Goal: Task Accomplishment & Management: Manage account settings

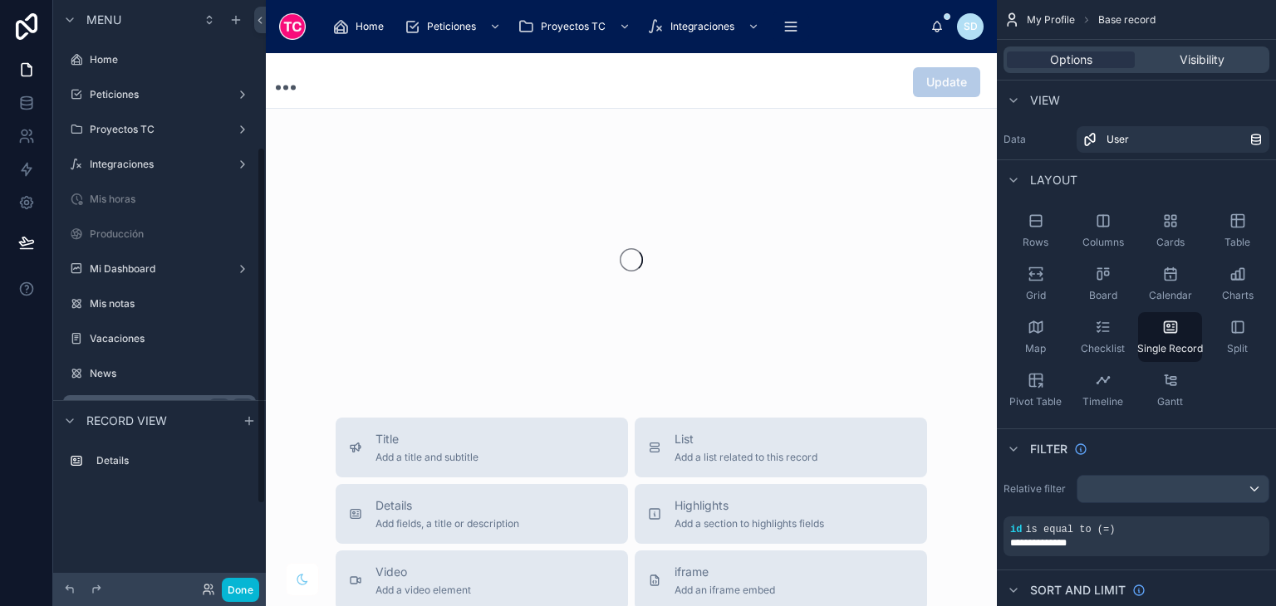
scroll to position [242, 0]
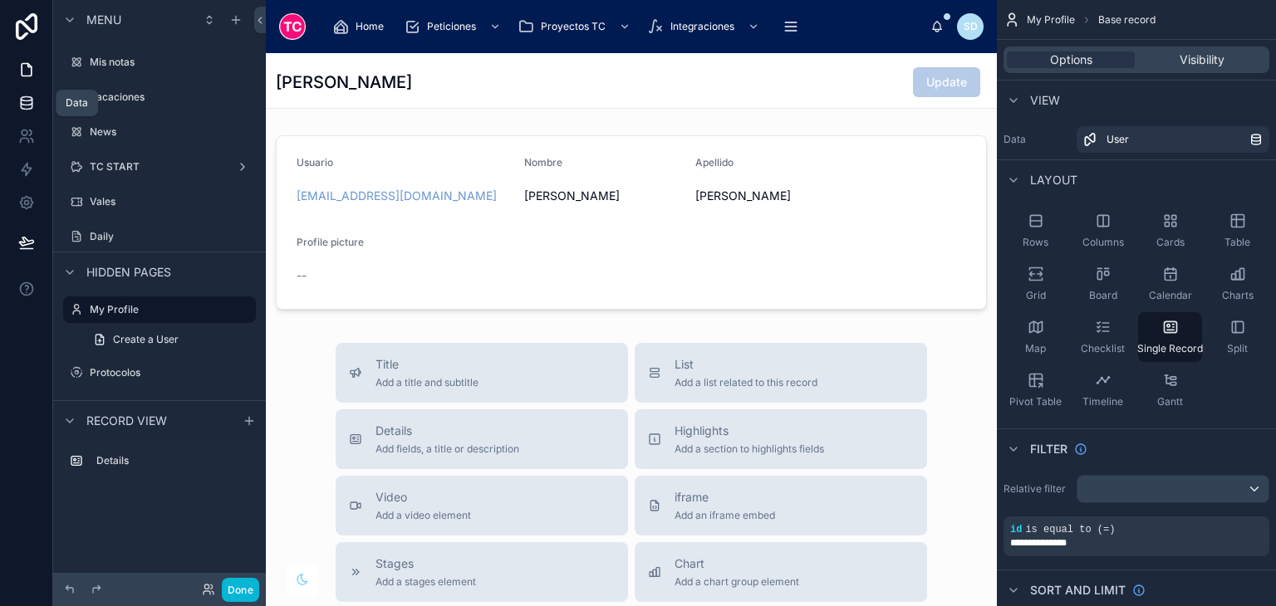
click at [37, 95] on link at bounding box center [26, 102] width 52 height 33
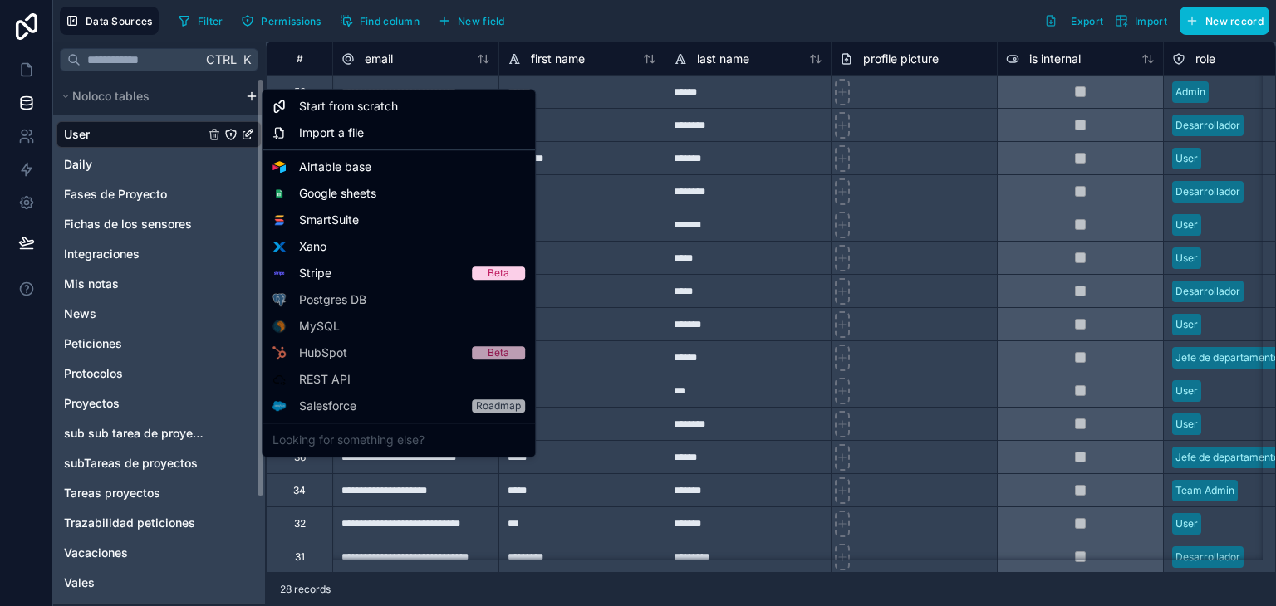
click at [246, 98] on html "**********" at bounding box center [638, 303] width 1276 height 606
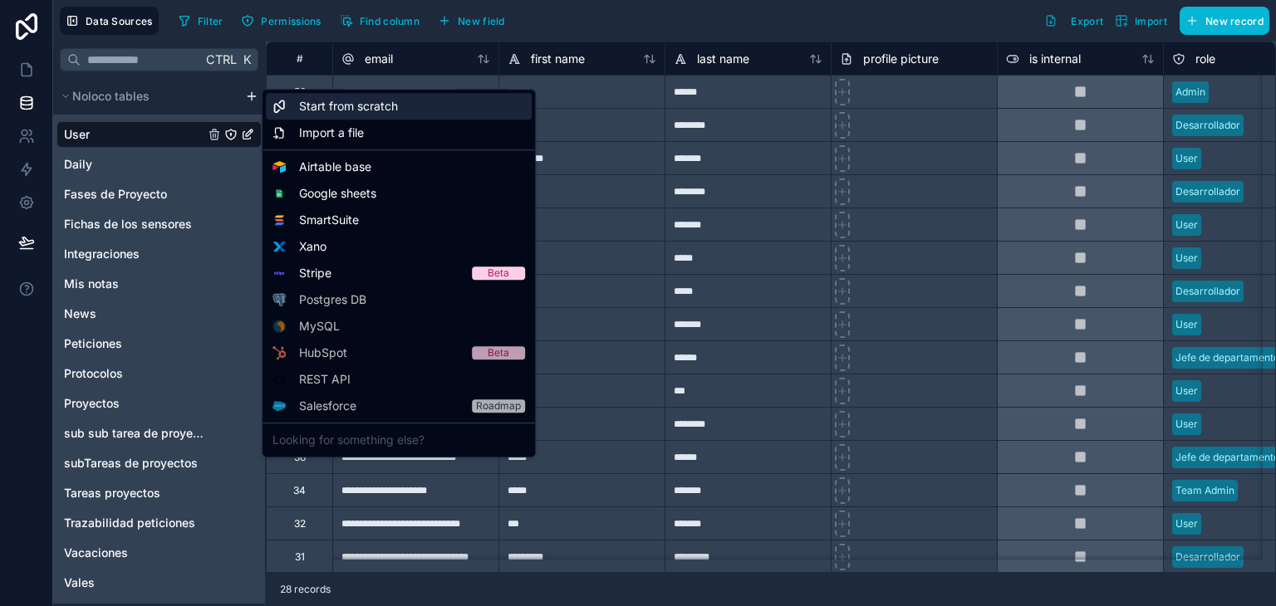
click at [374, 110] on span "Start from scratch" at bounding box center [348, 106] width 99 height 17
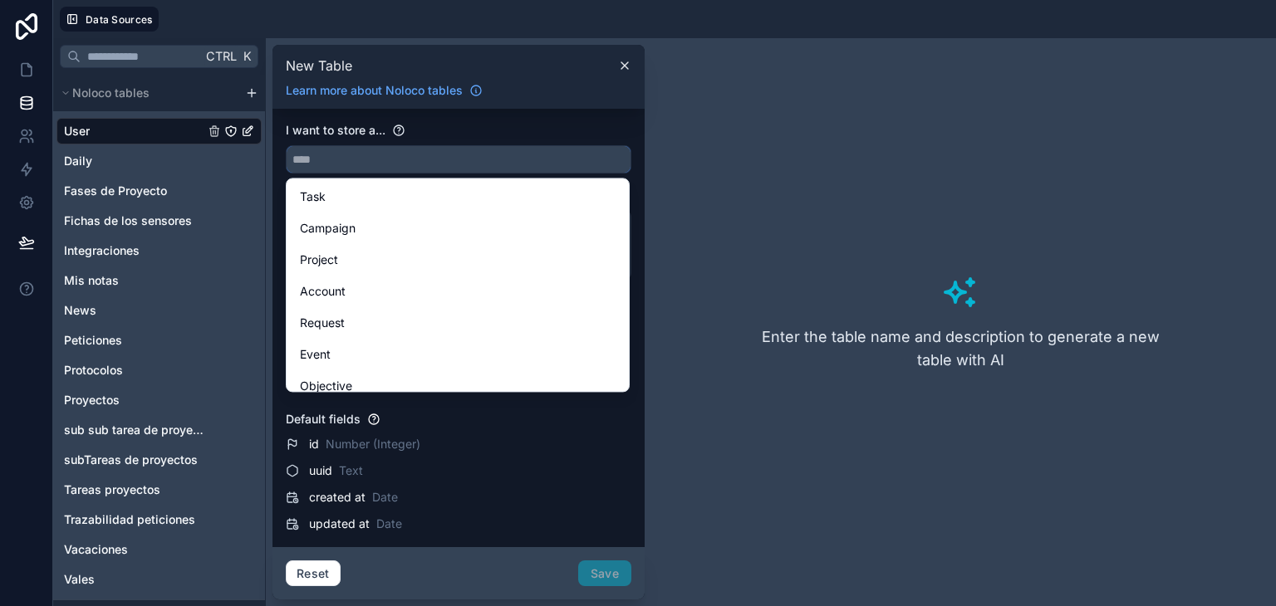
click at [344, 165] on input "text" at bounding box center [459, 159] width 344 height 27
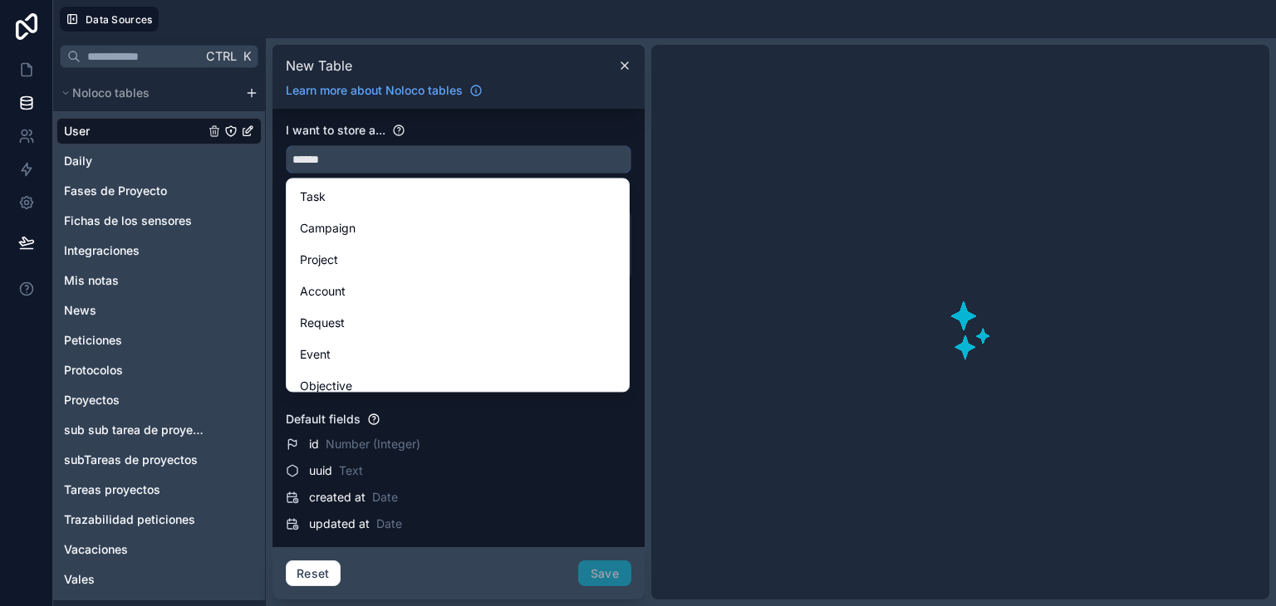
click at [286, 145] on button "*****" at bounding box center [459, 159] width 346 height 28
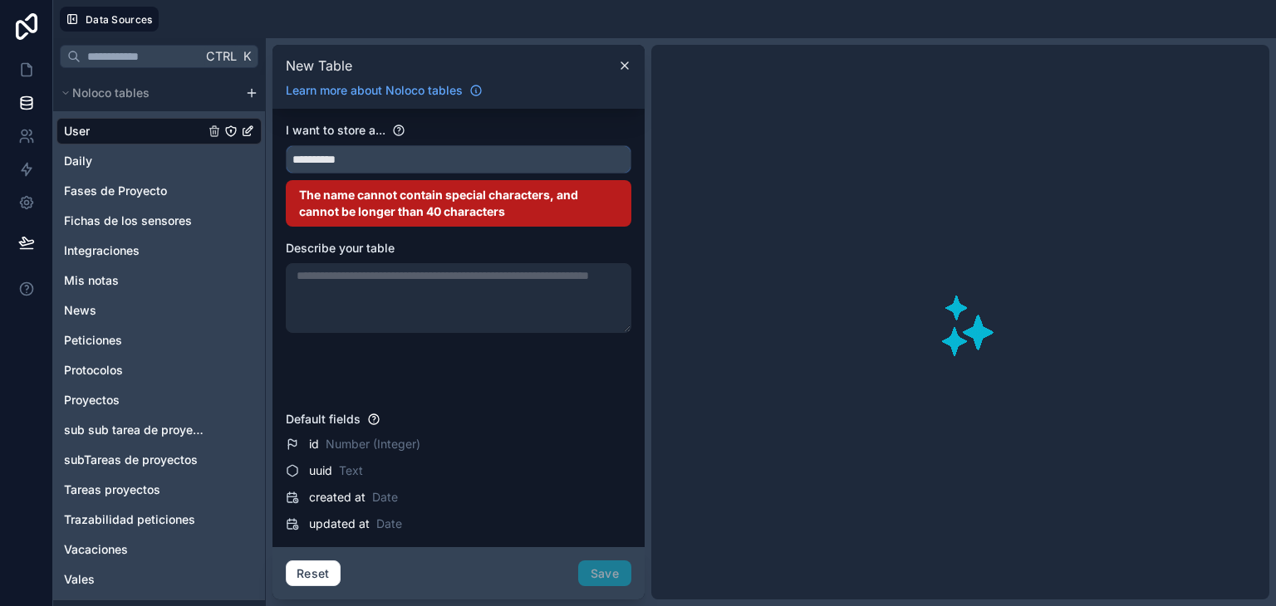
click at [286, 145] on button "*********" at bounding box center [459, 159] width 346 height 28
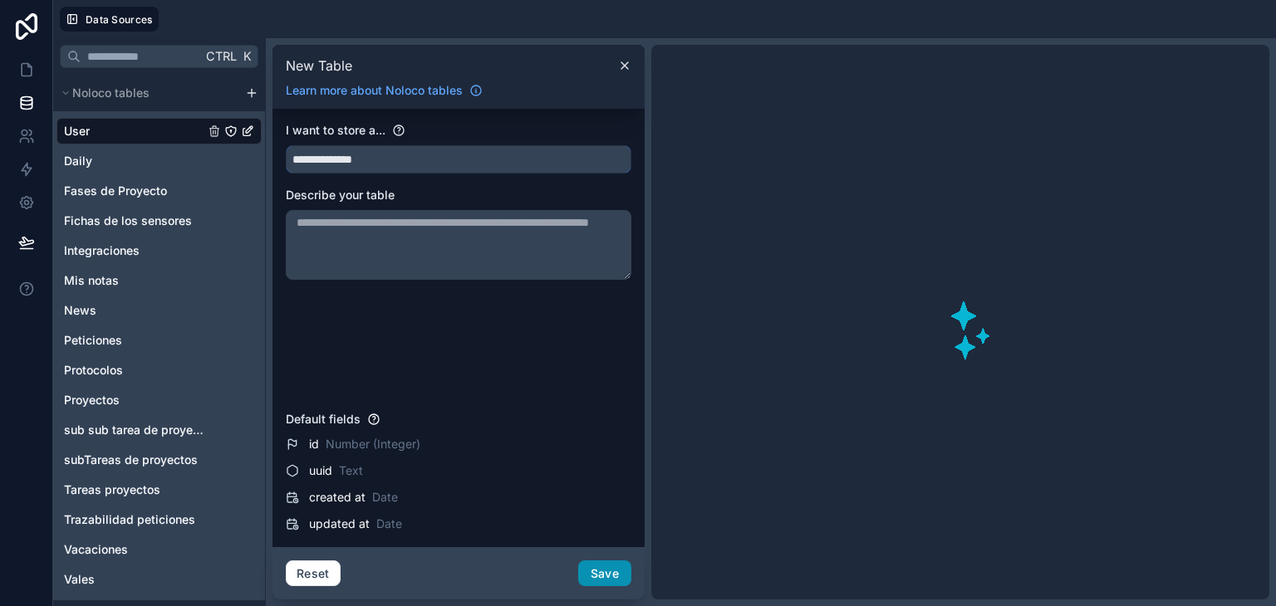
type input "**********"
click at [608, 566] on button "Save" at bounding box center [604, 574] width 53 height 27
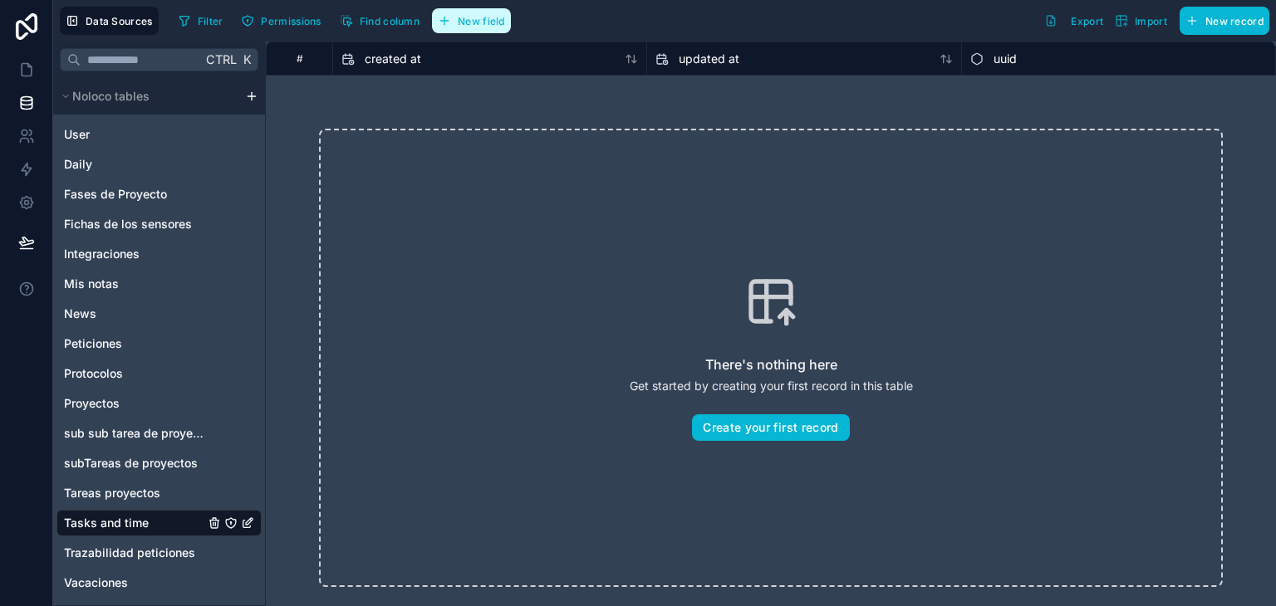
click at [474, 24] on span "New field" at bounding box center [481, 21] width 47 height 12
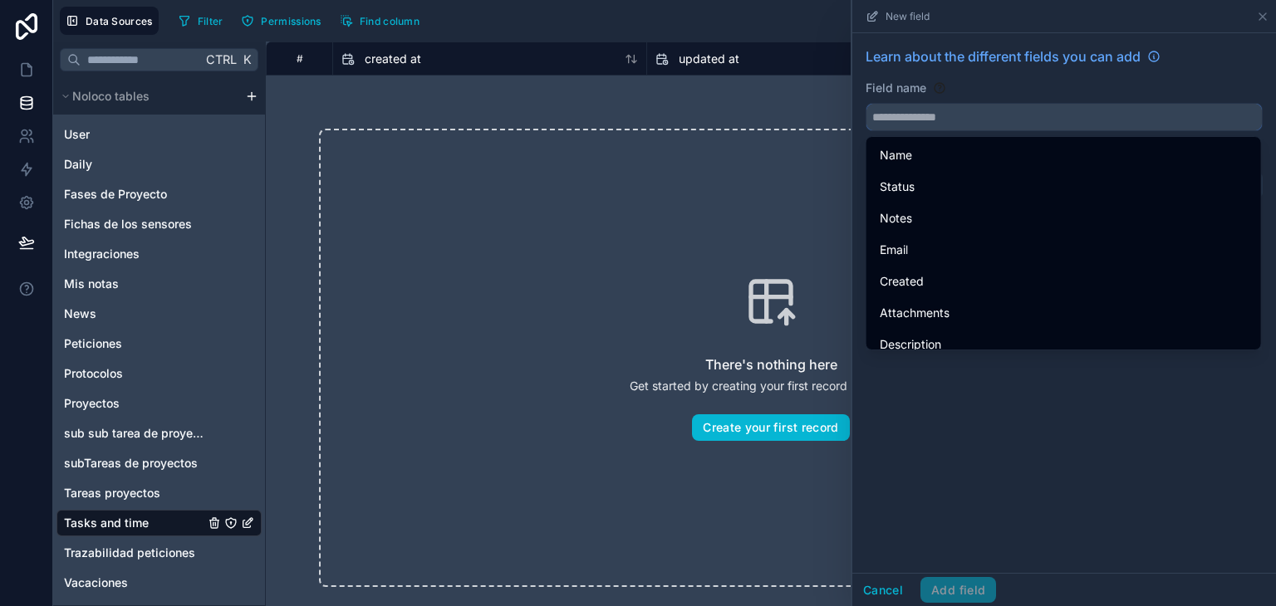
click at [1040, 124] on input "text" at bounding box center [1064, 117] width 395 height 27
type input "****"
click at [970, 391] on div "Learn about the different fields you can add Field name **** Choose a field typ…" at bounding box center [1064, 303] width 424 height 540
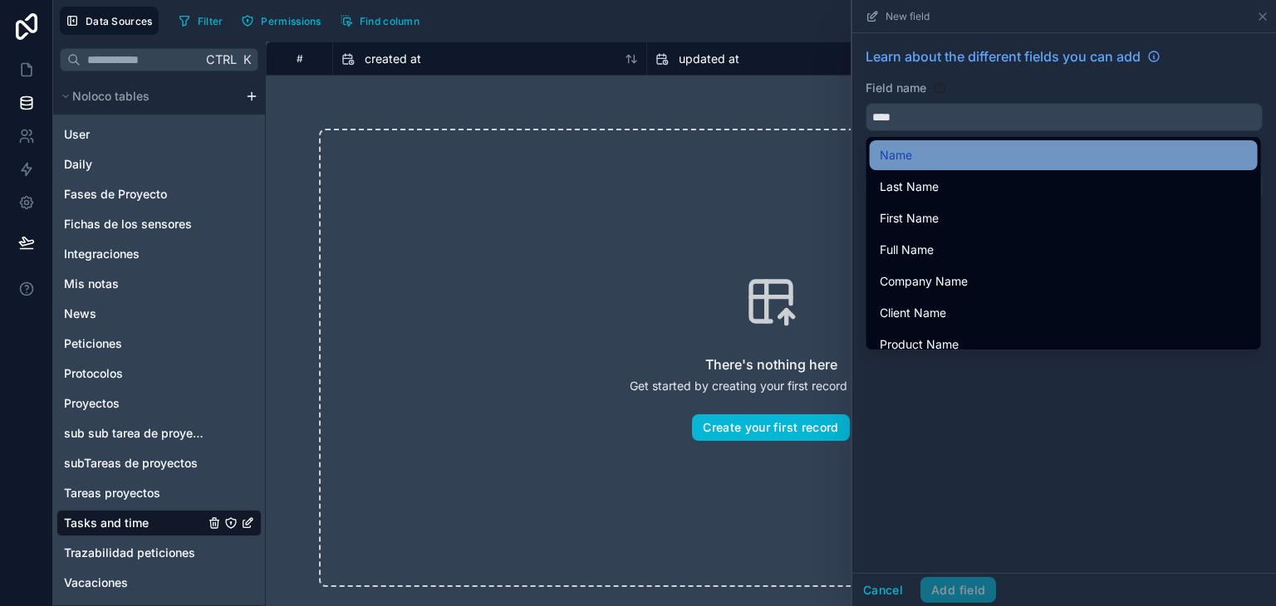
click at [935, 152] on div "Name" at bounding box center [1064, 155] width 368 height 20
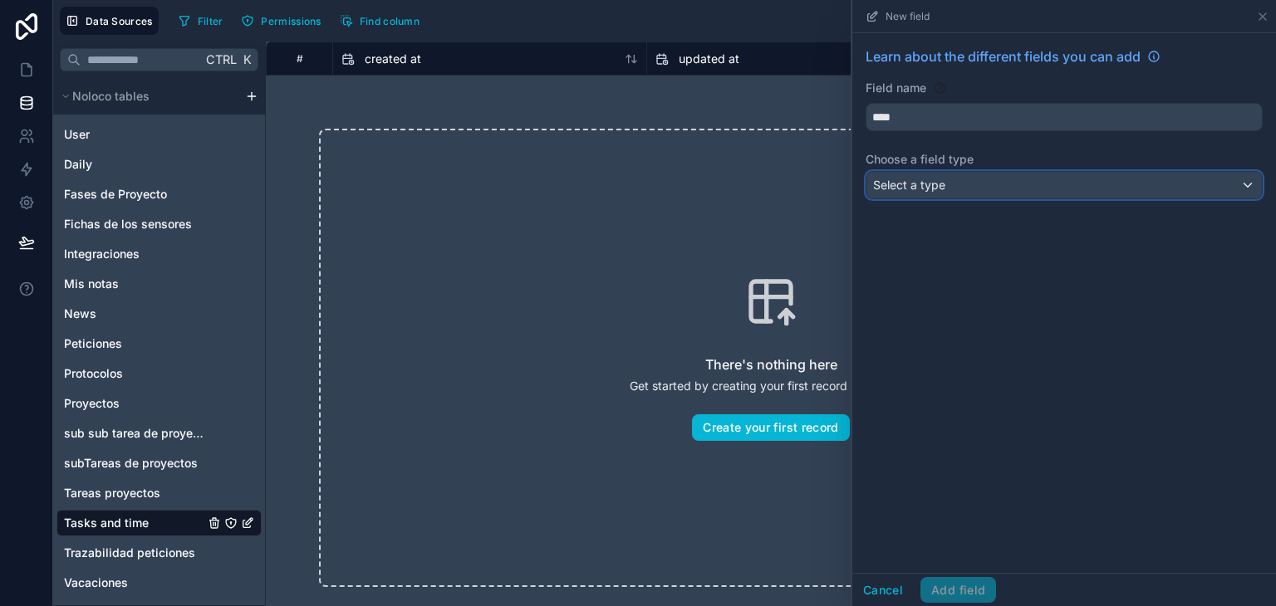
click at [948, 185] on div "Select a type" at bounding box center [1064, 185] width 395 height 27
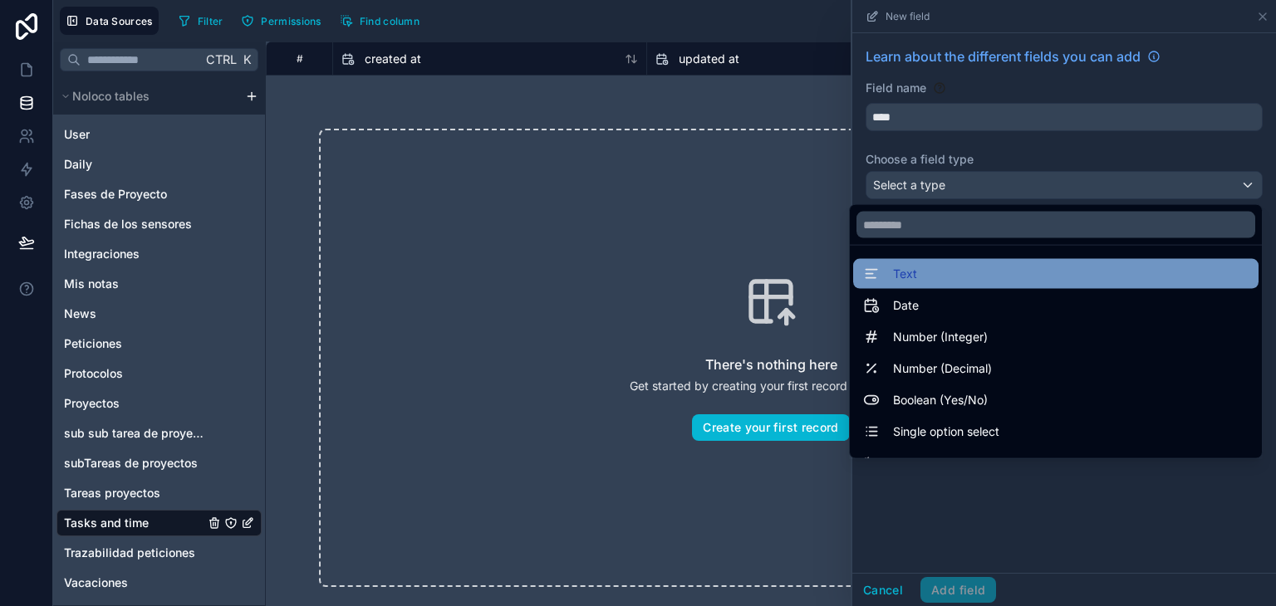
click at [935, 278] on div "Text" at bounding box center [1055, 274] width 385 height 20
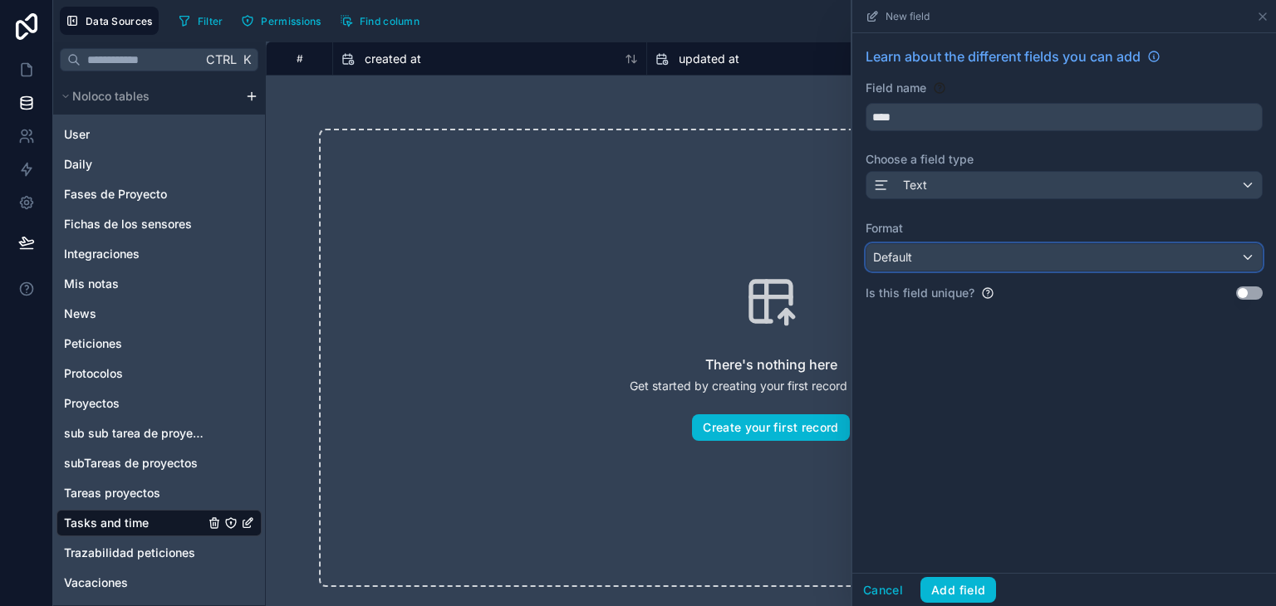
click at [941, 253] on div "Default" at bounding box center [1064, 257] width 395 height 27
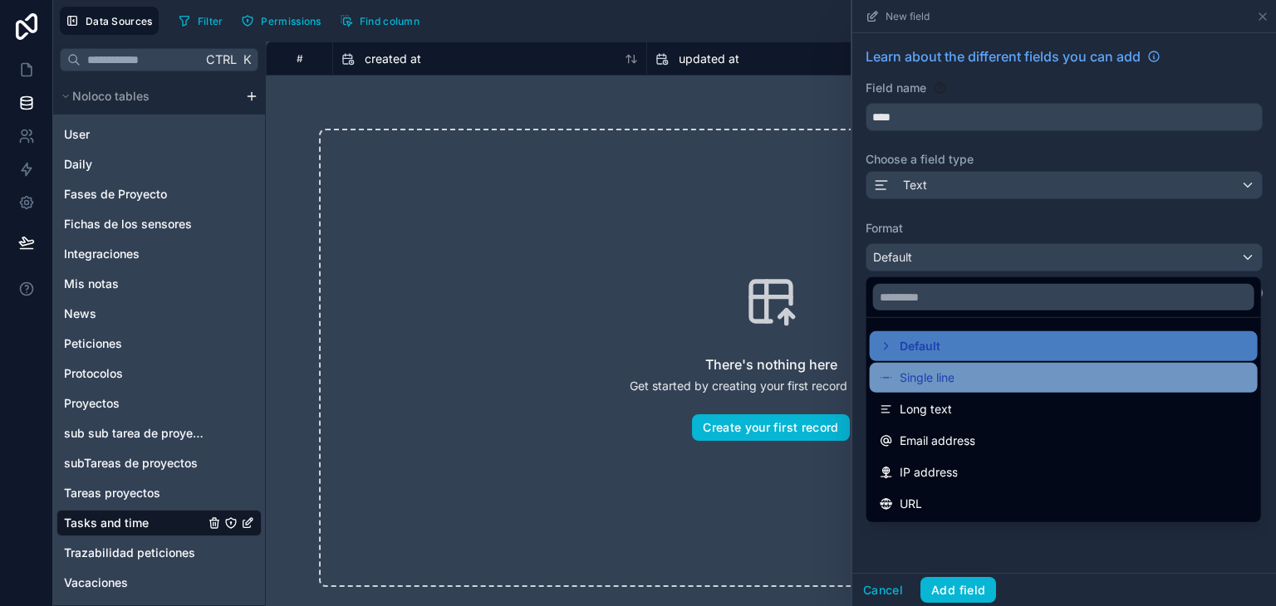
click at [917, 377] on span "Single line" at bounding box center [927, 378] width 55 height 20
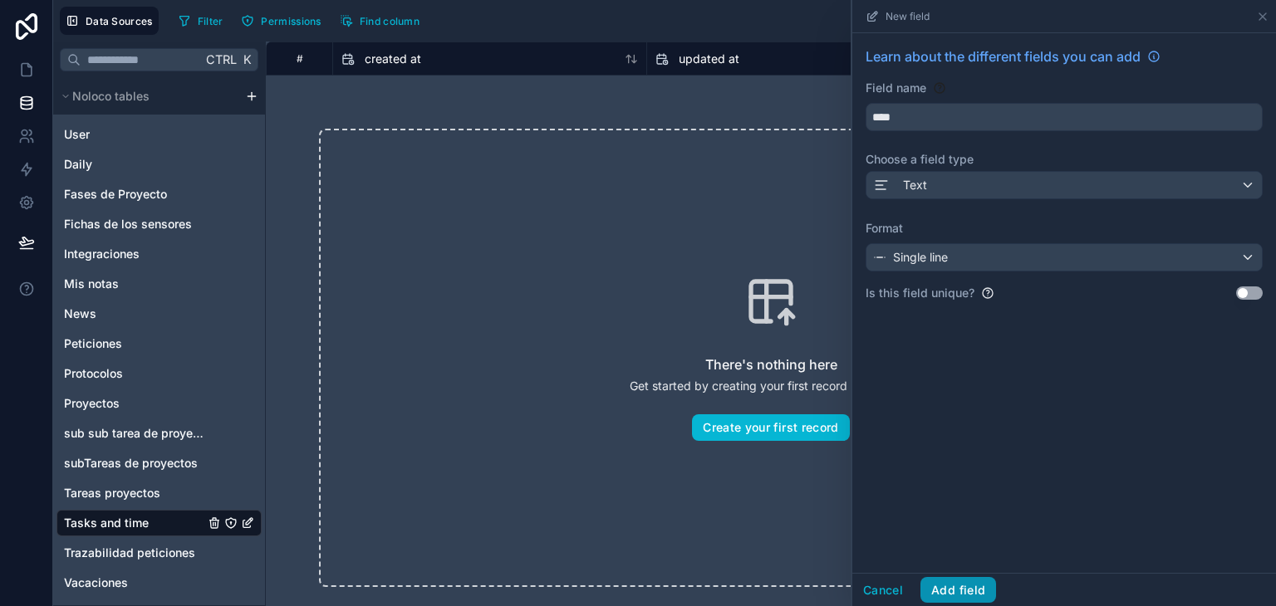
click at [945, 592] on button "Add field" at bounding box center [959, 590] width 76 height 27
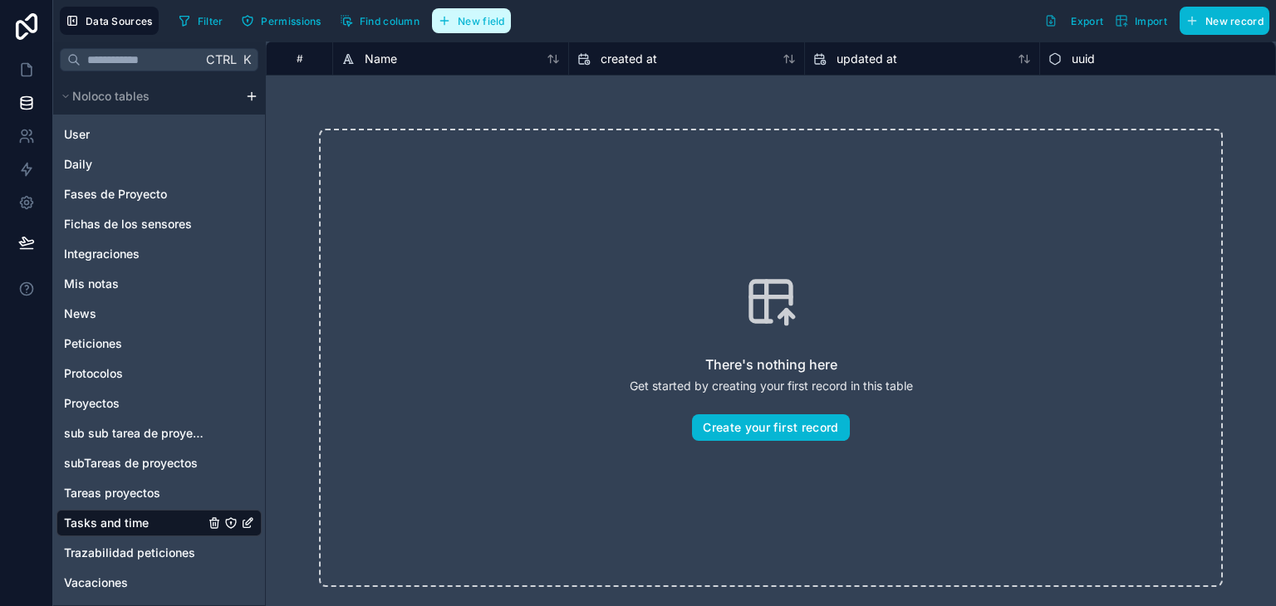
click at [485, 15] on span "New field" at bounding box center [481, 21] width 47 height 12
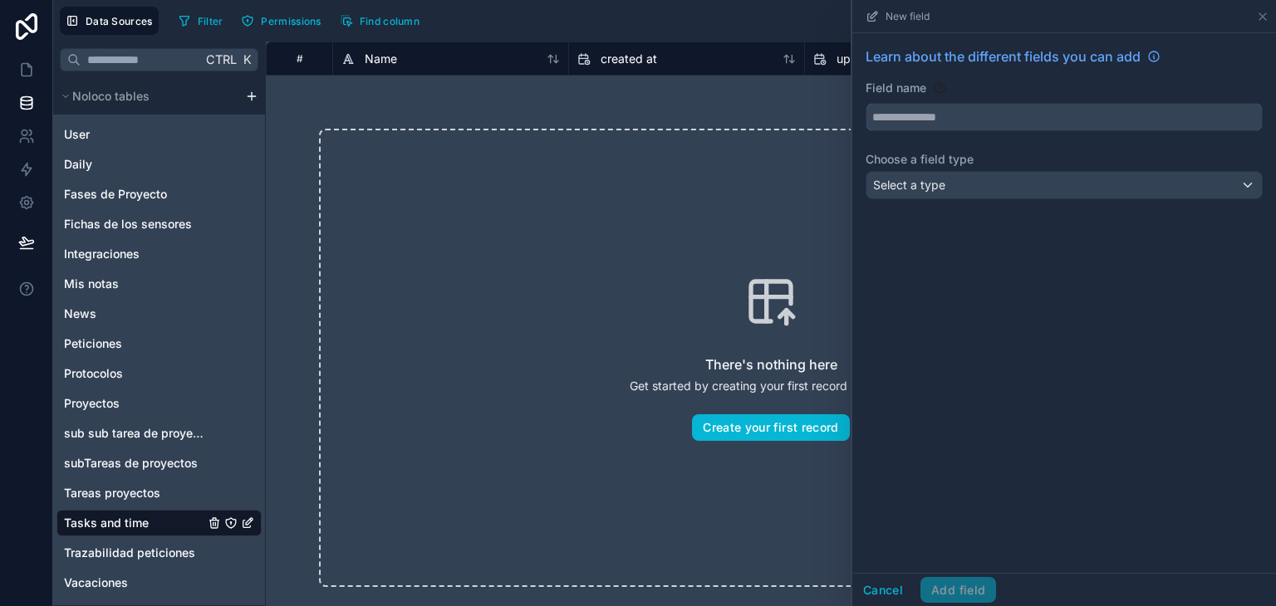
click at [1045, 123] on input "text" at bounding box center [1064, 117] width 395 height 27
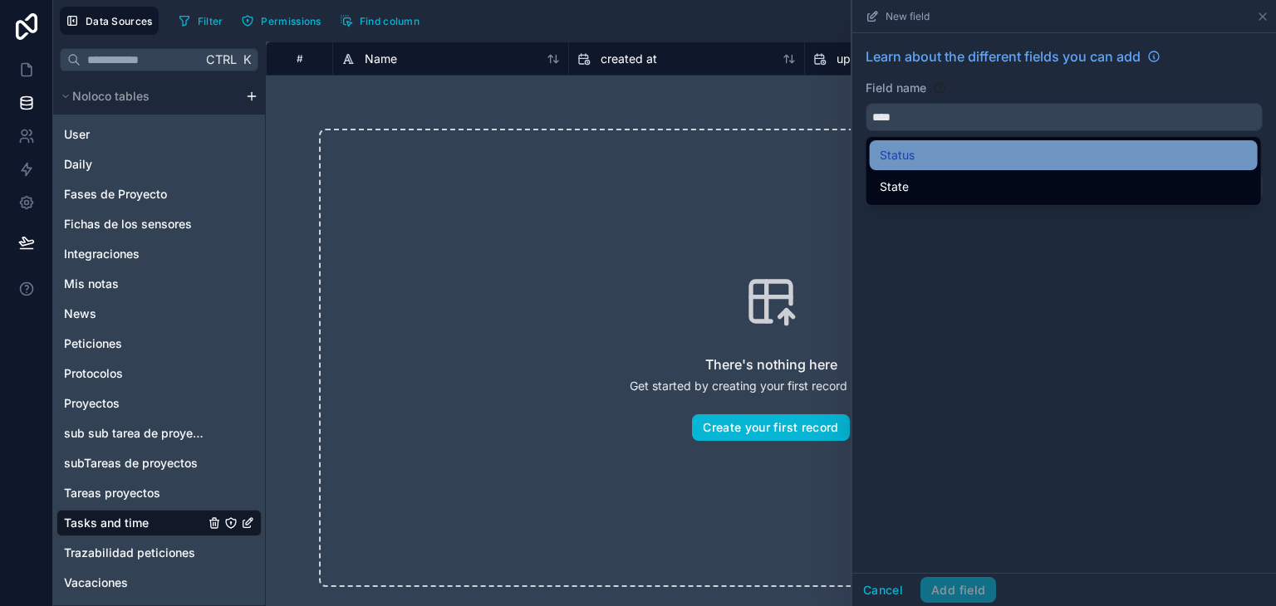
click at [1013, 159] on div "Status" at bounding box center [1064, 155] width 368 height 20
type input "******"
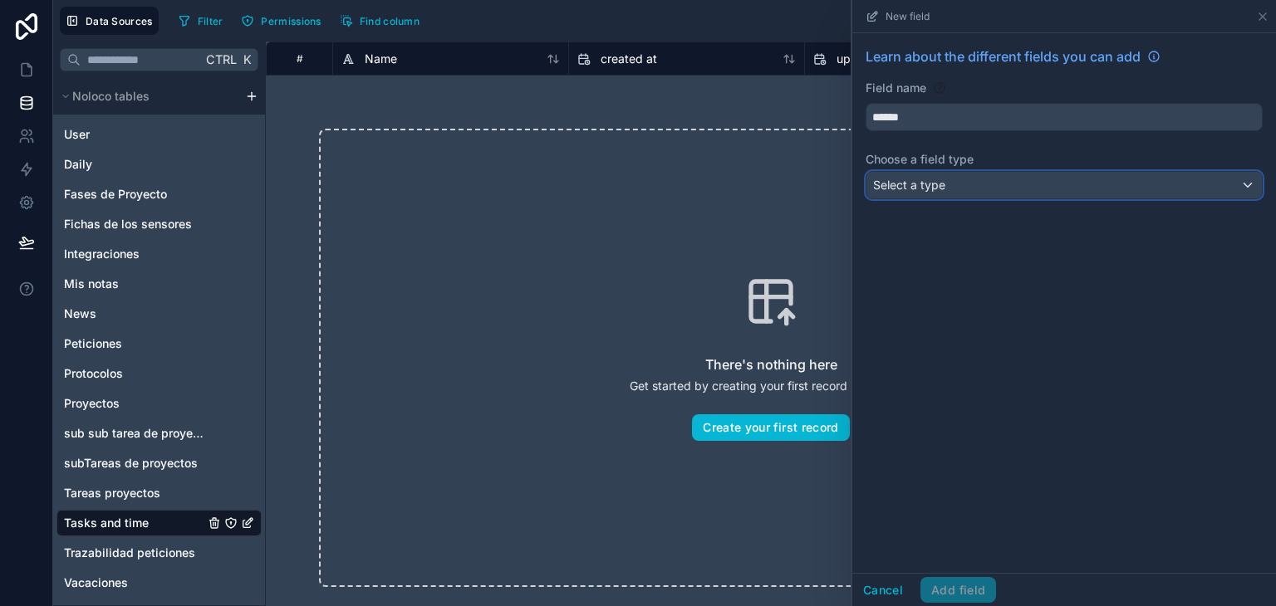
click at [1004, 185] on div "Select a type" at bounding box center [1064, 185] width 395 height 27
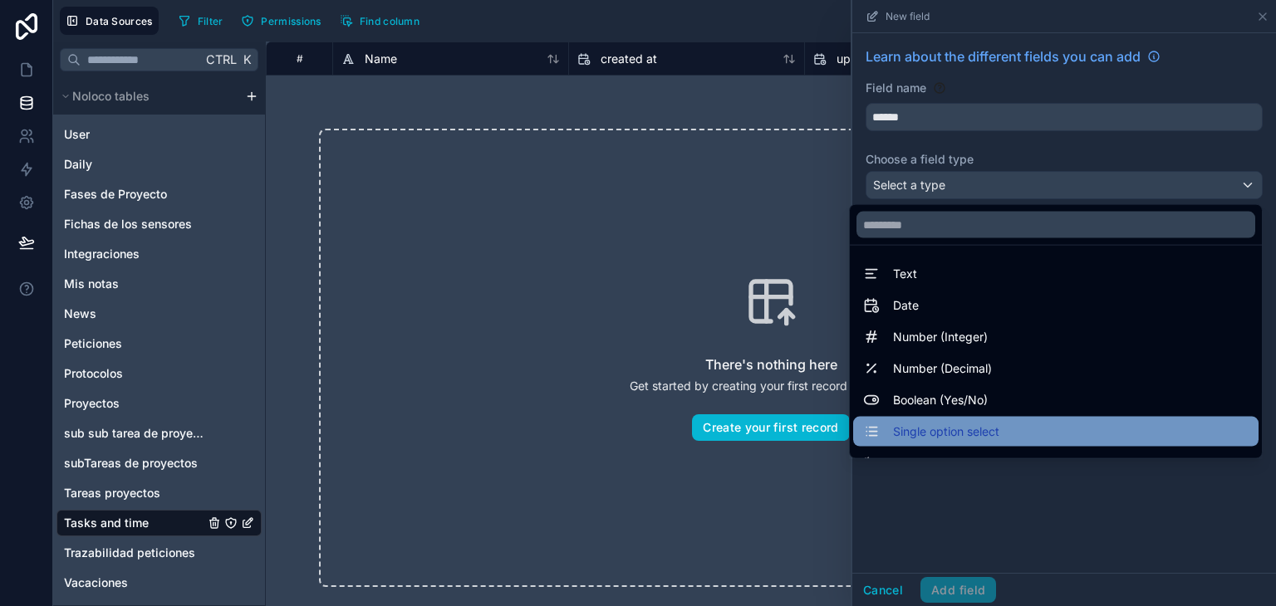
click at [967, 442] on div "Single option select" at bounding box center [1055, 432] width 405 height 30
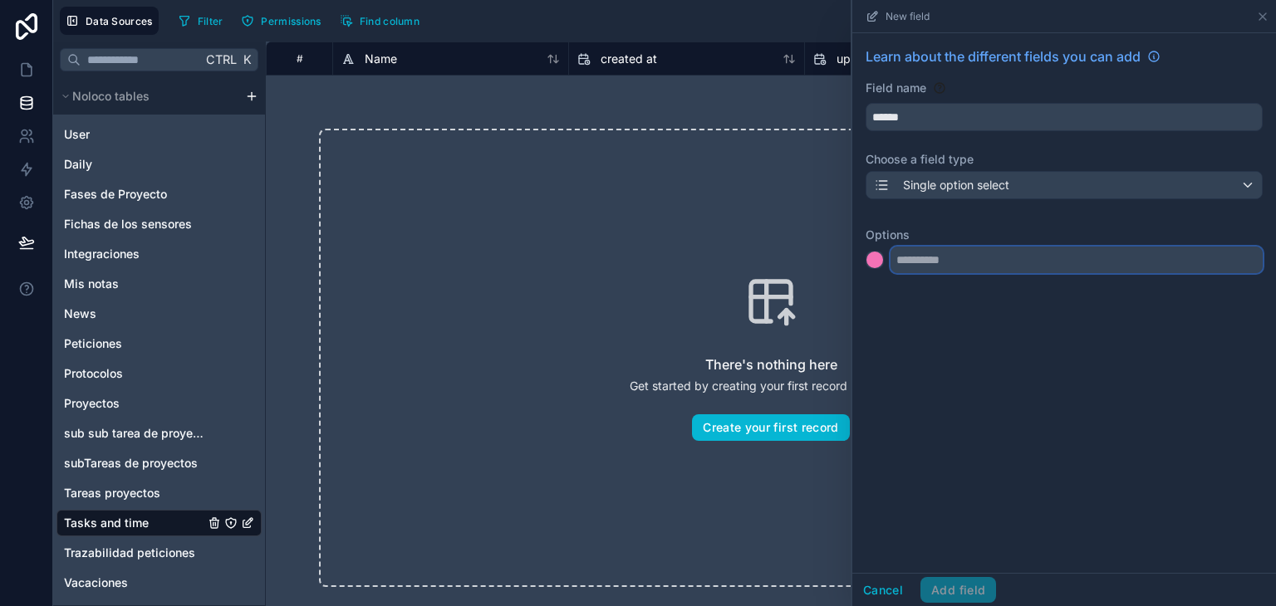
click at [954, 267] on input "text" at bounding box center [1077, 260] width 372 height 27
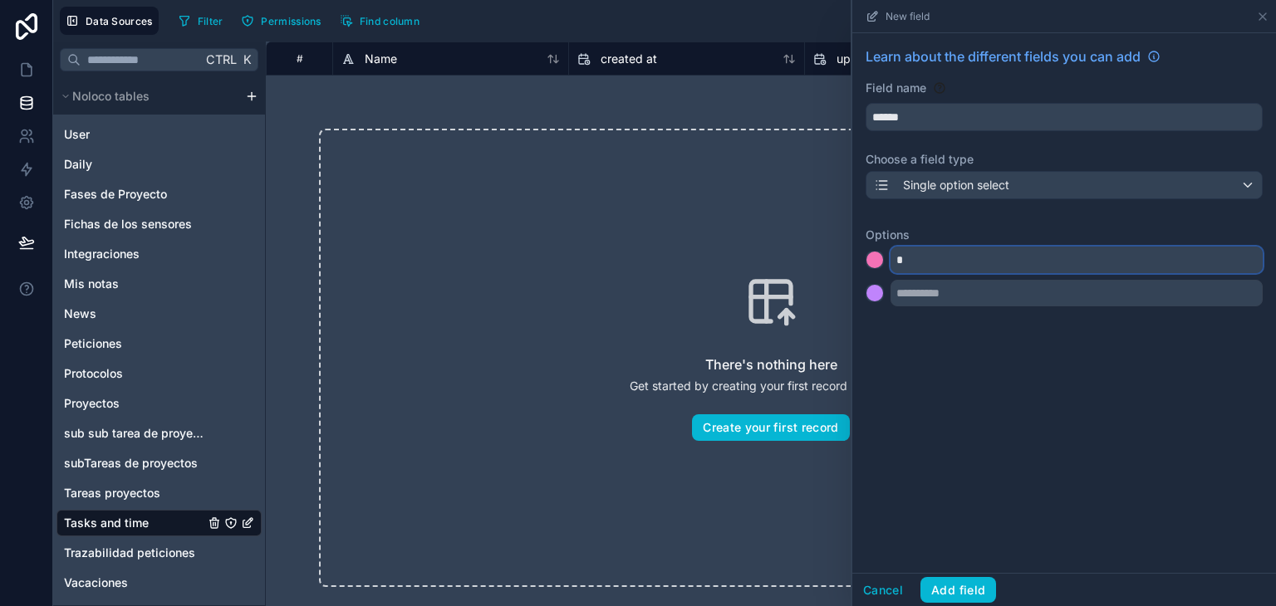
type input "*"
click at [947, 305] on input "text" at bounding box center [1077, 293] width 372 height 27
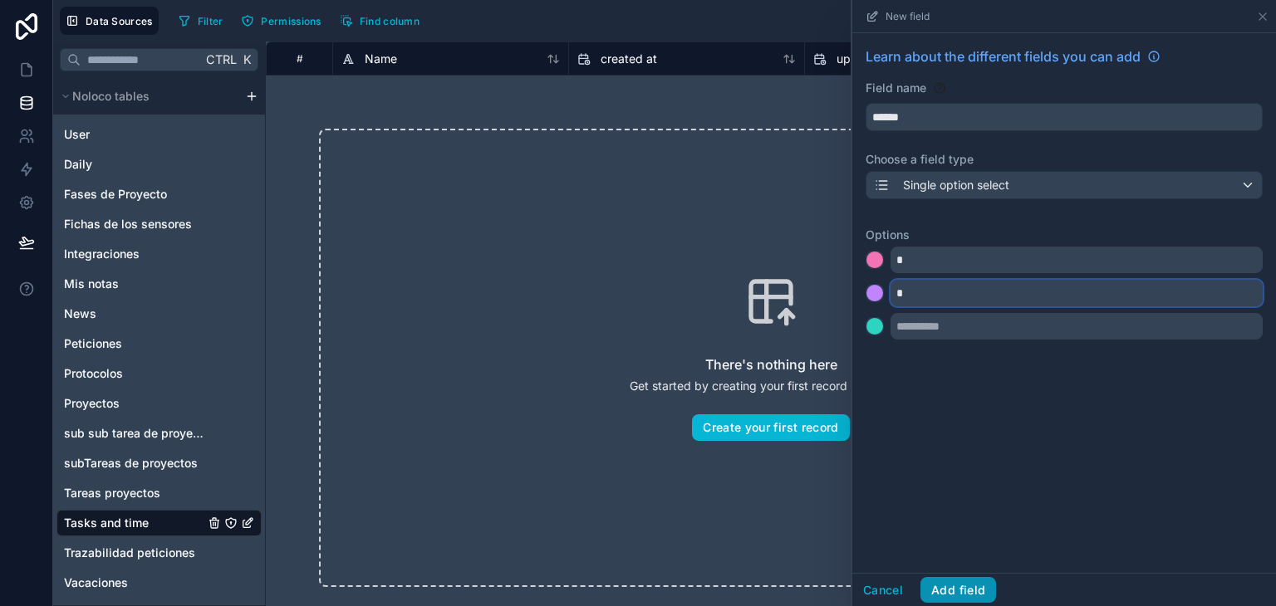
type input "*"
click at [962, 592] on button "Add field" at bounding box center [959, 590] width 76 height 27
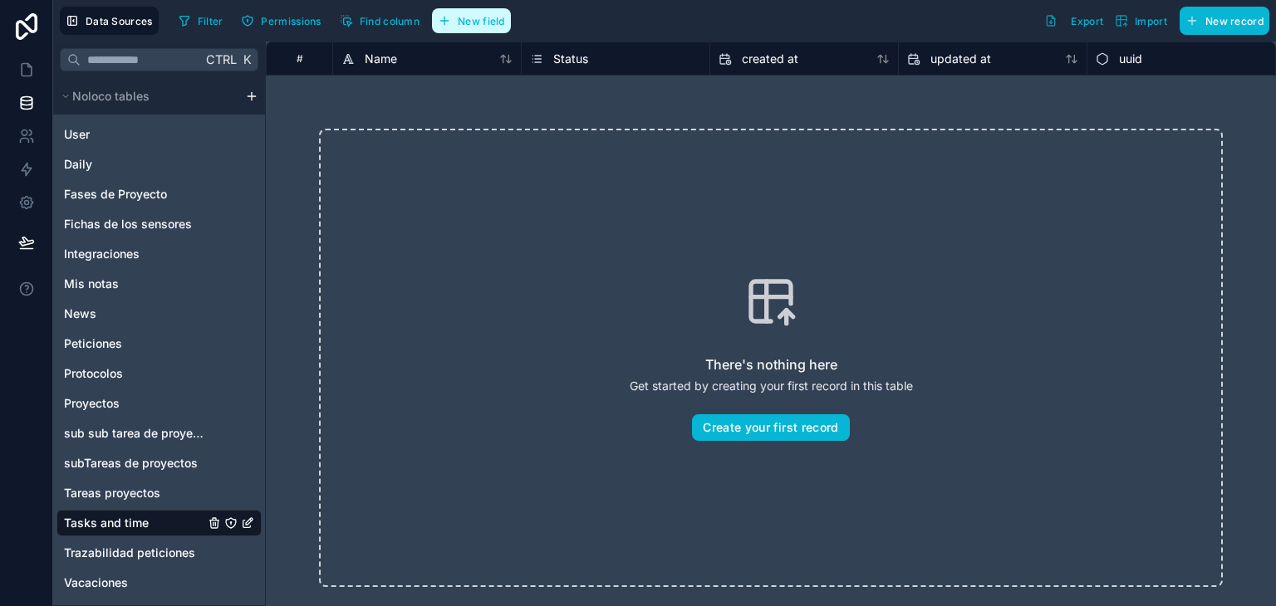
click at [470, 15] on span "New field" at bounding box center [481, 21] width 47 height 12
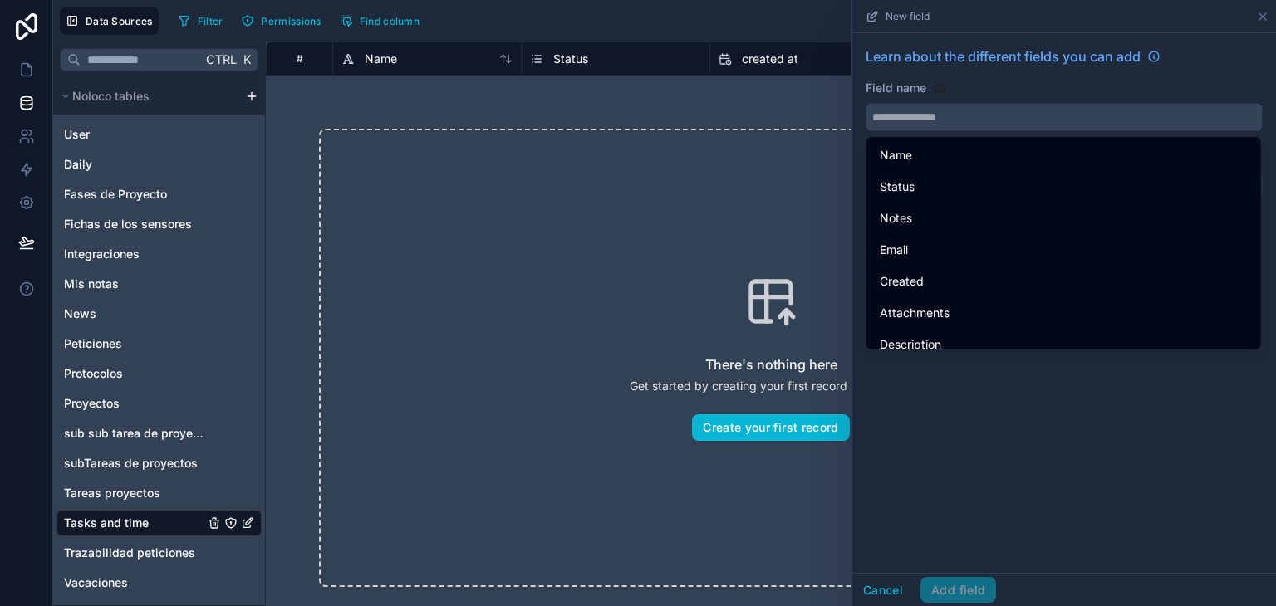
click at [970, 119] on input "text" at bounding box center [1064, 117] width 395 height 27
type input "*"
type input "****"
drag, startPoint x: 948, startPoint y: 115, endPoint x: 864, endPoint y: 111, distance: 84.0
click at [864, 111] on div "Learn about the different fields you can add Field name **** Choose a field typ…" at bounding box center [1064, 126] width 424 height 186
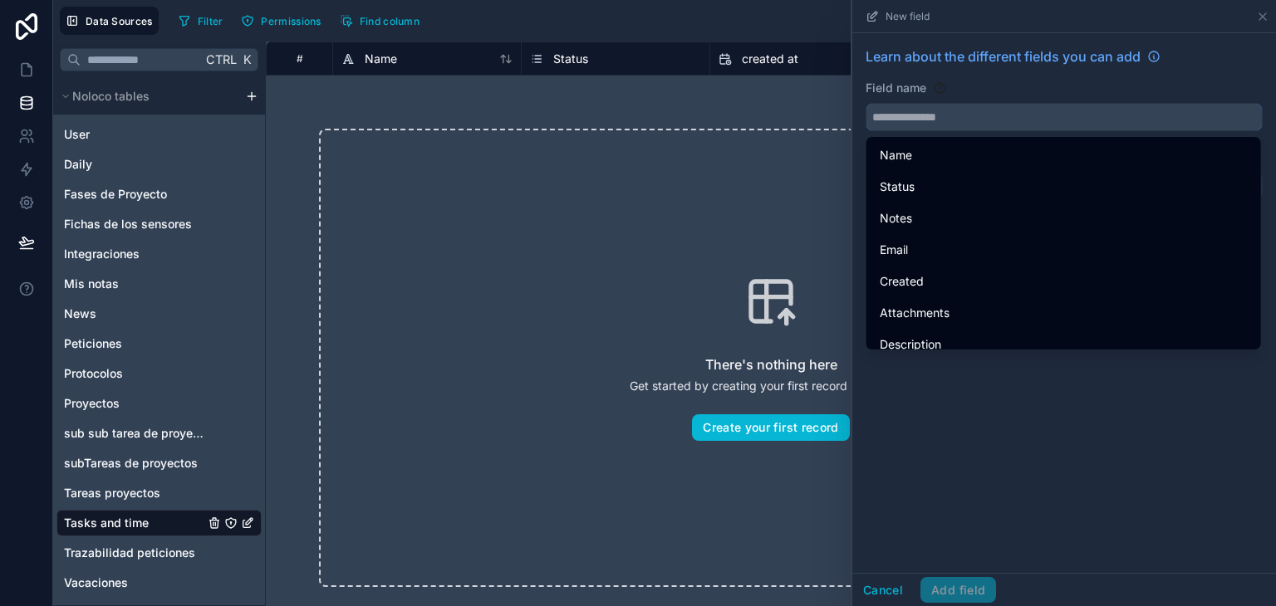
type input "*"
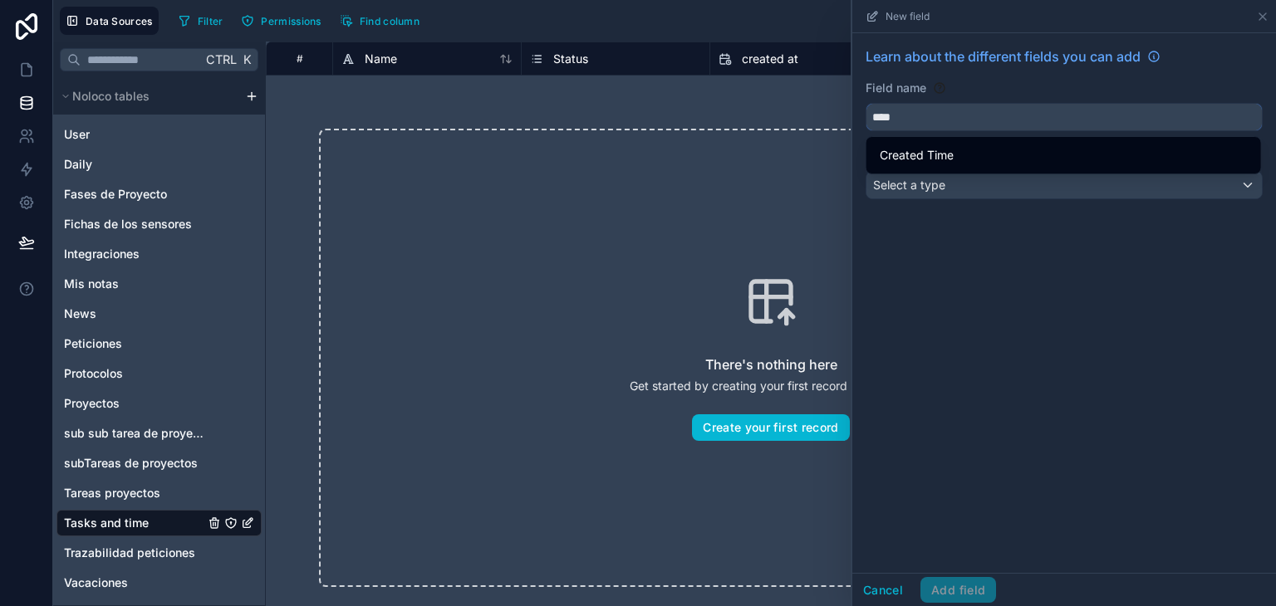
type input "****"
click at [950, 208] on div "Learn about the different fields you can add Field name **** Choose a field typ…" at bounding box center [1064, 126] width 424 height 186
click at [940, 187] on span "Select a type" at bounding box center [909, 185] width 72 height 14
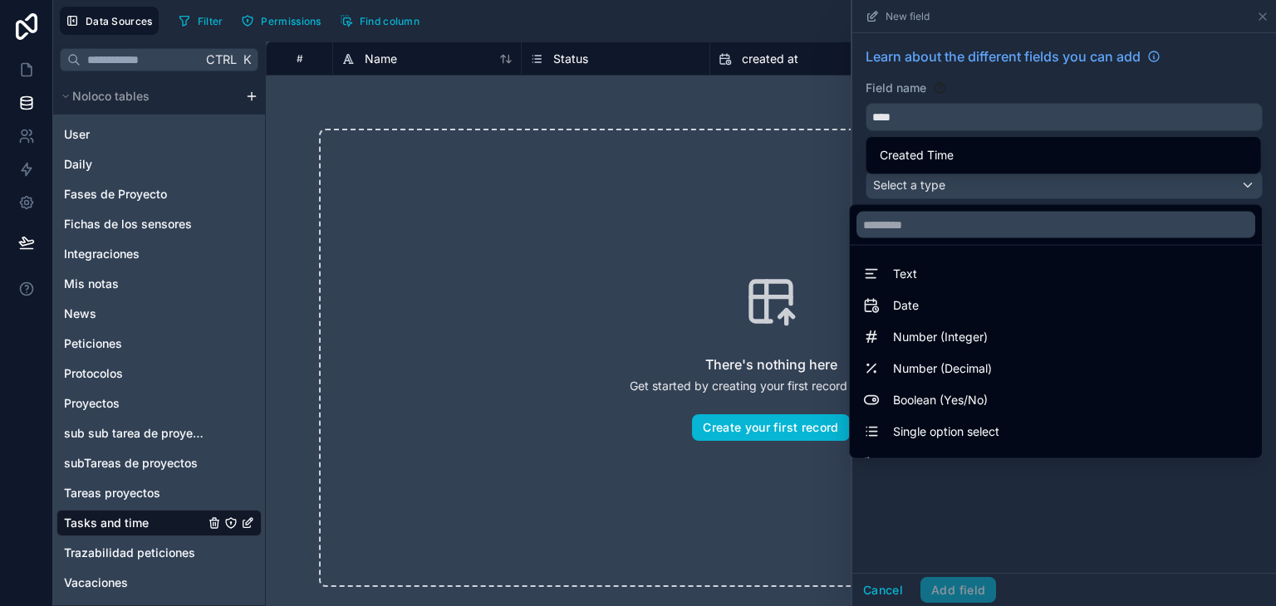
click at [940, 187] on div at bounding box center [1064, 303] width 424 height 606
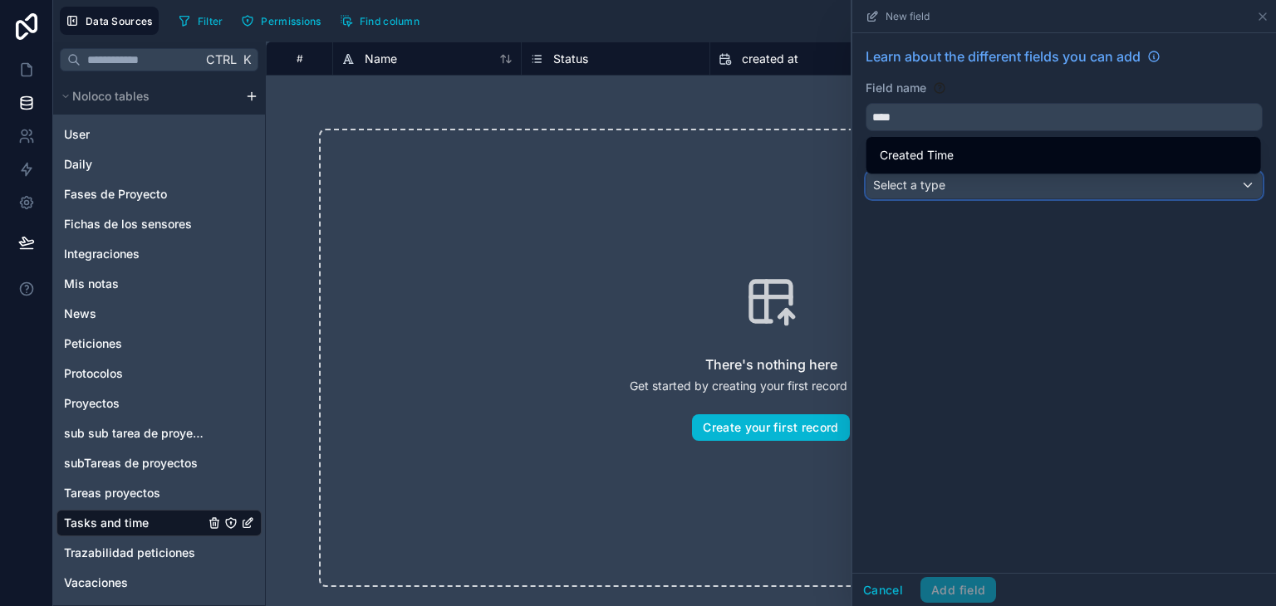
click at [940, 187] on span "Select a type" at bounding box center [909, 185] width 72 height 14
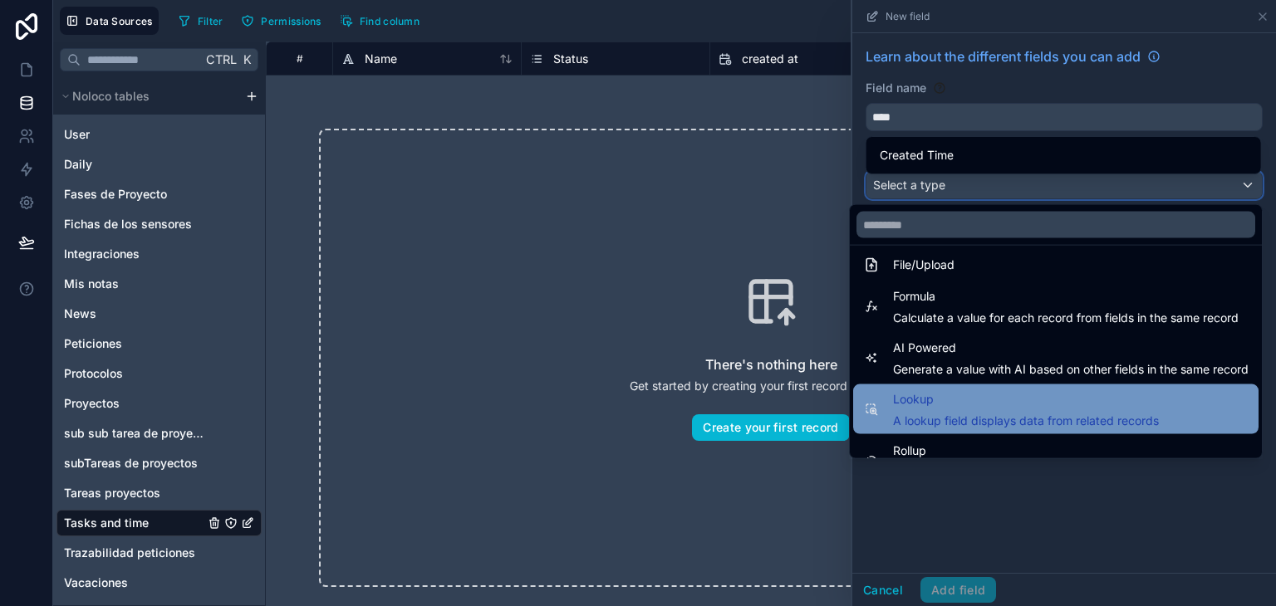
scroll to position [416, 0]
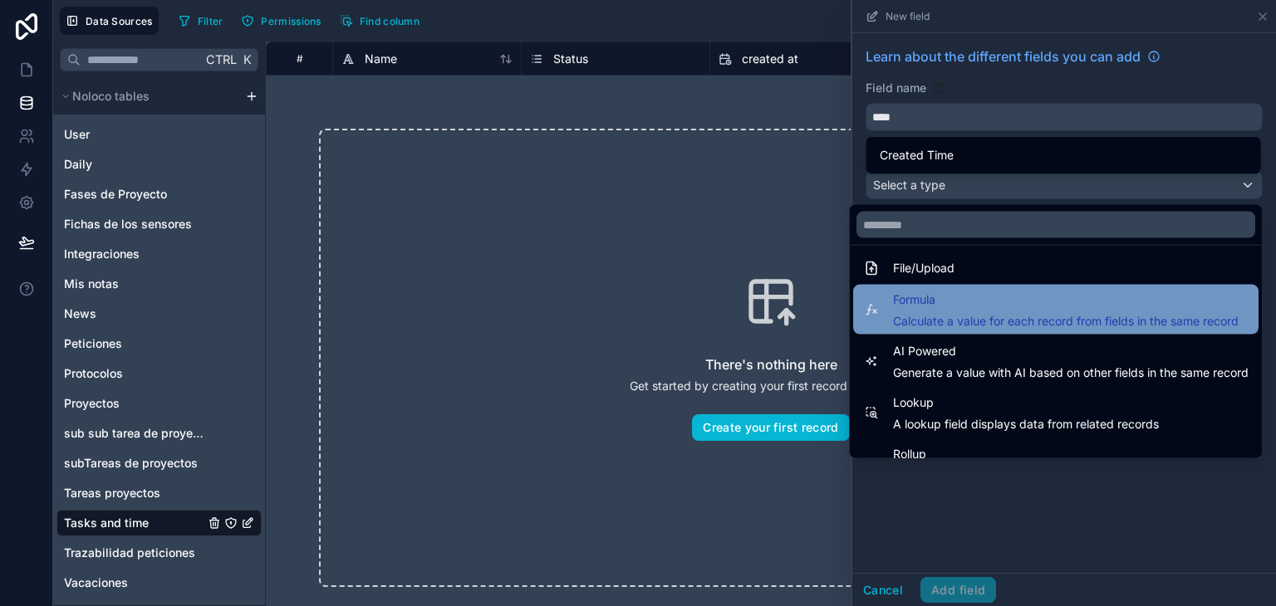
click at [963, 308] on span "Formula" at bounding box center [1066, 300] width 346 height 20
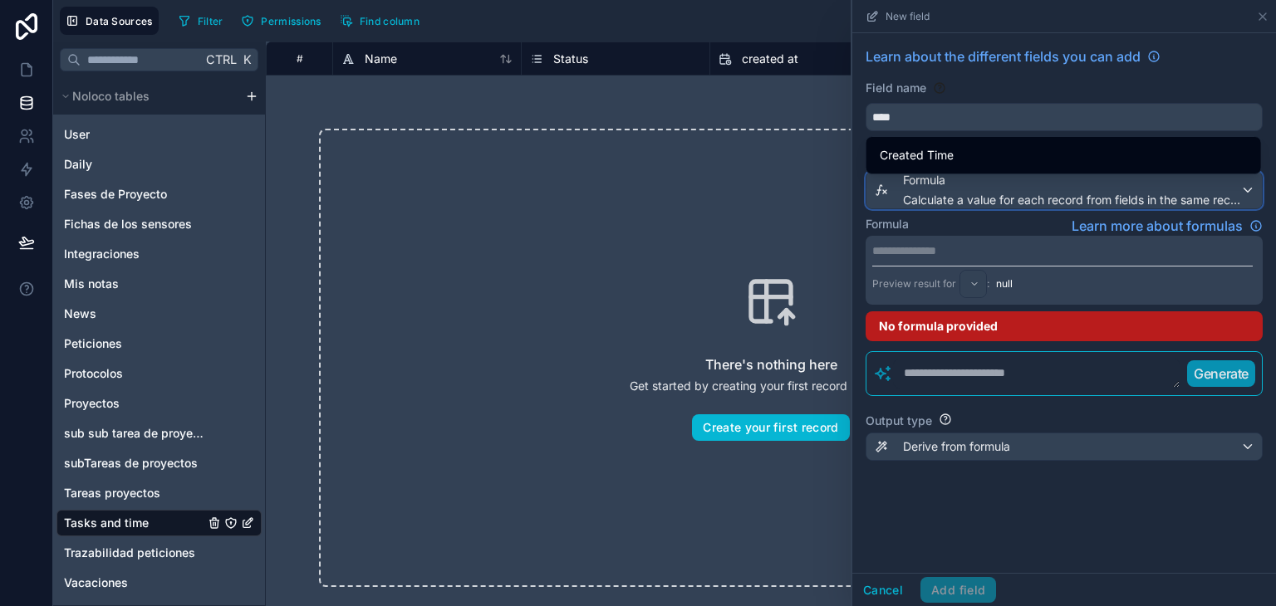
click at [977, 196] on span "Calculate a value for each record from fields in the same record" at bounding box center [1071, 200] width 337 height 17
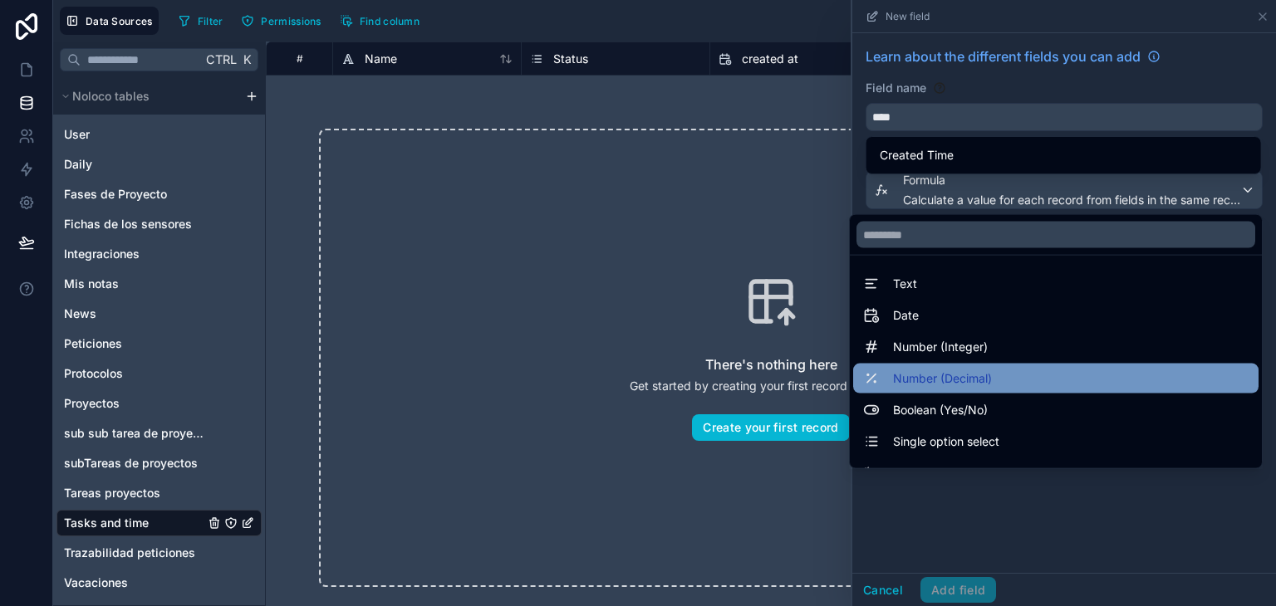
click at [987, 385] on div "Number (Decimal)" at bounding box center [1055, 379] width 385 height 20
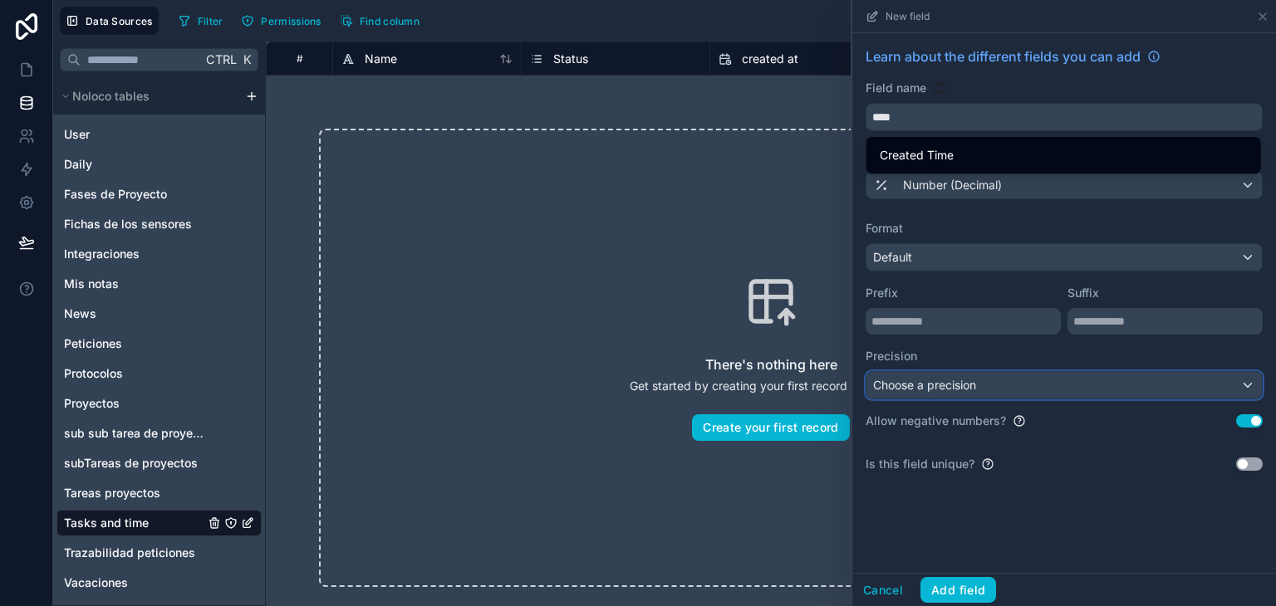
click at [987, 380] on div "Choose a precision" at bounding box center [1064, 385] width 395 height 27
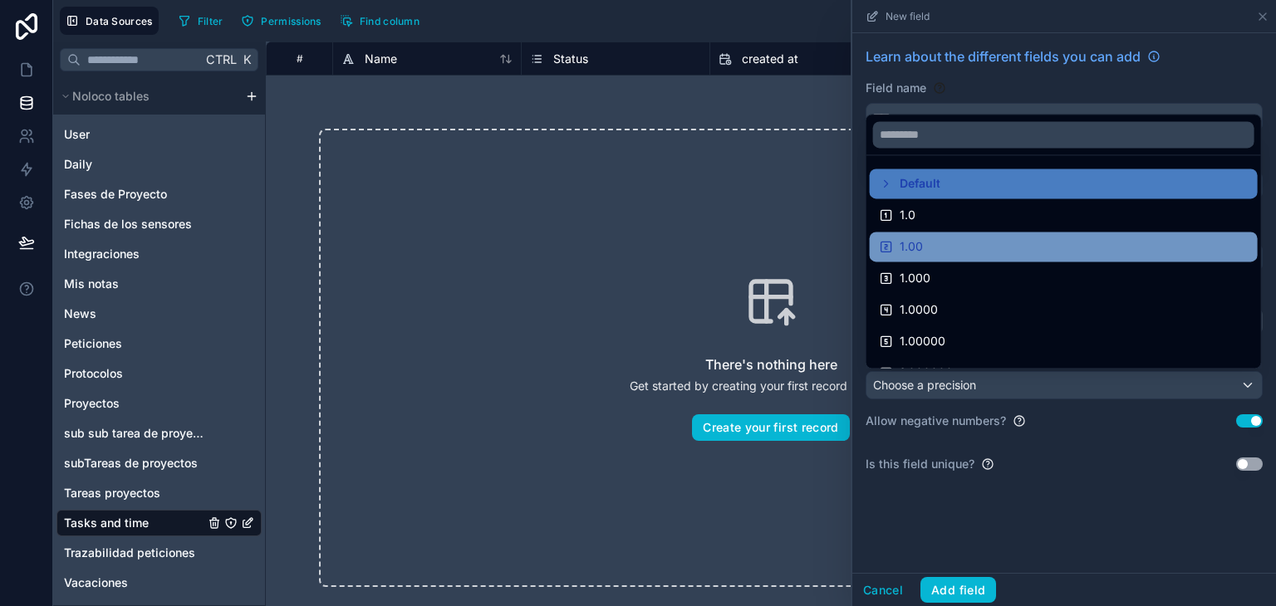
click at [956, 253] on div "1.00" at bounding box center [1064, 247] width 368 height 20
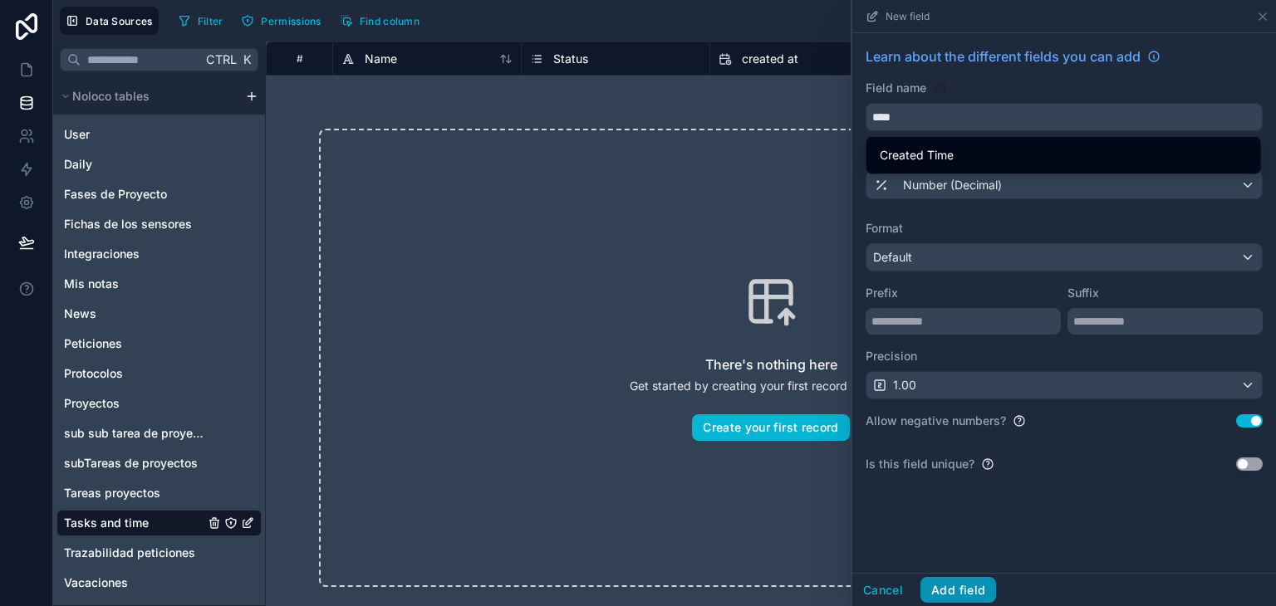
click at [940, 587] on button "Add field" at bounding box center [959, 590] width 76 height 27
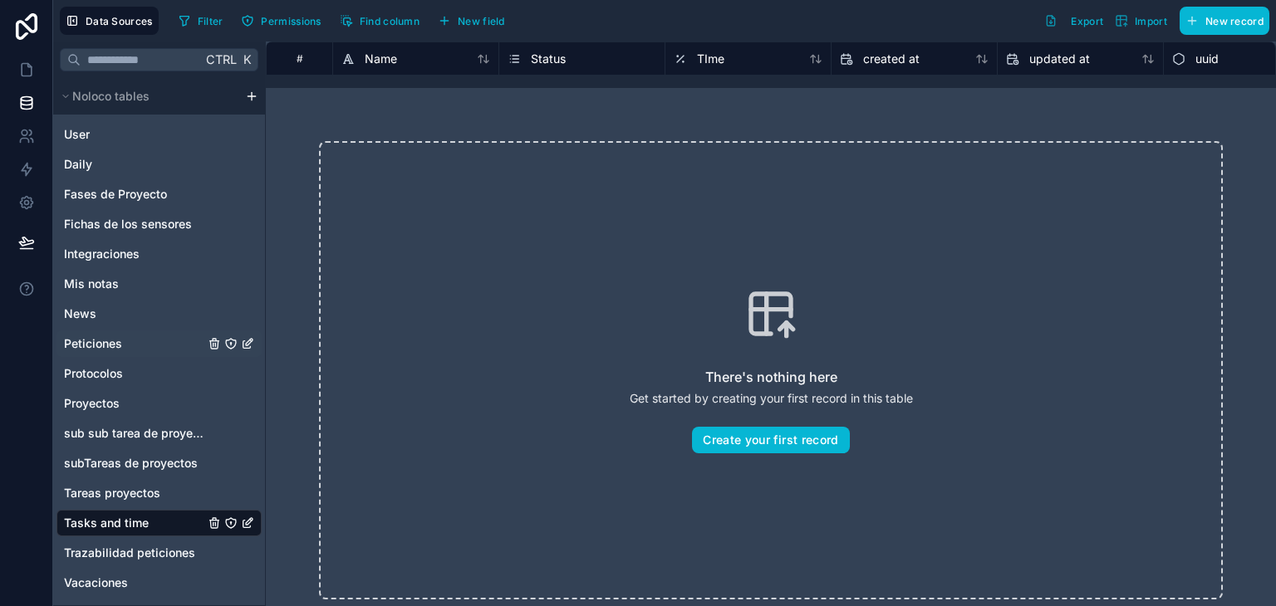
click at [125, 350] on div "Peticiones" at bounding box center [158, 344] width 205 height 27
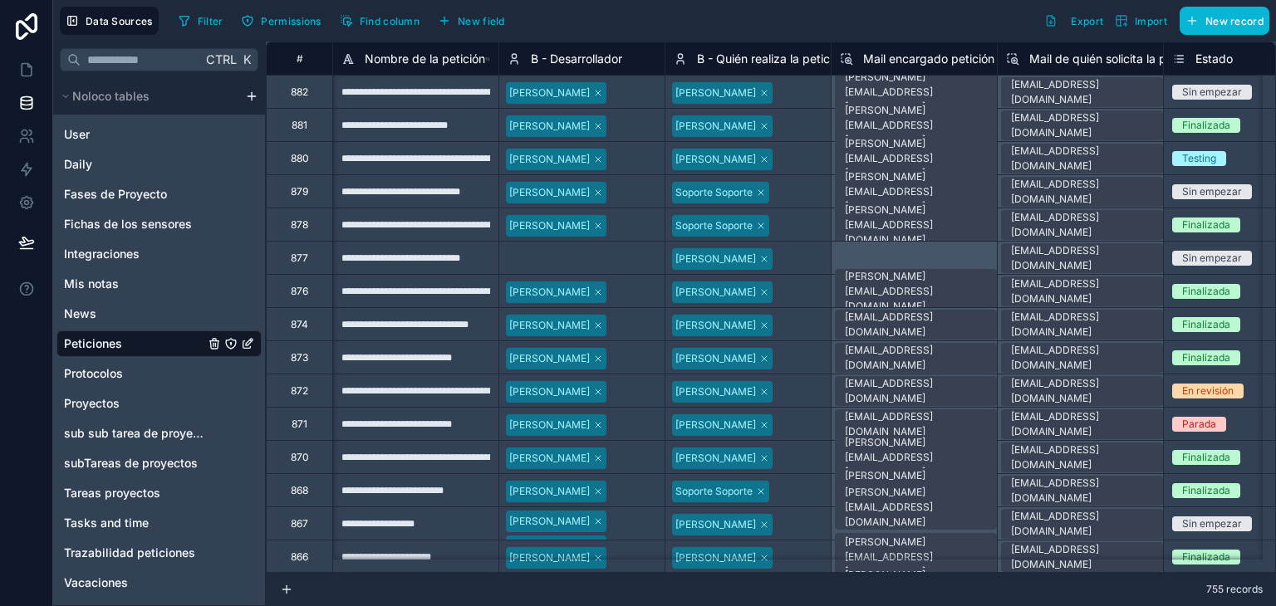
scroll to position [0, 115]
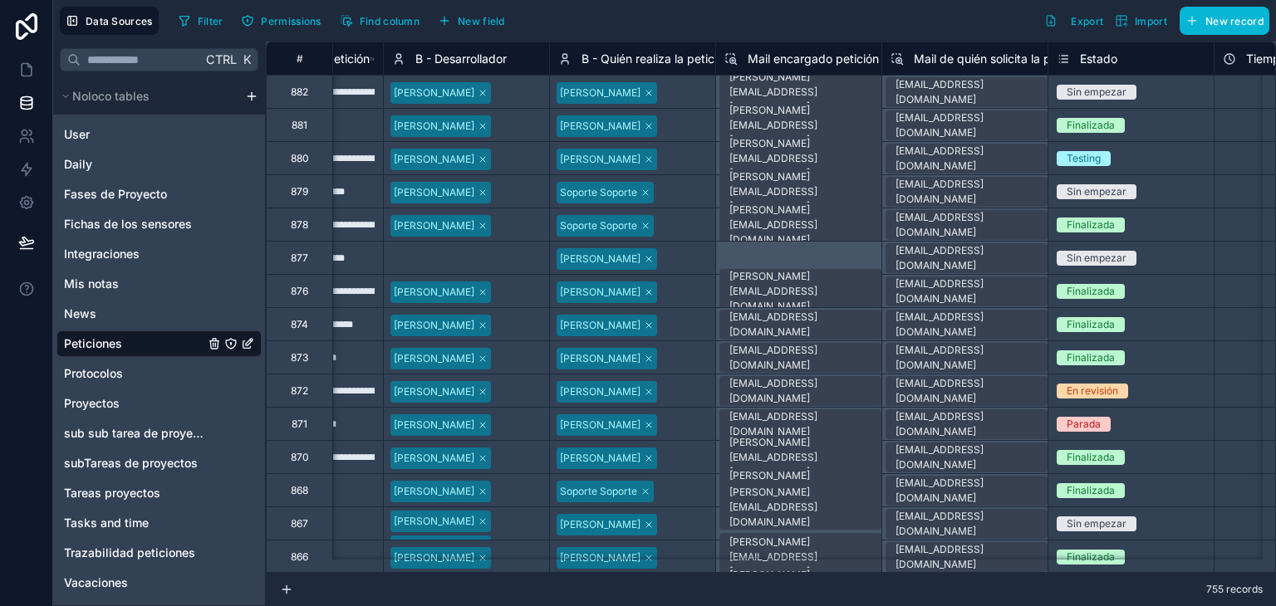
click at [1097, 51] on span "Estado" at bounding box center [1098, 59] width 37 height 17
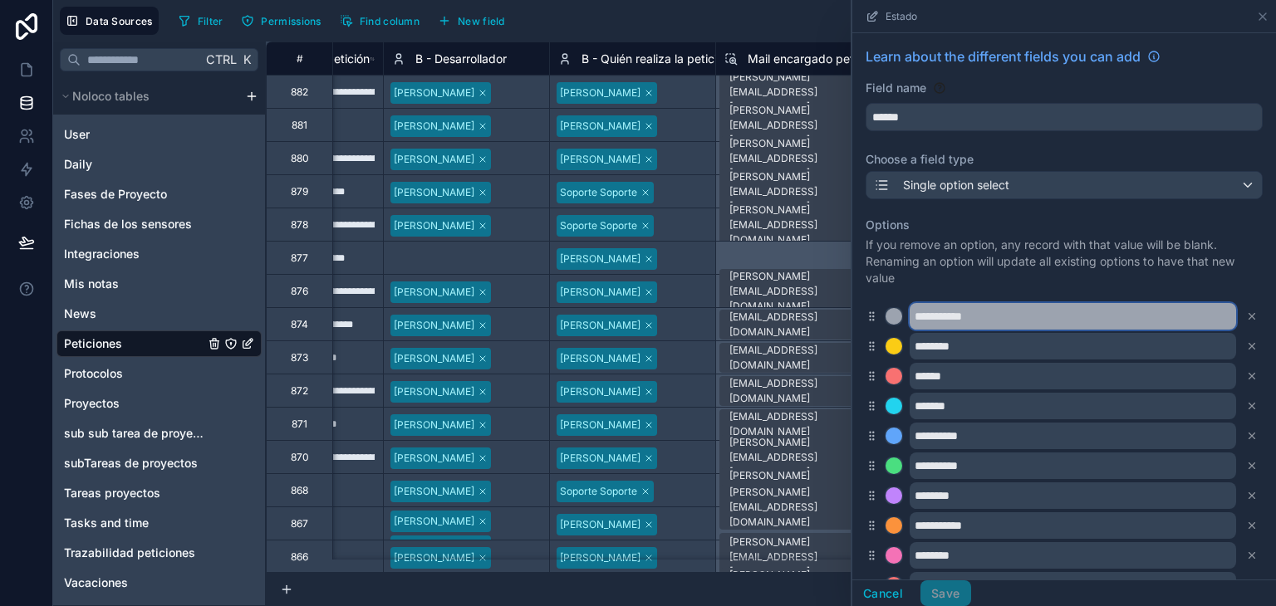
click at [916, 317] on input "**********" at bounding box center [1073, 316] width 327 height 27
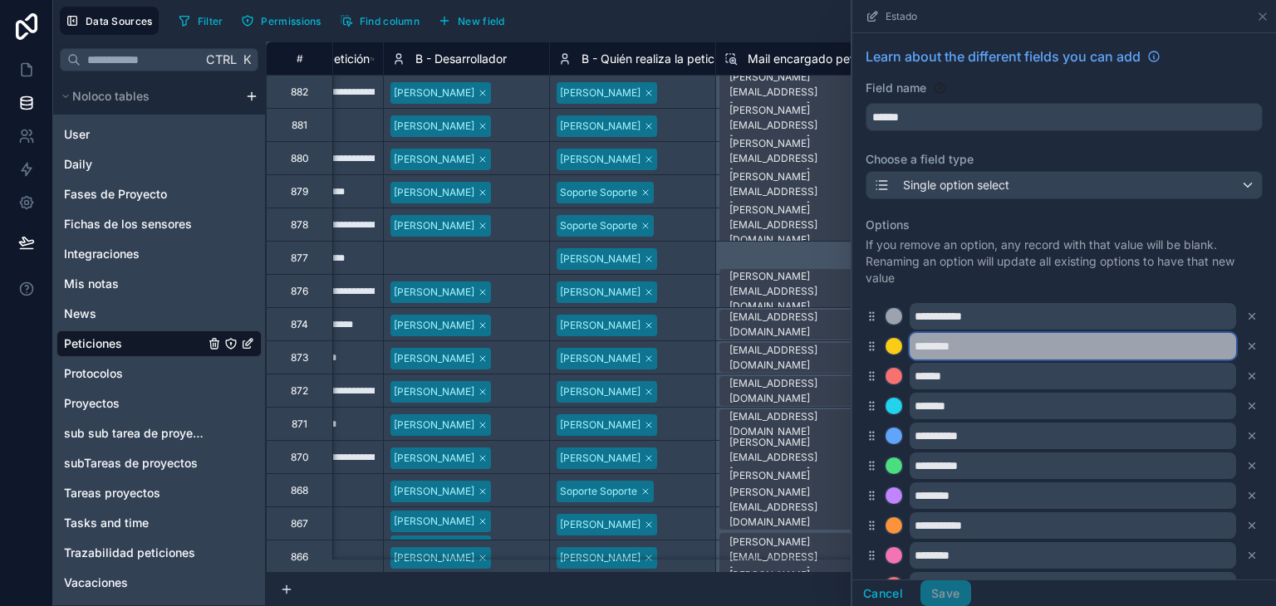
click at [911, 346] on input "********" at bounding box center [1073, 346] width 327 height 27
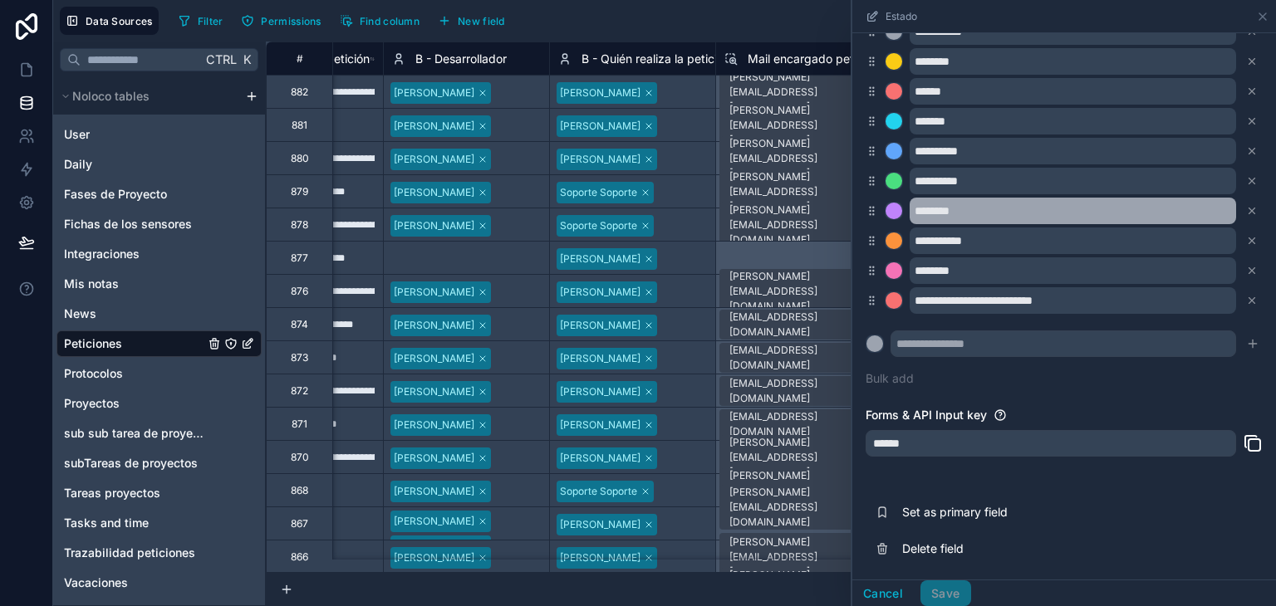
scroll to position [286, 0]
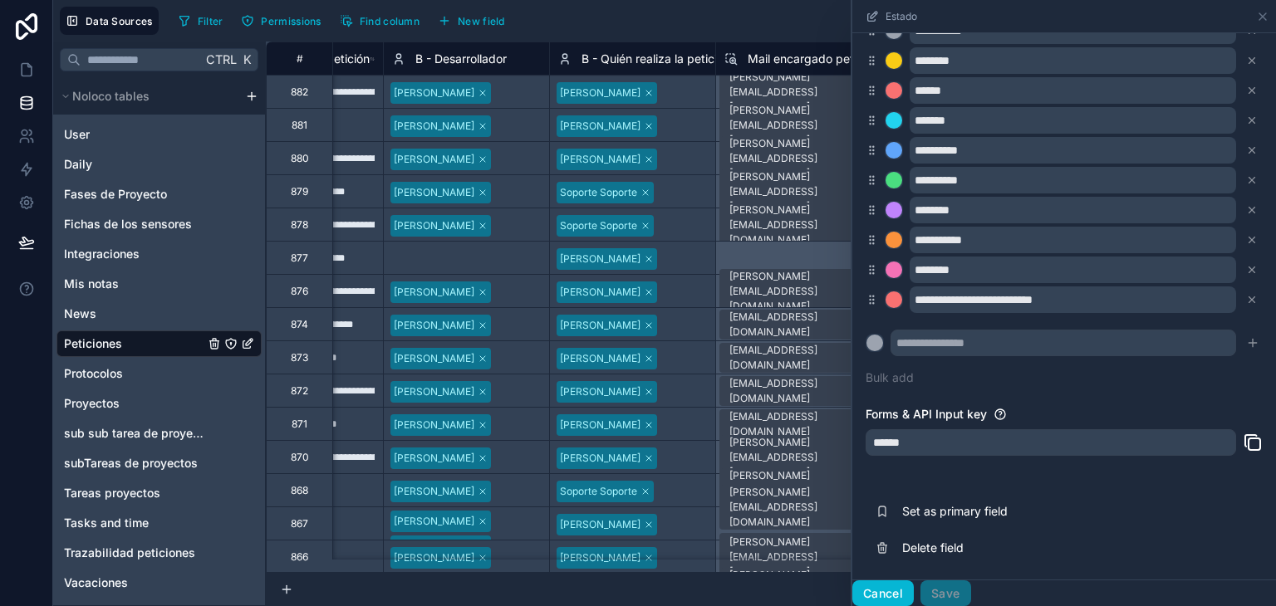
click at [884, 589] on button "Cancel" at bounding box center [882, 594] width 61 height 27
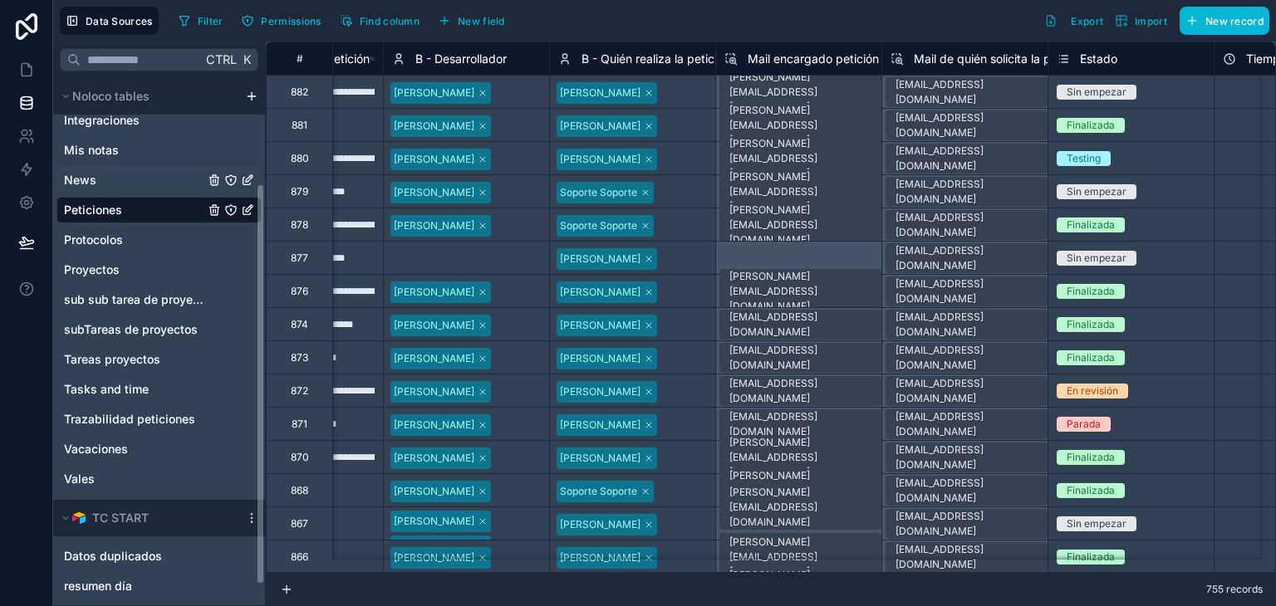
scroll to position [133, 0]
click at [140, 386] on span "Tasks and time" at bounding box center [106, 390] width 85 height 17
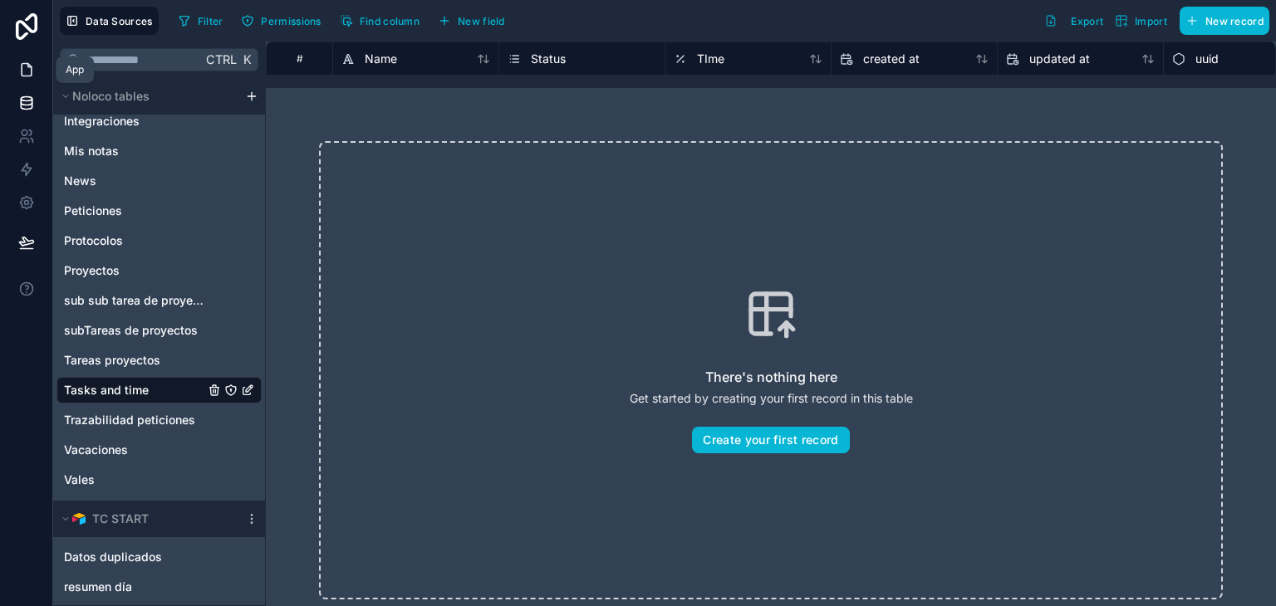
click at [22, 73] on icon at bounding box center [26, 69] width 17 height 17
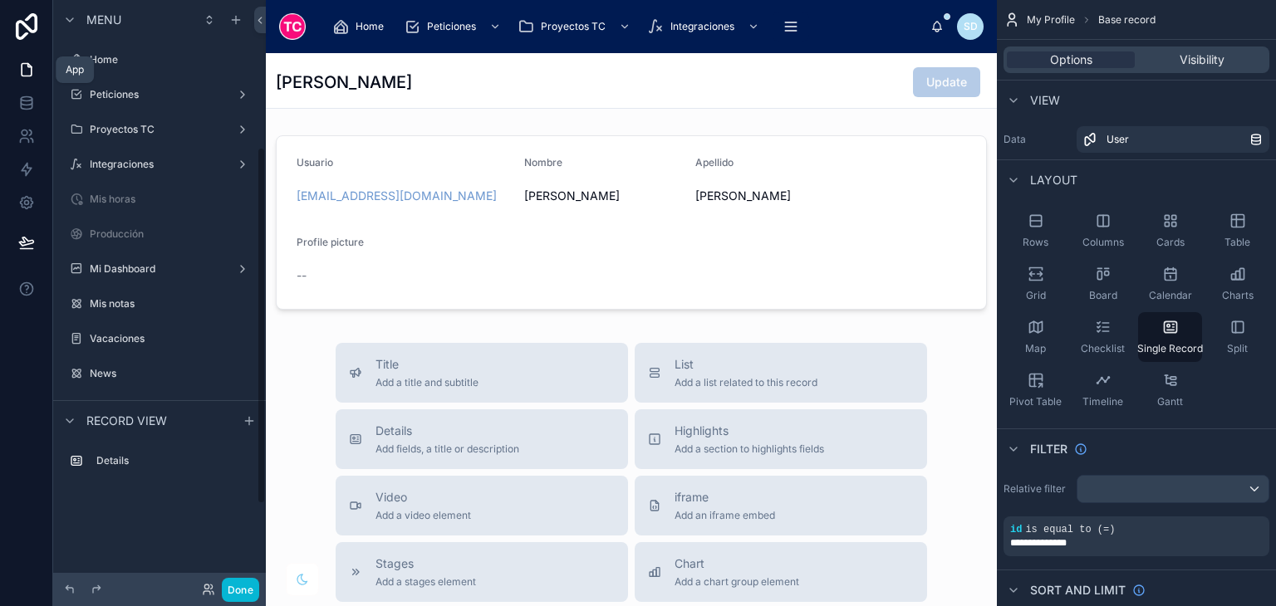
scroll to position [242, 0]
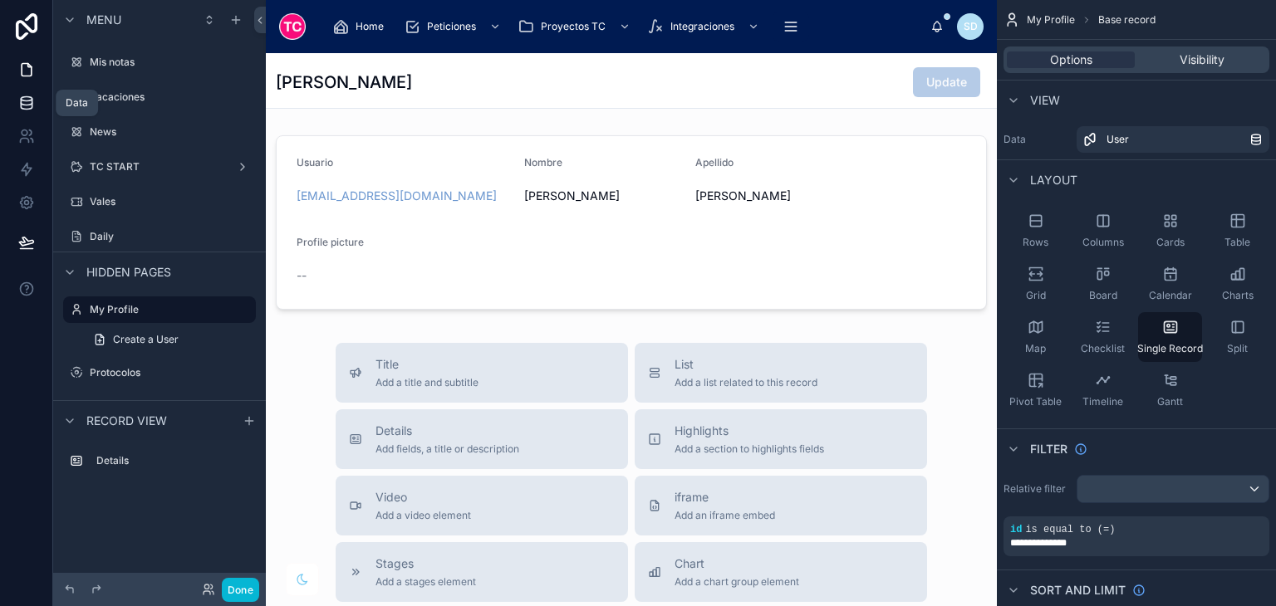
click at [27, 101] on icon at bounding box center [26, 99] width 11 height 4
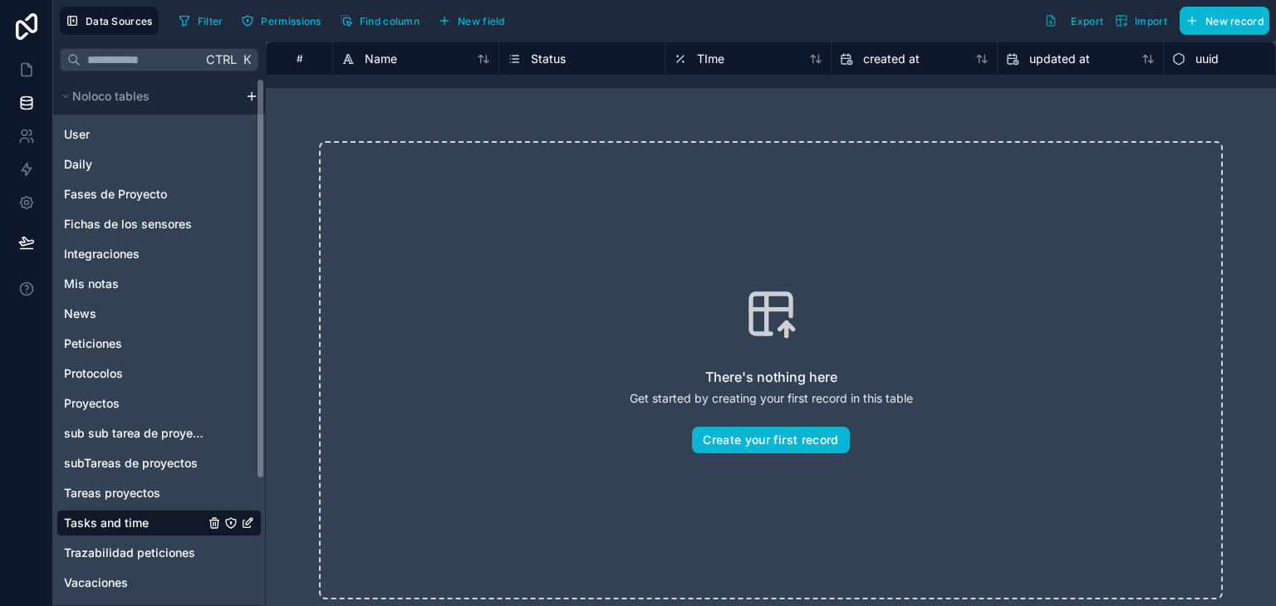
click at [251, 97] on html "Data Sources Filter Permissions Find column New field Export Import New record …" at bounding box center [638, 303] width 1276 height 606
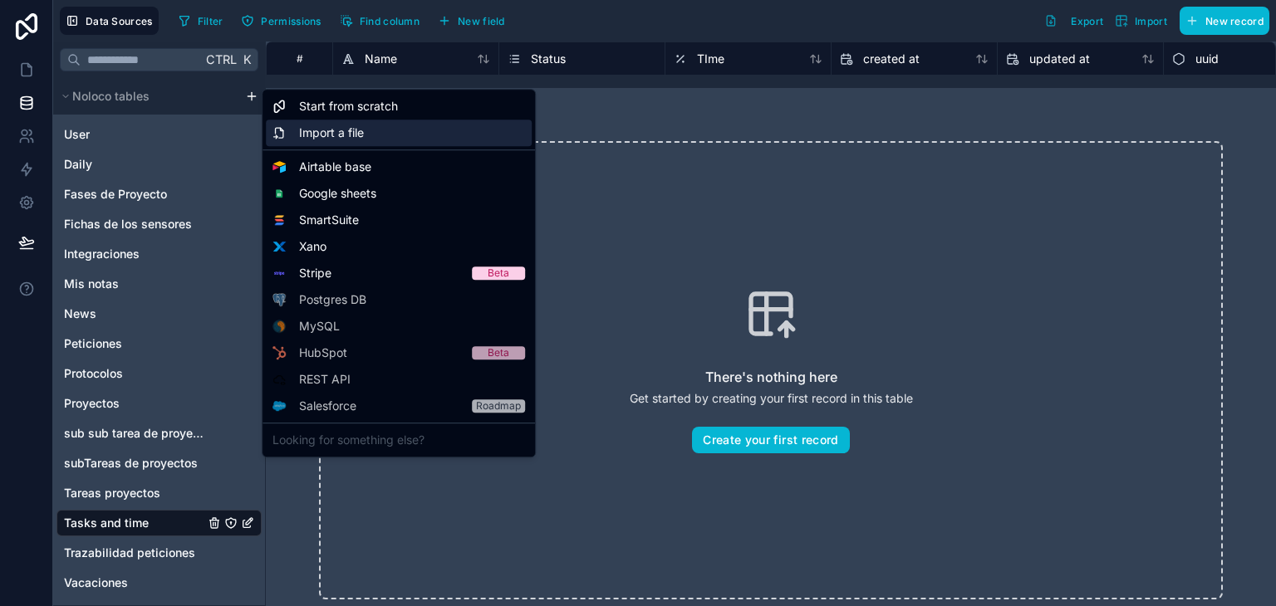
click at [322, 137] on span "Import a file" at bounding box center [331, 133] width 65 height 17
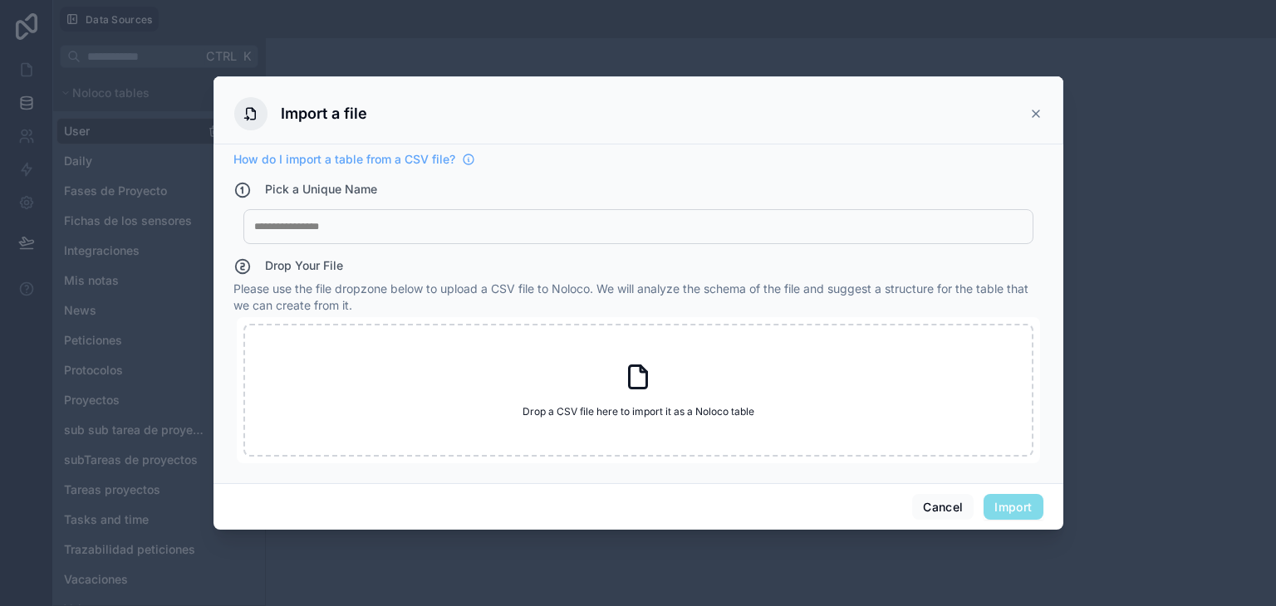
click at [1034, 114] on icon at bounding box center [1035, 113] width 13 height 13
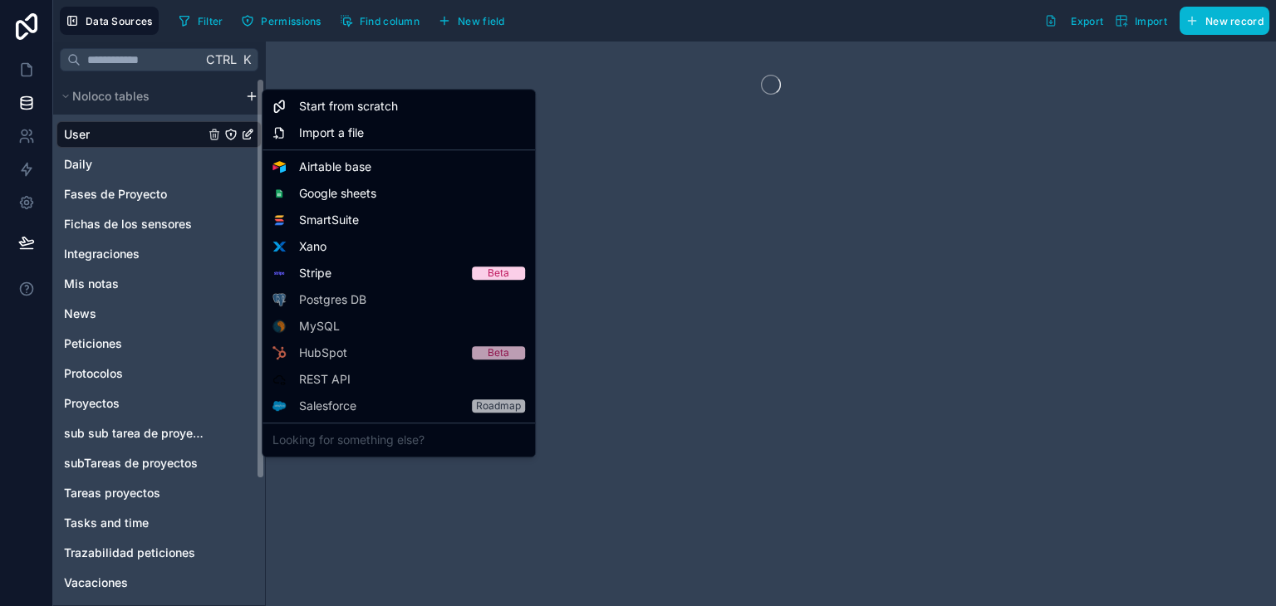
click at [258, 93] on html "Data Sources Filter Permissions Find column New field Export Import New record …" at bounding box center [638, 303] width 1276 height 606
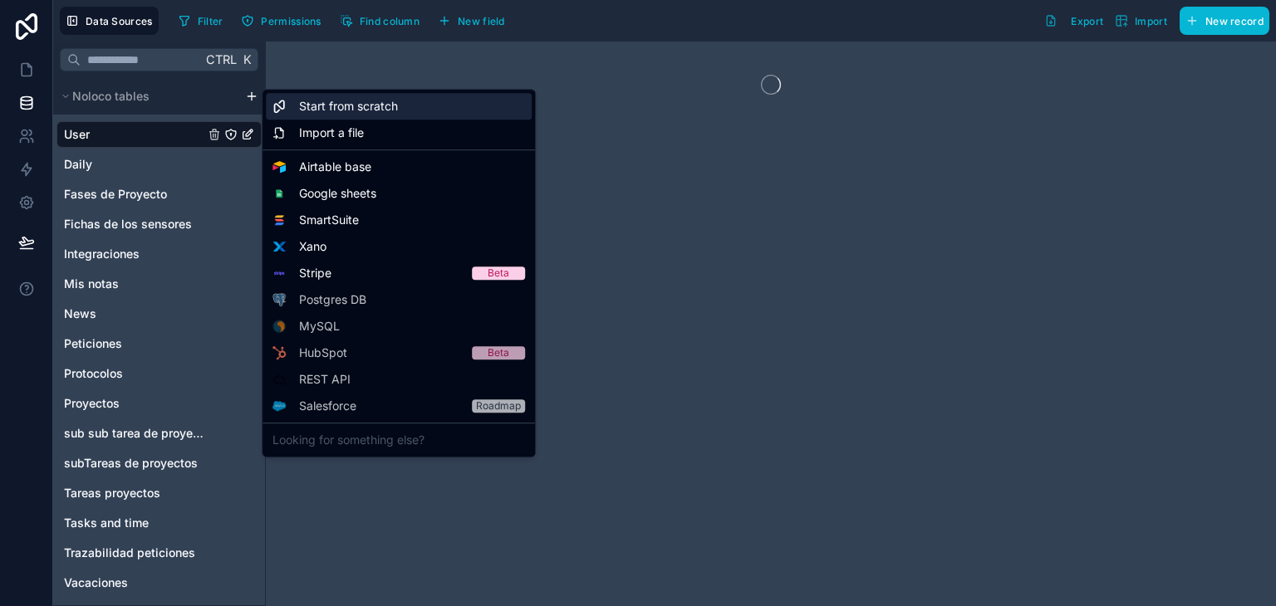
click at [327, 115] on div "Start from scratch" at bounding box center [399, 106] width 266 height 27
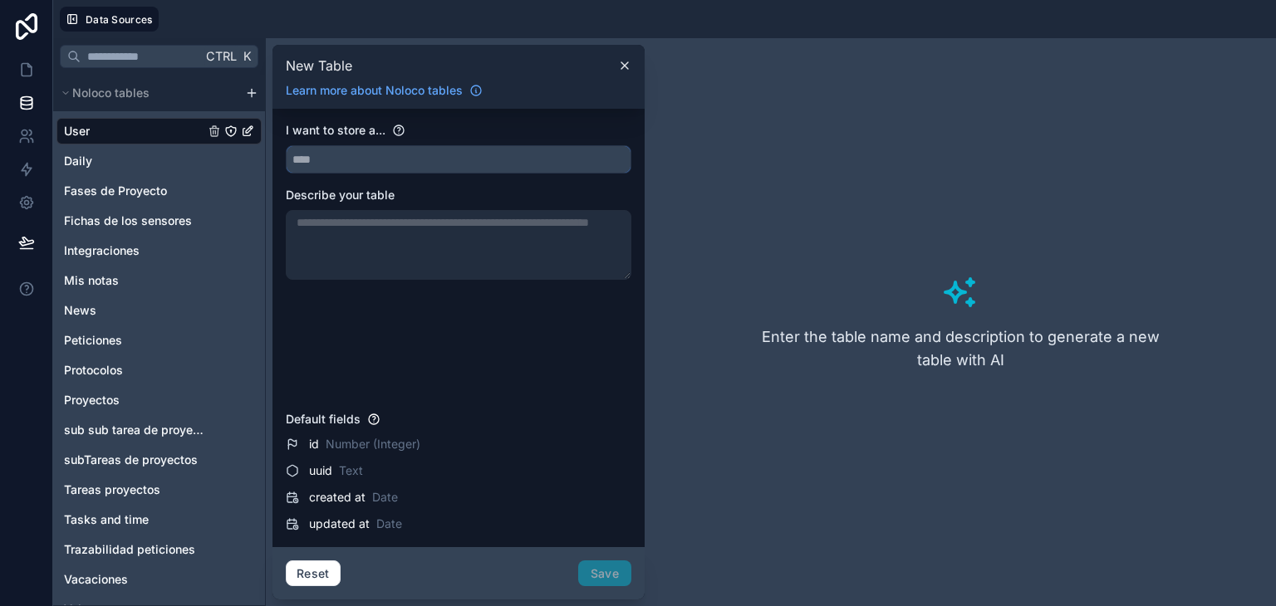
click at [351, 168] on input "text" at bounding box center [459, 159] width 344 height 27
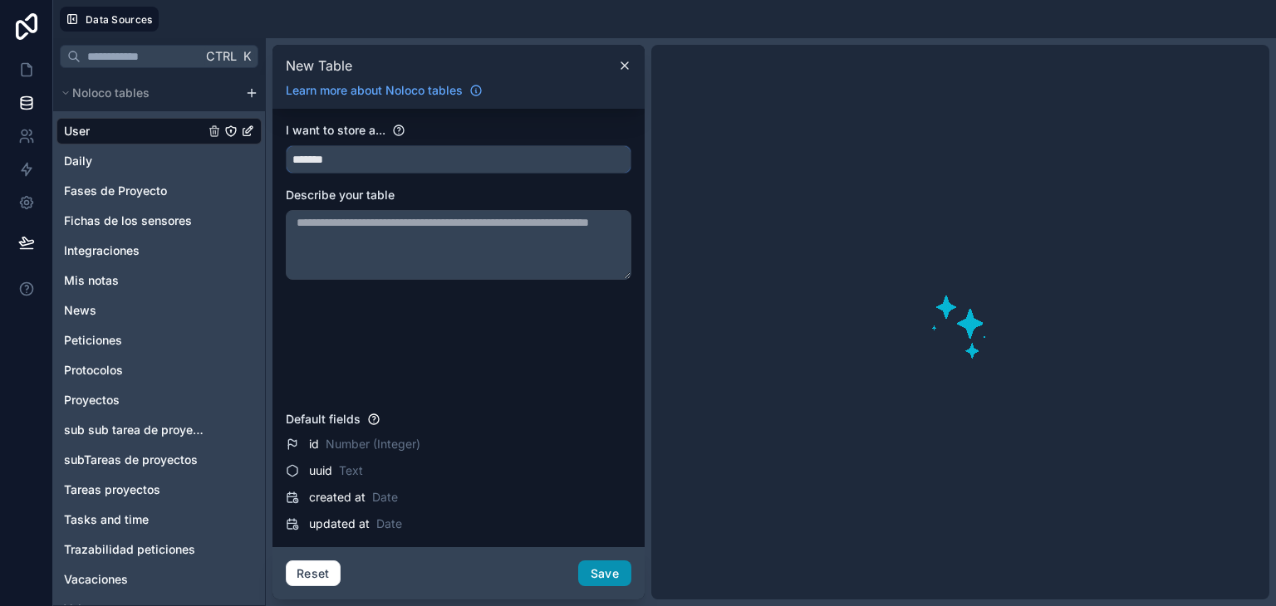
type input "*******"
click at [597, 569] on button "Save" at bounding box center [604, 574] width 53 height 27
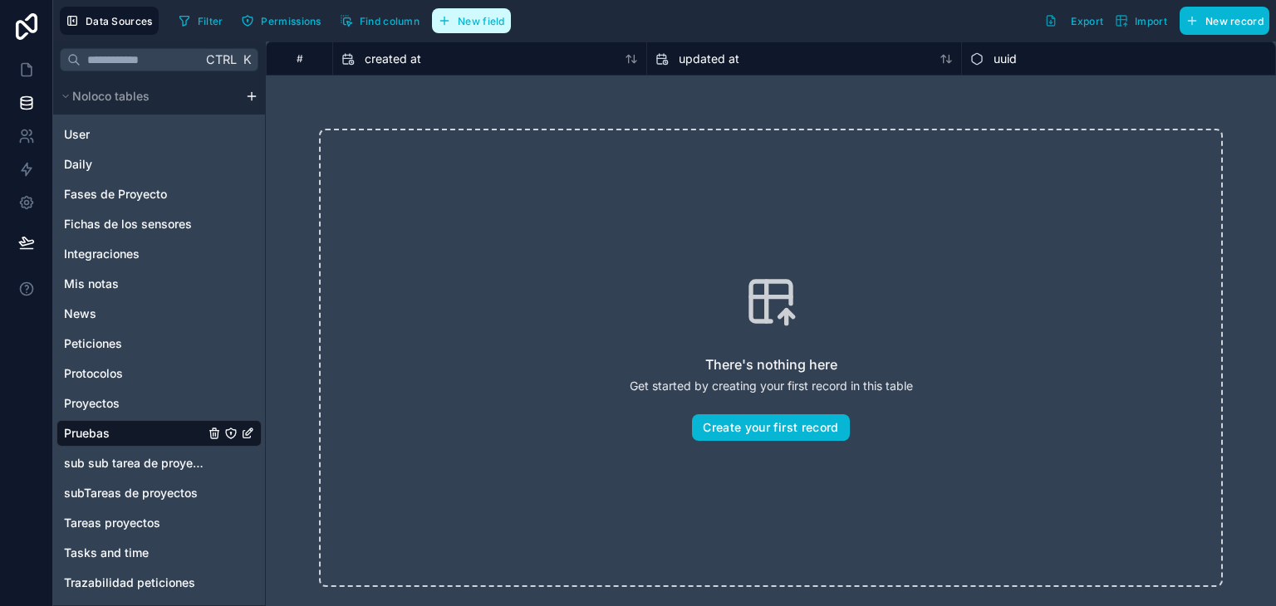
click at [477, 27] on button "New field" at bounding box center [471, 20] width 79 height 25
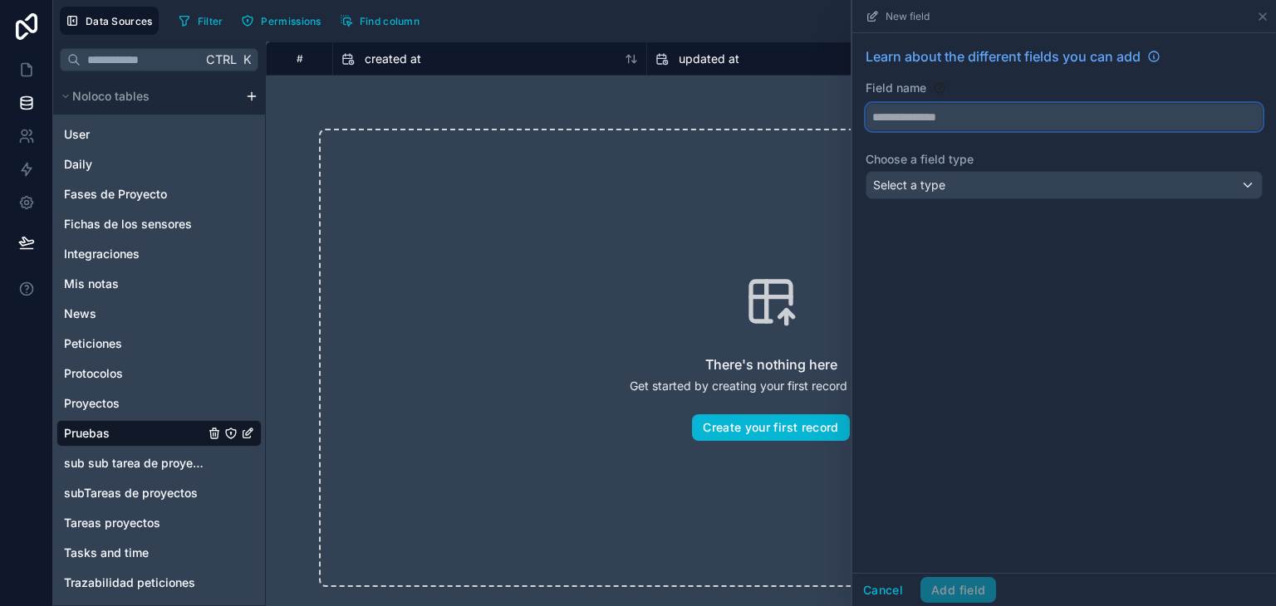
click at [904, 103] on button at bounding box center [1064, 117] width 397 height 28
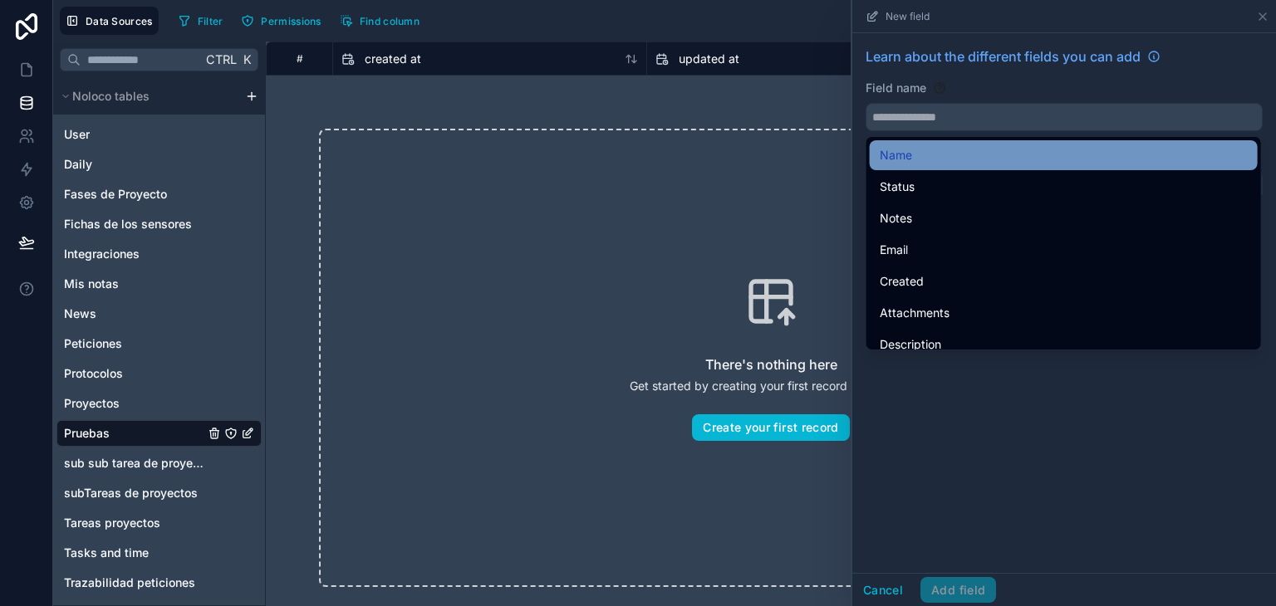
click at [926, 160] on div "Name" at bounding box center [1064, 155] width 368 height 20
type input "****"
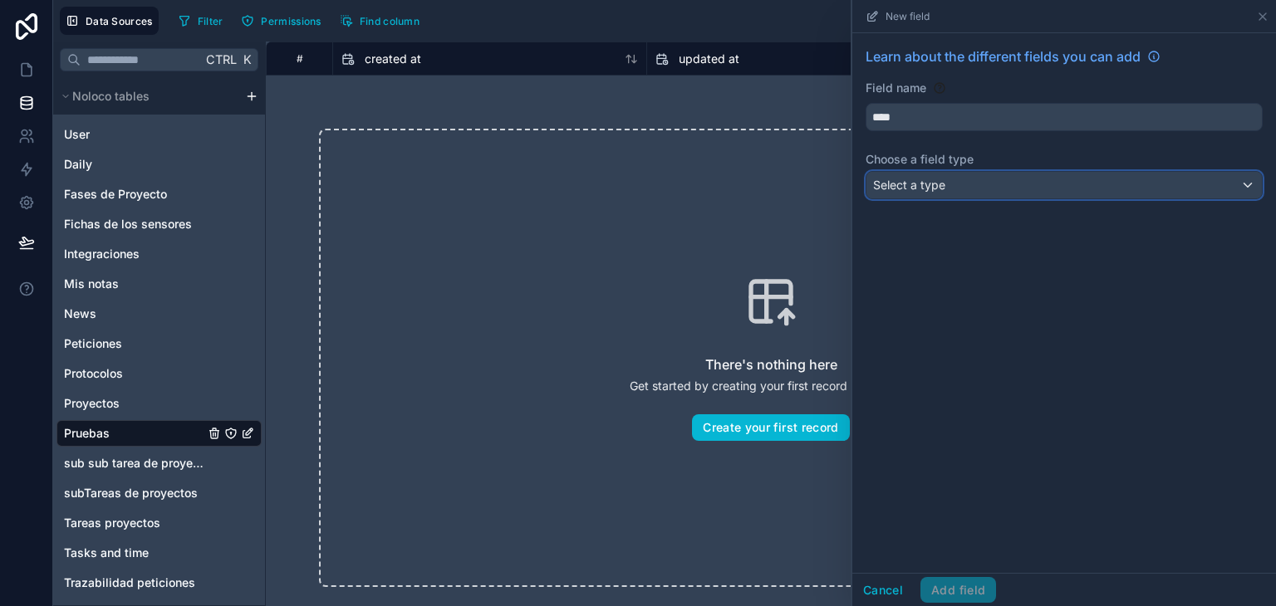
click at [939, 183] on span "Select a type" at bounding box center [909, 185] width 72 height 14
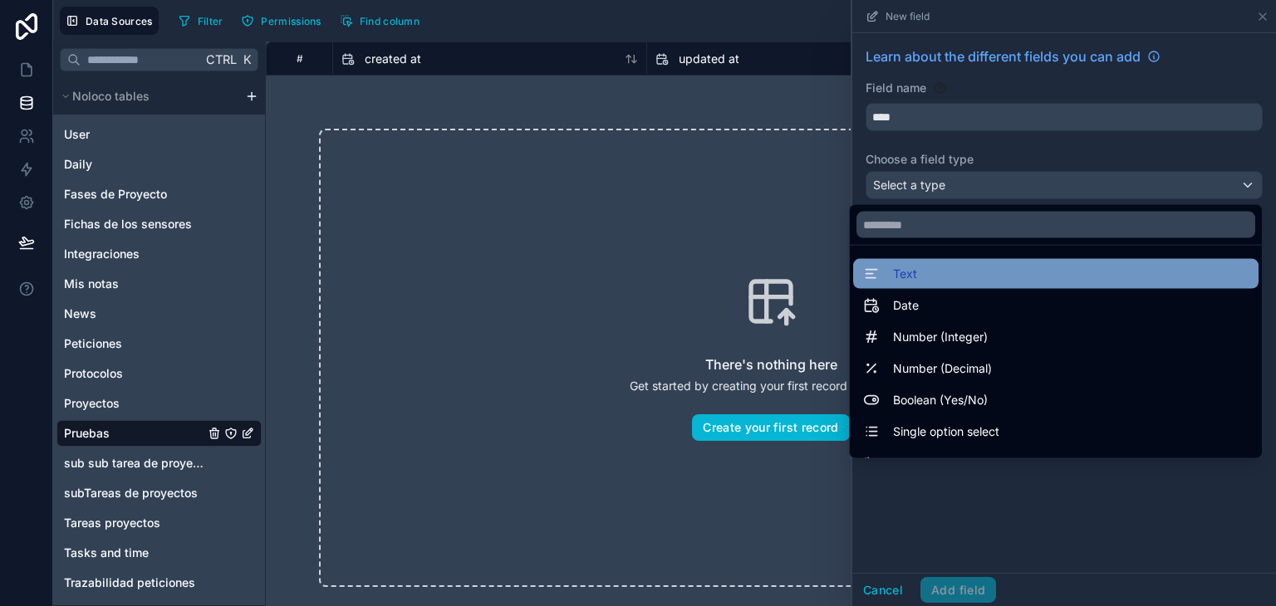
click at [911, 272] on div "Text" at bounding box center [1055, 274] width 385 height 20
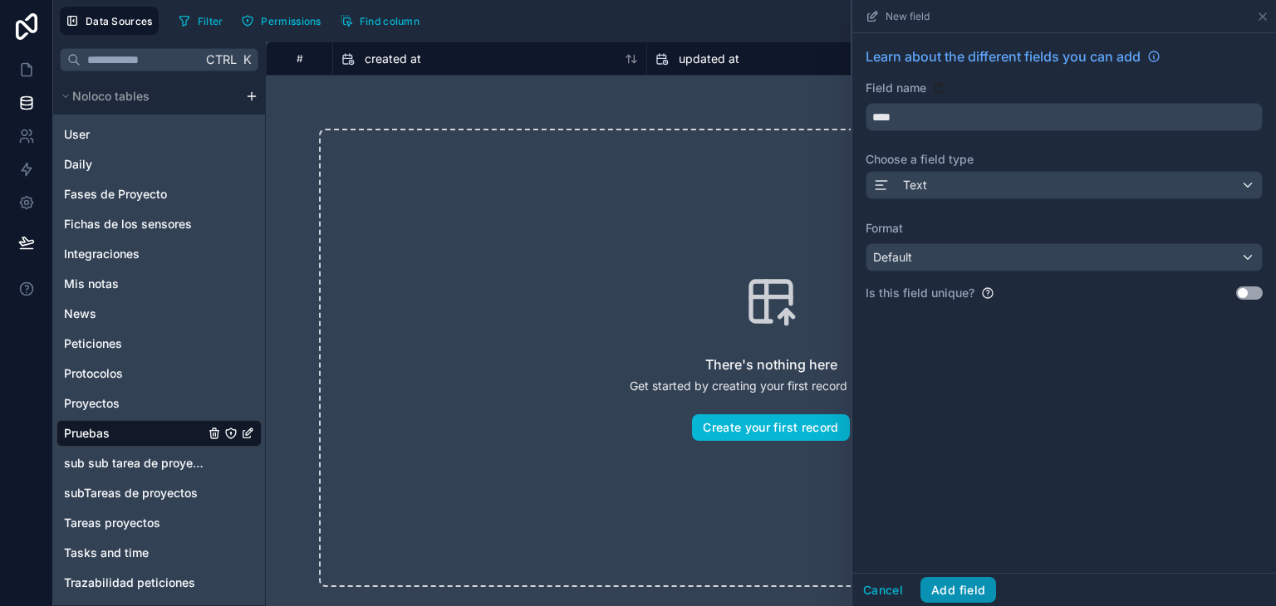
click at [954, 596] on button "Add field" at bounding box center [959, 590] width 76 height 27
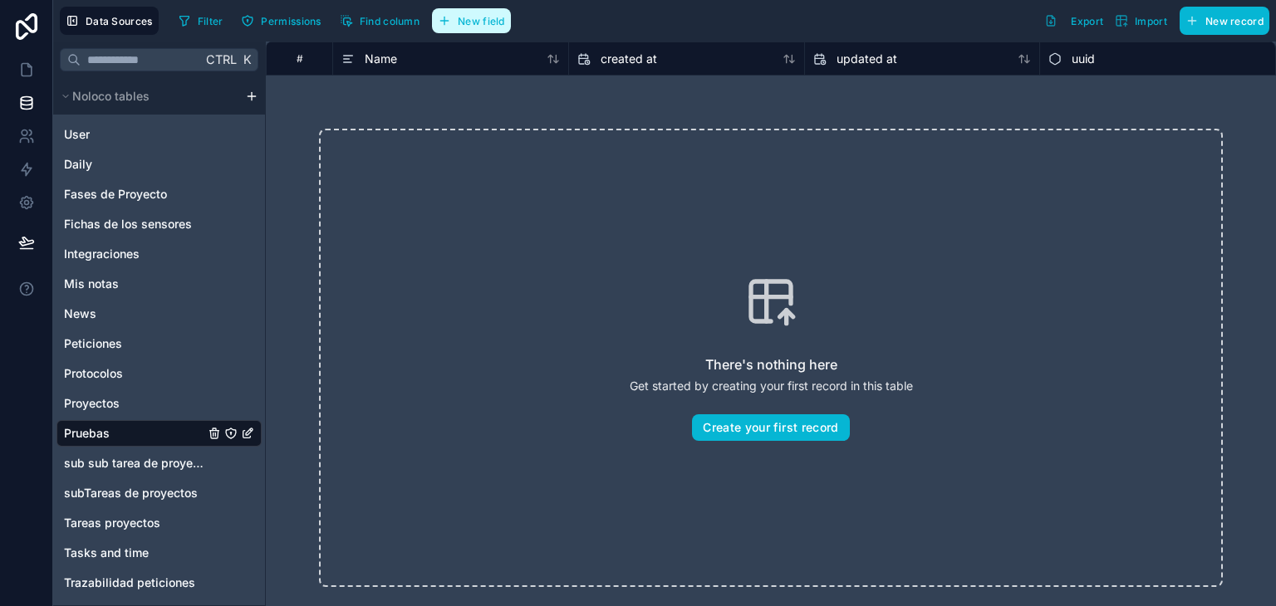
click at [469, 28] on button "New field" at bounding box center [471, 20] width 79 height 25
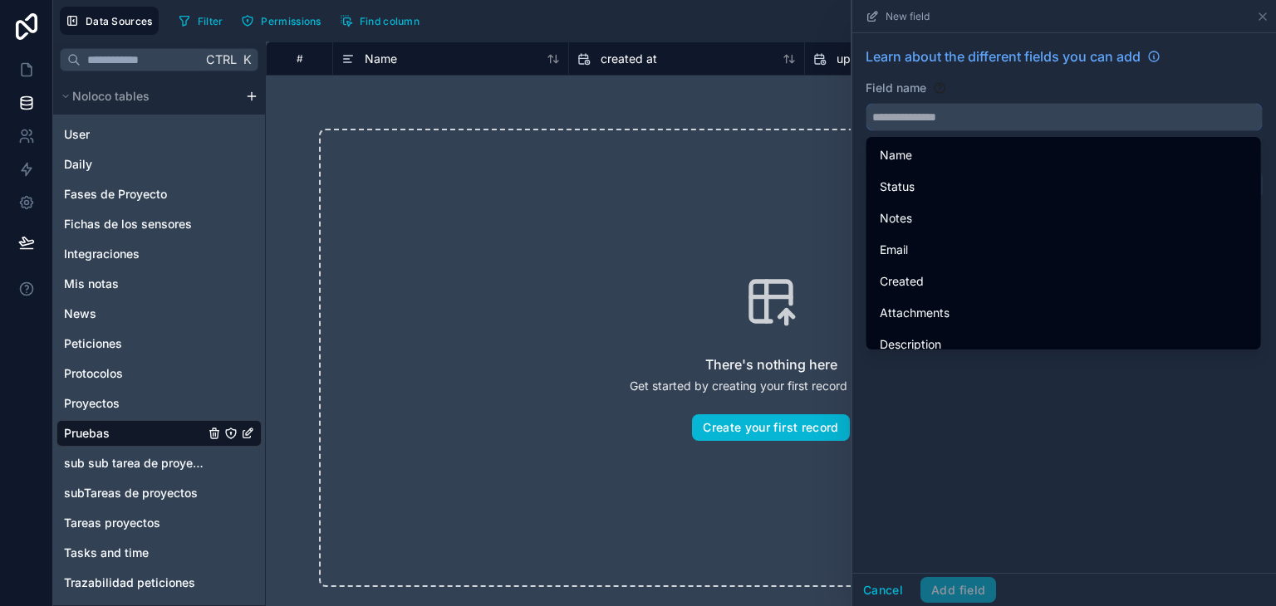
click at [928, 120] on input "text" at bounding box center [1064, 117] width 395 height 27
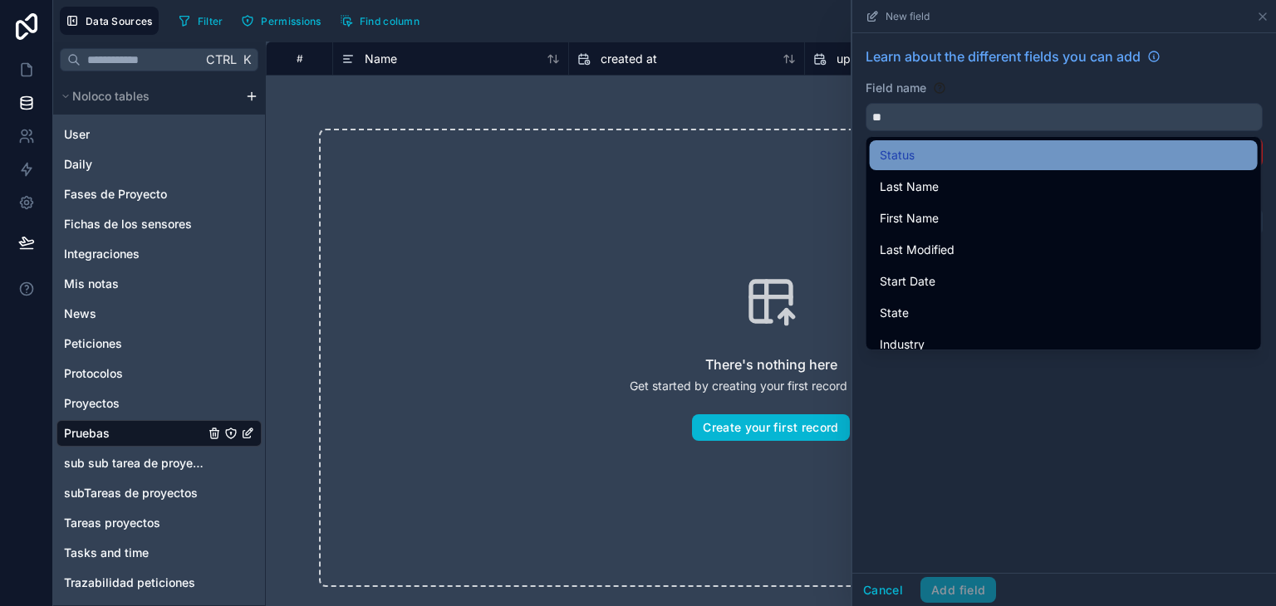
click at [921, 157] on div "Status" at bounding box center [1064, 155] width 368 height 20
type input "******"
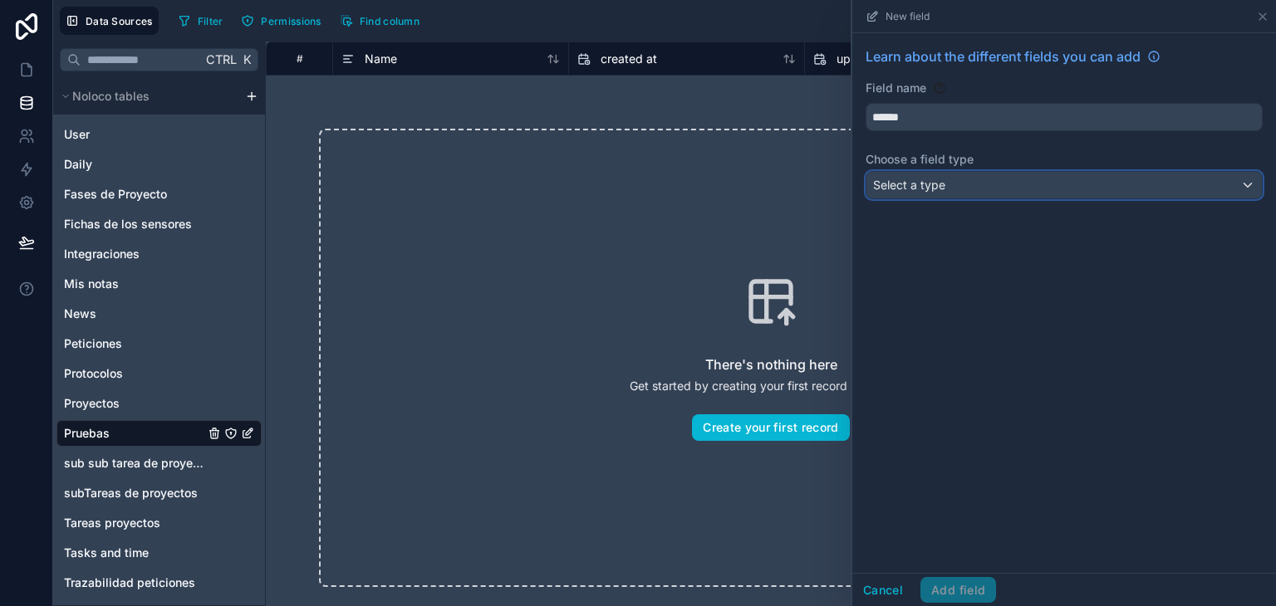
click at [908, 191] on span "Select a type" at bounding box center [909, 185] width 72 height 14
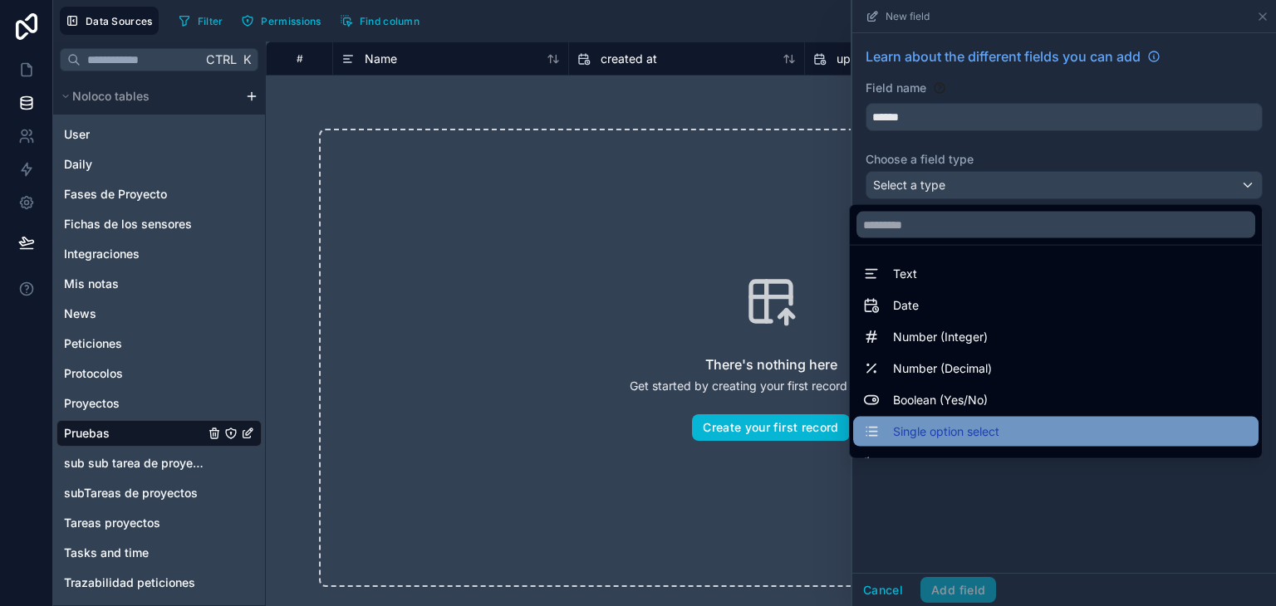
click at [931, 417] on div "Single option select" at bounding box center [1055, 432] width 405 height 30
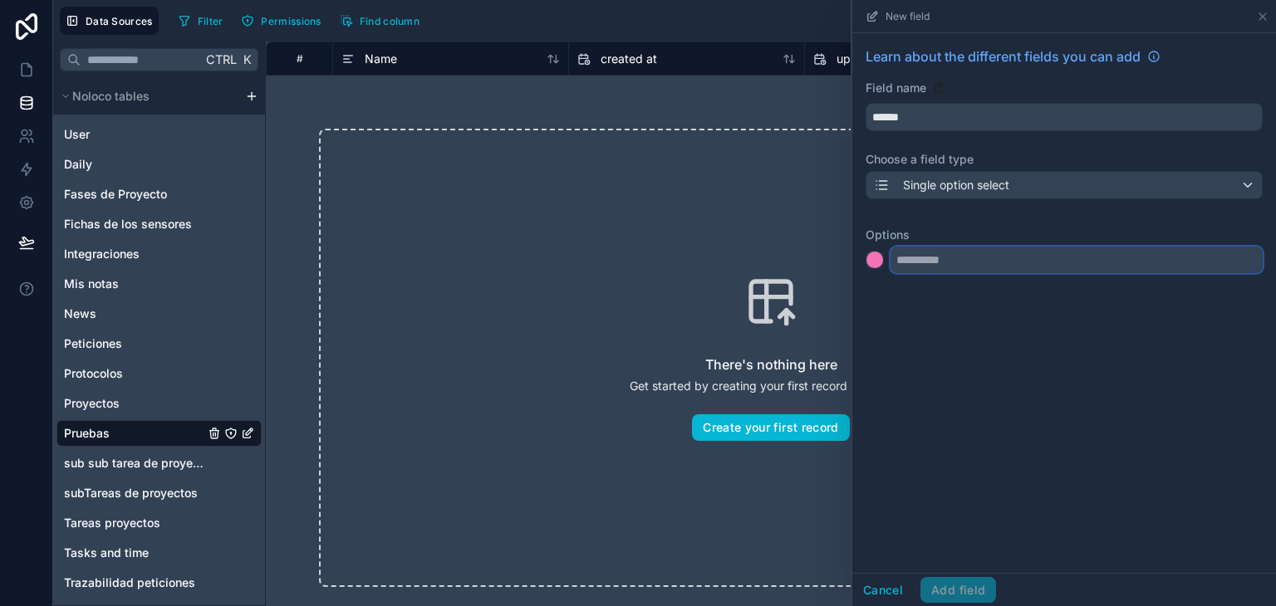
click at [955, 256] on input "text" at bounding box center [1077, 260] width 372 height 27
paste input "**********"
type input "**********"
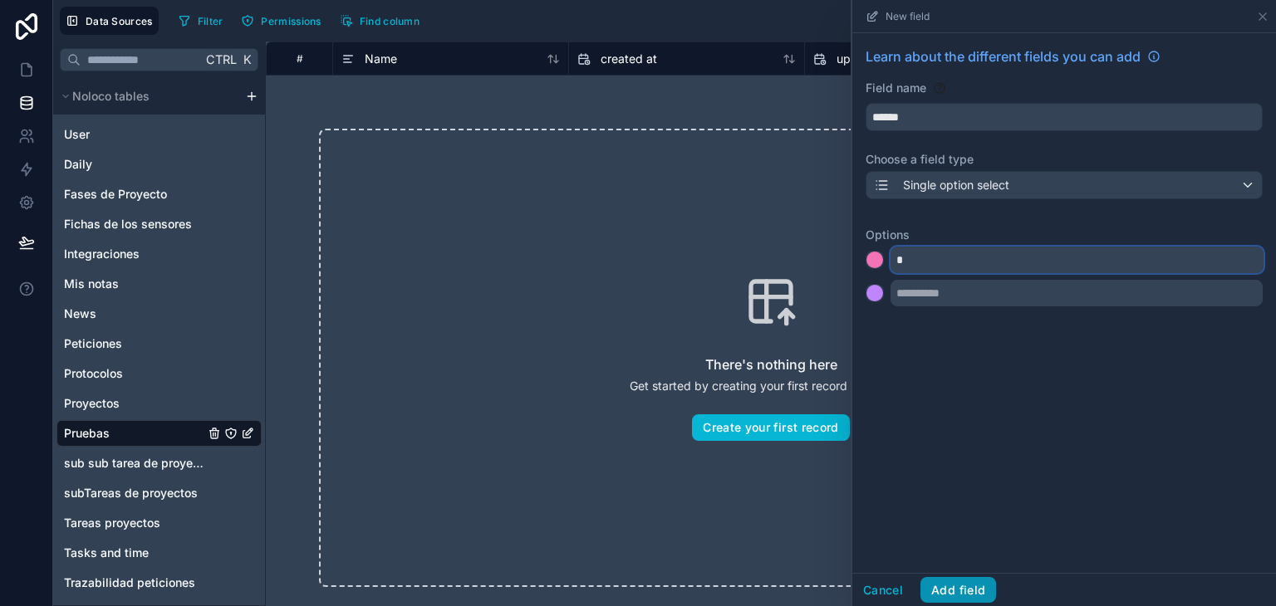
type input "*"
click at [965, 598] on button "Add field" at bounding box center [959, 590] width 76 height 27
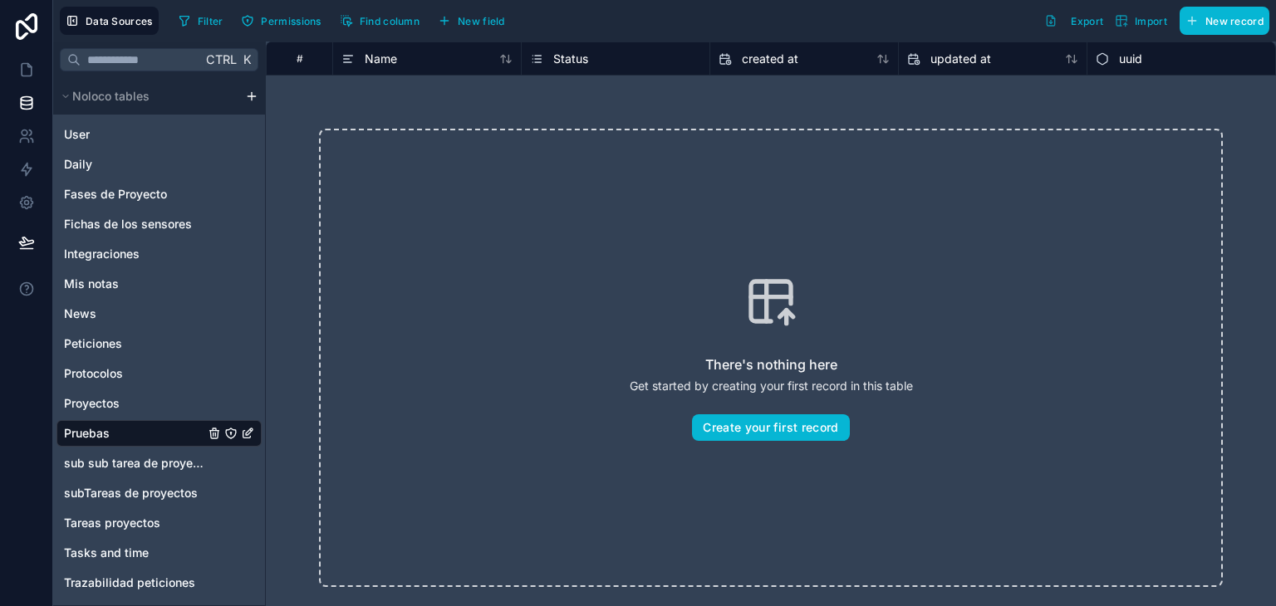
click at [568, 52] on span "Status" at bounding box center [570, 59] width 35 height 17
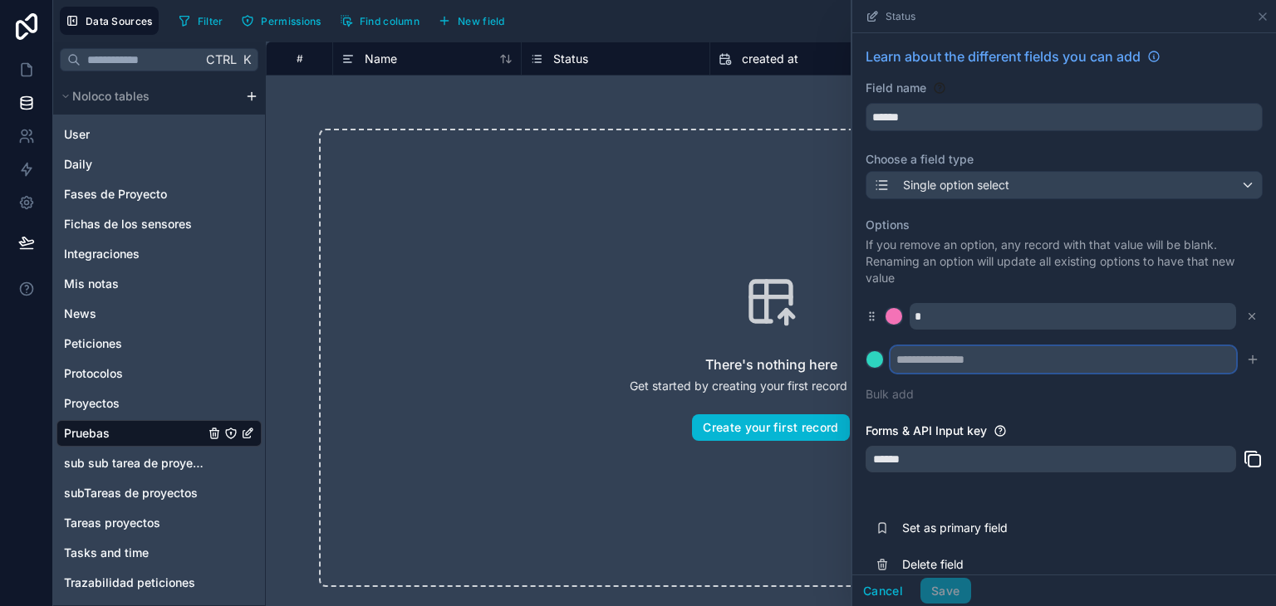
click at [936, 369] on input "text" at bounding box center [1064, 359] width 346 height 27
paste input "**********"
type input "**********"
click at [906, 393] on button "Bulk add" at bounding box center [890, 394] width 48 height 17
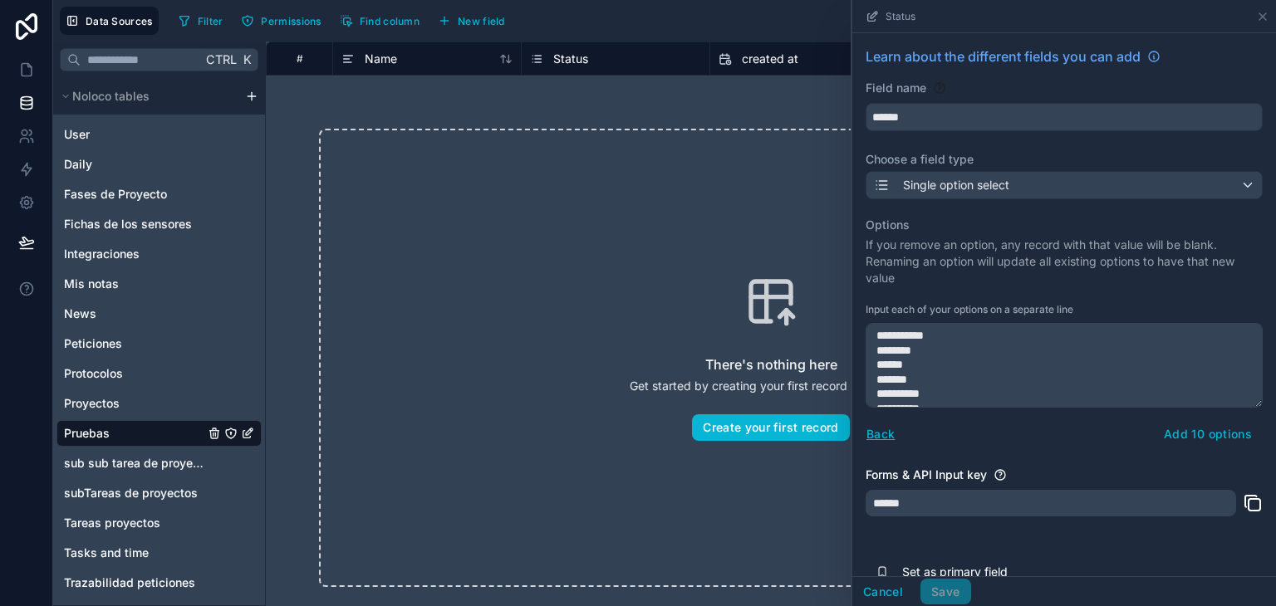
scroll to position [73, 0]
click at [905, 394] on textarea "**********" at bounding box center [1058, 365] width 385 height 84
type textarea "**********"
click at [1204, 443] on button "Add 10 options" at bounding box center [1208, 433] width 110 height 27
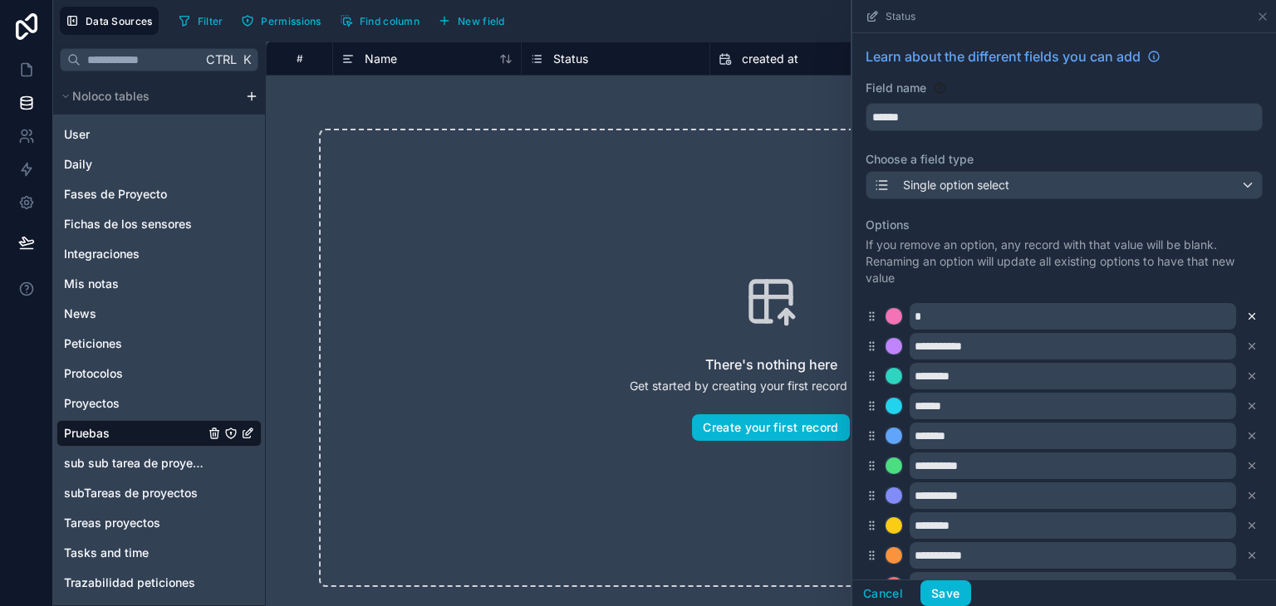
click at [1250, 315] on icon at bounding box center [1253, 317] width 6 height 6
click at [947, 601] on button "Save" at bounding box center [946, 594] width 50 height 27
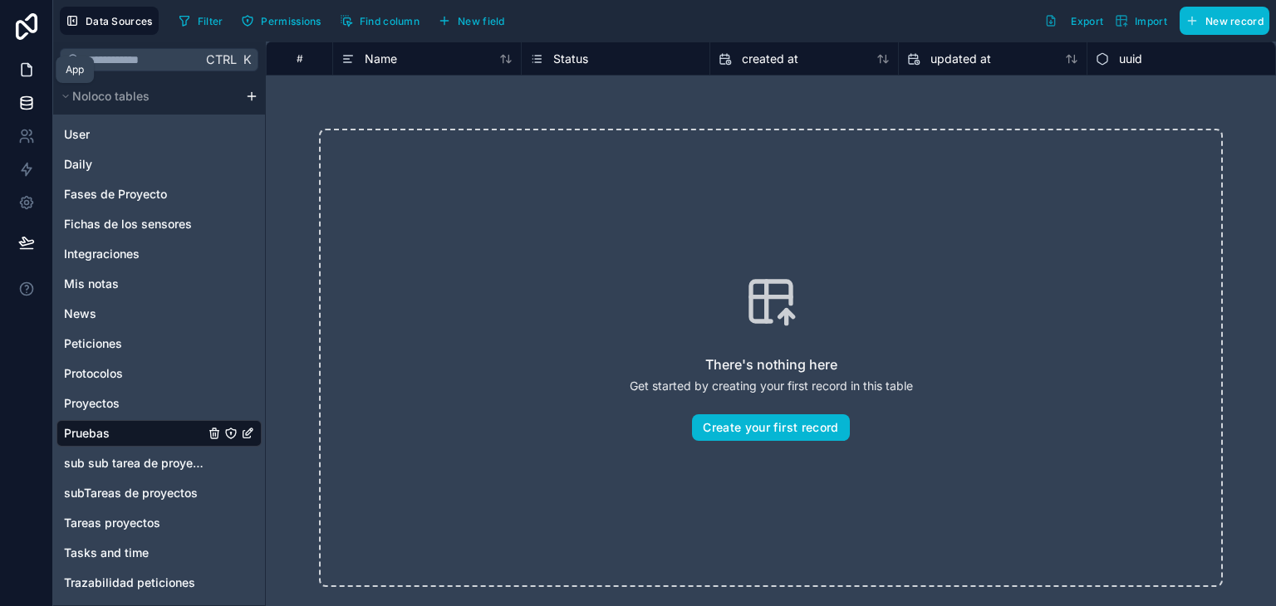
click at [13, 66] on link at bounding box center [26, 69] width 52 height 33
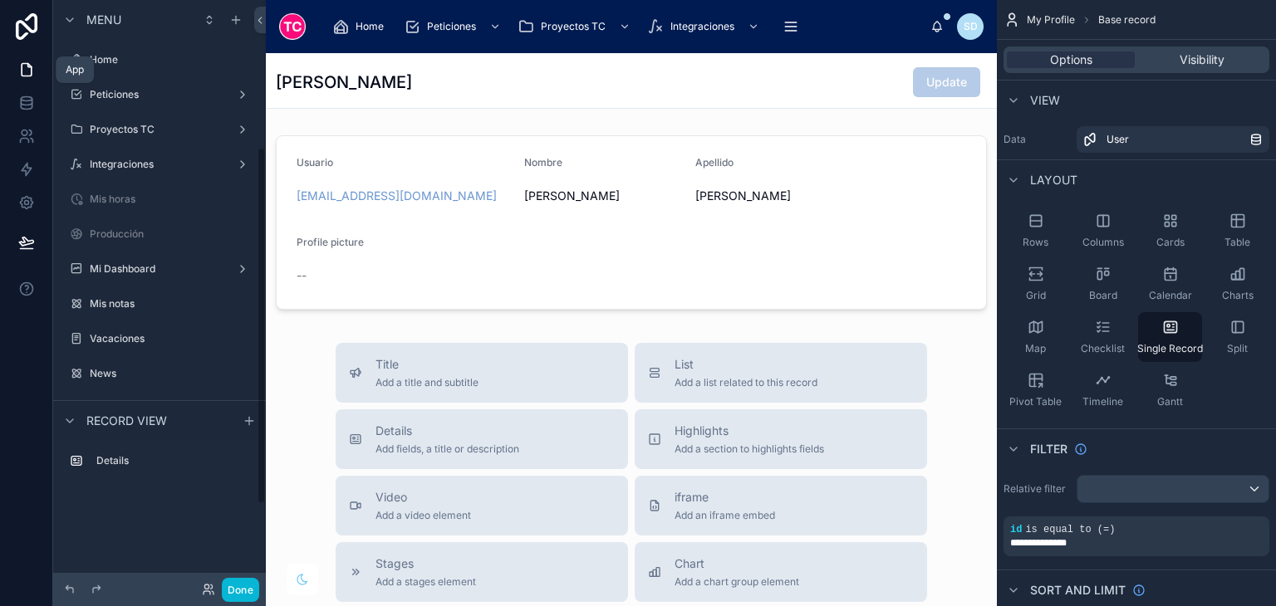
scroll to position [242, 0]
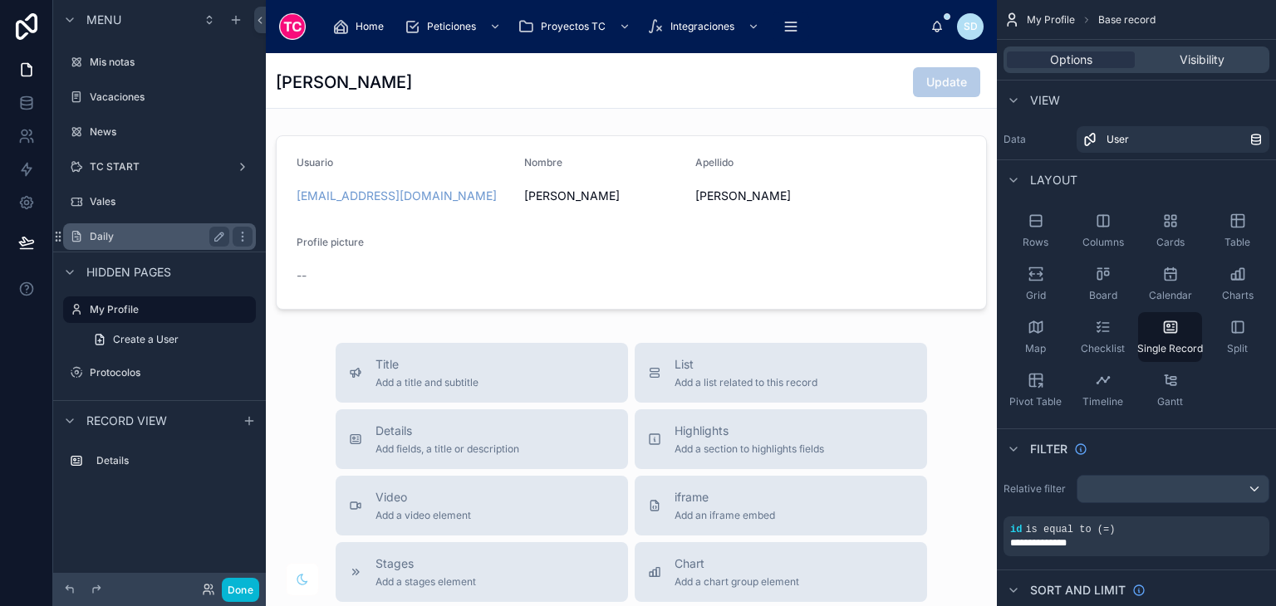
click at [151, 228] on div "Daily" at bounding box center [160, 237] width 140 height 20
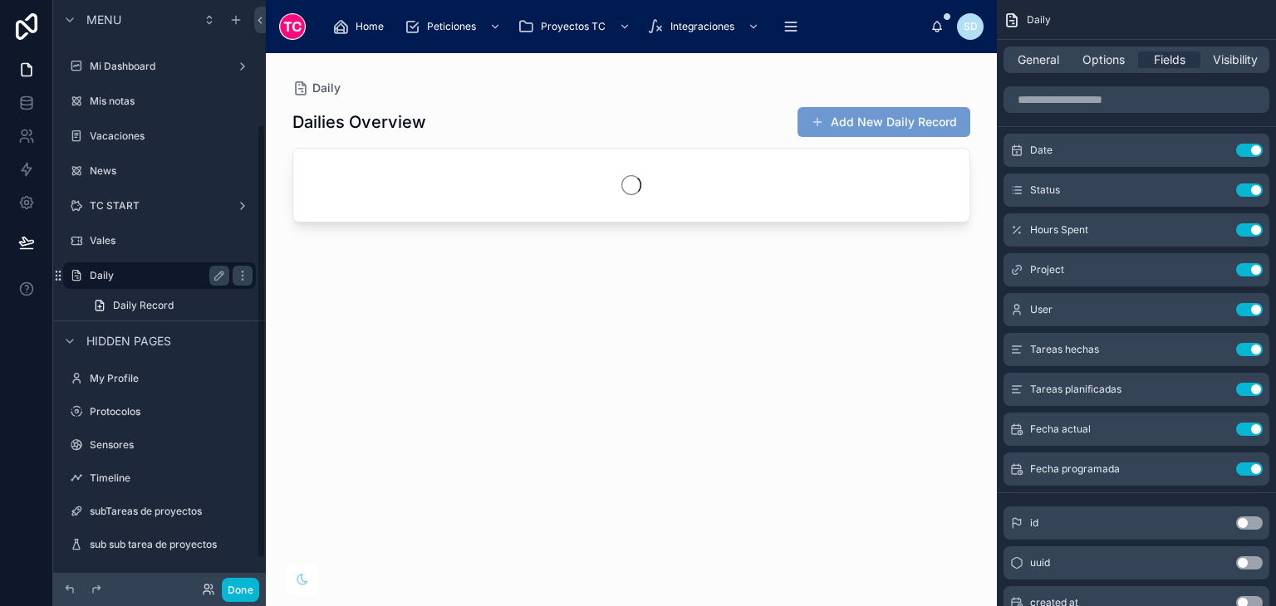
scroll to position [167, 0]
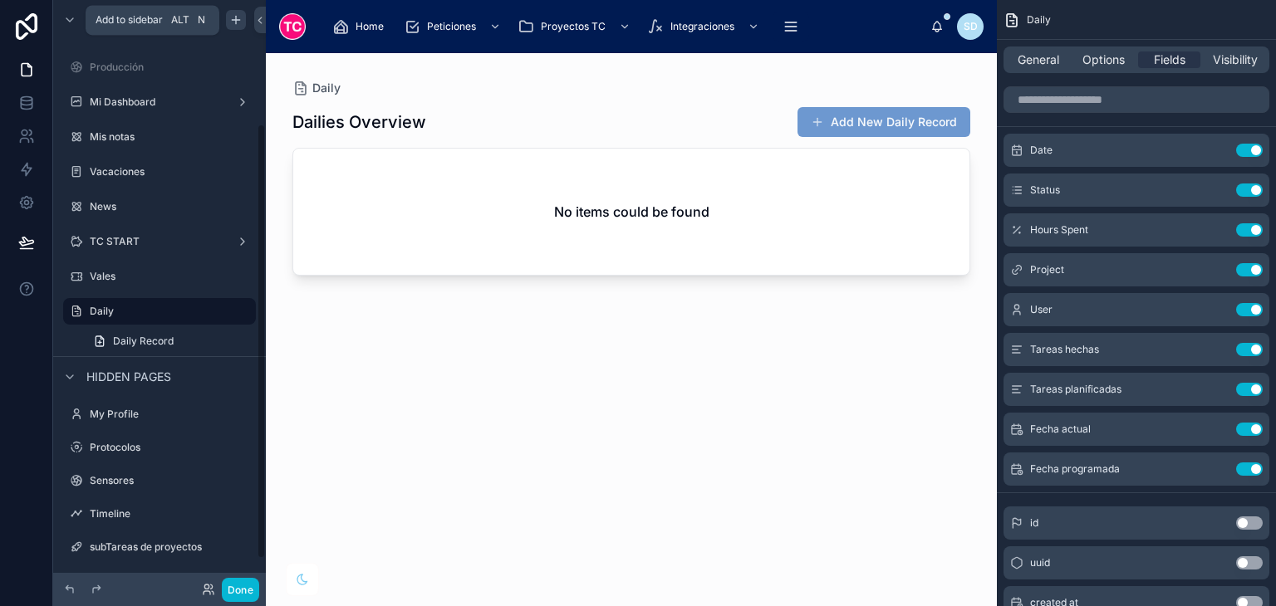
click at [241, 22] on icon "scrollable content" at bounding box center [235, 19] width 13 height 13
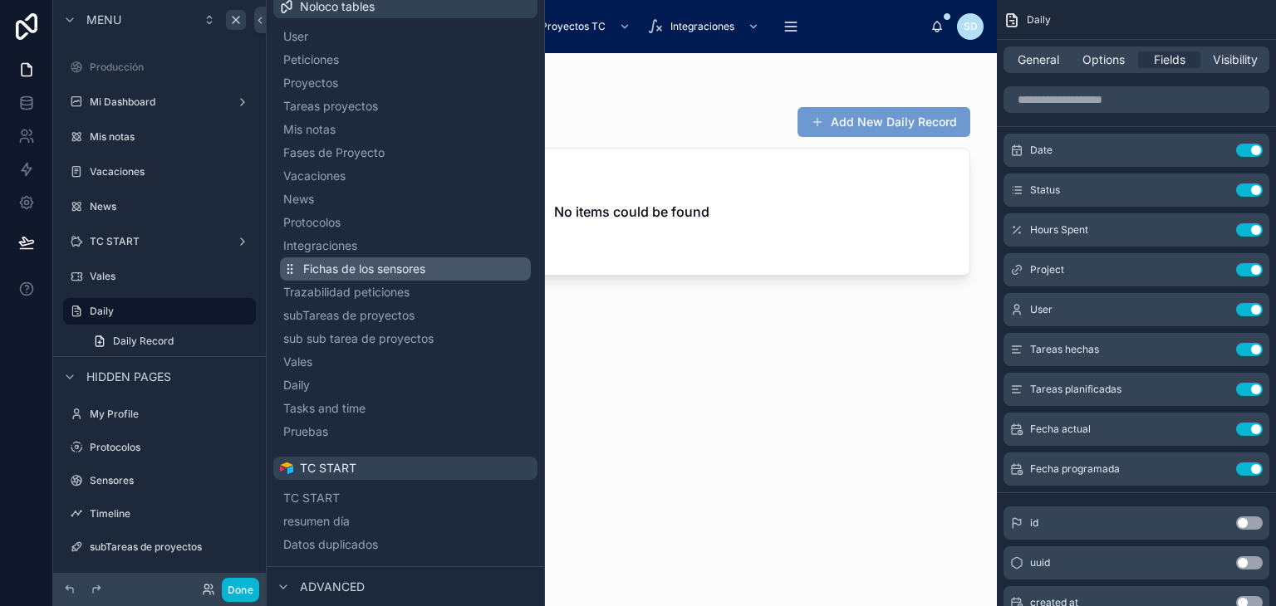
scroll to position [94, 0]
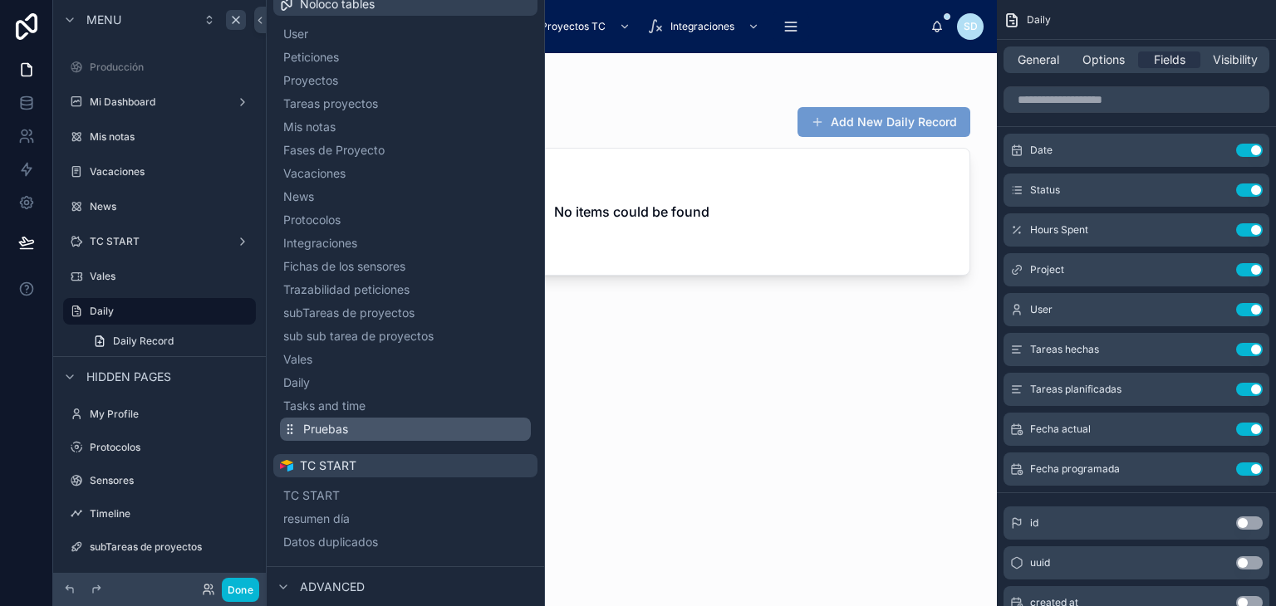
click at [366, 419] on button "Pruebas" at bounding box center [405, 429] width 251 height 23
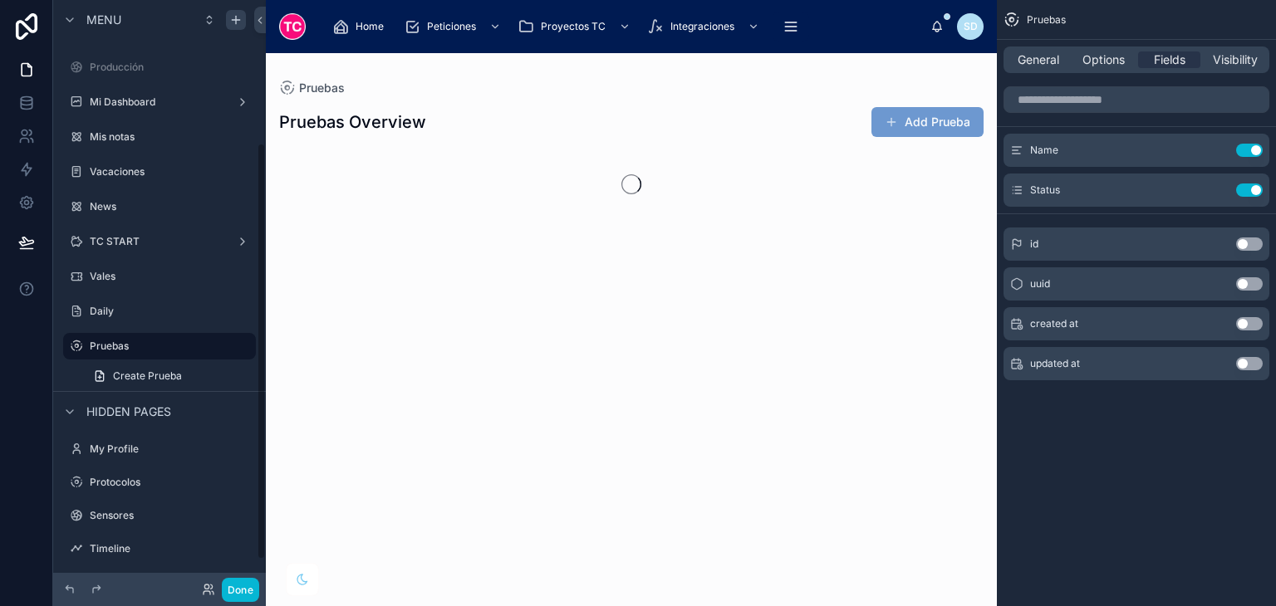
scroll to position [202, 0]
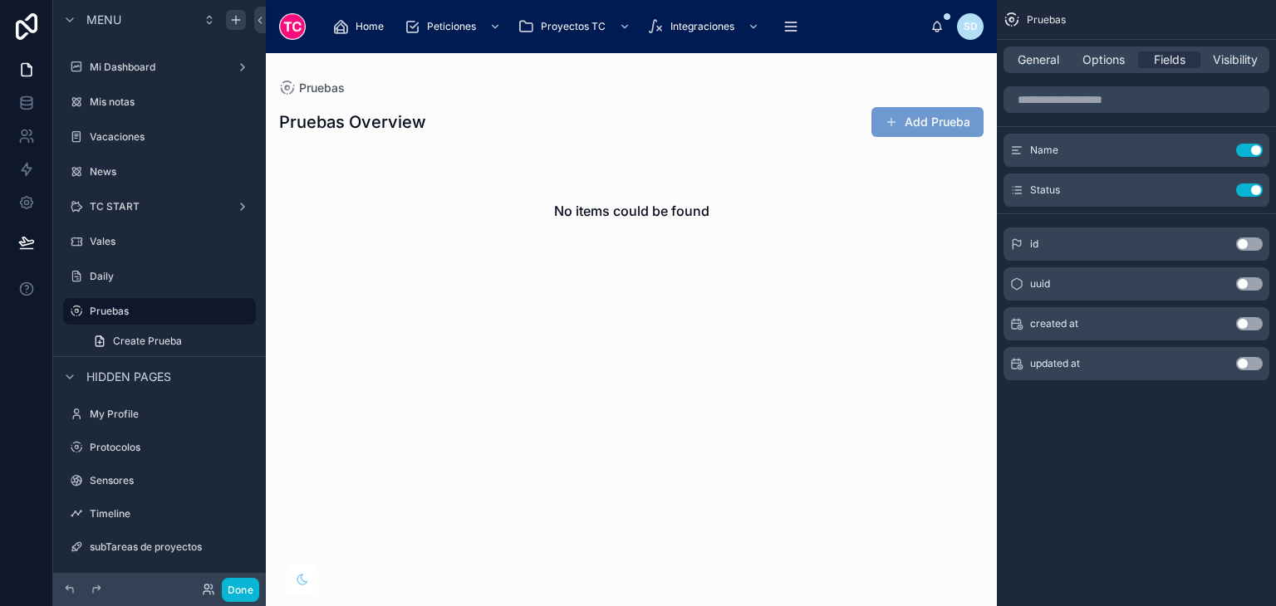
click at [921, 119] on div at bounding box center [631, 329] width 731 height 553
click at [921, 119] on button "Add Prueba" at bounding box center [928, 122] width 112 height 30
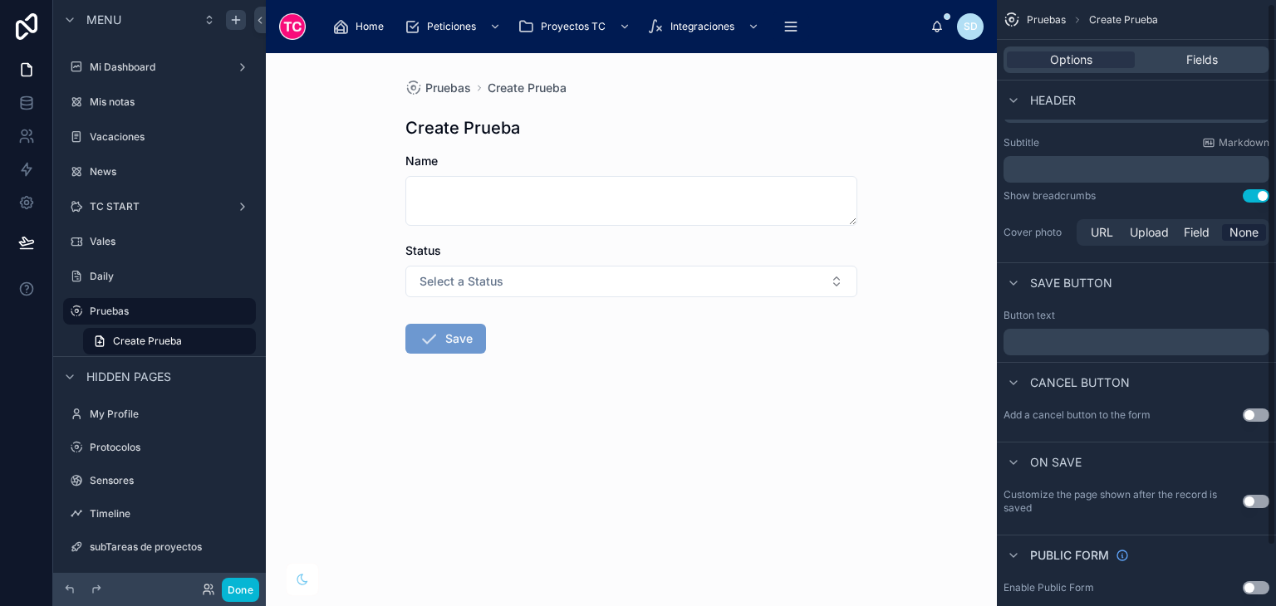
scroll to position [71, 0]
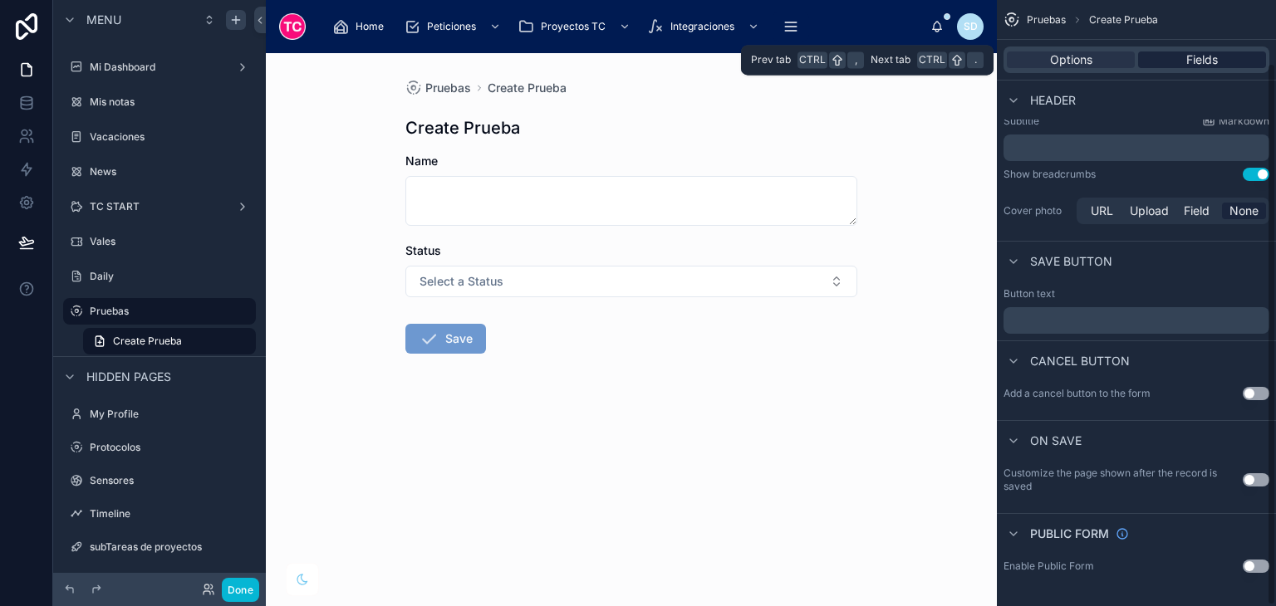
click at [1225, 52] on div "Fields" at bounding box center [1202, 60] width 128 height 17
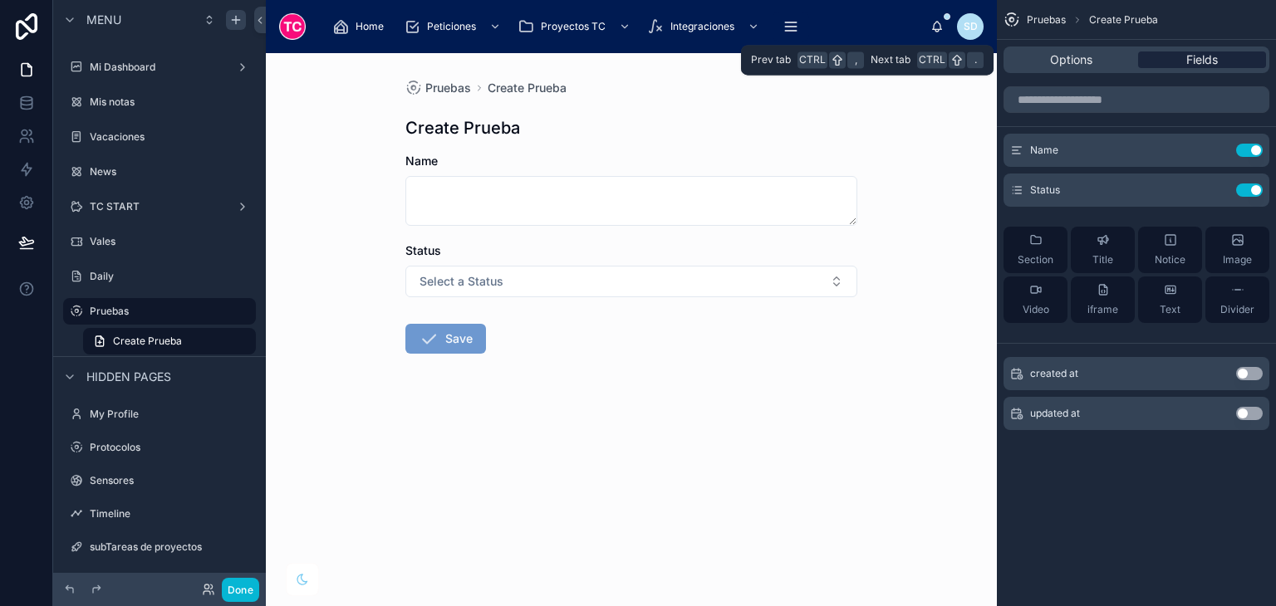
scroll to position [0, 0]
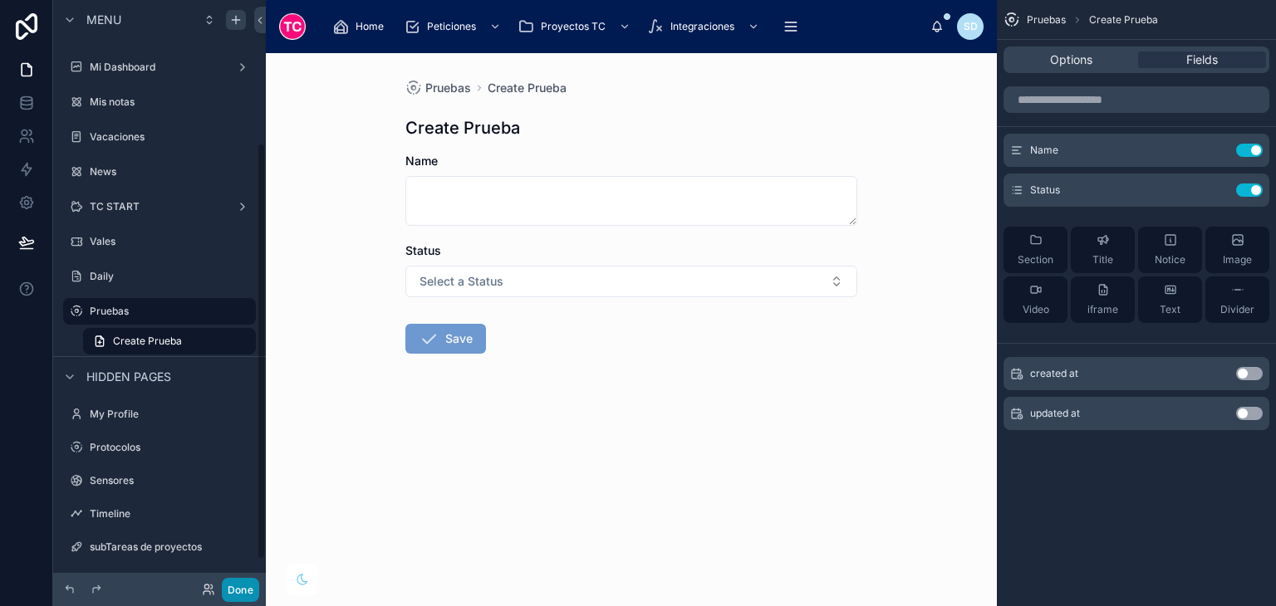
click at [247, 597] on button "Done" at bounding box center [240, 590] width 37 height 24
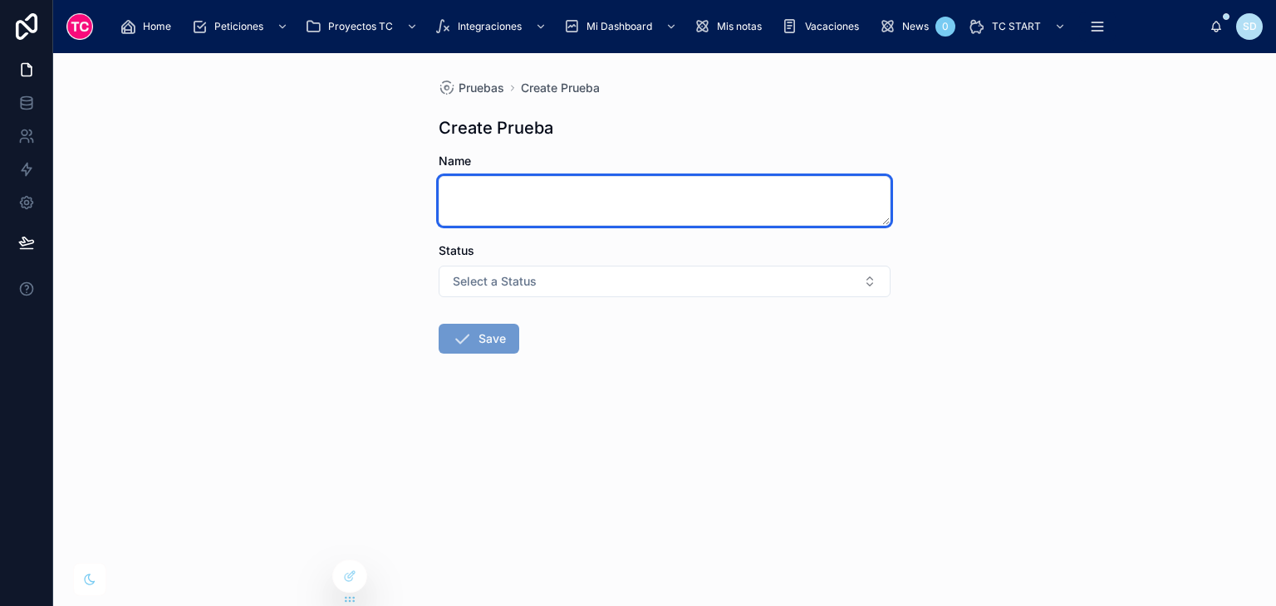
click at [616, 189] on textarea at bounding box center [665, 201] width 452 height 50
type textarea "********"
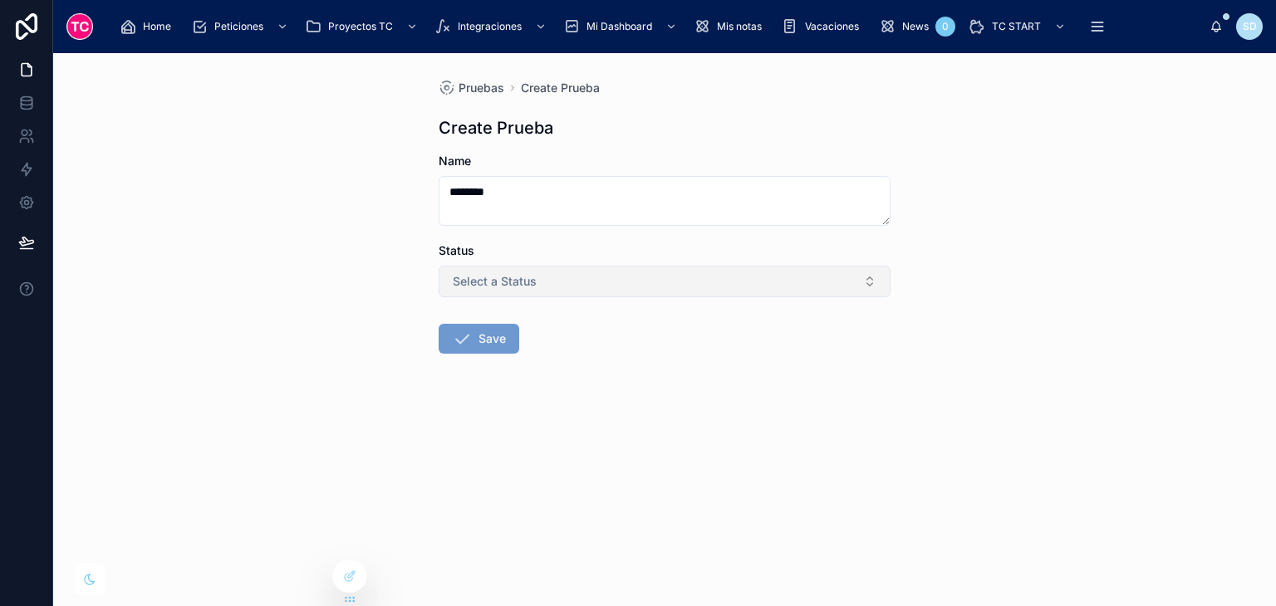
click at [597, 275] on button "Select a Status" at bounding box center [665, 282] width 452 height 32
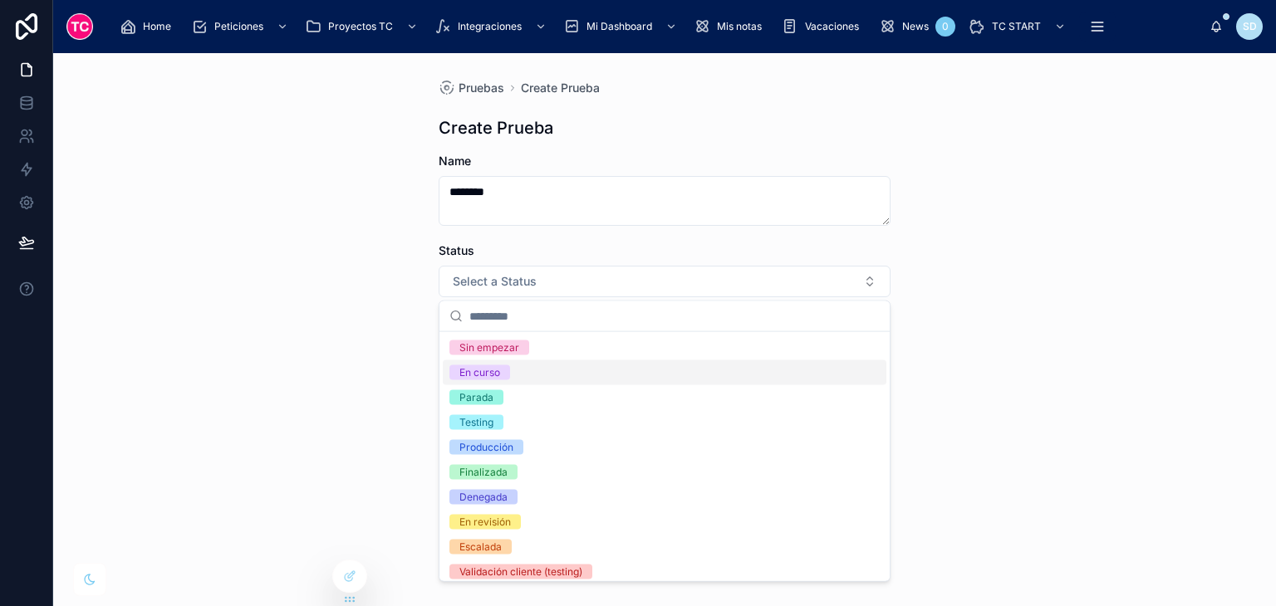
click at [552, 376] on div "En curso" at bounding box center [665, 373] width 444 height 25
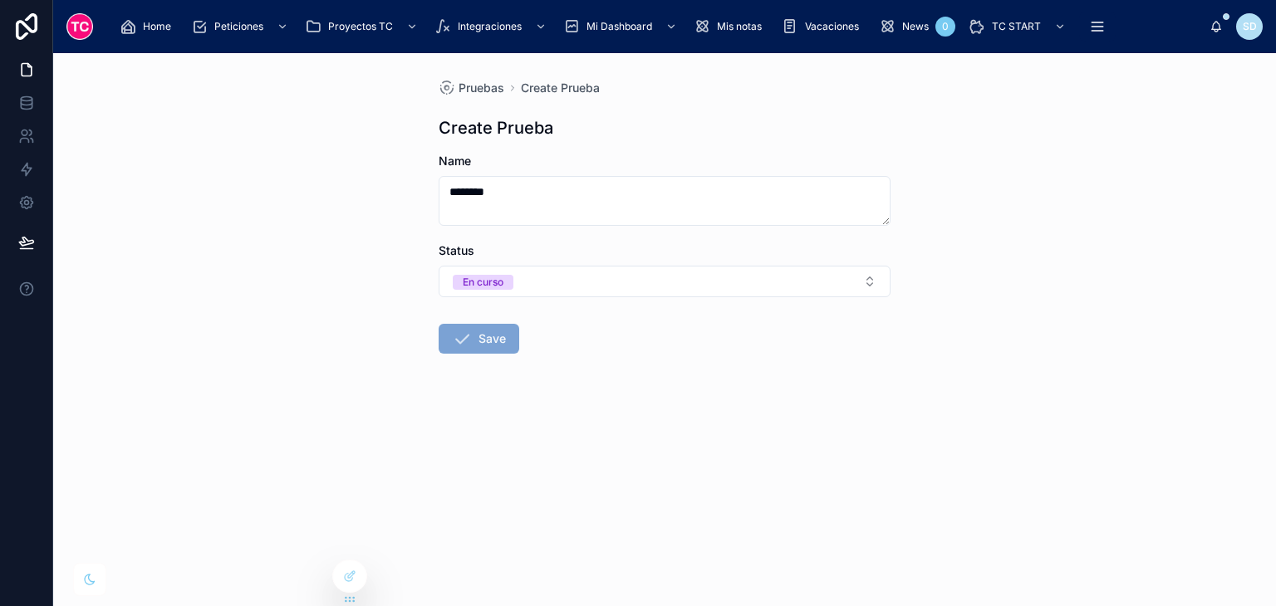
click at [505, 344] on button "Save" at bounding box center [479, 339] width 81 height 30
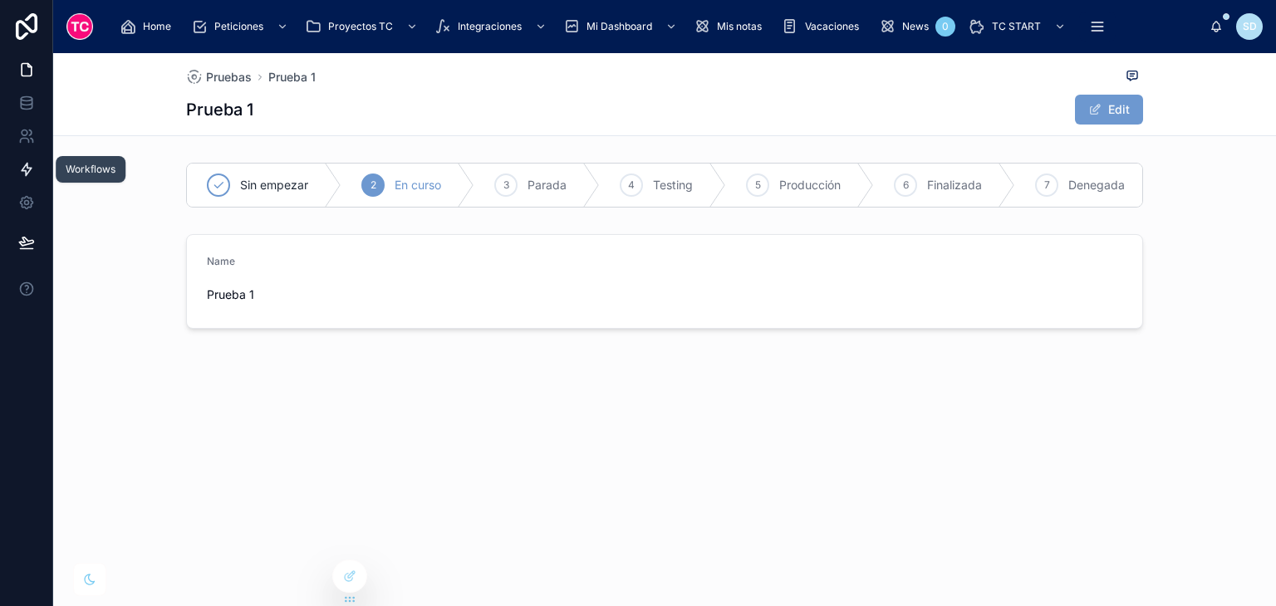
click at [26, 169] on icon at bounding box center [26, 169] width 17 height 17
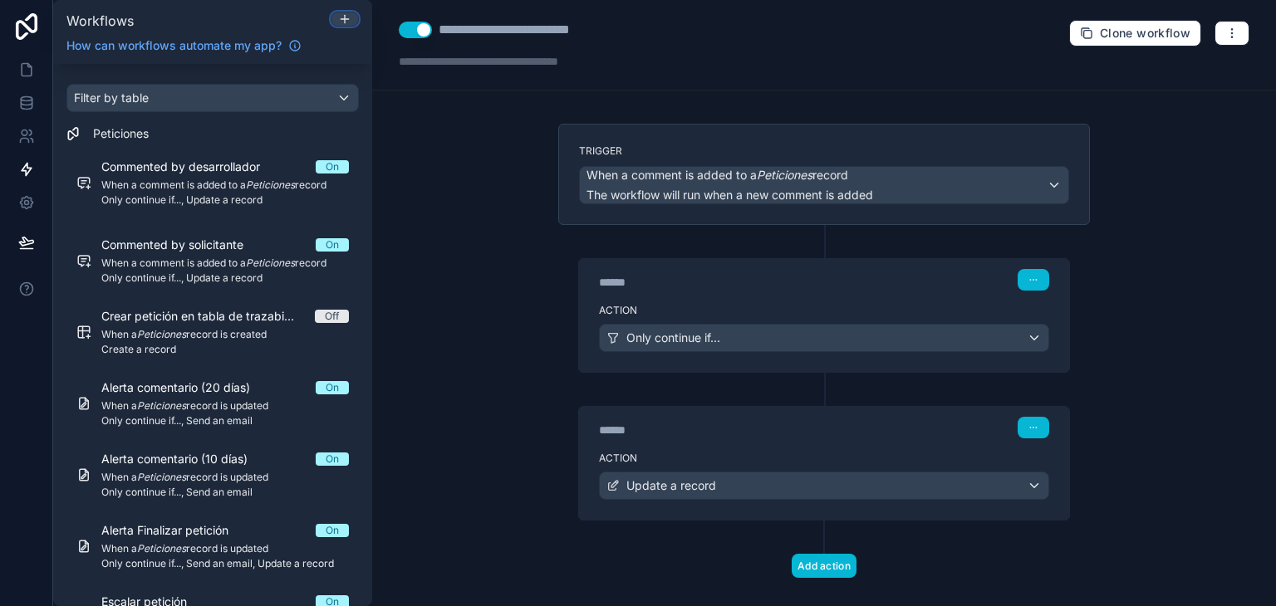
click at [351, 12] on div at bounding box center [344, 18] width 27 height 13
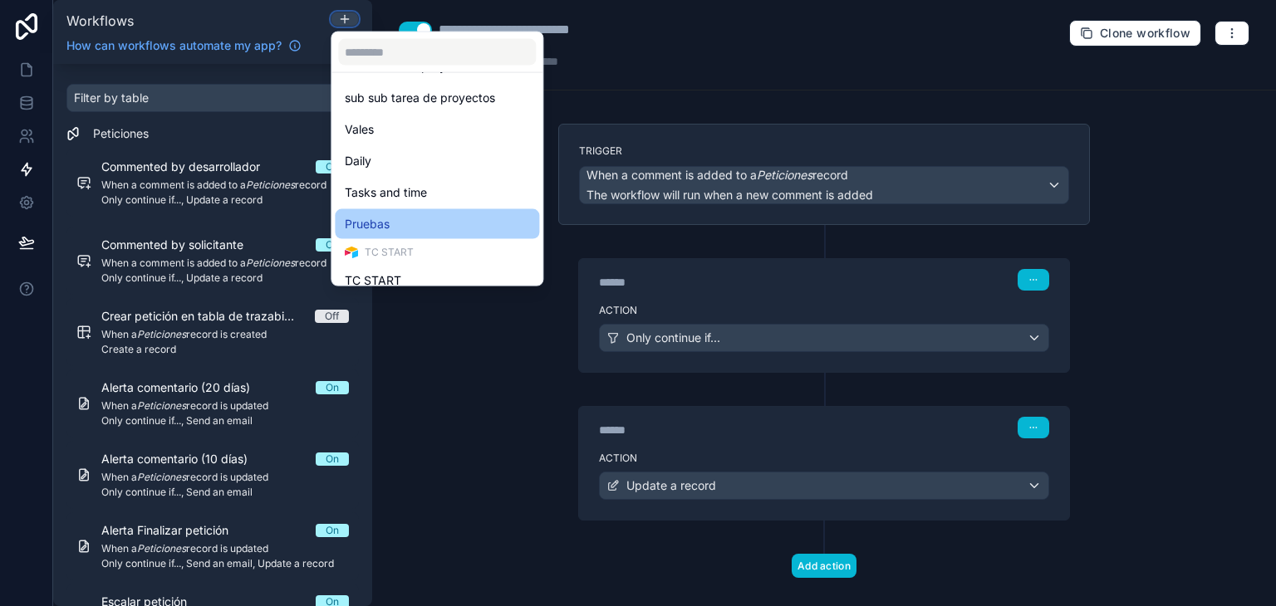
scroll to position [437, 0]
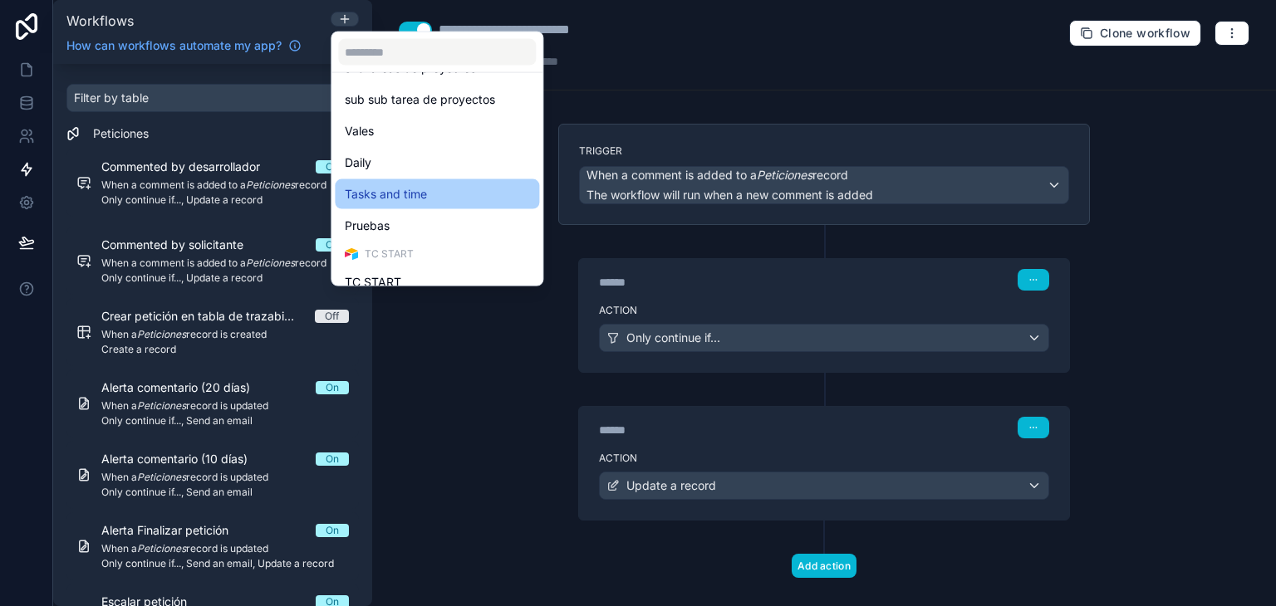
click at [438, 203] on div "Tasks and time" at bounding box center [437, 194] width 184 height 20
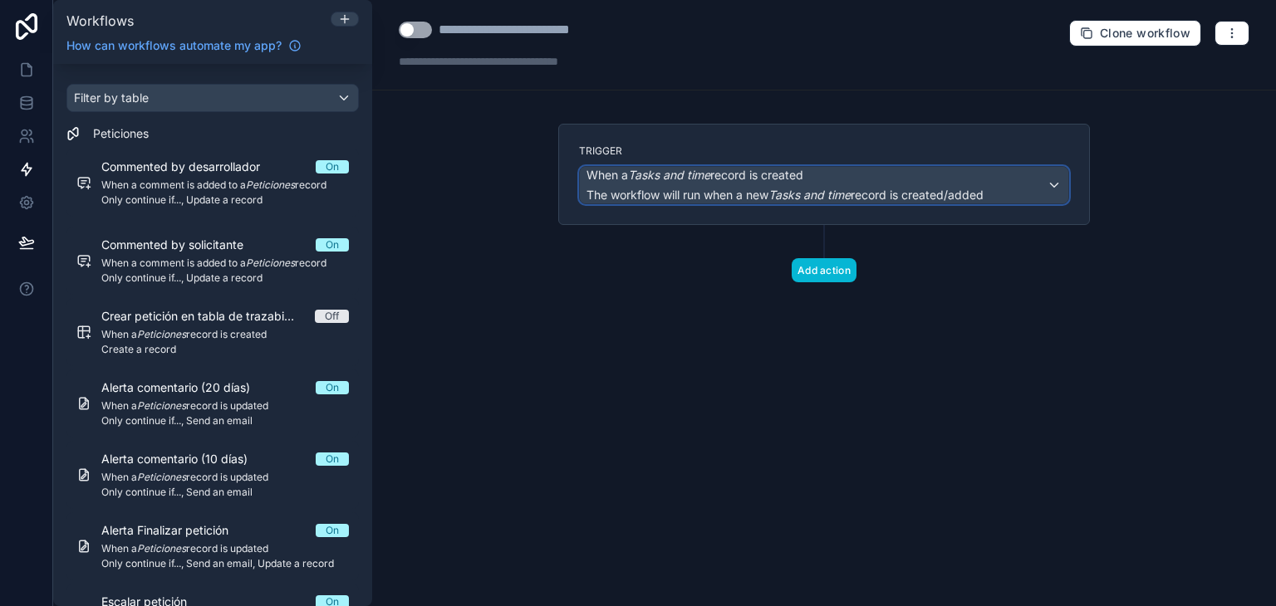
click at [805, 188] on em "Tasks and time" at bounding box center [809, 195] width 82 height 14
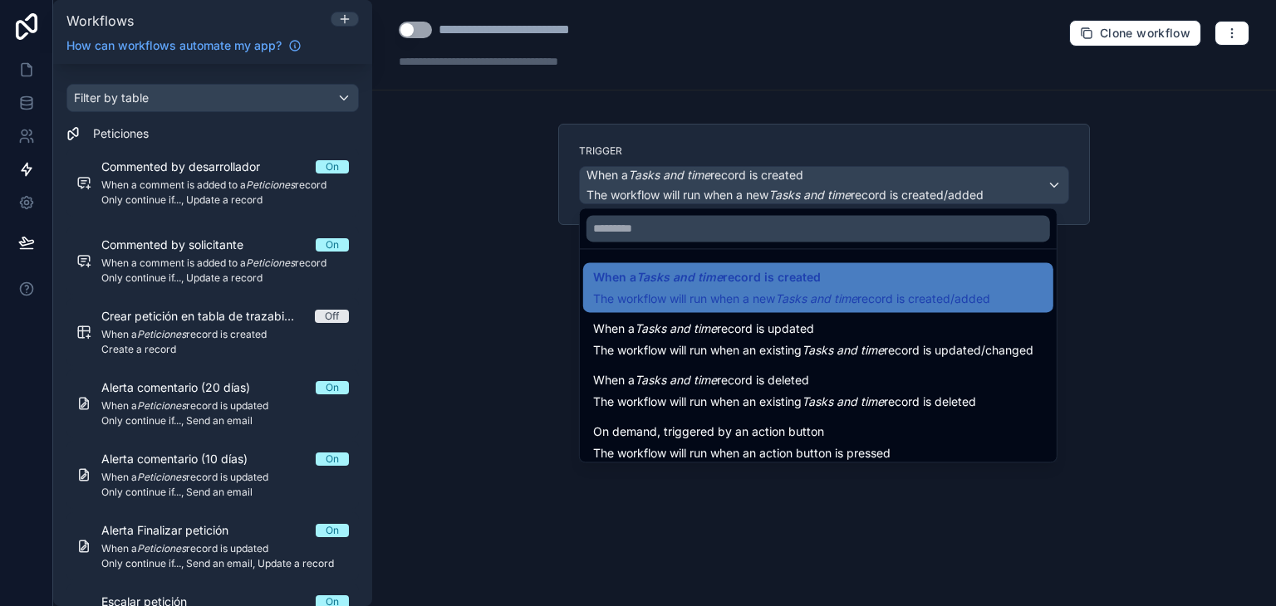
click at [1233, 29] on div at bounding box center [638, 303] width 1276 height 606
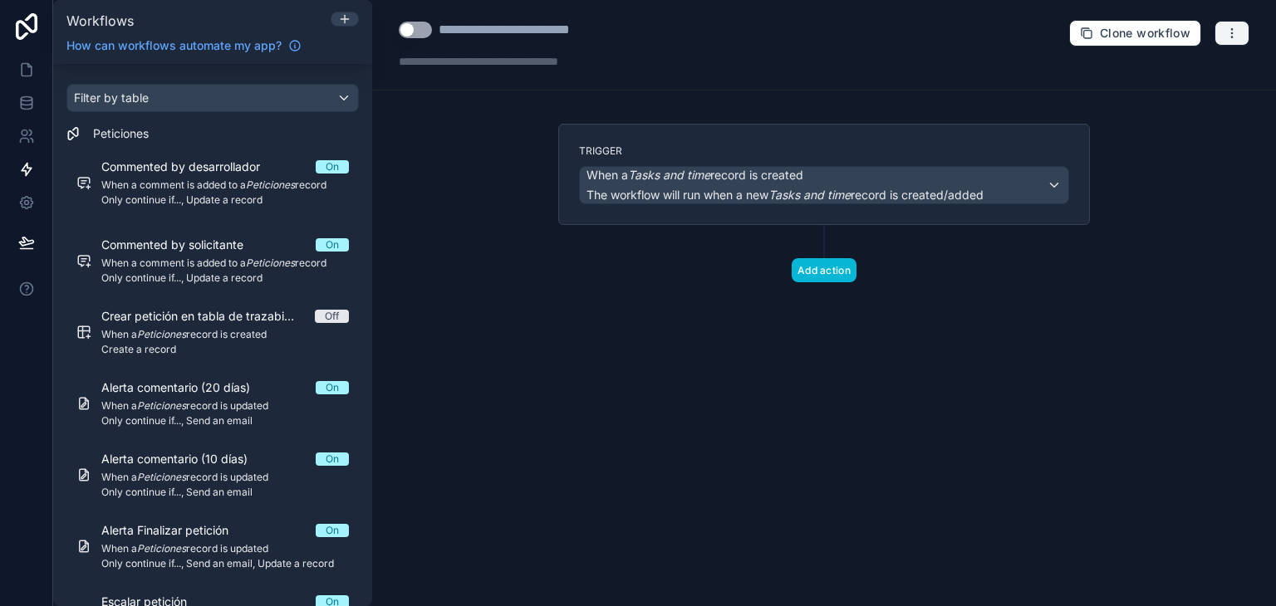
click at [1233, 29] on icon "button" at bounding box center [1231, 33] width 13 height 13
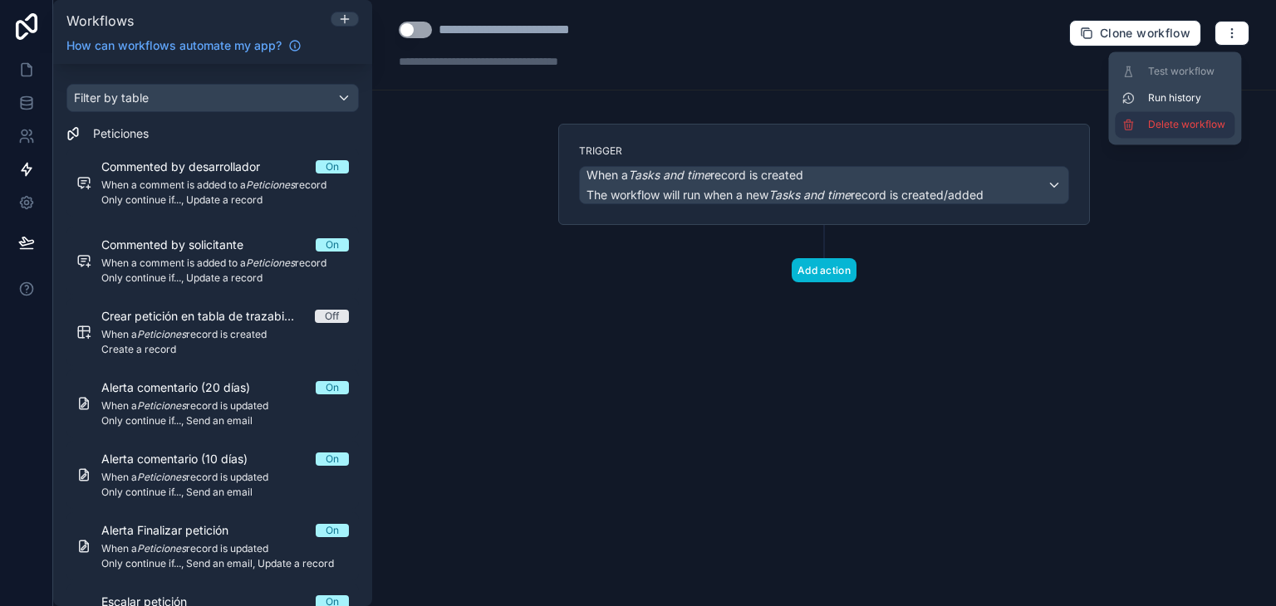
click at [1203, 131] on button "Delete workflow" at bounding box center [1175, 124] width 120 height 27
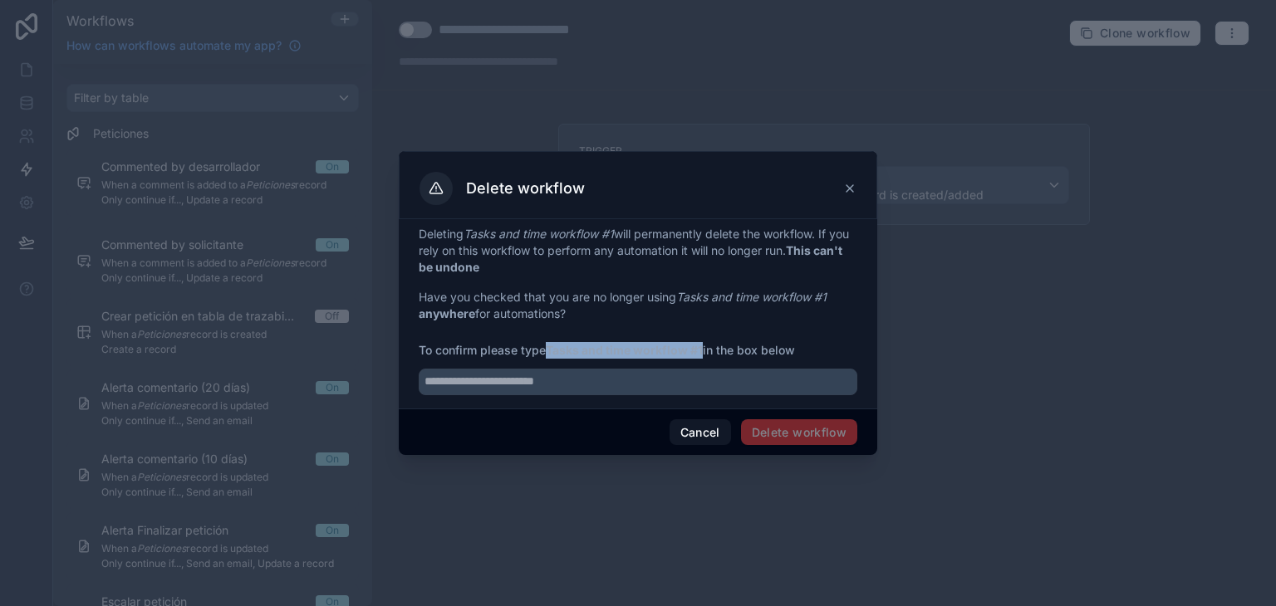
drag, startPoint x: 552, startPoint y: 350, endPoint x: 705, endPoint y: 352, distance: 153.7
click at [705, 352] on span "To confirm please type Tasks and time workflow #1 in the box below" at bounding box center [638, 350] width 439 height 17
copy strong "Tasks and time workflow #1"
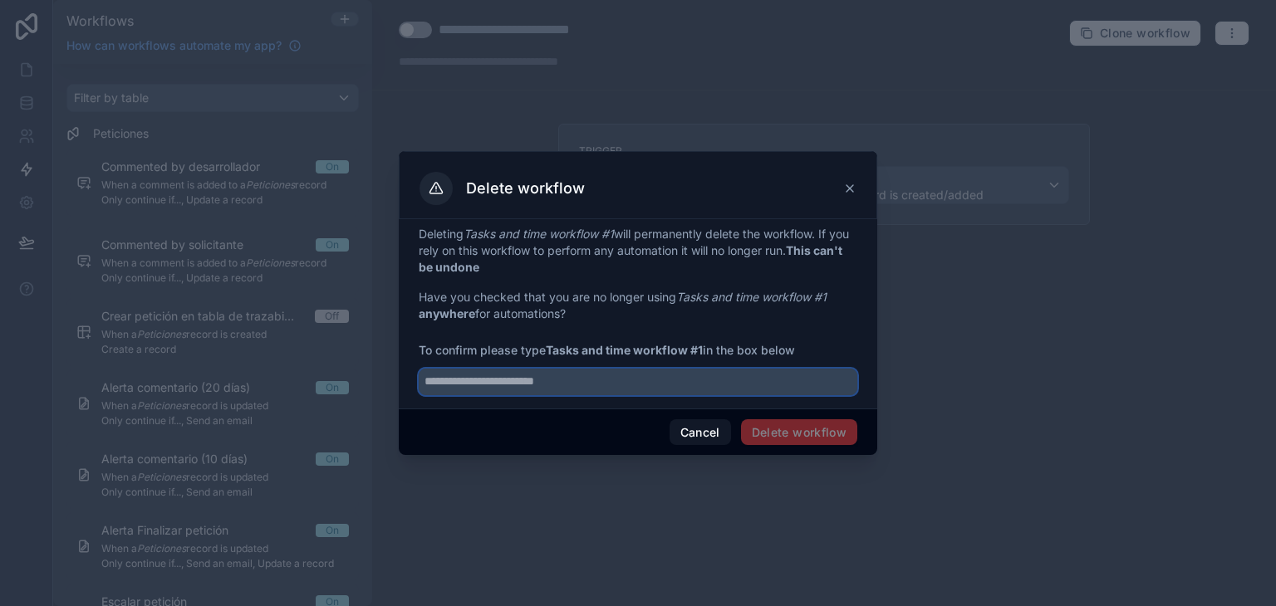
click at [676, 393] on input "text" at bounding box center [638, 382] width 439 height 27
paste input "**********"
type input "**********"
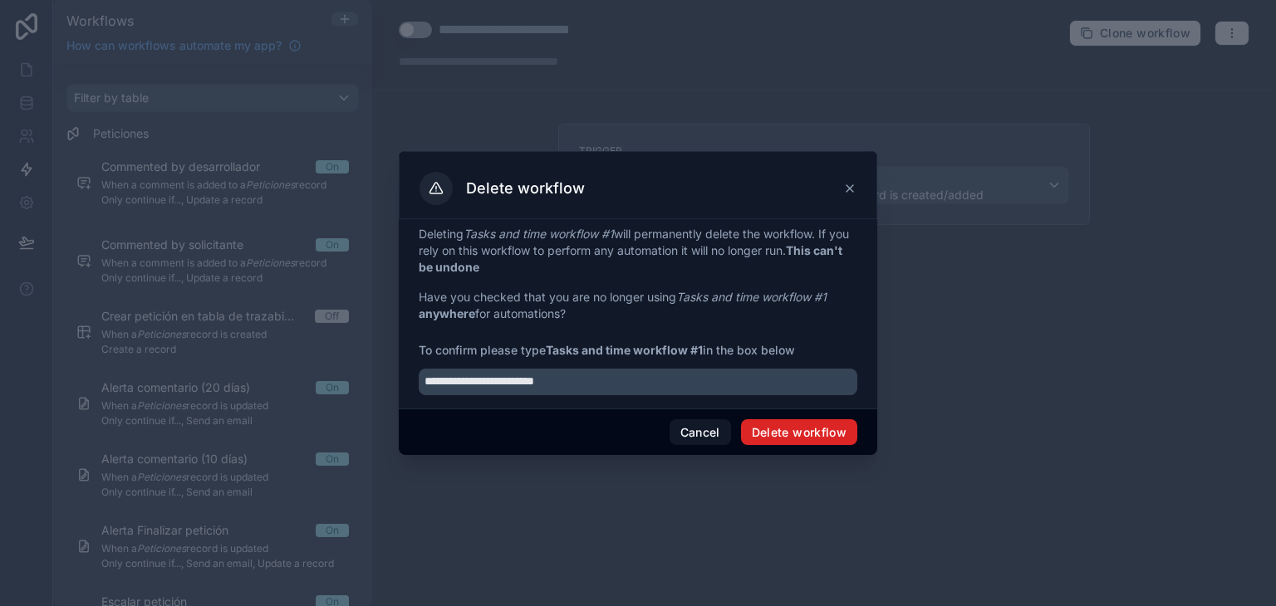
click at [793, 433] on button "Delete workflow" at bounding box center [799, 433] width 116 height 27
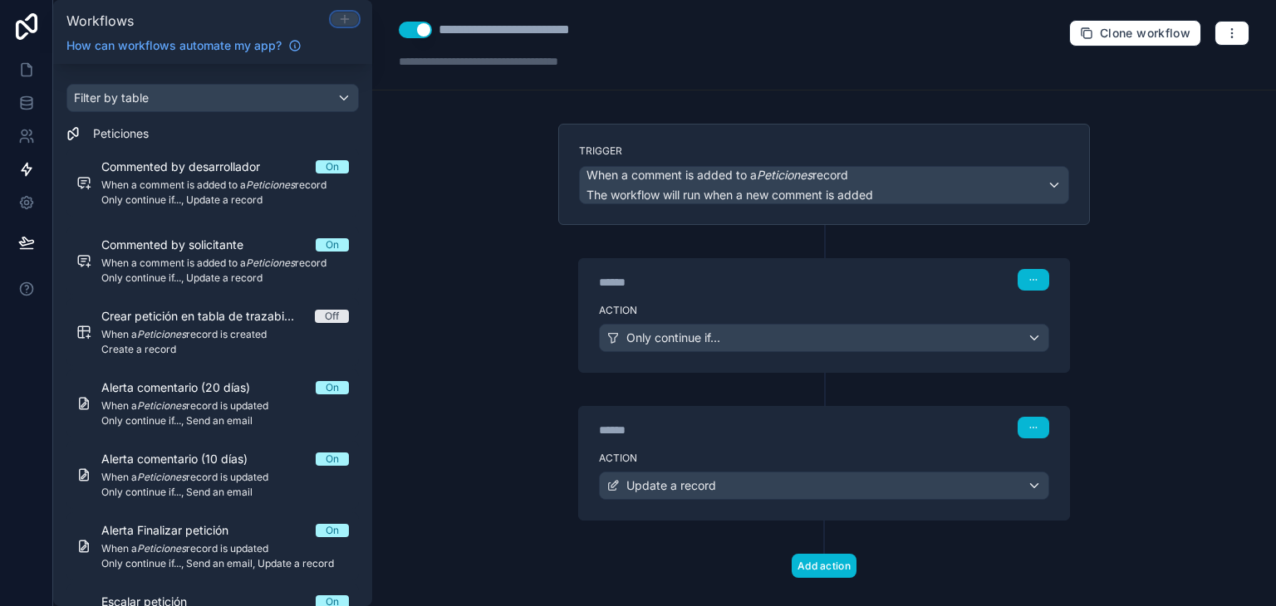
click at [348, 24] on icon at bounding box center [344, 18] width 13 height 13
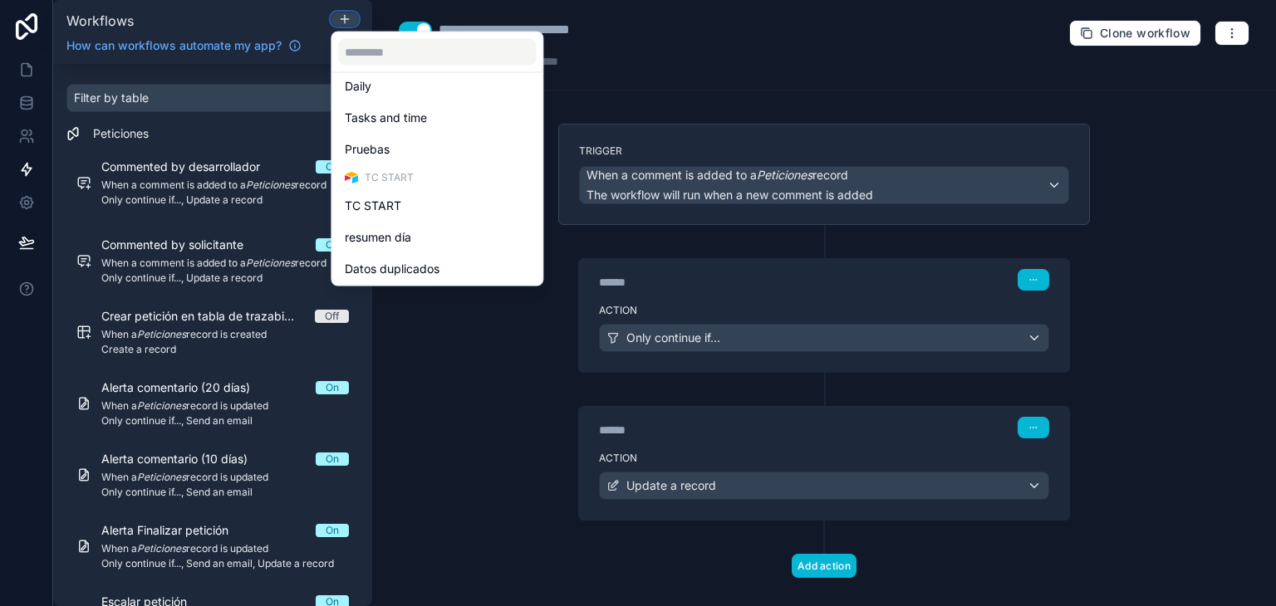
scroll to position [515, 0]
click at [420, 153] on div "Pruebas" at bounding box center [437, 148] width 184 height 20
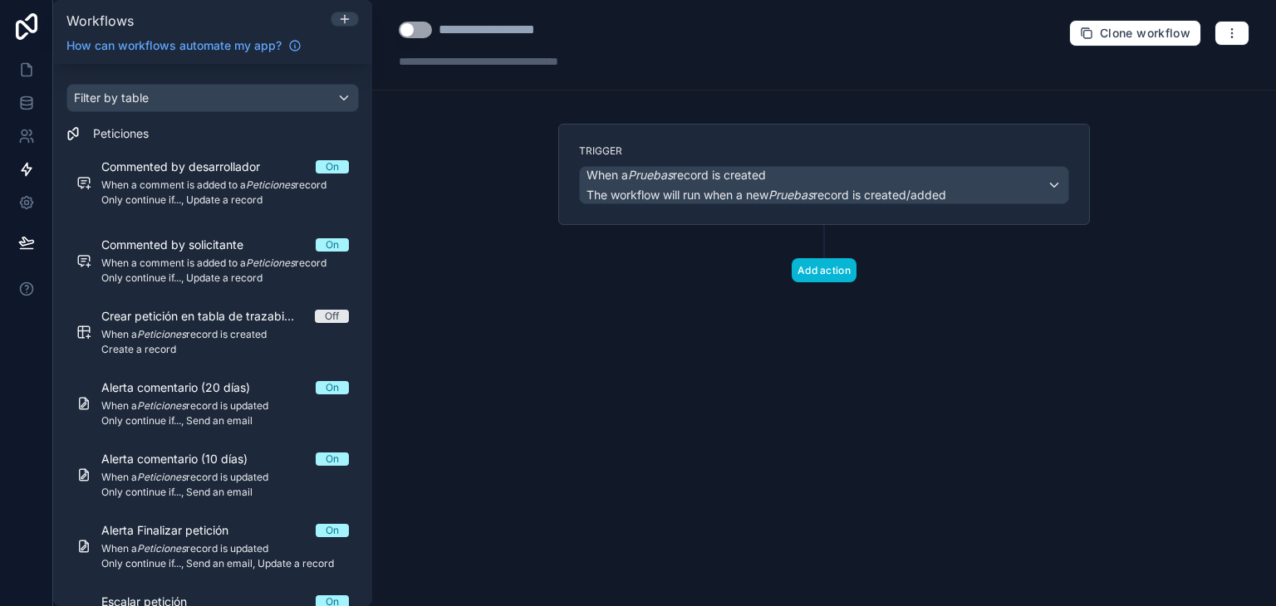
click at [805, 207] on div "Trigger When a Pruebas record is created The workflow will run when a new Prueb…" at bounding box center [824, 174] width 532 height 101
click at [804, 206] on div "Trigger When a Pruebas record is created The workflow will run when a new Prueb…" at bounding box center [824, 174] width 532 height 101
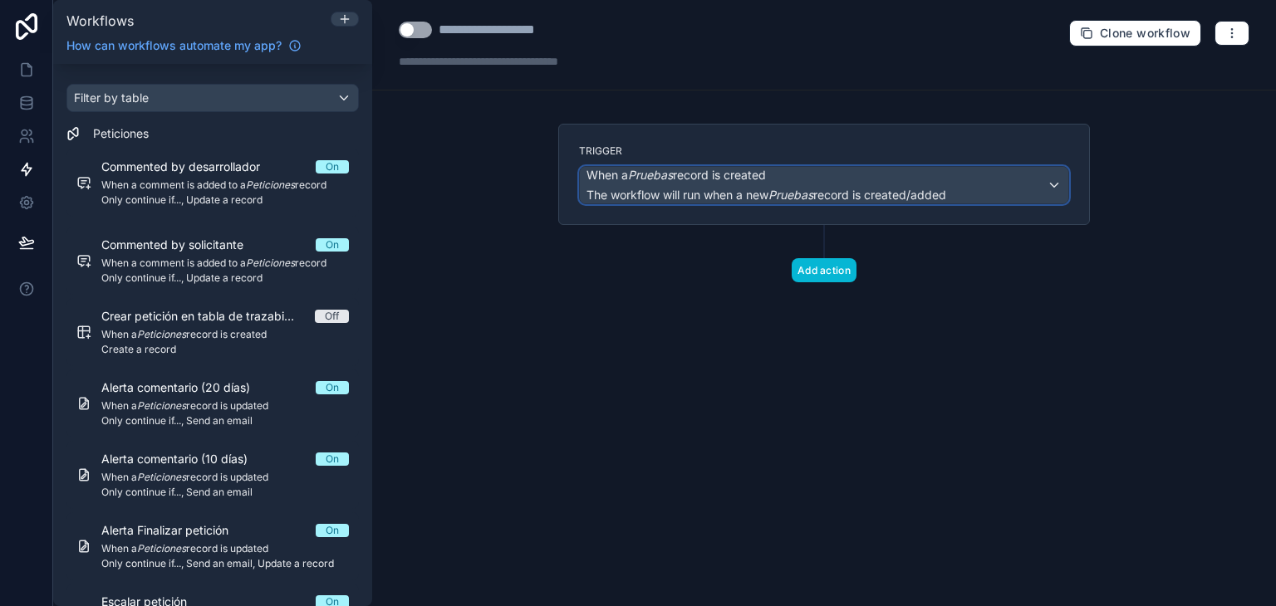
click at [798, 194] on em "Pruebas" at bounding box center [790, 195] width 45 height 14
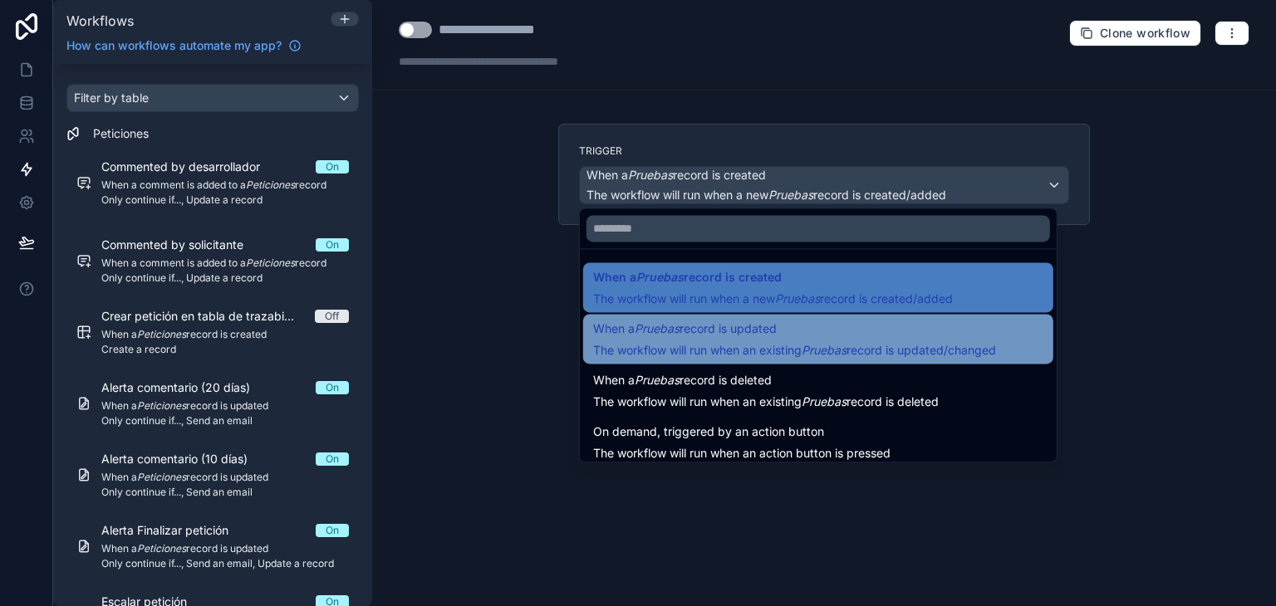
click at [791, 327] on span "When a Pruebas record is updated" at bounding box center [794, 329] width 403 height 20
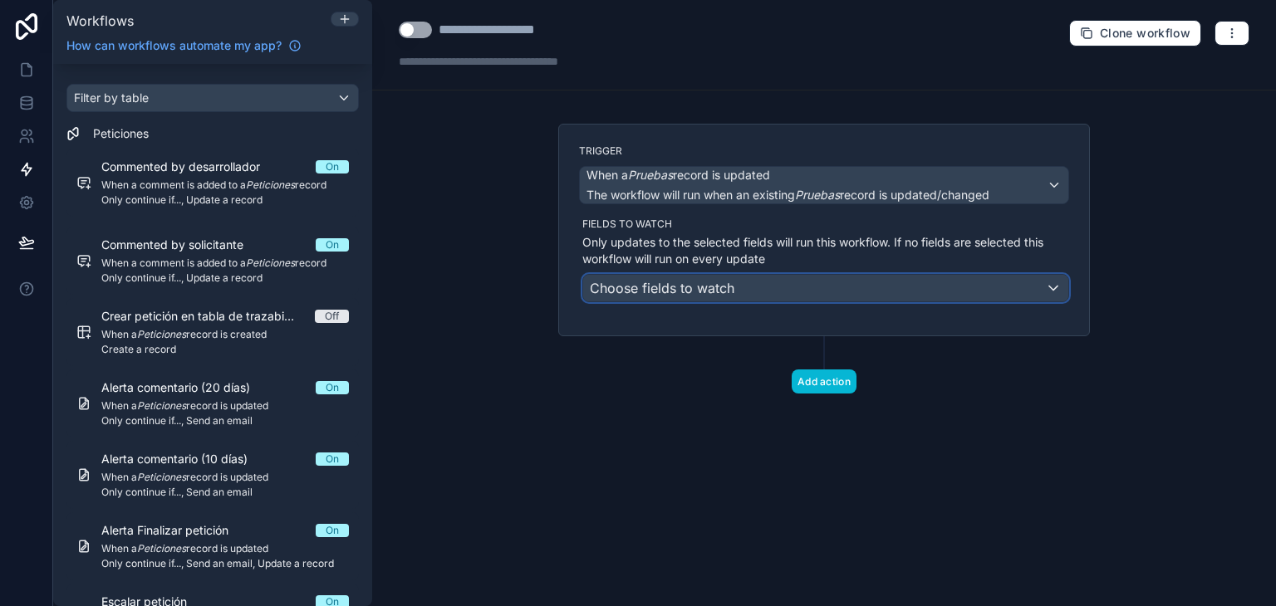
click at [764, 298] on div "Choose fields to watch" at bounding box center [825, 288] width 485 height 27
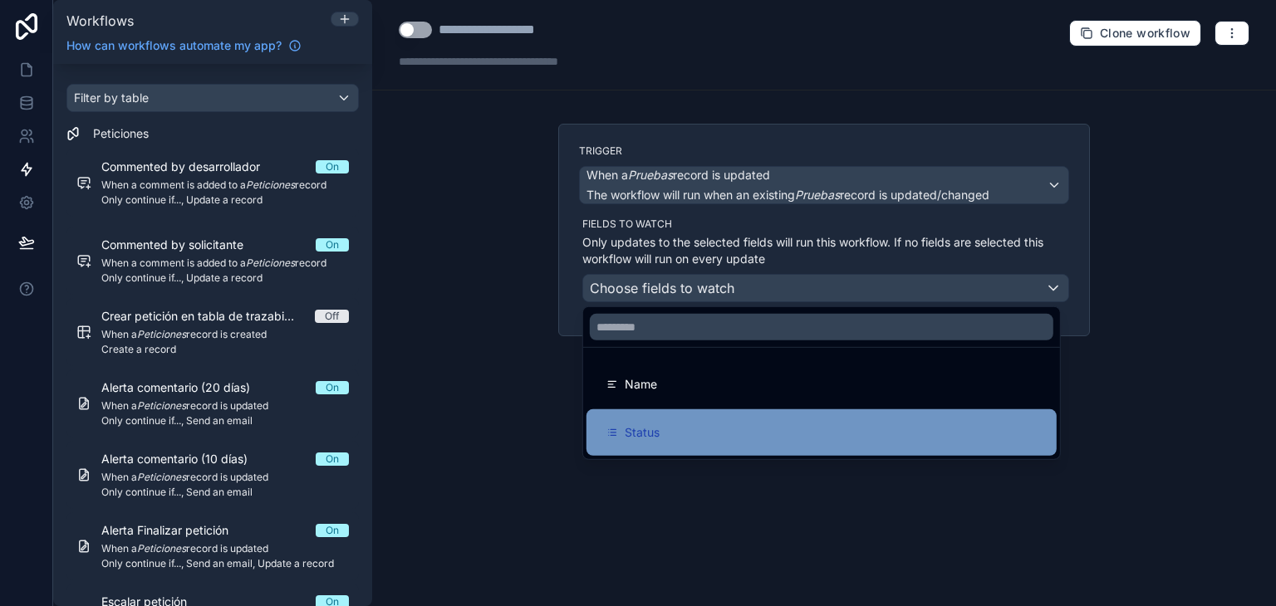
click at [735, 421] on div "Status" at bounding box center [822, 433] width 470 height 47
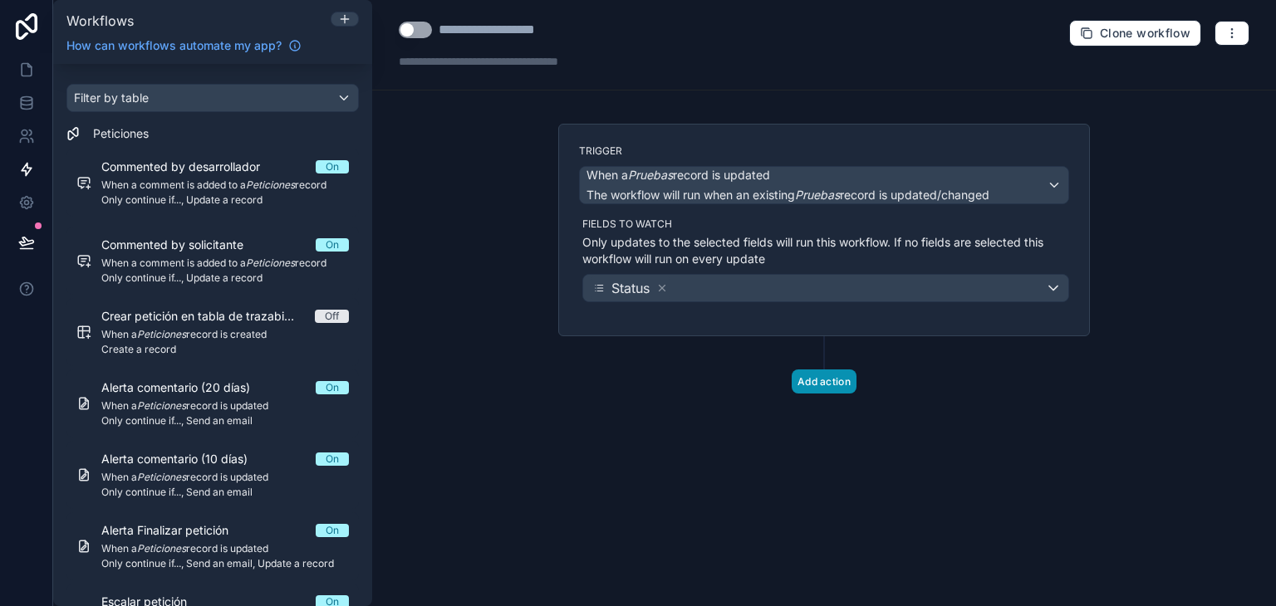
click at [818, 384] on button "Add action" at bounding box center [824, 382] width 65 height 24
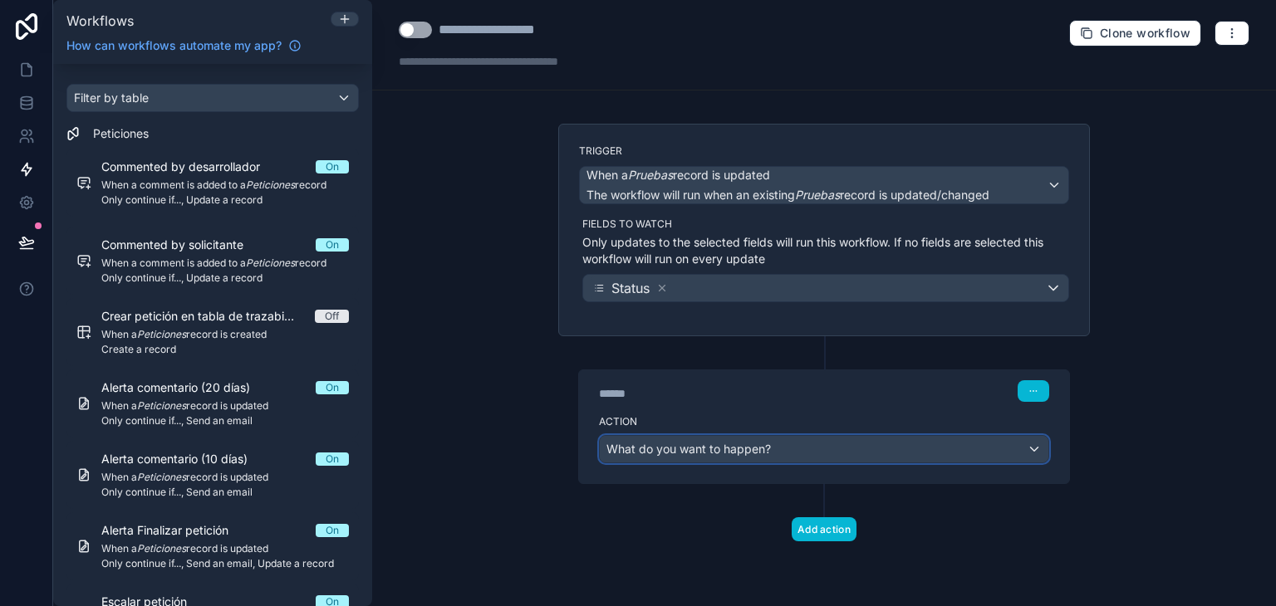
click at [781, 455] on div "What do you want to happen?" at bounding box center [824, 449] width 449 height 27
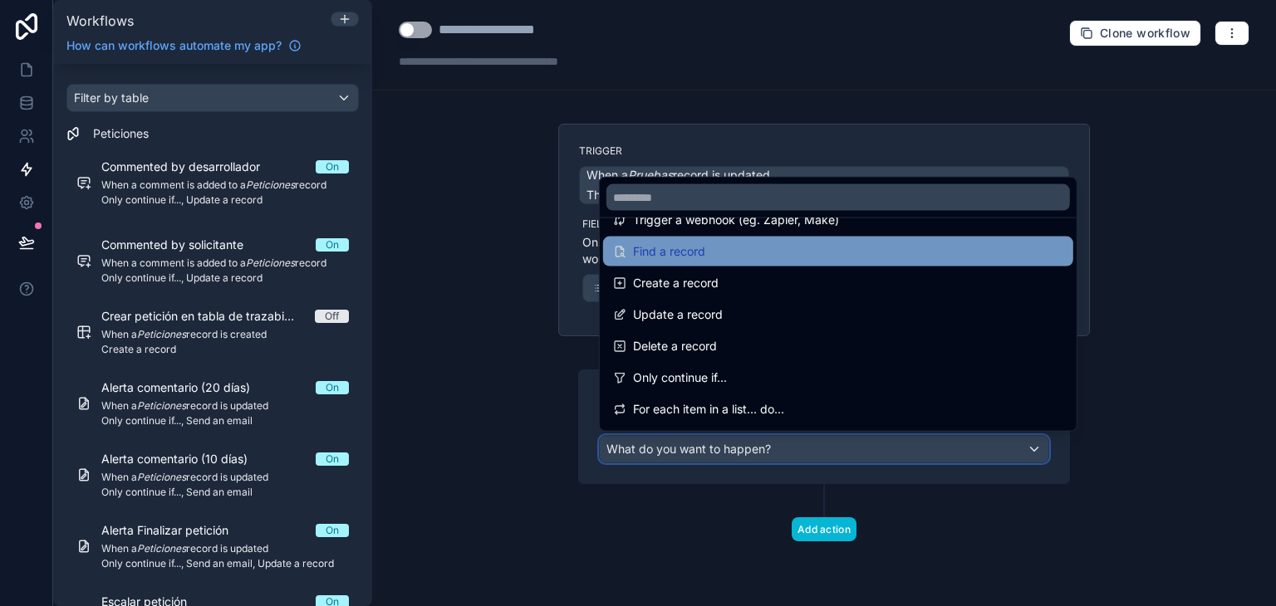
scroll to position [91, 0]
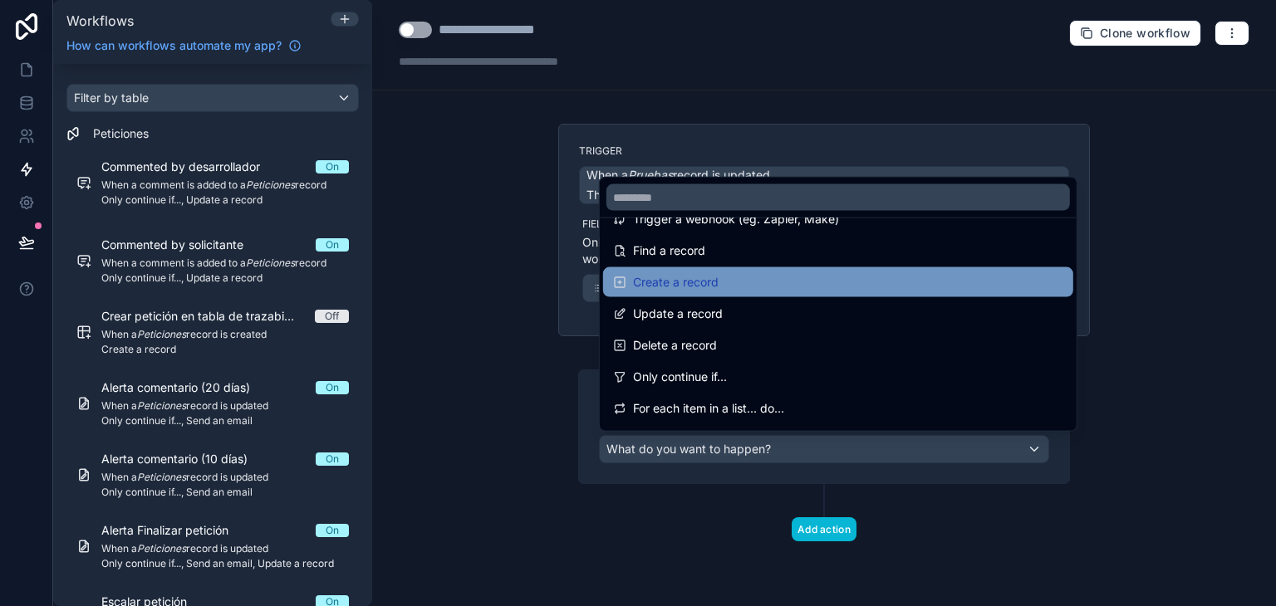
click at [778, 290] on div "Create a record" at bounding box center [838, 283] width 450 height 20
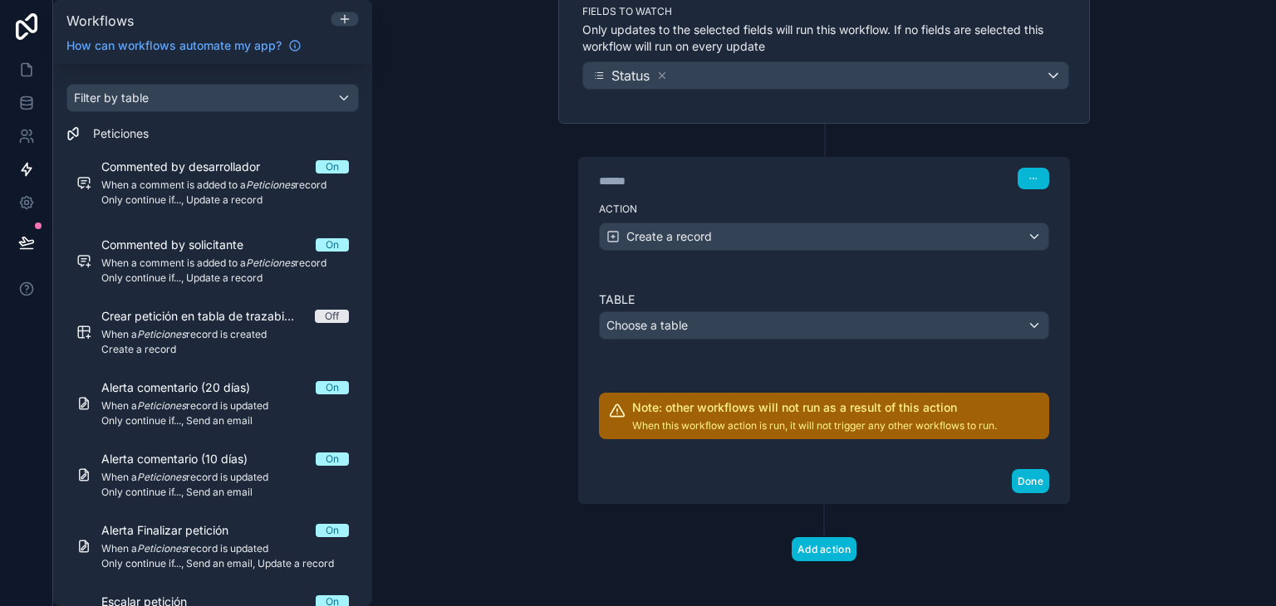
scroll to position [218, 0]
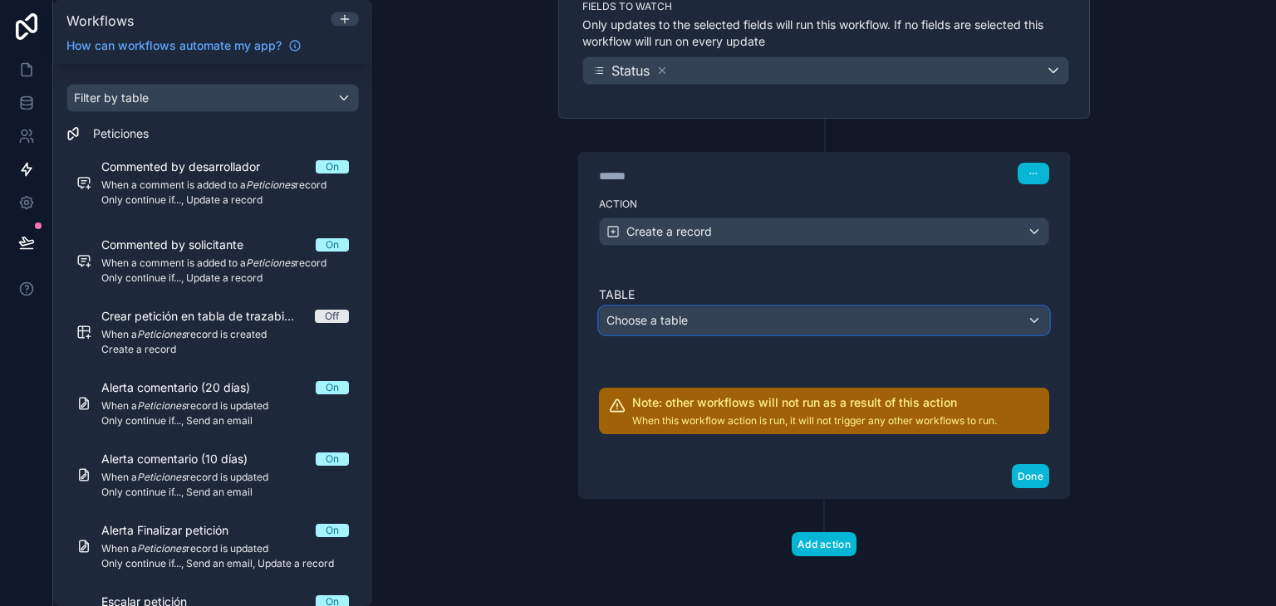
click at [655, 316] on span "Choose a table" at bounding box center [646, 320] width 81 height 14
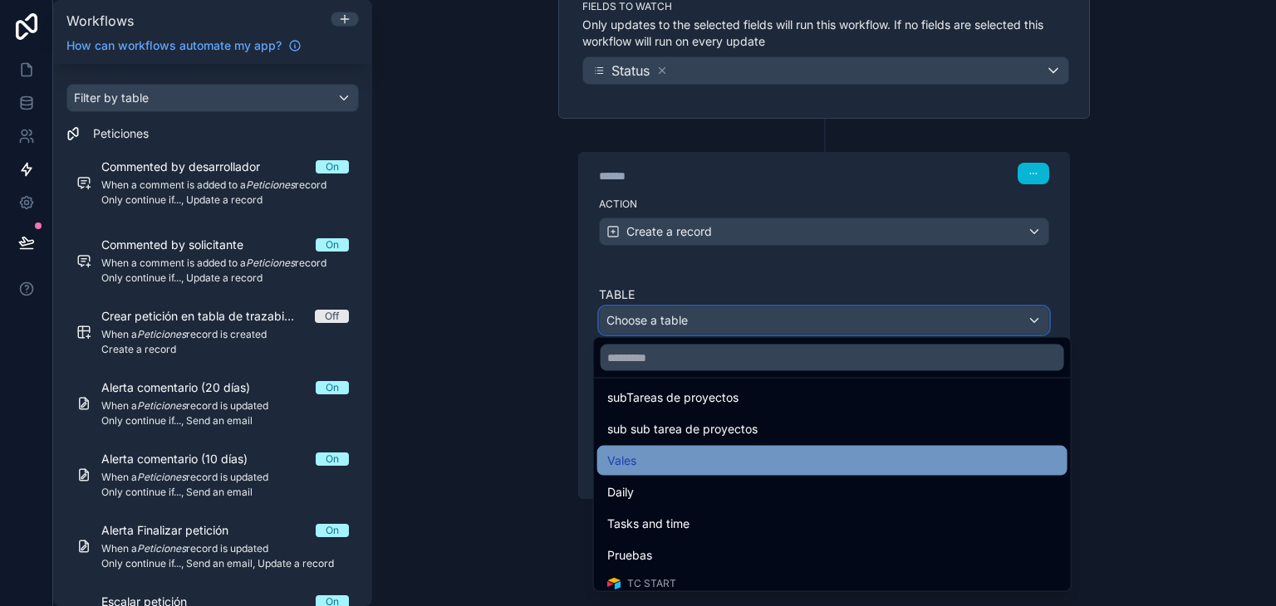
scroll to position [515, 0]
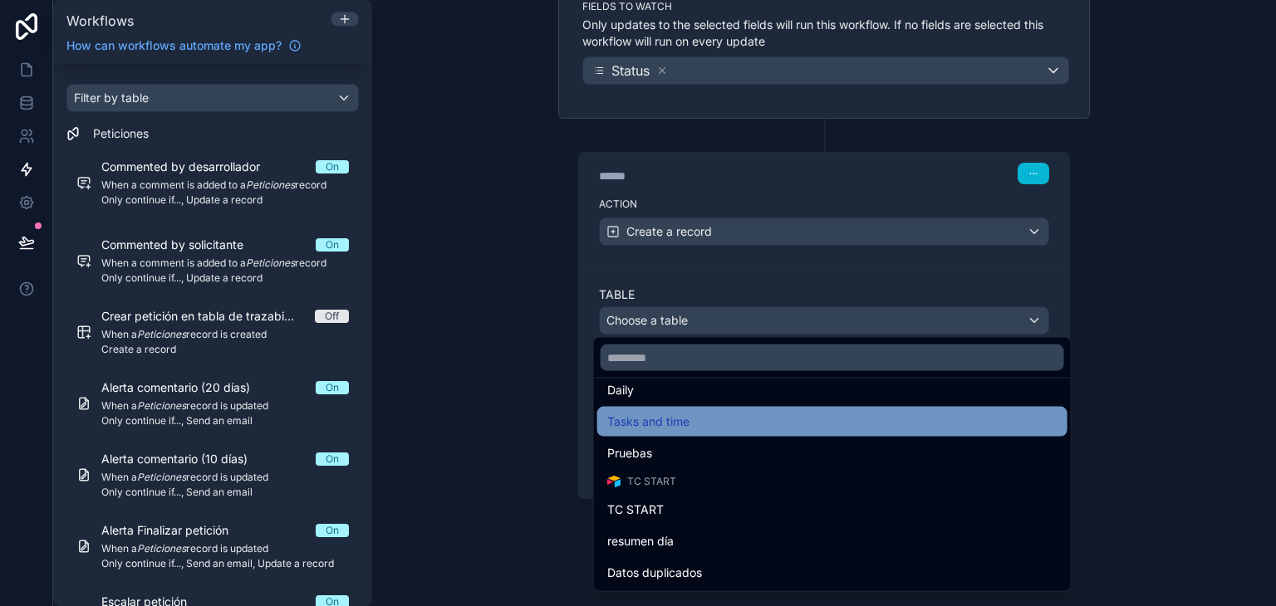
click at [788, 432] on div "Tasks and time" at bounding box center [832, 422] width 470 height 30
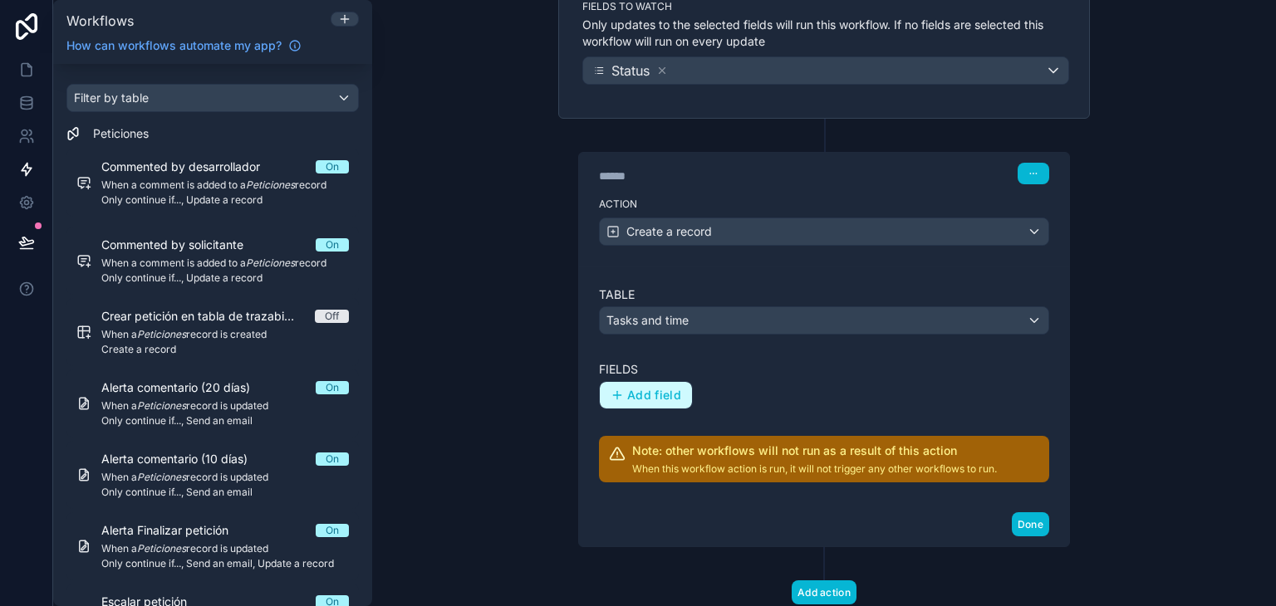
click at [677, 395] on button "Add field" at bounding box center [646, 395] width 92 height 27
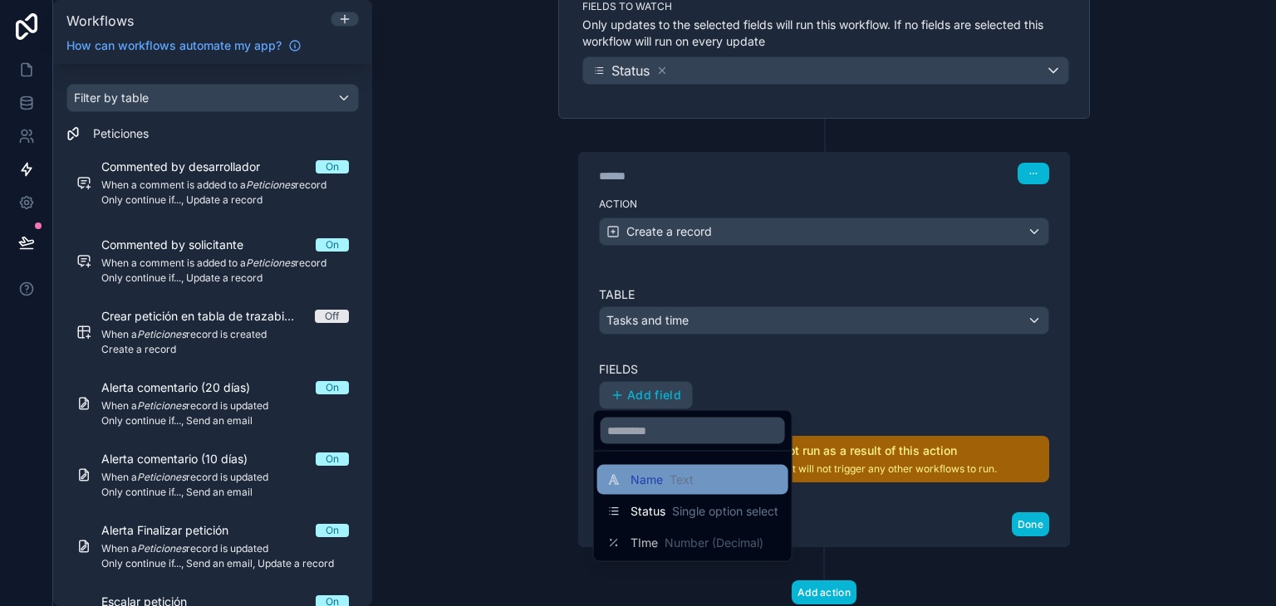
click at [670, 481] on span "Text" at bounding box center [682, 480] width 24 height 17
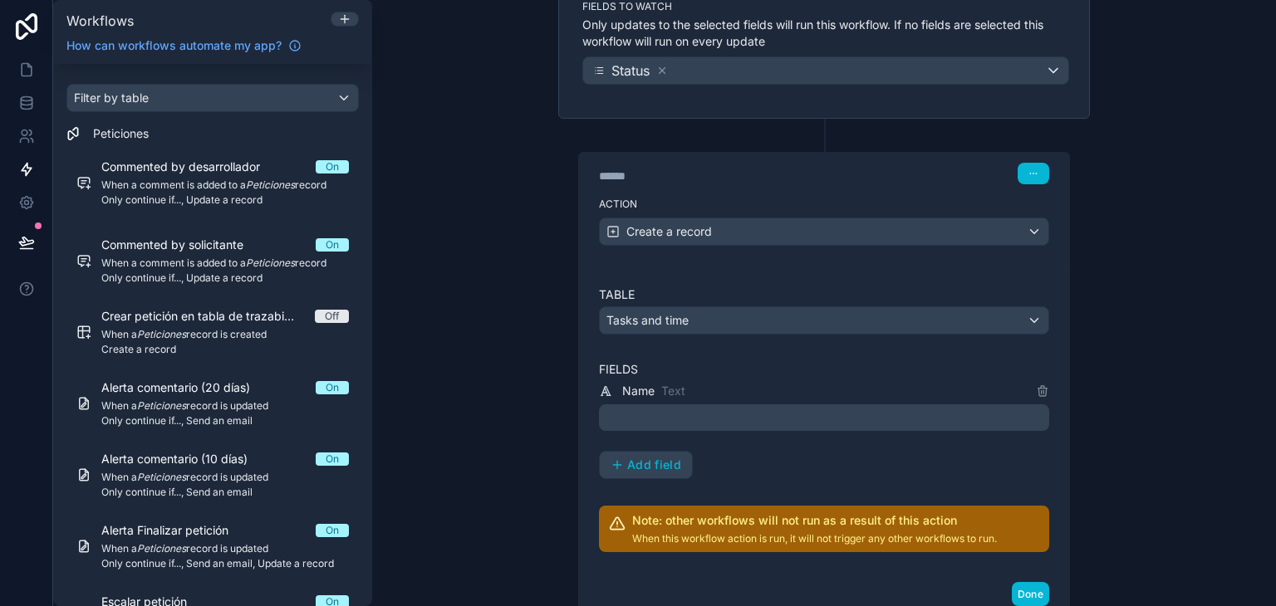
click at [666, 421] on p "﻿" at bounding box center [826, 418] width 440 height 20
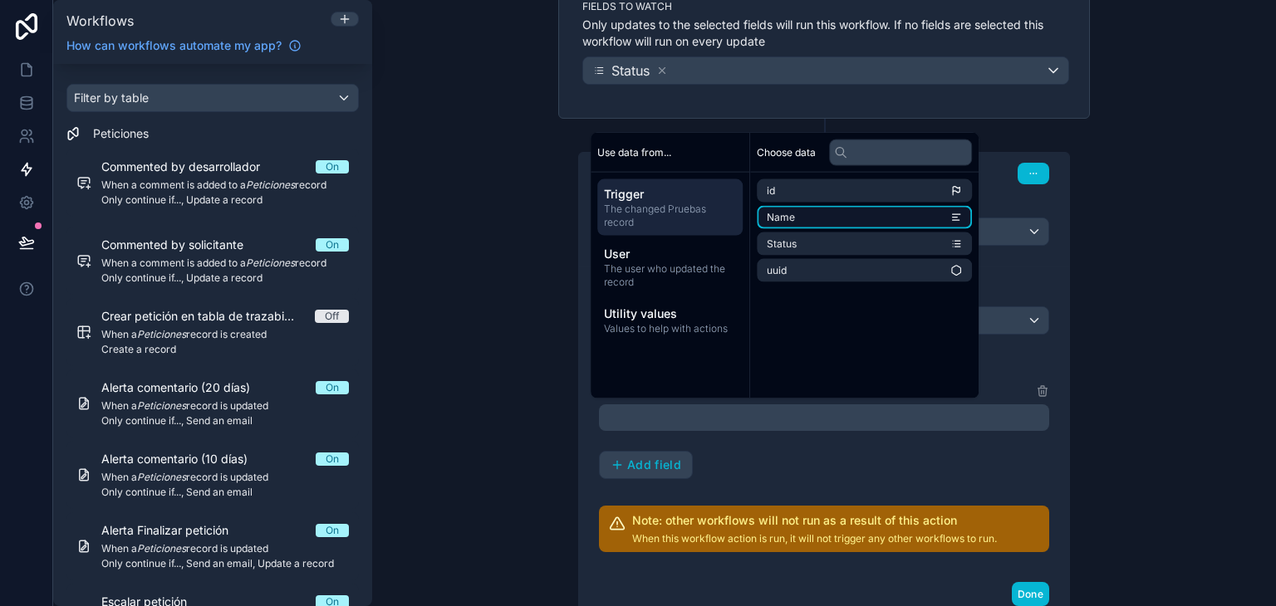
click at [808, 213] on li "Name" at bounding box center [864, 217] width 215 height 23
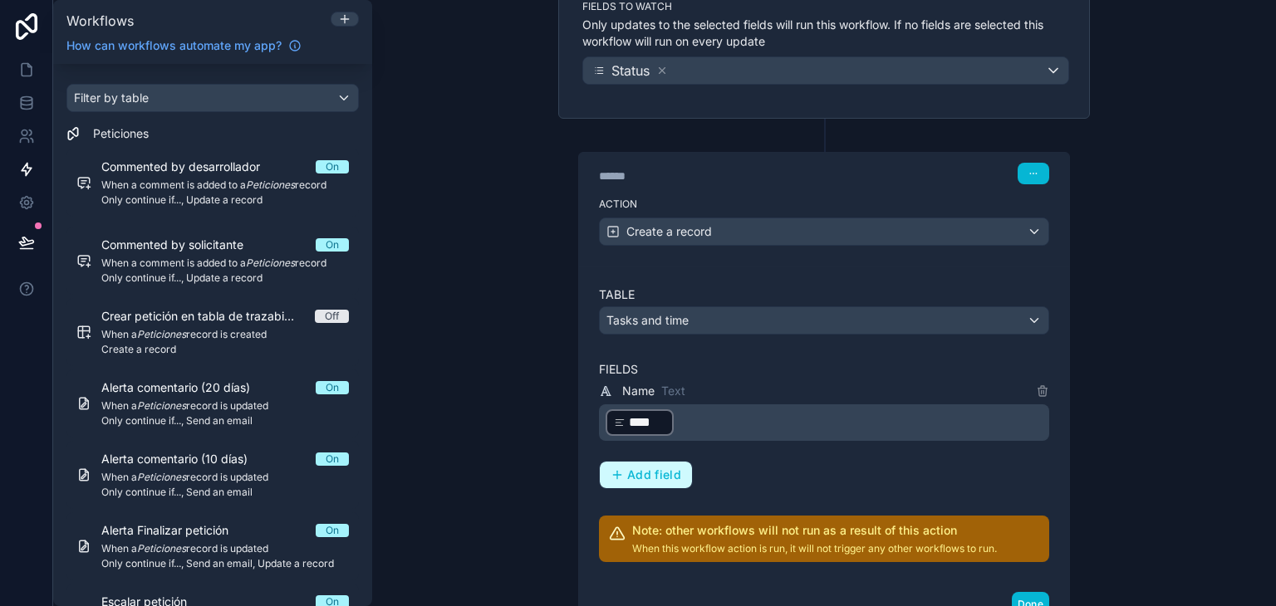
click at [667, 471] on span "Add field" at bounding box center [654, 475] width 54 height 15
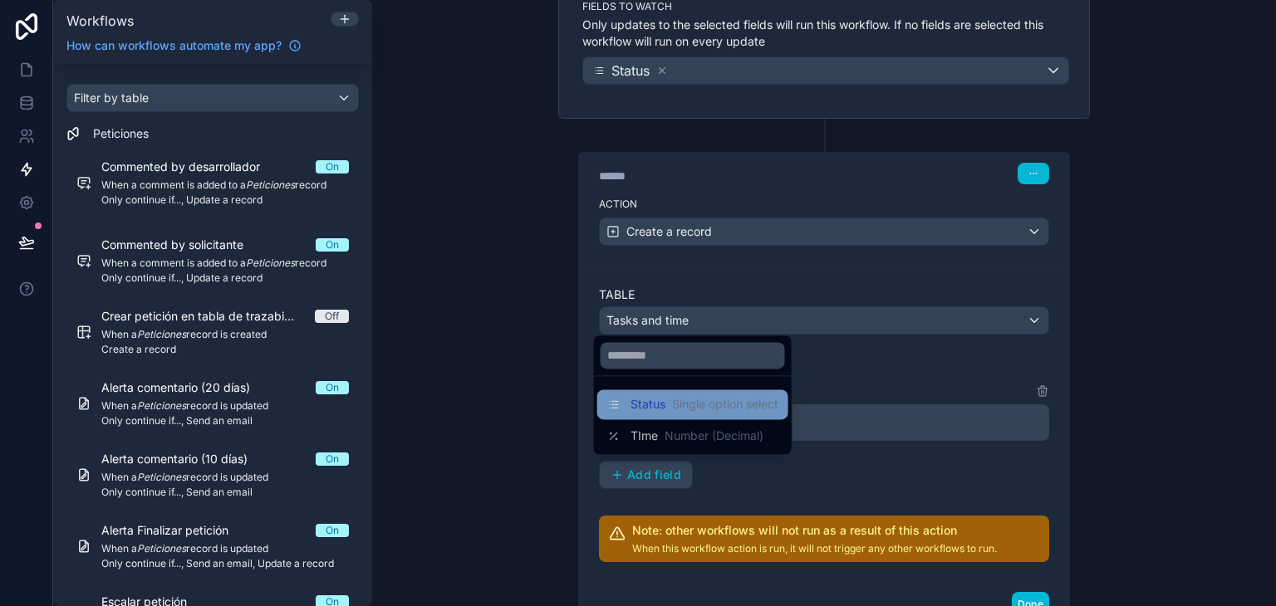
click at [687, 416] on div "Status Single option select" at bounding box center [692, 405] width 191 height 30
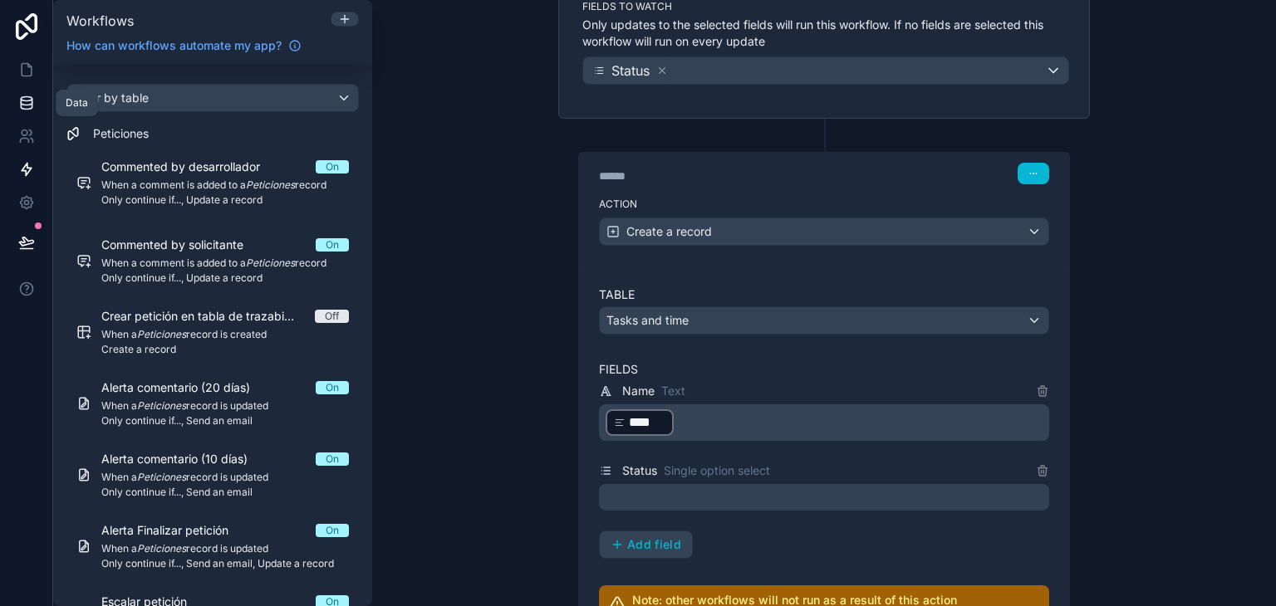
click at [27, 96] on icon at bounding box center [26, 103] width 17 height 17
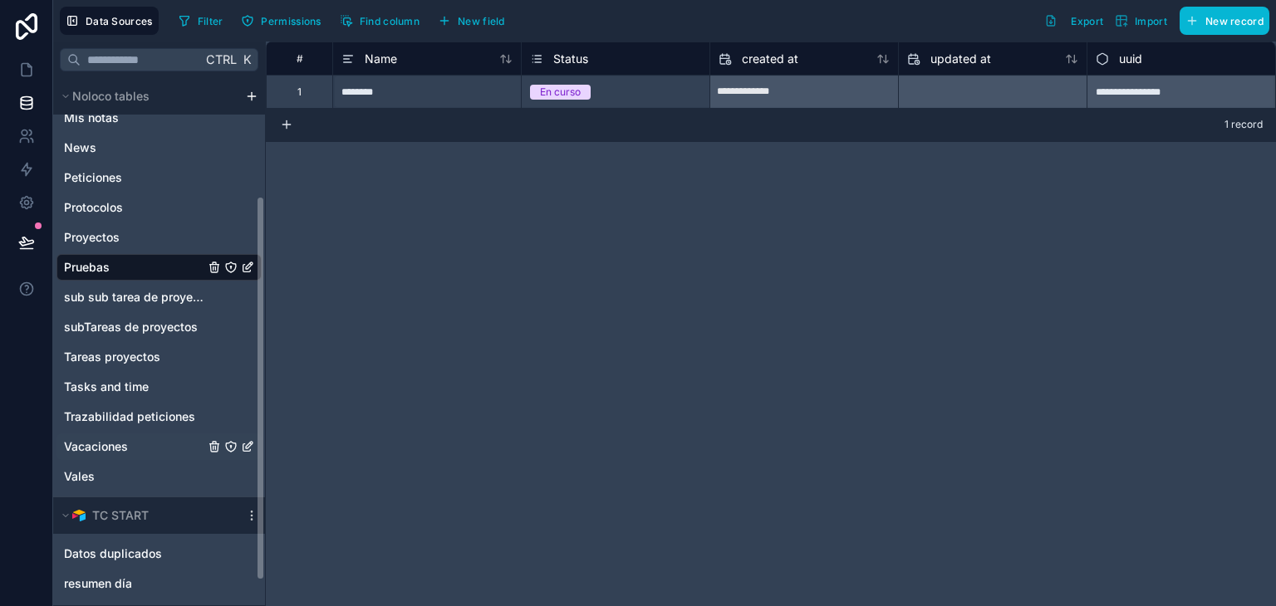
scroll to position [168, 0]
click at [123, 384] on span "Tasks and time" at bounding box center [106, 385] width 85 height 17
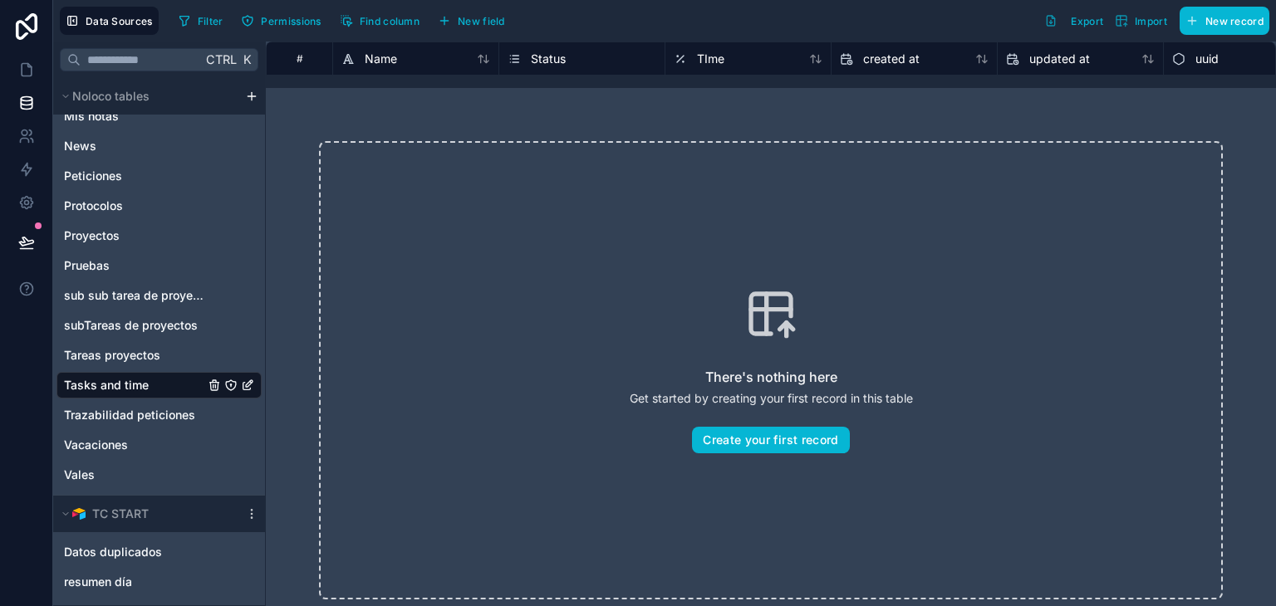
click at [533, 53] on span "Status" at bounding box center [548, 59] width 35 height 17
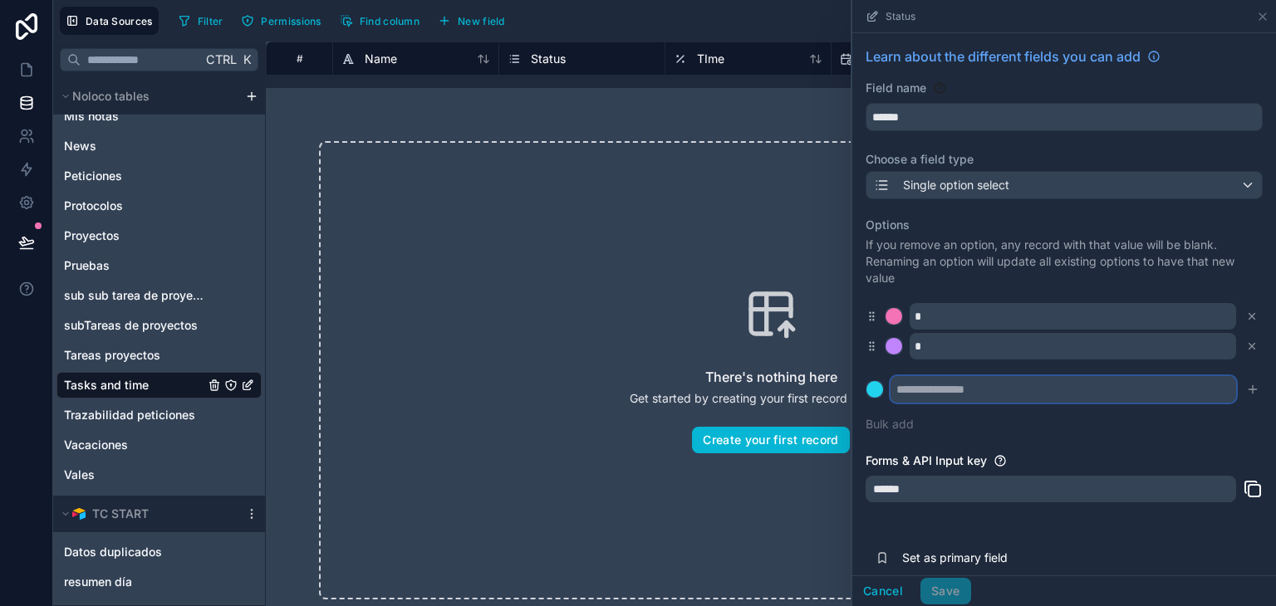
click at [992, 389] on input "text" at bounding box center [1064, 389] width 346 height 27
paste input "**********"
type input "**********"
click at [896, 421] on button "Bulk add" at bounding box center [890, 424] width 48 height 17
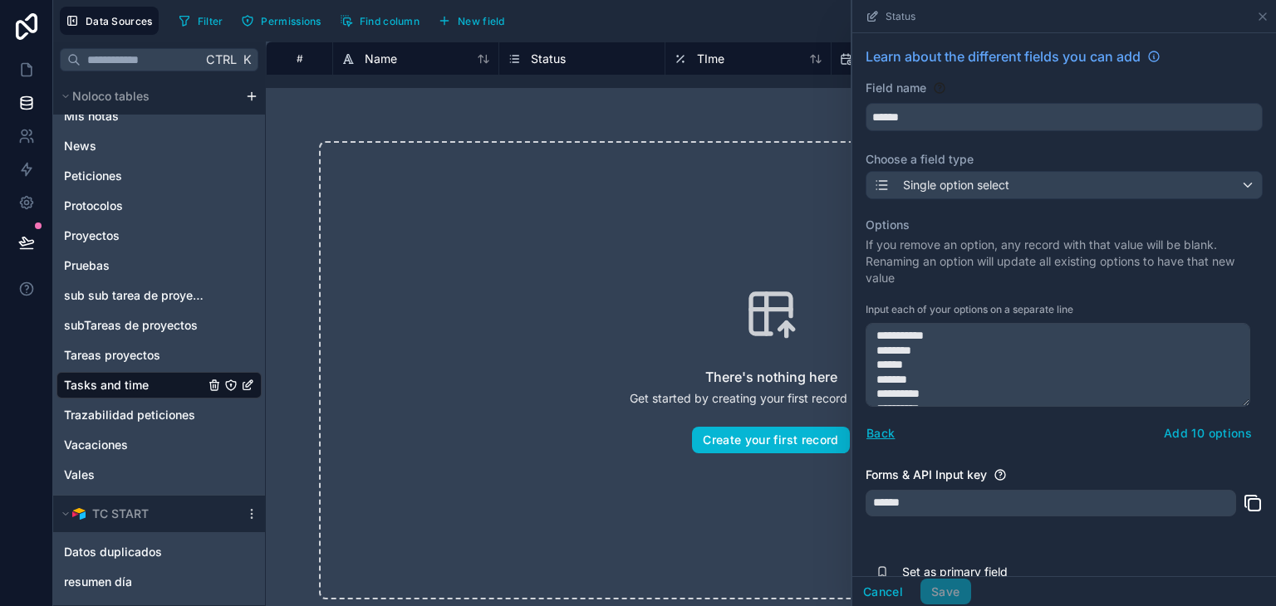
scroll to position [73, 0]
type textarea "**********"
click at [1199, 446] on div "**********" at bounding box center [1064, 332] width 397 height 250
click at [1190, 437] on button "Add 10 options" at bounding box center [1208, 433] width 110 height 27
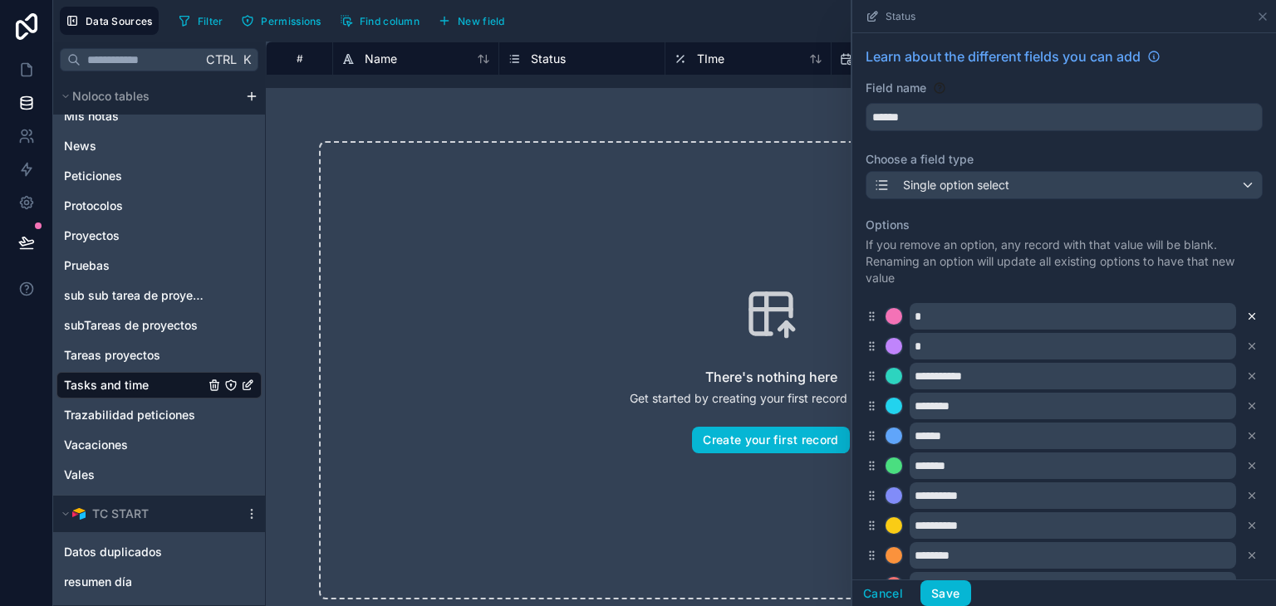
click at [1246, 314] on icon at bounding box center [1252, 317] width 12 height 12
click at [940, 593] on button "Save" at bounding box center [946, 594] width 50 height 27
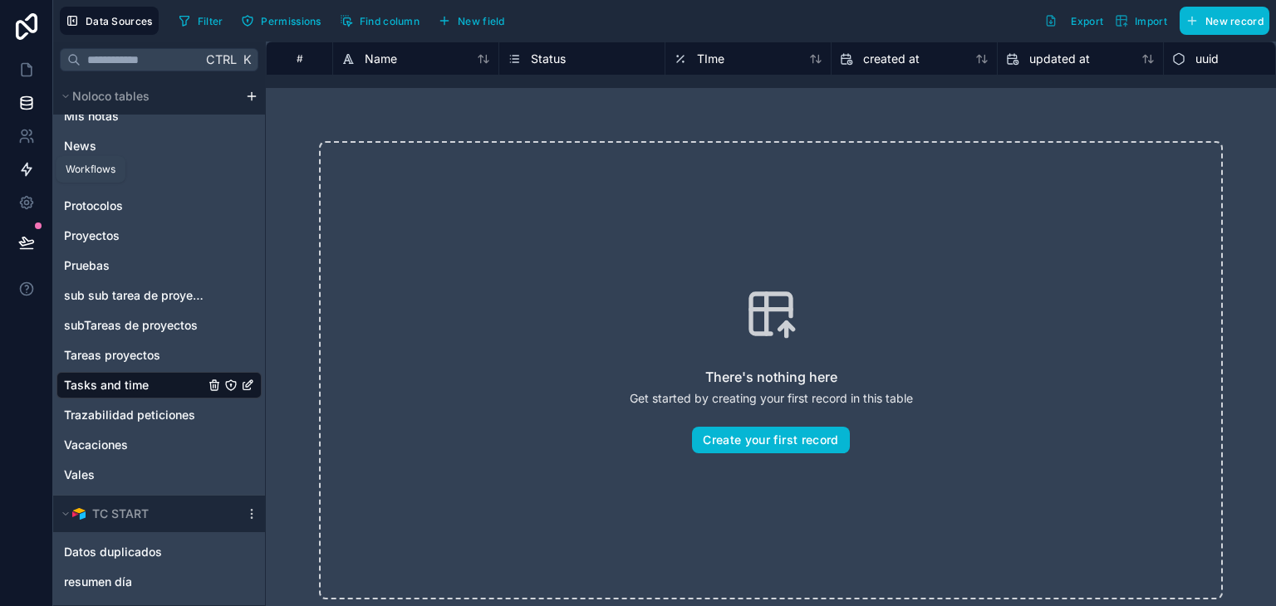
click at [31, 158] on link at bounding box center [26, 169] width 52 height 33
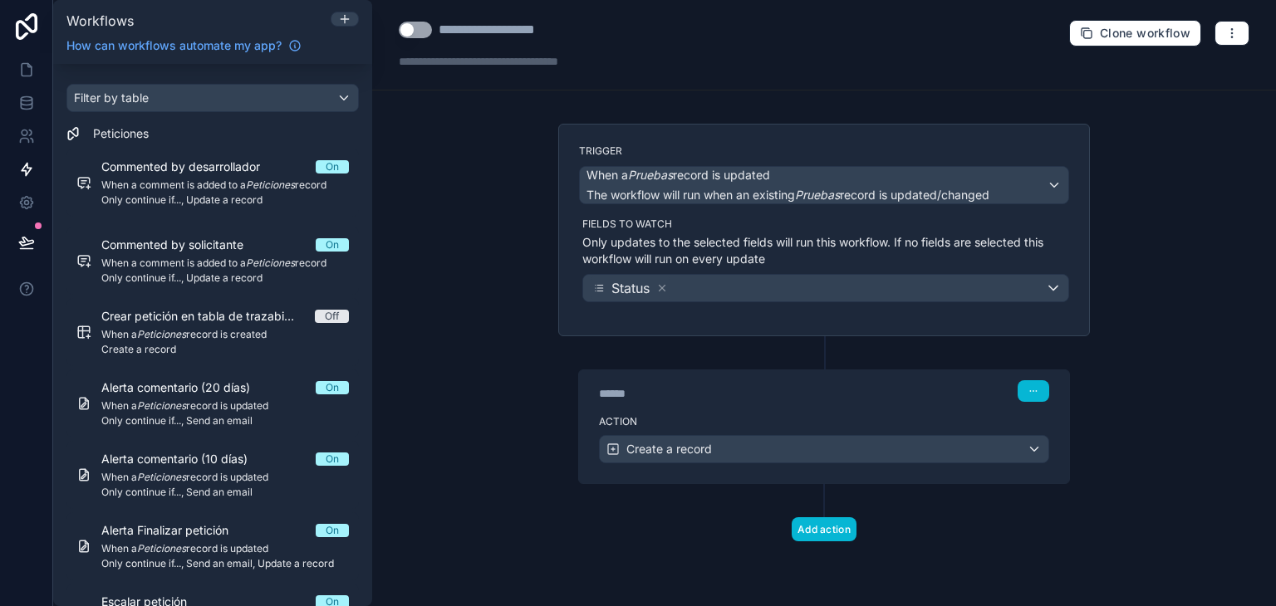
click at [808, 409] on div "Action Create a record" at bounding box center [824, 446] width 490 height 75
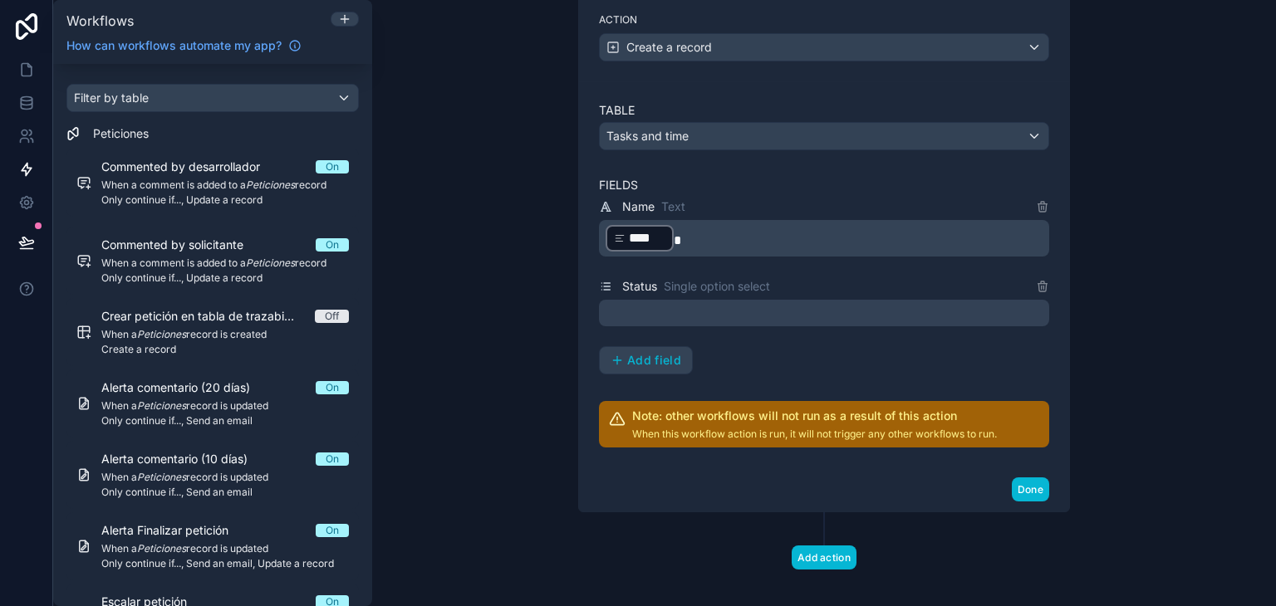
scroll to position [413, 0]
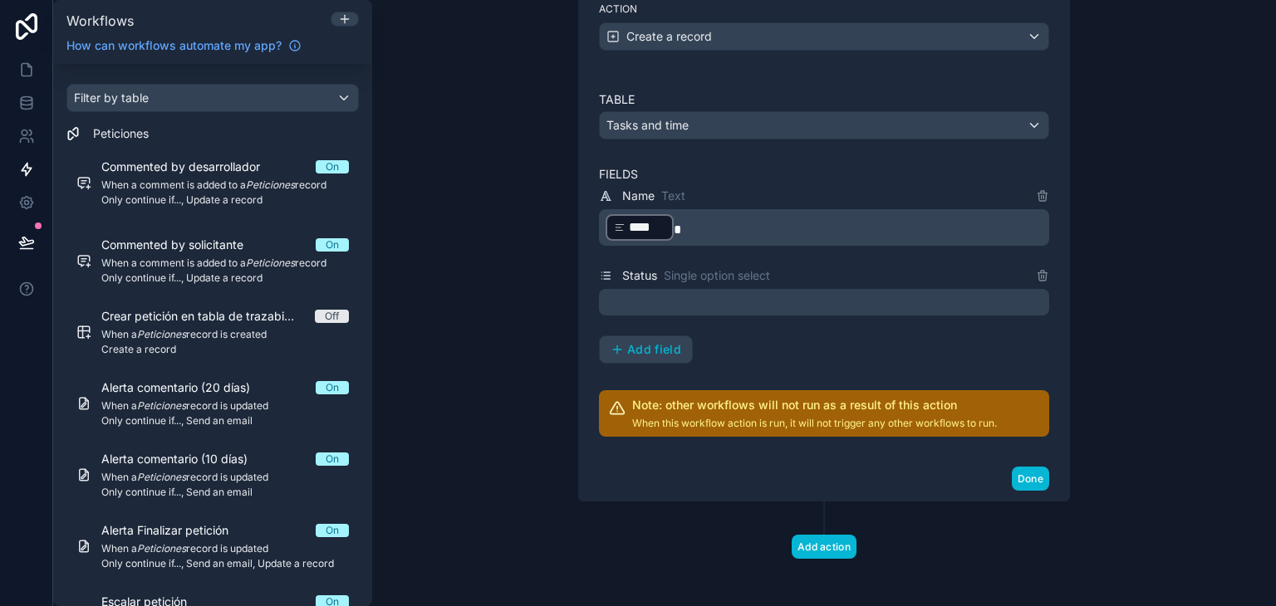
click at [711, 292] on div at bounding box center [824, 302] width 450 height 27
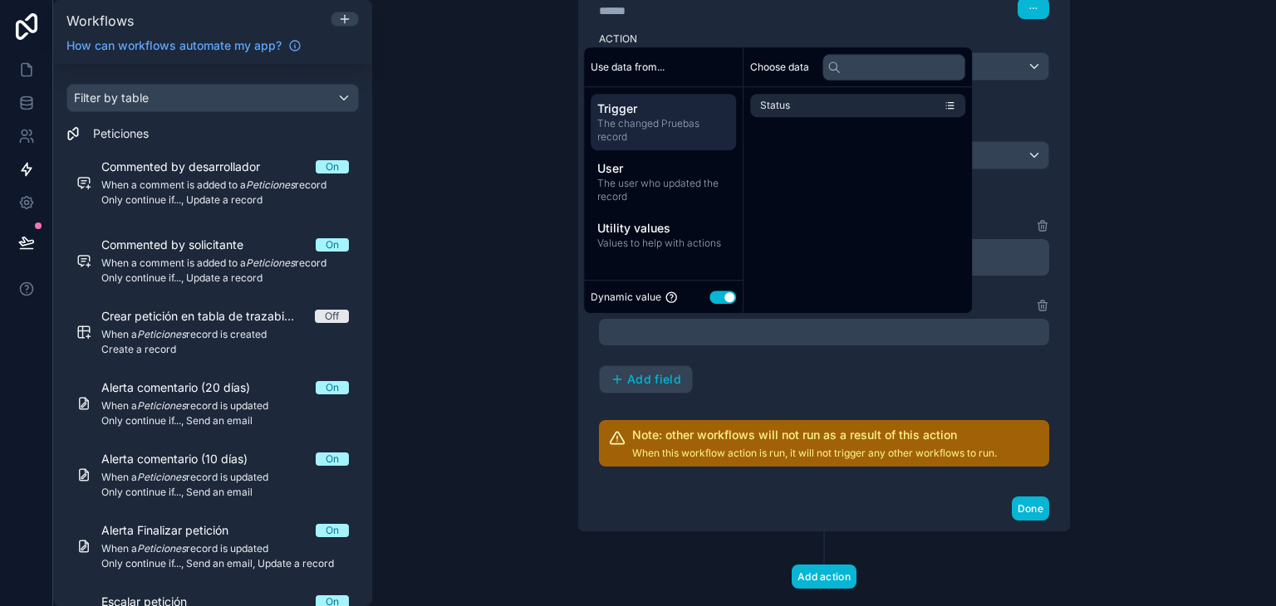
scroll to position [374, 0]
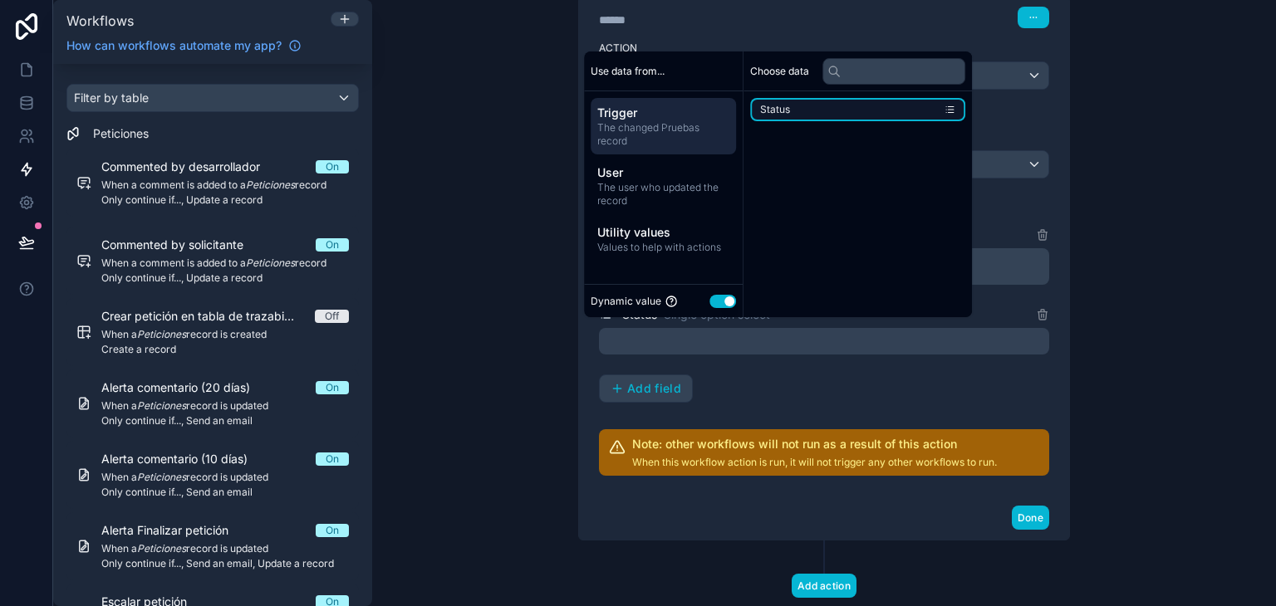
click at [826, 111] on li "Status" at bounding box center [857, 109] width 215 height 23
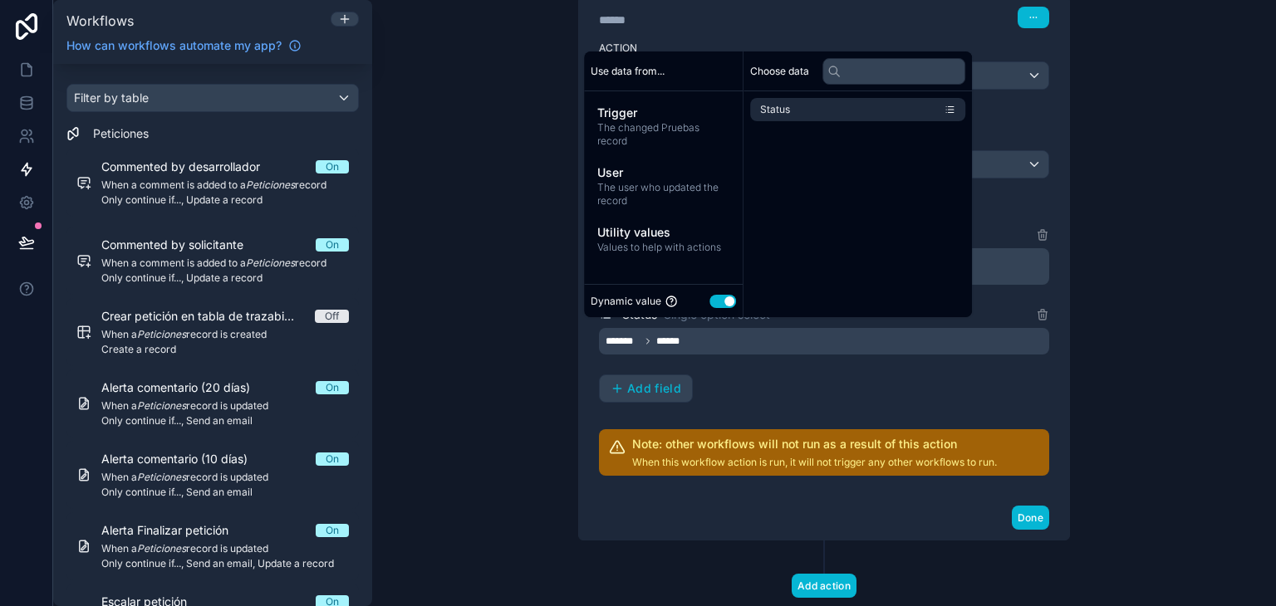
click at [821, 376] on div "Name Text ﻿ **** ﻿ Status Single option select ******* ****** Add field" at bounding box center [824, 314] width 450 height 178
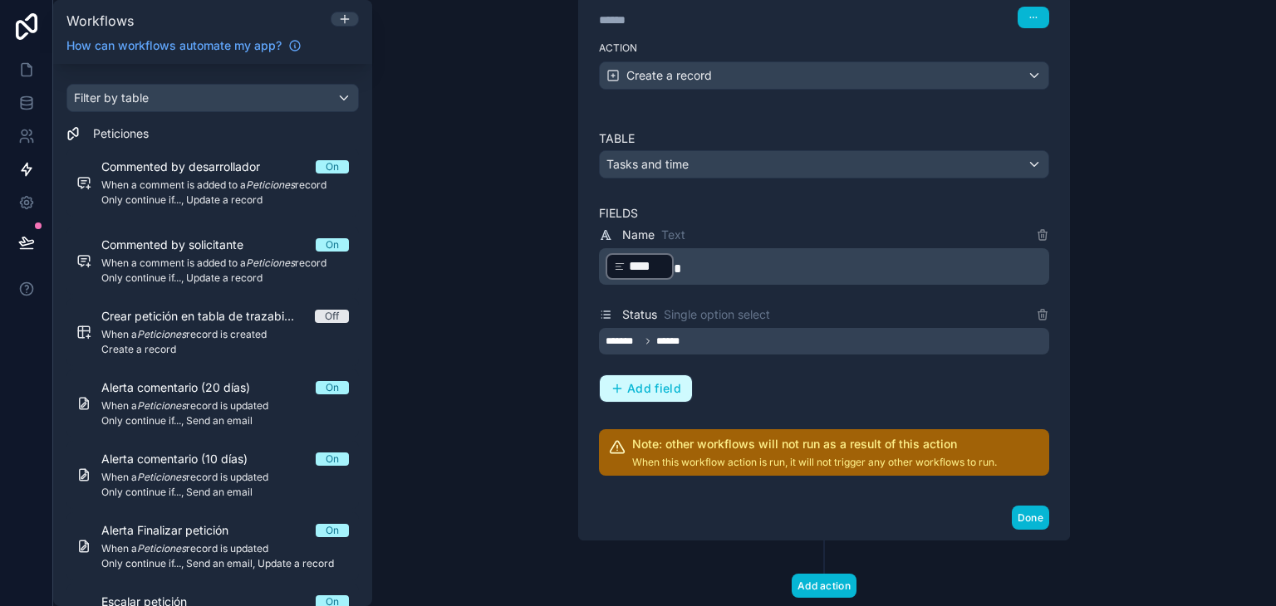
click at [653, 385] on span "Add field" at bounding box center [654, 388] width 54 height 15
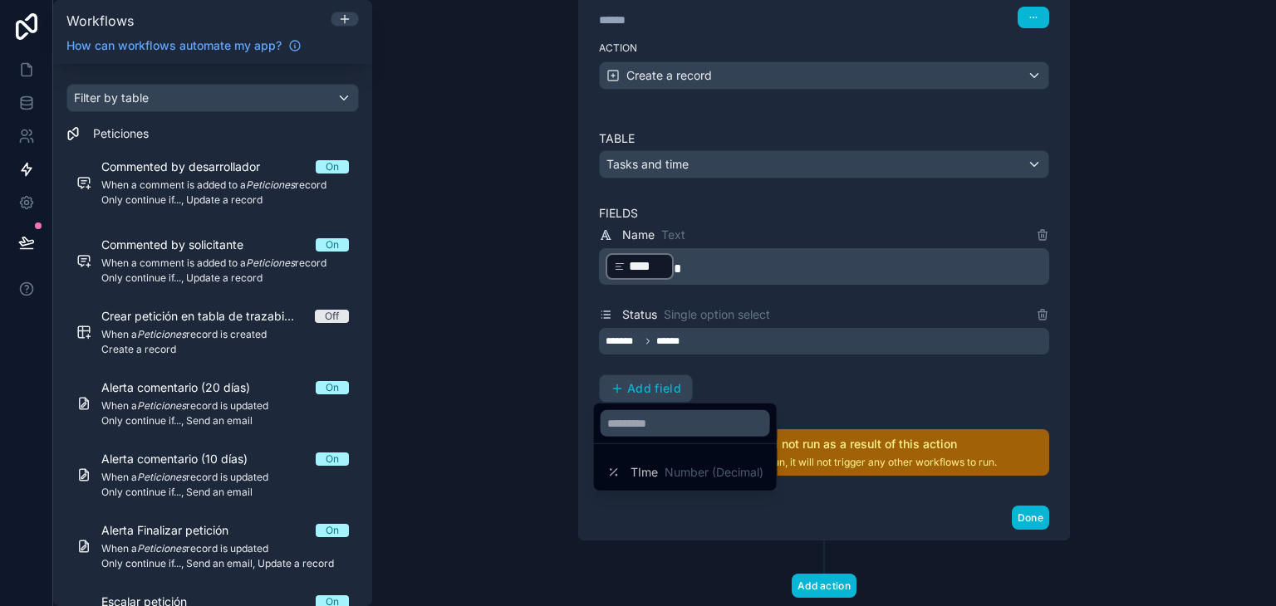
click at [764, 384] on div at bounding box center [638, 303] width 1276 height 606
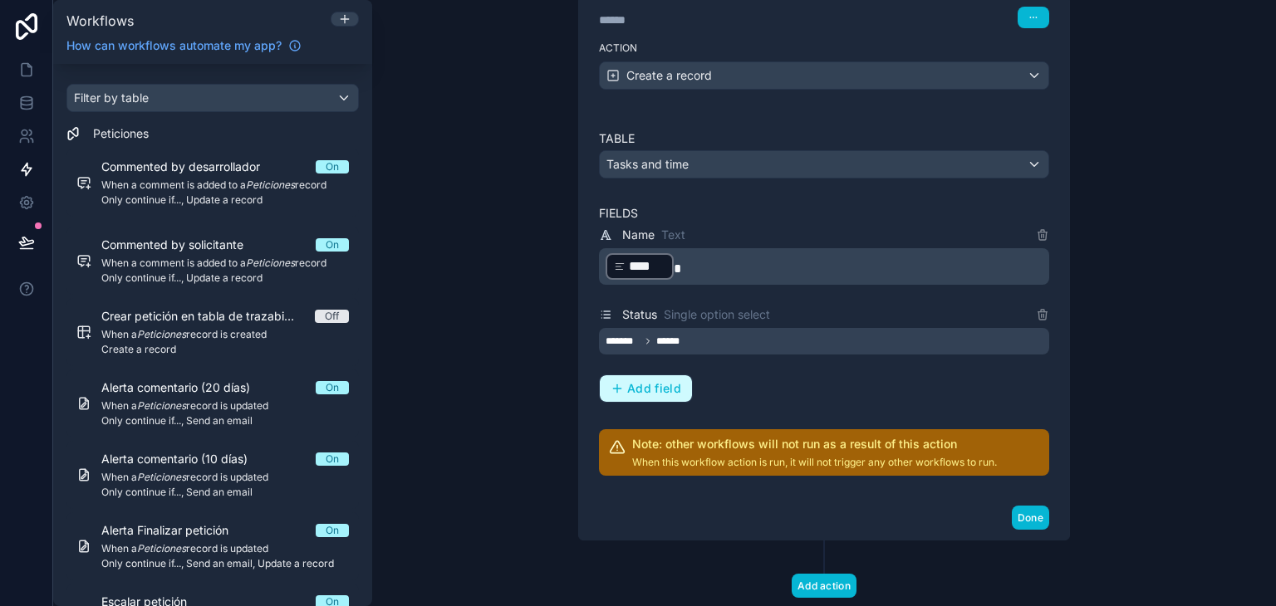
click at [658, 396] on button "Add field" at bounding box center [646, 389] width 92 height 27
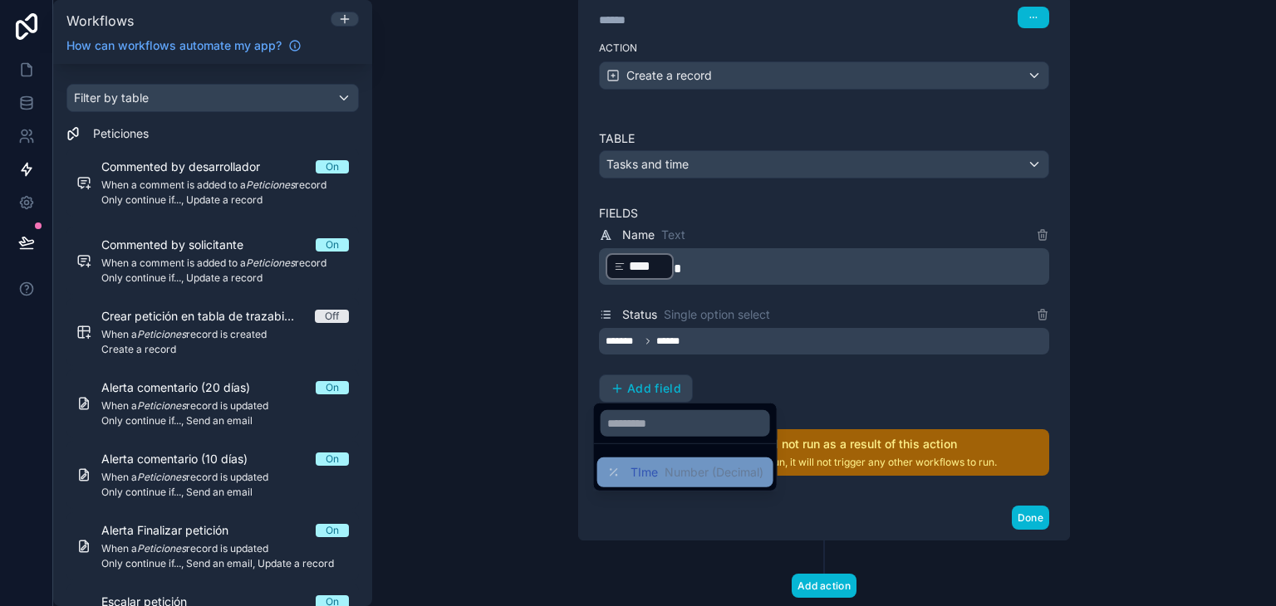
click at [705, 473] on span "Number (Decimal)" at bounding box center [714, 472] width 99 height 17
click at [748, 378] on div at bounding box center [638, 303] width 1276 height 606
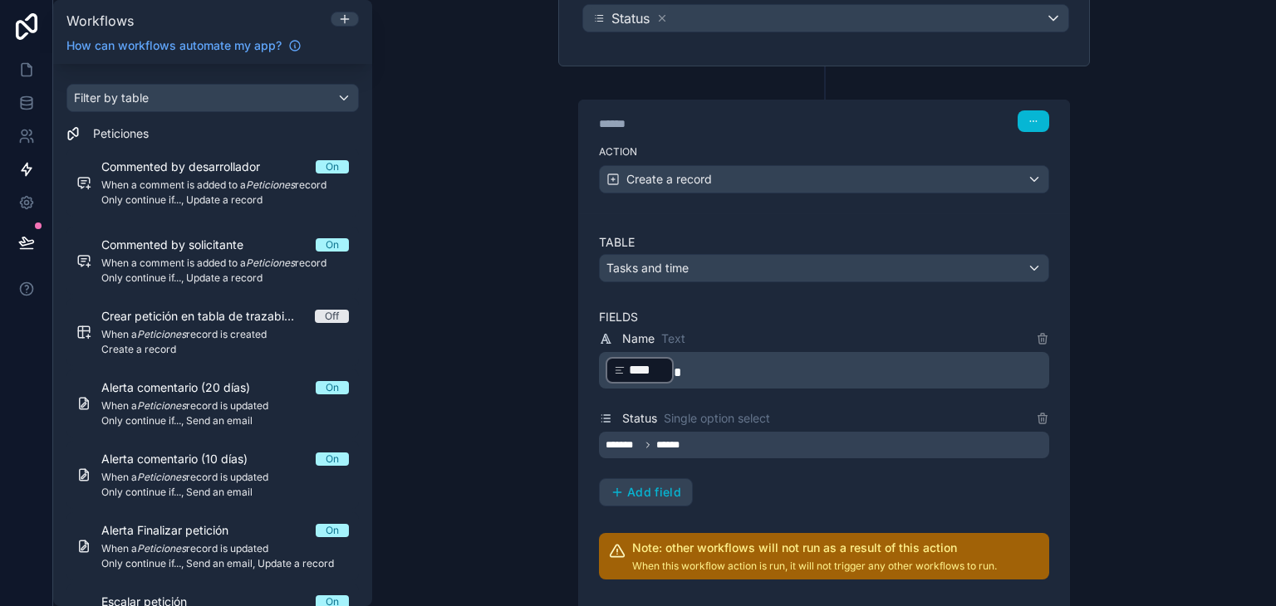
scroll to position [203, 0]
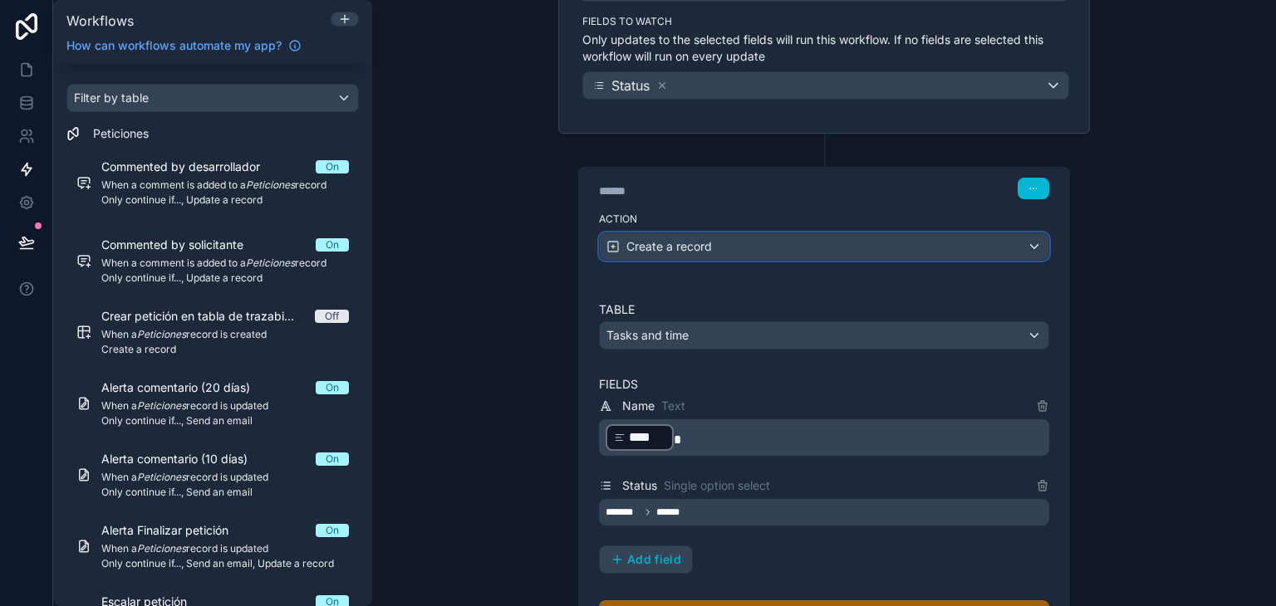
click at [788, 243] on div "Create a record" at bounding box center [824, 246] width 449 height 27
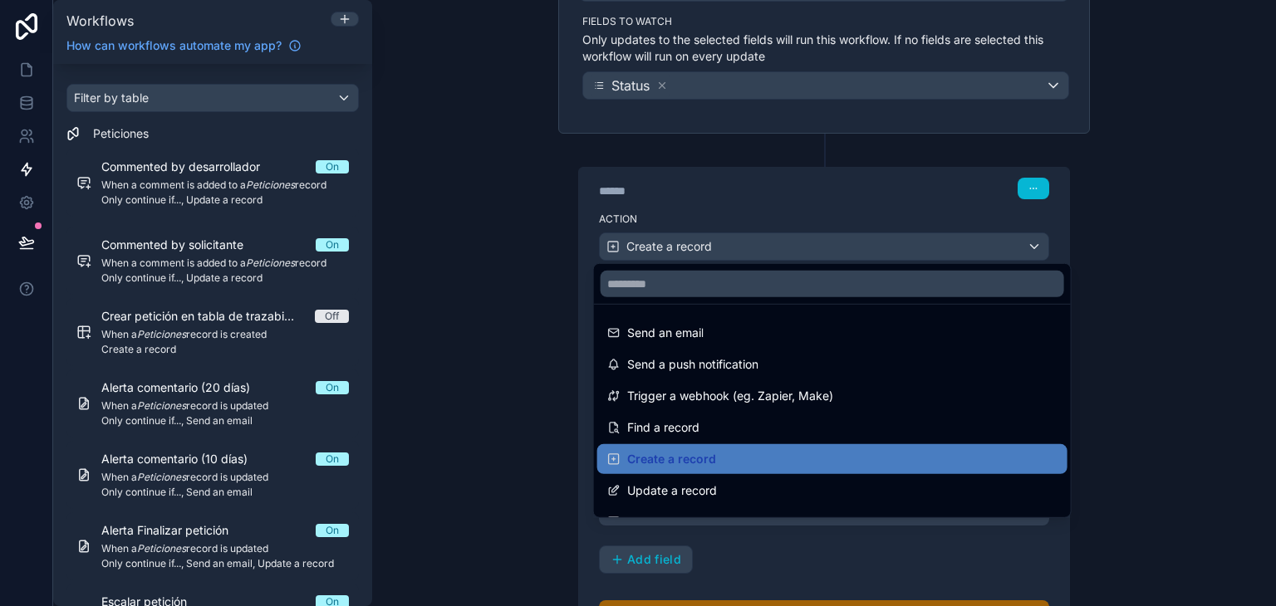
click at [788, 243] on div at bounding box center [638, 303] width 1276 height 606
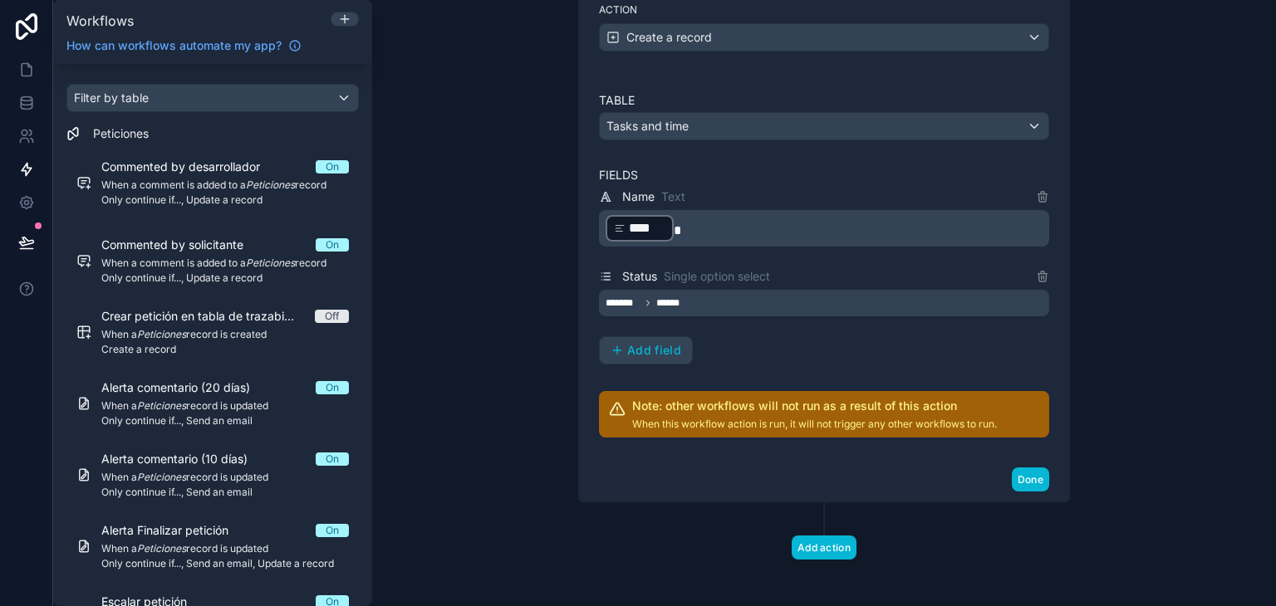
scroll to position [413, 0]
click at [632, 336] on button "Add field" at bounding box center [646, 349] width 92 height 27
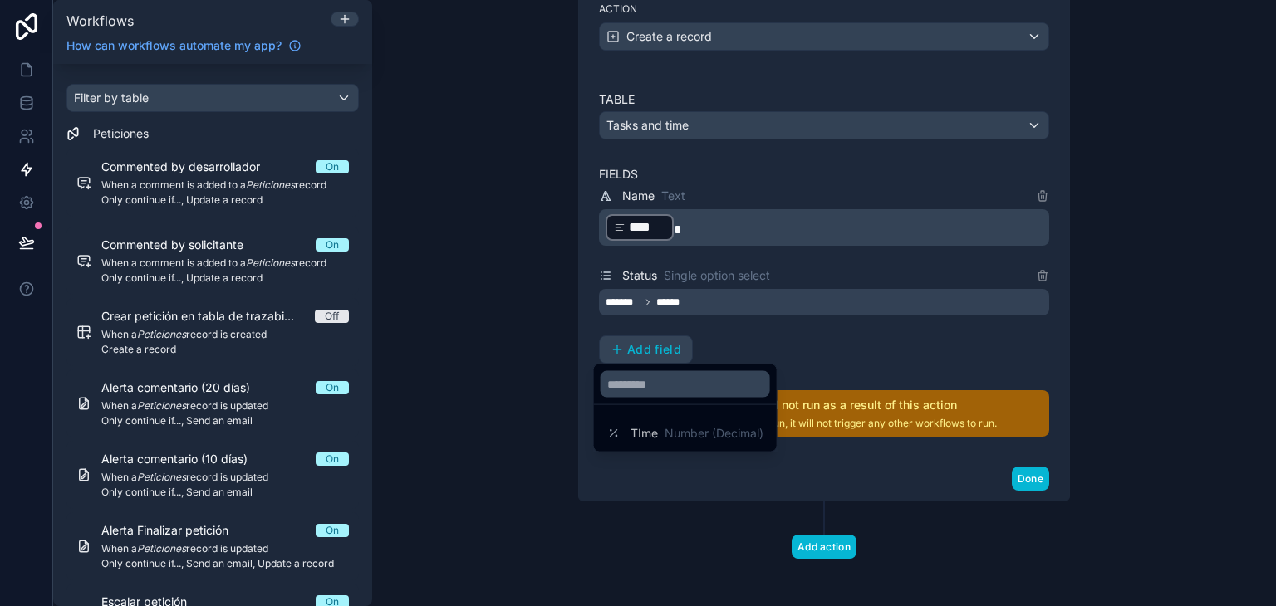
click at [543, 399] on div at bounding box center [638, 303] width 1276 height 606
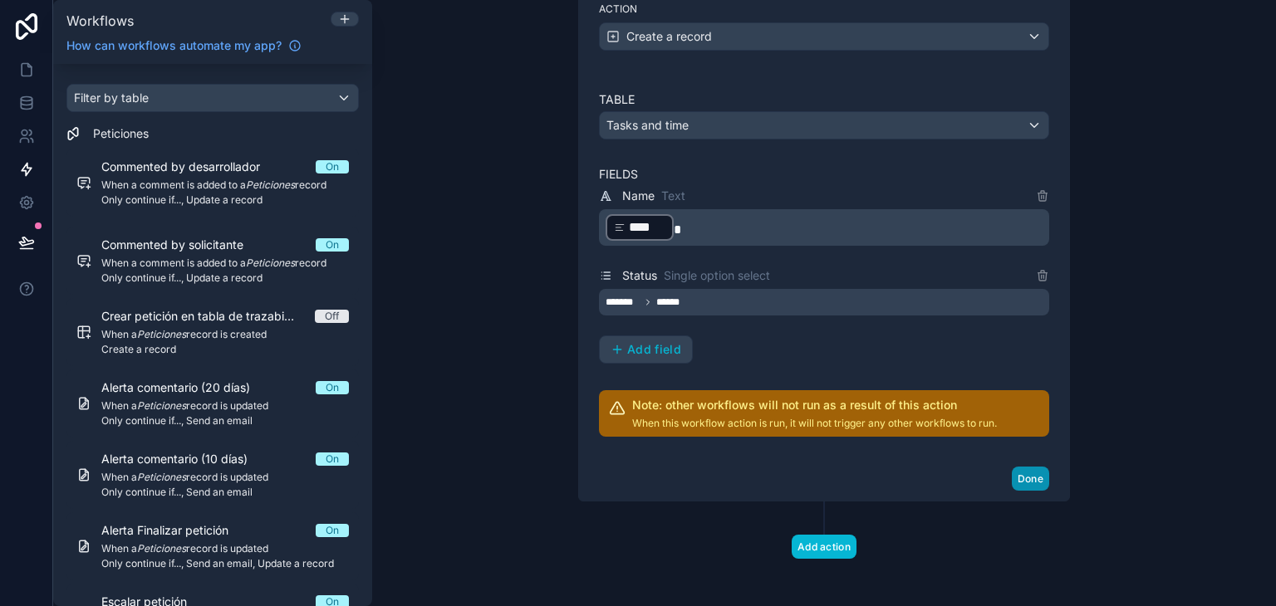
click at [1021, 470] on button "Done" at bounding box center [1030, 479] width 37 height 24
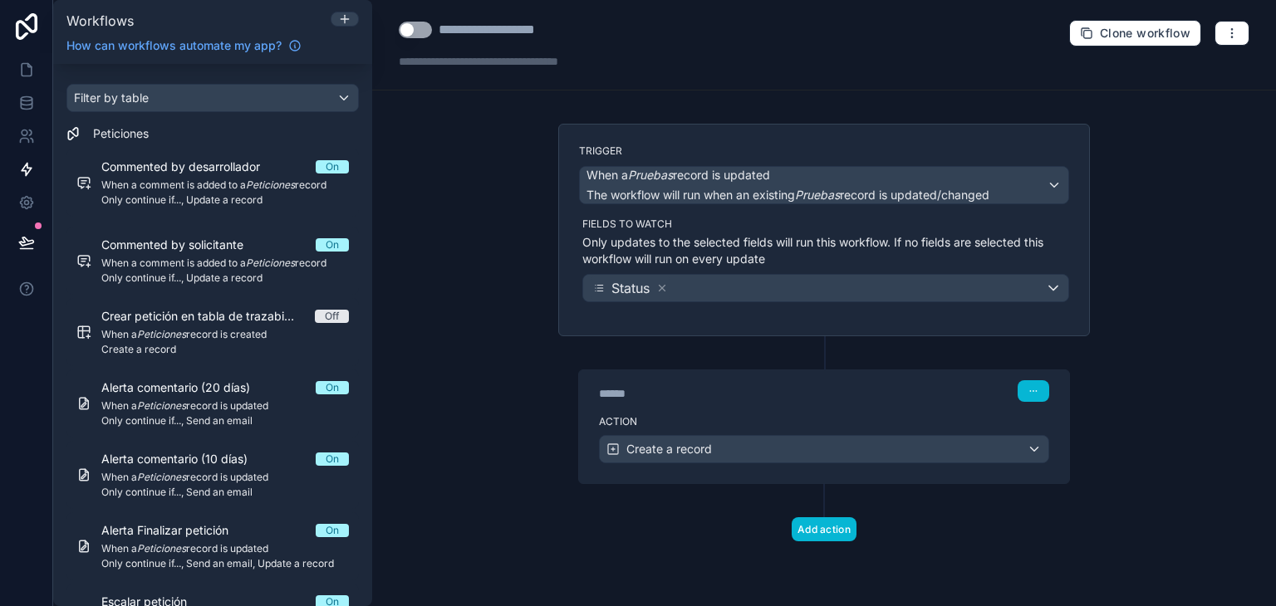
click at [426, 25] on button "Use setting" at bounding box center [415, 30] width 33 height 17
click at [25, 92] on link at bounding box center [26, 102] width 52 height 33
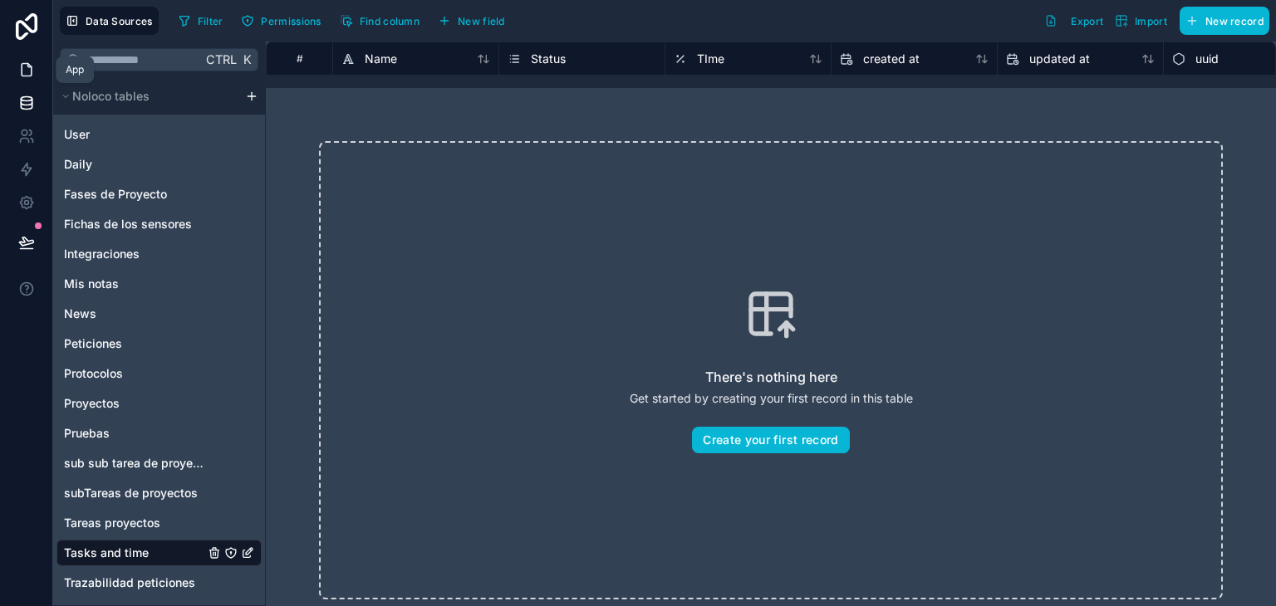
click at [22, 61] on icon at bounding box center [26, 69] width 17 height 17
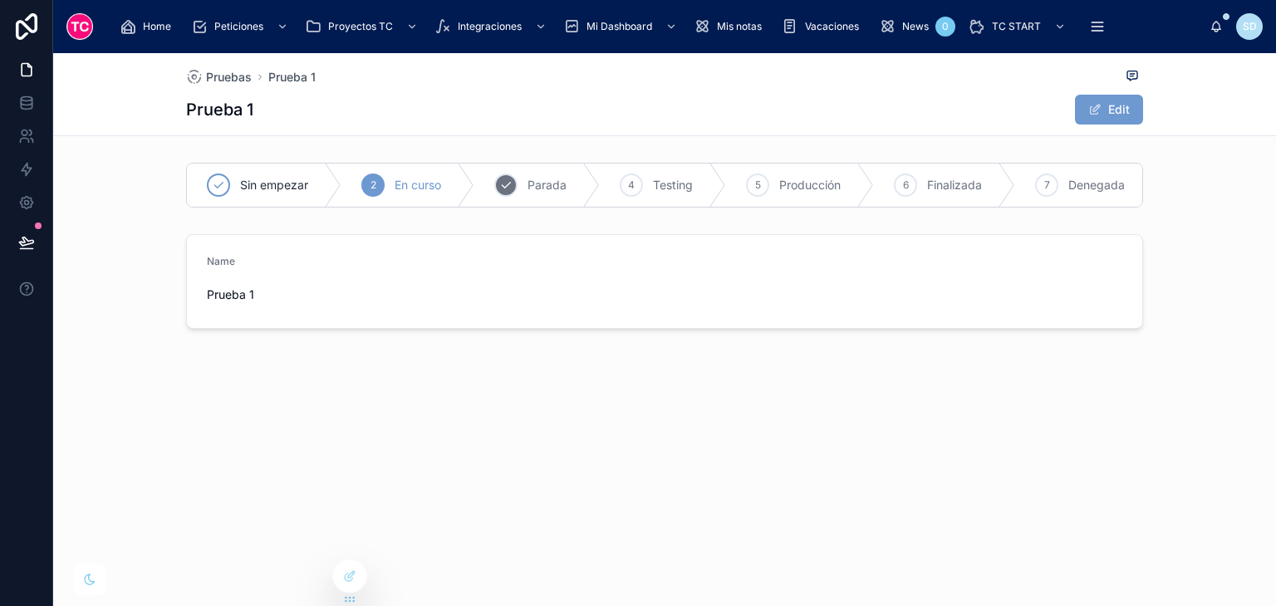
click at [505, 177] on div "3" at bounding box center [505, 185] width 23 height 23
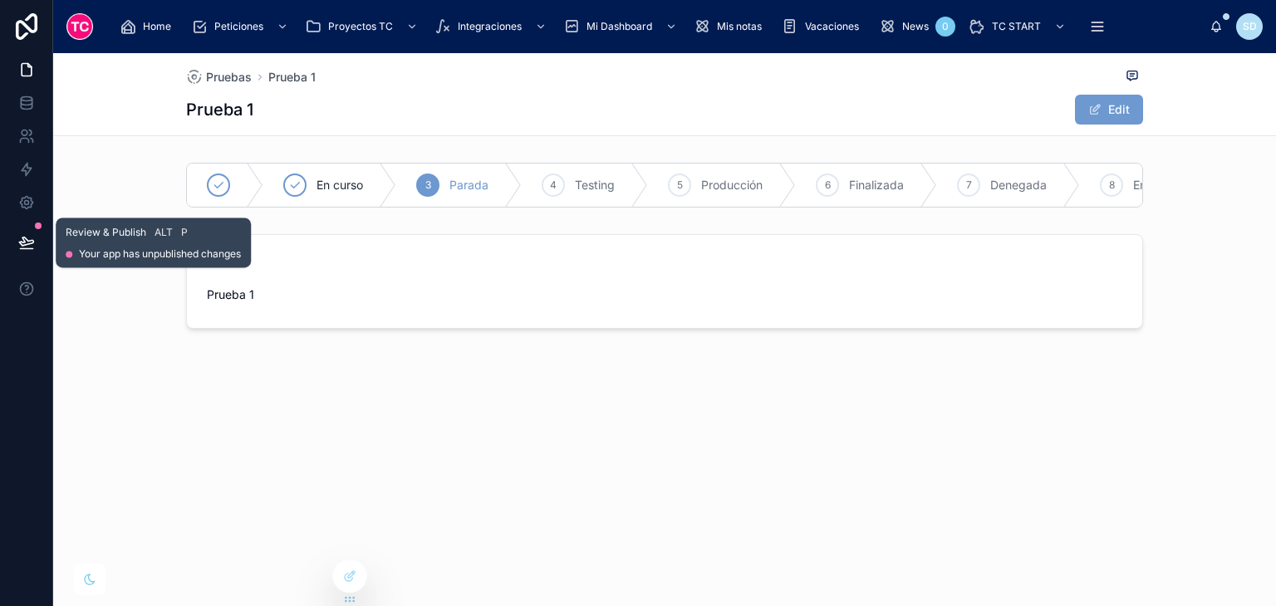
click at [33, 237] on icon at bounding box center [26, 242] width 17 height 17
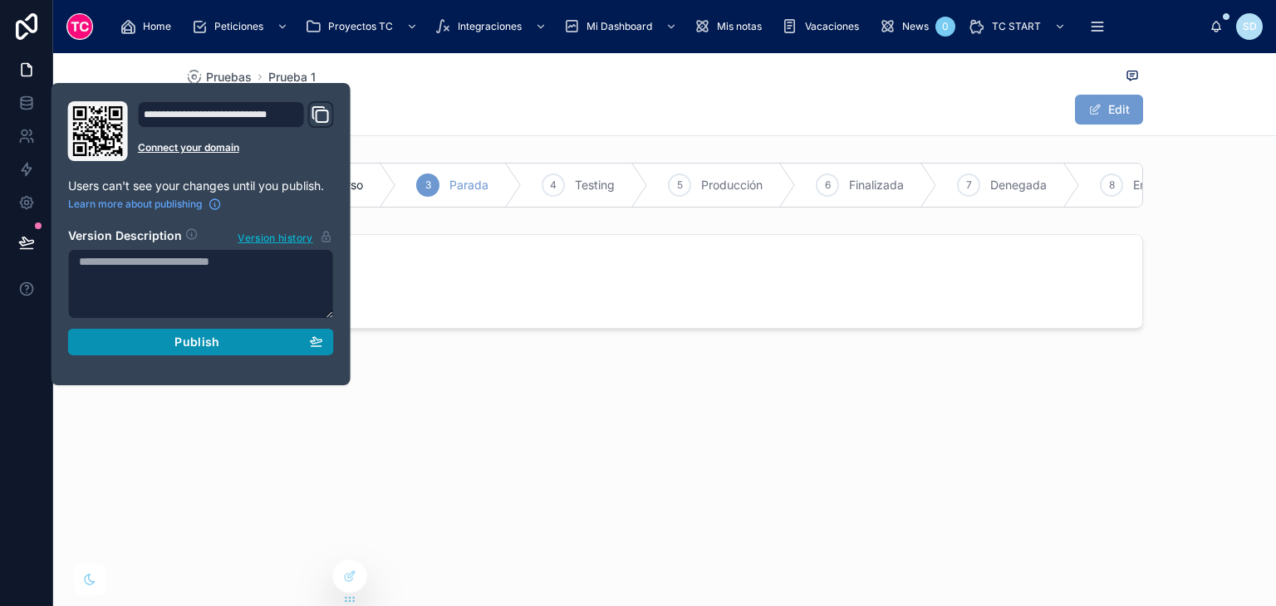
click at [231, 351] on button "Publish" at bounding box center [201, 342] width 266 height 27
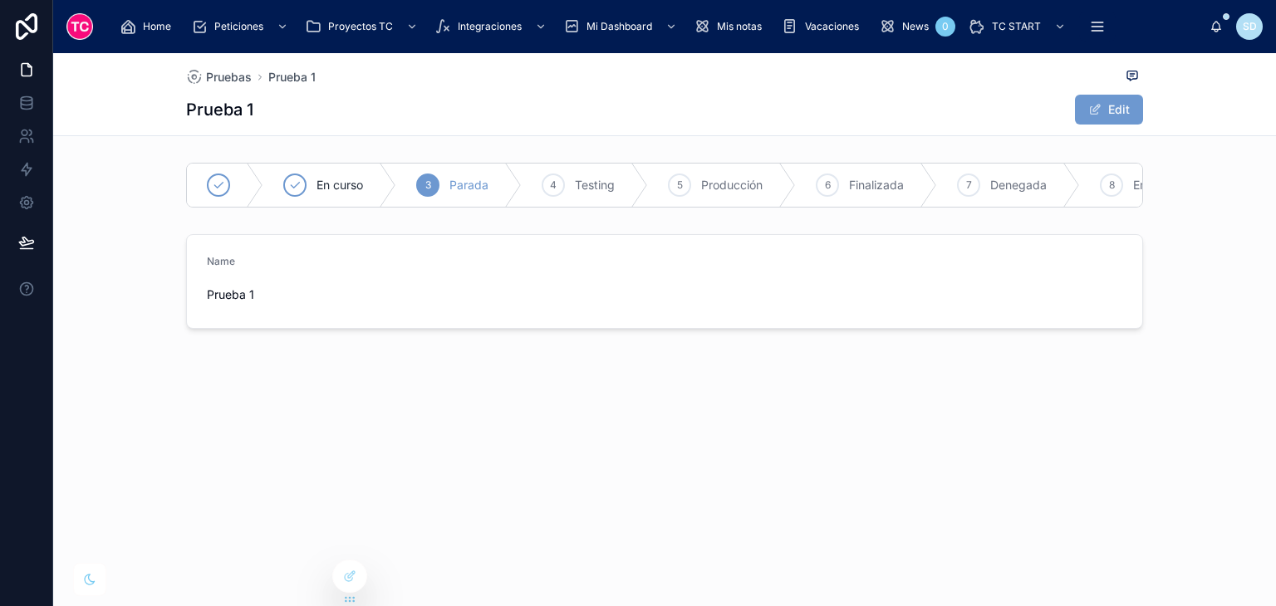
click at [788, 394] on div "Pruebas Prueba 1 Prueba 1 Edit En curso 3 Parada 4 Testing 5 Producción 6 Final…" at bounding box center [664, 247] width 1223 height 389
click at [568, 184] on div "4 Testing" at bounding box center [585, 185] width 126 height 43
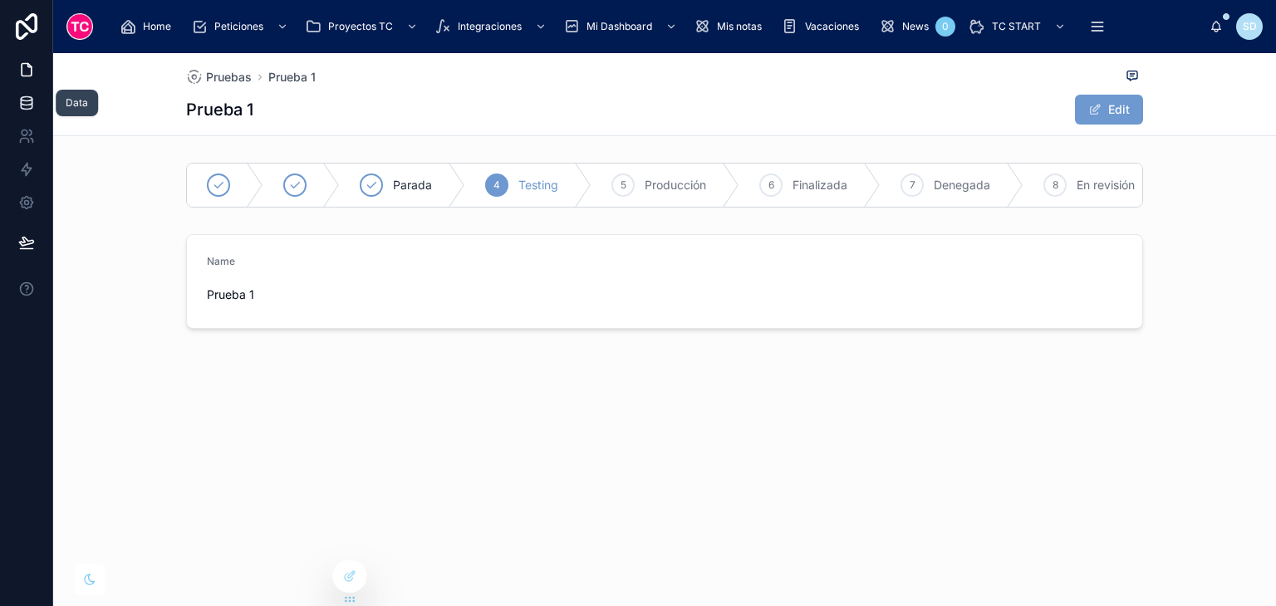
click at [21, 104] on icon at bounding box center [26, 106] width 11 height 7
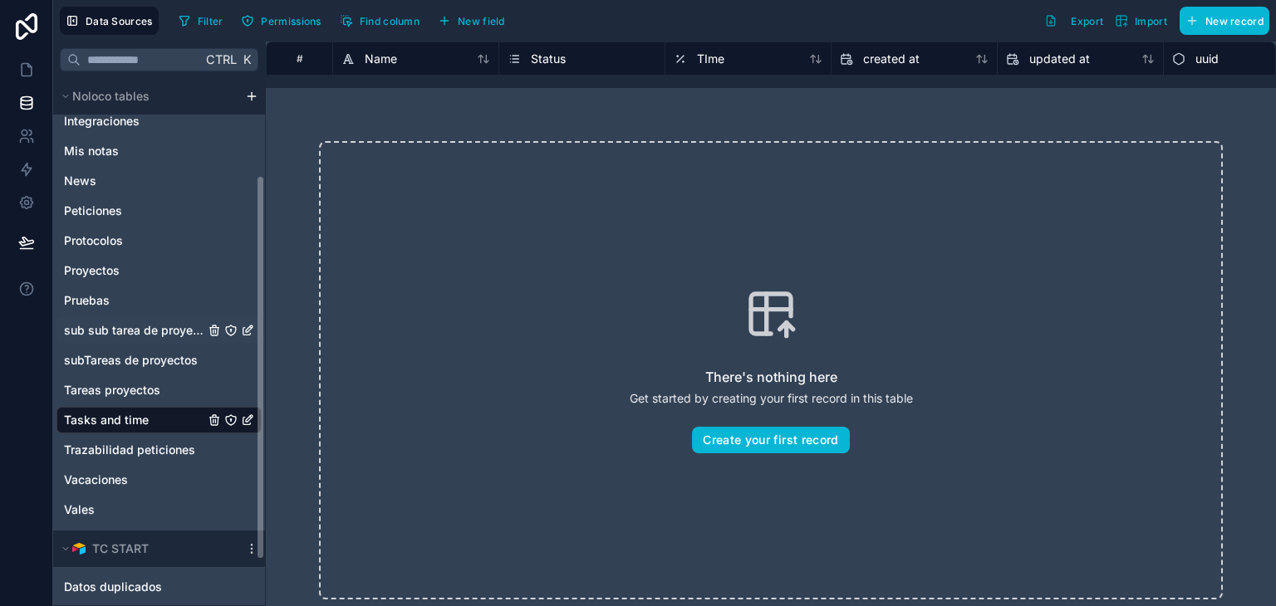
scroll to position [135, 0]
click at [36, 172] on link at bounding box center [26, 169] width 52 height 33
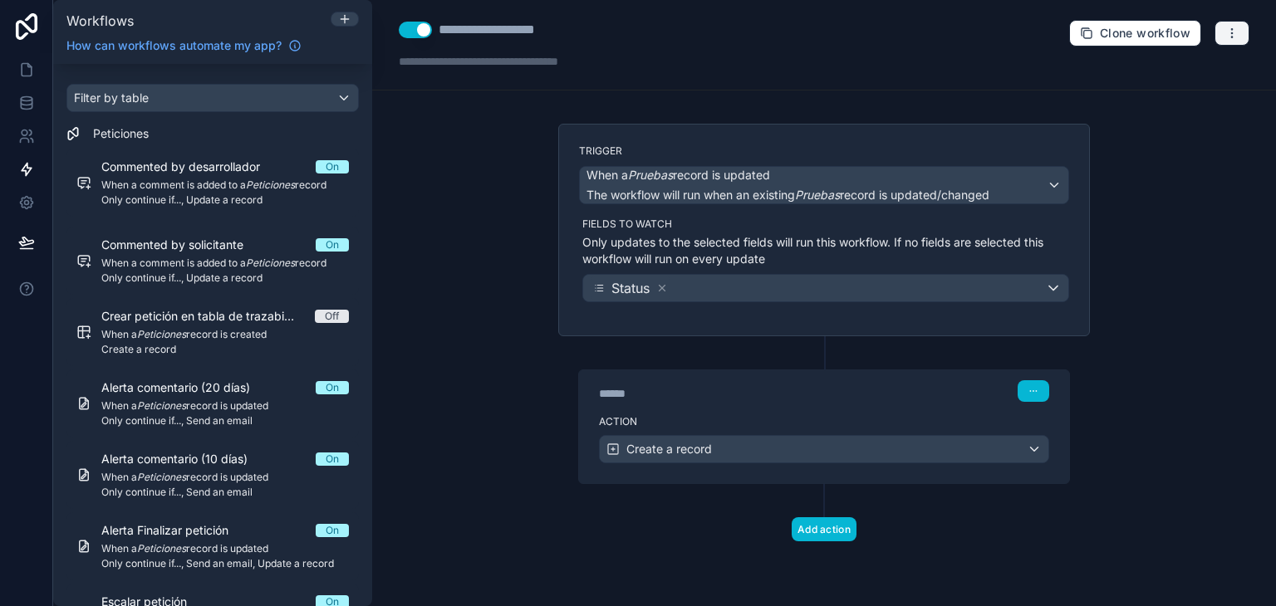
click at [1230, 31] on icon "button" at bounding box center [1231, 33] width 13 height 13
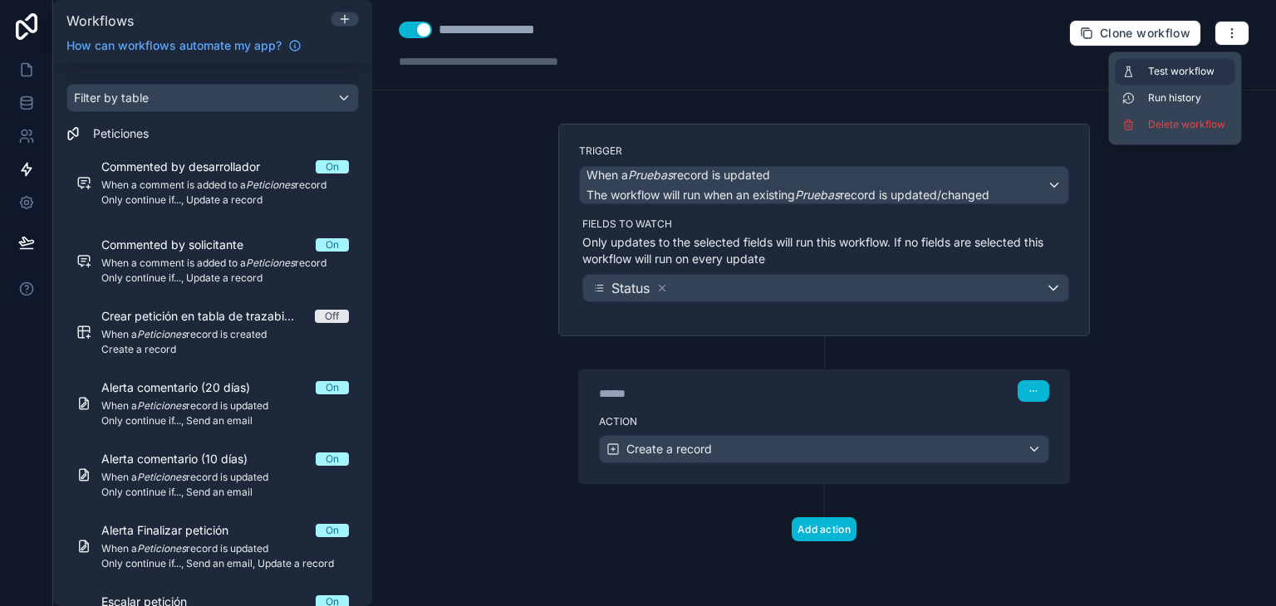
click at [1200, 73] on span "Test workflow" at bounding box center [1188, 71] width 80 height 13
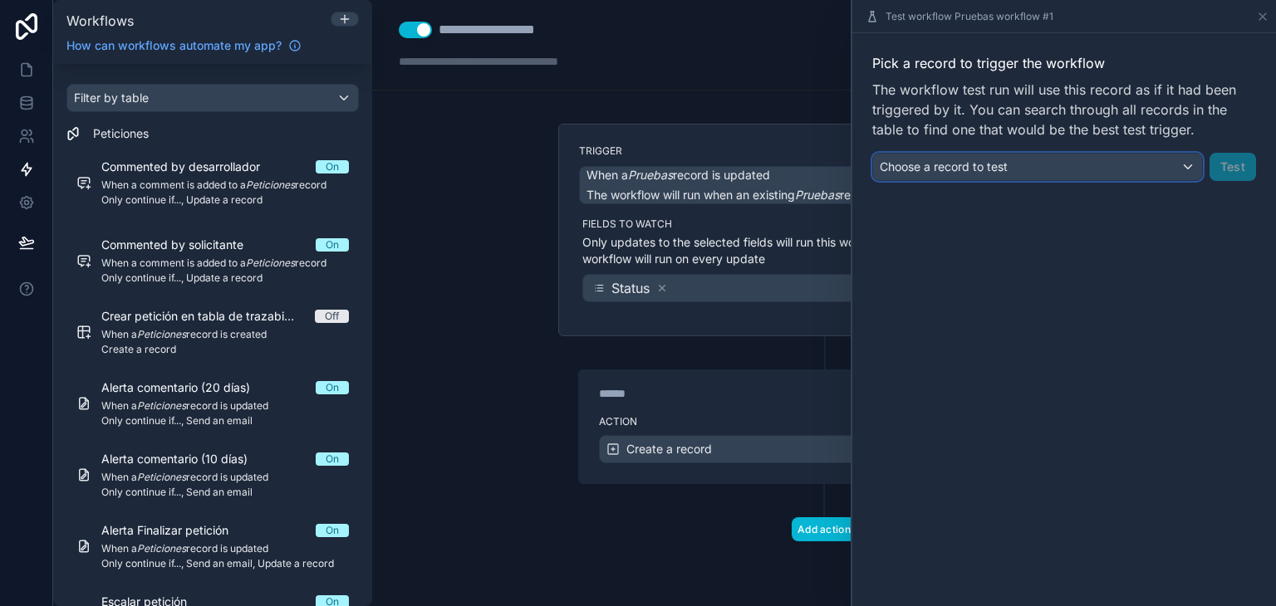
click at [1080, 170] on div "Choose a record to test" at bounding box center [1037, 167] width 329 height 27
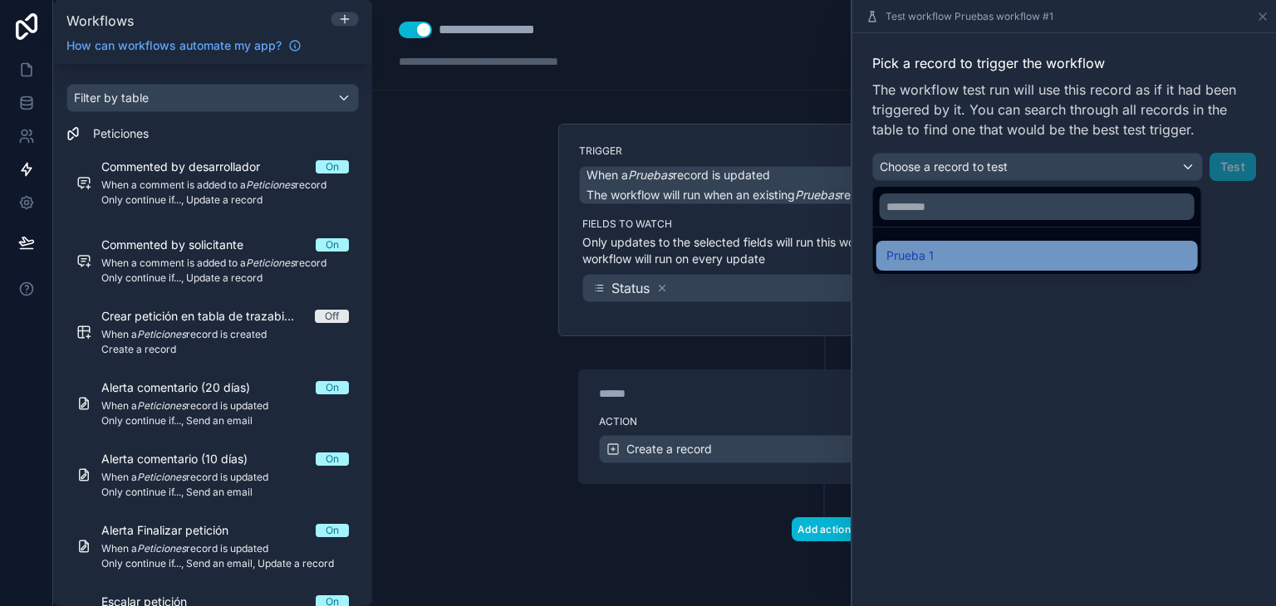
click at [1046, 244] on div "Prueba 1" at bounding box center [1038, 256] width 322 height 30
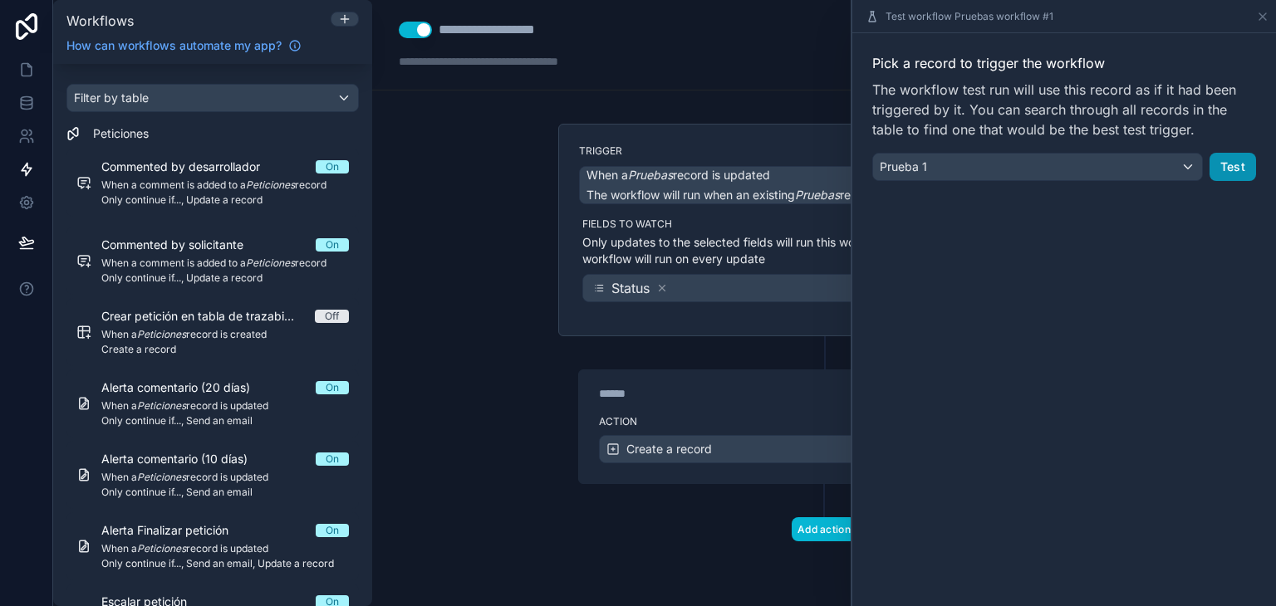
click at [1236, 160] on button "Test" at bounding box center [1233, 167] width 47 height 28
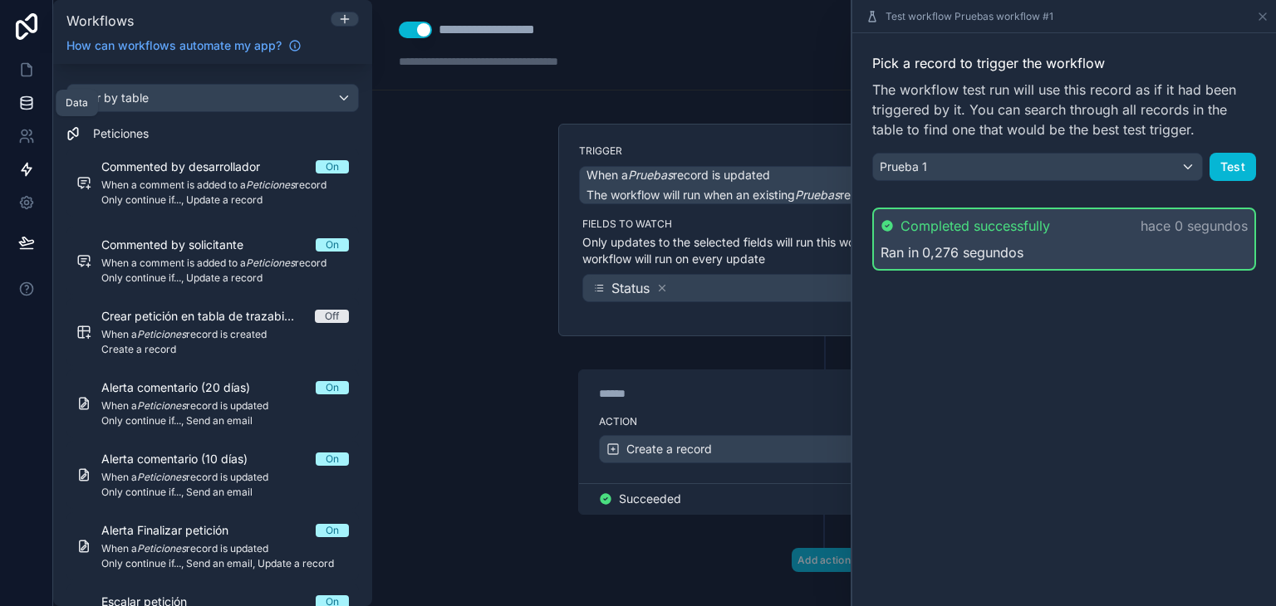
click at [18, 105] on icon at bounding box center [26, 103] width 17 height 17
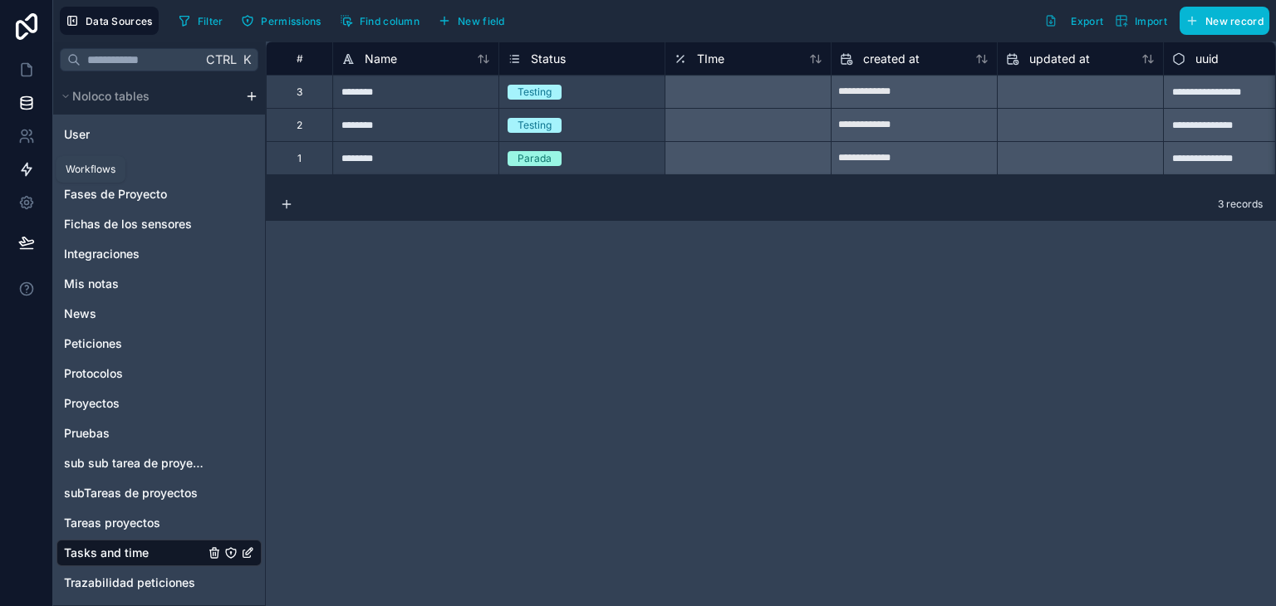
click at [33, 169] on icon at bounding box center [26, 169] width 17 height 17
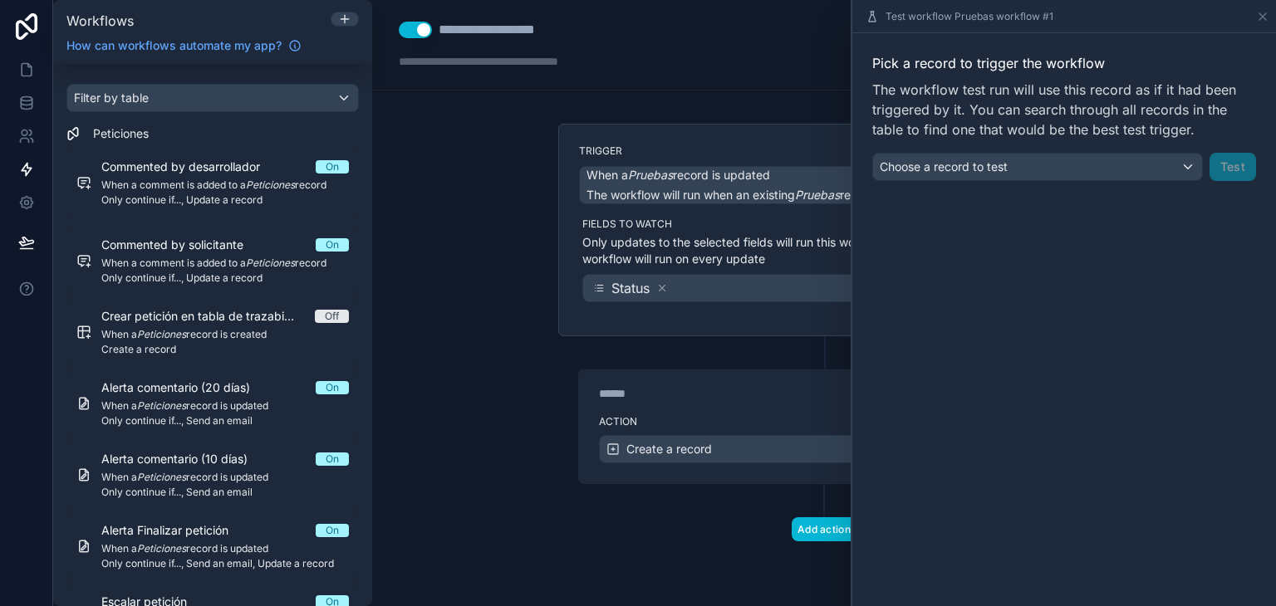
click at [445, 335] on div "**********" at bounding box center [824, 303] width 904 height 606
click at [337, 17] on div at bounding box center [344, 18] width 27 height 13
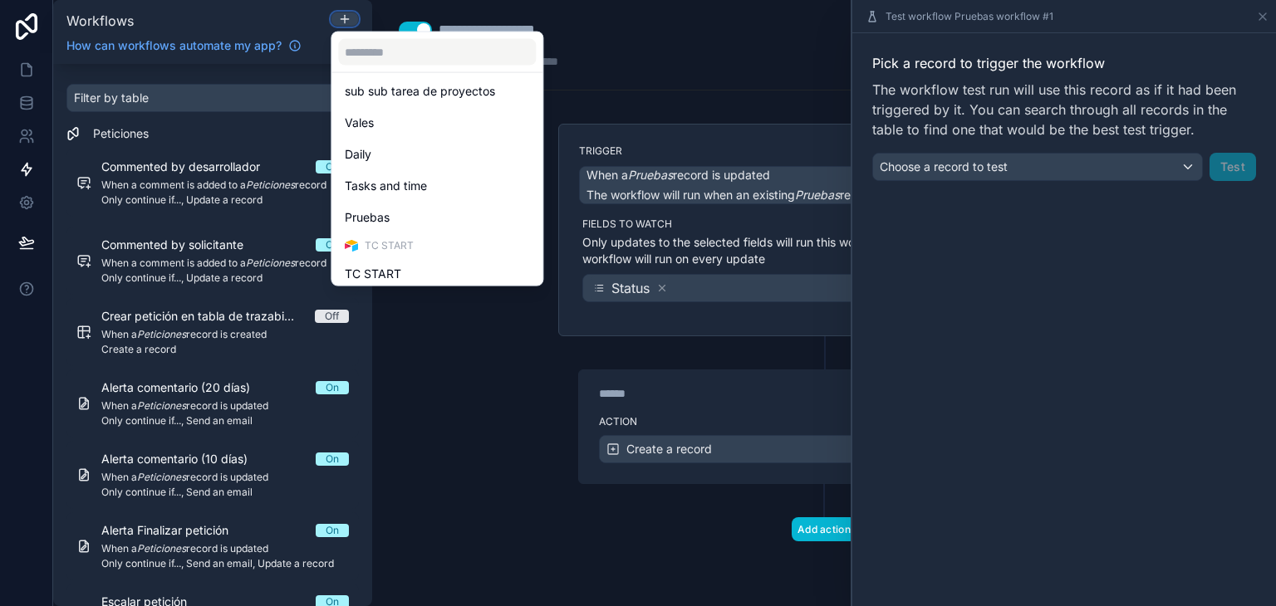
scroll to position [515, 0]
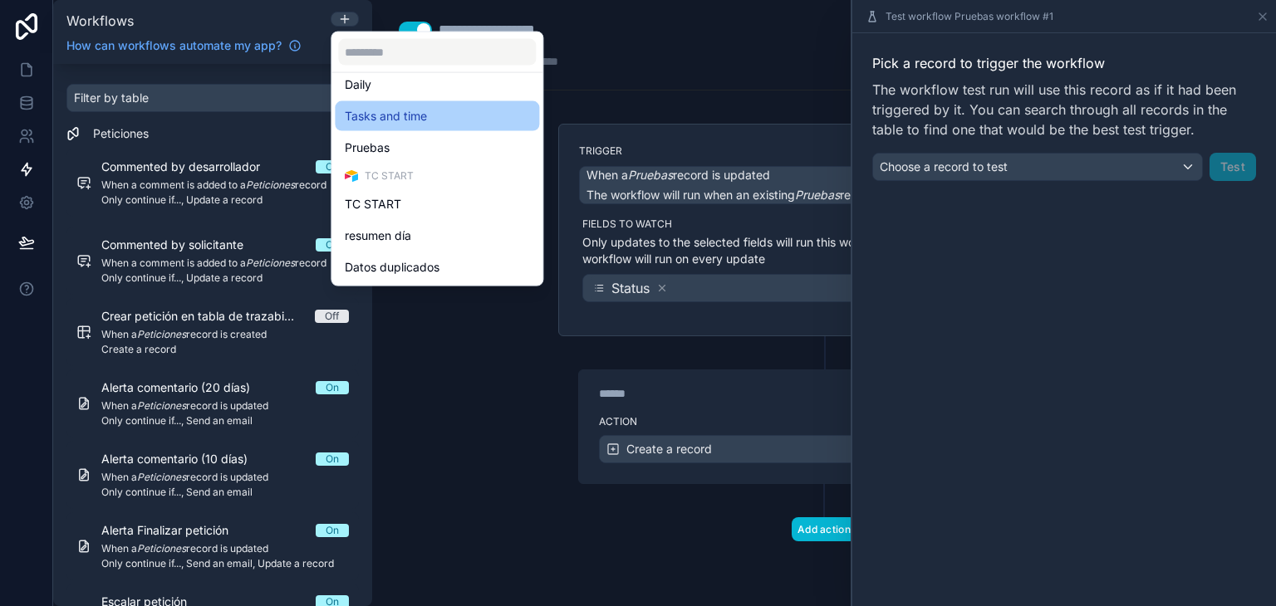
click at [415, 120] on span "Tasks and time" at bounding box center [386, 116] width 82 height 20
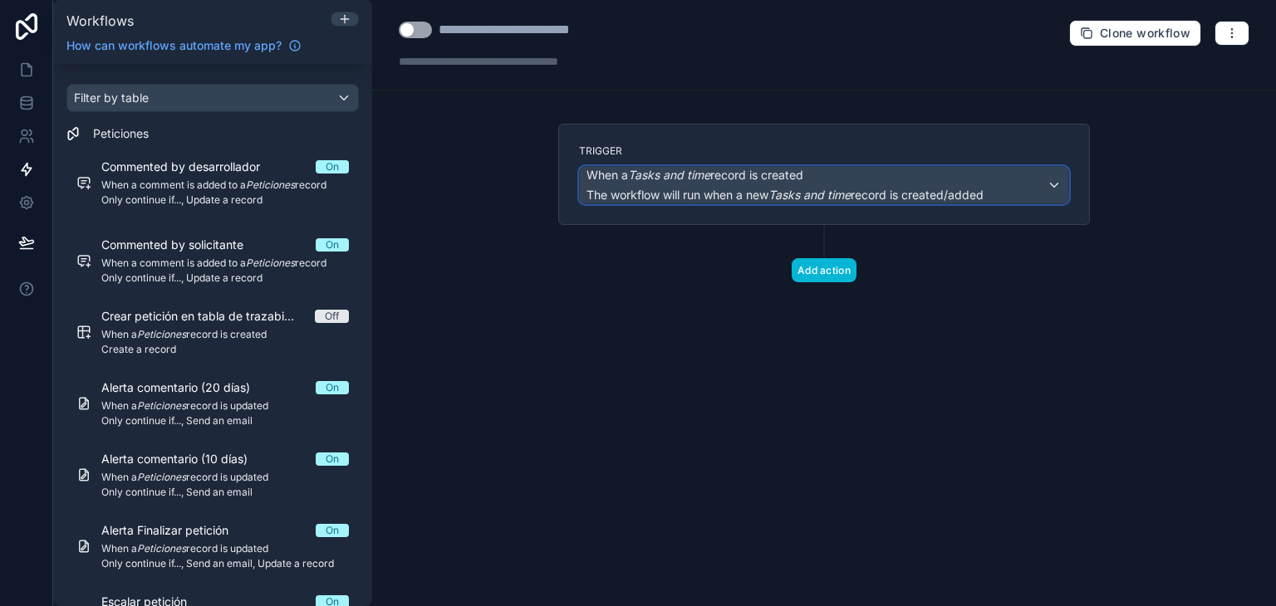
click at [693, 187] on span "The workflow will run when a new Tasks and time record is created/added" at bounding box center [785, 195] width 397 height 17
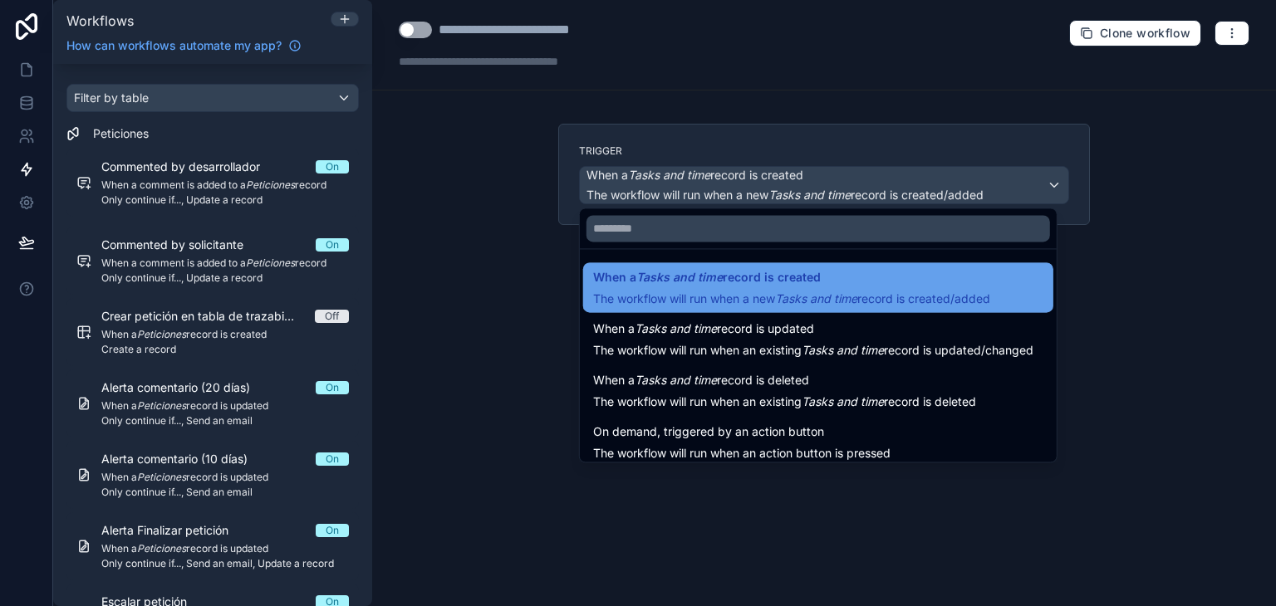
click at [874, 293] on span "The workflow will run when a new Tasks and time record is created/added" at bounding box center [791, 299] width 397 height 14
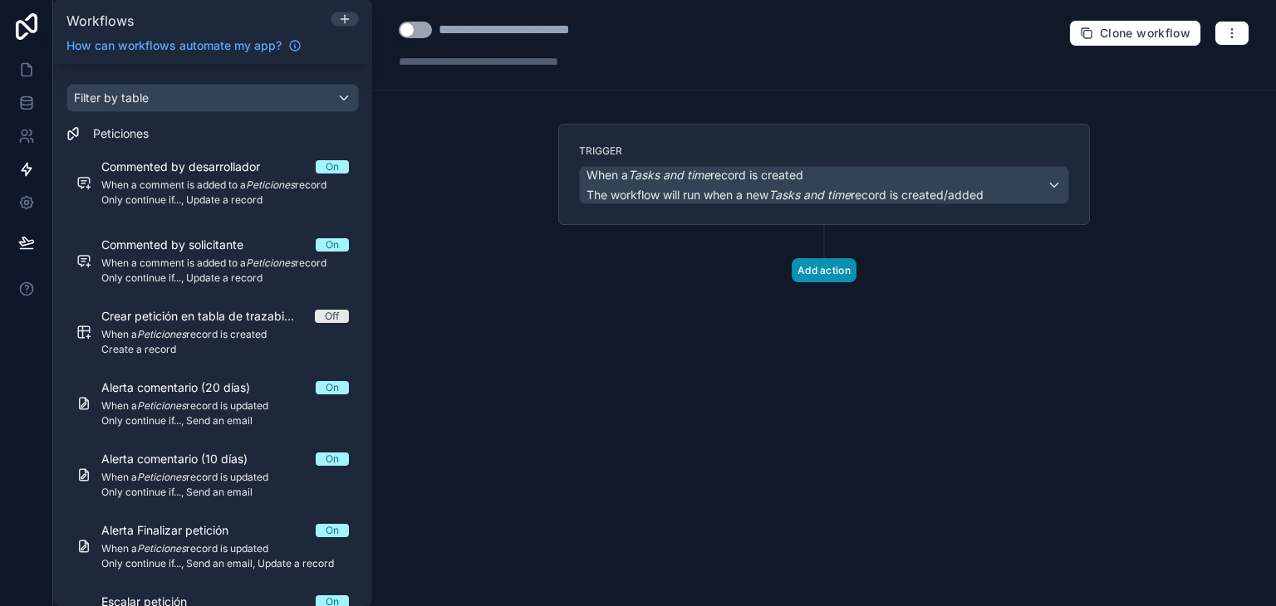
click at [837, 268] on button "Add action" at bounding box center [824, 270] width 65 height 24
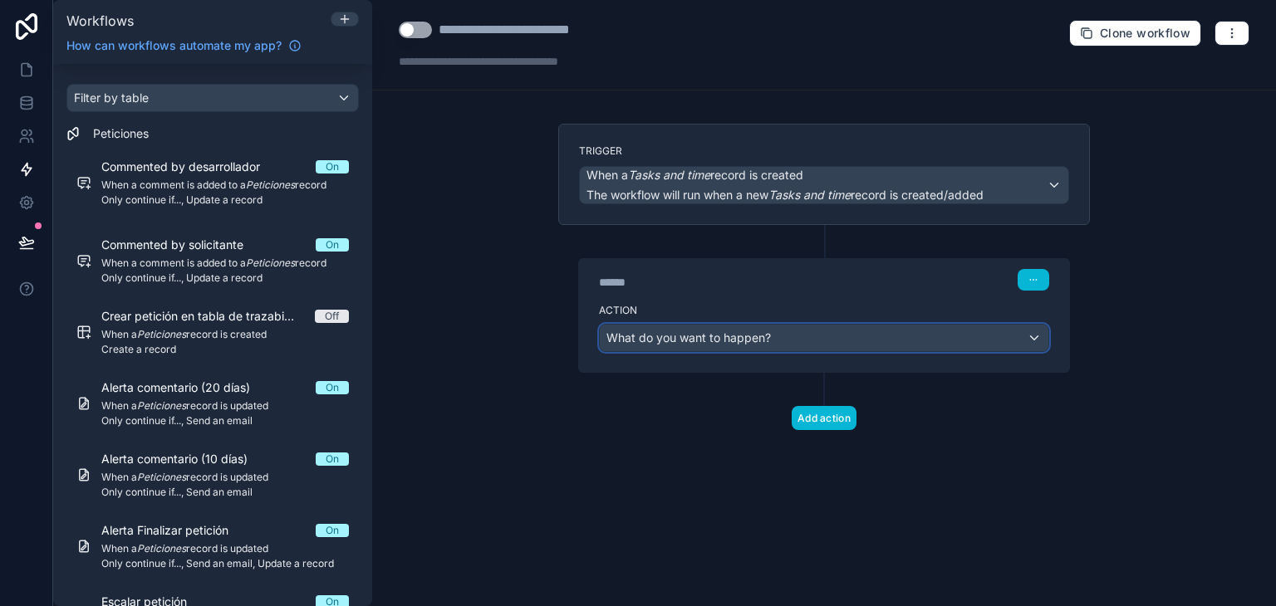
click at [737, 346] on div "What do you want to happen?" at bounding box center [824, 338] width 449 height 27
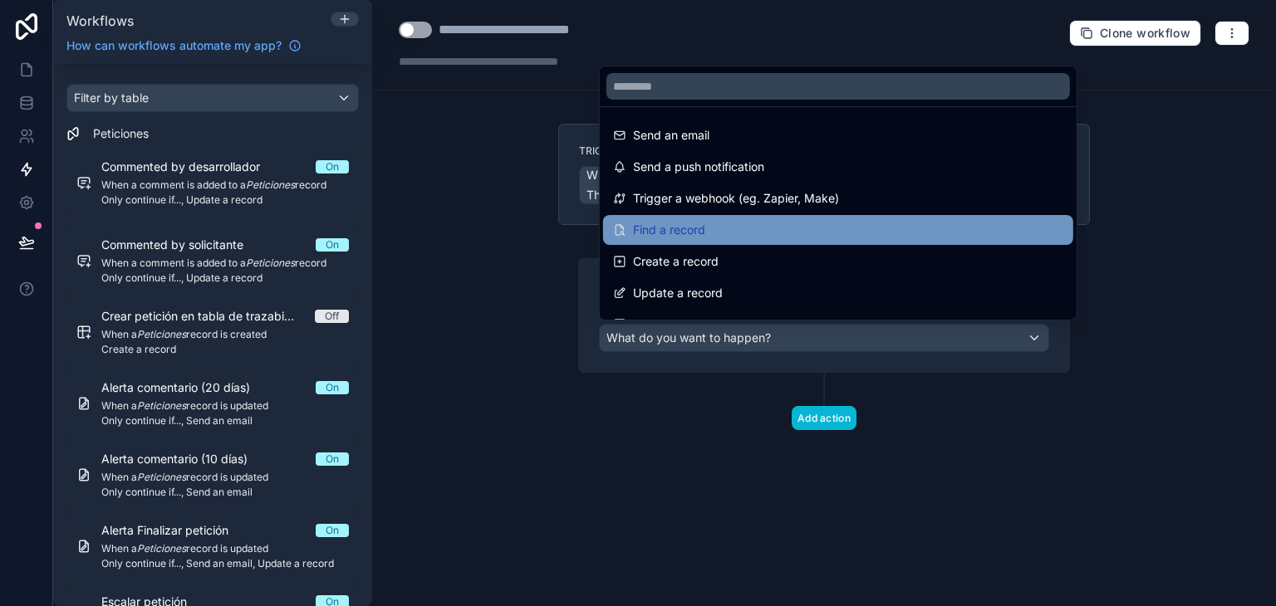
click at [707, 223] on div "Find a record" at bounding box center [838, 230] width 450 height 20
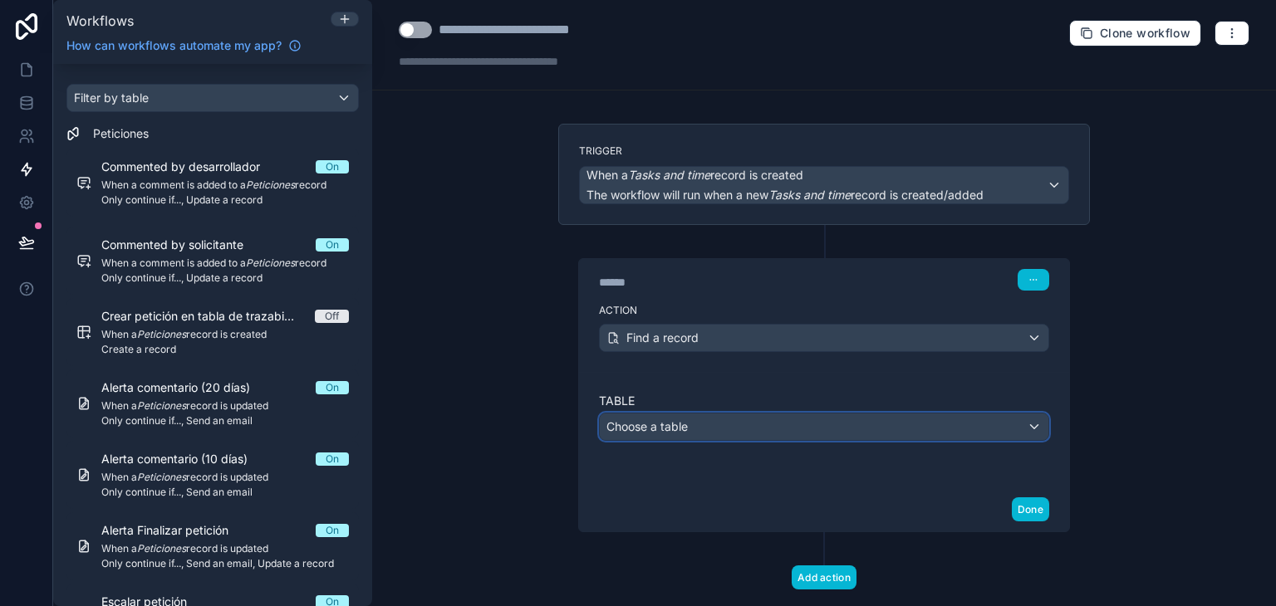
click at [696, 423] on div "Choose a table" at bounding box center [824, 427] width 449 height 27
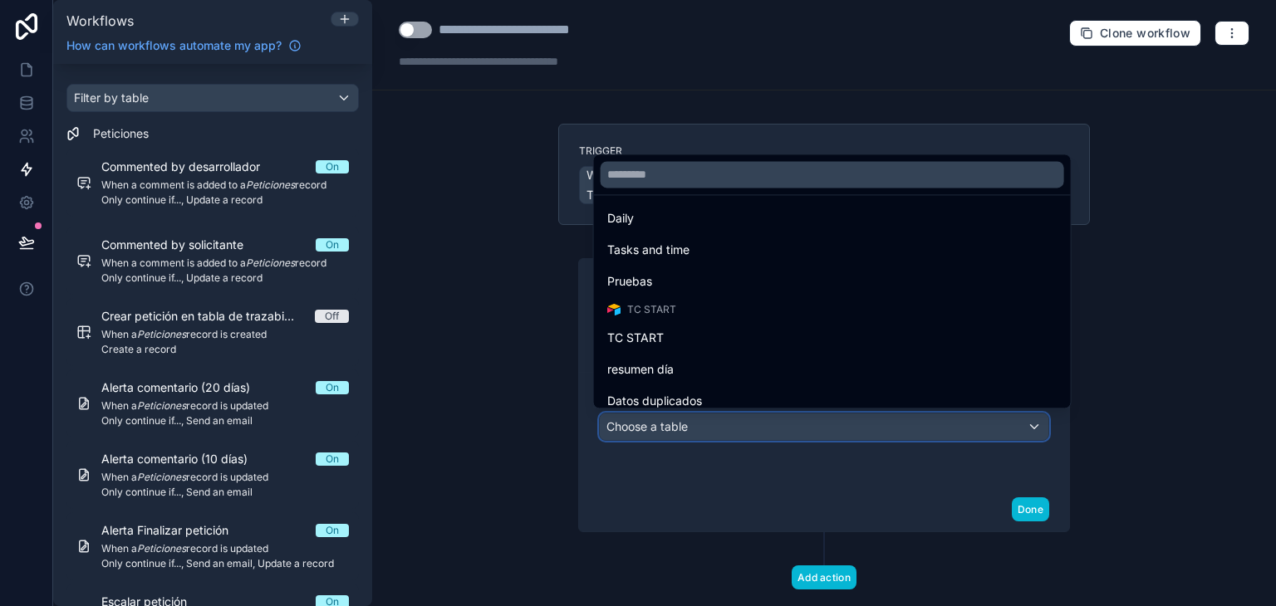
scroll to position [511, 0]
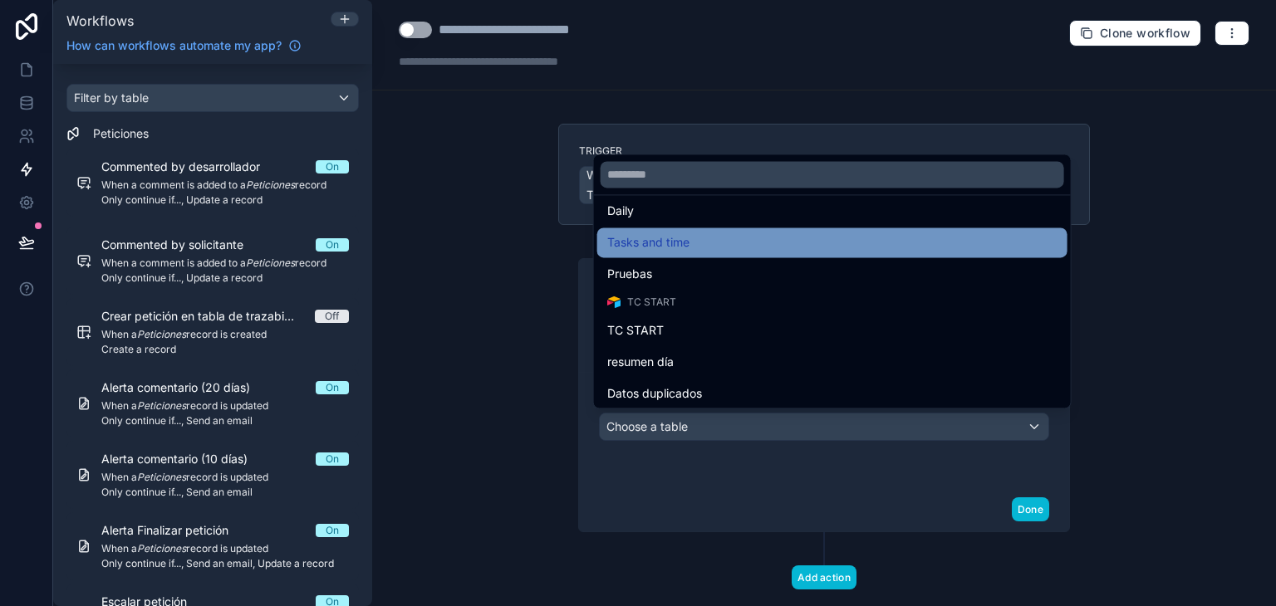
click at [685, 242] on span "Tasks and time" at bounding box center [648, 243] width 82 height 20
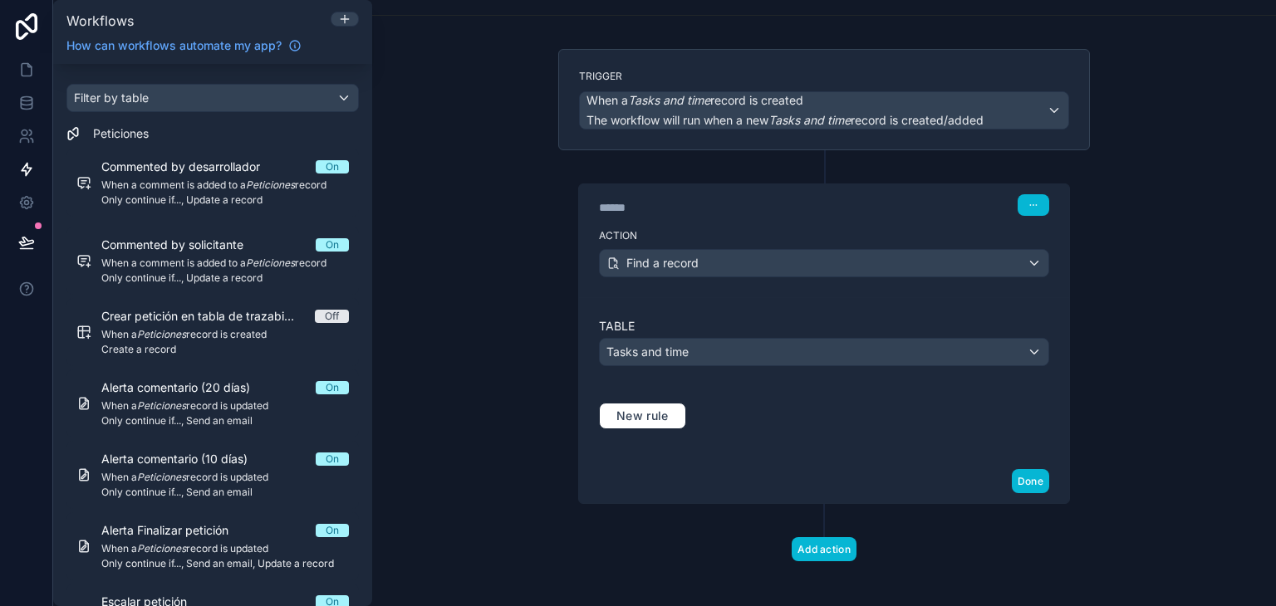
scroll to position [79, 0]
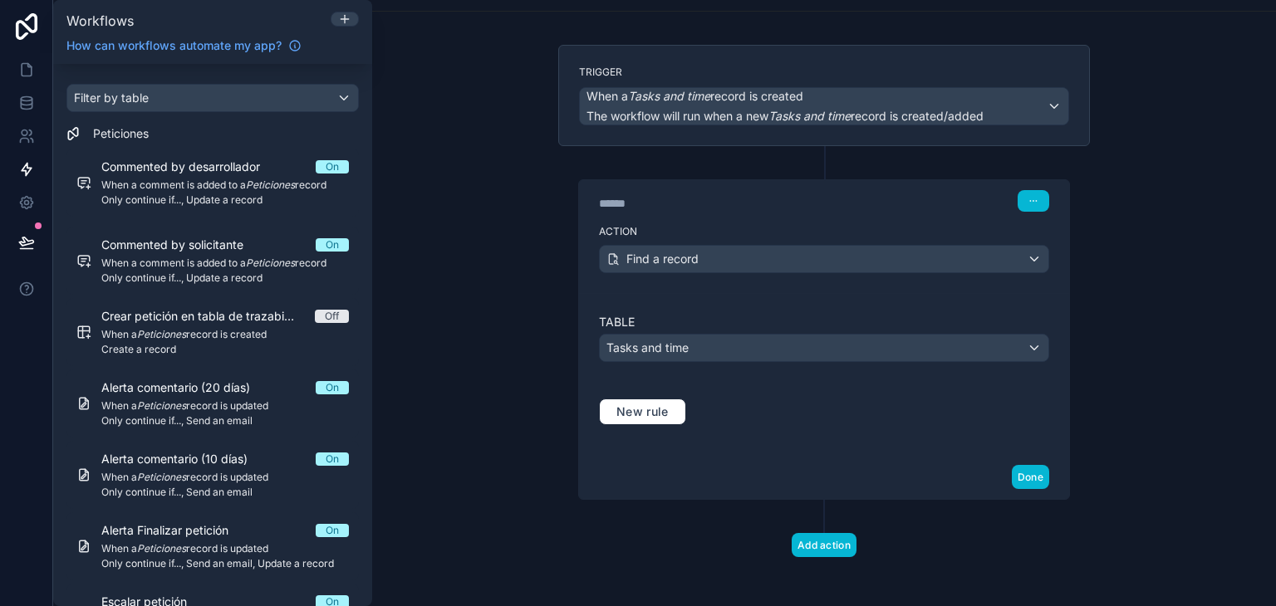
click at [816, 527] on div "Add action" at bounding box center [824, 528] width 532 height 57
click at [818, 533] on button "Add action" at bounding box center [824, 545] width 65 height 24
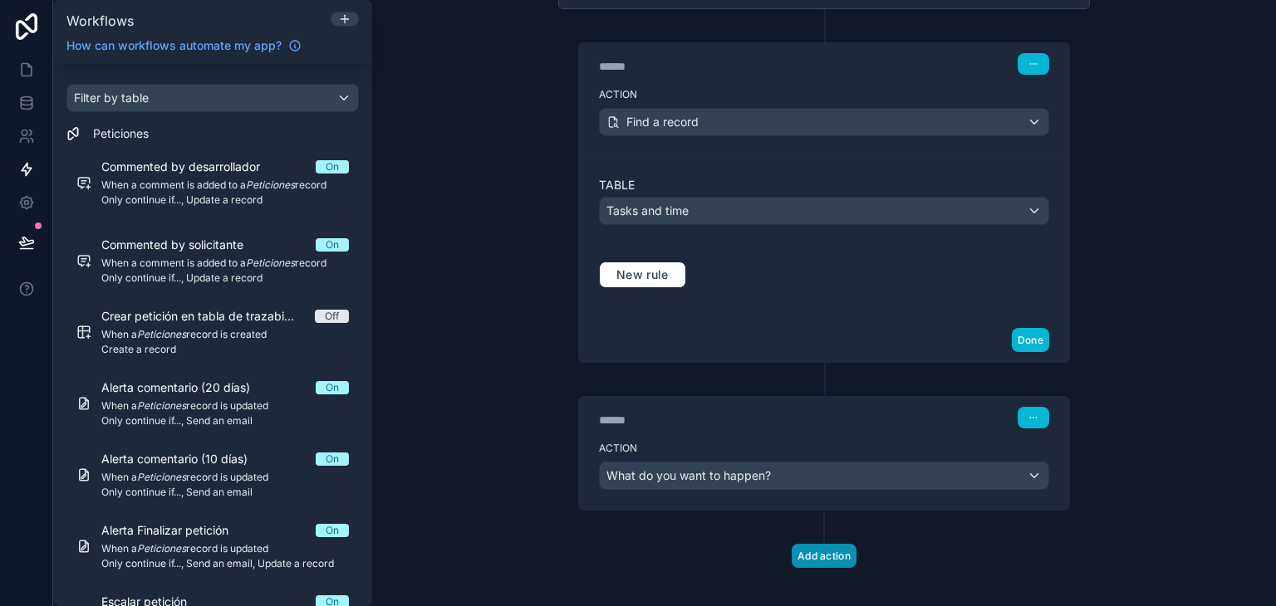
scroll to position [226, 0]
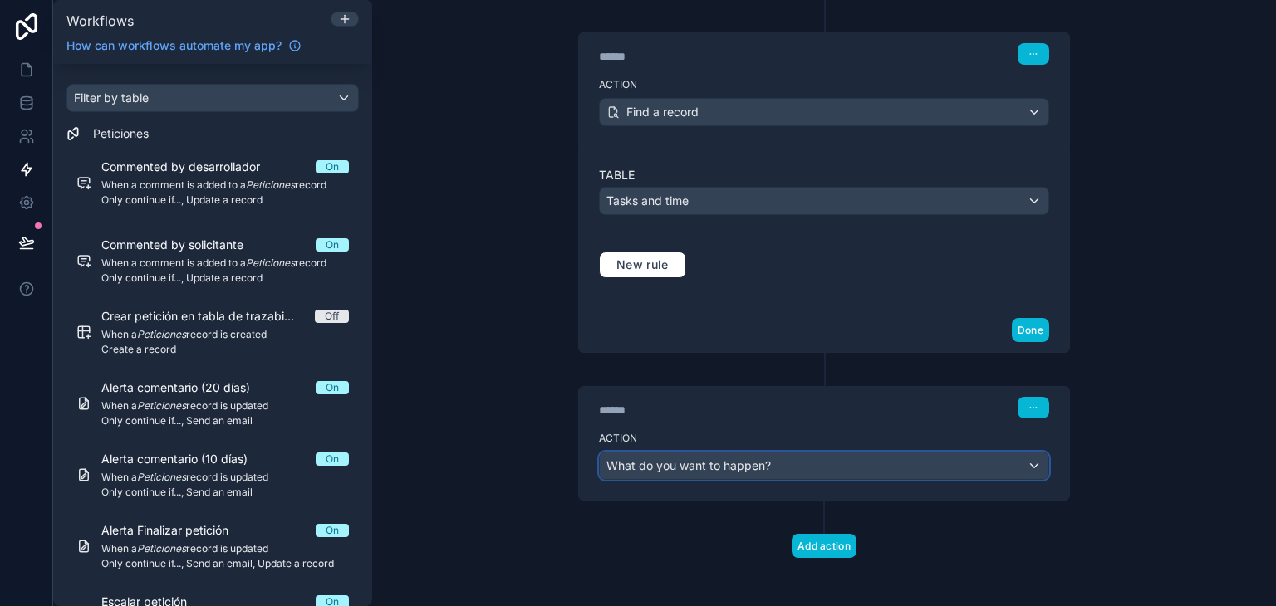
click at [796, 454] on div "What do you want to happen?" at bounding box center [824, 466] width 449 height 27
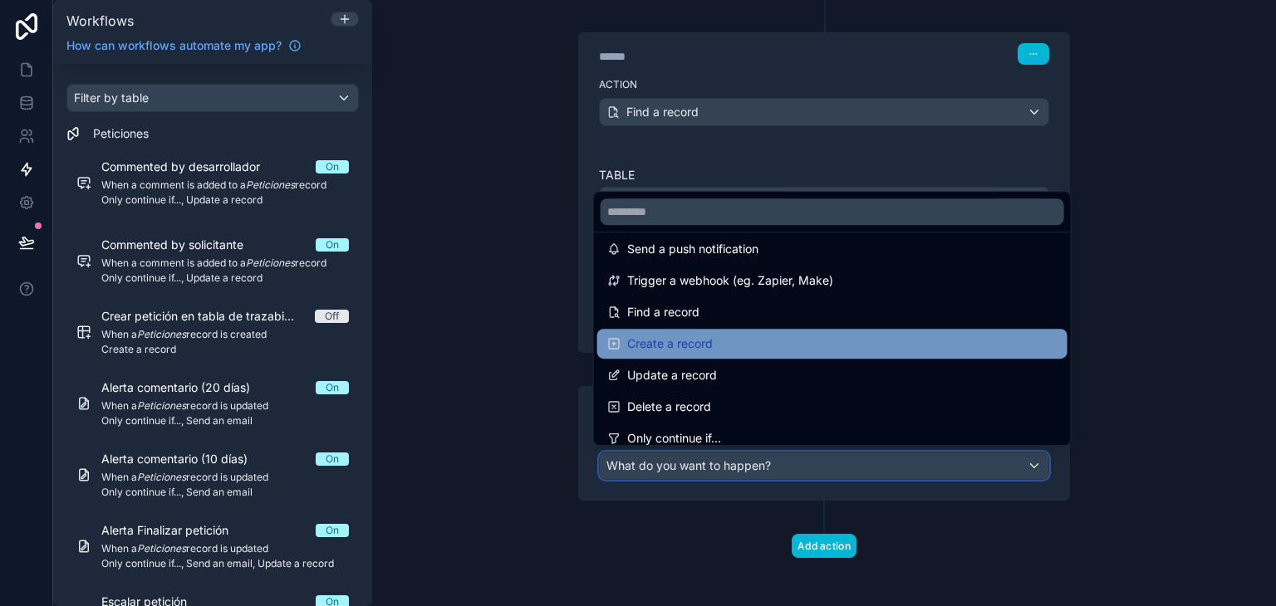
scroll to position [56, 0]
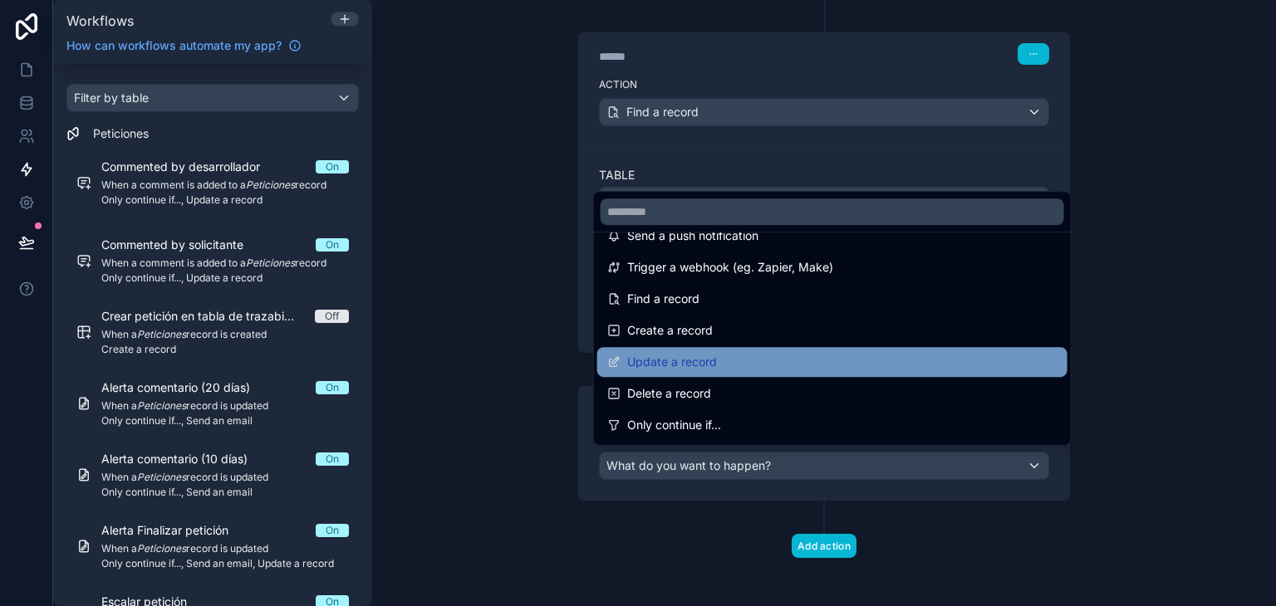
click at [768, 354] on div "Update a record" at bounding box center [832, 362] width 450 height 20
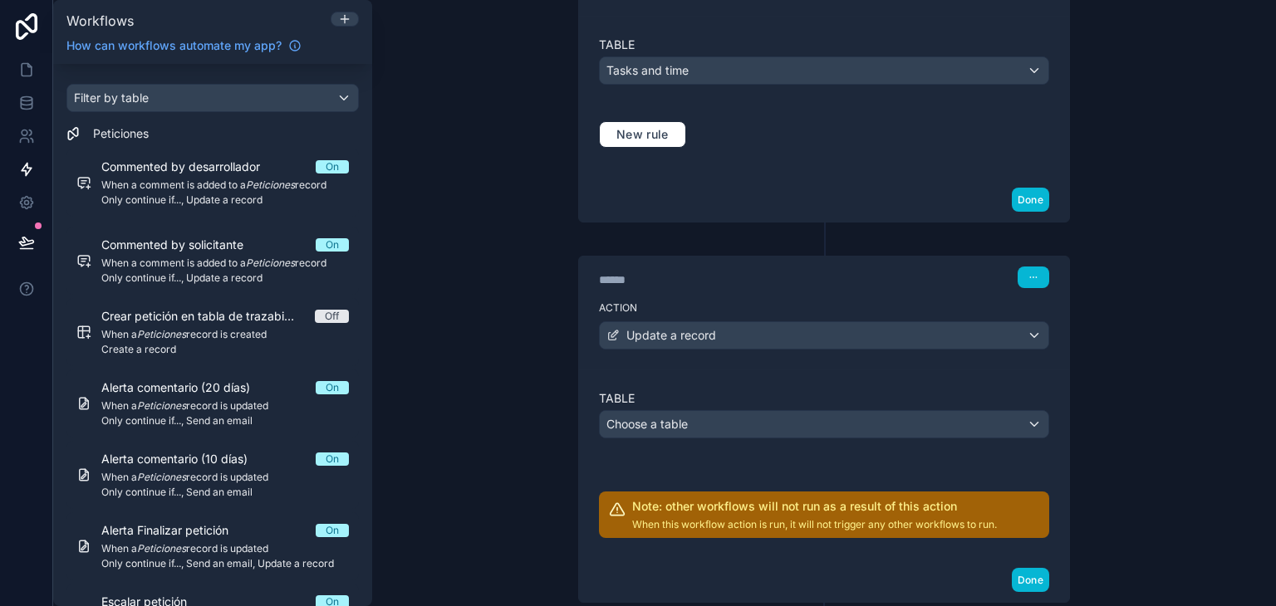
scroll to position [385, 0]
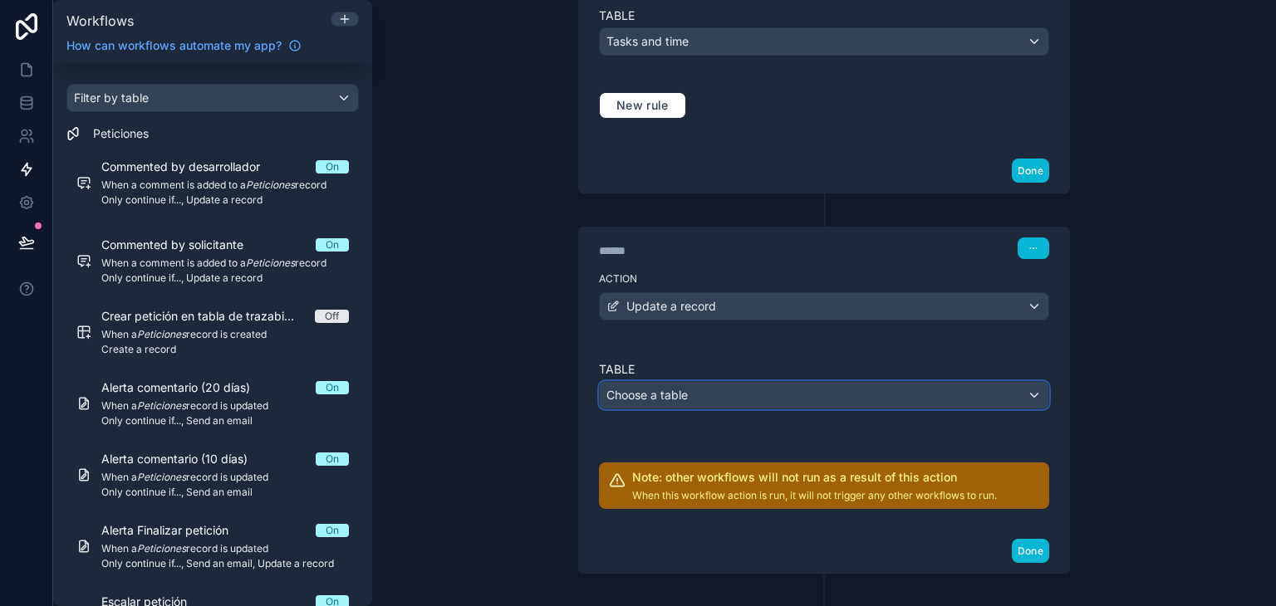
click at [744, 403] on button "Choose a table" at bounding box center [824, 395] width 450 height 28
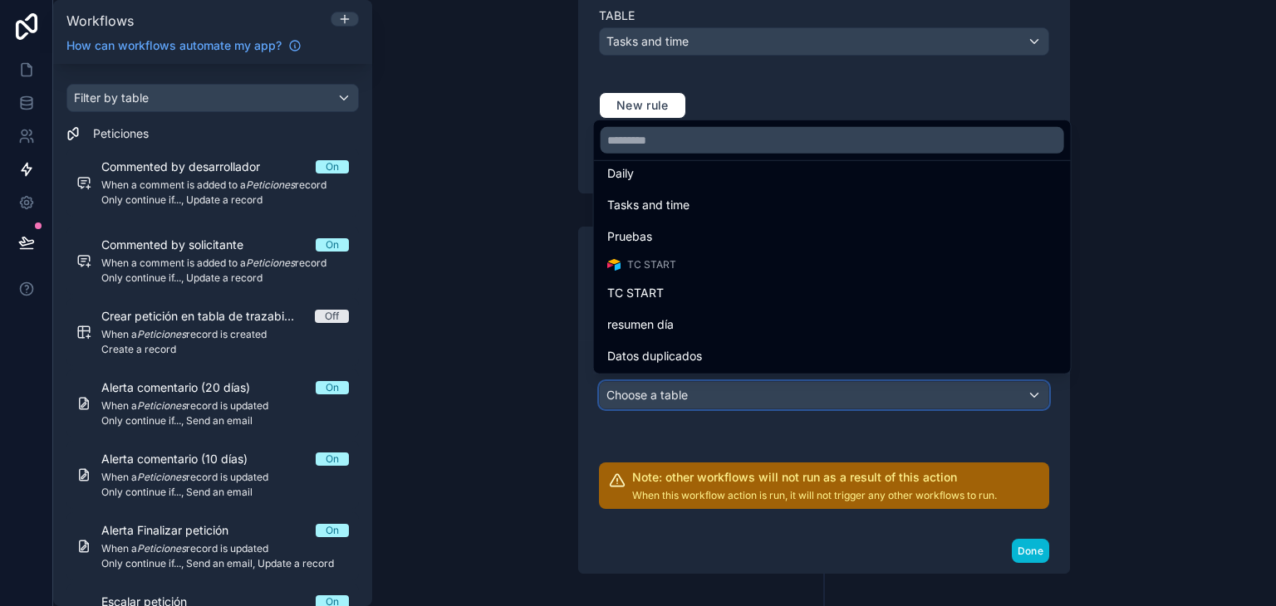
scroll to position [515, 0]
click at [1157, 451] on div at bounding box center [638, 303] width 1276 height 606
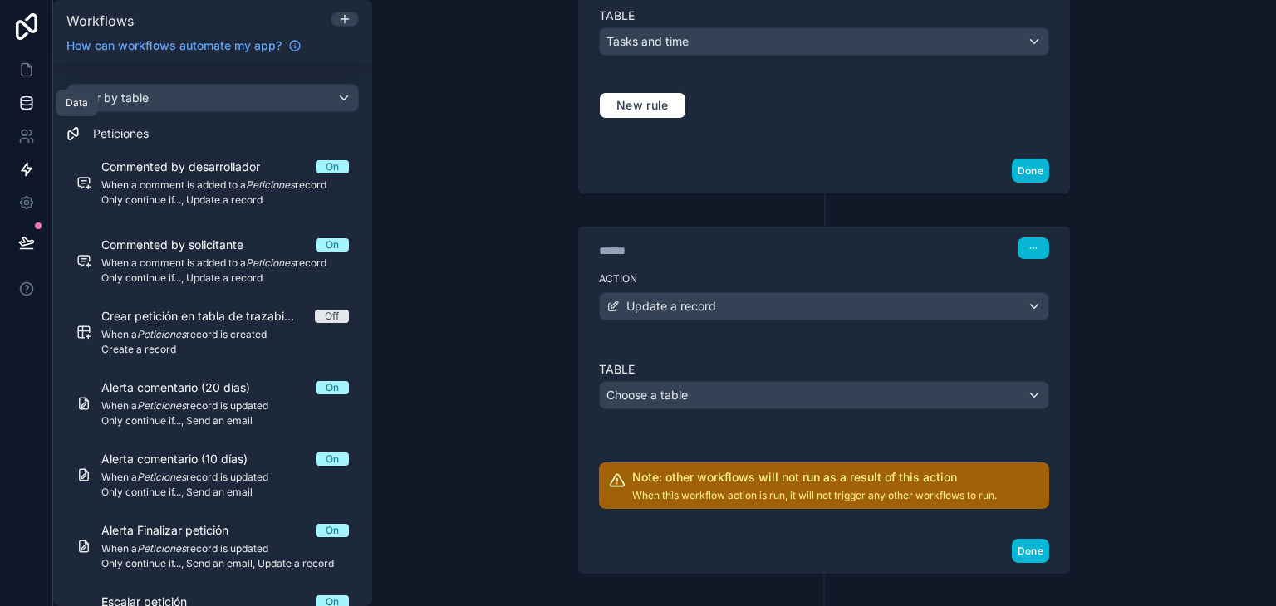
click at [14, 96] on link at bounding box center [26, 102] width 52 height 33
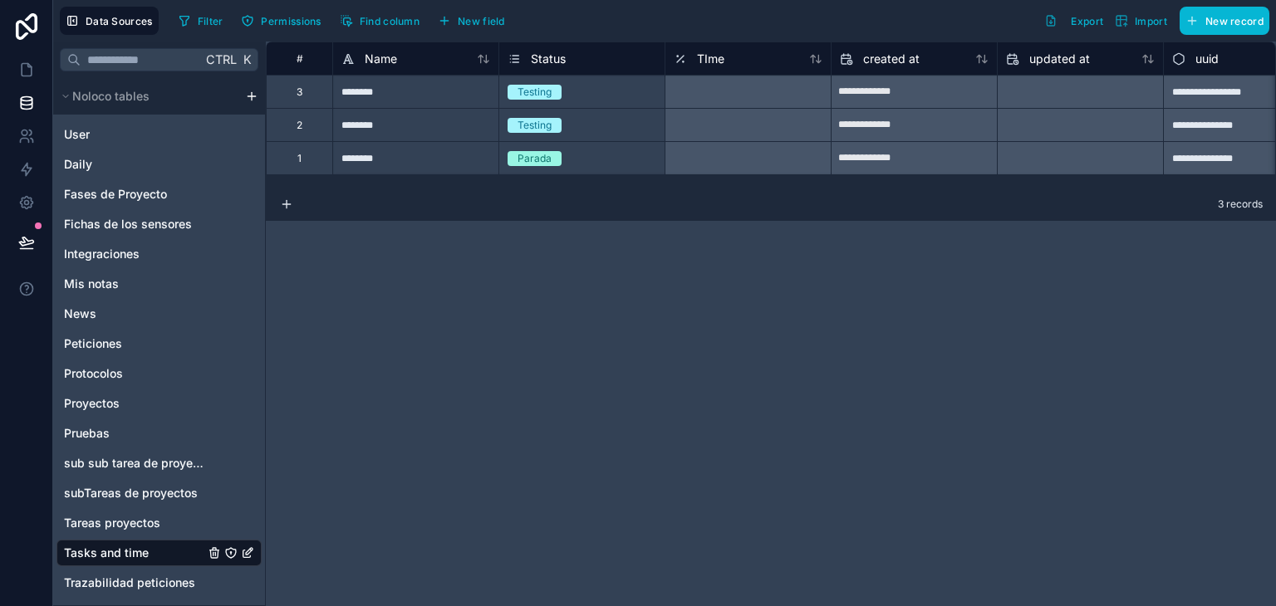
drag, startPoint x: 410, startPoint y: 188, endPoint x: 472, endPoint y: 188, distance: 61.5
click at [472, 188] on div "3 records" at bounding box center [771, 204] width 1010 height 33
click at [478, 20] on span "New field" at bounding box center [481, 21] width 47 height 12
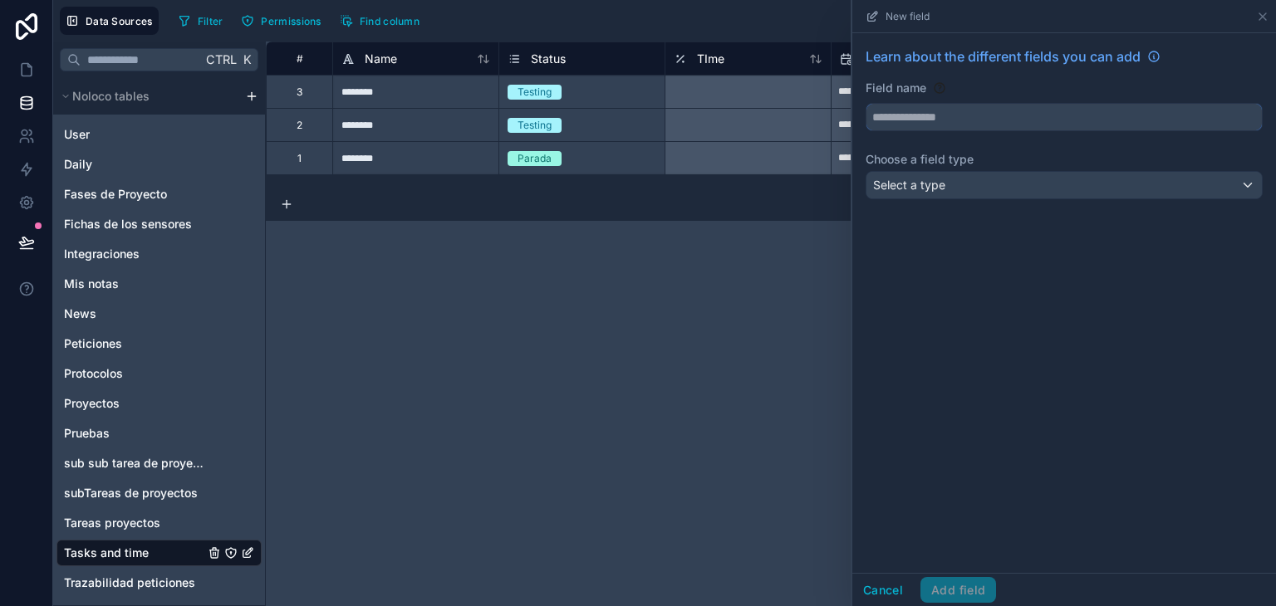
click at [1008, 124] on input "text" at bounding box center [1064, 117] width 395 height 27
click at [866, 103] on button "**********" at bounding box center [1064, 117] width 397 height 28
type input "**********"
click at [1016, 192] on div "Select a type" at bounding box center [1064, 185] width 395 height 27
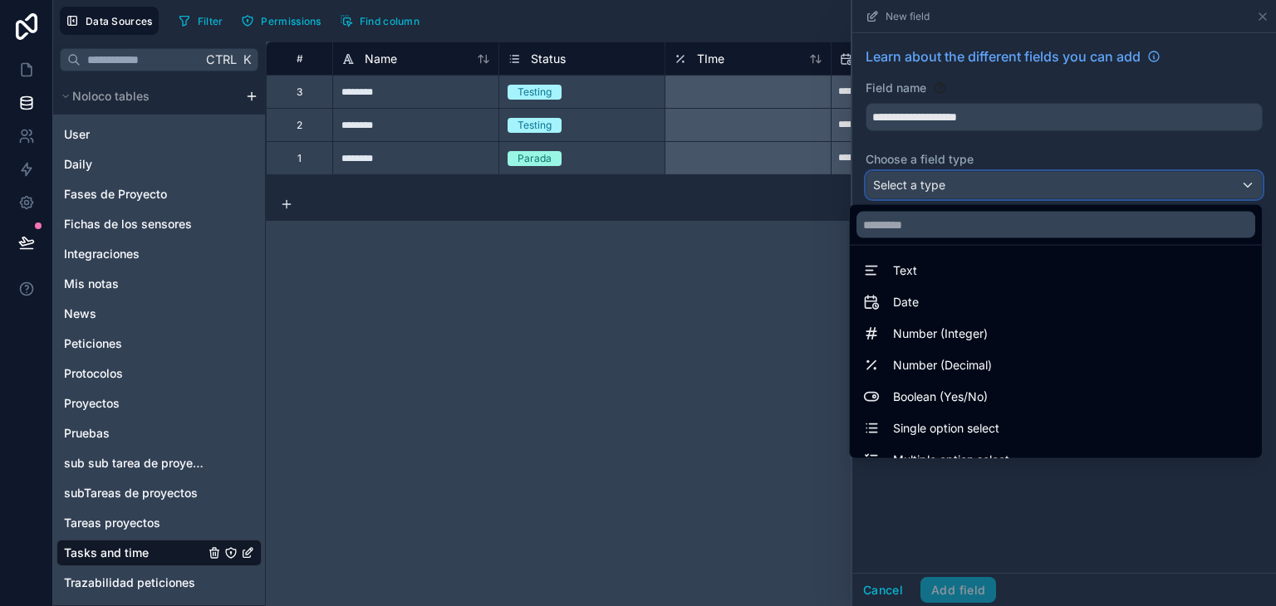
scroll to position [4, 0]
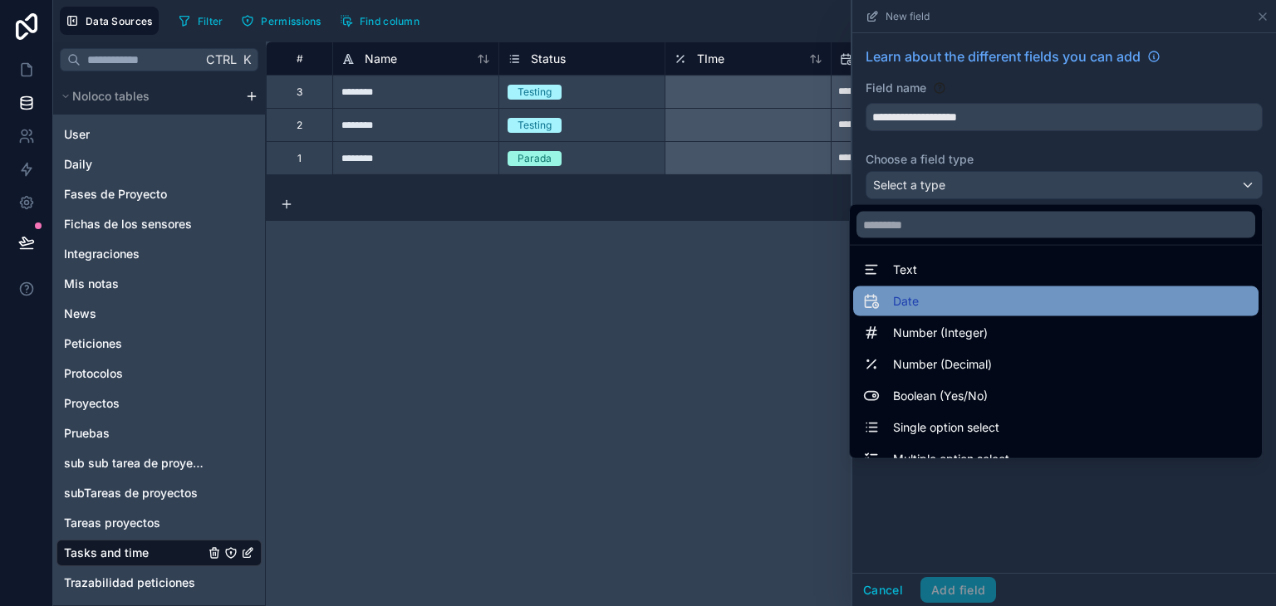
click at [983, 305] on div "Date" at bounding box center [1055, 302] width 385 height 20
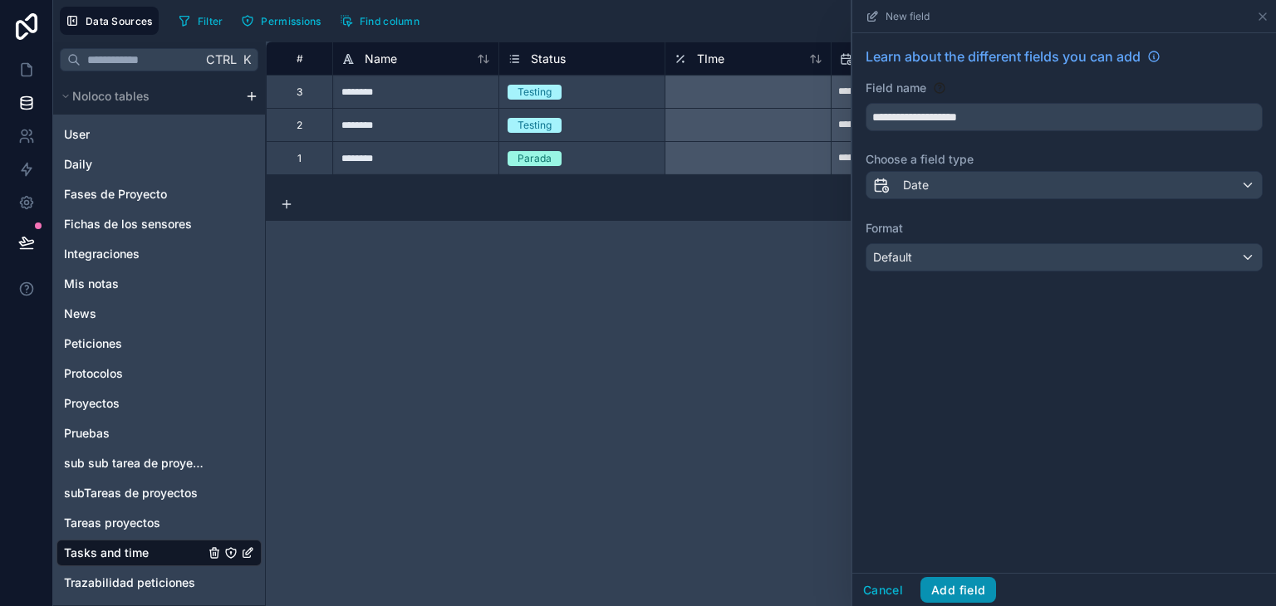
click at [962, 589] on button "Add field" at bounding box center [959, 590] width 76 height 27
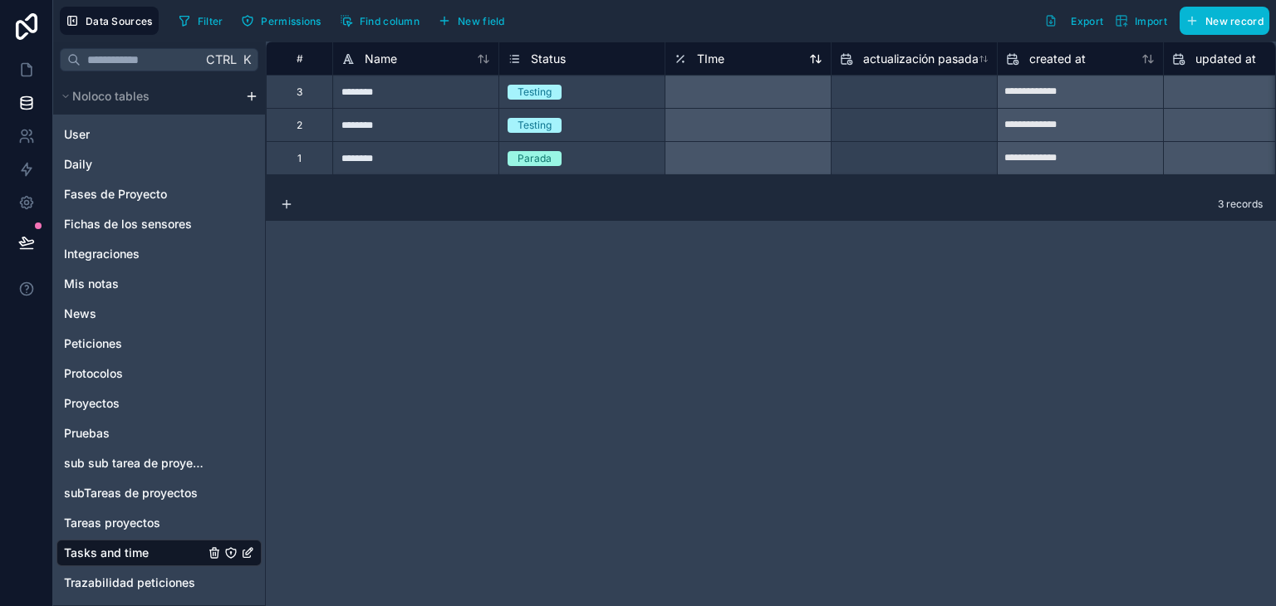
click at [709, 56] on span "TIme" at bounding box center [710, 59] width 27 height 17
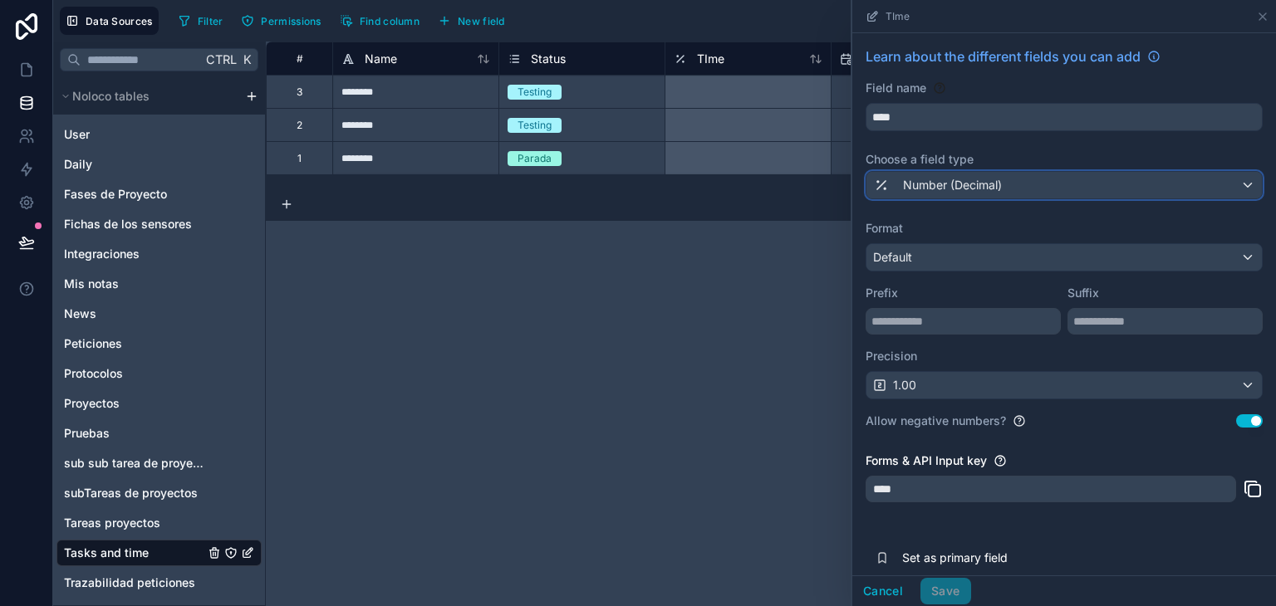
click at [1030, 184] on div "Number (Decimal)" at bounding box center [1064, 185] width 395 height 27
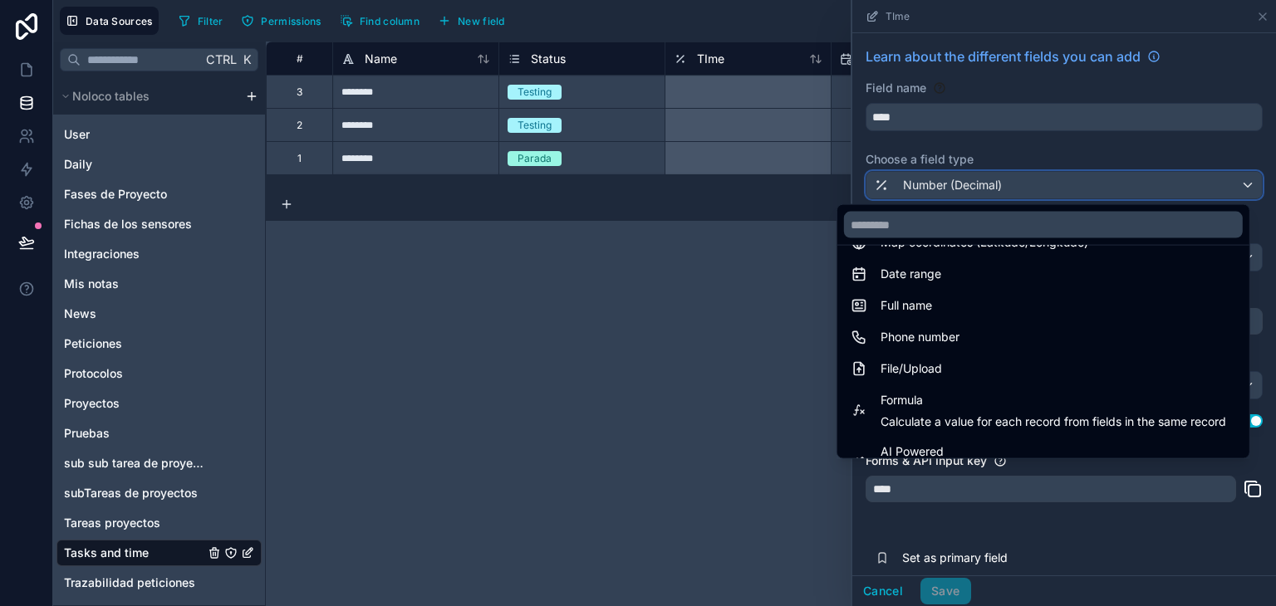
scroll to position [343, 0]
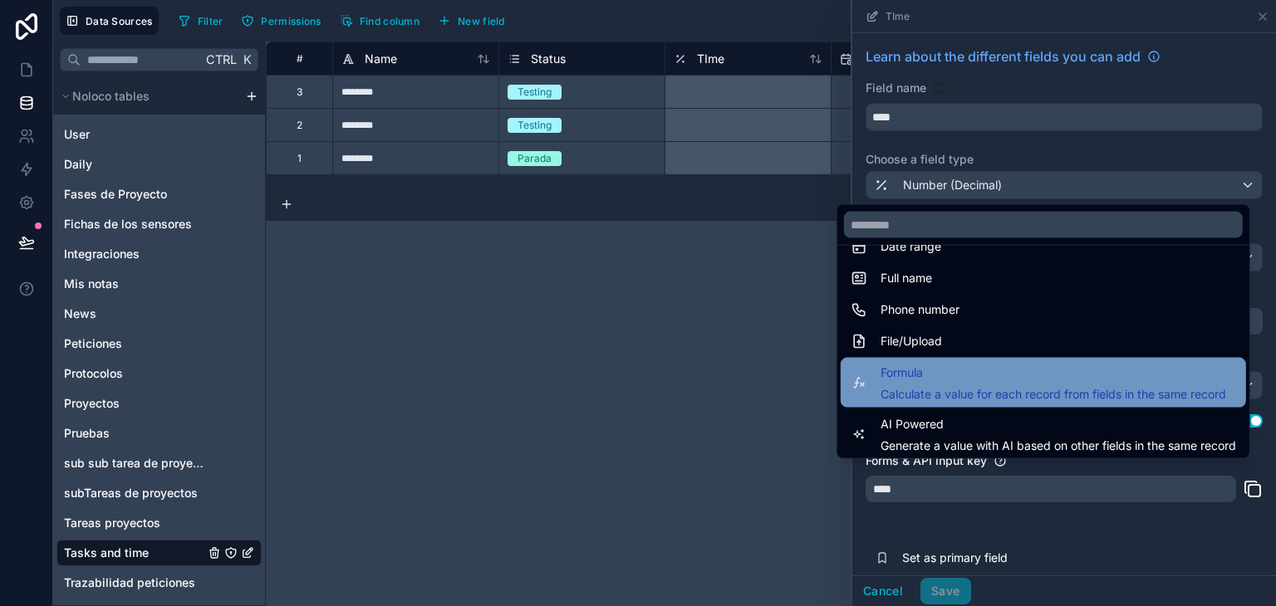
click at [1001, 396] on span "Calculate a value for each record from fields in the same record" at bounding box center [1054, 394] width 346 height 17
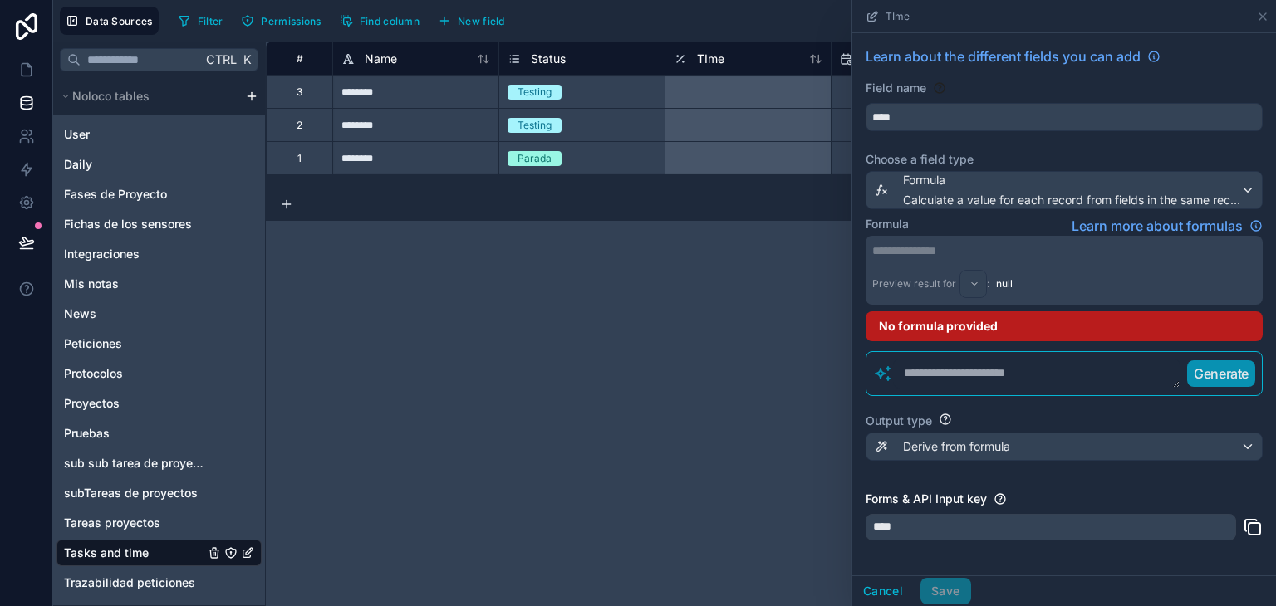
click at [1001, 396] on div "**********" at bounding box center [1064, 330] width 424 height 595
click at [957, 382] on textarea at bounding box center [1036, 374] width 287 height 30
type textarea "*"
click at [950, 246] on p "**********" at bounding box center [1062, 251] width 381 height 17
click at [1046, 548] on div "****" at bounding box center [1064, 531] width 397 height 37
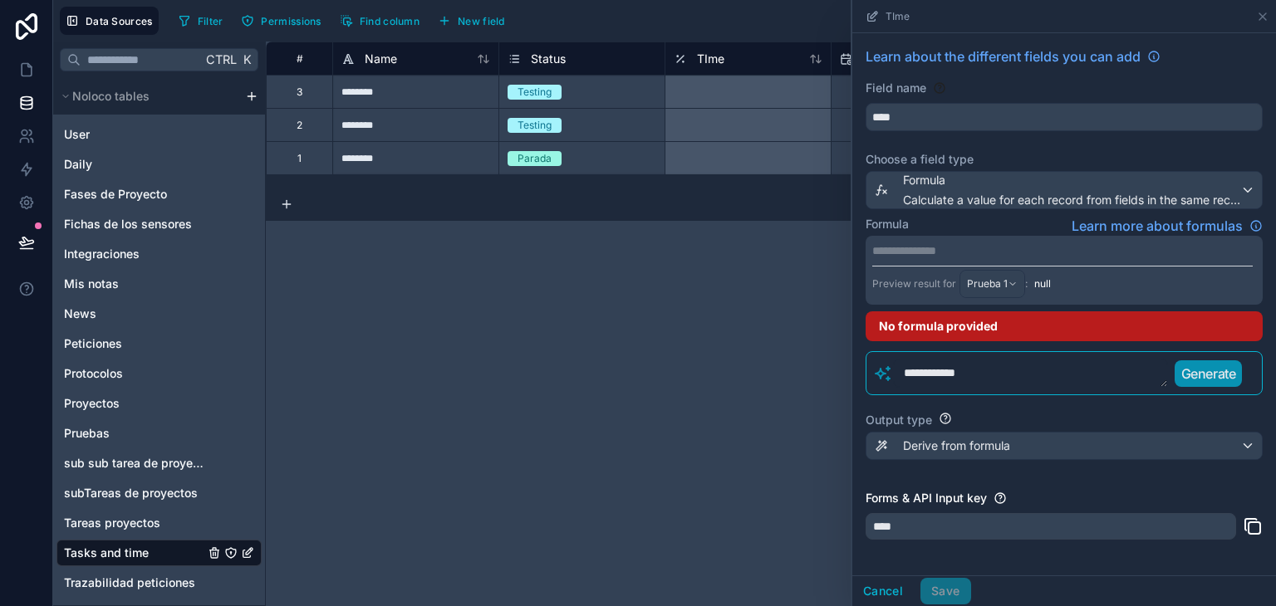
click at [991, 363] on textarea "**********" at bounding box center [1030, 373] width 275 height 29
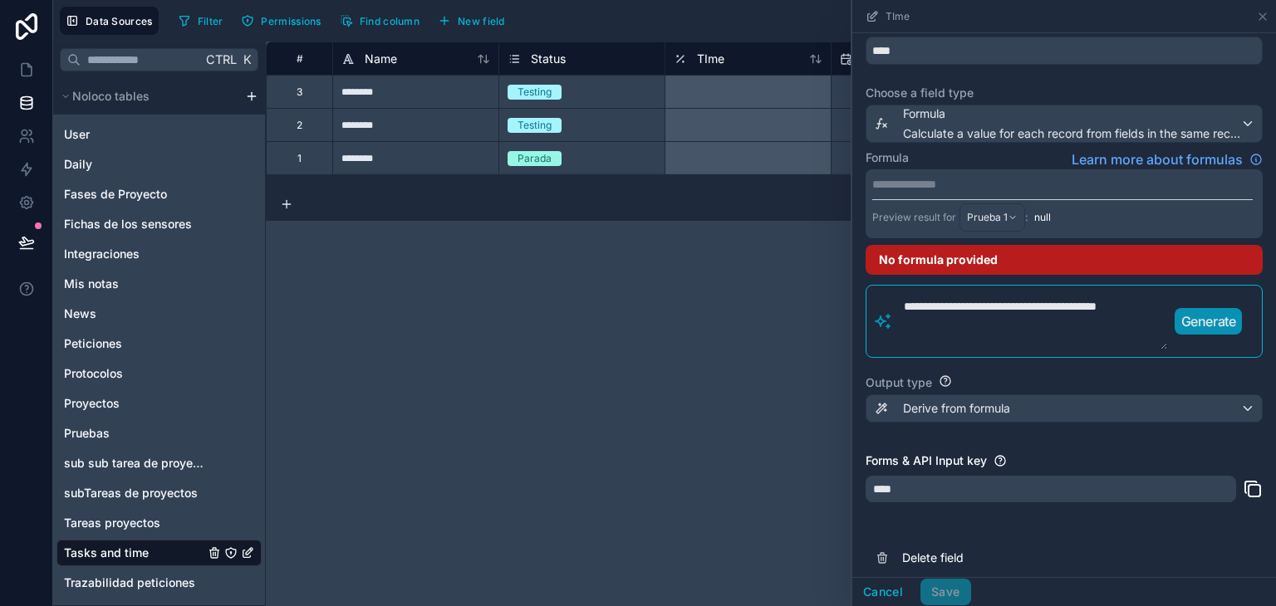
scroll to position [77, 0]
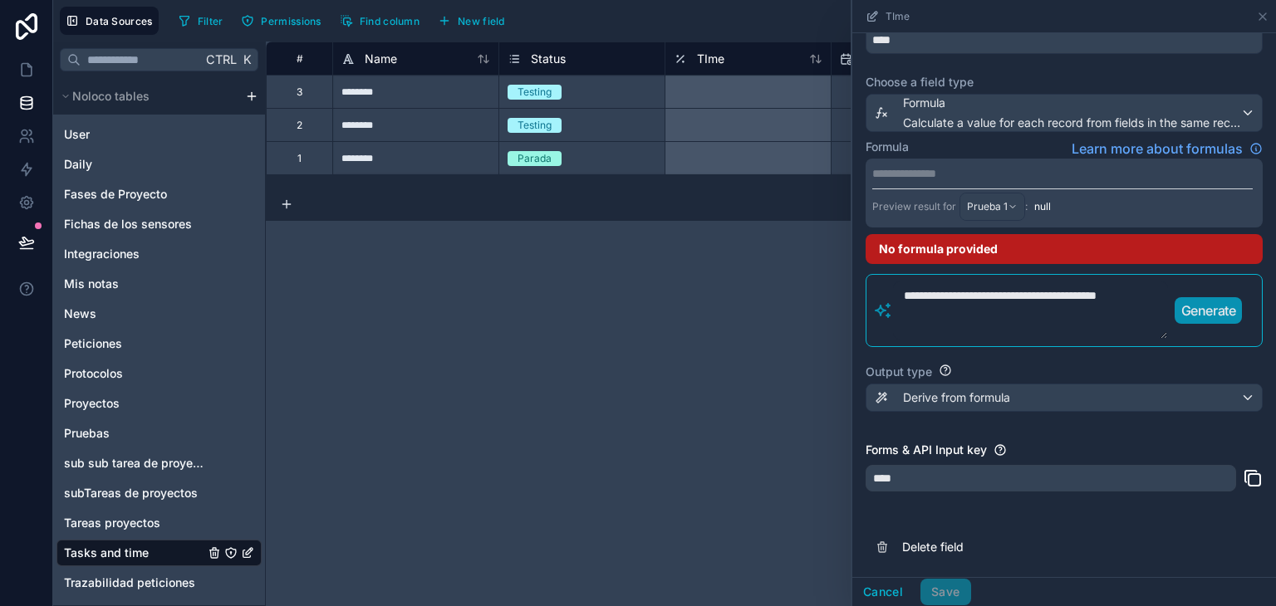
type textarea "**********"
click at [1230, 307] on p "Generate" at bounding box center [1208, 311] width 55 height 20
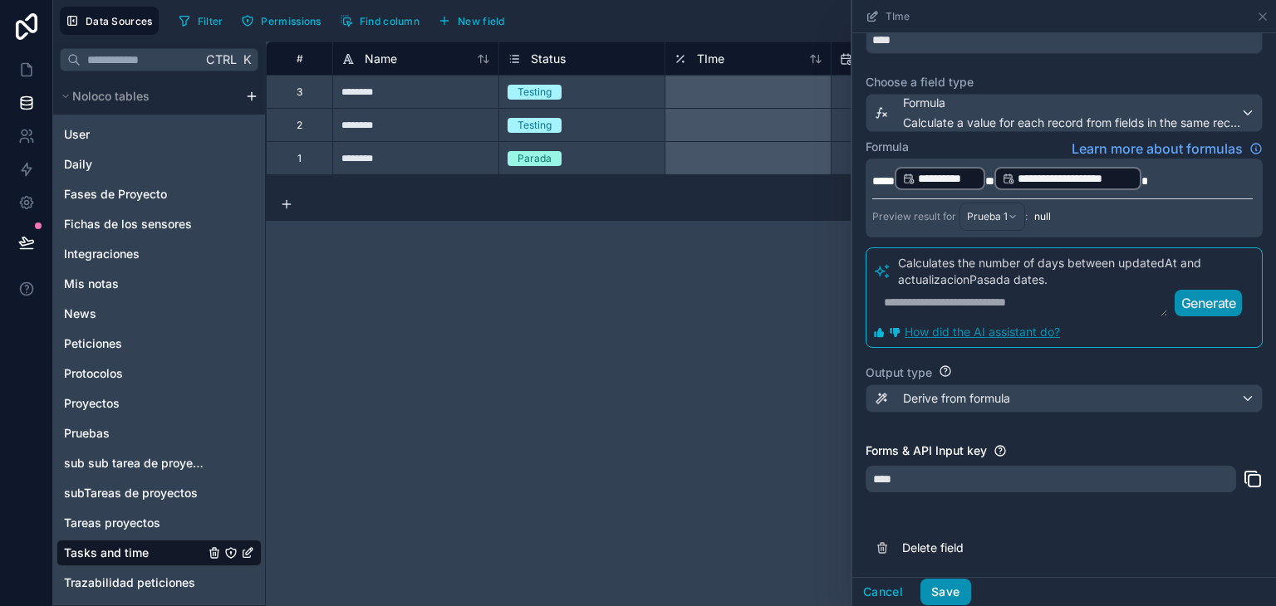
click at [956, 594] on button "Save" at bounding box center [946, 592] width 50 height 27
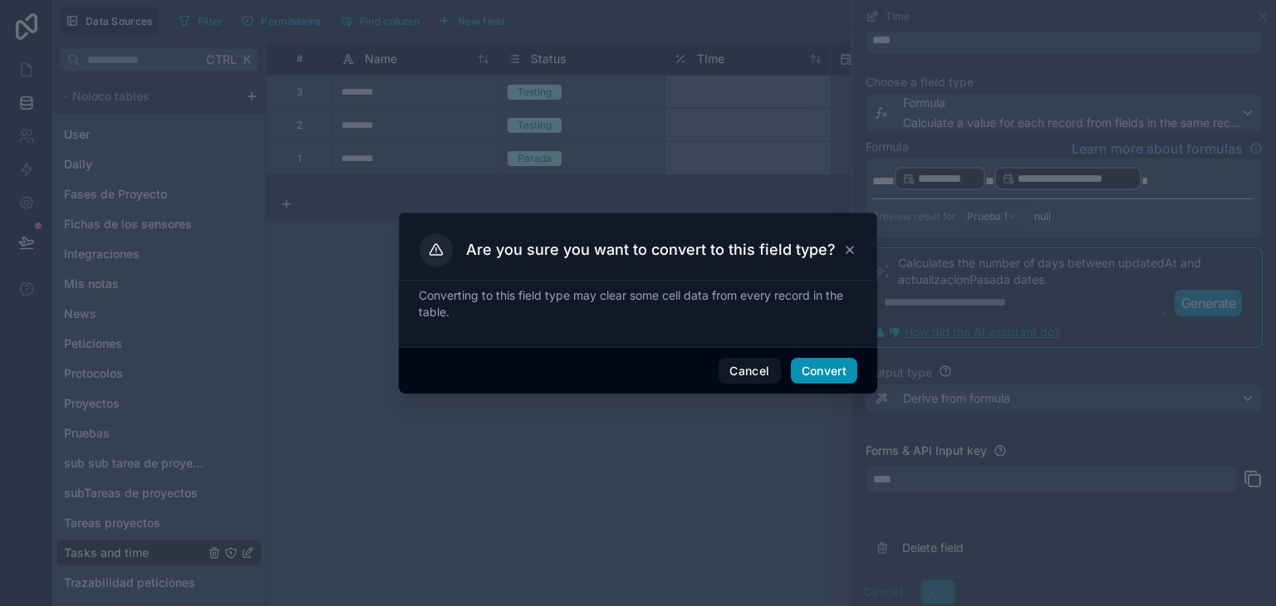
click at [824, 370] on button "Convert" at bounding box center [824, 371] width 66 height 27
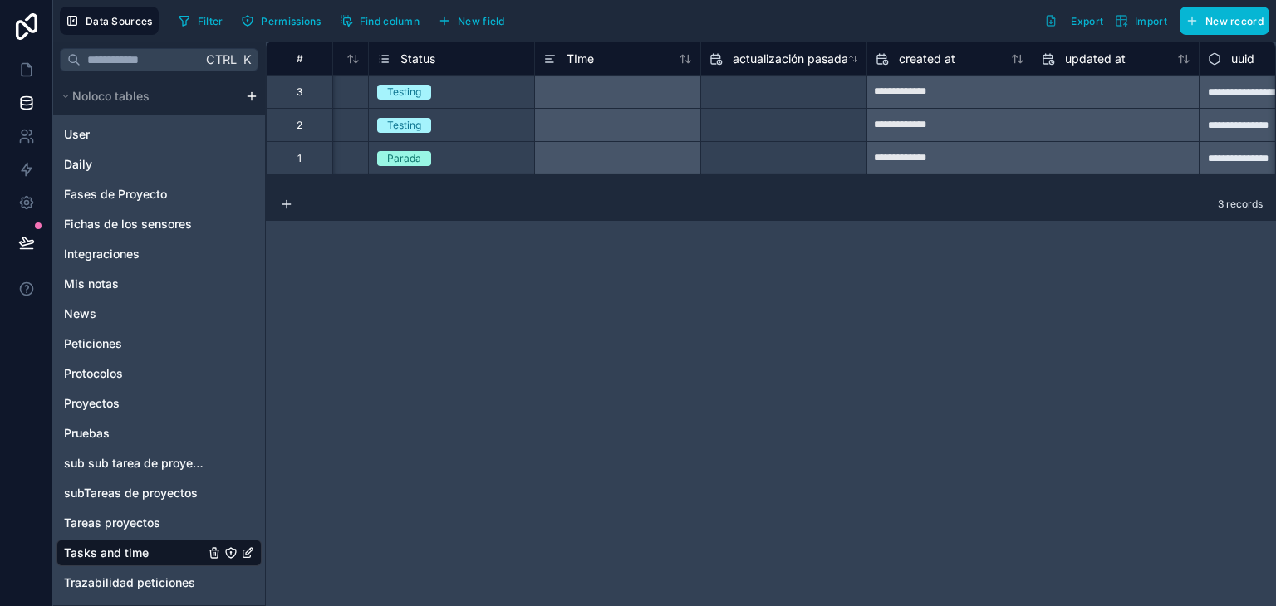
scroll to position [0, 17]
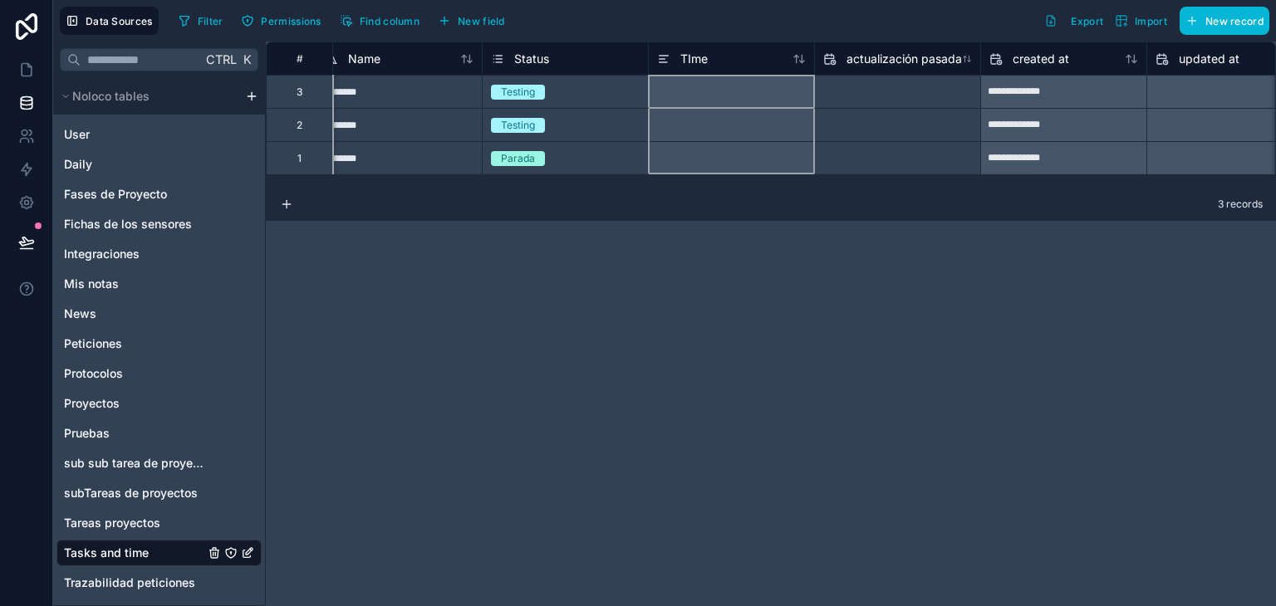
drag, startPoint x: 685, startPoint y: 56, endPoint x: 807, endPoint y: 52, distance: 122.2
click at [807, 52] on div "TIme" at bounding box center [731, 59] width 165 height 20
click at [356, 15] on button "Find column" at bounding box center [379, 20] width 91 height 25
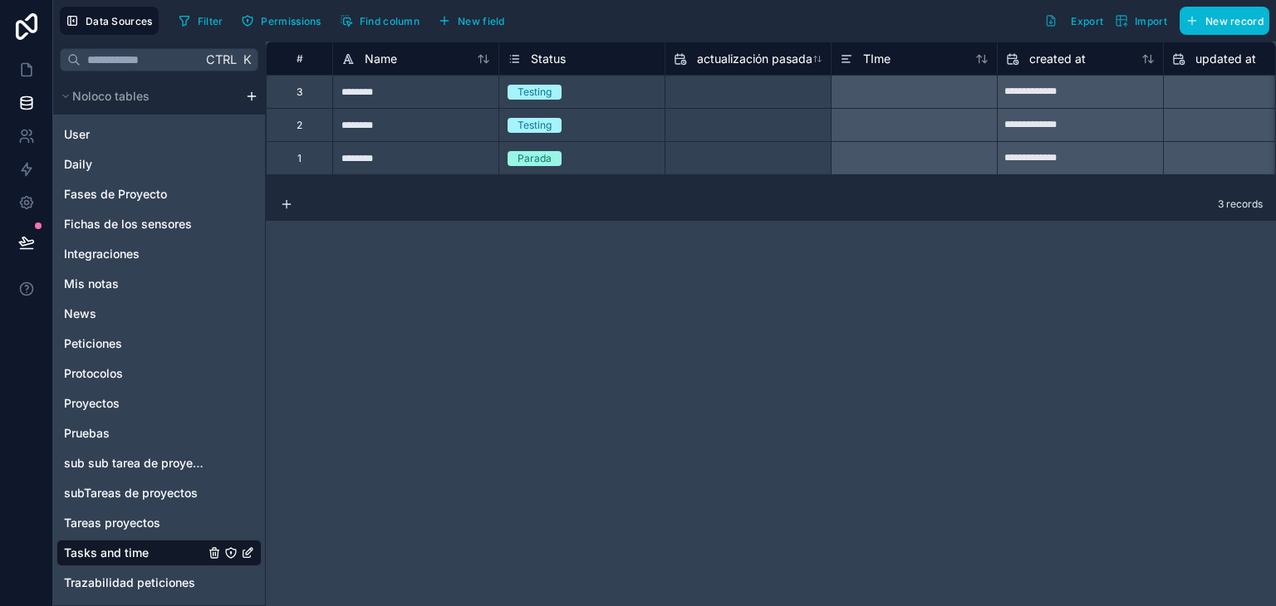
click at [738, 234] on div "**********" at bounding box center [771, 324] width 1010 height 565
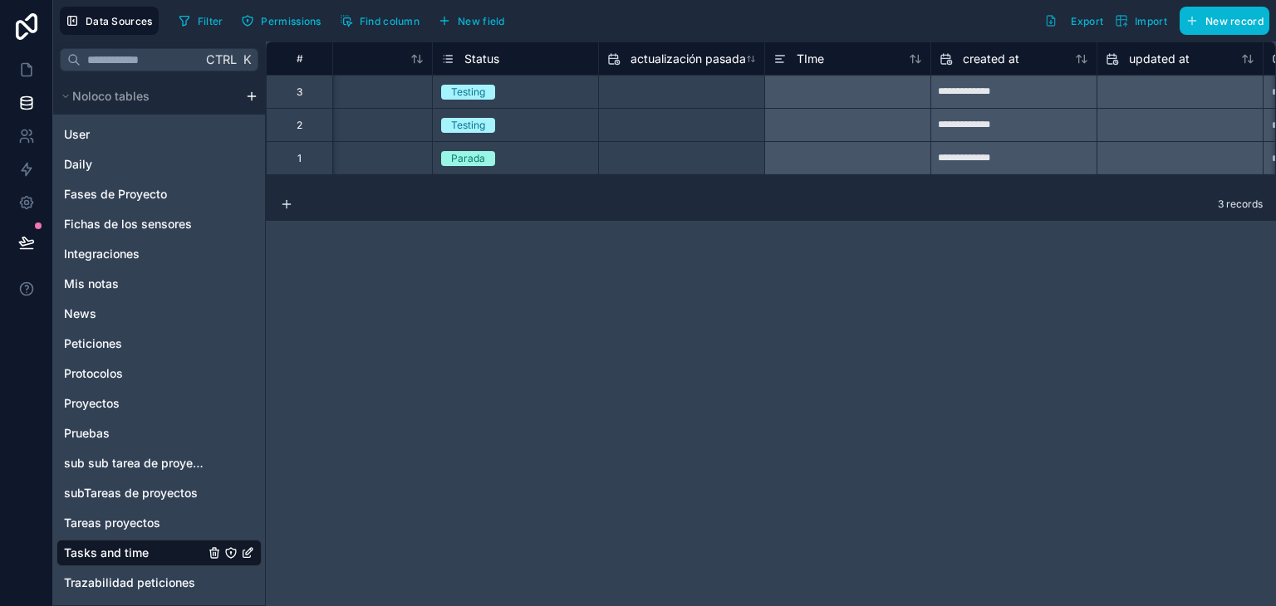
scroll to position [0, 42]
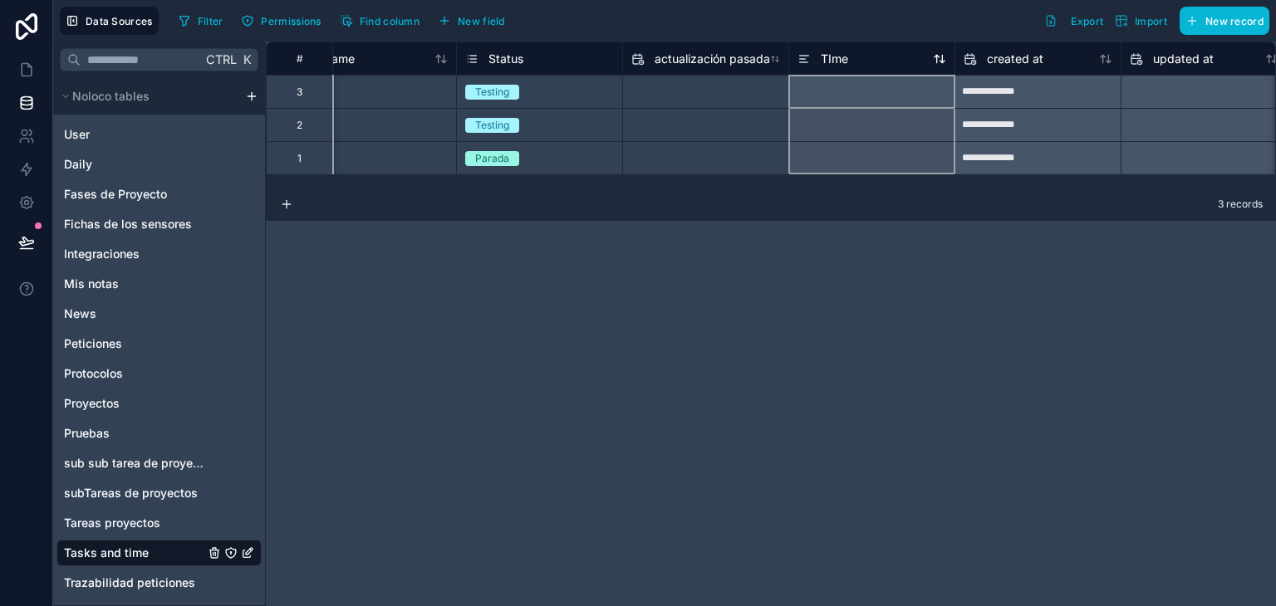
click at [837, 56] on span "TIme" at bounding box center [834, 59] width 27 height 17
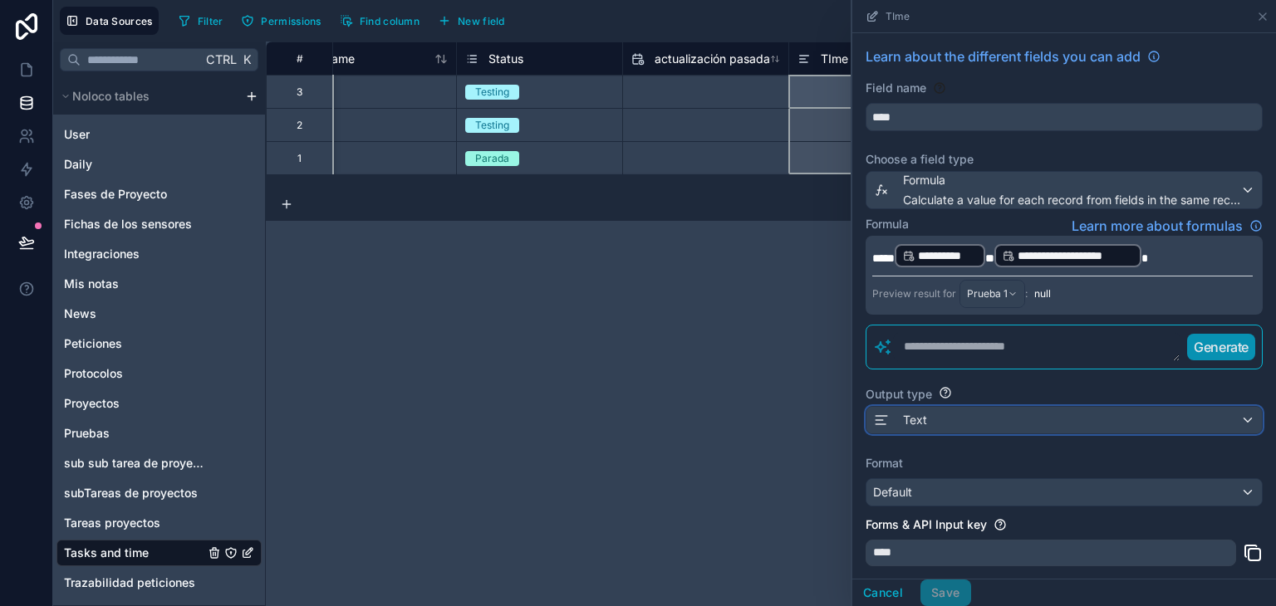
click at [943, 422] on div "Text" at bounding box center [1064, 420] width 395 height 27
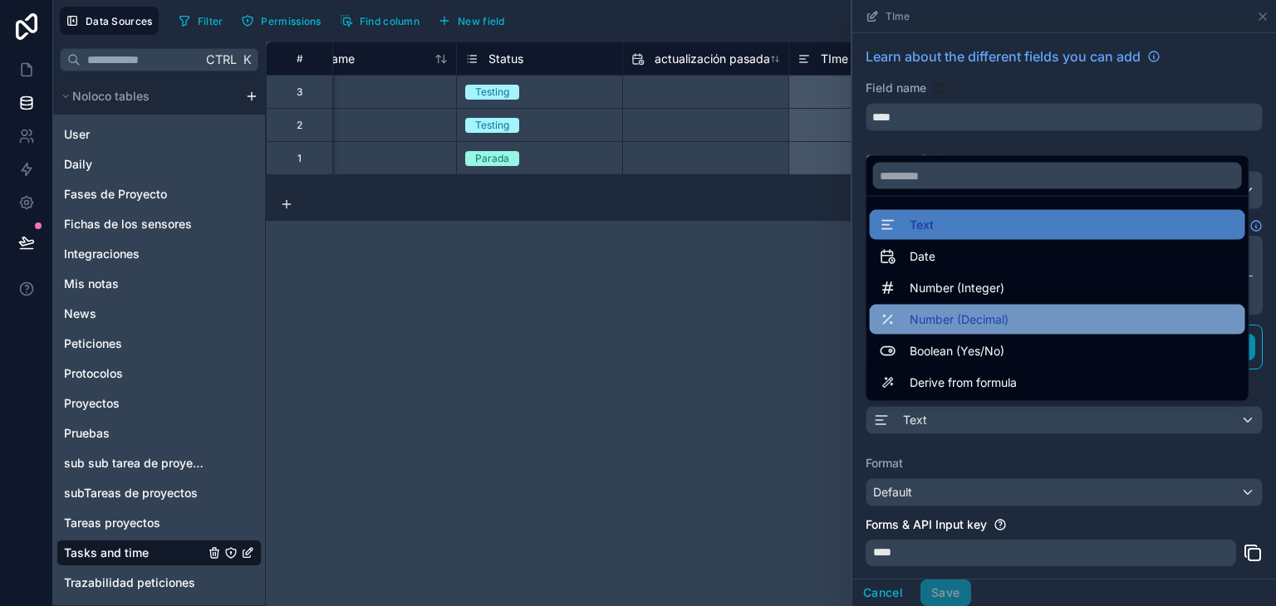
click at [954, 330] on div "Number (Decimal)" at bounding box center [1058, 320] width 376 height 30
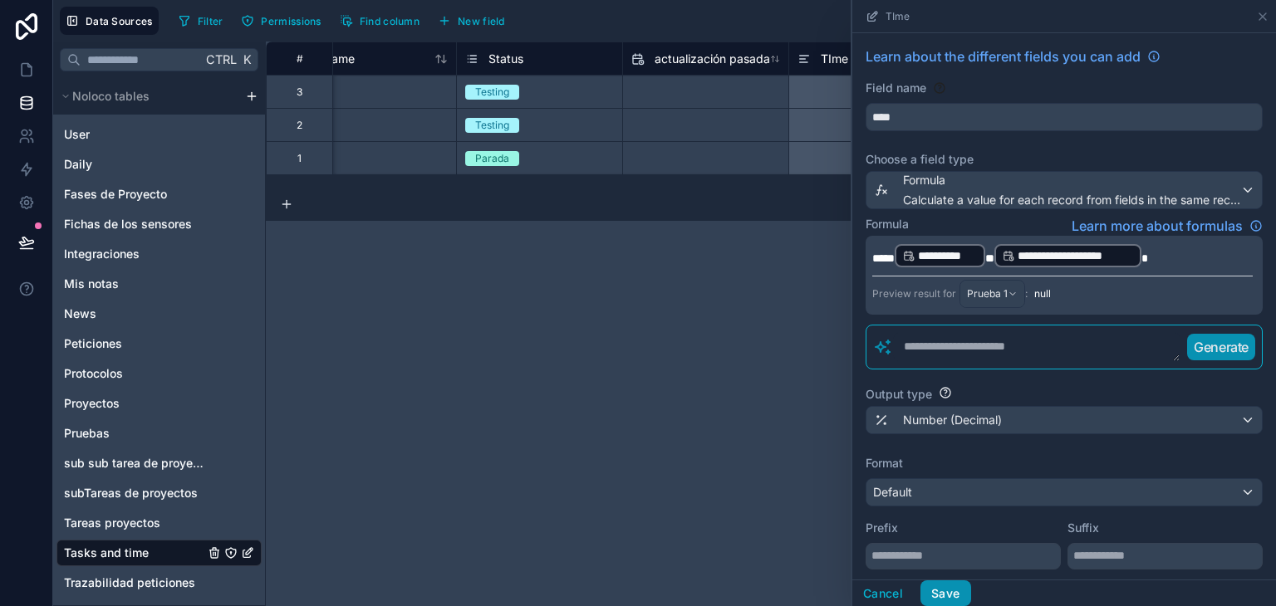
click at [943, 587] on button "Save" at bounding box center [946, 594] width 50 height 27
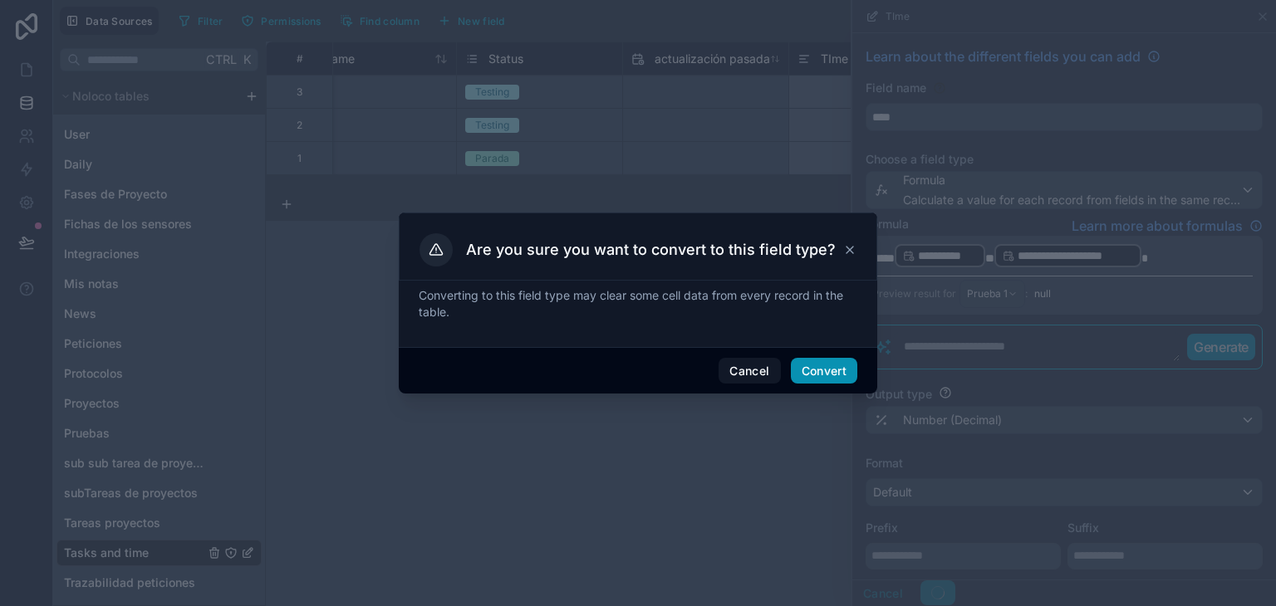
click at [817, 367] on button "Convert" at bounding box center [824, 371] width 66 height 27
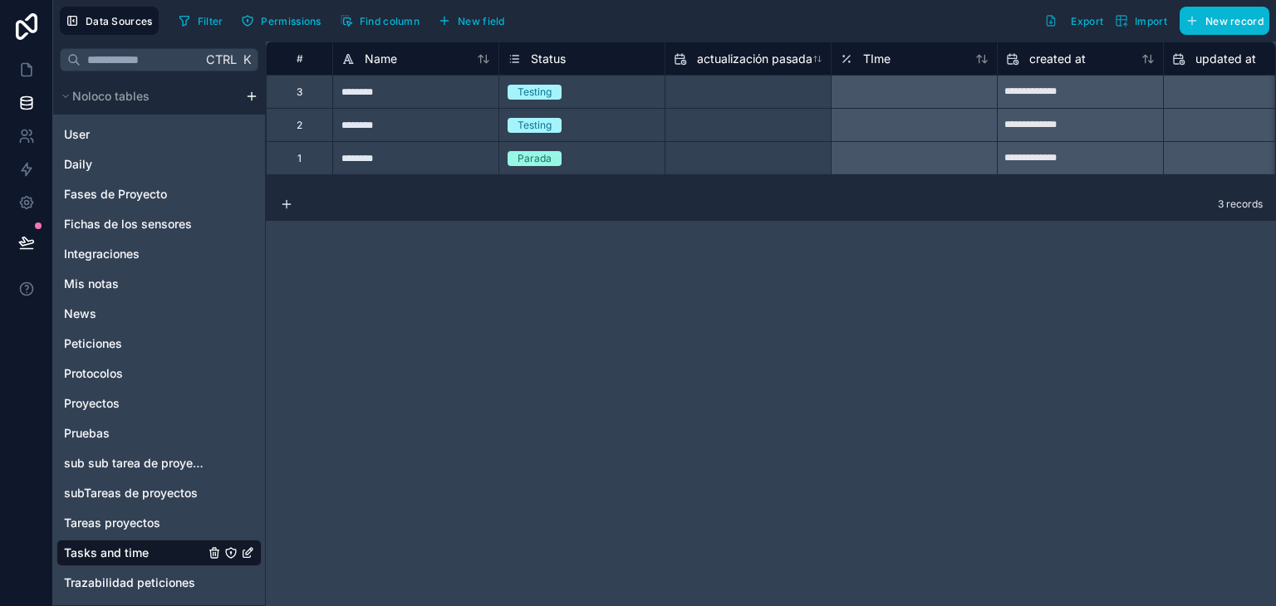
click at [713, 96] on input "text" at bounding box center [747, 92] width 165 height 27
select select "****"
select select "*"
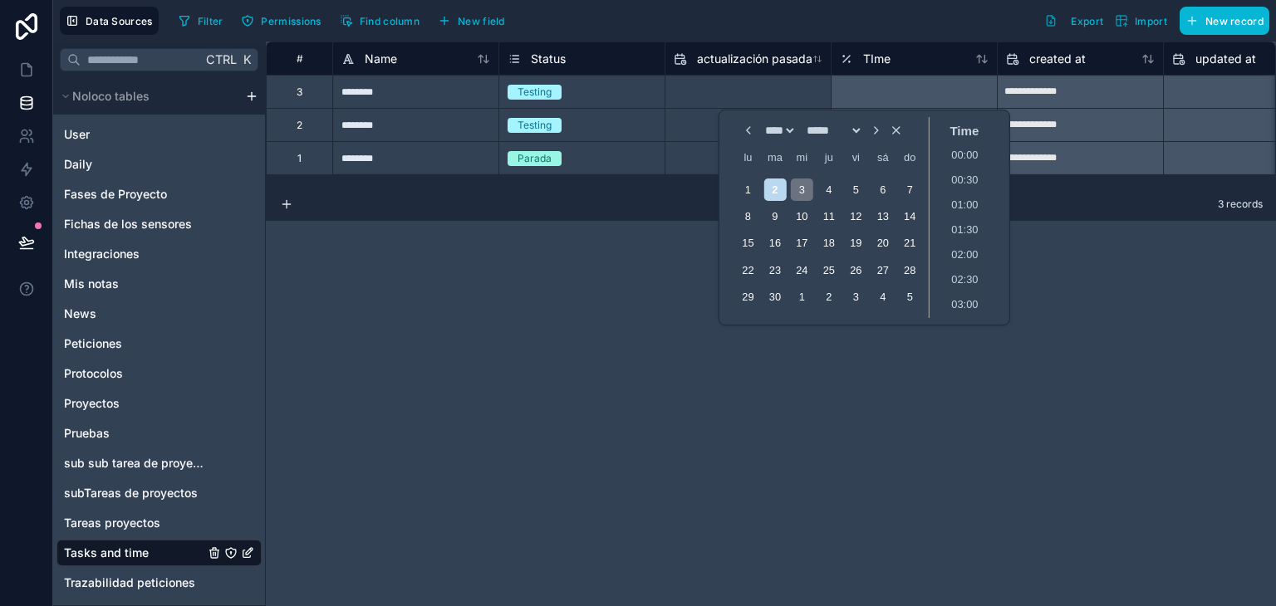
click at [808, 189] on div "3" at bounding box center [802, 190] width 22 height 22
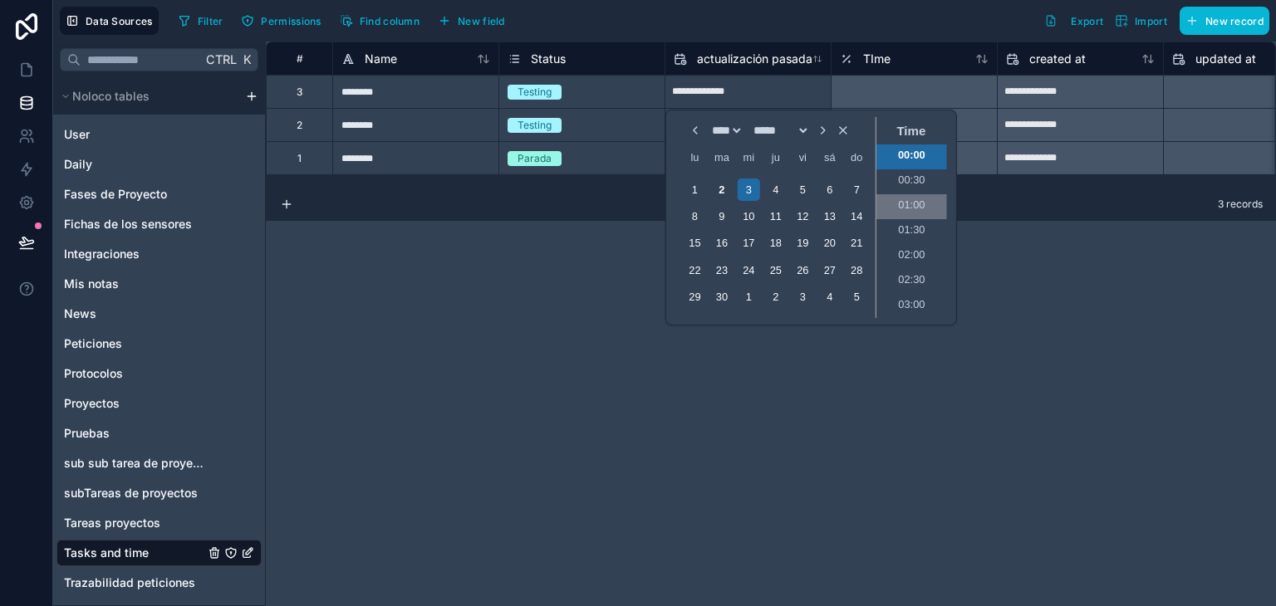
click at [924, 194] on li "01:00" at bounding box center [912, 206] width 71 height 25
type input "**********"
click at [1100, 263] on div "**********" at bounding box center [771, 324] width 1010 height 565
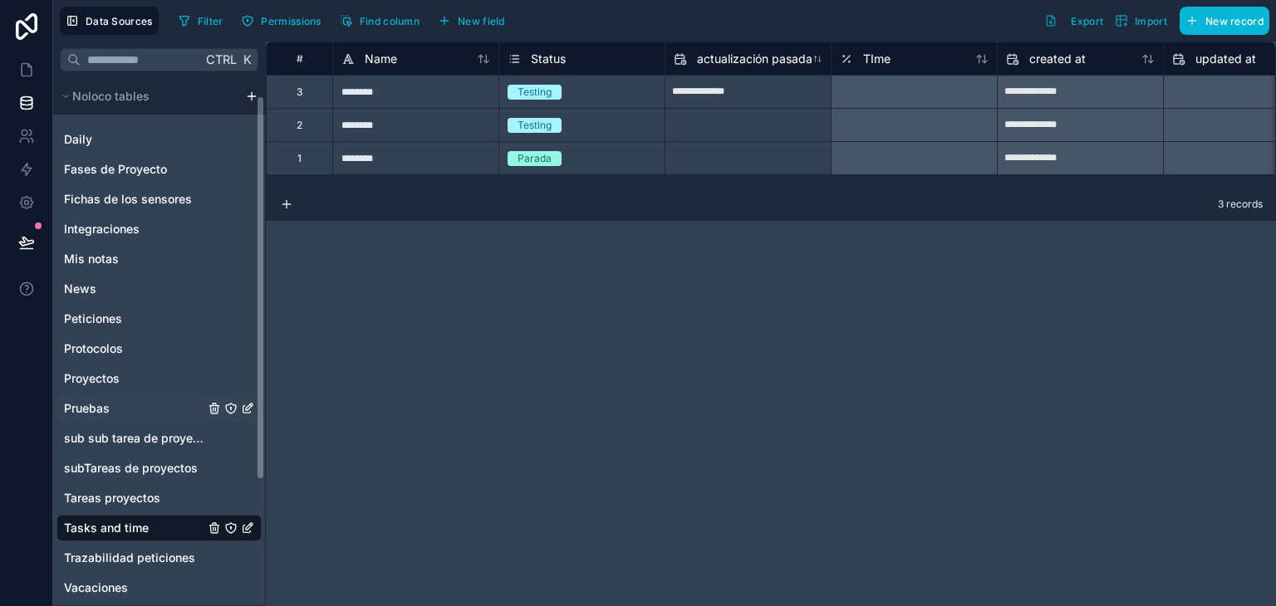
scroll to position [37, 0]
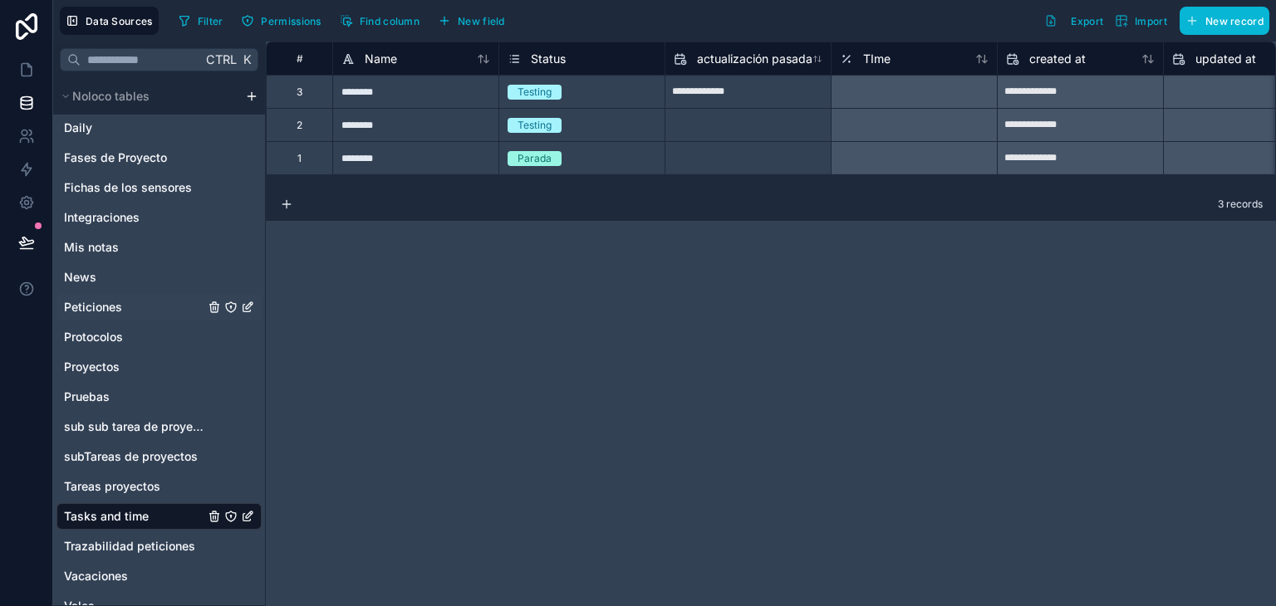
click at [122, 307] on div "Peticiones" at bounding box center [158, 307] width 205 height 27
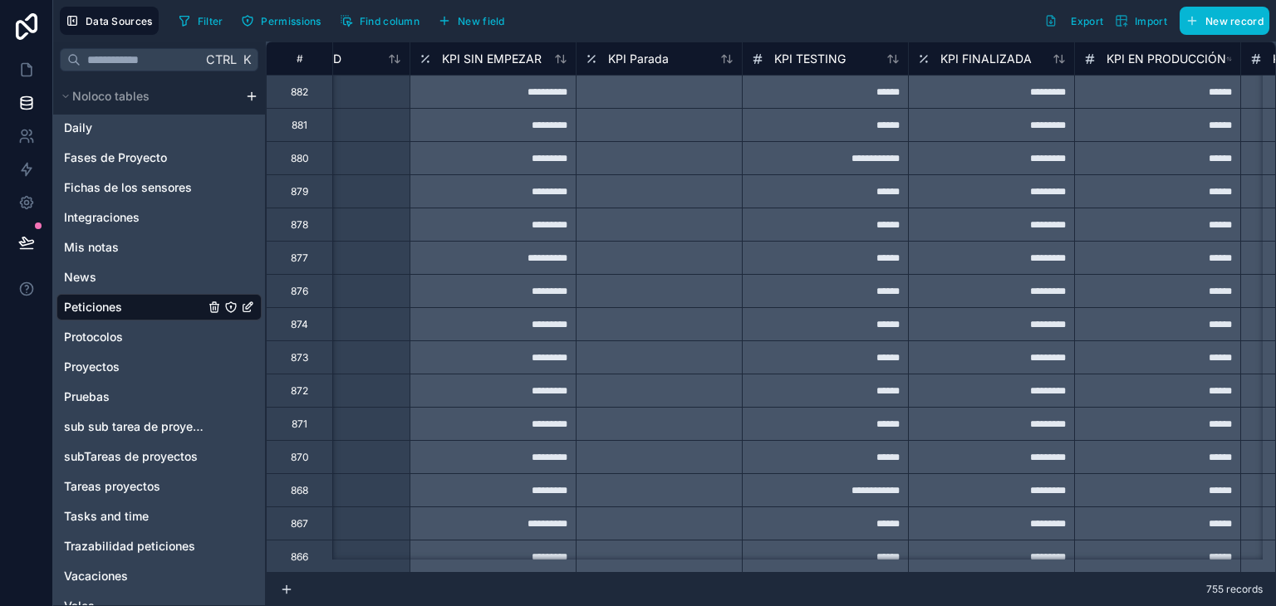
scroll to position [0, 8382]
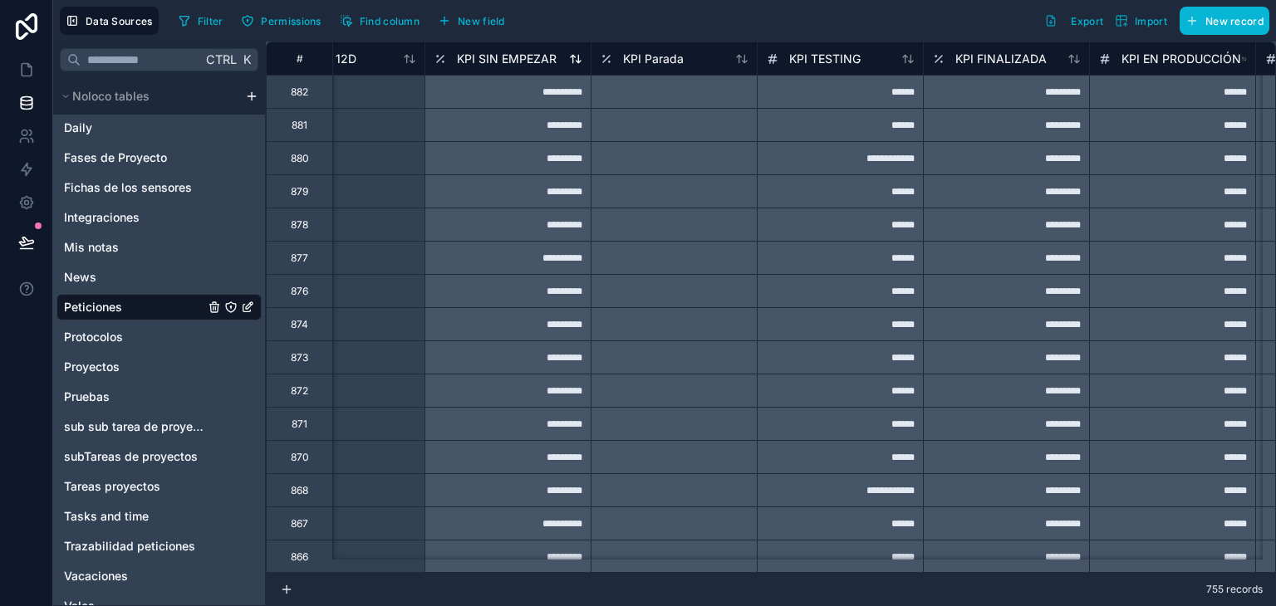
click at [525, 57] on span "KPI SIN EMPEZAR" at bounding box center [507, 59] width 100 height 17
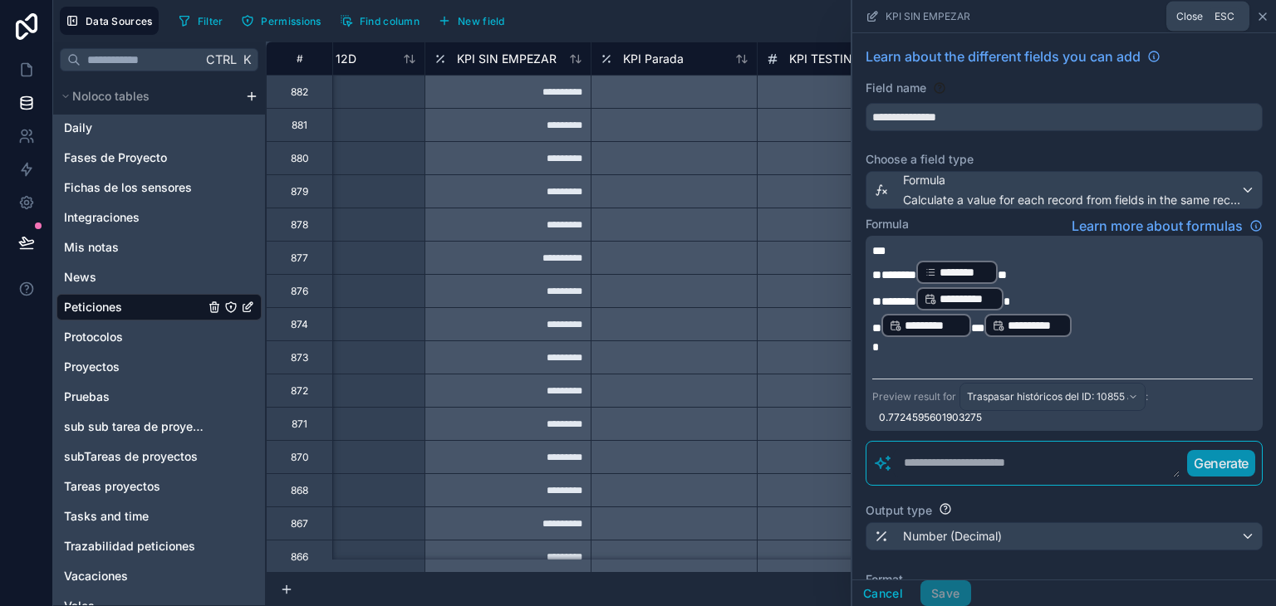
click at [1262, 18] on icon at bounding box center [1262, 16] width 13 height 13
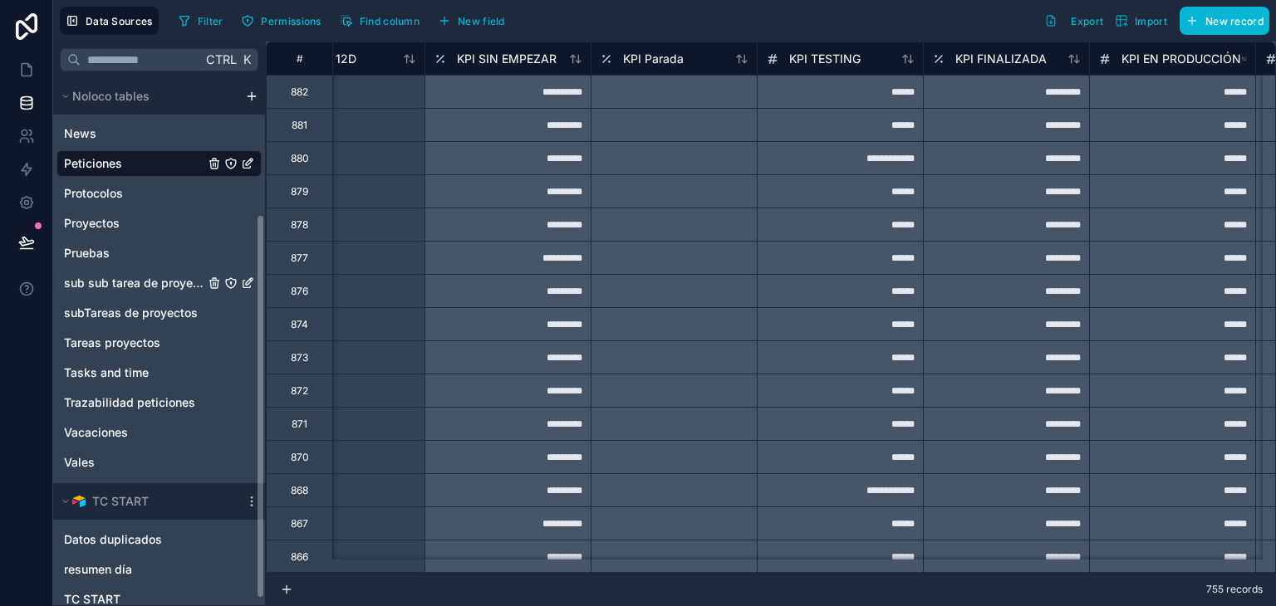
scroll to position [194, 0]
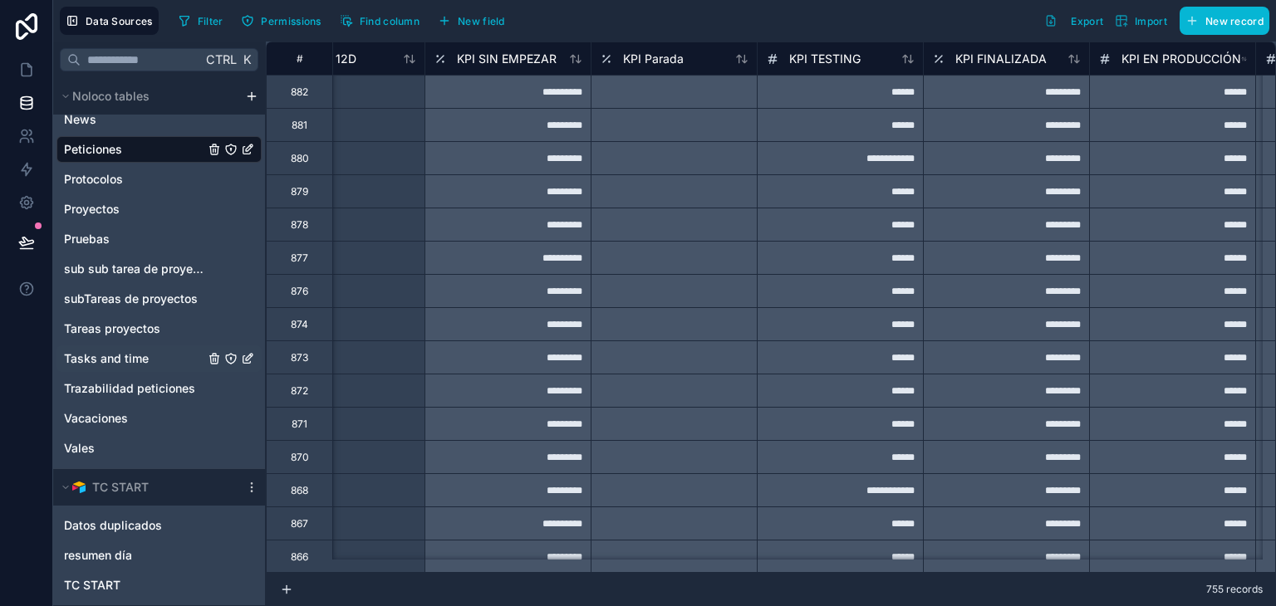
click at [110, 356] on span "Tasks and time" at bounding box center [106, 359] width 85 height 17
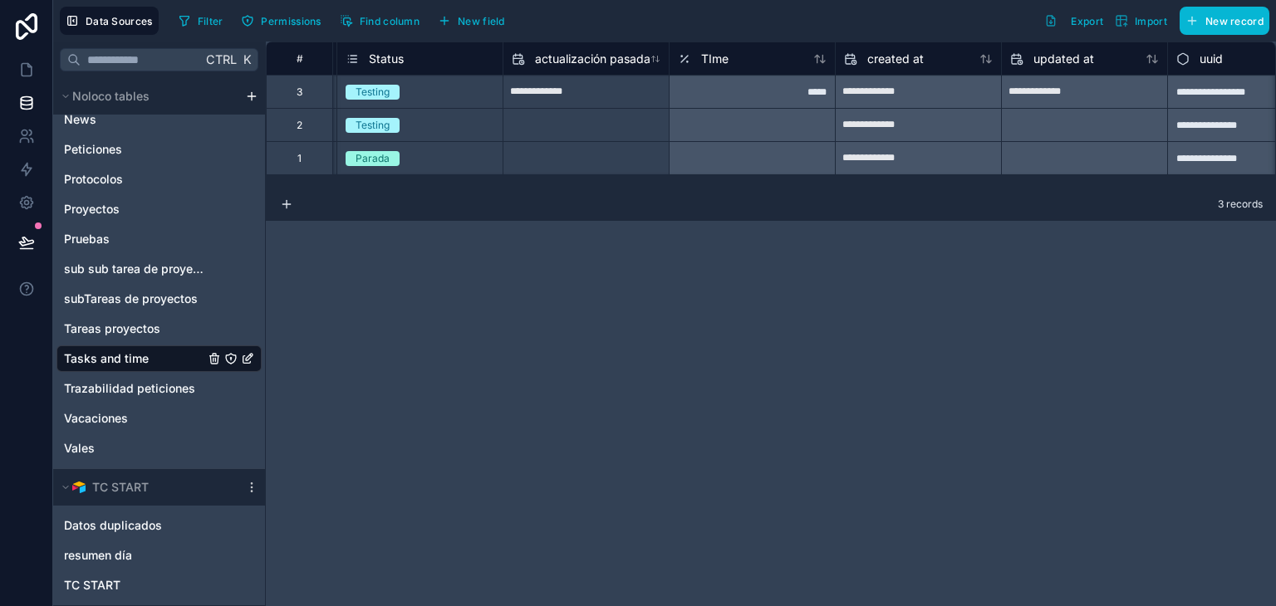
scroll to position [0, 219]
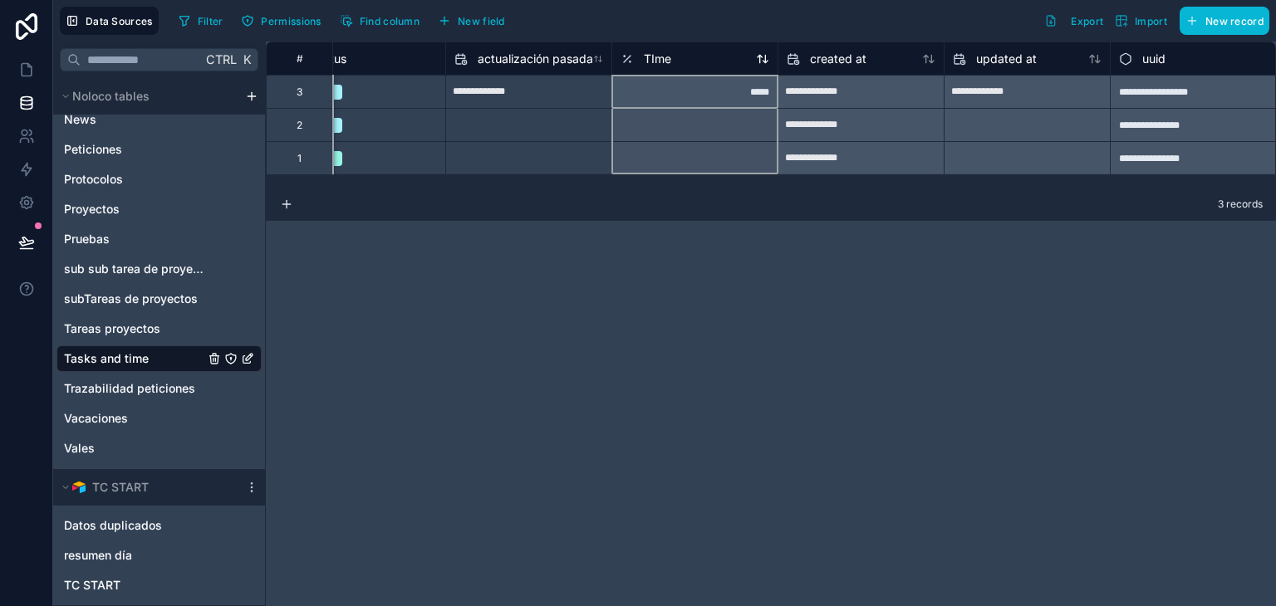
click at [655, 55] on span "TIme" at bounding box center [657, 59] width 27 height 17
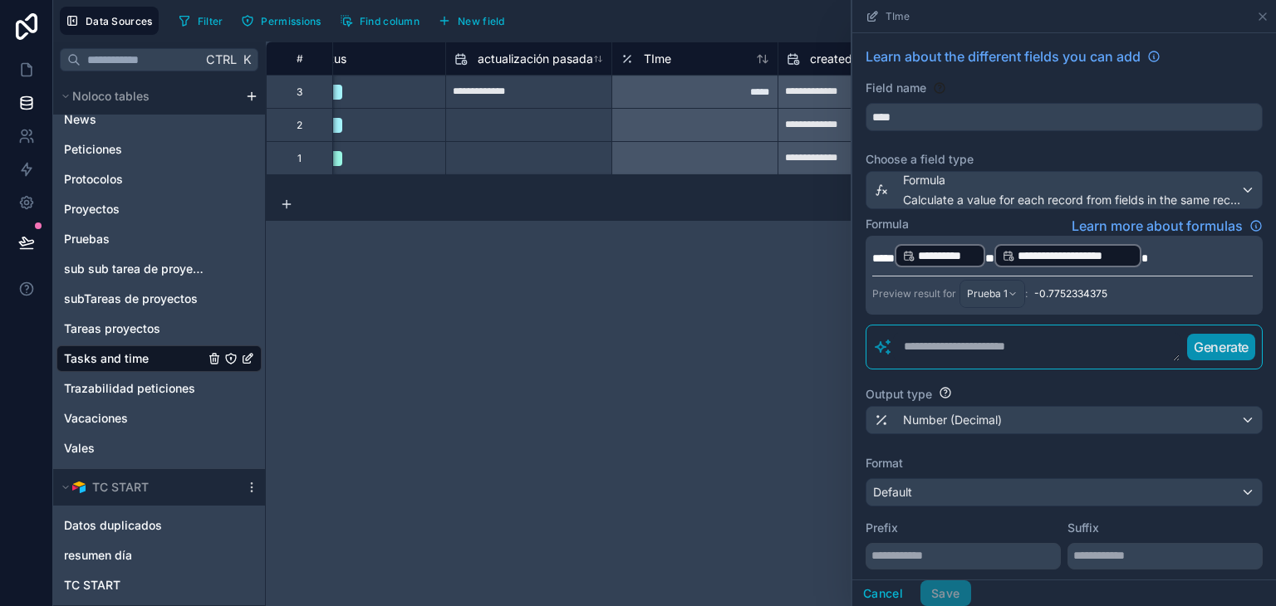
click at [608, 270] on div "**********" at bounding box center [771, 324] width 1010 height 565
click at [549, 83] on input "**********" at bounding box center [528, 92] width 165 height 27
select select "****"
select select "*"
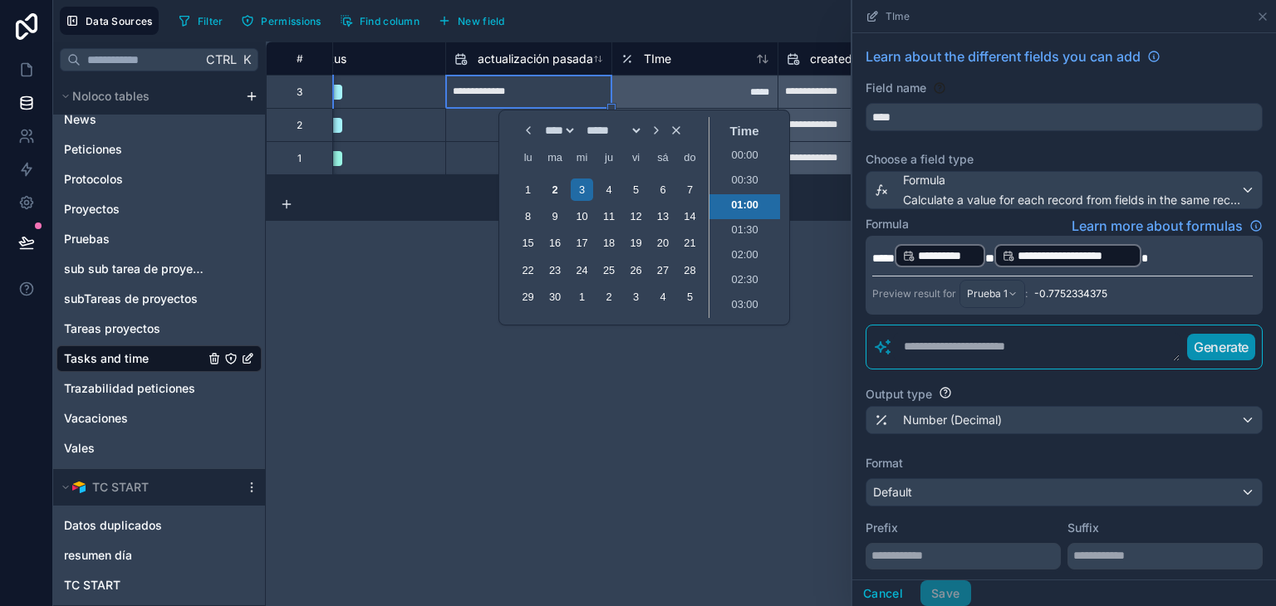
click at [522, 136] on icon "Choose Date and Time" at bounding box center [528, 130] width 13 height 13
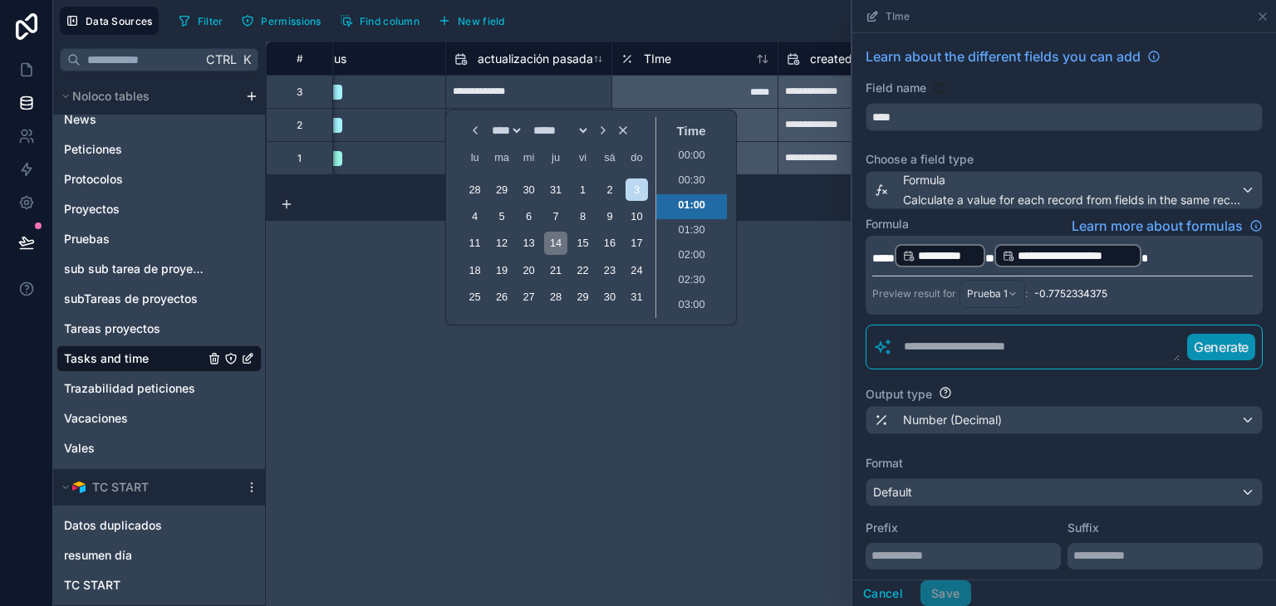
click at [557, 243] on div "14" at bounding box center [555, 243] width 22 height 22
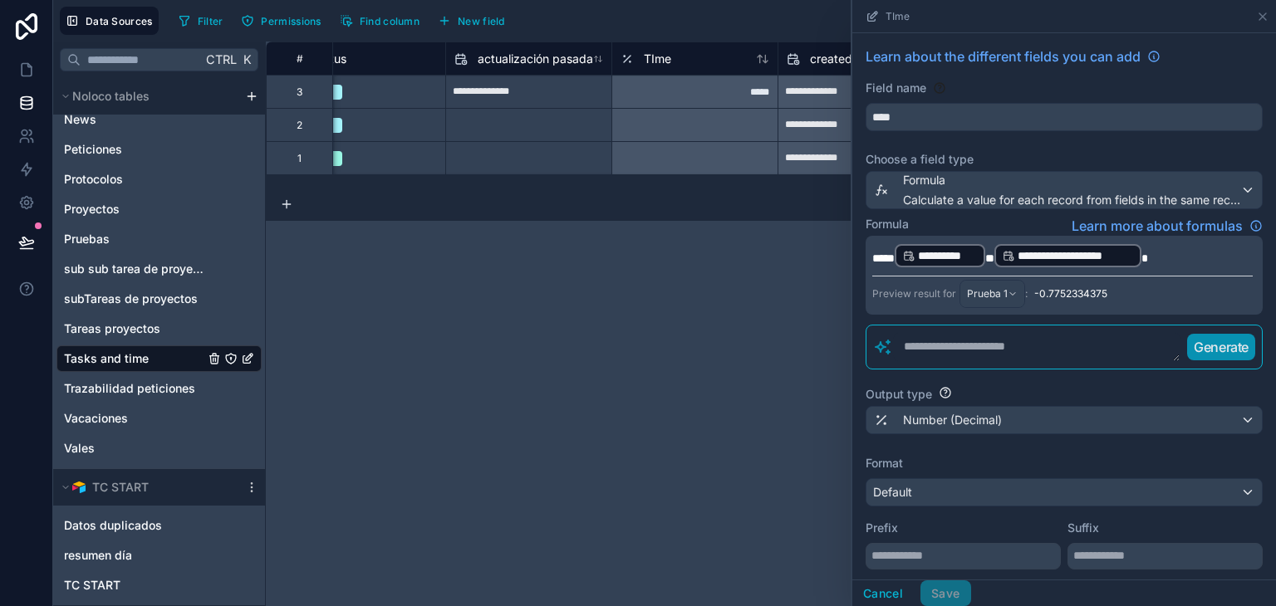
click at [631, 395] on div "**********" at bounding box center [771, 324] width 1010 height 565
click at [1261, 15] on icon at bounding box center [1263, 16] width 7 height 7
type input "**********"
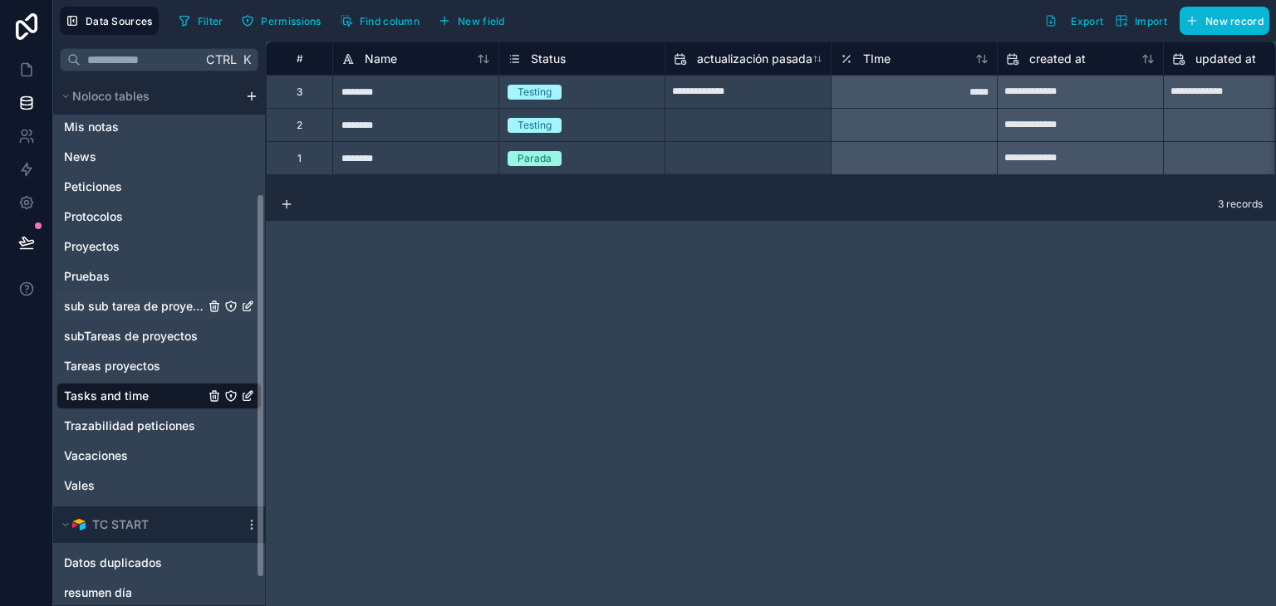
scroll to position [158, 0]
click at [19, 247] on icon at bounding box center [26, 242] width 17 height 17
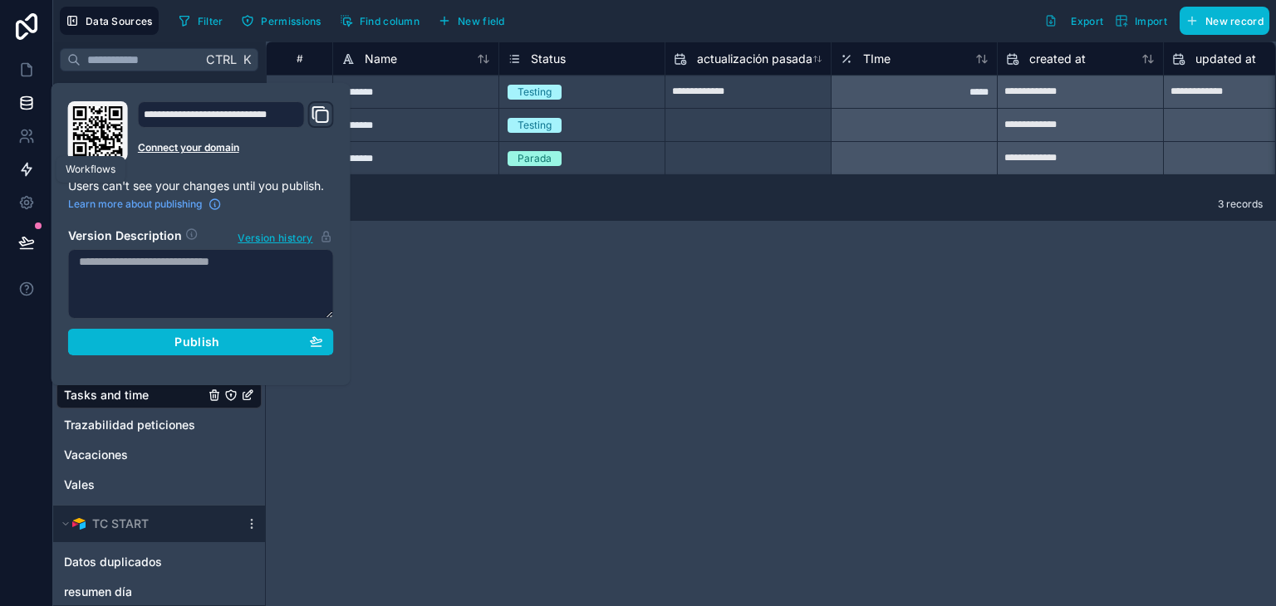
click at [19, 184] on link at bounding box center [26, 169] width 52 height 33
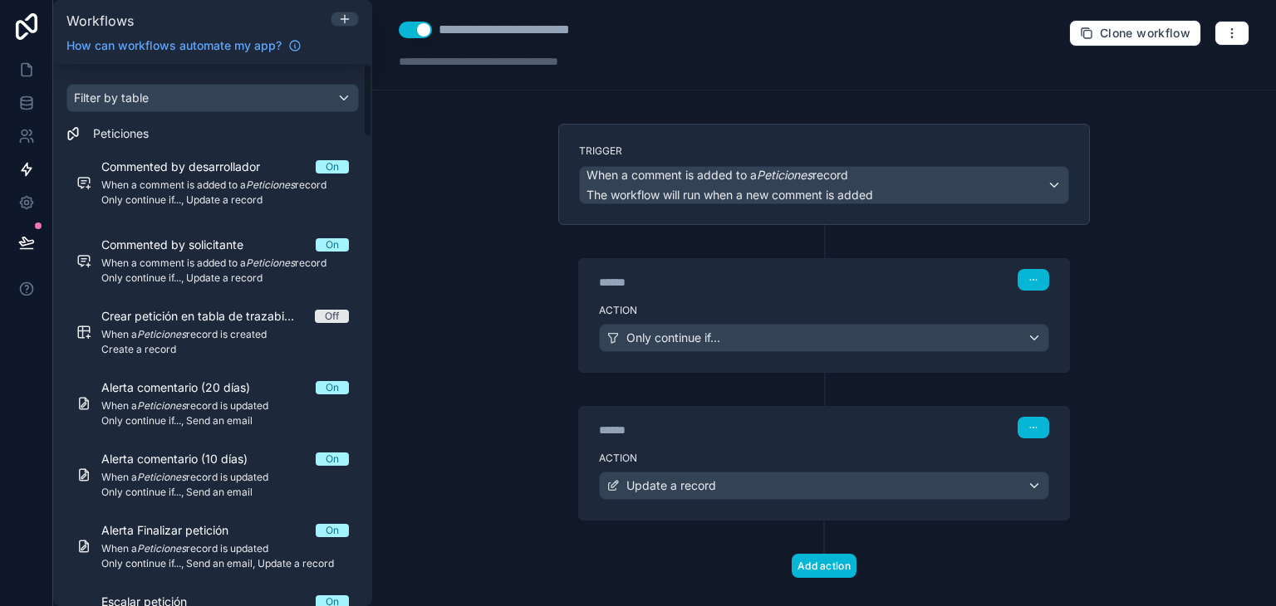
click at [464, 287] on div "**********" at bounding box center [824, 303] width 904 height 606
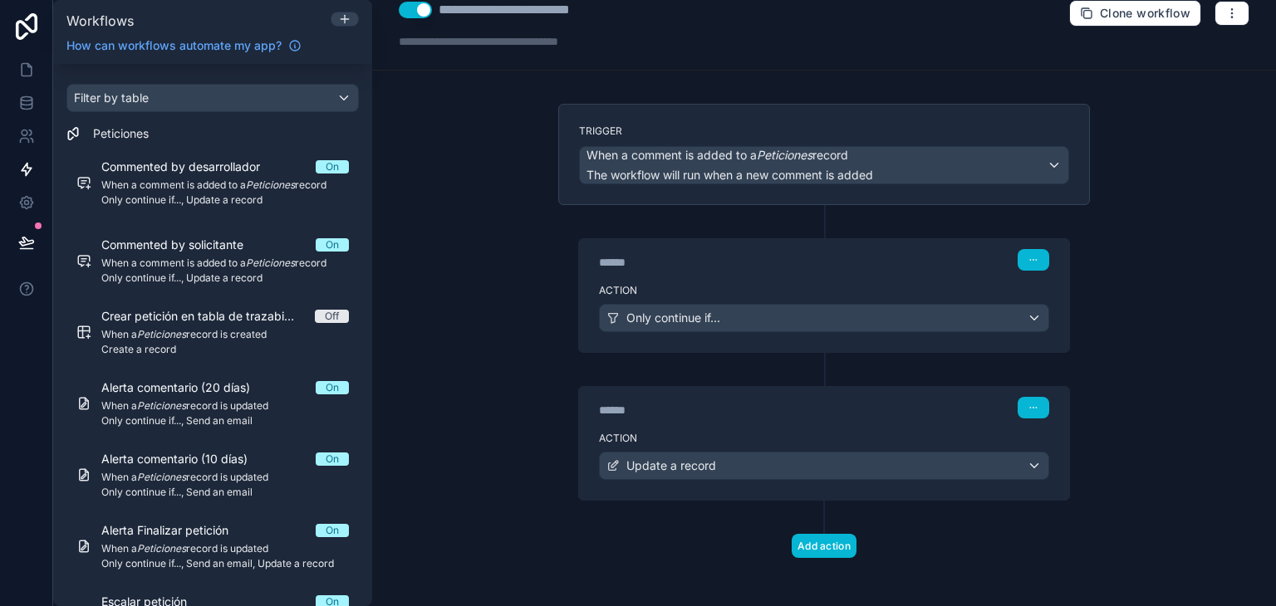
scroll to position [22, 0]
click at [818, 212] on icon at bounding box center [825, 219] width 15 height 15
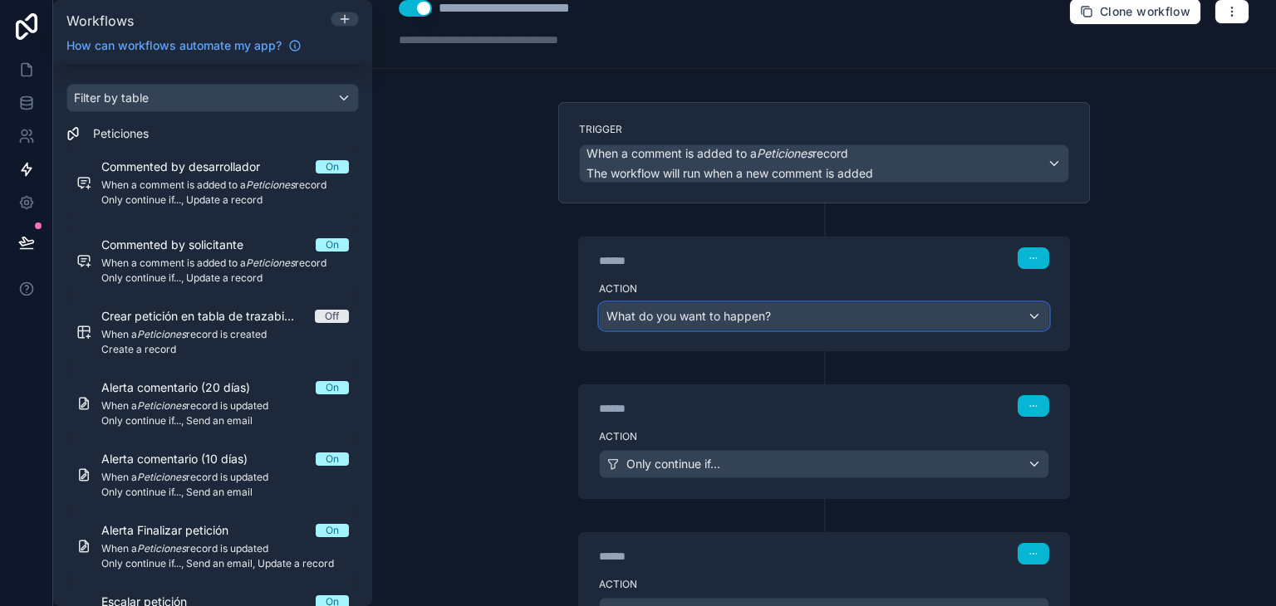
click at [999, 312] on div "What do you want to happen?" at bounding box center [824, 316] width 449 height 27
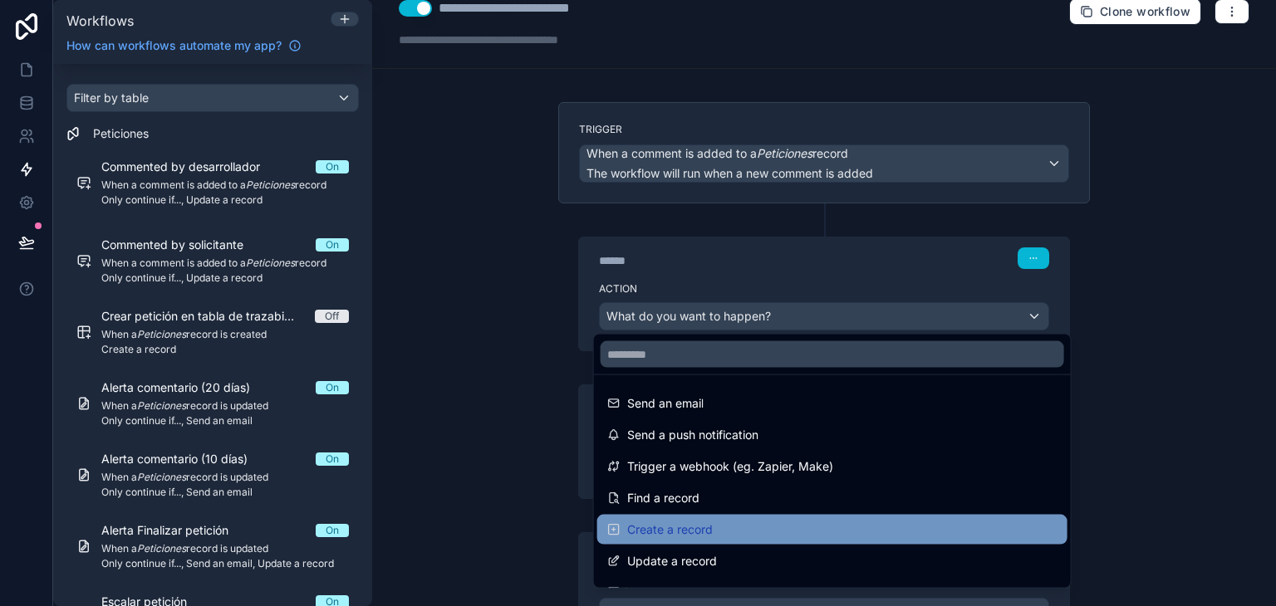
click at [872, 520] on div "Create a record" at bounding box center [832, 530] width 450 height 20
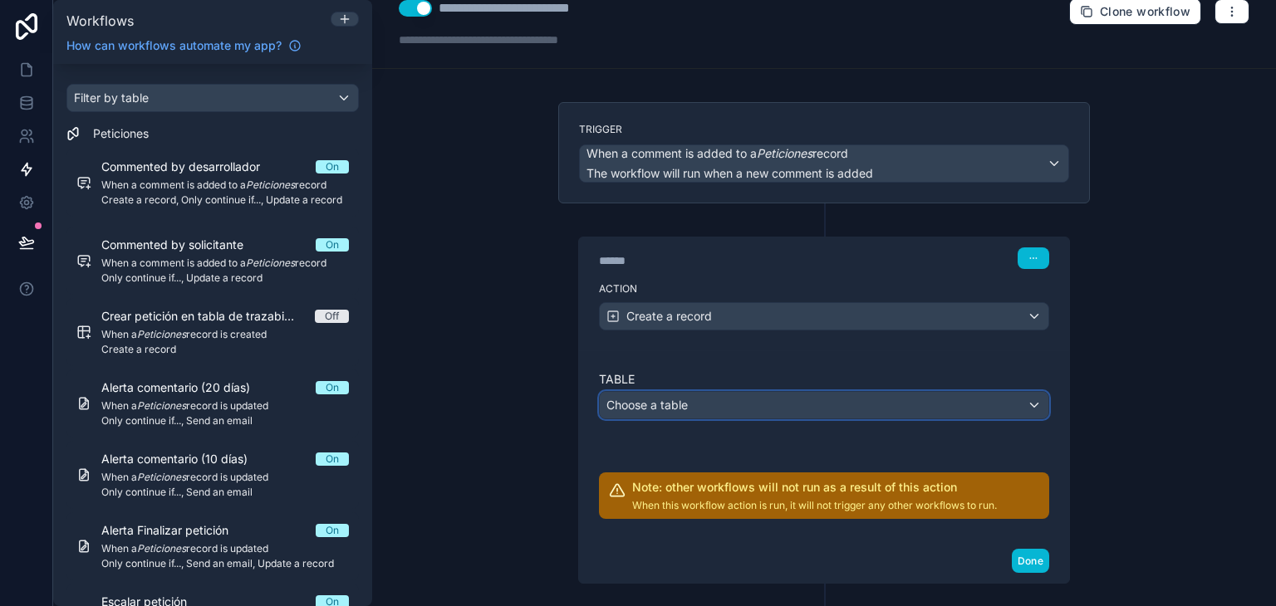
click at [778, 392] on div "Choose a table" at bounding box center [824, 405] width 449 height 27
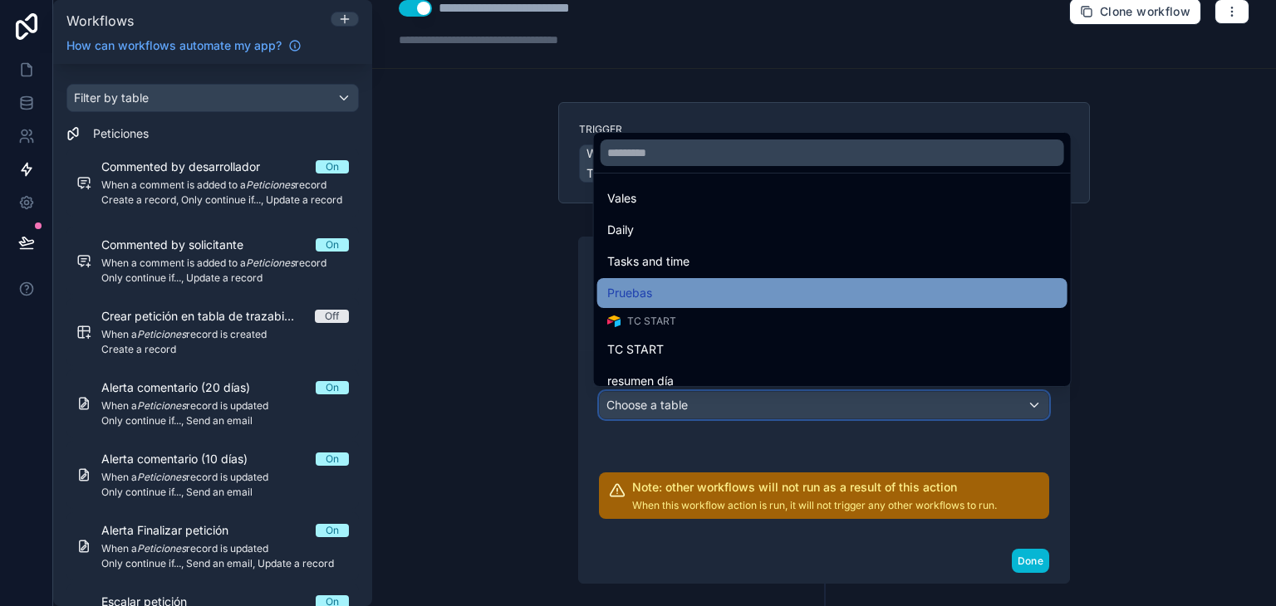
scroll to position [497, 0]
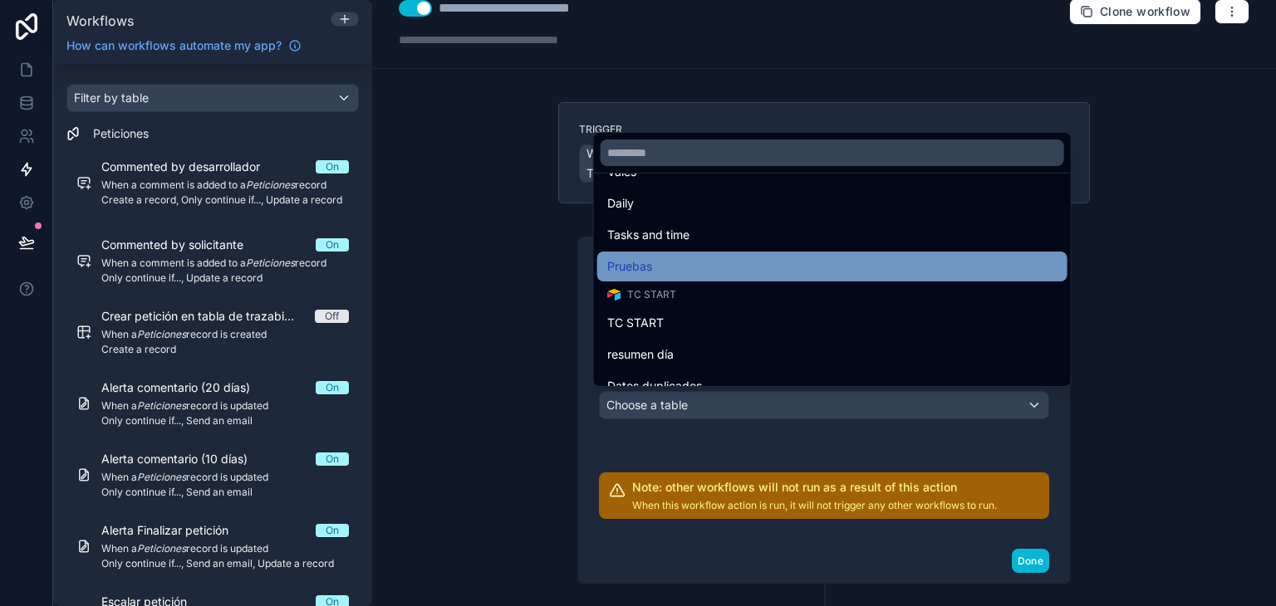
click at [754, 273] on div "Pruebas" at bounding box center [832, 267] width 450 height 20
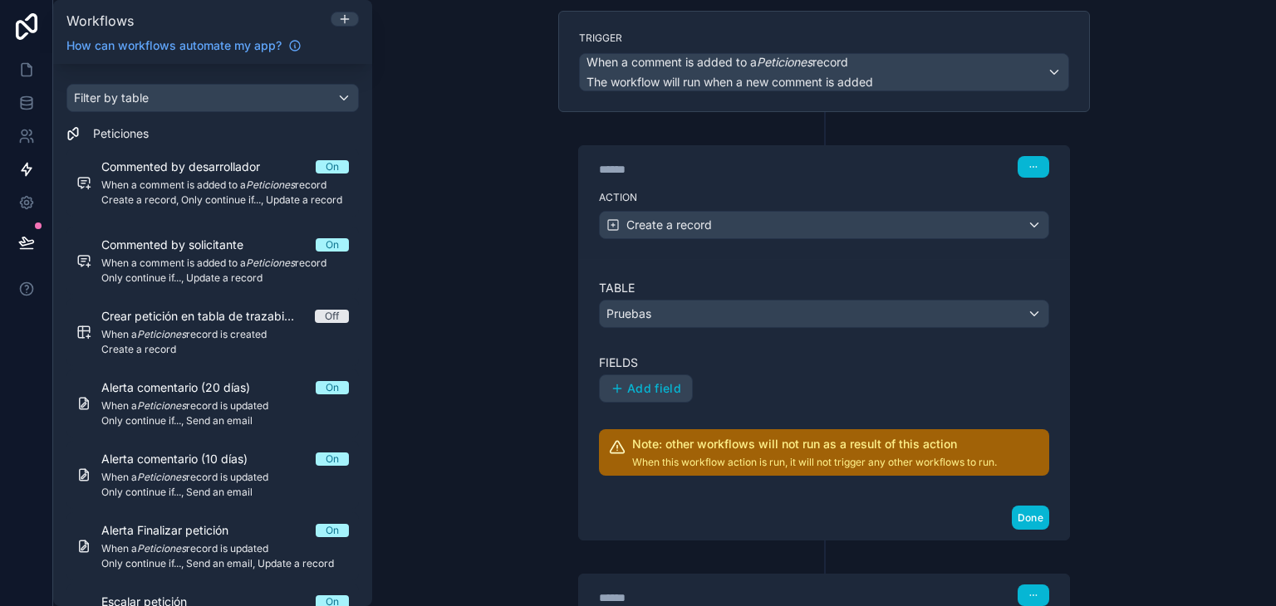
scroll to position [157, 0]
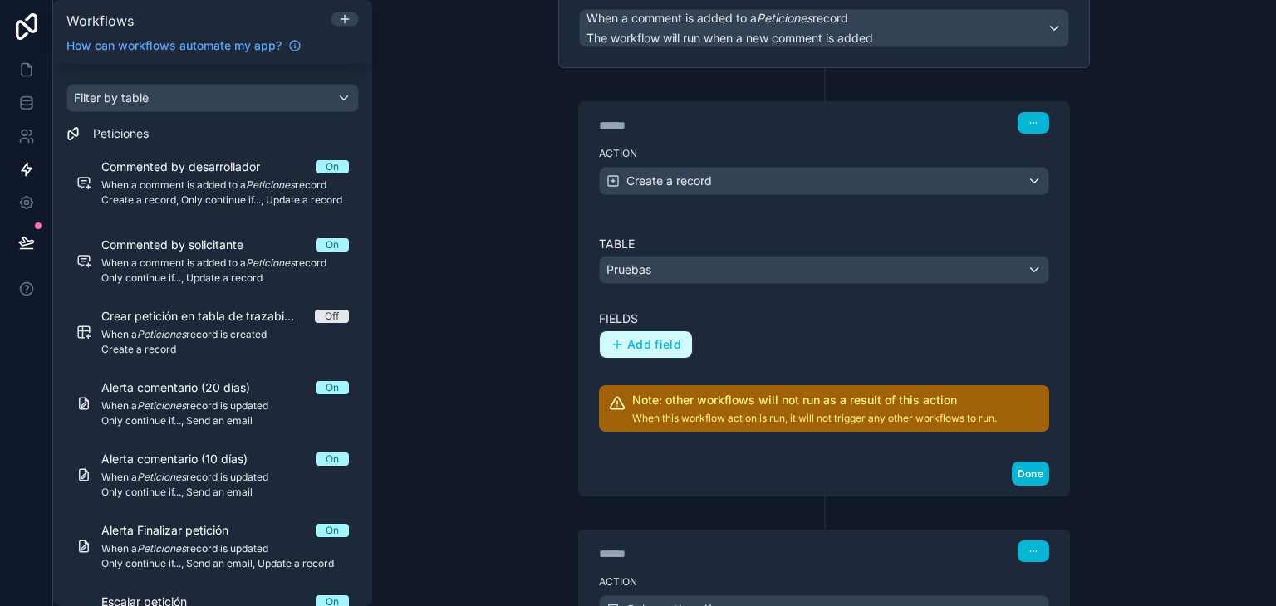
click at [645, 333] on button "Add field" at bounding box center [646, 344] width 92 height 27
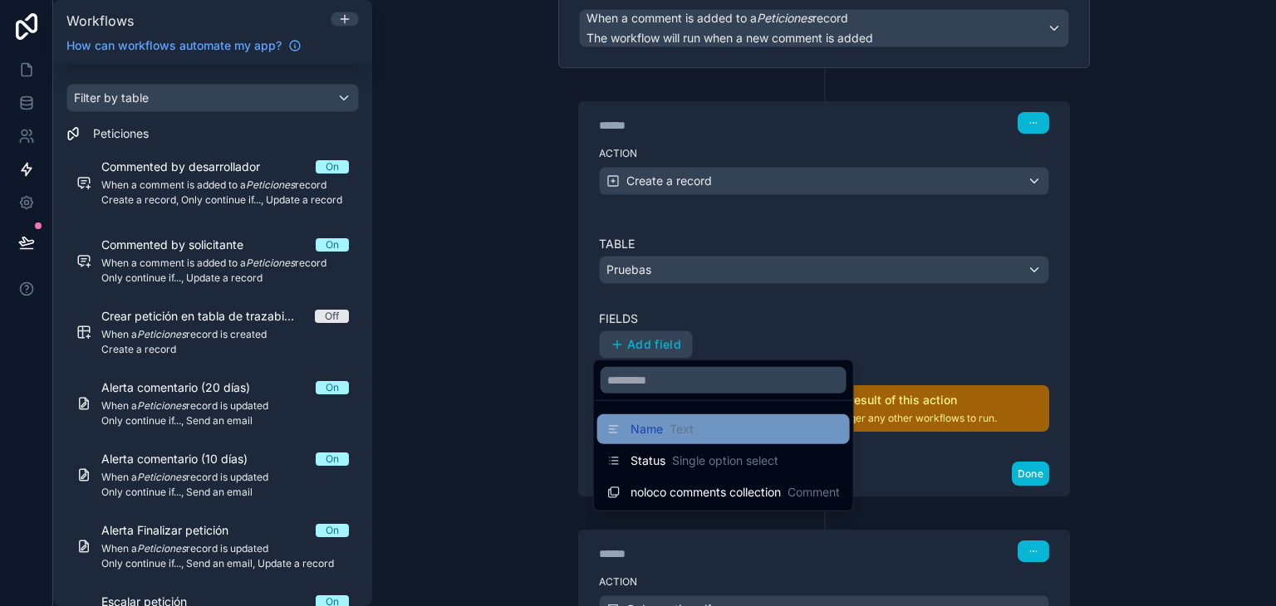
click at [657, 426] on span "Name" at bounding box center [647, 429] width 32 height 17
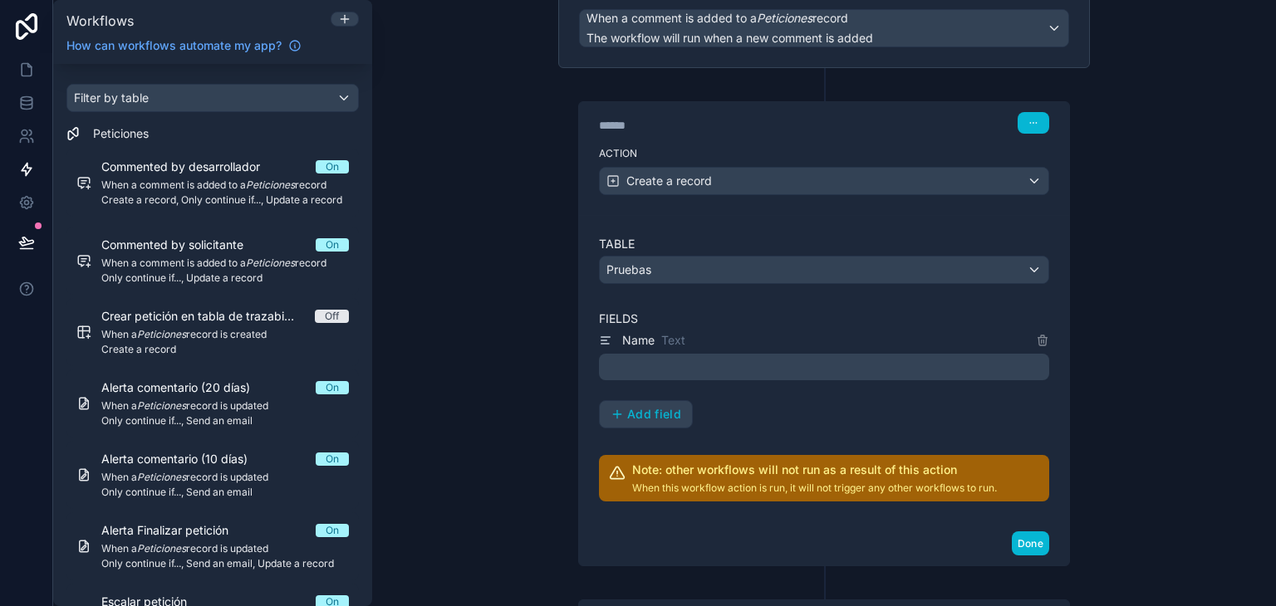
click at [684, 357] on p "﻿" at bounding box center [826, 367] width 440 height 20
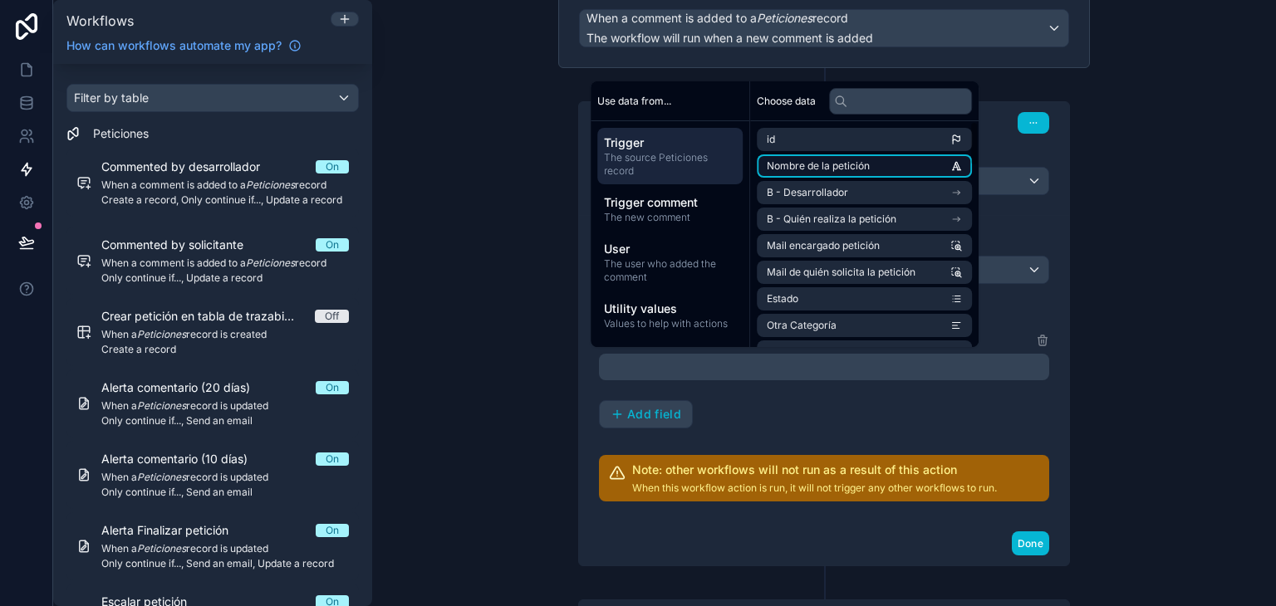
click at [836, 160] on span "Nombre de la petición" at bounding box center [818, 166] width 103 height 13
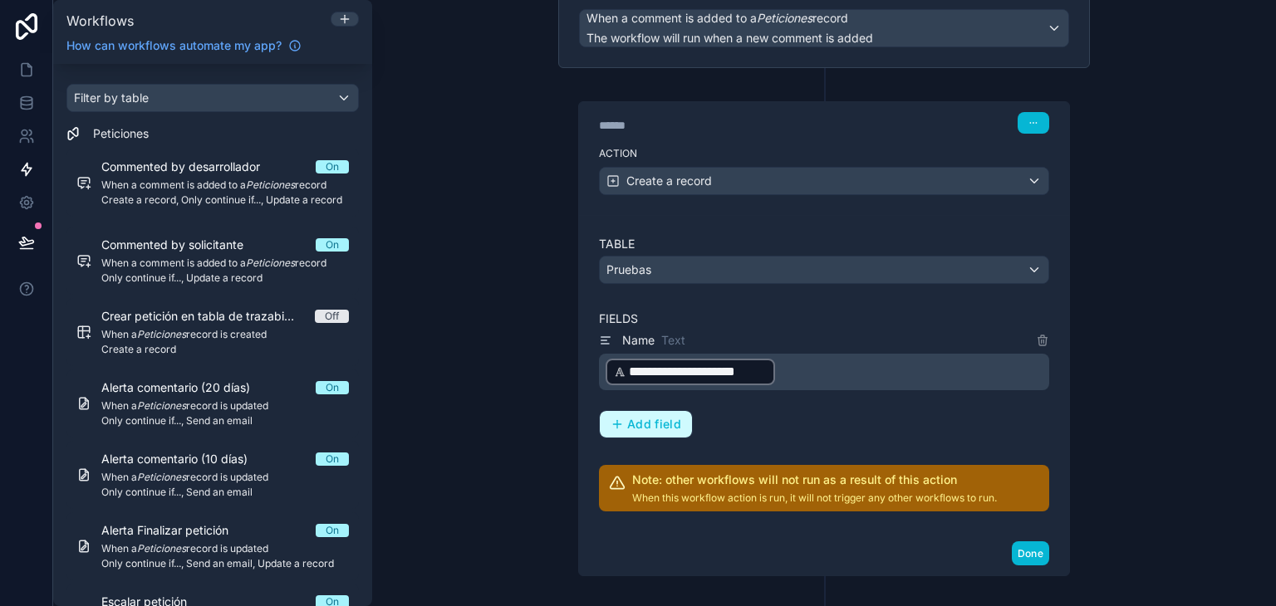
click at [676, 418] on button "Add field" at bounding box center [646, 424] width 92 height 27
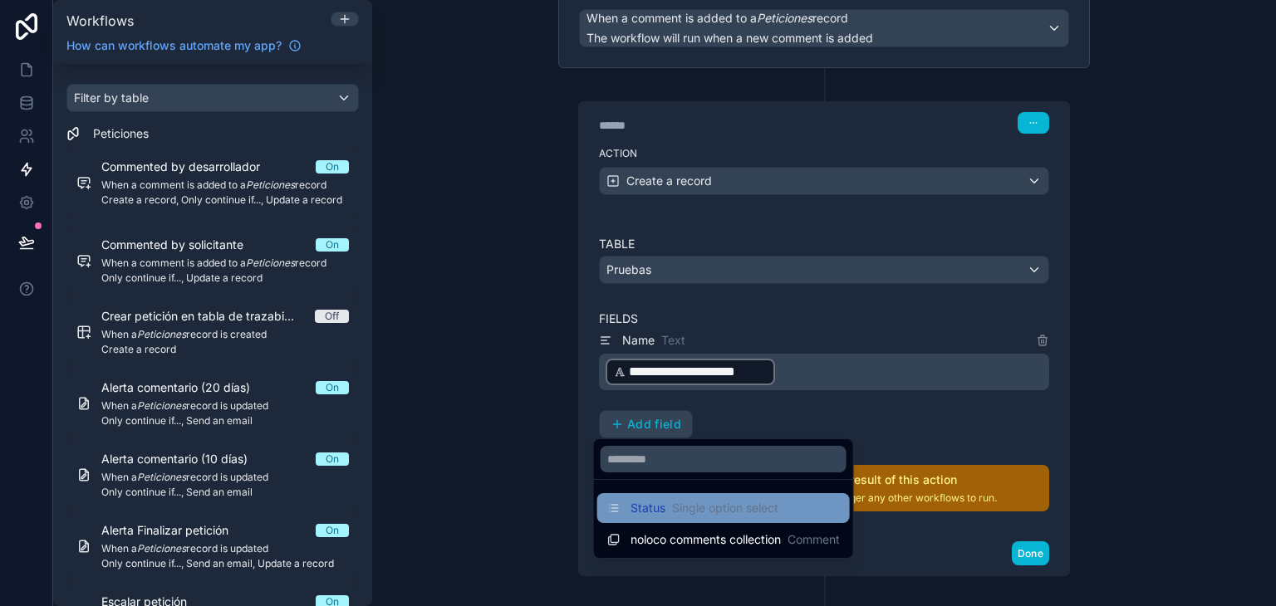
click at [685, 520] on div "Status Single option select" at bounding box center [723, 509] width 253 height 30
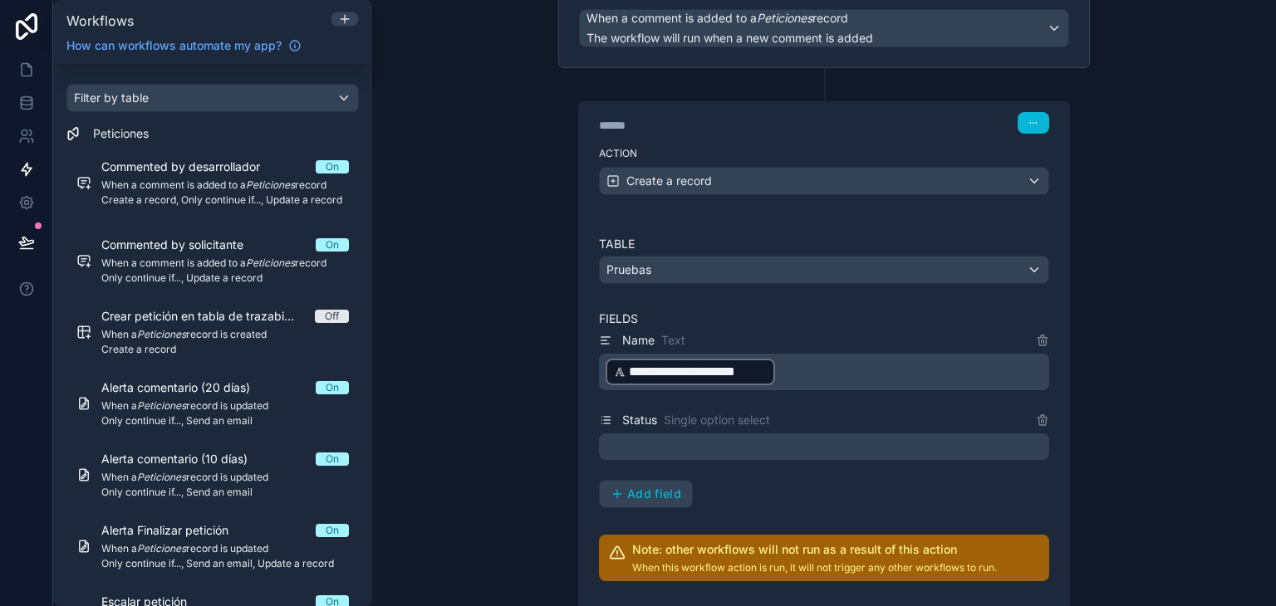
click at [745, 434] on div at bounding box center [824, 447] width 450 height 27
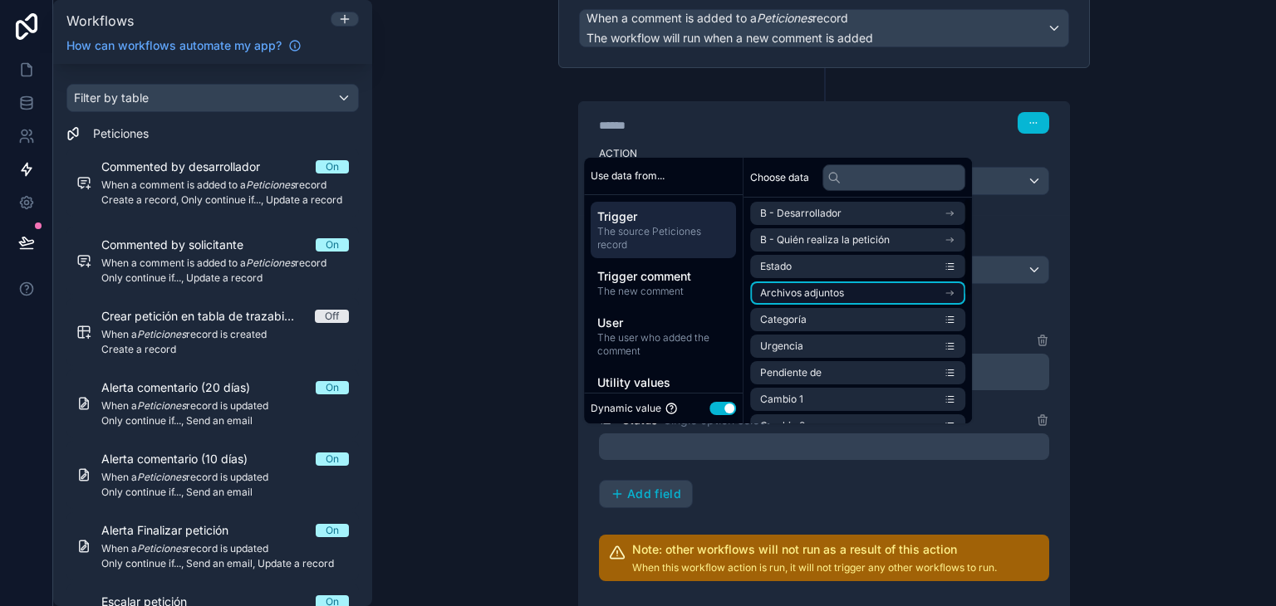
scroll to position [0, 0]
click at [814, 275] on li "Estado" at bounding box center [857, 269] width 215 height 23
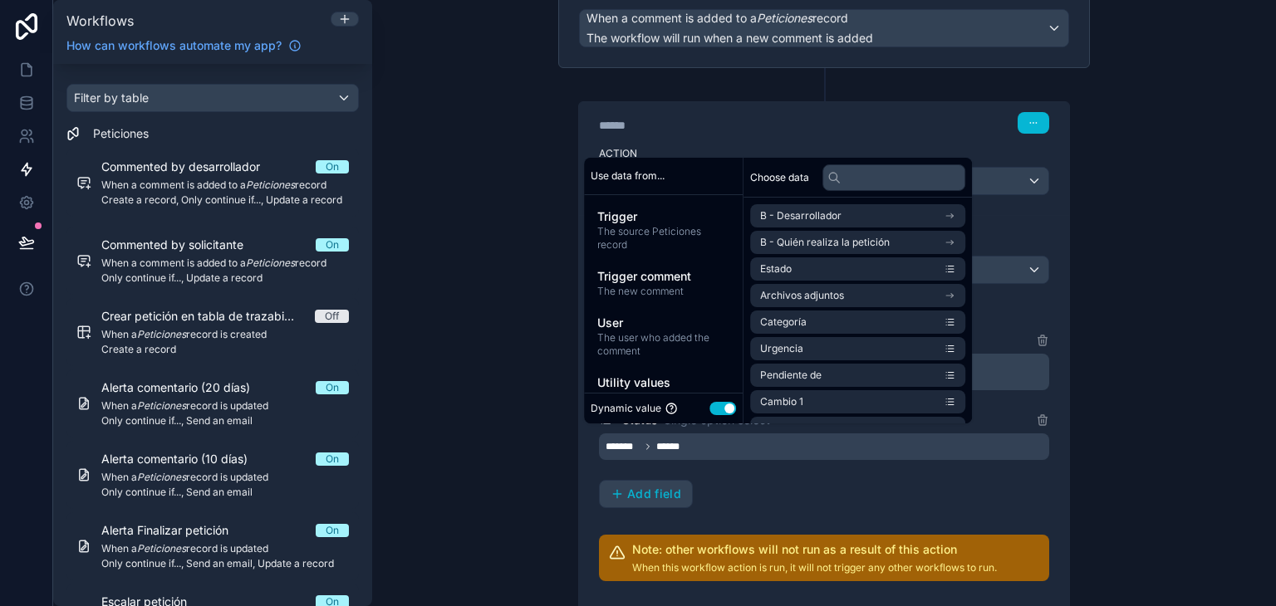
click at [1240, 436] on div "**********" at bounding box center [824, 303] width 904 height 606
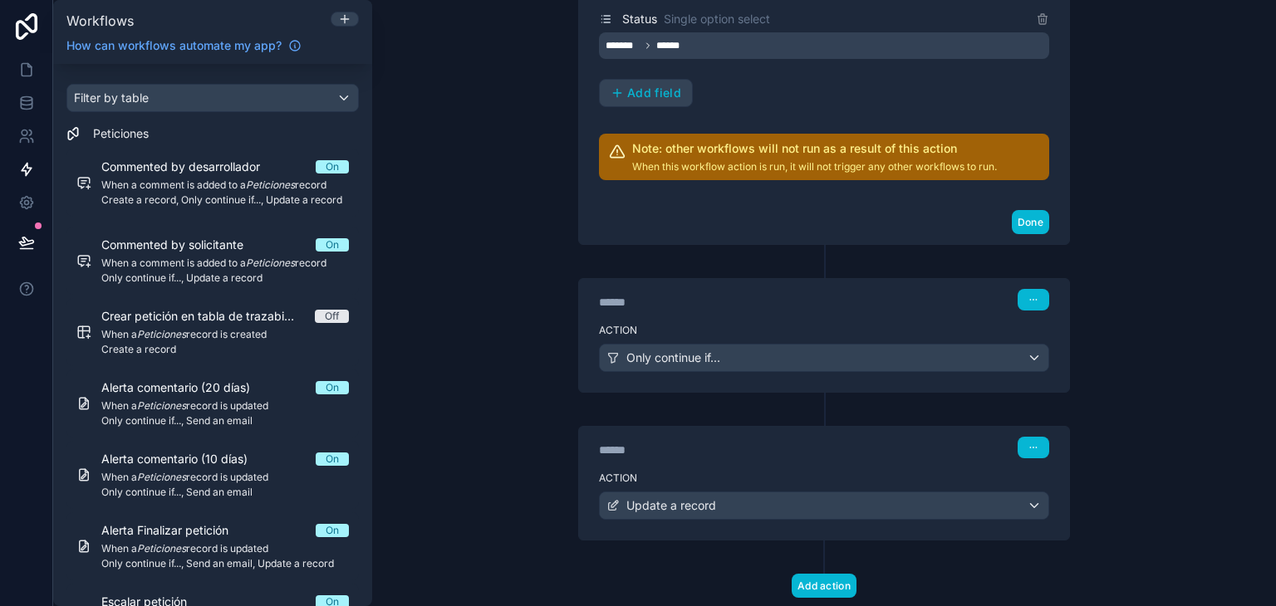
scroll to position [592, 0]
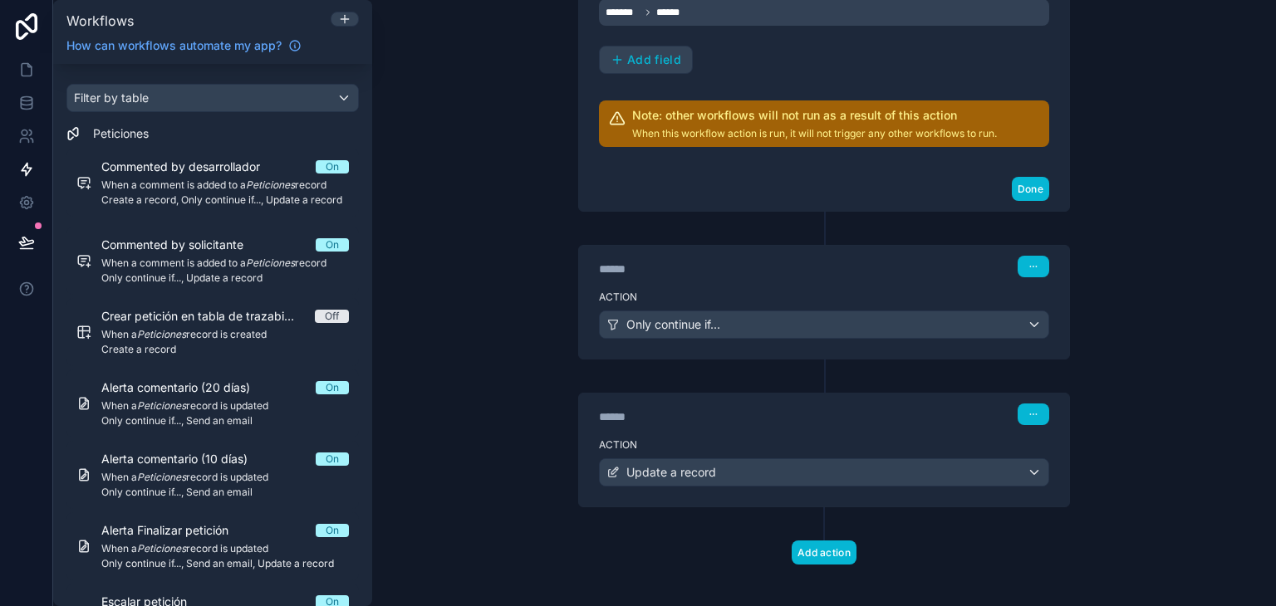
click at [786, 284] on div "Action Only continue if..." at bounding box center [824, 321] width 490 height 75
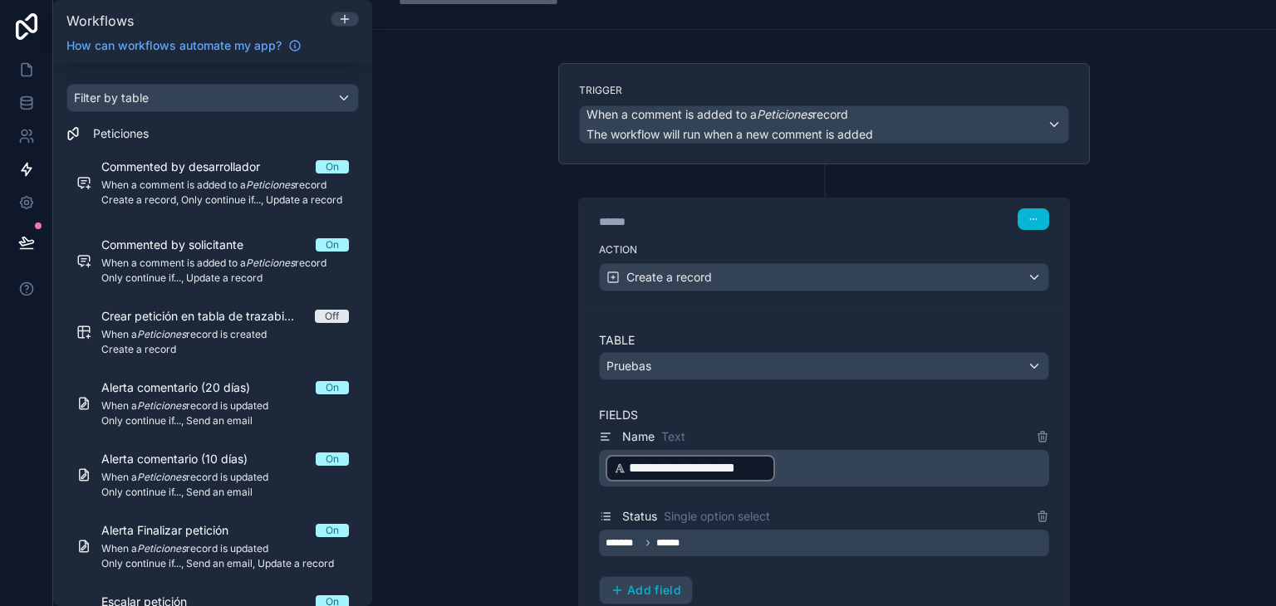
scroll to position [64, 0]
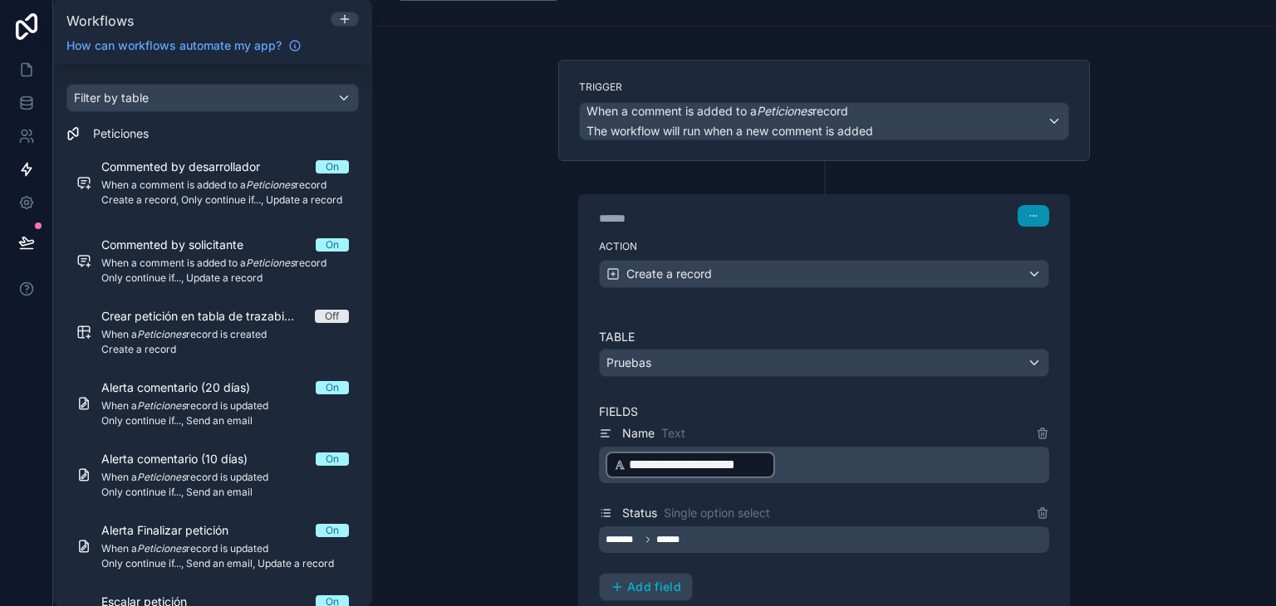
click at [1029, 216] on icon "button" at bounding box center [1034, 216] width 10 height 10
click at [1040, 277] on button "Delete" at bounding box center [1067, 277] width 114 height 27
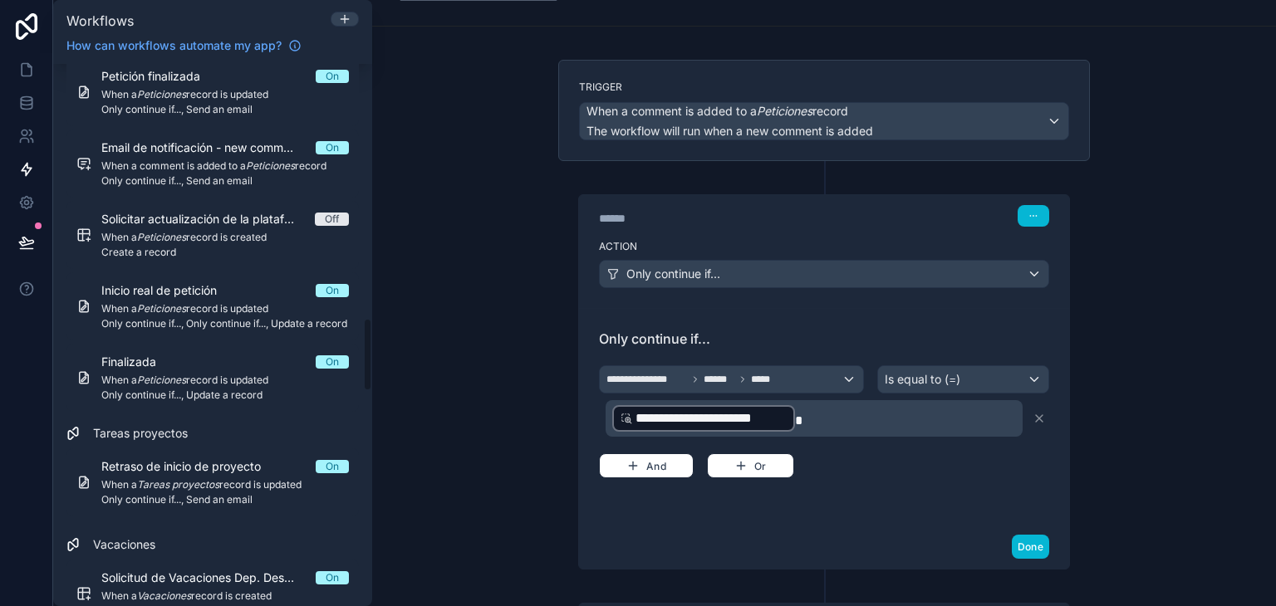
scroll to position [1976, 0]
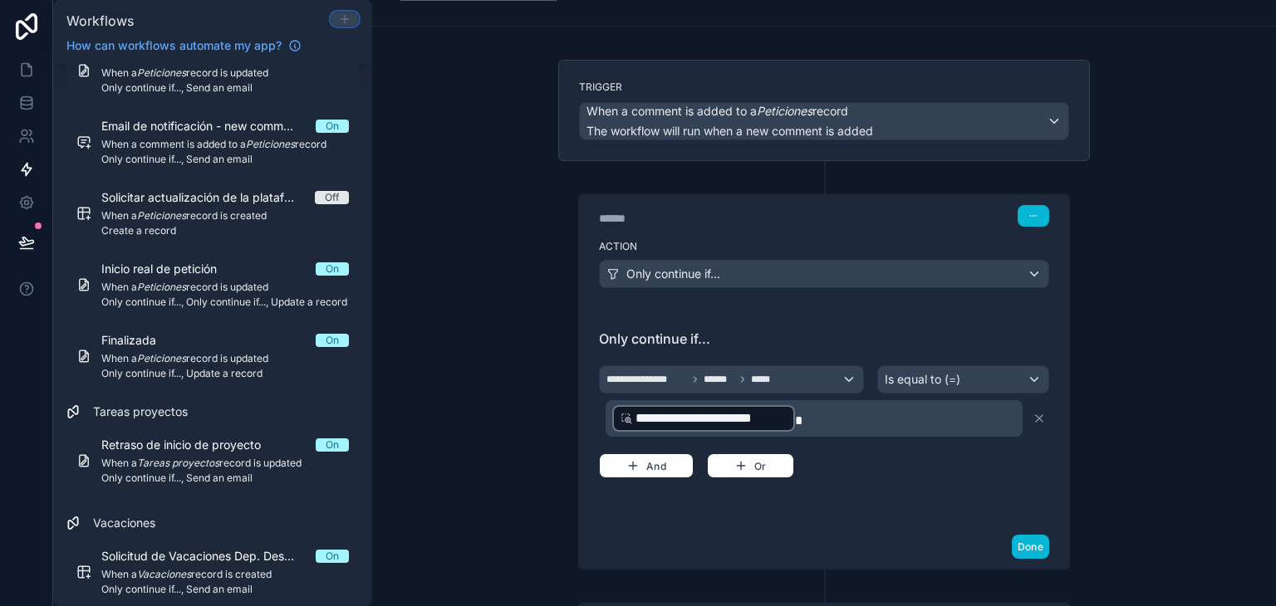
click at [347, 22] on icon at bounding box center [344, 18] width 13 height 13
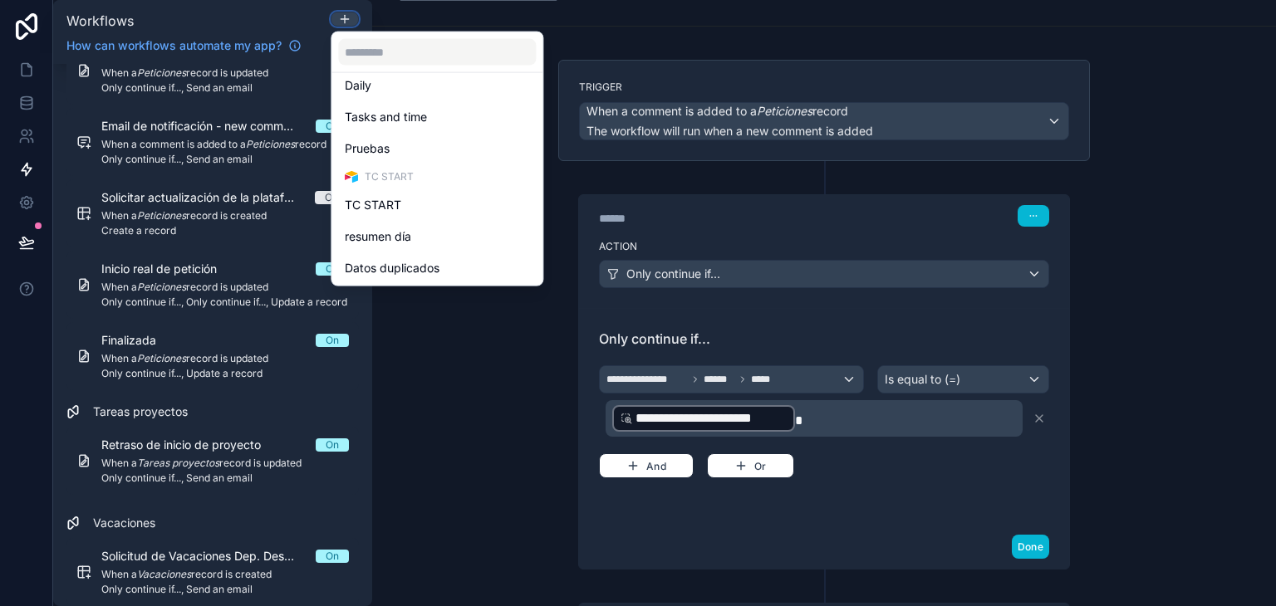
scroll to position [515, 0]
click at [392, 147] on div "Pruebas" at bounding box center [437, 148] width 184 height 20
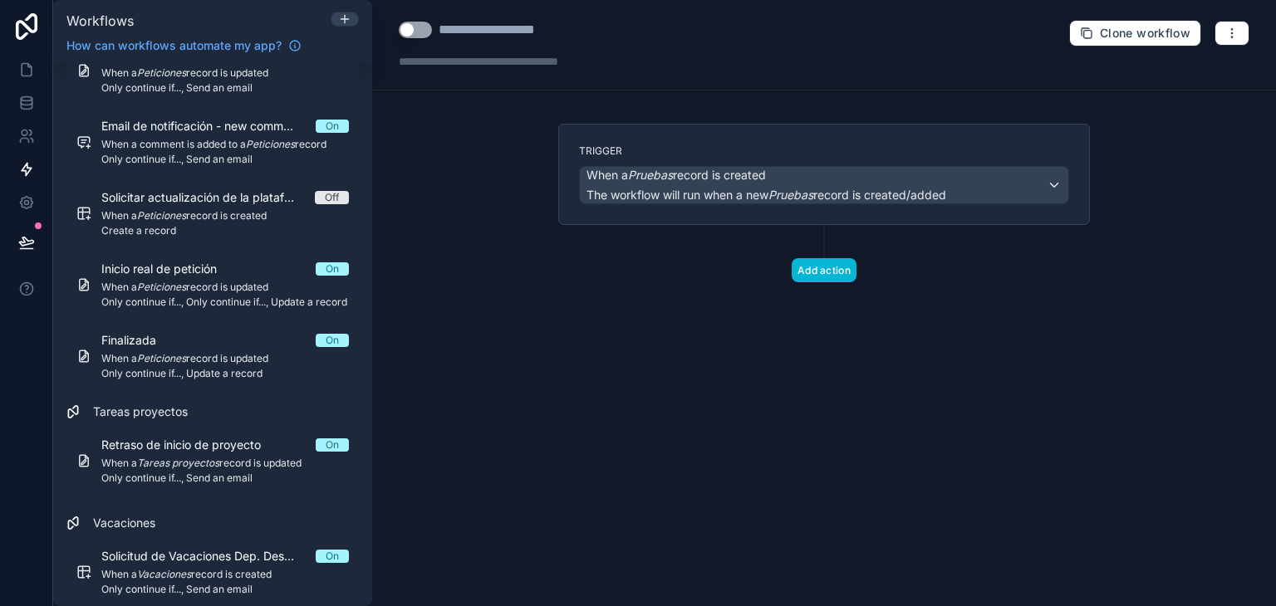
click at [415, 27] on button "Use setting" at bounding box center [415, 30] width 33 height 17
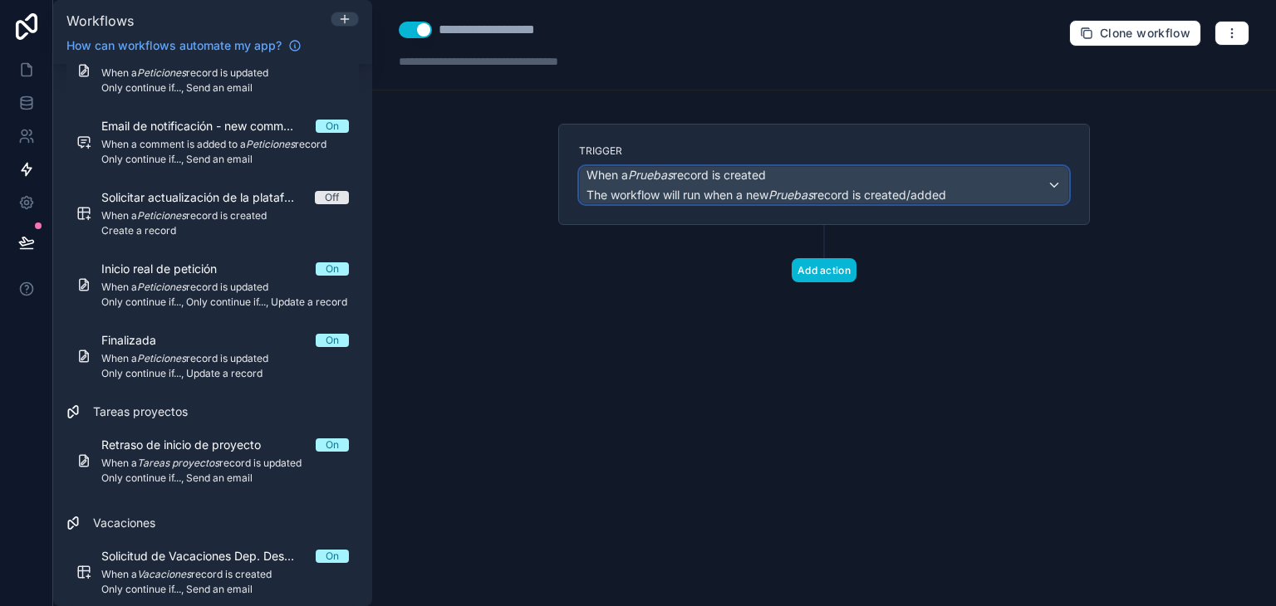
click at [727, 193] on span "The workflow will run when a new Pruebas record is created/added" at bounding box center [767, 195] width 360 height 14
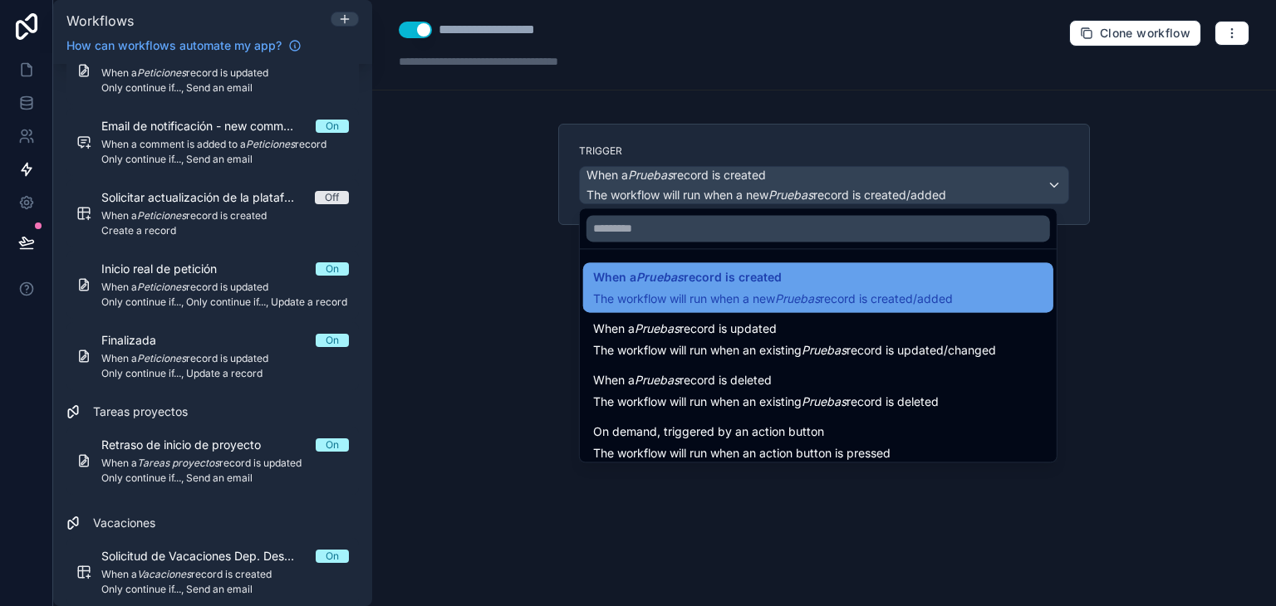
click at [748, 302] on span "The workflow will run when a new Pruebas record is created/added" at bounding box center [773, 299] width 360 height 14
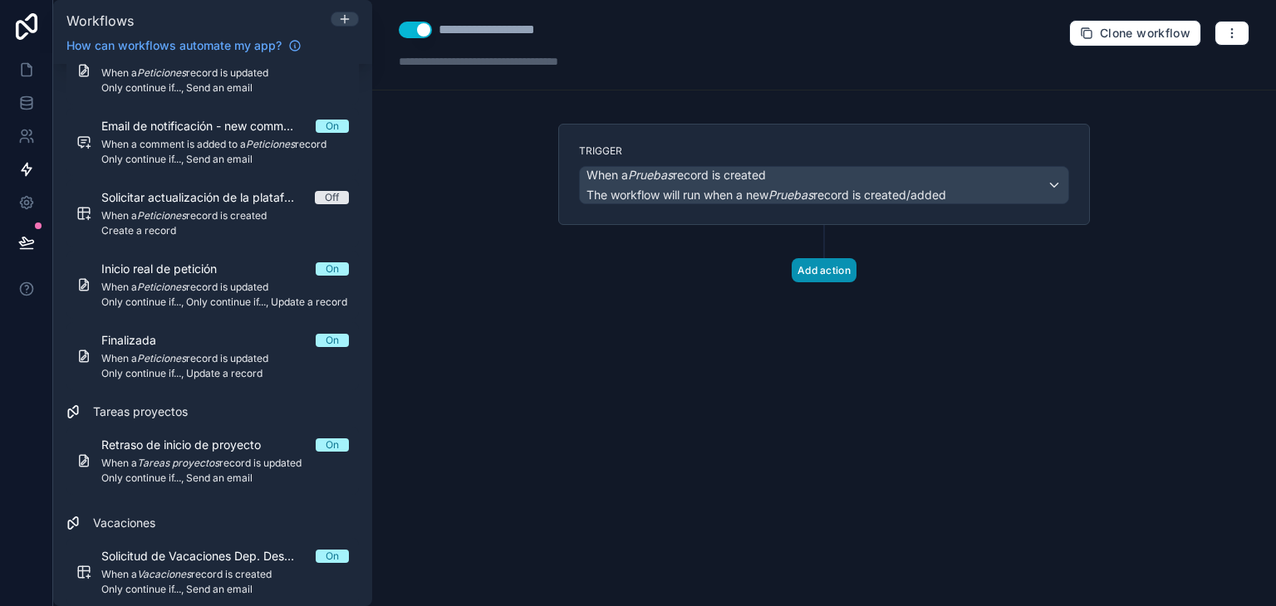
click at [815, 271] on button "Add action" at bounding box center [824, 270] width 65 height 24
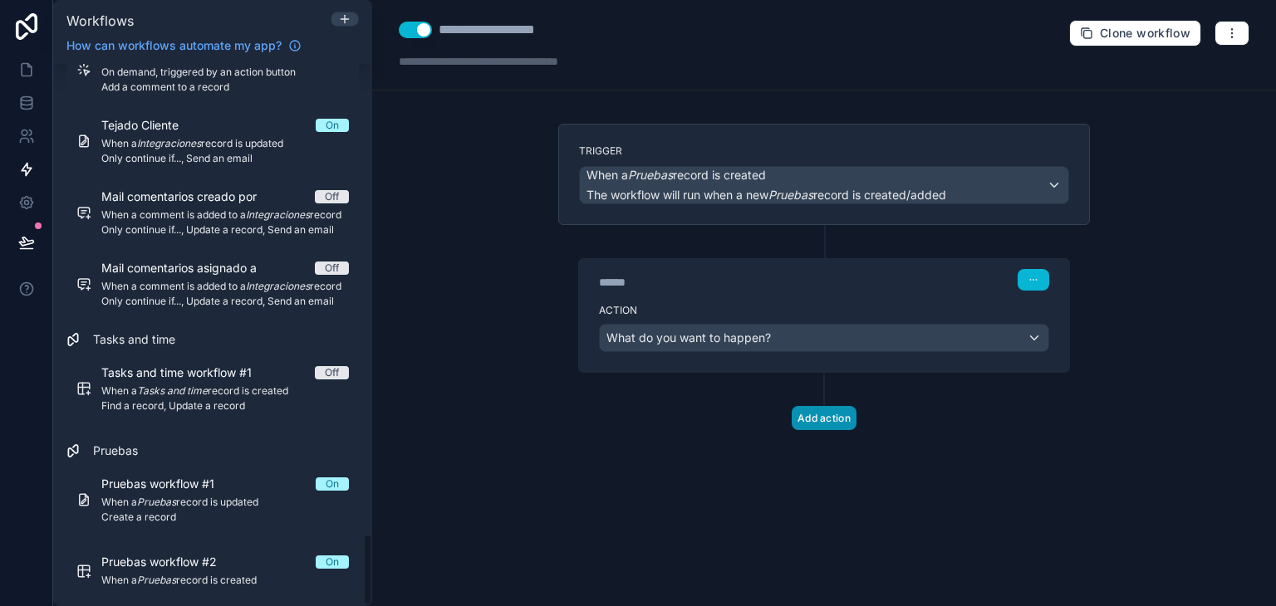
scroll to position [3538, 0]
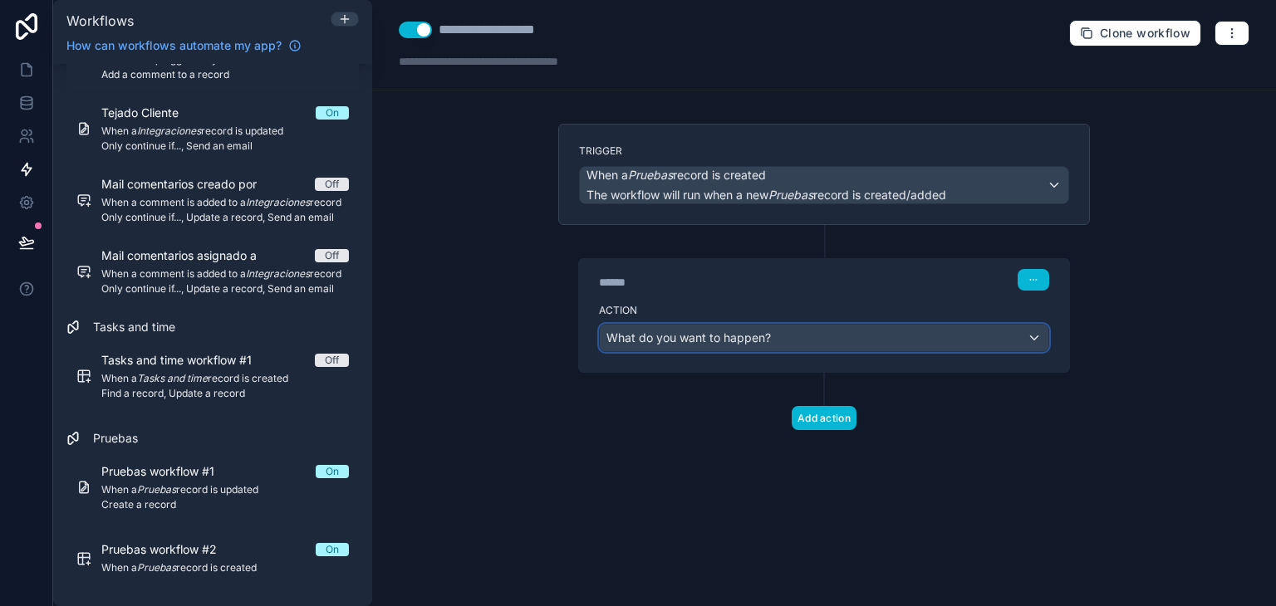
click at [744, 330] on span "What do you want to happen?" at bounding box center [688, 338] width 165 height 17
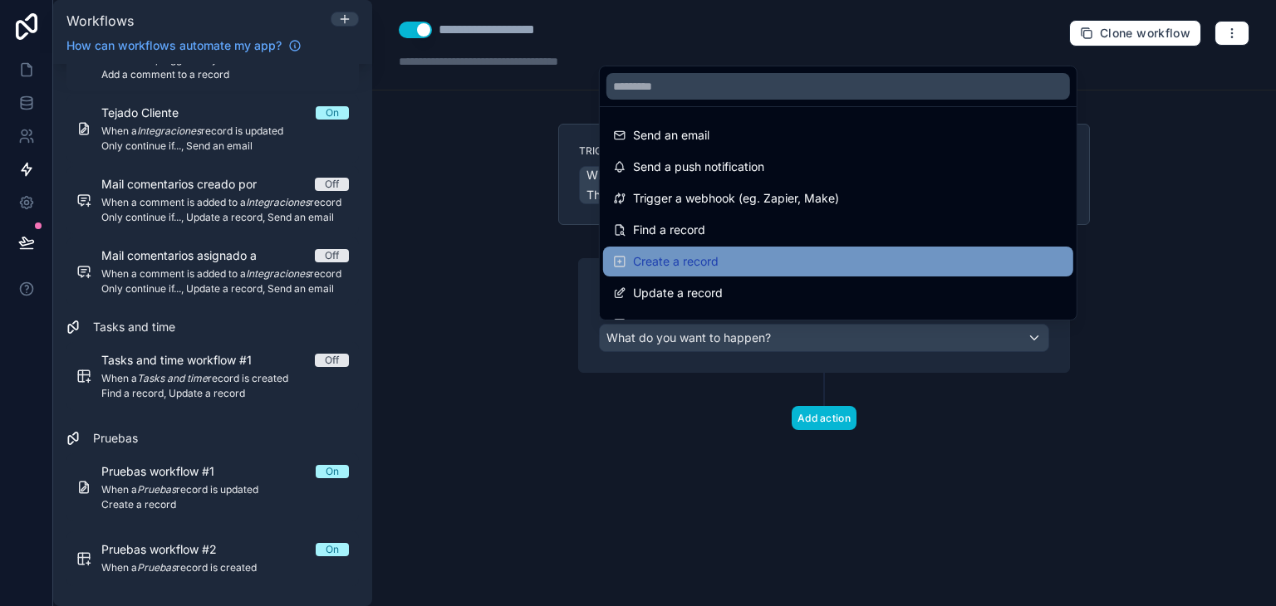
click at [734, 259] on div "Create a record" at bounding box center [838, 262] width 450 height 20
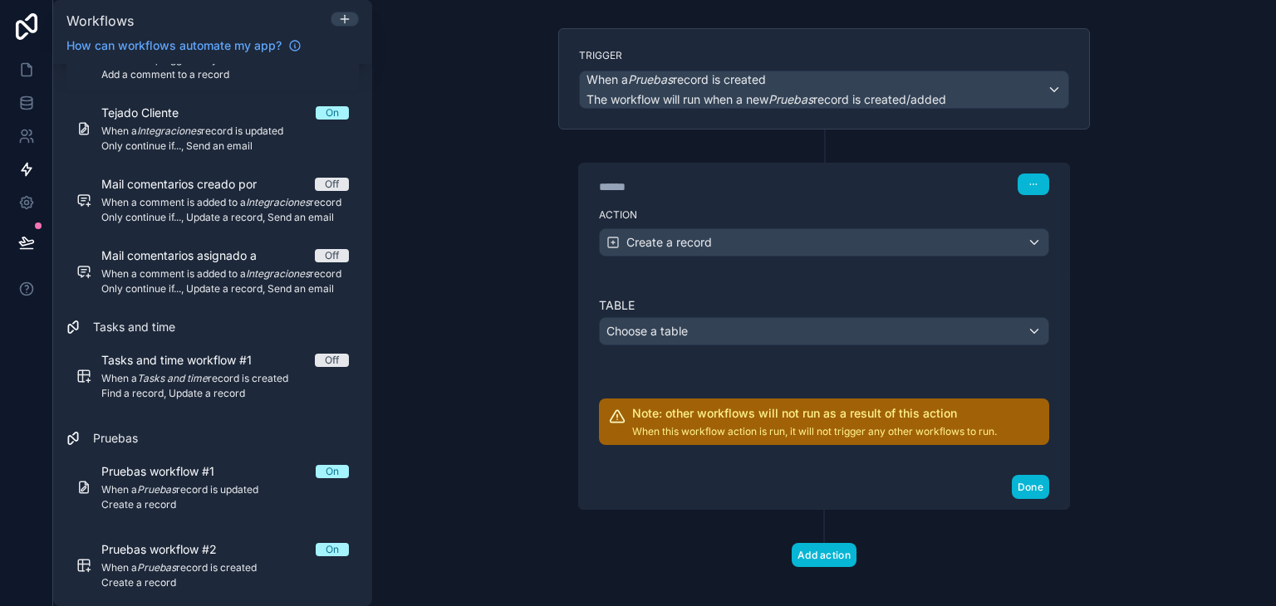
scroll to position [106, 0]
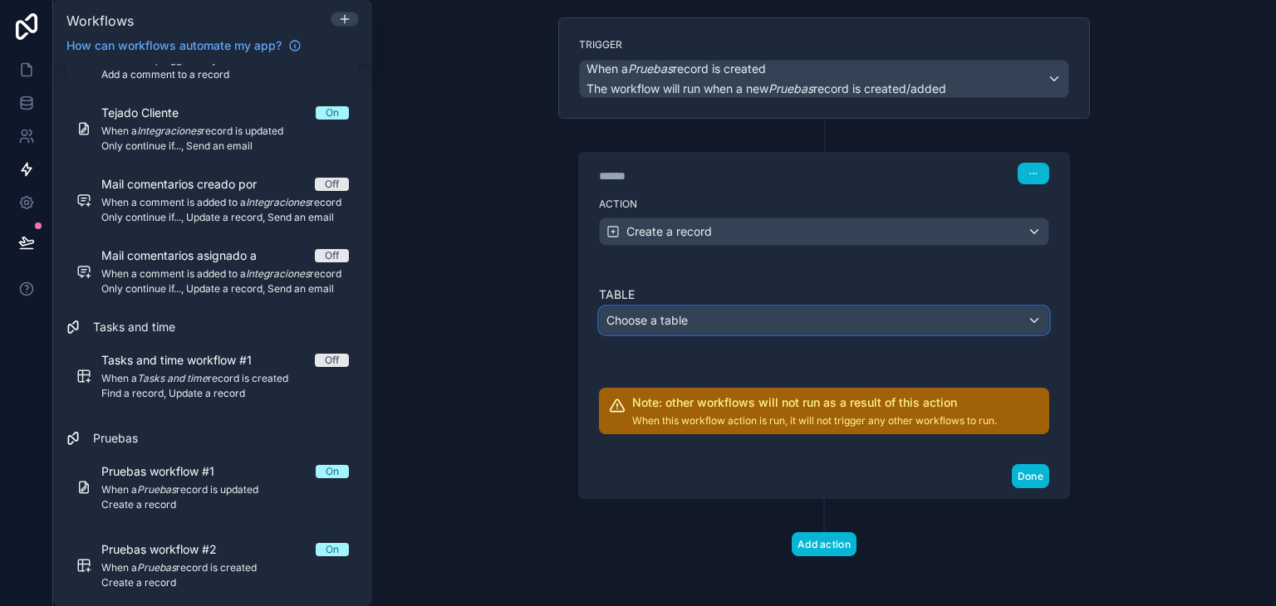
click at [728, 316] on div "Choose a table" at bounding box center [824, 320] width 449 height 27
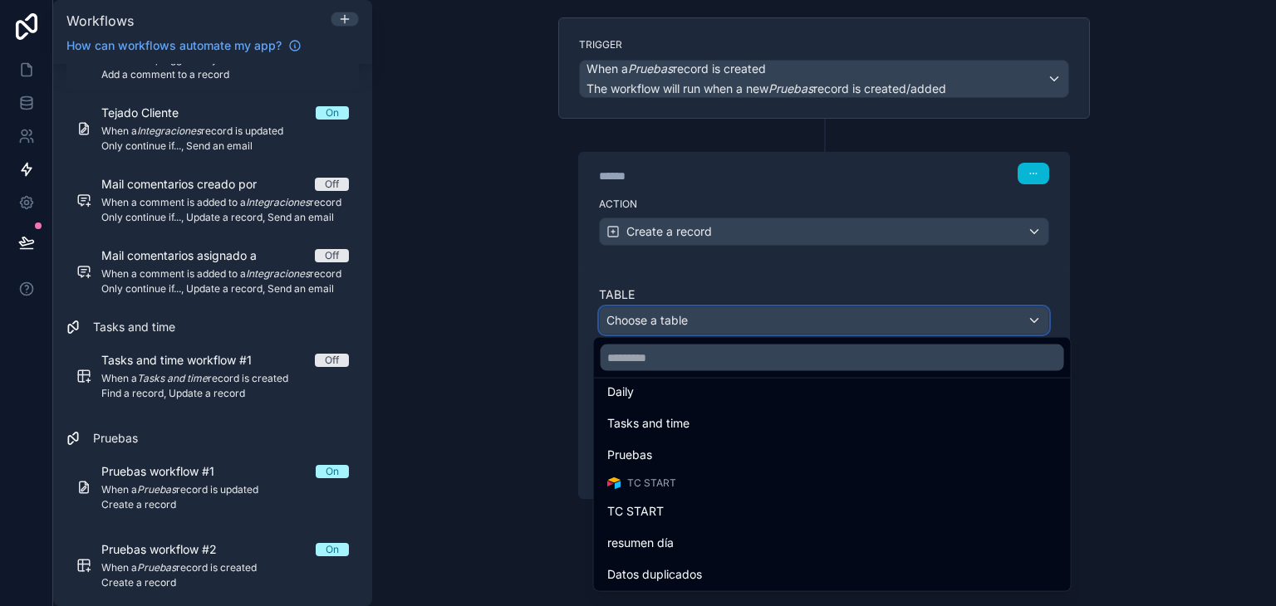
scroll to position [515, 0]
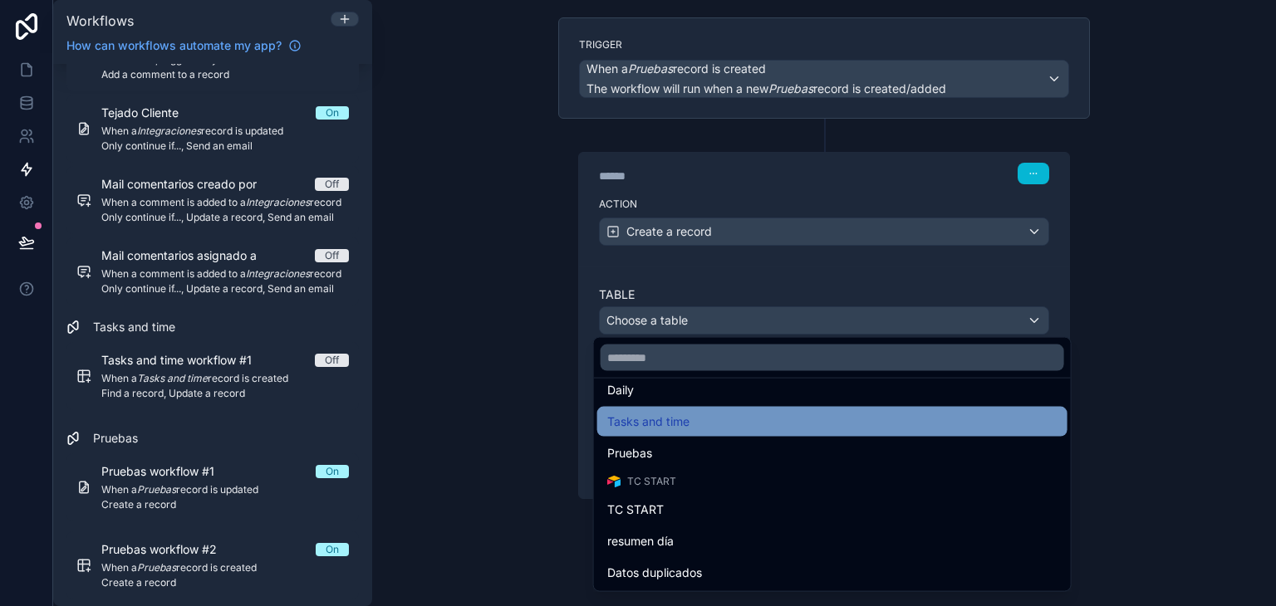
click at [701, 416] on div "Tasks and time" at bounding box center [832, 422] width 450 height 20
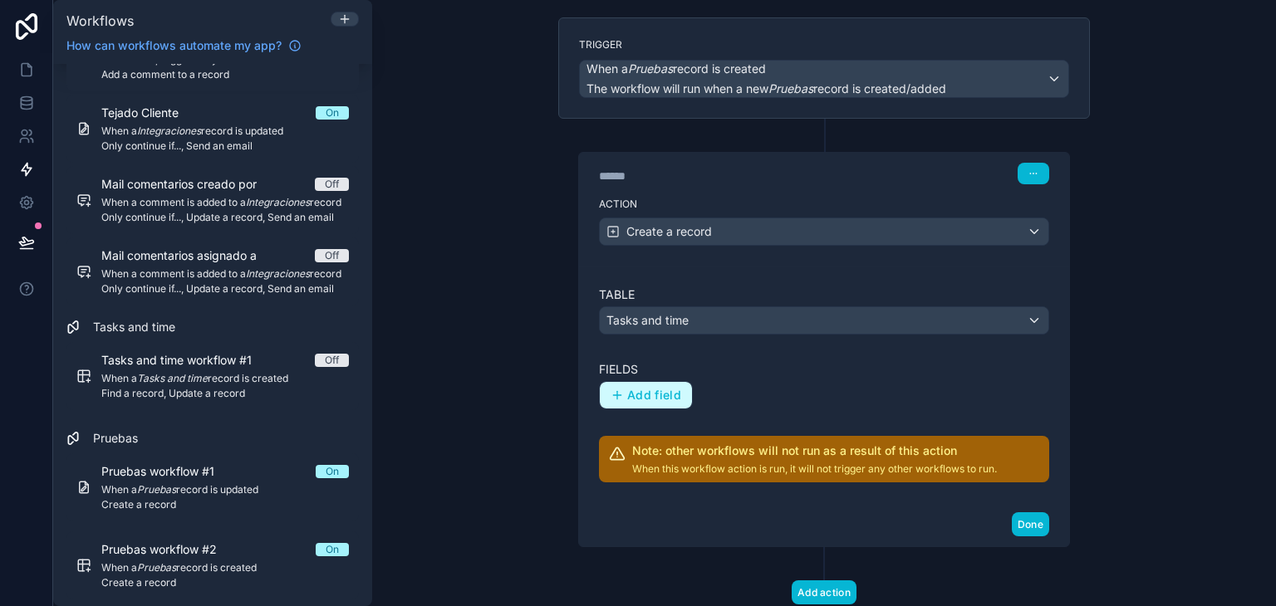
click at [650, 382] on button "Add field" at bounding box center [646, 395] width 92 height 27
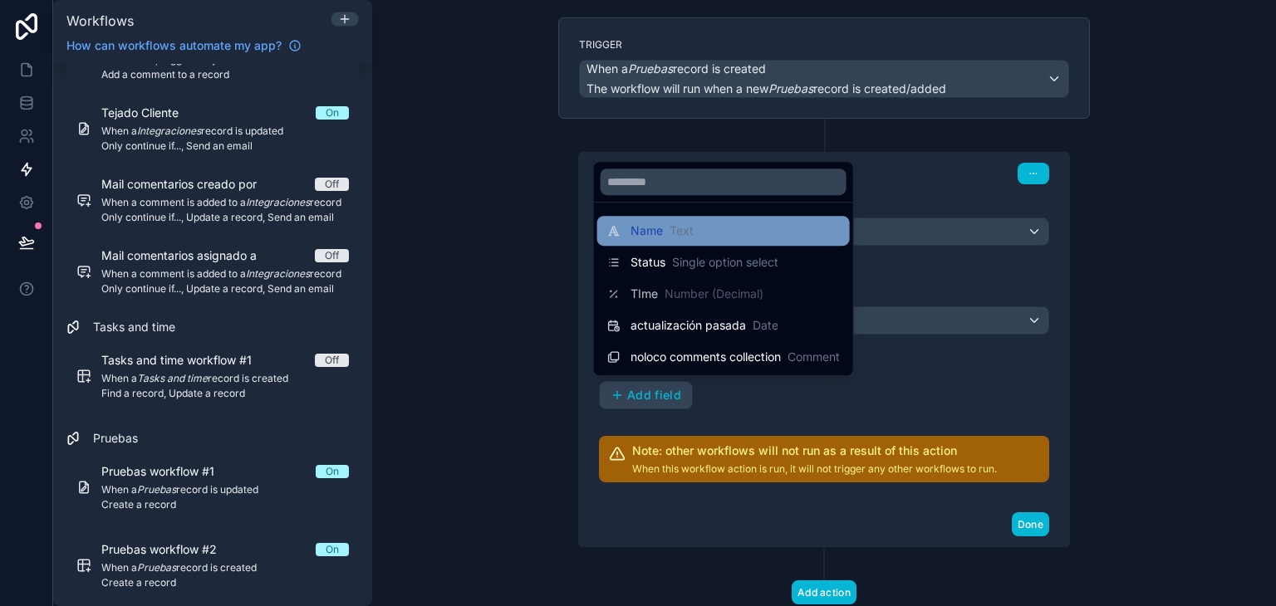
click at [710, 237] on div "Name Text" at bounding box center [723, 231] width 233 height 20
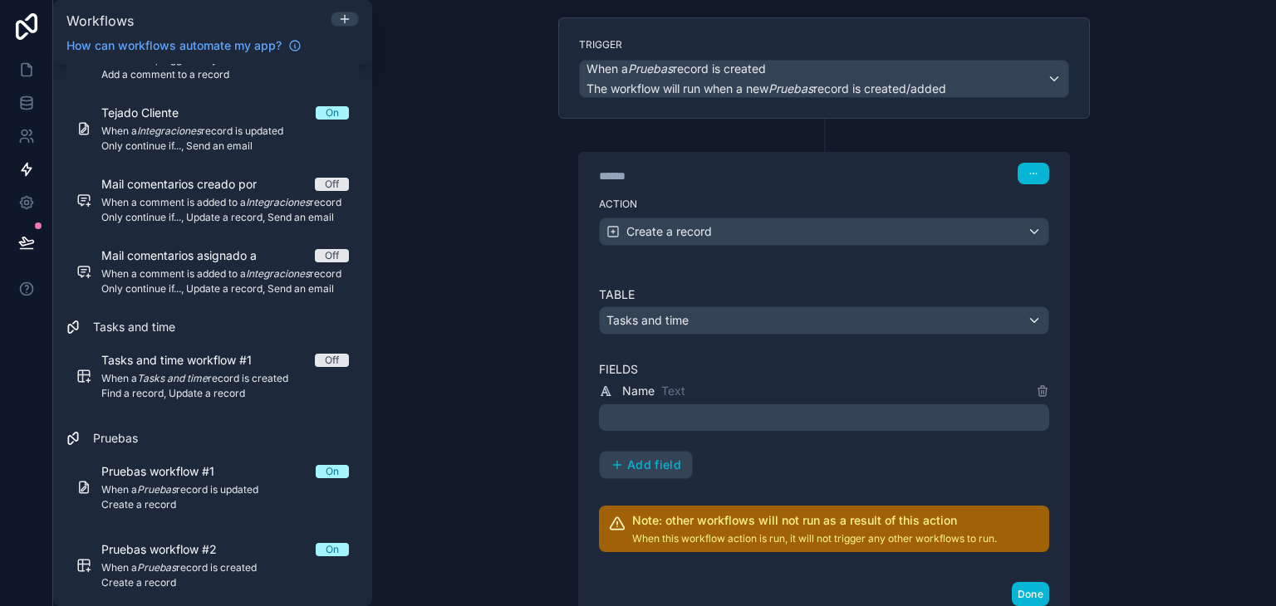
click at [714, 418] on p "﻿" at bounding box center [826, 418] width 440 height 20
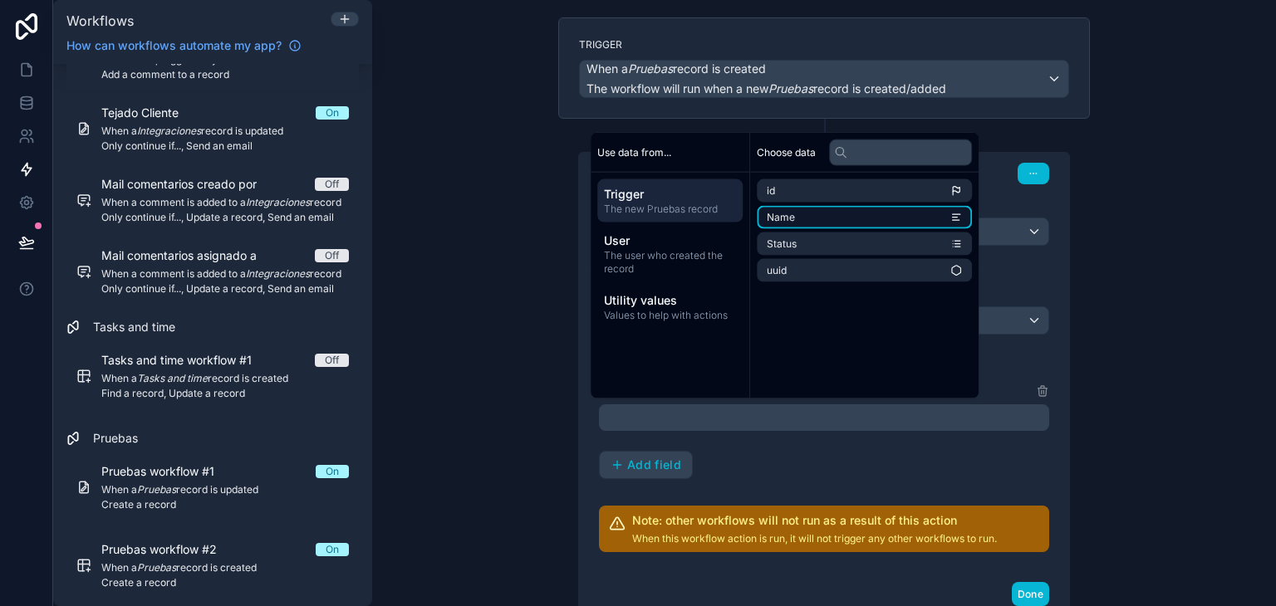
click at [823, 221] on li "Name" at bounding box center [864, 217] width 215 height 23
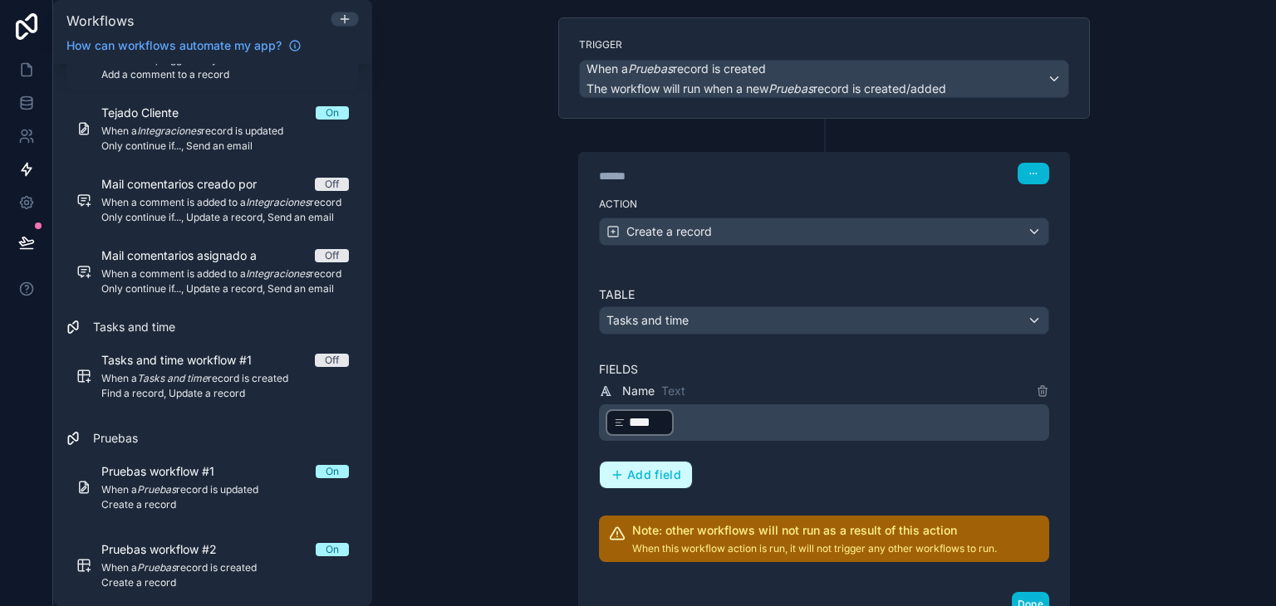
click at [669, 478] on span "Add field" at bounding box center [654, 475] width 54 height 15
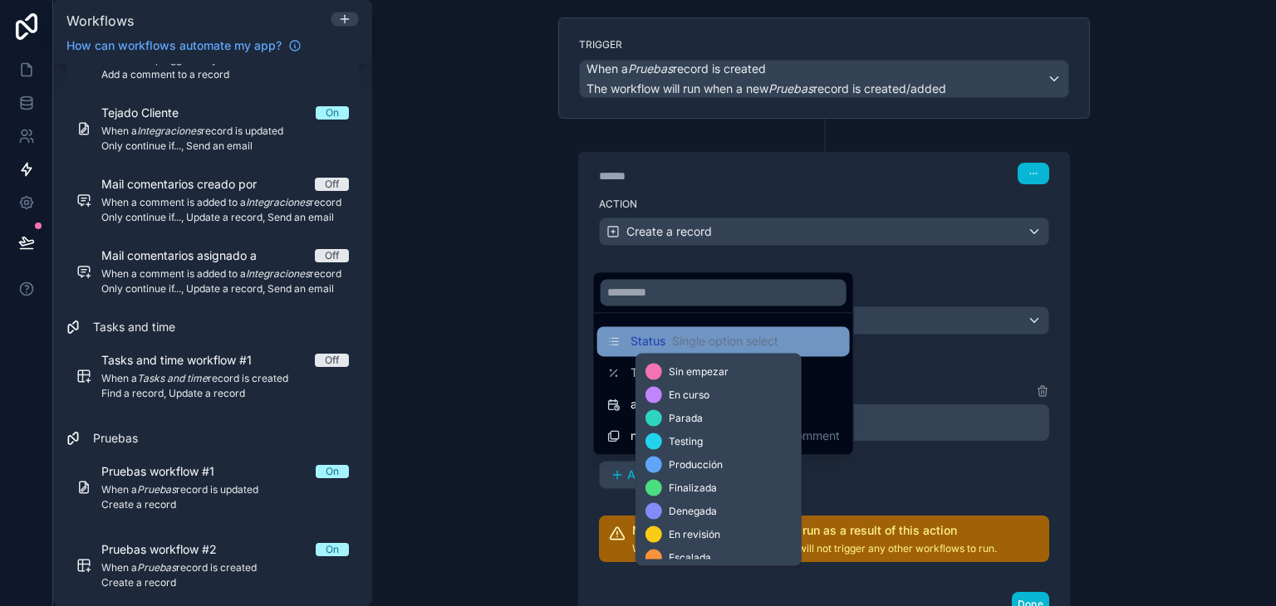
click at [700, 348] on span "Single option select" at bounding box center [725, 341] width 106 height 17
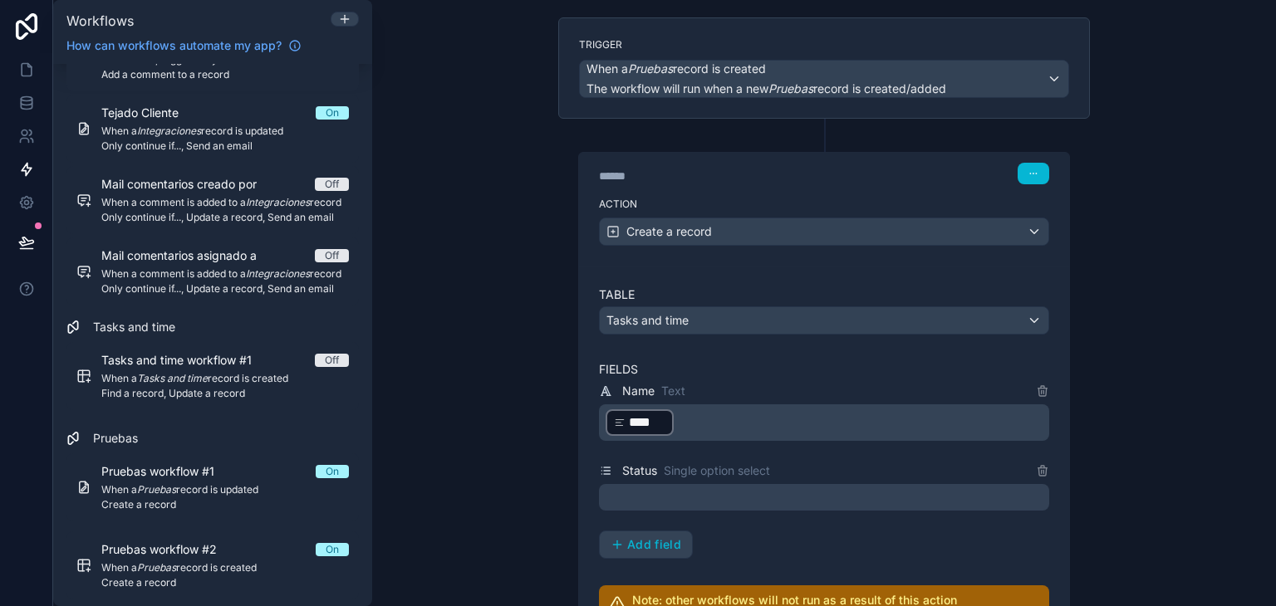
click at [648, 504] on div at bounding box center [824, 497] width 450 height 27
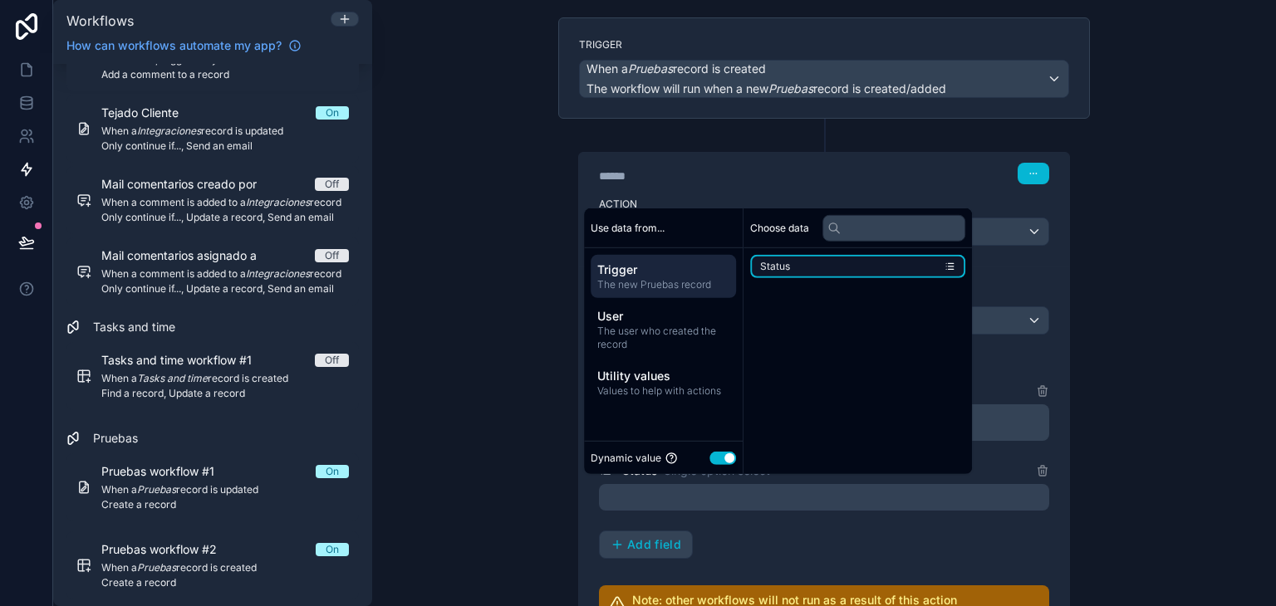
click at [803, 273] on li "Status" at bounding box center [857, 266] width 215 height 23
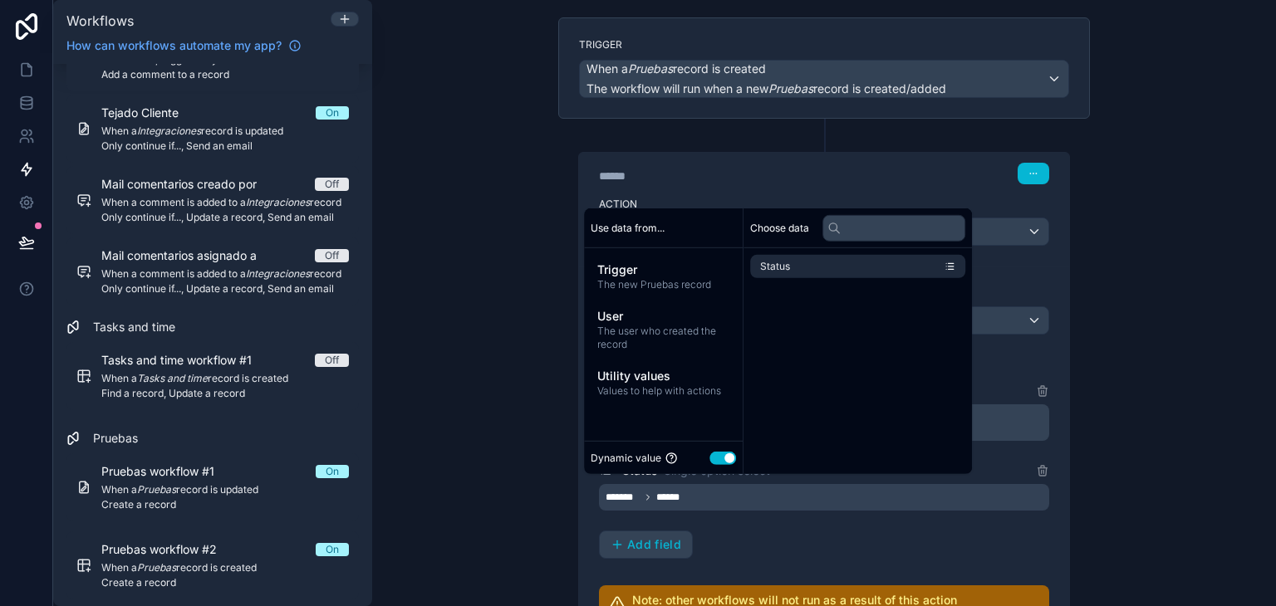
click at [1177, 354] on div "**********" at bounding box center [824, 303] width 904 height 606
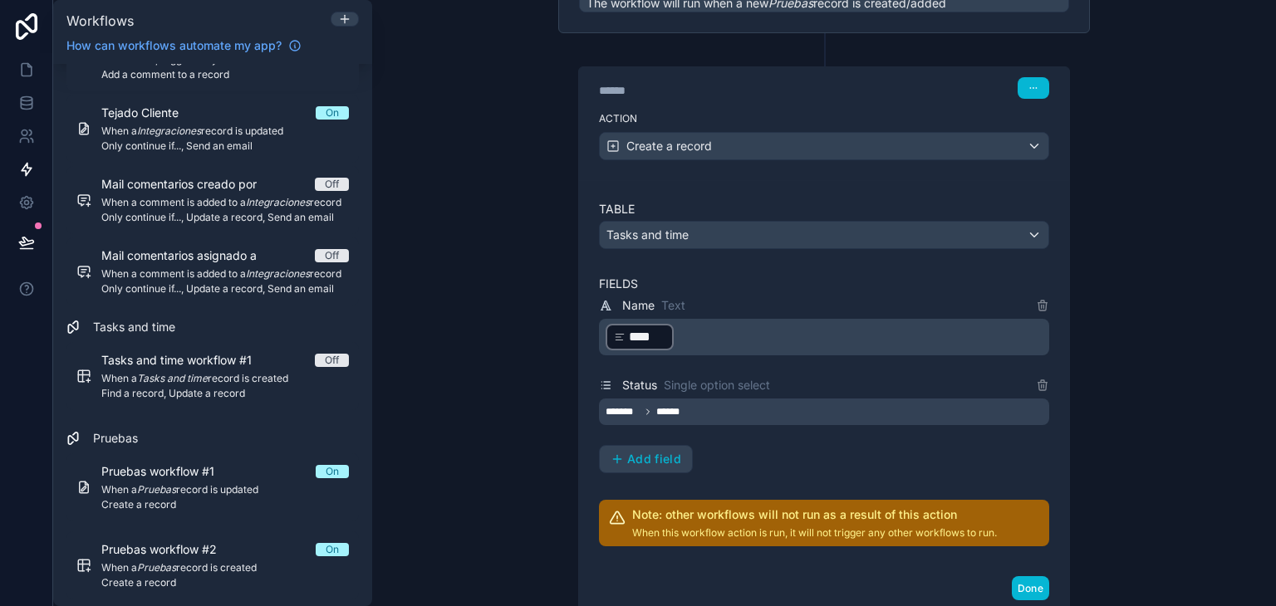
scroll to position [302, 0]
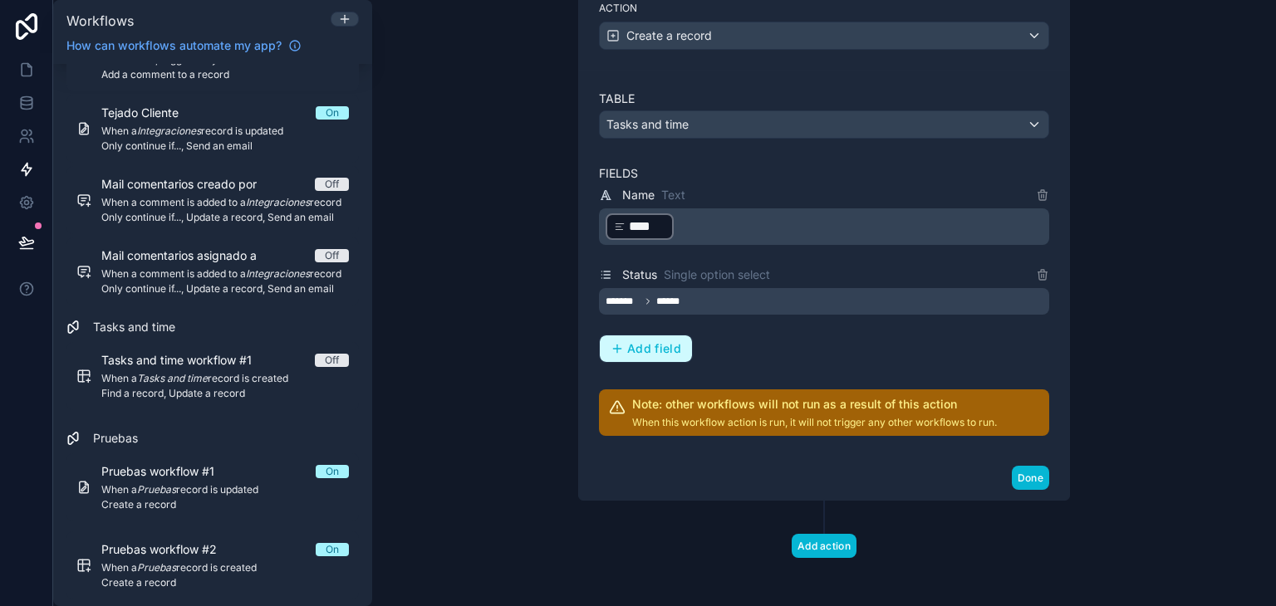
click at [646, 346] on span "Add field" at bounding box center [654, 348] width 54 height 15
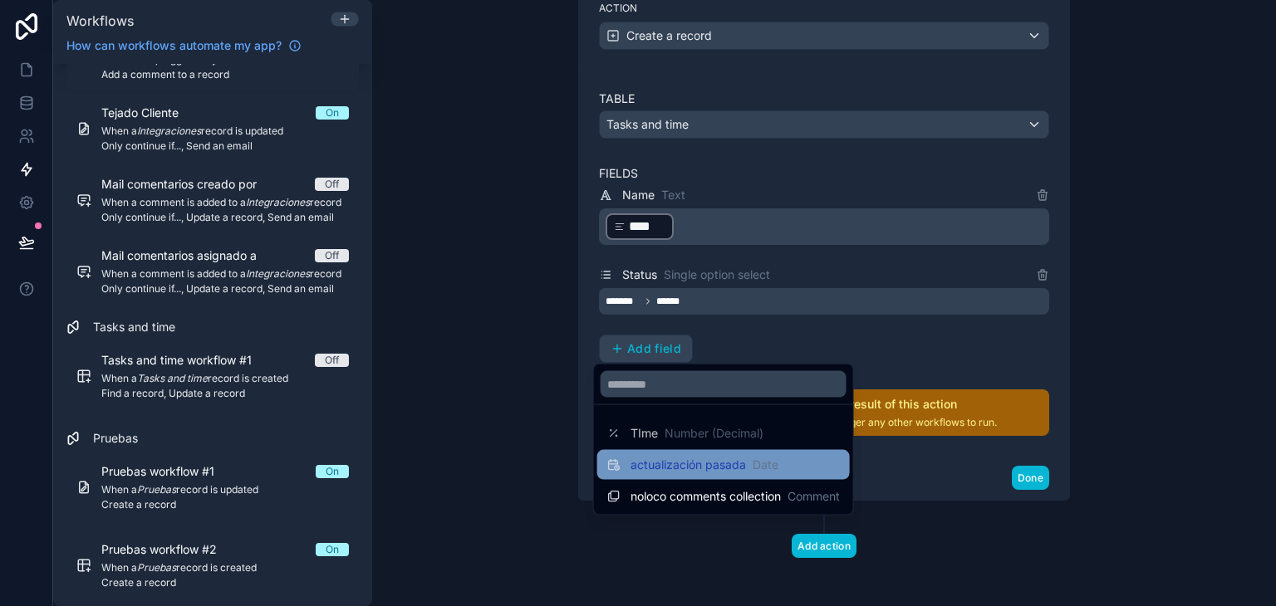
click at [693, 475] on div "actualización pasada Date" at bounding box center [723, 465] width 253 height 30
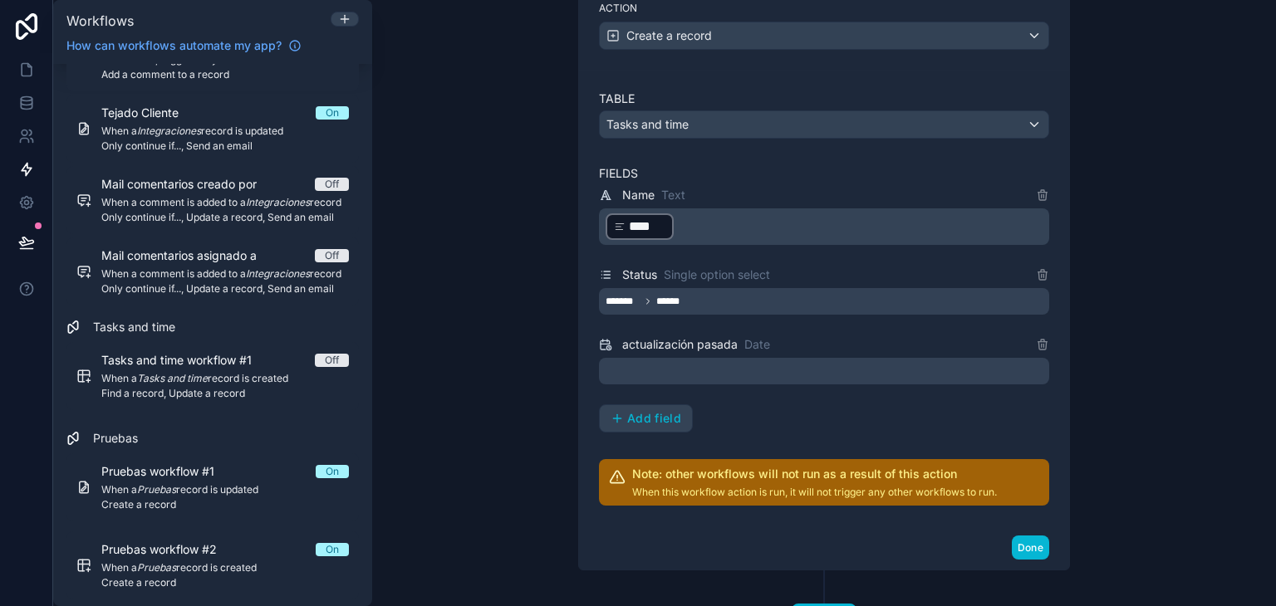
click at [694, 376] on div at bounding box center [824, 371] width 450 height 27
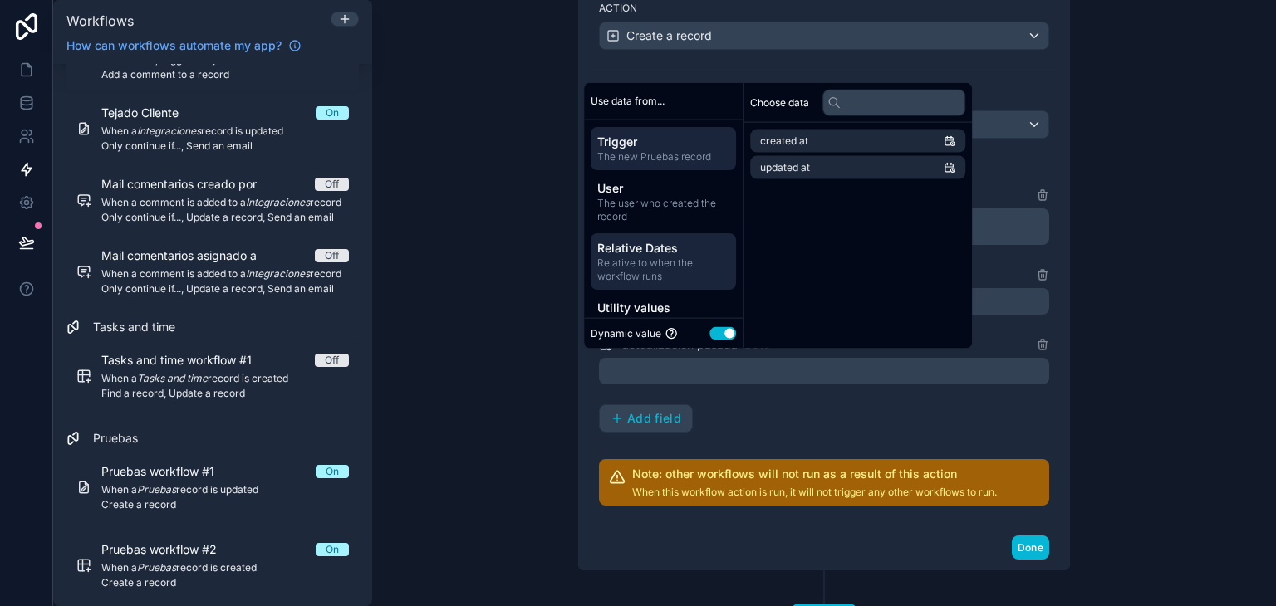
click at [658, 251] on span "Relative Dates" at bounding box center [663, 247] width 132 height 17
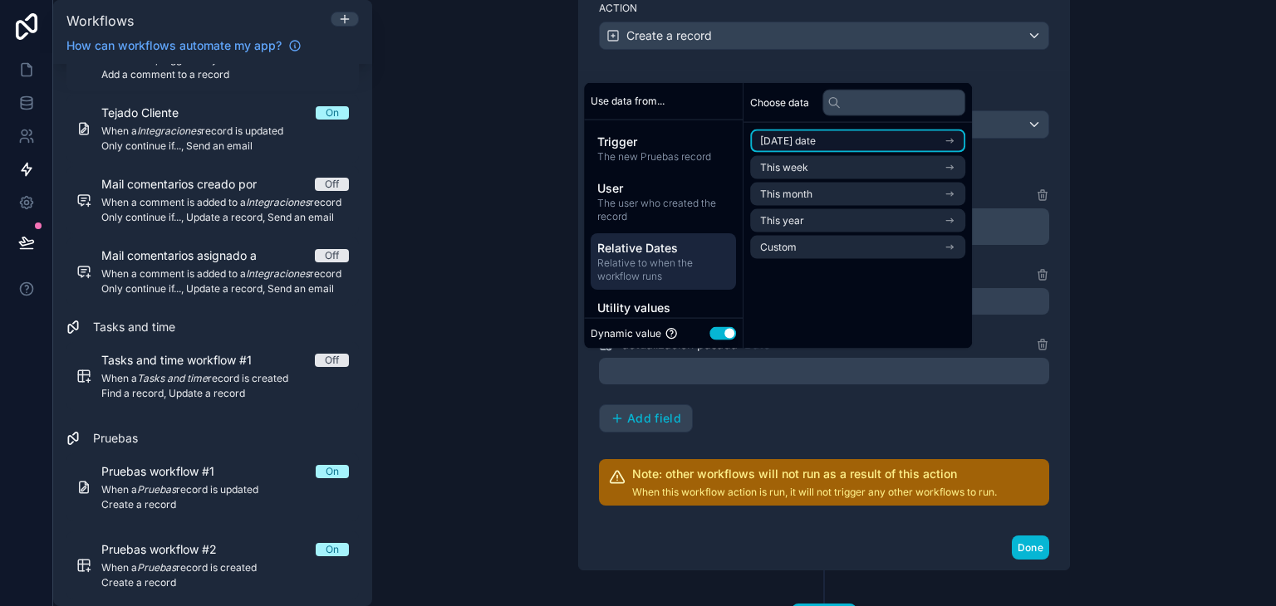
click at [873, 137] on li "[DATE] date" at bounding box center [857, 141] width 215 height 23
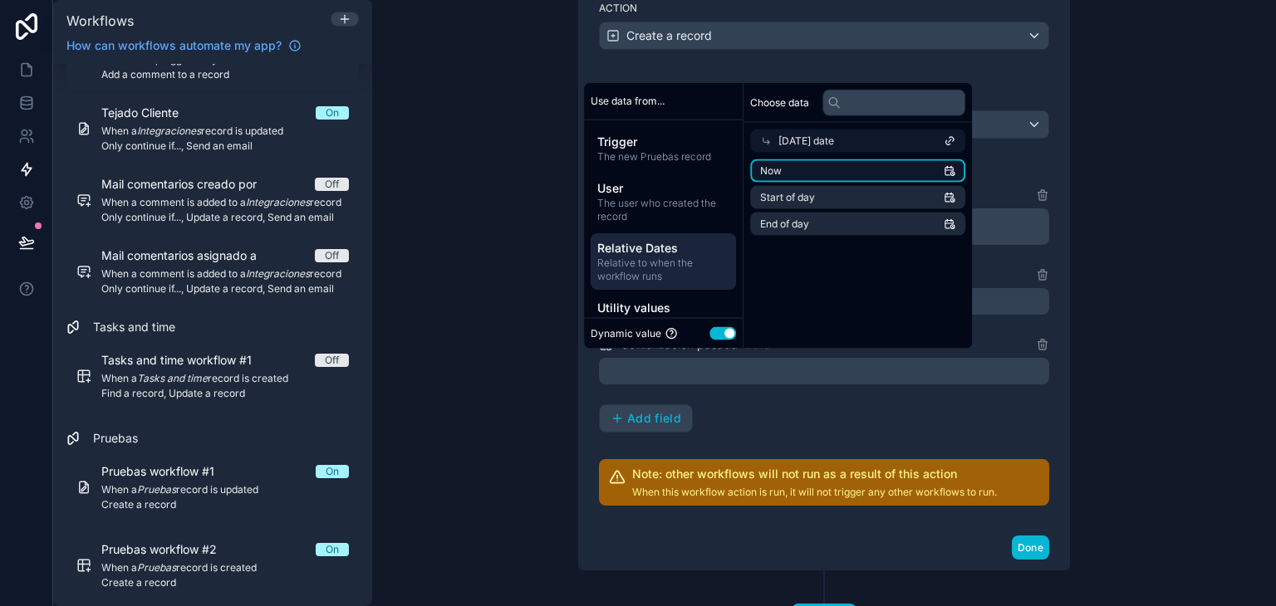
click at [872, 169] on li "Now" at bounding box center [857, 171] width 215 height 23
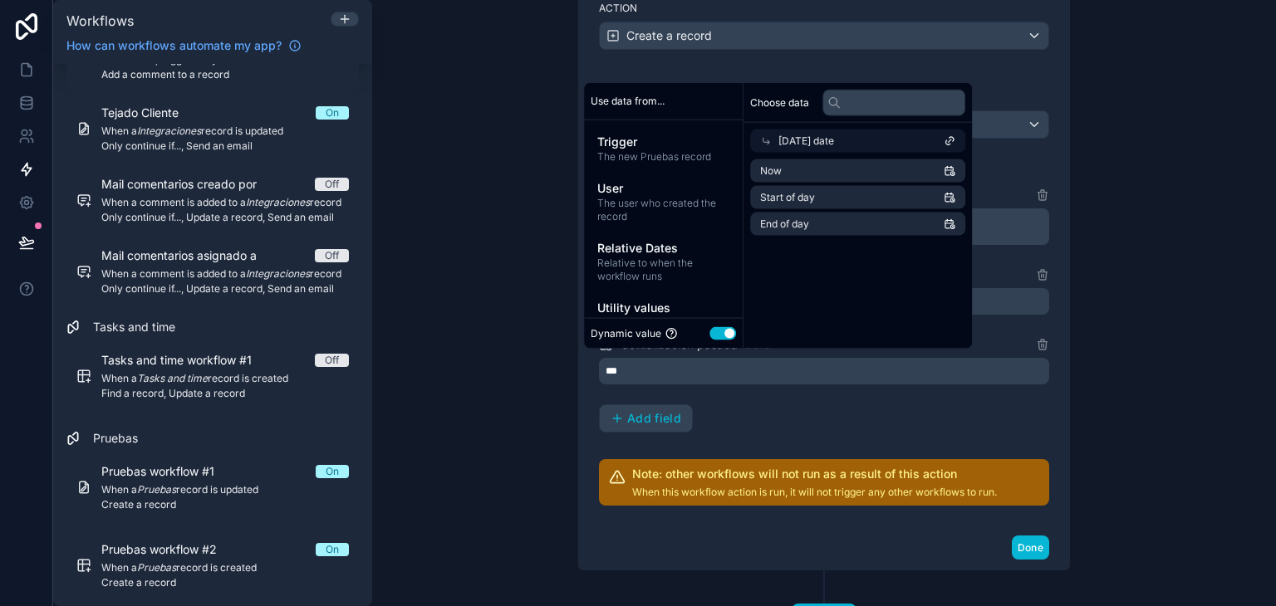
click at [1166, 491] on div "**********" at bounding box center [824, 303] width 904 height 606
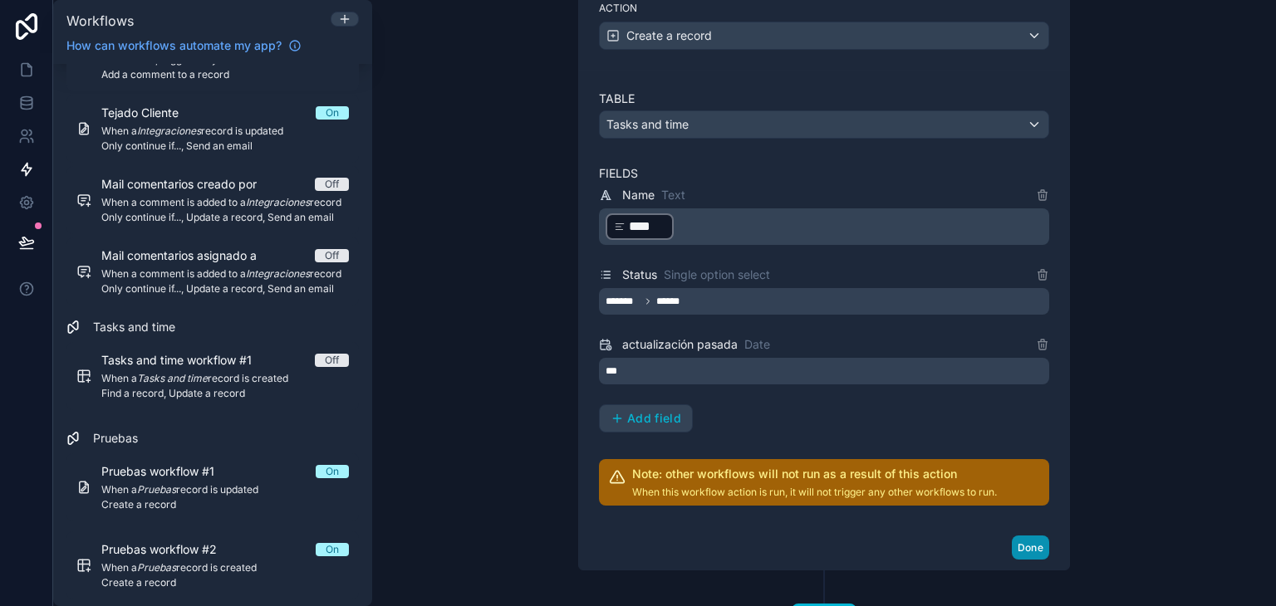
click at [1036, 546] on button "Done" at bounding box center [1030, 548] width 37 height 24
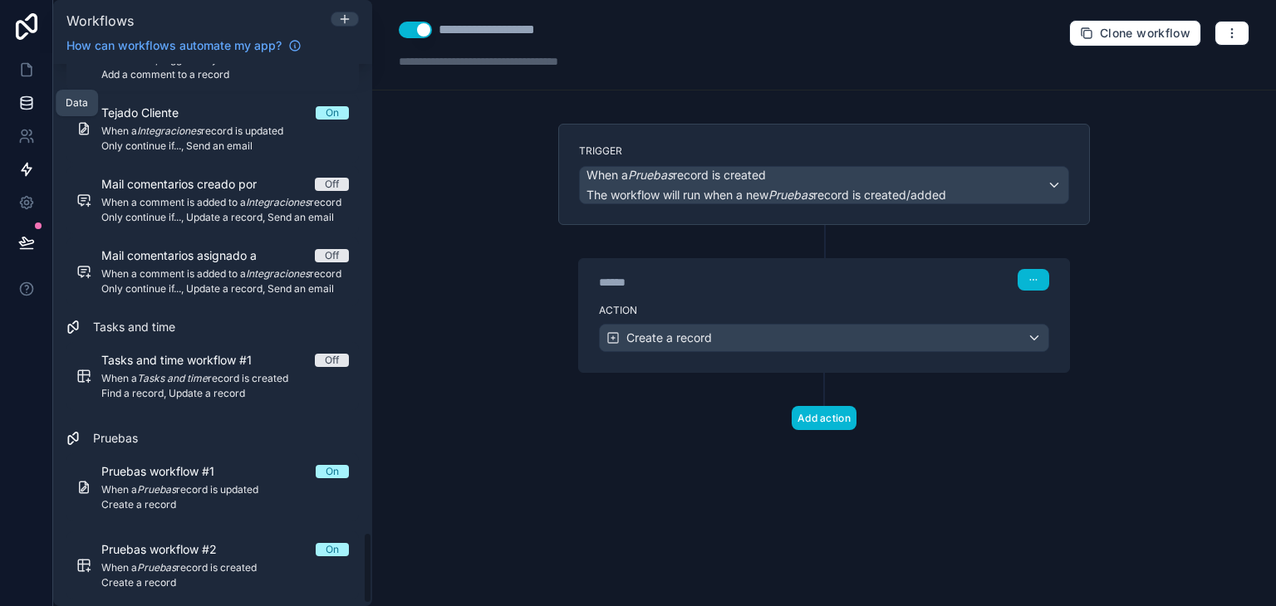
click at [30, 101] on icon at bounding box center [26, 103] width 17 height 17
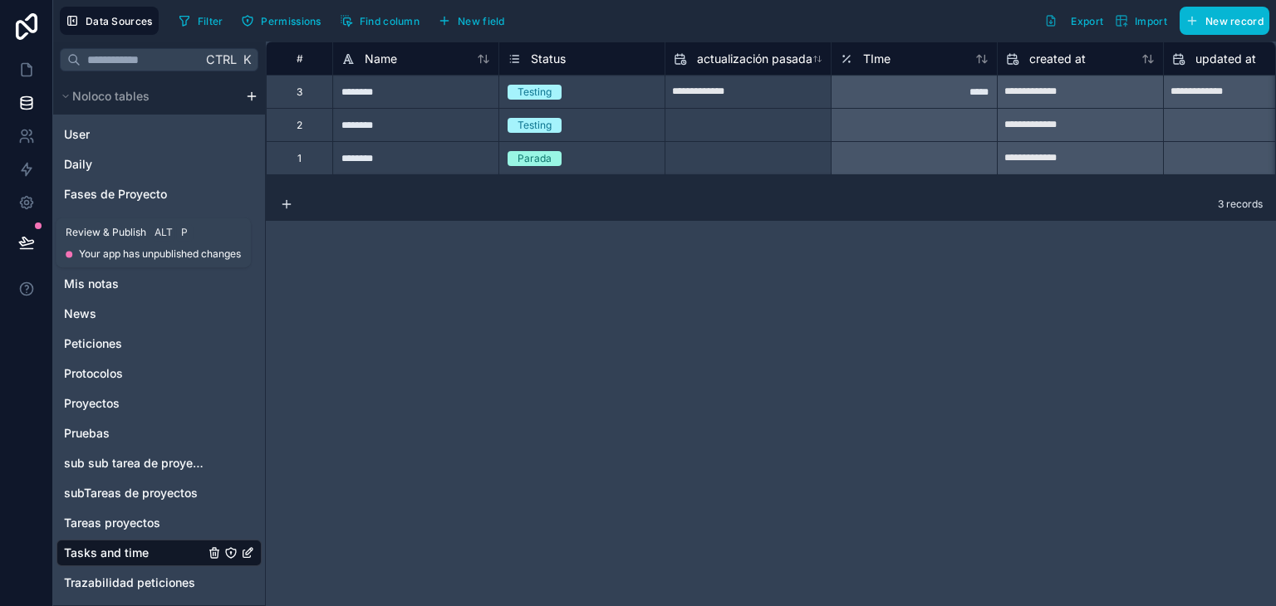
click at [34, 243] on button at bounding box center [26, 242] width 37 height 47
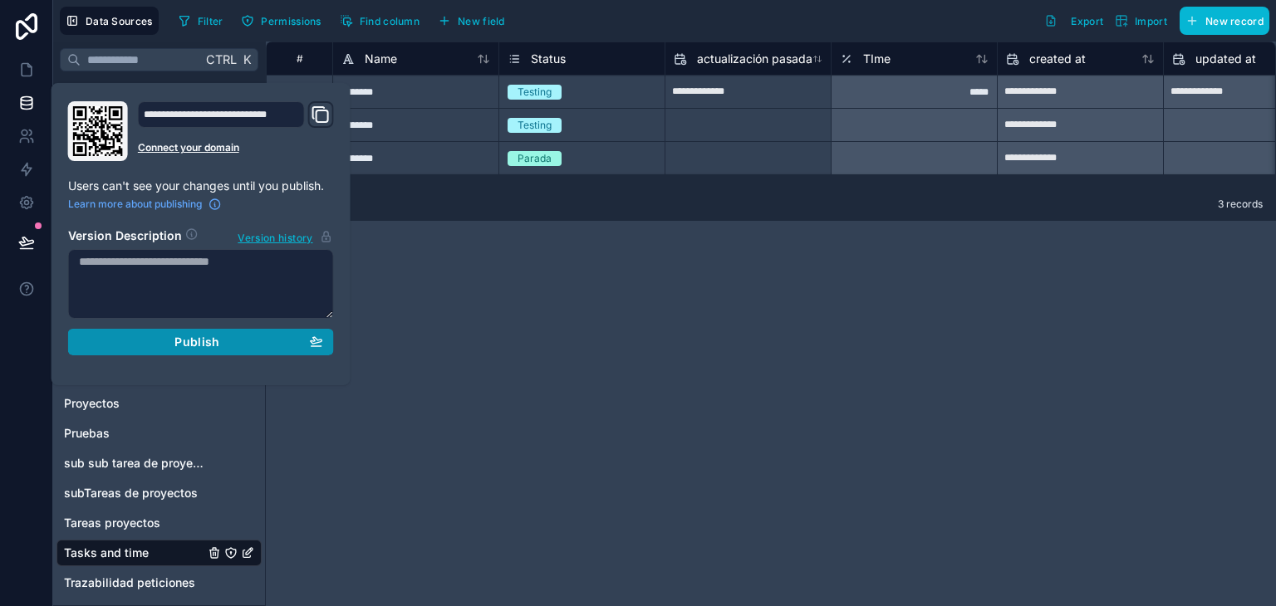
click at [173, 350] on button "Publish" at bounding box center [201, 342] width 266 height 27
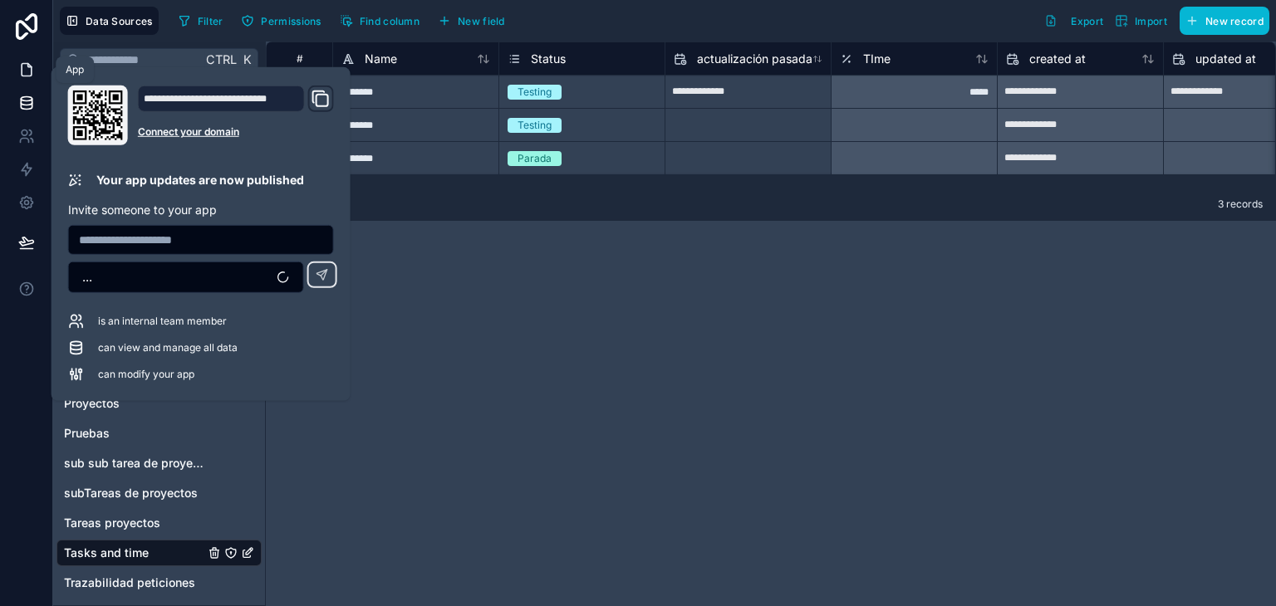
click at [22, 71] on icon at bounding box center [26, 69] width 17 height 17
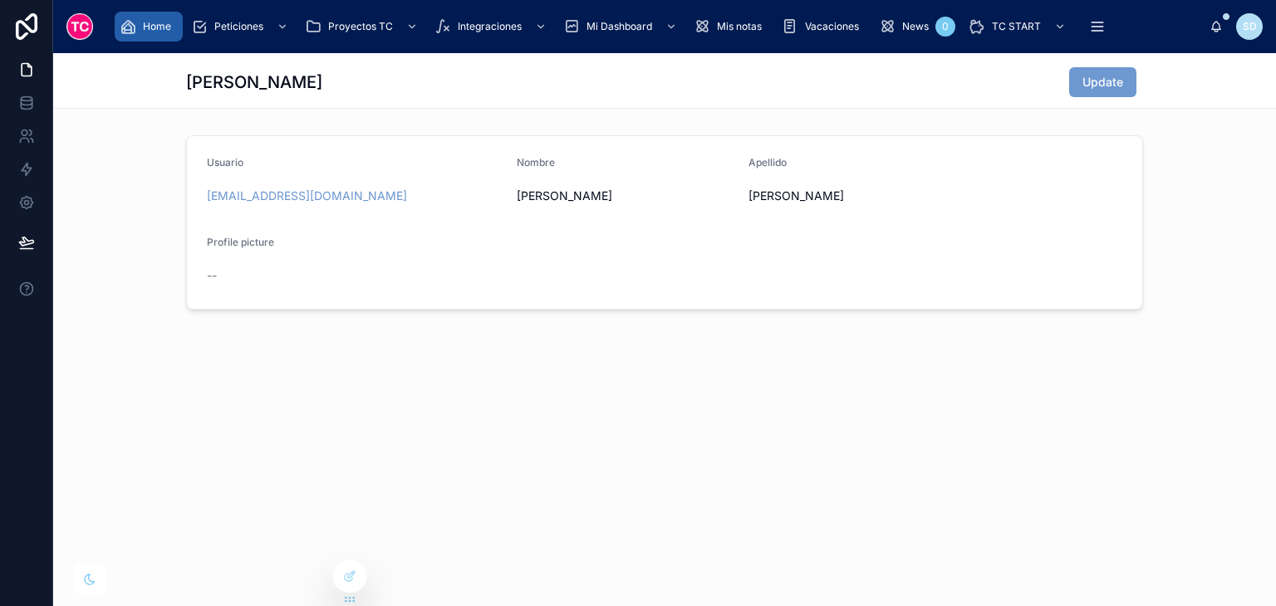
click at [156, 23] on span "Home" at bounding box center [157, 26] width 28 height 13
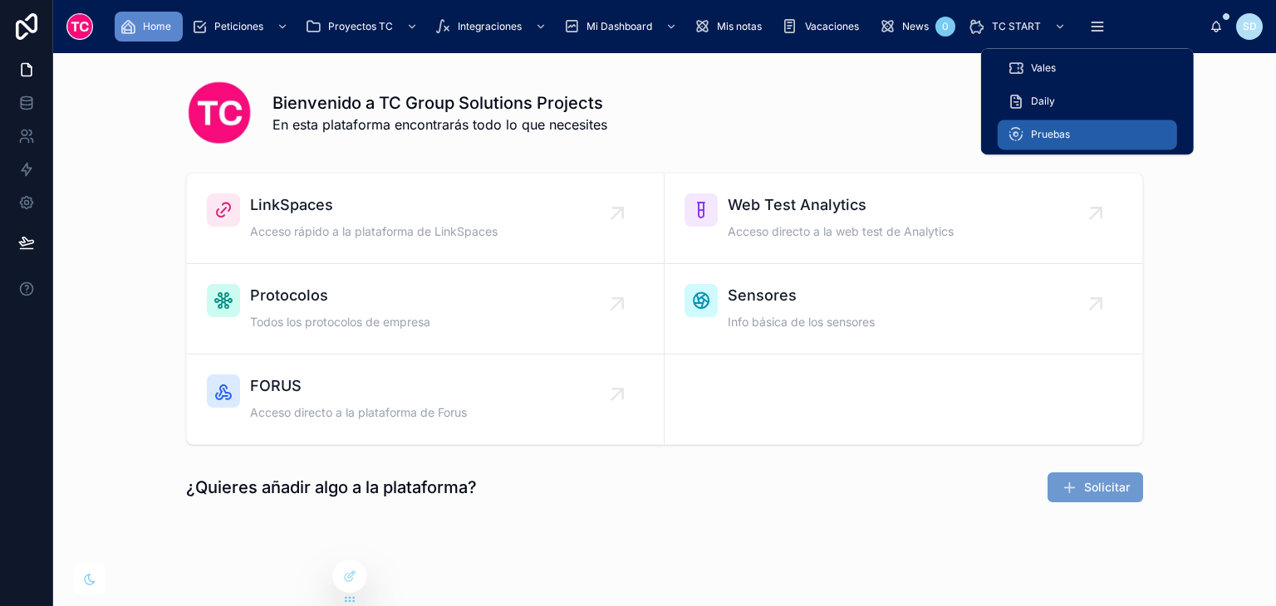
click at [1093, 135] on div "Pruebas" at bounding box center [1088, 134] width 160 height 27
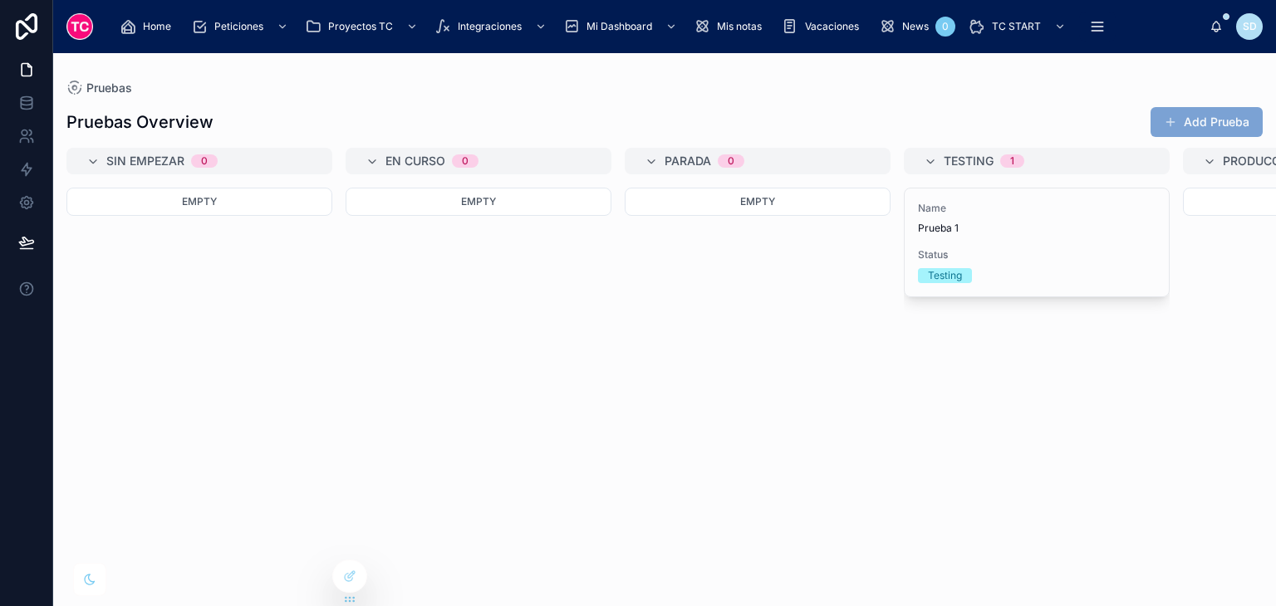
click at [1220, 130] on button "Add Prueba" at bounding box center [1207, 122] width 112 height 30
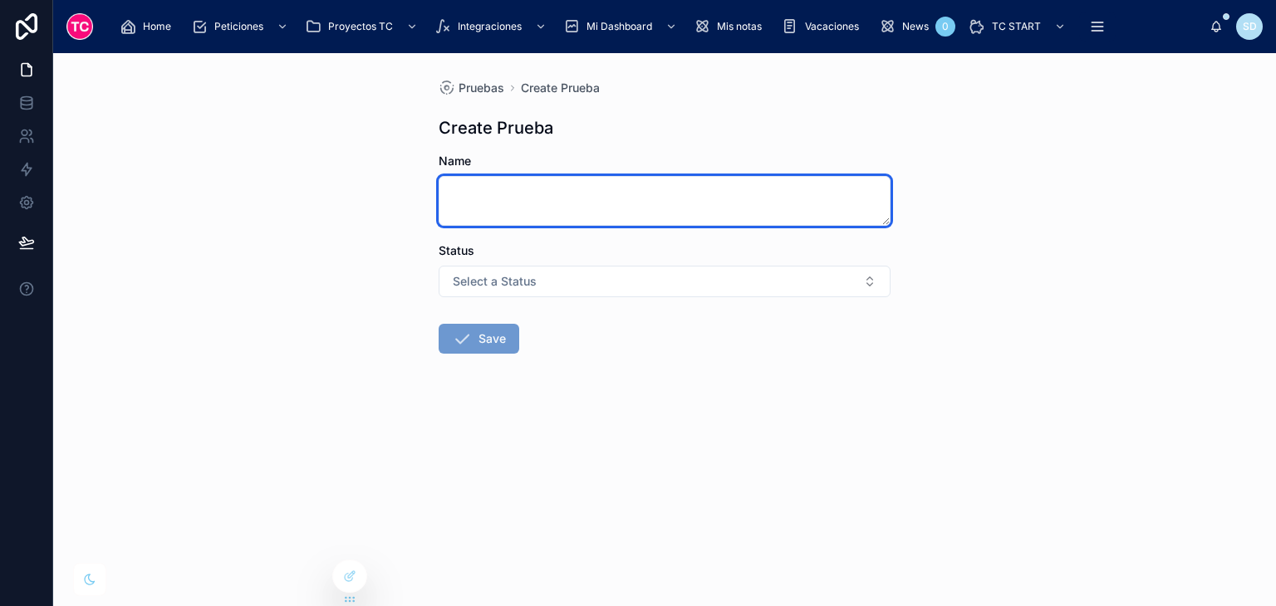
click at [652, 199] on textarea at bounding box center [665, 201] width 452 height 50
type textarea "********"
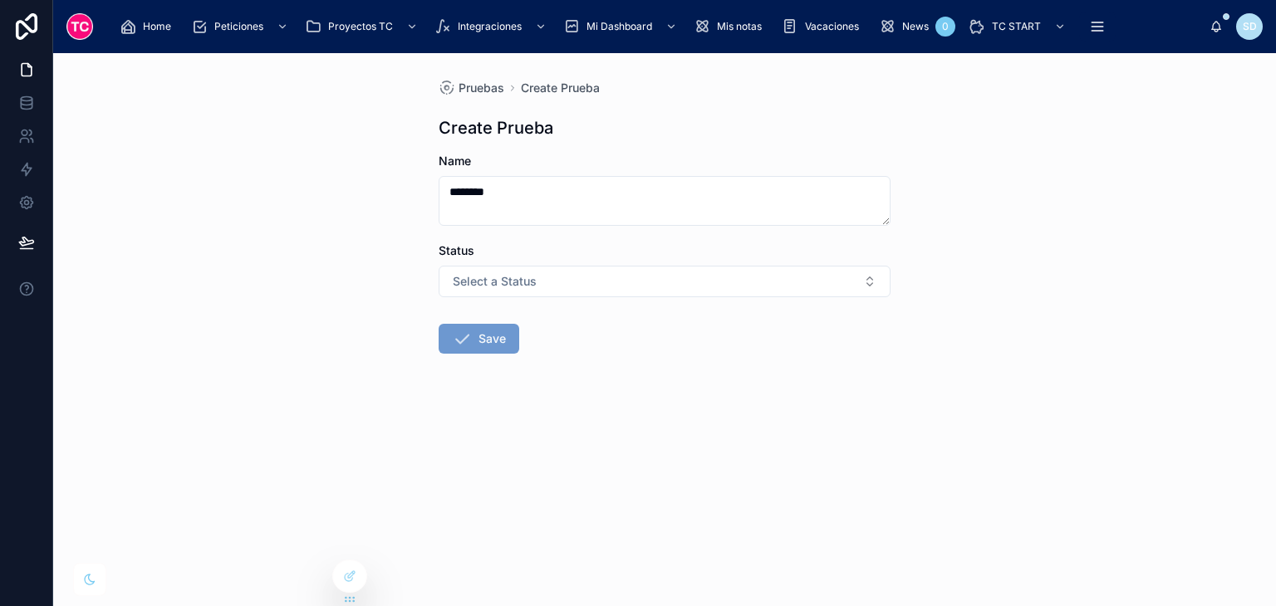
click at [646, 263] on div "Status Select a Status" at bounding box center [665, 270] width 452 height 55
click at [674, 286] on button "Select a Status" at bounding box center [665, 282] width 452 height 32
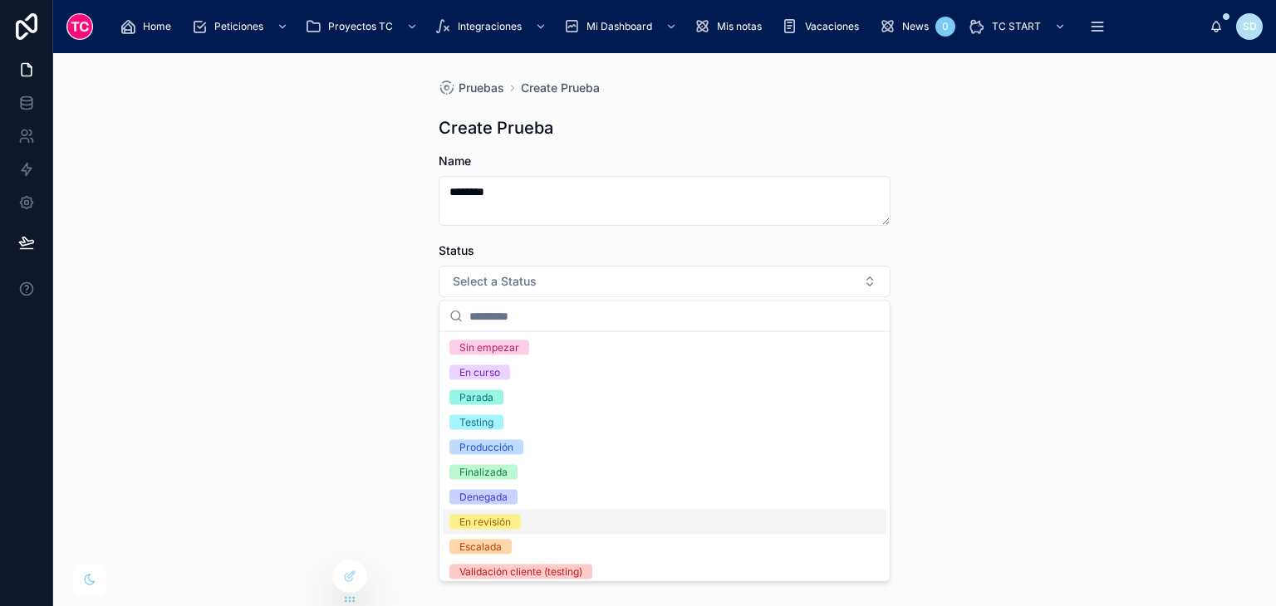
click at [523, 516] on div "En revisión" at bounding box center [665, 522] width 444 height 25
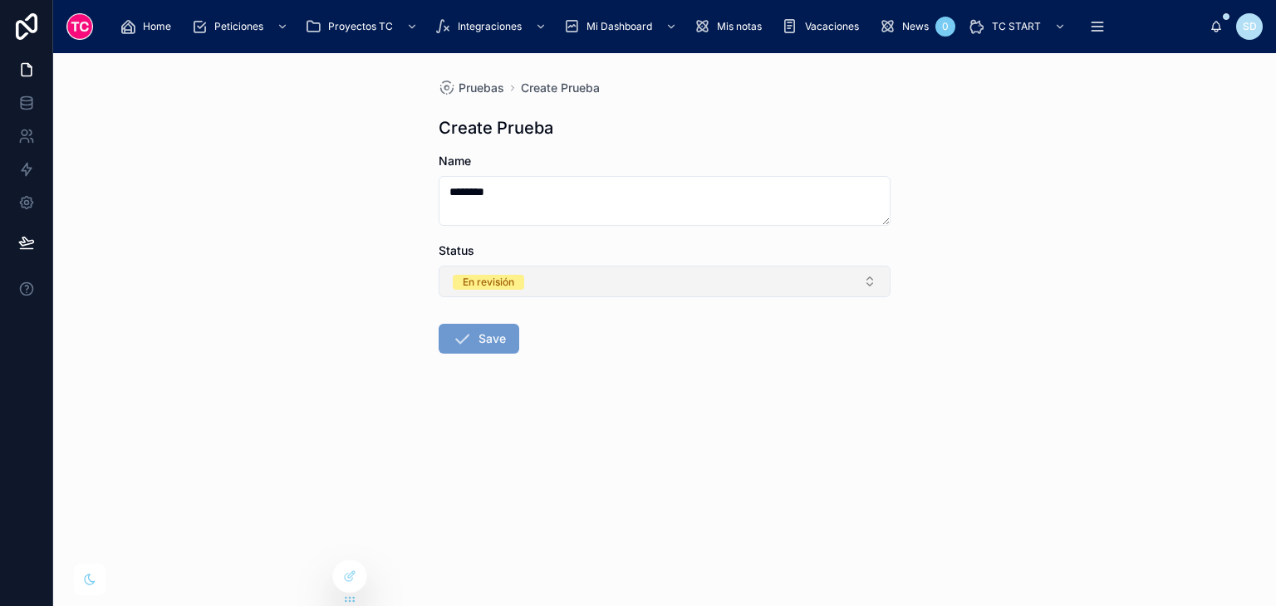
click at [513, 287] on div "En revisión" at bounding box center [489, 282] width 52 height 15
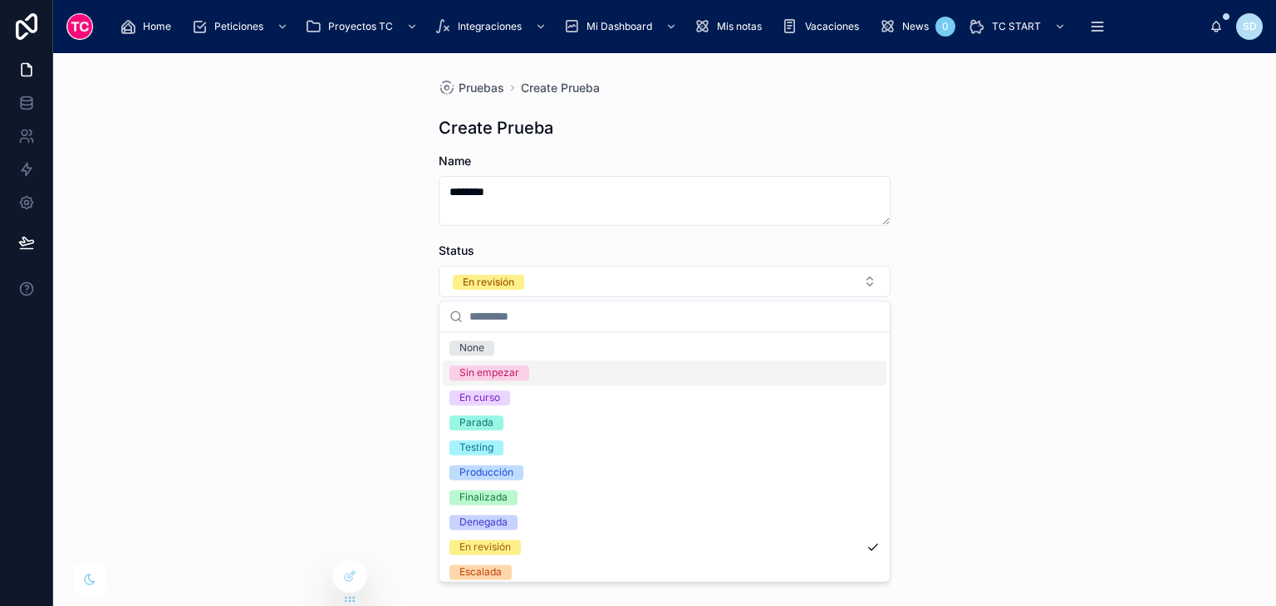
click at [526, 380] on span "Sin empezar" at bounding box center [489, 373] width 80 height 15
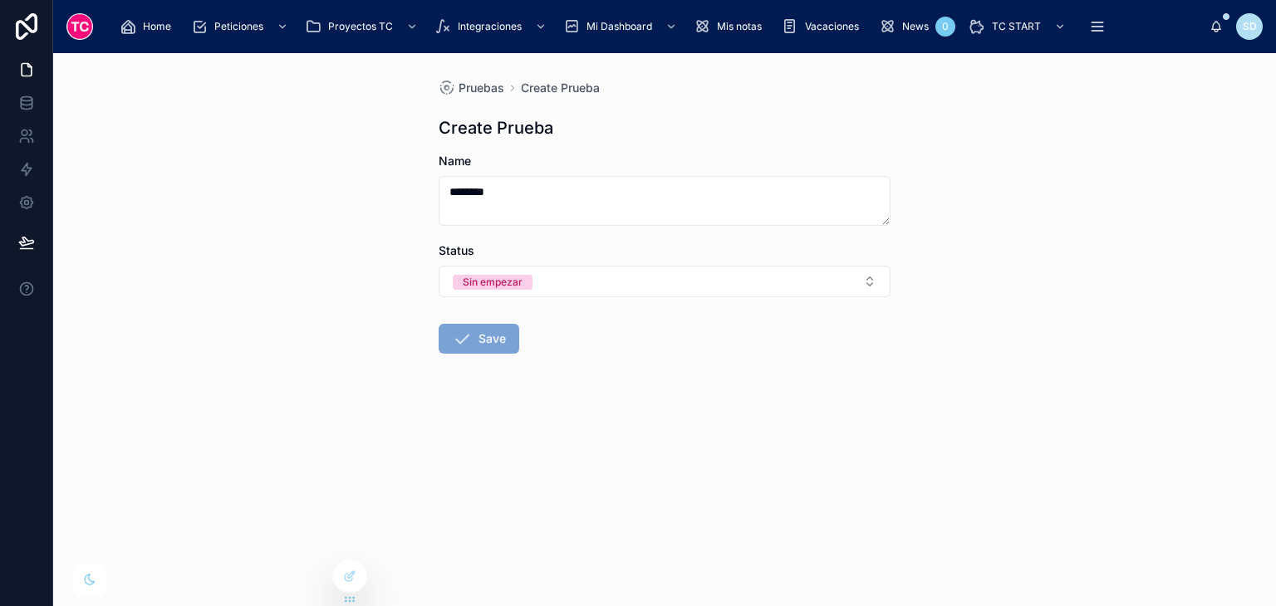
click at [490, 343] on button "Save" at bounding box center [479, 339] width 81 height 30
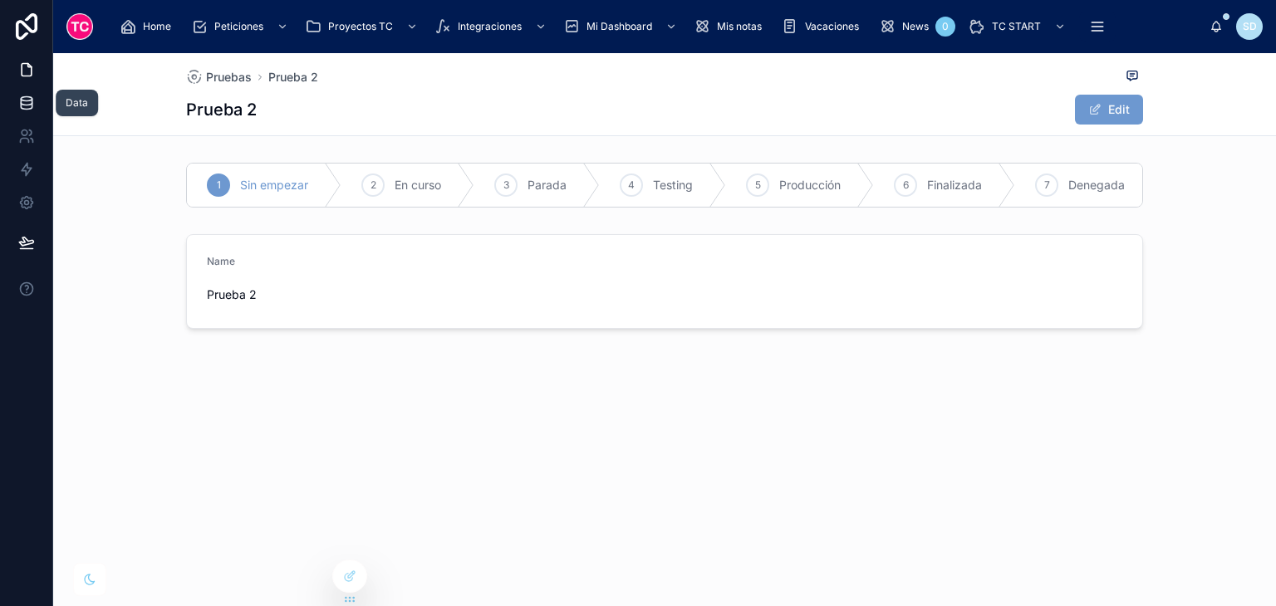
click at [30, 101] on icon at bounding box center [26, 103] width 17 height 17
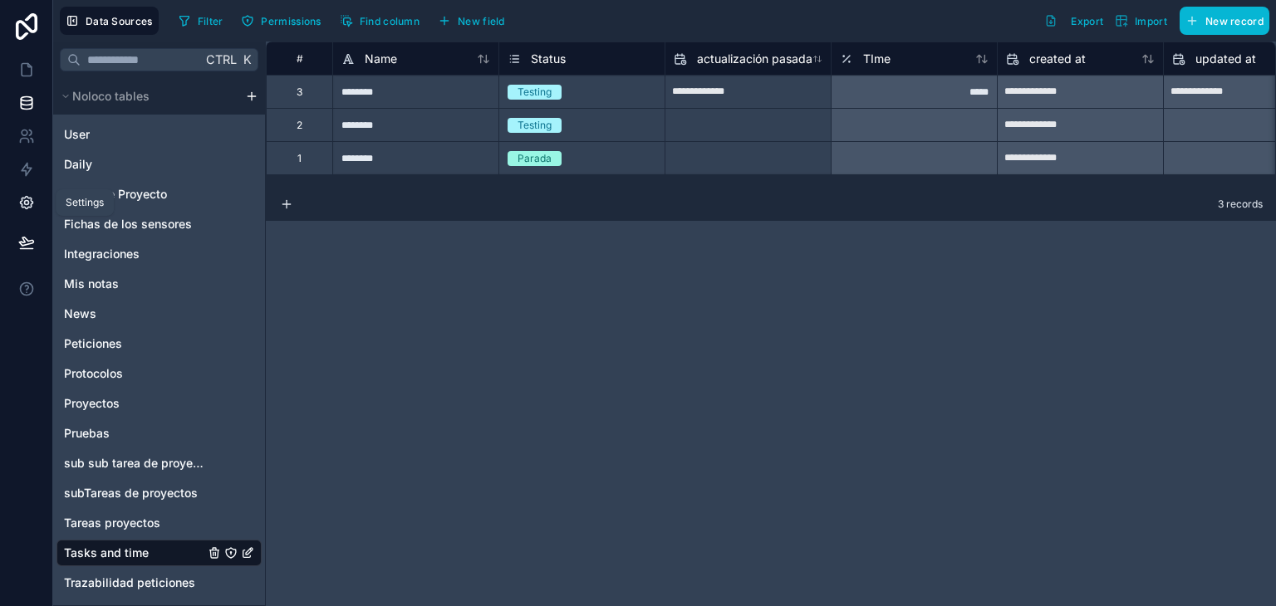
click at [26, 204] on icon at bounding box center [26, 203] width 4 height 4
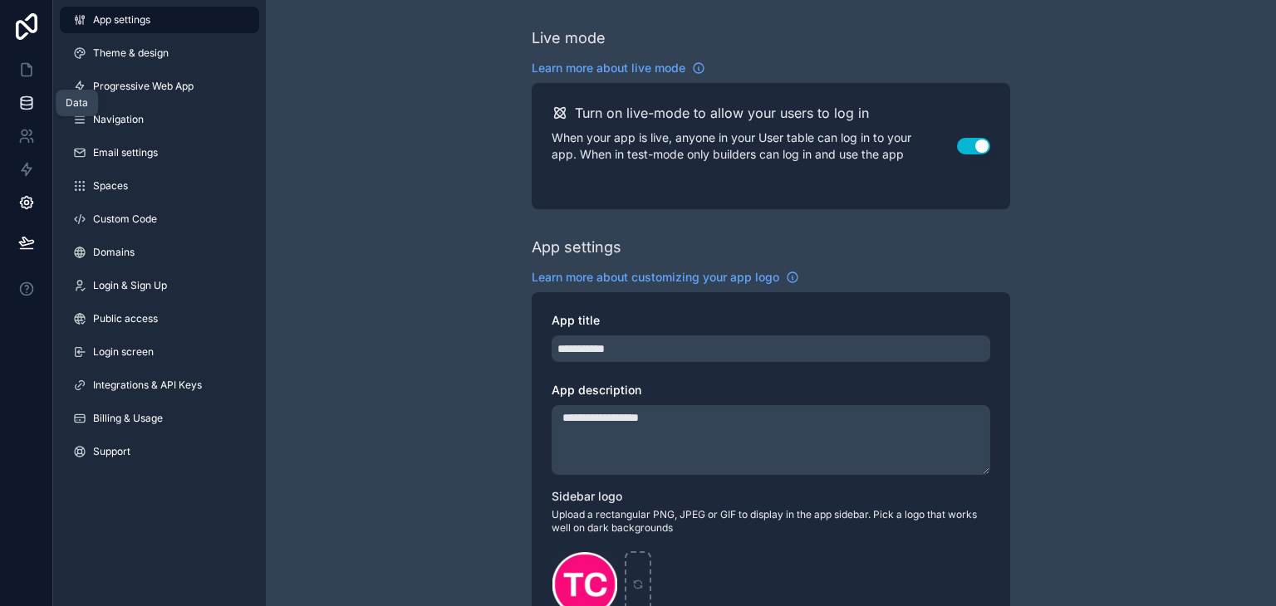
click at [21, 109] on icon at bounding box center [26, 103] width 17 height 17
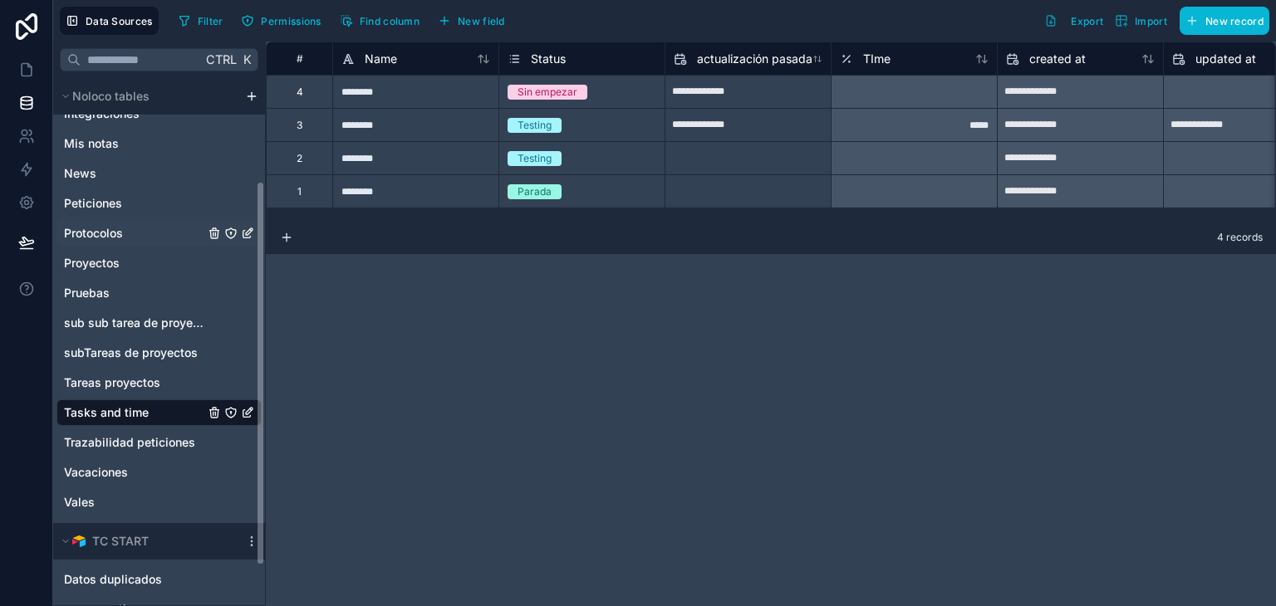
scroll to position [141, 0]
click at [20, 81] on link at bounding box center [26, 69] width 52 height 33
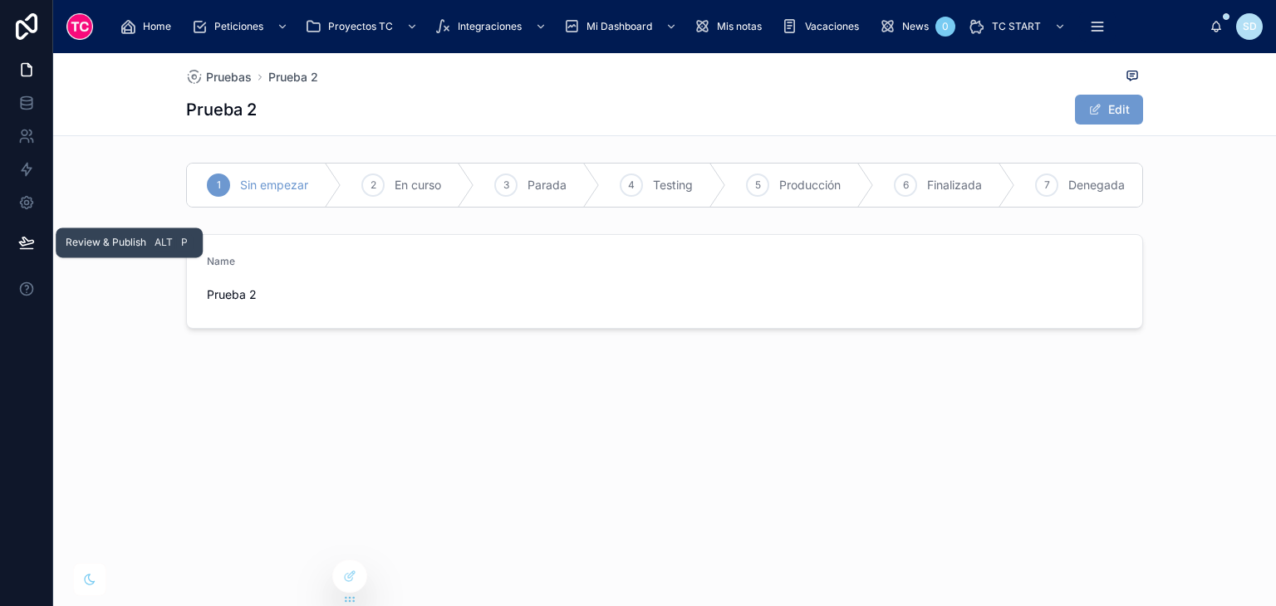
click at [27, 236] on icon at bounding box center [26, 242] width 17 height 17
click at [24, 97] on icon at bounding box center [26, 103] width 17 height 17
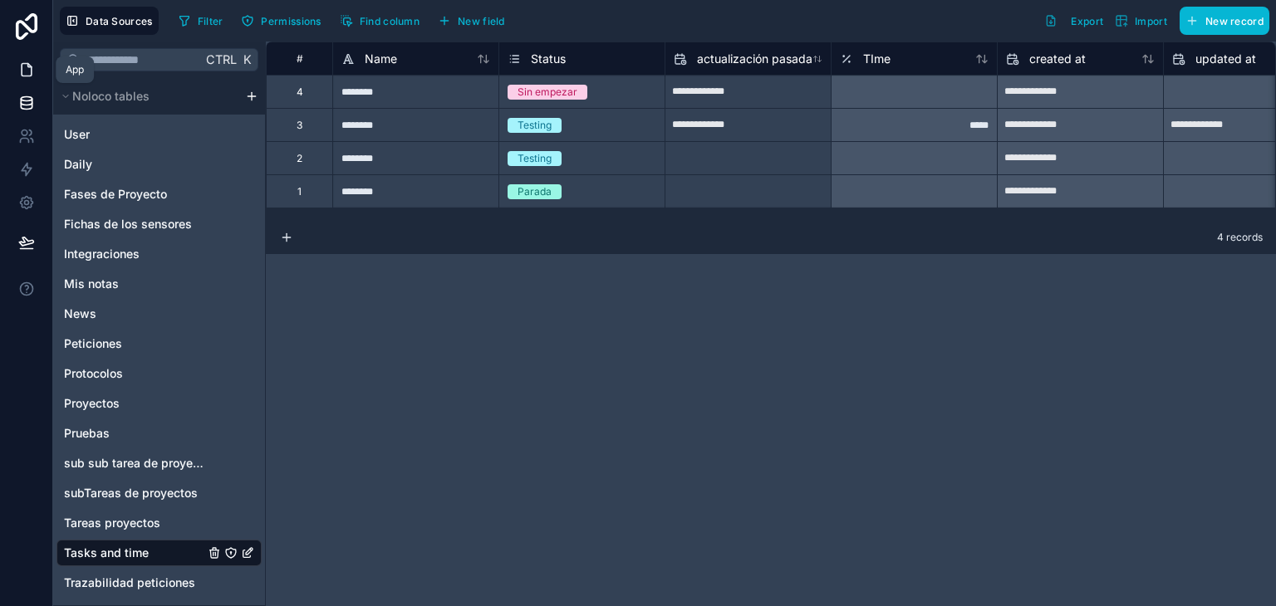
click at [11, 81] on link at bounding box center [26, 69] width 52 height 33
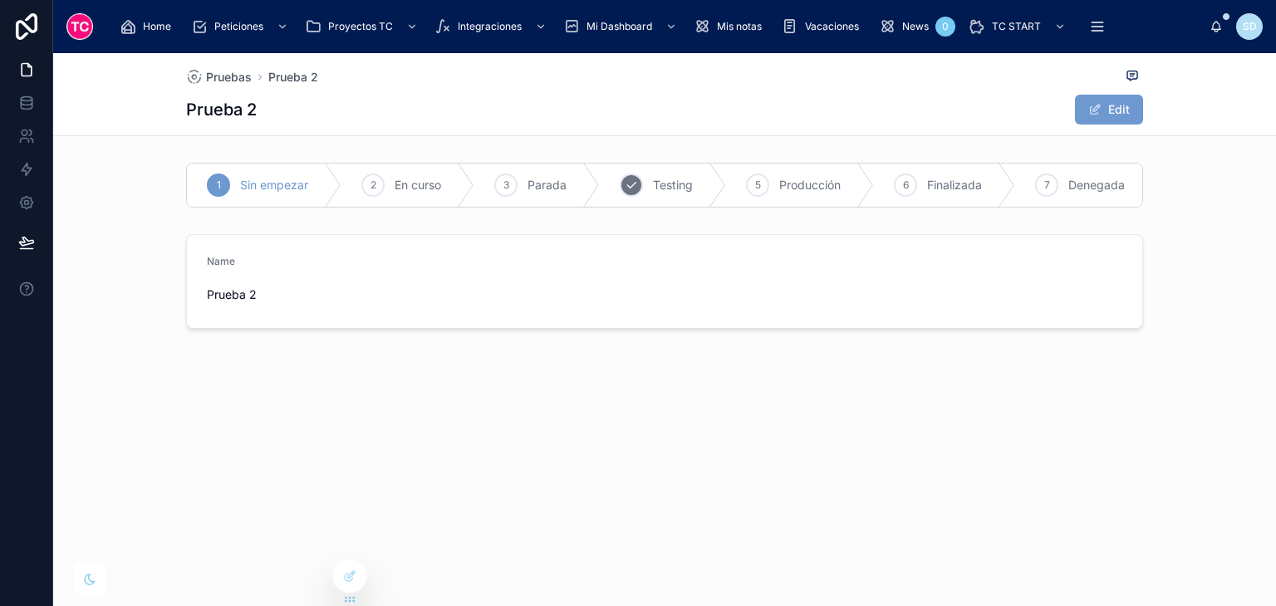
click at [680, 184] on span "Testing" at bounding box center [673, 185] width 40 height 17
click at [21, 97] on icon at bounding box center [26, 99] width 11 height 4
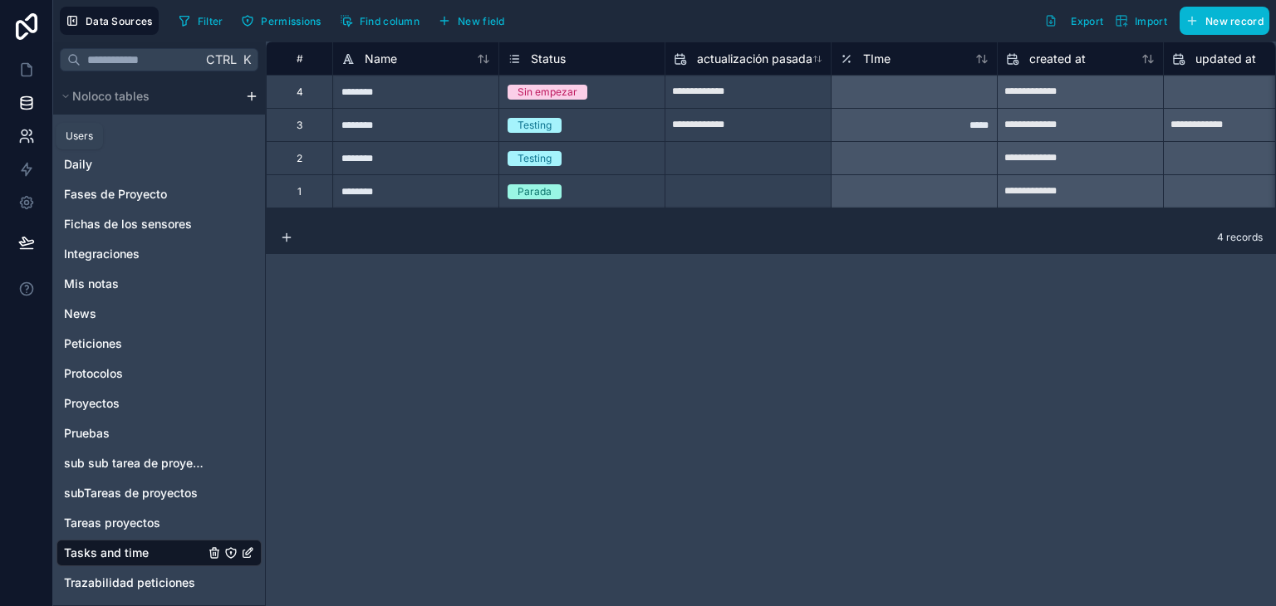
click at [26, 140] on icon at bounding box center [26, 136] width 17 height 17
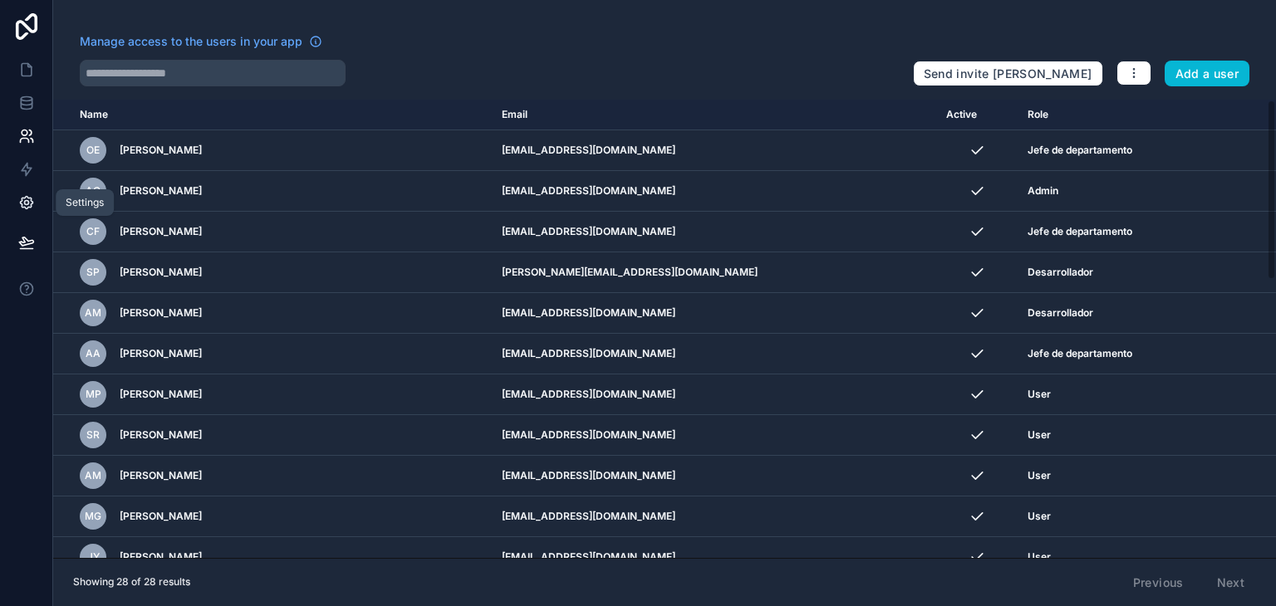
click at [27, 199] on icon at bounding box center [26, 202] width 17 height 17
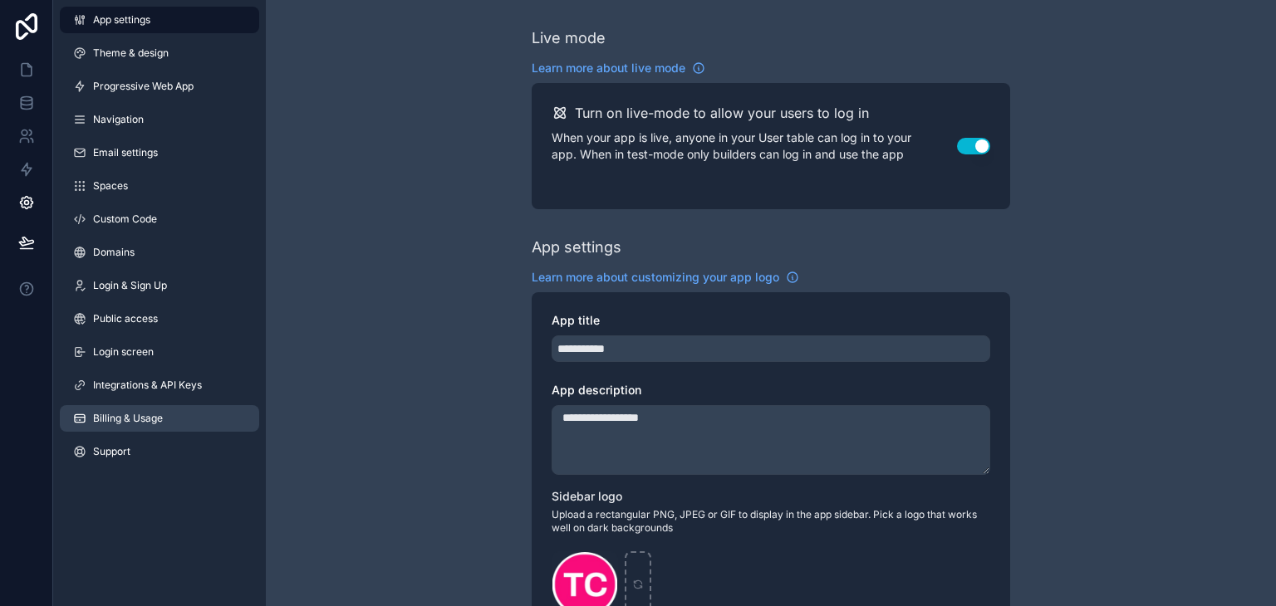
click at [143, 428] on link "Billing & Usage" at bounding box center [159, 418] width 199 height 27
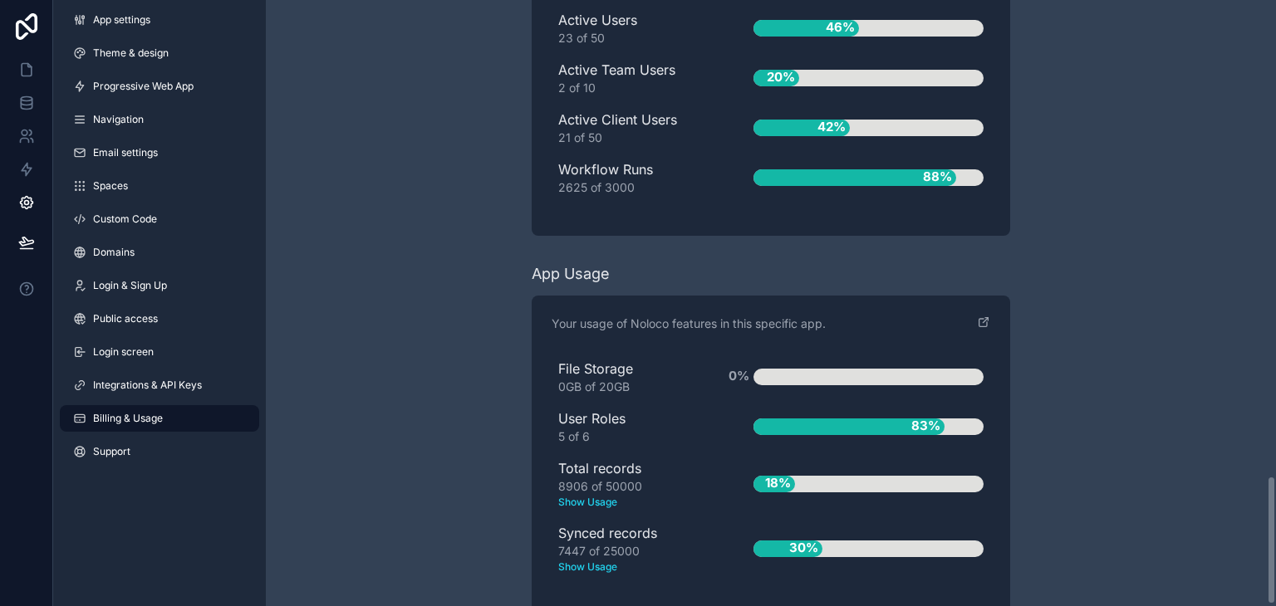
scroll to position [2239, 0]
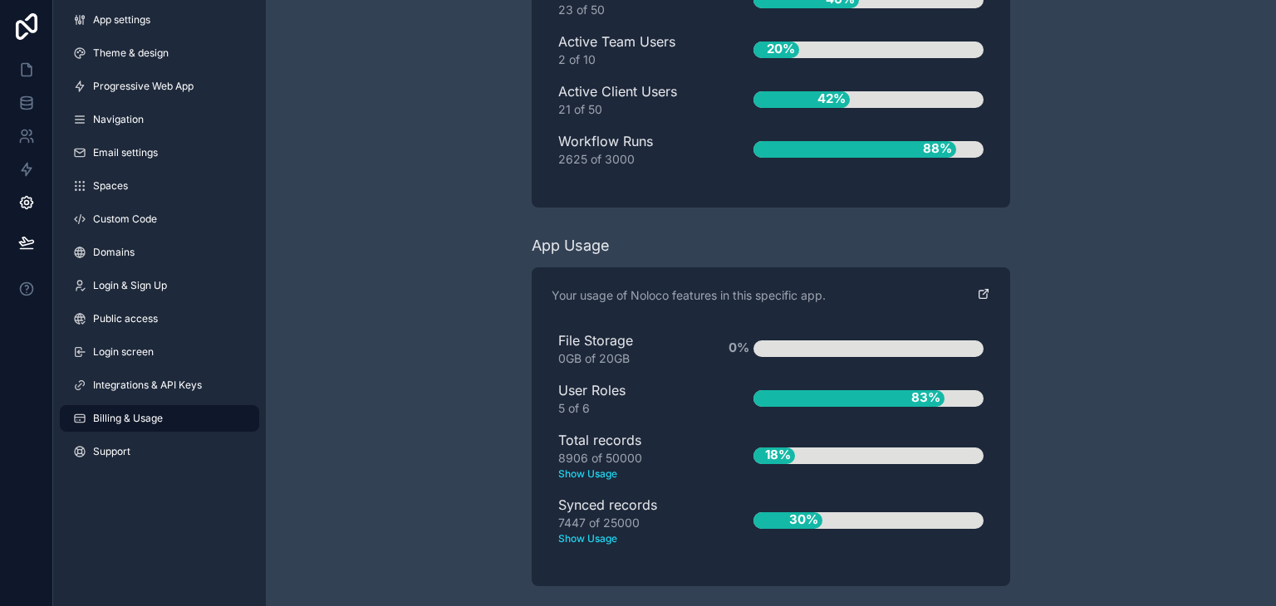
click at [986, 290] on icon "scrollable content" at bounding box center [983, 293] width 13 height 13
click at [23, 114] on link at bounding box center [26, 102] width 52 height 33
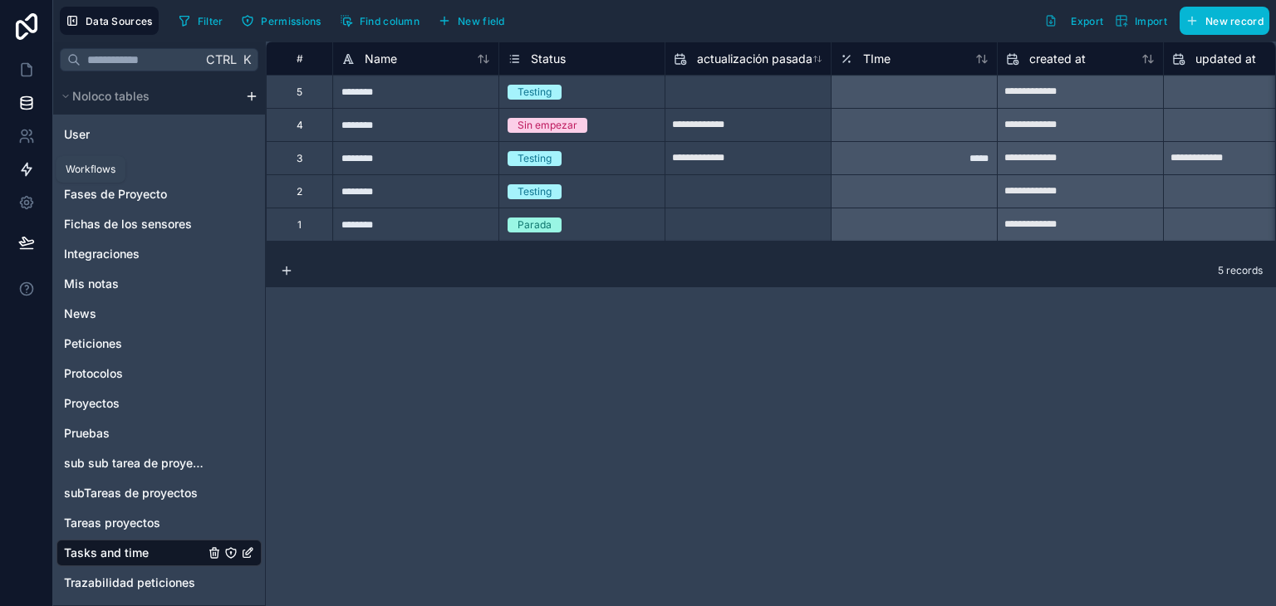
click at [23, 172] on icon at bounding box center [26, 169] width 17 height 17
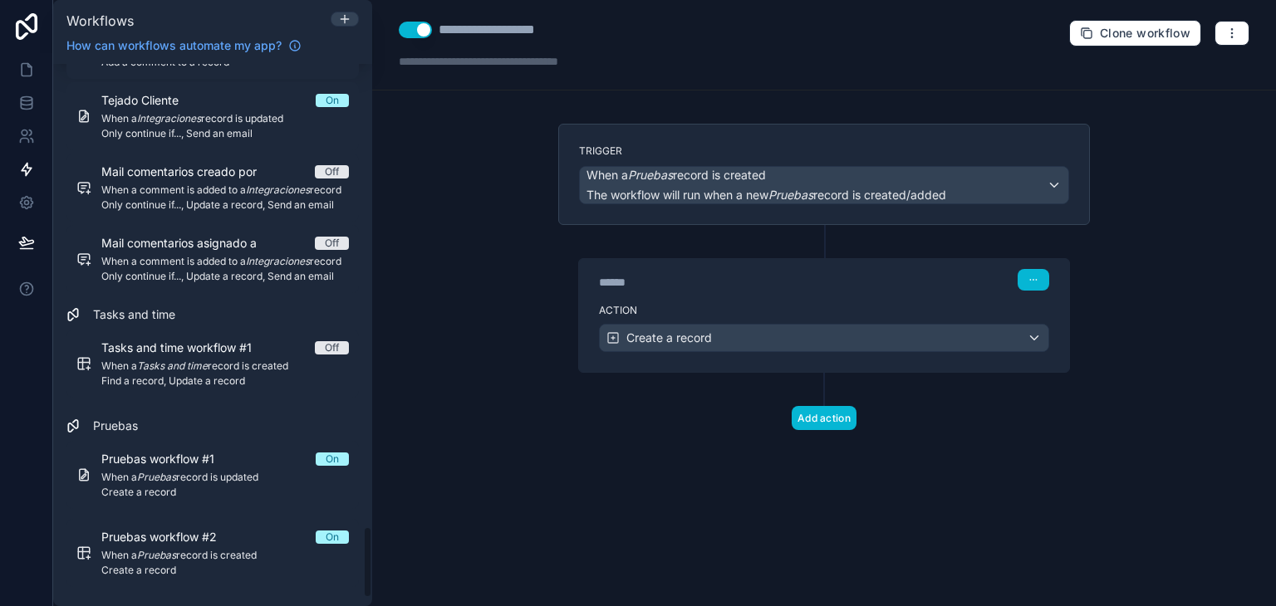
scroll to position [3552, 0]
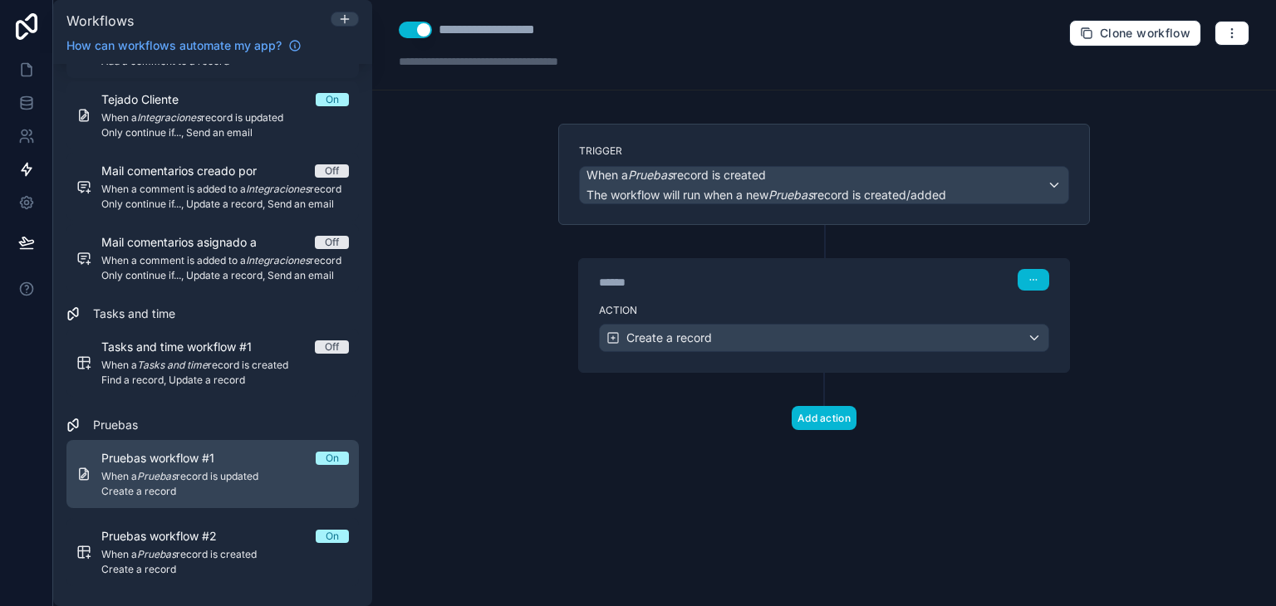
click at [256, 486] on span "Create a record" at bounding box center [225, 491] width 248 height 13
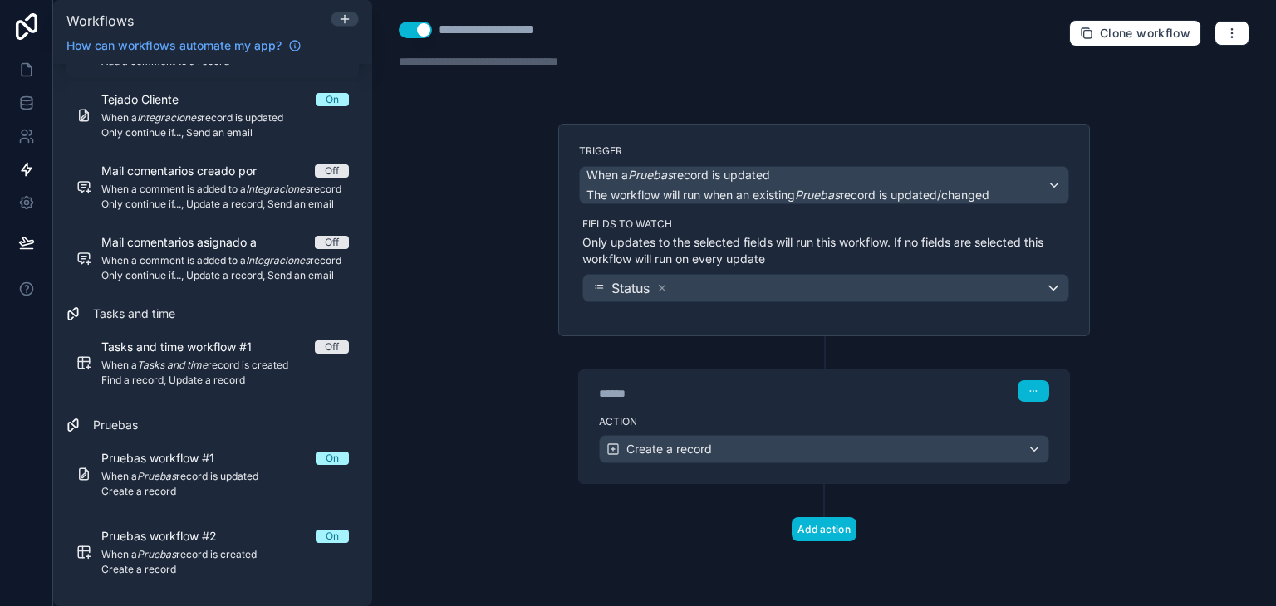
click at [738, 422] on label "Action" at bounding box center [824, 421] width 450 height 13
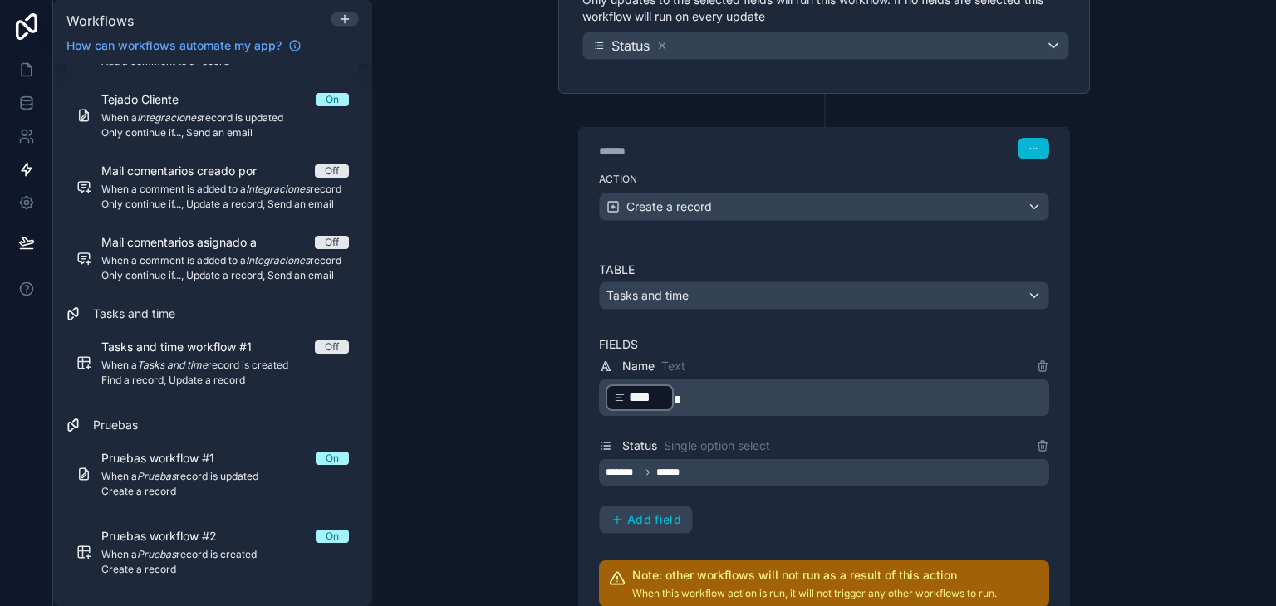
scroll to position [245, 0]
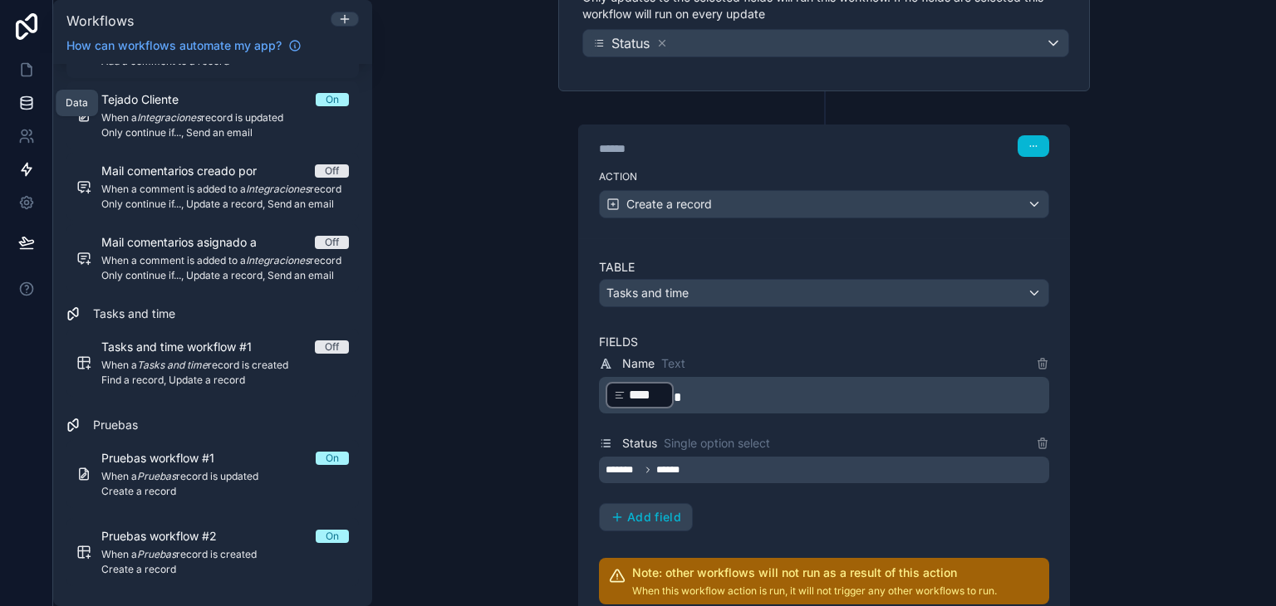
click at [37, 103] on link at bounding box center [26, 102] width 52 height 33
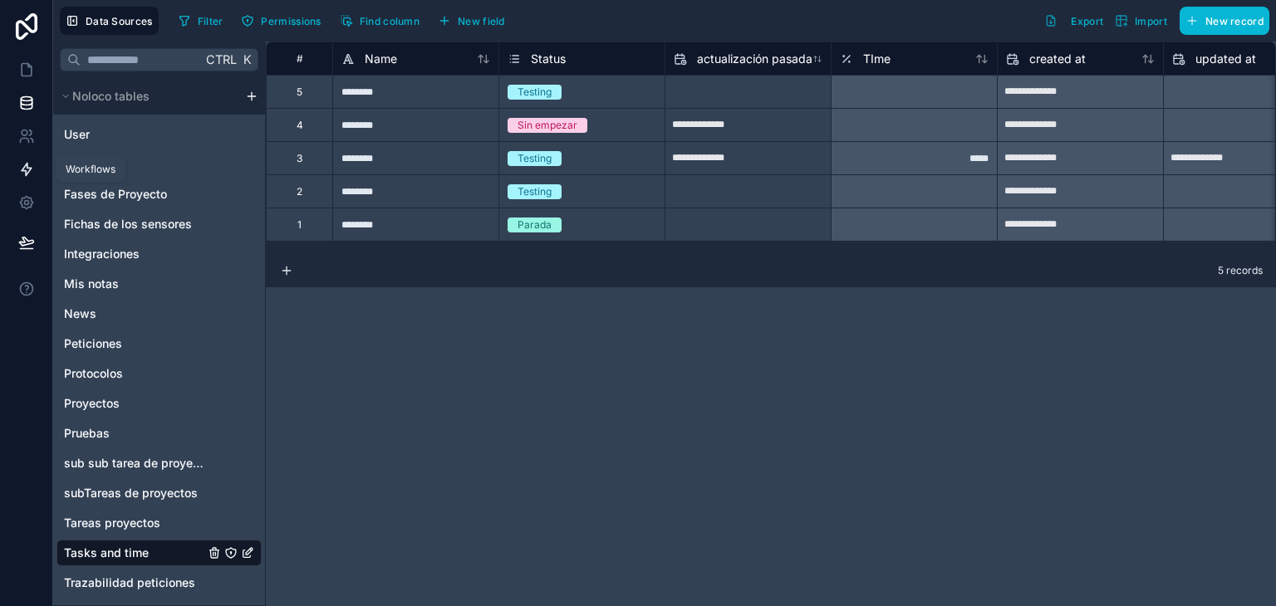
click at [27, 164] on icon at bounding box center [27, 170] width 10 height 12
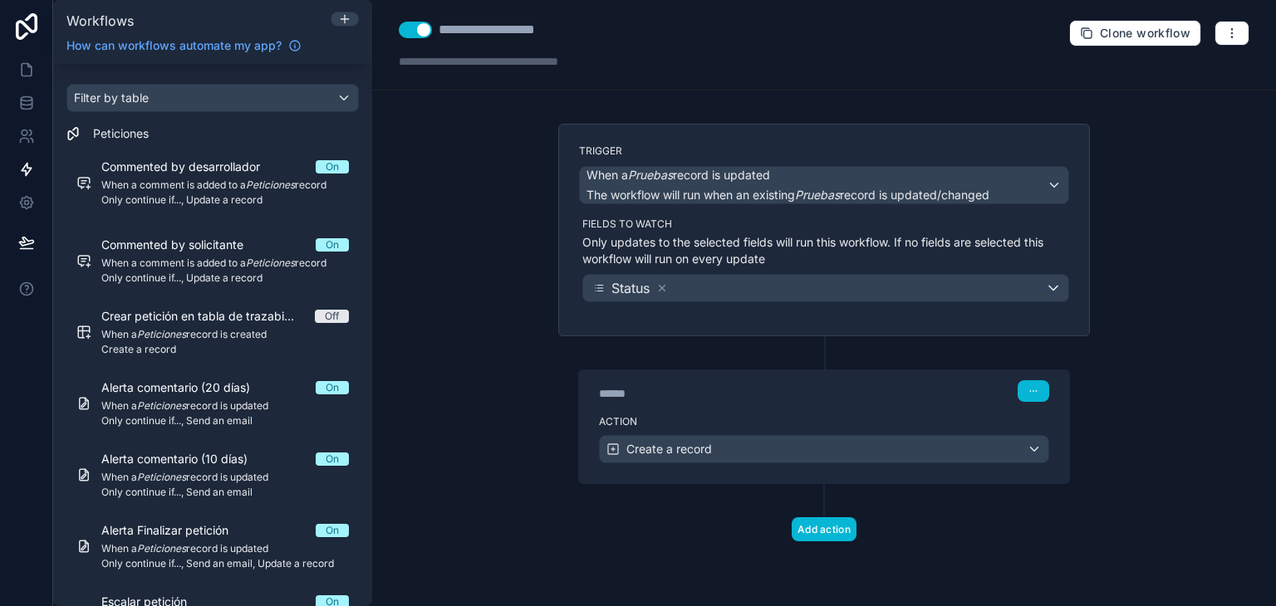
click at [741, 409] on div "Action Create a record" at bounding box center [824, 446] width 490 height 75
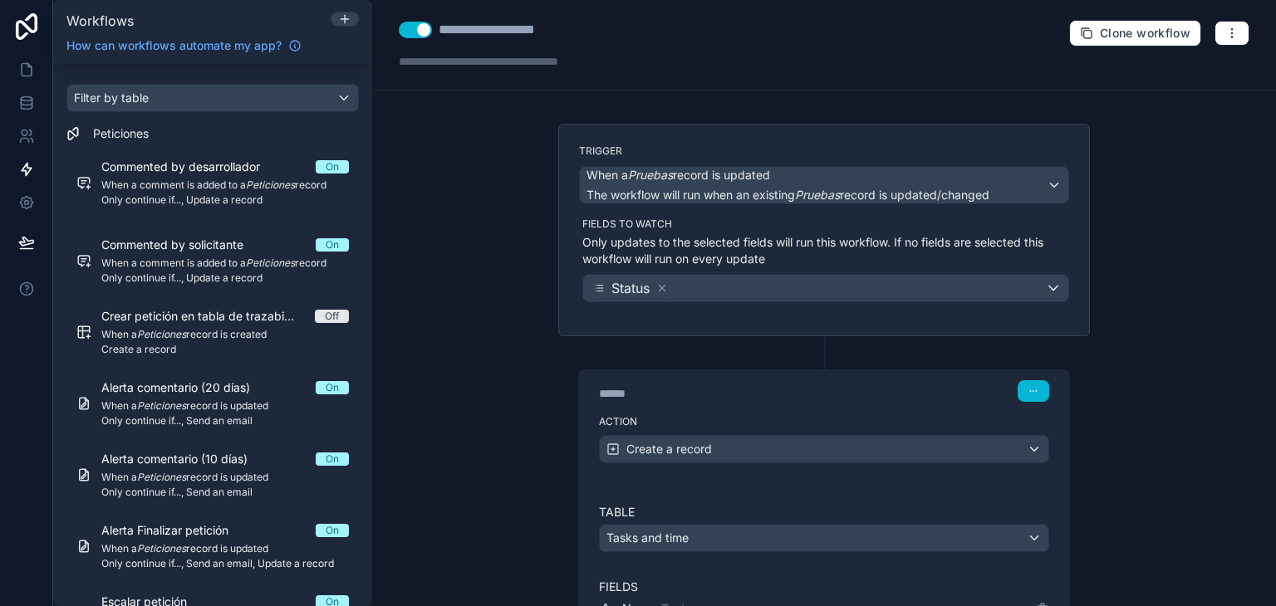
click at [741, 409] on div "Action Create a record" at bounding box center [824, 446] width 490 height 75
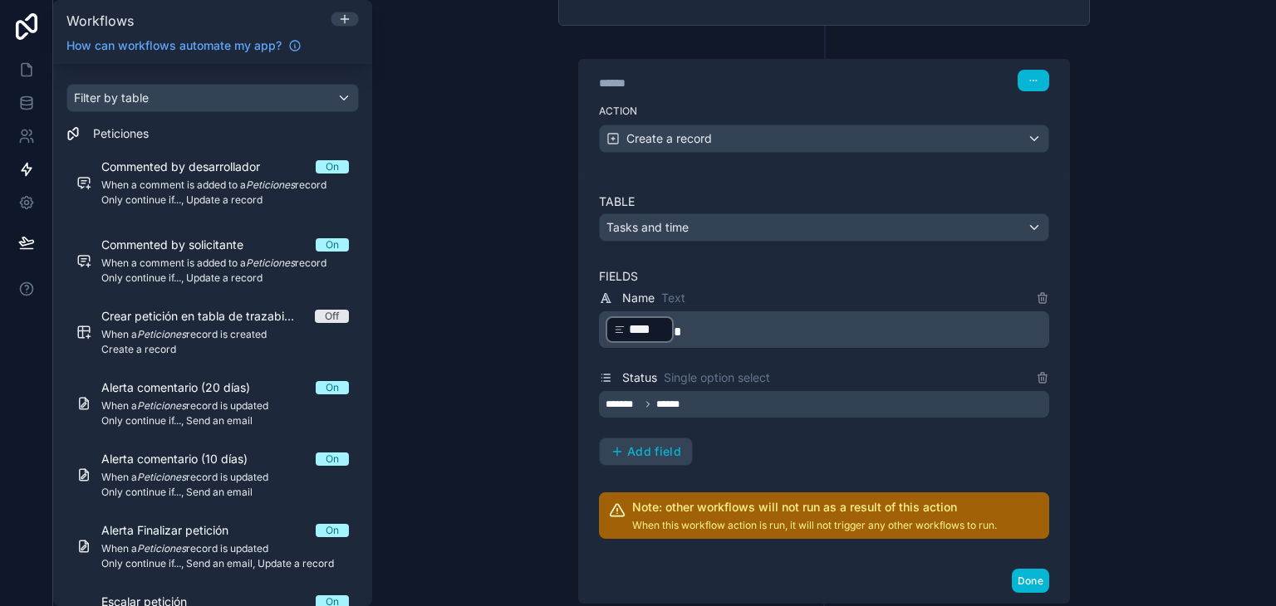
scroll to position [313, 0]
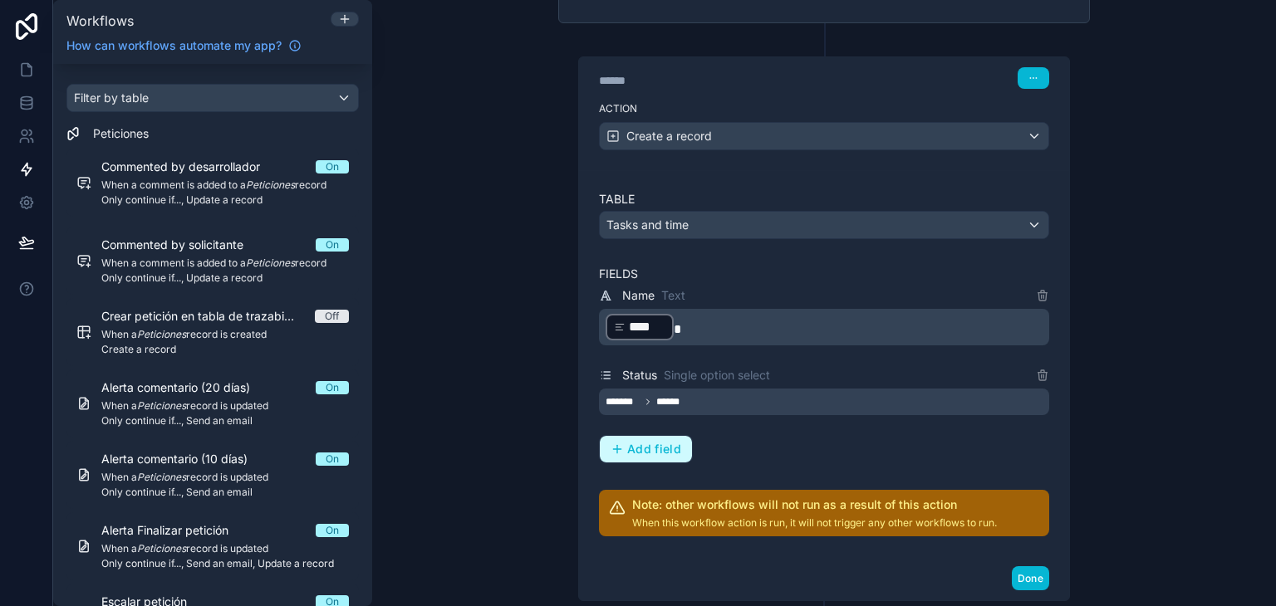
click at [627, 451] on span "Add field" at bounding box center [654, 449] width 54 height 15
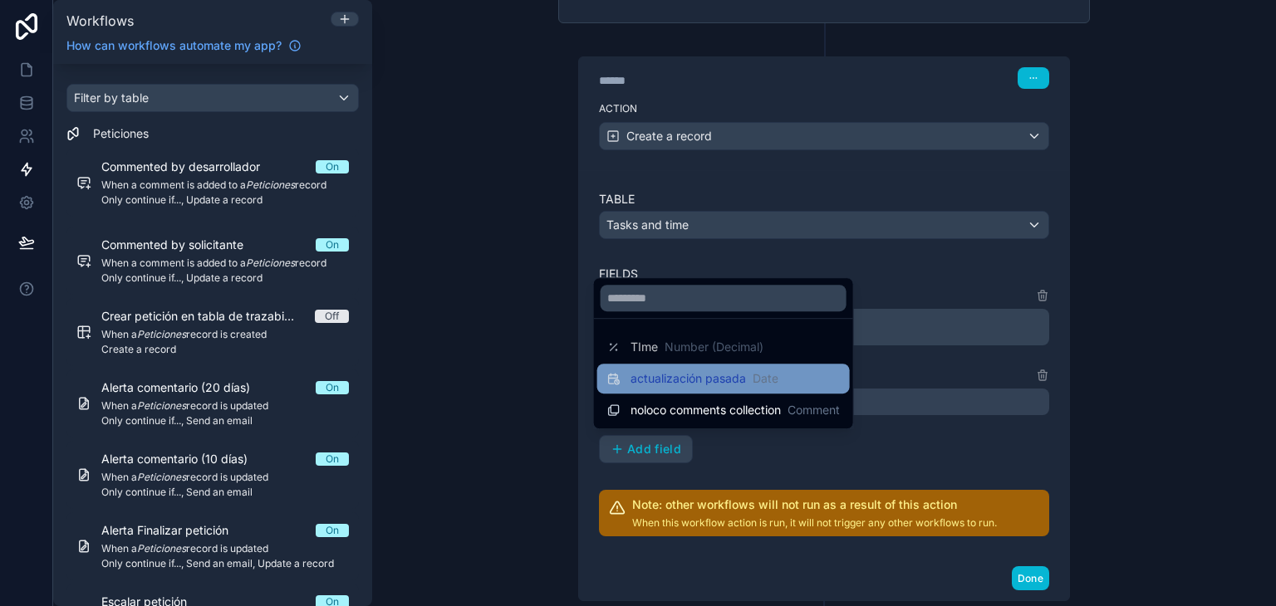
click at [675, 385] on span "actualización pasada" at bounding box center [688, 379] width 115 height 17
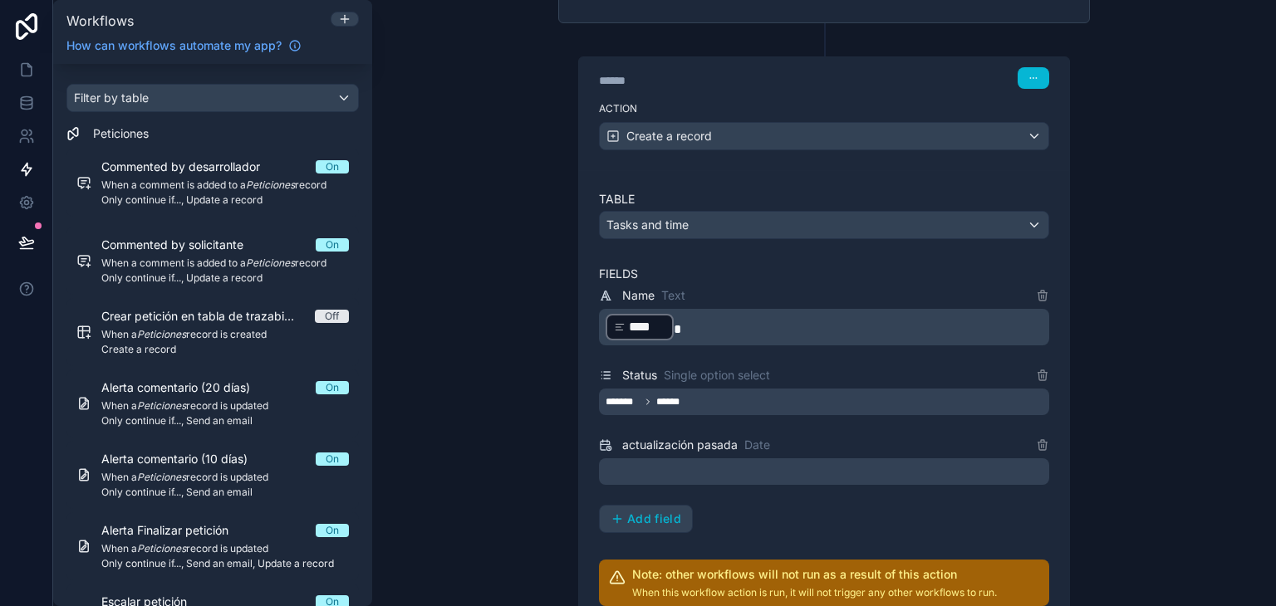
click at [792, 465] on div at bounding box center [824, 472] width 450 height 27
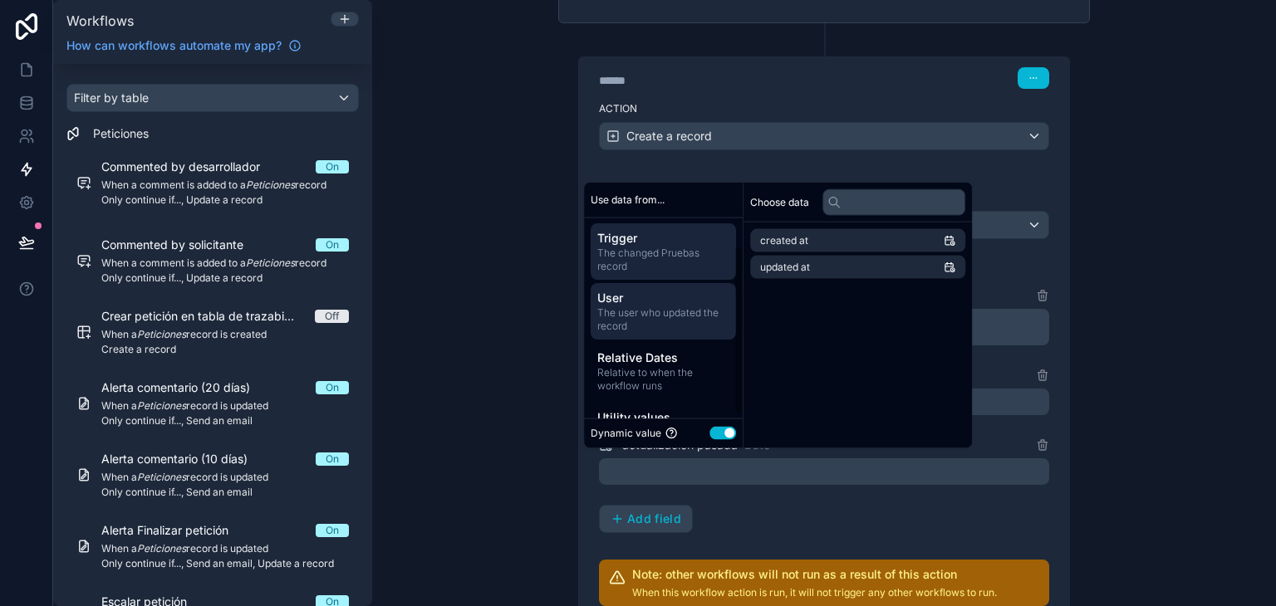
scroll to position [0, 0]
click at [687, 308] on span "The user who updated the record" at bounding box center [663, 321] width 132 height 27
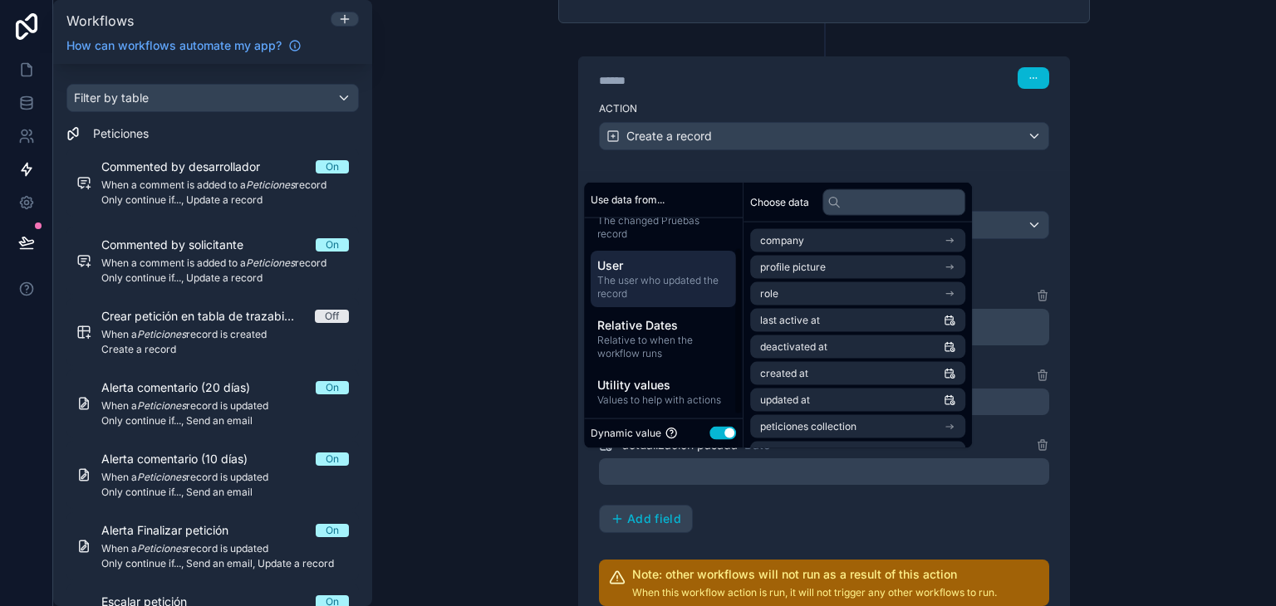
scroll to position [37, 0]
click at [673, 345] on span "Relative to when the workflow runs" at bounding box center [663, 344] width 132 height 27
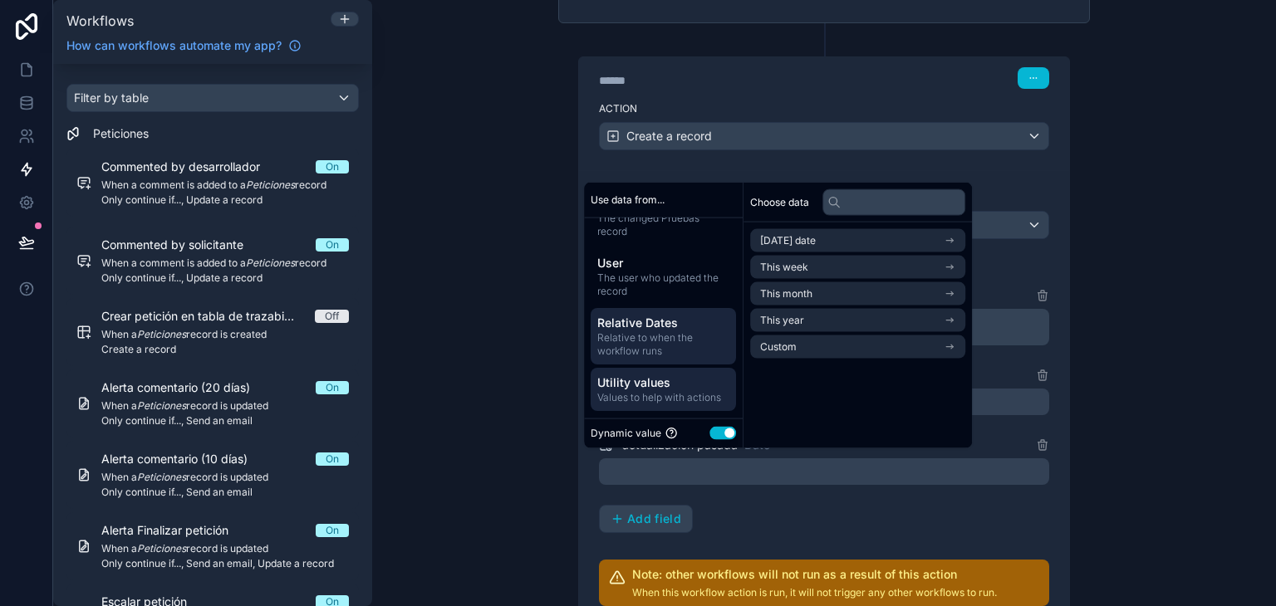
click at [673, 379] on span "Utility values" at bounding box center [663, 383] width 132 height 17
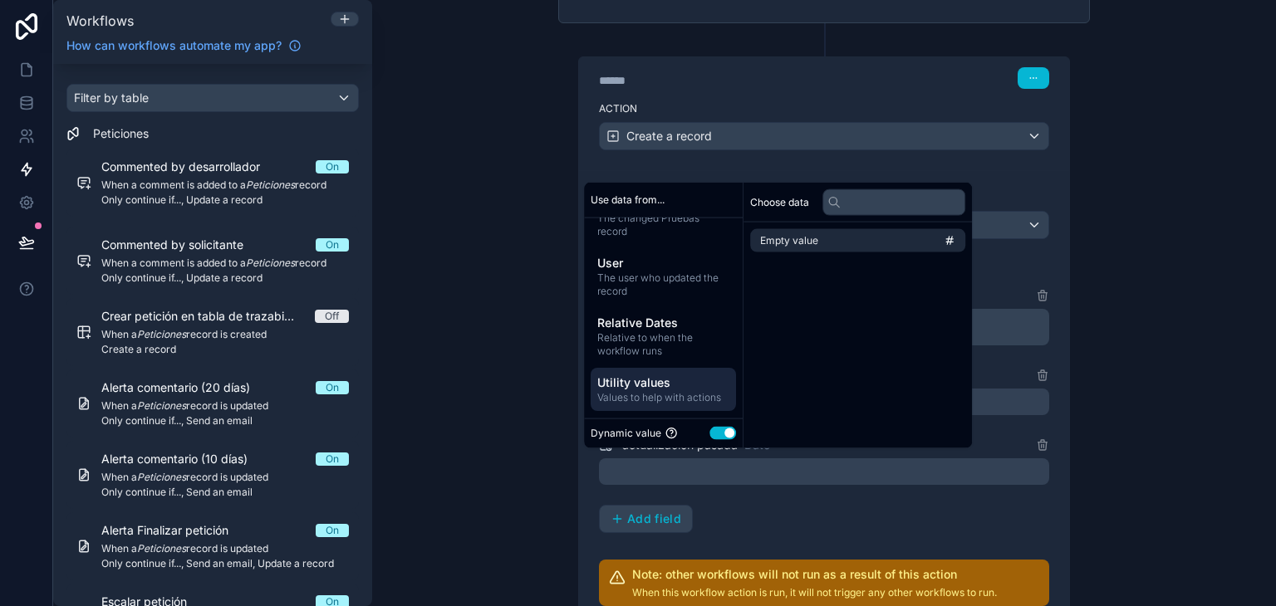
click at [719, 437] on button "Use setting" at bounding box center [723, 433] width 27 height 13
select select "****"
select select "*"
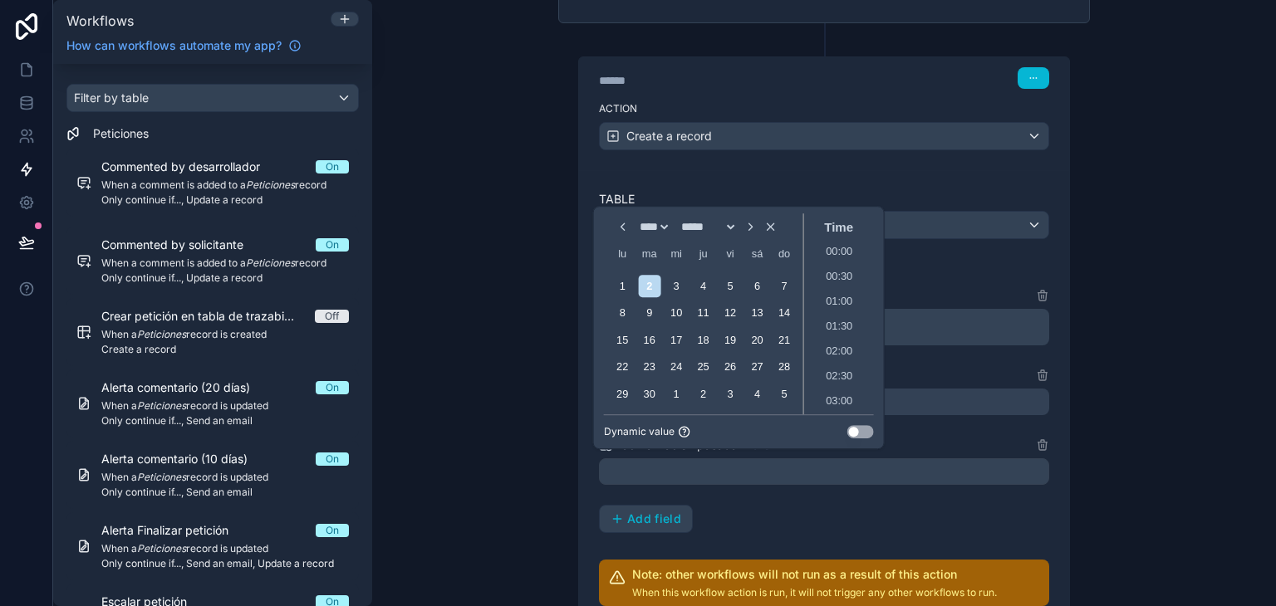
click at [855, 432] on button "Use setting" at bounding box center [860, 431] width 27 height 13
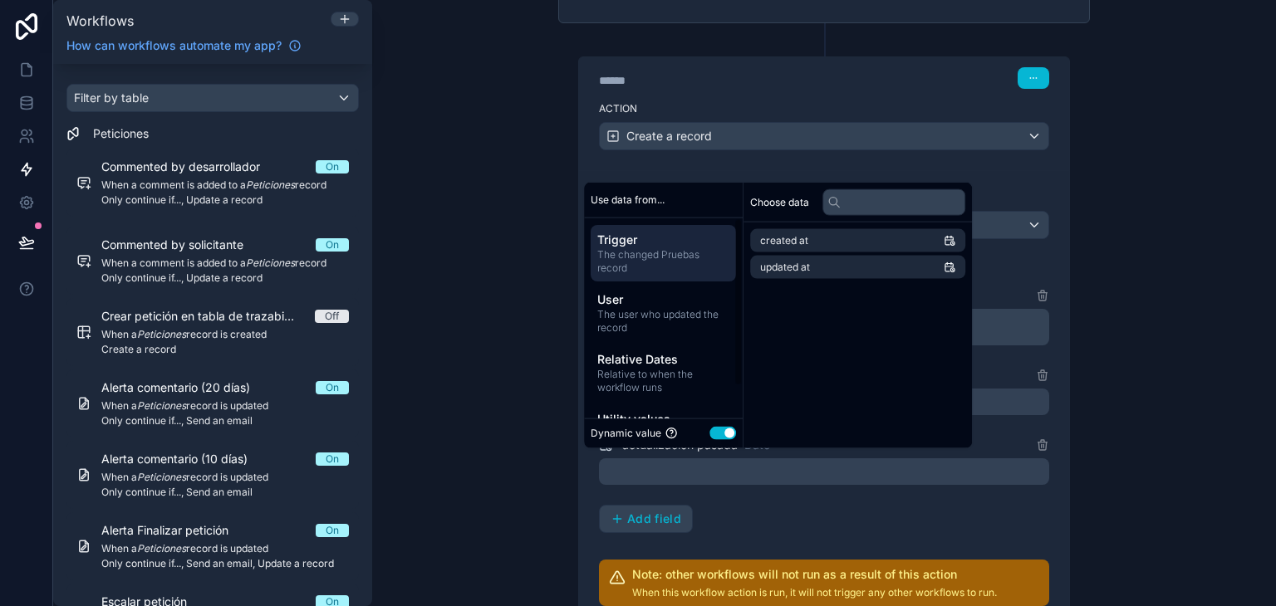
click at [659, 253] on span "The changed Pruebas record" at bounding box center [663, 261] width 132 height 27
click at [839, 245] on li "created at" at bounding box center [857, 240] width 215 height 23
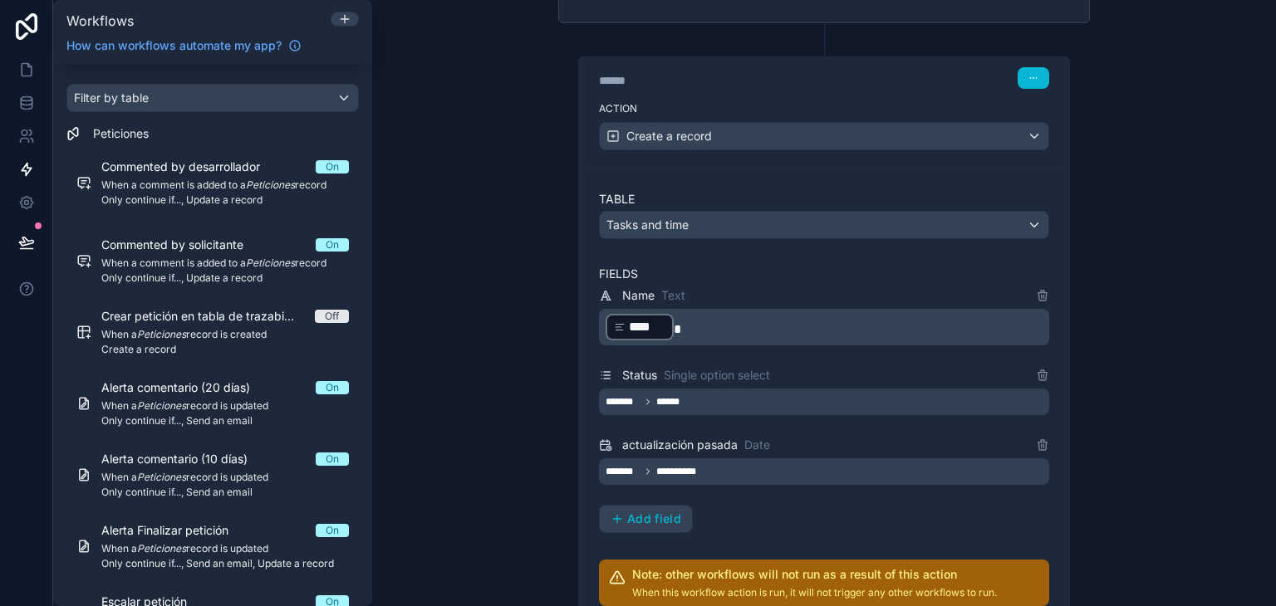
click at [1142, 327] on div "**********" at bounding box center [824, 303] width 904 height 606
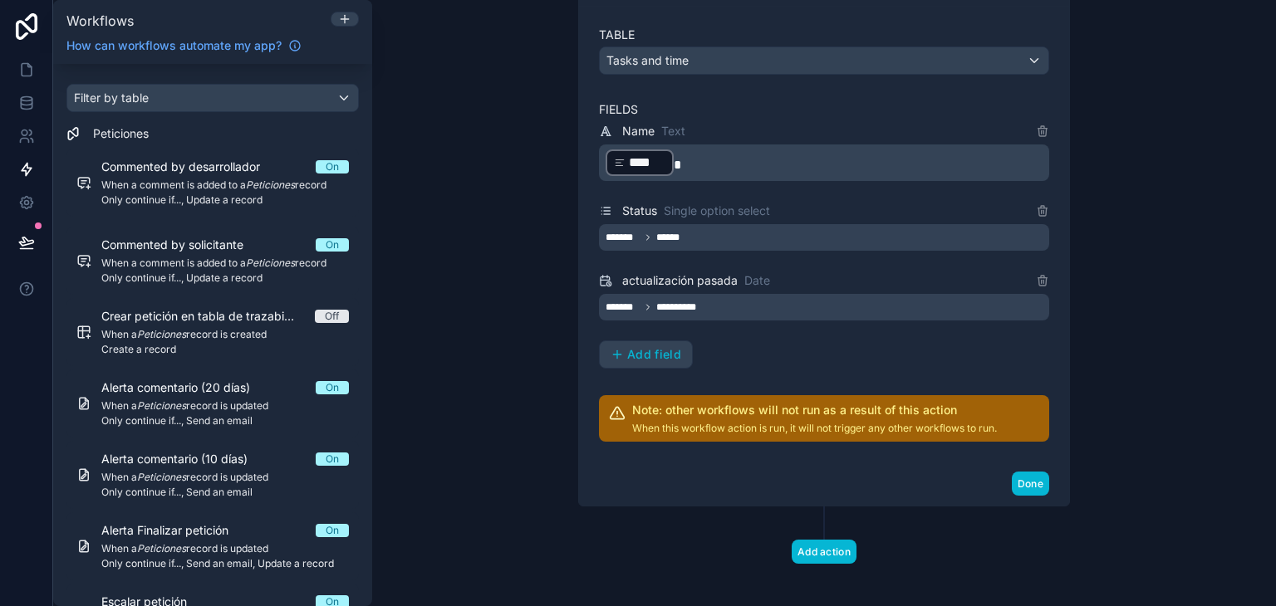
scroll to position [483, 0]
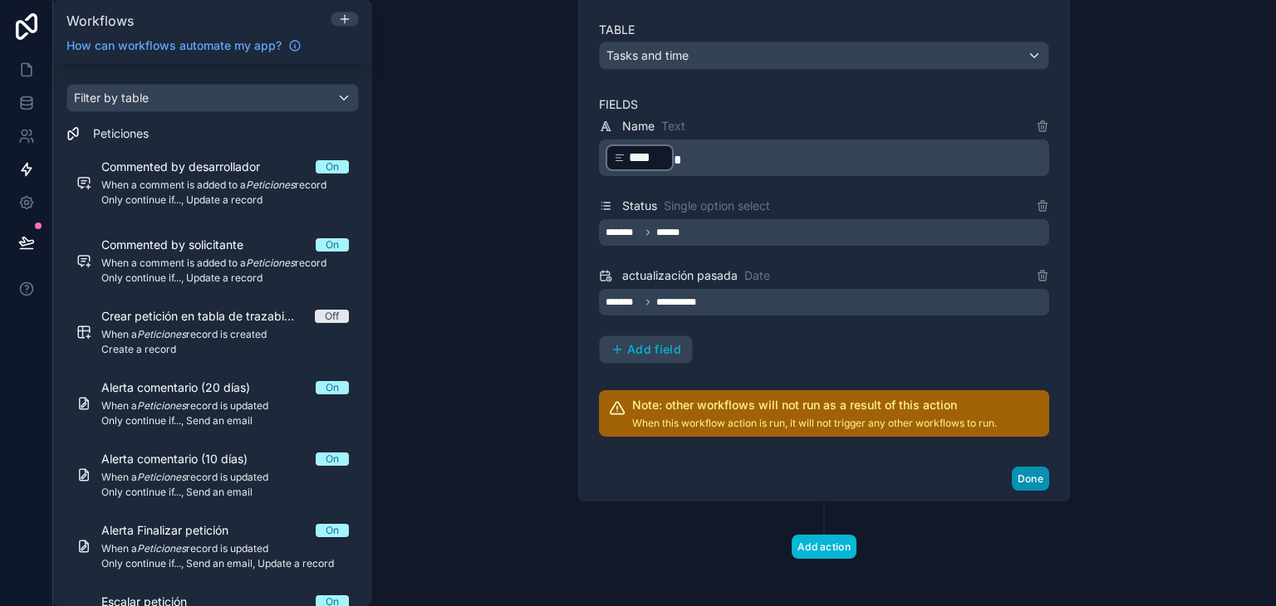
click at [1012, 481] on button "Done" at bounding box center [1030, 479] width 37 height 24
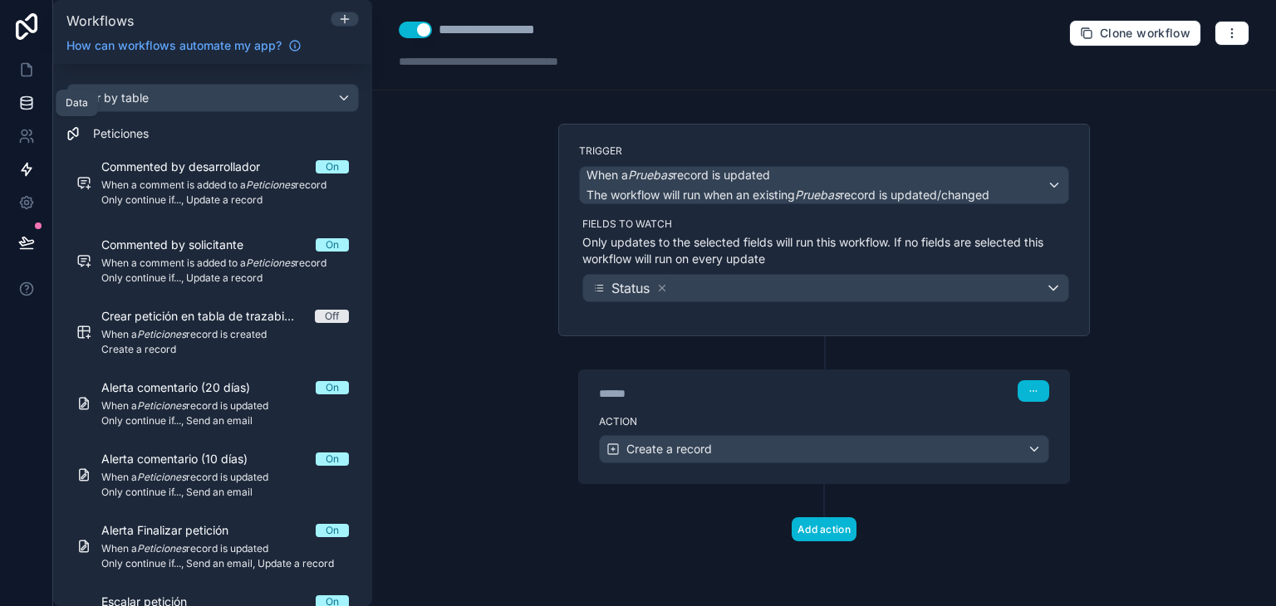
click at [24, 97] on icon at bounding box center [26, 99] width 11 height 4
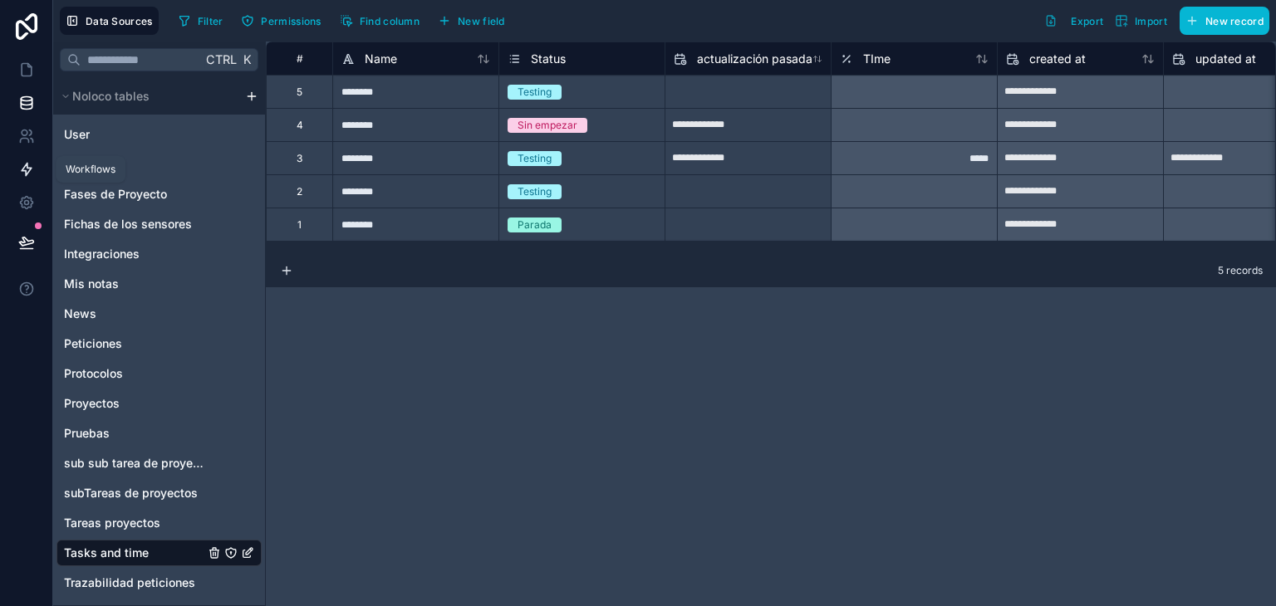
click at [22, 178] on link at bounding box center [26, 169] width 52 height 33
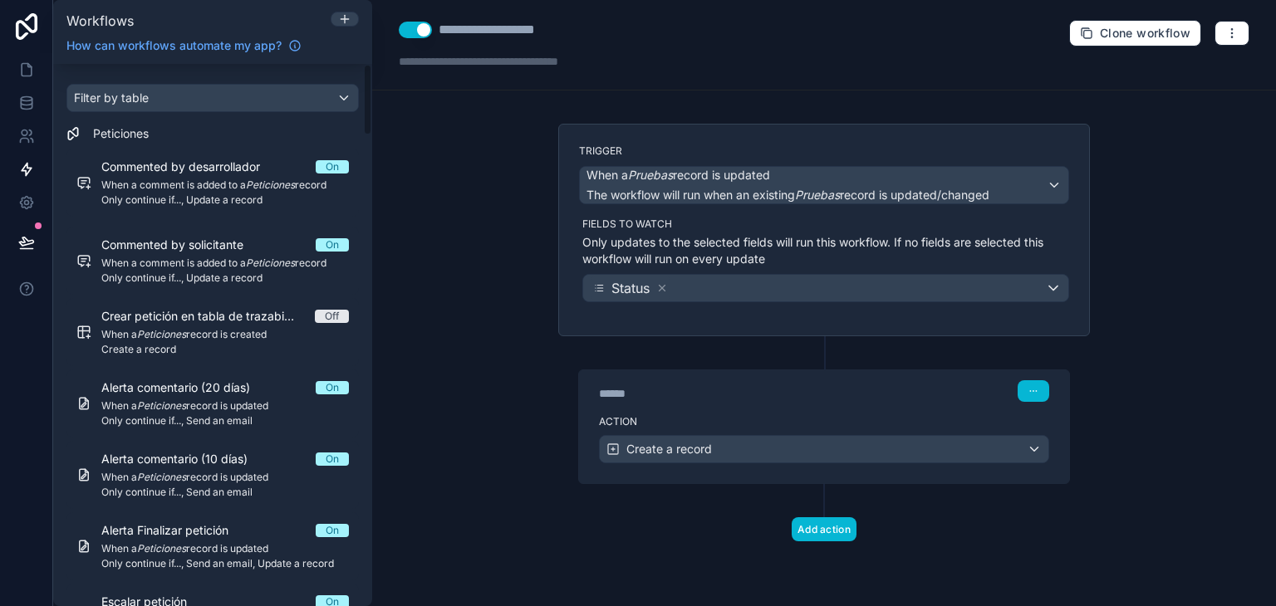
click at [871, 409] on div "Action Create a record" at bounding box center [824, 446] width 490 height 75
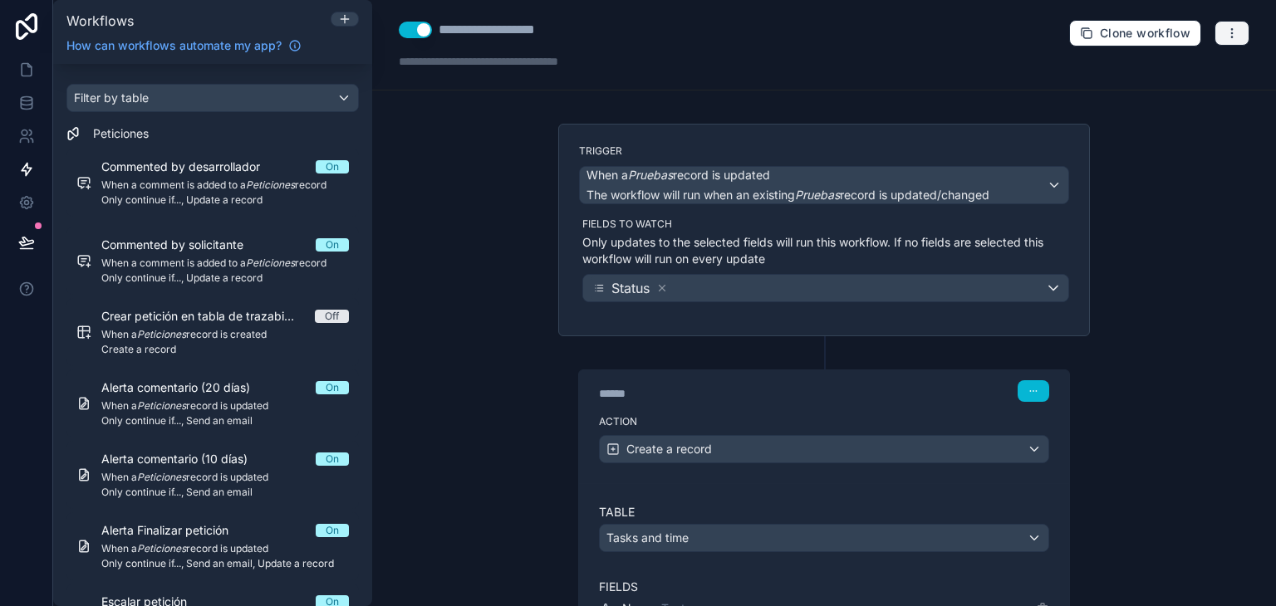
click at [1225, 27] on icon "button" at bounding box center [1231, 33] width 13 height 13
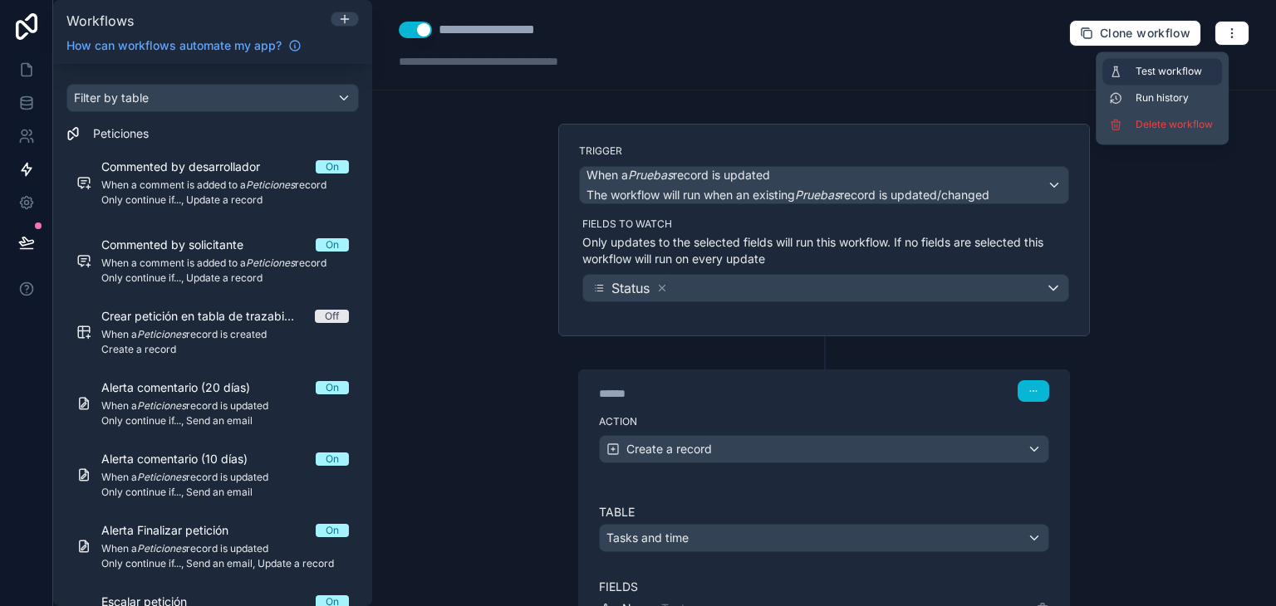
click at [1145, 69] on span "Test workflow" at bounding box center [1176, 71] width 80 height 13
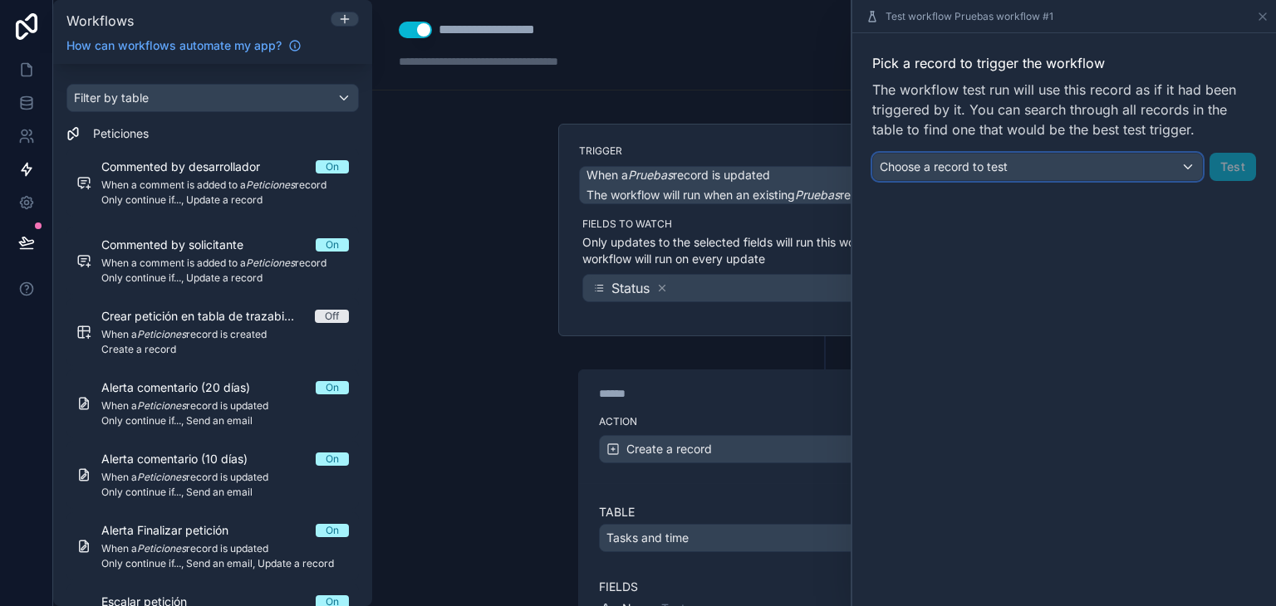
click at [1065, 173] on div "Choose a record to test" at bounding box center [1037, 167] width 329 height 27
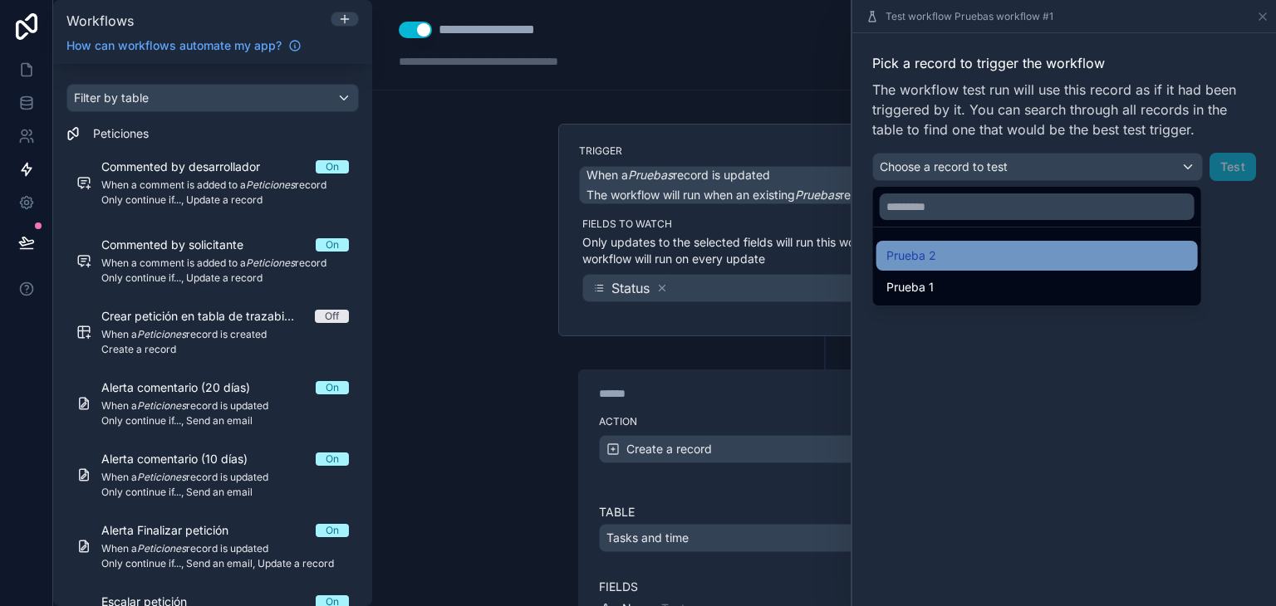
click at [1019, 258] on div "Prueba 2" at bounding box center [1037, 256] width 302 height 20
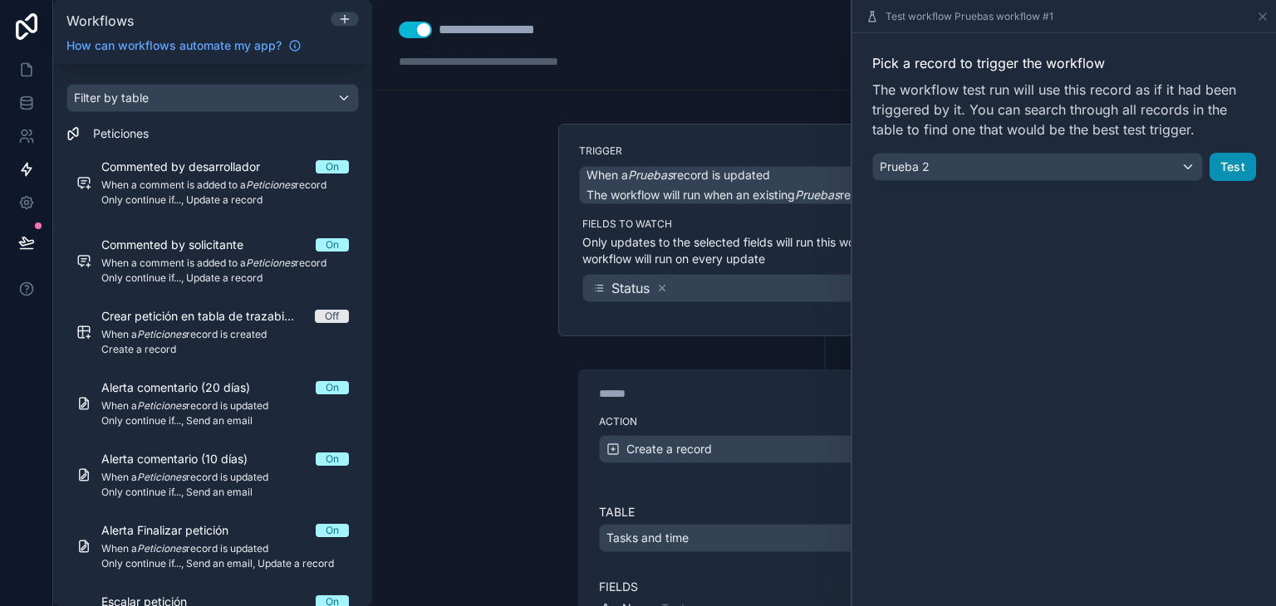
click at [1237, 170] on button "Test" at bounding box center [1233, 167] width 47 height 28
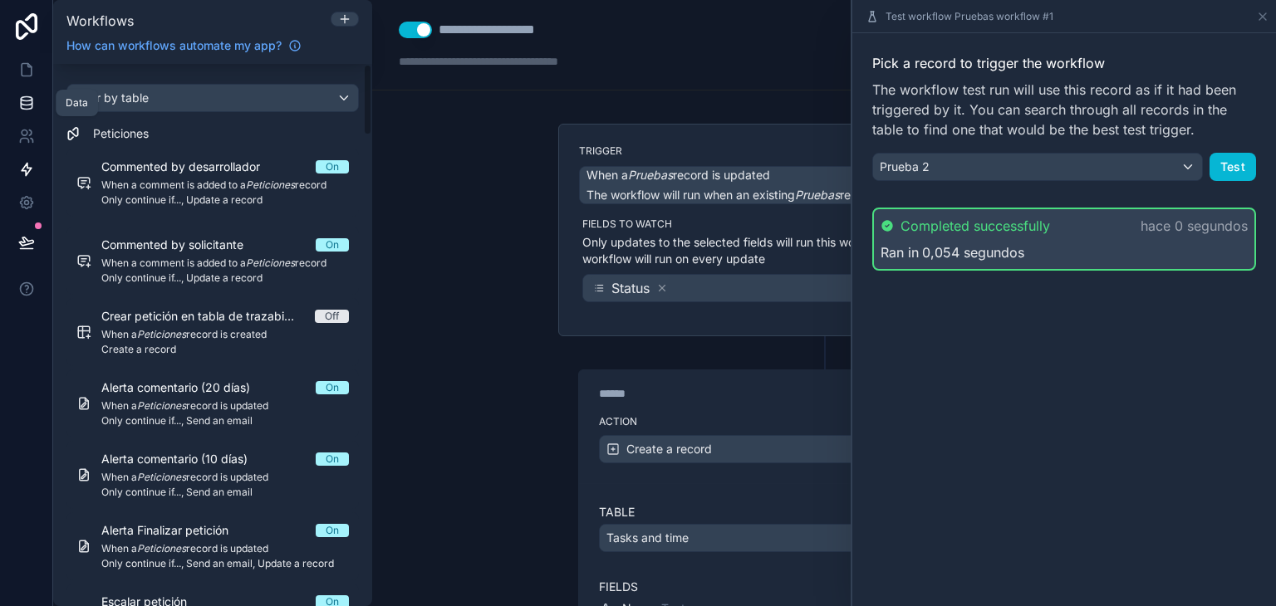
click at [34, 98] on link at bounding box center [26, 102] width 52 height 33
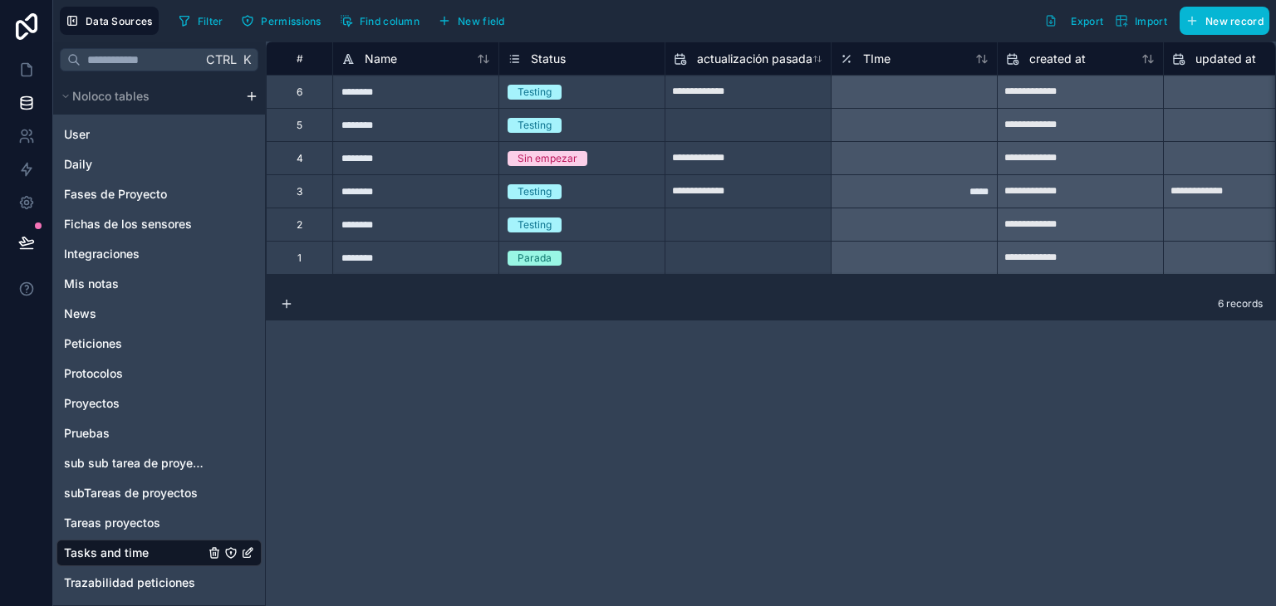
click at [293, 256] on div "1" at bounding box center [299, 257] width 66 height 33
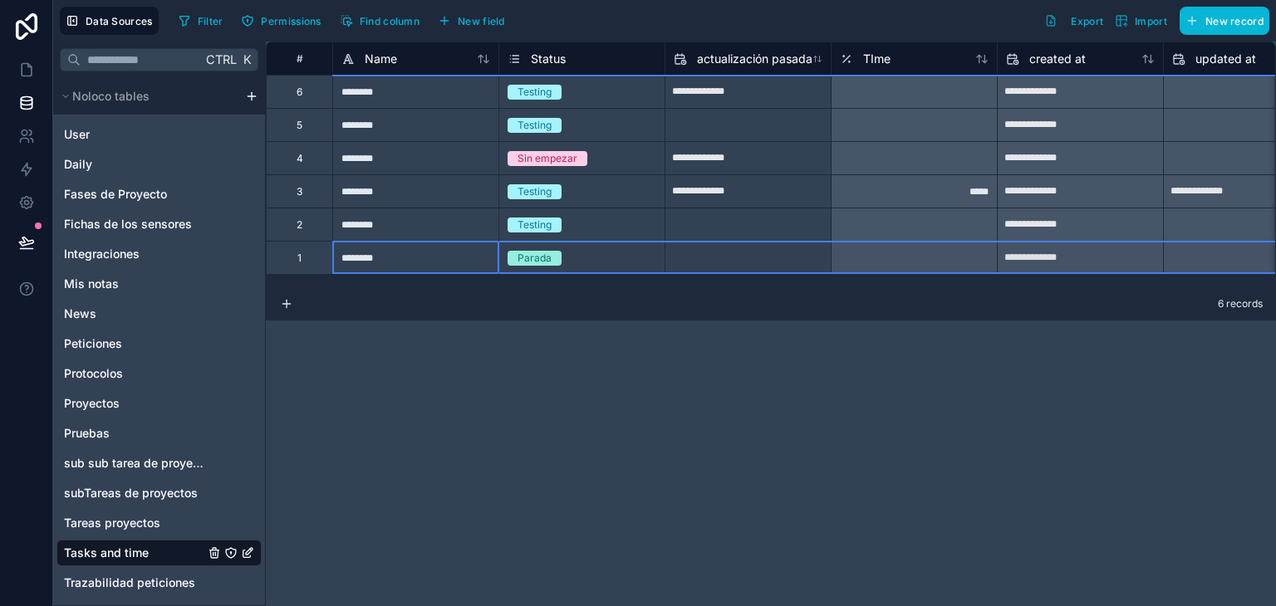
click at [294, 99] on div "6" at bounding box center [299, 91] width 66 height 33
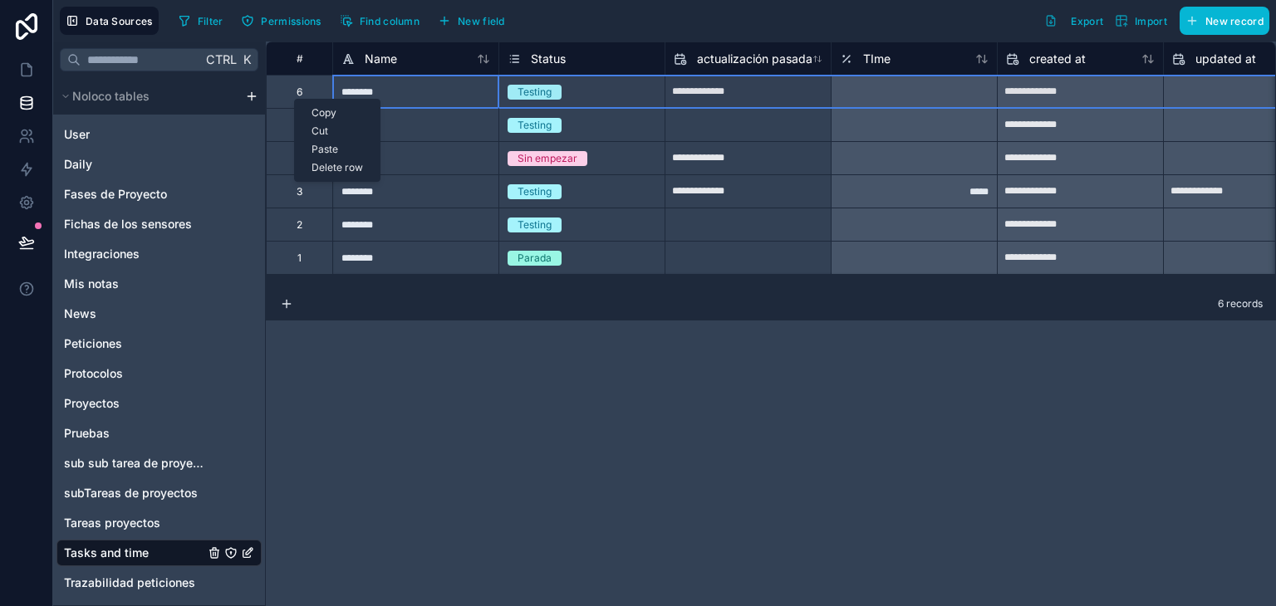
click at [335, 167] on div "Delete row" at bounding box center [337, 168] width 85 height 18
type input "**********"
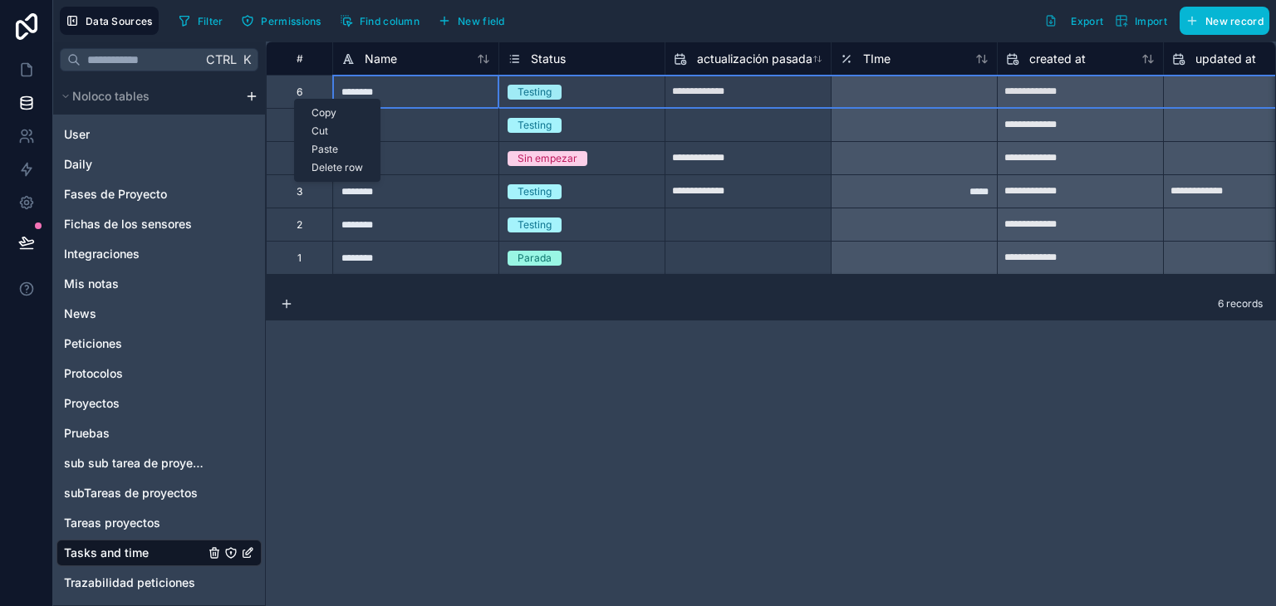
type input "**********"
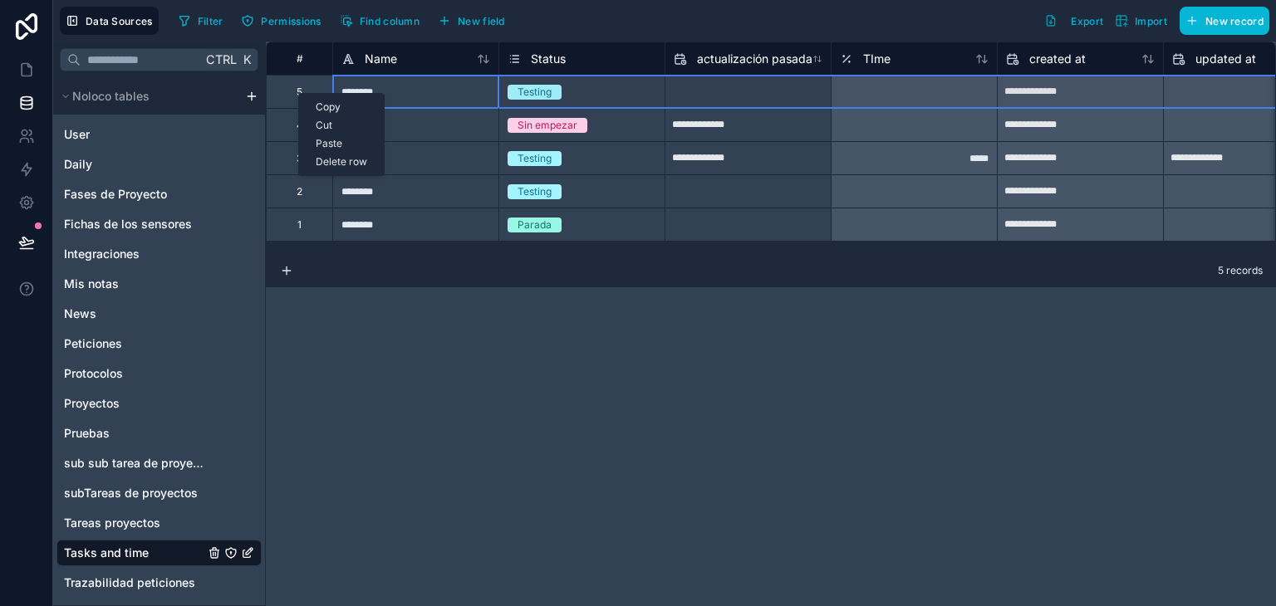
click at [347, 164] on div "Delete row" at bounding box center [341, 162] width 85 height 18
type input "**********"
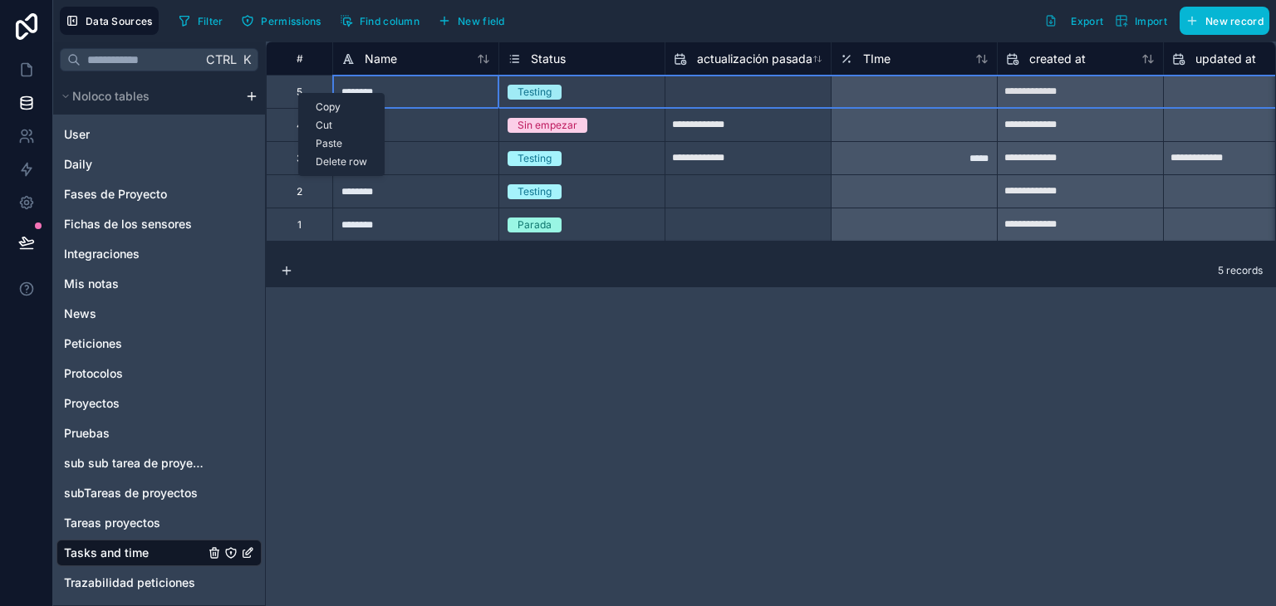
type input "**********"
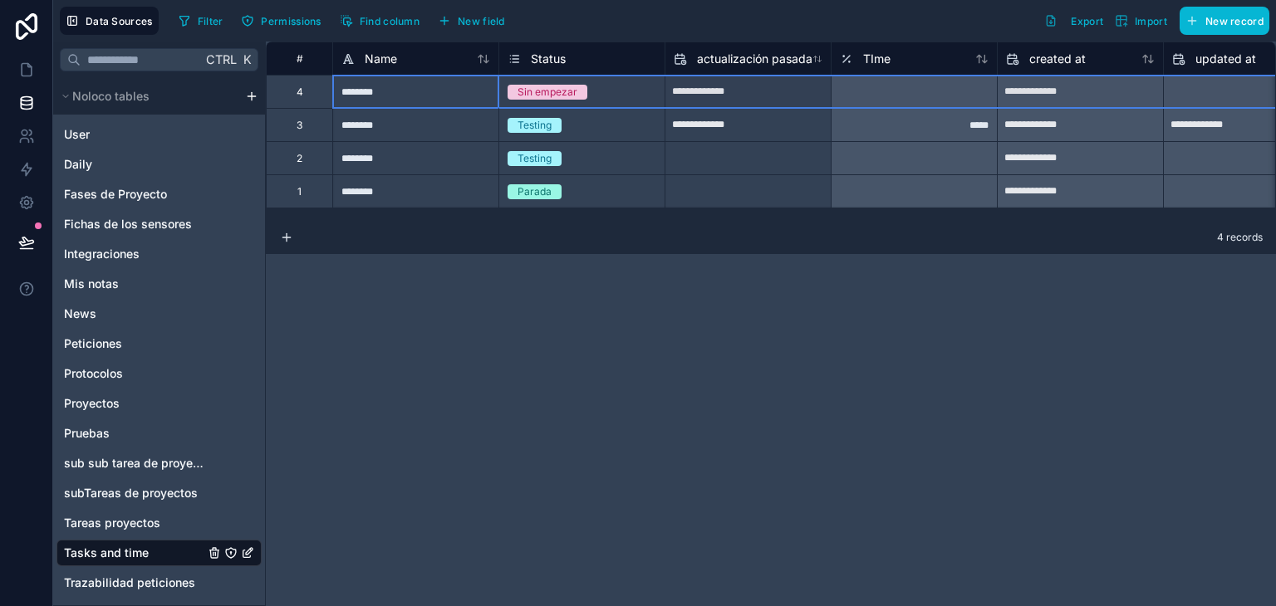
click at [307, 91] on div "4" at bounding box center [299, 91] width 66 height 33
drag, startPoint x: 307, startPoint y: 91, endPoint x: 292, endPoint y: 91, distance: 14.1
click at [292, 91] on div "4" at bounding box center [299, 91] width 66 height 33
drag, startPoint x: 292, startPoint y: 91, endPoint x: 283, endPoint y: 339, distance: 248.6
click at [283, 339] on div "**********" at bounding box center [771, 324] width 1010 height 565
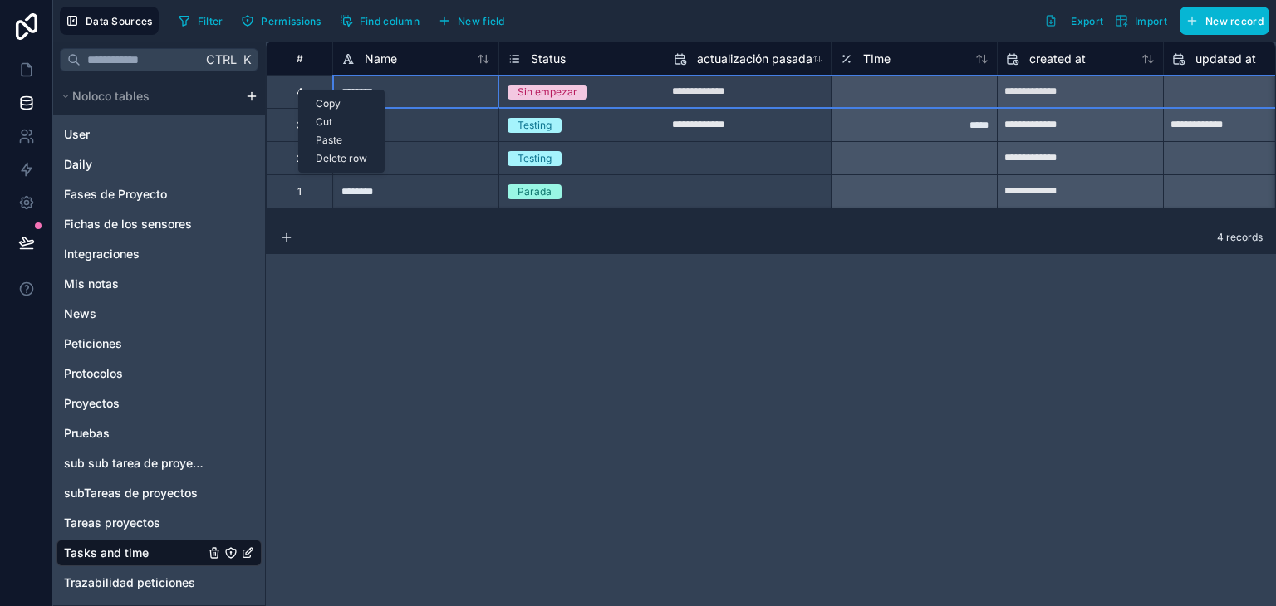
click at [350, 160] on div "Delete row" at bounding box center [341, 159] width 85 height 18
type input "**********"
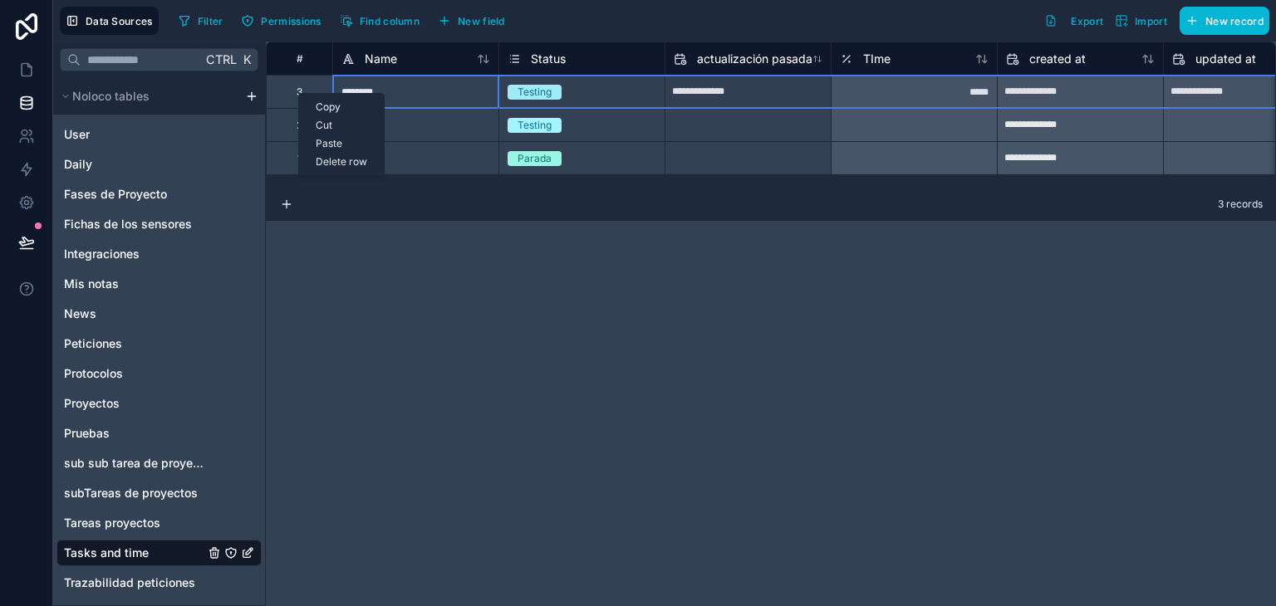
click at [342, 157] on div "Delete row" at bounding box center [341, 162] width 85 height 18
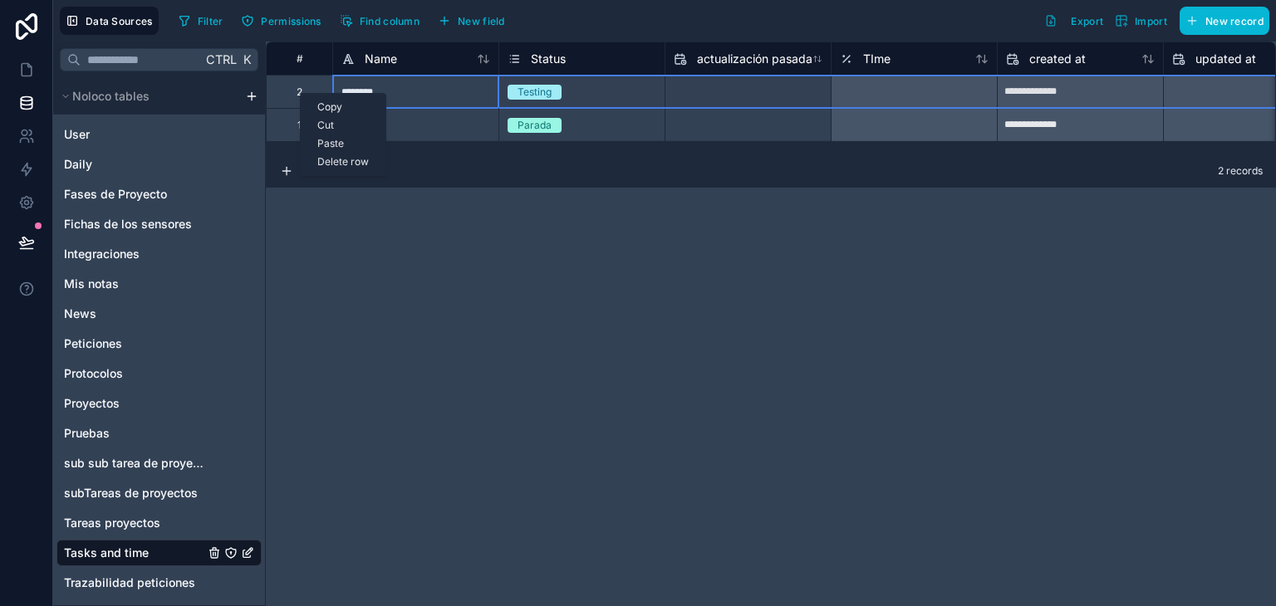
click at [297, 89] on div "2" at bounding box center [300, 92] width 6 height 13
click at [333, 150] on div "Delete row" at bounding box center [340, 158] width 85 height 18
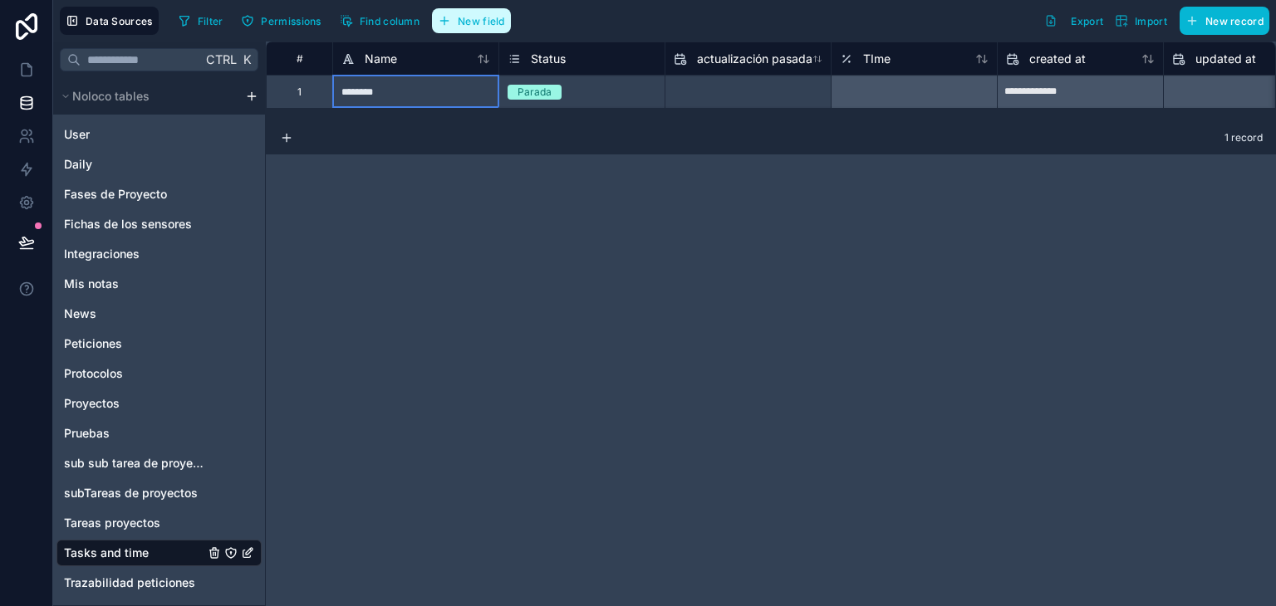
click at [493, 15] on span "New field" at bounding box center [481, 21] width 47 height 12
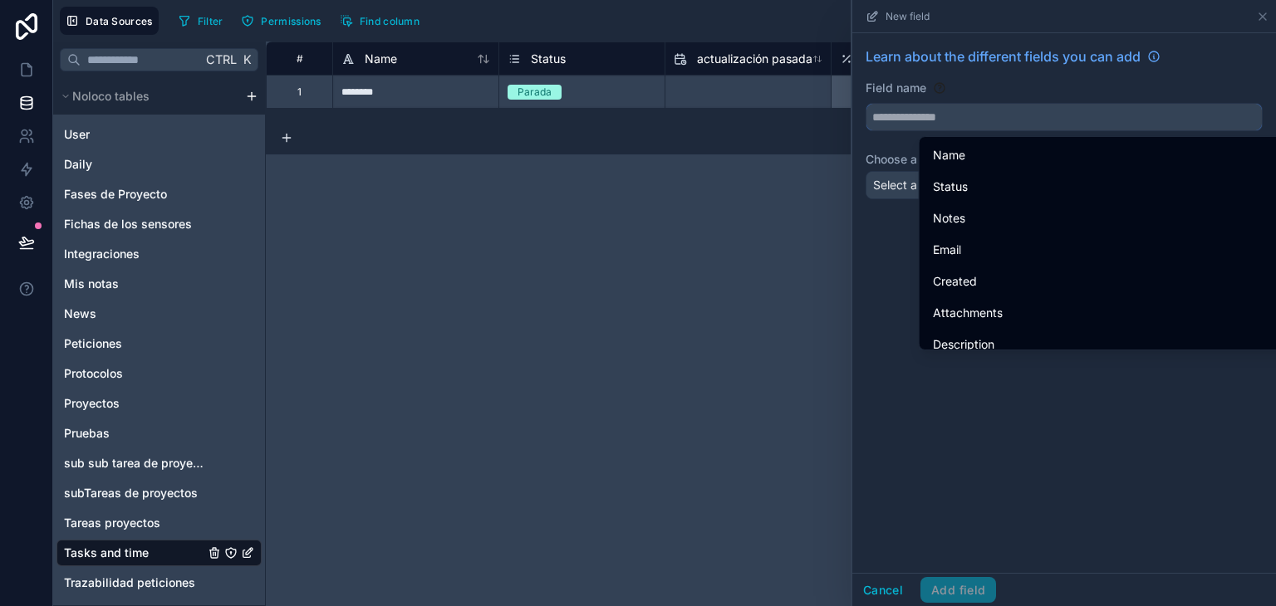
click at [940, 117] on input "text" at bounding box center [1064, 117] width 395 height 27
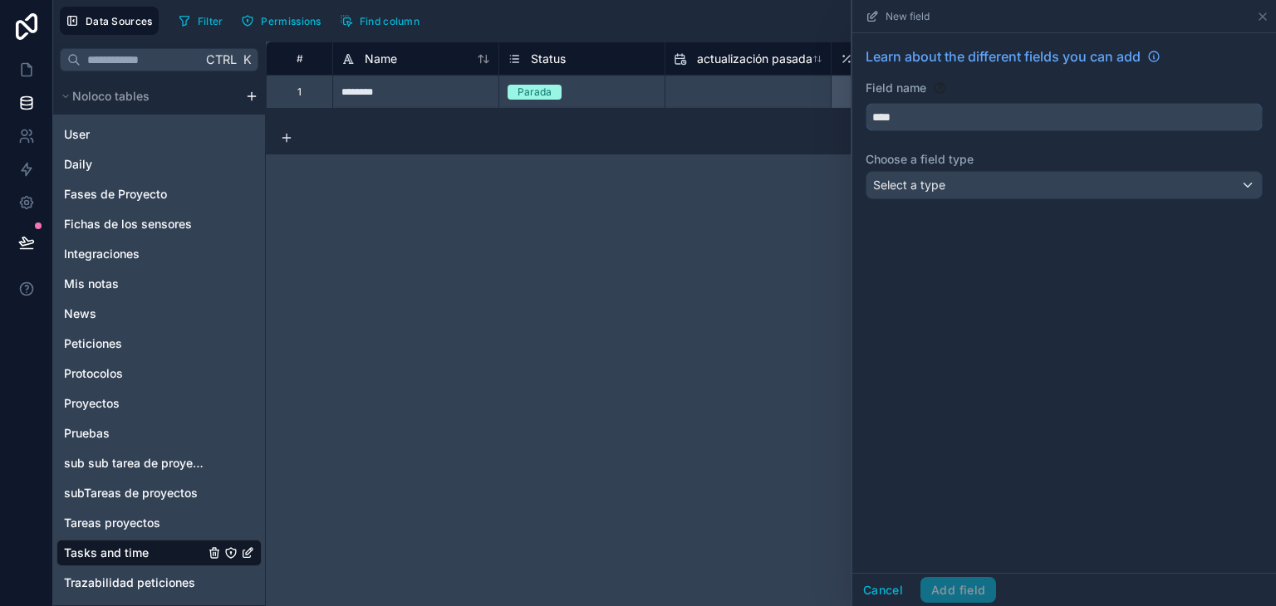
type input "****"
click at [936, 174] on div "Select a type" at bounding box center [1064, 185] width 395 height 27
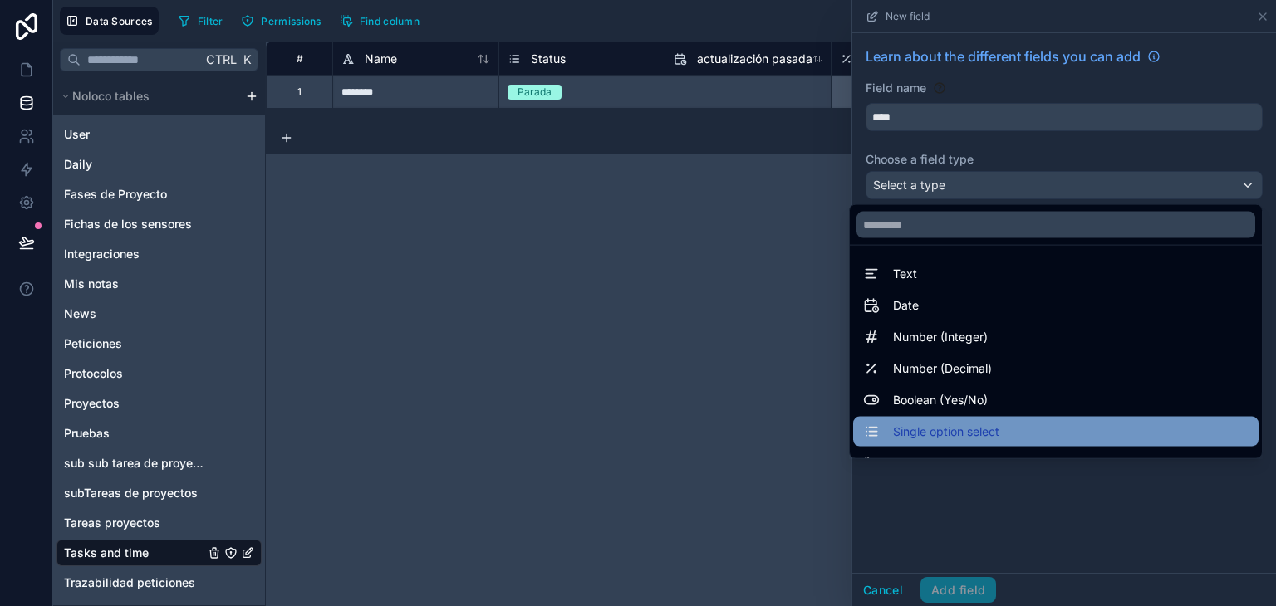
click at [1022, 436] on div "Single option select" at bounding box center [1055, 432] width 385 height 20
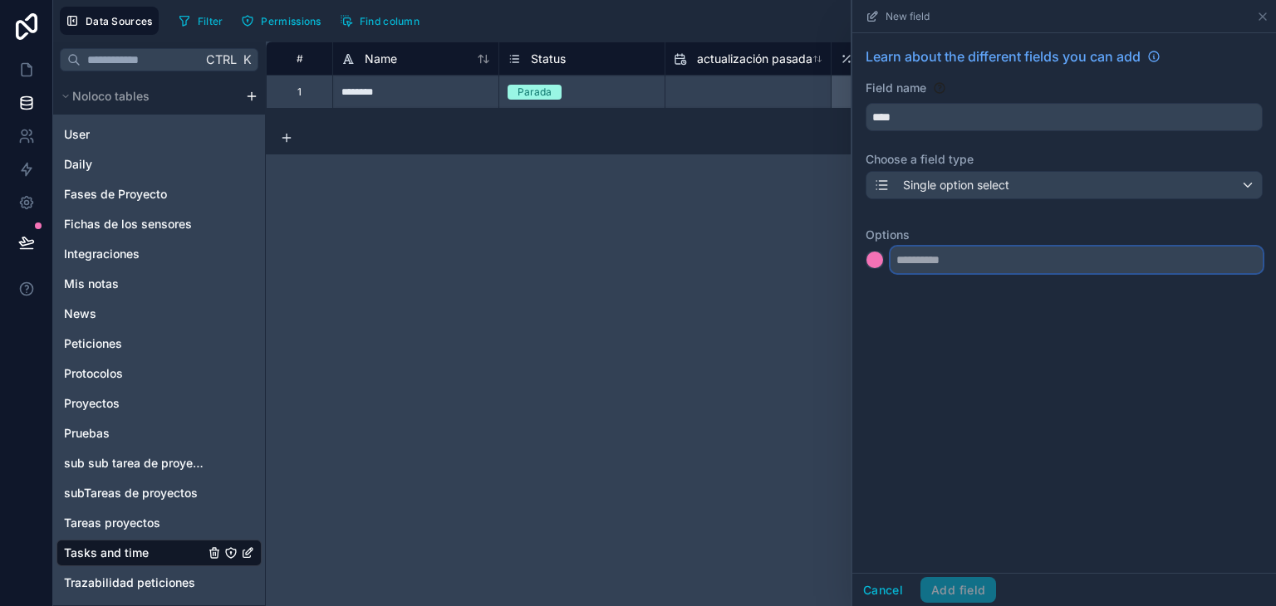
click at [950, 259] on input "text" at bounding box center [1077, 260] width 372 height 27
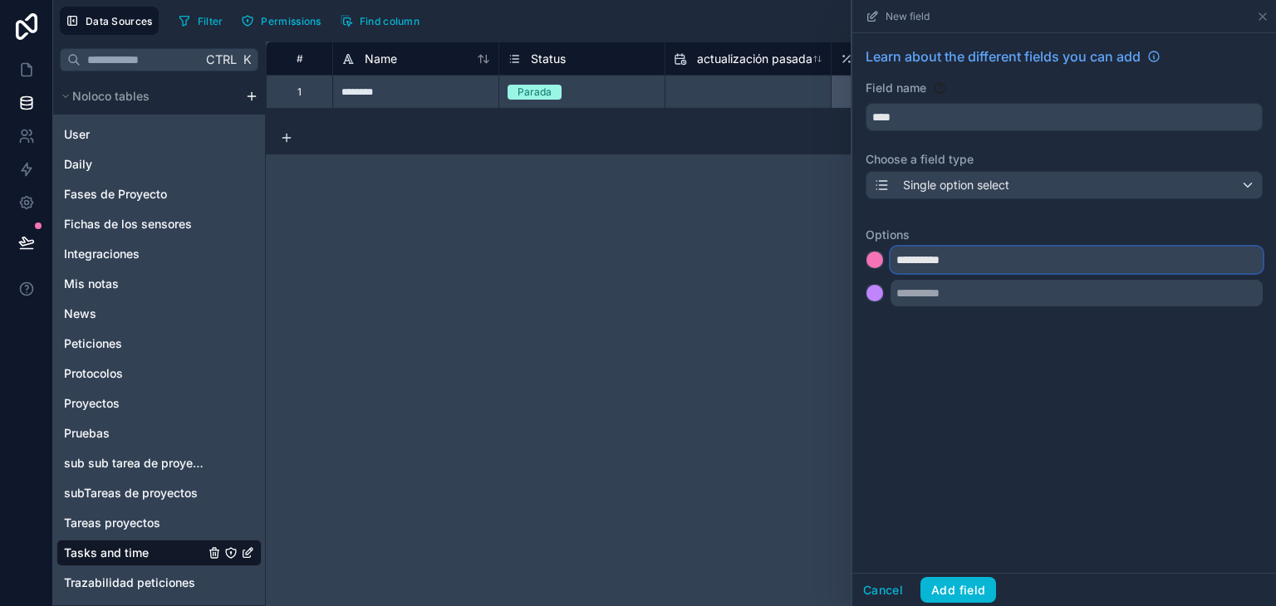
type input "**********"
click at [978, 290] on input "text" at bounding box center [1077, 293] width 372 height 27
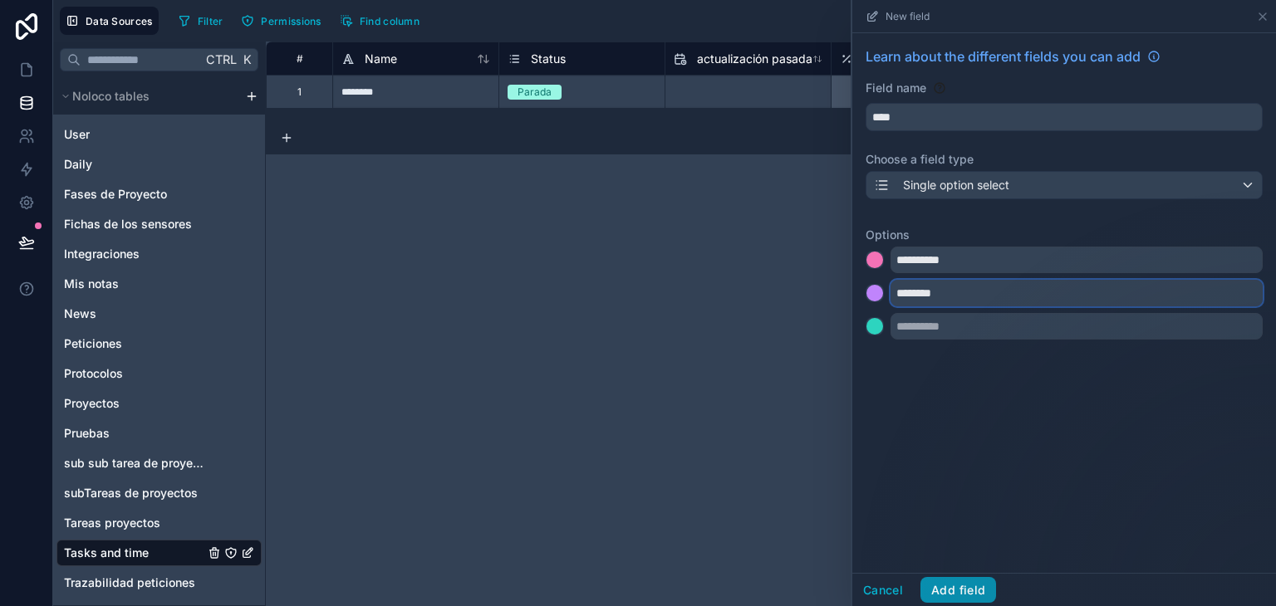
type input "********"
click at [933, 506] on div "**********" at bounding box center [1064, 303] width 424 height 540
click at [965, 600] on button "Add field" at bounding box center [959, 590] width 76 height 27
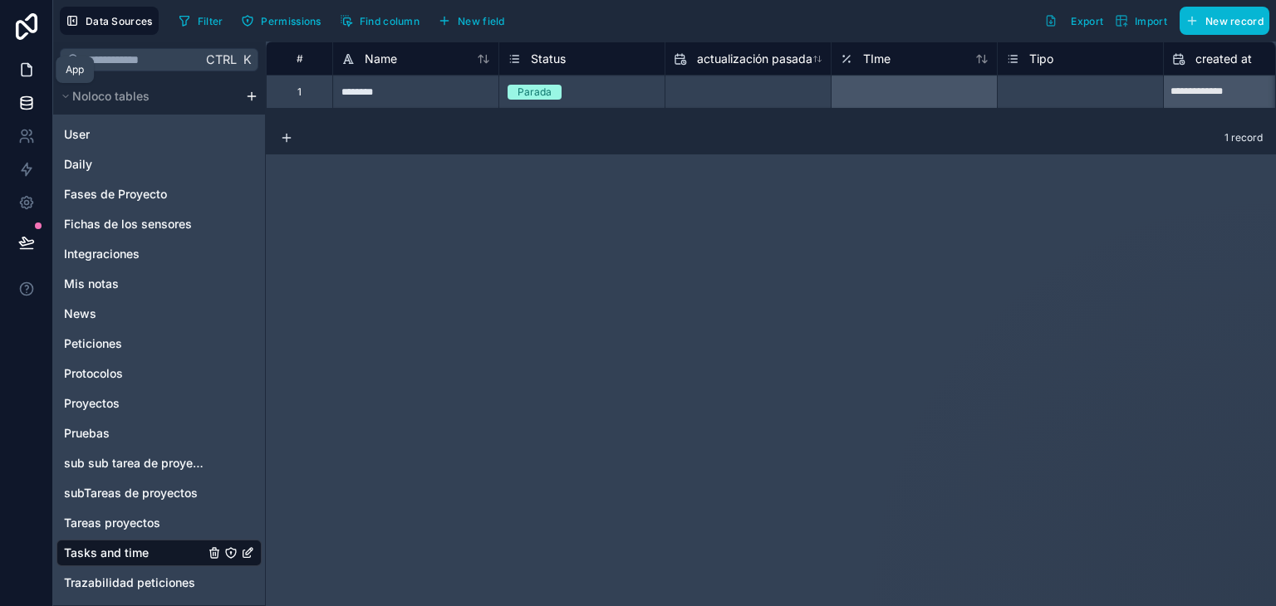
click at [23, 67] on icon at bounding box center [26, 69] width 17 height 17
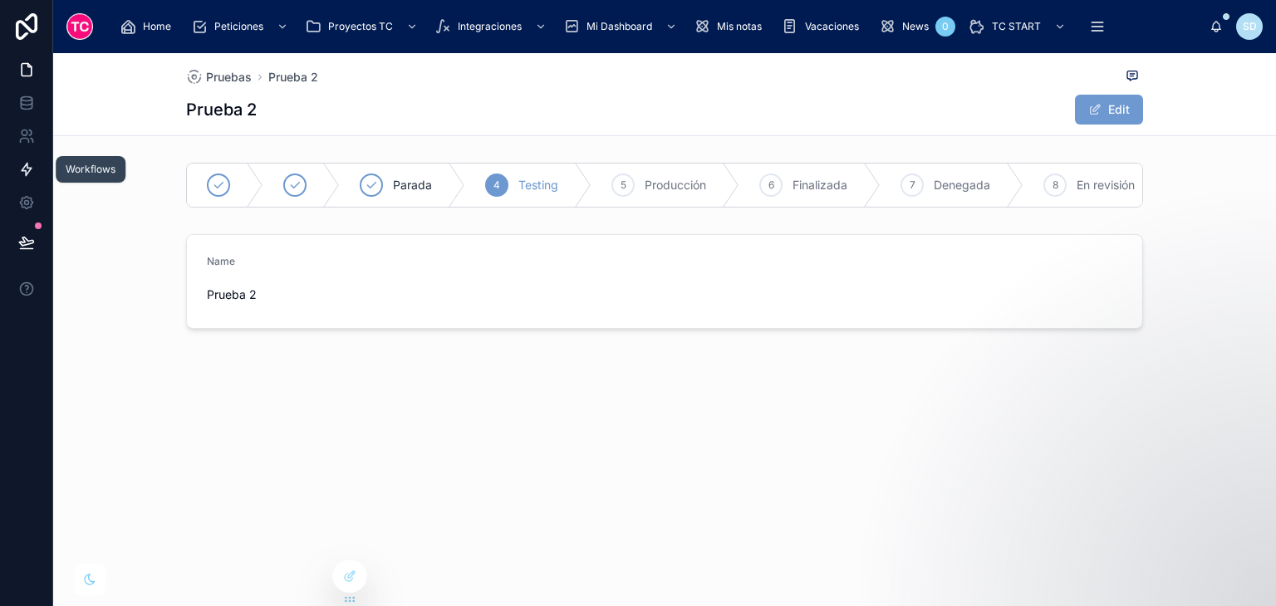
click at [20, 177] on icon at bounding box center [26, 169] width 17 height 17
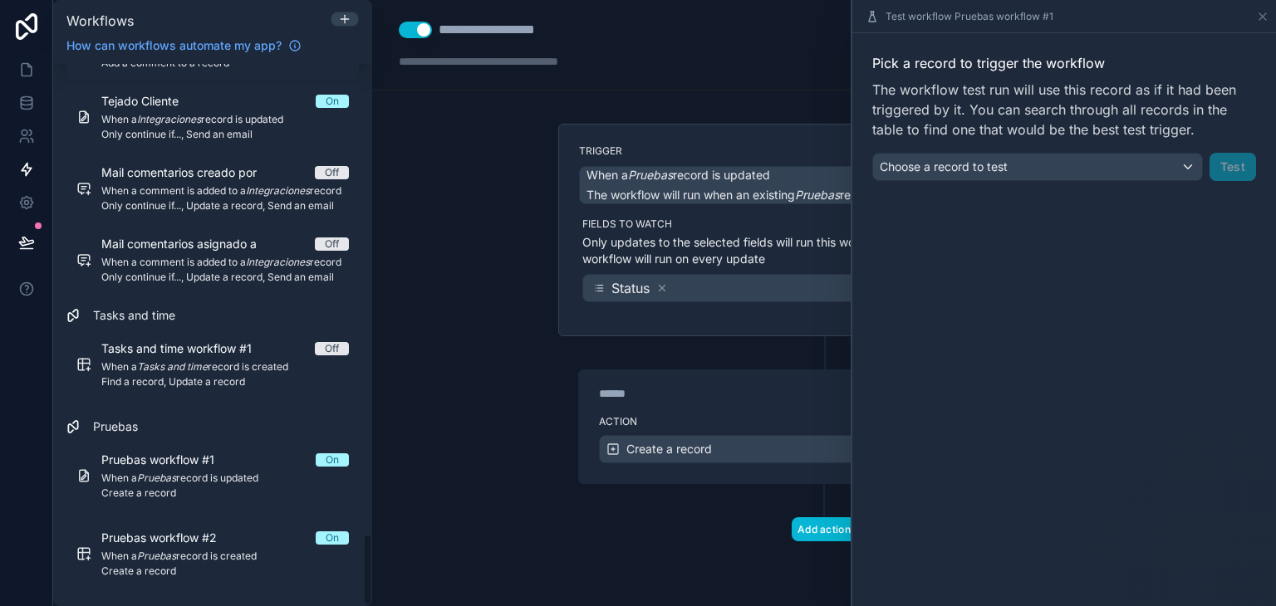
scroll to position [3552, 0]
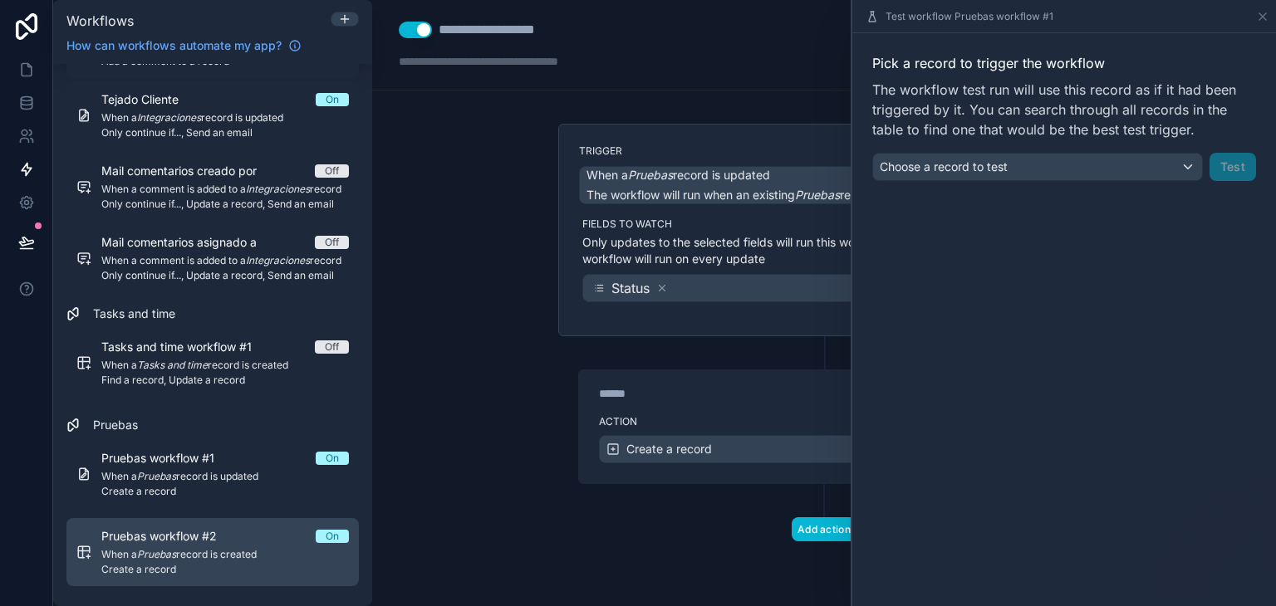
click at [248, 536] on div "Pruebas workflow #2 On" at bounding box center [225, 536] width 248 height 17
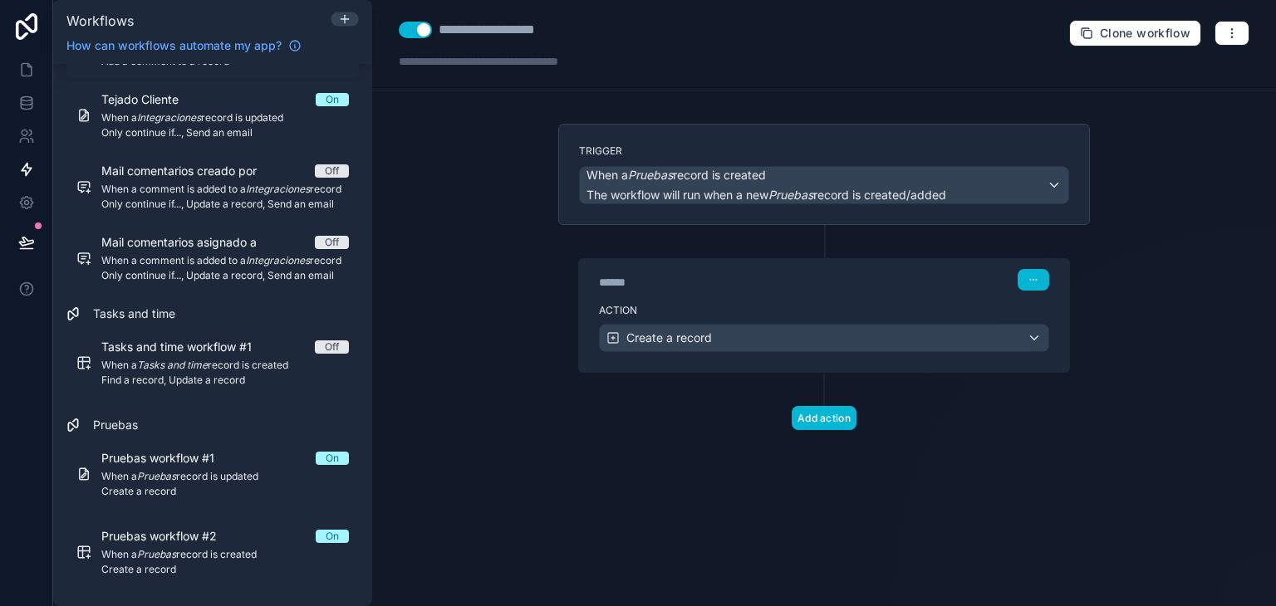
click at [768, 304] on label "Action" at bounding box center [824, 310] width 450 height 13
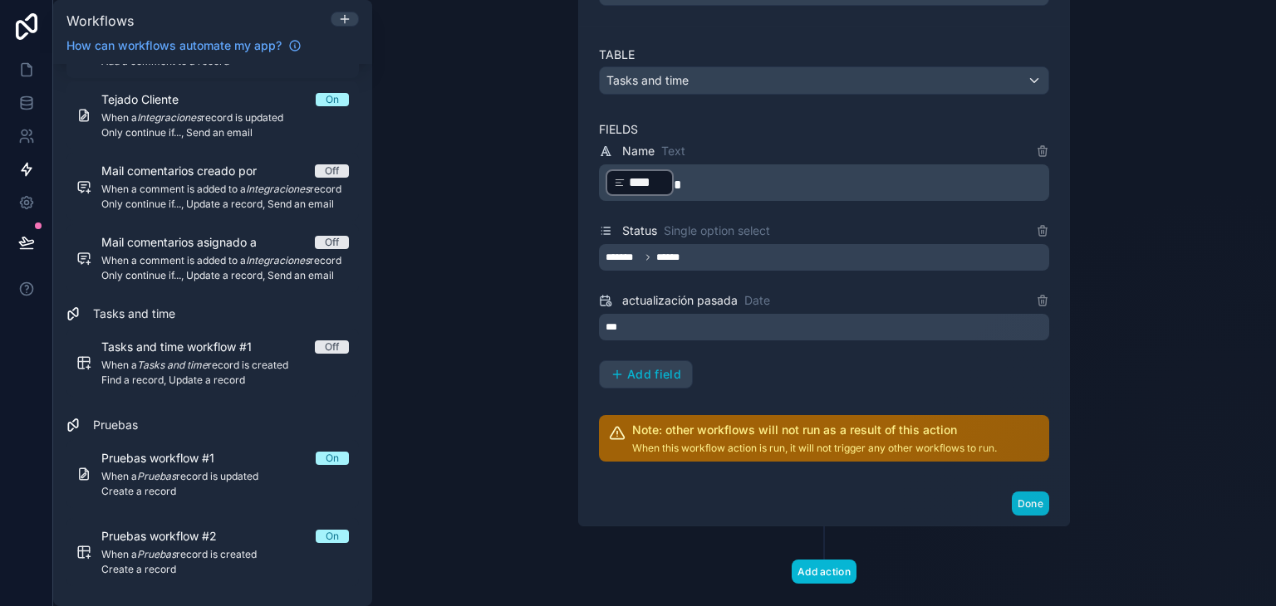
scroll to position [372, 0]
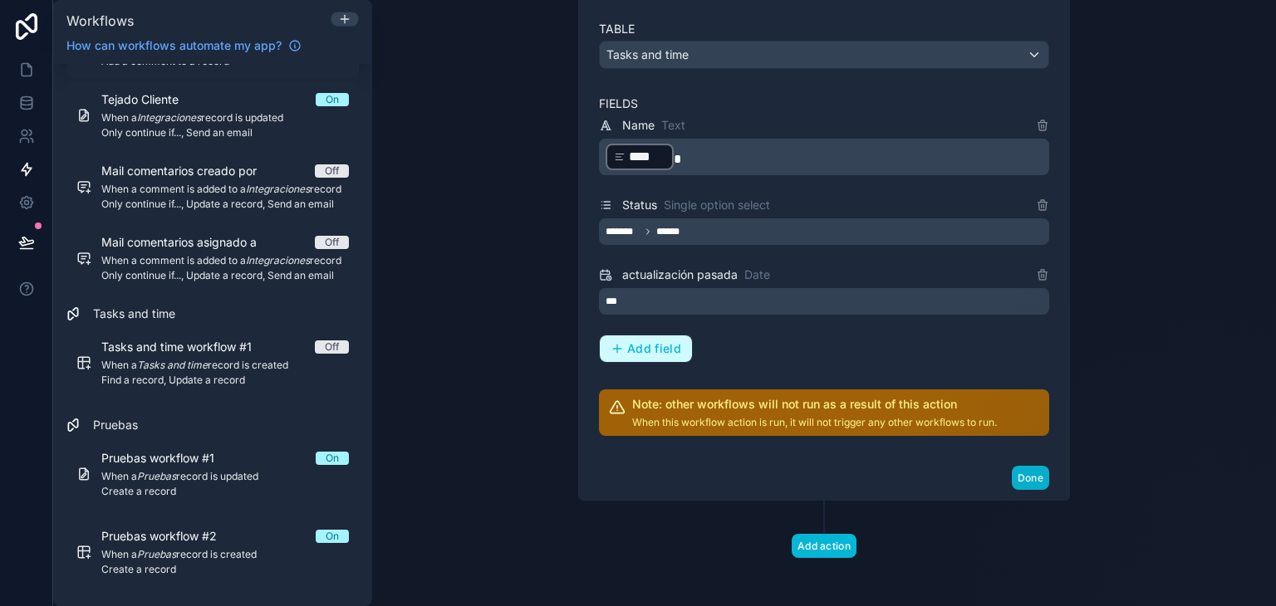
click at [660, 343] on span "Add field" at bounding box center [654, 348] width 54 height 15
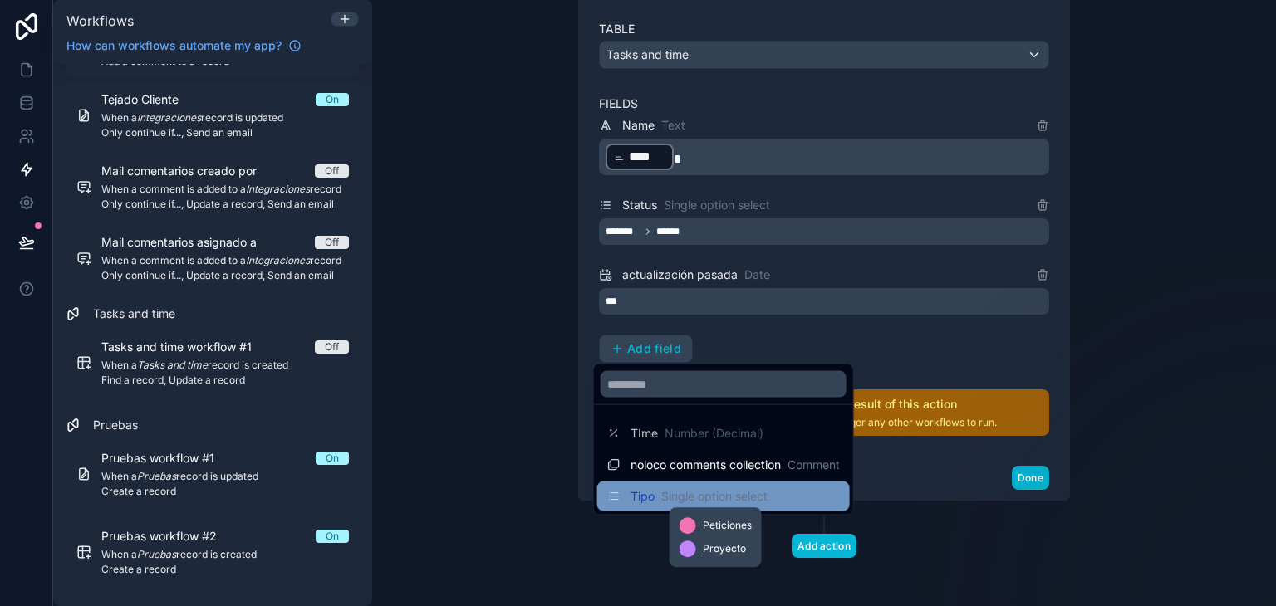
click at [673, 490] on span "Single option select" at bounding box center [714, 497] width 106 height 17
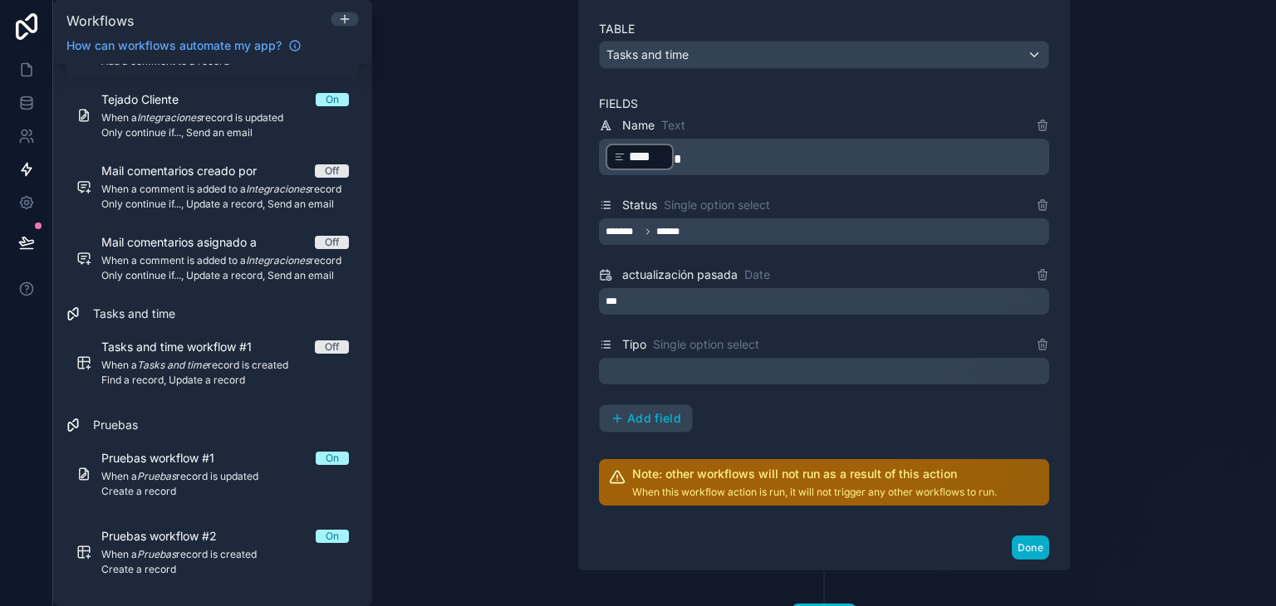
click at [650, 373] on div at bounding box center [824, 371] width 450 height 27
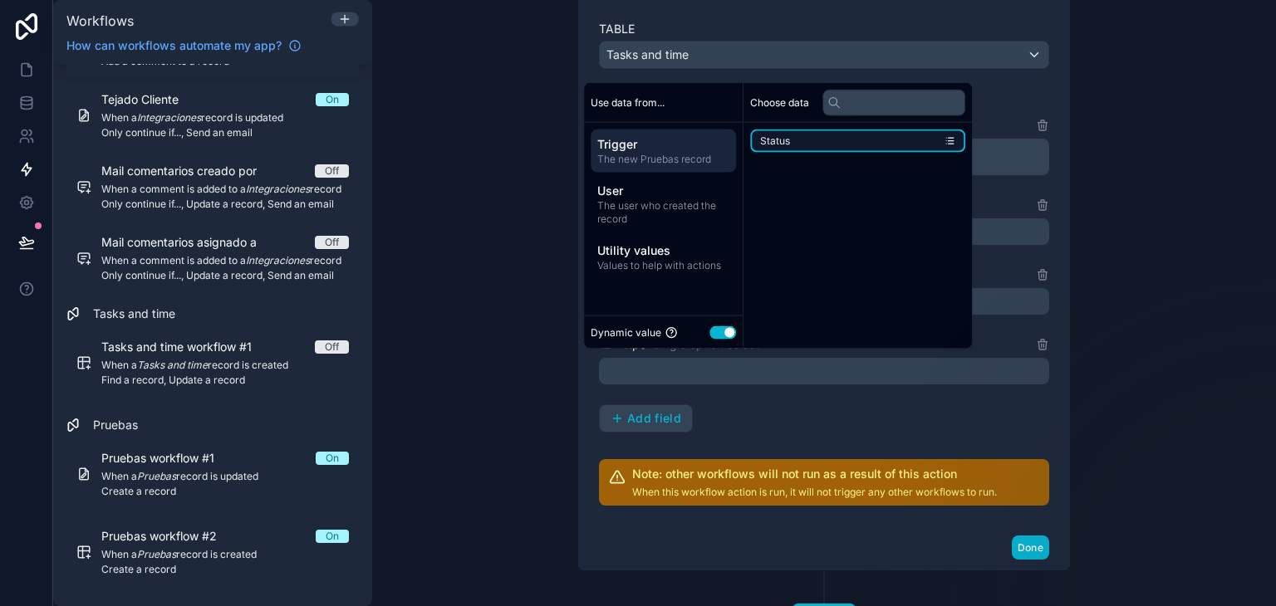
click at [818, 134] on li "Status" at bounding box center [857, 141] width 215 height 23
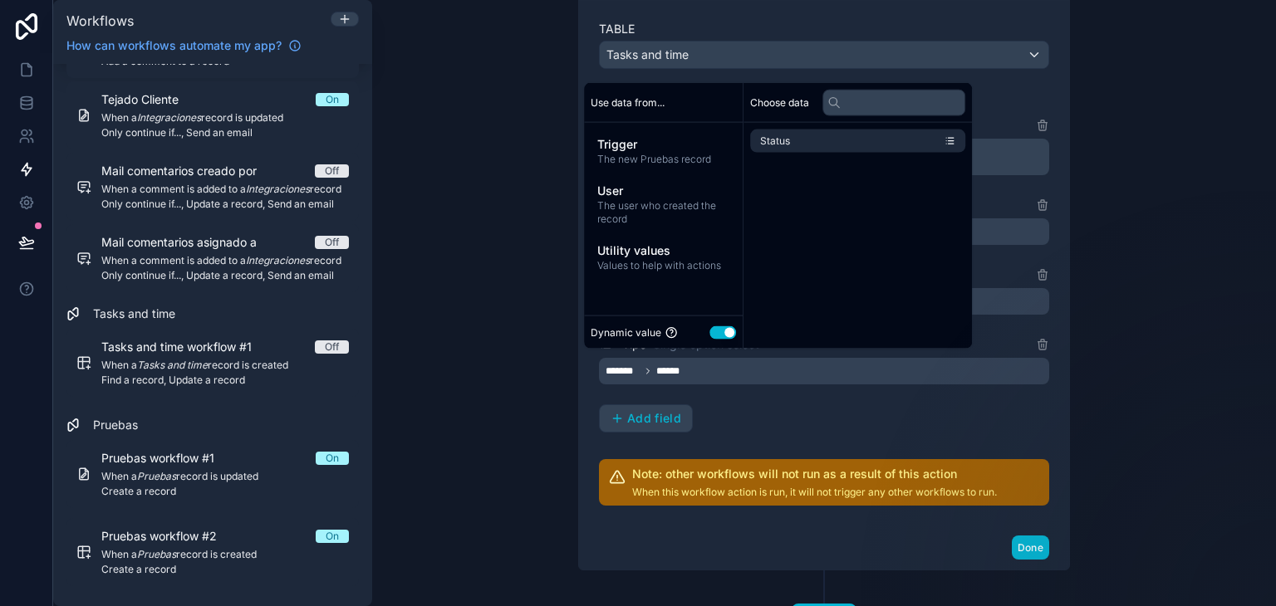
click at [711, 333] on button "Use setting" at bounding box center [723, 332] width 27 height 13
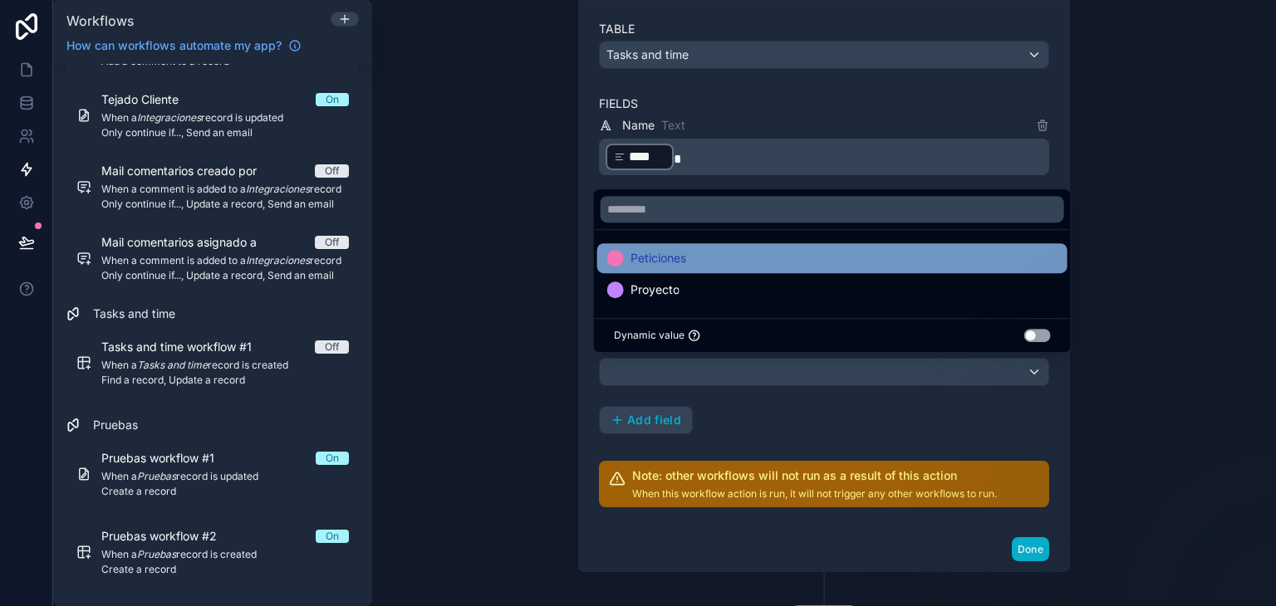
click at [931, 262] on div "Peticiones" at bounding box center [832, 258] width 450 height 20
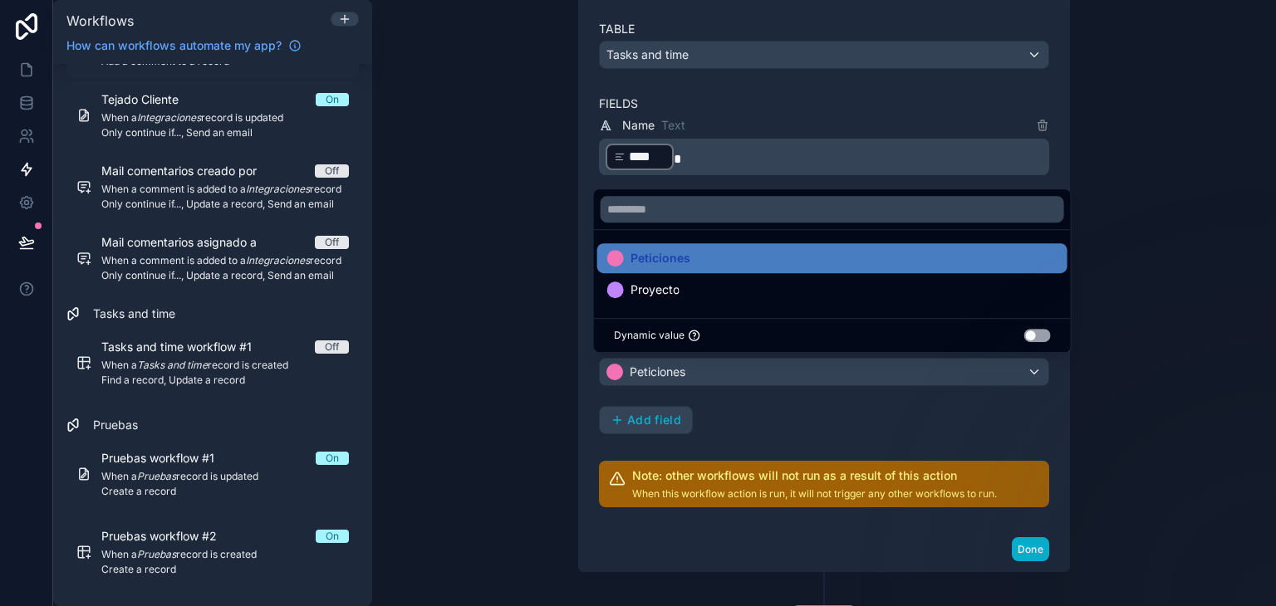
click at [1155, 400] on div "**********" at bounding box center [824, 303] width 904 height 606
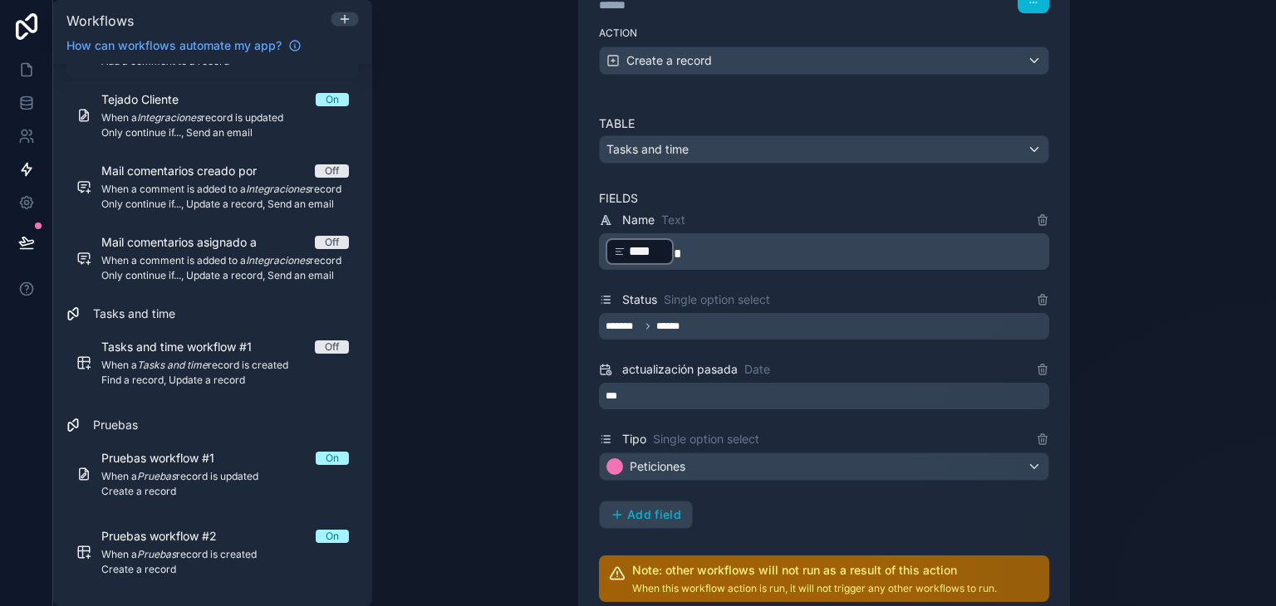
scroll to position [443, 0]
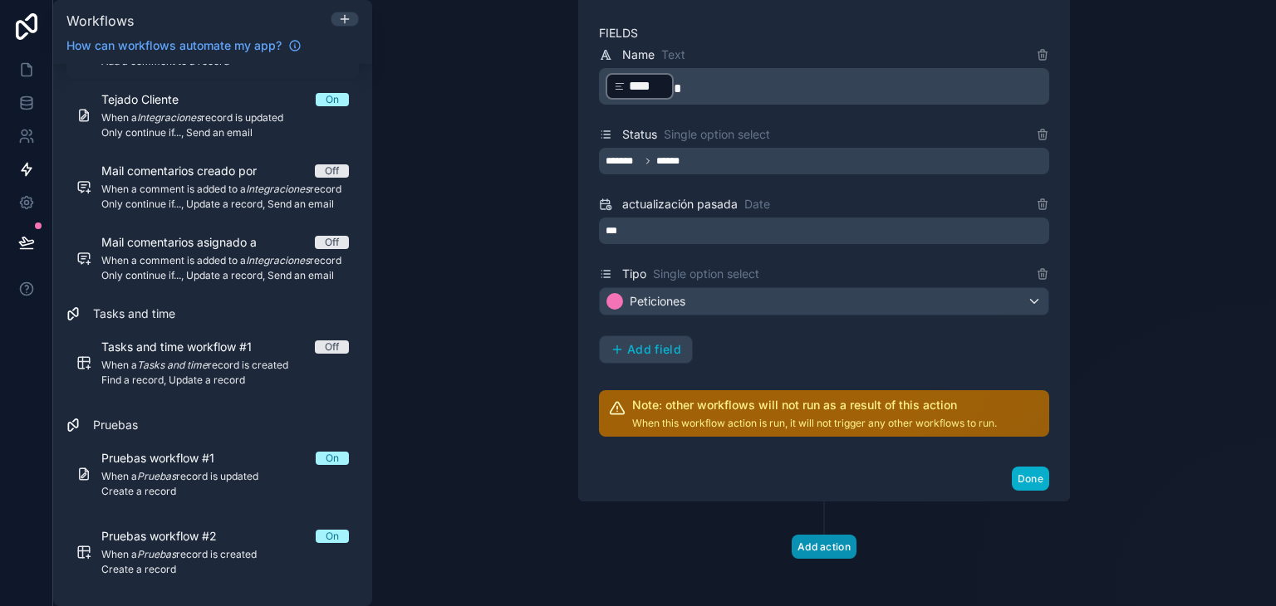
click at [818, 537] on button "Add action" at bounding box center [824, 547] width 65 height 24
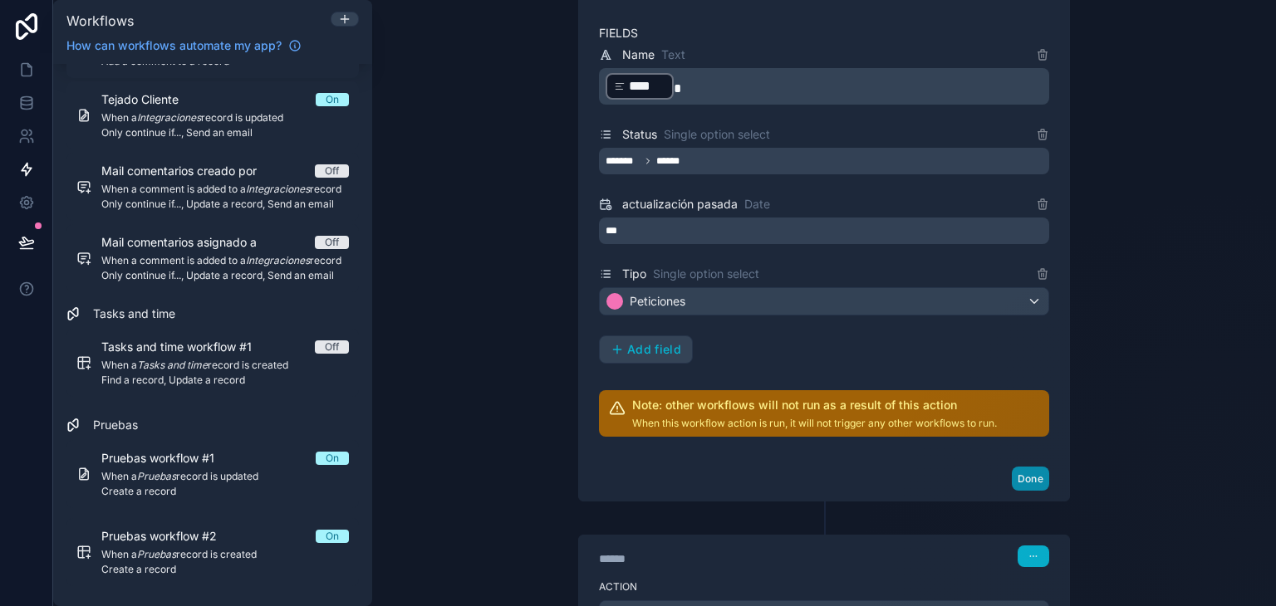
click at [1012, 473] on button "Done" at bounding box center [1030, 479] width 37 height 24
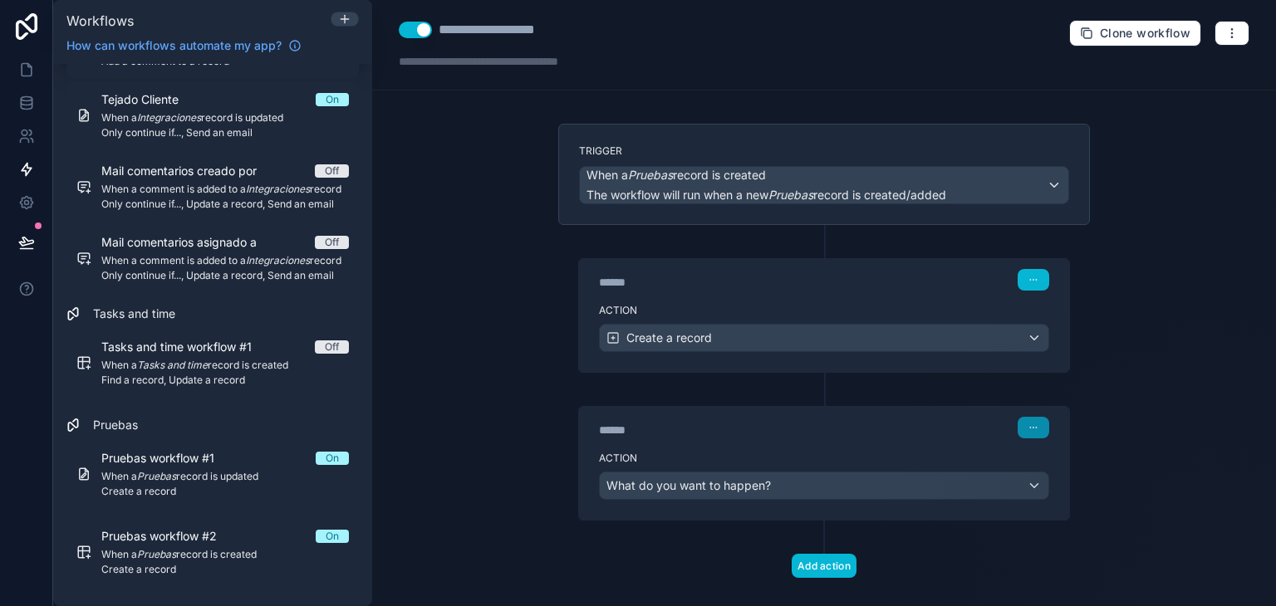
click at [1038, 429] on button "button" at bounding box center [1034, 428] width 32 height 22
click at [906, 421] on div "****** Step 2" at bounding box center [824, 428] width 450 height 22
click at [1041, 425] on button "button" at bounding box center [1034, 428] width 32 height 22
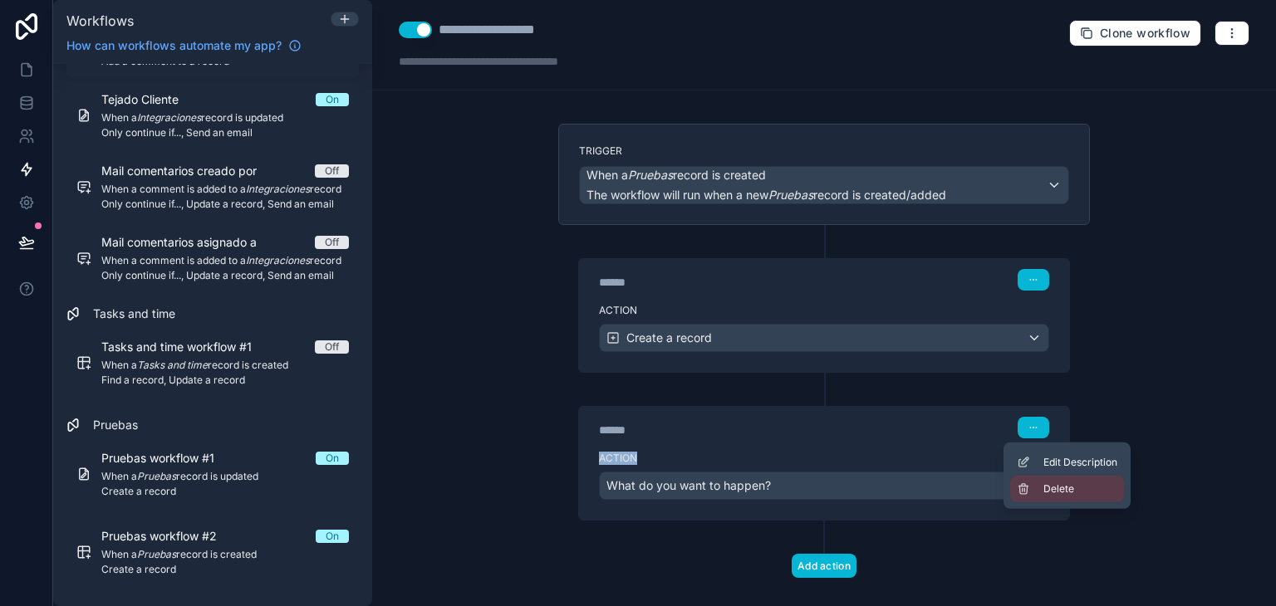
click at [1075, 494] on button "Delete" at bounding box center [1067, 489] width 114 height 27
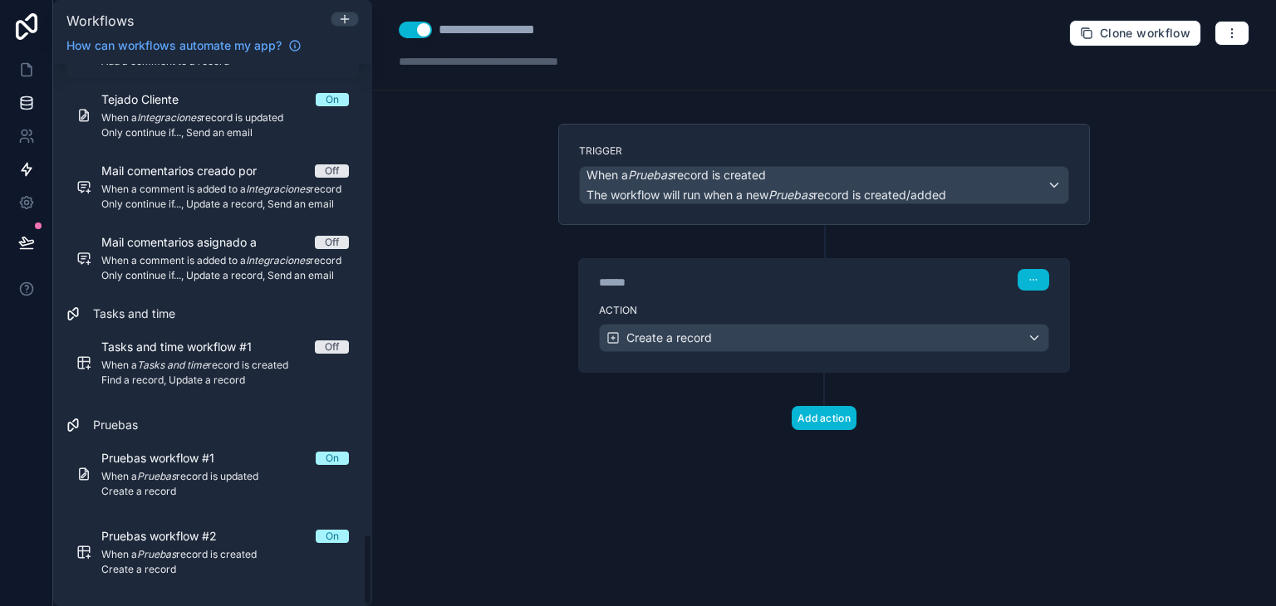
click at [23, 101] on icon at bounding box center [26, 99] width 11 height 4
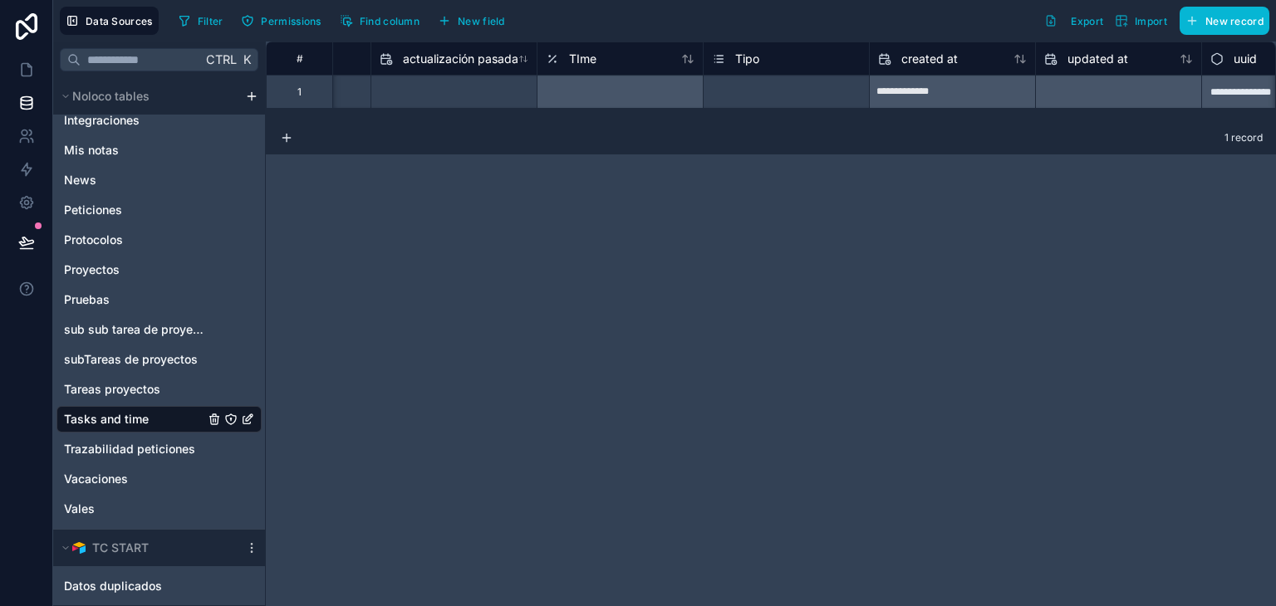
scroll to position [0, 301]
click at [570, 55] on span "TIme" at bounding box center [575, 59] width 27 height 17
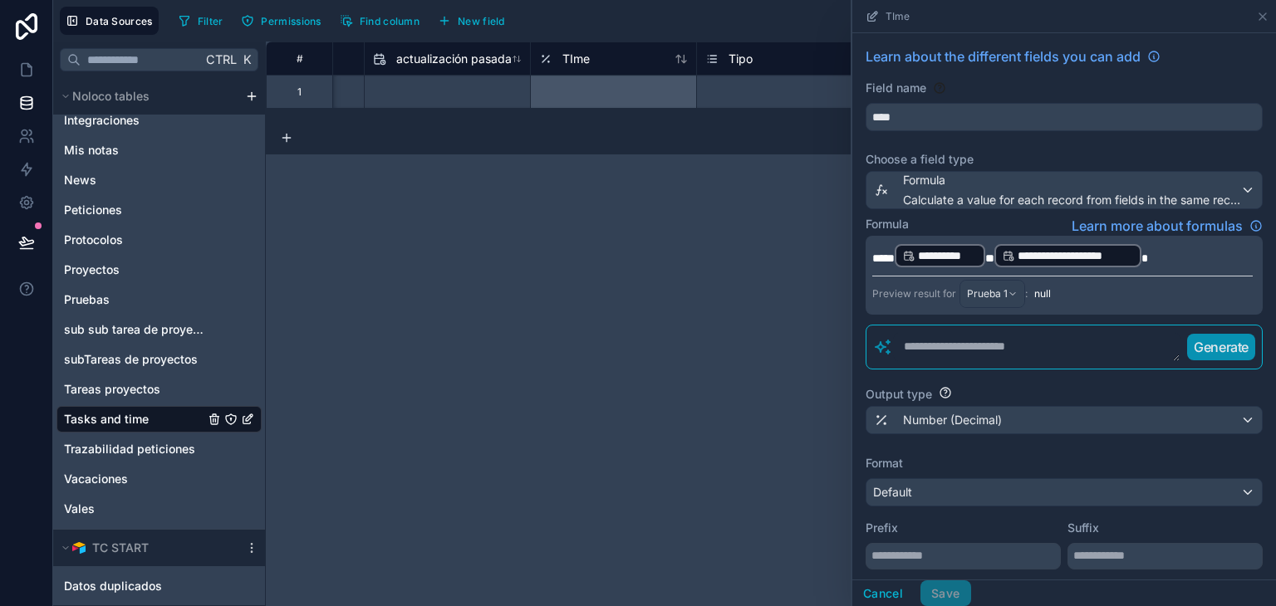
click at [681, 279] on div "**********" at bounding box center [771, 324] width 1010 height 565
click at [829, 237] on div "**********" at bounding box center [771, 324] width 1010 height 565
click at [1263, 17] on icon at bounding box center [1262, 16] width 13 height 13
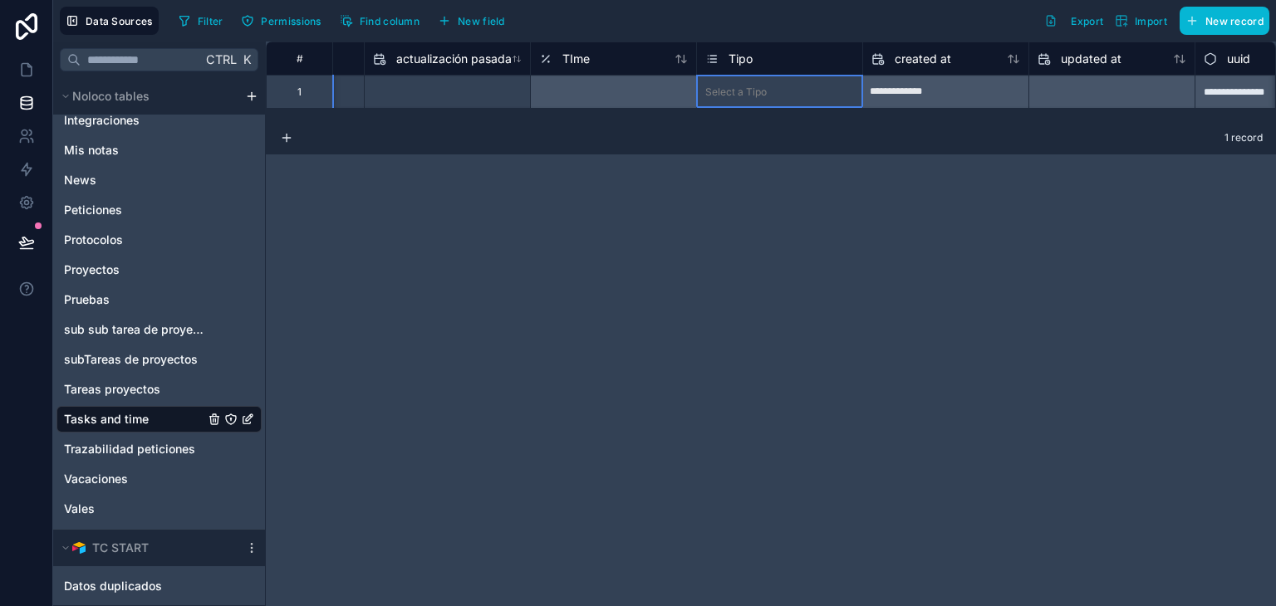
click at [734, 95] on div "Select a Tipo" at bounding box center [735, 92] width 61 height 13
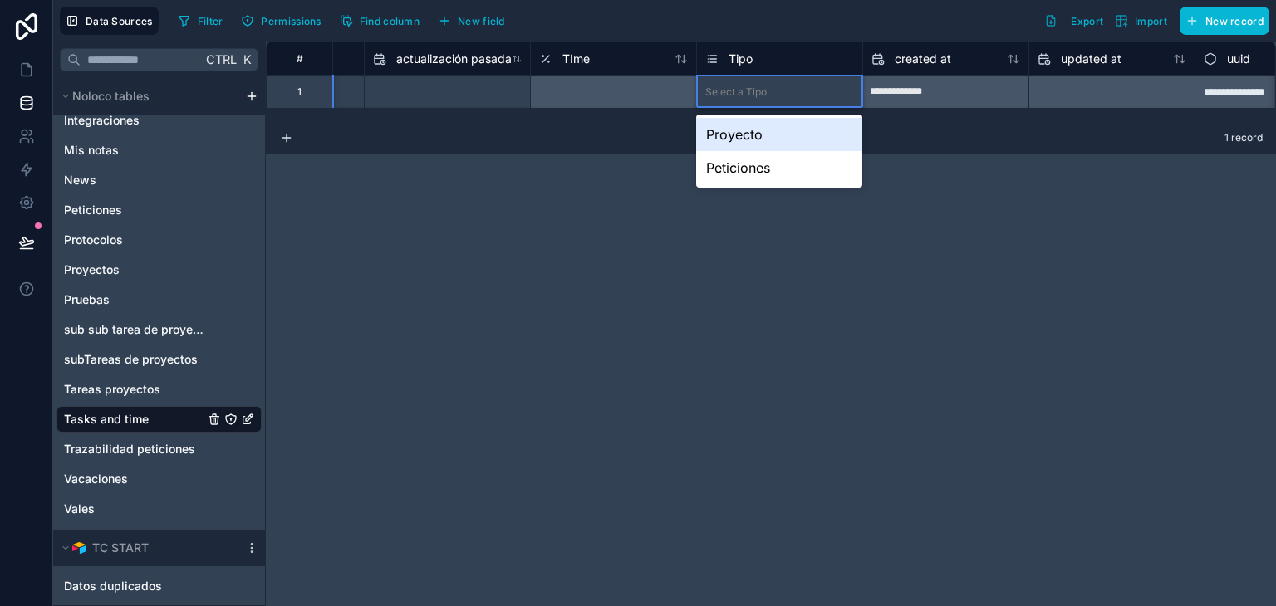
click at [734, 95] on div "Select a Tipo" at bounding box center [735, 92] width 61 height 13
click at [767, 167] on div "Peticiones" at bounding box center [778, 167] width 165 height 33
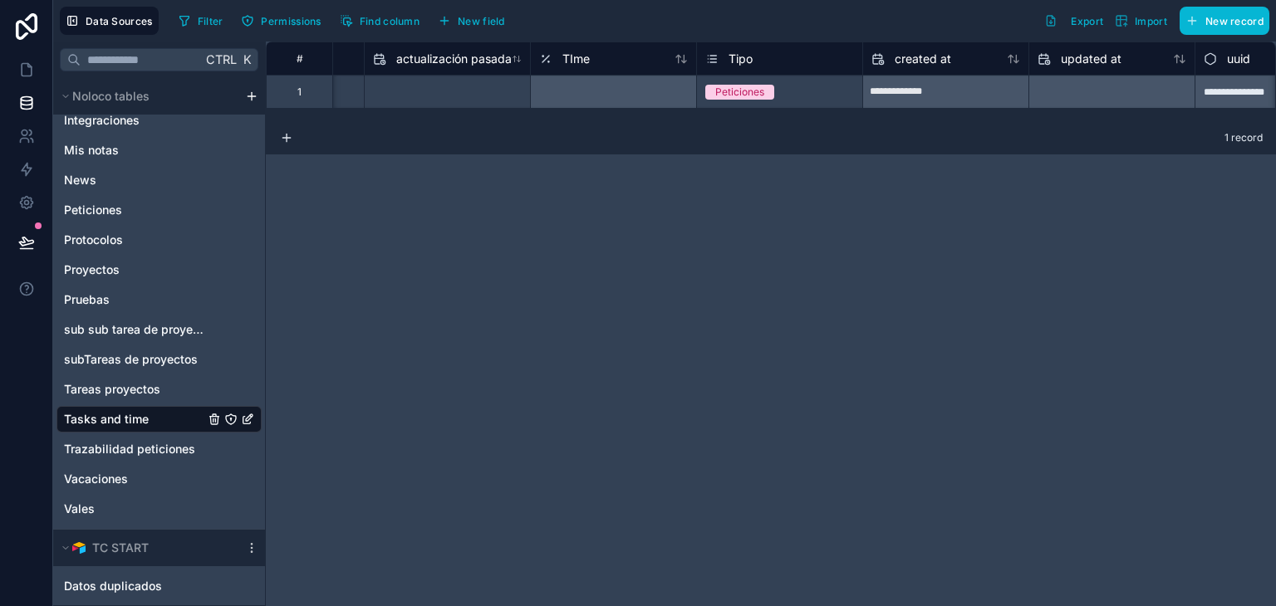
click at [788, 233] on div "**********" at bounding box center [771, 324] width 1010 height 565
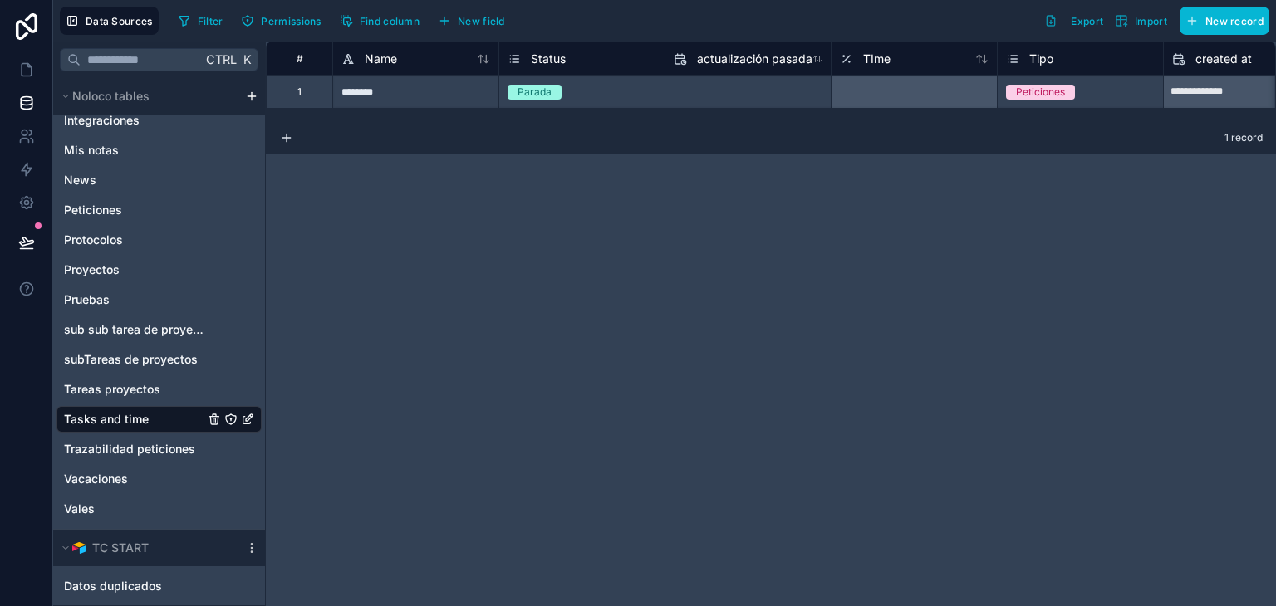
click at [549, 91] on div "Parada" at bounding box center [535, 92] width 34 height 15
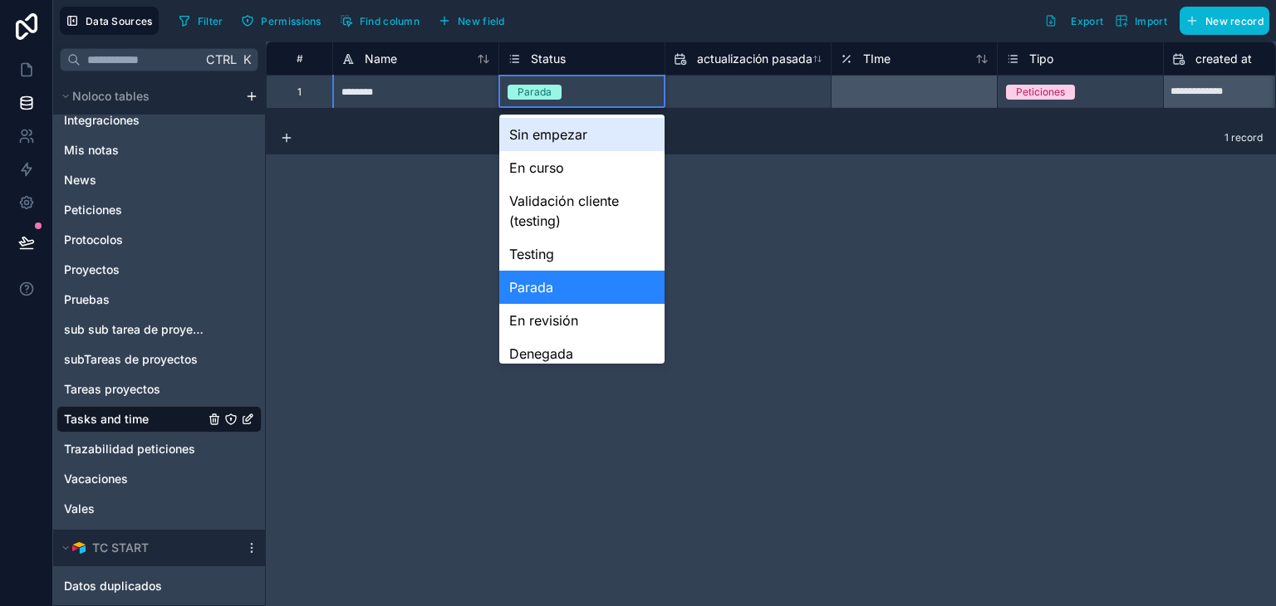
click at [554, 136] on div "Sin empezar" at bounding box center [581, 134] width 165 height 33
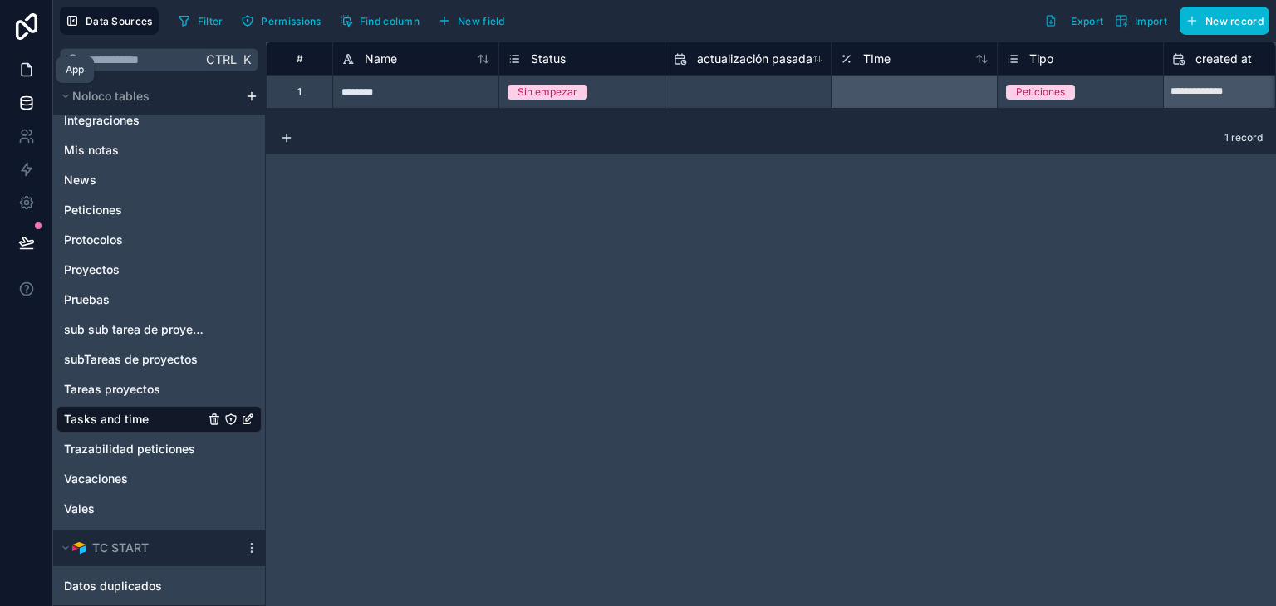
click at [19, 79] on link at bounding box center [26, 69] width 52 height 33
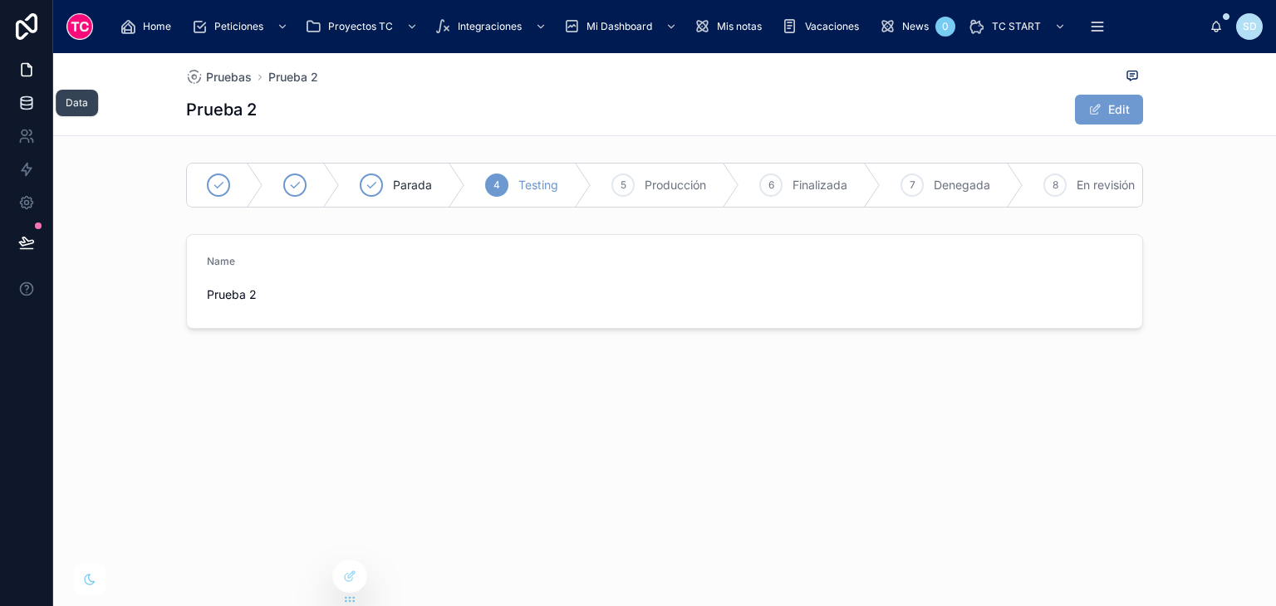
click at [15, 100] on link at bounding box center [26, 102] width 52 height 33
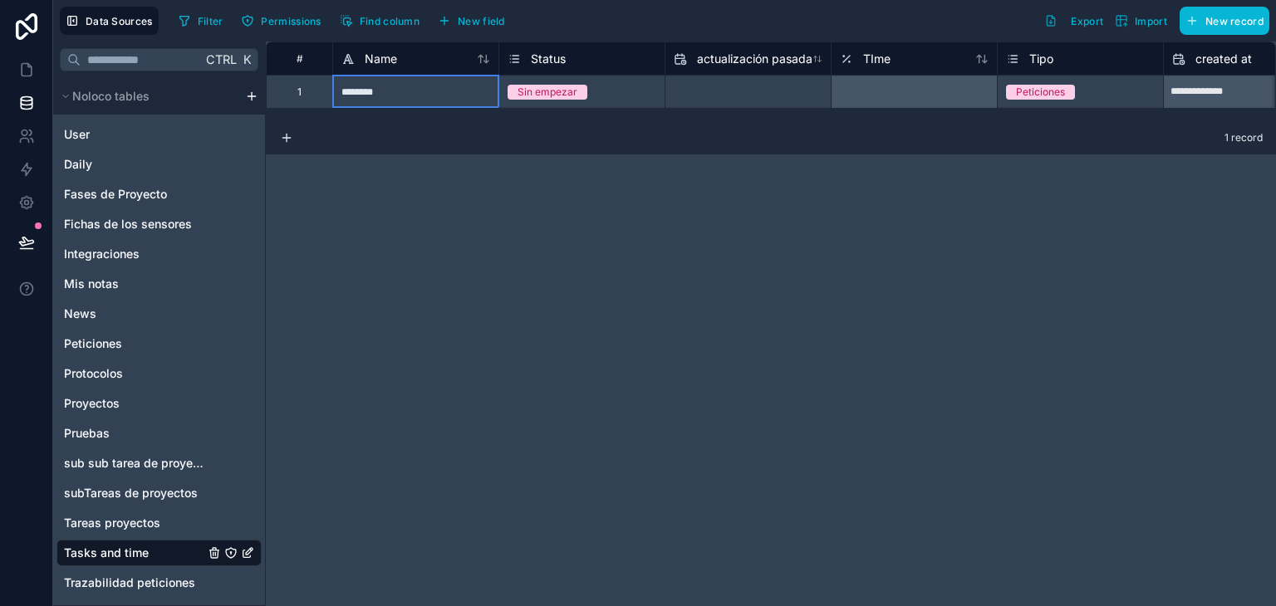
click at [402, 91] on div "********" at bounding box center [415, 91] width 166 height 33
click at [402, 91] on input "********" at bounding box center [415, 92] width 165 height 32
type input "********"
click at [463, 340] on div "**********" at bounding box center [771, 324] width 1010 height 565
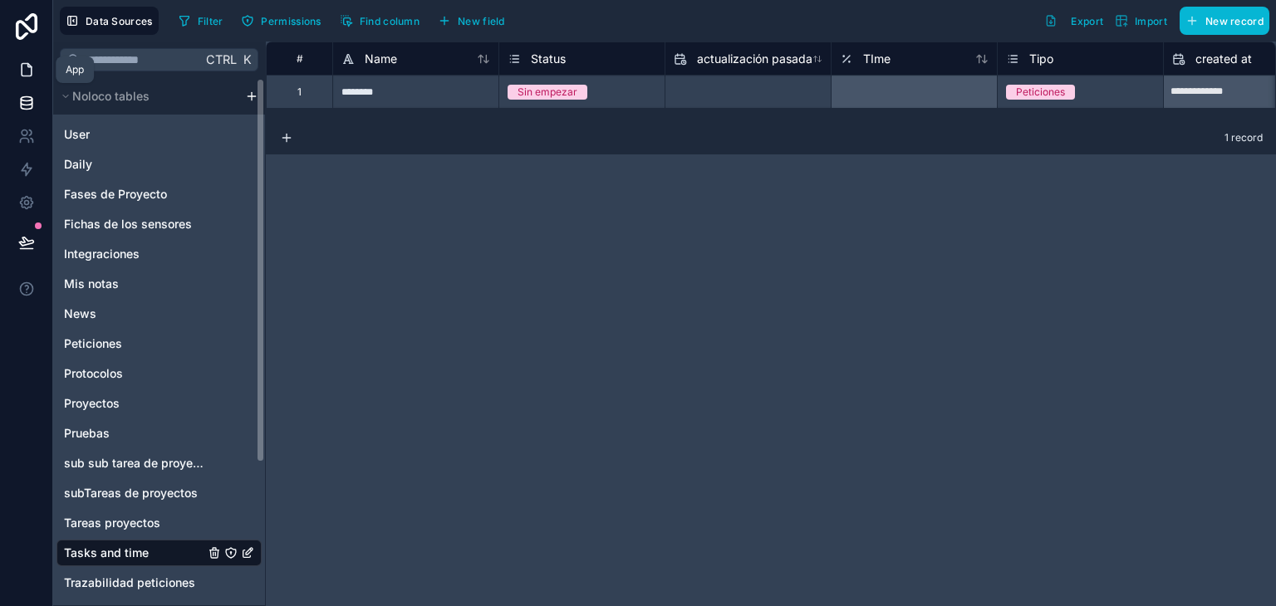
click at [20, 64] on icon at bounding box center [26, 69] width 17 height 17
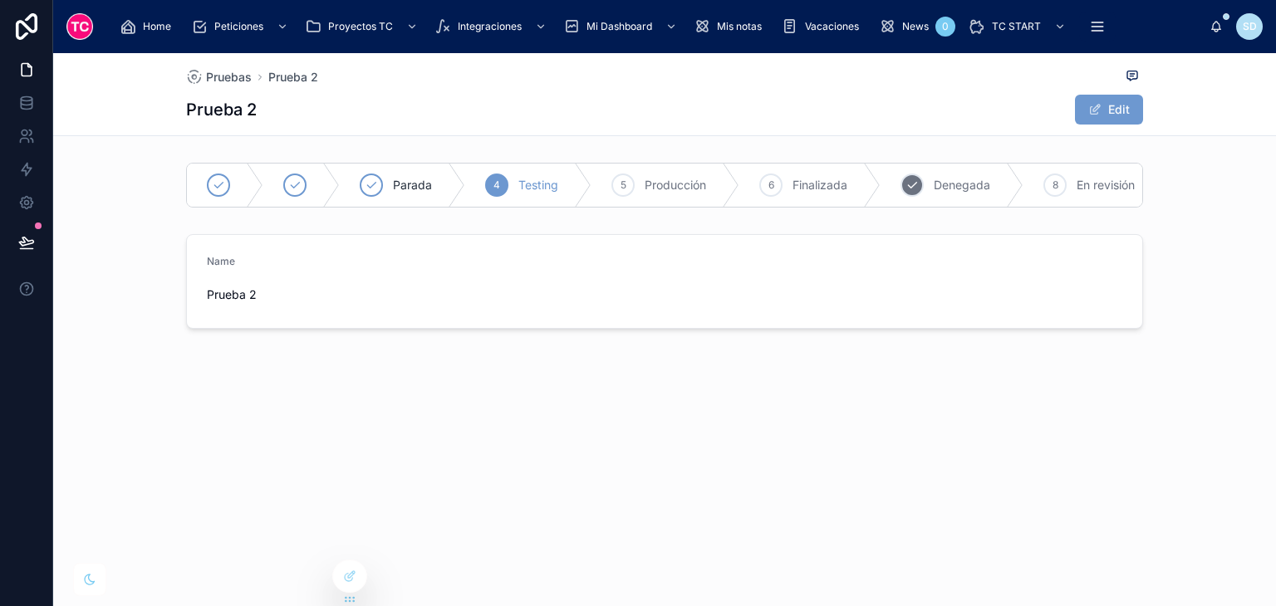
click at [937, 185] on span "Denegada" at bounding box center [962, 185] width 56 height 17
click at [937, 185] on span "En revisión" at bounding box center [935, 185] width 58 height 17
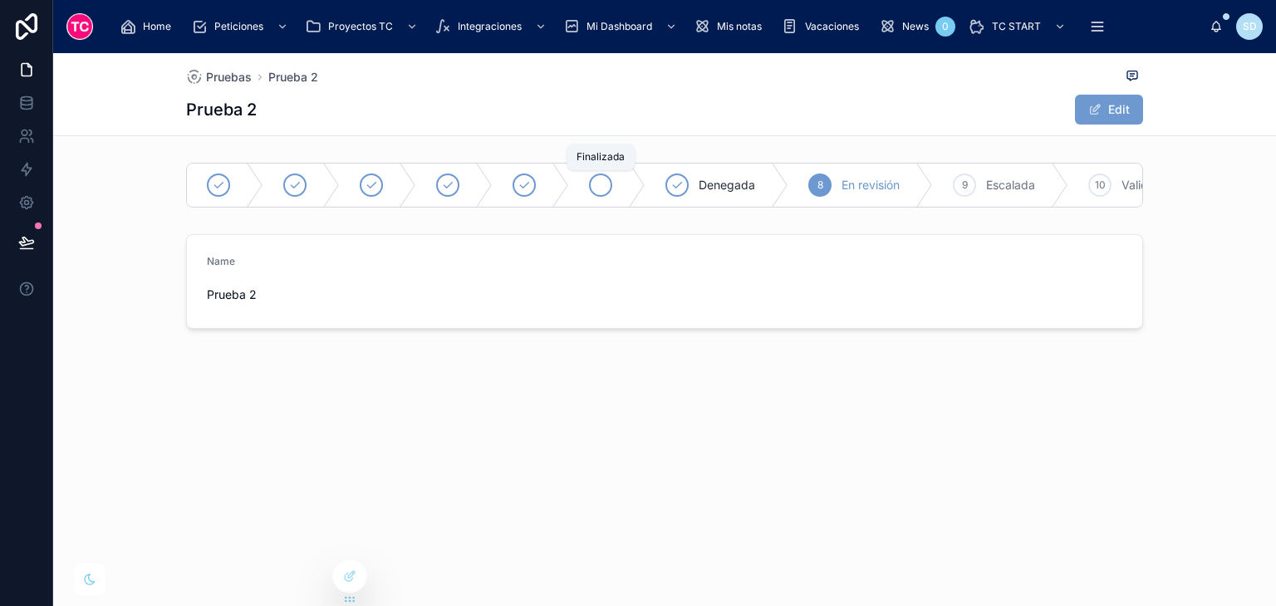
click at [607, 176] on div at bounding box center [600, 185] width 23 height 23
click at [17, 109] on link at bounding box center [26, 102] width 52 height 33
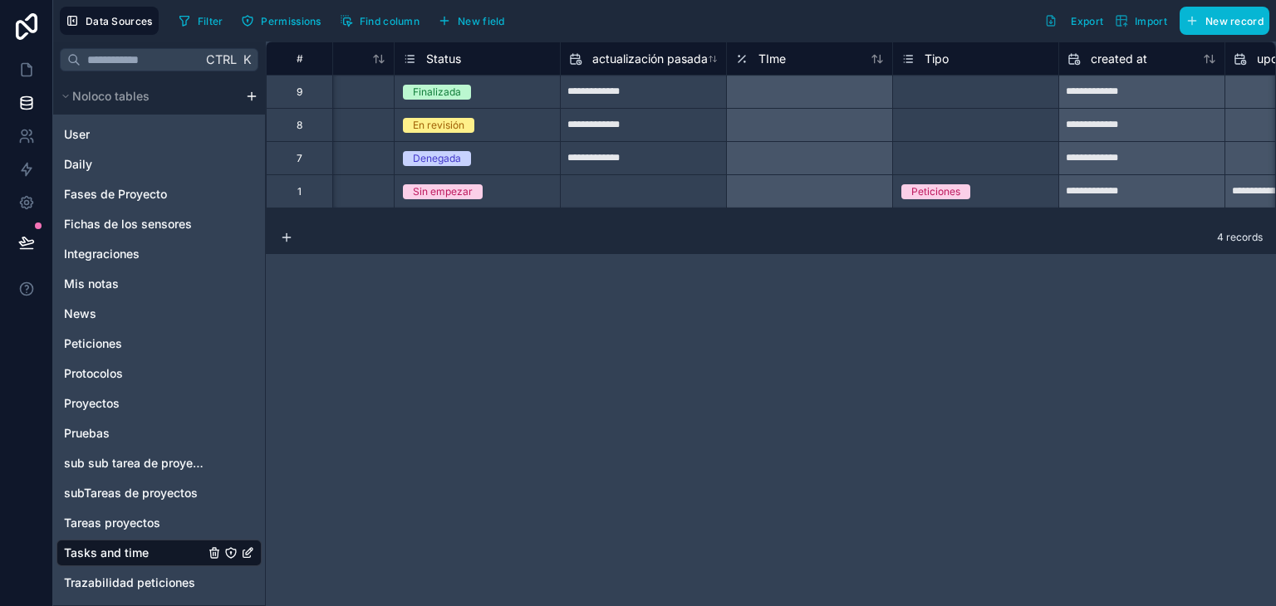
scroll to position [0, 108]
click at [989, 190] on div "Peticiones" at bounding box center [972, 192] width 165 height 18
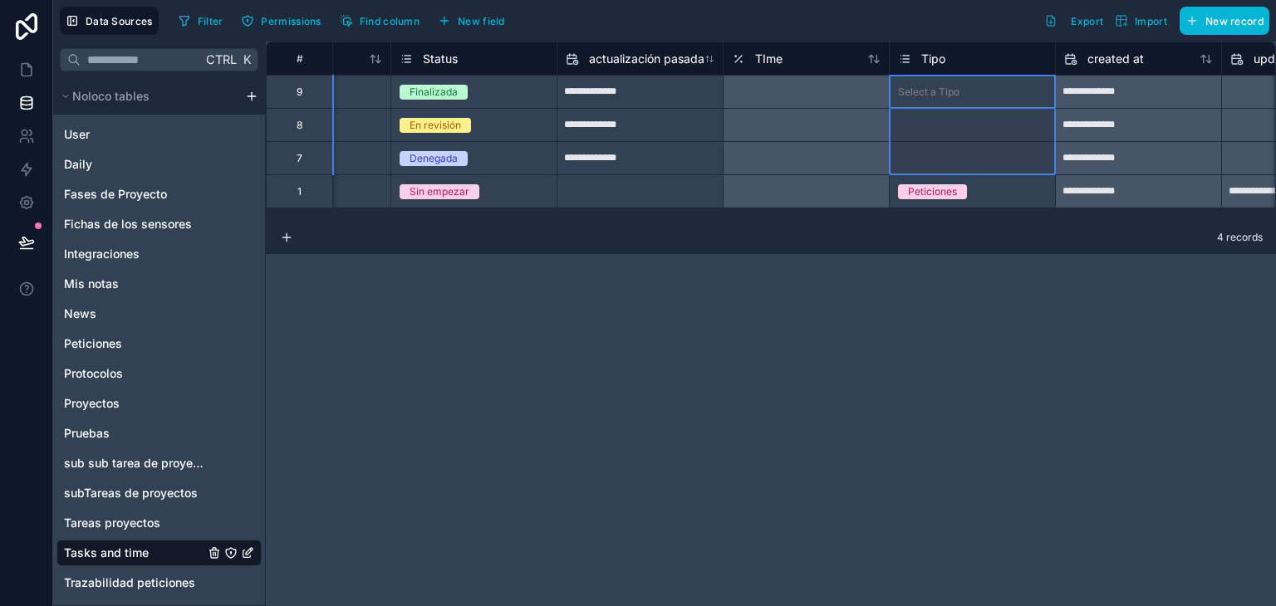
drag, startPoint x: 964, startPoint y: 95, endPoint x: 970, endPoint y: 165, distance: 70.9
click at [970, 165] on div "**********" at bounding box center [856, 125] width 1396 height 166
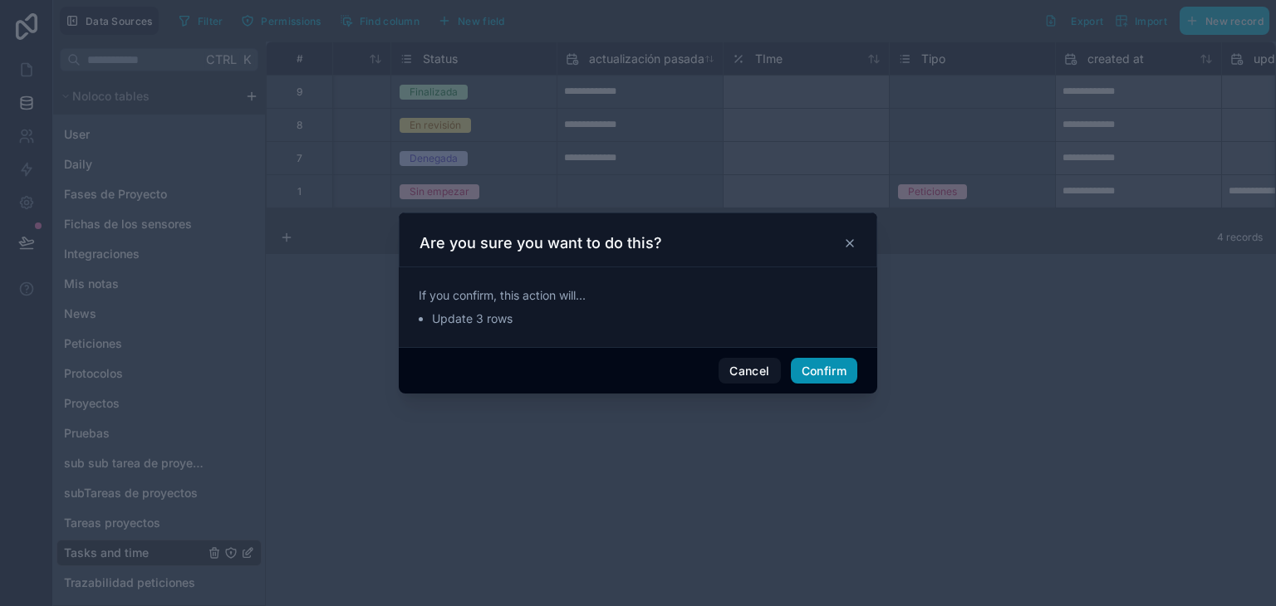
click at [854, 366] on button "Confirm" at bounding box center [824, 371] width 66 height 27
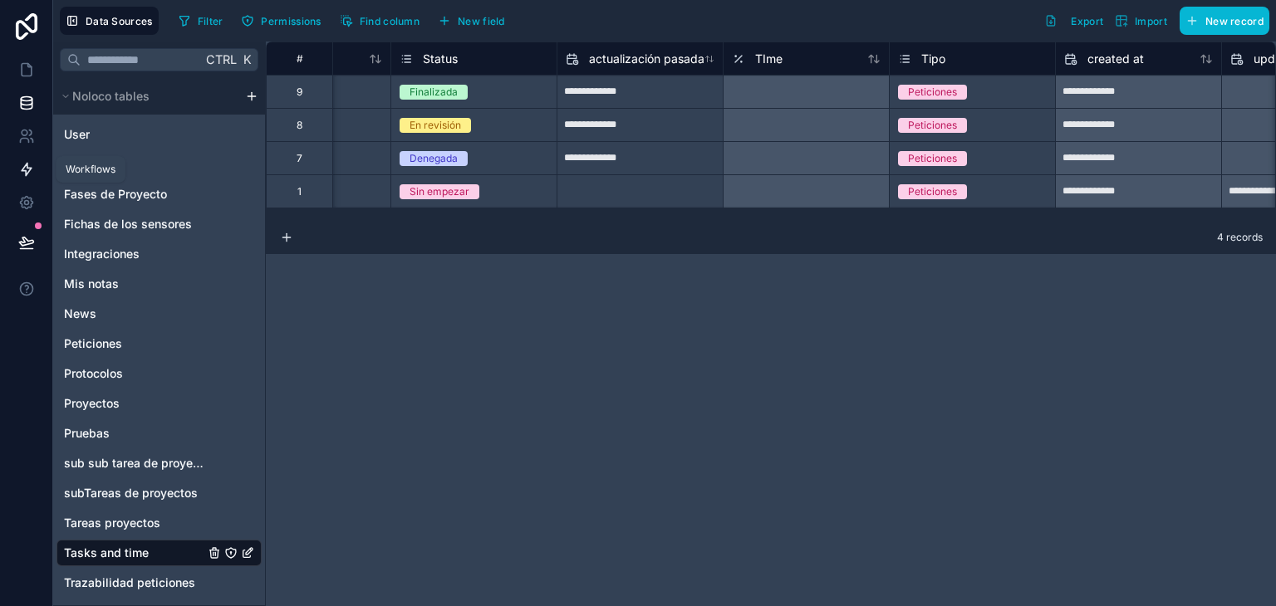
click at [23, 170] on icon at bounding box center [27, 170] width 10 height 12
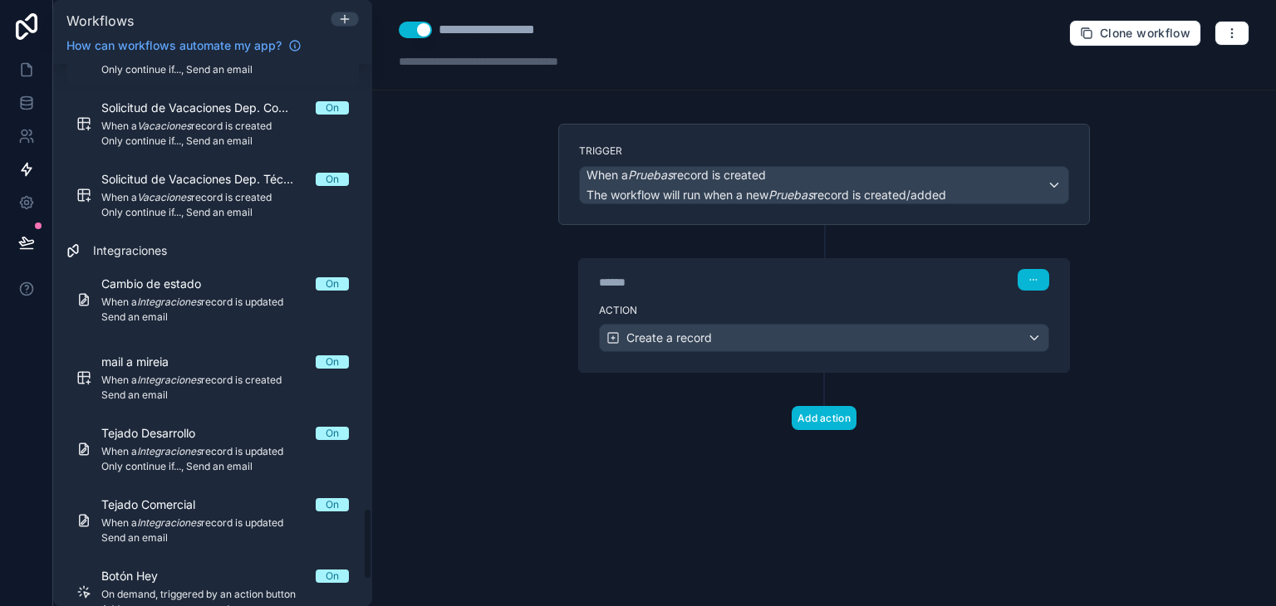
scroll to position [3552, 0]
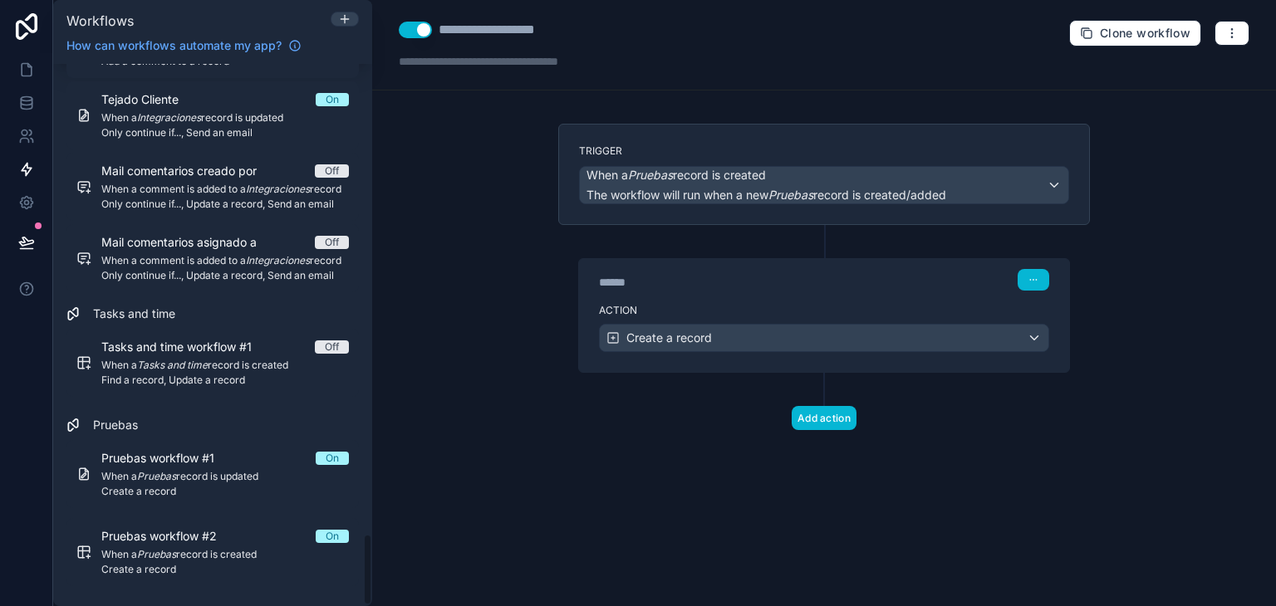
drag, startPoint x: 363, startPoint y: 222, endPoint x: 376, endPoint y: 593, distance: 371.6
click at [376, 593] on div "Workflows How can workflows automate my app? Filter by table Peticiones Comment…" at bounding box center [664, 303] width 1223 height 606
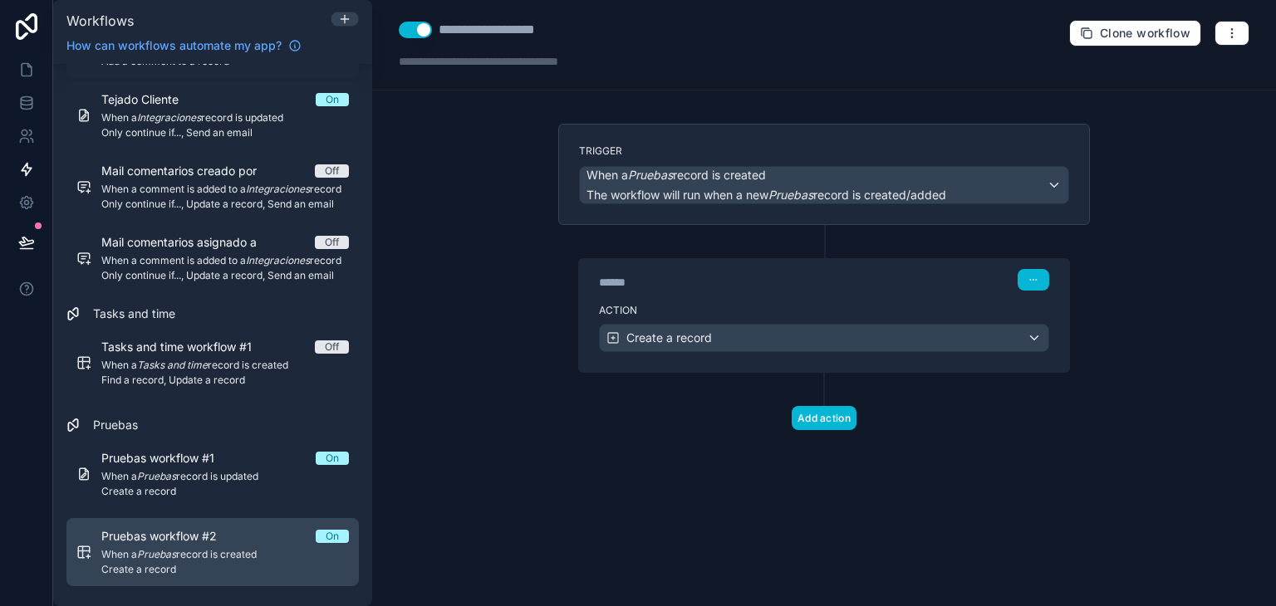
click at [263, 537] on div "Pruebas workflow #2 On" at bounding box center [225, 536] width 248 height 17
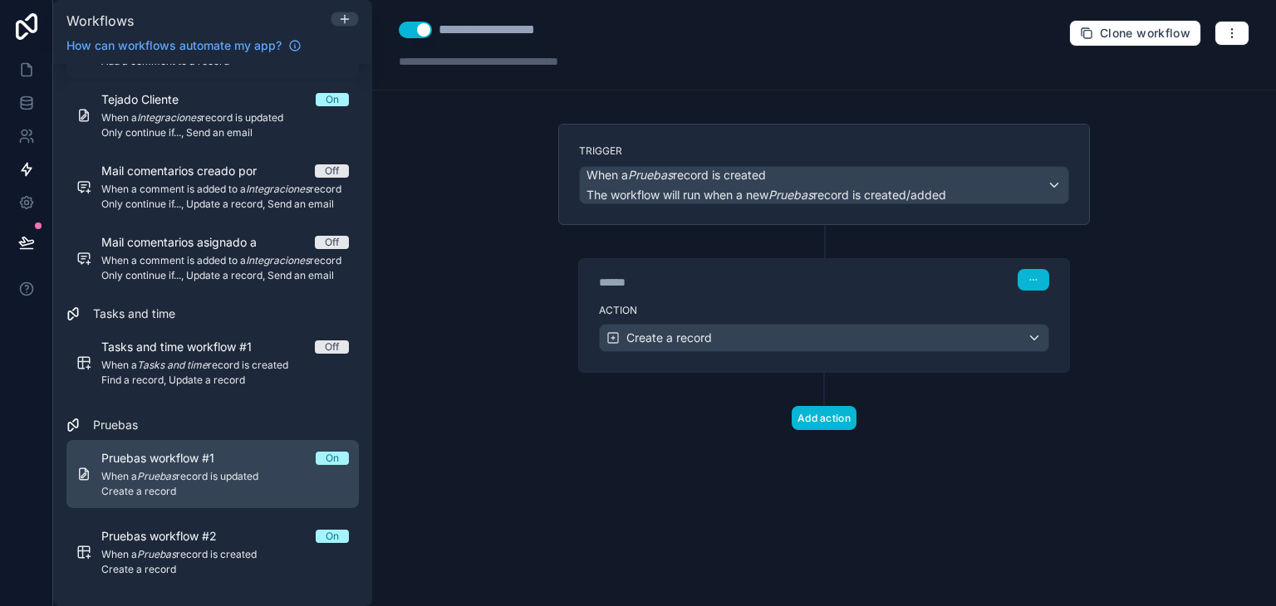
click at [261, 470] on span "When a Pruebas record is updated" at bounding box center [225, 476] width 248 height 13
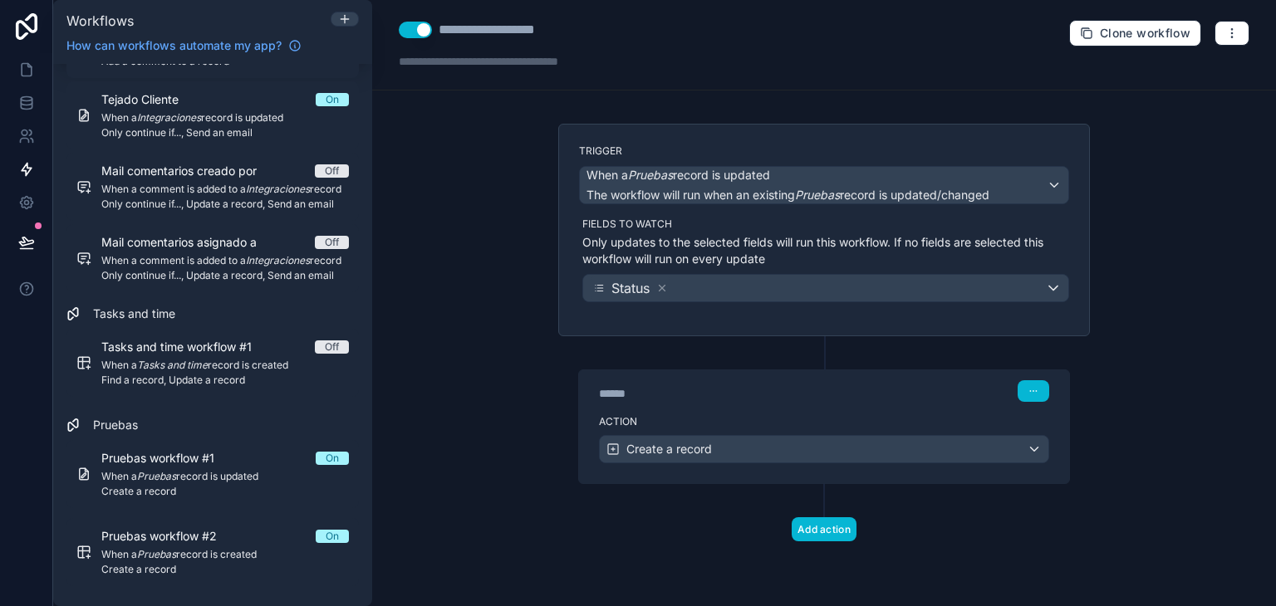
click at [812, 422] on label "Action" at bounding box center [824, 421] width 450 height 13
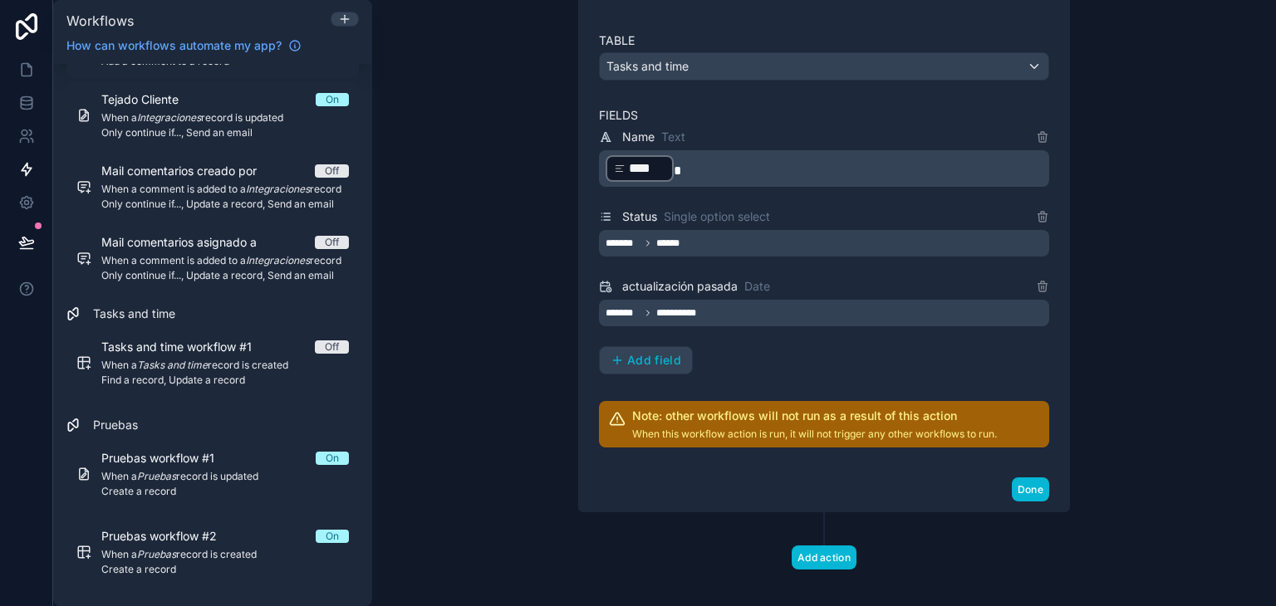
scroll to position [475, 0]
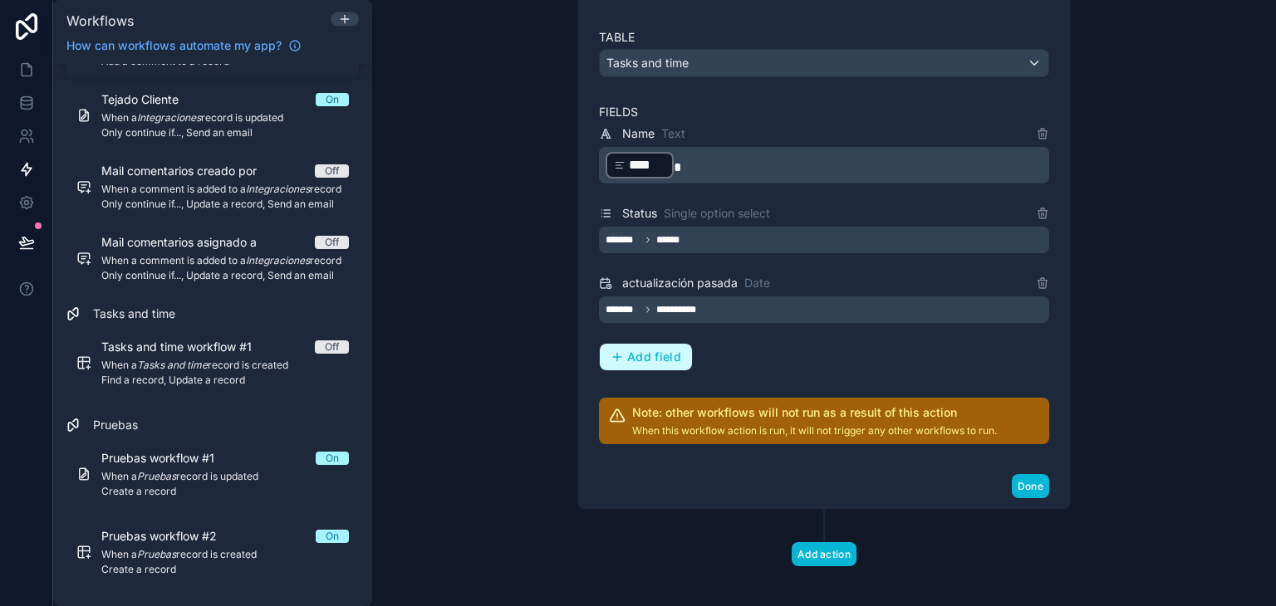
click at [627, 352] on span "Add field" at bounding box center [654, 357] width 54 height 15
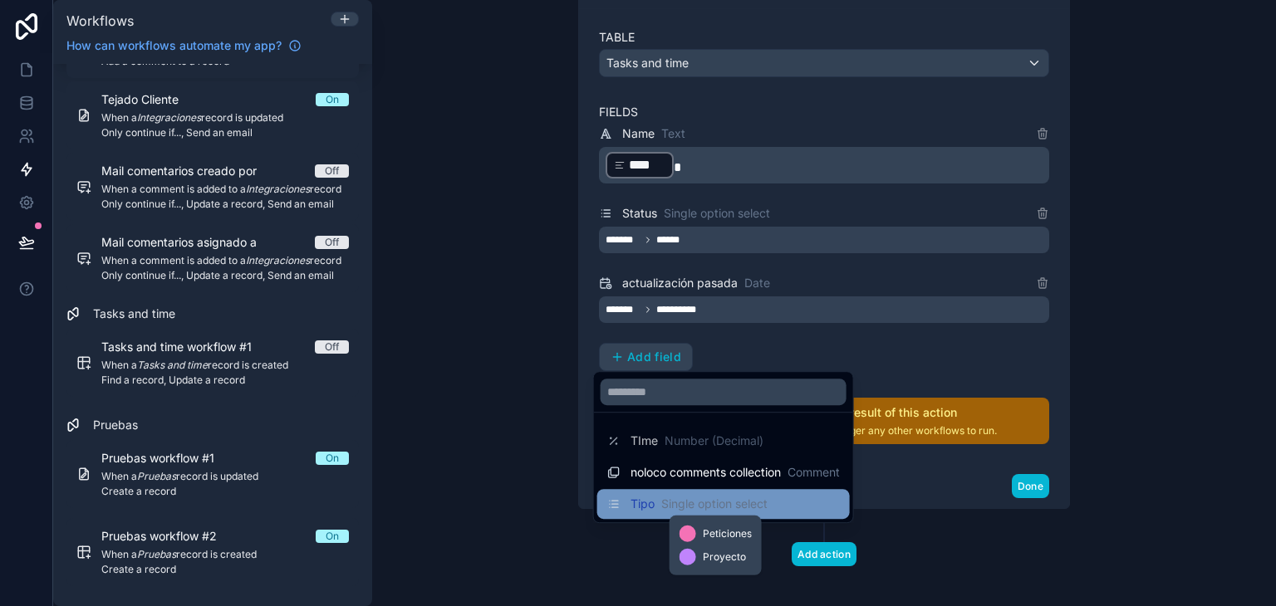
click at [707, 496] on span "Single option select" at bounding box center [714, 504] width 106 height 17
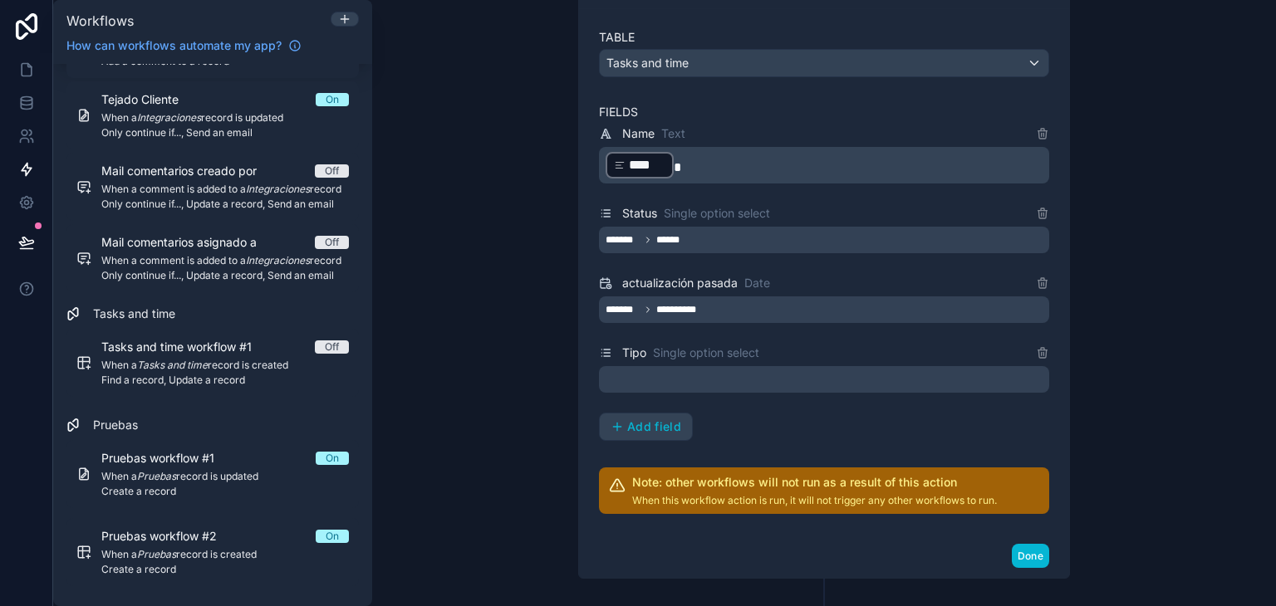
click at [644, 373] on div at bounding box center [824, 379] width 450 height 27
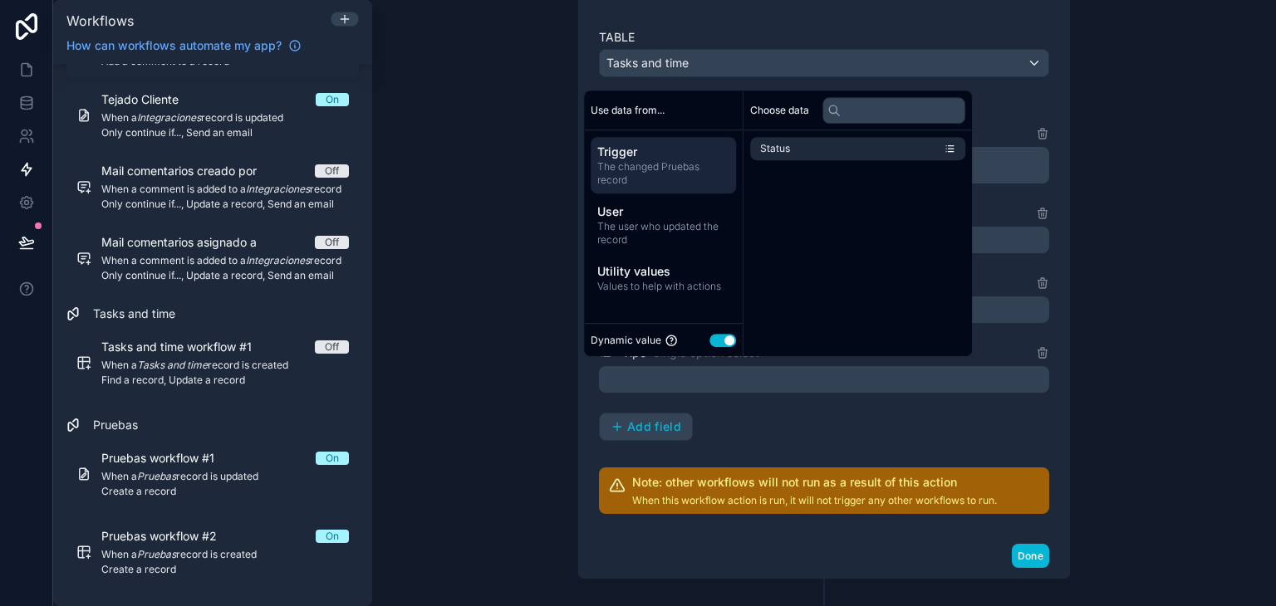
click at [718, 336] on button "Use setting" at bounding box center [723, 340] width 27 height 13
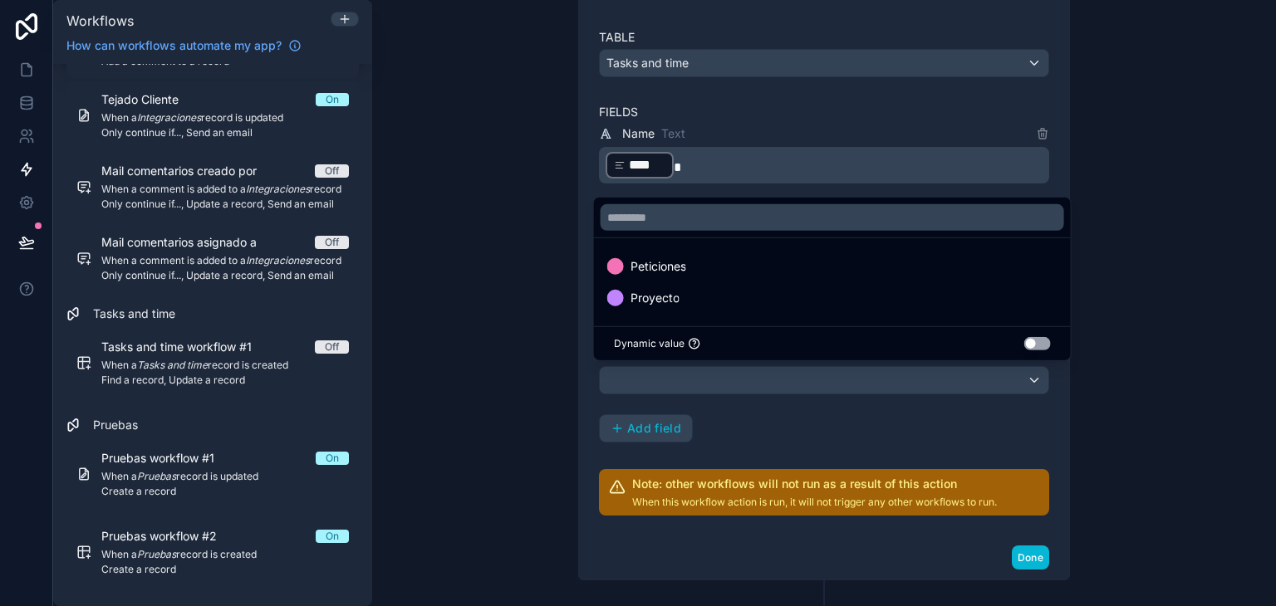
click at [1030, 347] on button "Use setting" at bounding box center [1037, 343] width 27 height 13
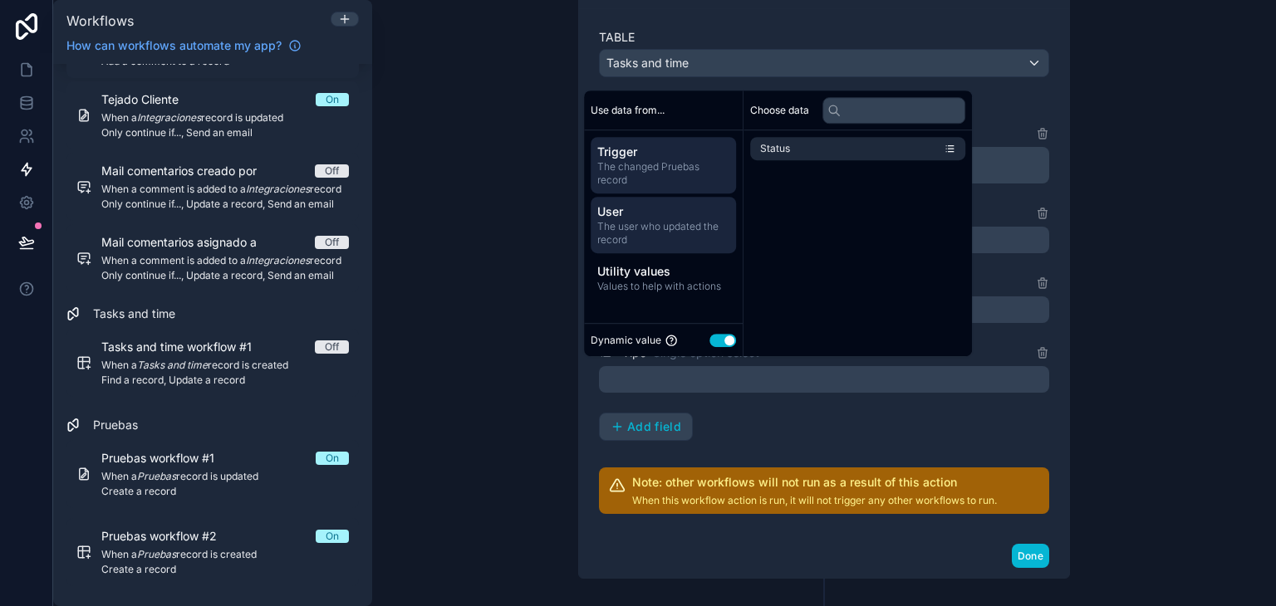
click at [668, 224] on span "The user who updated the record" at bounding box center [663, 233] width 132 height 27
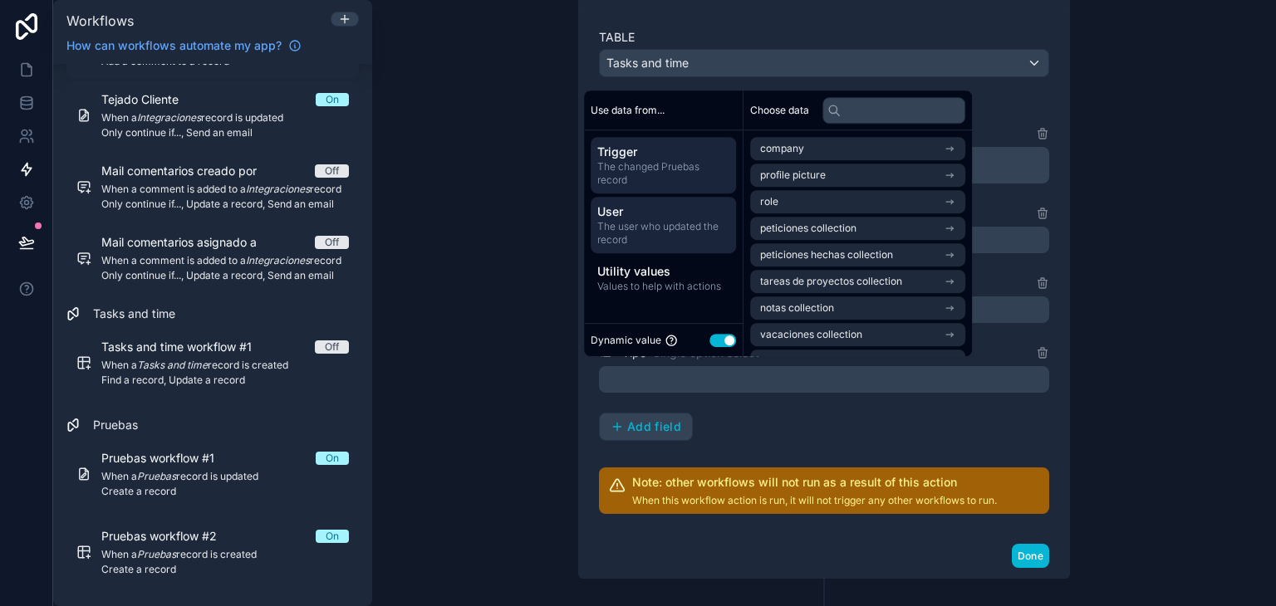
click at [655, 146] on span "Trigger" at bounding box center [663, 152] width 132 height 17
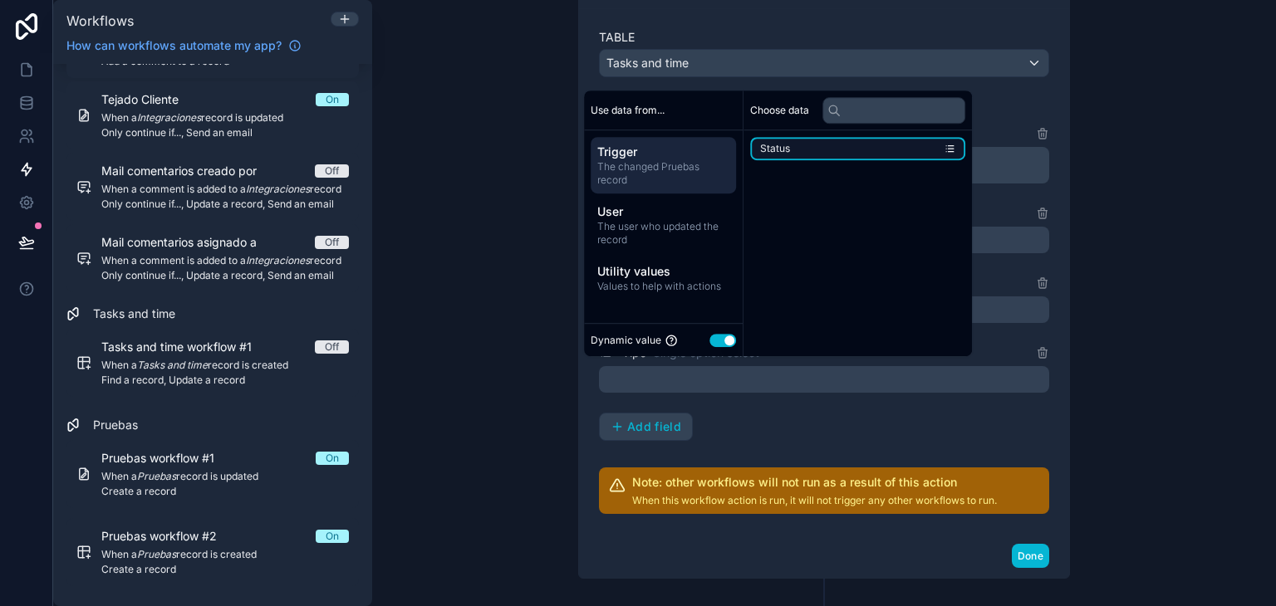
click at [808, 141] on li "Status" at bounding box center [857, 148] width 215 height 23
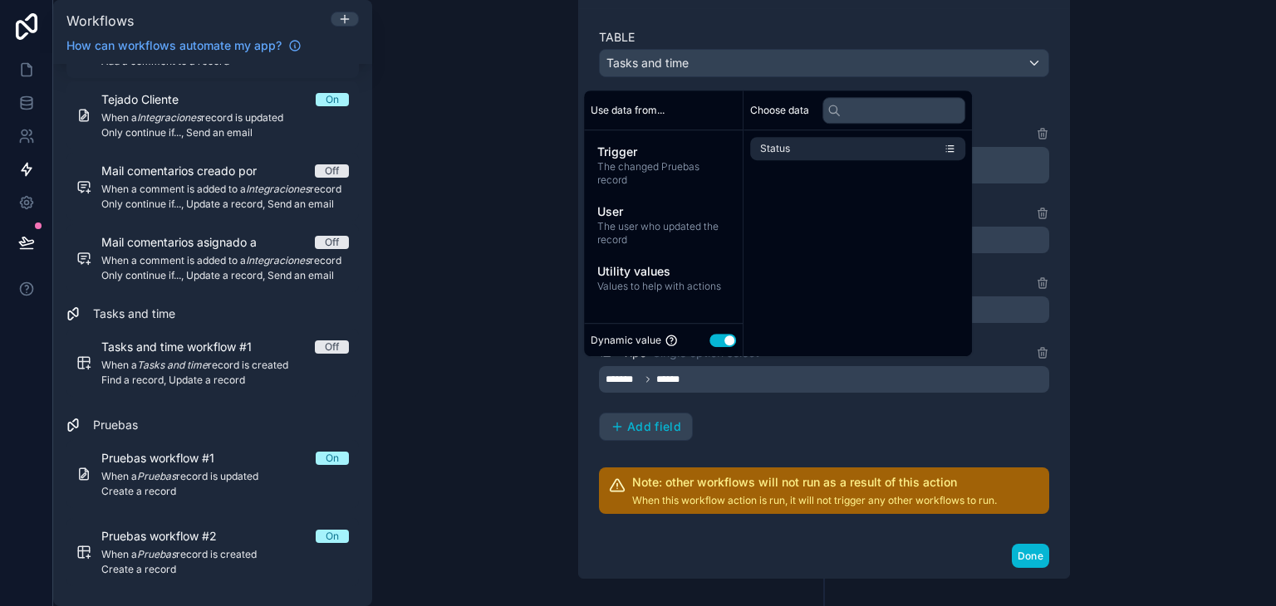
click at [726, 336] on button "Use setting" at bounding box center [723, 340] width 27 height 13
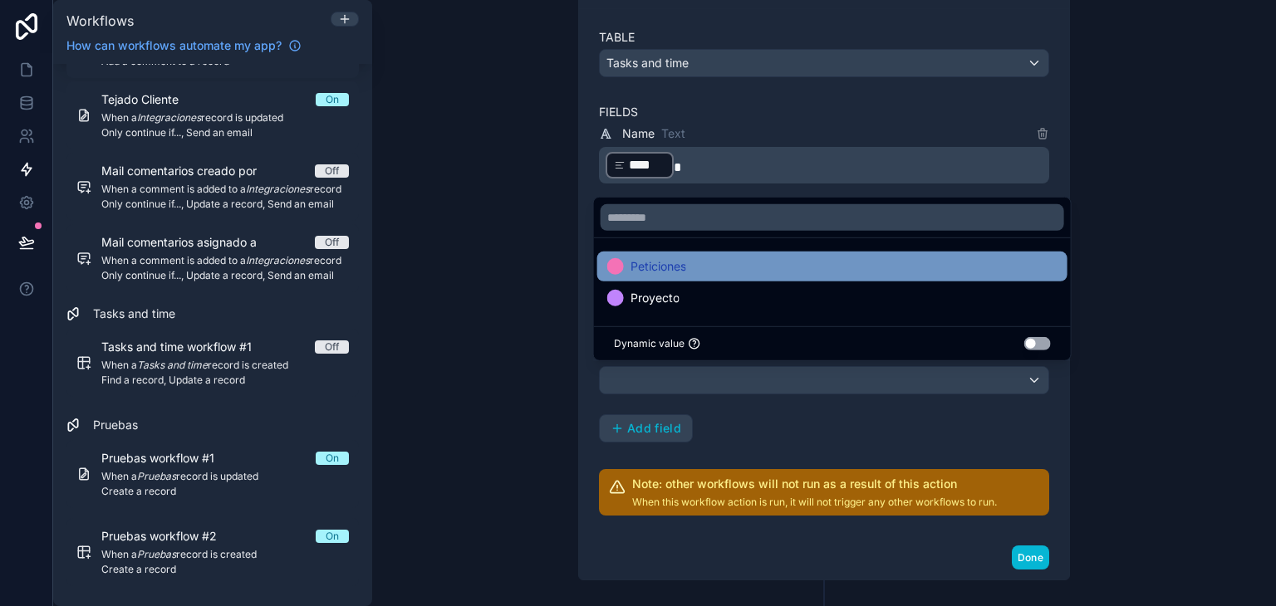
click at [708, 273] on div "Peticiones" at bounding box center [832, 267] width 450 height 20
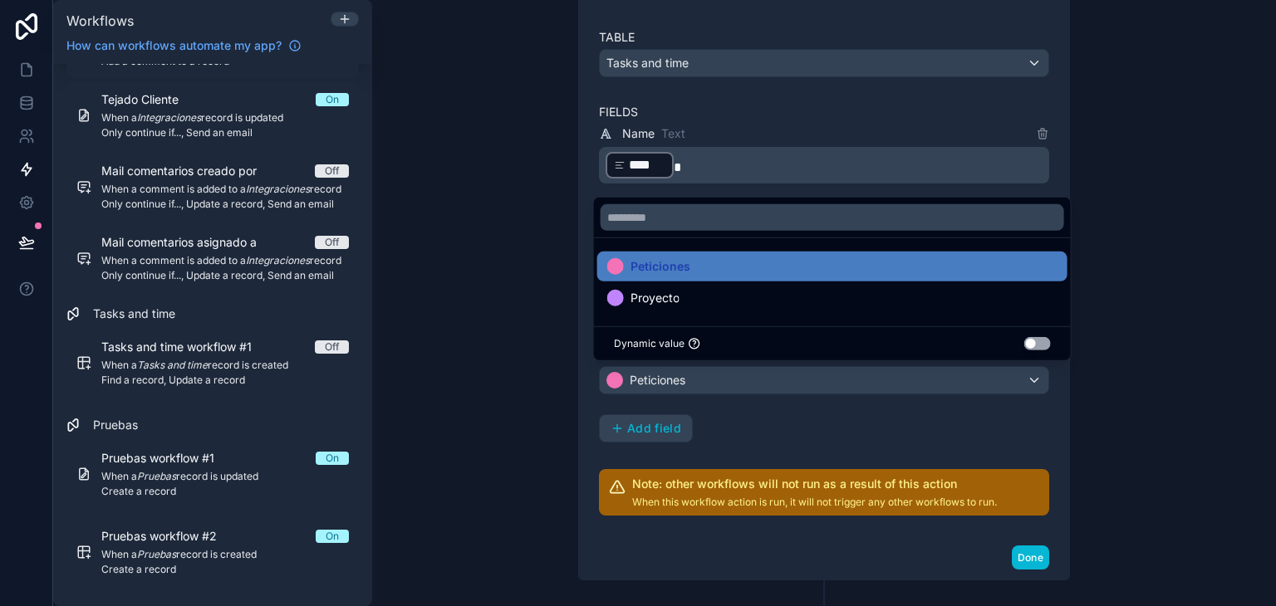
click at [824, 433] on div "**********" at bounding box center [824, 283] width 450 height 319
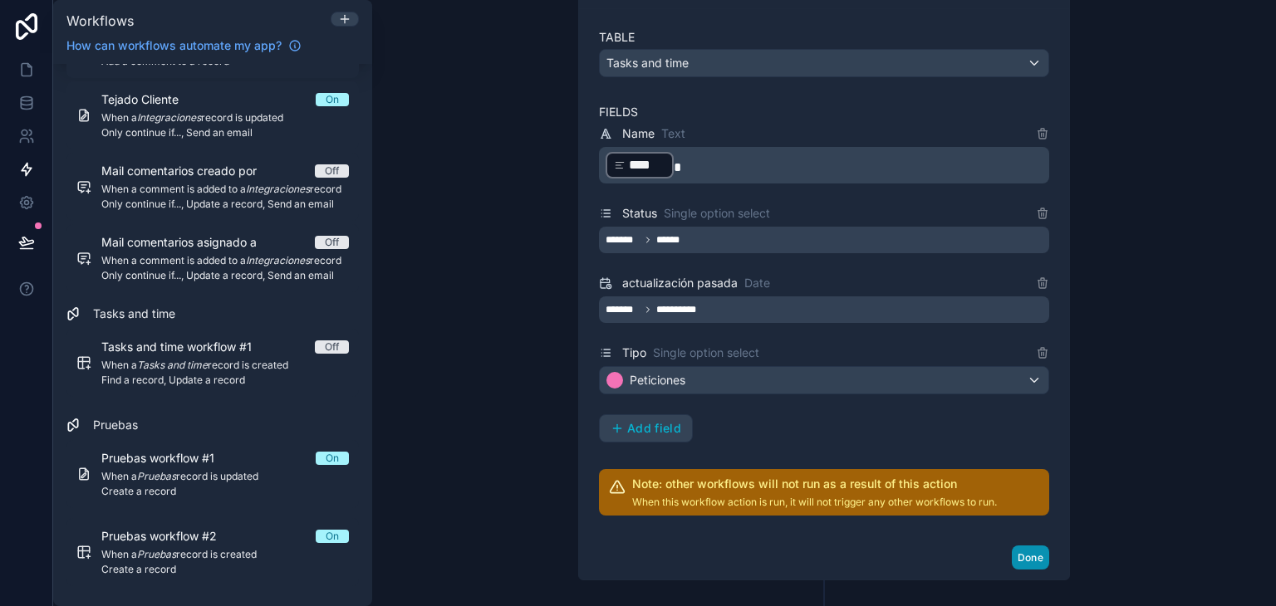
click at [1035, 551] on button "Done" at bounding box center [1030, 558] width 37 height 24
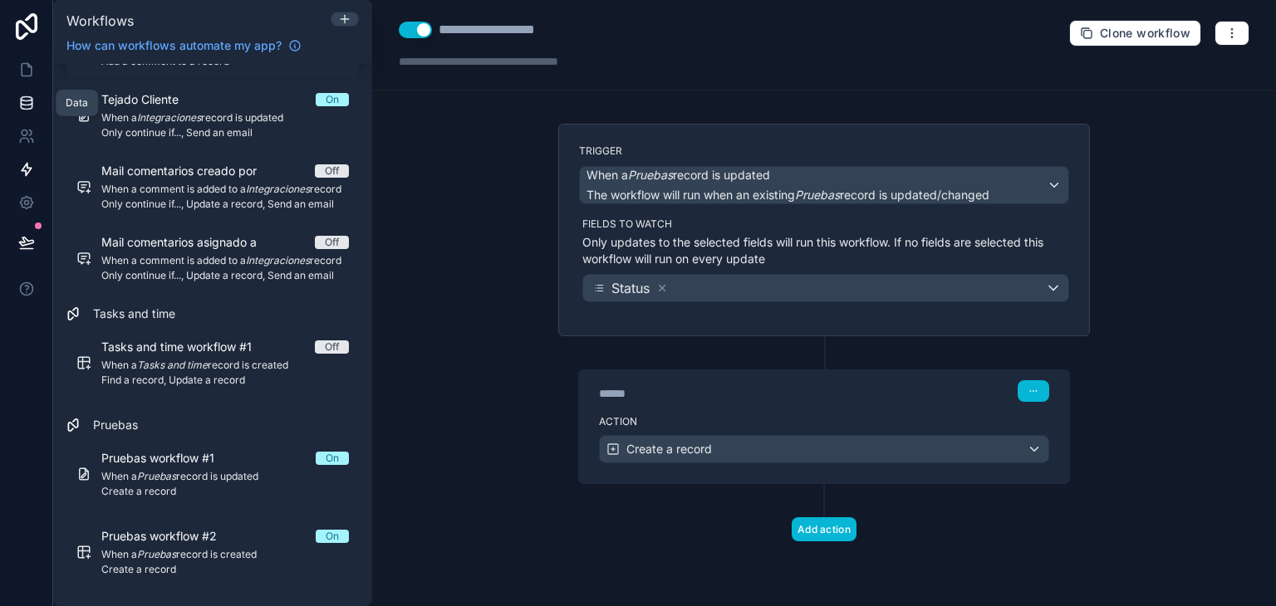
click at [21, 92] on link at bounding box center [26, 102] width 52 height 33
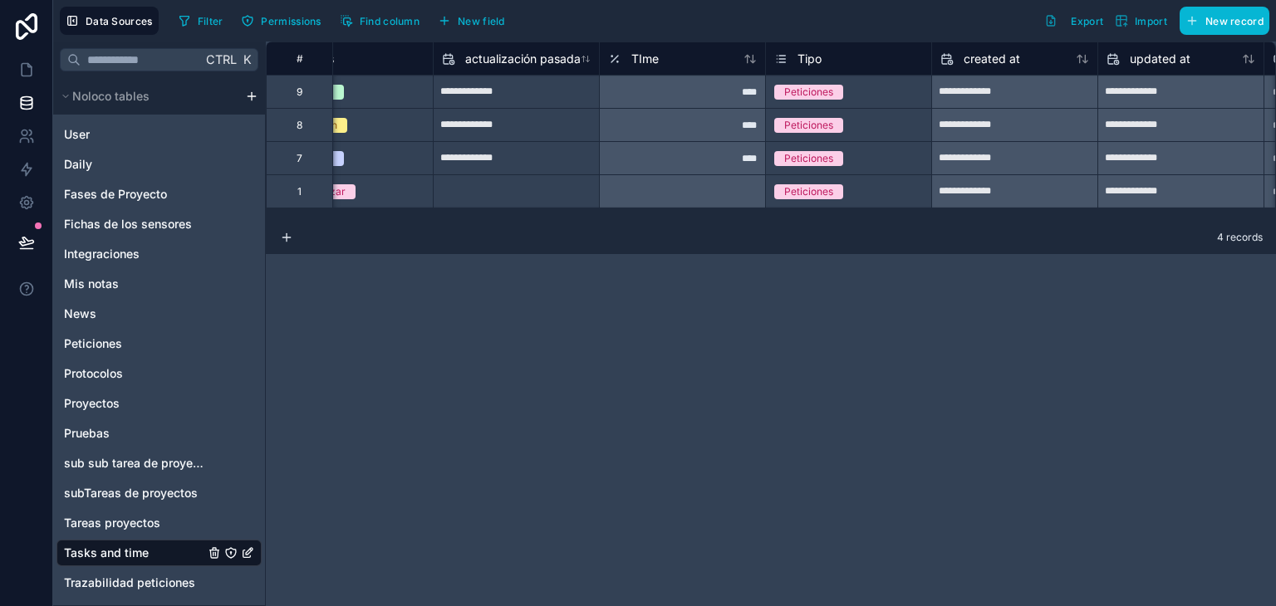
scroll to position [0, 229]
click at [20, 174] on icon at bounding box center [26, 169] width 17 height 17
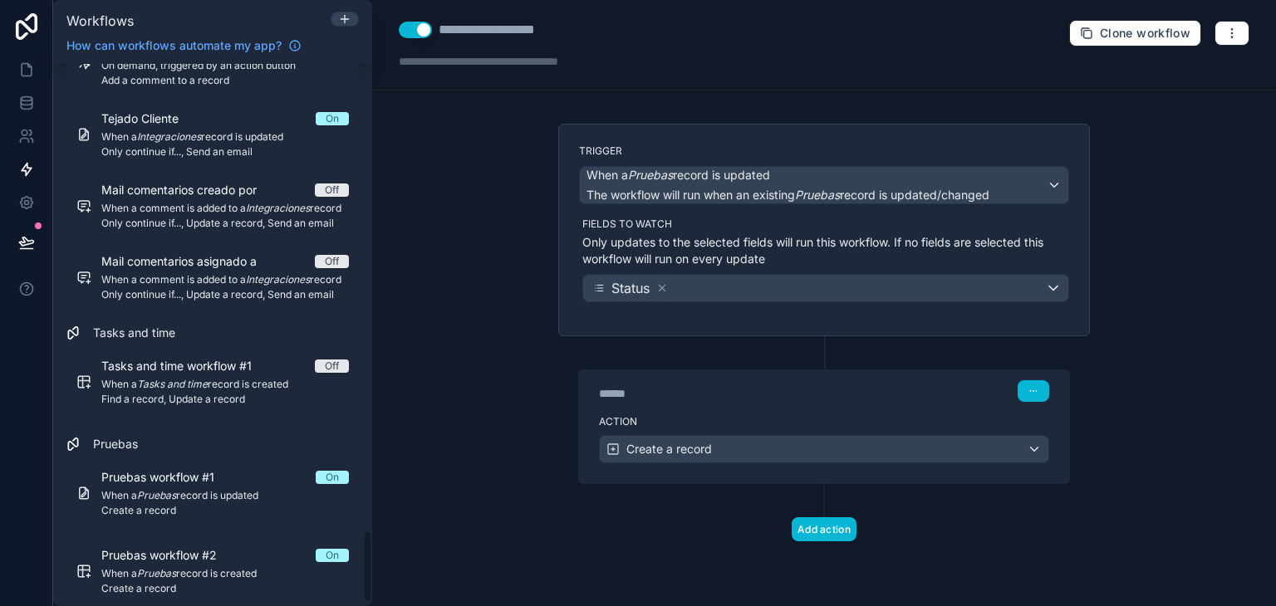
scroll to position [3552, 0]
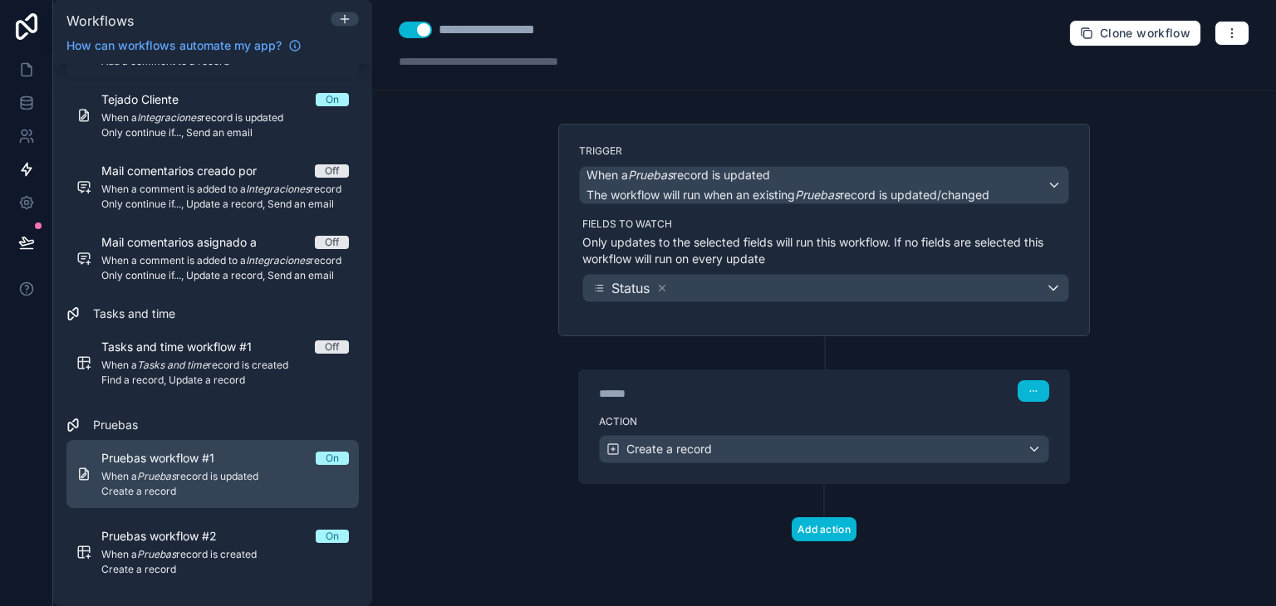
click at [246, 481] on span "When a Pruebas record is updated" at bounding box center [225, 476] width 248 height 13
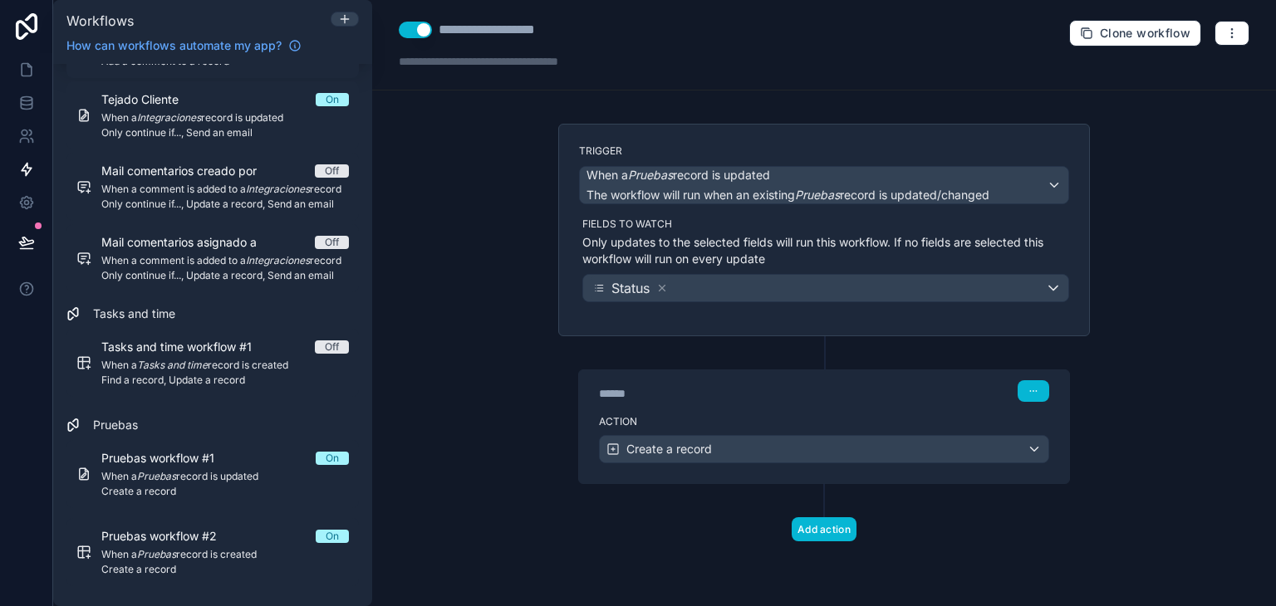
click at [824, 425] on label "Action" at bounding box center [824, 421] width 450 height 13
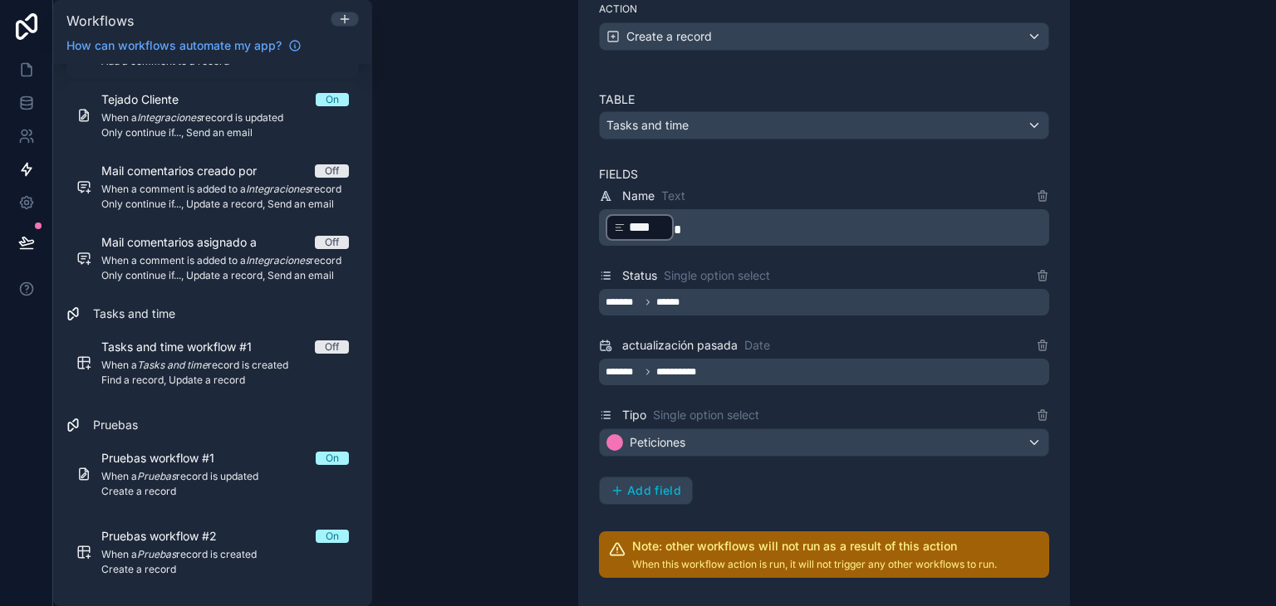
scroll to position [414, 0]
click at [781, 370] on div "**********" at bounding box center [824, 371] width 450 height 27
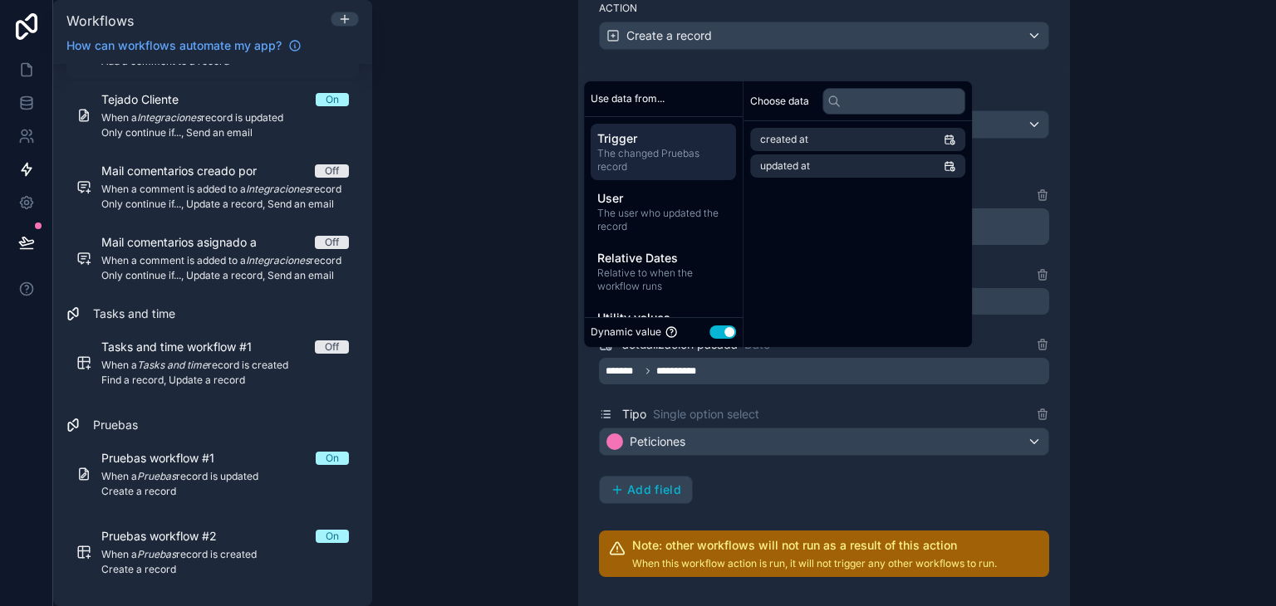
click at [811, 418] on div "Tipo Single option select" at bounding box center [824, 415] width 450 height 20
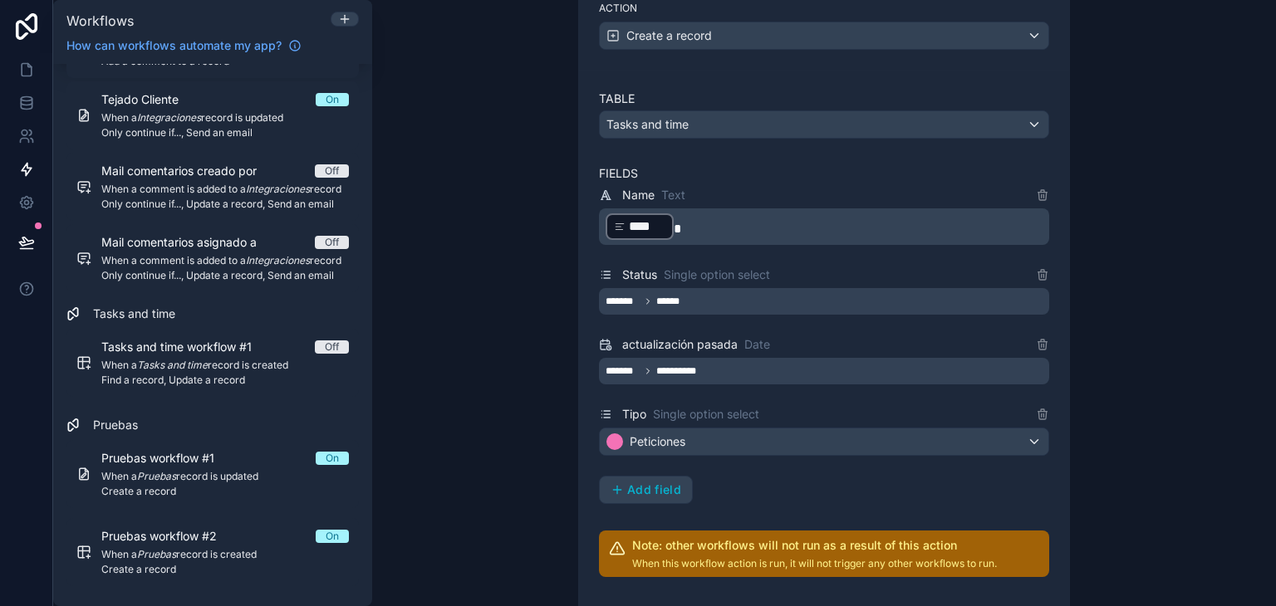
click at [733, 225] on p "﻿ **** ﻿" at bounding box center [826, 227] width 440 height 30
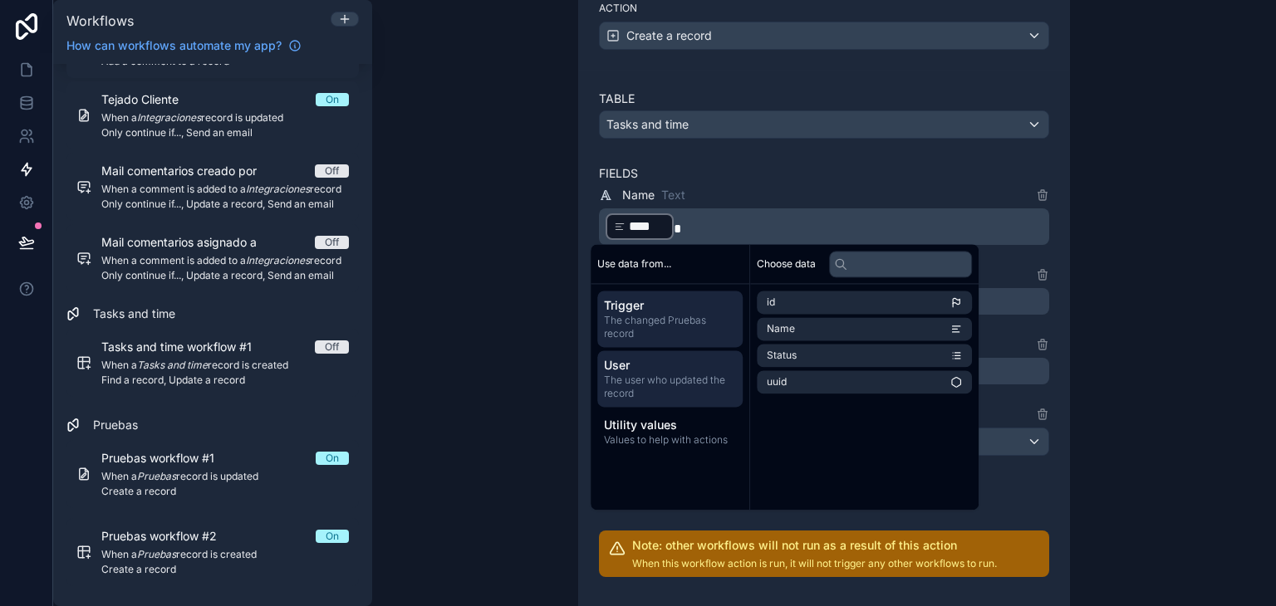
click at [661, 383] on span "The user who updated the record" at bounding box center [670, 387] width 132 height 27
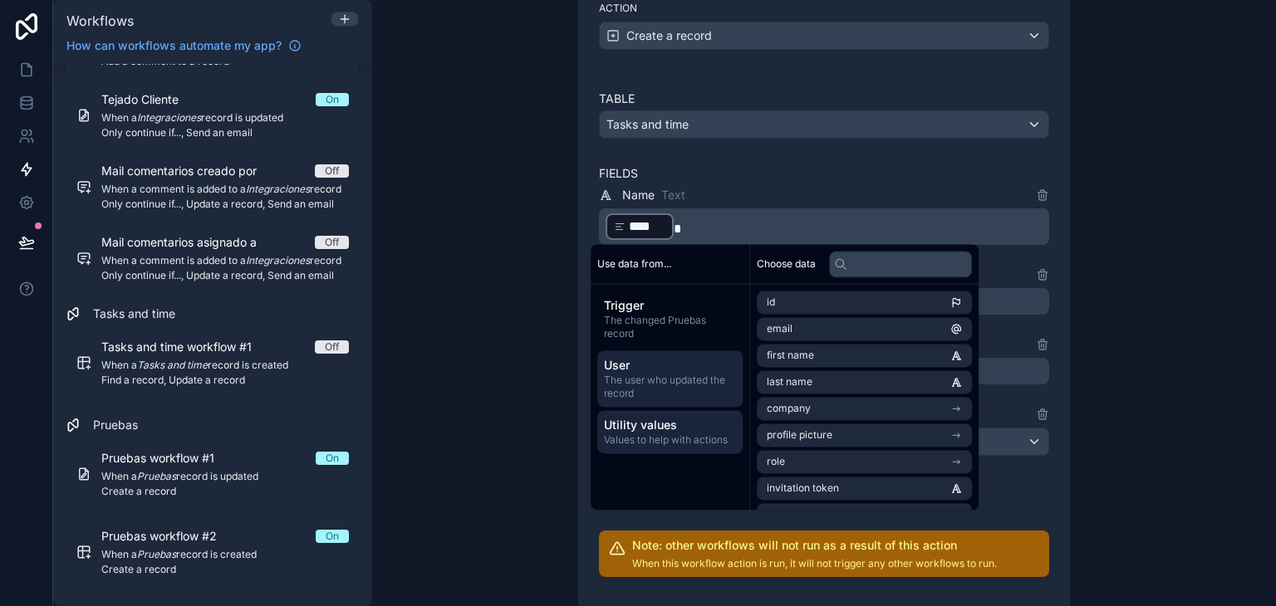
click at [671, 418] on span "Utility values" at bounding box center [670, 425] width 132 height 17
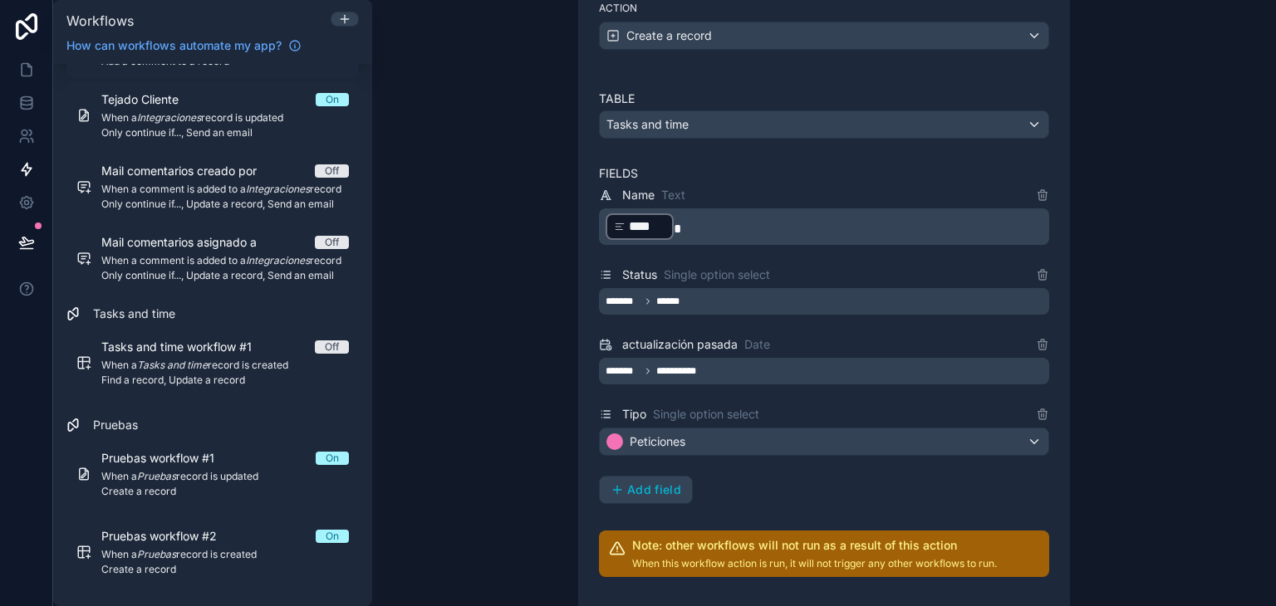
click at [1184, 442] on div "**********" at bounding box center [824, 303] width 904 height 606
click at [670, 477] on button "Add field" at bounding box center [646, 490] width 92 height 27
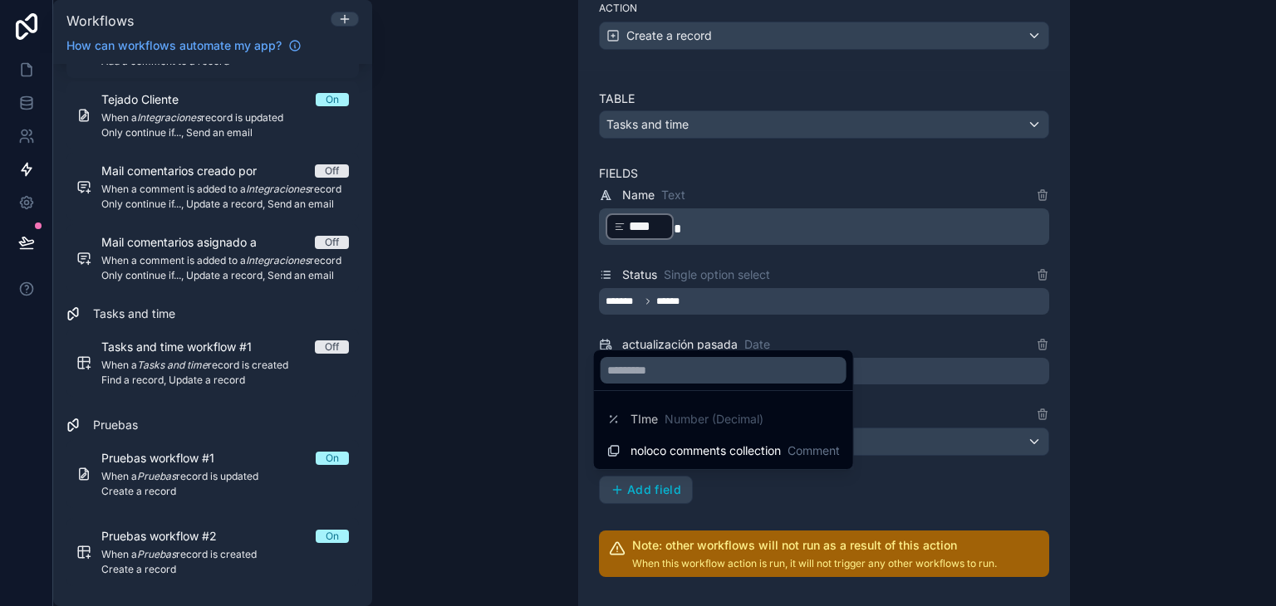
click at [743, 498] on div at bounding box center [638, 303] width 1276 height 606
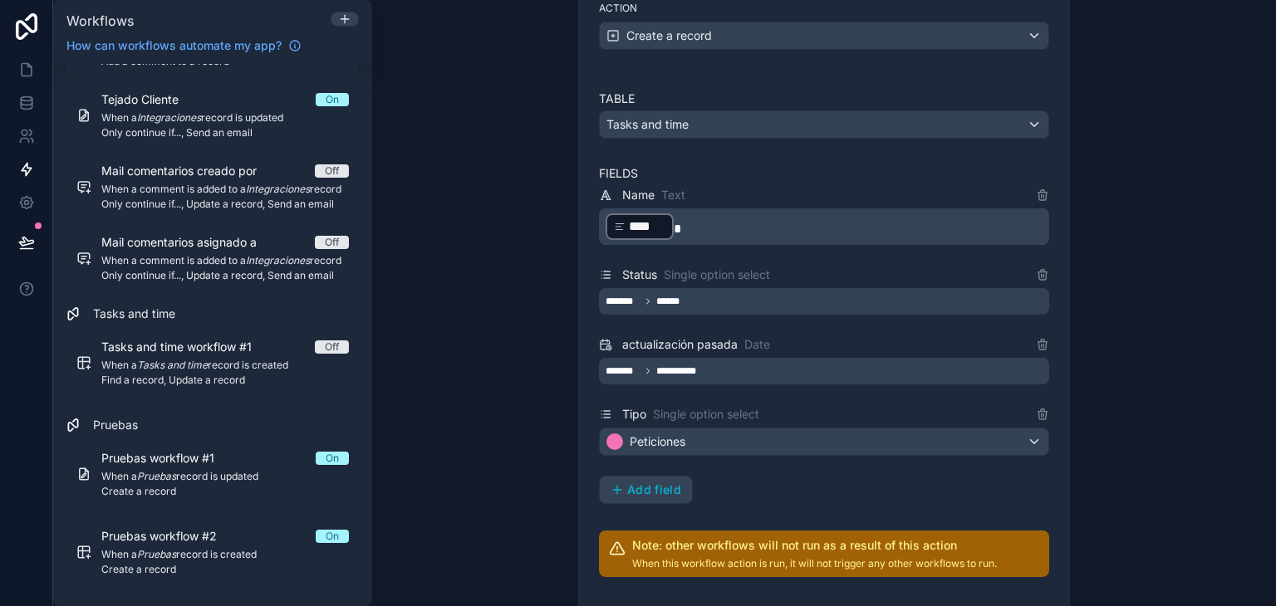
click at [726, 358] on div "**********" at bounding box center [824, 371] width 450 height 27
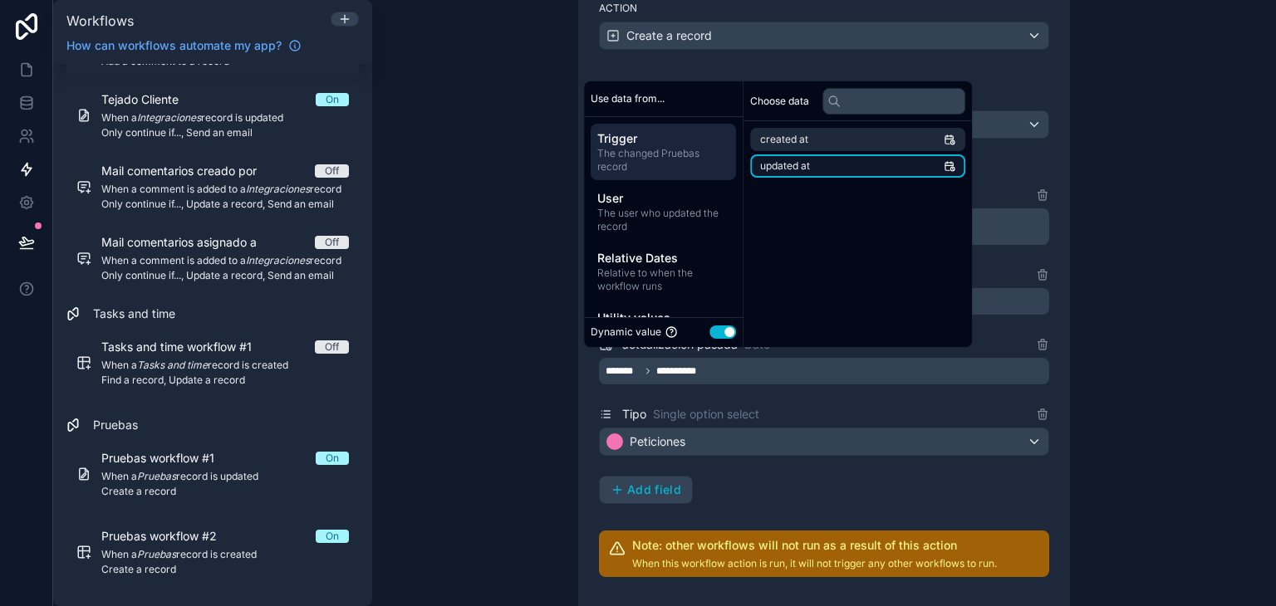
click at [841, 158] on li "updated at" at bounding box center [857, 166] width 215 height 23
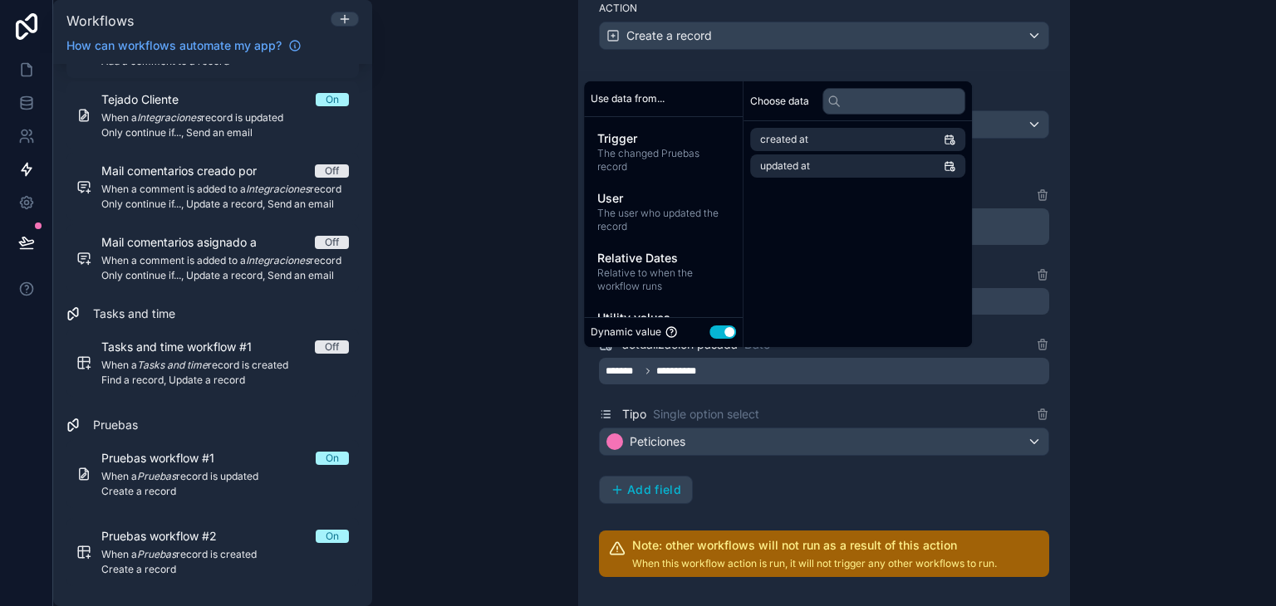
click at [923, 479] on div "**********" at bounding box center [824, 344] width 450 height 319
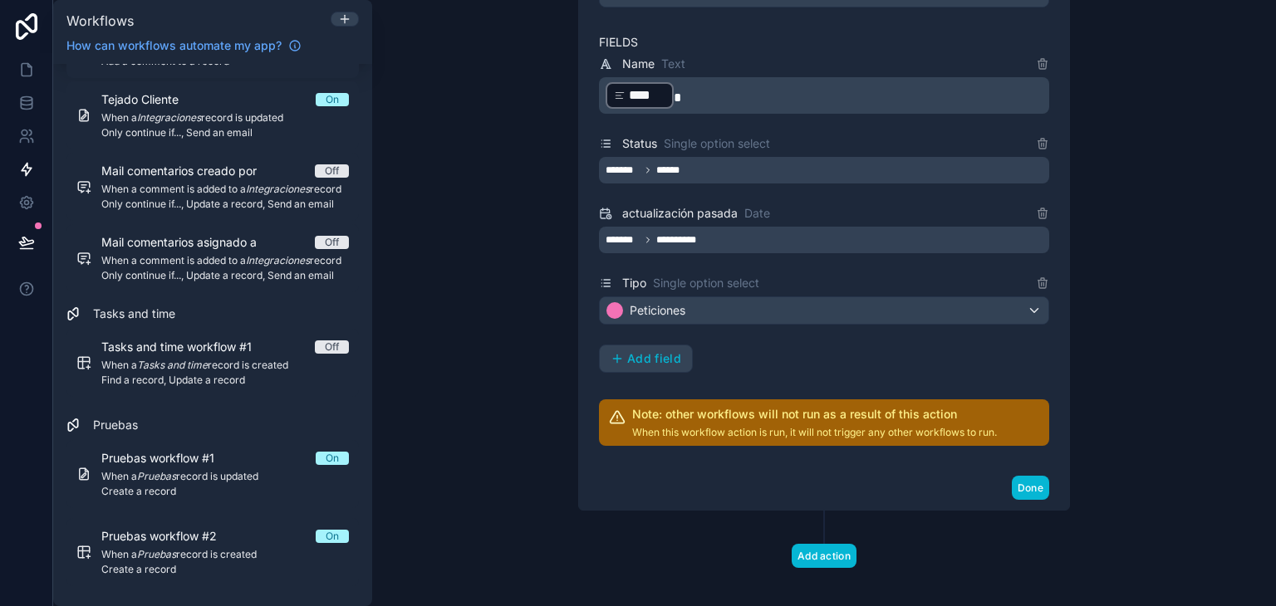
scroll to position [554, 0]
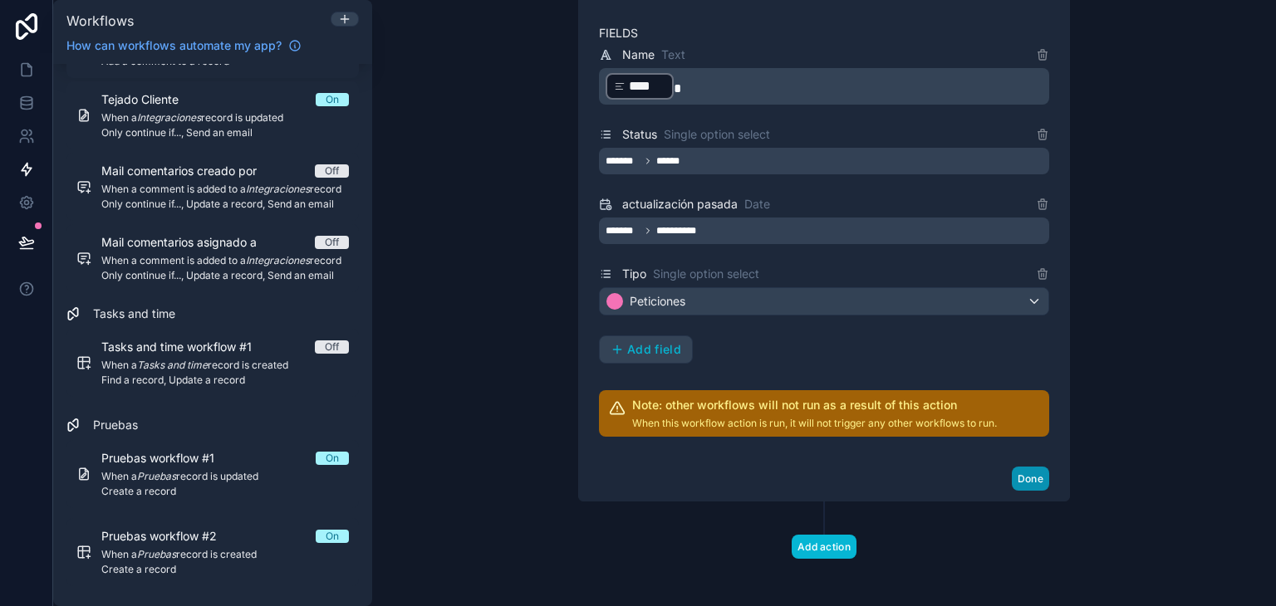
click at [1029, 473] on button "Done" at bounding box center [1030, 479] width 37 height 24
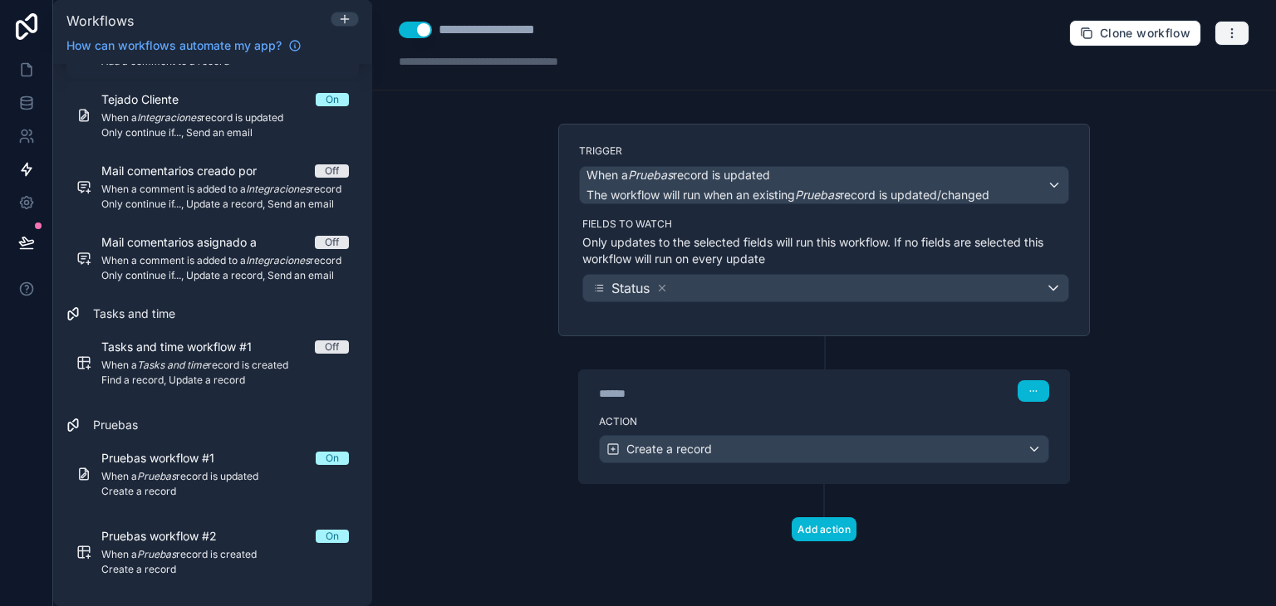
click at [1222, 33] on button "button" at bounding box center [1232, 33] width 35 height 25
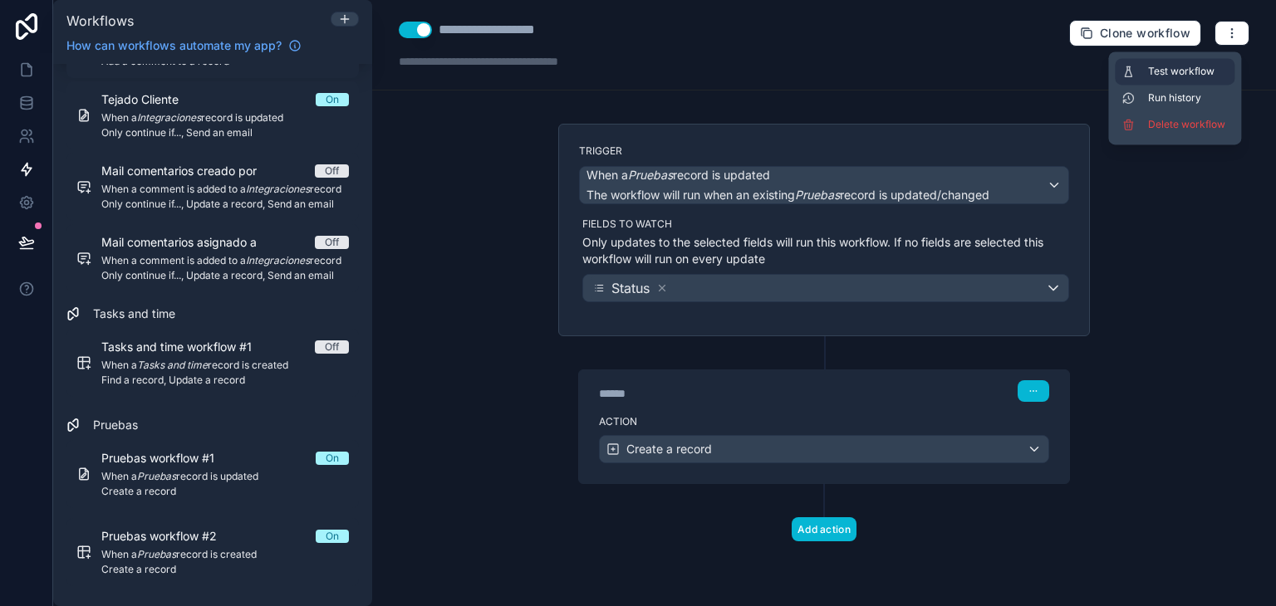
click at [1219, 63] on button "Test workflow" at bounding box center [1175, 71] width 120 height 27
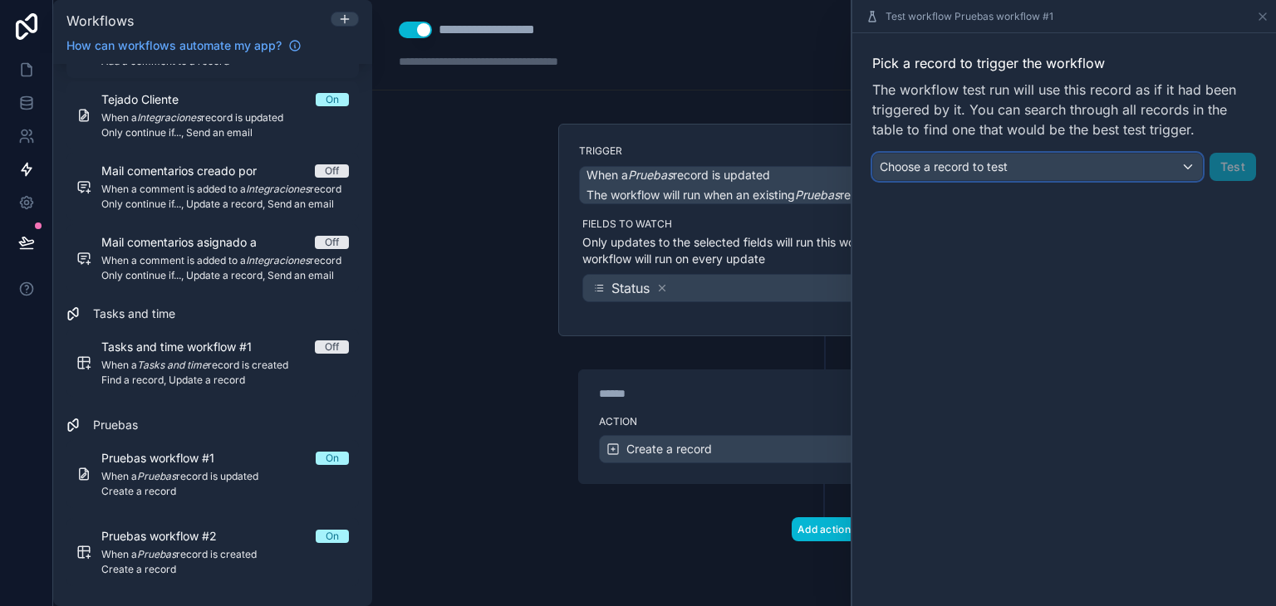
click at [1136, 167] on div "Choose a record to test" at bounding box center [1037, 167] width 329 height 27
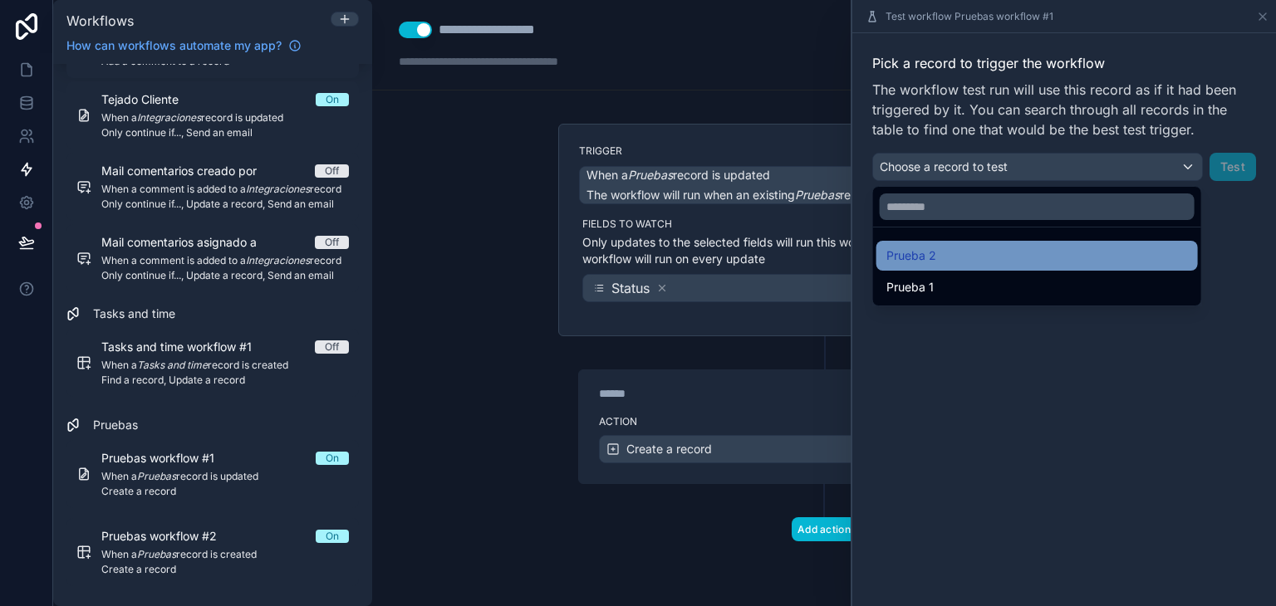
click at [1111, 262] on div "Prueba 2" at bounding box center [1037, 256] width 302 height 20
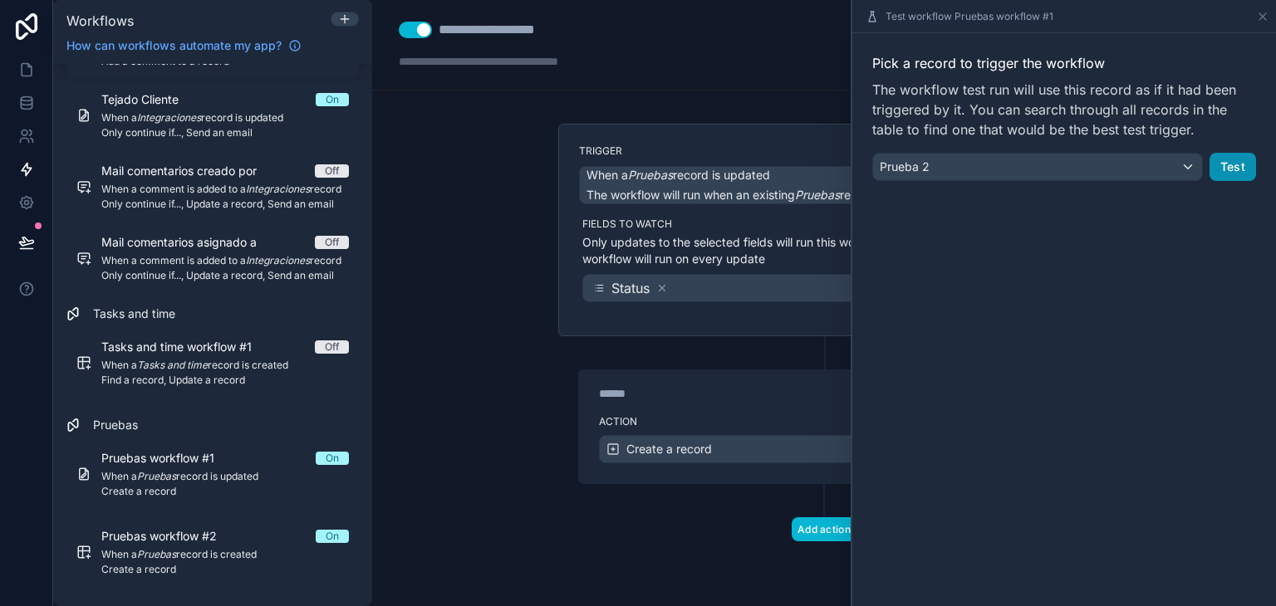
click at [1219, 167] on button "Test" at bounding box center [1233, 167] width 47 height 28
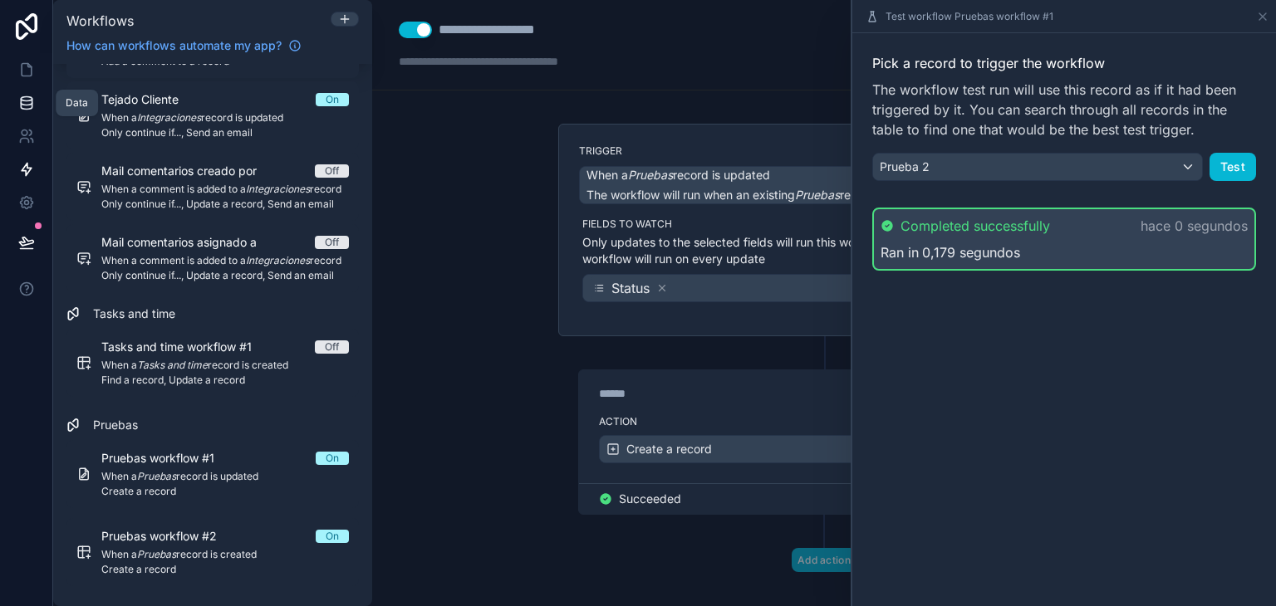
click at [22, 104] on icon at bounding box center [26, 102] width 11 height 7
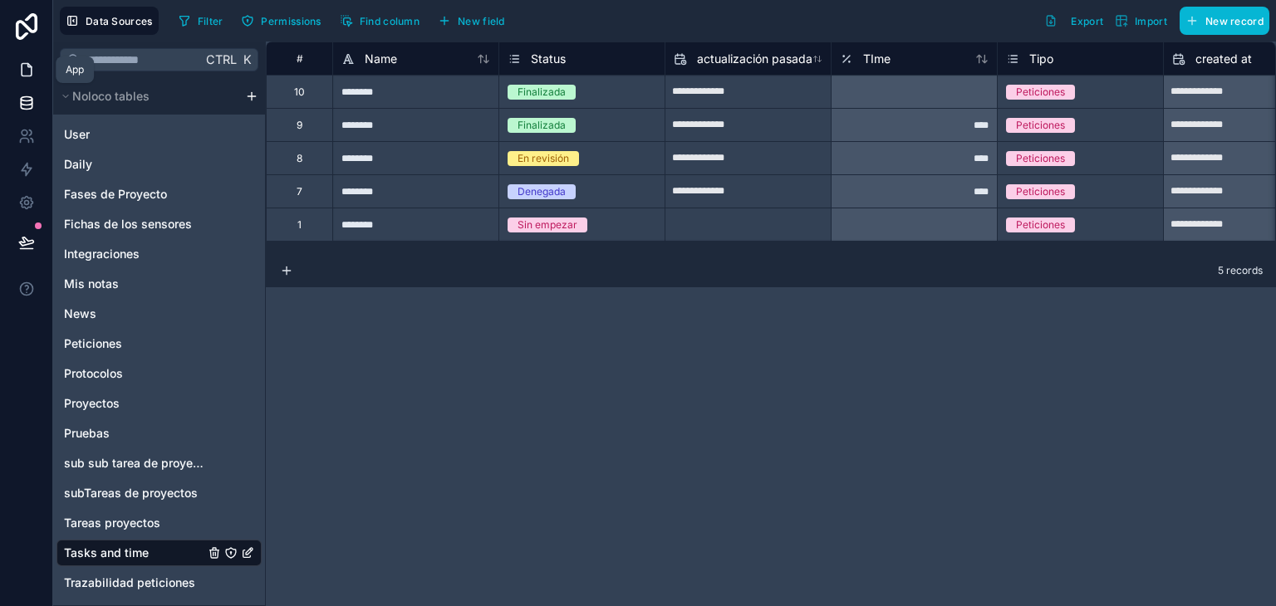
click at [24, 74] on icon at bounding box center [26, 69] width 17 height 17
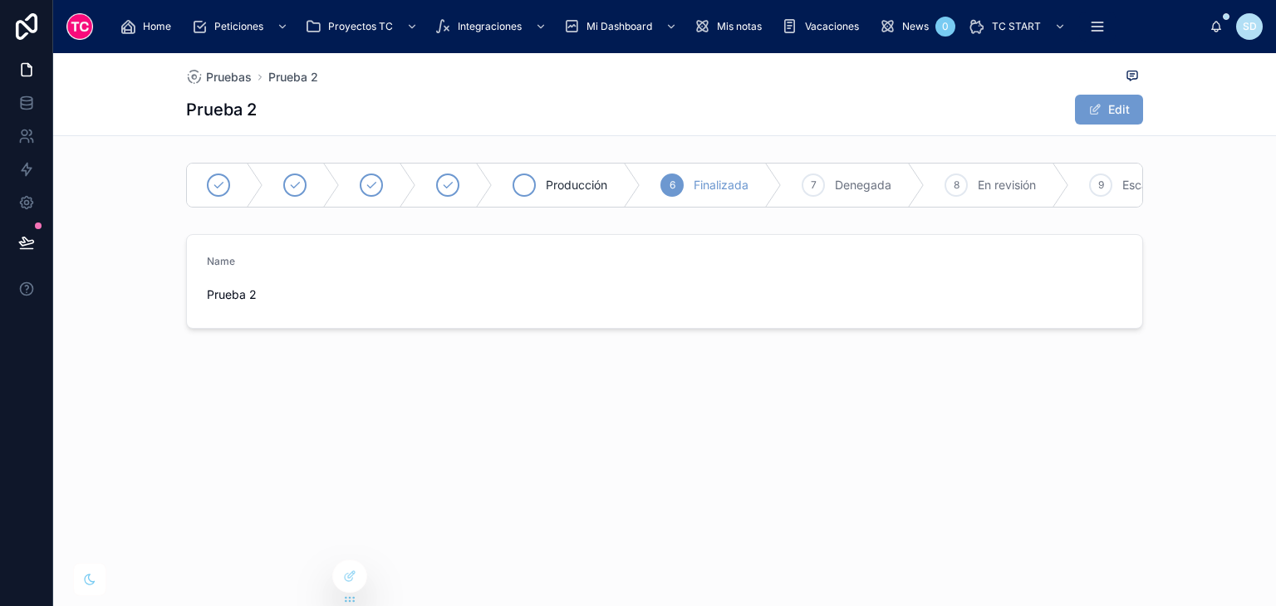
click at [580, 192] on span "Producción" at bounding box center [576, 185] width 61 height 17
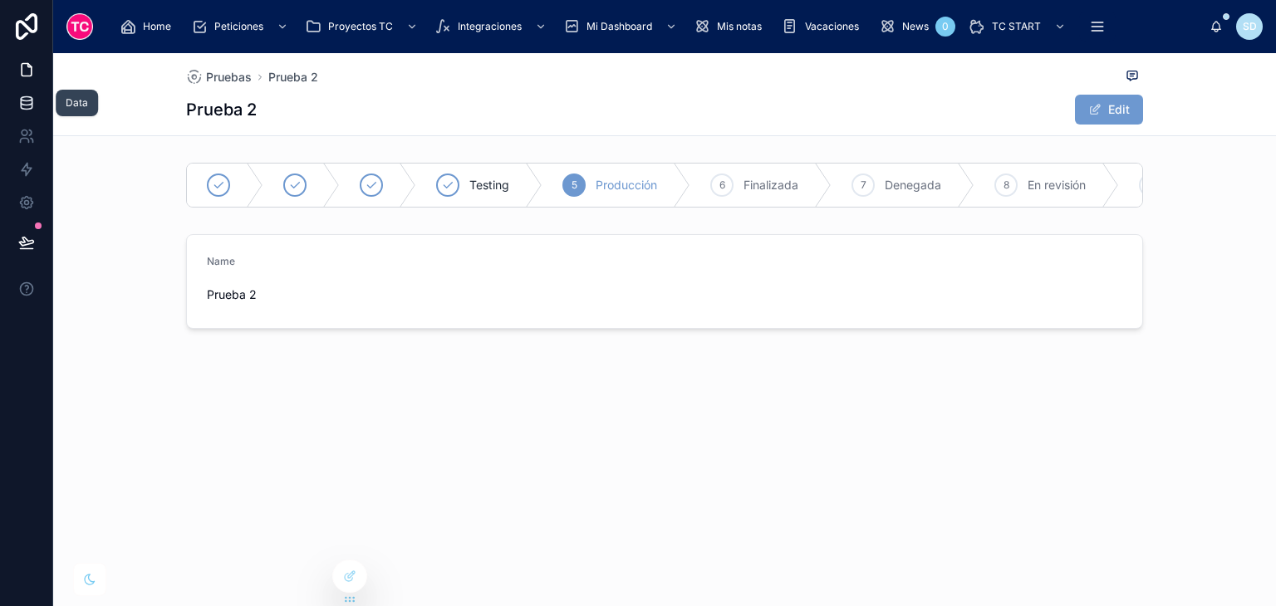
click at [14, 106] on link at bounding box center [26, 102] width 52 height 33
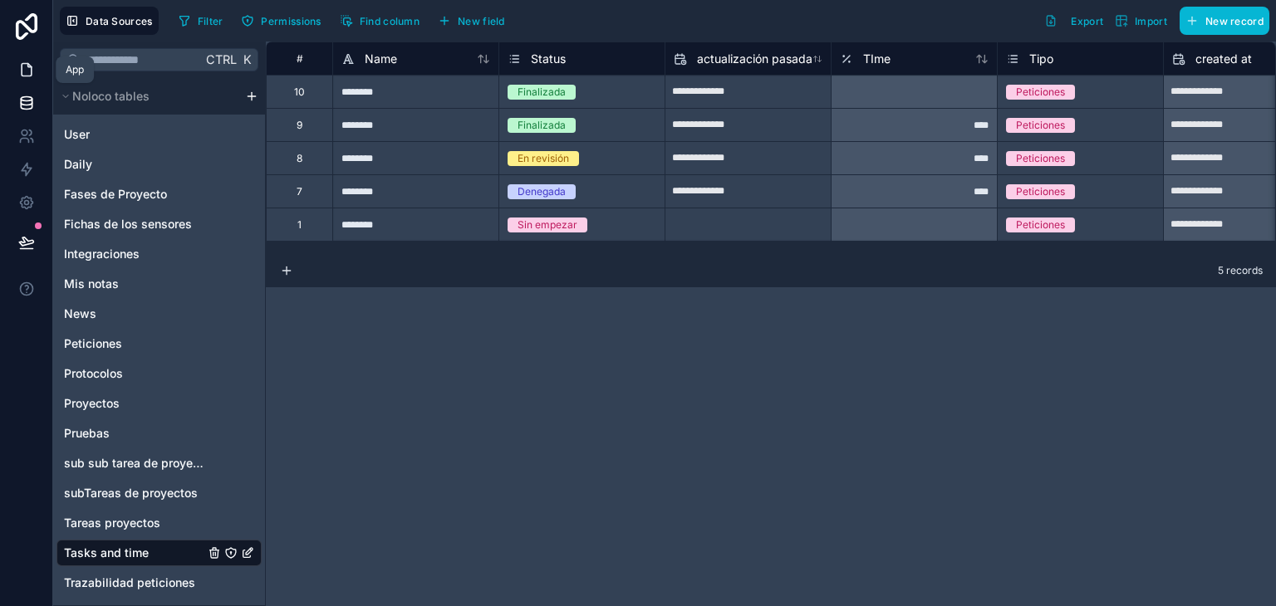
click at [23, 73] on icon at bounding box center [26, 69] width 17 height 17
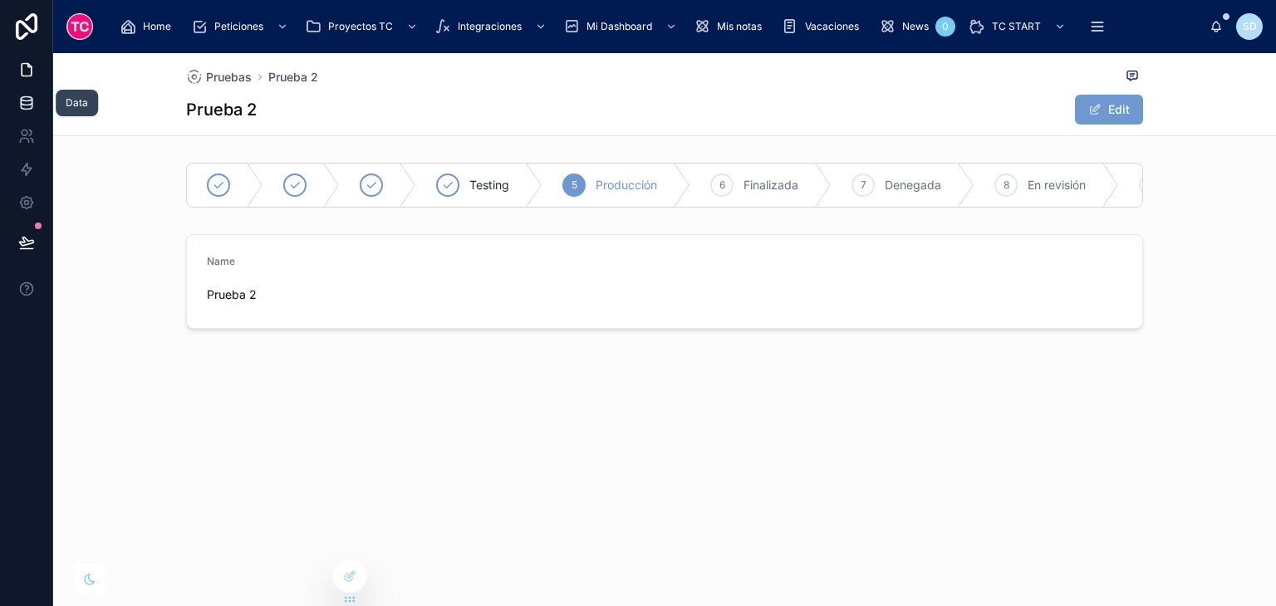
click at [24, 116] on link at bounding box center [26, 102] width 52 height 33
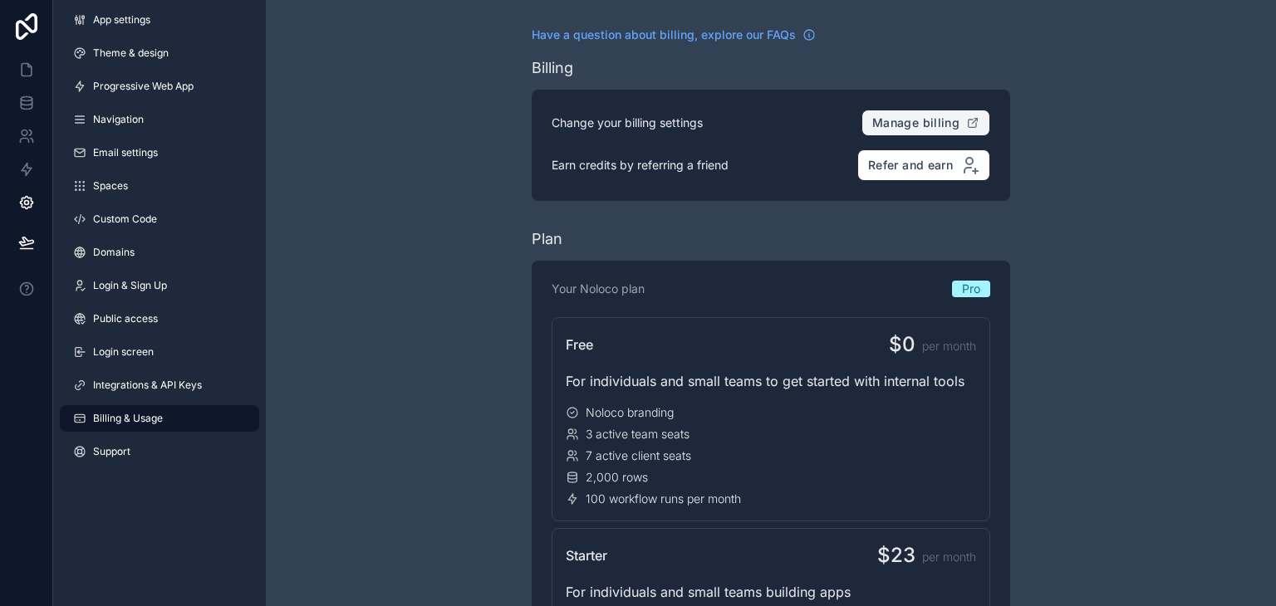
click at [935, 126] on span "Manage billing" at bounding box center [915, 122] width 87 height 15
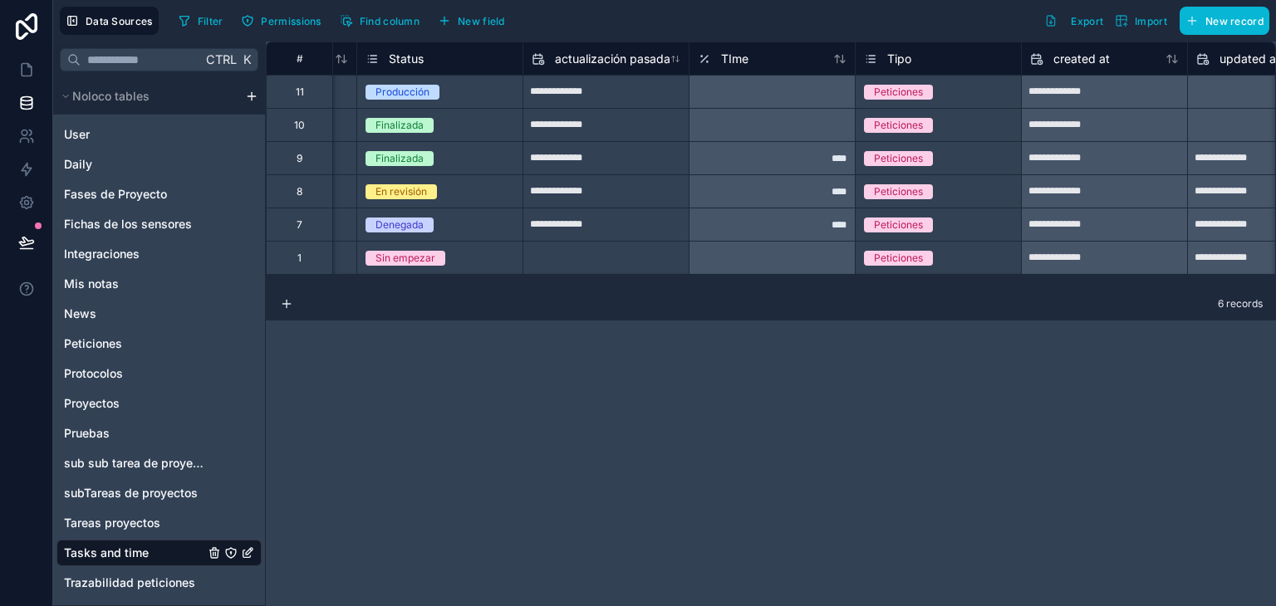
scroll to position [0, 143]
click at [1107, 127] on div "**********" at bounding box center [1103, 125] width 165 height 27
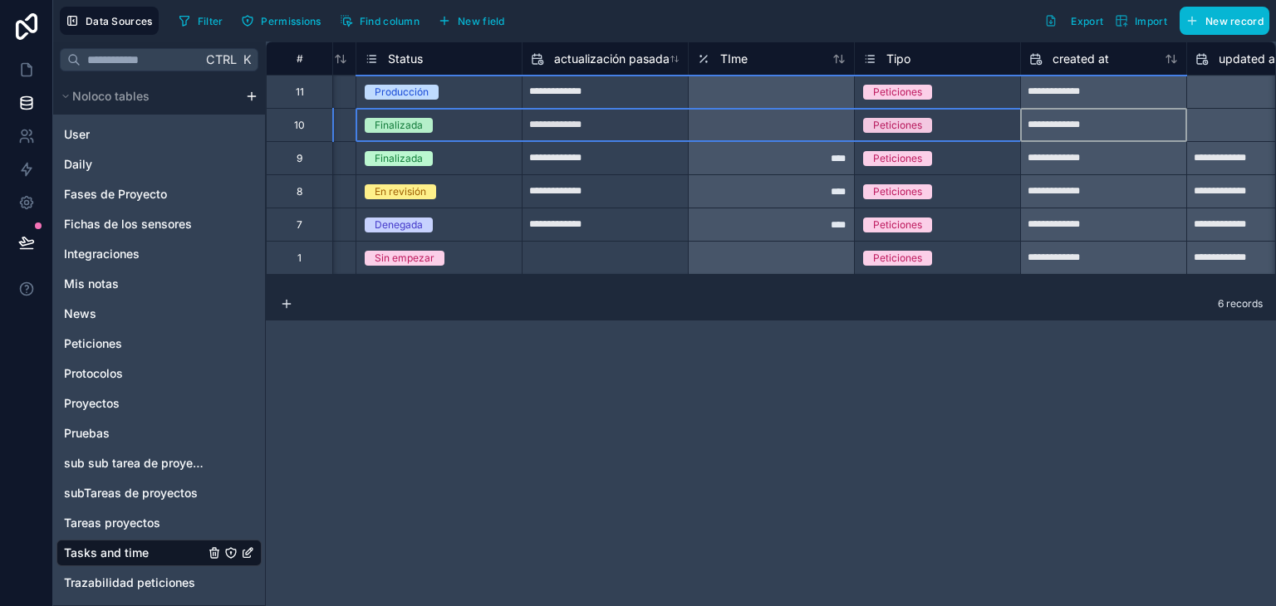
drag, startPoint x: 1107, startPoint y: 127, endPoint x: 395, endPoint y: 124, distance: 712.0
click at [395, 124] on div "**********" at bounding box center [821, 124] width 1396 height 33
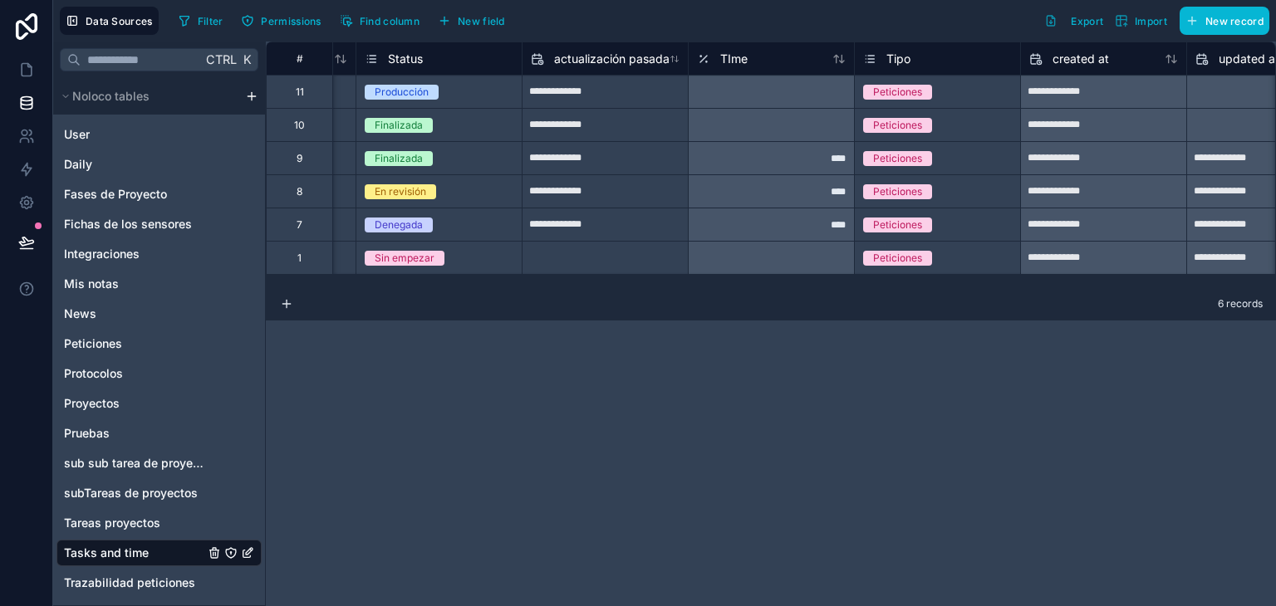
click at [874, 396] on div "**********" at bounding box center [771, 324] width 1010 height 565
click at [27, 74] on icon at bounding box center [26, 69] width 17 height 17
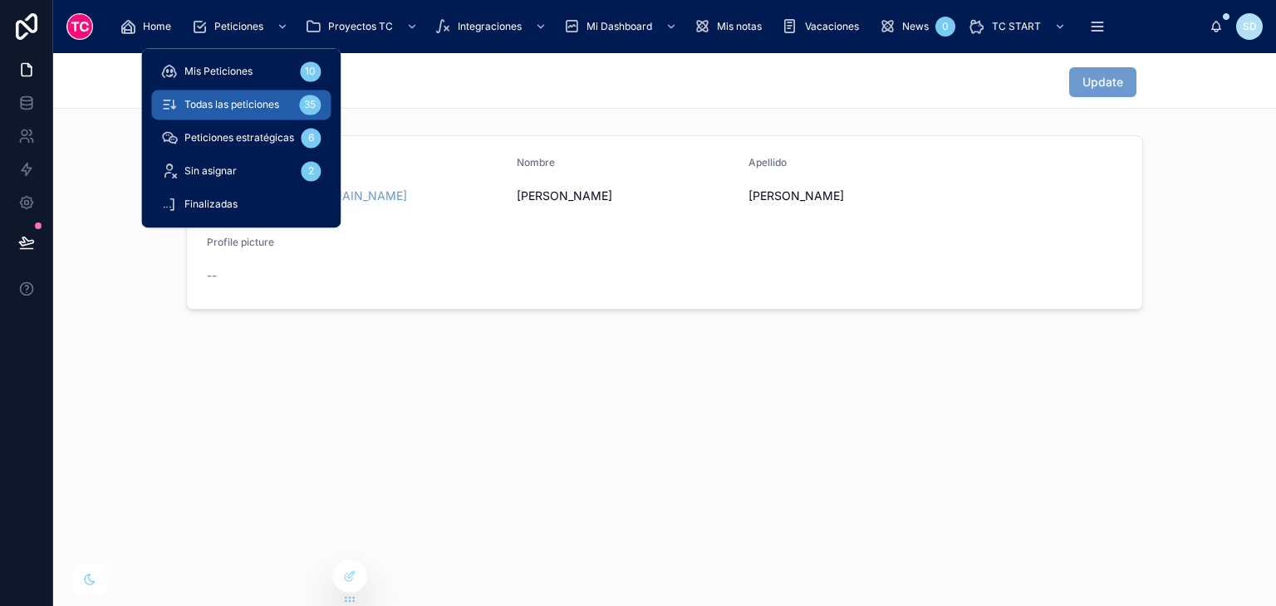
click at [262, 105] on span "Todas las peticiones" at bounding box center [231, 104] width 95 height 13
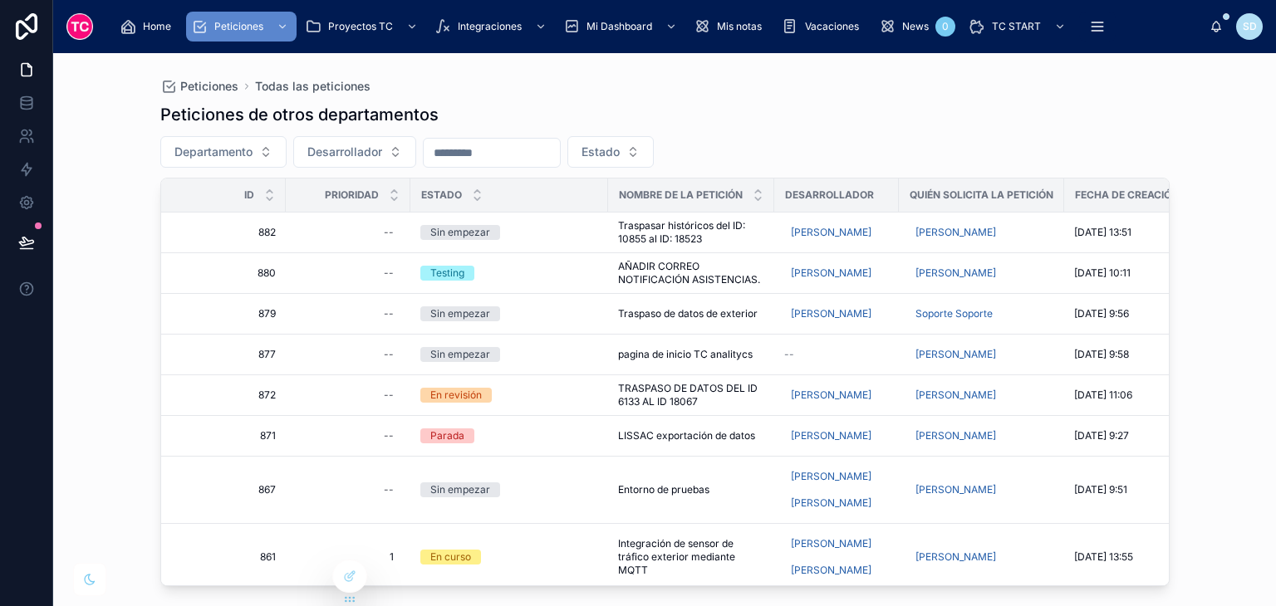
click at [627, 87] on div "Peticiones Todas las peticiones" at bounding box center [664, 86] width 1009 height 13
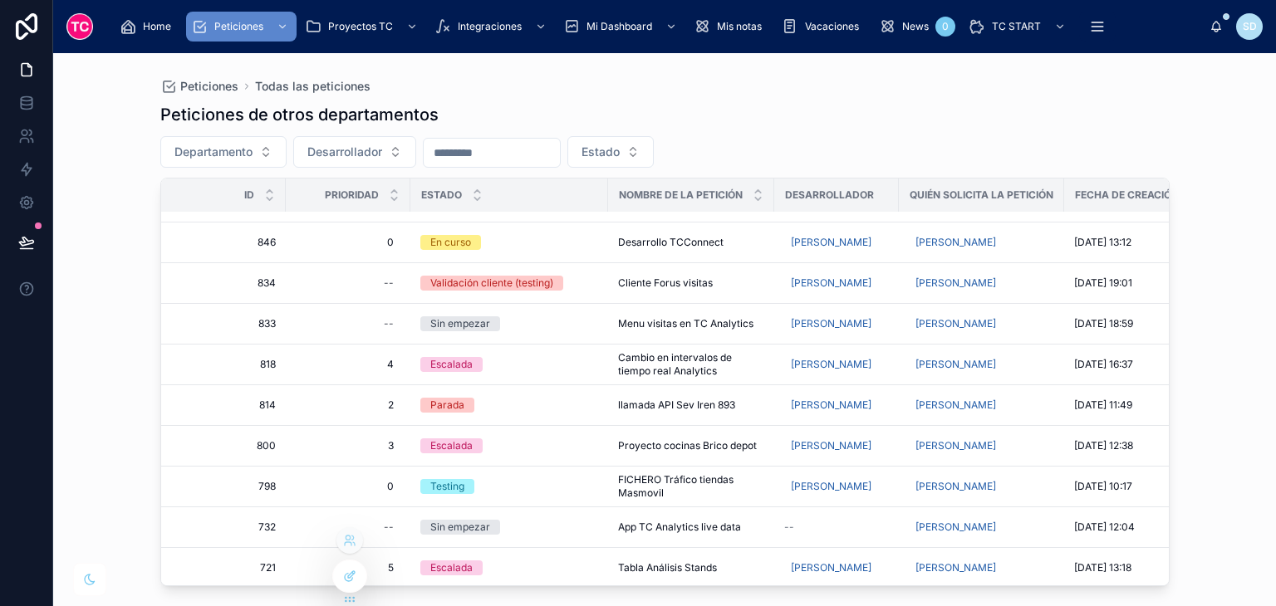
scroll to position [625, 0]
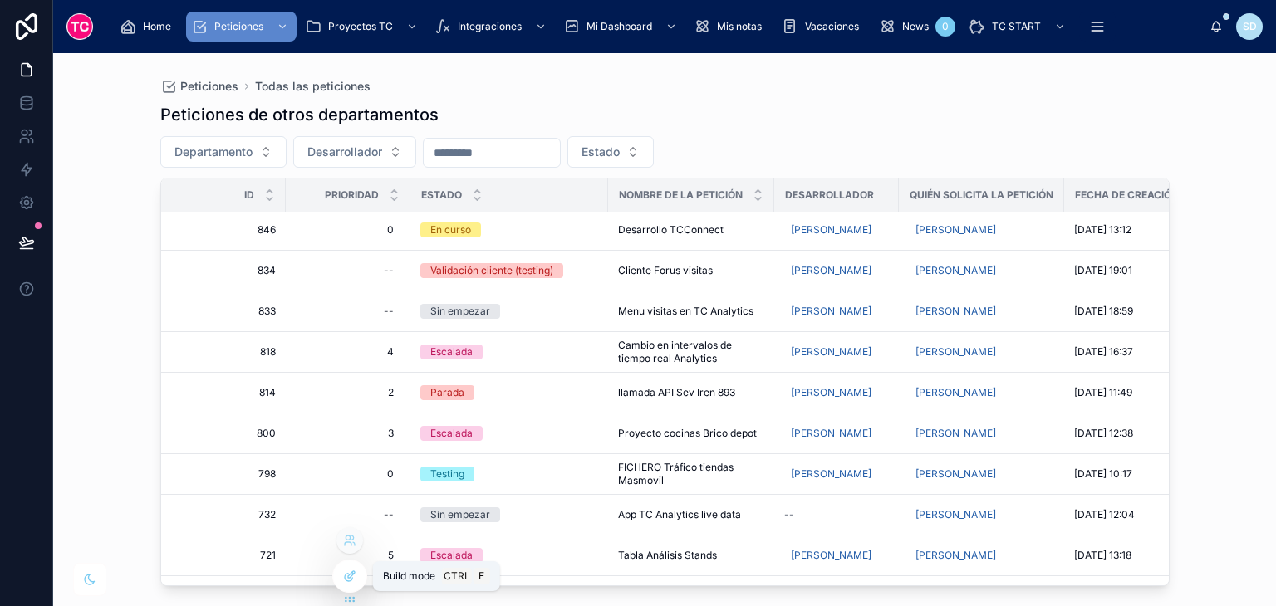
click at [348, 582] on icon at bounding box center [349, 576] width 13 height 13
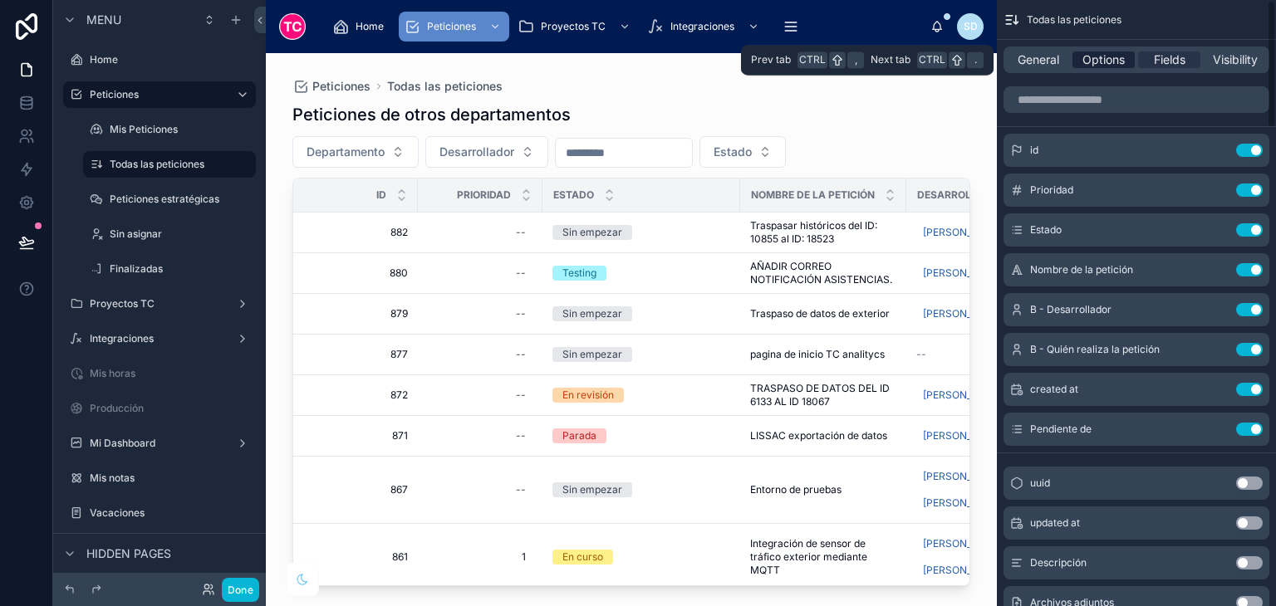
click at [1113, 56] on span "Options" at bounding box center [1104, 60] width 42 height 17
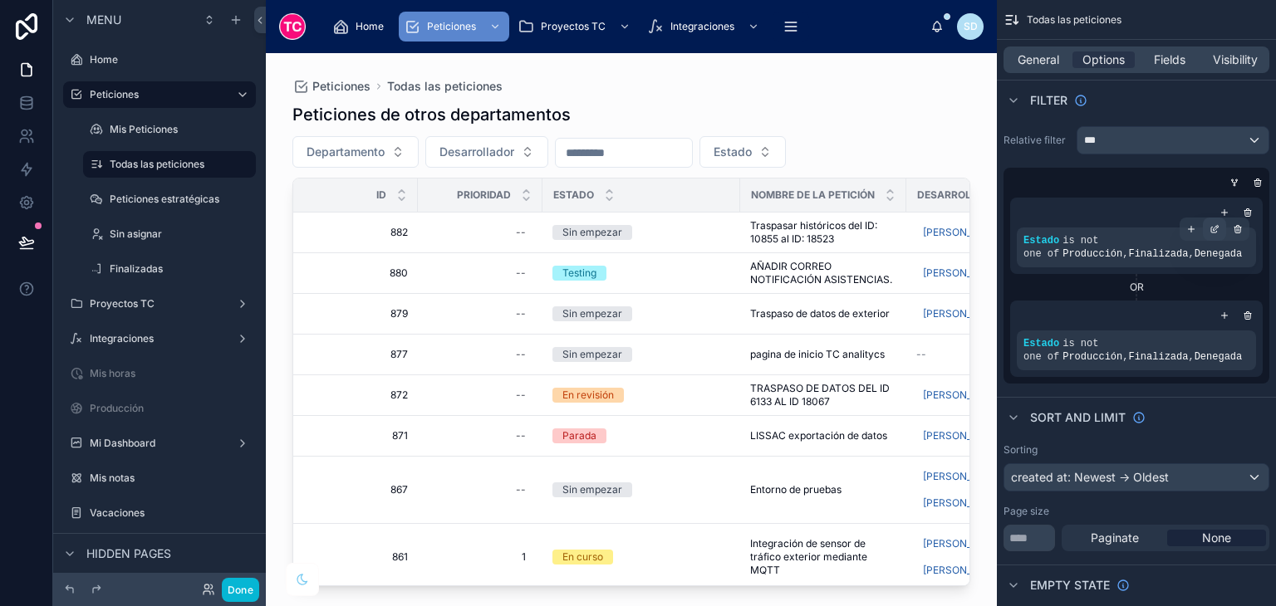
click at [1210, 228] on icon "scrollable content" at bounding box center [1215, 229] width 10 height 10
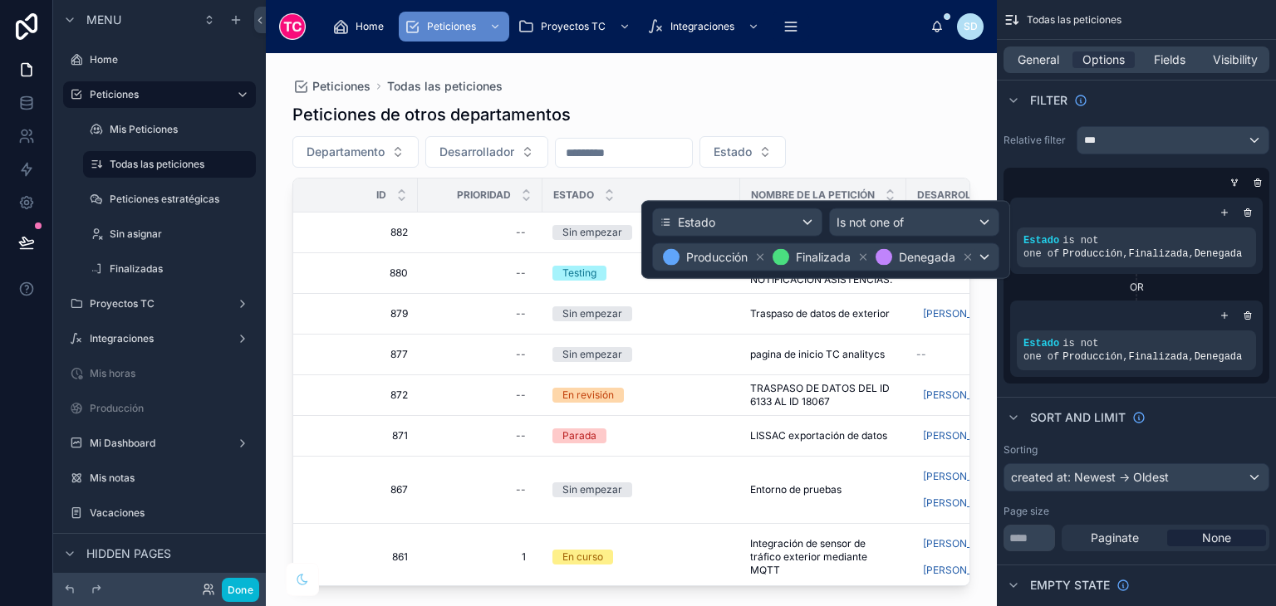
click at [650, 266] on div "Estado Is not one of Producción Finalizada Denegada" at bounding box center [825, 240] width 369 height 78
click at [654, 266] on div "Producción Finalizada Denegada" at bounding box center [826, 257] width 346 height 27
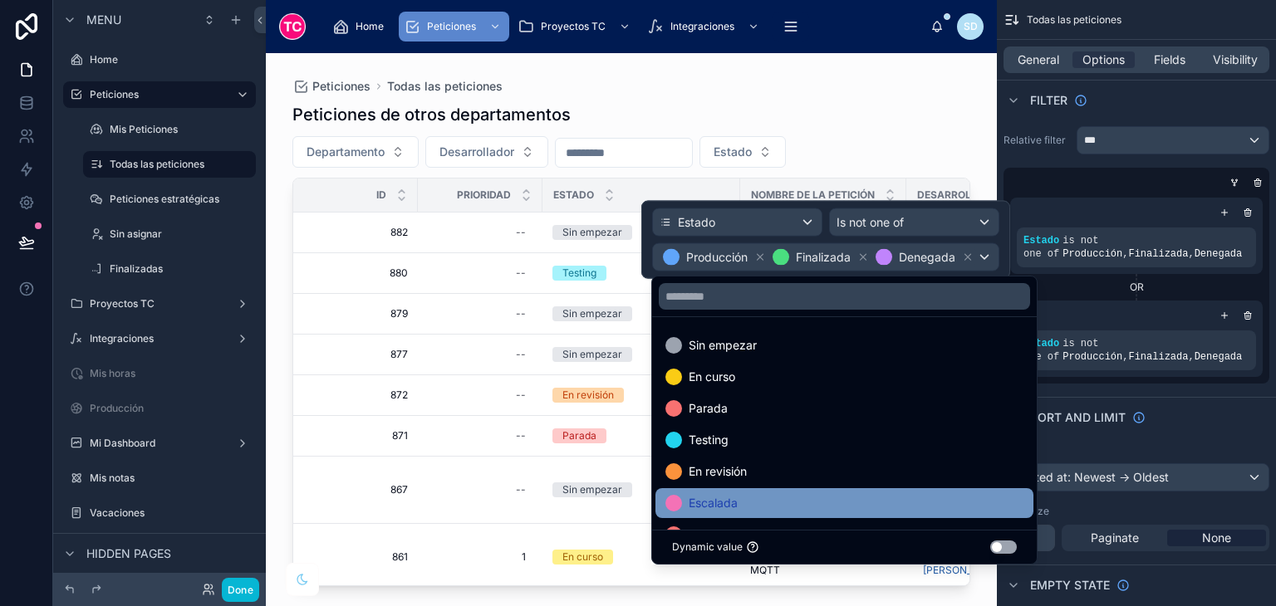
click at [751, 509] on div "Escalada" at bounding box center [844, 504] width 358 height 20
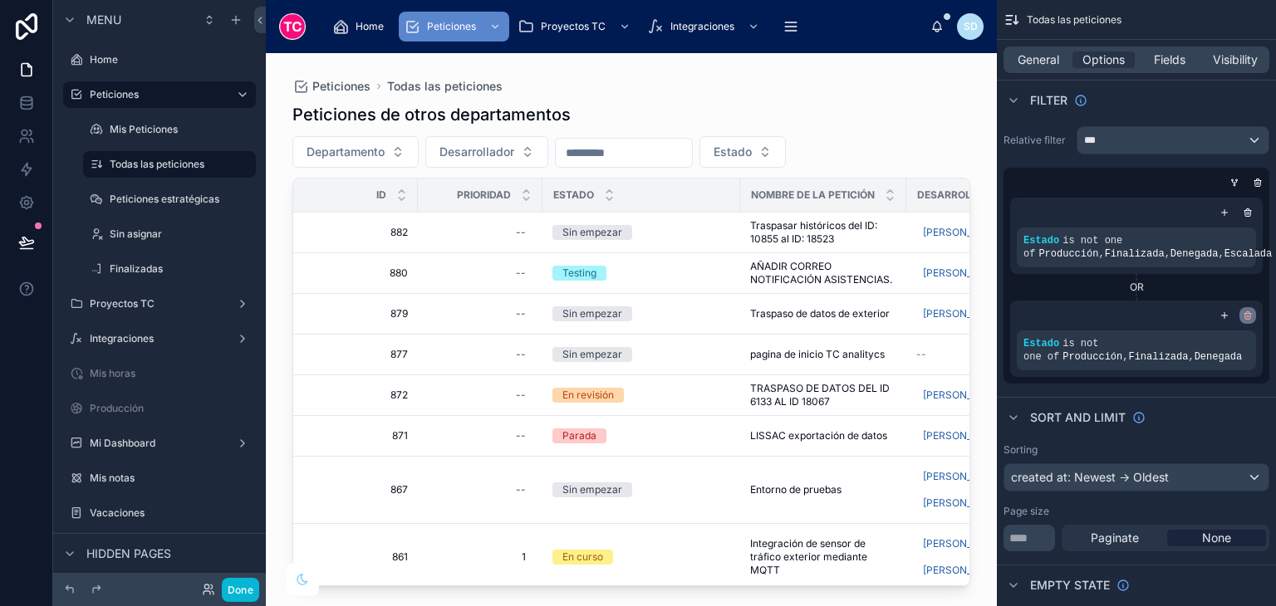
click at [1250, 311] on icon "scrollable content" at bounding box center [1248, 316] width 10 height 10
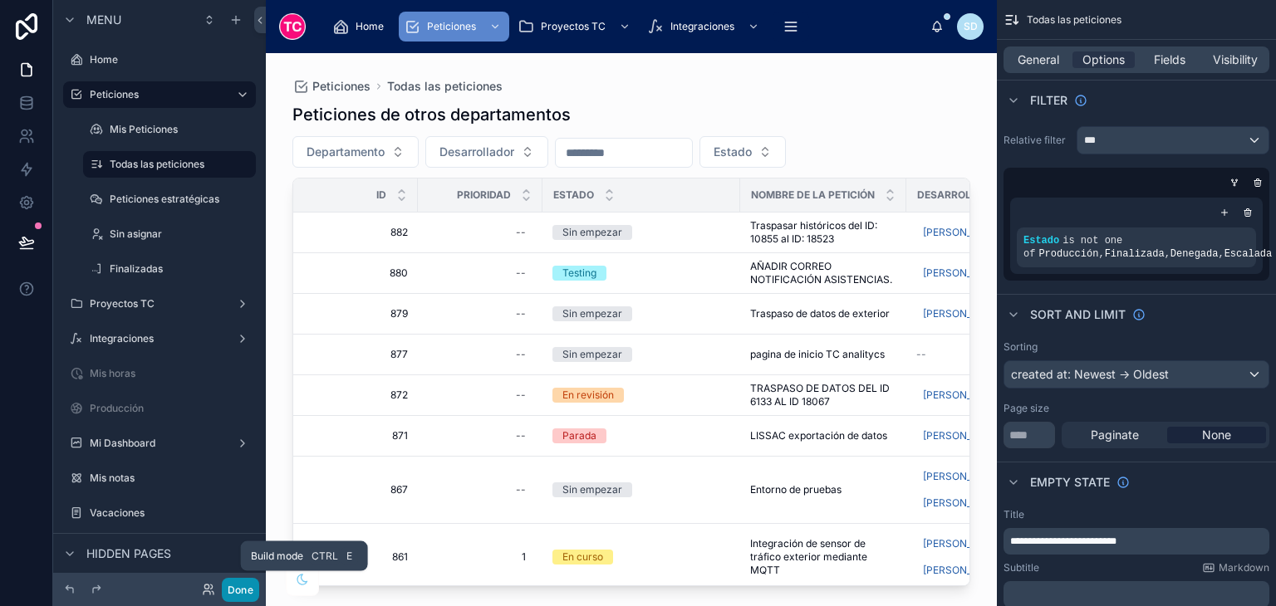
click at [232, 600] on button "Done" at bounding box center [240, 590] width 37 height 24
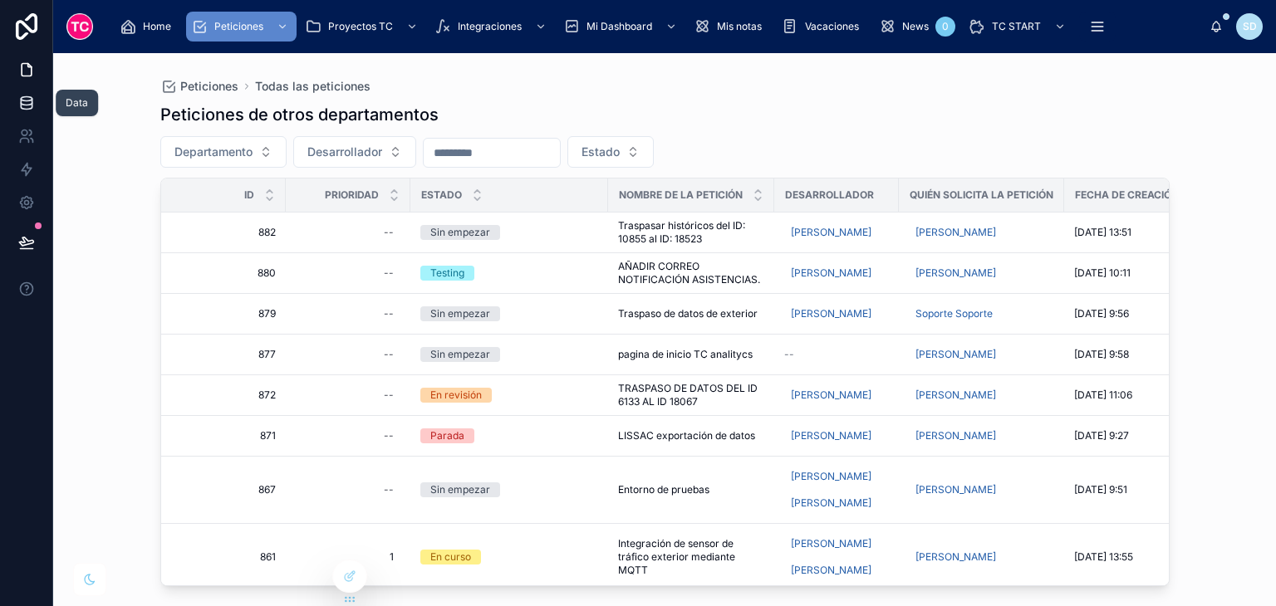
click at [33, 107] on icon at bounding box center [26, 103] width 17 height 17
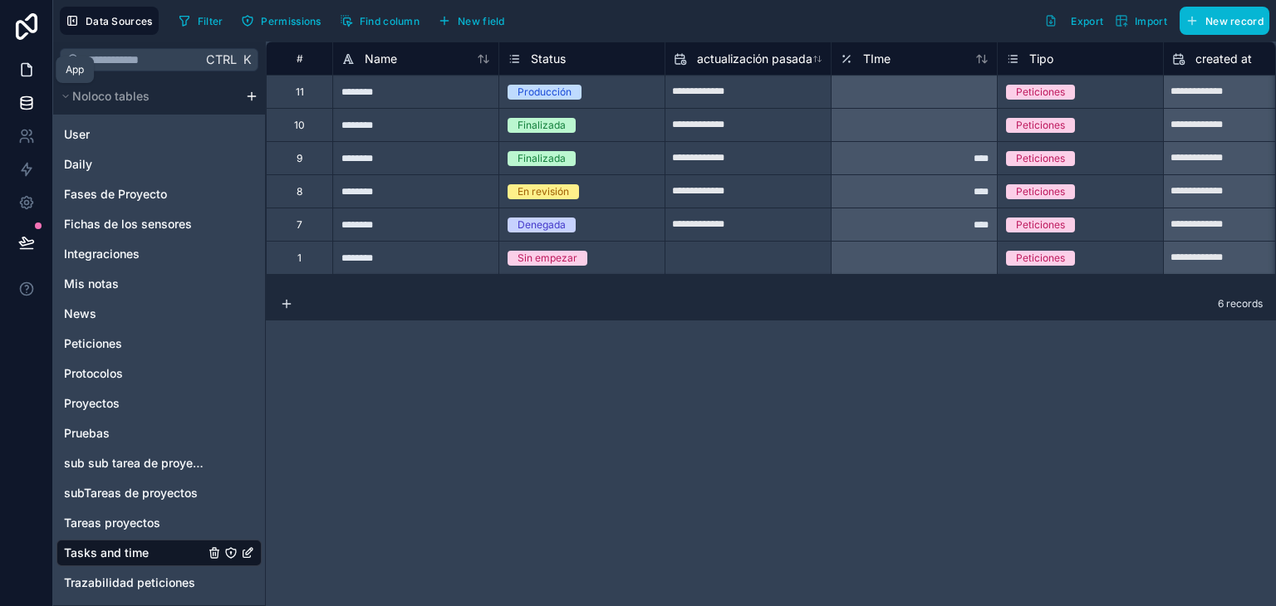
click at [29, 76] on icon at bounding box center [27, 70] width 10 height 12
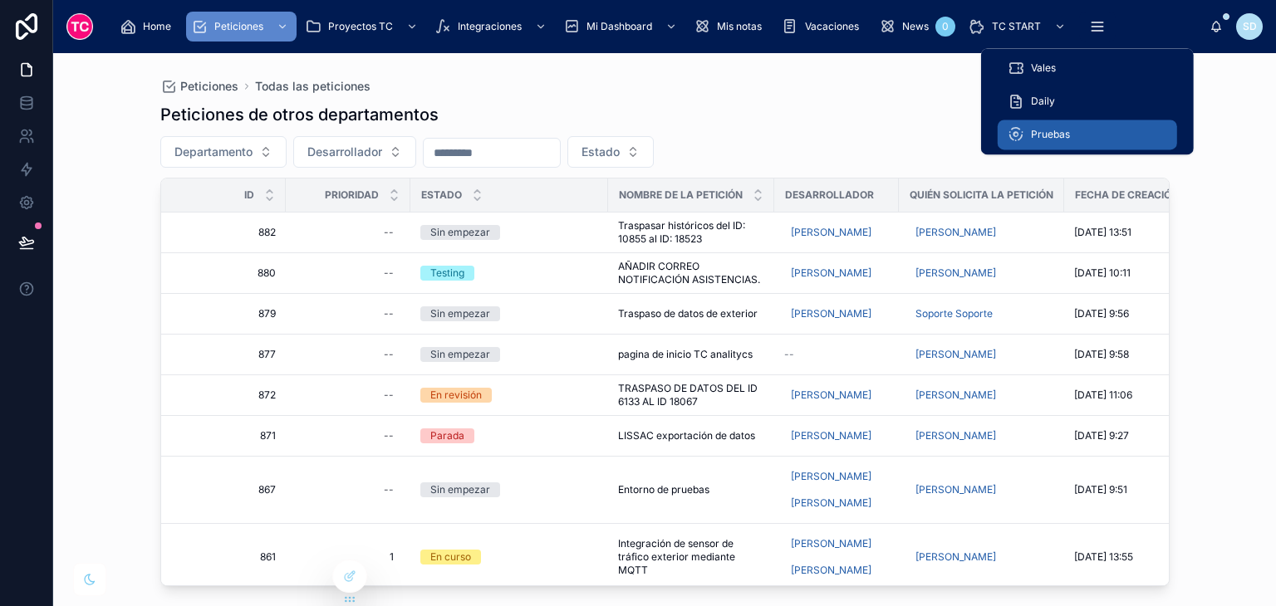
click at [1118, 127] on div "Pruebas" at bounding box center [1088, 134] width 160 height 27
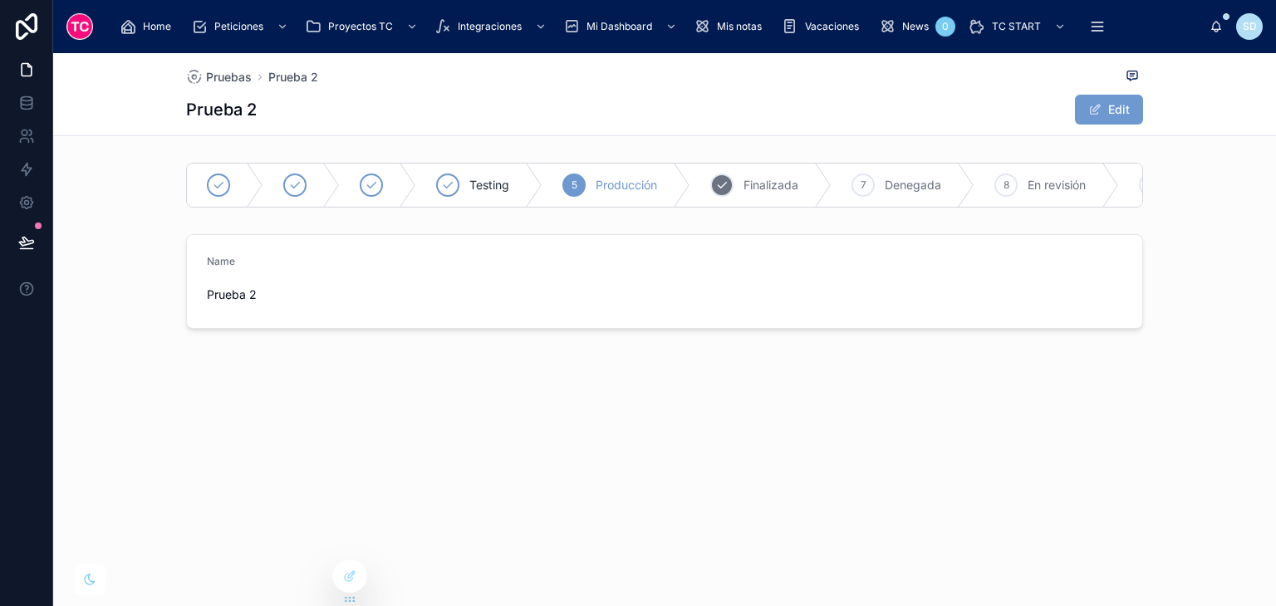
click at [746, 183] on span "Finalizada" at bounding box center [771, 185] width 55 height 17
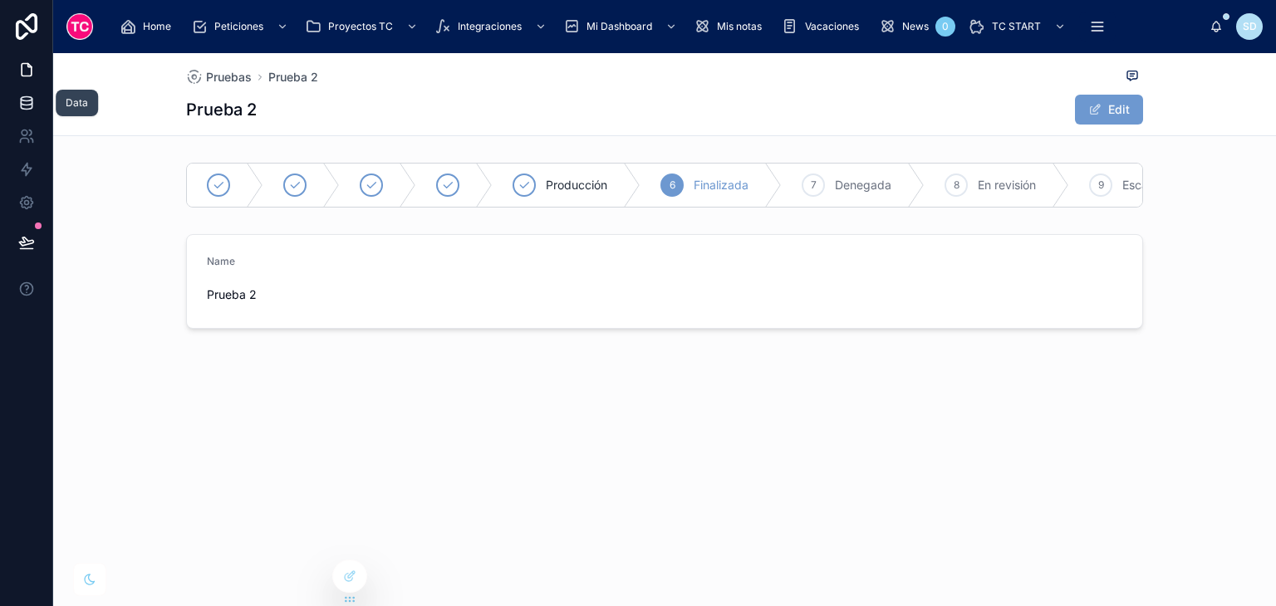
click at [29, 100] on icon at bounding box center [26, 103] width 17 height 17
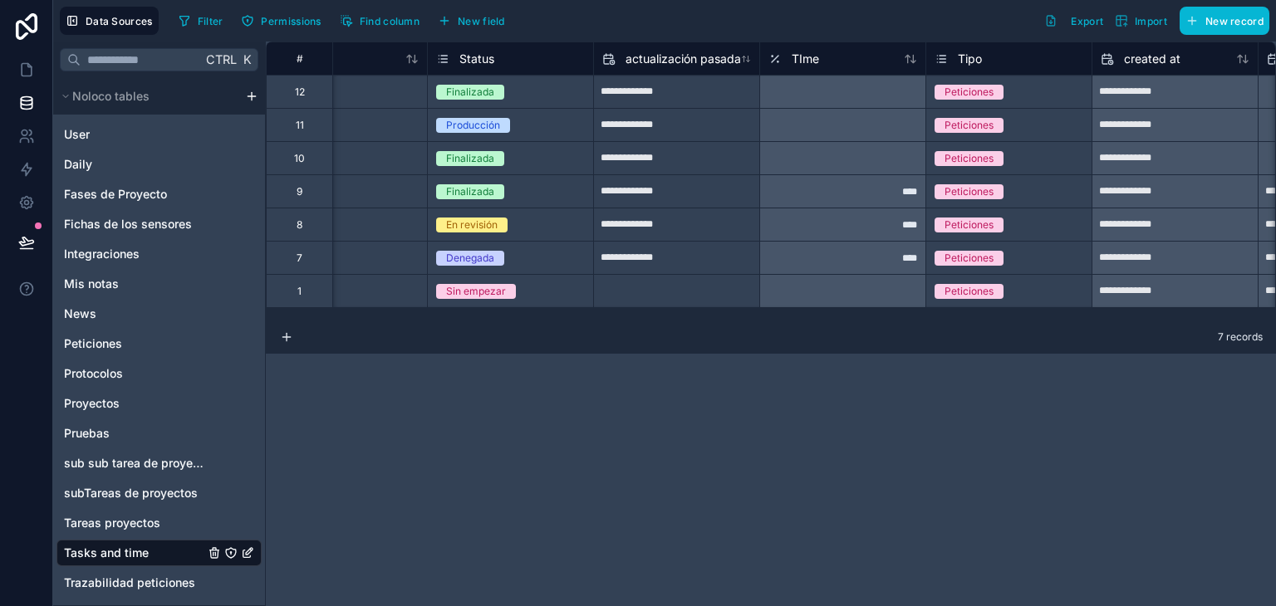
scroll to position [0, 66]
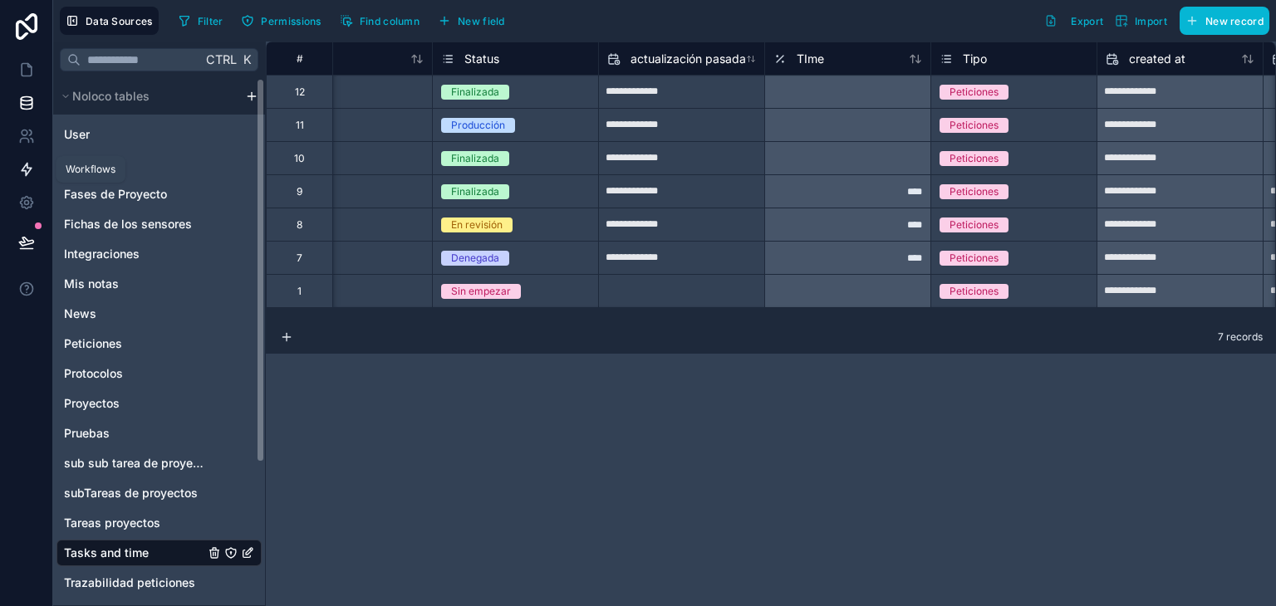
click at [29, 172] on icon at bounding box center [26, 169] width 17 height 17
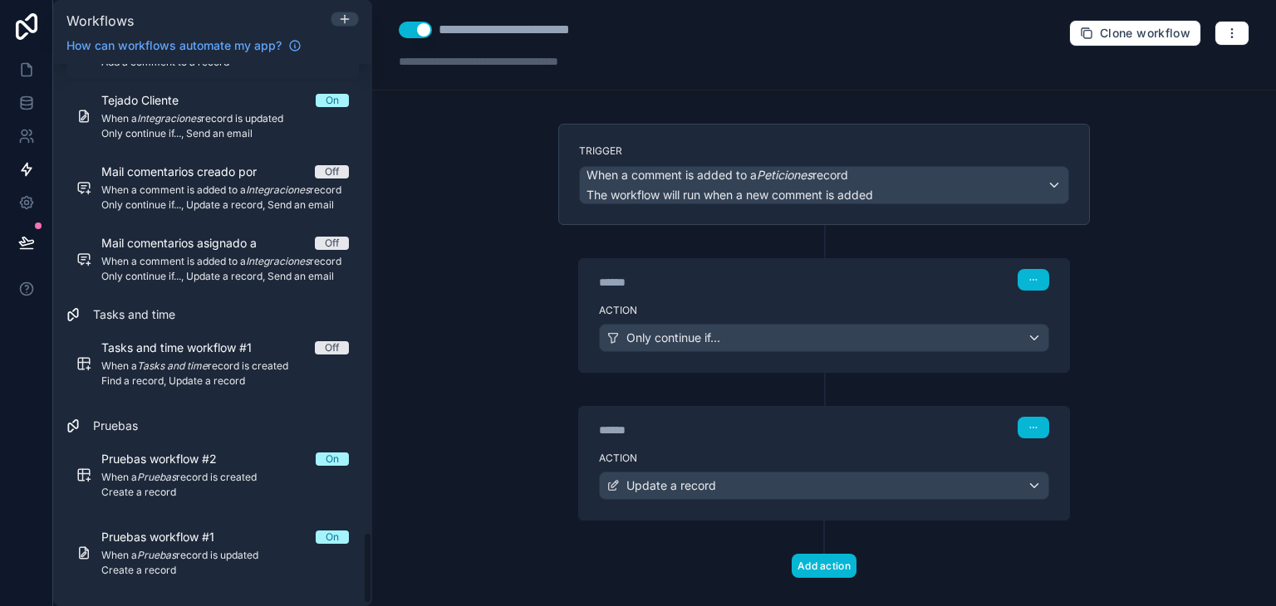
scroll to position [3552, 0]
click at [178, 508] on div "Pruebas workflow #2 On When a Pruebas record is created Create a record Pruebas…" at bounding box center [212, 510] width 292 height 153
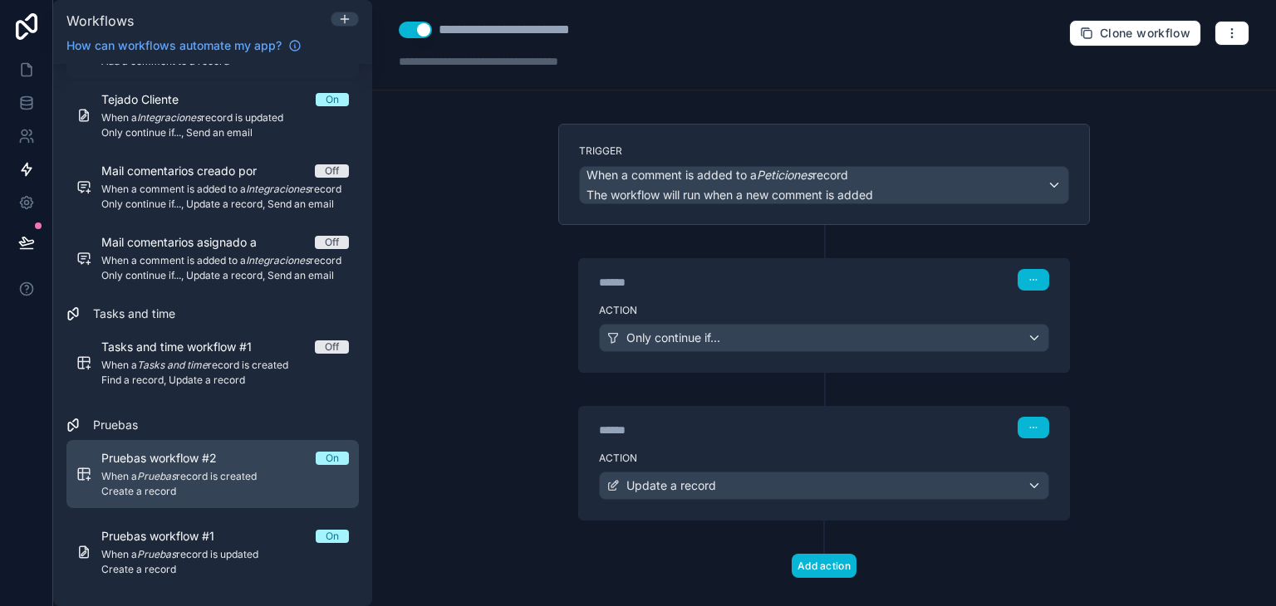
click at [167, 473] on em "Pruebas" at bounding box center [156, 476] width 39 height 12
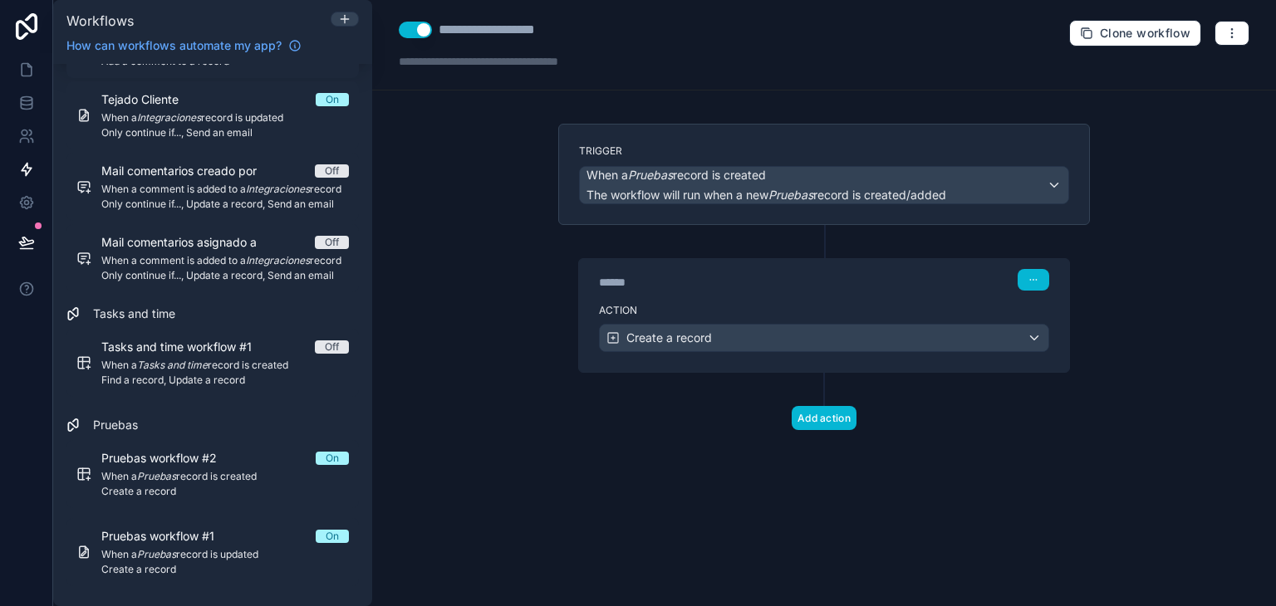
click at [876, 285] on div "****** Step 1" at bounding box center [824, 280] width 450 height 22
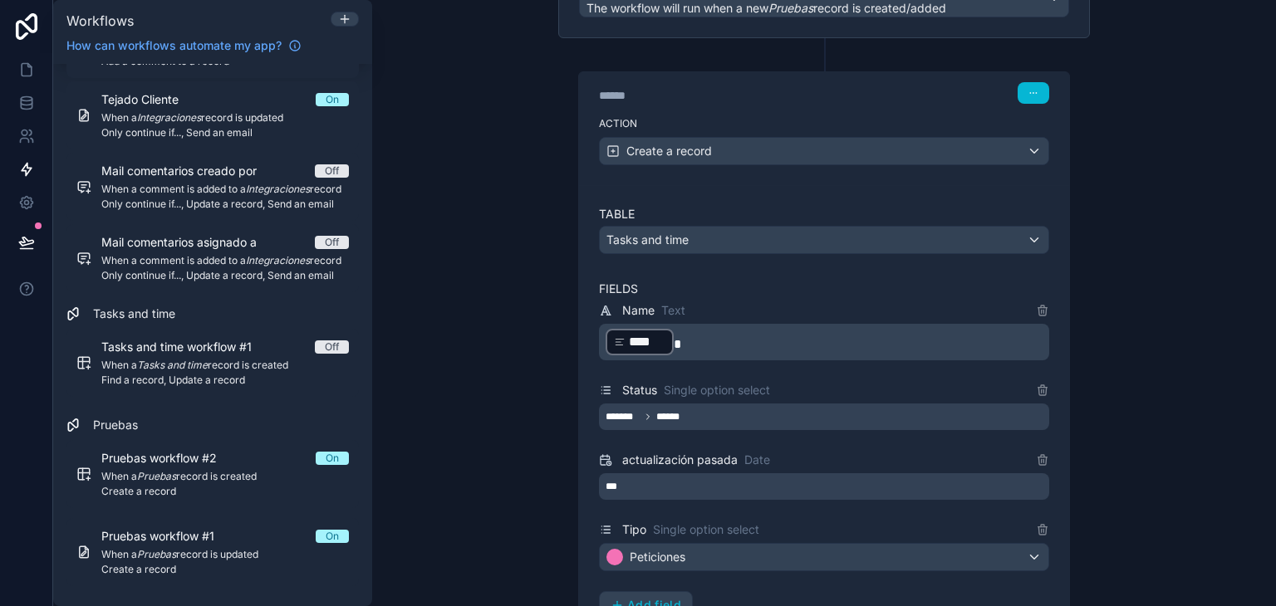
scroll to position [194, 0]
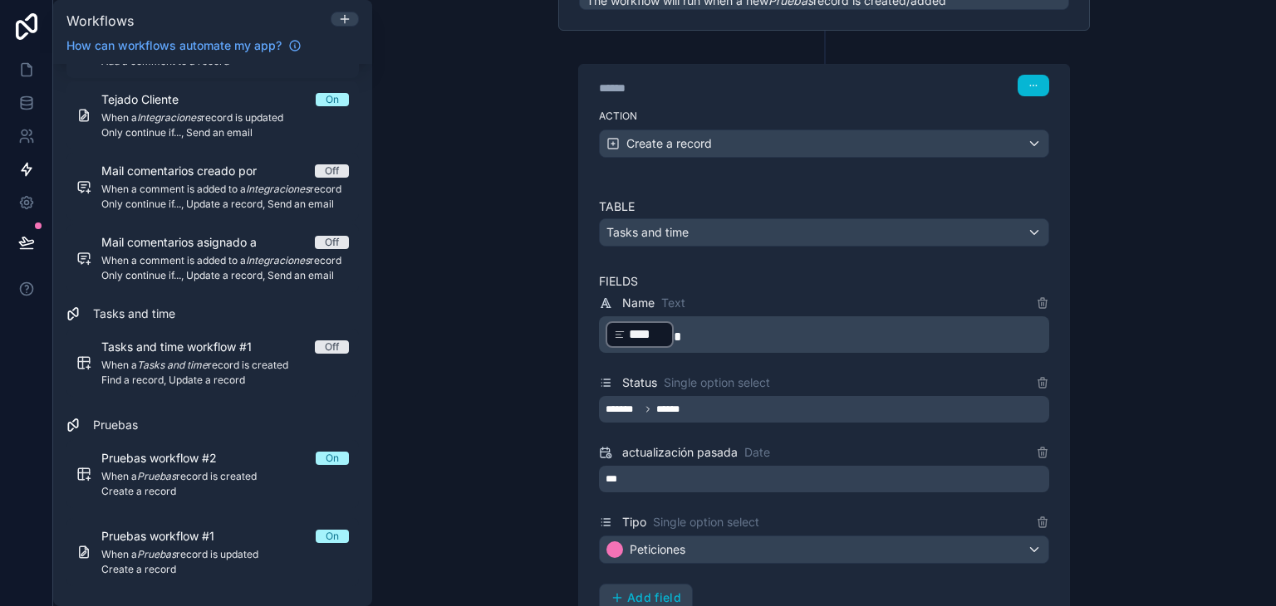
click at [765, 469] on div "***" at bounding box center [824, 479] width 450 height 27
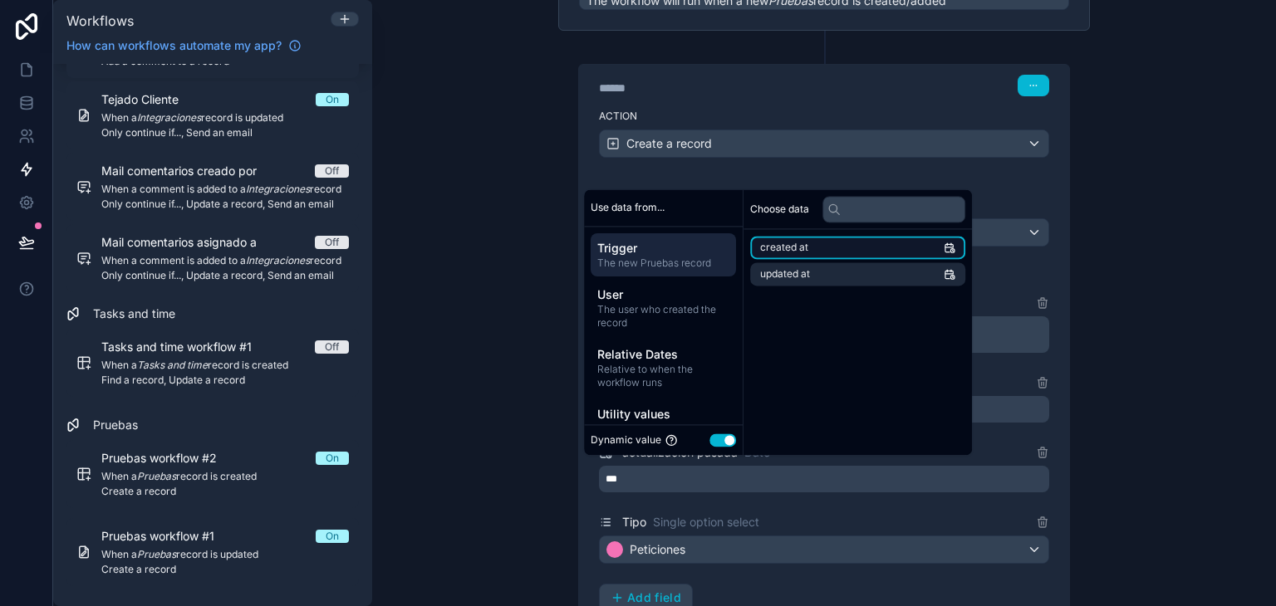
click at [824, 248] on li "created at" at bounding box center [857, 247] width 215 height 23
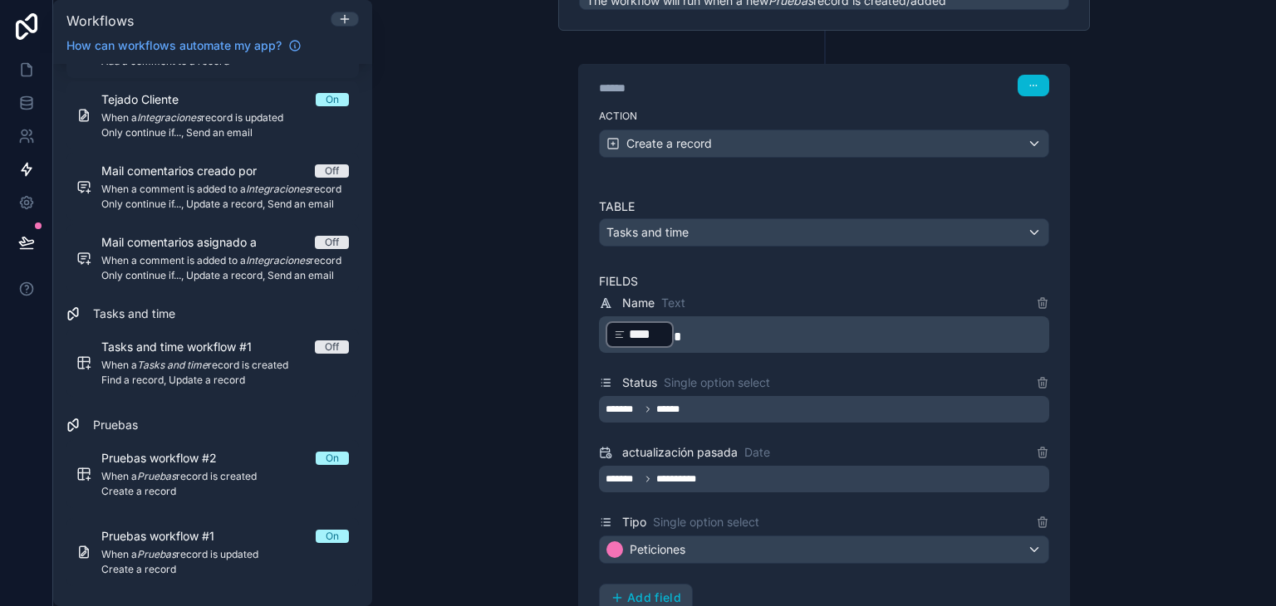
click at [1139, 267] on div "**********" at bounding box center [824, 303] width 904 height 606
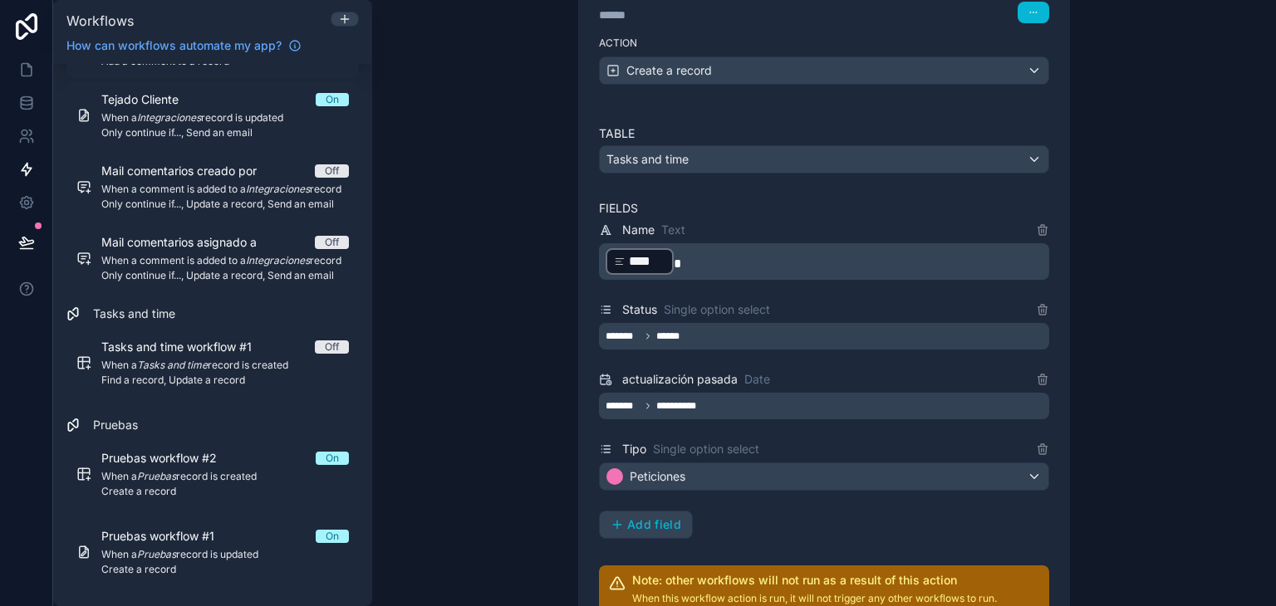
scroll to position [276, 0]
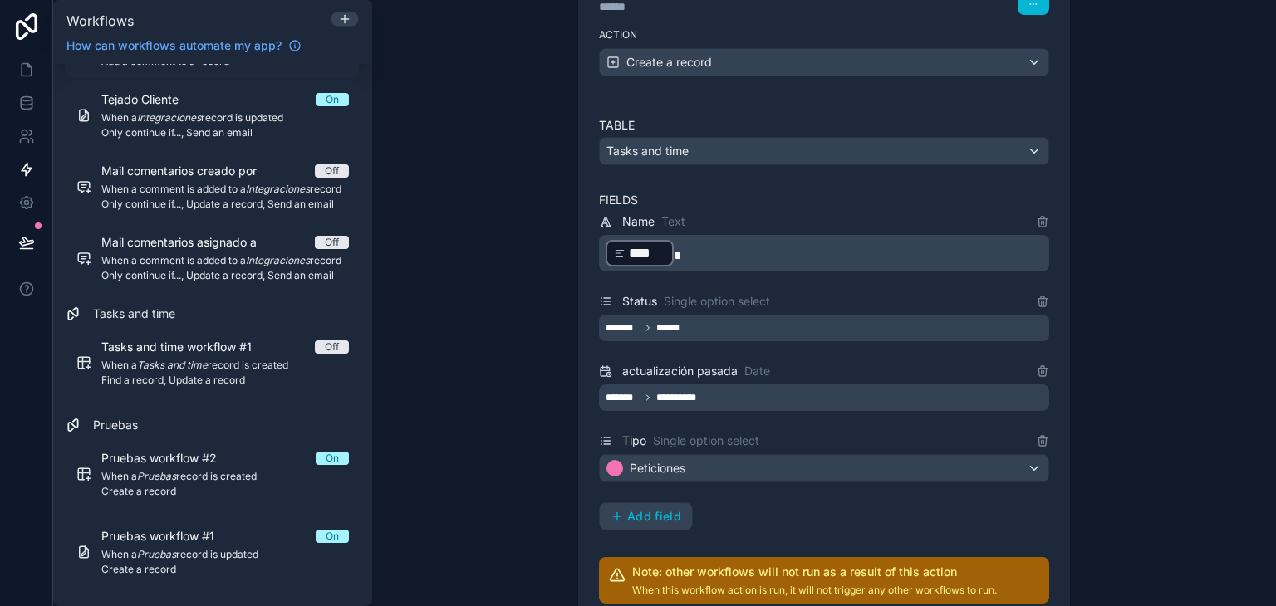
click at [819, 336] on div "******* ******" at bounding box center [824, 328] width 450 height 27
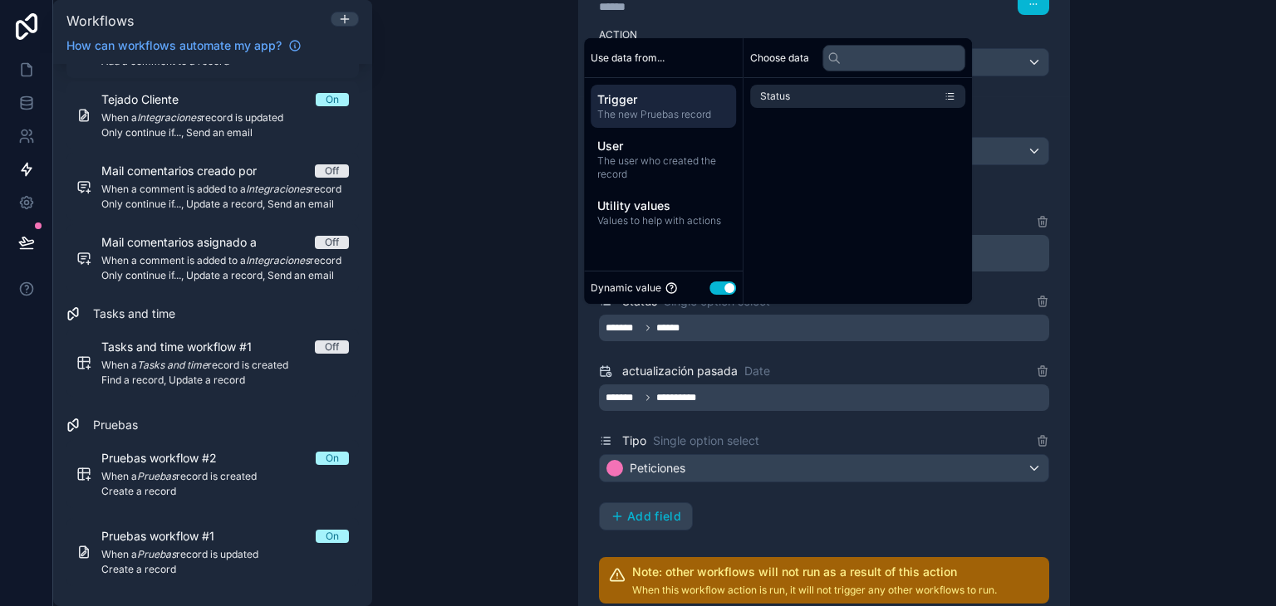
click at [1213, 359] on div "**********" at bounding box center [824, 303] width 904 height 606
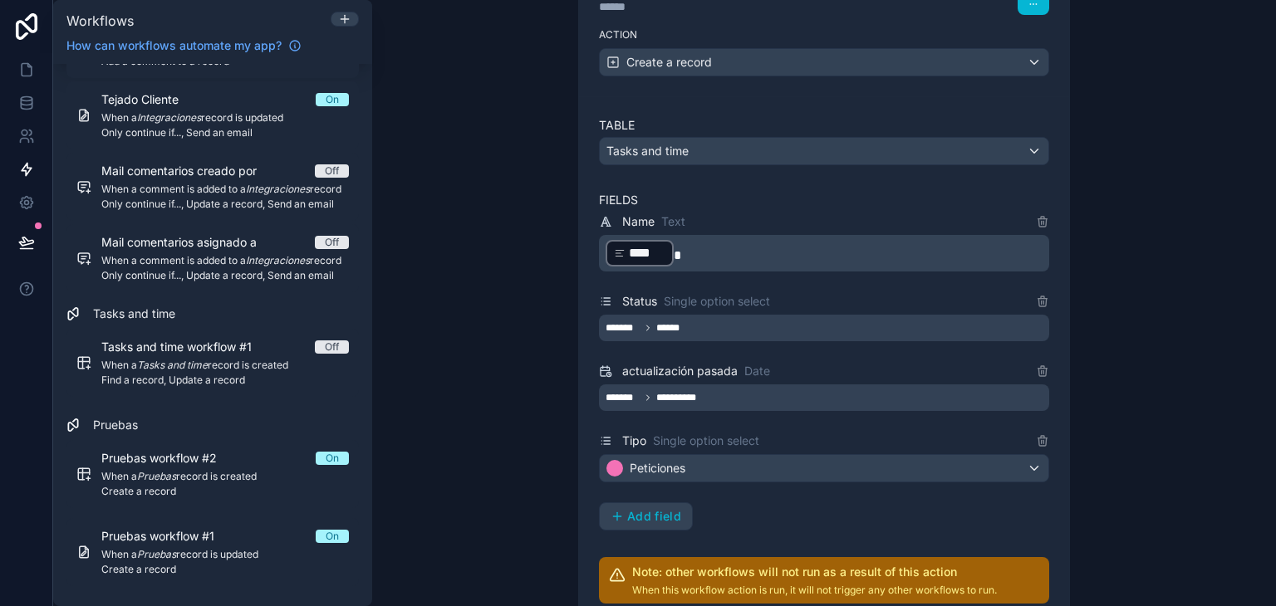
click at [1213, 359] on div "**********" at bounding box center [824, 303] width 904 height 606
click at [744, 397] on div "**********" at bounding box center [824, 398] width 450 height 27
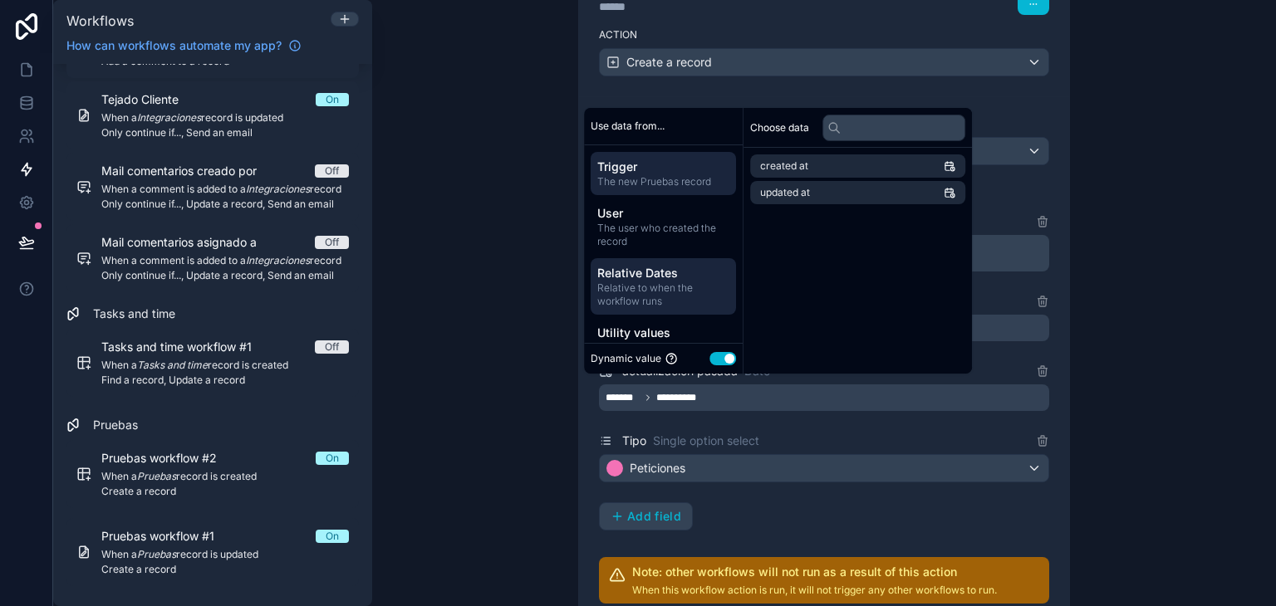
click at [670, 292] on span "Relative to when the workflow runs" at bounding box center [663, 295] width 132 height 27
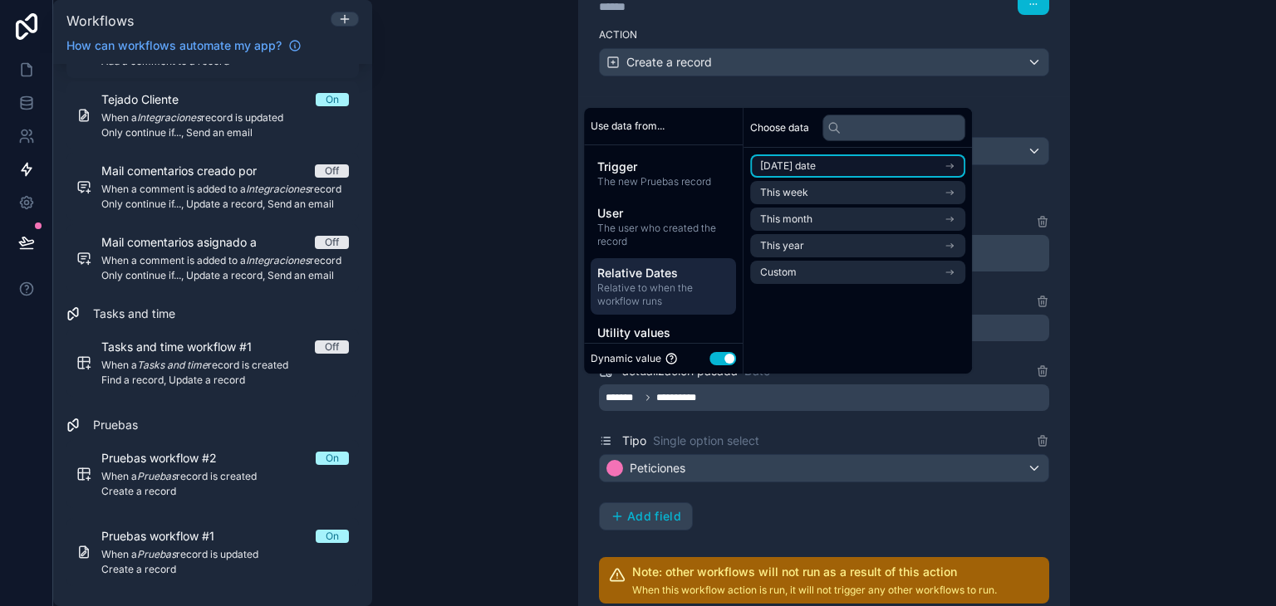
click at [860, 164] on li "Today's date" at bounding box center [857, 166] width 215 height 23
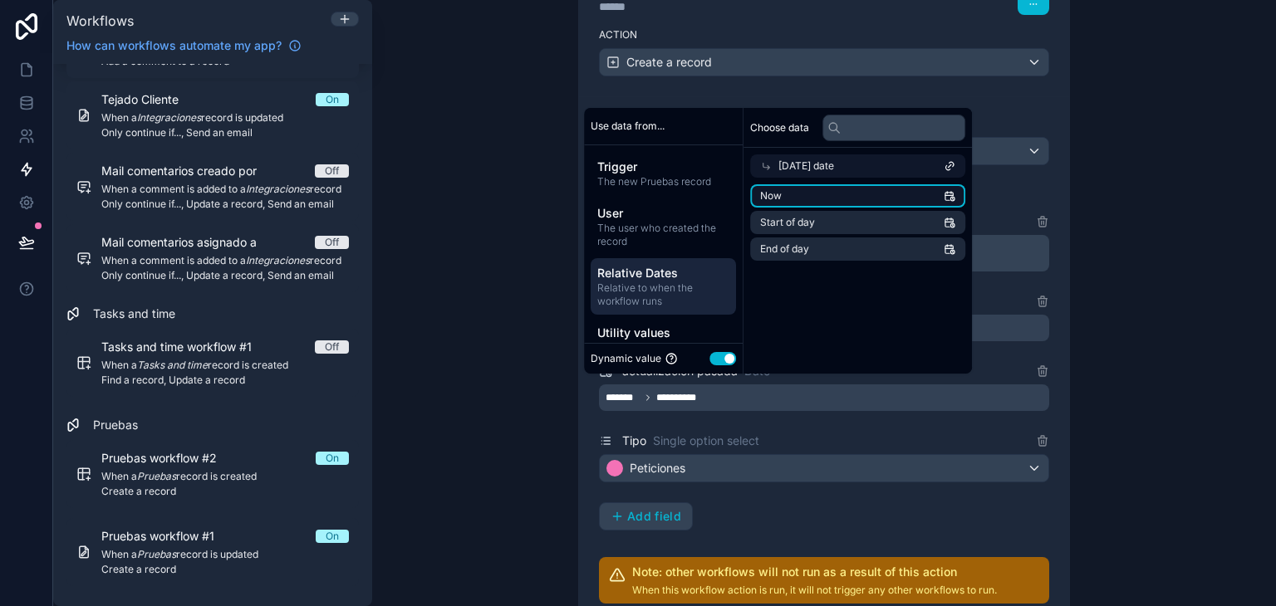
click at [849, 199] on li "Now" at bounding box center [857, 195] width 215 height 23
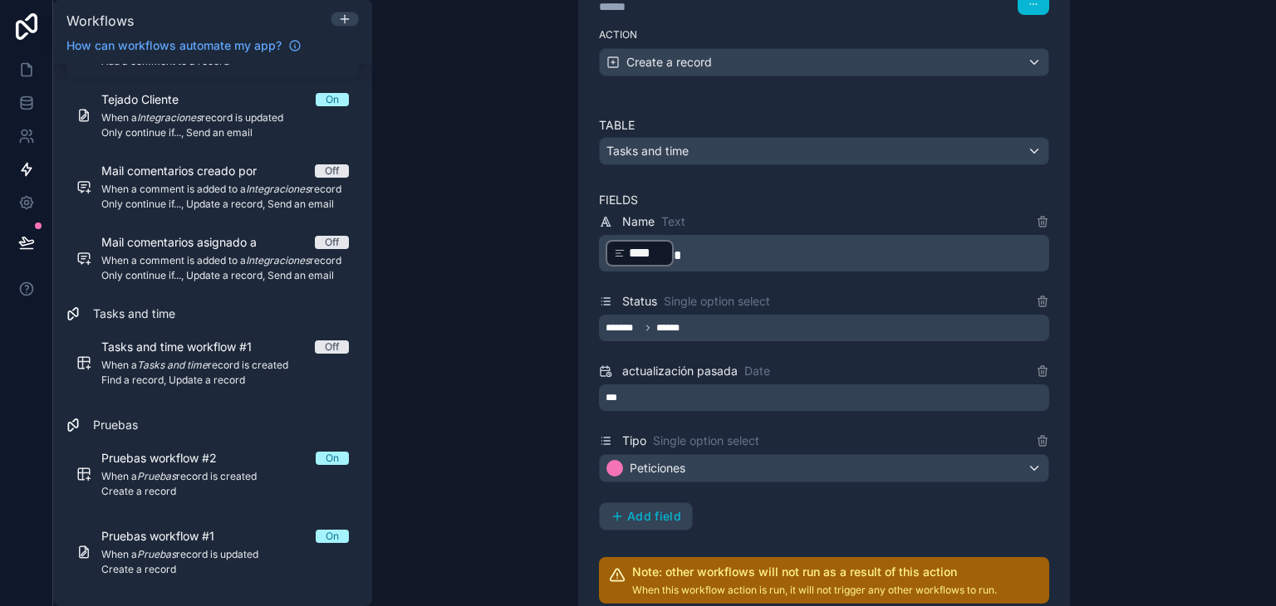
click at [1166, 271] on div "**********" at bounding box center [824, 303] width 904 height 606
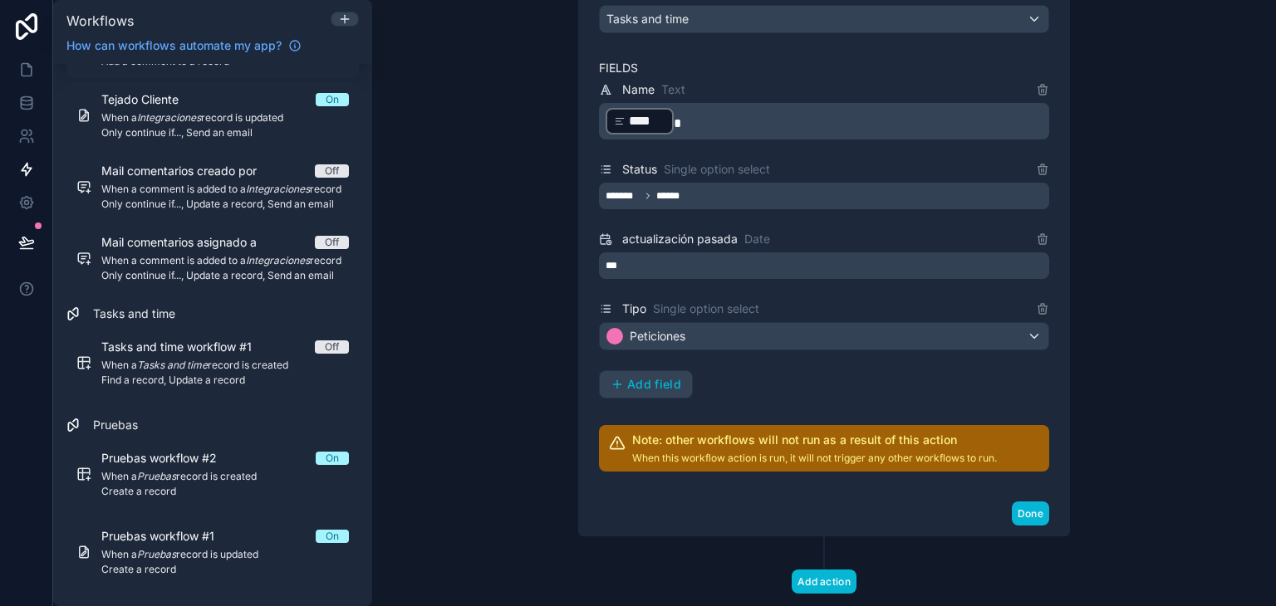
scroll to position [443, 0]
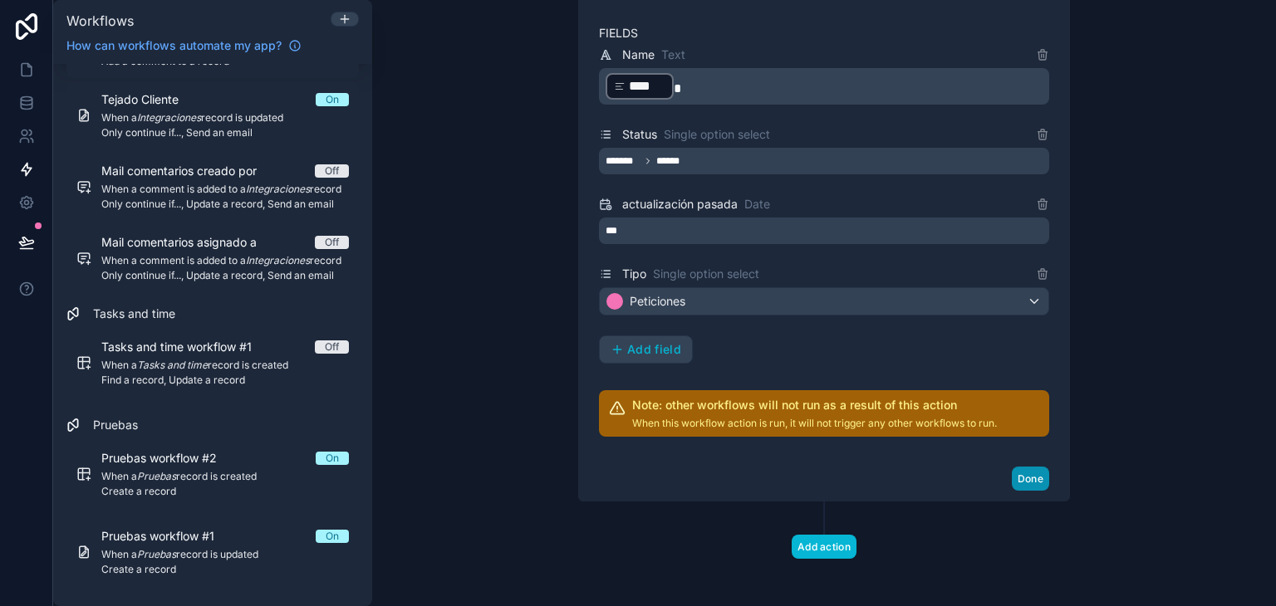
click at [1022, 467] on button "Done" at bounding box center [1030, 479] width 37 height 24
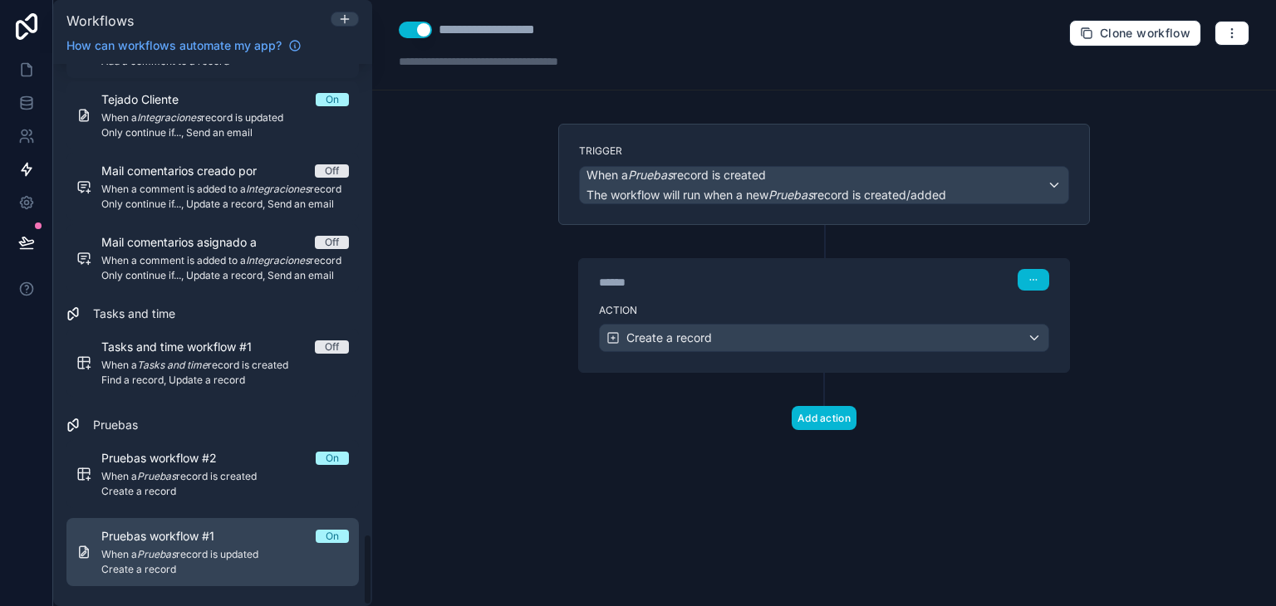
click at [146, 555] on em "Pruebas" at bounding box center [156, 554] width 39 height 12
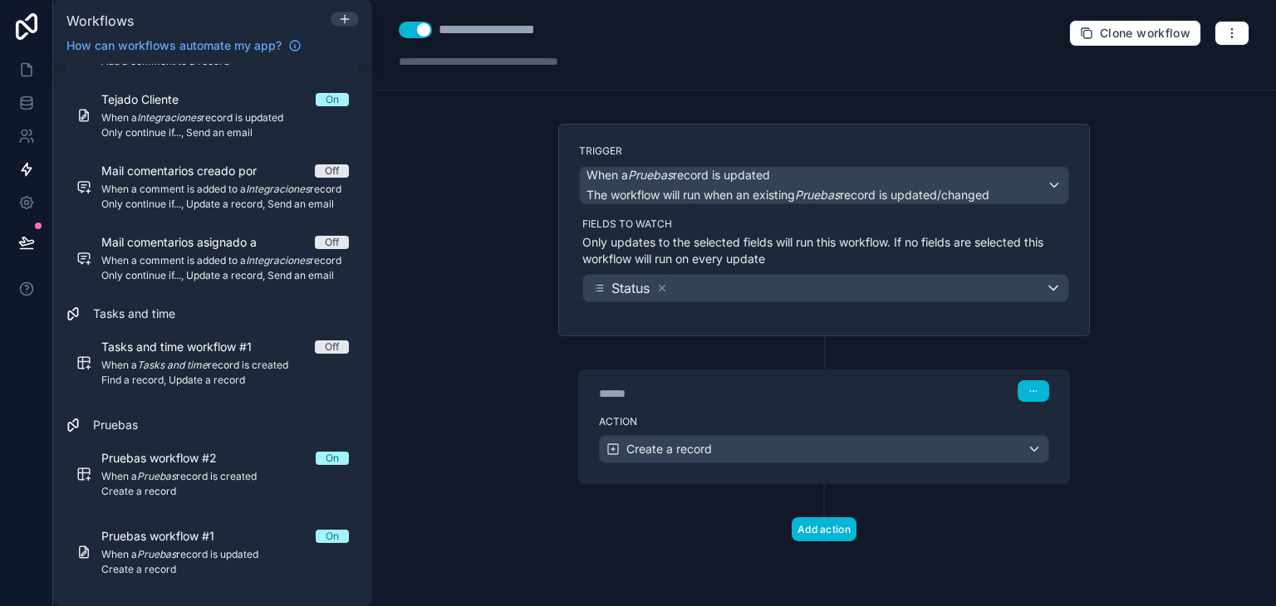
click at [738, 429] on div "Action Create a record" at bounding box center [824, 446] width 490 height 75
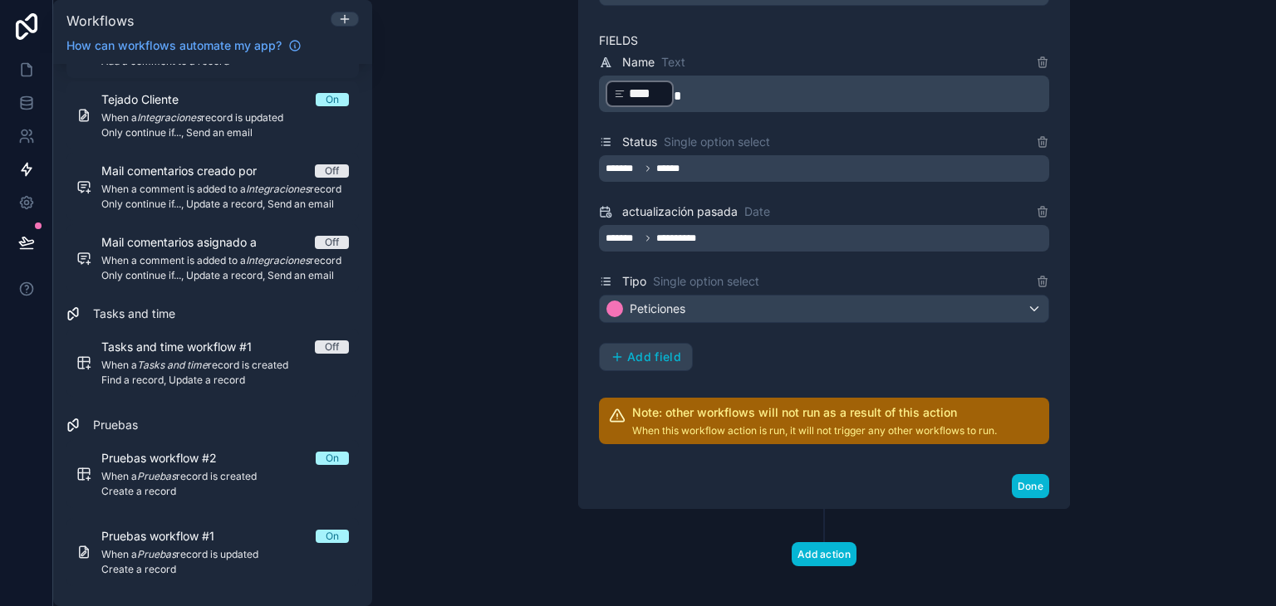
scroll to position [548, 0]
click at [734, 242] on div "**********" at bounding box center [824, 237] width 450 height 27
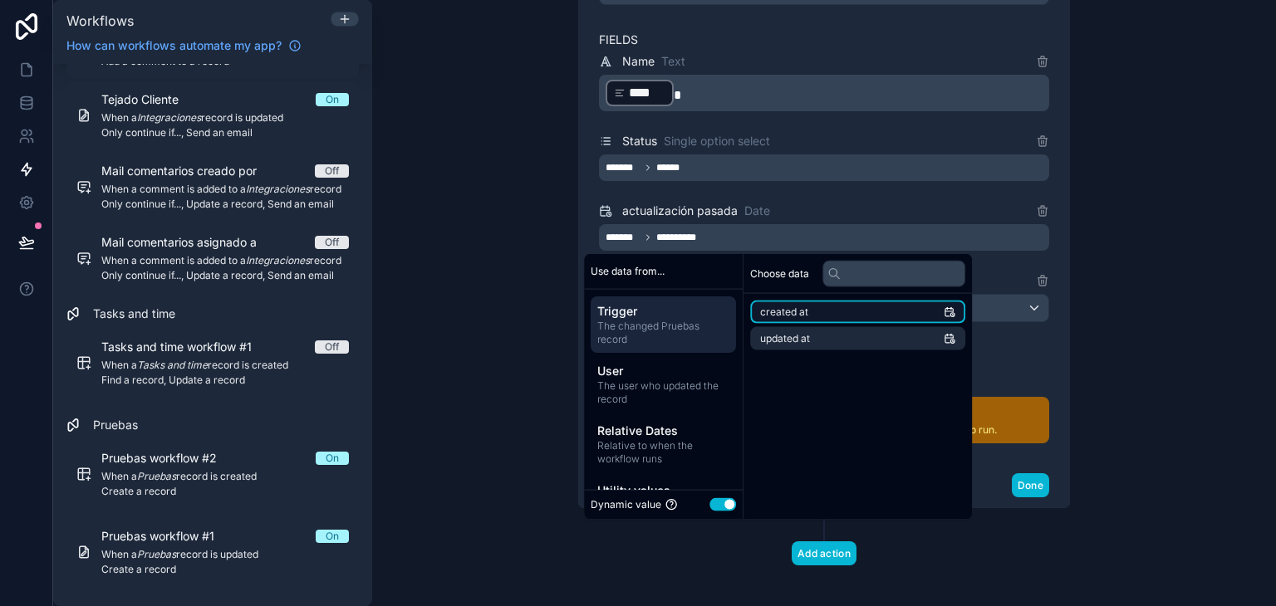
click at [851, 320] on li "created at" at bounding box center [857, 312] width 215 height 23
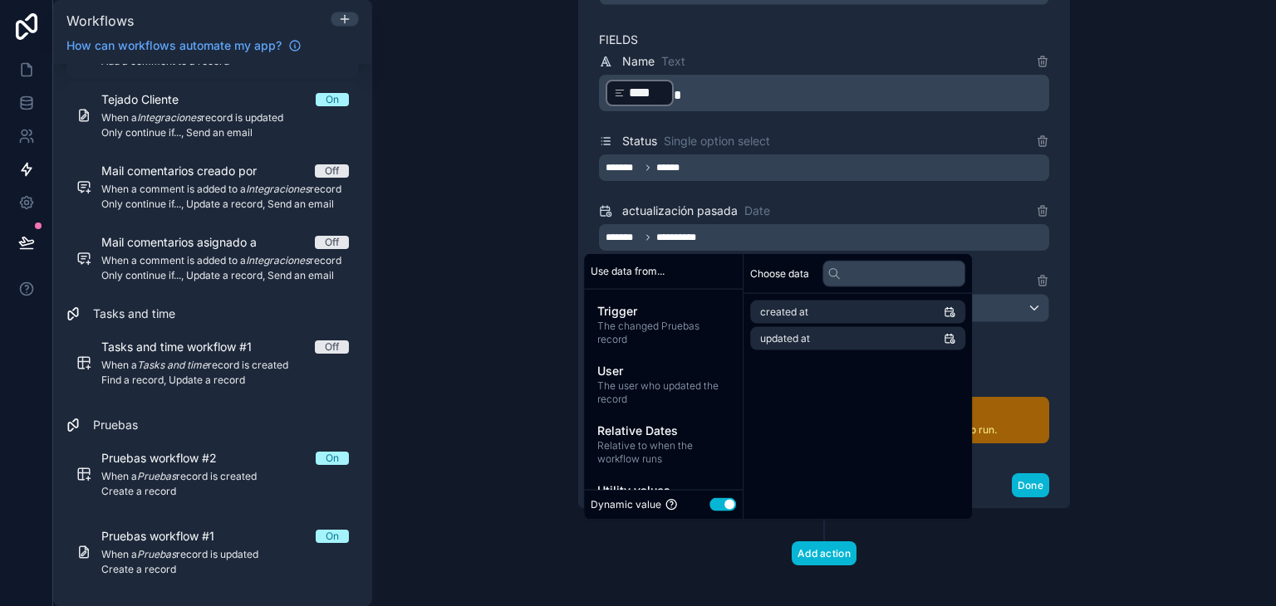
click at [1107, 194] on div "**********" at bounding box center [824, 303] width 904 height 606
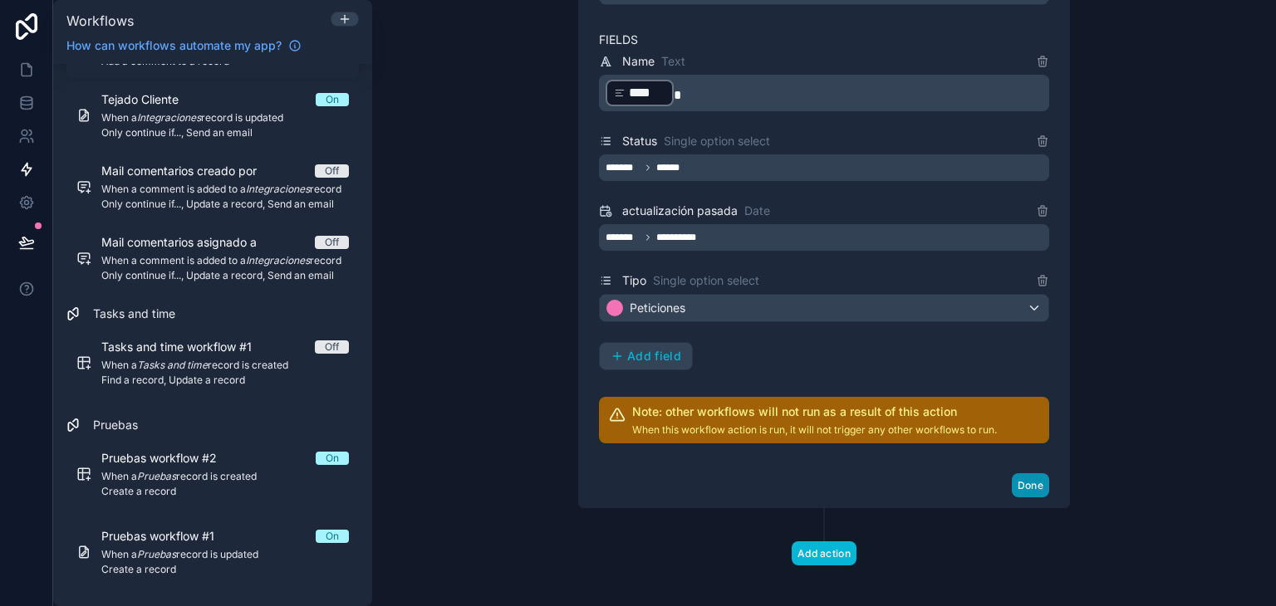
click at [1019, 482] on button "Done" at bounding box center [1030, 486] width 37 height 24
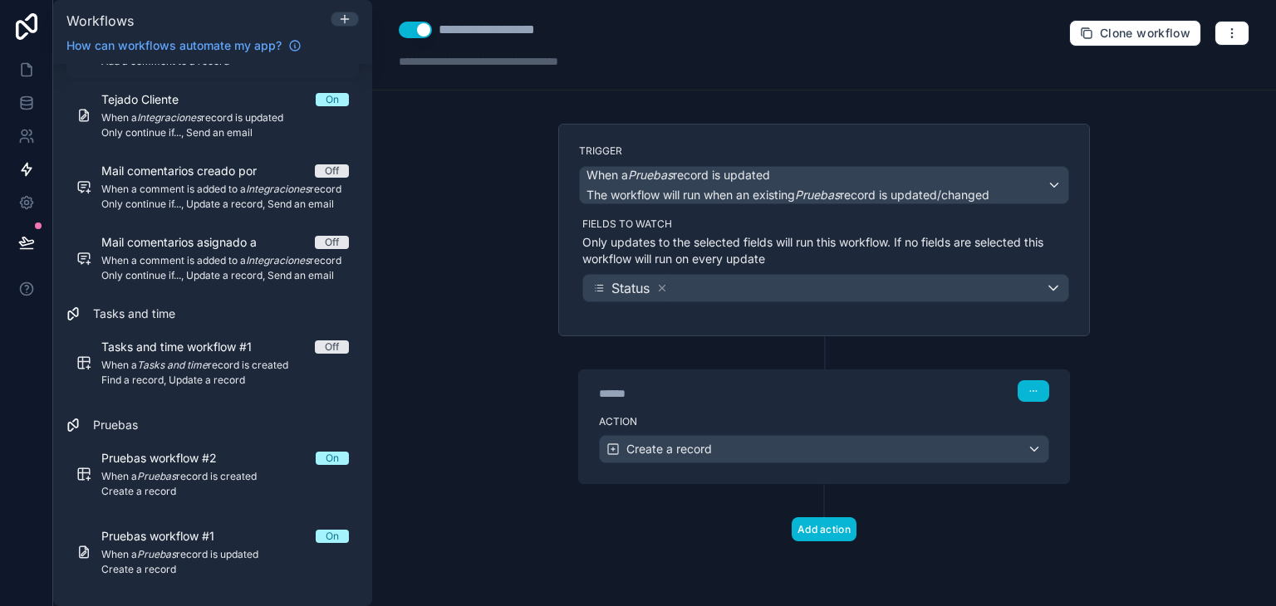
scroll to position [0, 0]
click at [851, 443] on div "Create a record" at bounding box center [824, 449] width 449 height 27
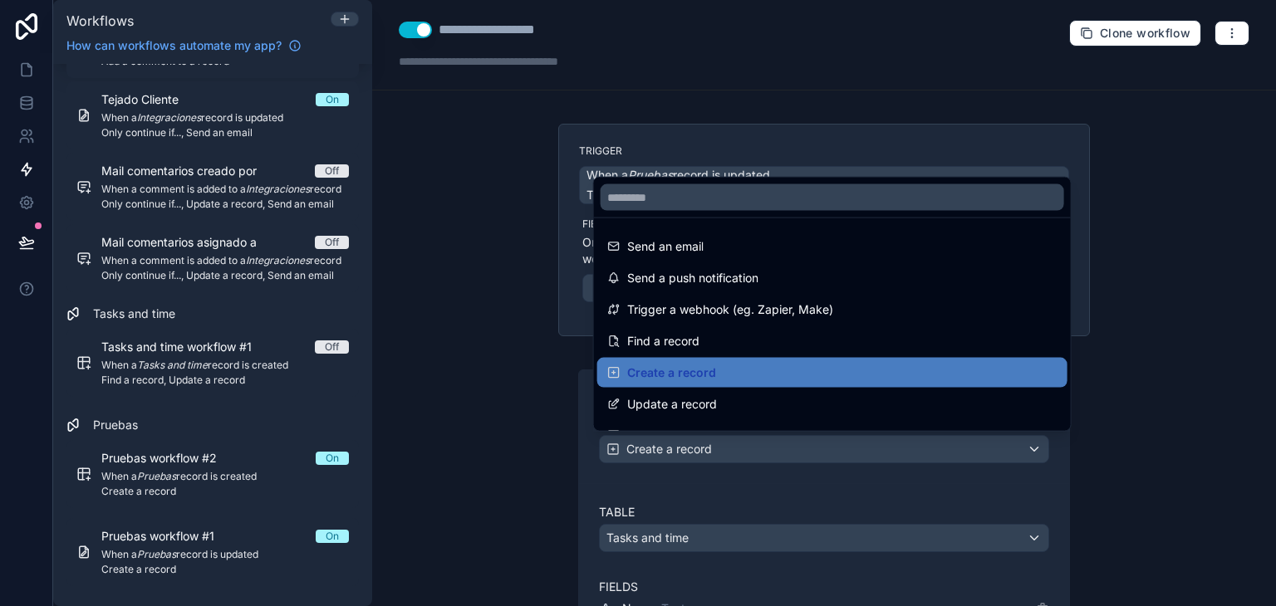
click at [1169, 476] on div at bounding box center [638, 303] width 1276 height 606
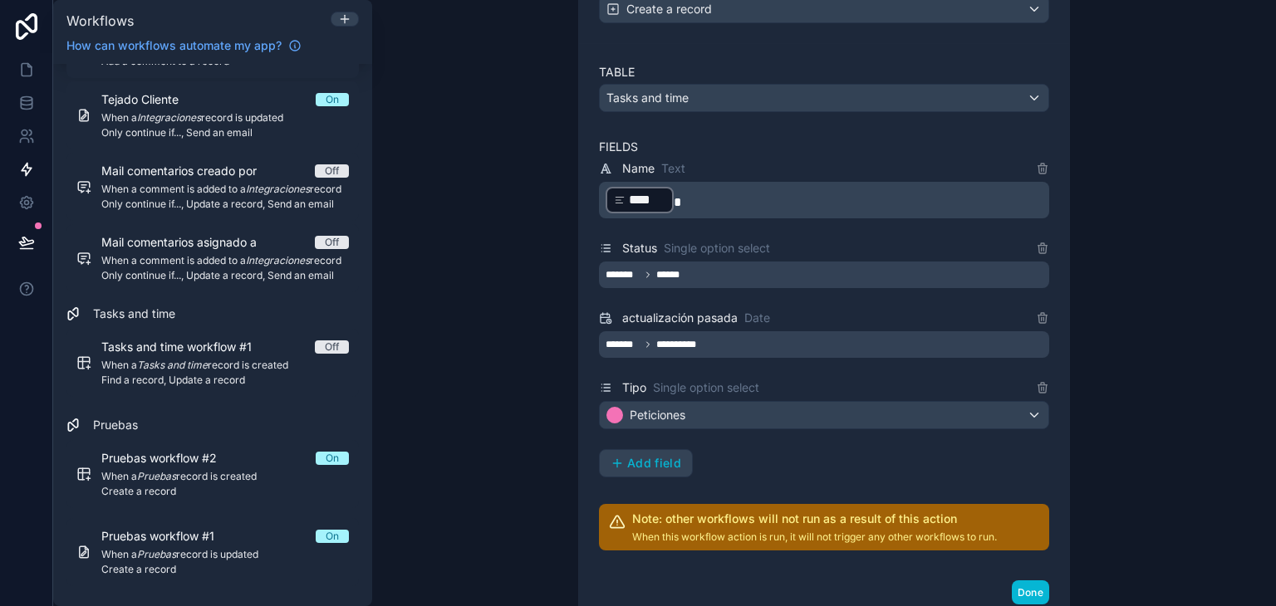
scroll to position [445, 0]
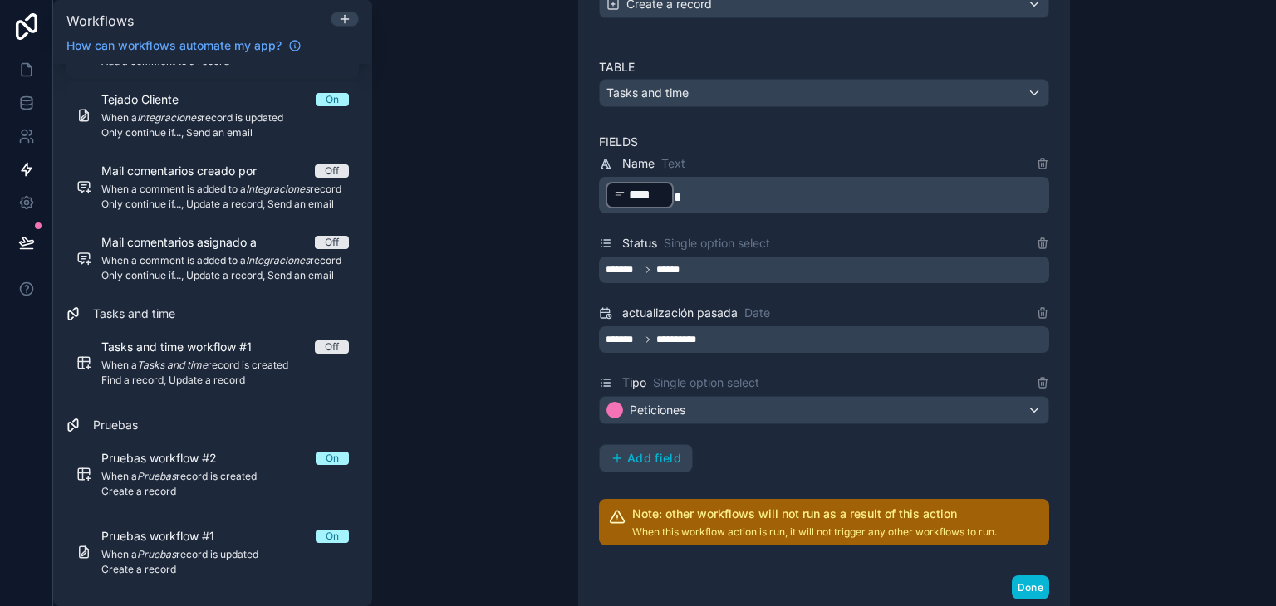
click at [803, 331] on div "**********" at bounding box center [824, 340] width 450 height 27
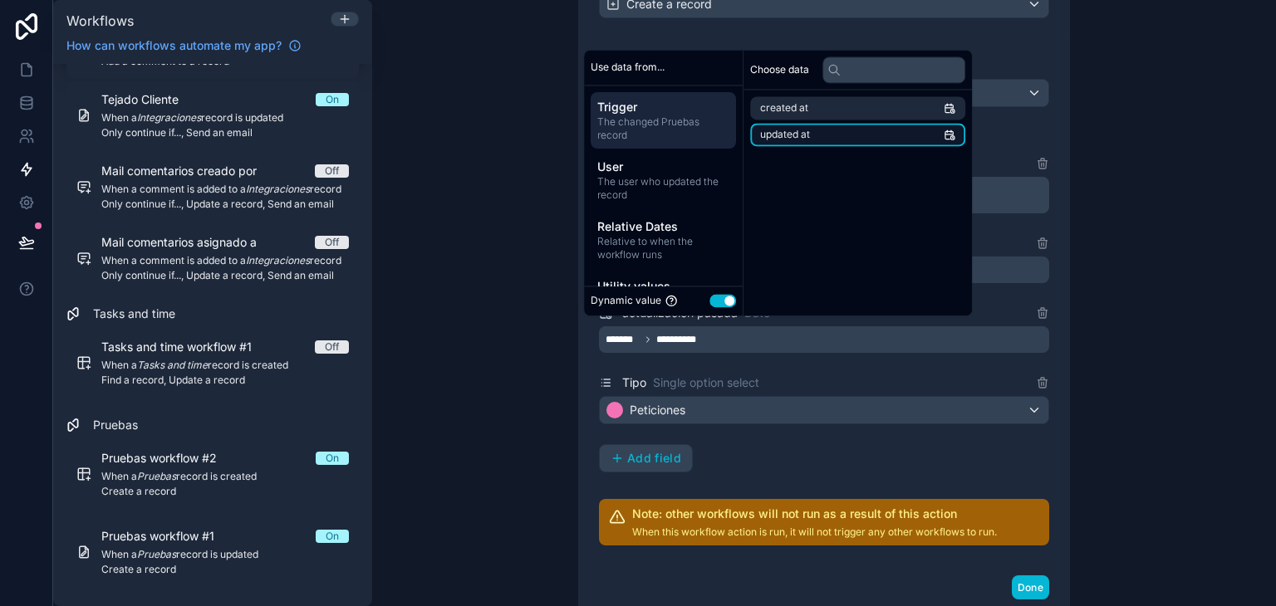
click at [847, 131] on li "updated at" at bounding box center [857, 134] width 215 height 23
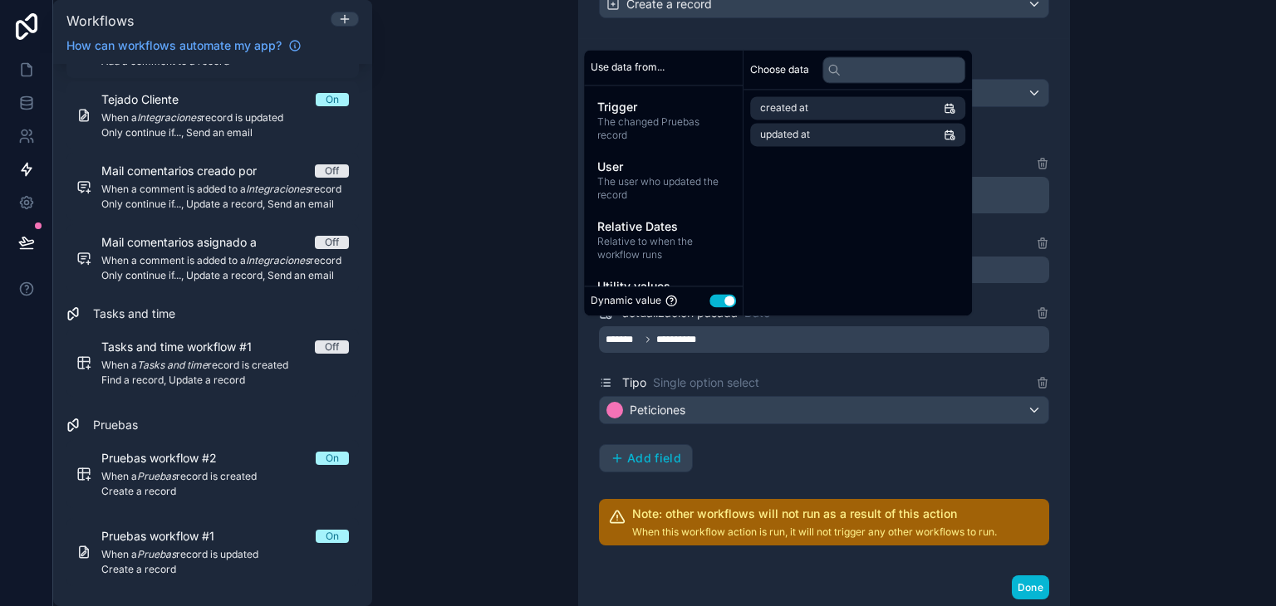
click at [1152, 260] on div "**********" at bounding box center [824, 303] width 904 height 606
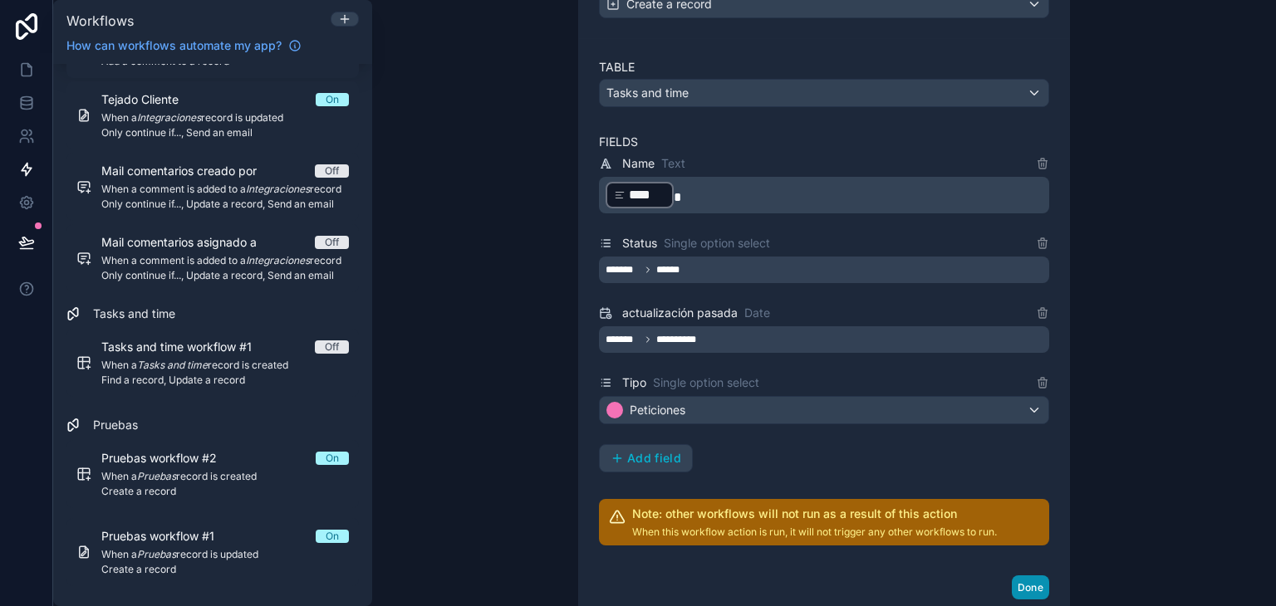
click at [1032, 582] on button "Done" at bounding box center [1030, 588] width 37 height 24
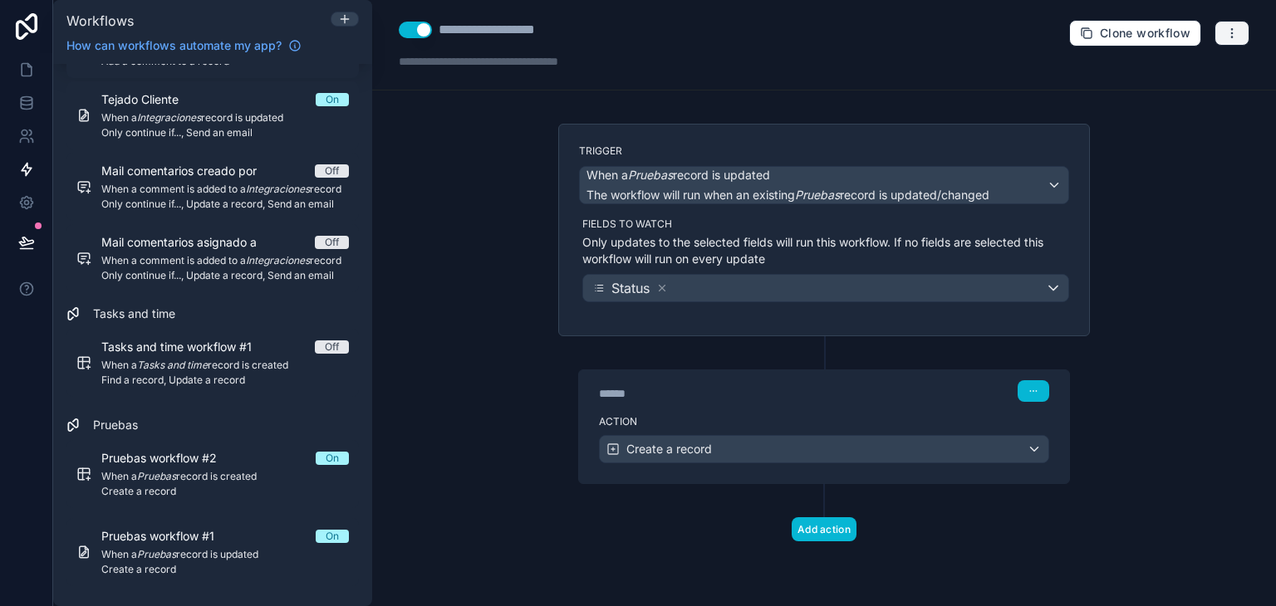
click at [1226, 39] on icon "button" at bounding box center [1231, 33] width 13 height 13
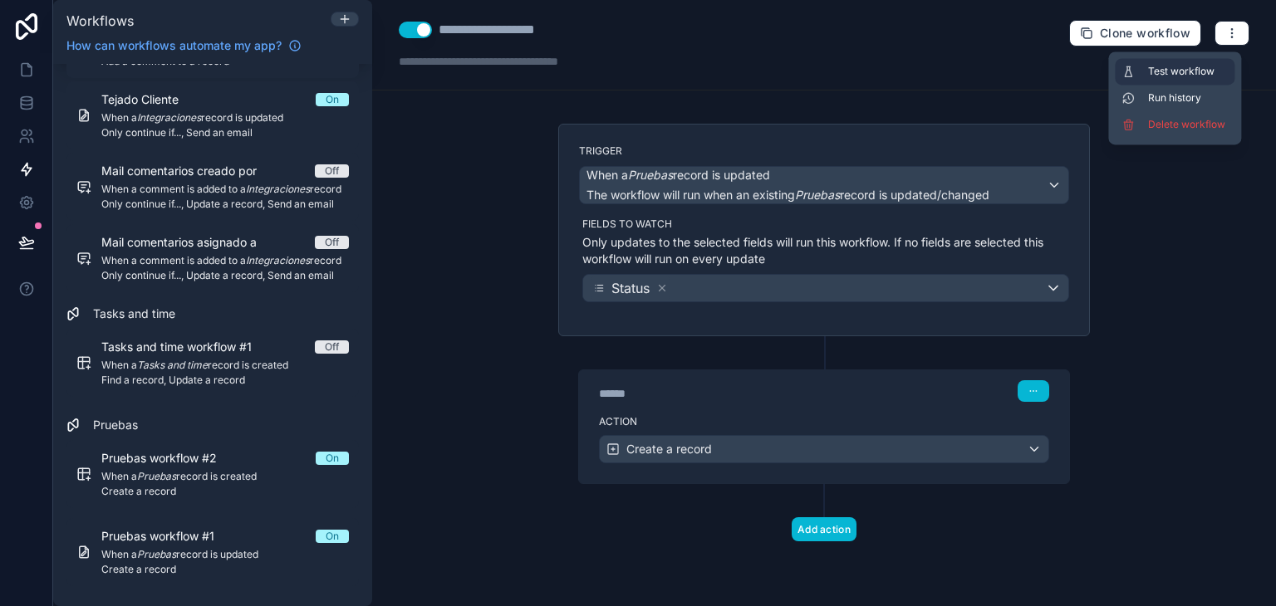
click at [1216, 66] on span "Test workflow" at bounding box center [1188, 71] width 80 height 13
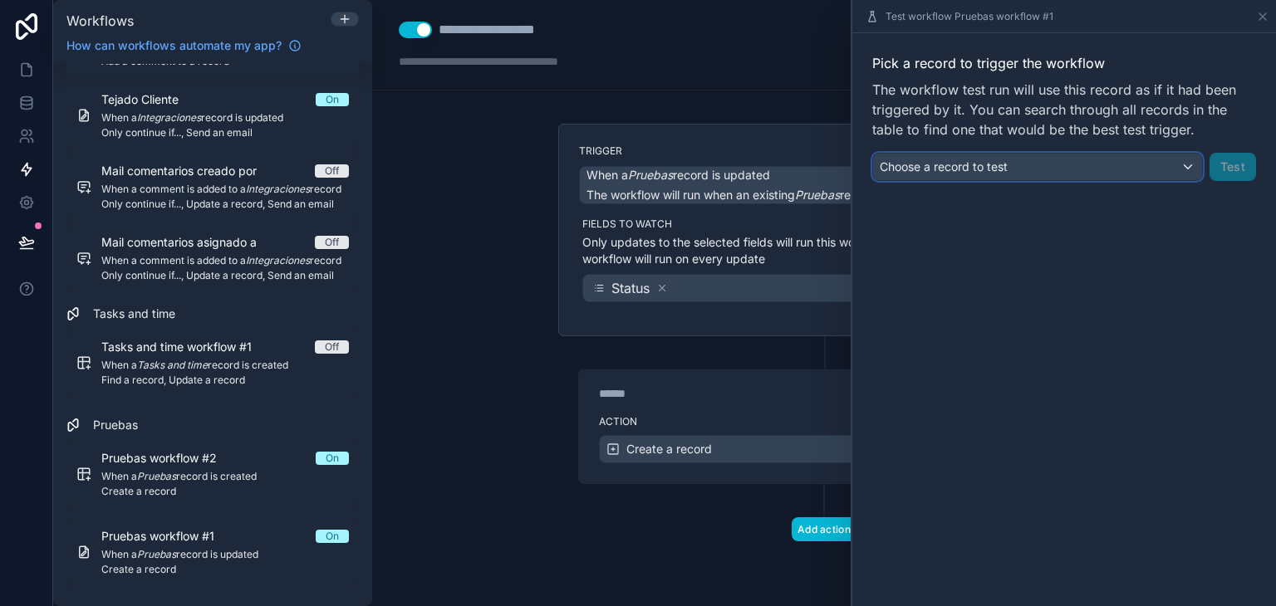
click at [1127, 157] on div "Choose a record to test" at bounding box center [1037, 167] width 329 height 27
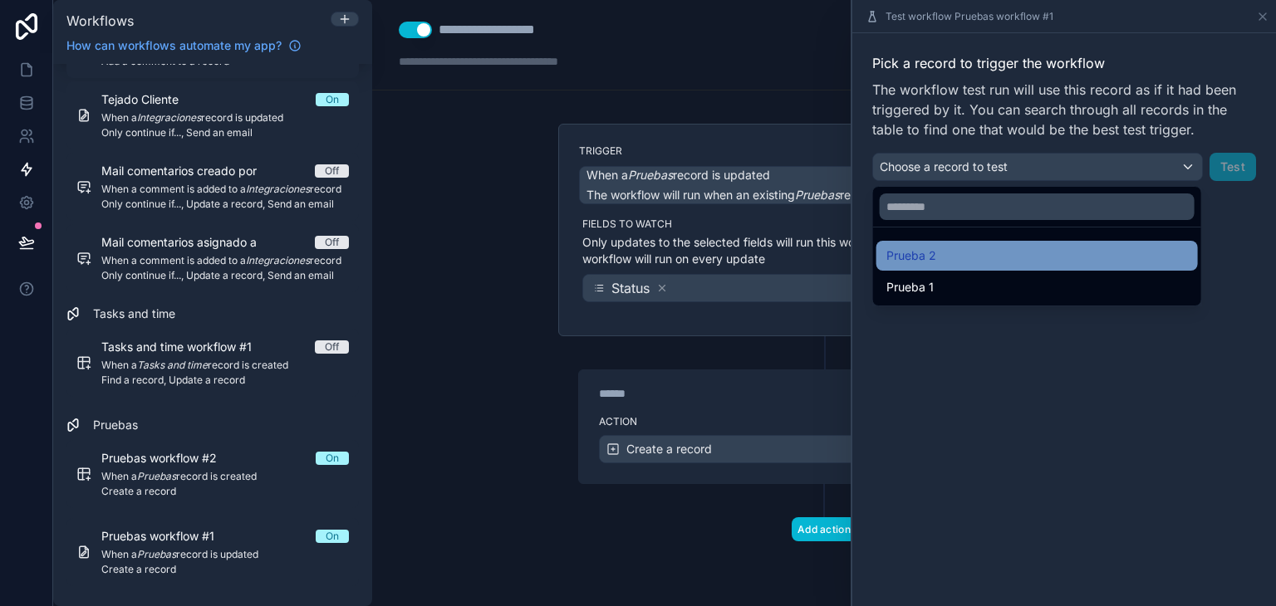
click at [1073, 263] on div "Prueba 2" at bounding box center [1037, 256] width 302 height 20
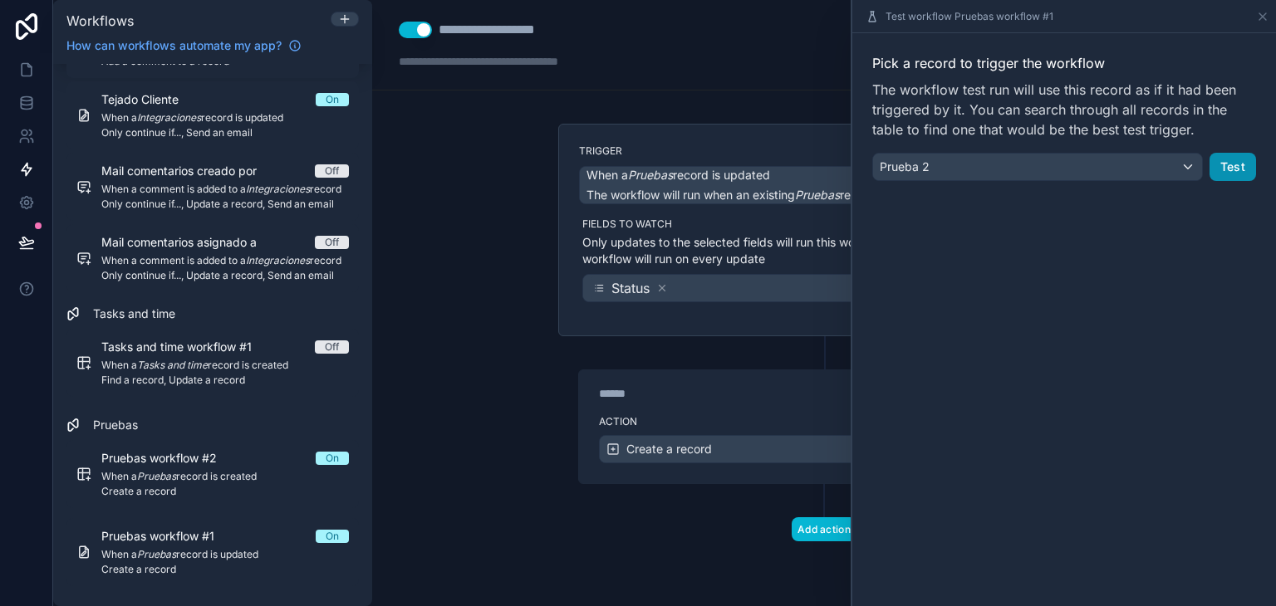
click at [1220, 164] on button "Test" at bounding box center [1233, 167] width 47 height 28
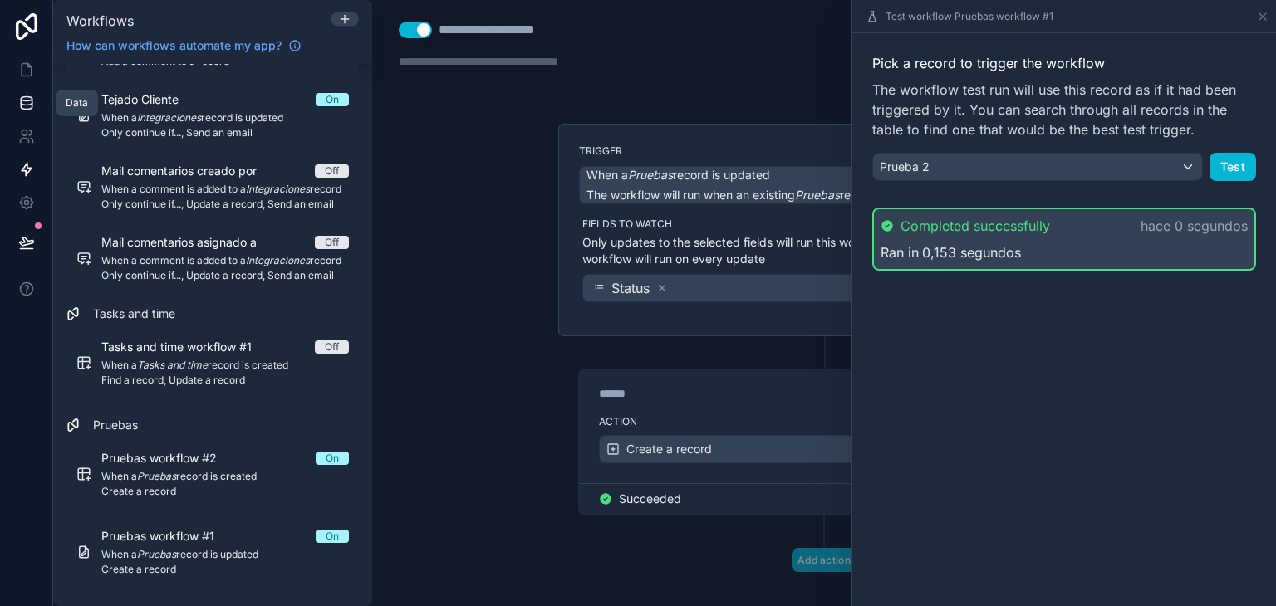
click at [27, 101] on icon at bounding box center [26, 103] width 17 height 17
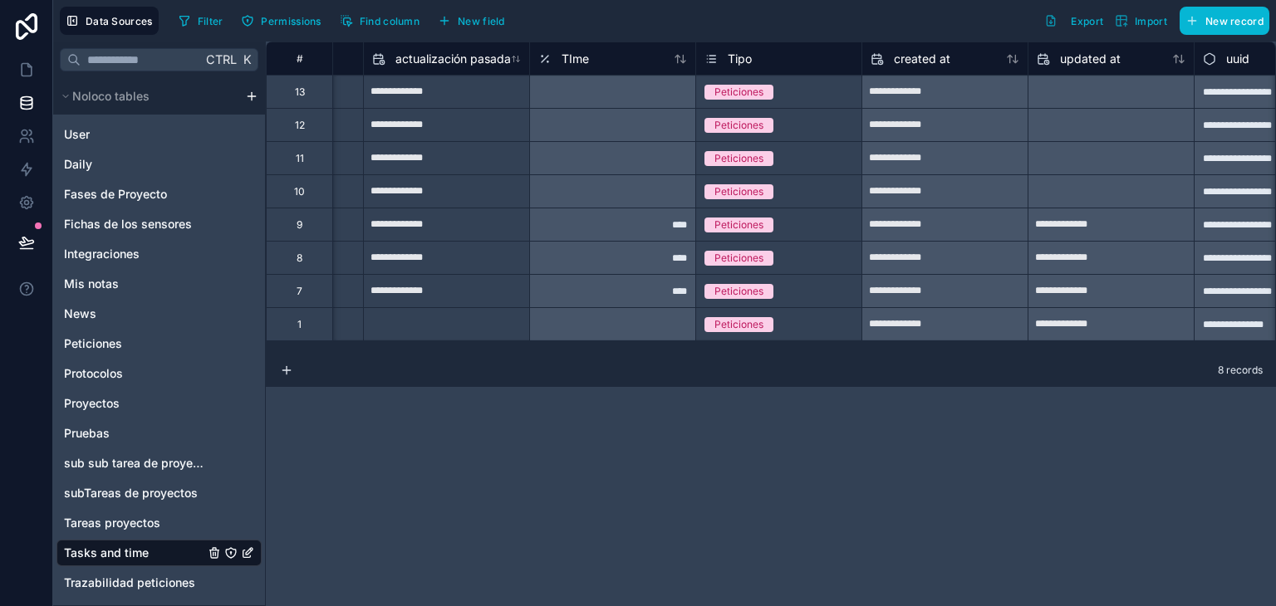
scroll to position [0, 300]
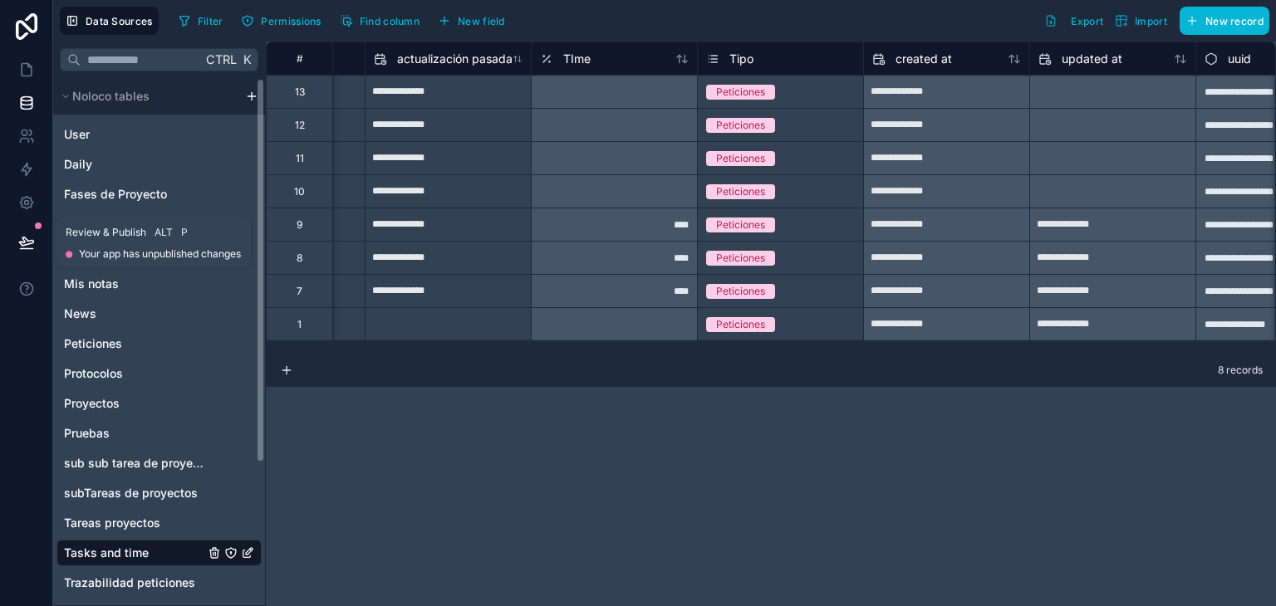
click at [20, 250] on icon at bounding box center [26, 242] width 17 height 17
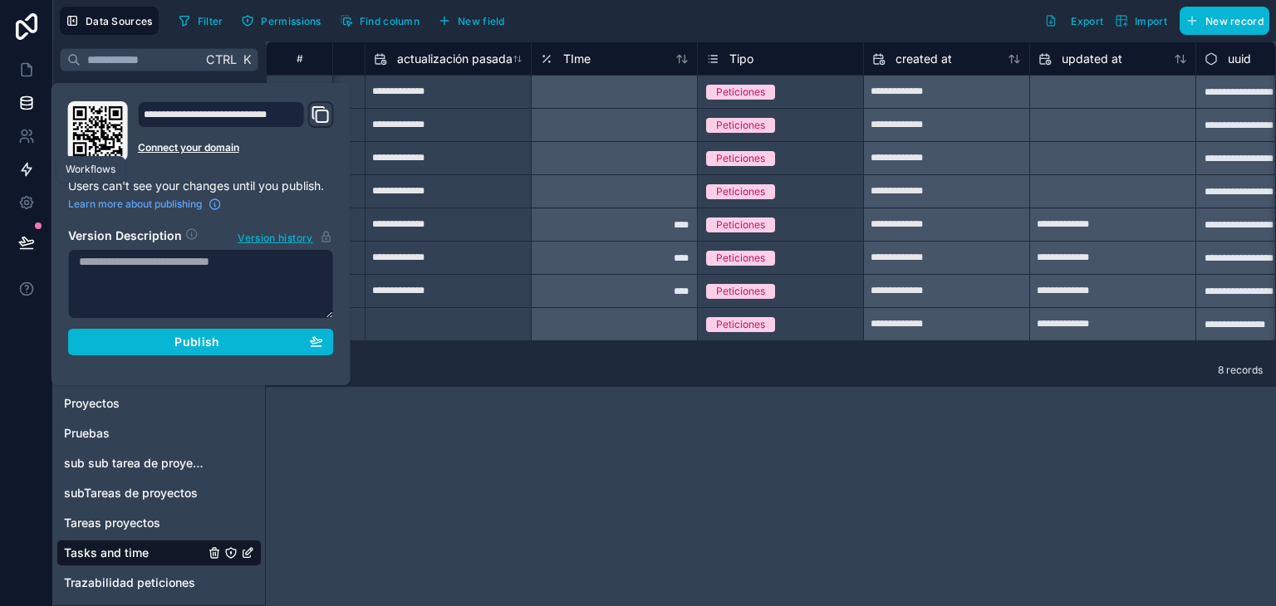
click at [23, 179] on link at bounding box center [26, 169] width 52 height 33
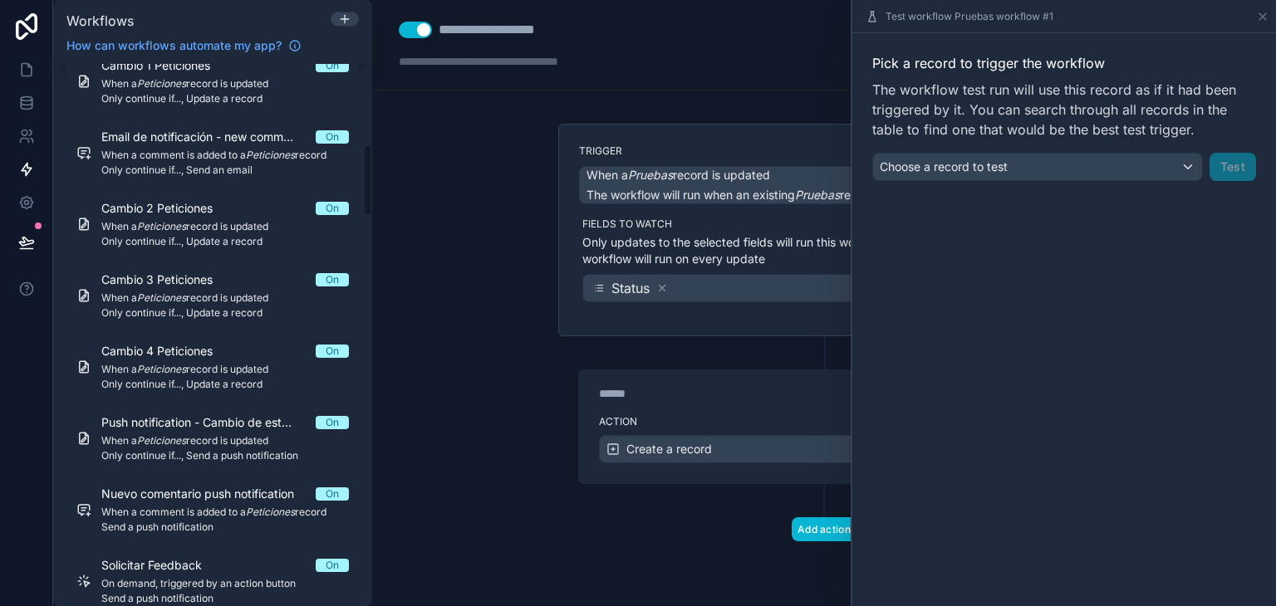
scroll to position [608, 0]
click at [716, 400] on div "****** Step 1" at bounding box center [824, 390] width 490 height 38
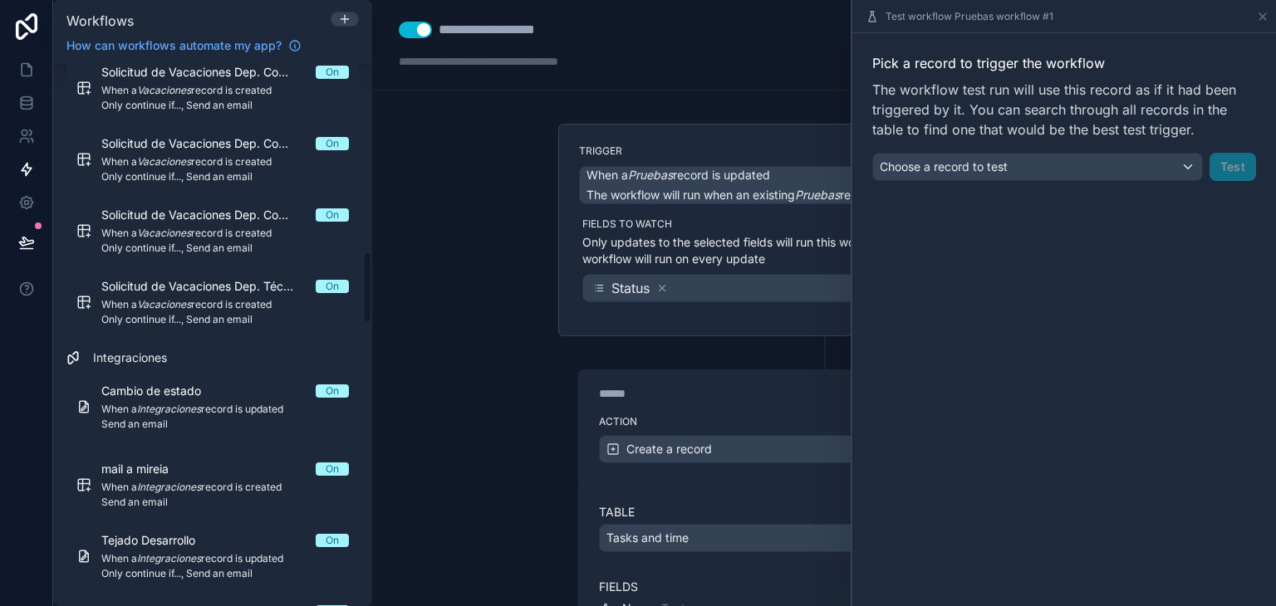
scroll to position [3552, 0]
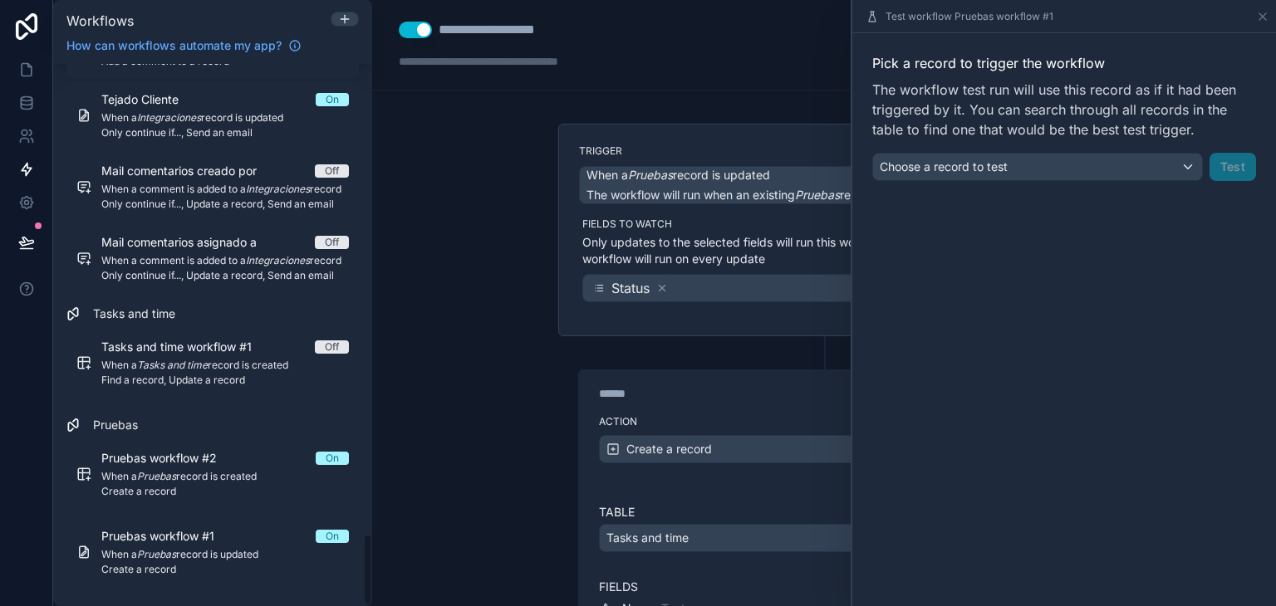
drag, startPoint x: 368, startPoint y: 266, endPoint x: 415, endPoint y: 641, distance: 378.5
click at [415, 606] on html "Workflows How can workflows automate my app? Filter by table Peticiones Comment…" at bounding box center [638, 303] width 1276 height 606
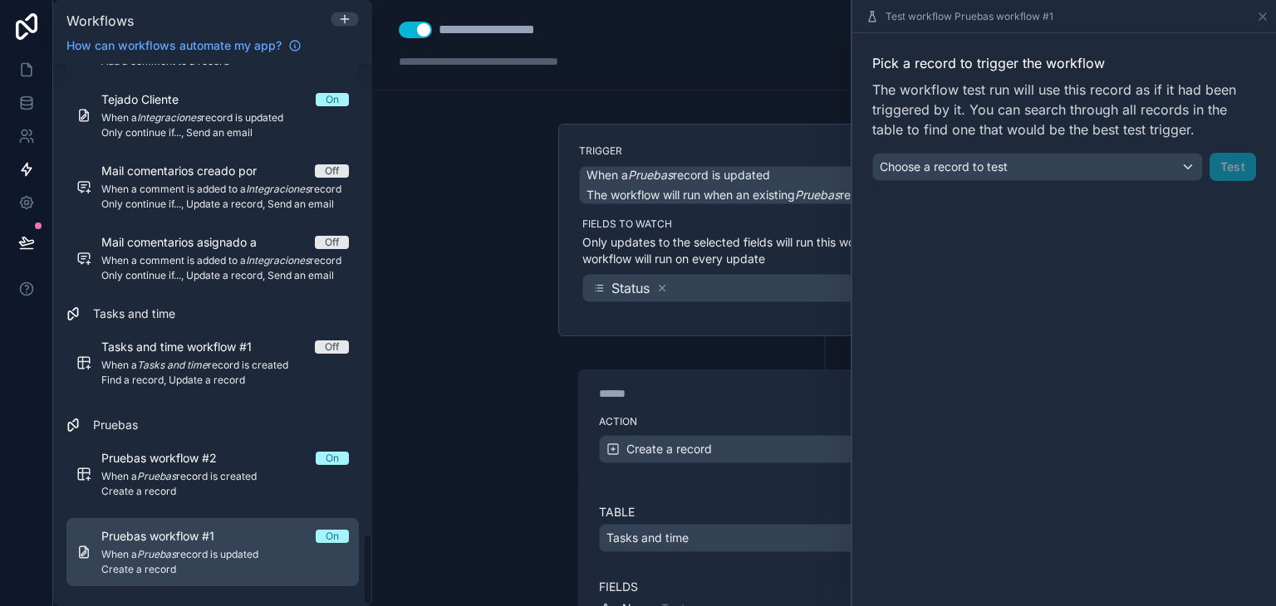
click at [260, 551] on span "When a Pruebas record is updated" at bounding box center [225, 554] width 248 height 13
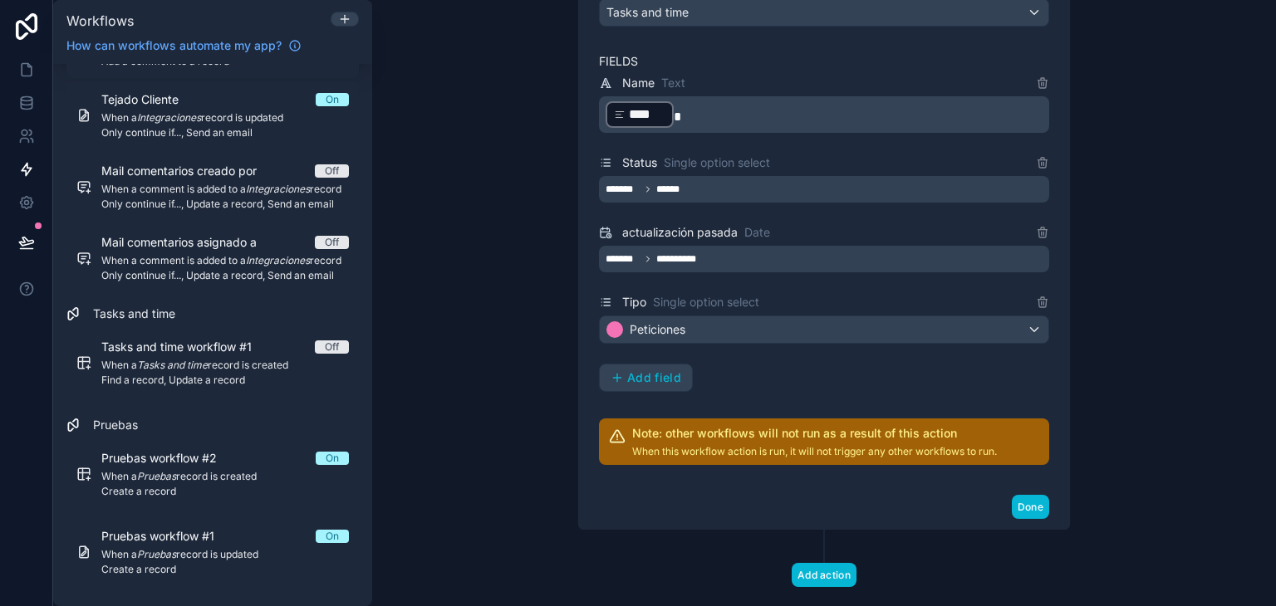
scroll to position [502, 0]
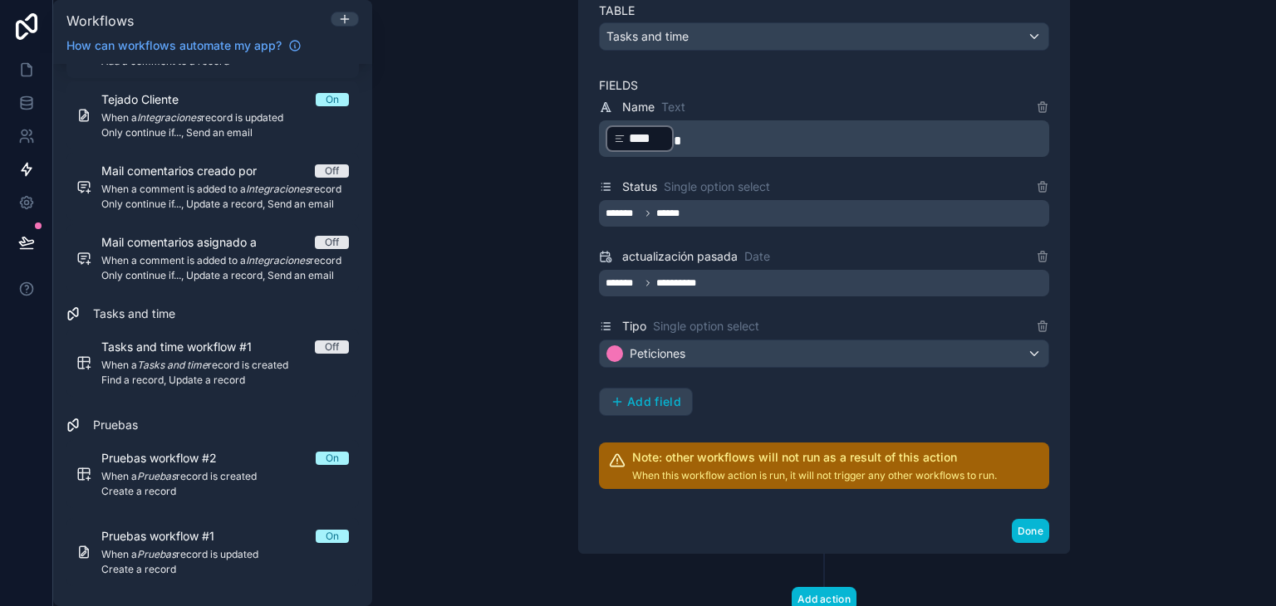
click at [775, 283] on div "**********" at bounding box center [824, 283] width 450 height 27
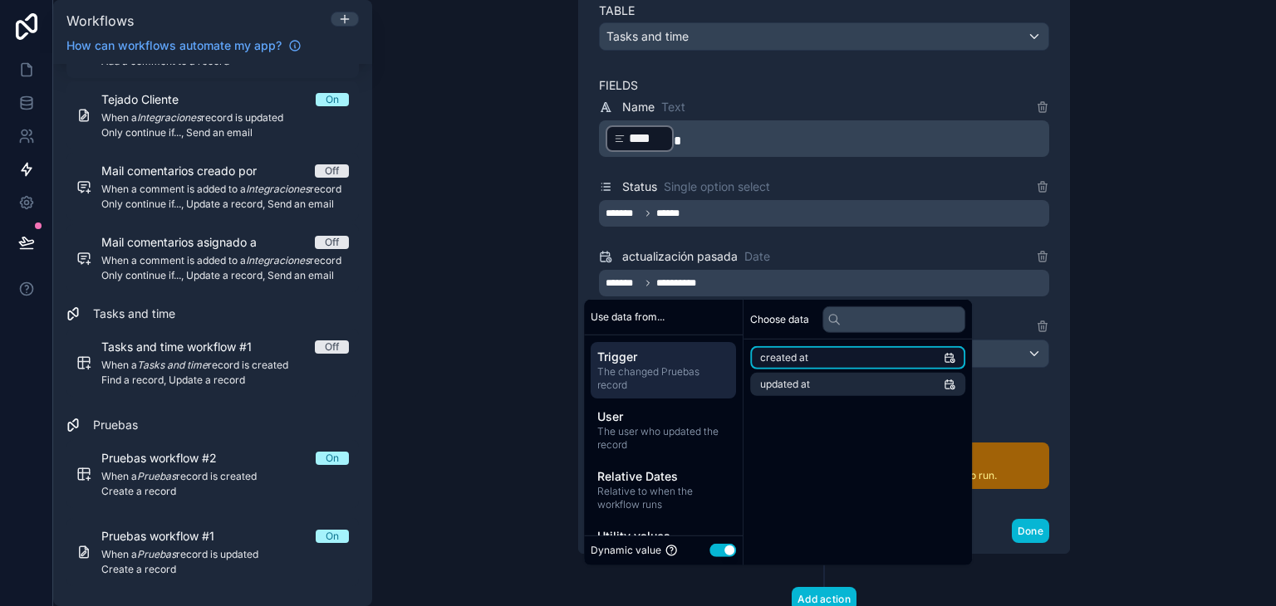
click at [813, 356] on li "created at" at bounding box center [857, 357] width 215 height 23
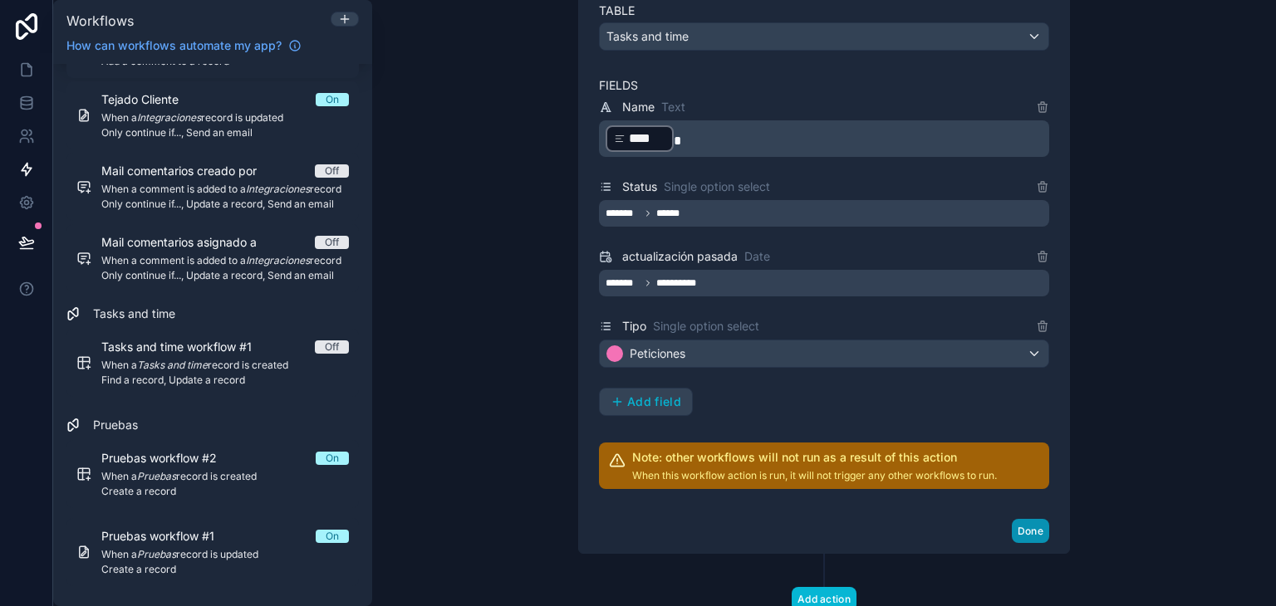
click at [1017, 523] on button "Done" at bounding box center [1030, 531] width 37 height 24
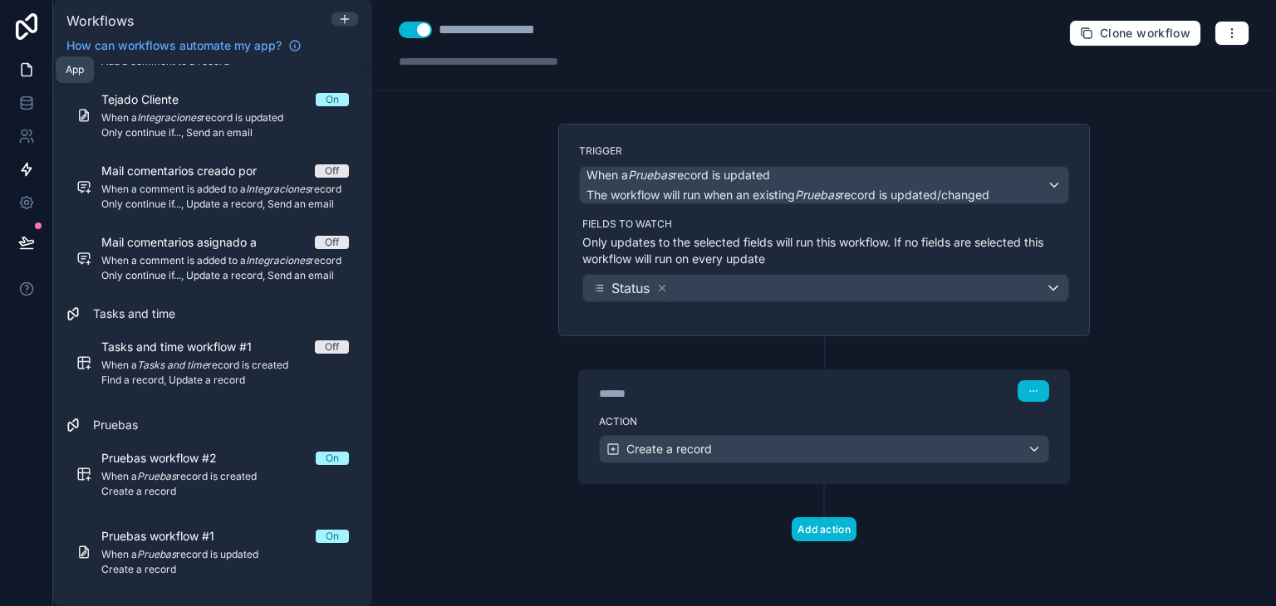
click at [30, 73] on icon at bounding box center [27, 70] width 10 height 12
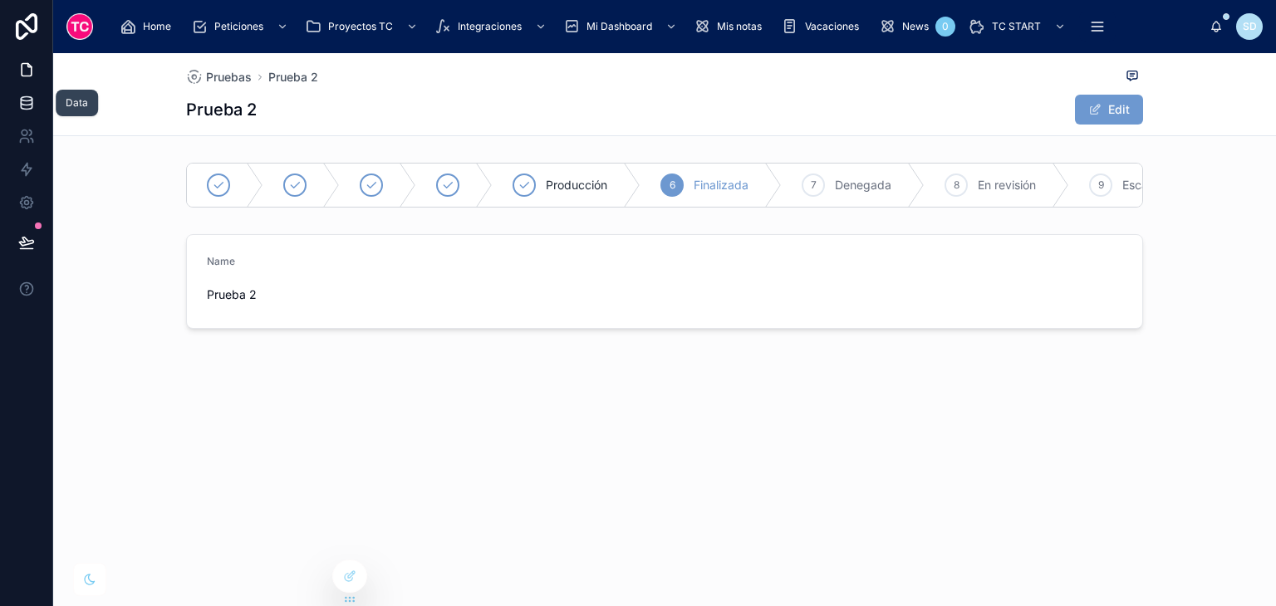
click at [33, 96] on icon at bounding box center [26, 103] width 17 height 17
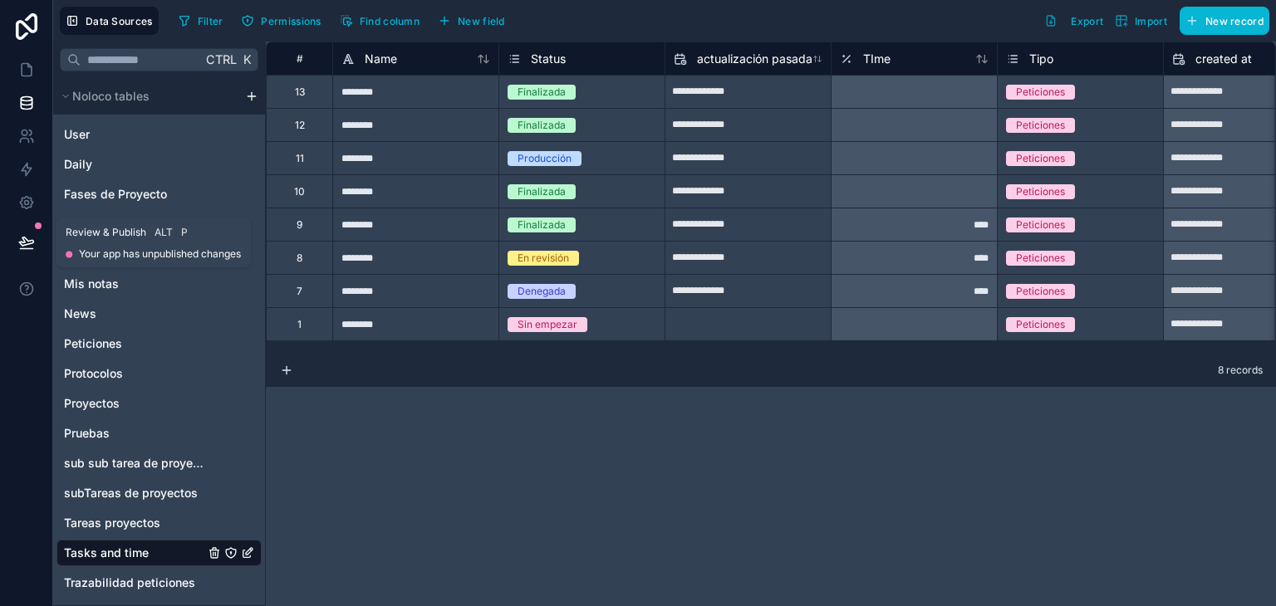
click at [22, 250] on icon at bounding box center [26, 242] width 17 height 17
click at [30, 172] on icon at bounding box center [26, 169] width 17 height 17
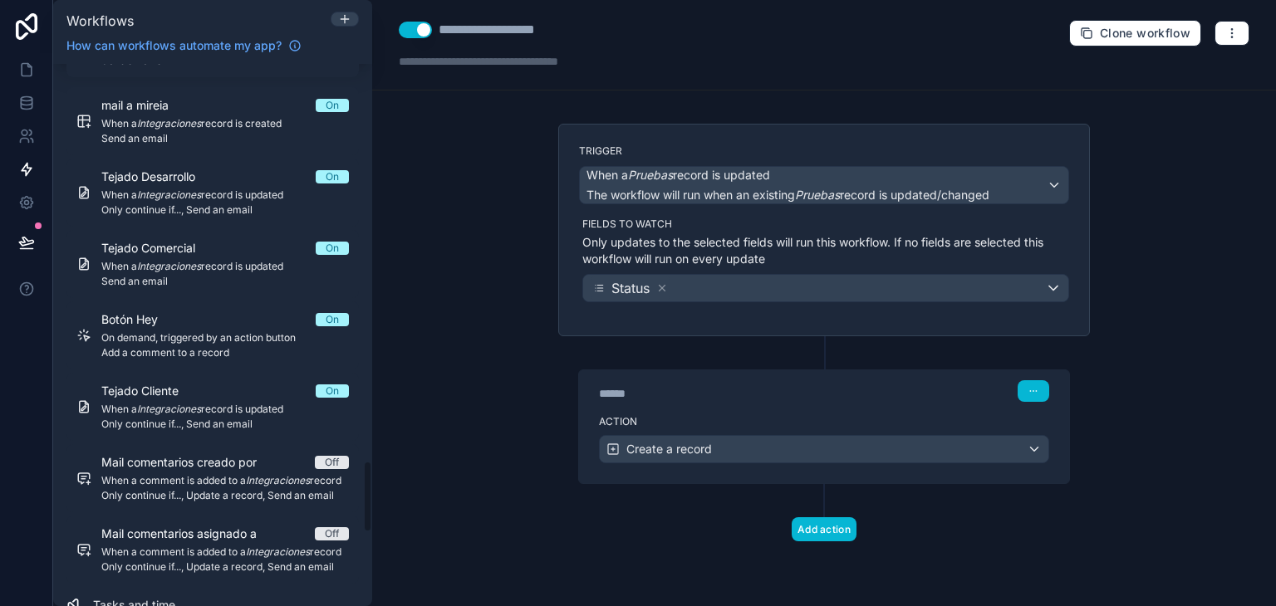
scroll to position [3552, 0]
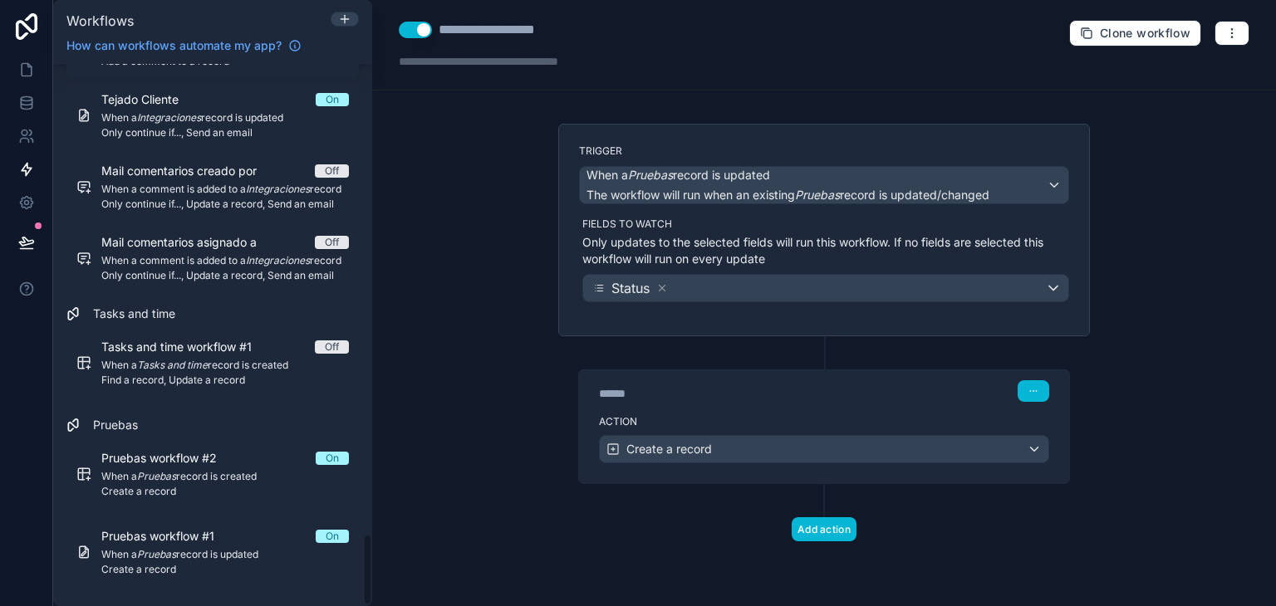
drag, startPoint x: 367, startPoint y: 87, endPoint x: 412, endPoint y: 582, distance: 496.4
click at [412, 582] on div "Workflows How can workflows automate my app? Filter by table Peticiones Comment…" at bounding box center [664, 303] width 1223 height 606
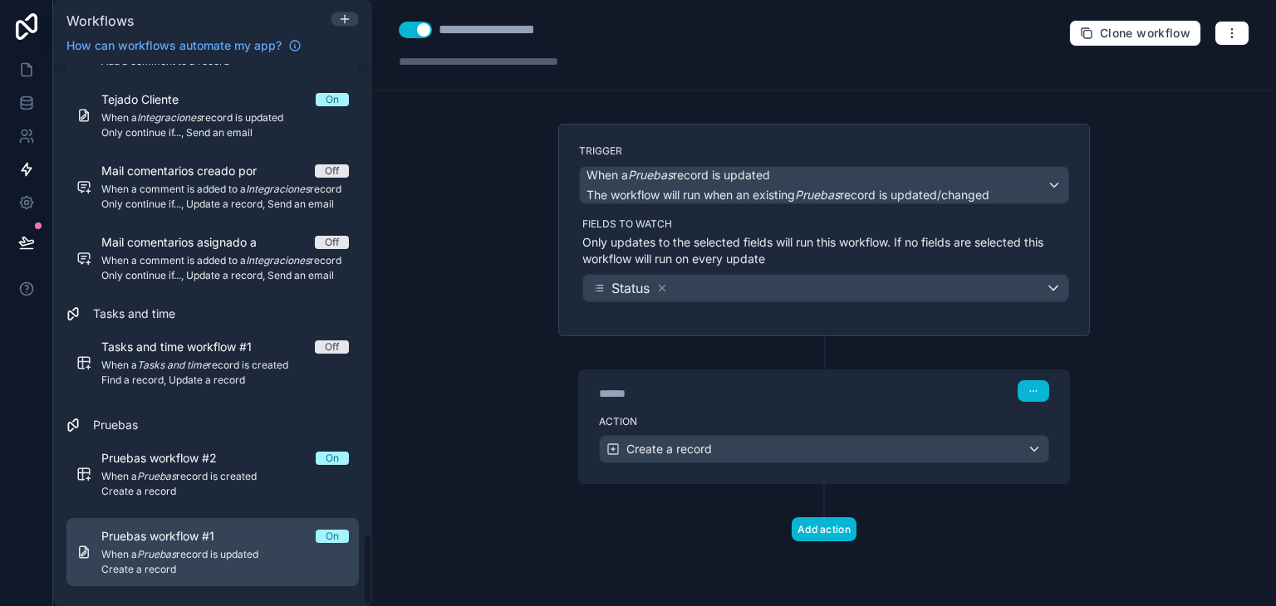
click at [253, 535] on div "Pruebas workflow #1 On" at bounding box center [225, 536] width 248 height 17
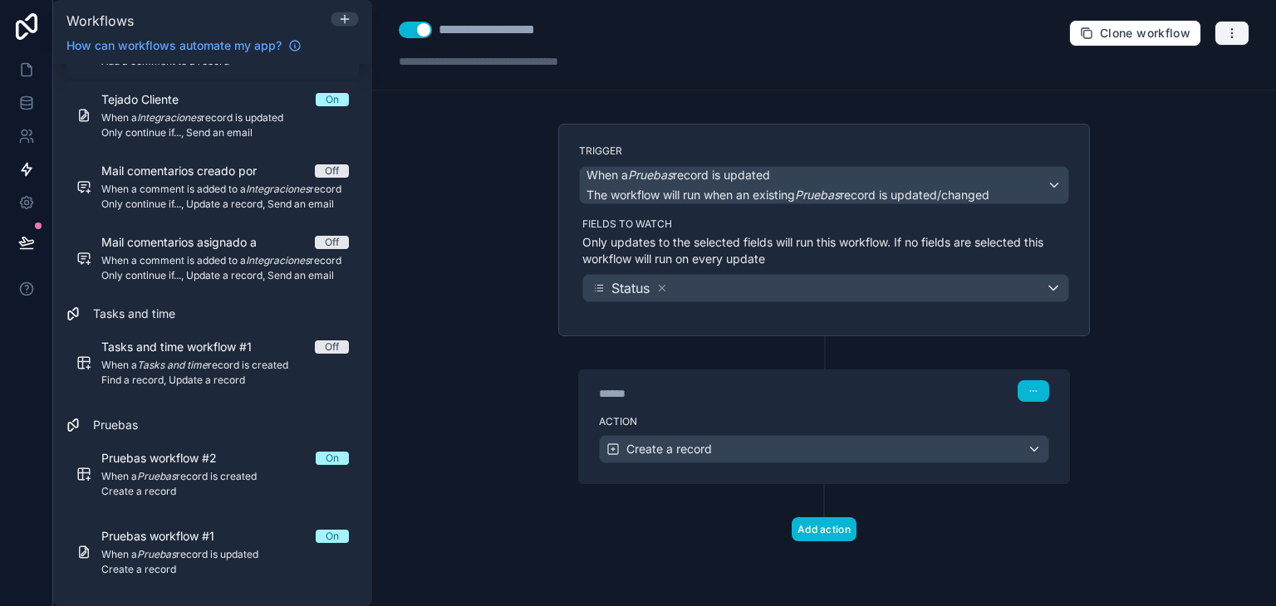
click at [1231, 34] on icon "button" at bounding box center [1231, 33] width 13 height 13
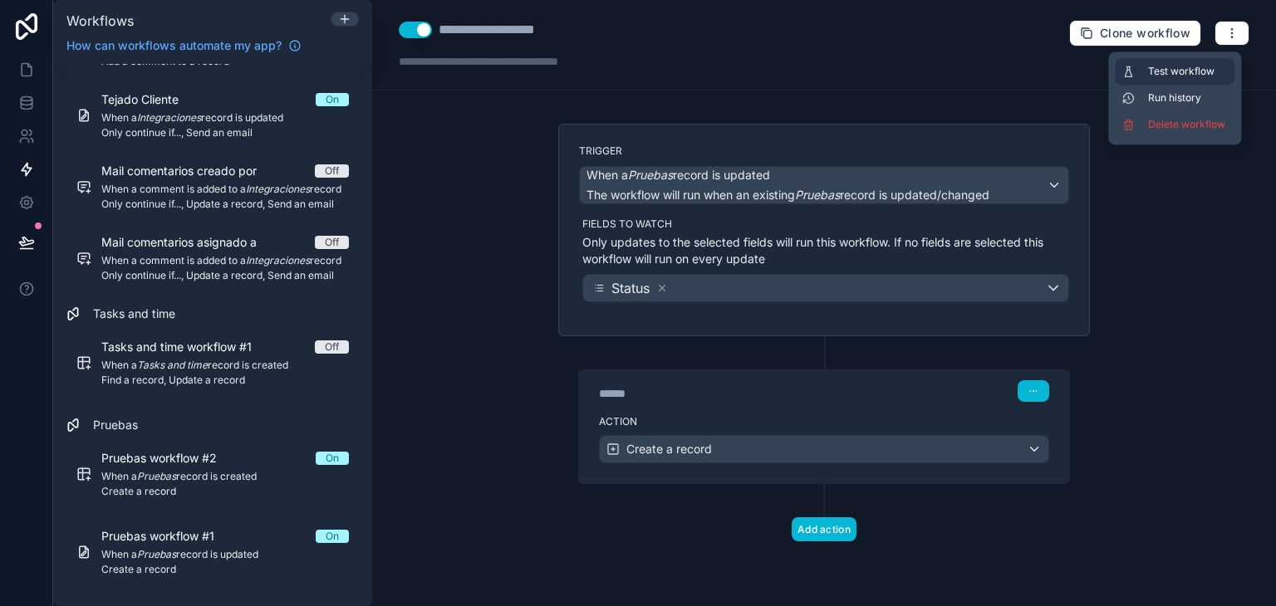
click at [1196, 62] on button "Test workflow" at bounding box center [1175, 71] width 120 height 27
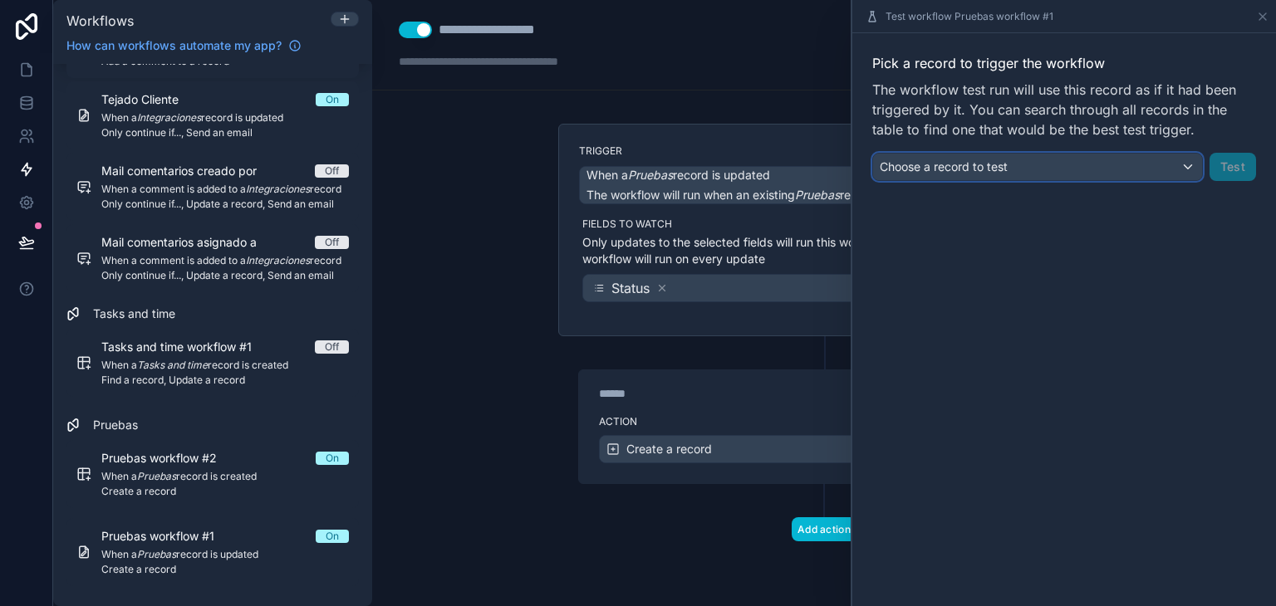
click at [1166, 175] on div "Choose a record to test" at bounding box center [1037, 167] width 329 height 27
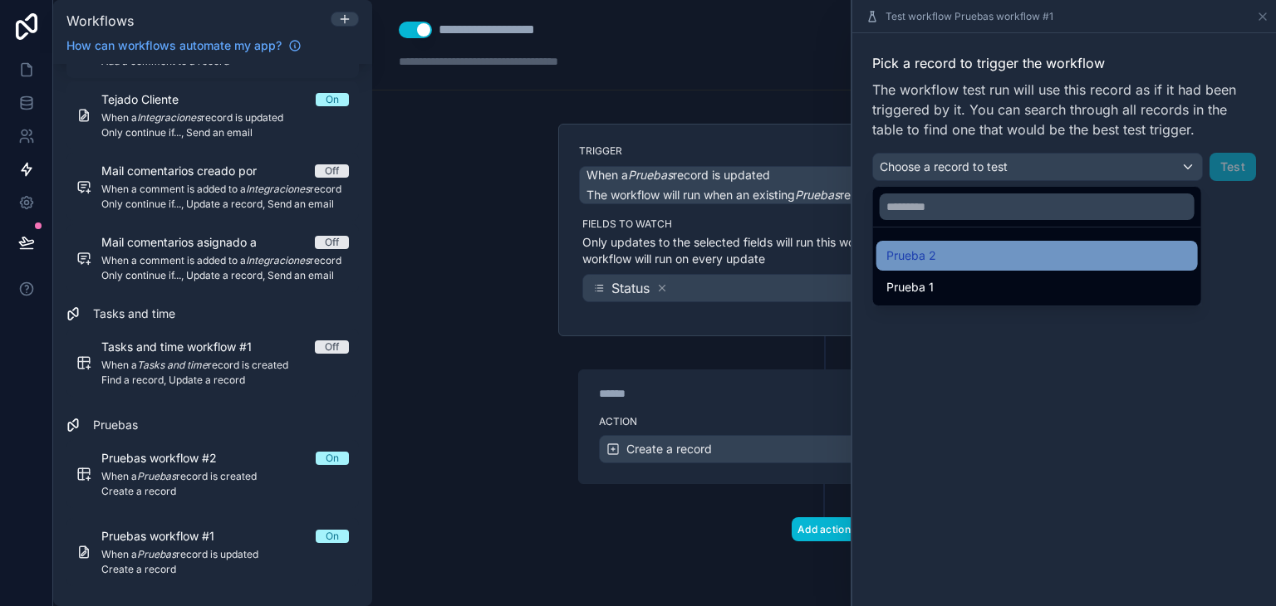
click at [1140, 249] on div "Prueba 2" at bounding box center [1037, 256] width 302 height 20
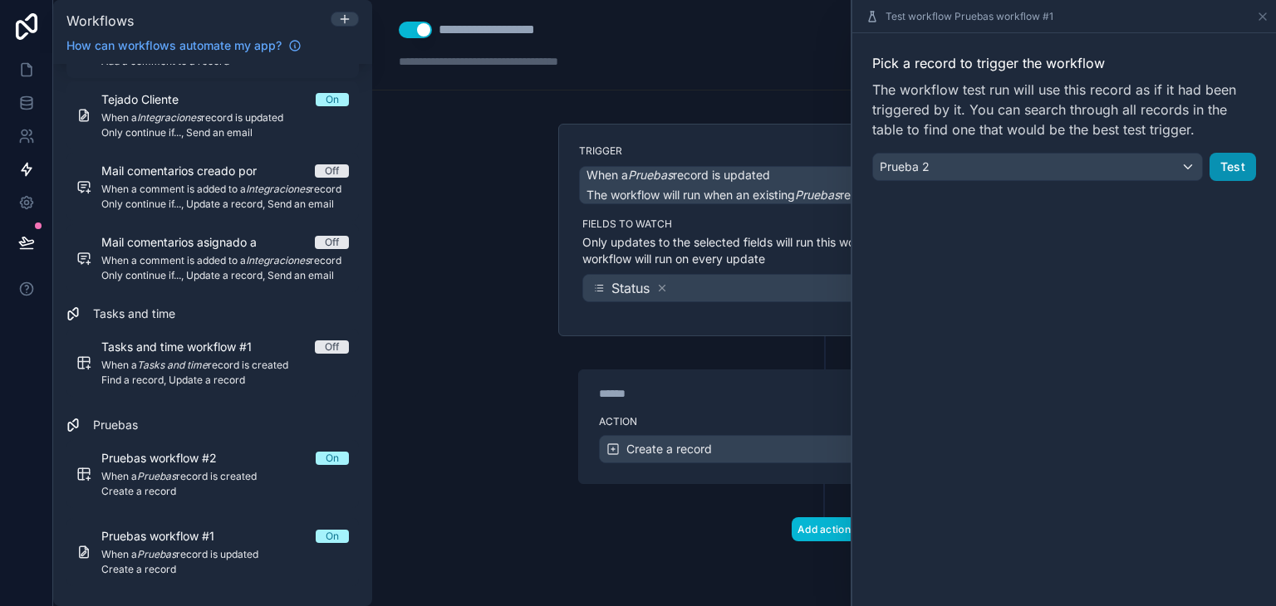
click at [1235, 160] on button "Test" at bounding box center [1233, 167] width 47 height 28
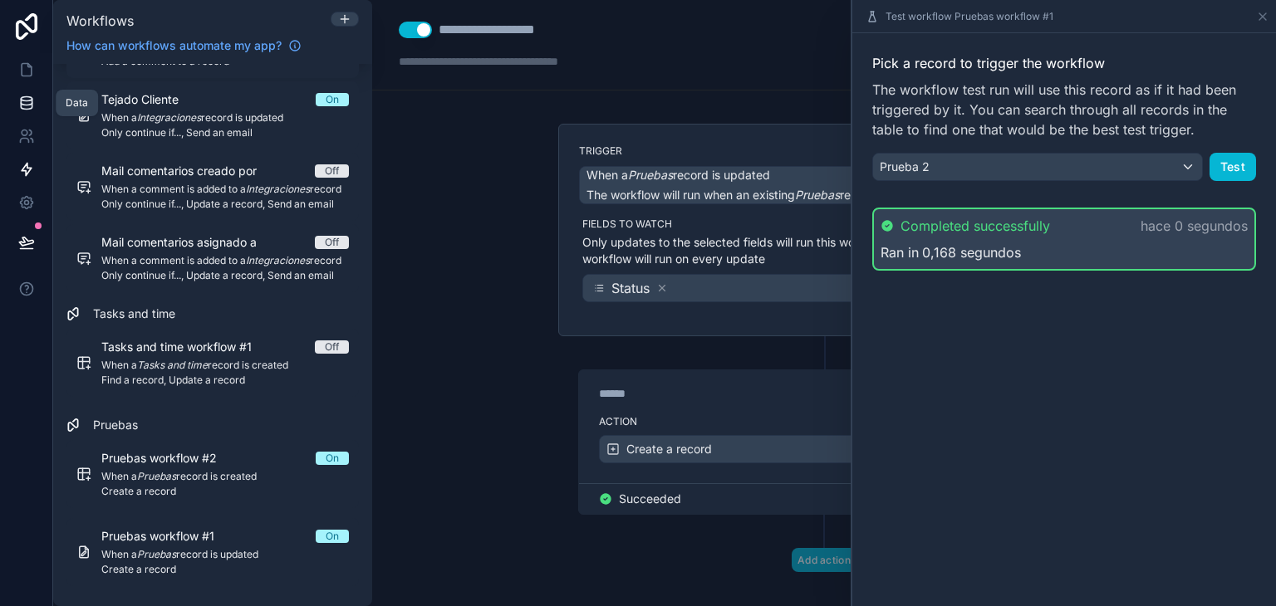
click at [37, 101] on link at bounding box center [26, 102] width 52 height 33
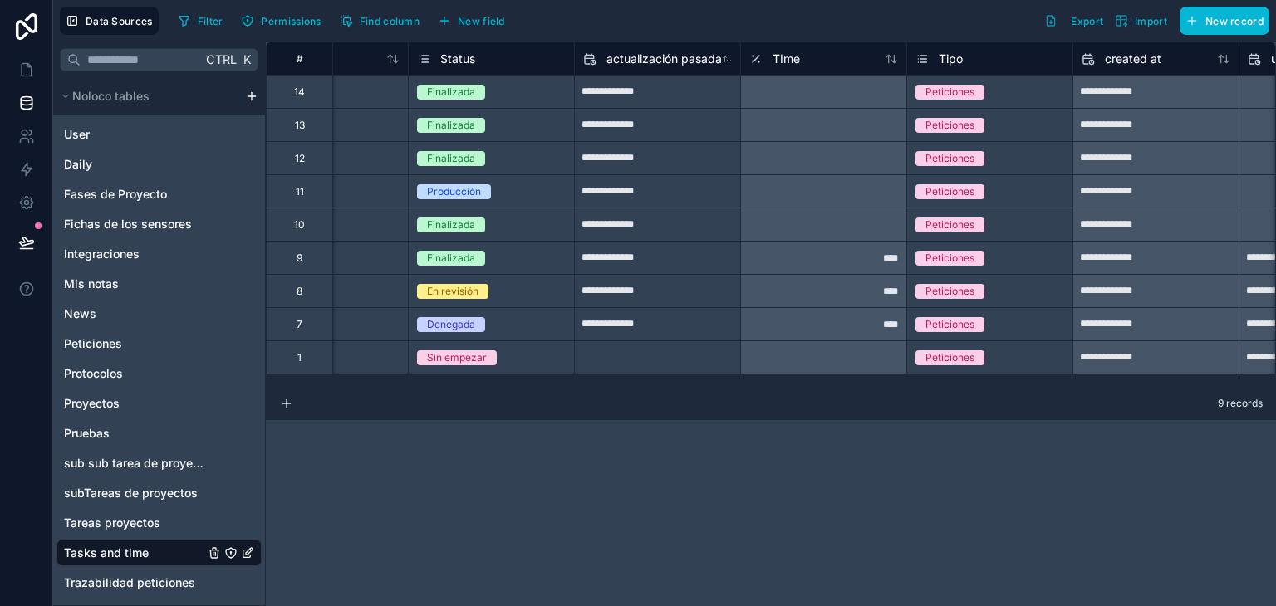
scroll to position [0, 90]
click at [462, 28] on button "New field" at bounding box center [471, 20] width 79 height 25
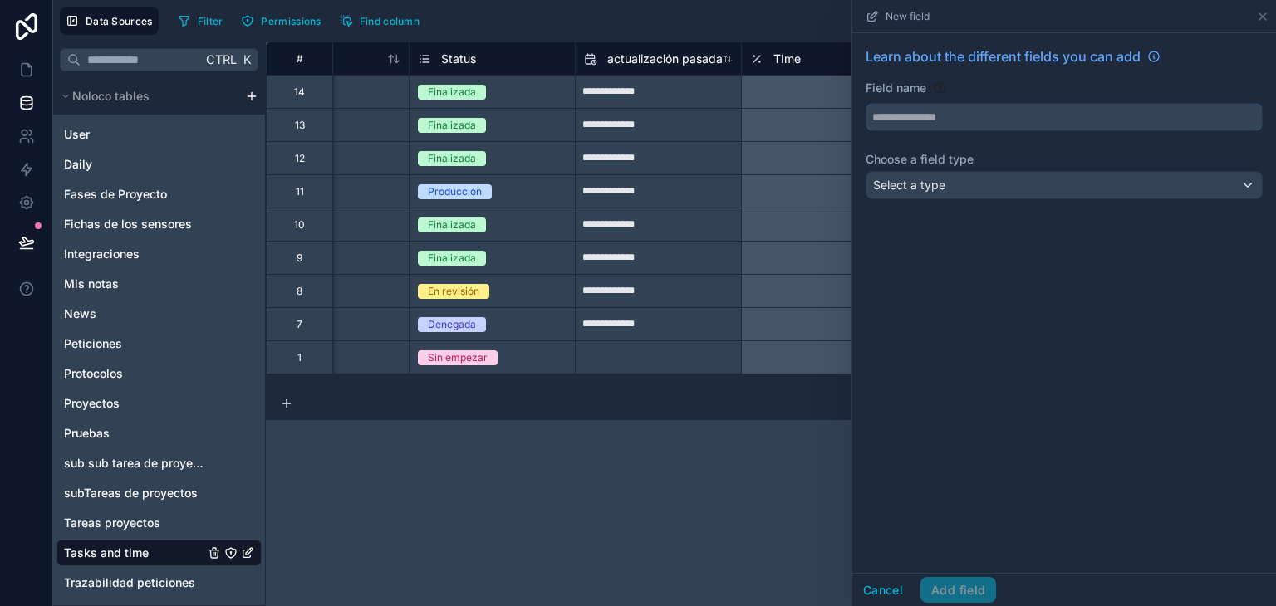
click at [960, 104] on input "text" at bounding box center [1064, 117] width 395 height 27
type input "******"
click at [945, 180] on div "Select a type" at bounding box center [1064, 185] width 395 height 27
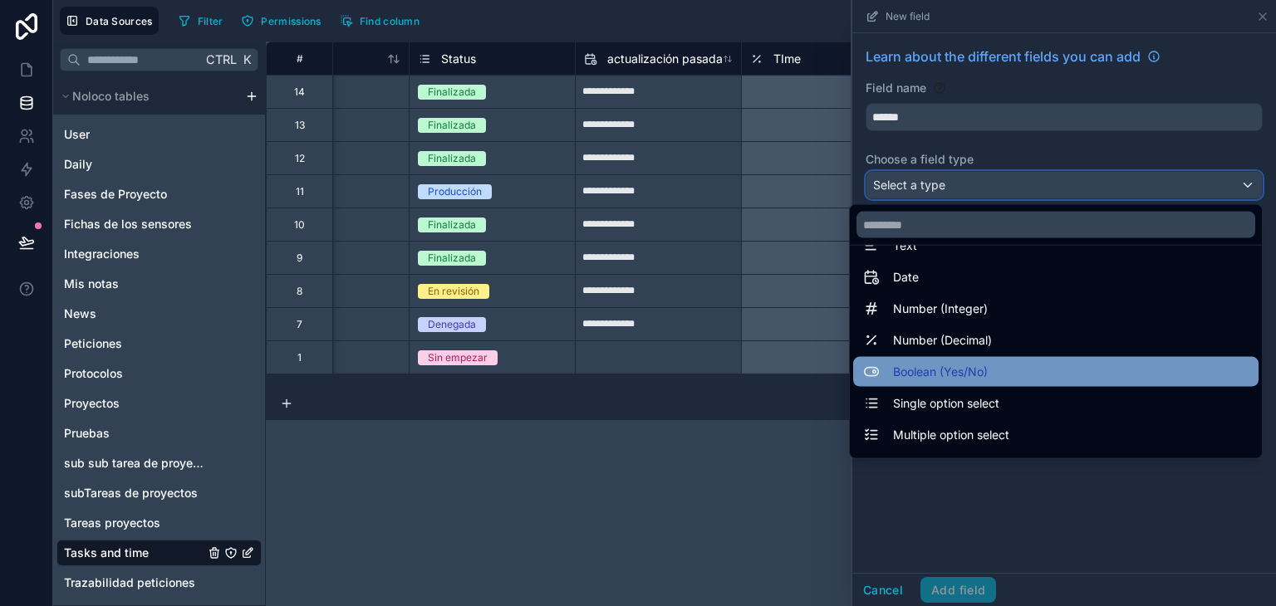
scroll to position [32, 0]
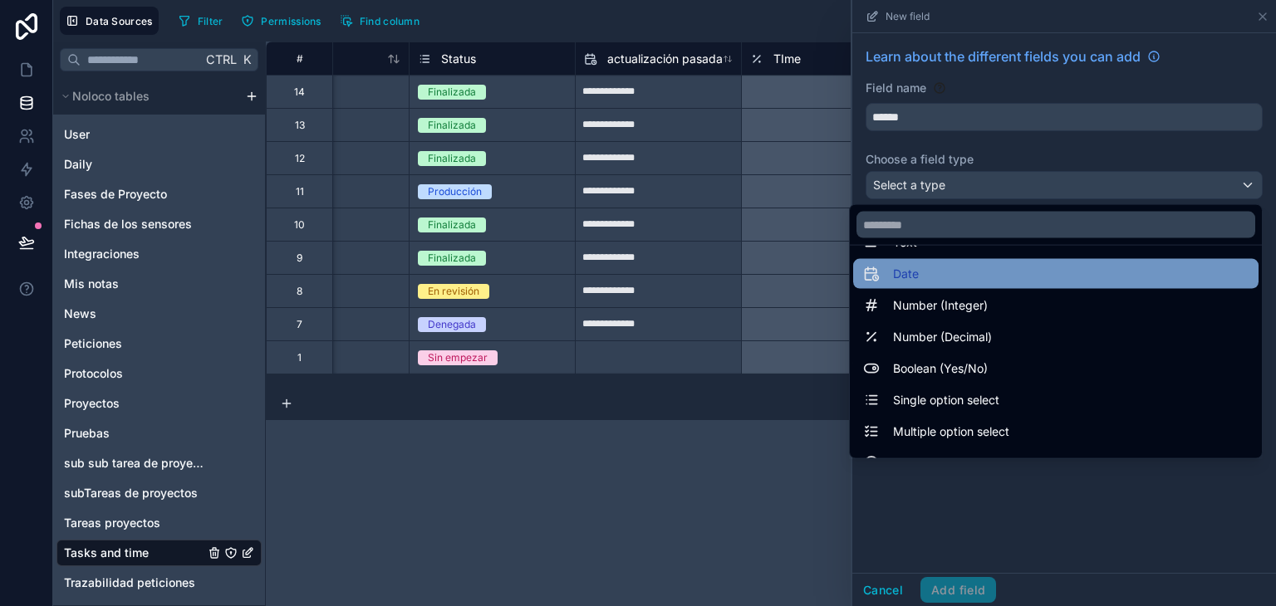
click at [937, 276] on div "Date" at bounding box center [1055, 274] width 385 height 20
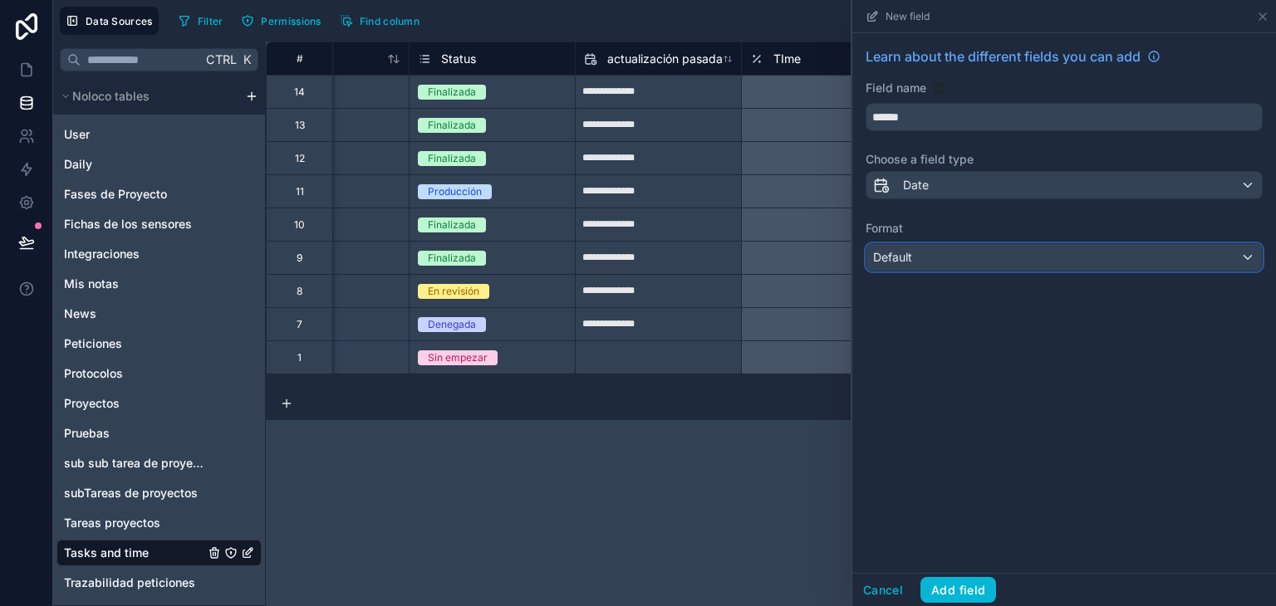
click at [927, 257] on div "Default" at bounding box center [1064, 257] width 395 height 27
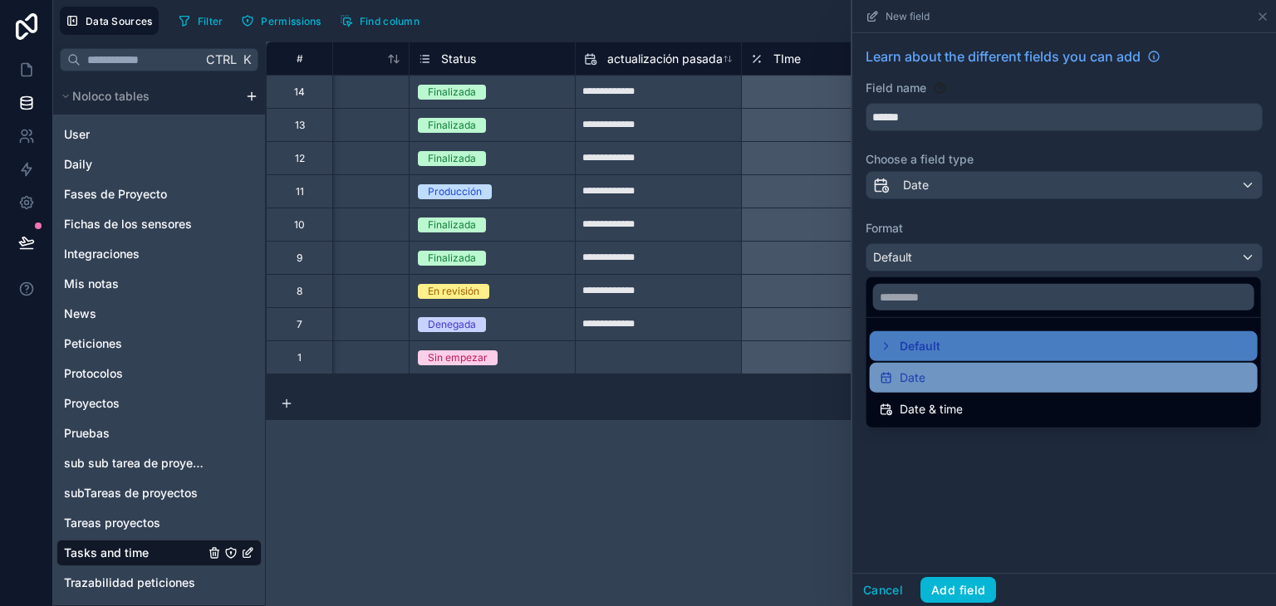
click at [953, 368] on div "Date" at bounding box center [1064, 378] width 368 height 20
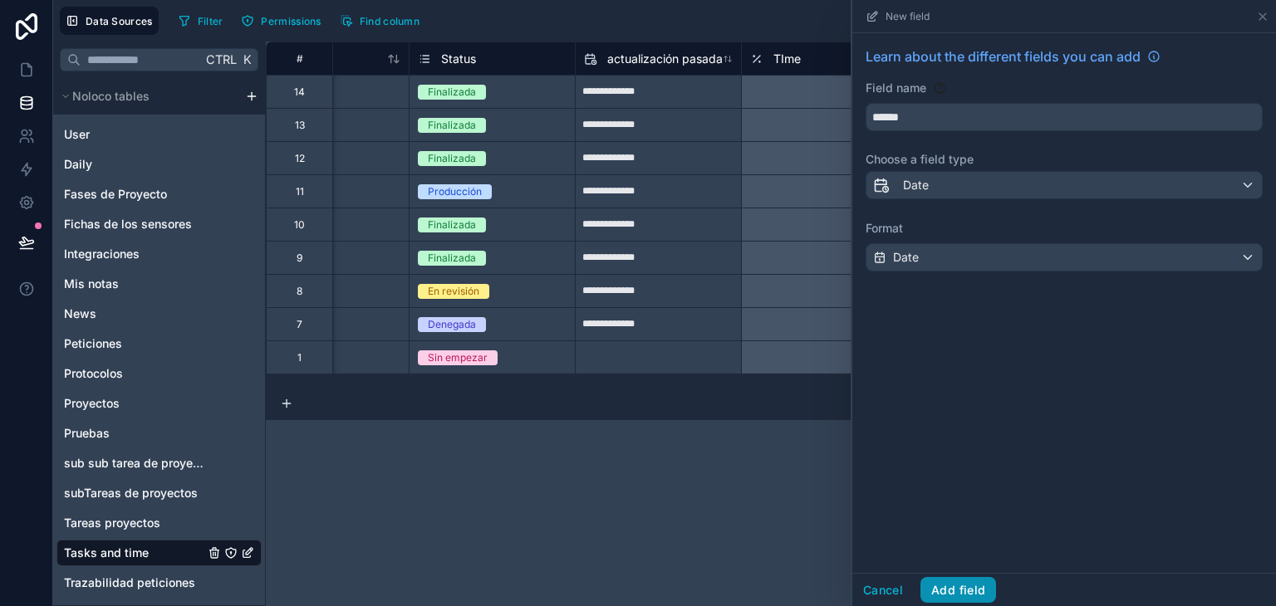
click at [966, 585] on button "Add field" at bounding box center [959, 590] width 76 height 27
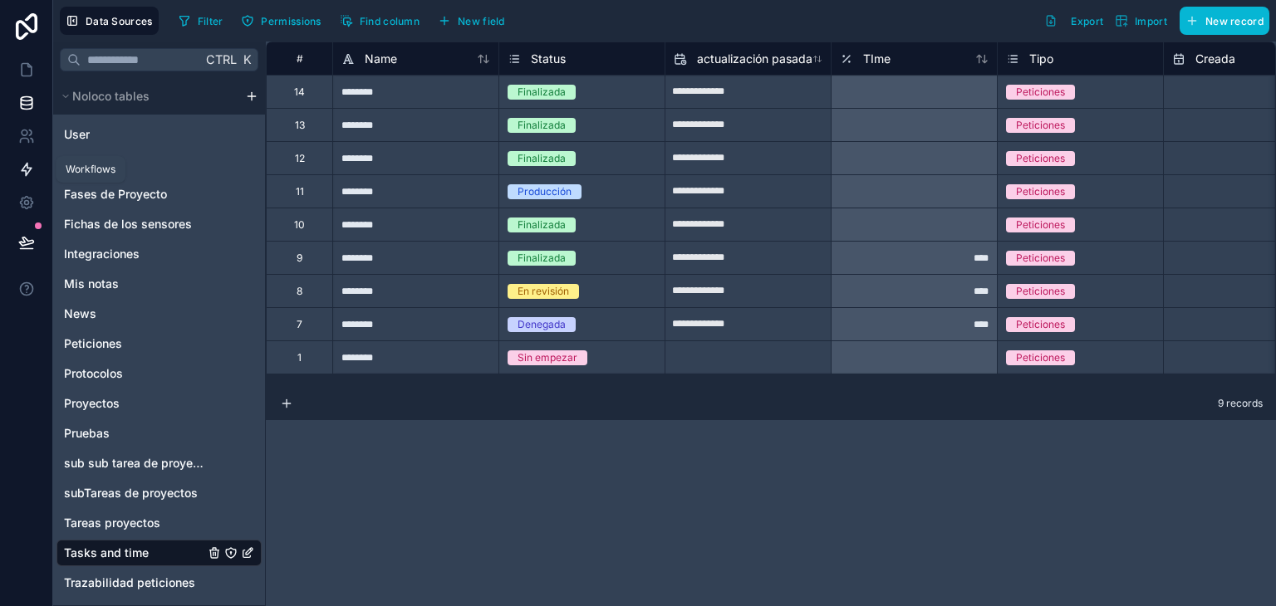
click at [17, 170] on link at bounding box center [26, 169] width 52 height 33
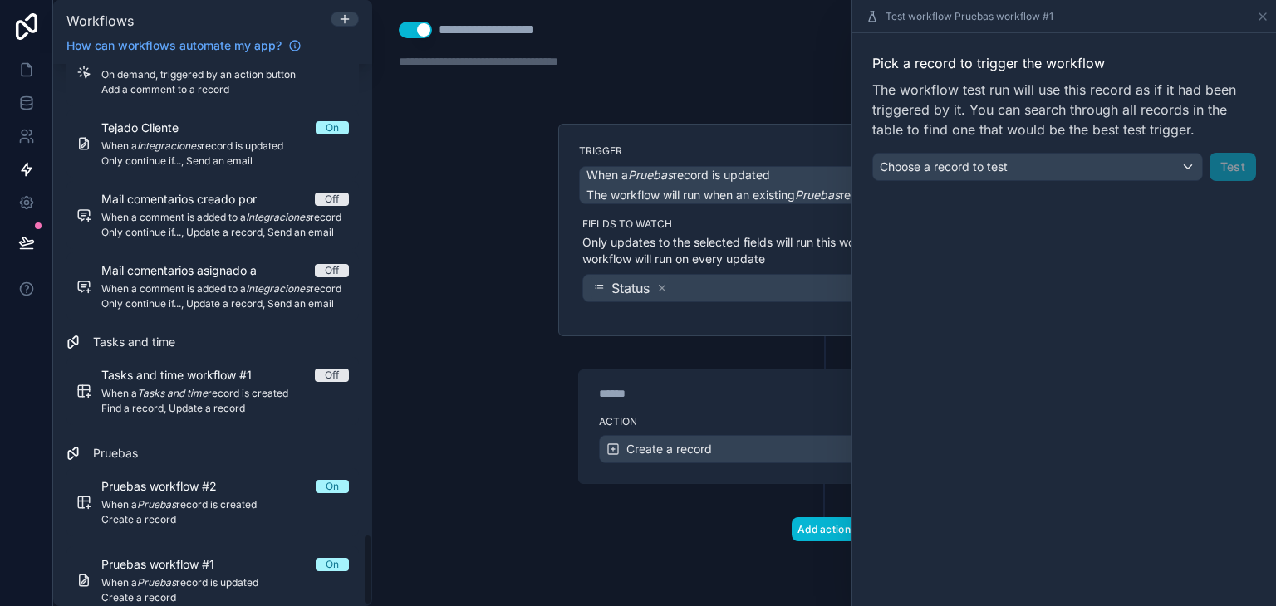
scroll to position [3552, 0]
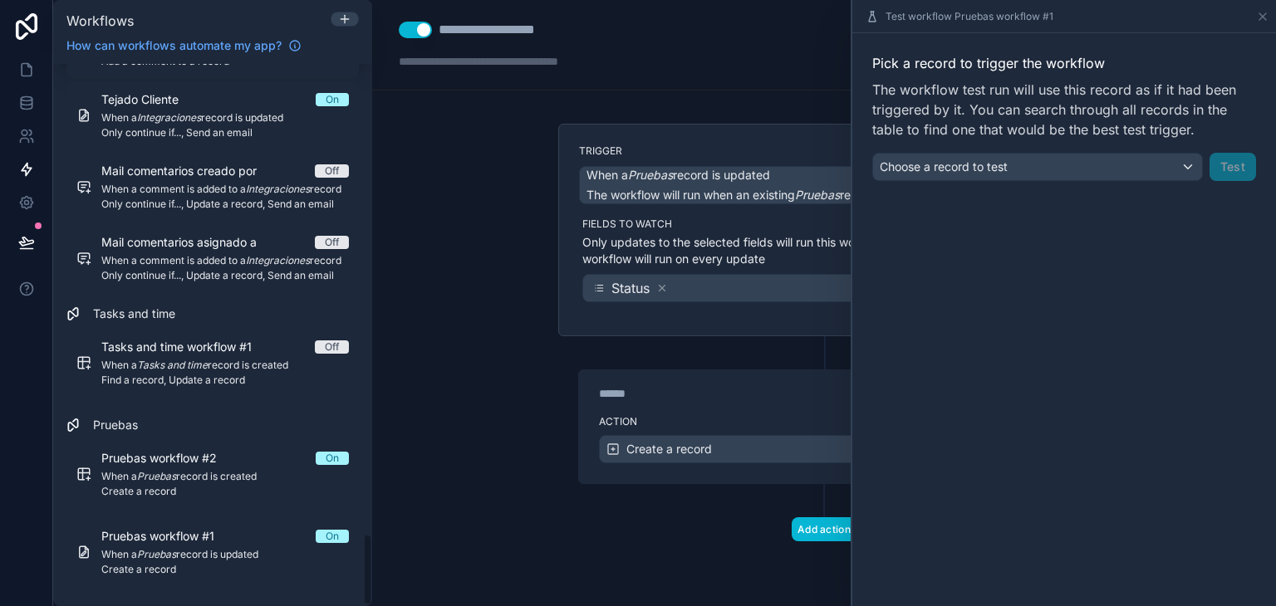
drag, startPoint x: 369, startPoint y: 81, endPoint x: 415, endPoint y: 589, distance: 509.8
click at [415, 589] on div "Workflows How can workflows automate my app? Filter by table Peticiones Comment…" at bounding box center [664, 303] width 1223 height 606
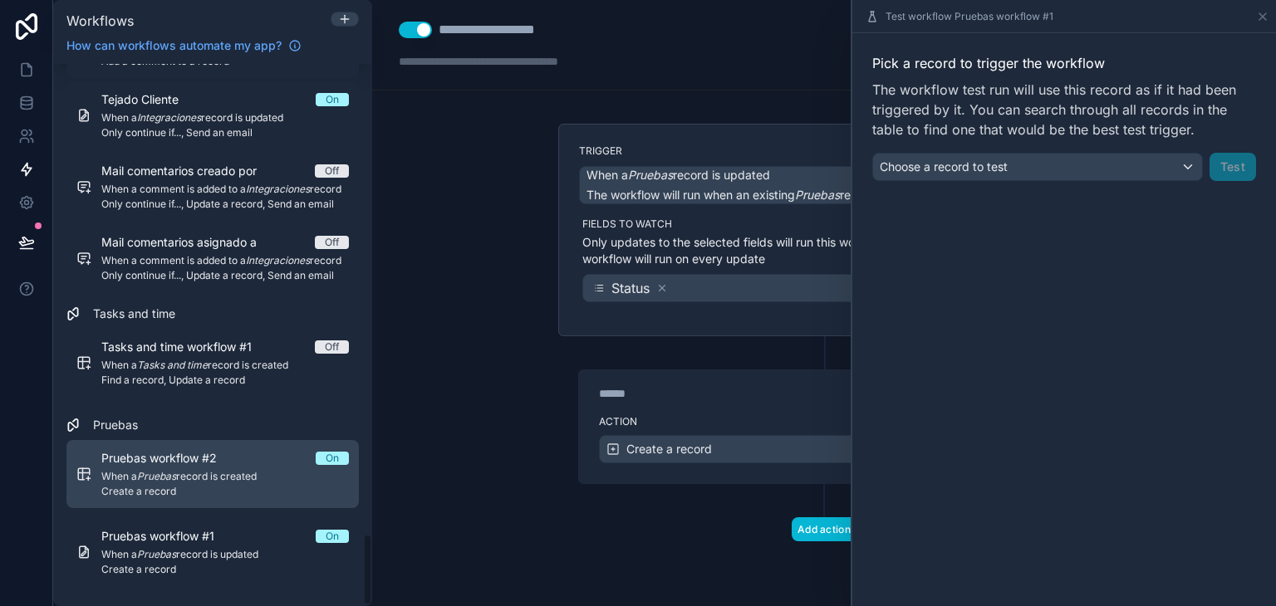
click at [254, 468] on div "Pruebas workflow #2 On When a Pruebas record is created Create a record" at bounding box center [225, 474] width 248 height 48
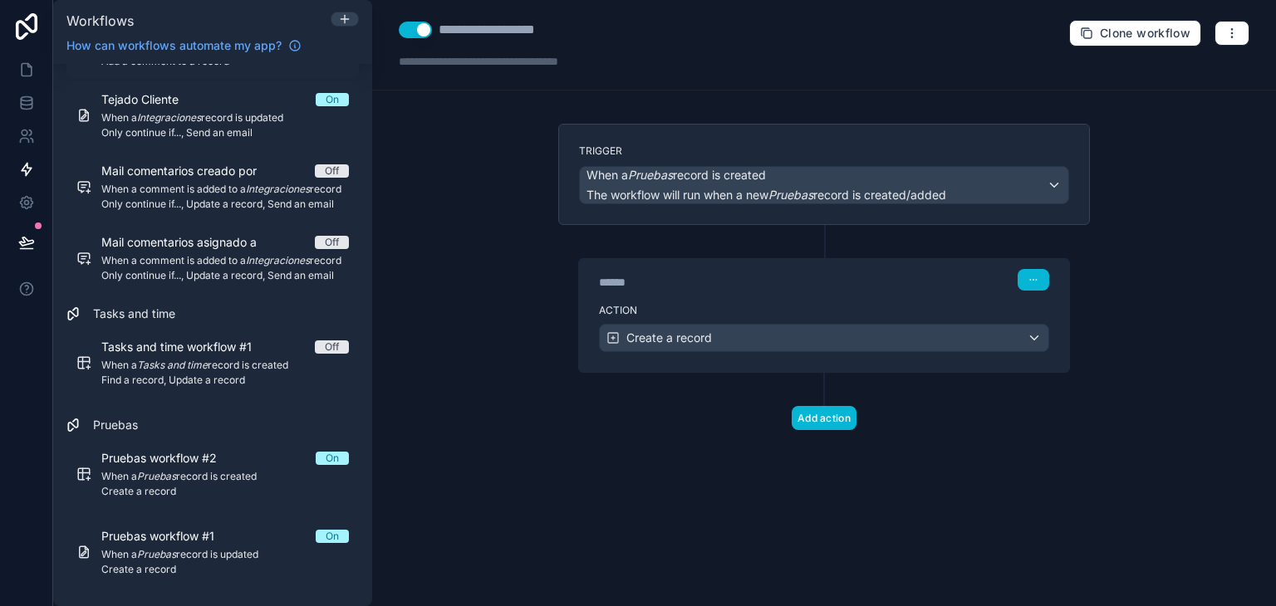
click at [883, 308] on label "Action" at bounding box center [824, 310] width 450 height 13
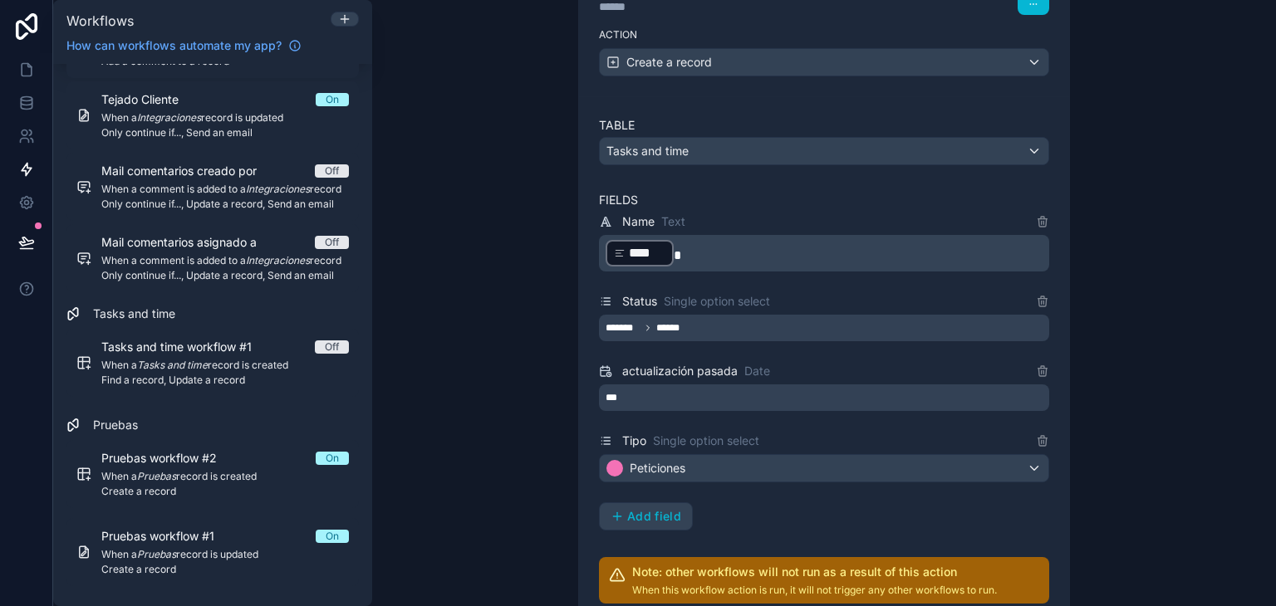
scroll to position [443, 0]
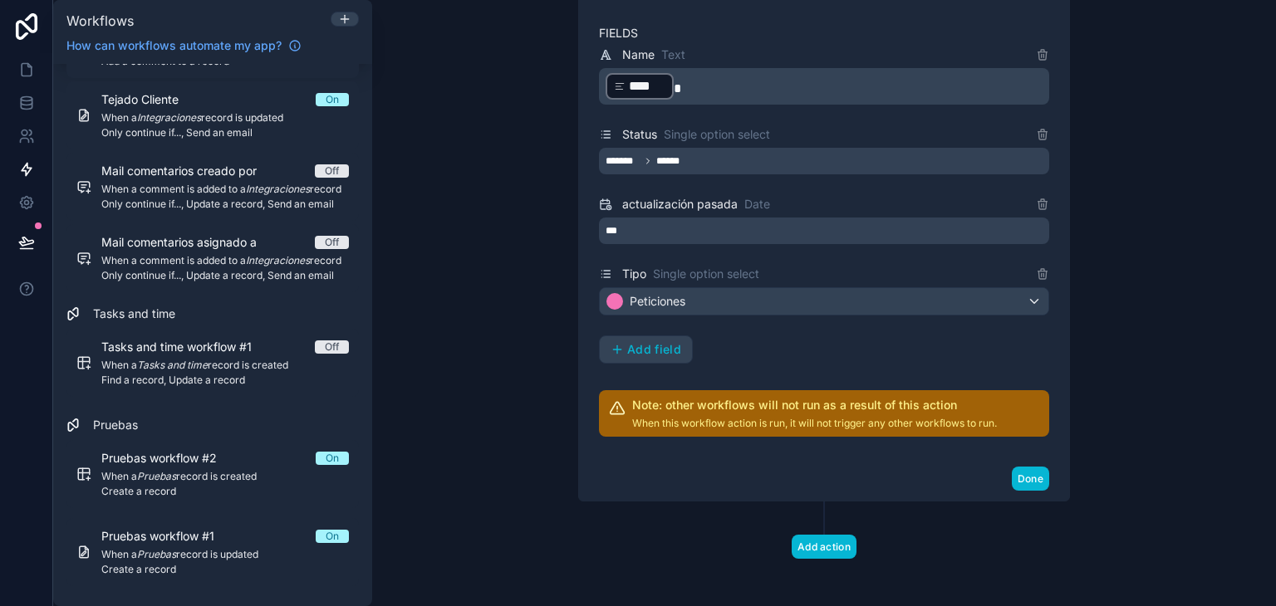
click at [804, 225] on div "***" at bounding box center [824, 231] width 450 height 27
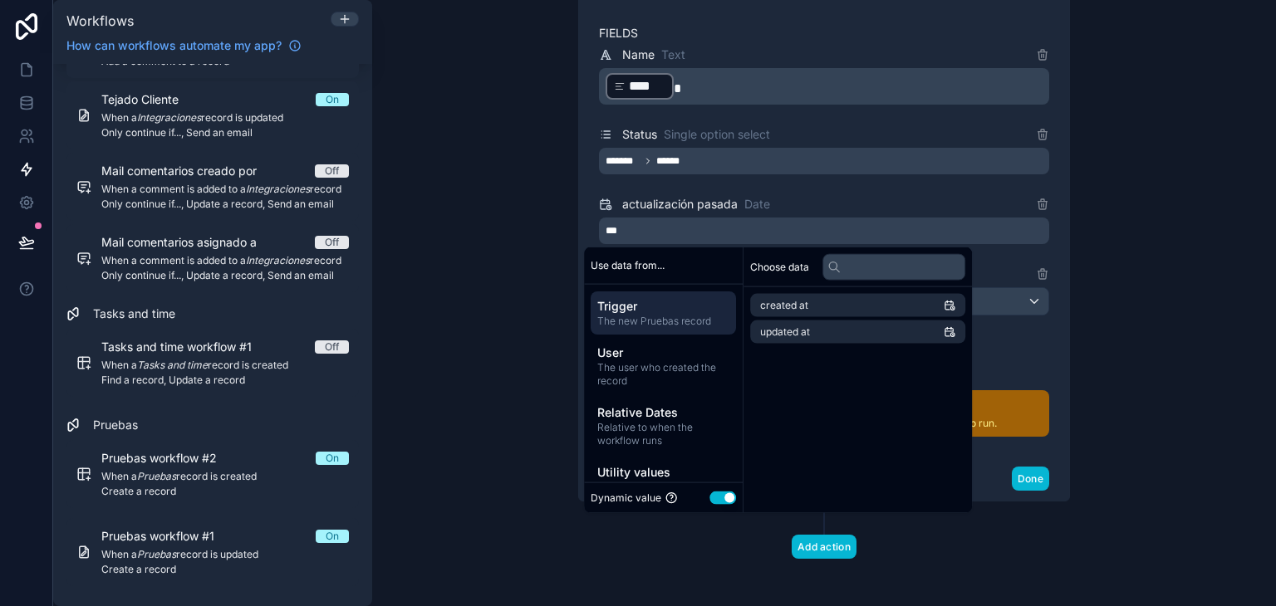
click at [1160, 257] on div "**********" at bounding box center [824, 303] width 904 height 606
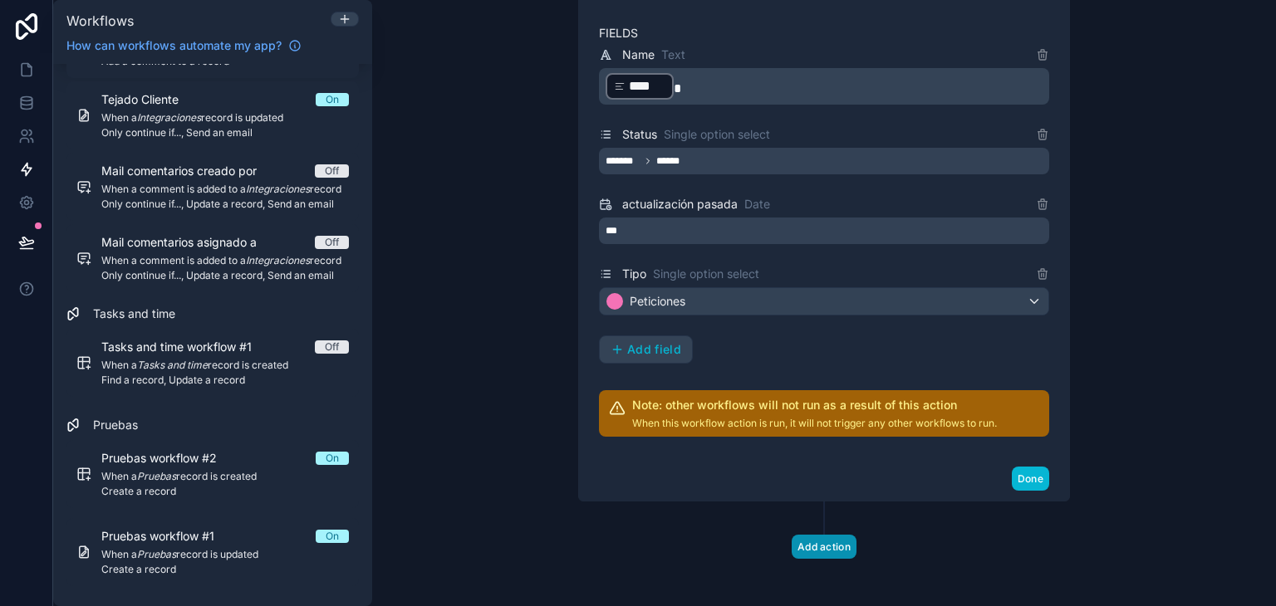
click at [825, 541] on button "Add action" at bounding box center [824, 547] width 65 height 24
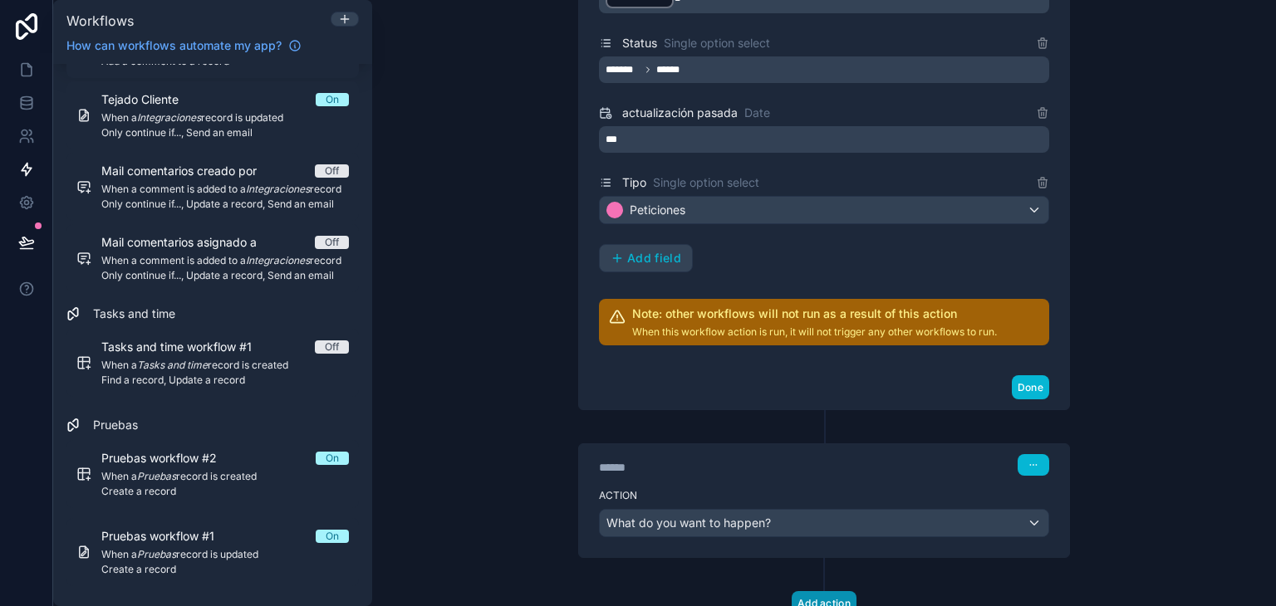
scroll to position [590, 0]
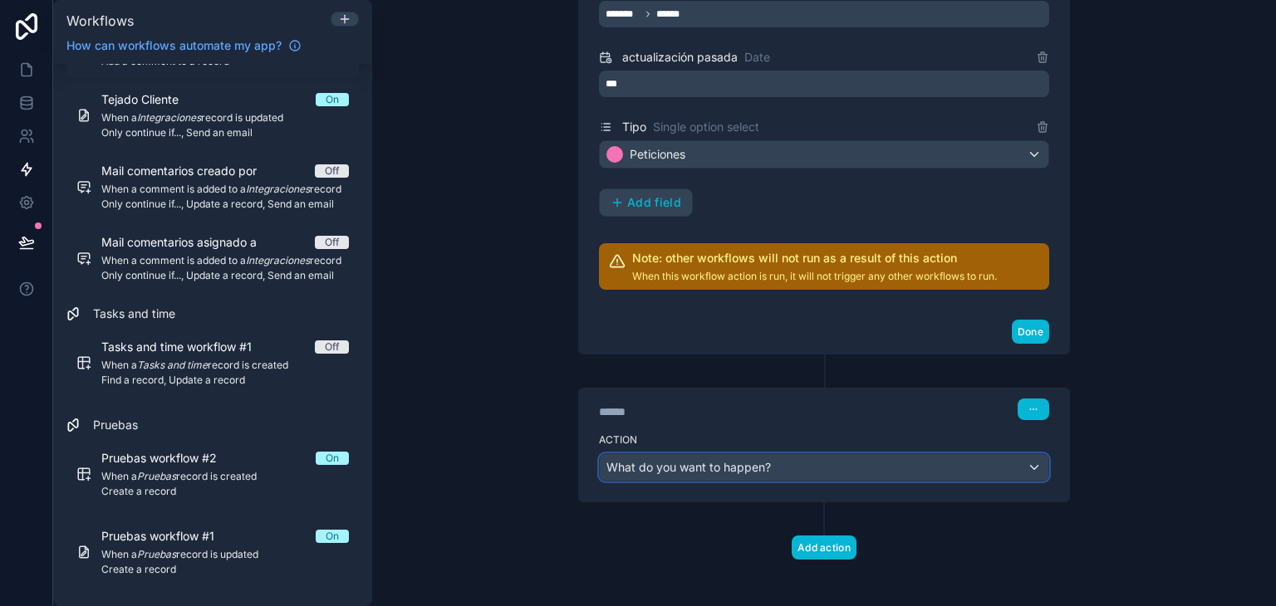
click at [964, 454] on div "What do you want to happen?" at bounding box center [824, 467] width 449 height 27
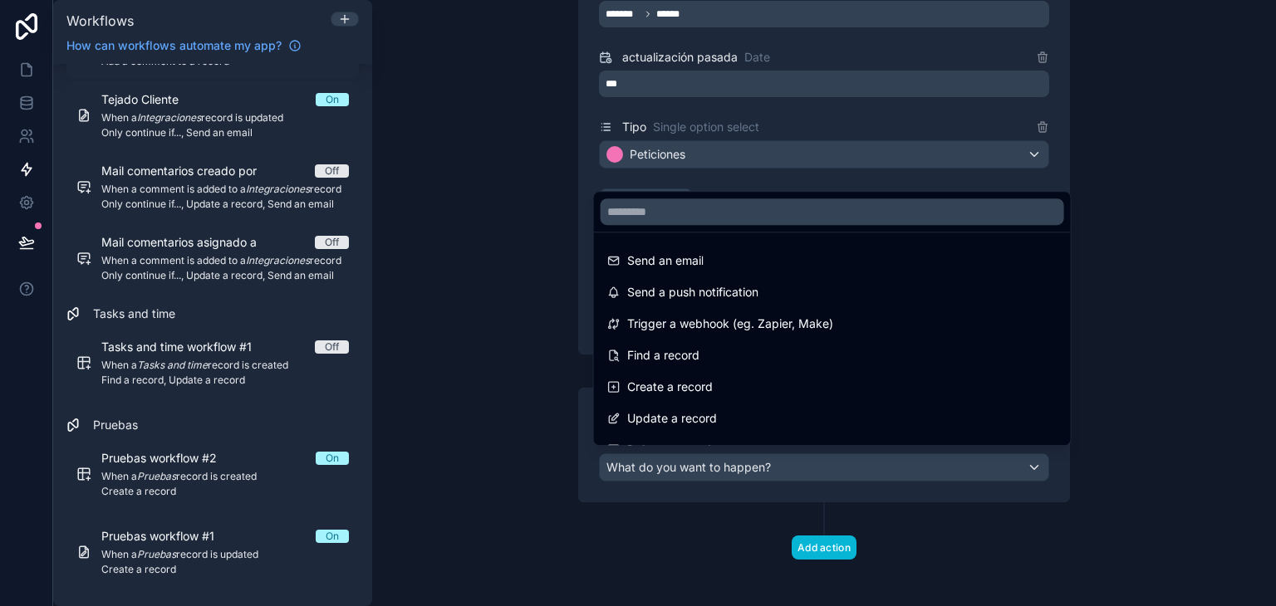
click at [1223, 264] on div at bounding box center [638, 303] width 1276 height 606
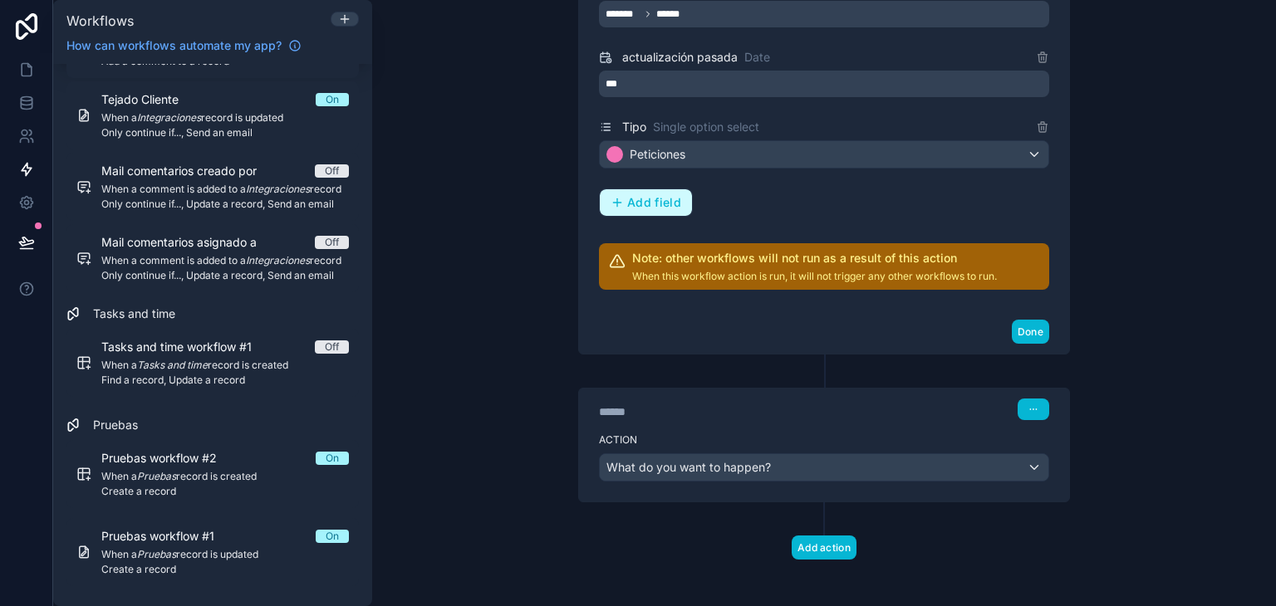
click at [636, 200] on span "Add field" at bounding box center [654, 202] width 54 height 15
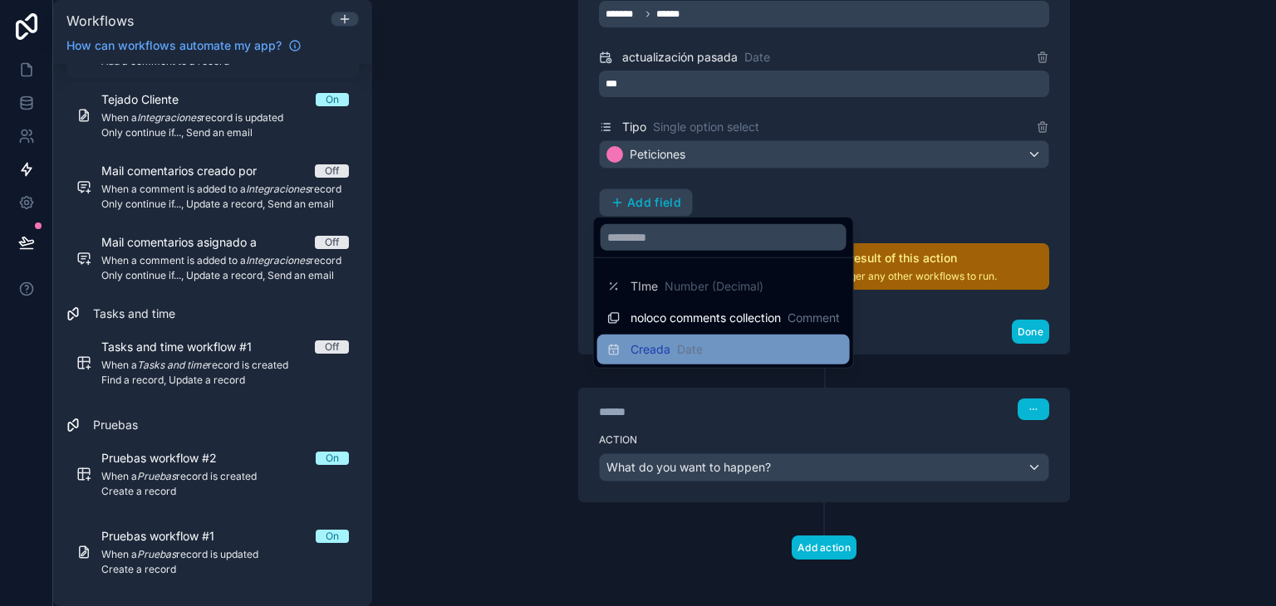
click at [708, 342] on div "Creada Date" at bounding box center [723, 350] width 233 height 20
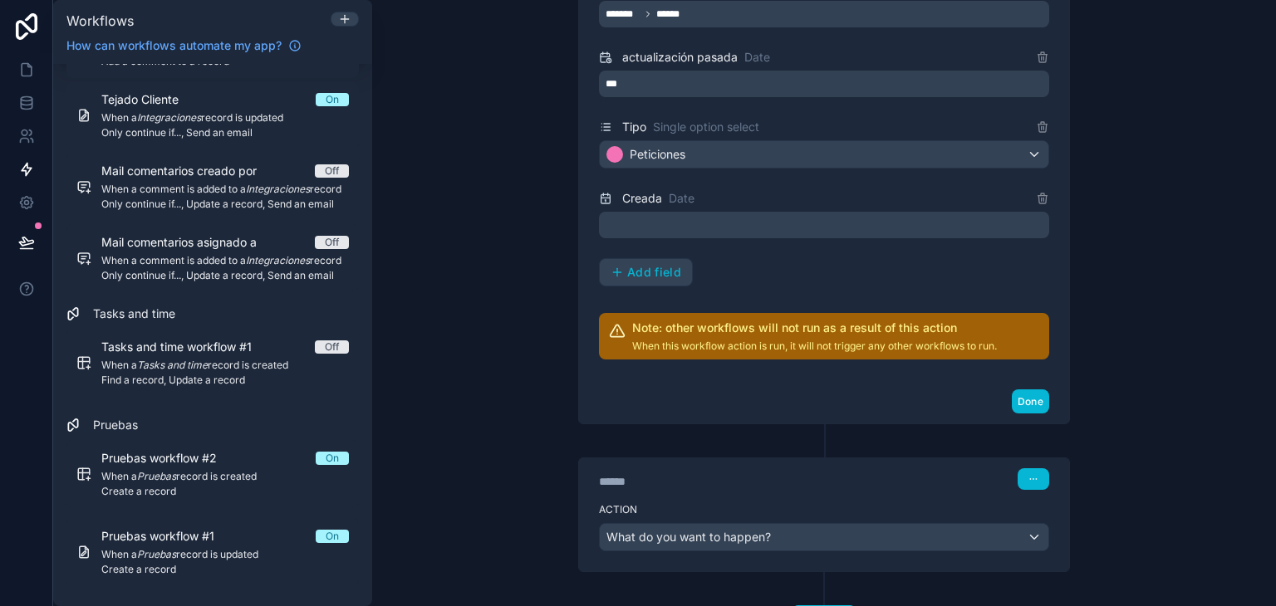
click at [667, 227] on div at bounding box center [824, 225] width 450 height 27
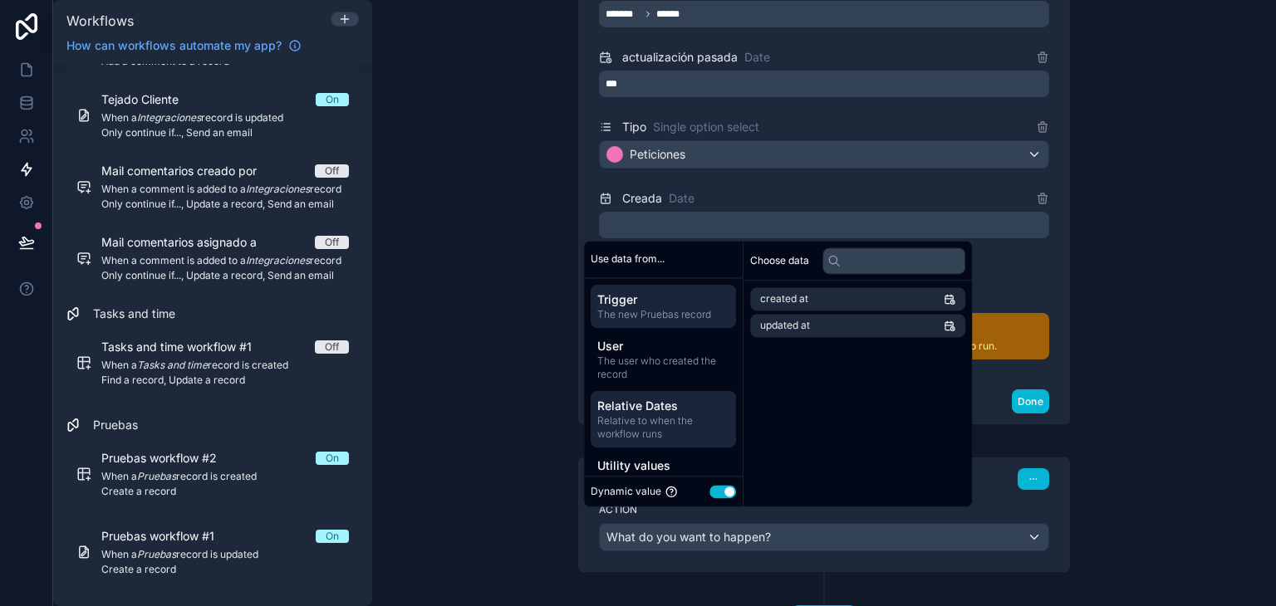
click at [659, 423] on span "Relative to when the workflow runs" at bounding box center [663, 428] width 132 height 27
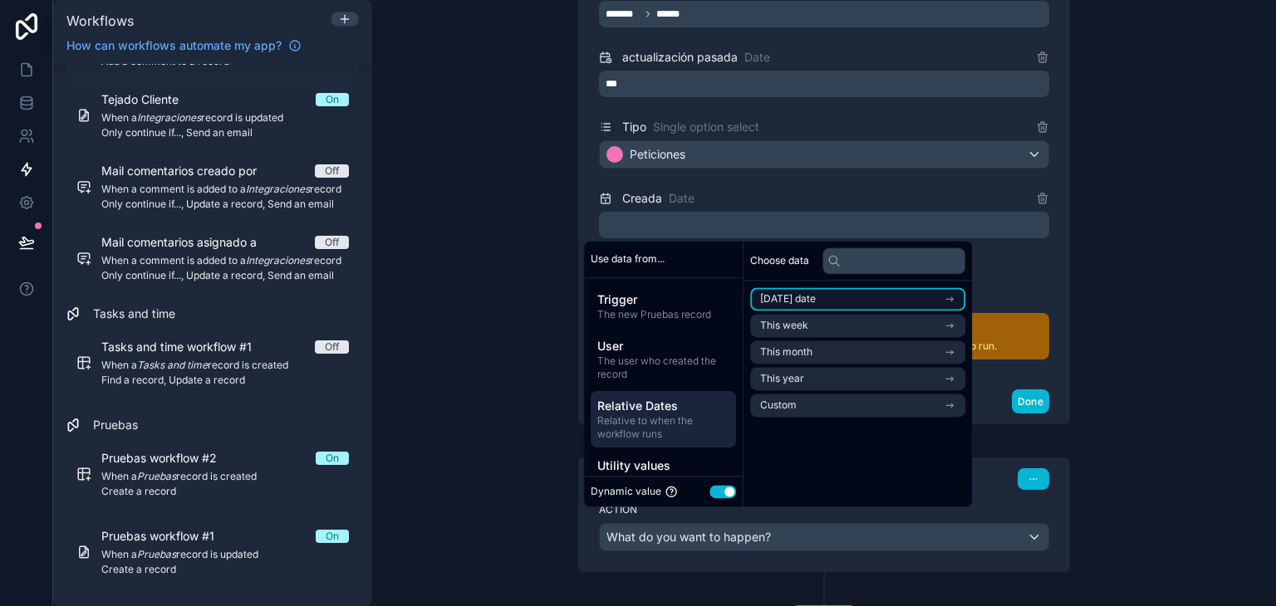
click at [827, 289] on li "Today's date" at bounding box center [857, 298] width 215 height 23
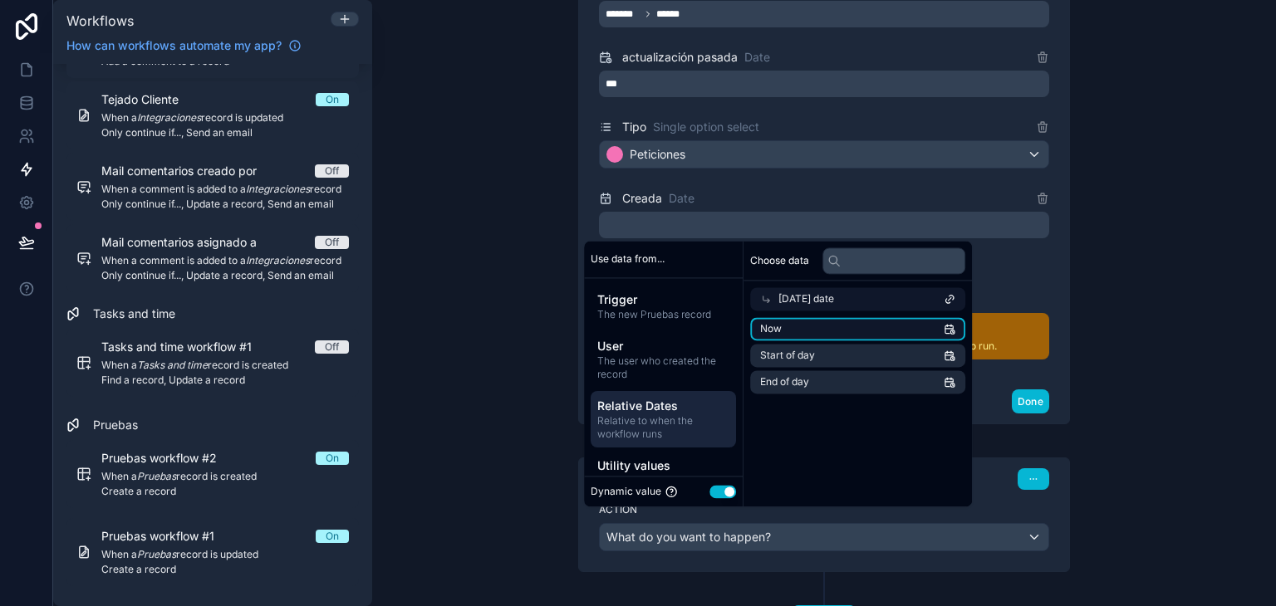
click at [907, 334] on li "Now" at bounding box center [857, 328] width 215 height 23
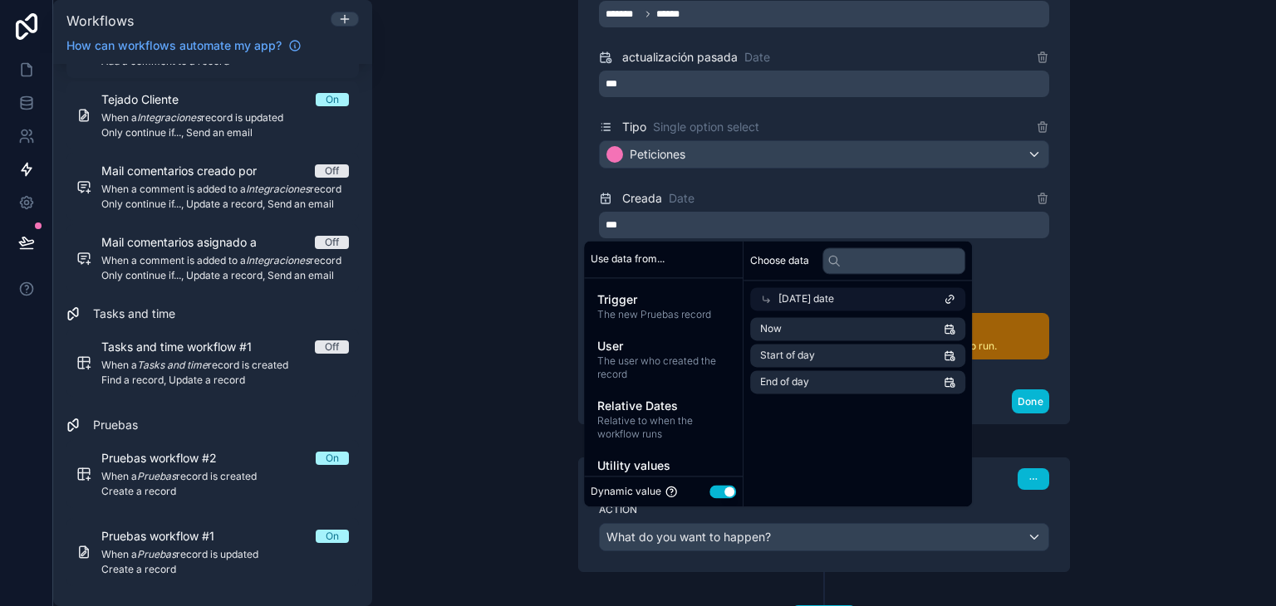
click at [1161, 479] on div "**********" at bounding box center [824, 303] width 904 height 606
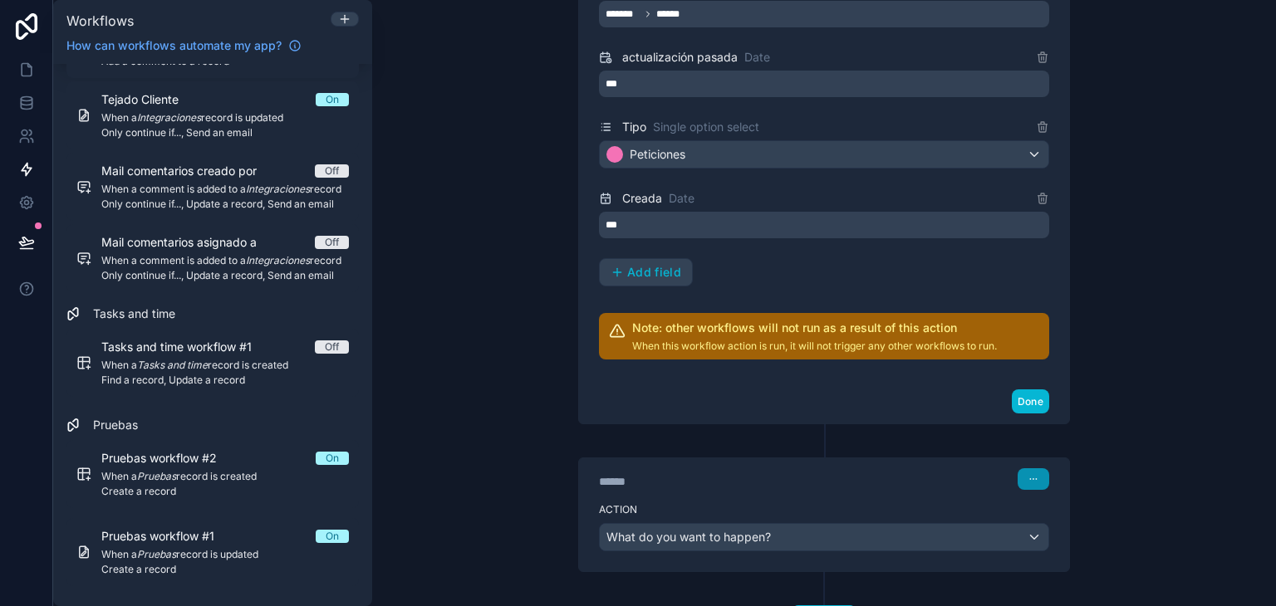
click at [1027, 469] on button "button" at bounding box center [1034, 480] width 32 height 22
click at [1053, 537] on span "Delete" at bounding box center [1058, 537] width 31 height 13
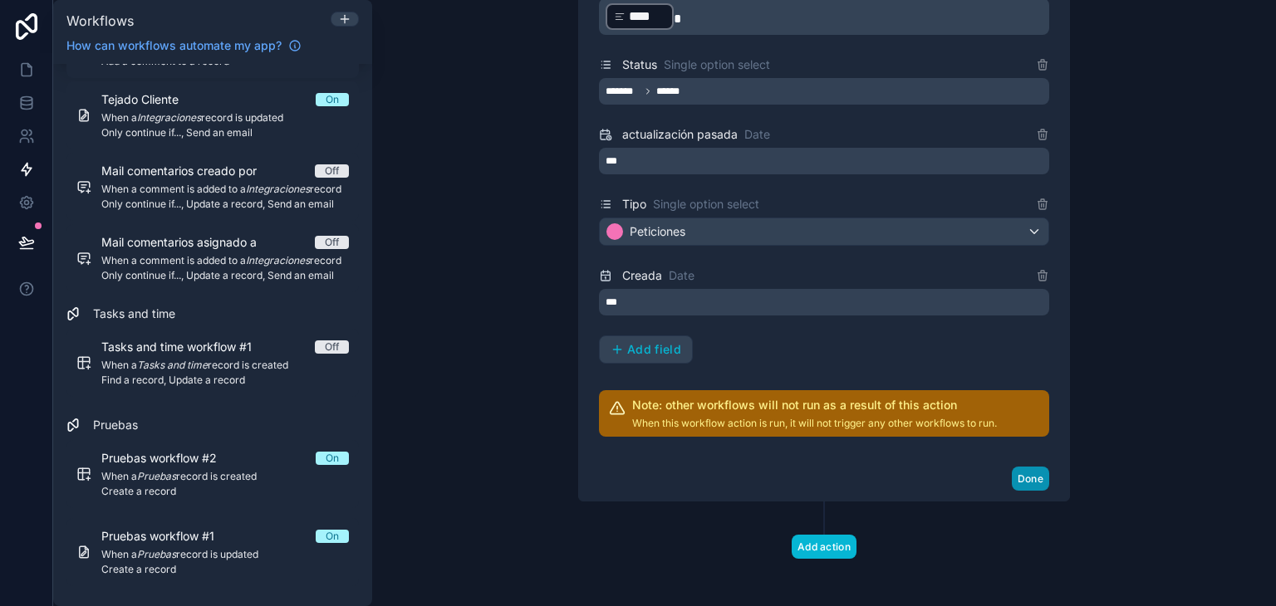
click at [1012, 475] on button "Done" at bounding box center [1030, 479] width 37 height 24
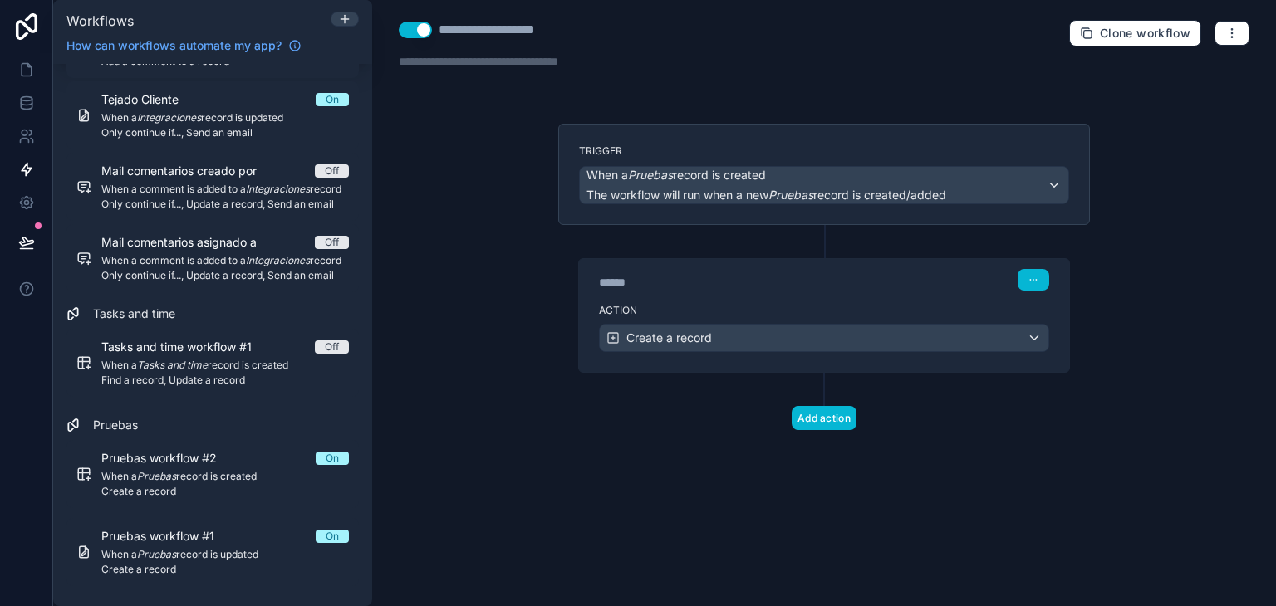
scroll to position [0, 0]
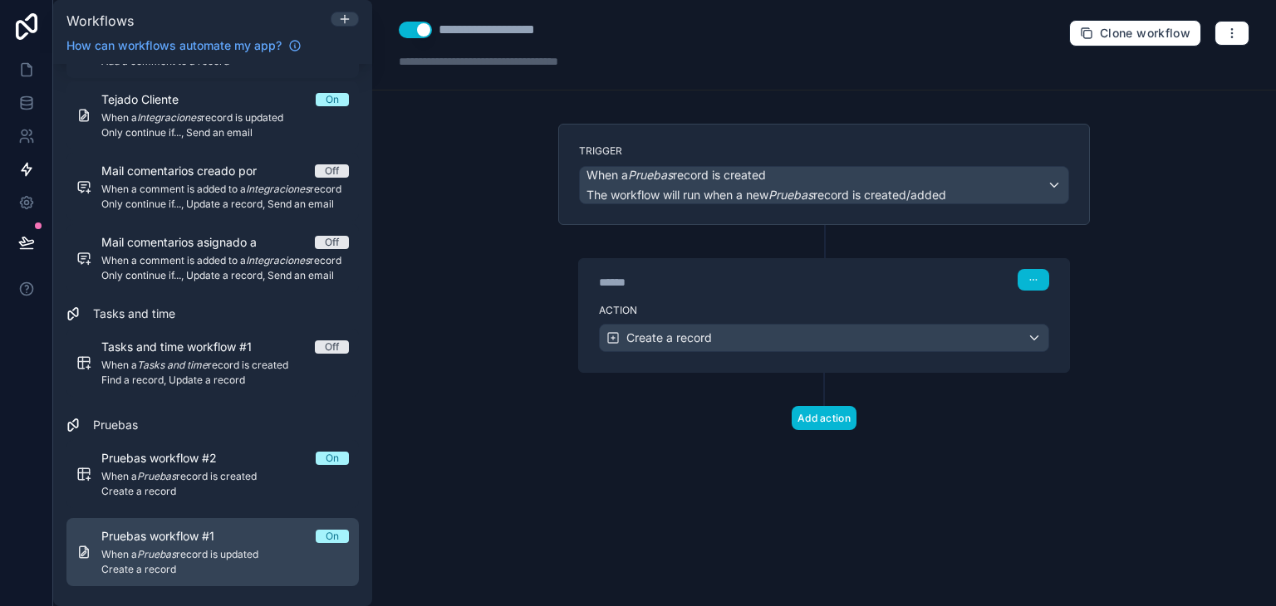
click at [198, 541] on span "Pruebas workflow #1" at bounding box center [167, 536] width 133 height 17
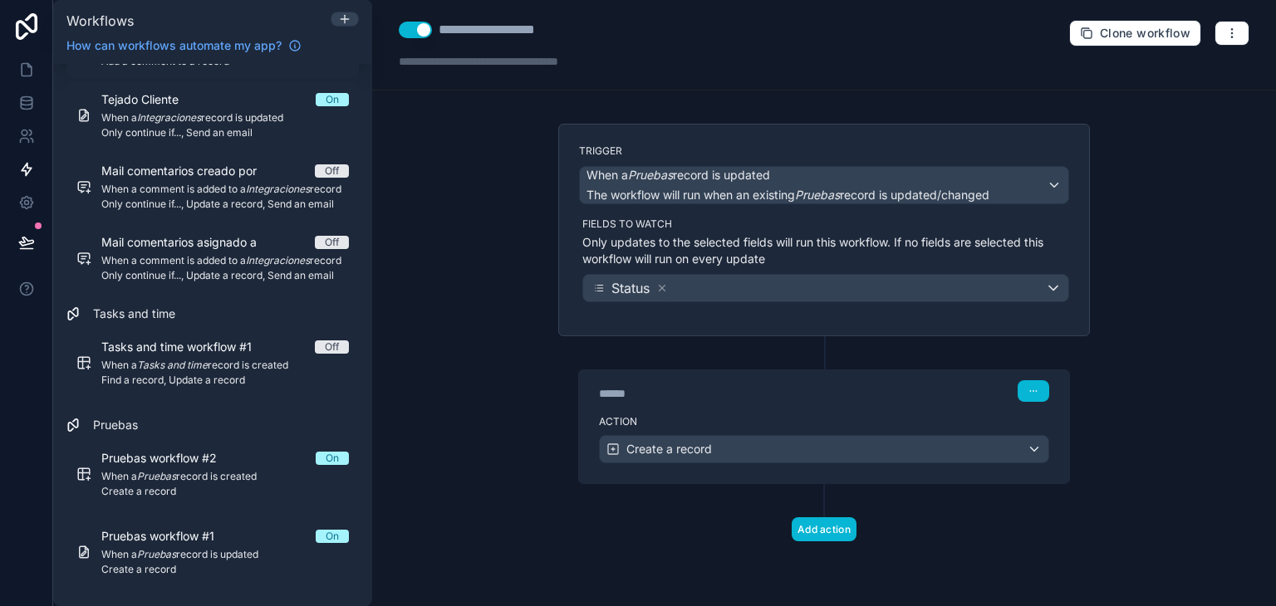
click at [727, 392] on div "******" at bounding box center [723, 393] width 249 height 17
click at [809, 427] on div "Action Create a record" at bounding box center [824, 446] width 490 height 75
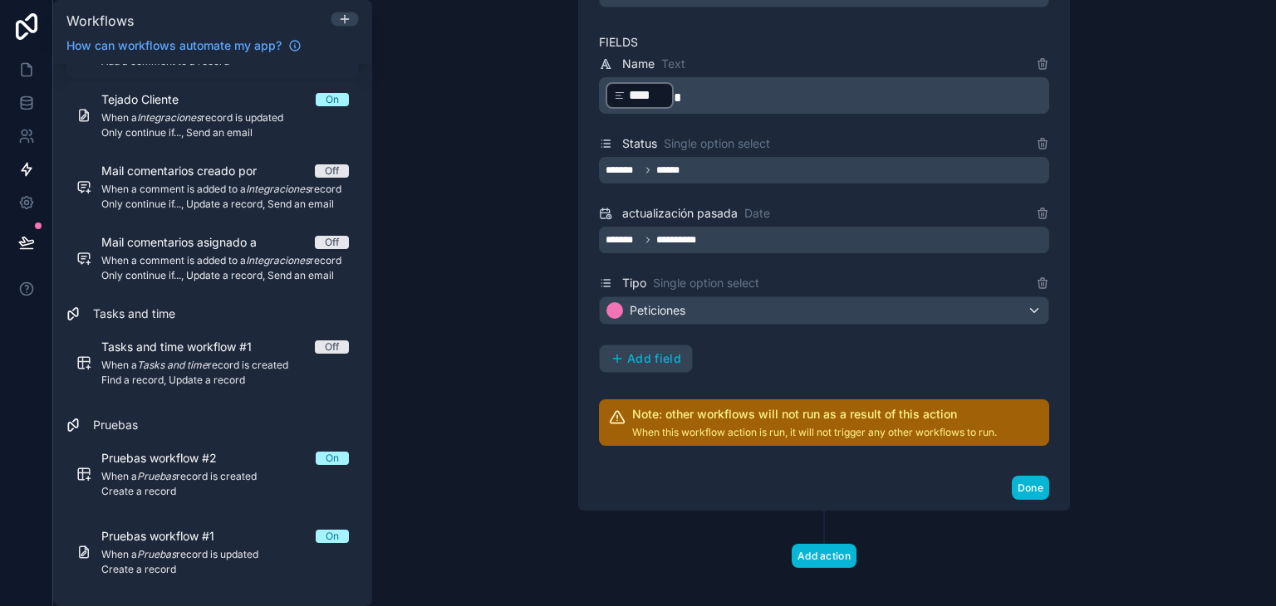
scroll to position [554, 0]
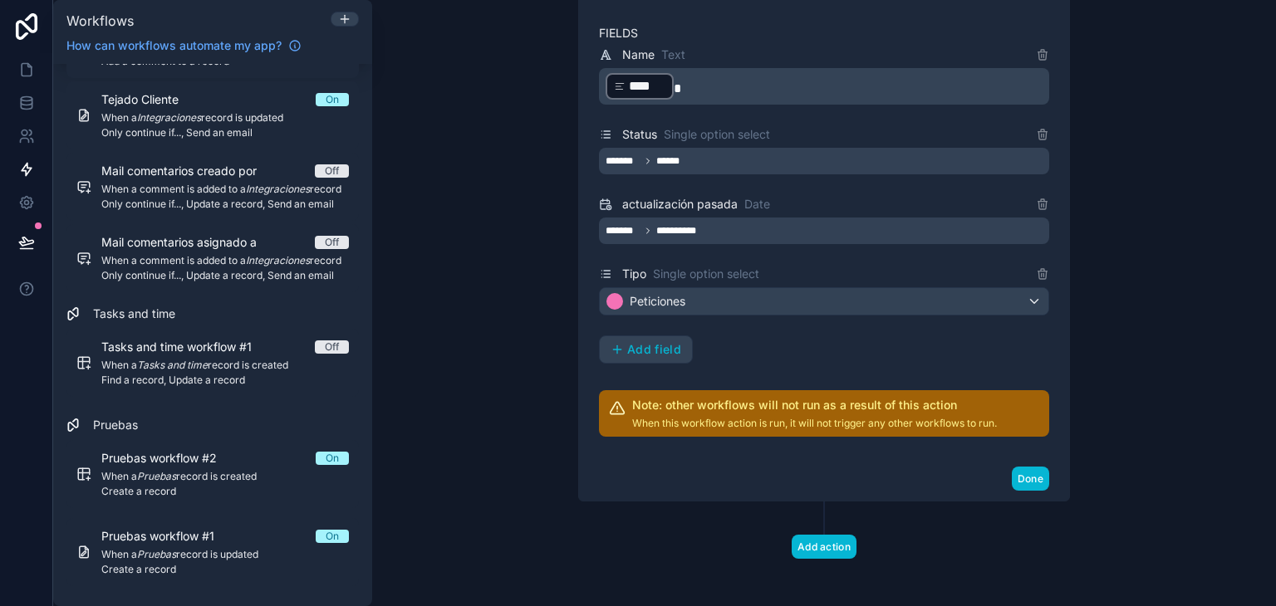
click at [713, 230] on div "**********" at bounding box center [824, 231] width 450 height 27
click at [1039, 202] on icon at bounding box center [1042, 204] width 13 height 13
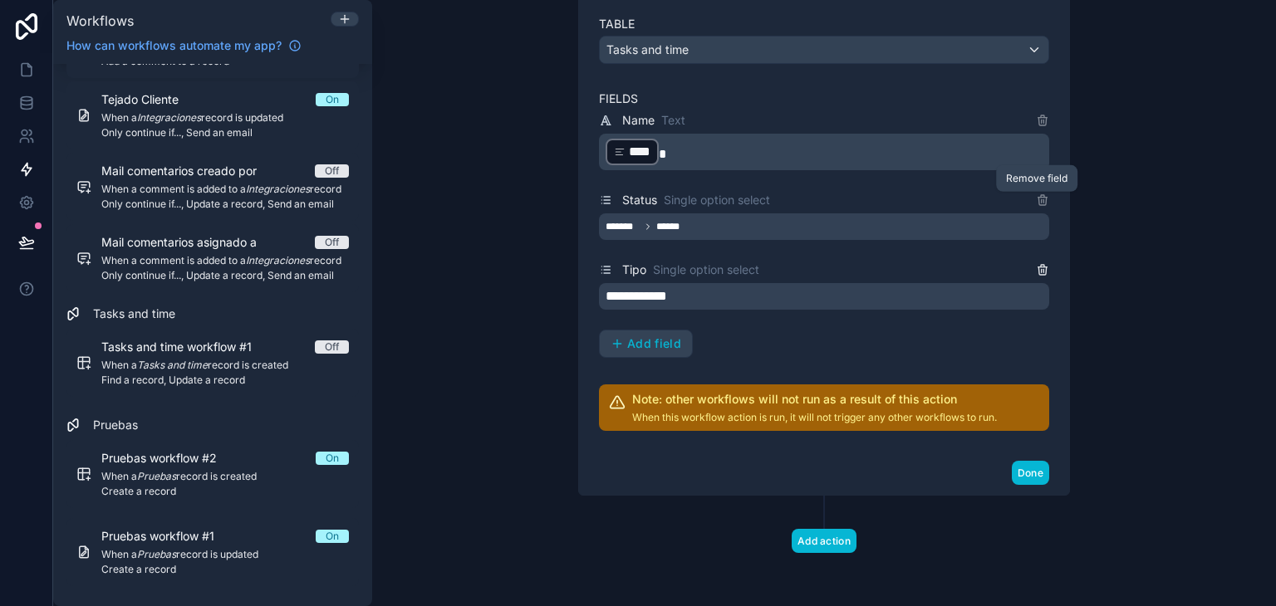
scroll to position [483, 0]
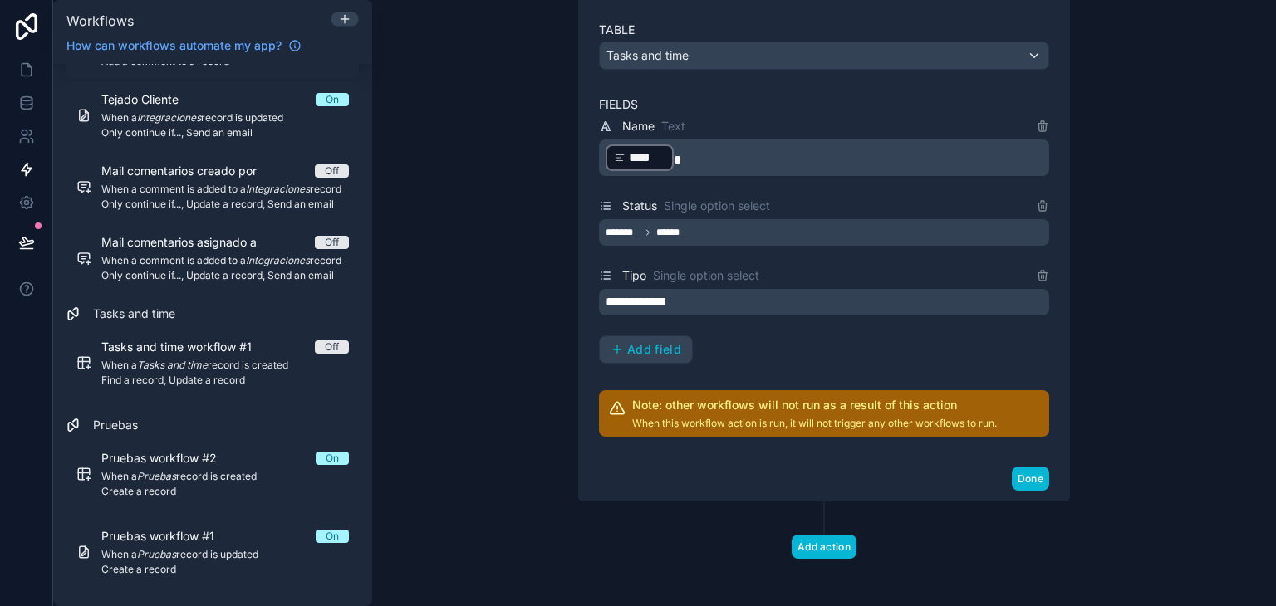
click at [701, 303] on div "**********" at bounding box center [824, 302] width 450 height 27
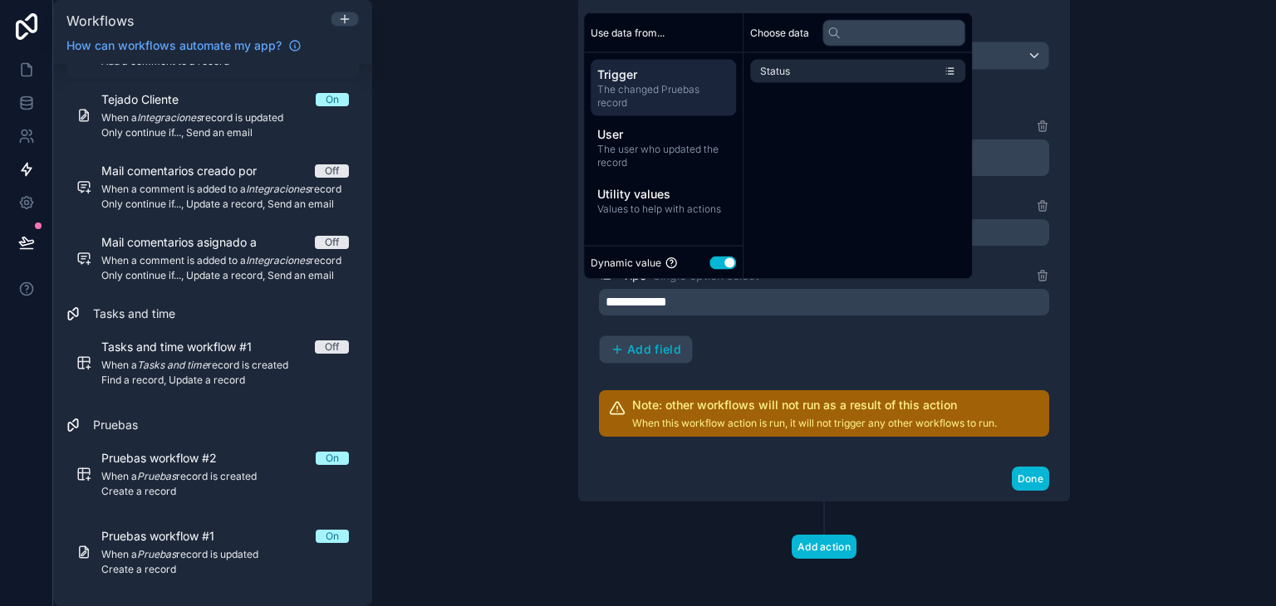
click at [717, 260] on button "Use setting" at bounding box center [723, 262] width 27 height 13
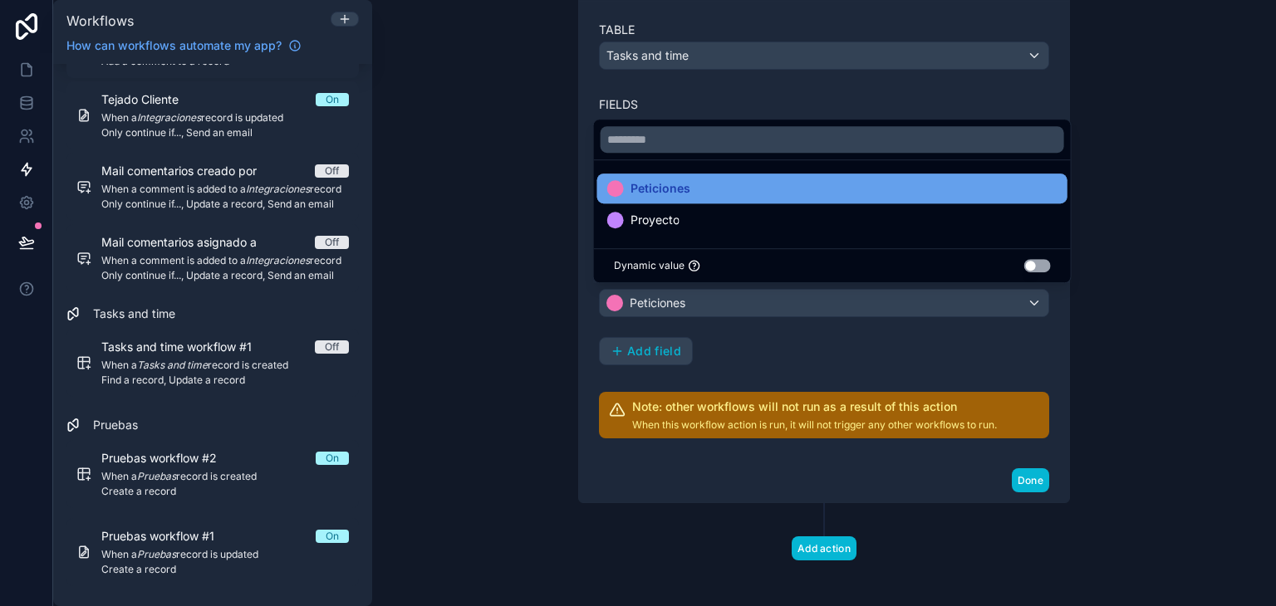
click at [710, 186] on div "Peticiones" at bounding box center [832, 189] width 450 height 20
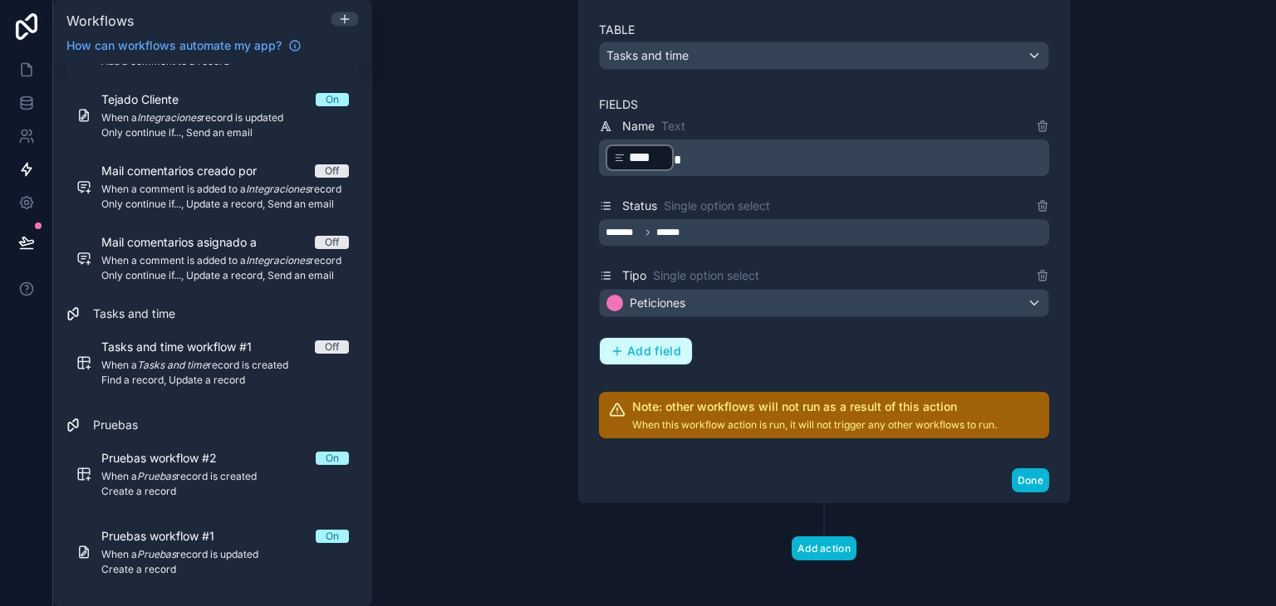
click at [660, 345] on span "Add field" at bounding box center [654, 351] width 54 height 15
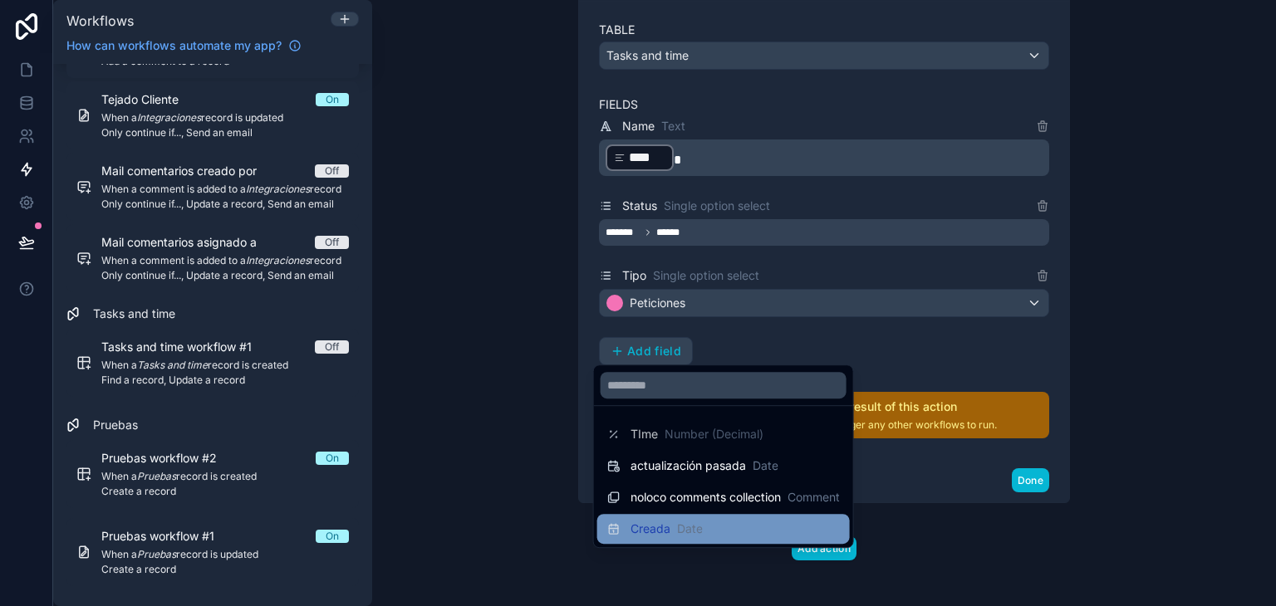
click at [726, 516] on div "Creada Date" at bounding box center [723, 529] width 253 height 30
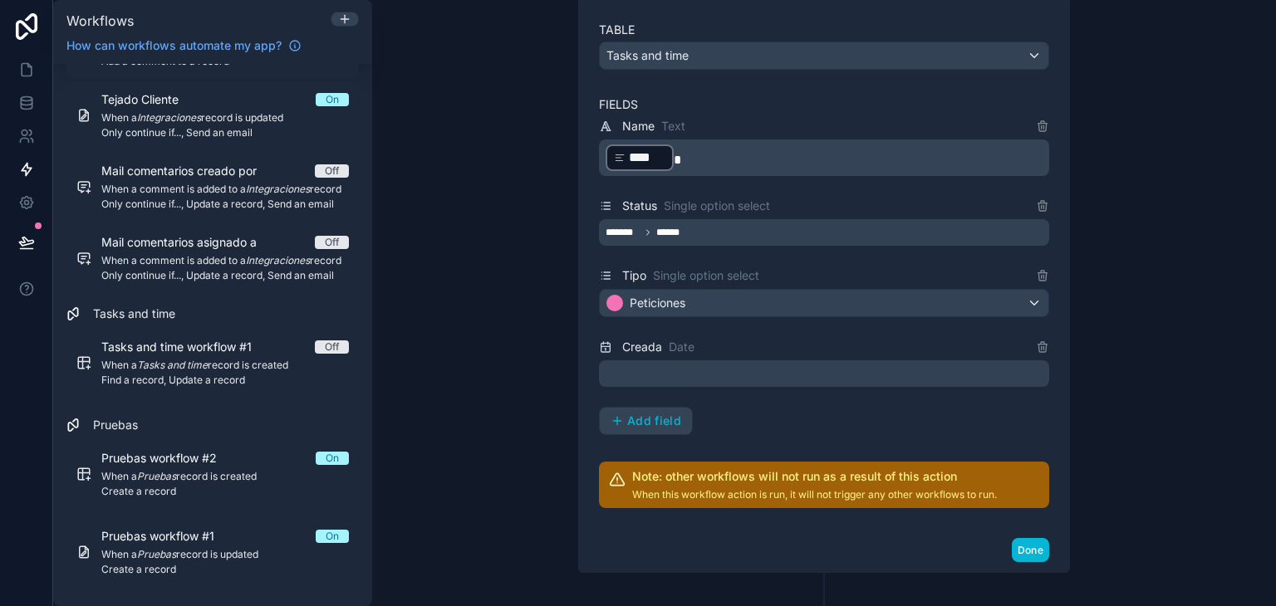
click at [665, 373] on div at bounding box center [824, 374] width 450 height 27
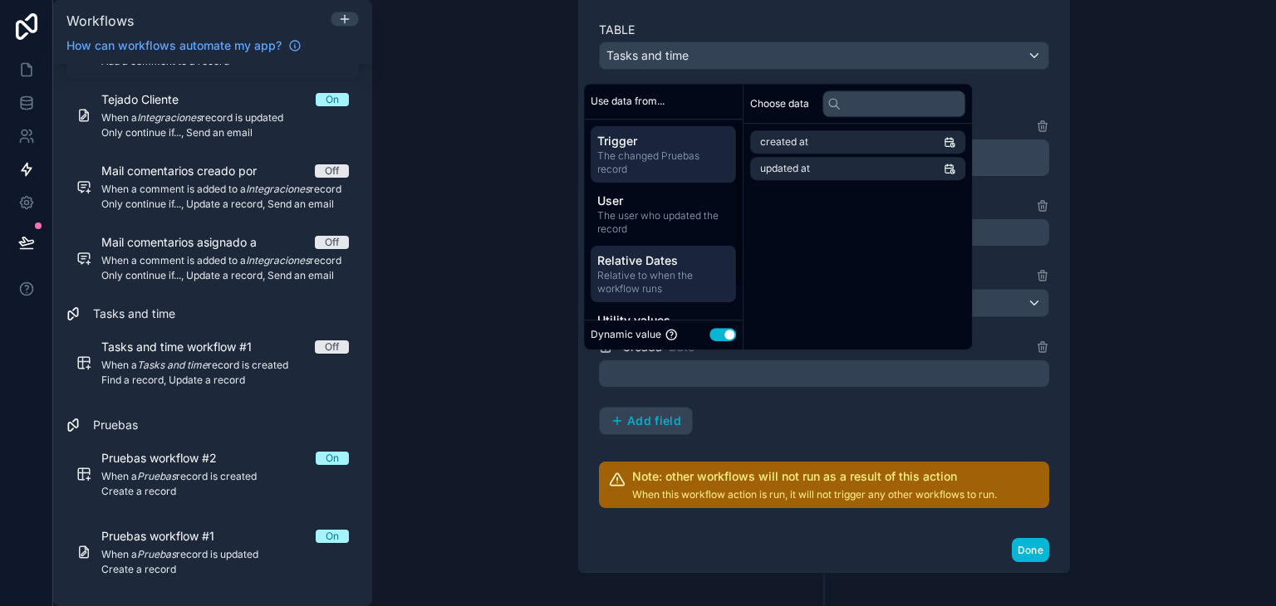
click at [685, 260] on span "Relative Dates" at bounding box center [663, 261] width 132 height 17
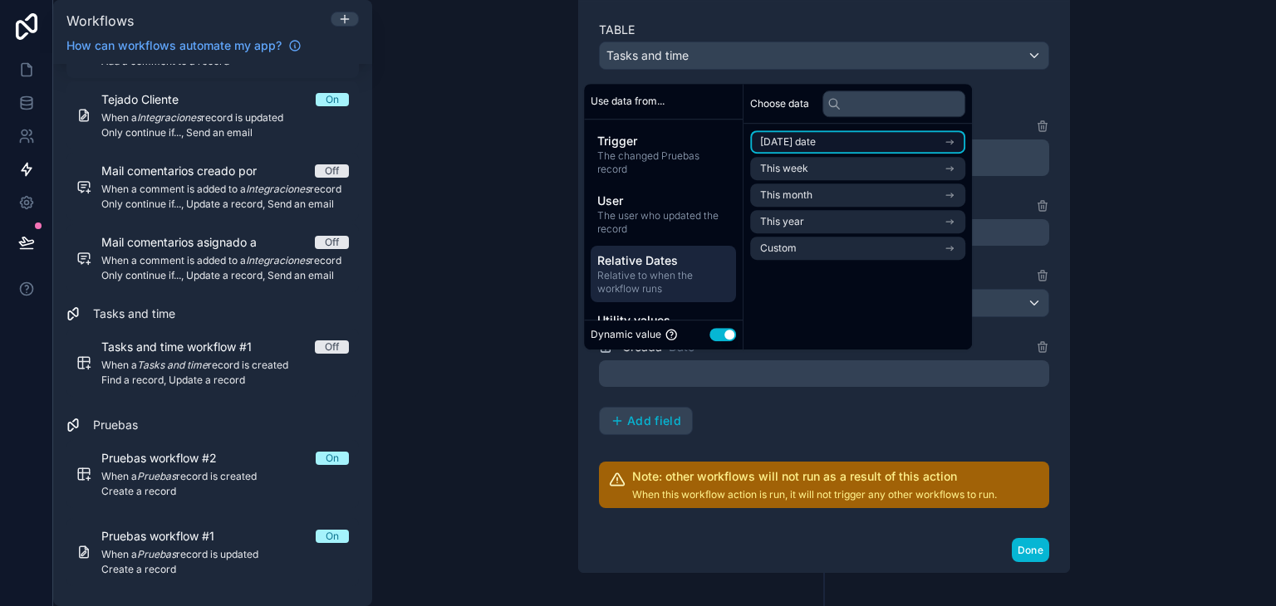
click at [872, 142] on li "Today's date" at bounding box center [857, 141] width 215 height 23
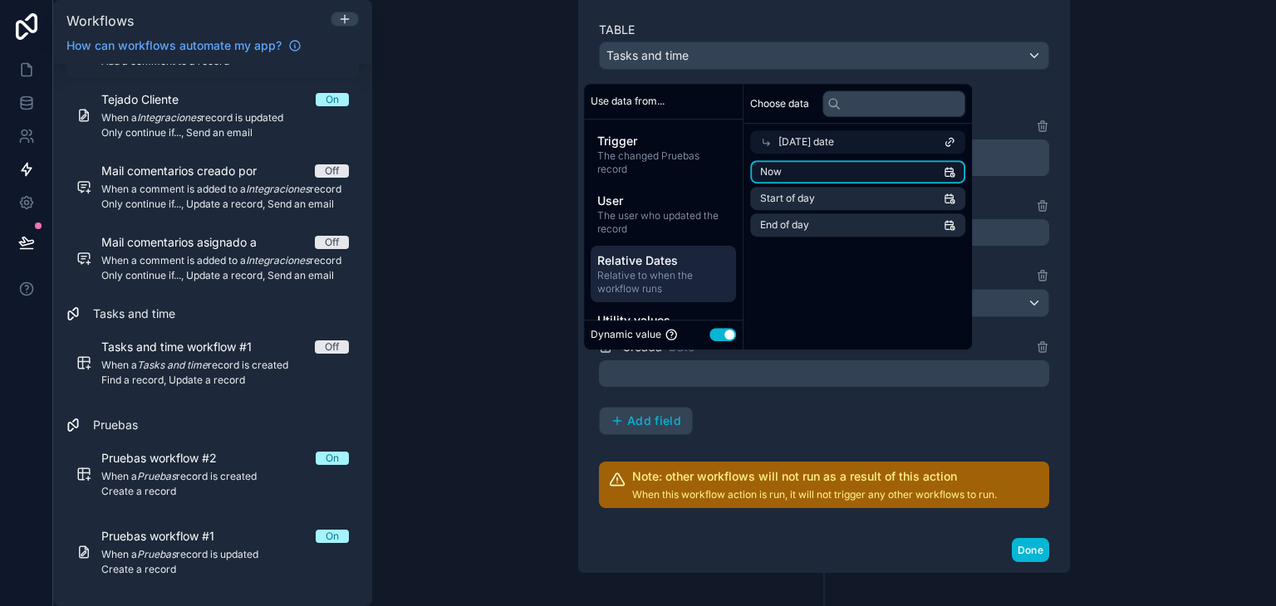
click at [872, 164] on li "Now" at bounding box center [857, 171] width 215 height 23
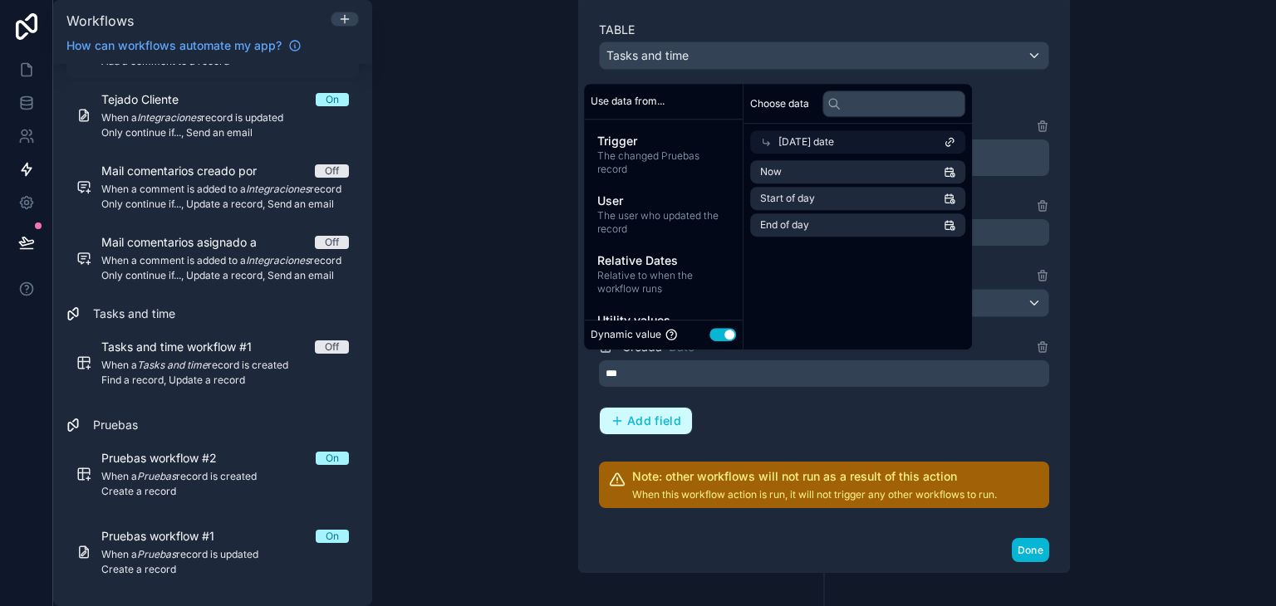
click at [668, 420] on span "Add field" at bounding box center [654, 421] width 54 height 15
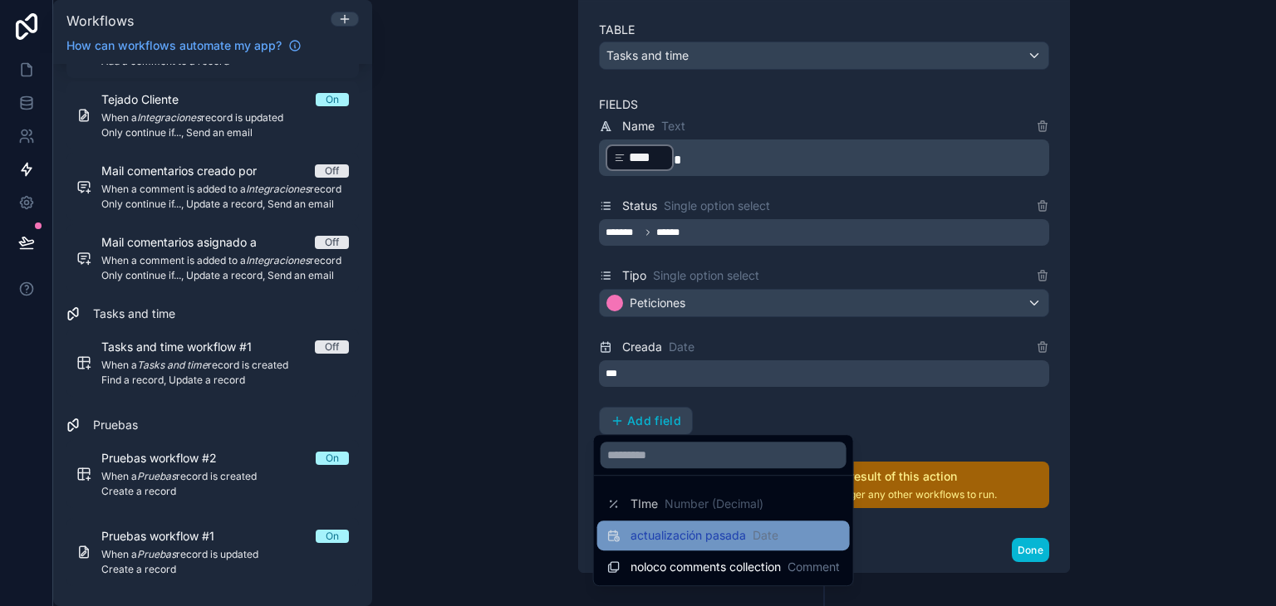
click at [696, 533] on span "actualización pasada" at bounding box center [688, 536] width 115 height 17
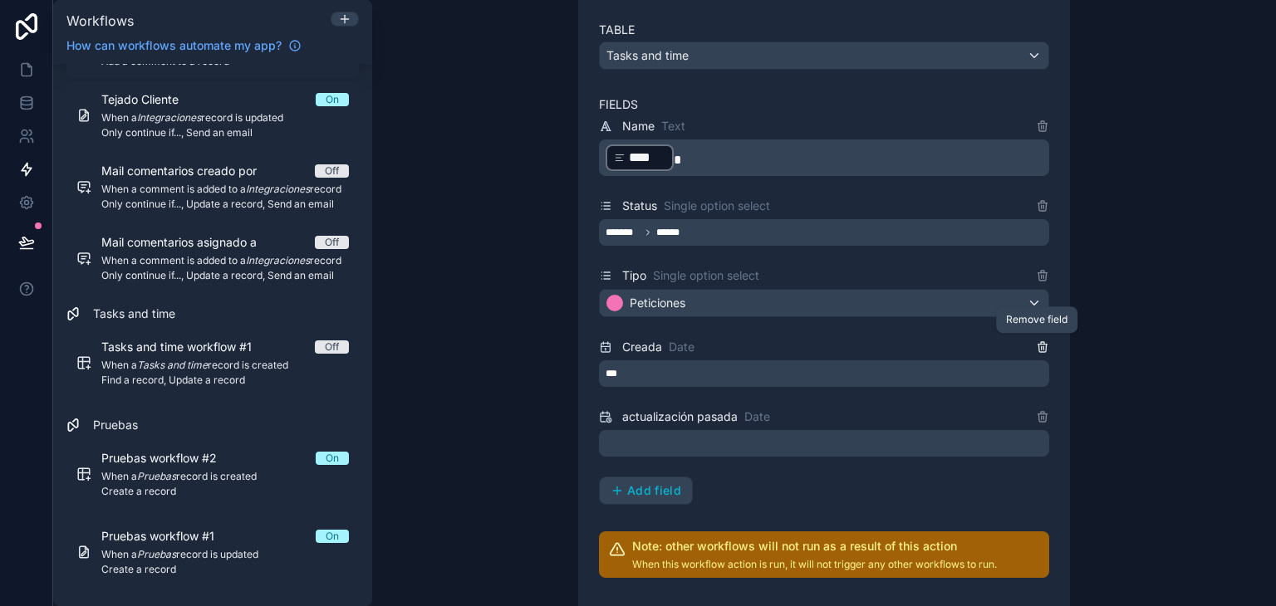
click at [1038, 341] on icon at bounding box center [1042, 347] width 13 height 13
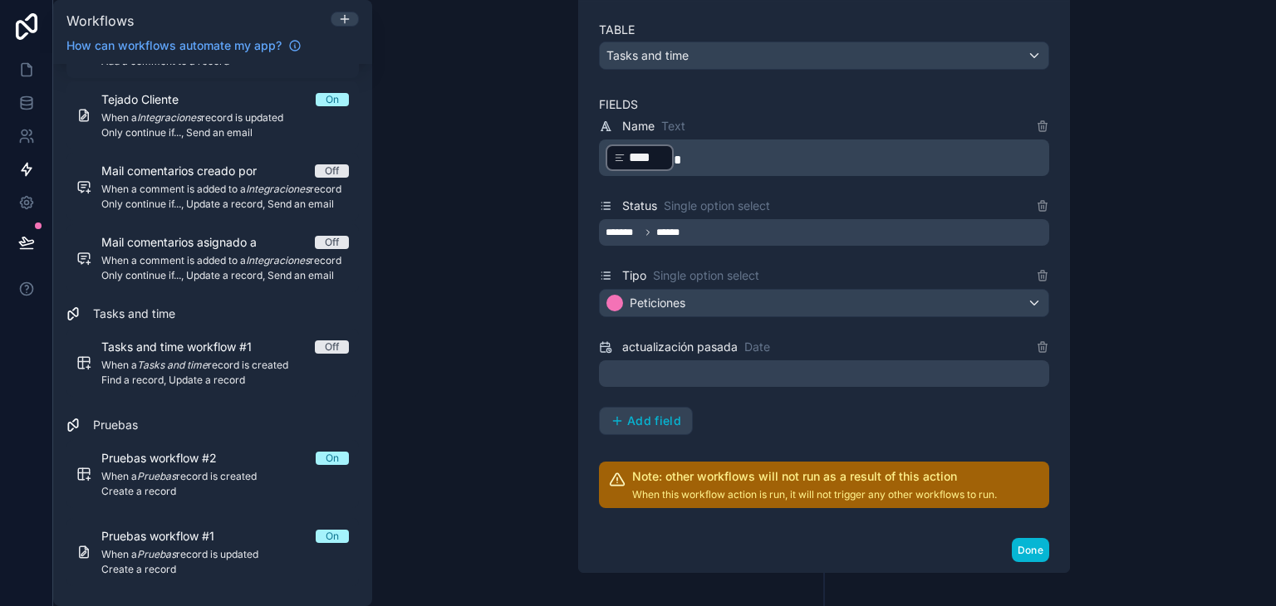
click at [947, 367] on div at bounding box center [824, 374] width 450 height 27
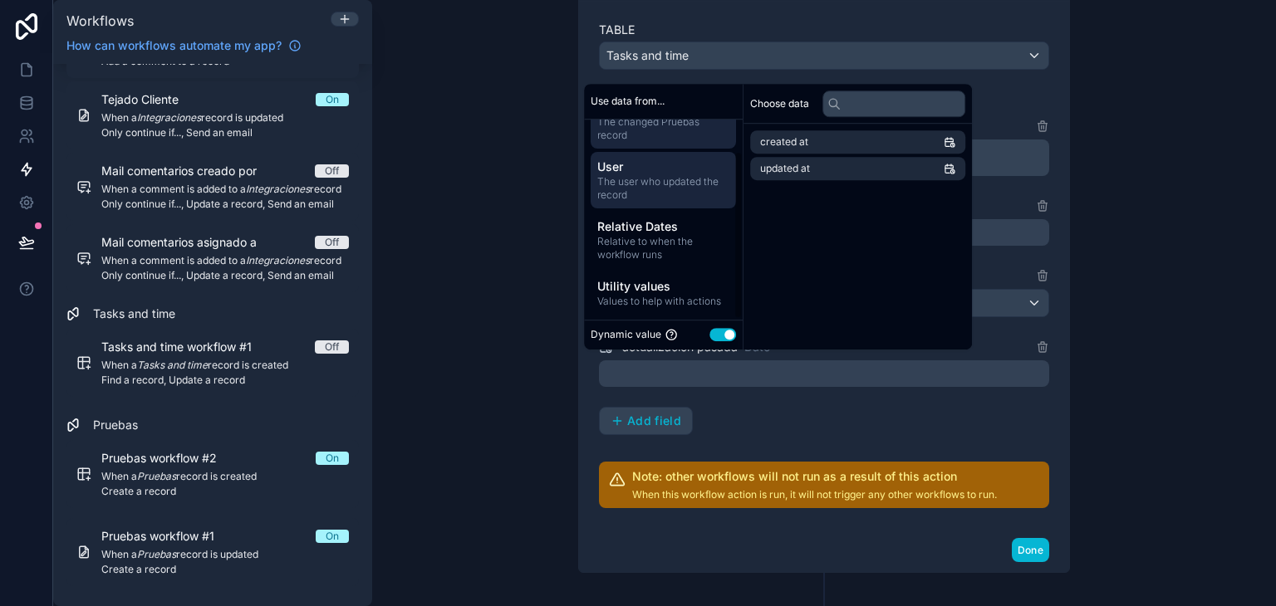
scroll to position [37, 0]
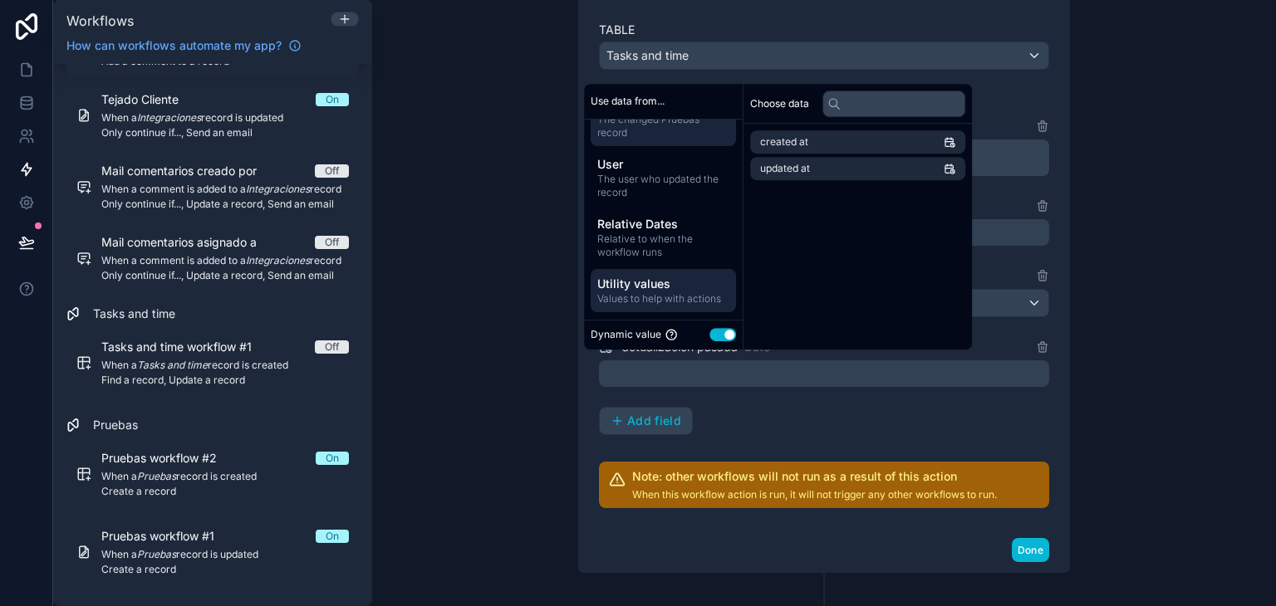
click at [651, 270] on div "Utility values Values to help with actions" at bounding box center [663, 290] width 145 height 43
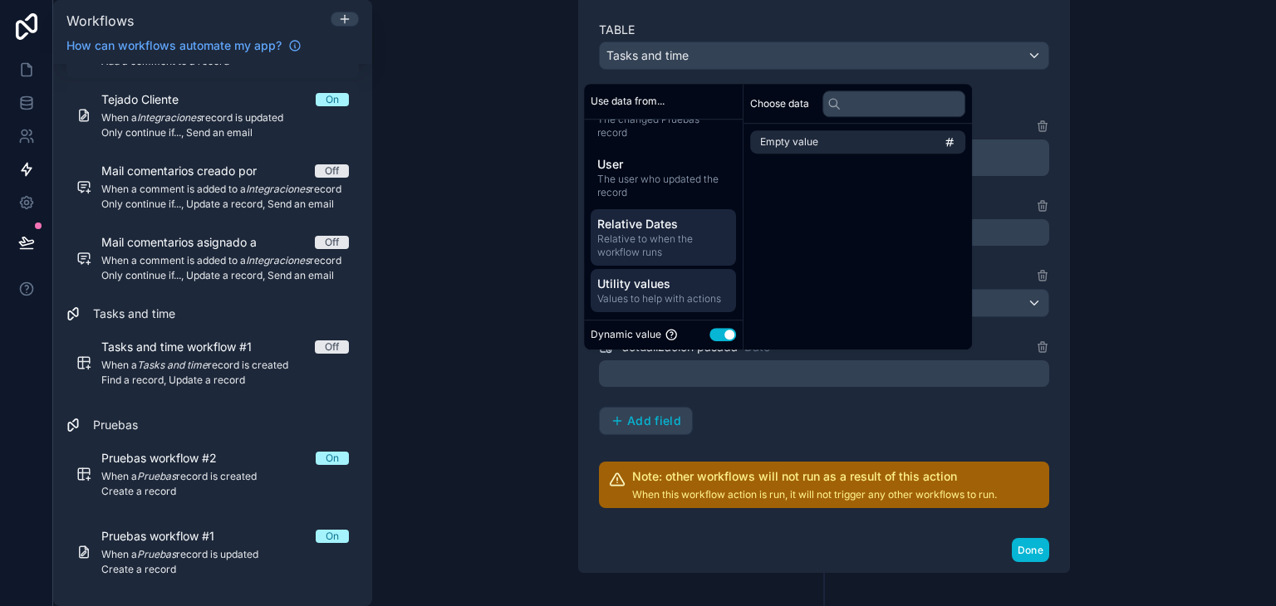
click at [651, 249] on span "Relative to when the workflow runs" at bounding box center [663, 246] width 132 height 27
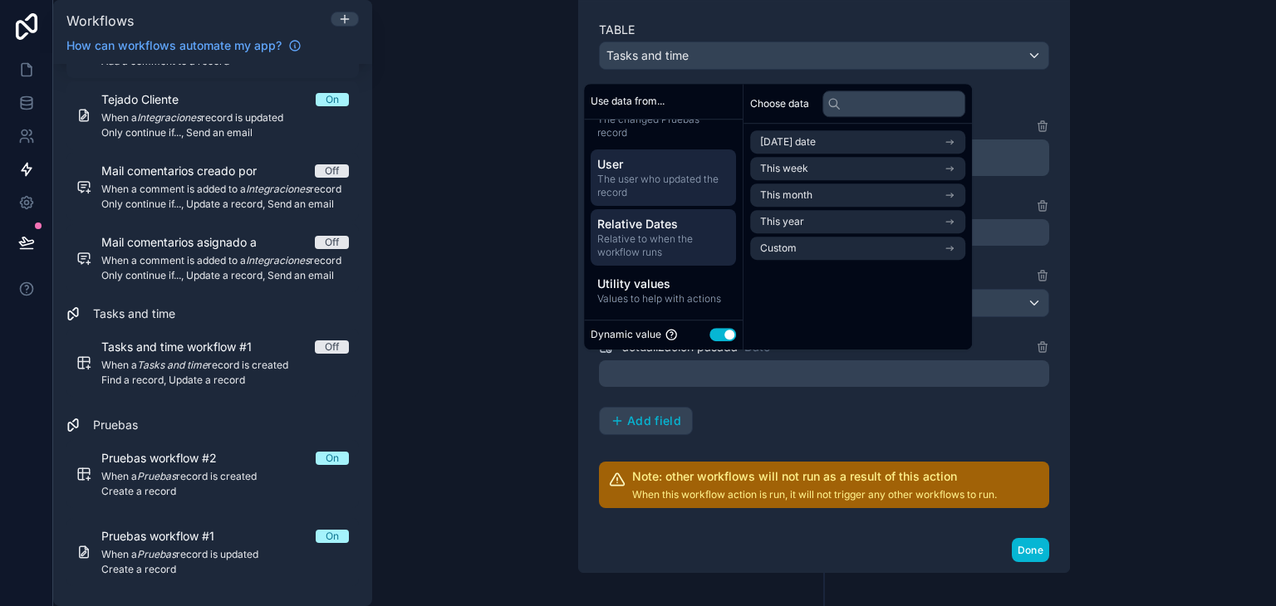
click at [660, 187] on span "The user who updated the record" at bounding box center [663, 186] width 132 height 27
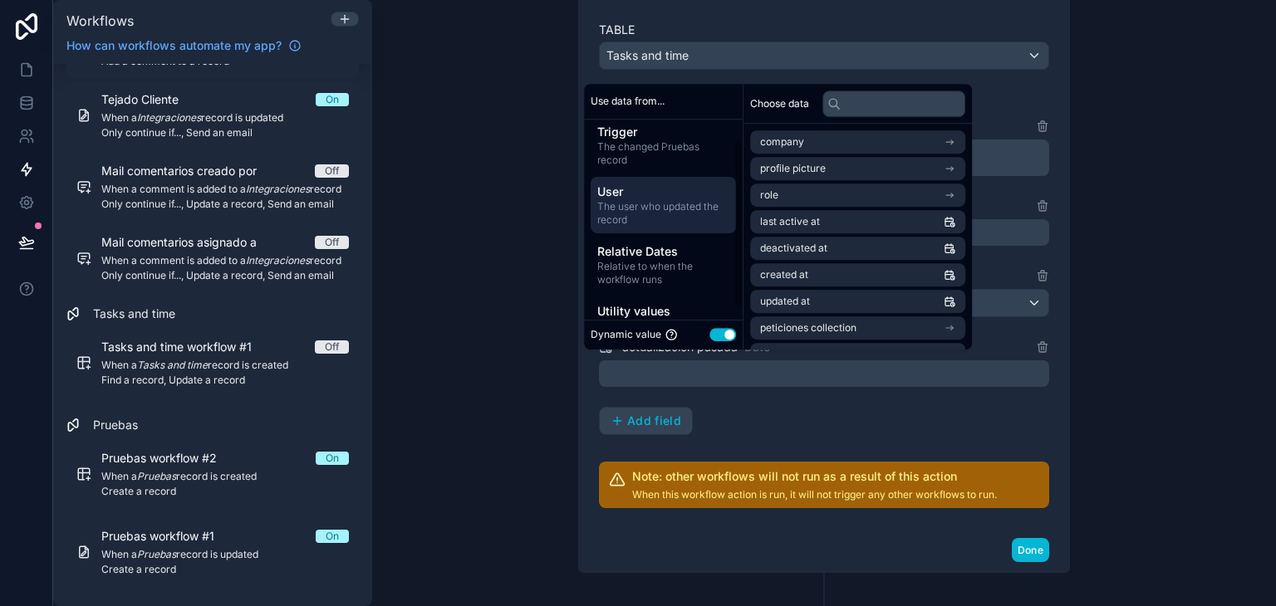
scroll to position [0, 0]
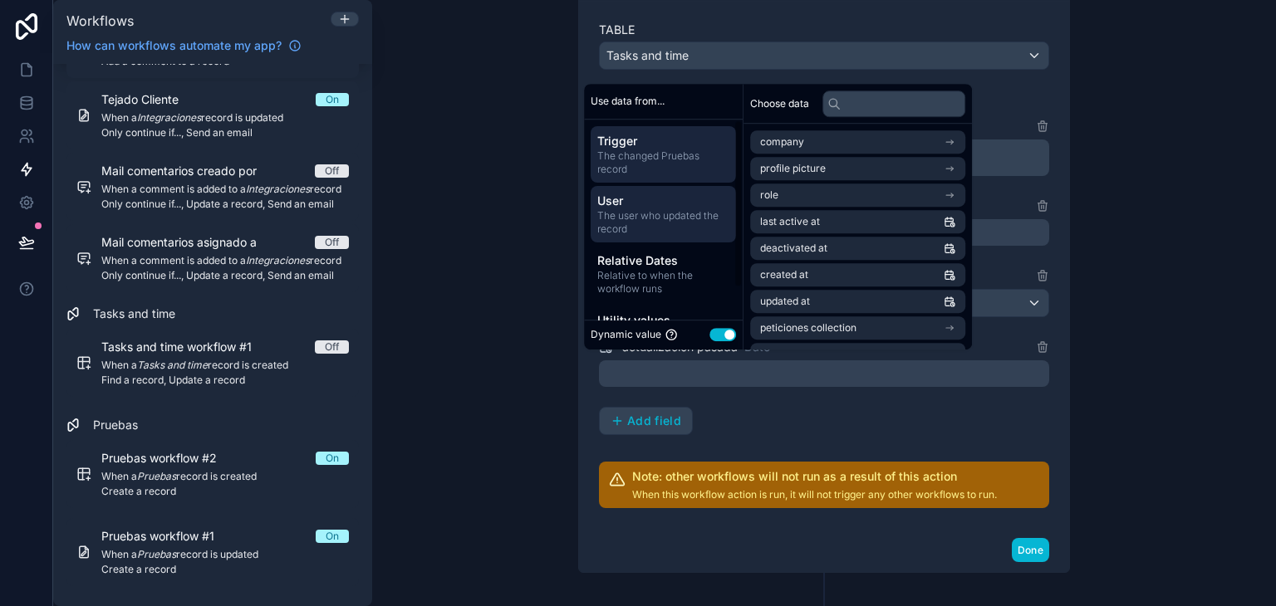
click at [655, 174] on span "The changed Pruebas record" at bounding box center [663, 163] width 132 height 27
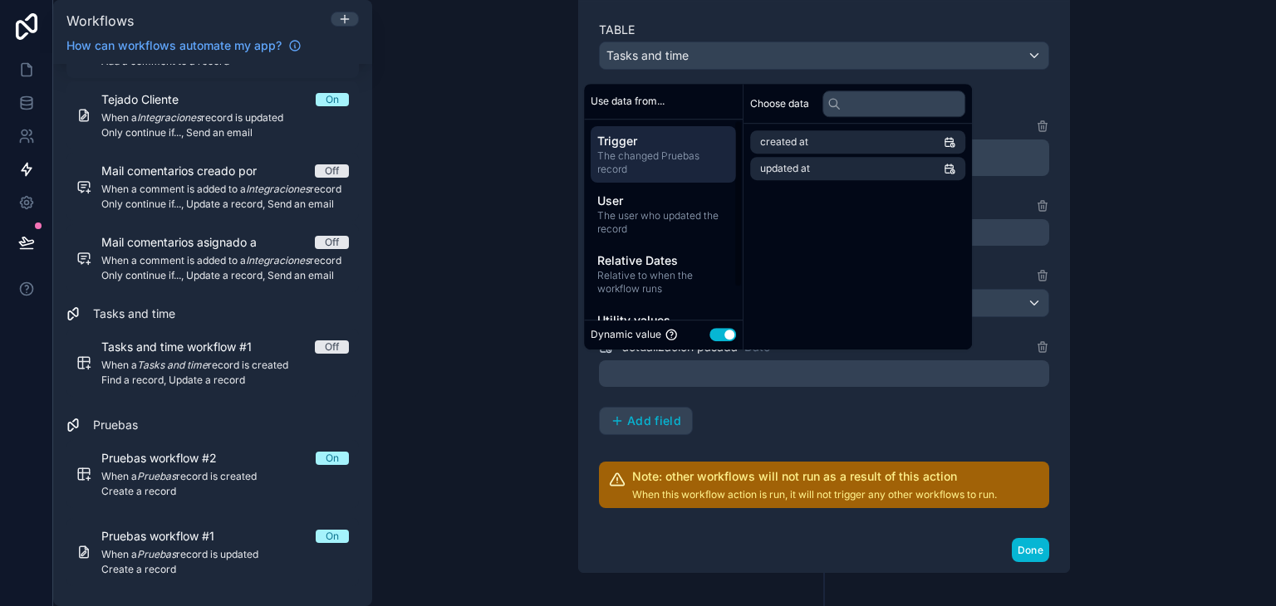
click at [834, 214] on div "Choose data created at updated at" at bounding box center [858, 217] width 228 height 266
click at [1152, 230] on div "**********" at bounding box center [824, 303] width 904 height 606
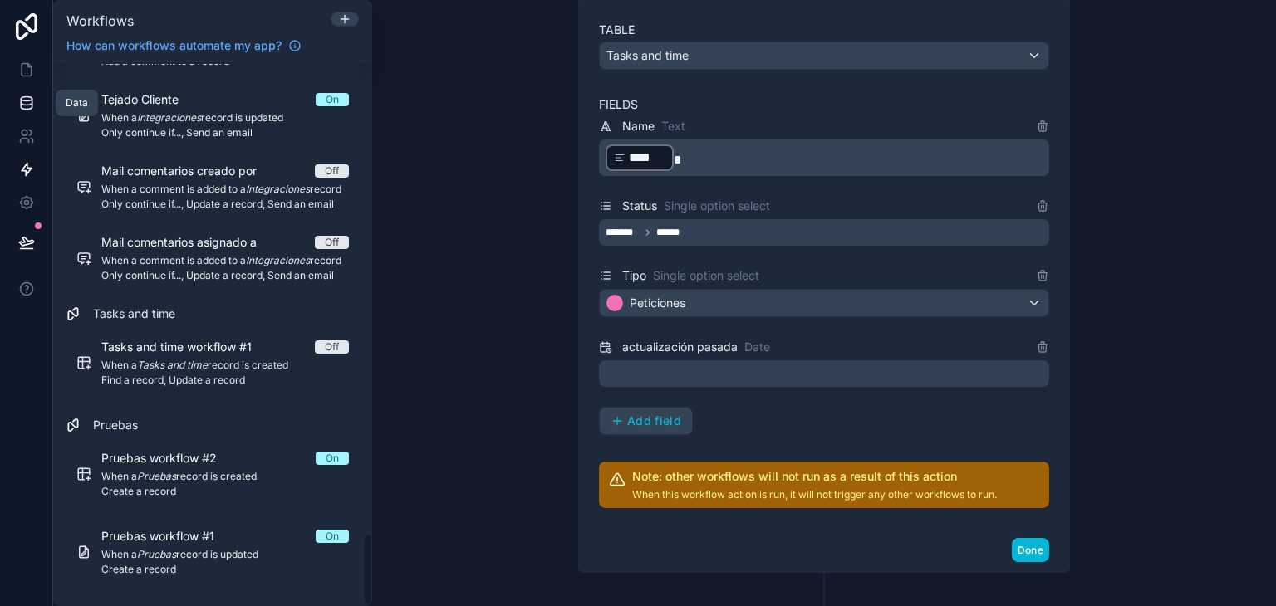
click at [27, 99] on icon at bounding box center [26, 103] width 17 height 17
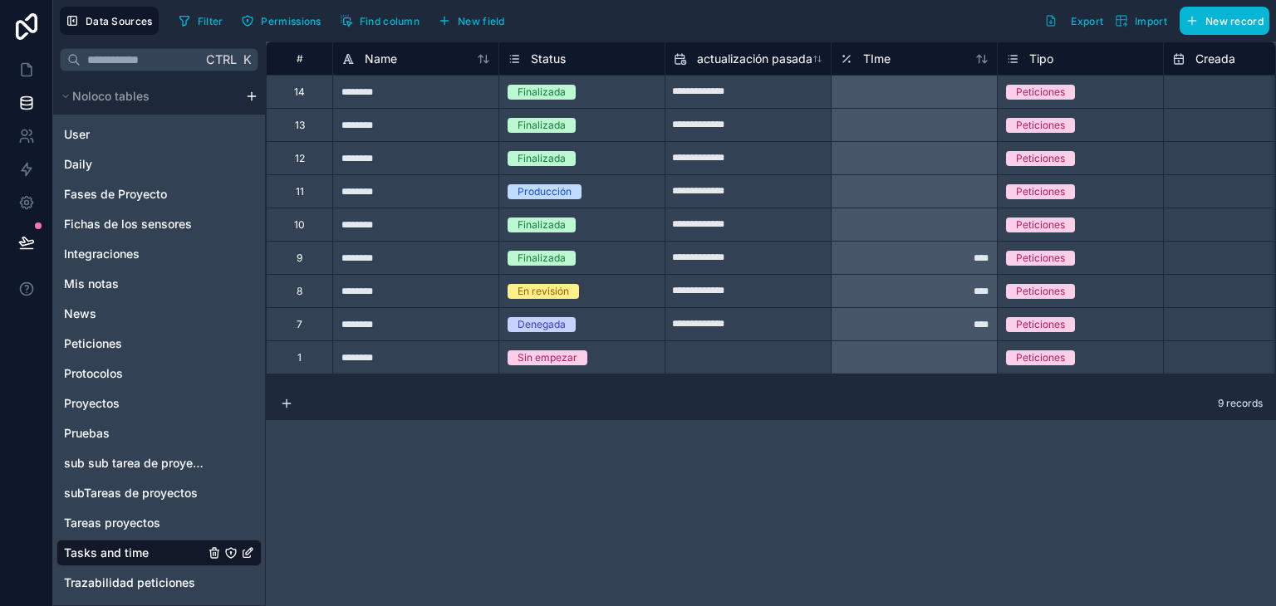
scroll to position [0, 291]
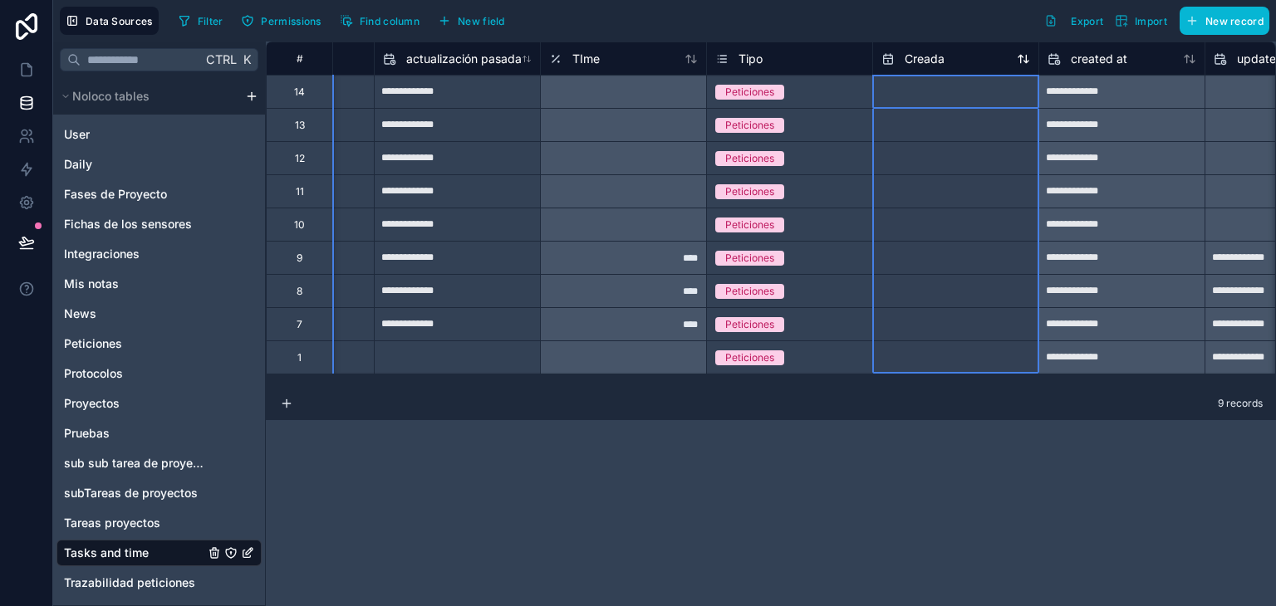
click at [939, 51] on span "Creada" at bounding box center [925, 59] width 40 height 17
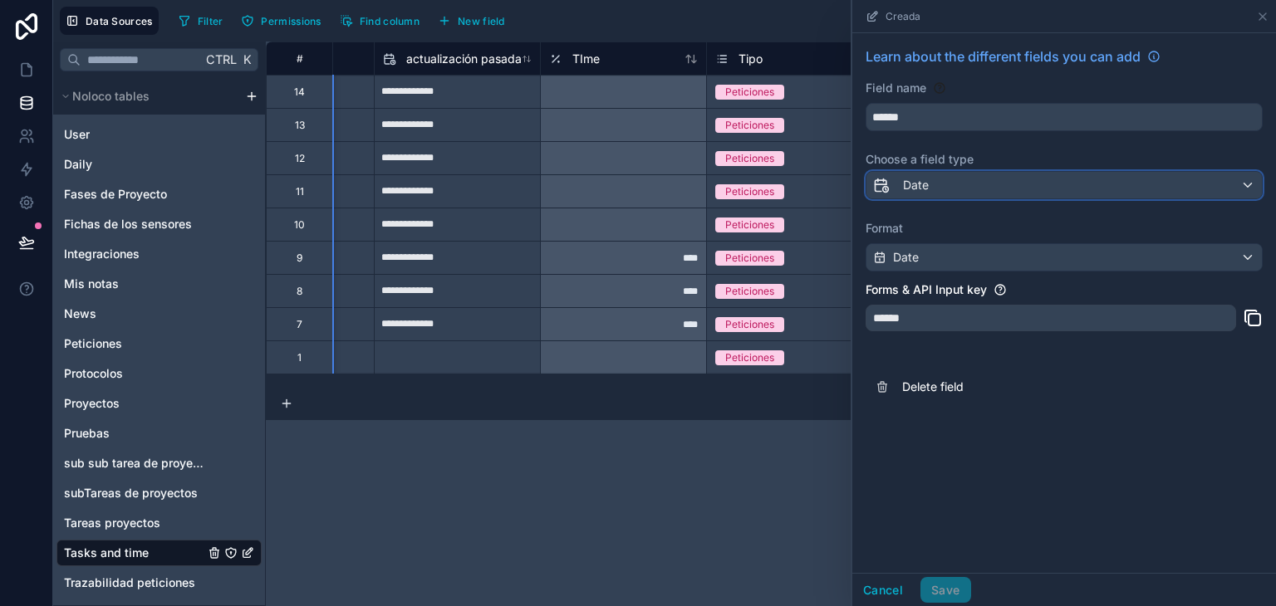
click at [976, 189] on div "Date" at bounding box center [1064, 185] width 395 height 27
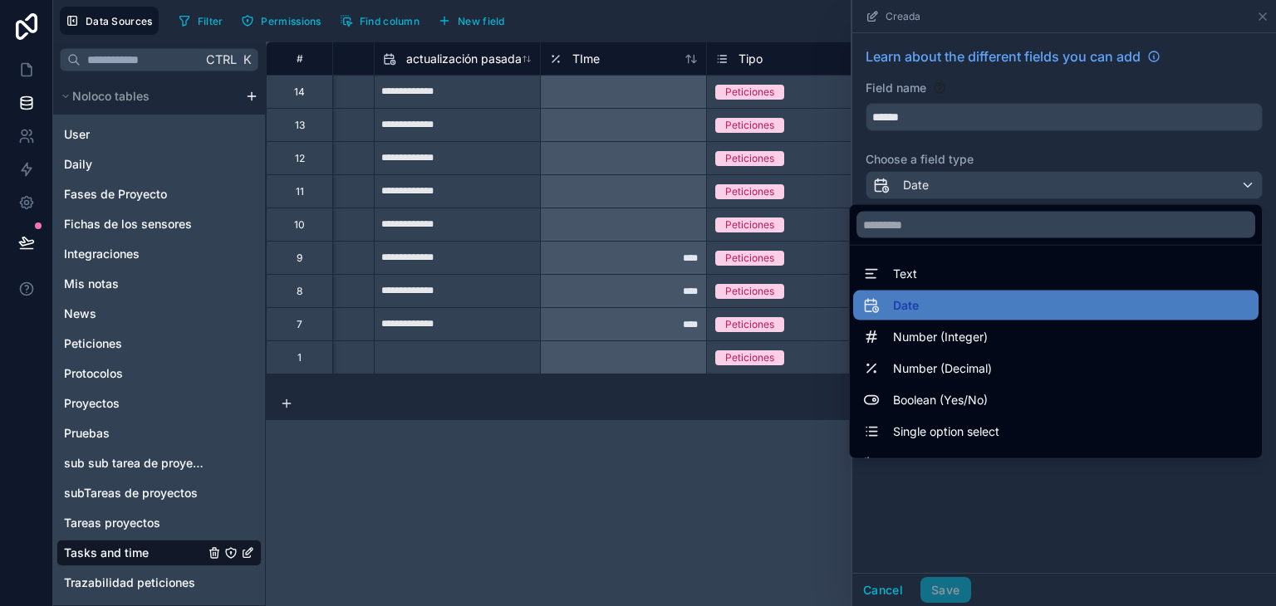
click at [1024, 166] on div at bounding box center [1064, 303] width 424 height 606
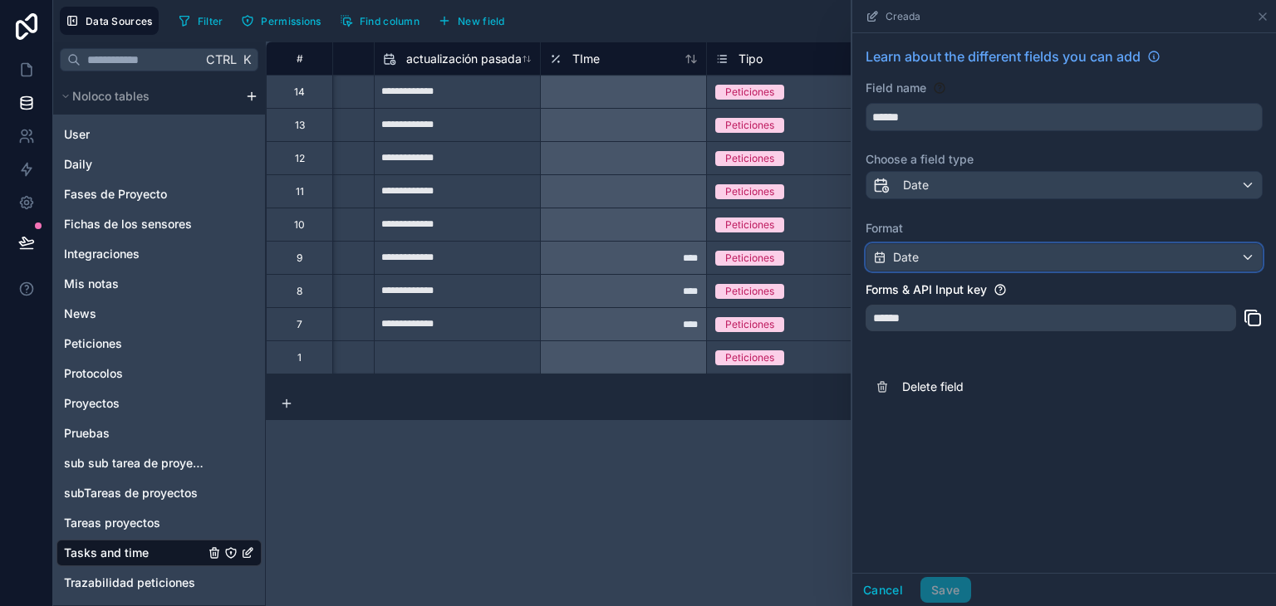
click at [1010, 260] on div "Date" at bounding box center [1064, 257] width 395 height 27
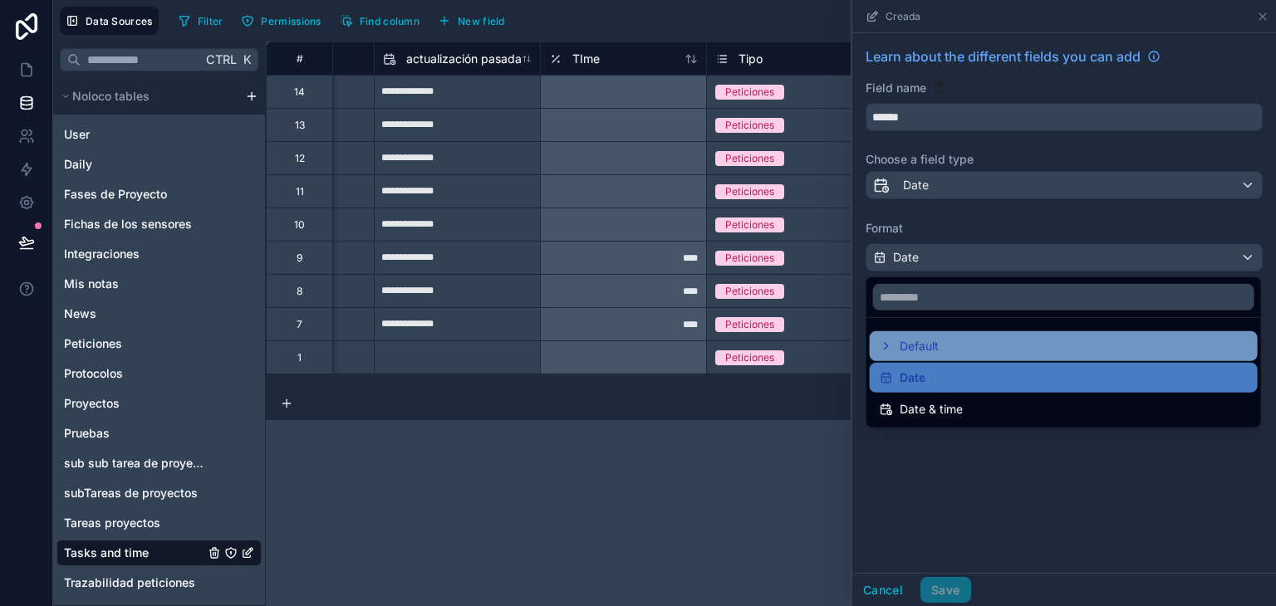
click at [1012, 342] on div "Default" at bounding box center [1064, 346] width 368 height 20
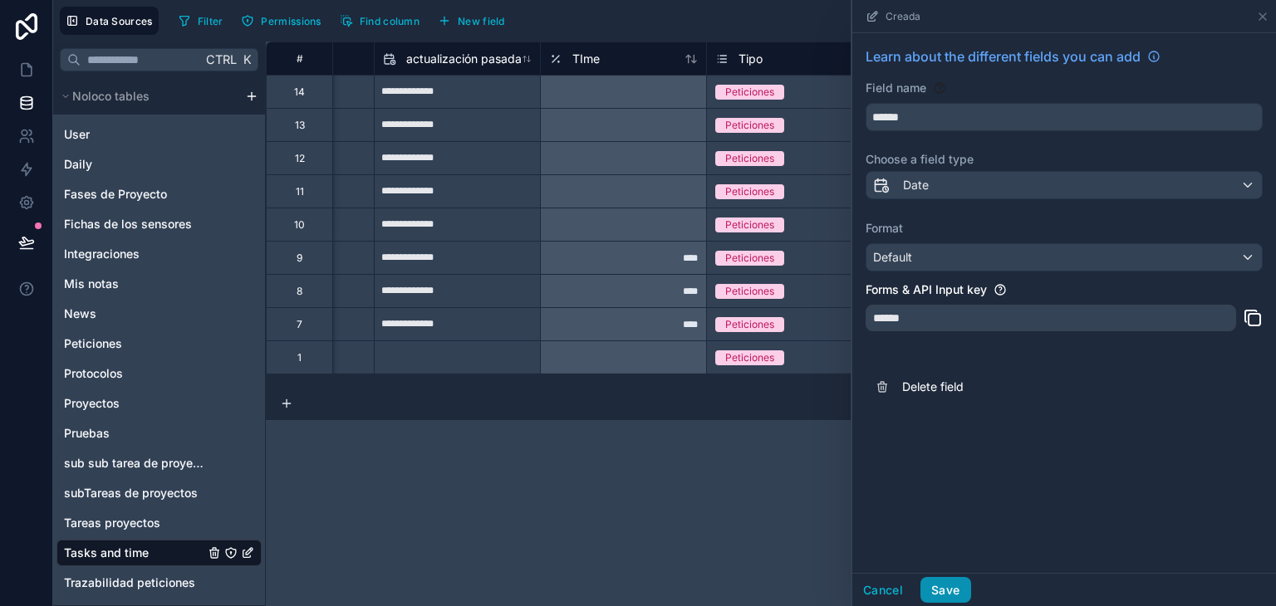
click at [964, 583] on button "Save" at bounding box center [946, 590] width 50 height 27
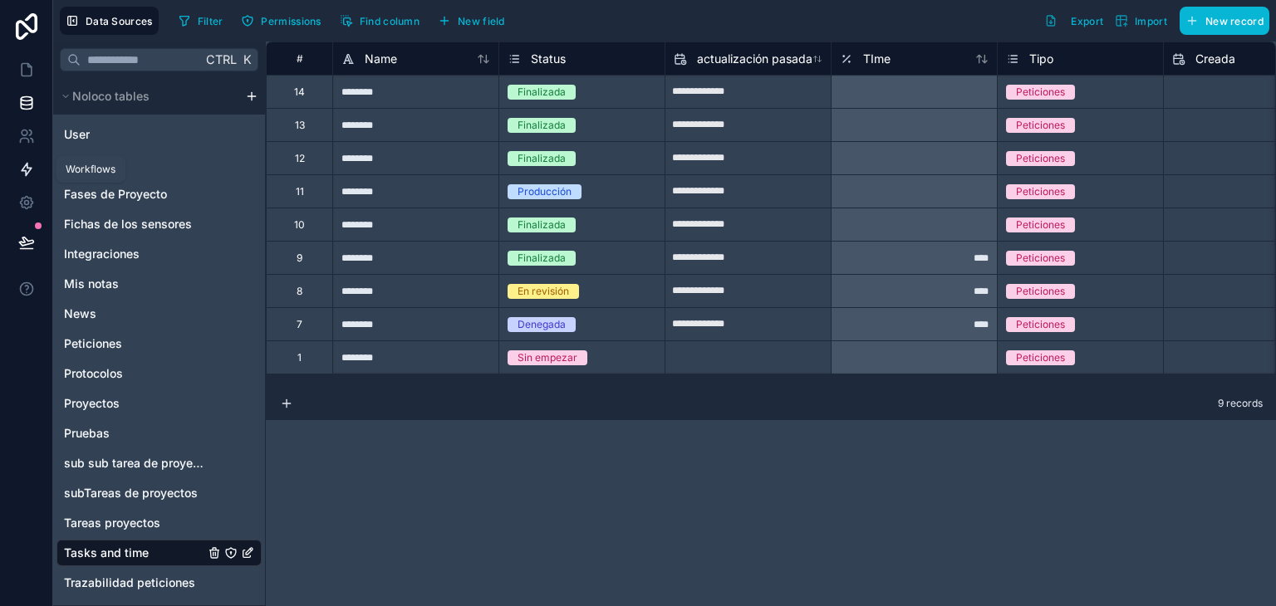
click at [27, 180] on link at bounding box center [26, 169] width 52 height 33
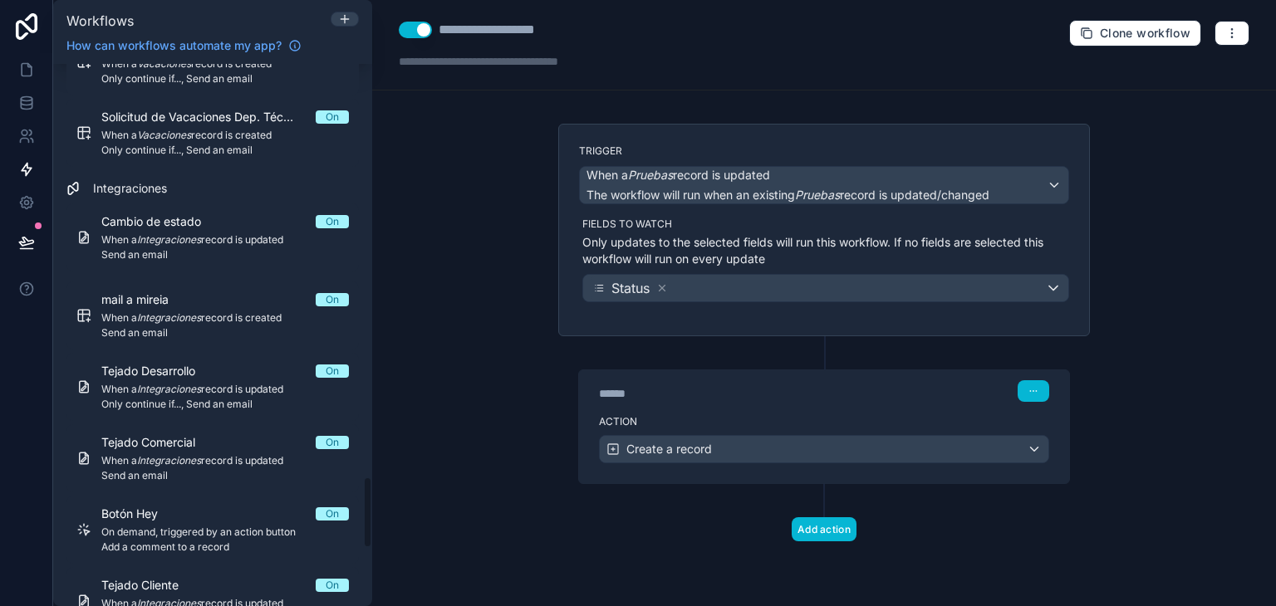
scroll to position [3317, 0]
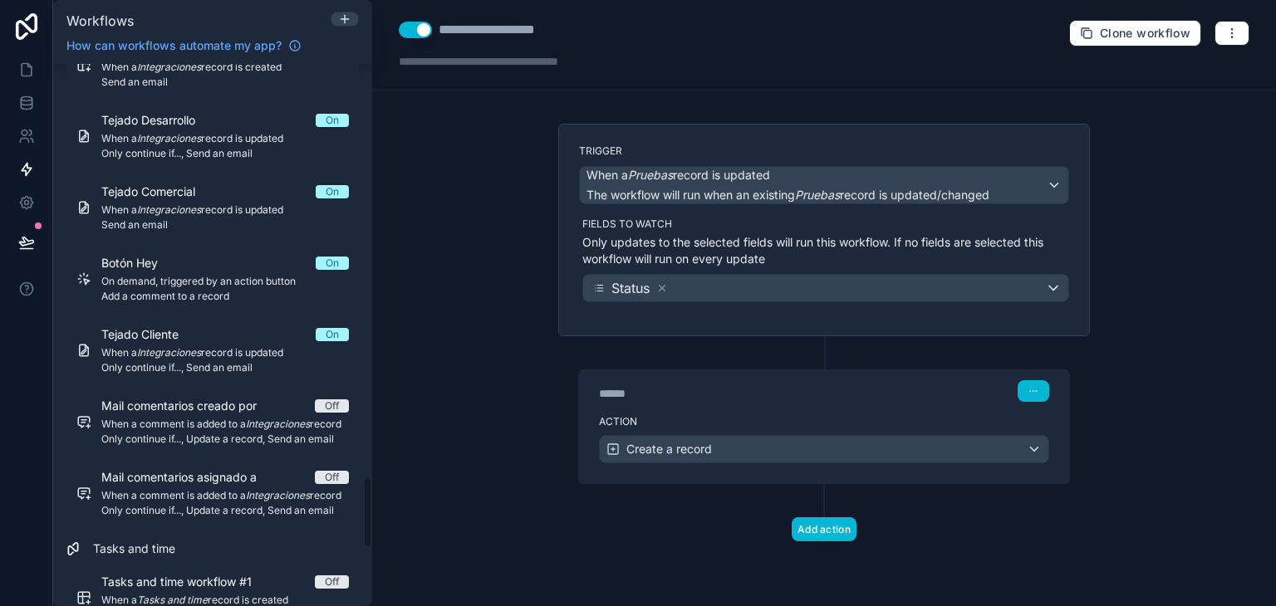
drag, startPoint x: 366, startPoint y: 104, endPoint x: 437, endPoint y: 543, distance: 445.1
click at [437, 543] on div "Workflows How can workflows automate my app? Filter by table Peticiones Comment…" at bounding box center [664, 303] width 1223 height 606
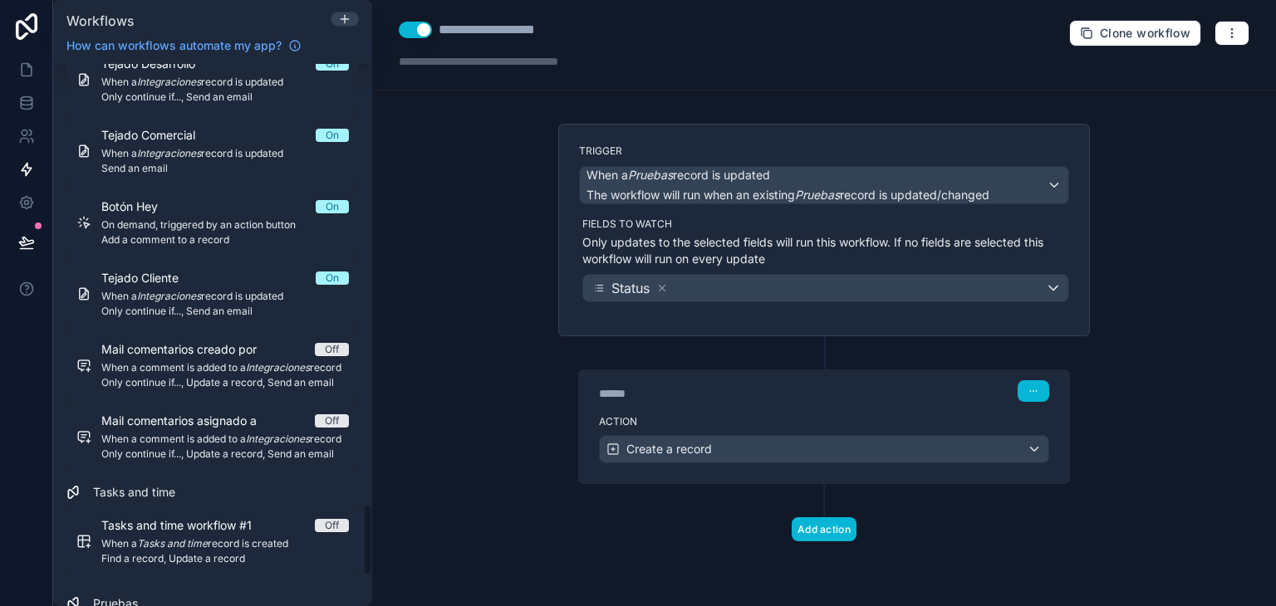
scroll to position [3552, 0]
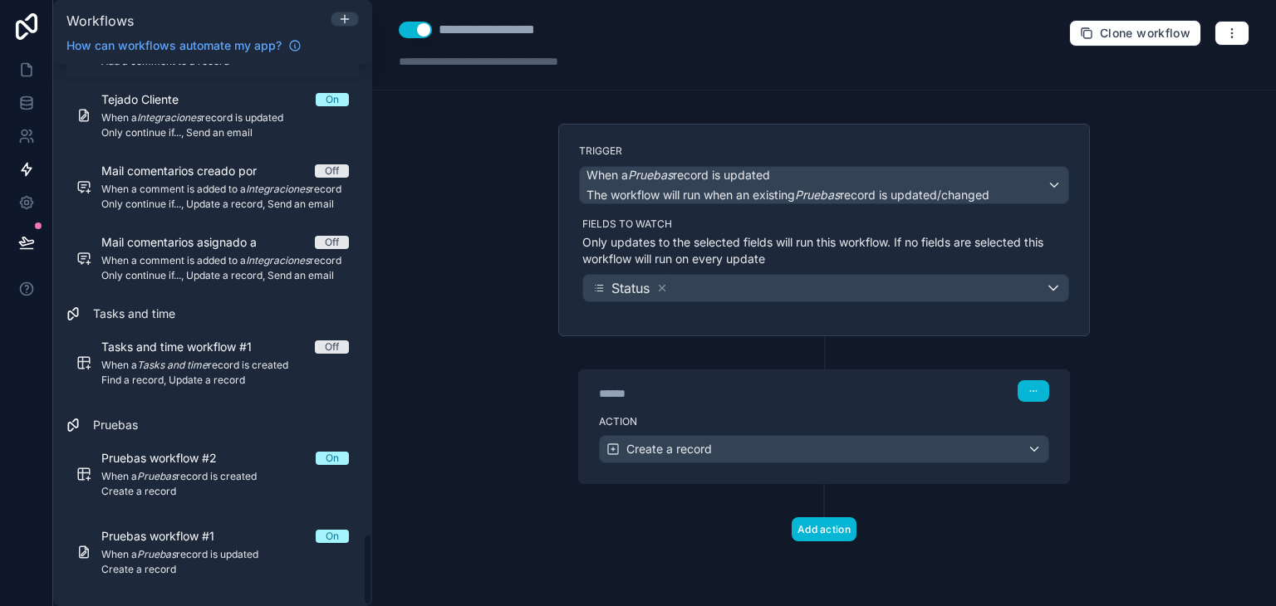
drag, startPoint x: 368, startPoint y: 523, endPoint x: 376, endPoint y: 636, distance: 112.5
click at [376, 606] on html "Workflows How can workflows automate my app? Filter by table Peticiones Comment…" at bounding box center [638, 303] width 1276 height 606
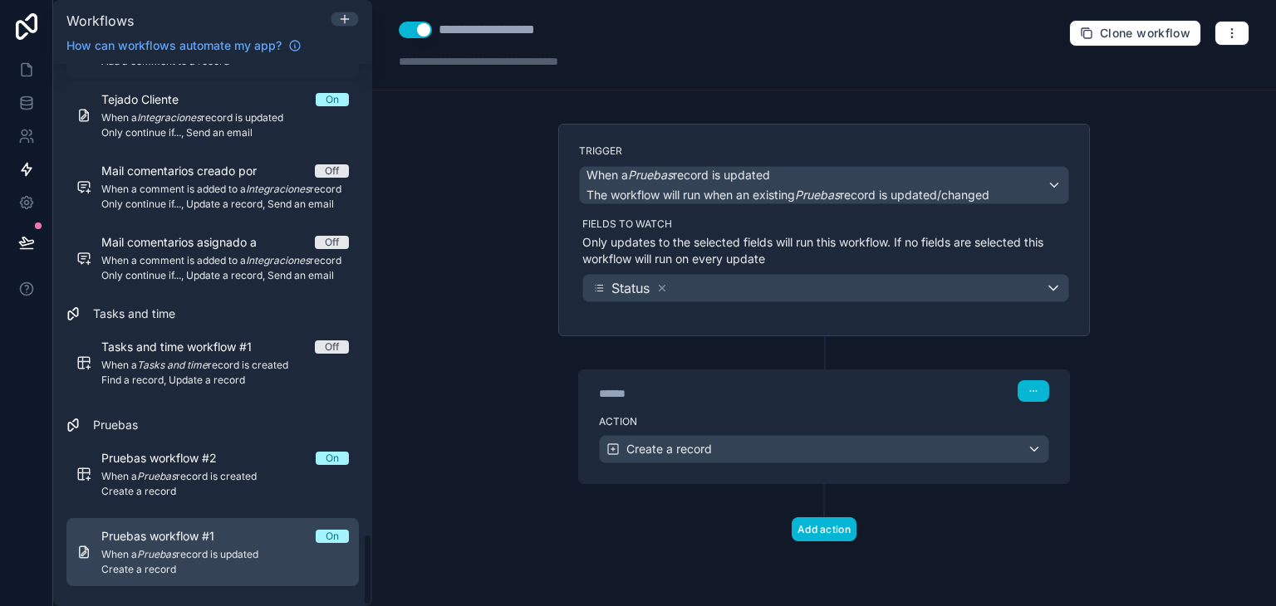
click at [190, 528] on span "Pruebas workflow #1" at bounding box center [167, 536] width 133 height 17
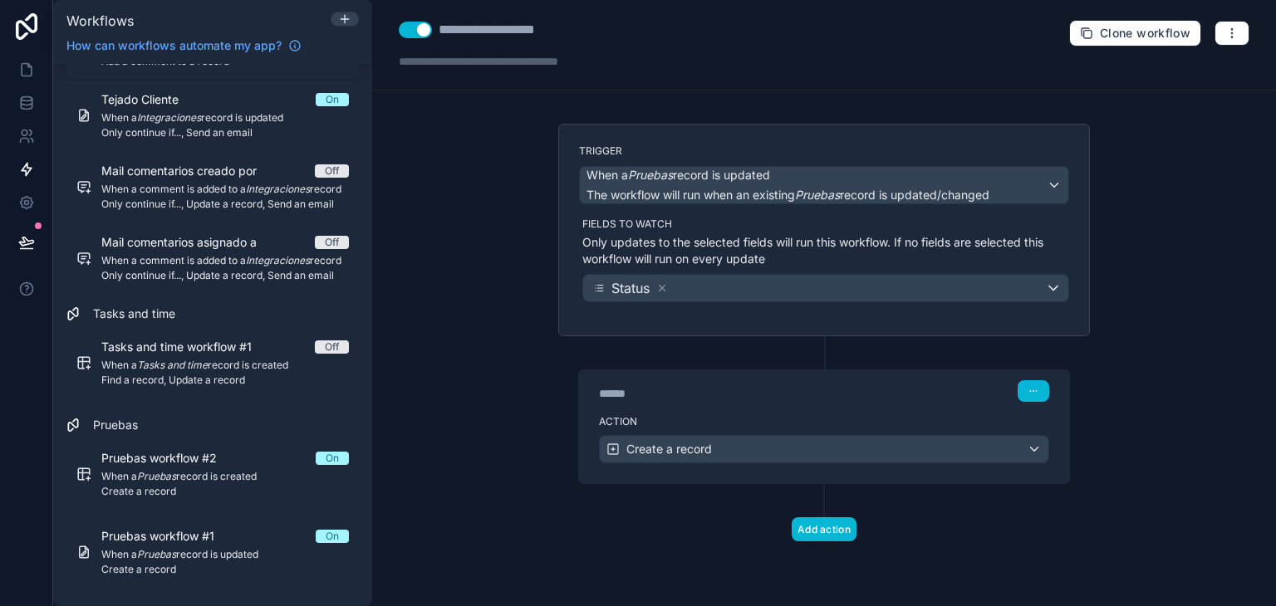
click at [795, 409] on div "Action Create a record" at bounding box center [824, 446] width 490 height 75
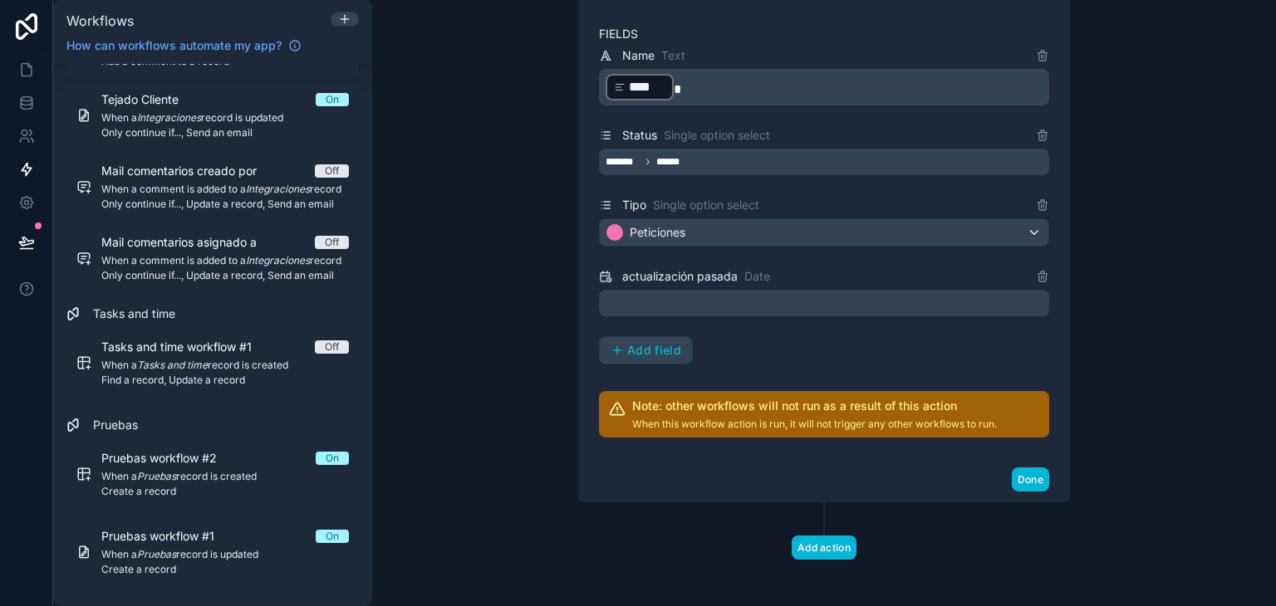
scroll to position [554, 0]
click at [738, 294] on div at bounding box center [824, 302] width 450 height 27
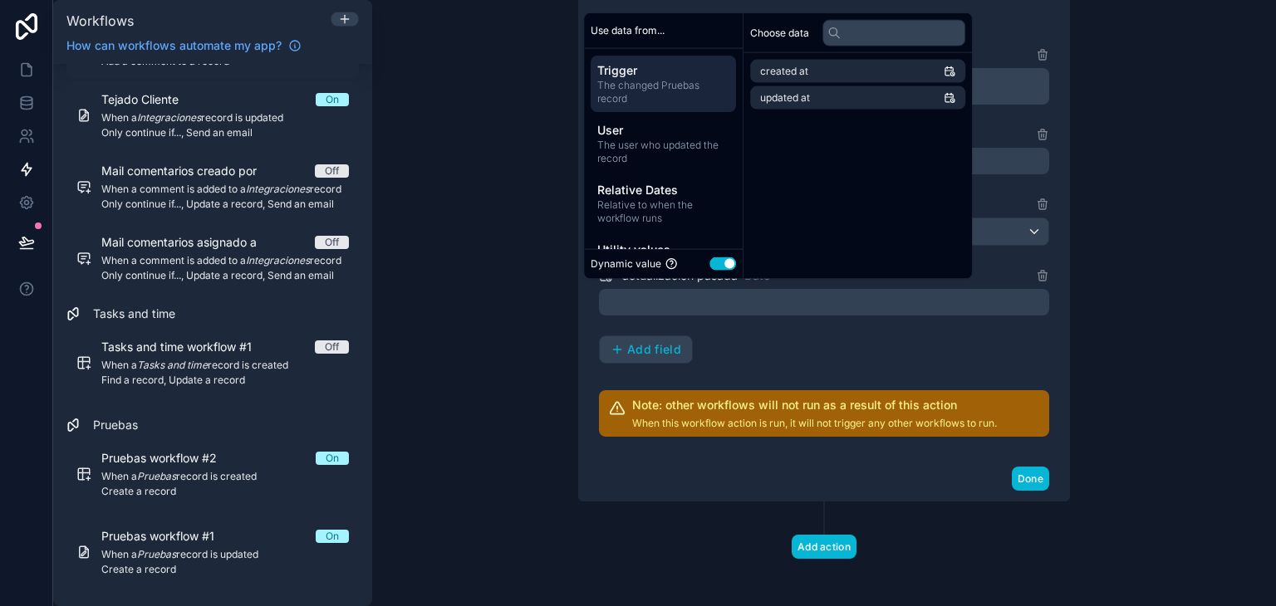
click at [1167, 200] on div "**********" at bounding box center [824, 303] width 904 height 606
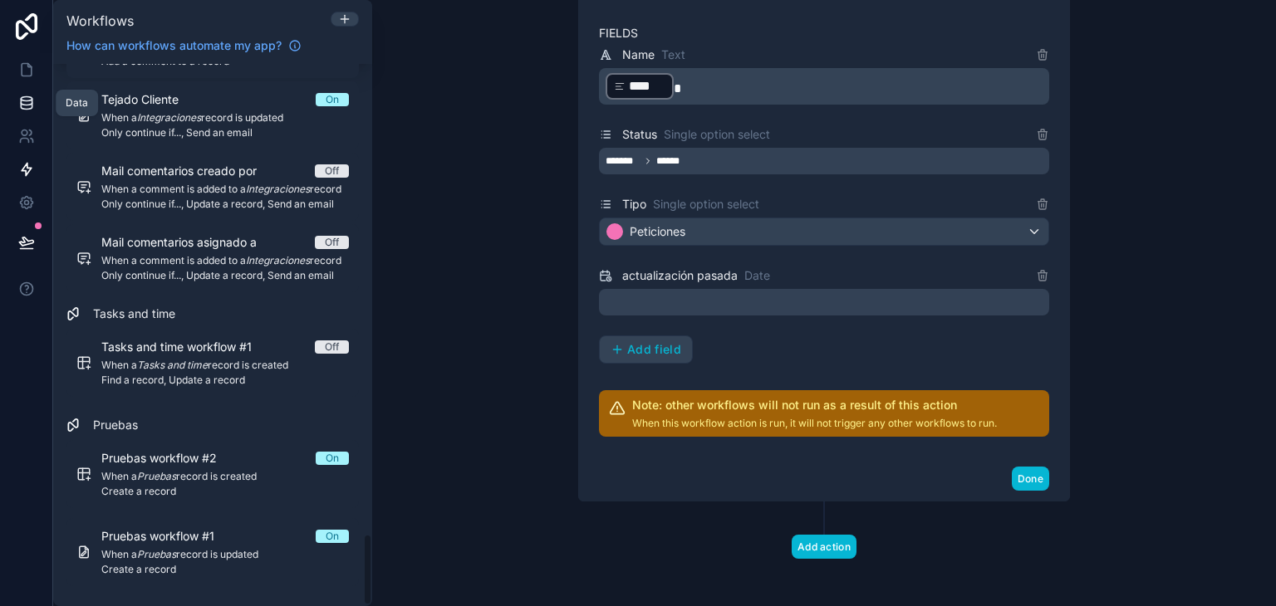
click at [23, 101] on icon at bounding box center [26, 99] width 11 height 4
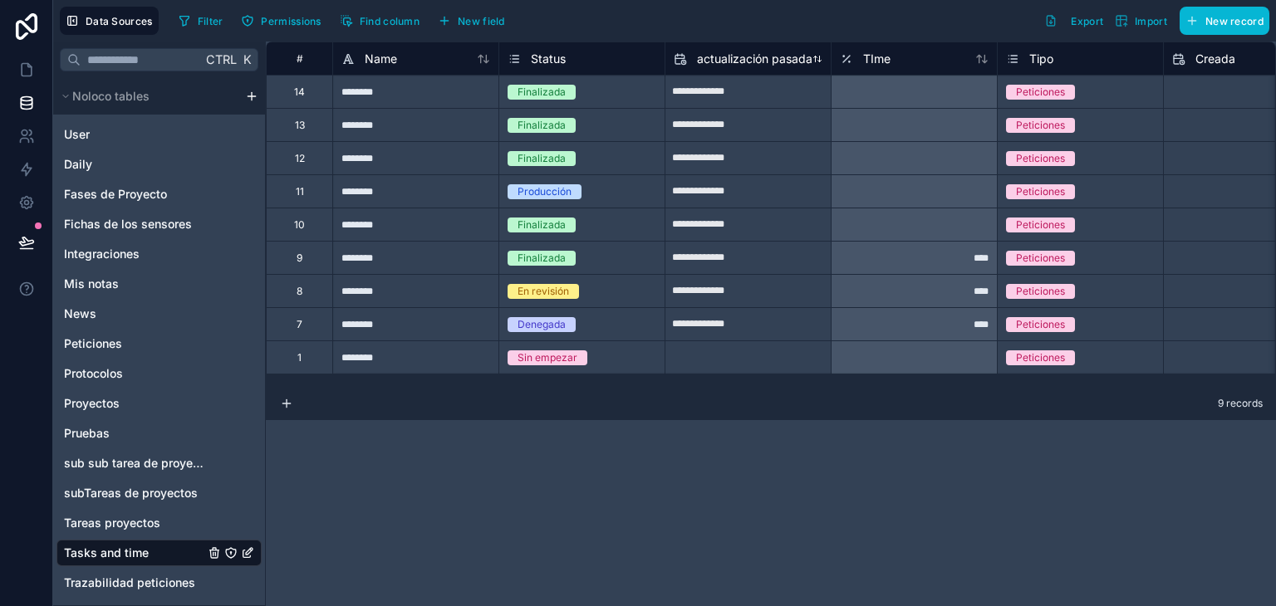
click at [749, 54] on span "actualización pasada" at bounding box center [754, 59] width 115 height 17
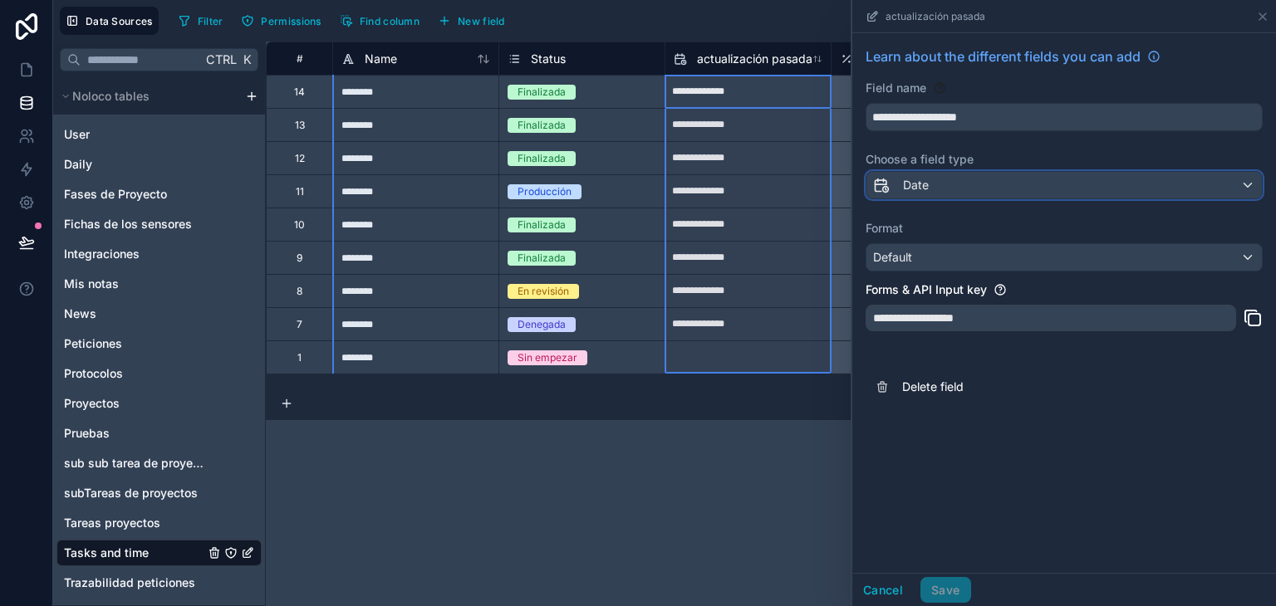
click at [987, 193] on div "Date" at bounding box center [1064, 185] width 395 height 27
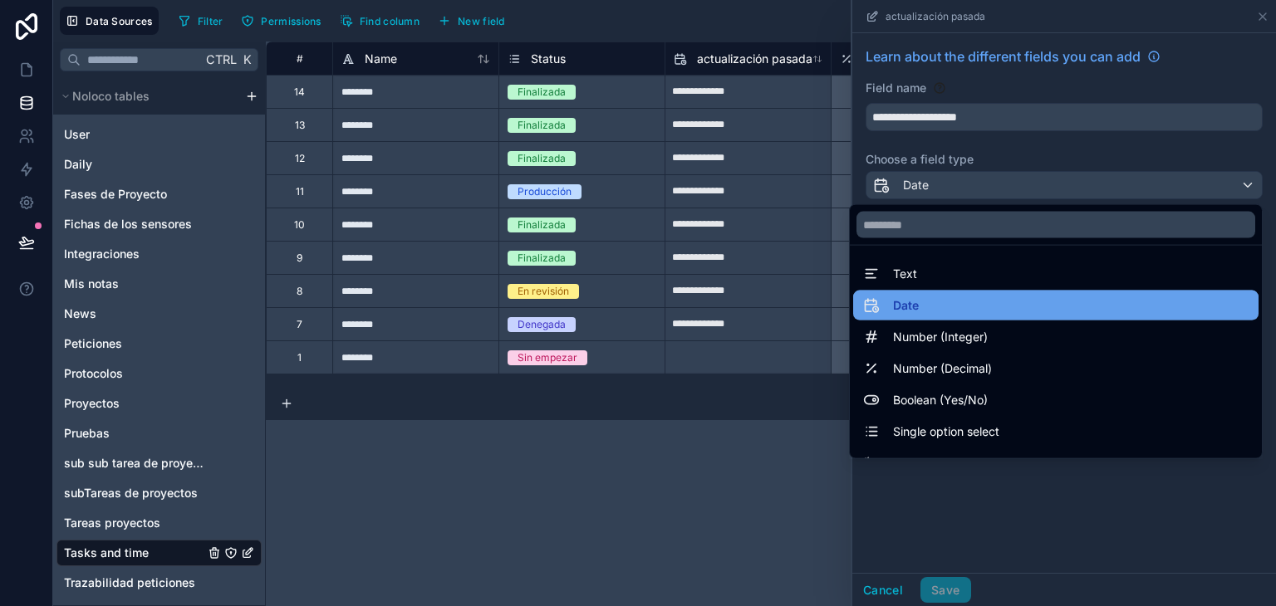
click at [988, 303] on div "Date" at bounding box center [1055, 306] width 385 height 20
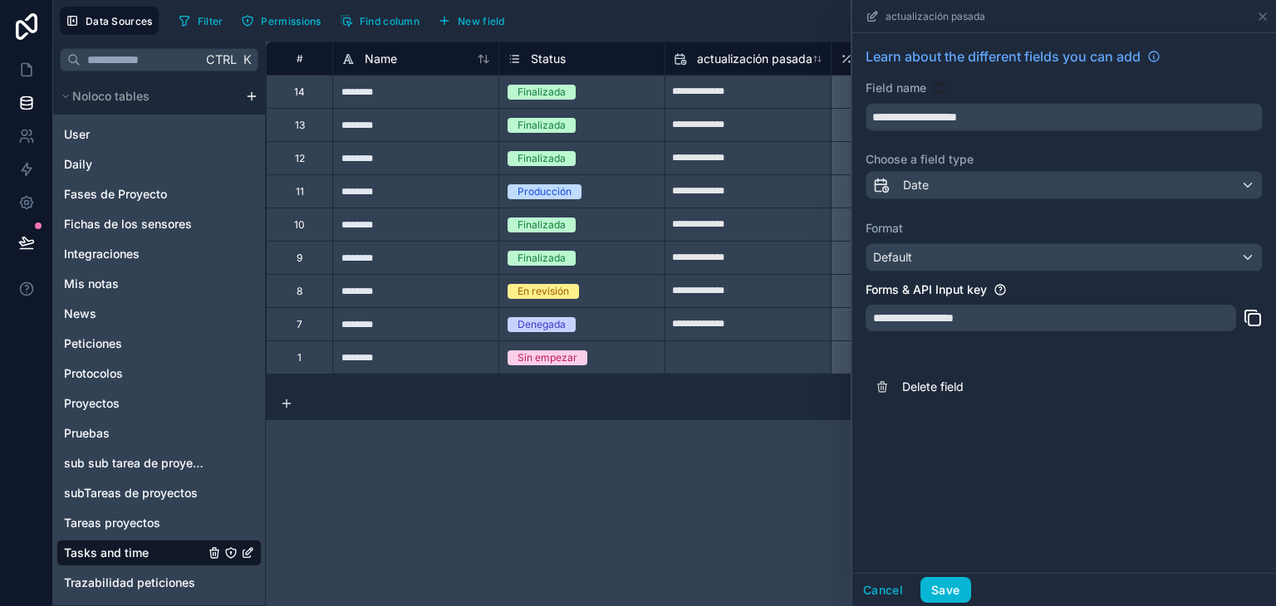
click at [1041, 484] on div "**********" at bounding box center [1064, 303] width 424 height 540
click at [520, 422] on div "**********" at bounding box center [771, 324] width 1010 height 565
click at [625, 436] on div "**********" at bounding box center [771, 324] width 1010 height 565
click at [1264, 21] on icon at bounding box center [1262, 16] width 13 height 13
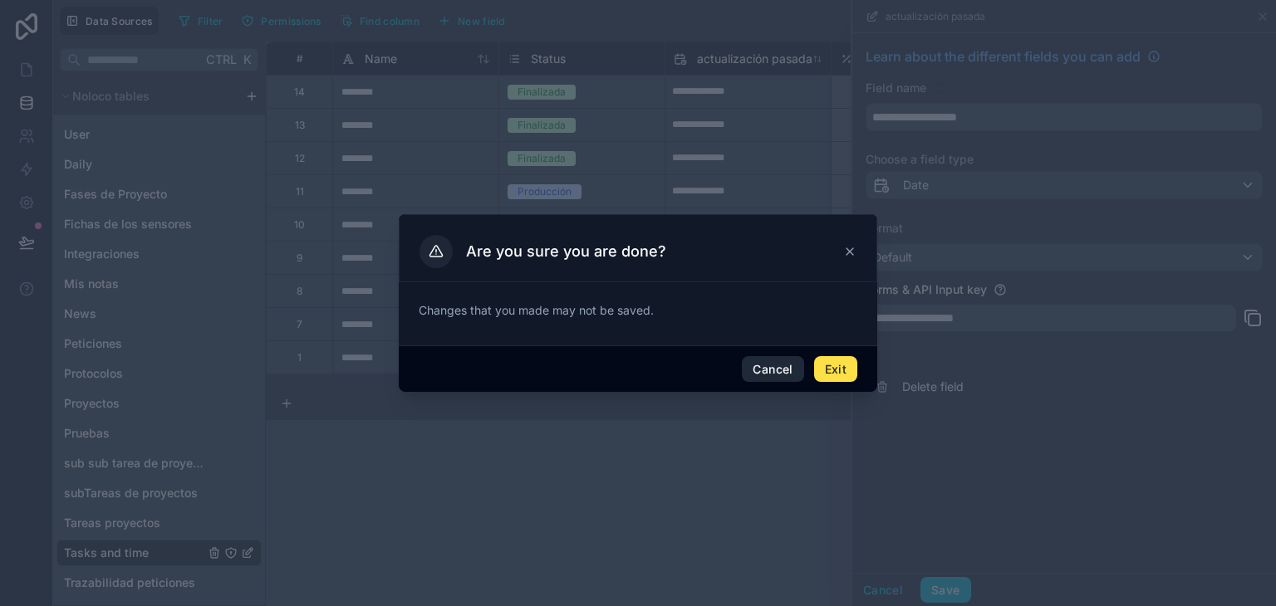
click at [778, 363] on button "Cancel" at bounding box center [772, 369] width 61 height 27
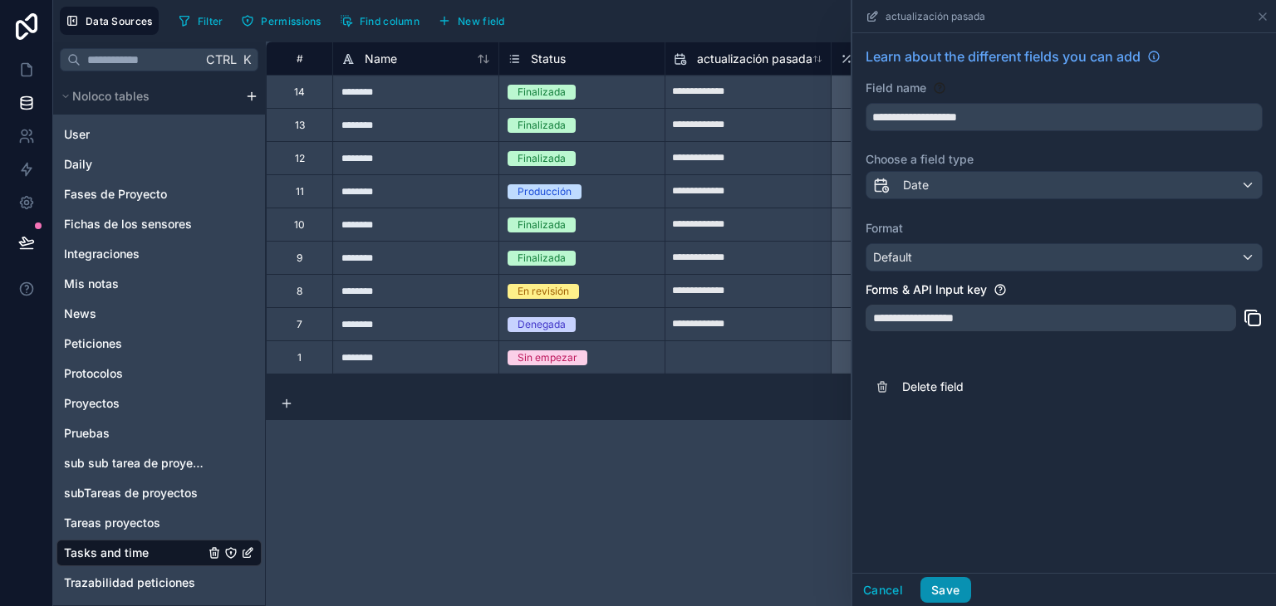
click at [940, 583] on button "Save" at bounding box center [946, 590] width 50 height 27
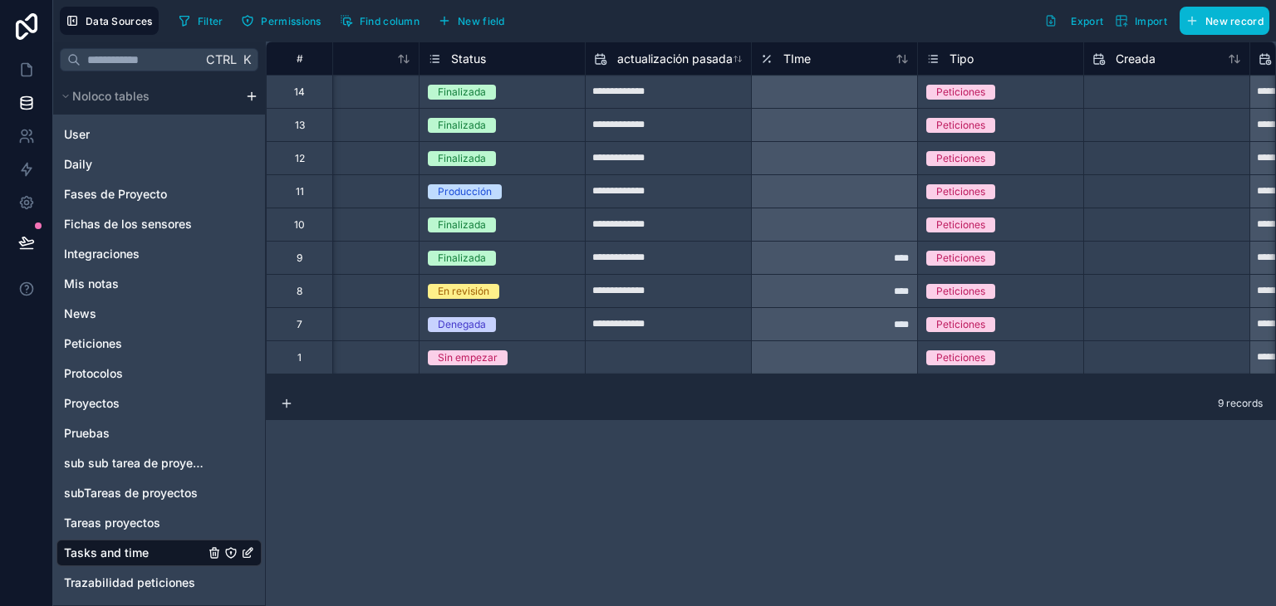
scroll to position [0, 78]
click at [695, 97] on input "**********" at bounding box center [669, 92] width 165 height 27
select select "****"
select select "*"
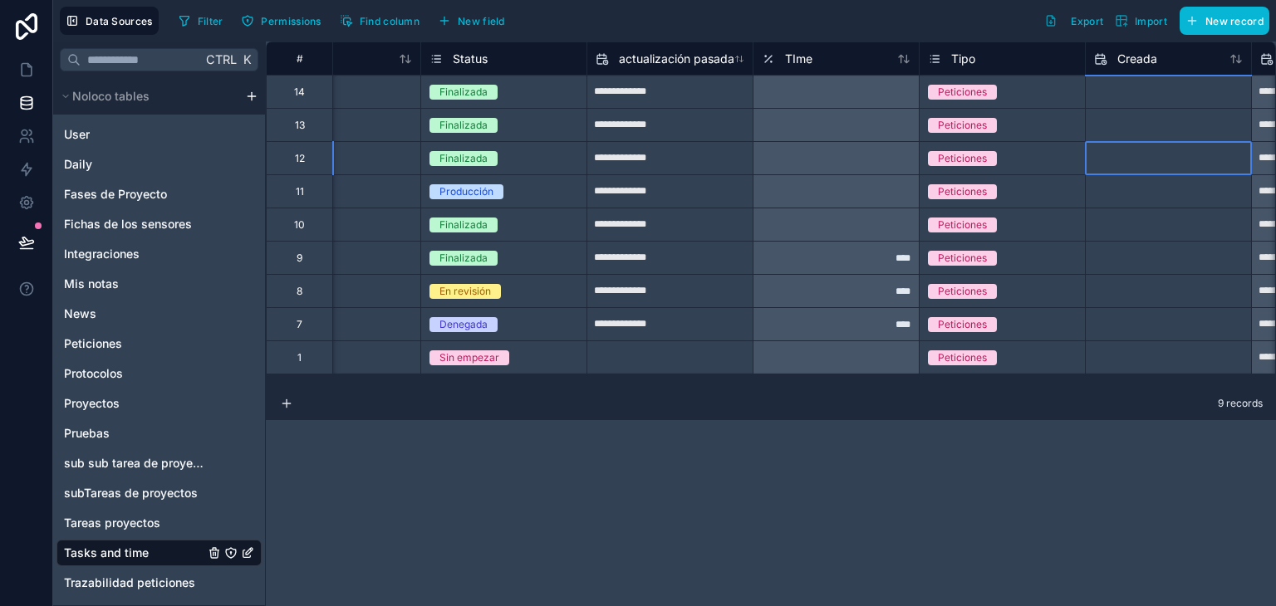
click at [1196, 109] on div at bounding box center [1168, 124] width 166 height 33
select select "****"
select select "*"
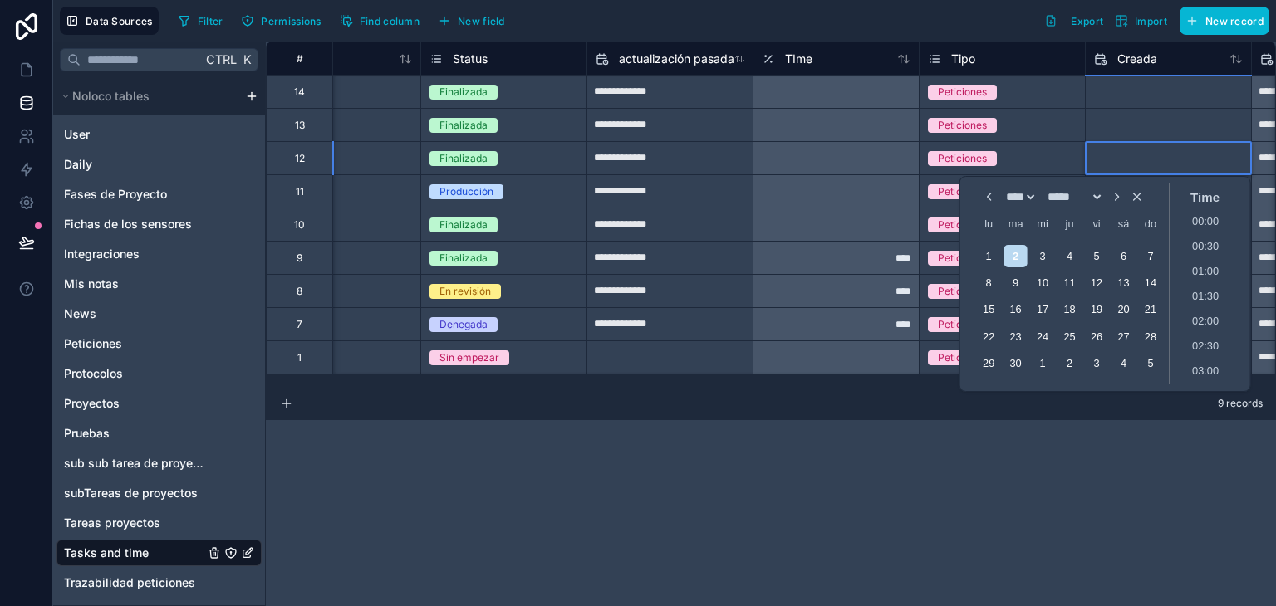
click at [753, 106] on input "text" at bounding box center [669, 92] width 165 height 27
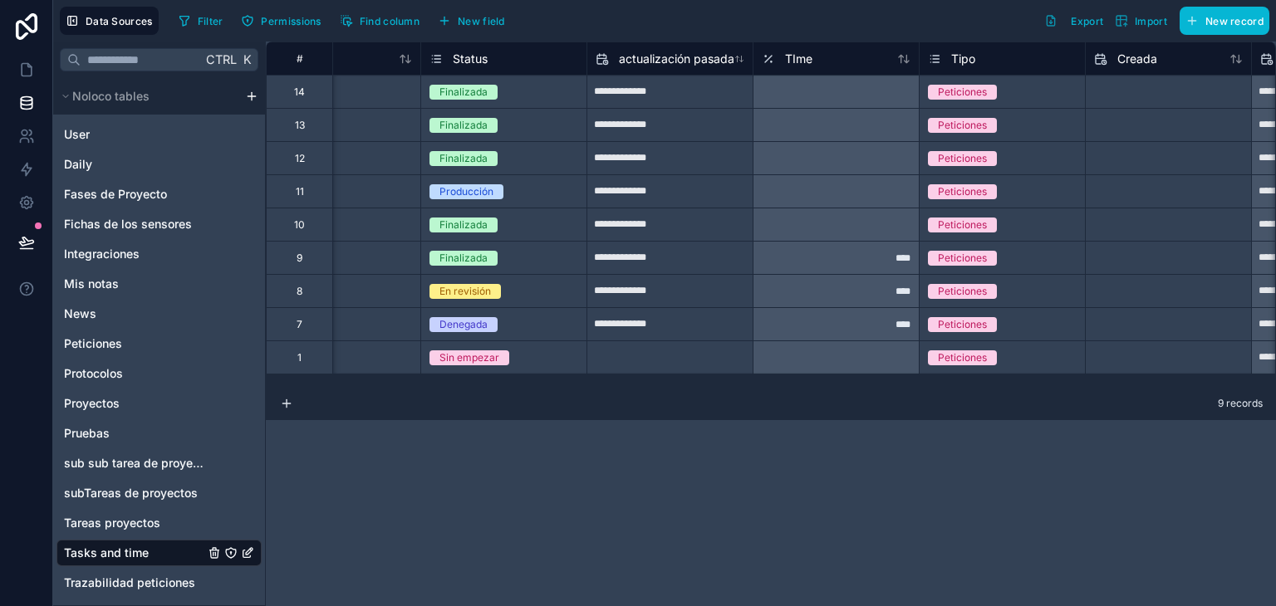
click at [753, 86] on input "text" at bounding box center [669, 92] width 165 height 27
select select "****"
select select "*"
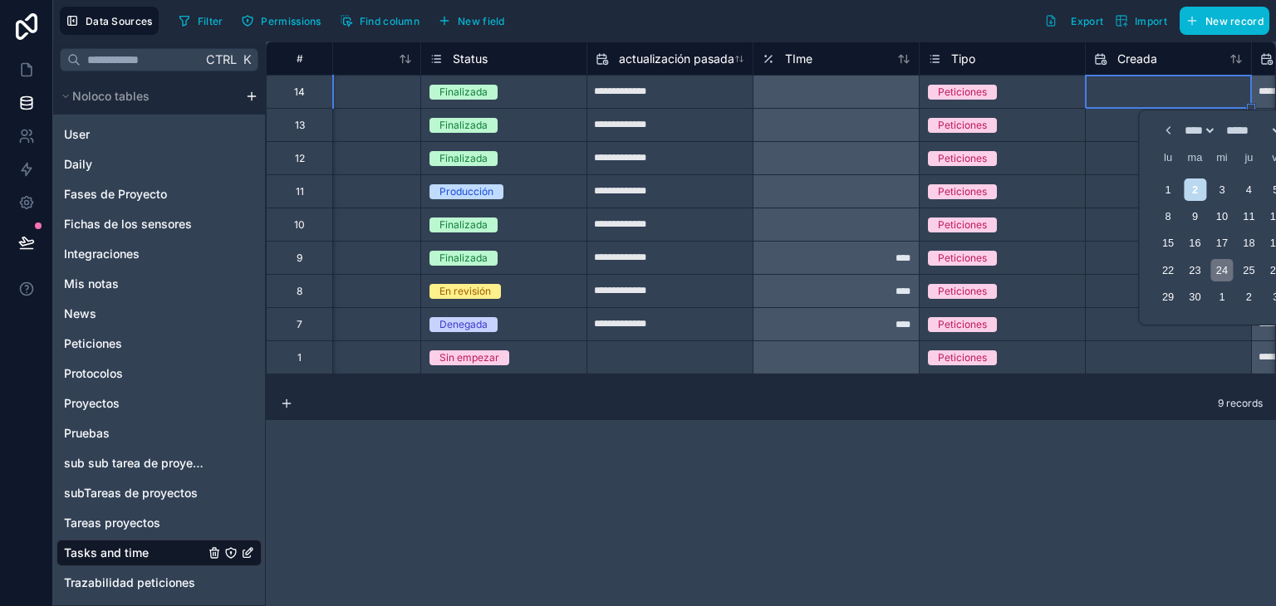
click at [1215, 264] on div "24" at bounding box center [1221, 270] width 22 height 22
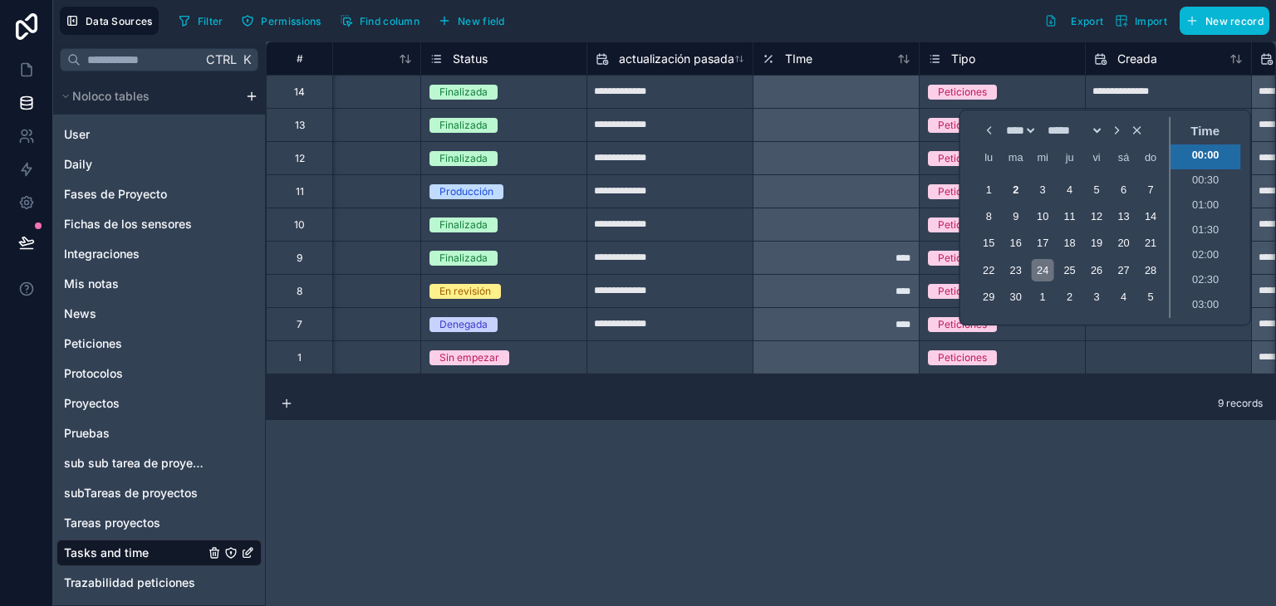
click at [1215, 264] on li "02:00" at bounding box center [1206, 256] width 71 height 25
type input "**********"
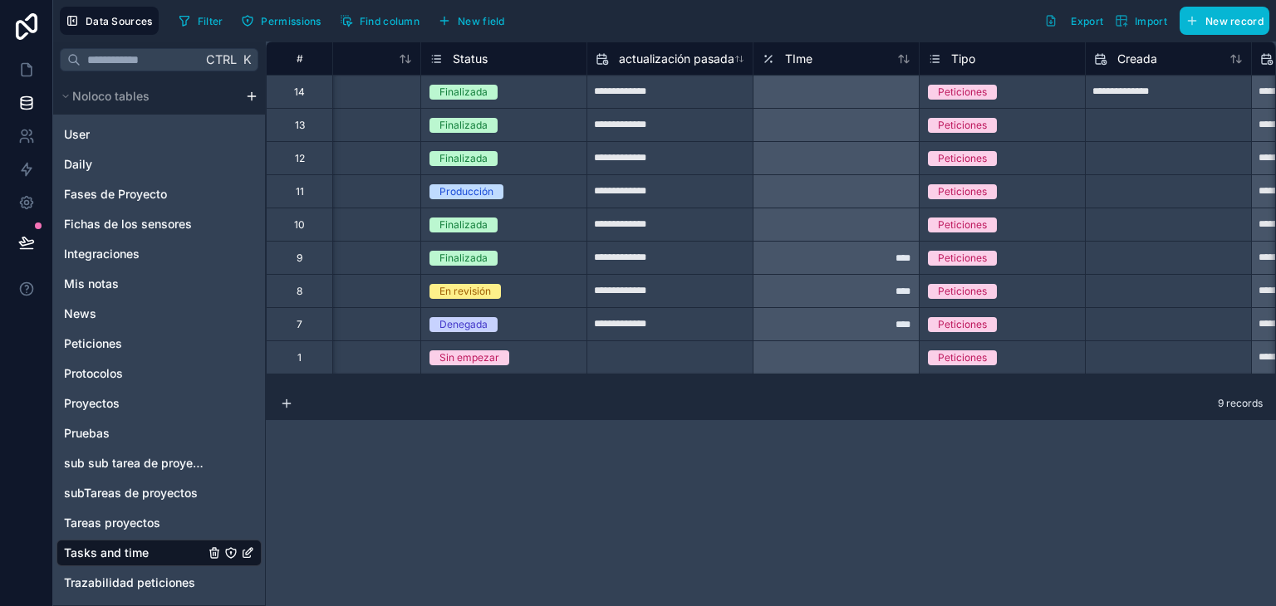
click at [1091, 494] on div "**********" at bounding box center [771, 324] width 1010 height 565
click at [22, 81] on link at bounding box center [26, 69] width 52 height 33
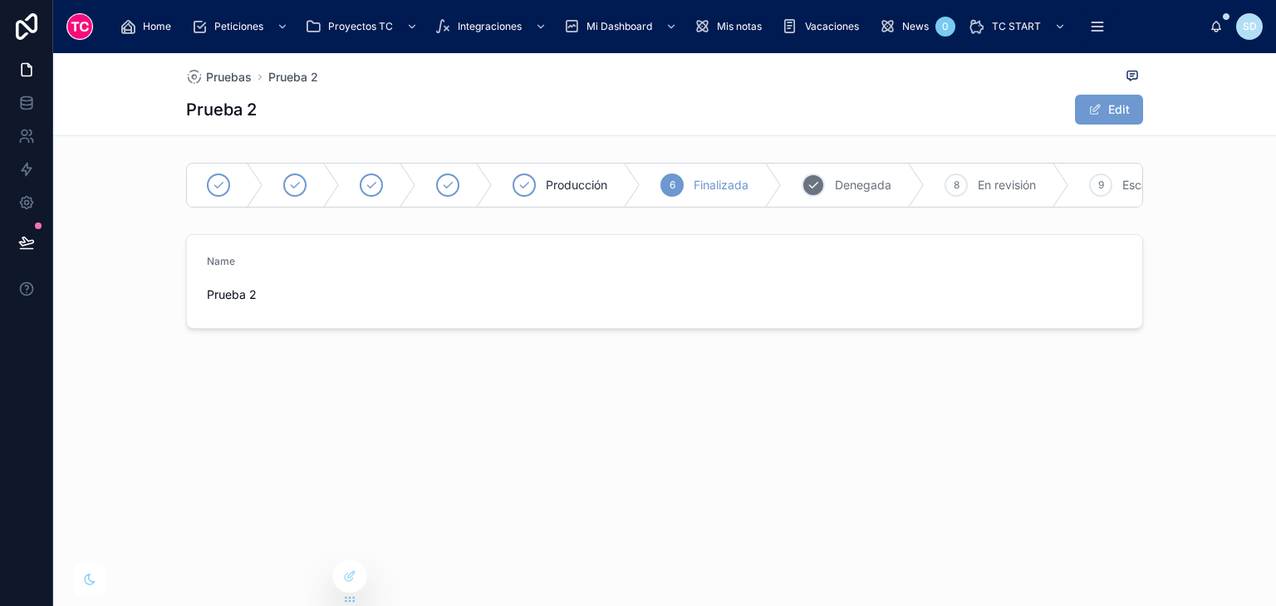
click at [842, 170] on div "7 Denegada" at bounding box center [853, 185] width 143 height 43
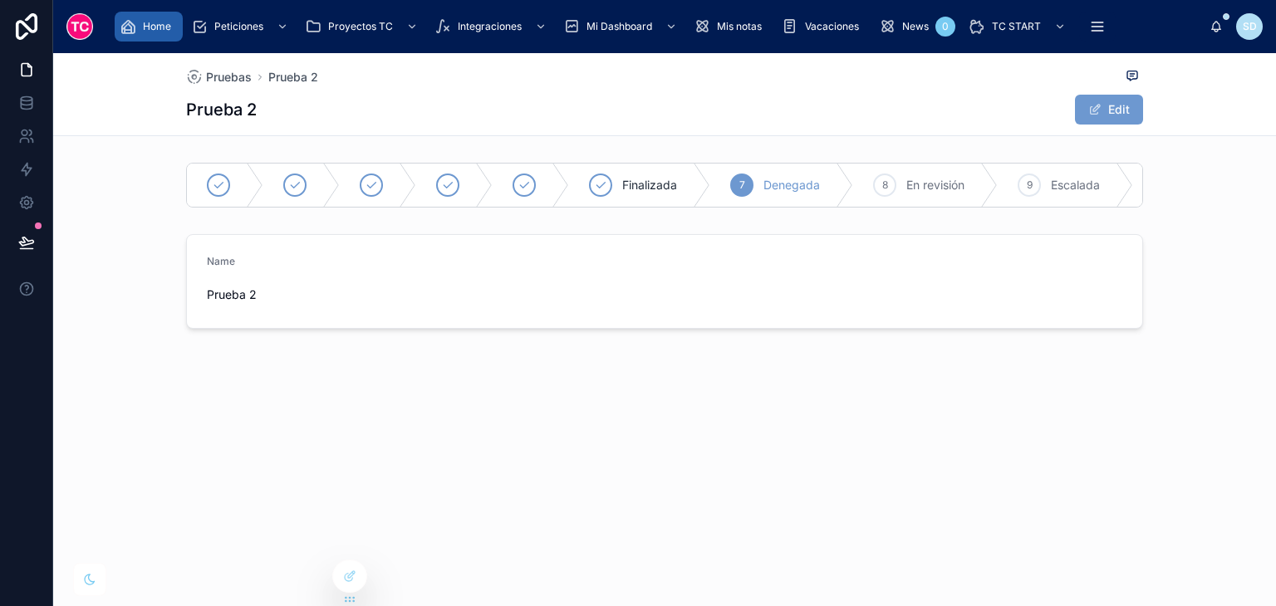
click at [130, 21] on icon "scrollable content" at bounding box center [128, 26] width 17 height 17
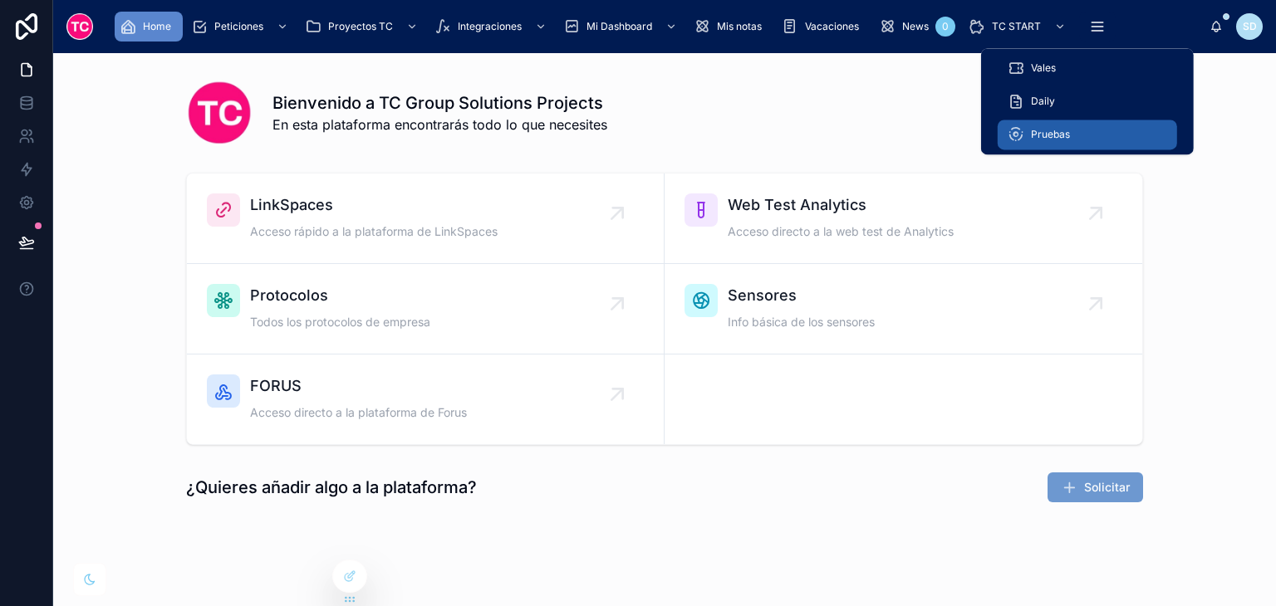
click at [1110, 145] on div "Pruebas" at bounding box center [1088, 134] width 160 height 27
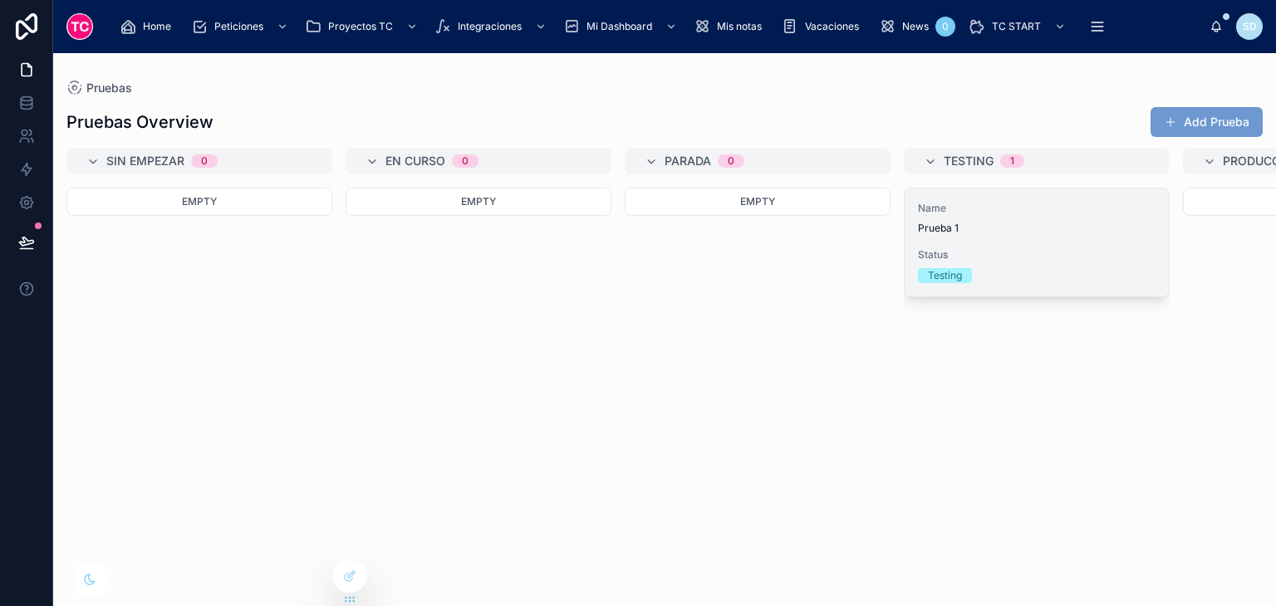
click at [1050, 233] on span "Prueba 1" at bounding box center [1037, 228] width 238 height 13
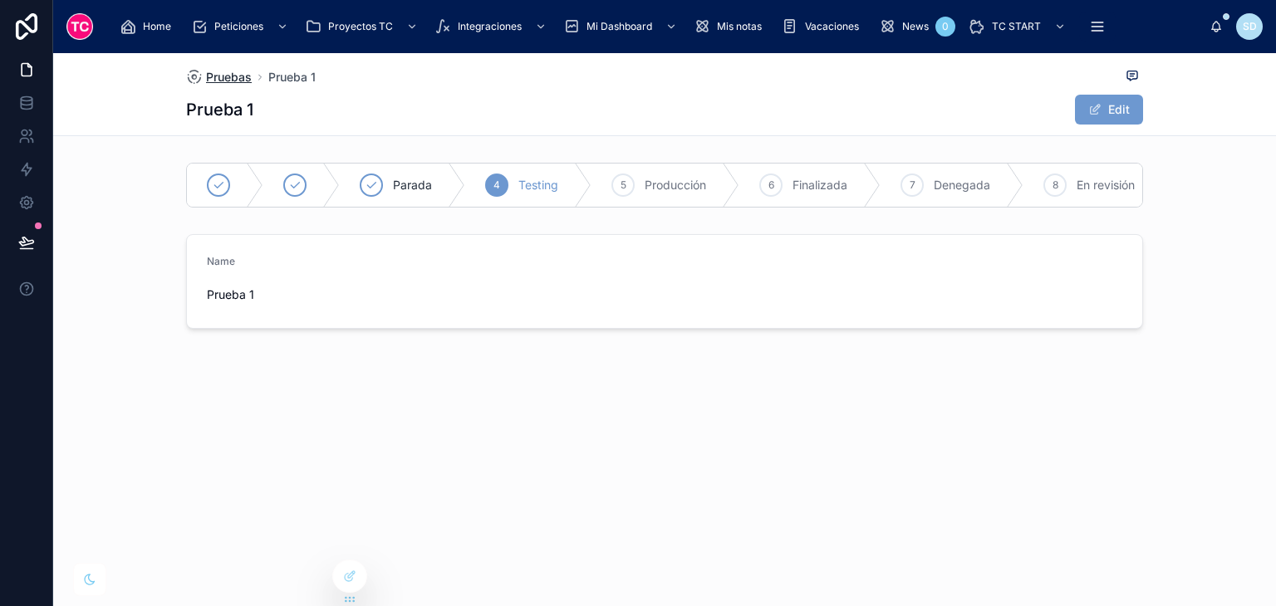
click at [249, 71] on span "Pruebas" at bounding box center [229, 77] width 46 height 17
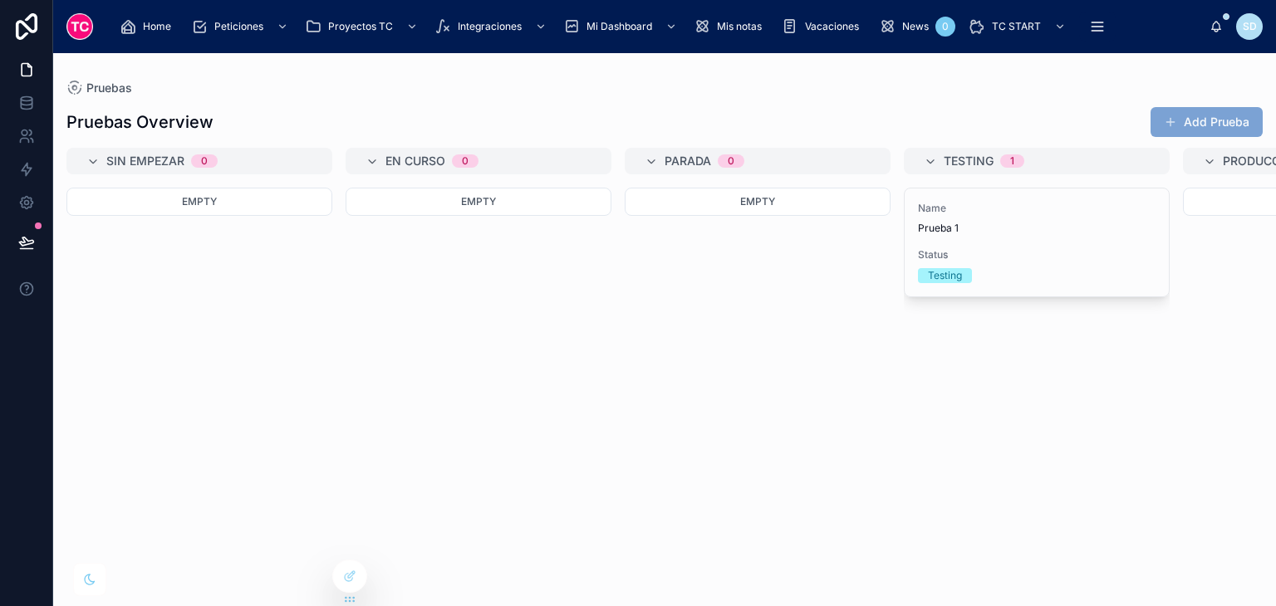
click at [1240, 126] on button "Add Prueba" at bounding box center [1207, 122] width 112 height 30
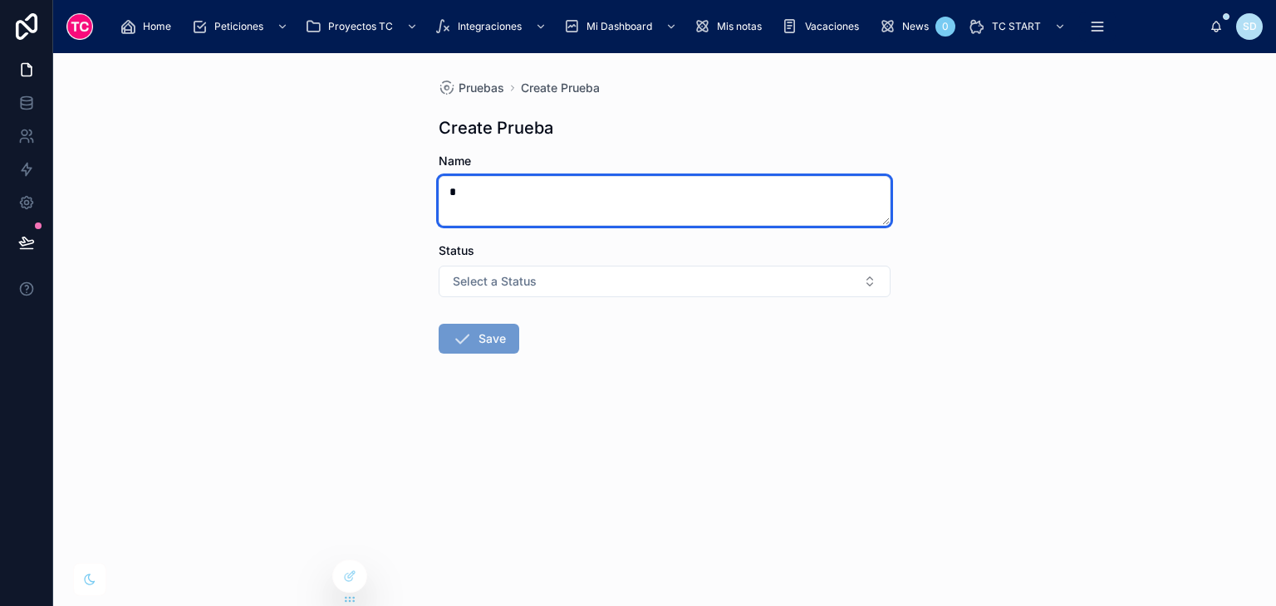
click at [528, 187] on textarea "*" at bounding box center [665, 201] width 452 height 50
type textarea "***"
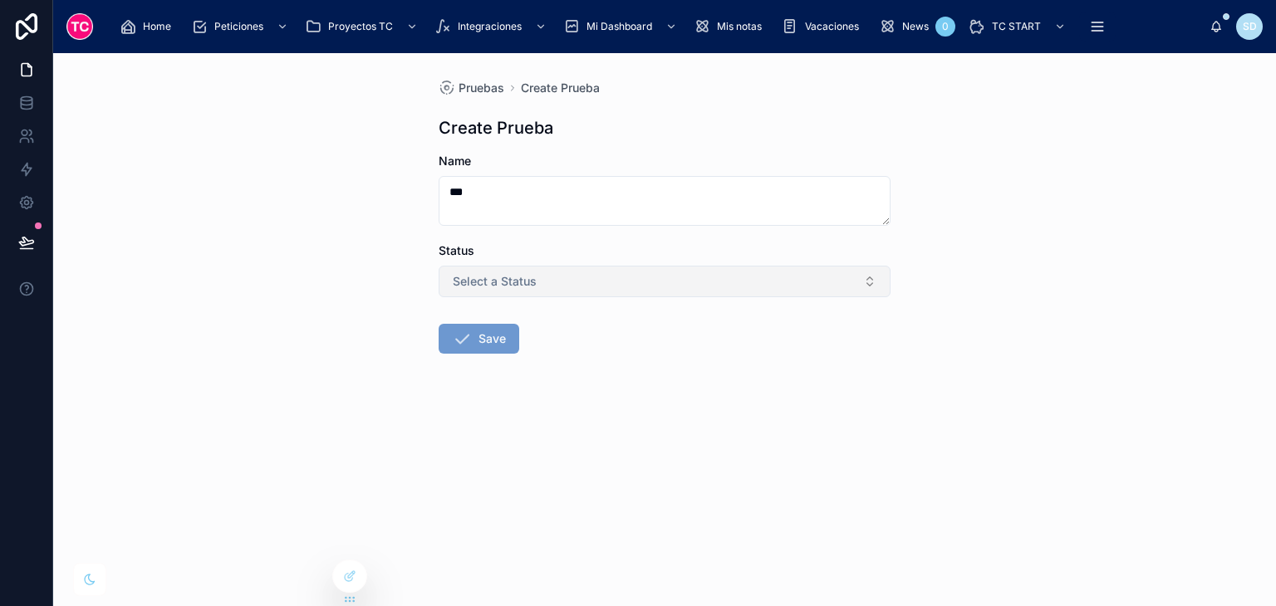
click at [628, 293] on button "Select a Status" at bounding box center [665, 282] width 452 height 32
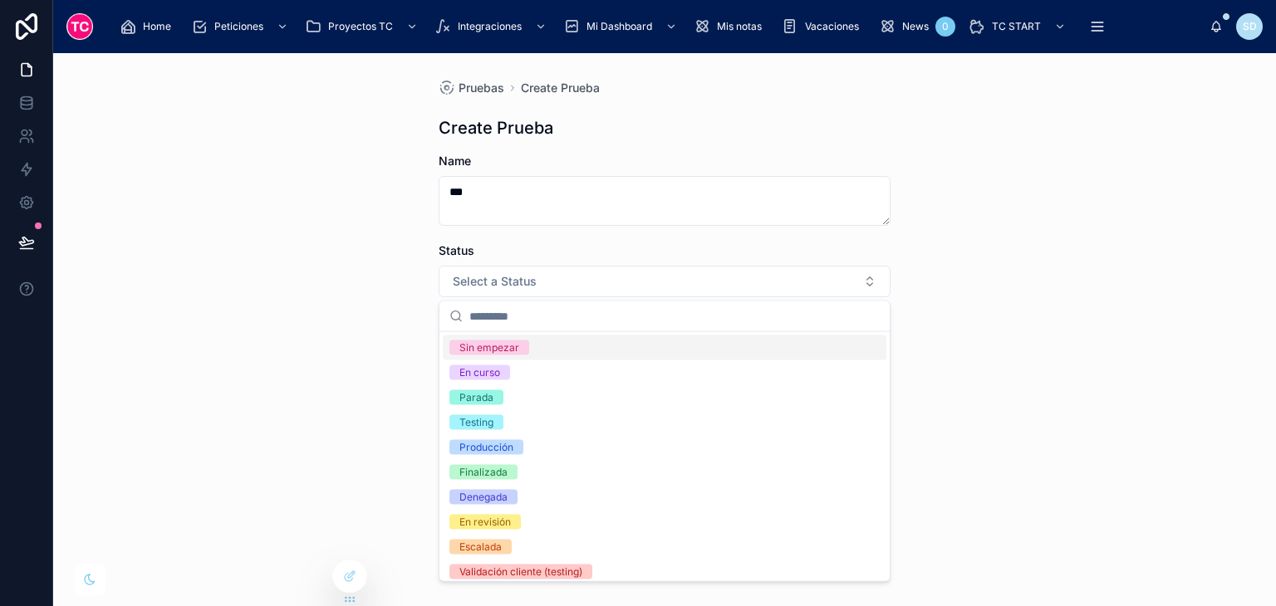
click at [616, 346] on div "Sin empezar" at bounding box center [665, 348] width 444 height 25
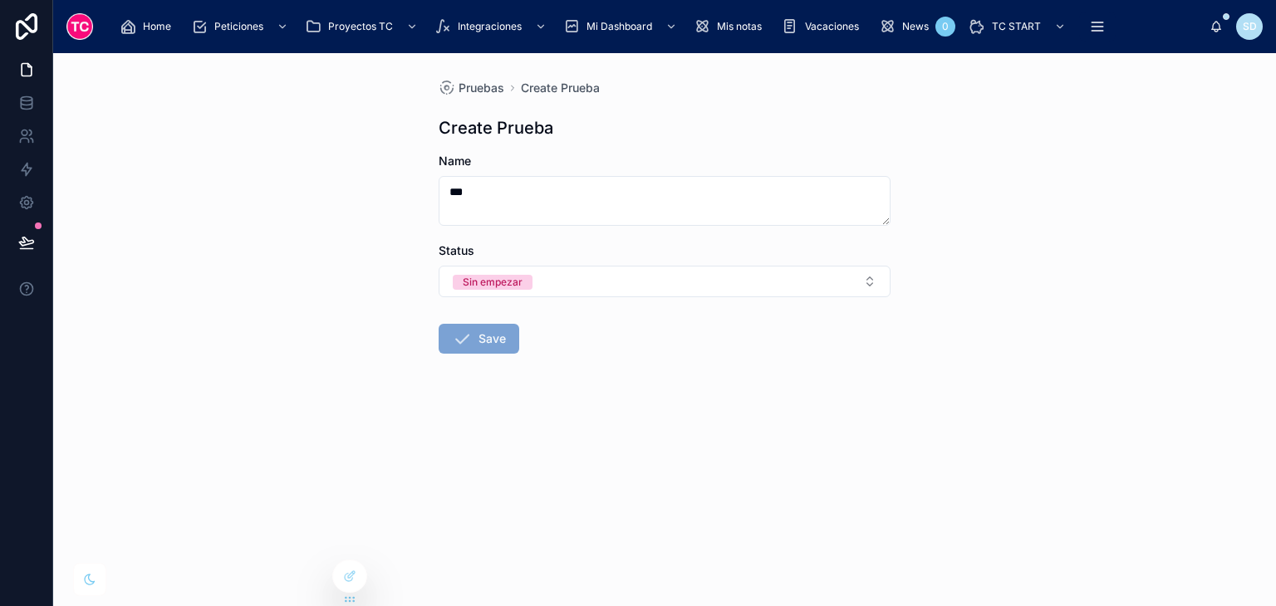
click at [505, 343] on button "Save" at bounding box center [479, 339] width 81 height 30
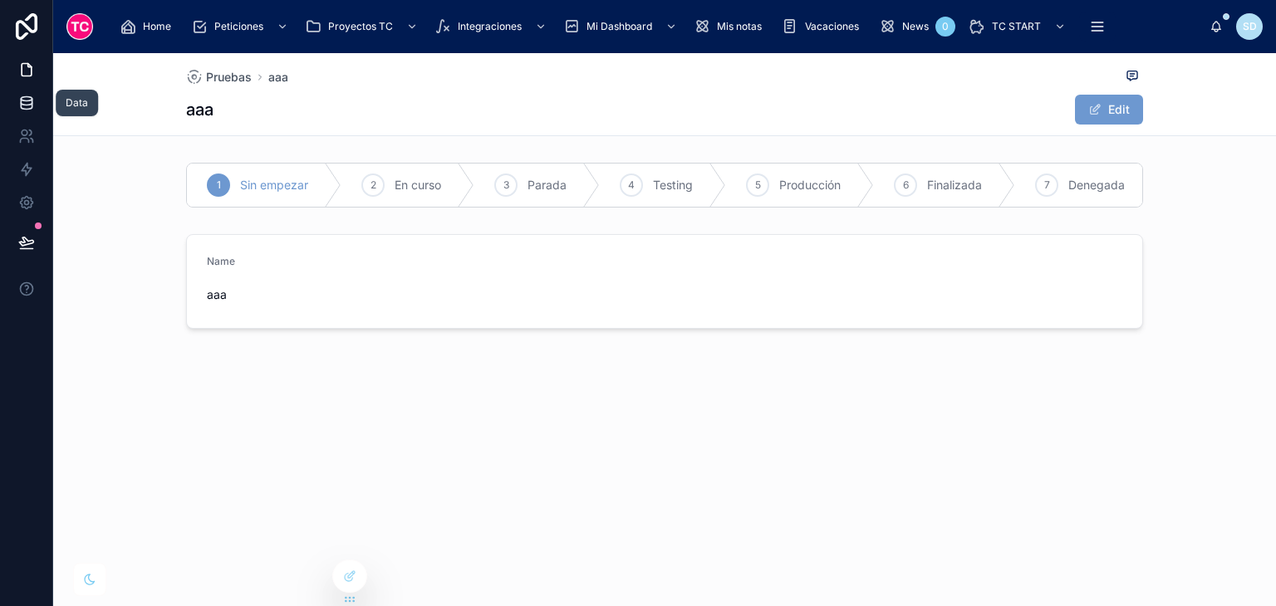
click at [17, 106] on link at bounding box center [26, 102] width 52 height 33
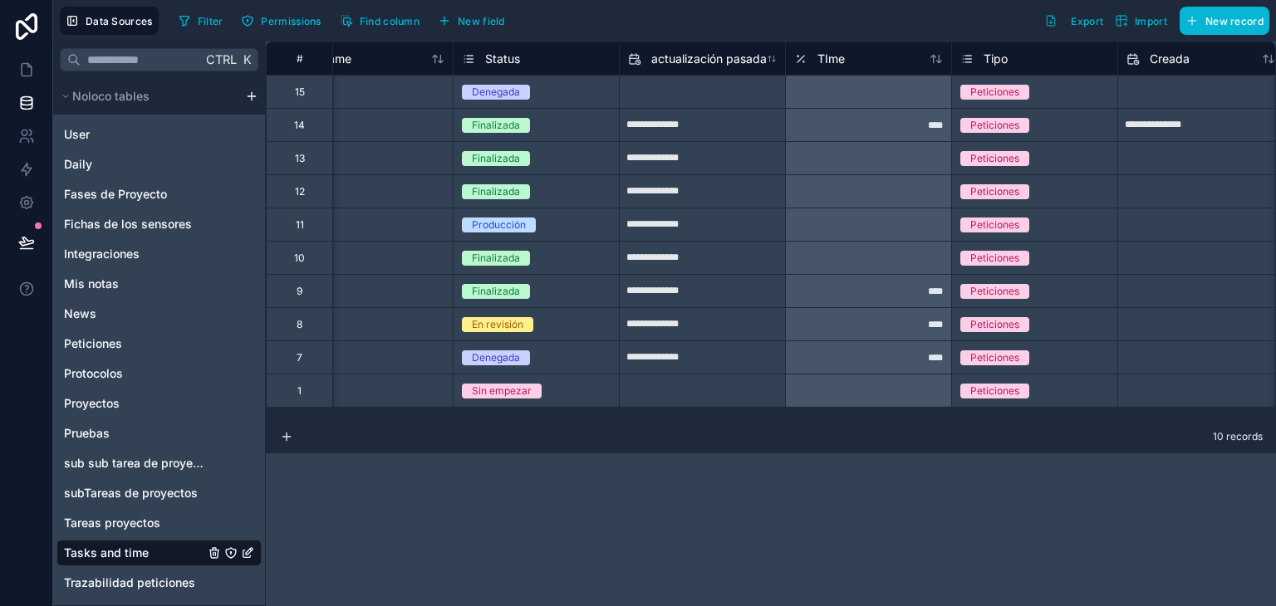
scroll to position [0, 48]
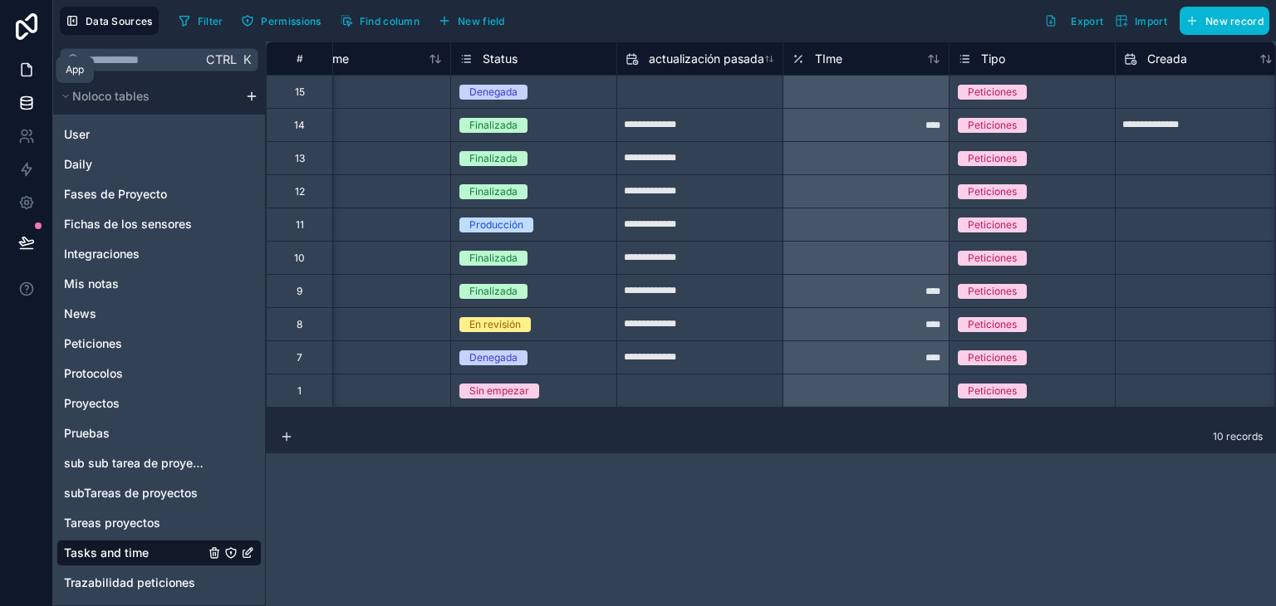
click at [23, 65] on icon at bounding box center [26, 69] width 17 height 17
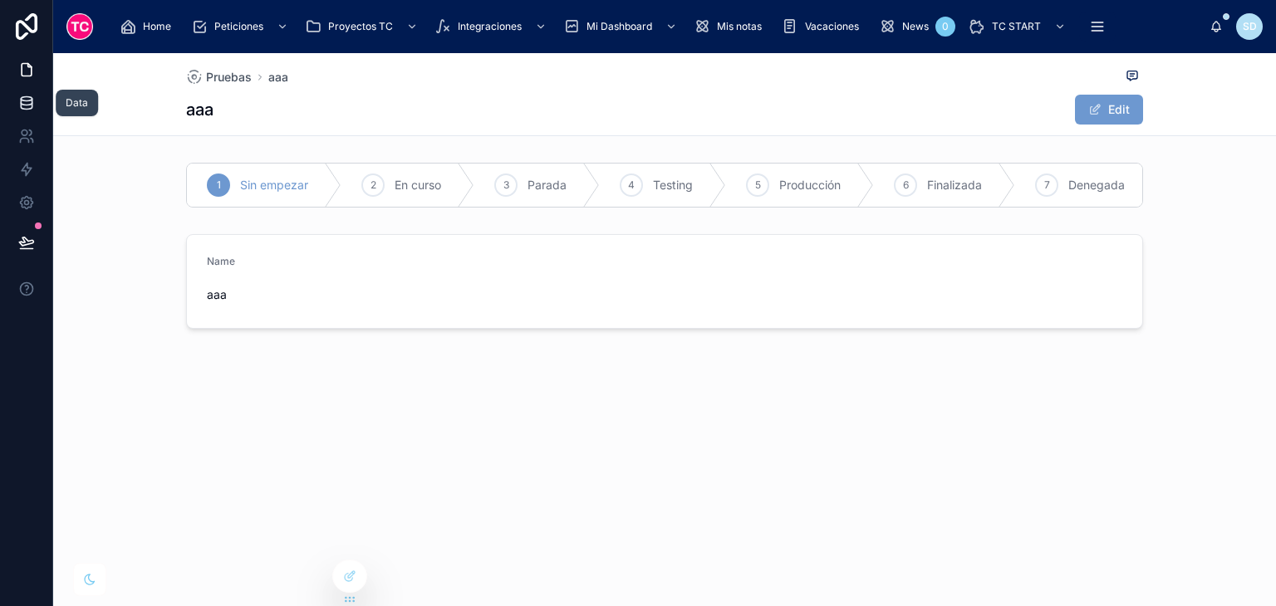
click at [23, 102] on icon at bounding box center [26, 103] width 17 height 17
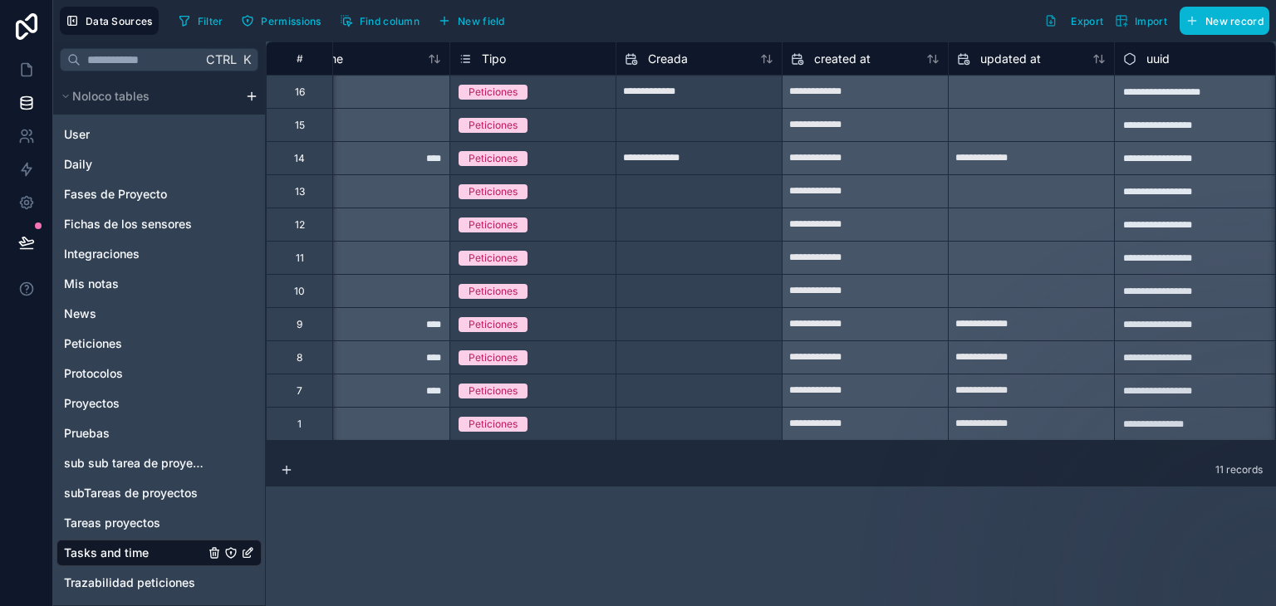
scroll to position [0, 552]
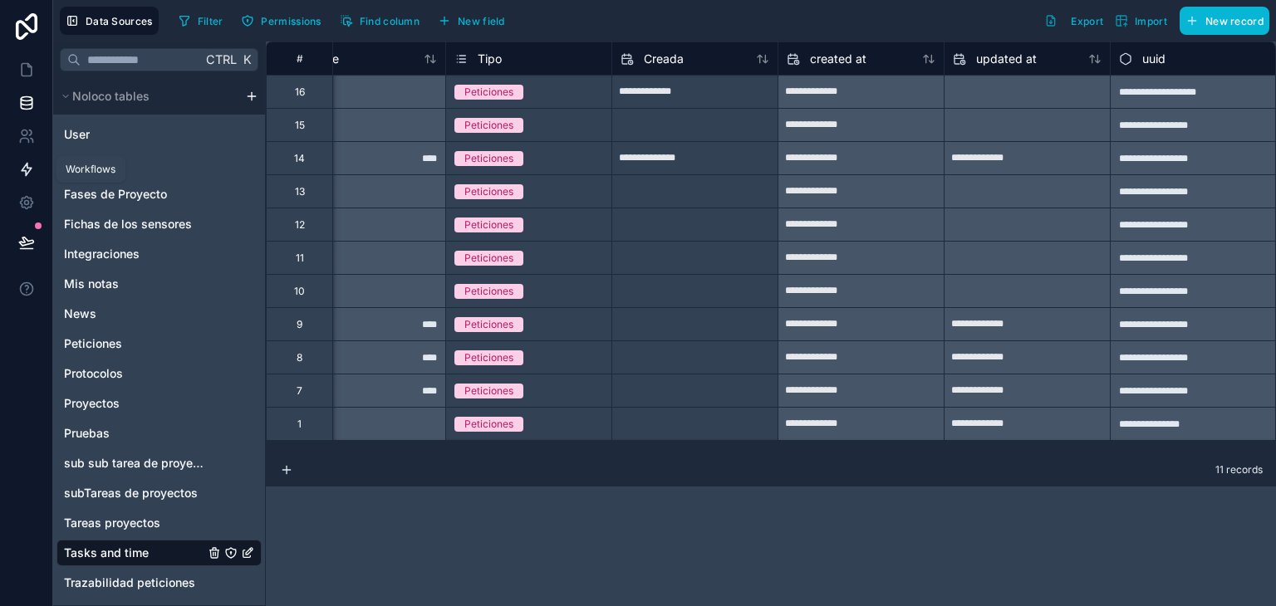
click at [22, 172] on icon at bounding box center [26, 169] width 17 height 17
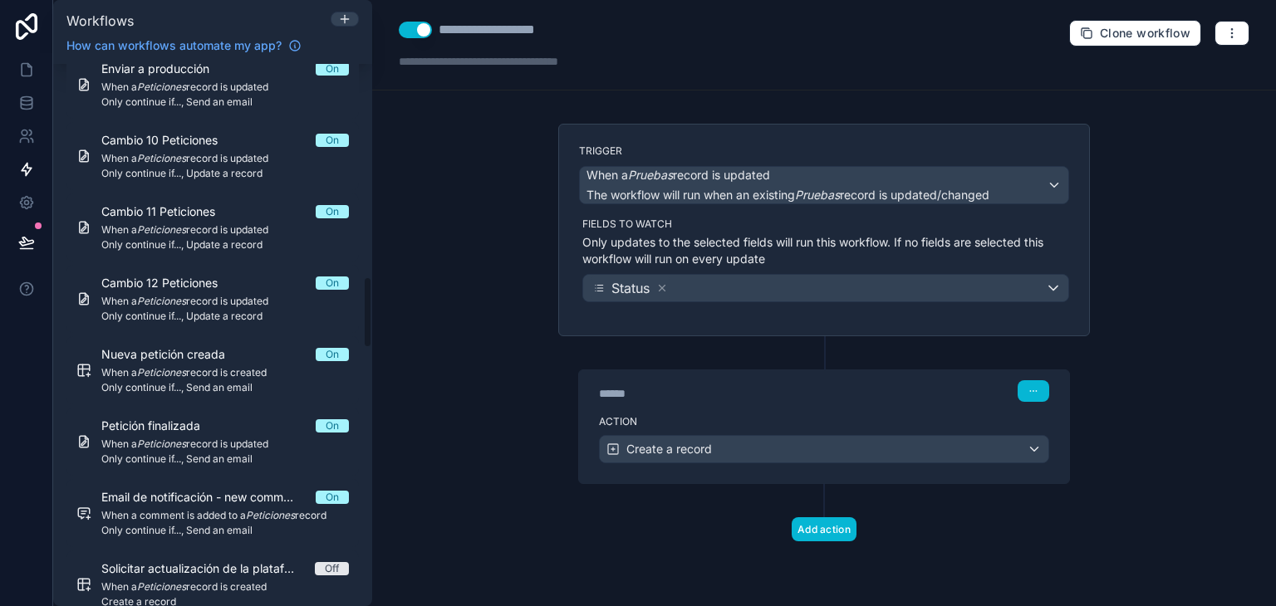
scroll to position [1605, 0]
click at [818, 410] on div "Action Create a record" at bounding box center [824, 446] width 490 height 75
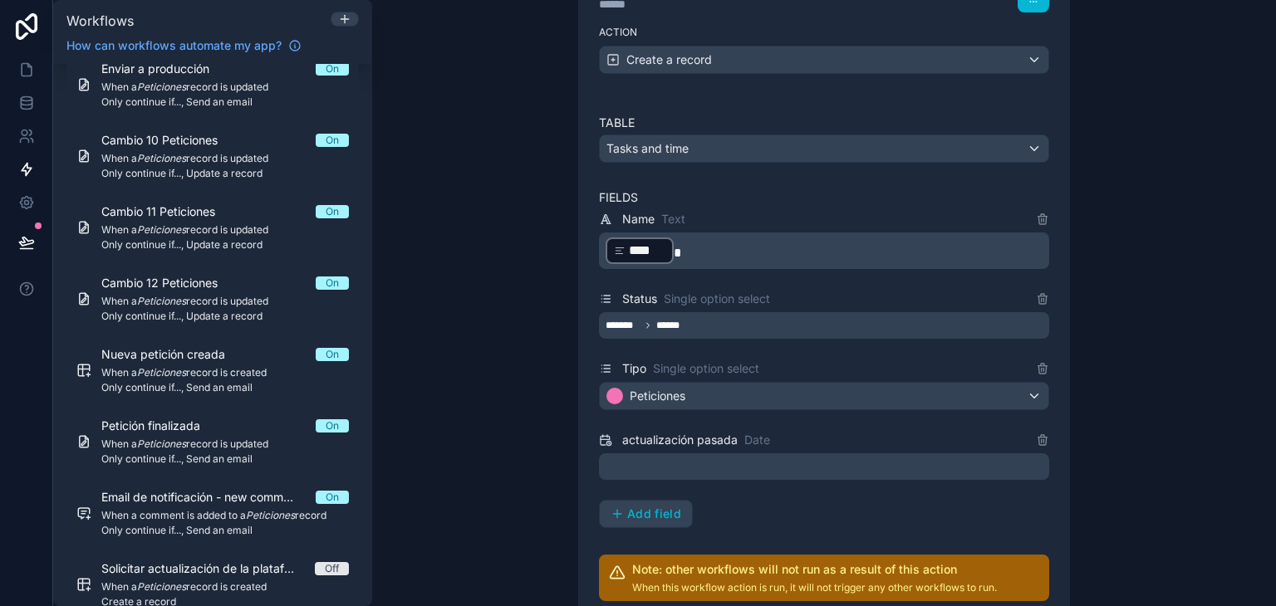
scroll to position [400, 0]
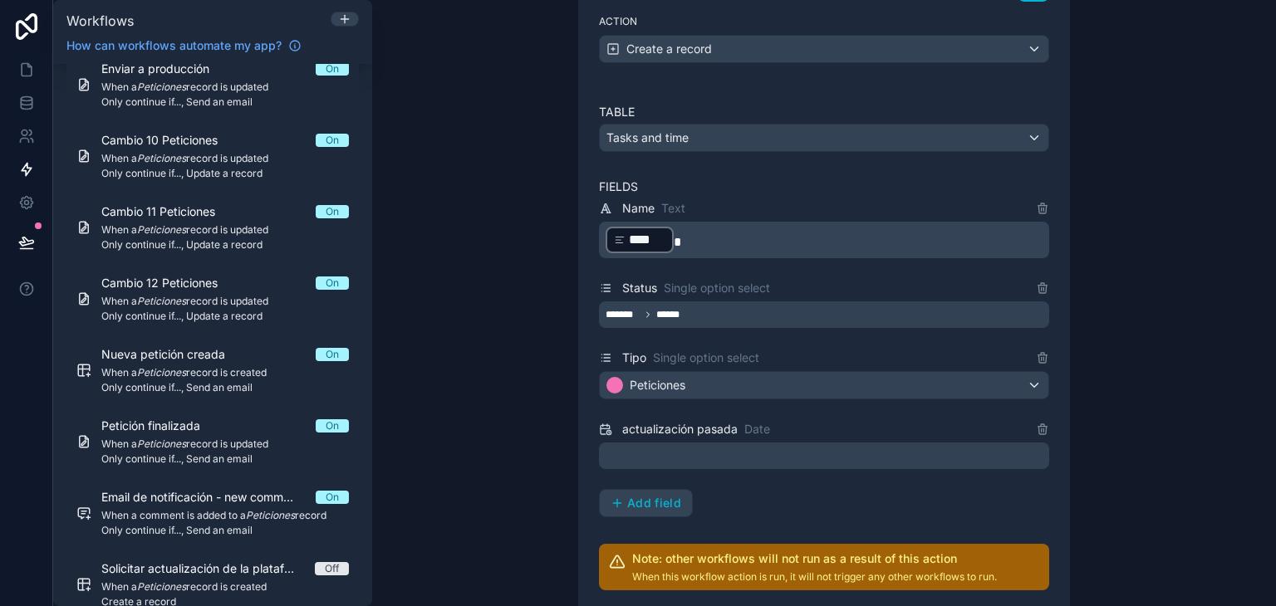
click at [800, 448] on div at bounding box center [824, 456] width 450 height 27
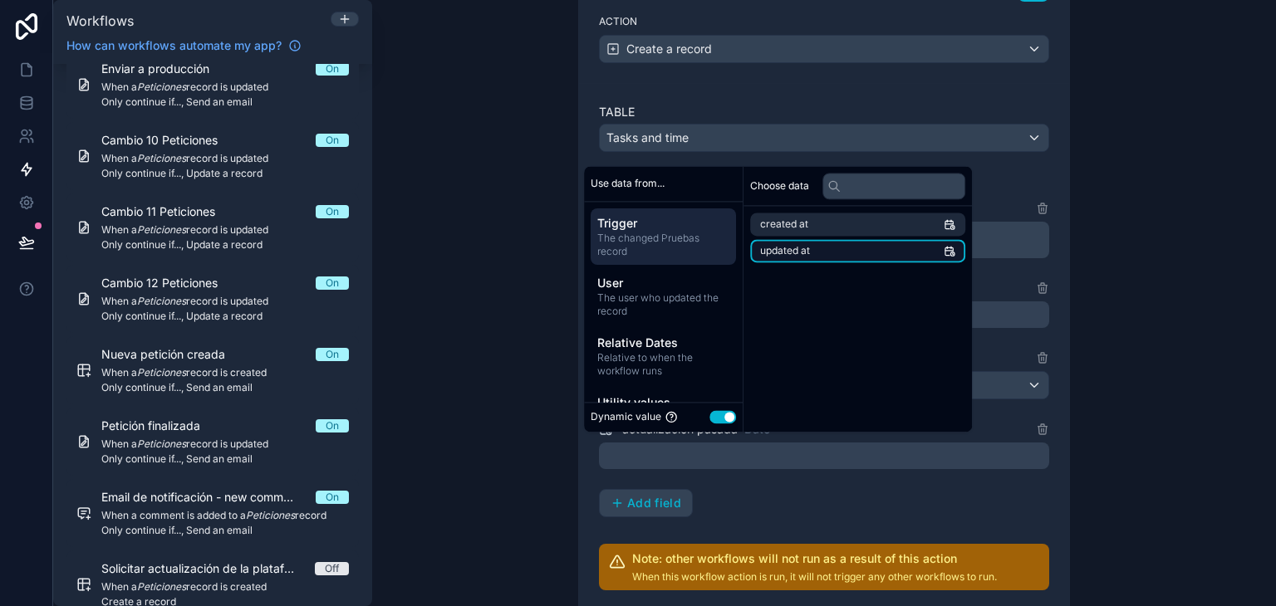
click at [909, 260] on li "updated at" at bounding box center [857, 250] width 215 height 23
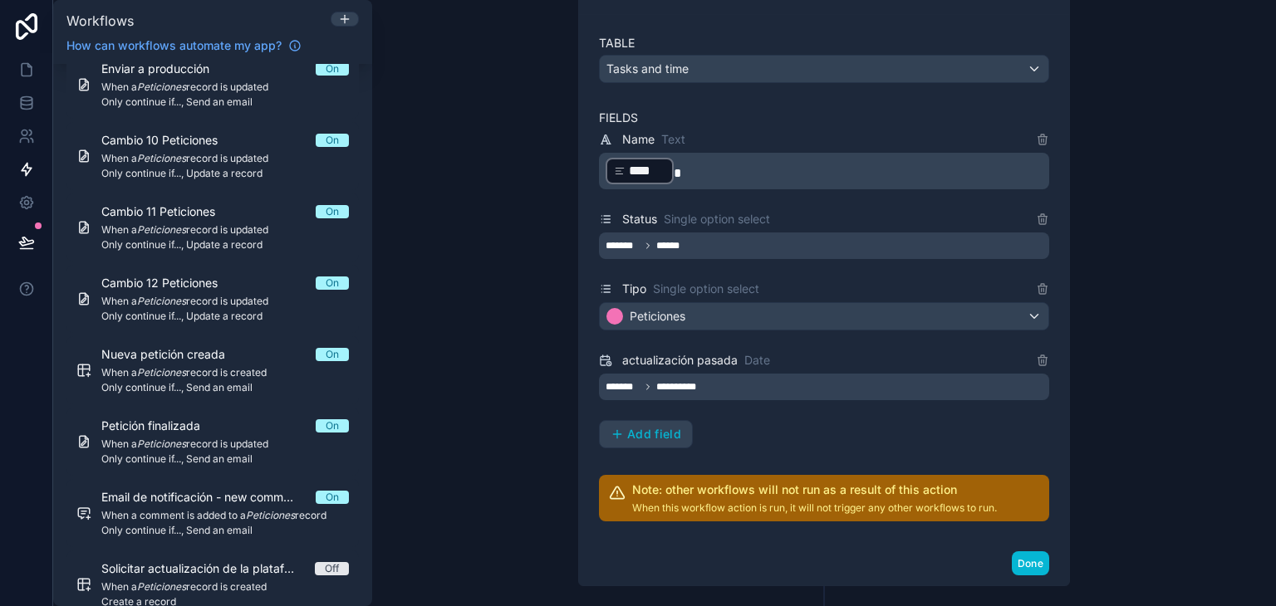
scroll to position [554, 0]
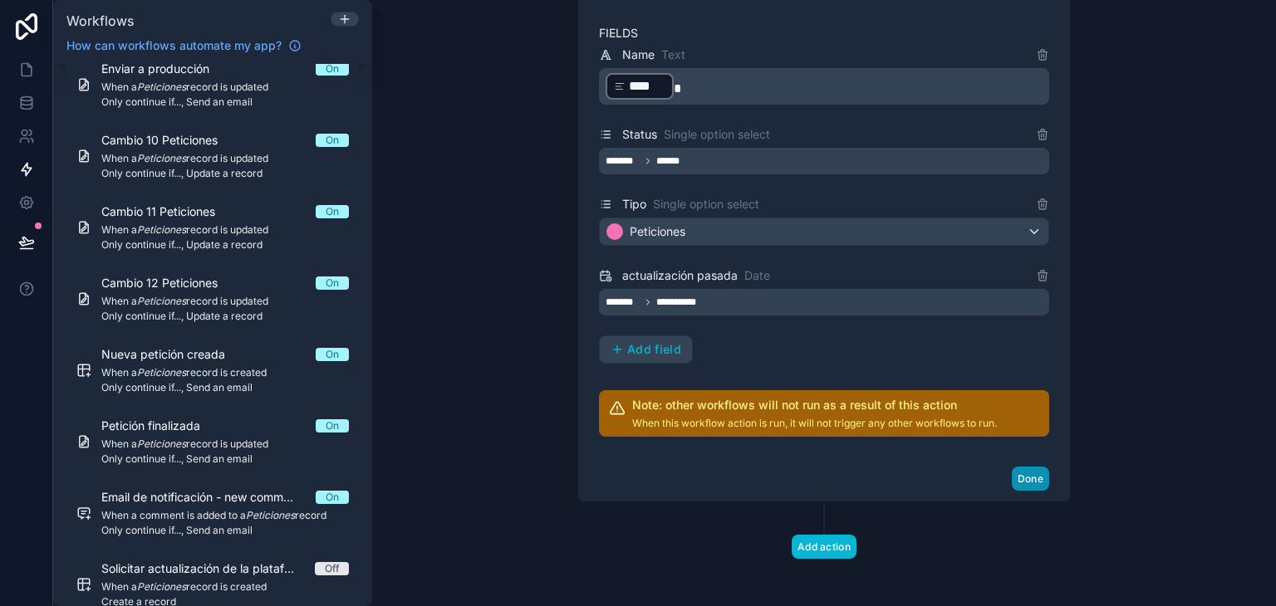
click at [1019, 467] on button "Done" at bounding box center [1030, 479] width 37 height 24
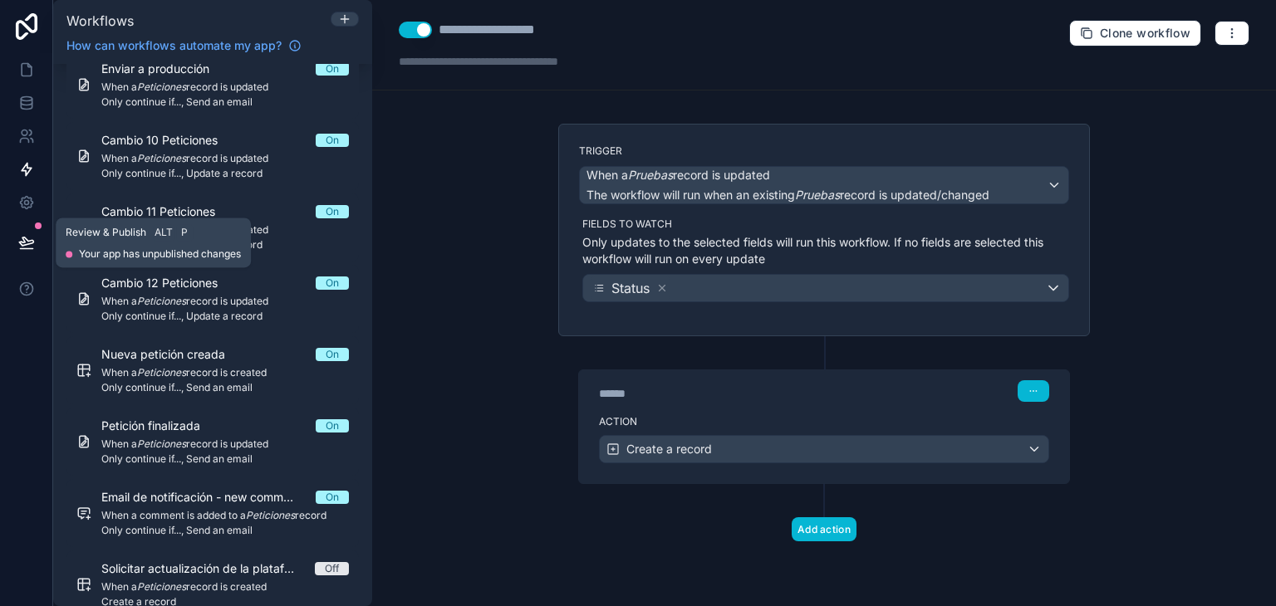
click at [27, 251] on button at bounding box center [26, 242] width 37 height 47
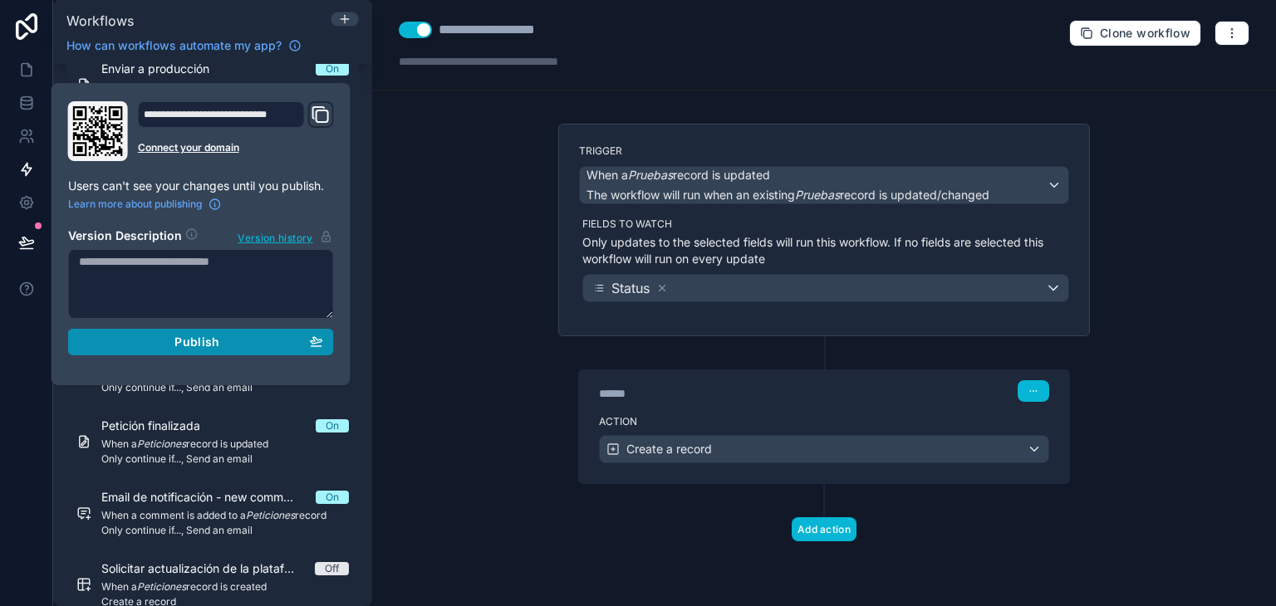
click at [227, 336] on div "Publish" at bounding box center [201, 342] width 244 height 15
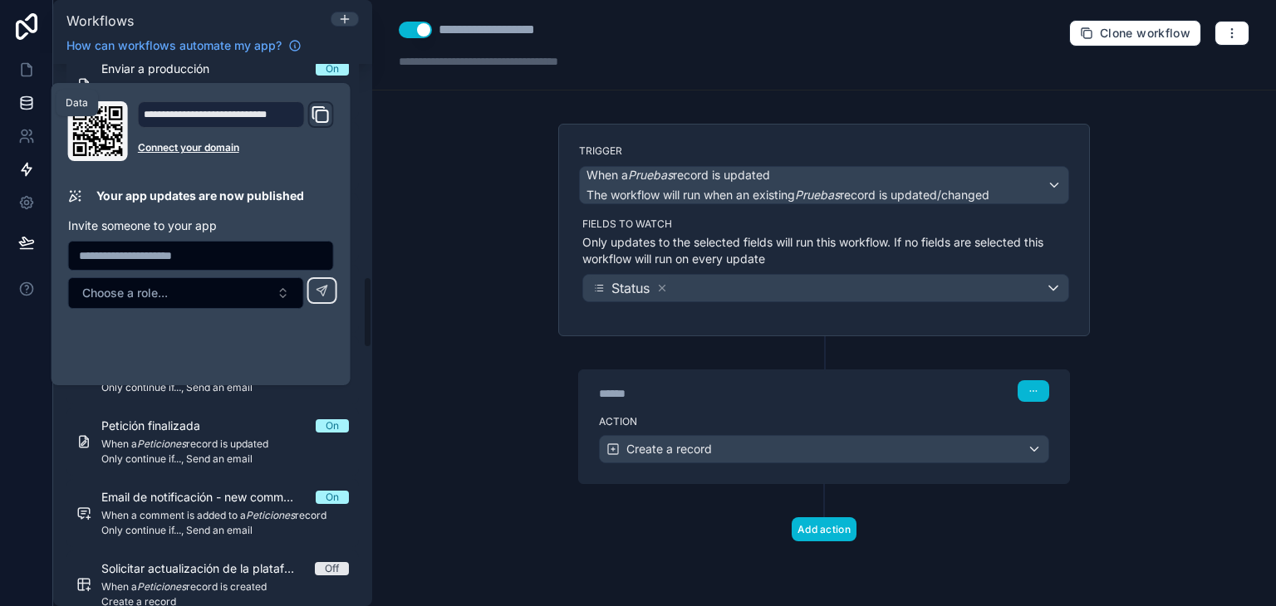
click at [24, 103] on icon at bounding box center [26, 103] width 17 height 17
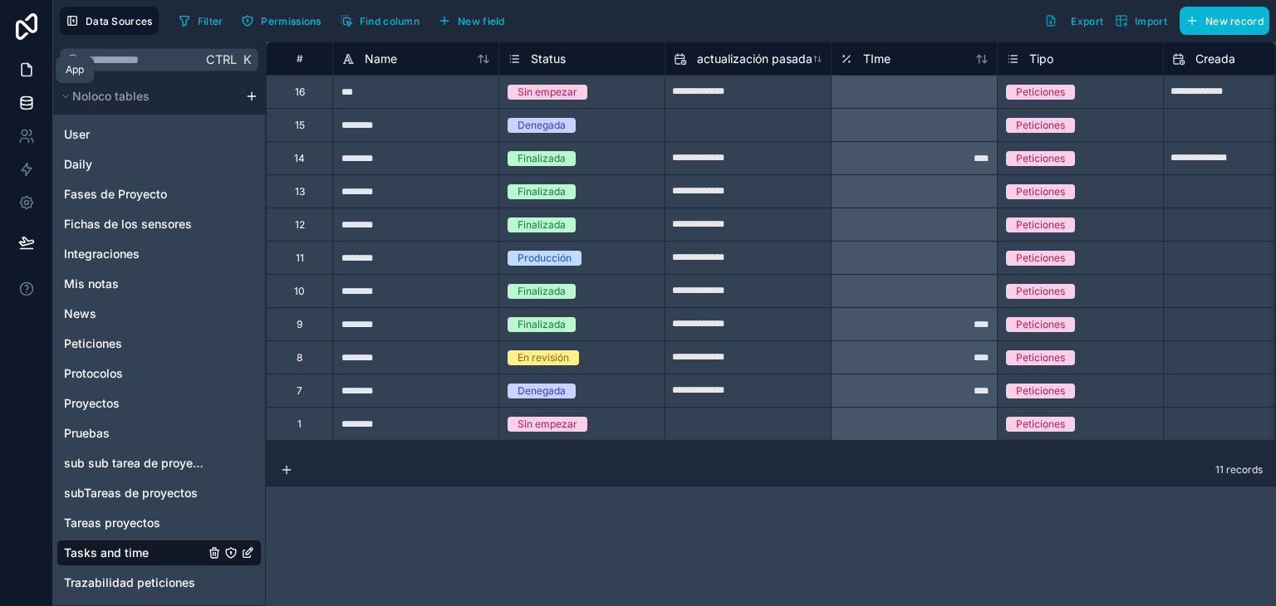
click at [23, 67] on icon at bounding box center [26, 69] width 17 height 17
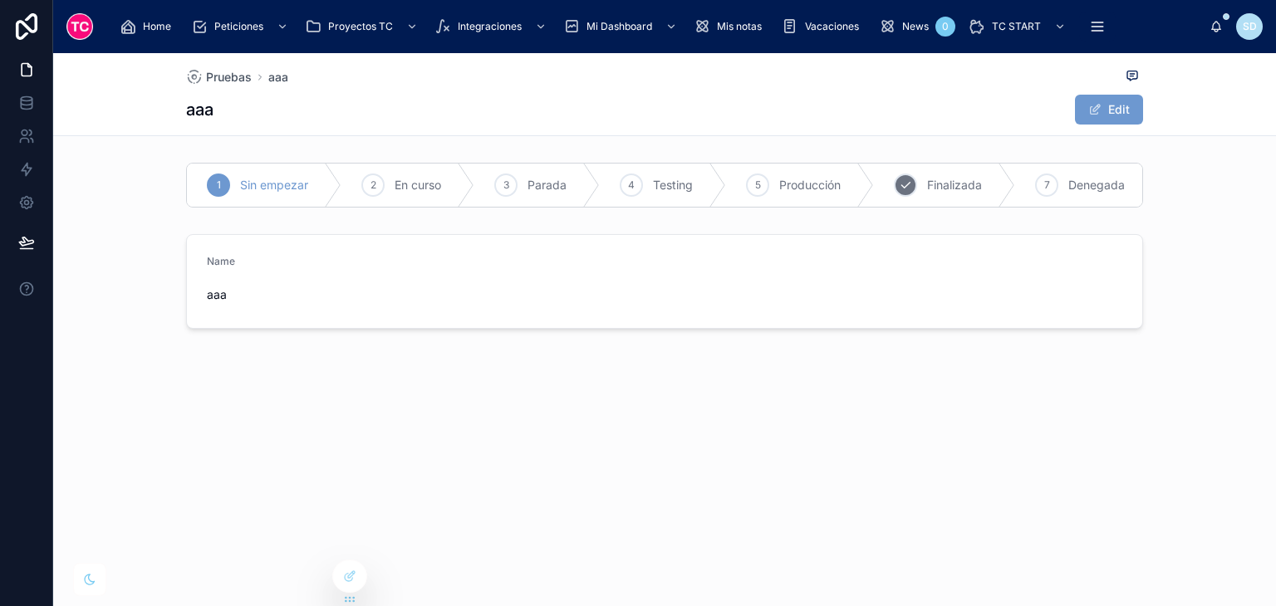
click at [945, 178] on span "Finalizada" at bounding box center [954, 185] width 55 height 17
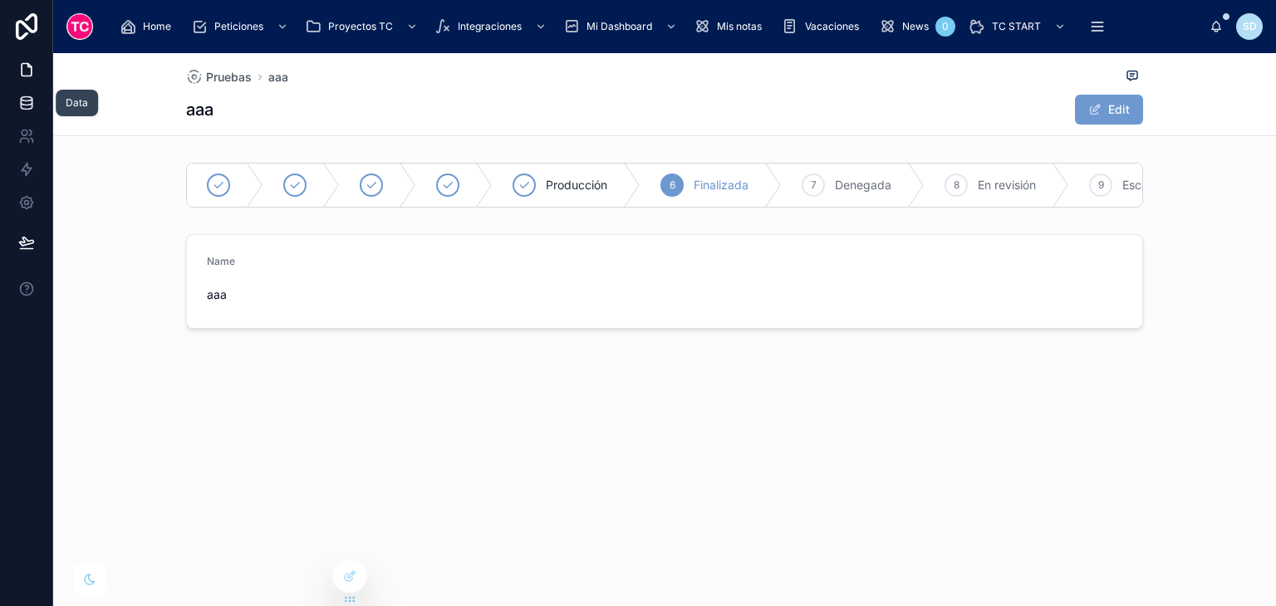
click at [30, 101] on icon at bounding box center [26, 103] width 17 height 17
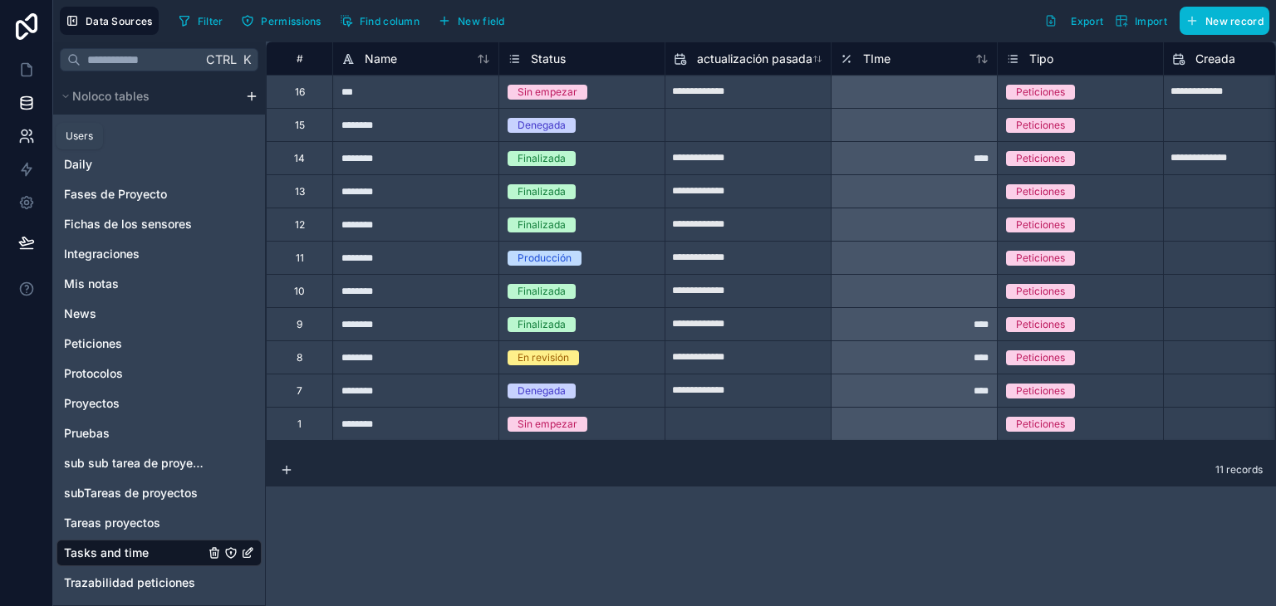
click at [15, 121] on link at bounding box center [26, 136] width 52 height 33
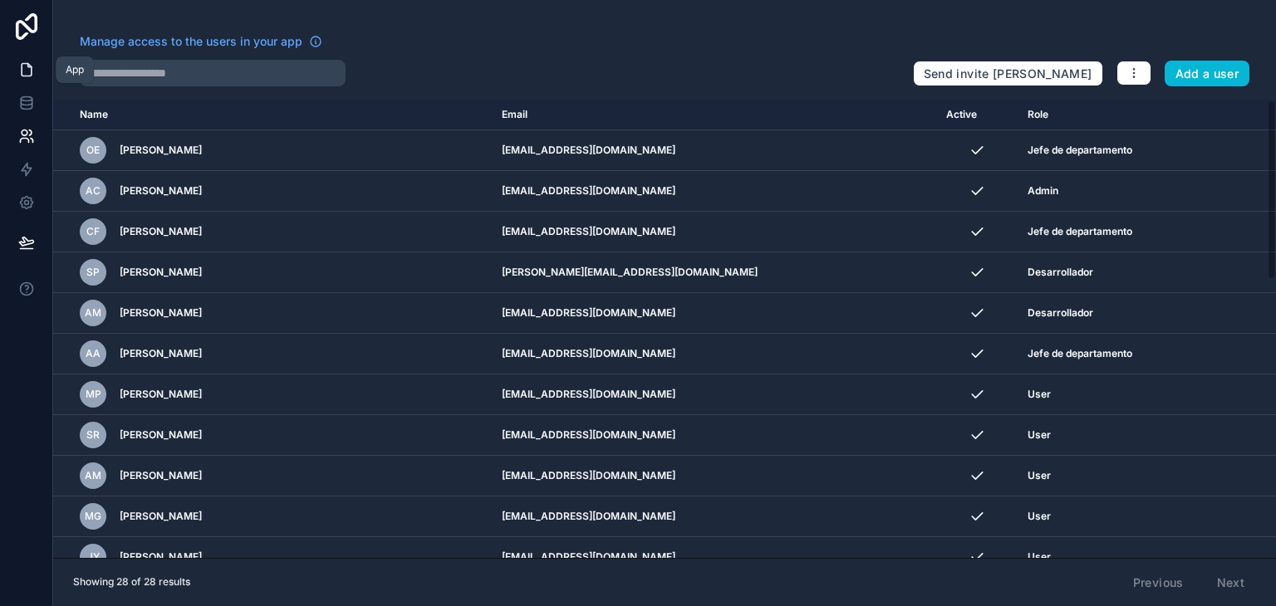
click at [33, 60] on link at bounding box center [26, 69] width 52 height 33
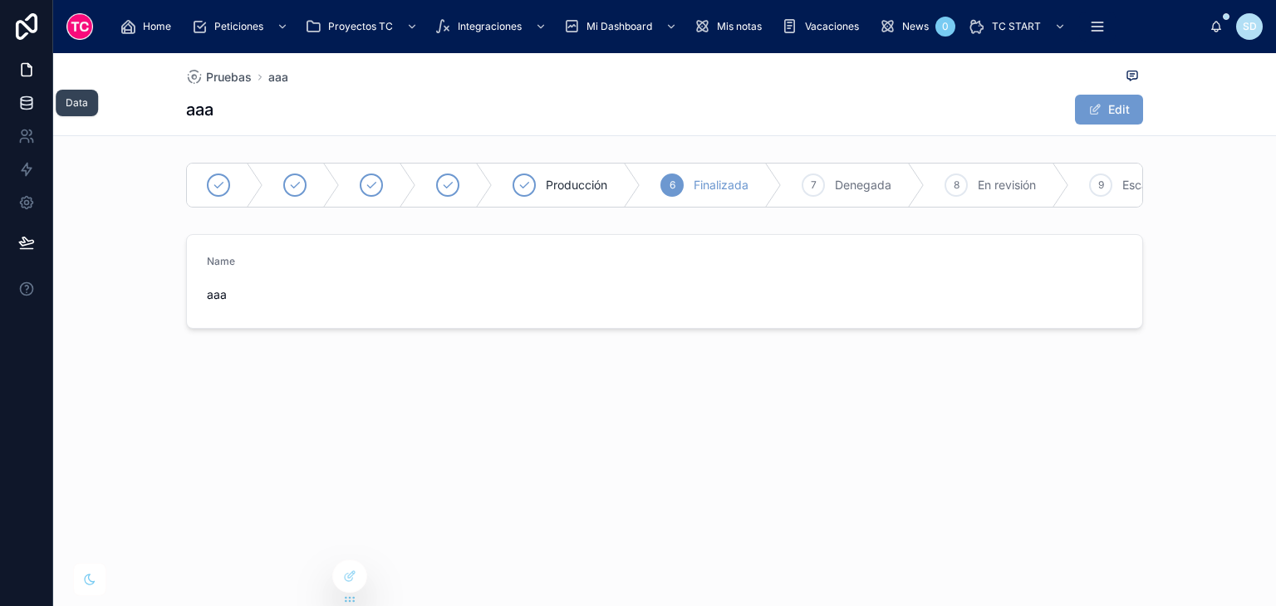
click at [28, 110] on icon at bounding box center [26, 103] width 17 height 17
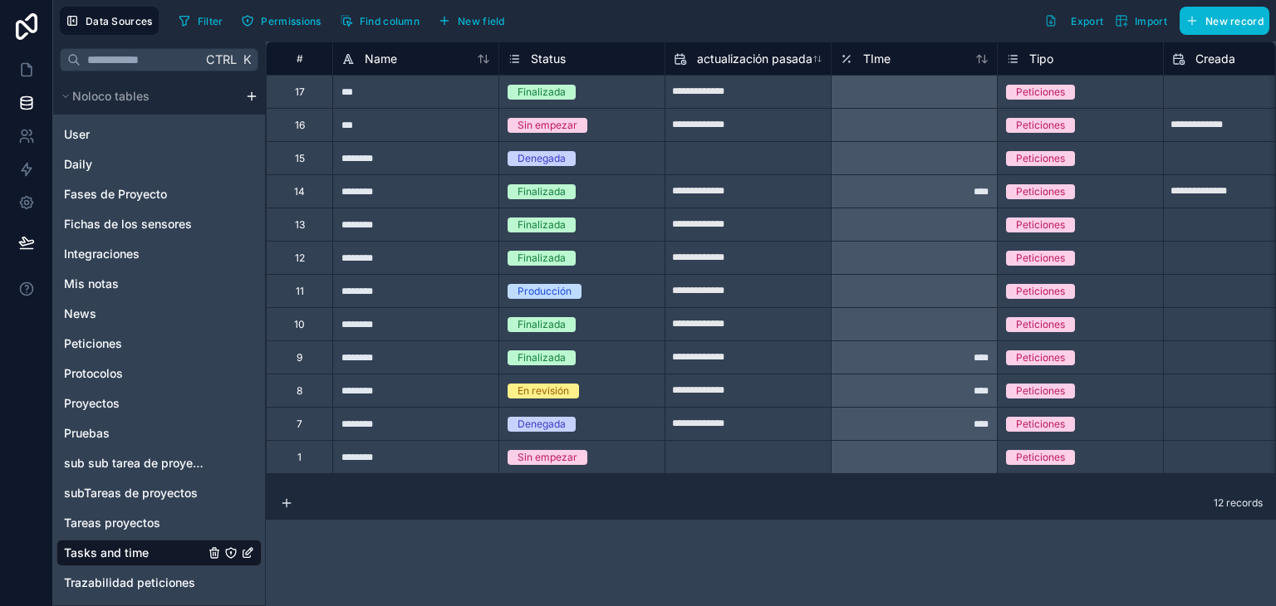
click at [967, 567] on div "**********" at bounding box center [771, 324] width 1010 height 565
click at [13, 174] on link at bounding box center [26, 169] width 52 height 33
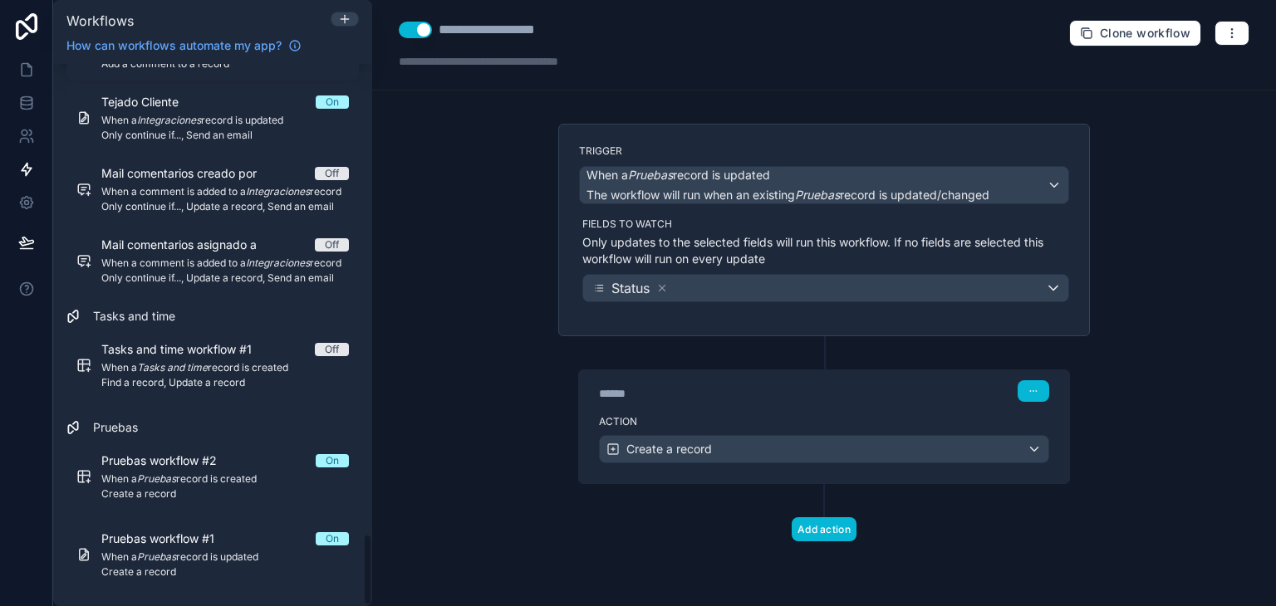
scroll to position [3552, 0]
click at [899, 420] on label "Action" at bounding box center [824, 421] width 450 height 13
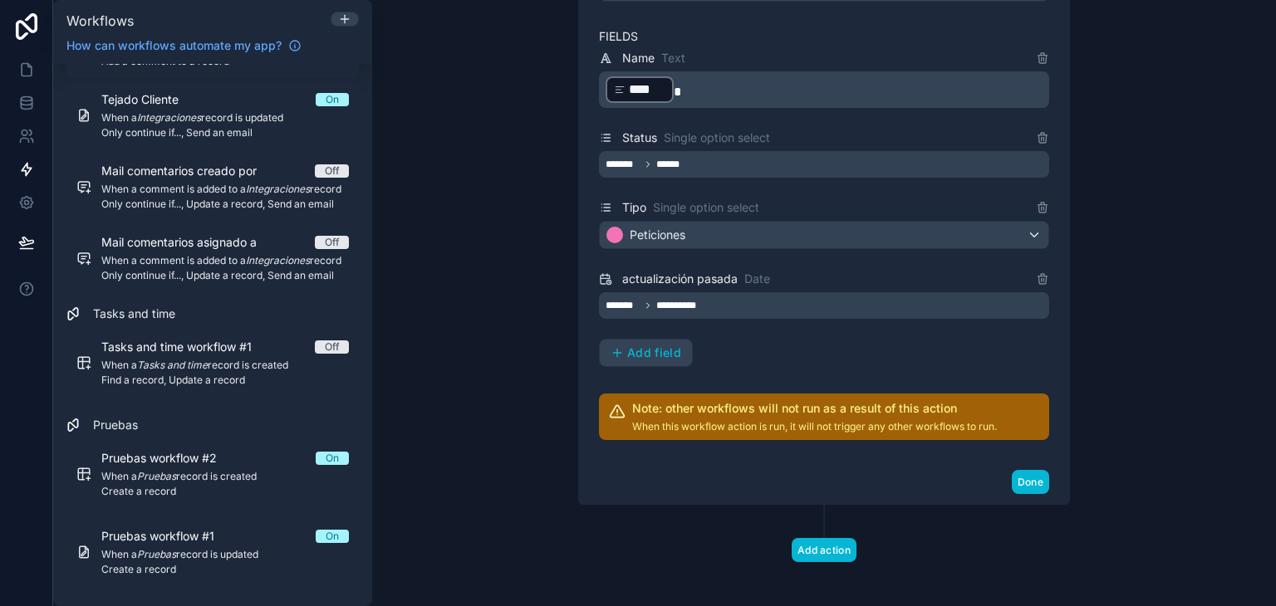
scroll to position [554, 0]
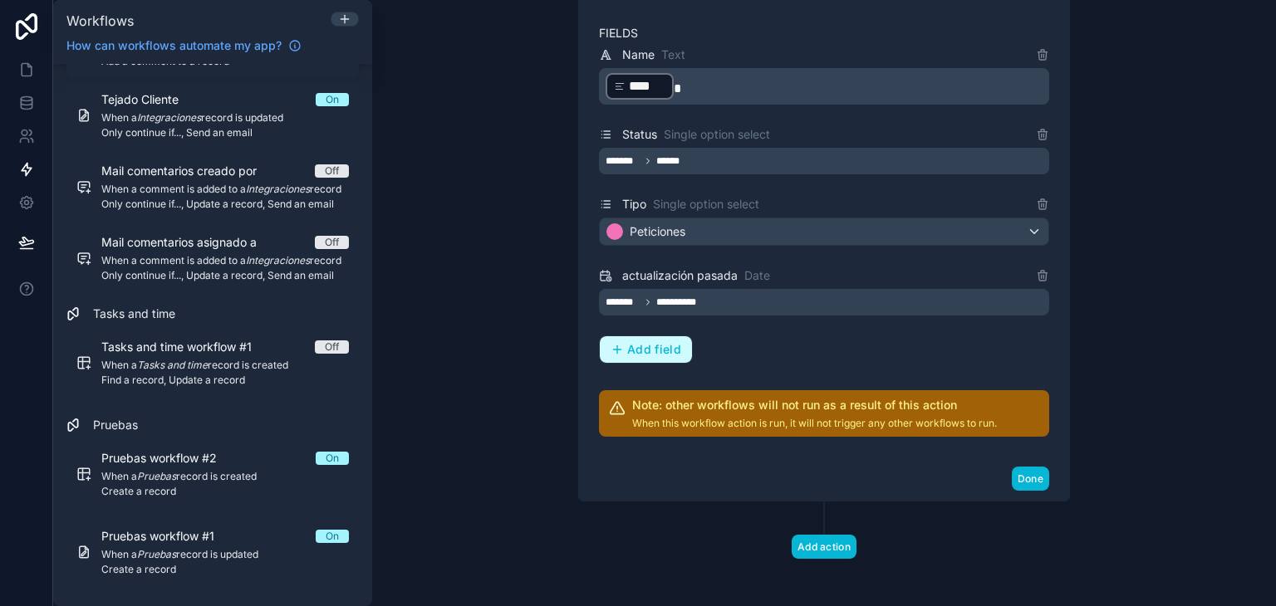
click at [668, 342] on span "Add field" at bounding box center [654, 349] width 54 height 15
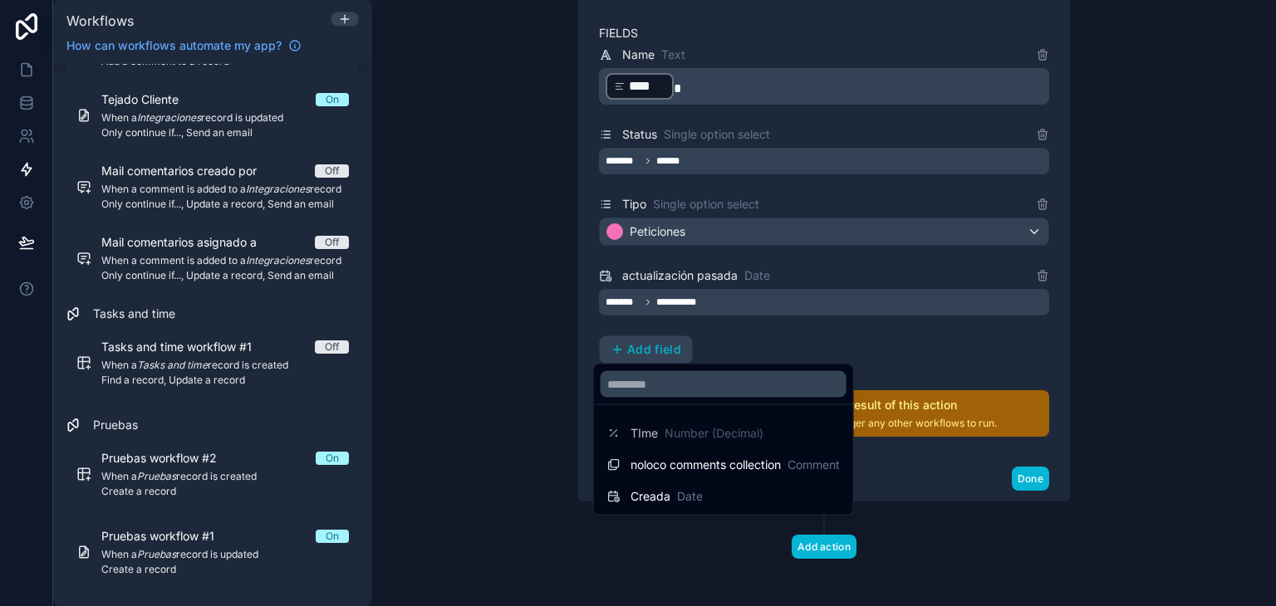
click at [815, 541] on div at bounding box center [638, 303] width 1276 height 606
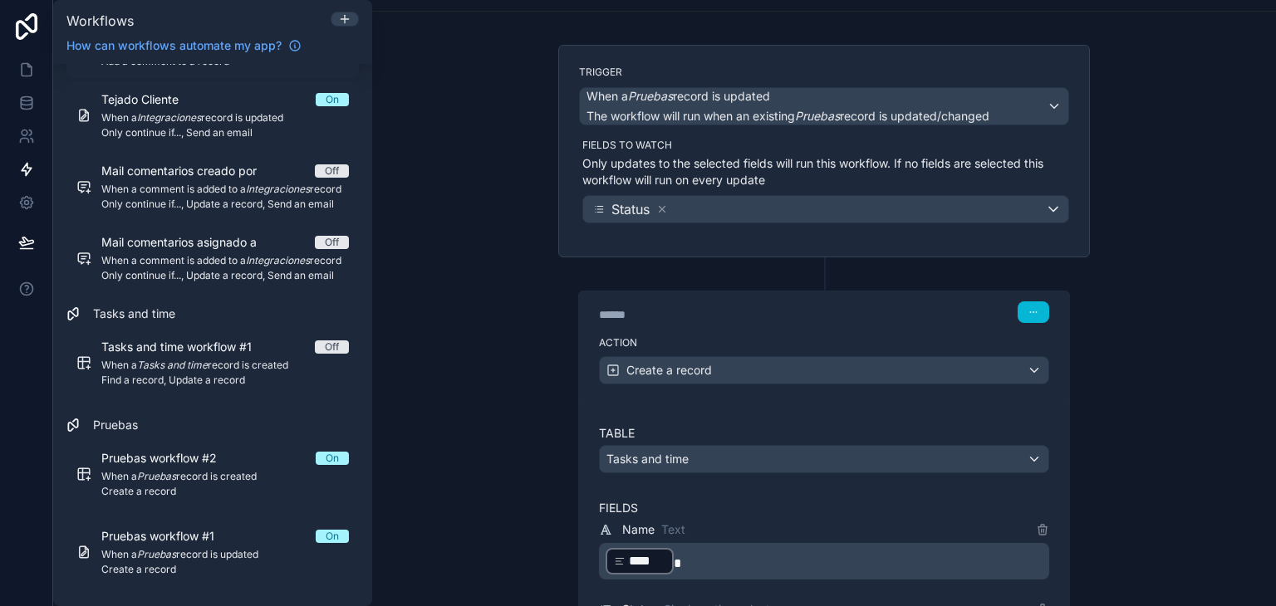
scroll to position [71, 0]
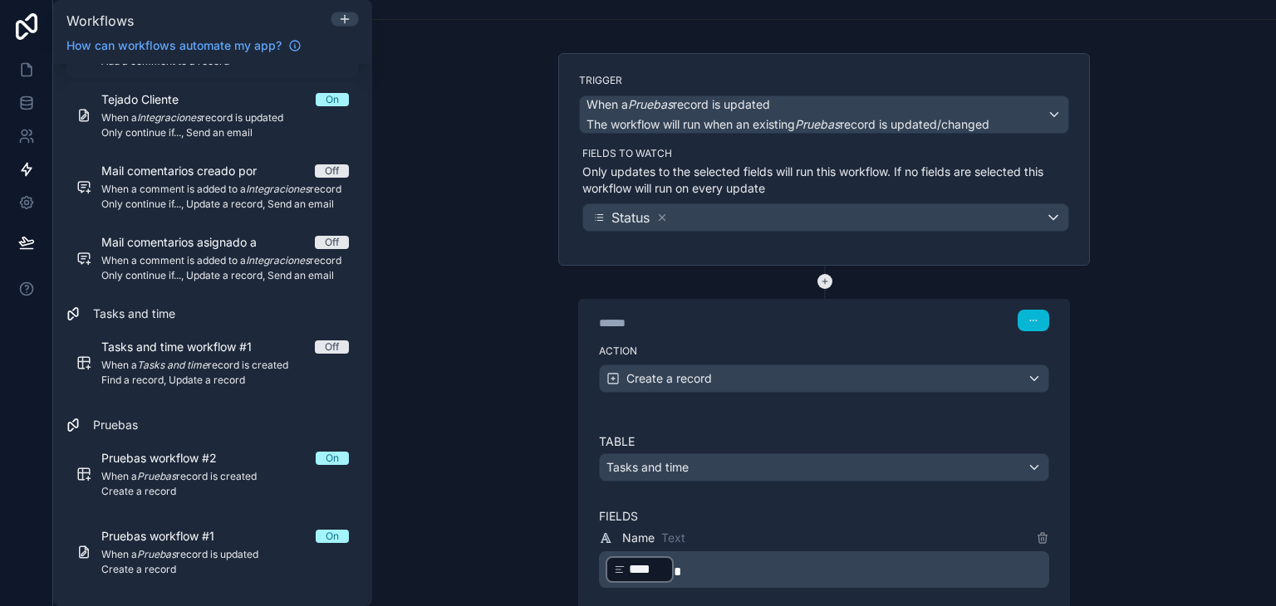
click at [818, 277] on icon at bounding box center [825, 281] width 15 height 15
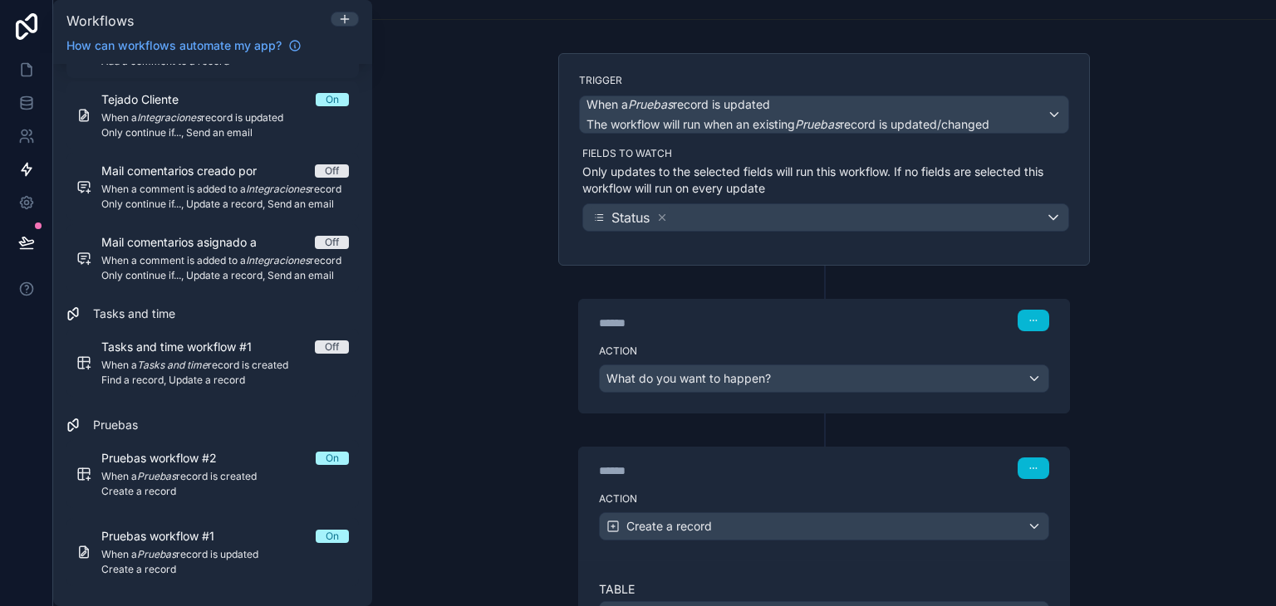
click at [811, 338] on div "Action What do you want to happen?" at bounding box center [824, 375] width 490 height 75
drag, startPoint x: 811, startPoint y: 338, endPoint x: 811, endPoint y: 380, distance: 41.5
click at [811, 380] on div "Action What do you want to happen?" at bounding box center [824, 373] width 490 height 75
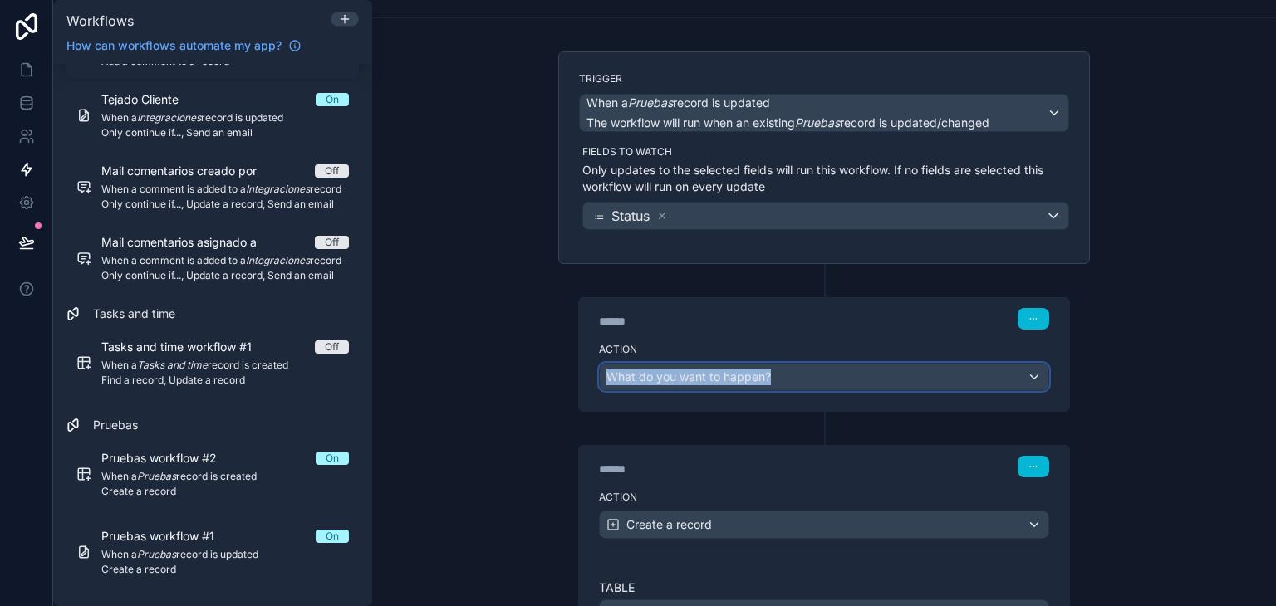
click at [811, 380] on div "What do you want to happen?" at bounding box center [824, 377] width 449 height 27
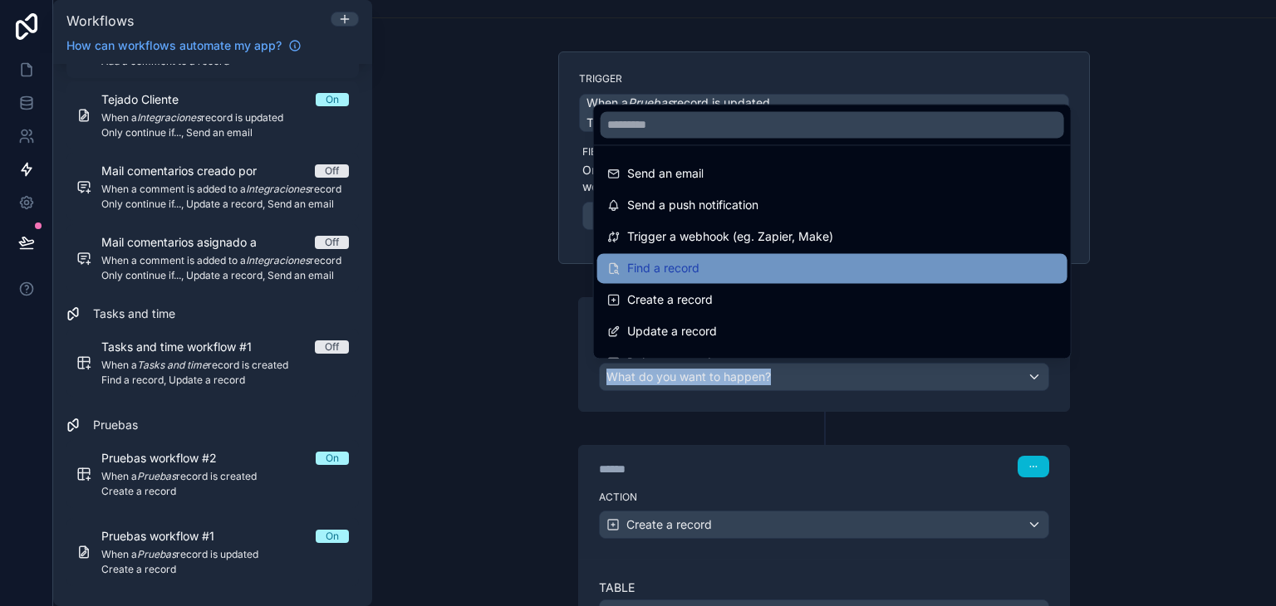
click at [761, 263] on div "Find a record" at bounding box center [832, 268] width 450 height 20
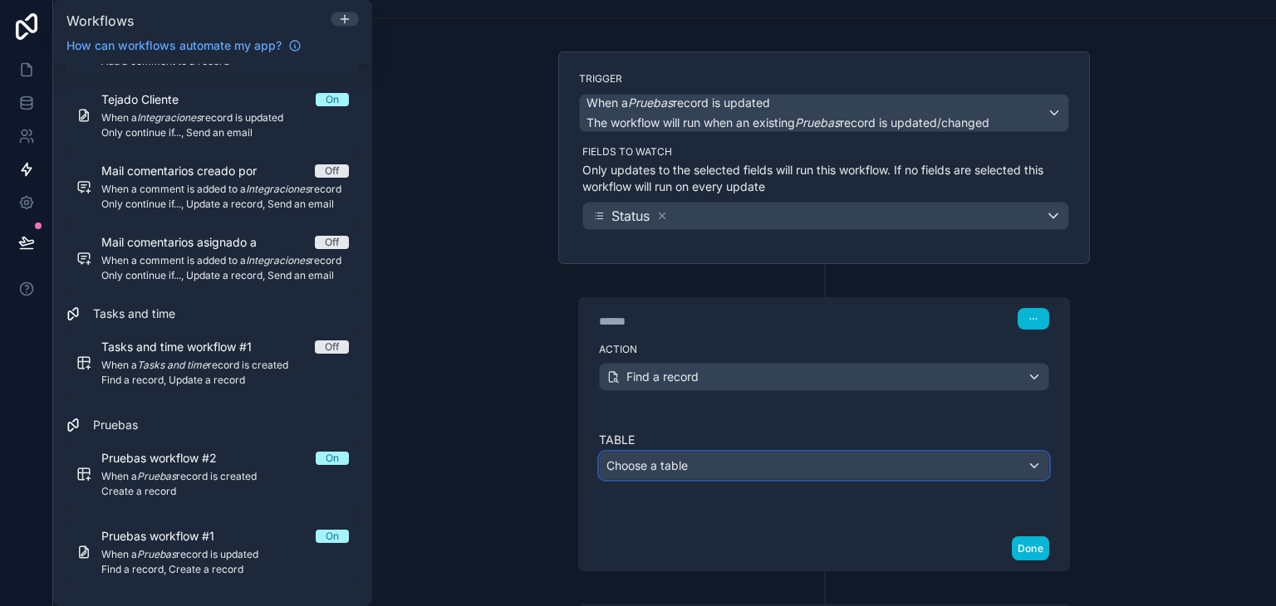
click at [794, 469] on div "Choose a table" at bounding box center [824, 466] width 449 height 27
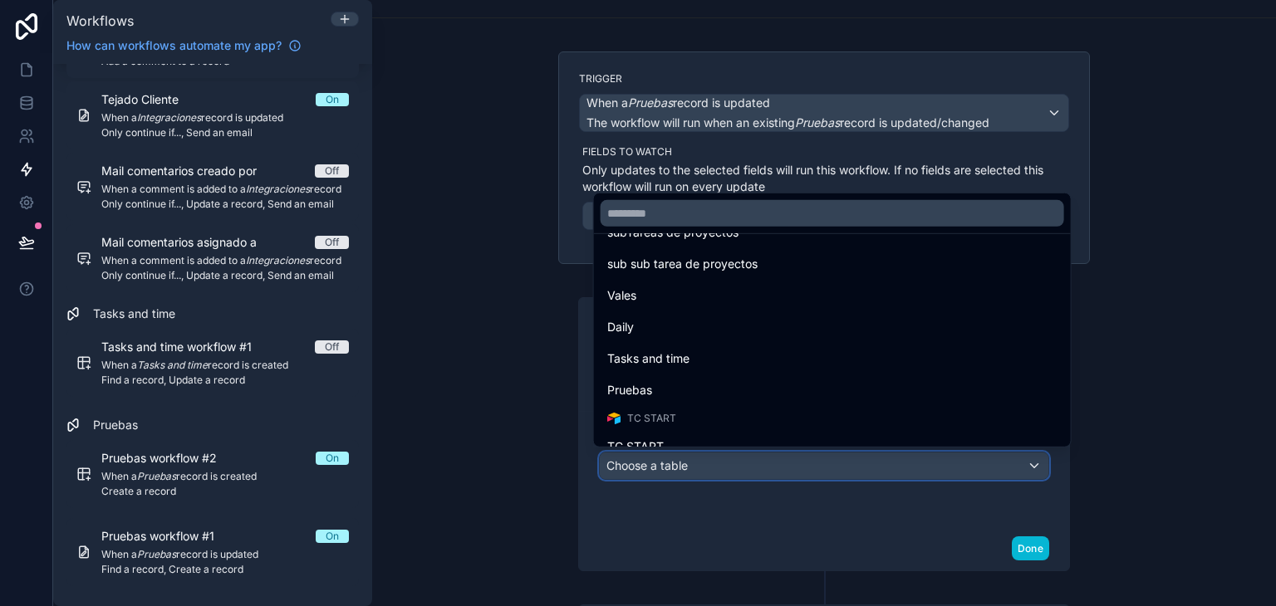
scroll to position [430, 0]
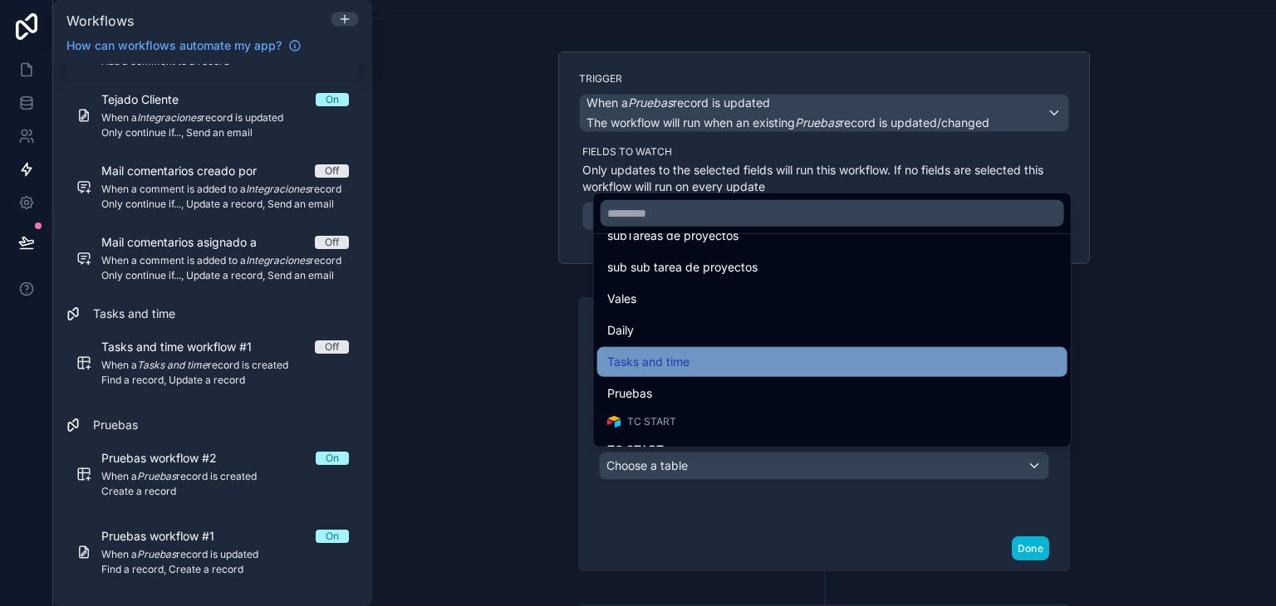
click at [744, 361] on div "Tasks and time" at bounding box center [832, 362] width 450 height 20
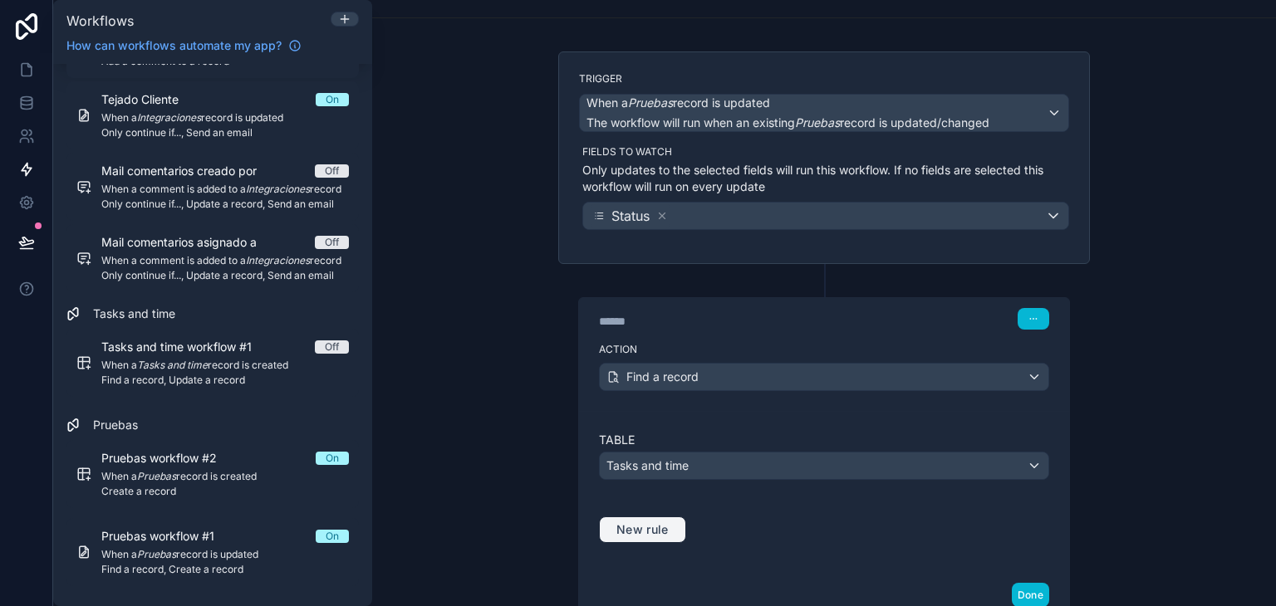
click at [641, 533] on span "New rule" at bounding box center [643, 530] width 66 height 15
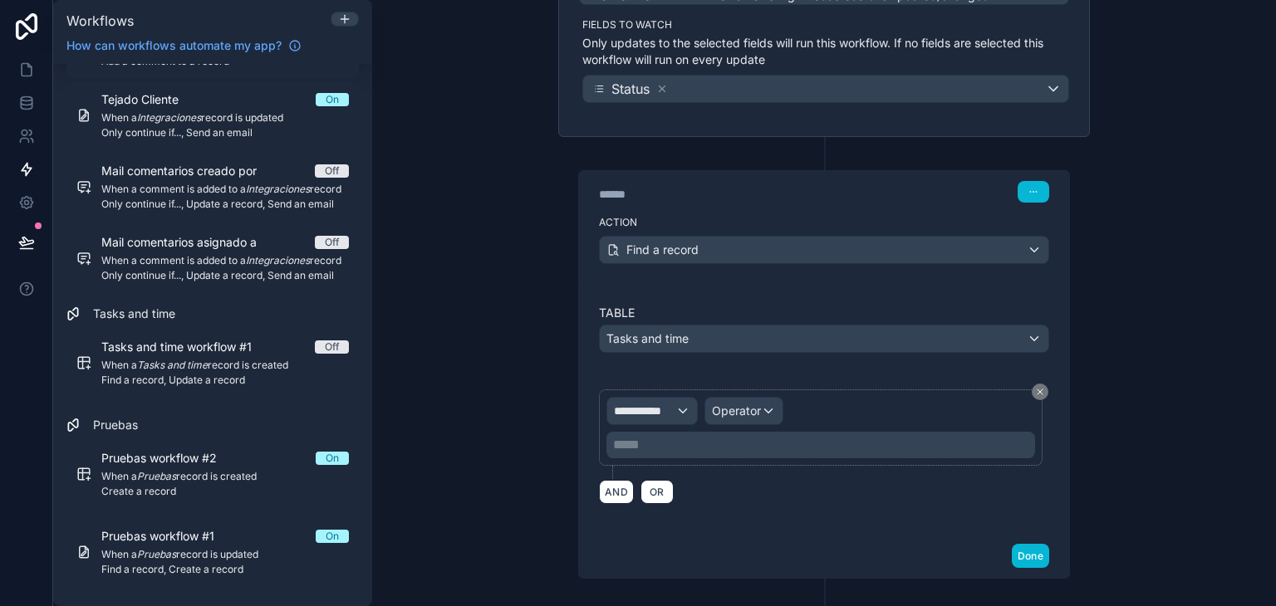
scroll to position [223, 0]
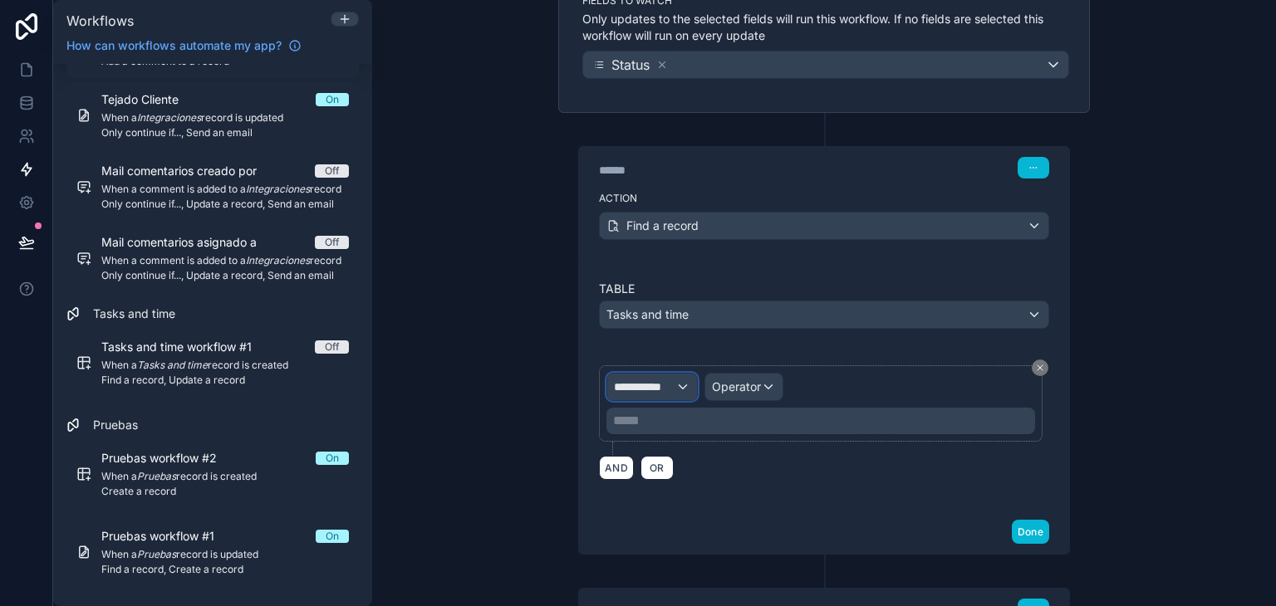
click at [680, 389] on div "**********" at bounding box center [652, 387] width 90 height 27
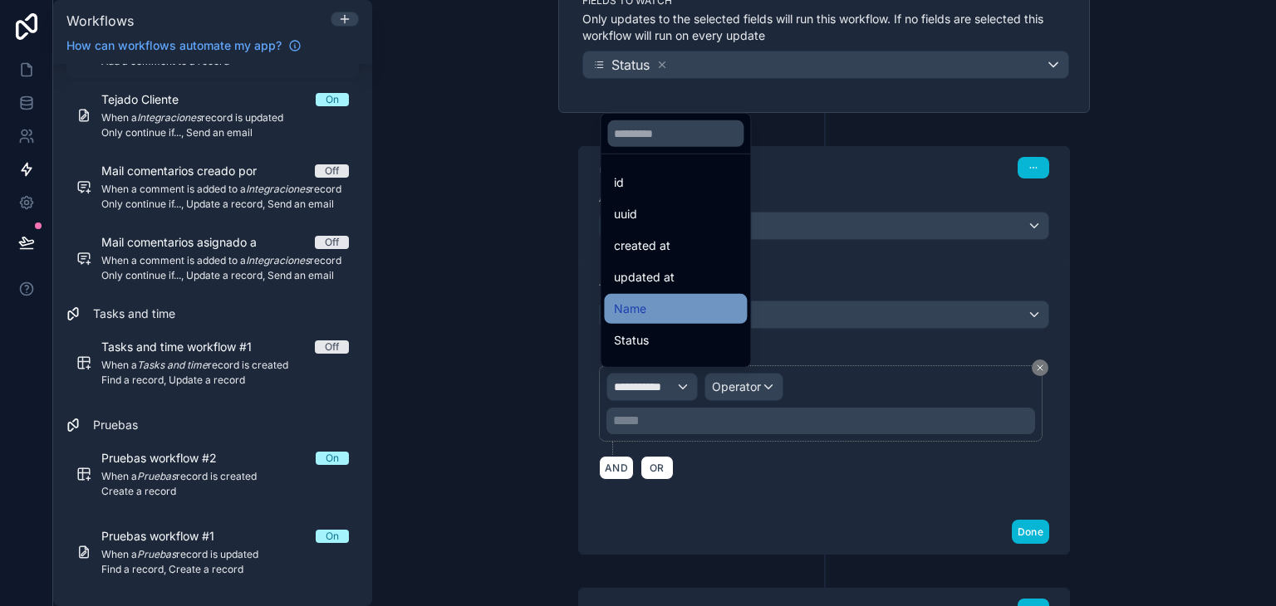
click at [710, 313] on div "Name" at bounding box center [675, 309] width 123 height 20
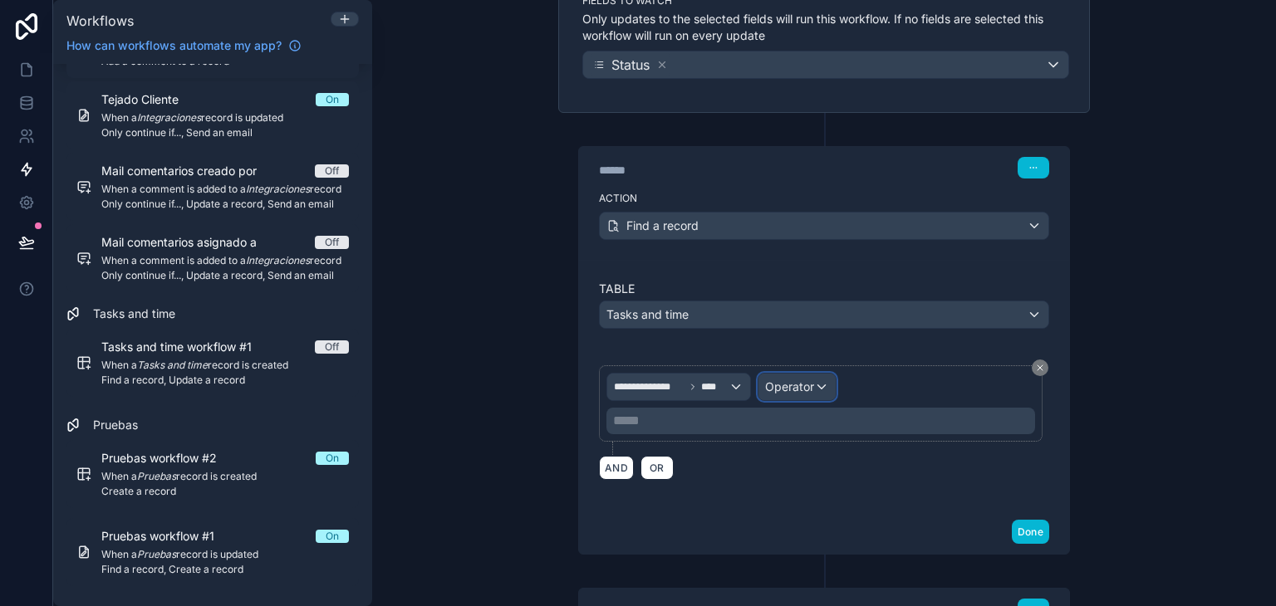
click at [793, 386] on span "Operator" at bounding box center [789, 387] width 49 height 14
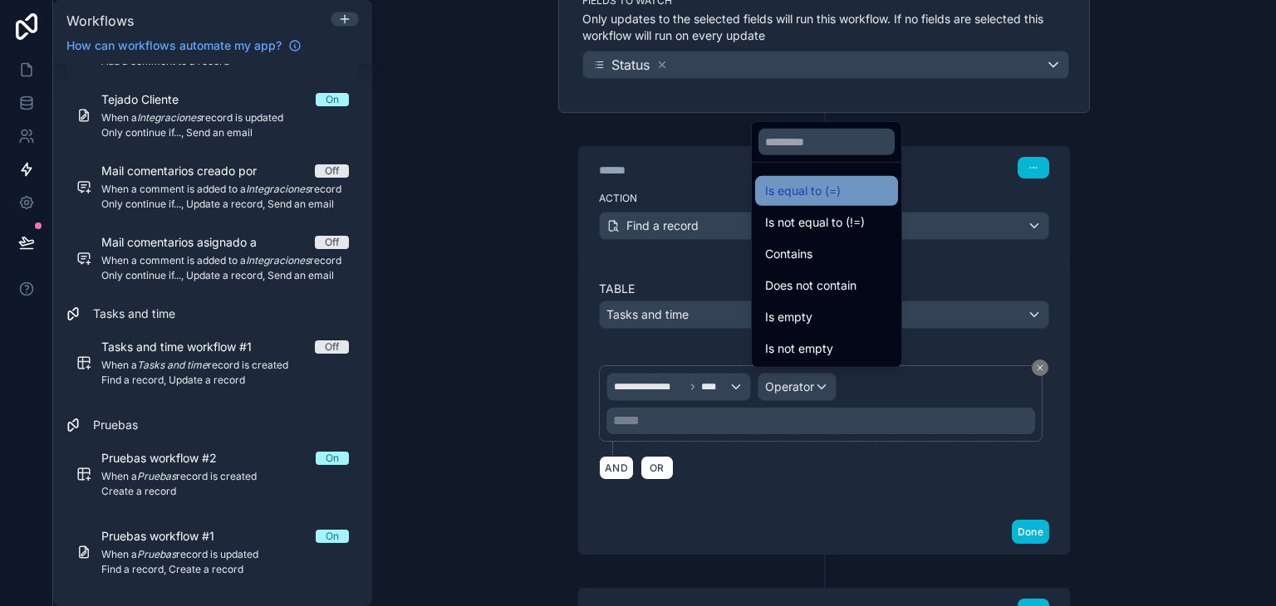
click at [827, 200] on div "Is equal to (=)" at bounding box center [826, 191] width 143 height 30
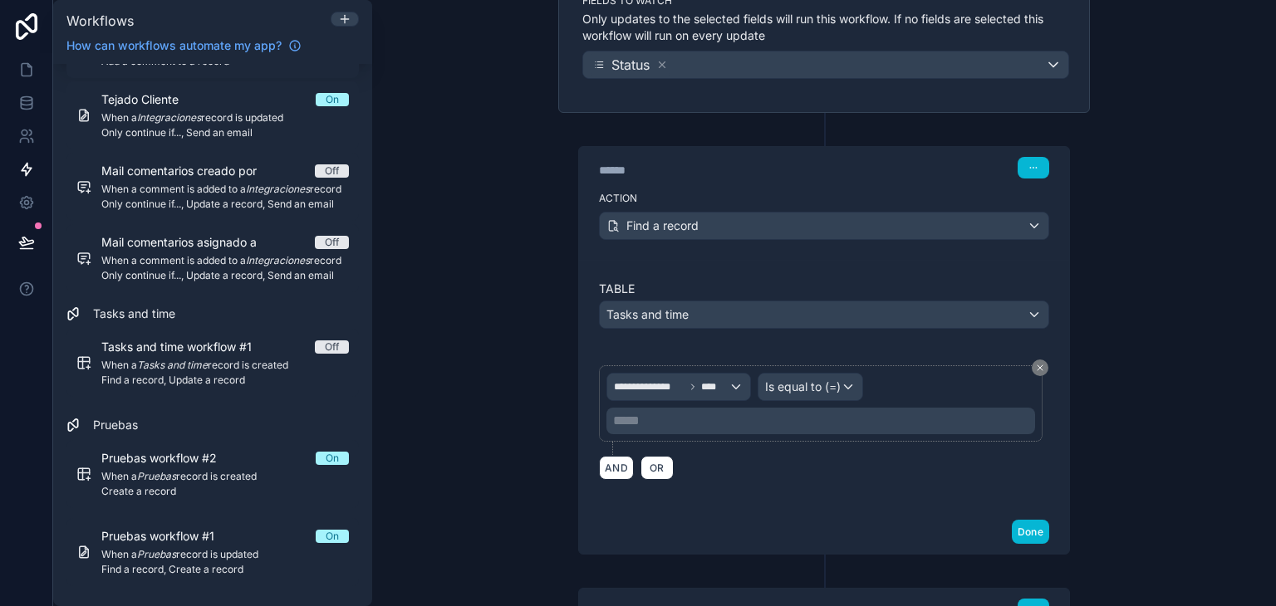
click at [711, 418] on p "***** ﻿" at bounding box center [822, 421] width 419 height 20
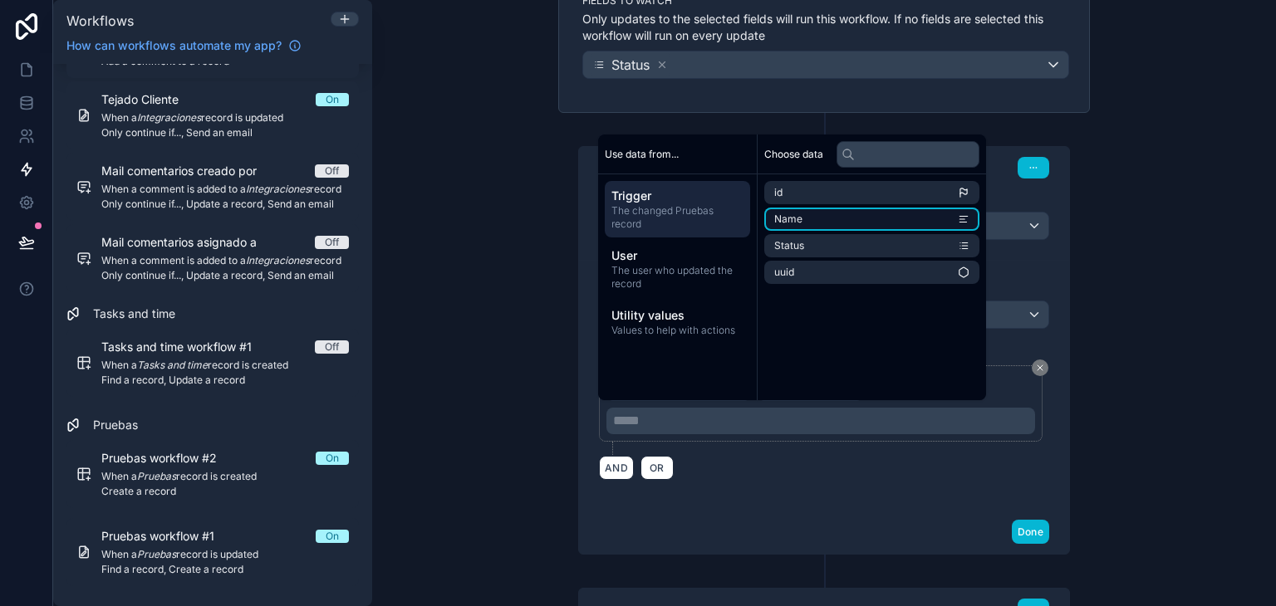
click at [837, 212] on li "Name" at bounding box center [871, 219] width 215 height 23
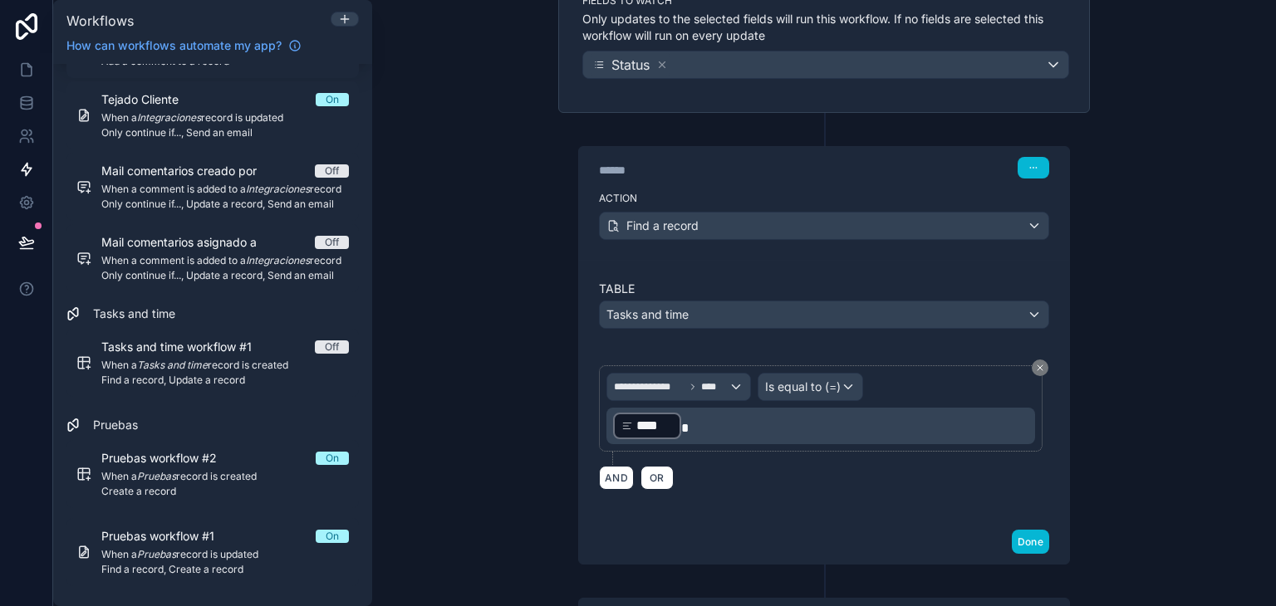
click at [1109, 371] on div "**********" at bounding box center [824, 303] width 904 height 606
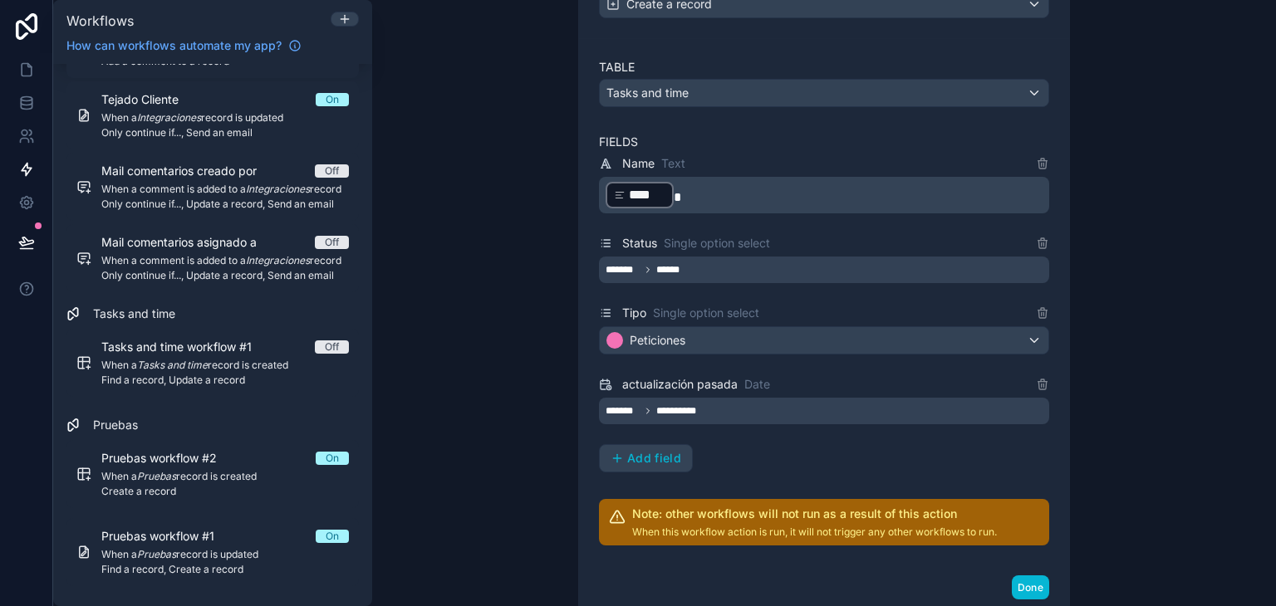
scroll to position [890, 0]
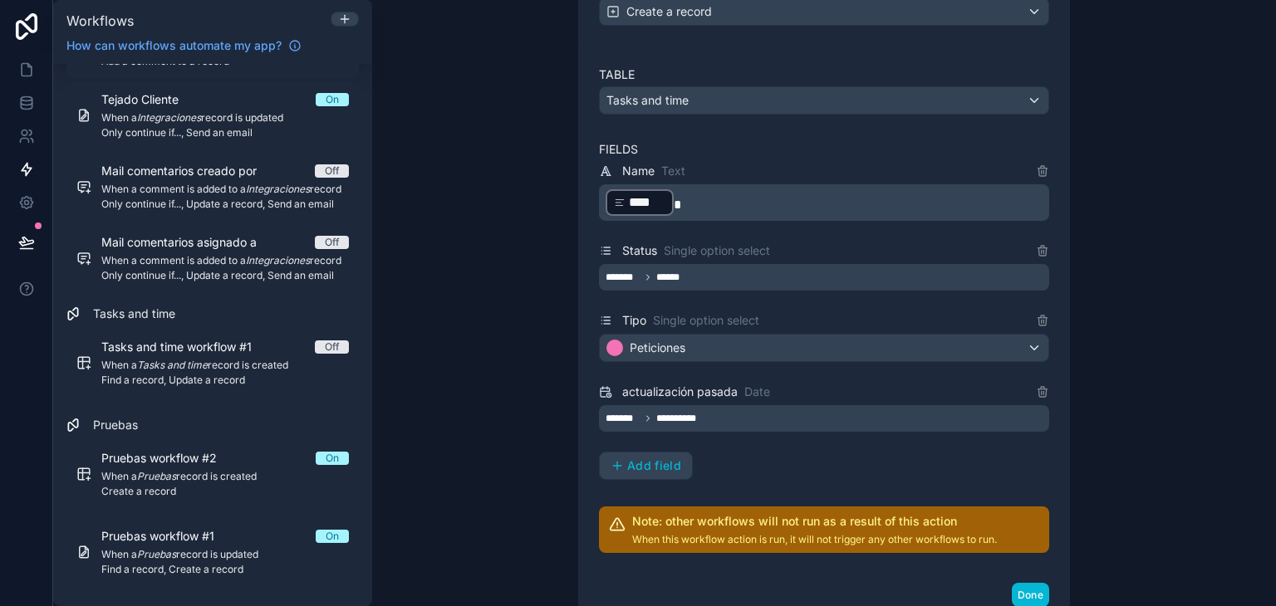
click at [824, 406] on div "**********" at bounding box center [824, 418] width 450 height 27
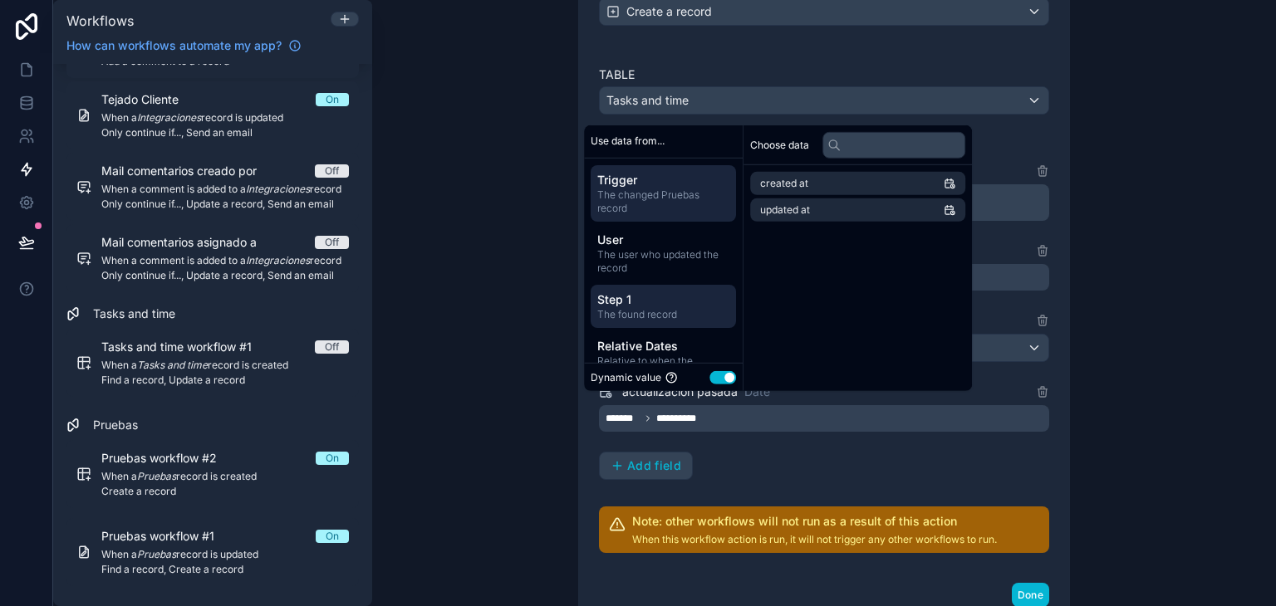
click at [699, 288] on div "Step 1 The found record" at bounding box center [663, 305] width 145 height 43
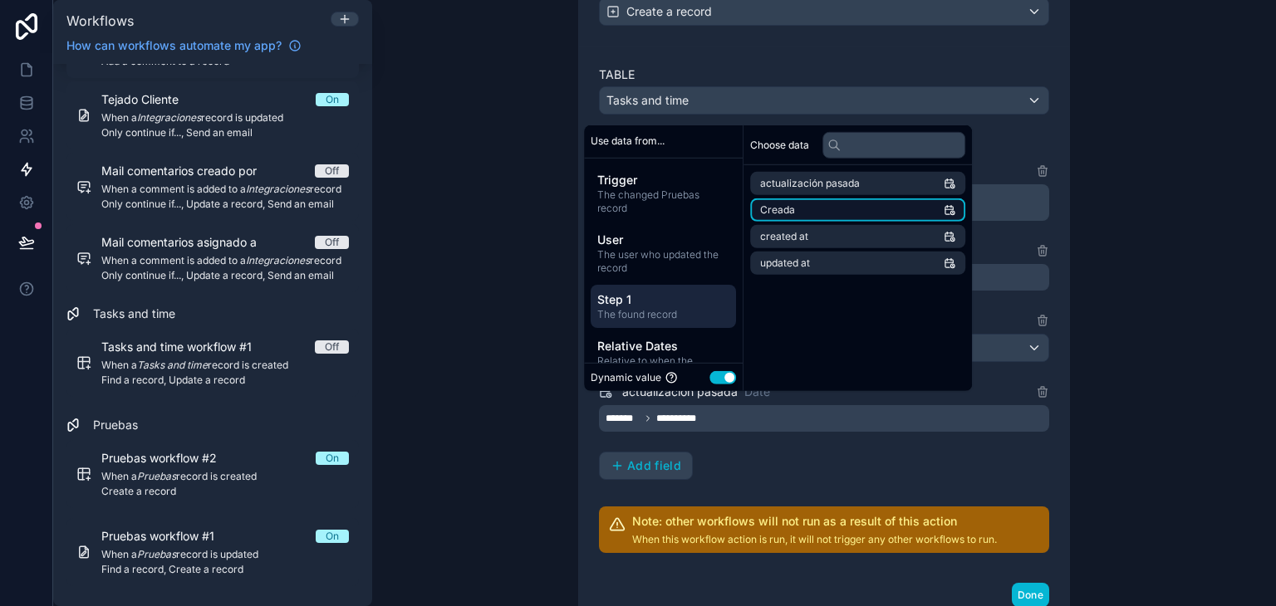
click at [869, 207] on li "Creada" at bounding box center [857, 210] width 215 height 23
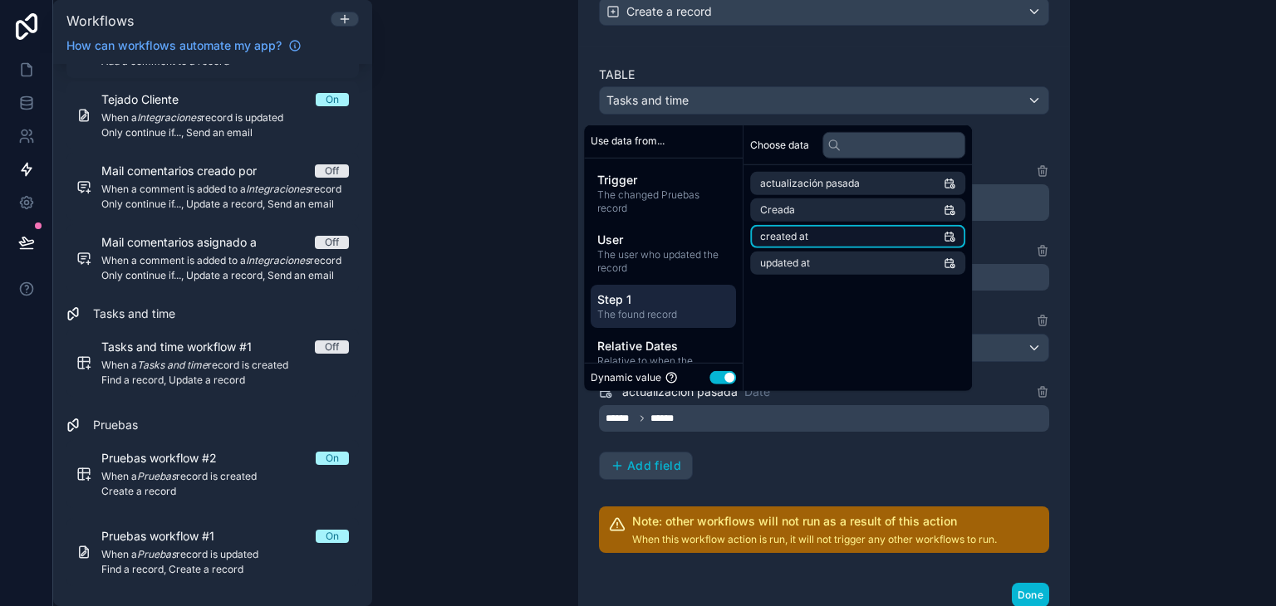
click at [847, 238] on li "created at" at bounding box center [857, 236] width 215 height 23
click at [1025, 583] on button "Done" at bounding box center [1030, 595] width 37 height 24
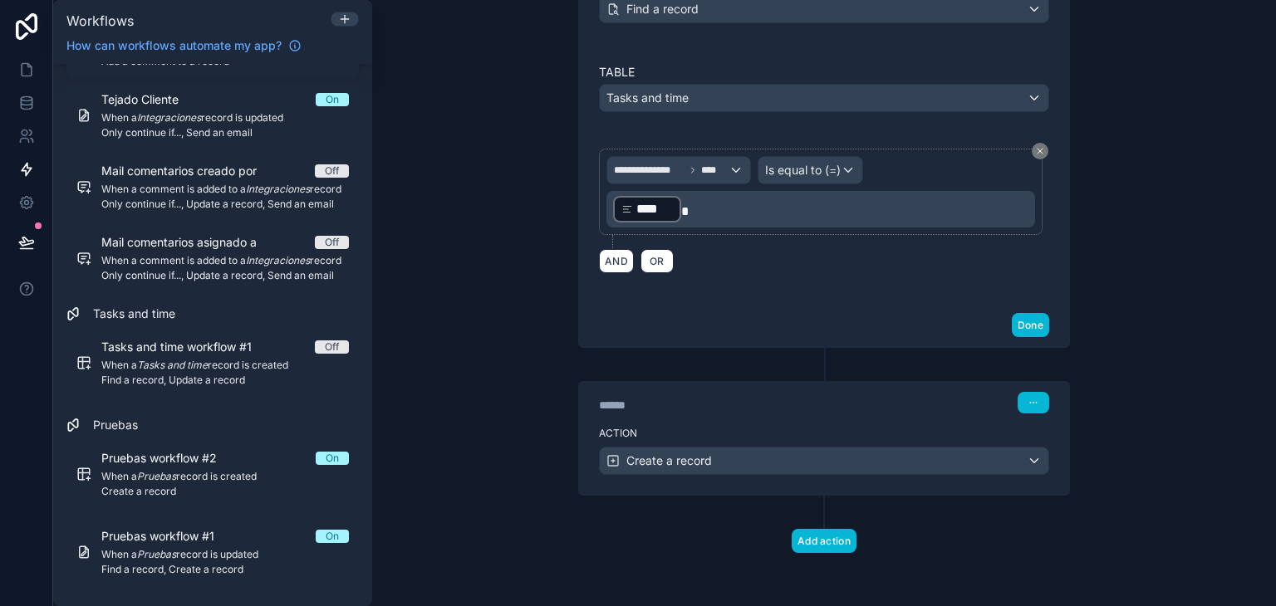
scroll to position [435, 0]
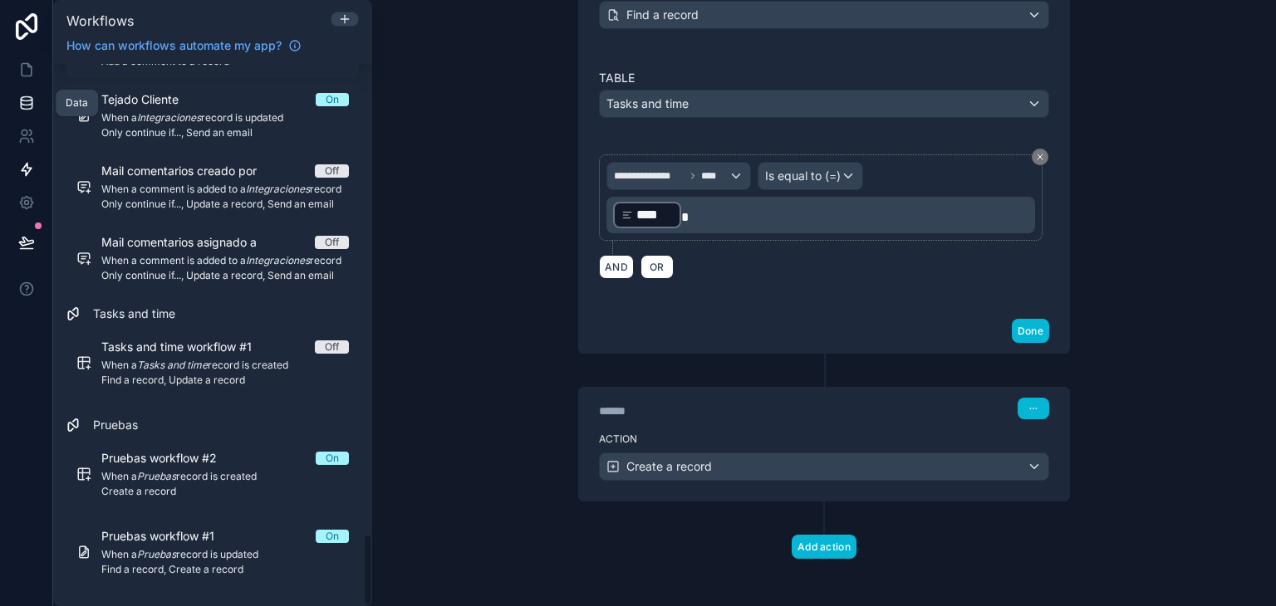
click at [26, 109] on icon at bounding box center [26, 106] width 11 height 7
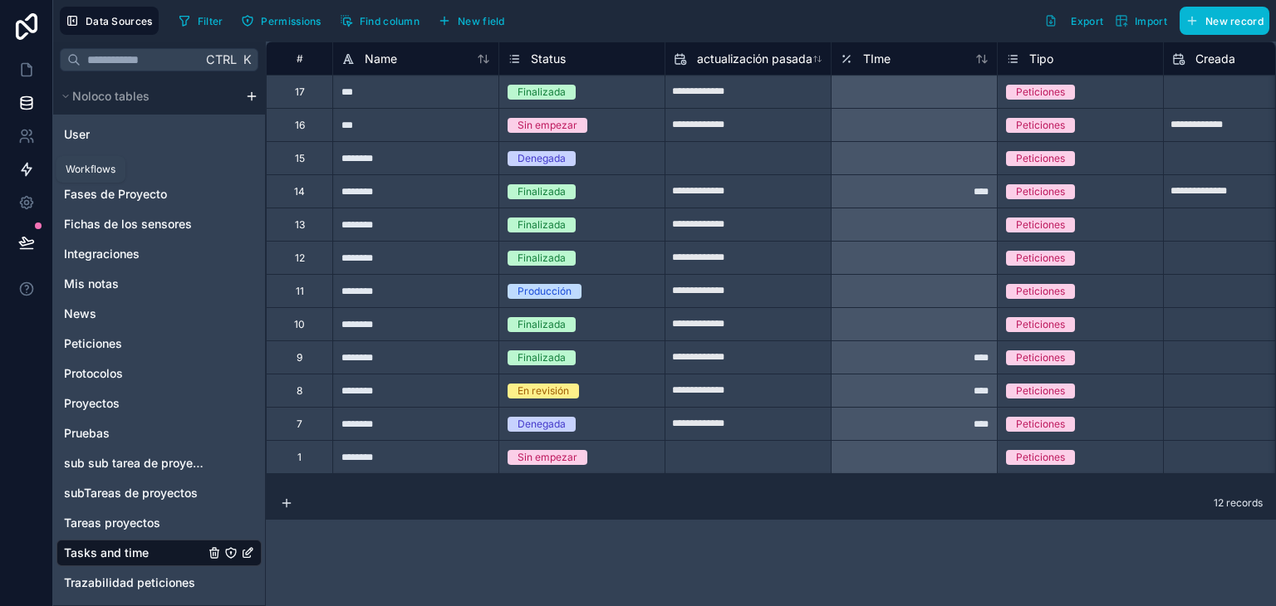
click at [22, 174] on icon at bounding box center [26, 169] width 17 height 17
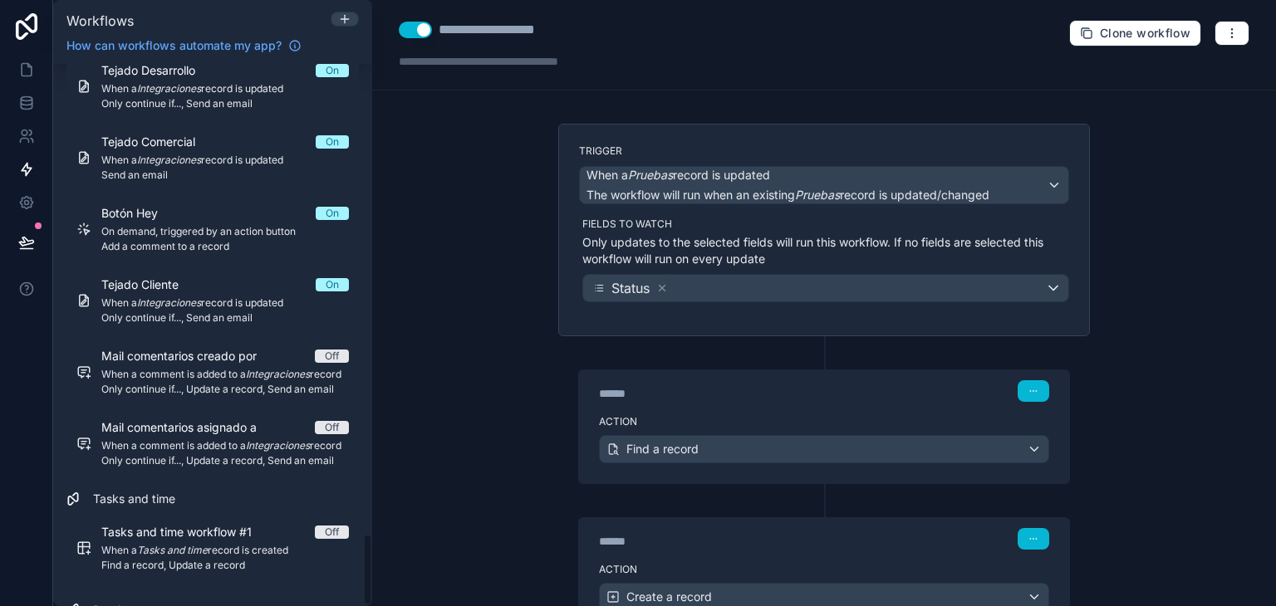
scroll to position [3552, 0]
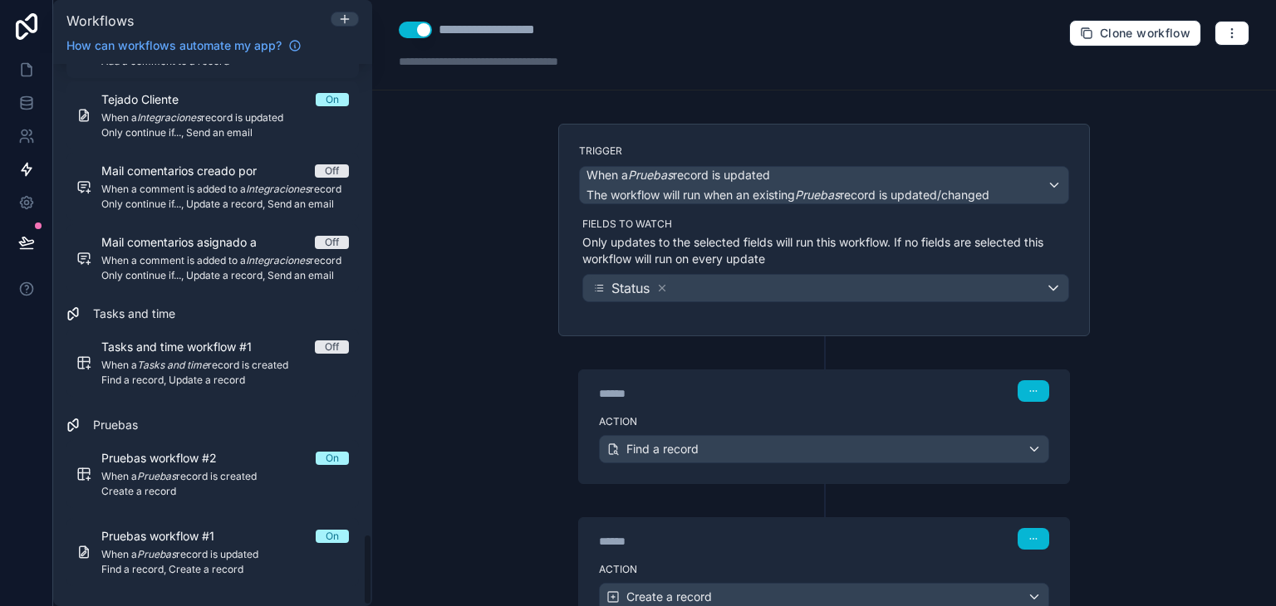
drag, startPoint x: 367, startPoint y: 92, endPoint x: 390, endPoint y: 645, distance: 553.0
click at [390, 606] on html "Workflows How can workflows automate my app? Filter by table Peticiones Comment…" at bounding box center [638, 303] width 1276 height 606
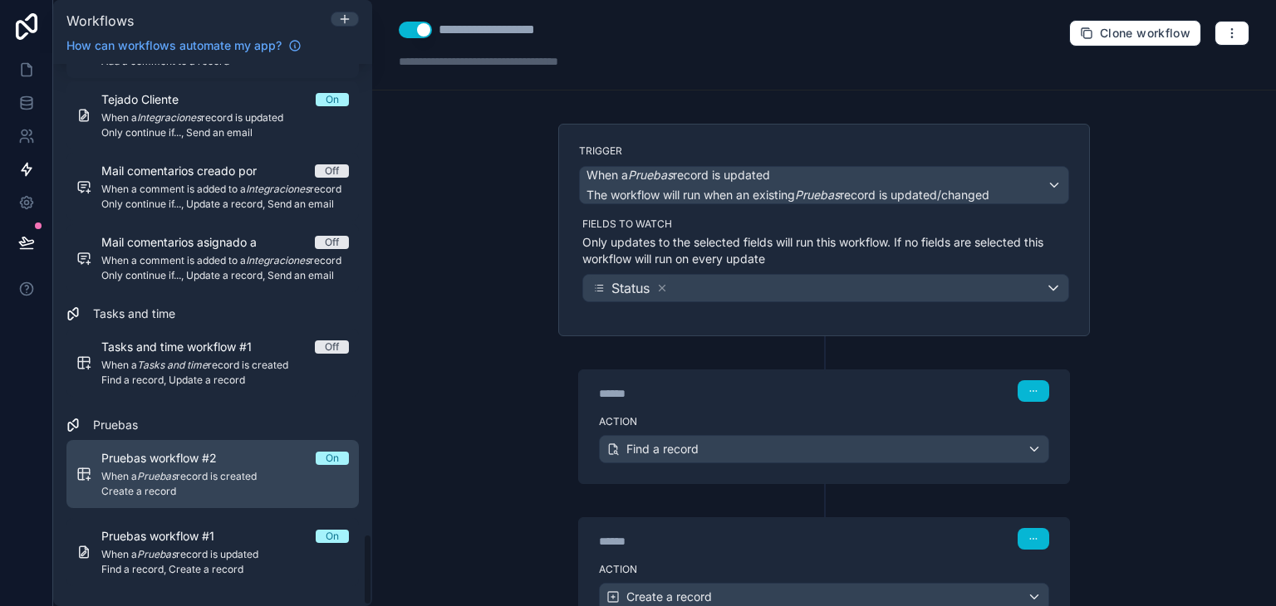
click at [240, 502] on link "Pruebas workflow #2 On When a Pruebas record is created Create a record" at bounding box center [212, 474] width 292 height 68
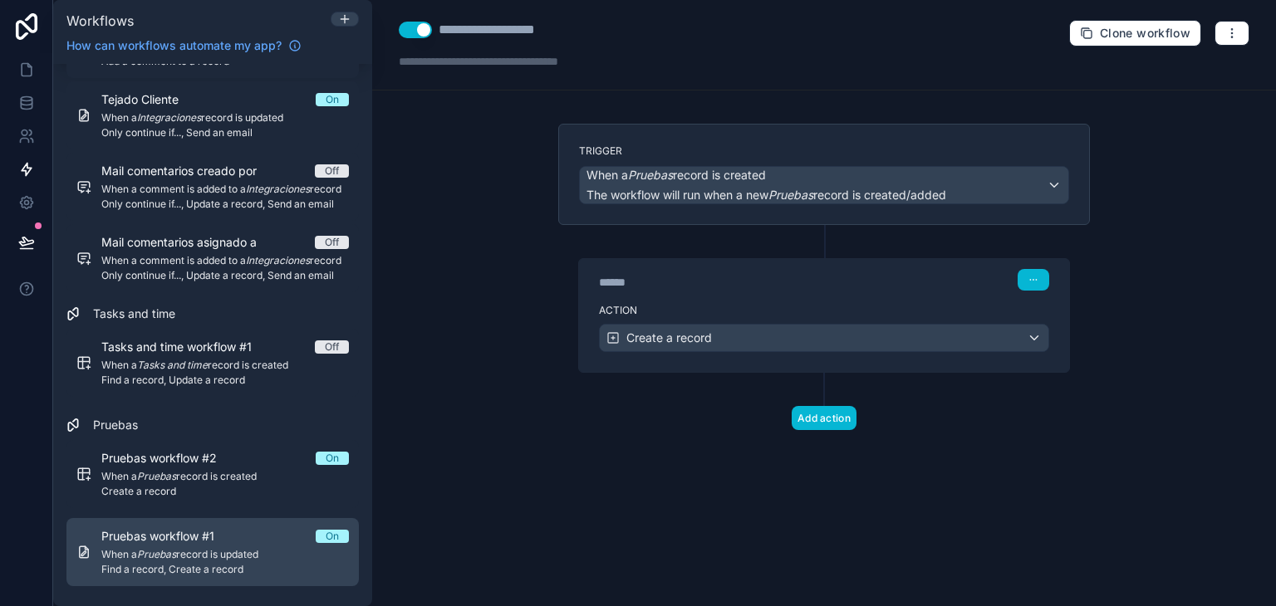
click at [248, 538] on div "Pruebas workflow #1 On" at bounding box center [225, 536] width 248 height 17
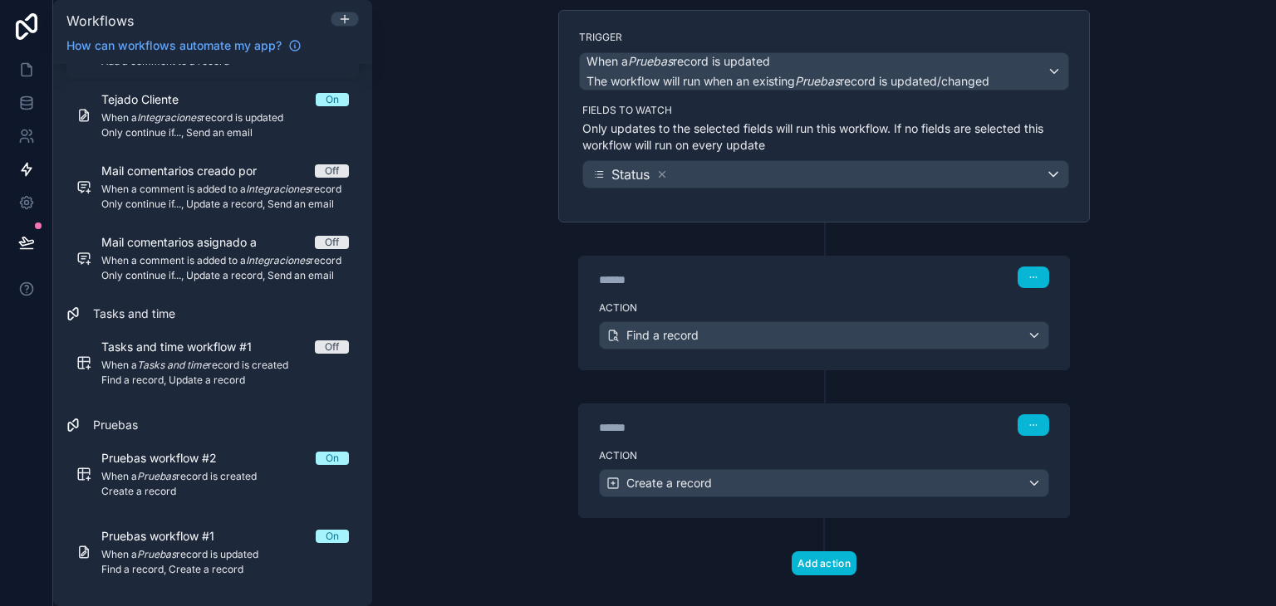
scroll to position [106, 0]
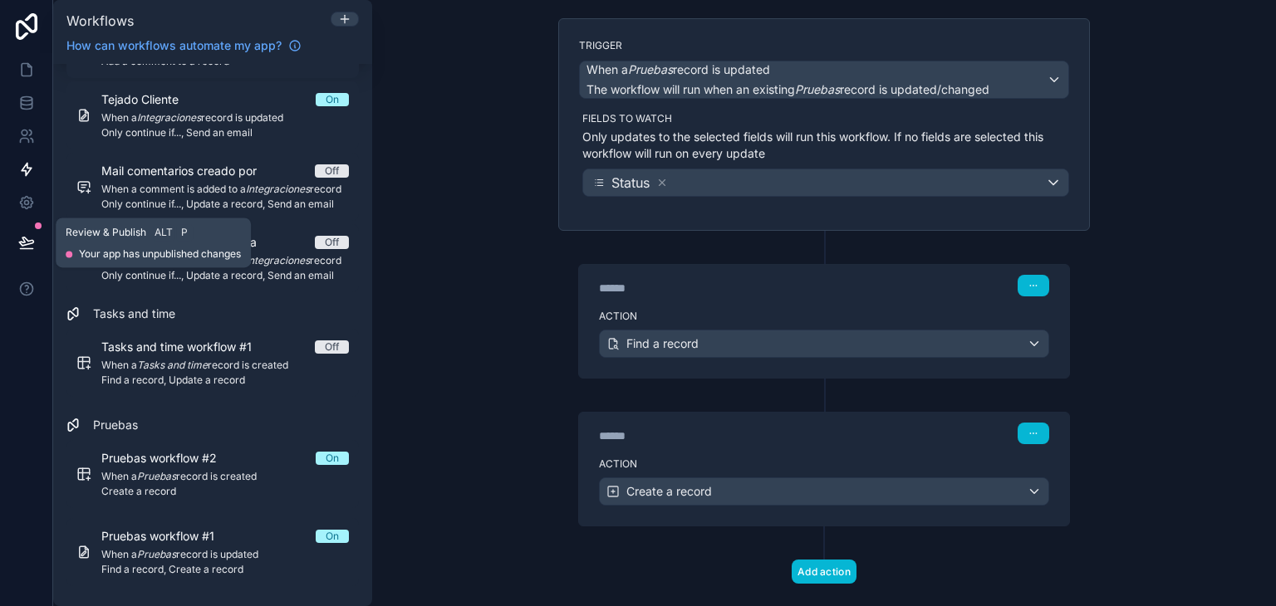
click at [42, 238] on button at bounding box center [26, 242] width 37 height 47
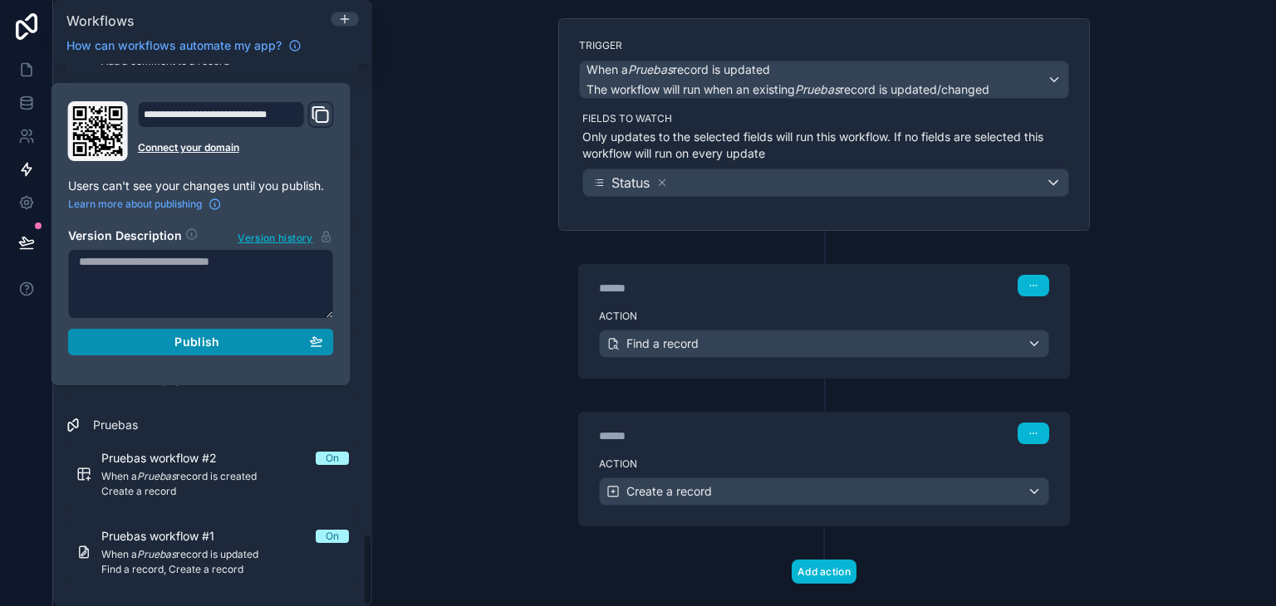
click at [297, 346] on div "Publish" at bounding box center [201, 342] width 244 height 15
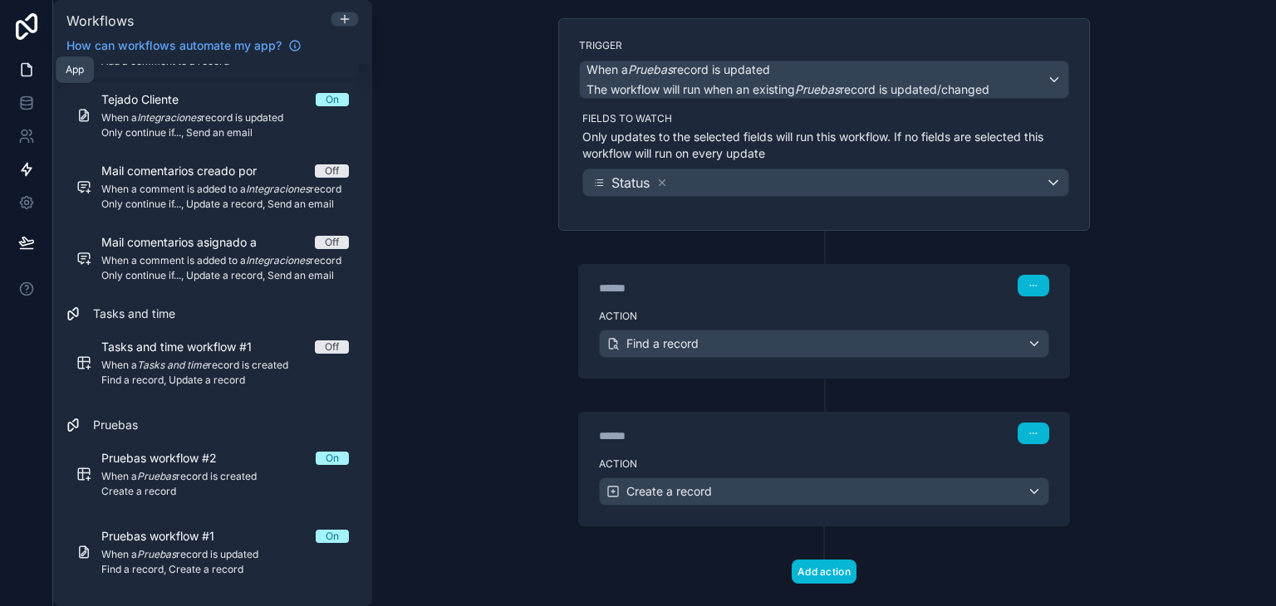
click at [28, 79] on link at bounding box center [26, 69] width 52 height 33
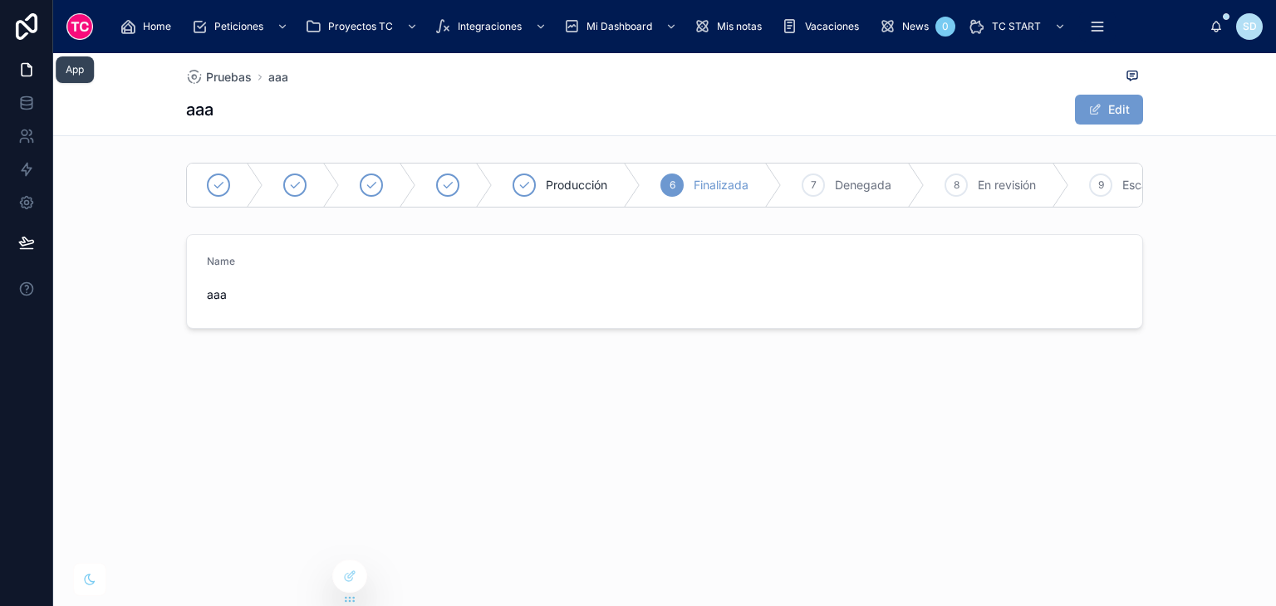
click at [28, 71] on icon at bounding box center [26, 69] width 17 height 17
click at [28, 99] on icon at bounding box center [26, 103] width 17 height 17
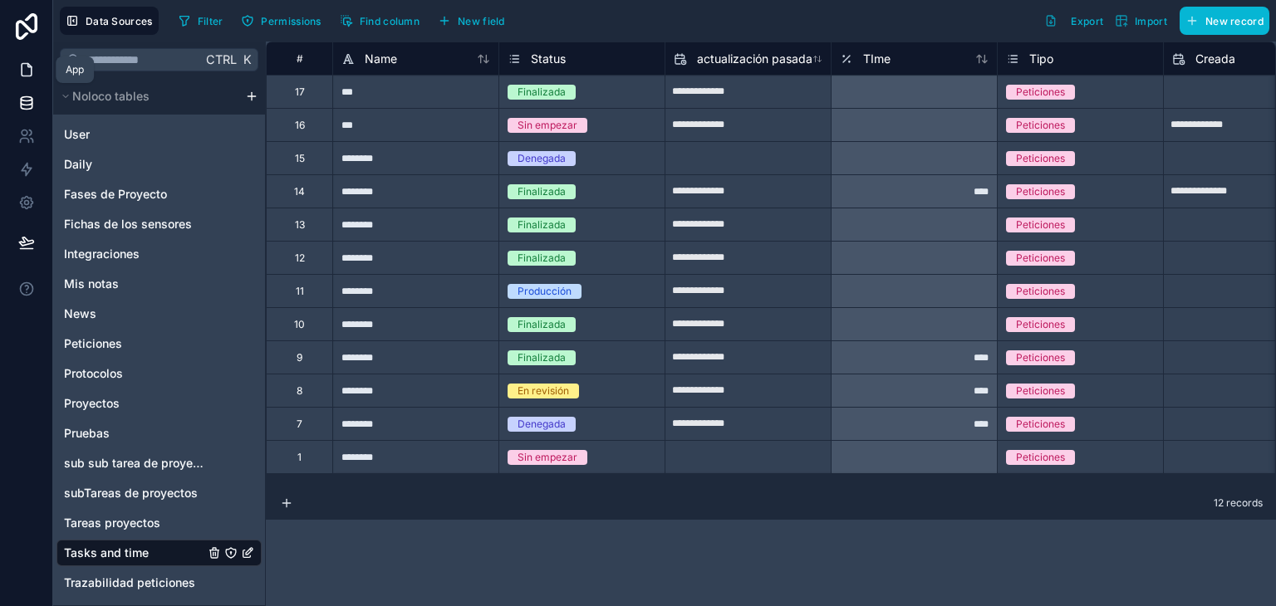
click at [17, 69] on link at bounding box center [26, 69] width 52 height 33
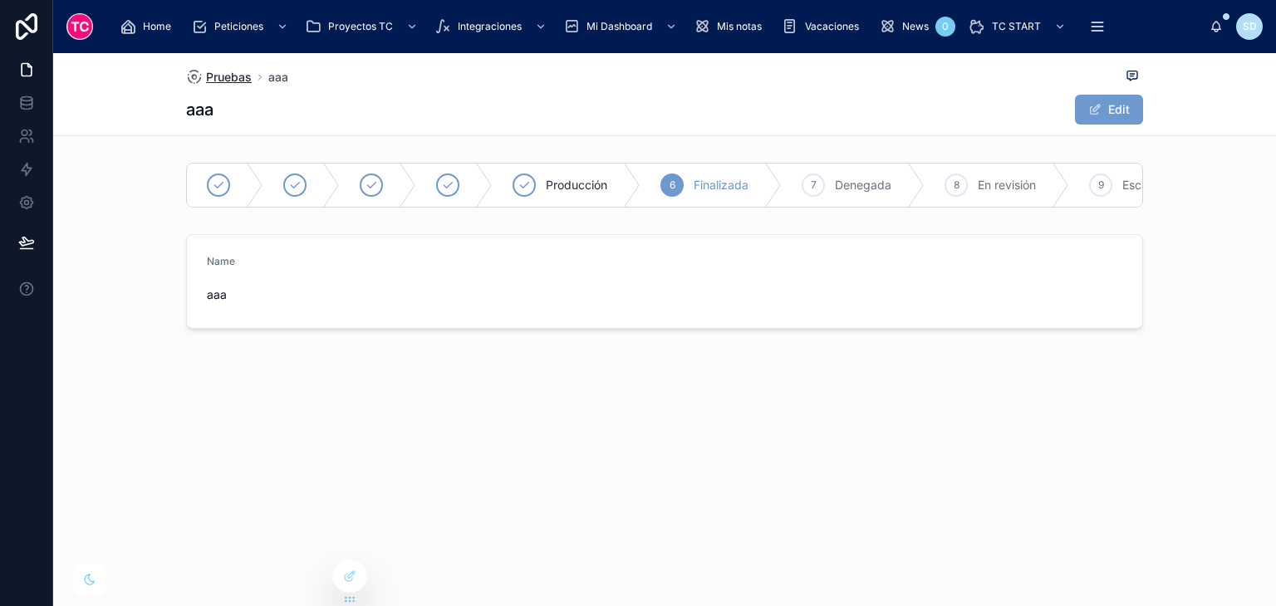
click at [229, 73] on span "Pruebas" at bounding box center [229, 77] width 46 height 17
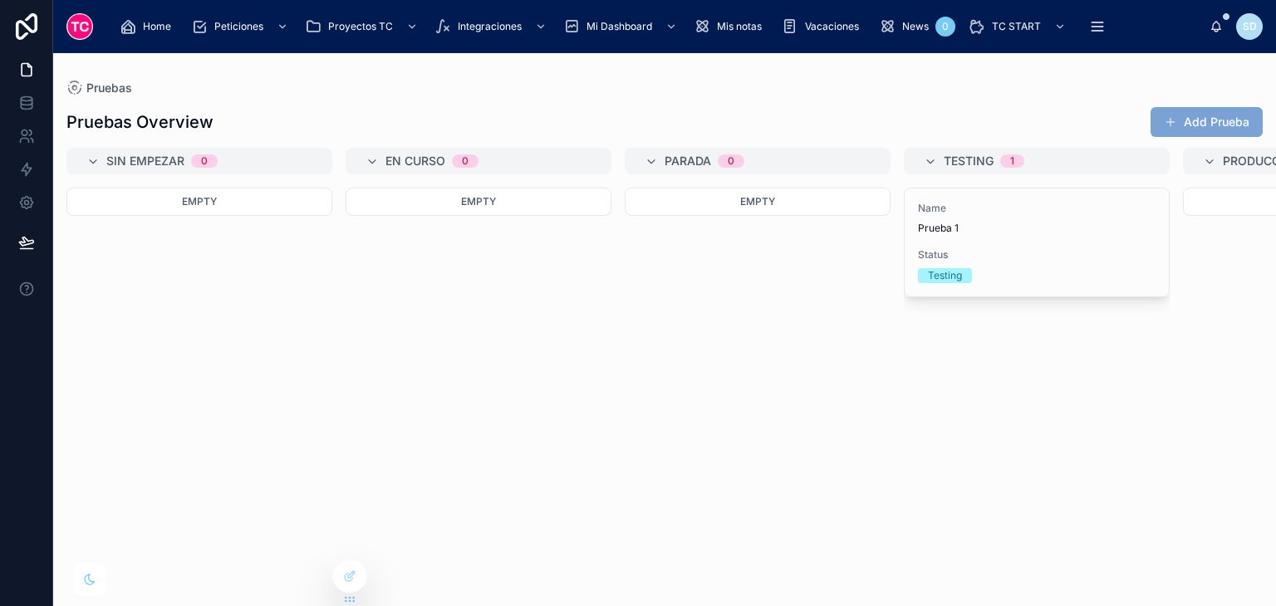
click at [1216, 125] on button "Add Prueba" at bounding box center [1207, 122] width 112 height 30
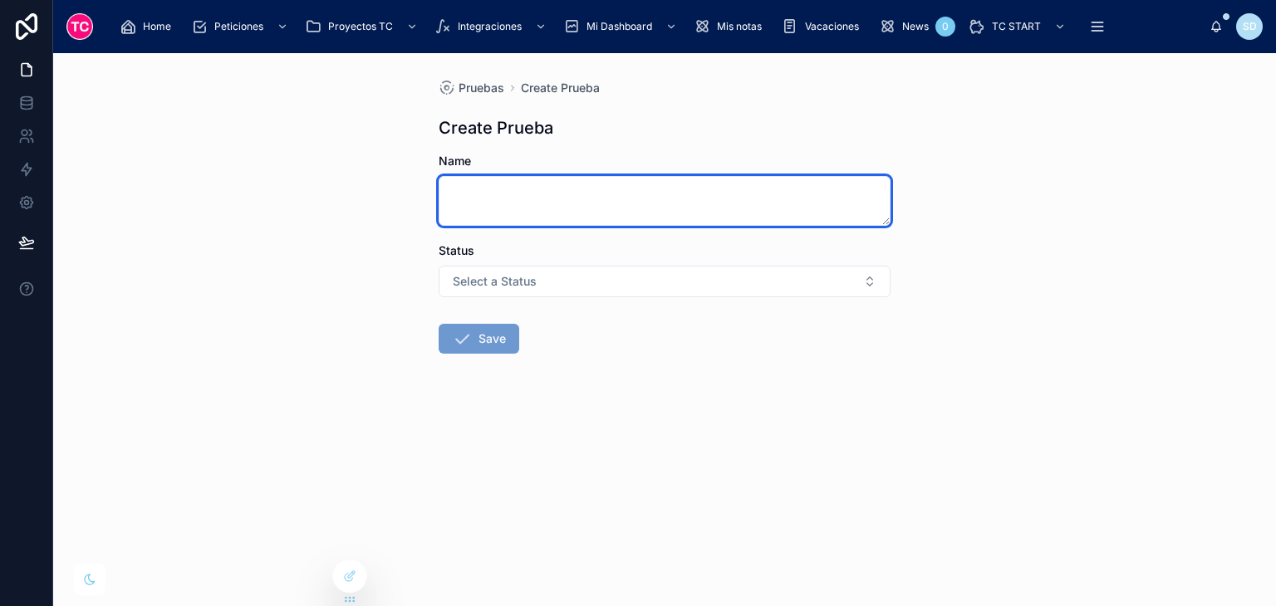
click at [587, 201] on textarea at bounding box center [665, 201] width 452 height 50
type textarea "****"
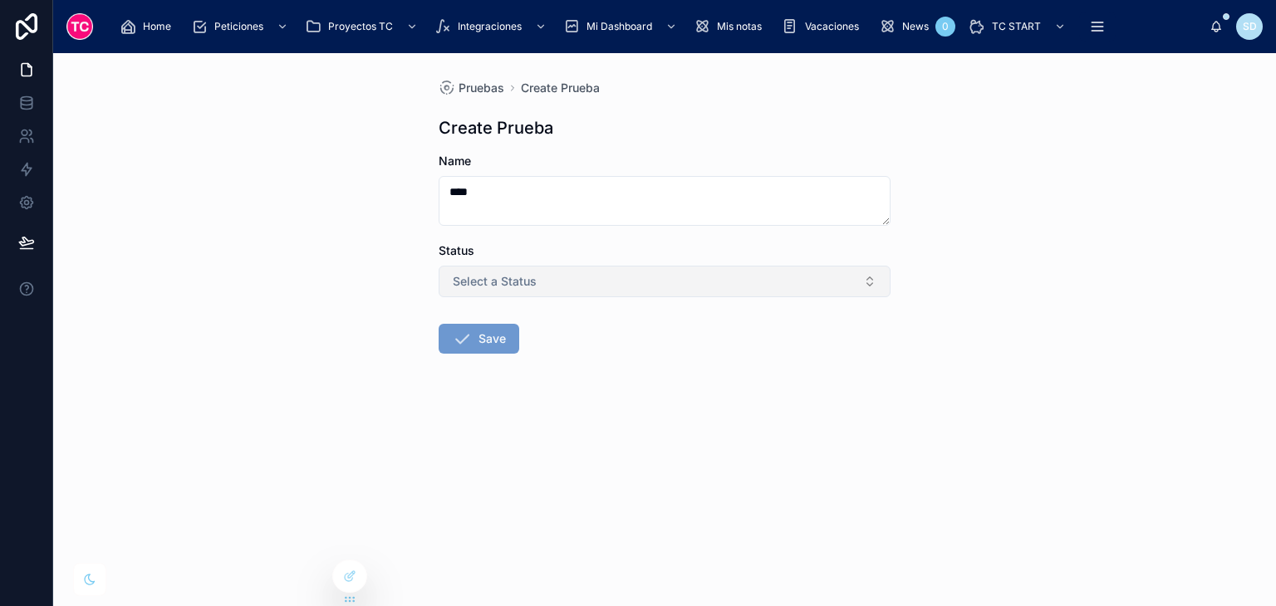
click at [598, 279] on button "Select a Status" at bounding box center [665, 282] width 452 height 32
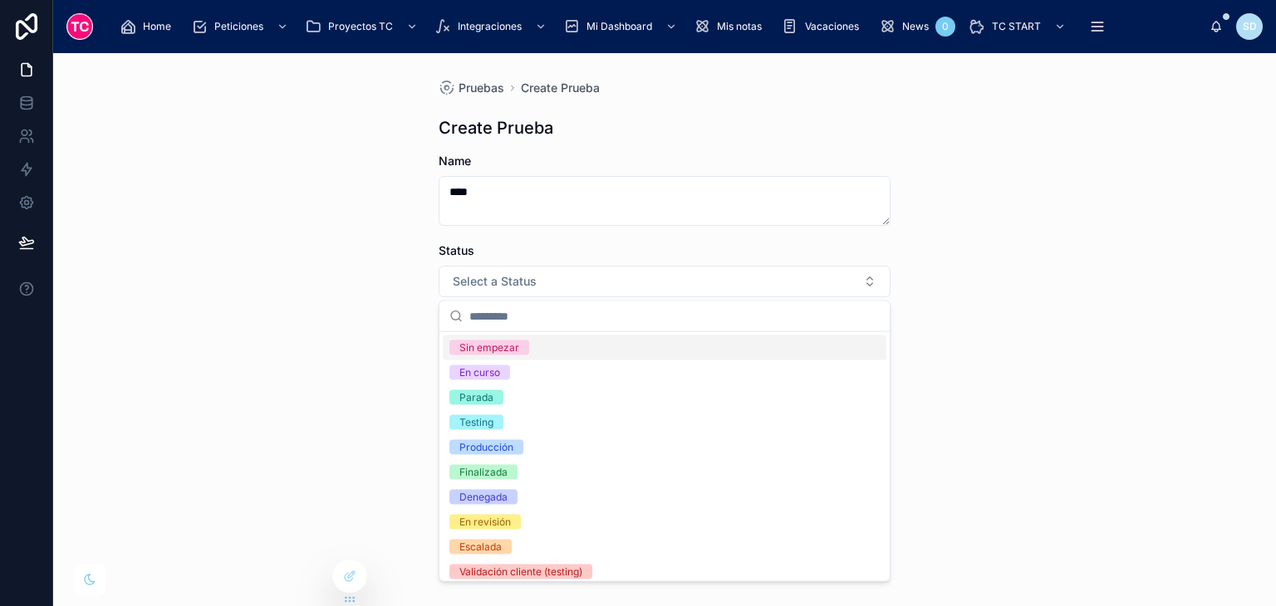
click at [564, 343] on div "Sin empezar" at bounding box center [665, 348] width 444 height 25
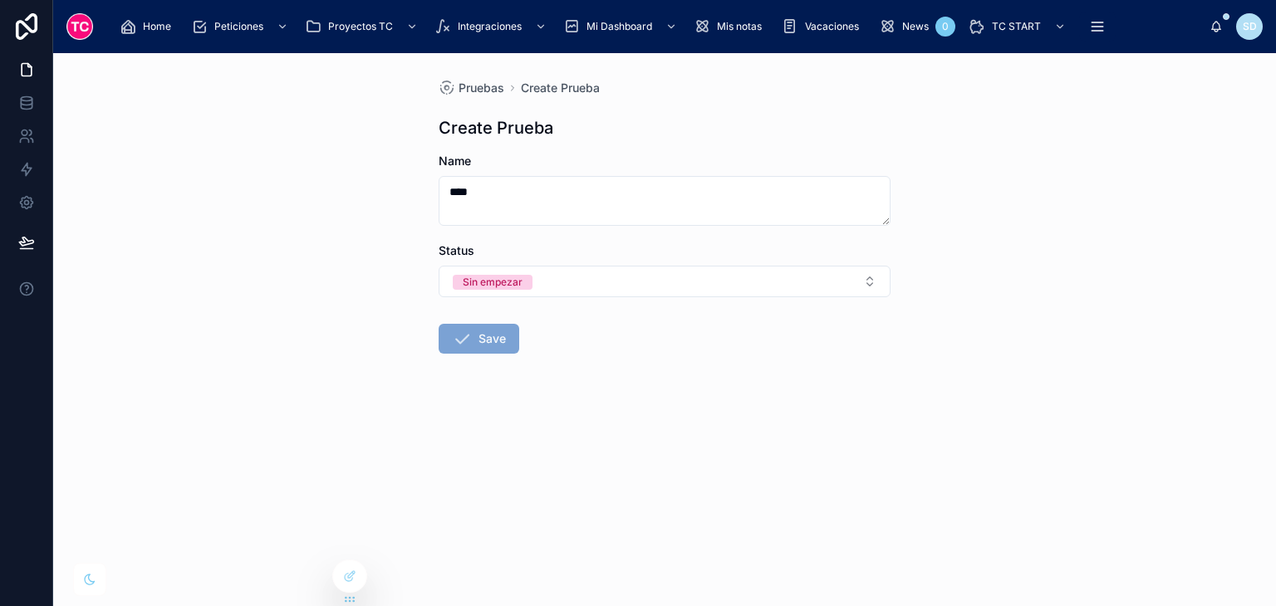
click at [471, 333] on icon at bounding box center [462, 339] width 20 height 20
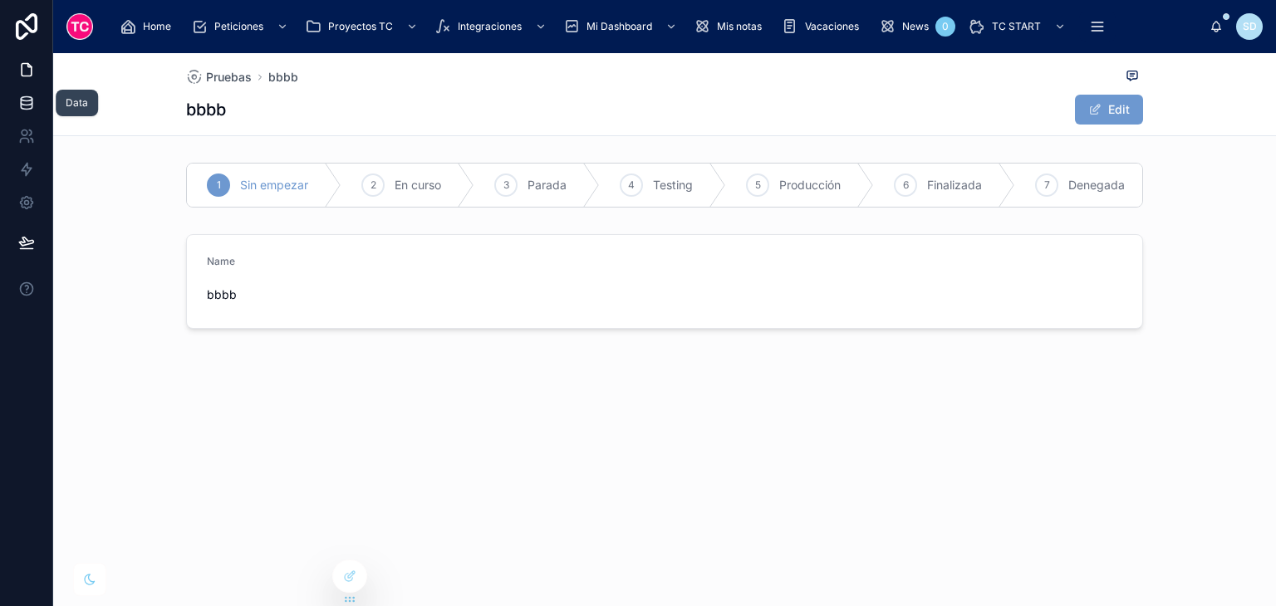
click at [27, 105] on icon at bounding box center [26, 102] width 11 height 7
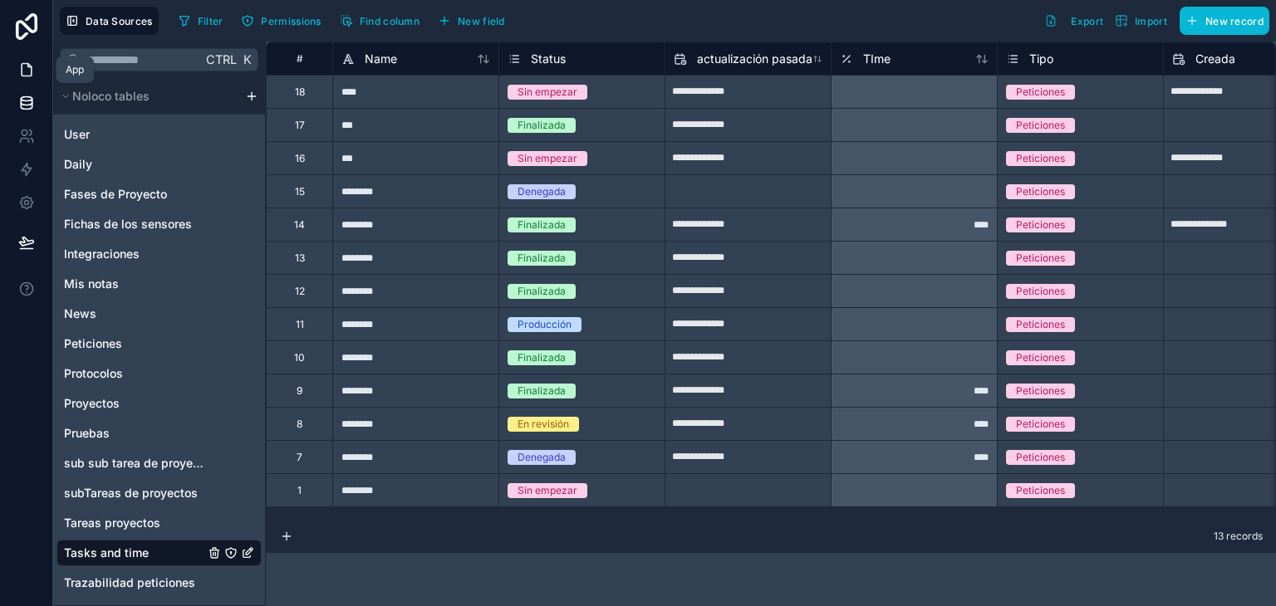
click at [21, 77] on icon at bounding box center [26, 69] width 17 height 17
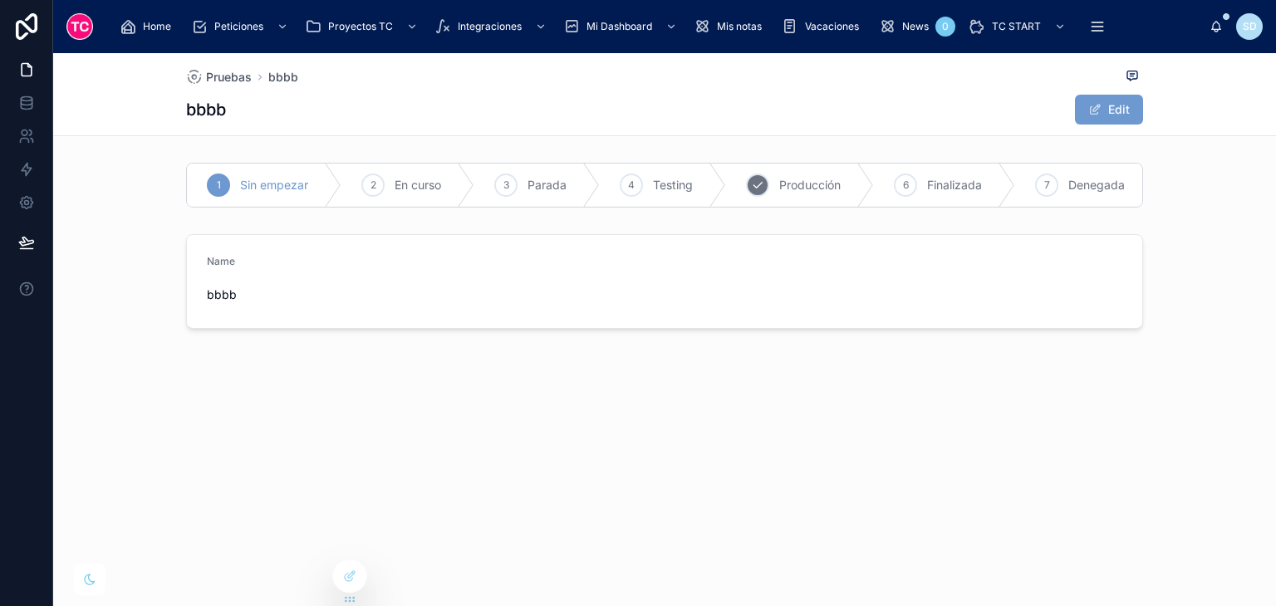
click at [764, 190] on icon at bounding box center [757, 185] width 13 height 13
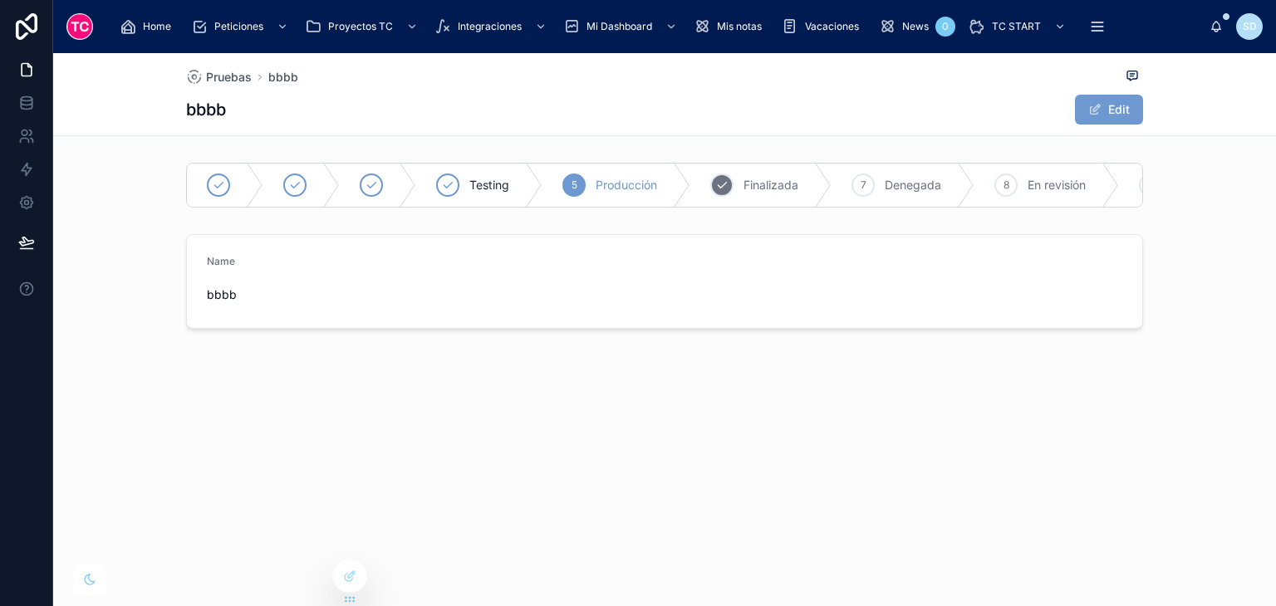
click at [772, 190] on span "Finalizada" at bounding box center [771, 185] width 55 height 17
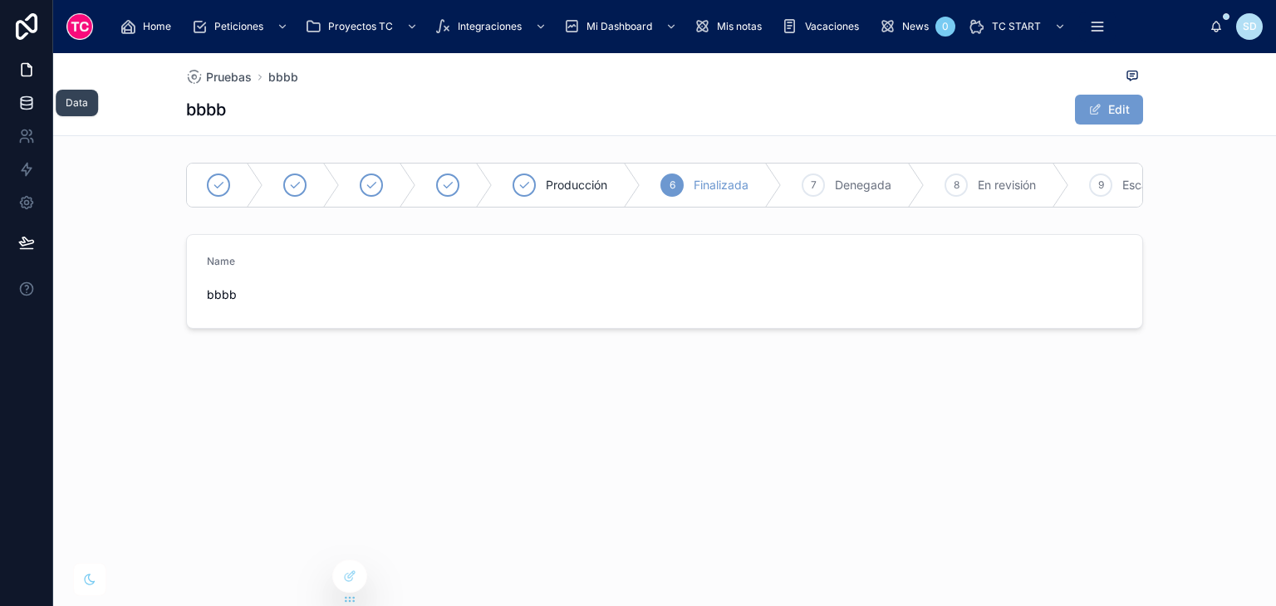
click at [14, 91] on link at bounding box center [26, 102] width 52 height 33
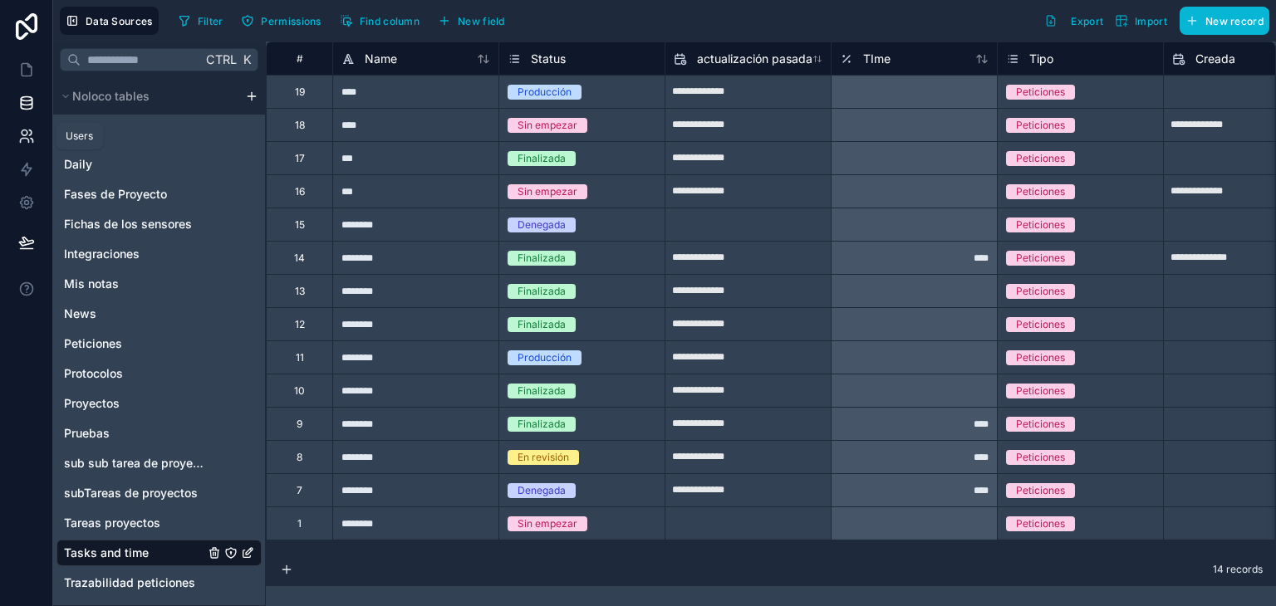
click at [27, 134] on icon at bounding box center [25, 133] width 6 height 6
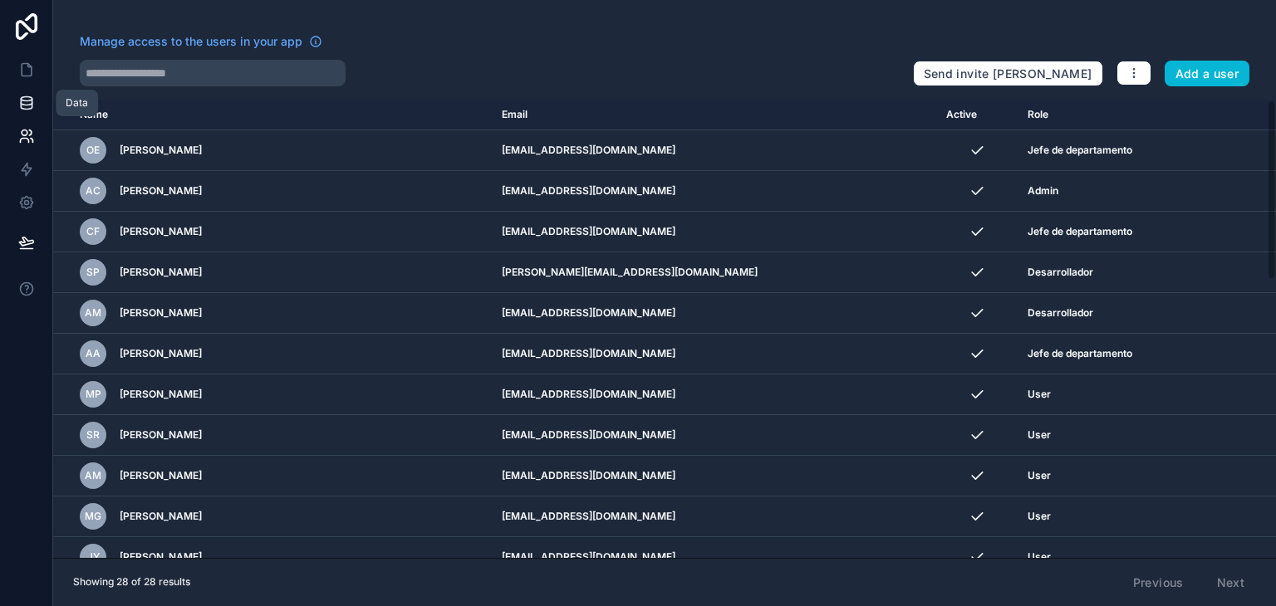
click at [22, 101] on icon at bounding box center [26, 103] width 17 height 17
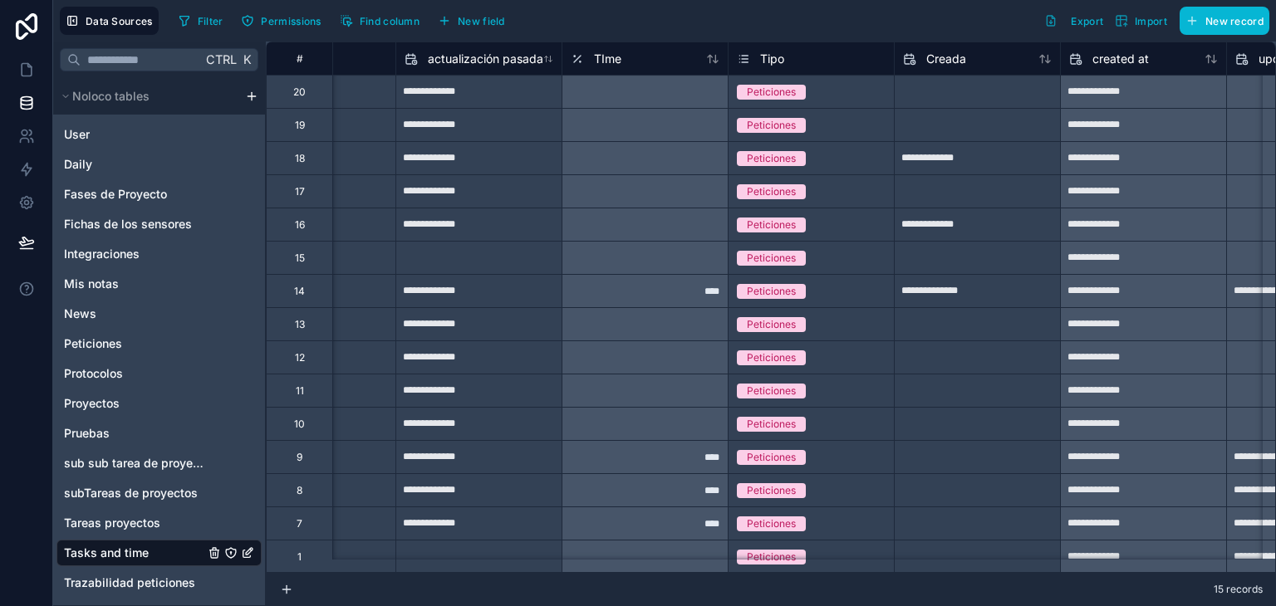
scroll to position [0, 255]
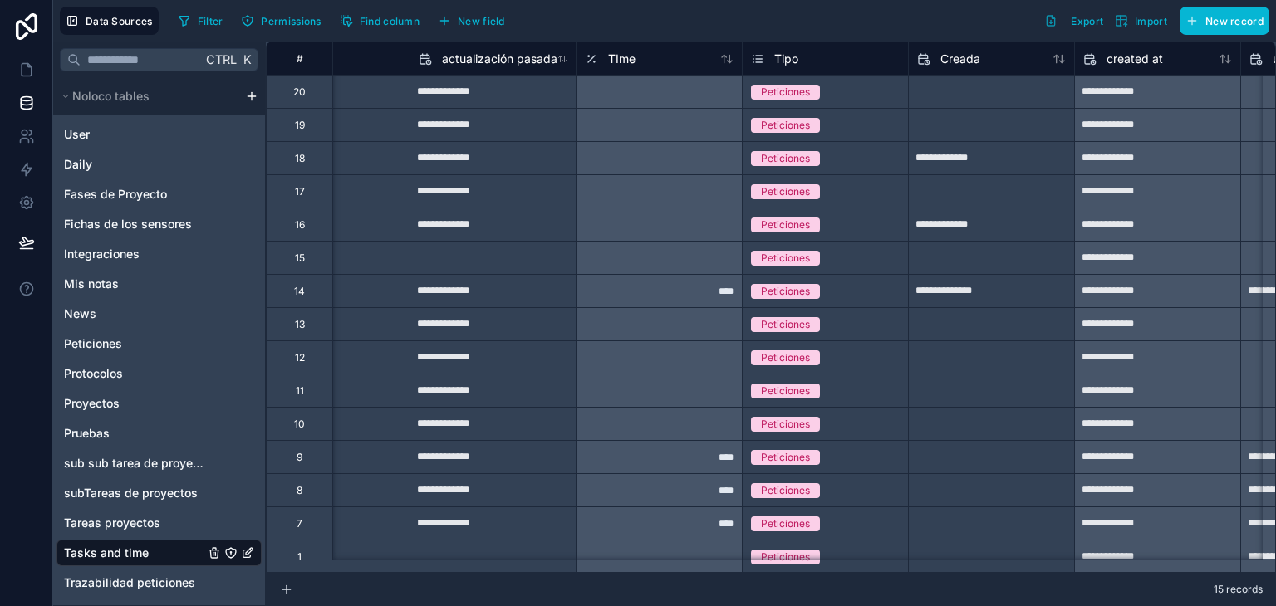
click at [1170, 154] on div "**********" at bounding box center [1157, 158] width 165 height 27
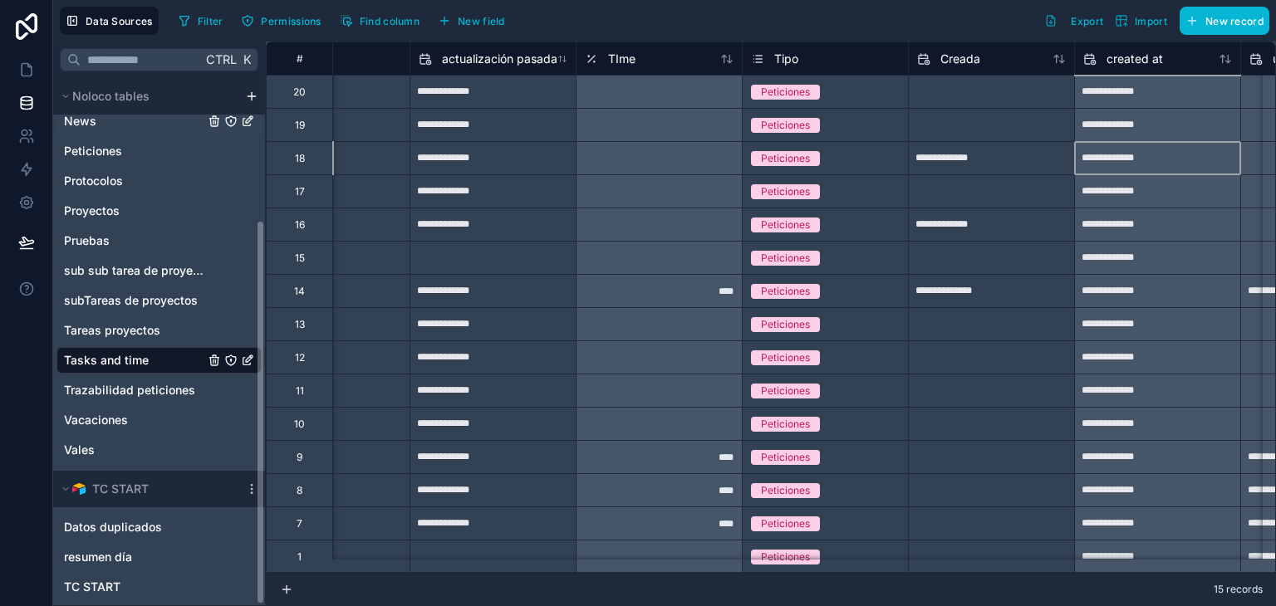
scroll to position [194, 0]
click at [117, 381] on span "Trazabilidad peticiones" at bounding box center [129, 389] width 131 height 17
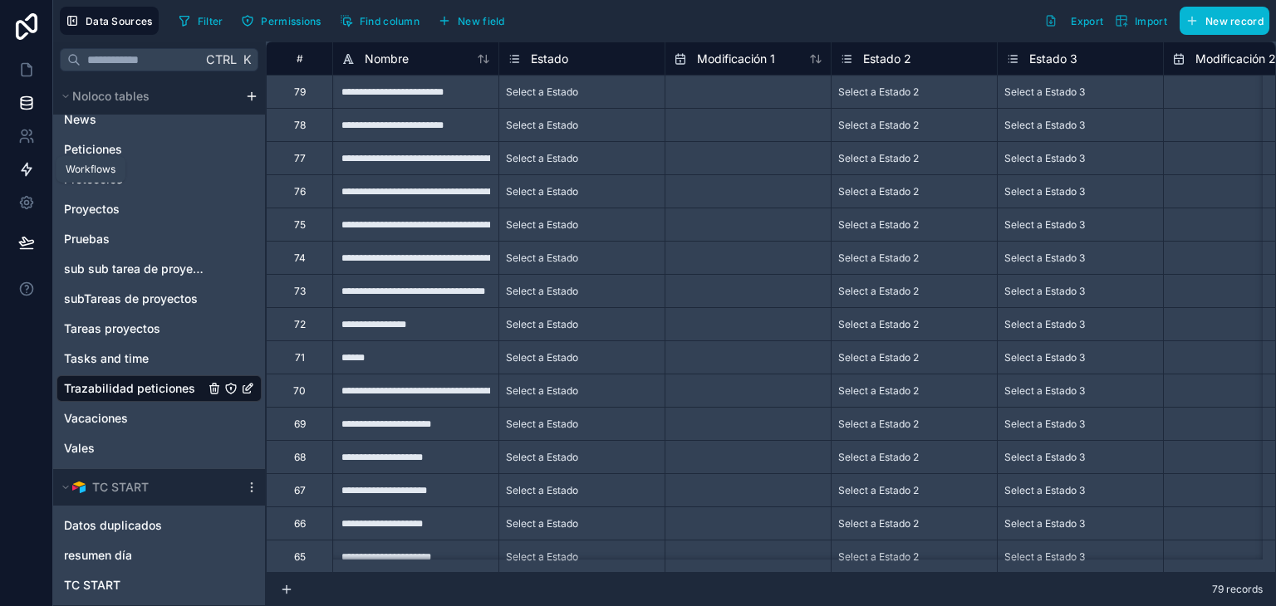
click at [19, 174] on icon at bounding box center [26, 169] width 17 height 17
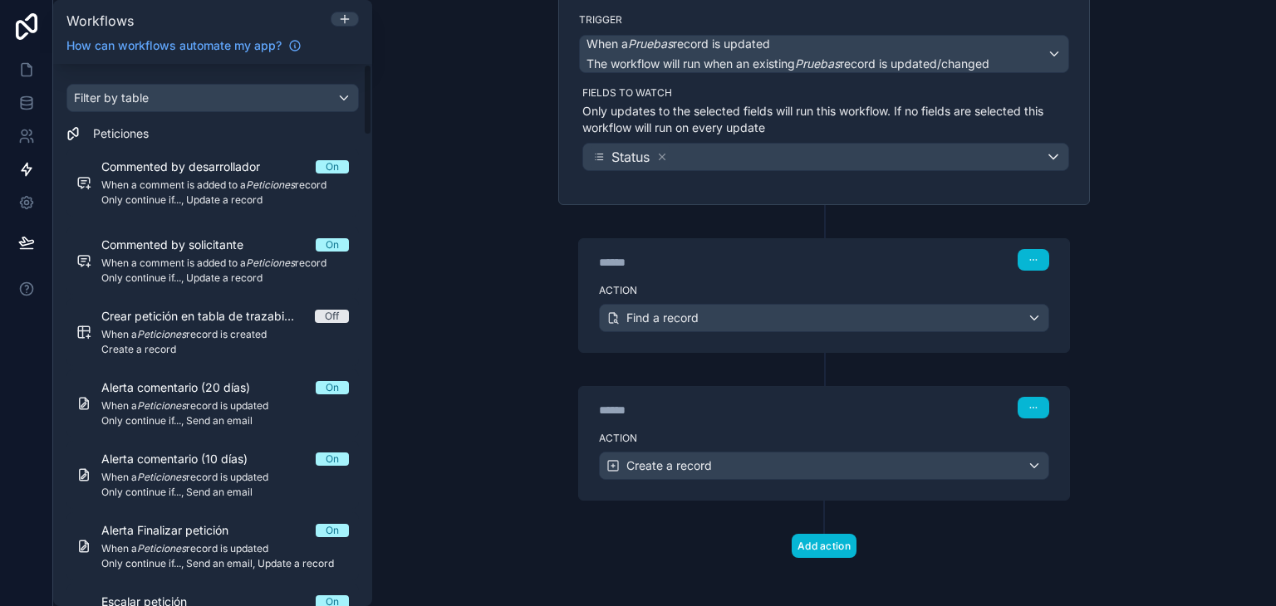
scroll to position [133, 0]
click at [787, 272] on div "****** Step 1" at bounding box center [824, 257] width 490 height 38
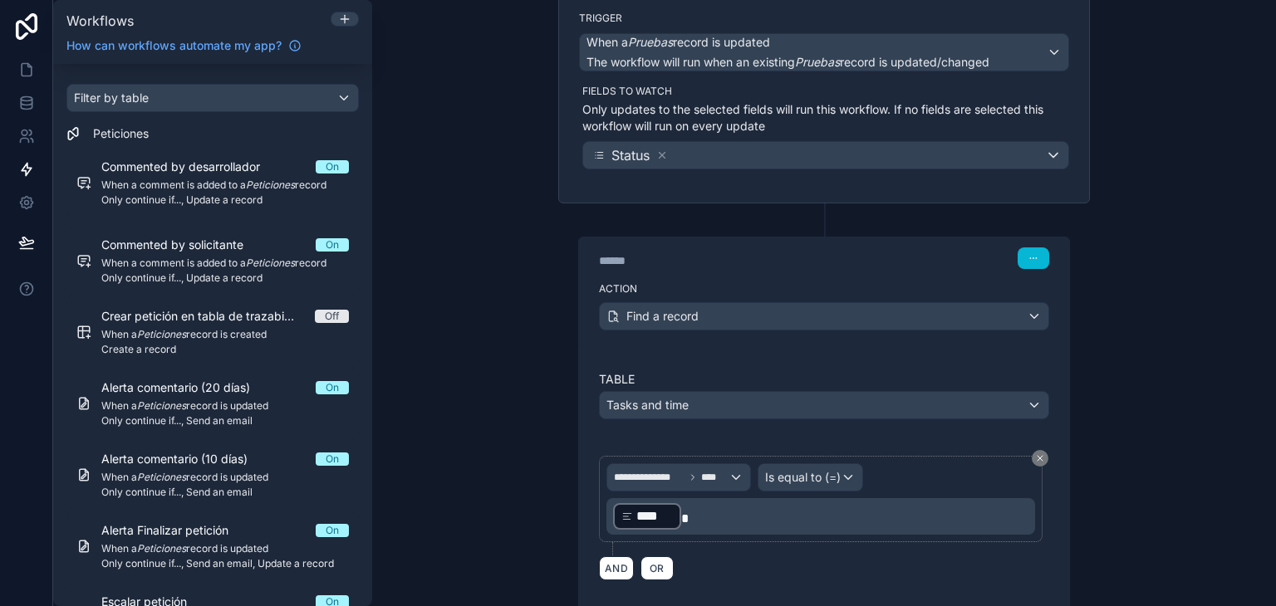
click at [1127, 457] on div "**********" at bounding box center [824, 303] width 904 height 606
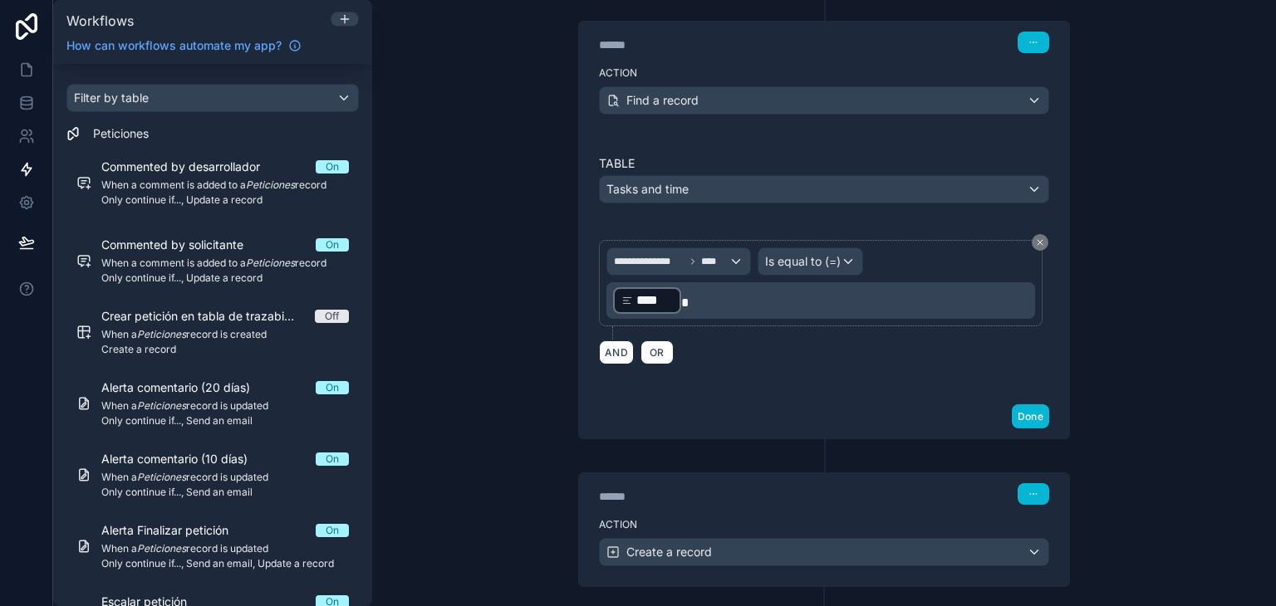
scroll to position [350, 0]
click at [761, 483] on div "****** Step 2" at bounding box center [824, 494] width 450 height 22
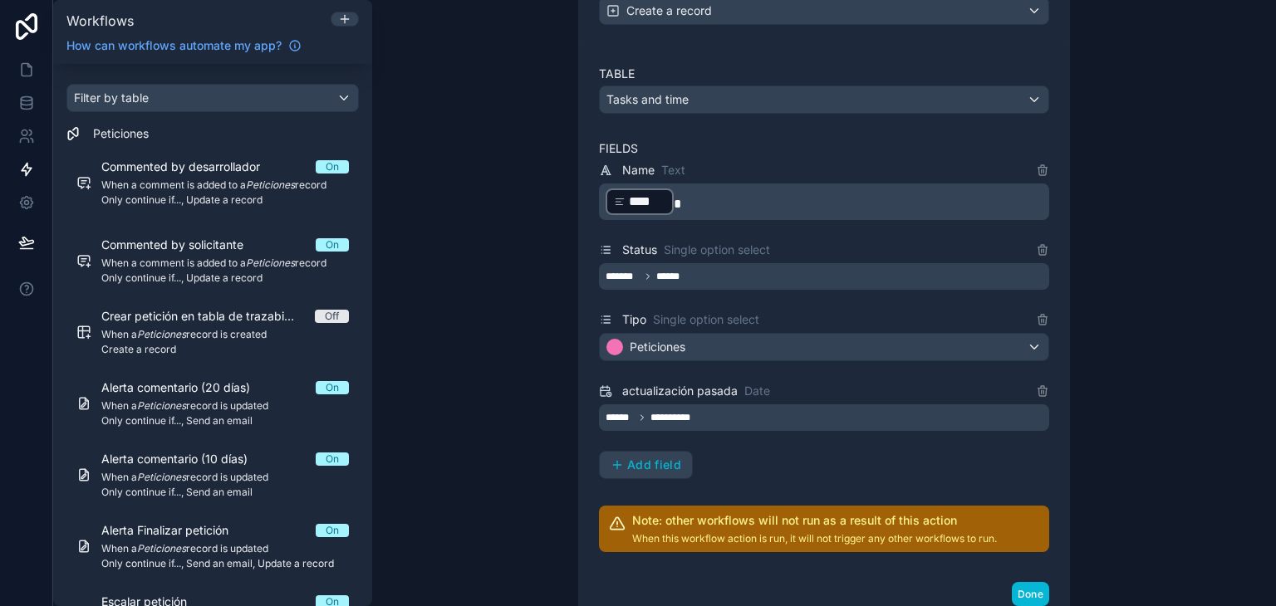
scroll to position [922, 0]
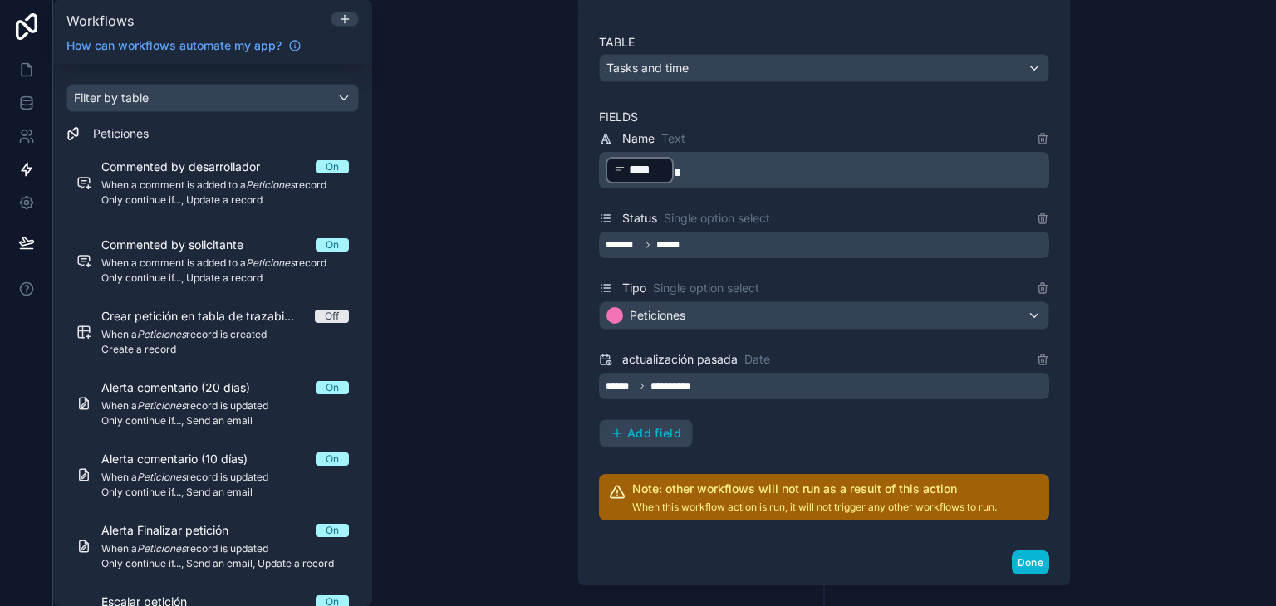
click at [727, 376] on div "**********" at bounding box center [824, 386] width 450 height 27
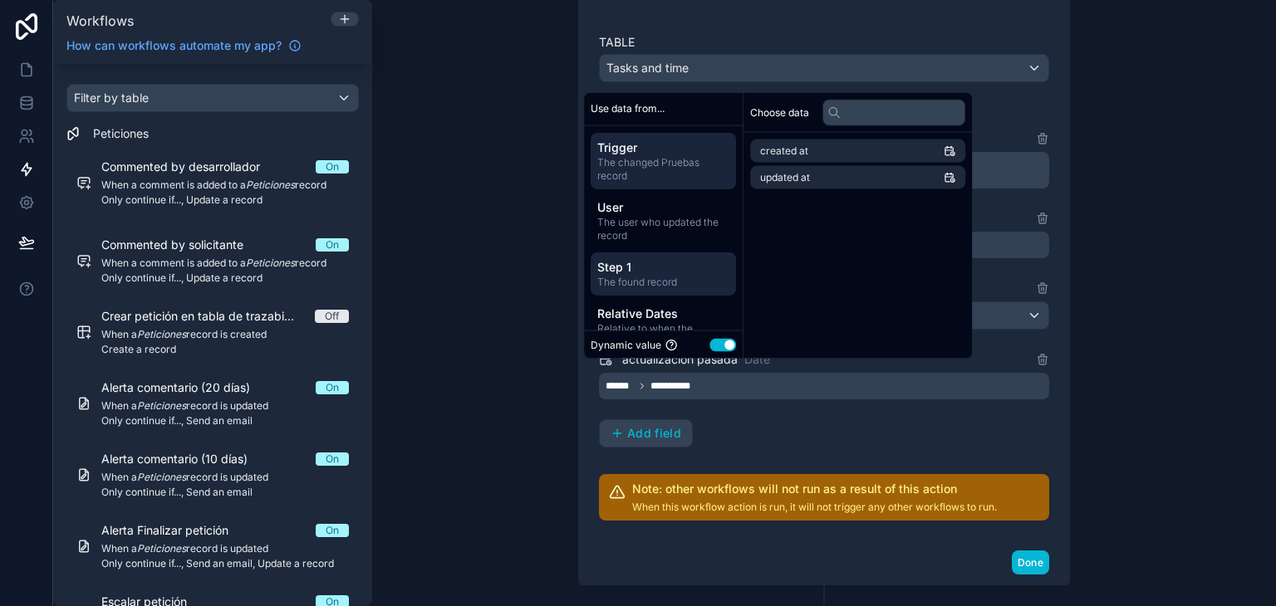
click at [685, 273] on span "Step 1" at bounding box center [663, 266] width 132 height 17
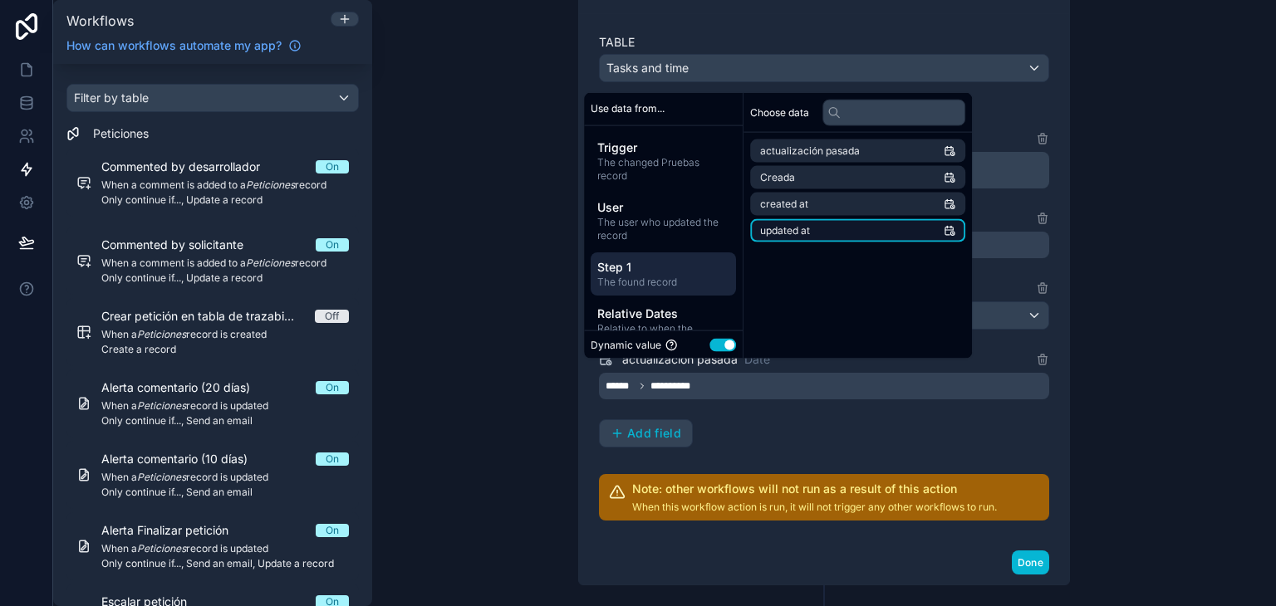
click at [891, 229] on li "updated at" at bounding box center [857, 230] width 215 height 23
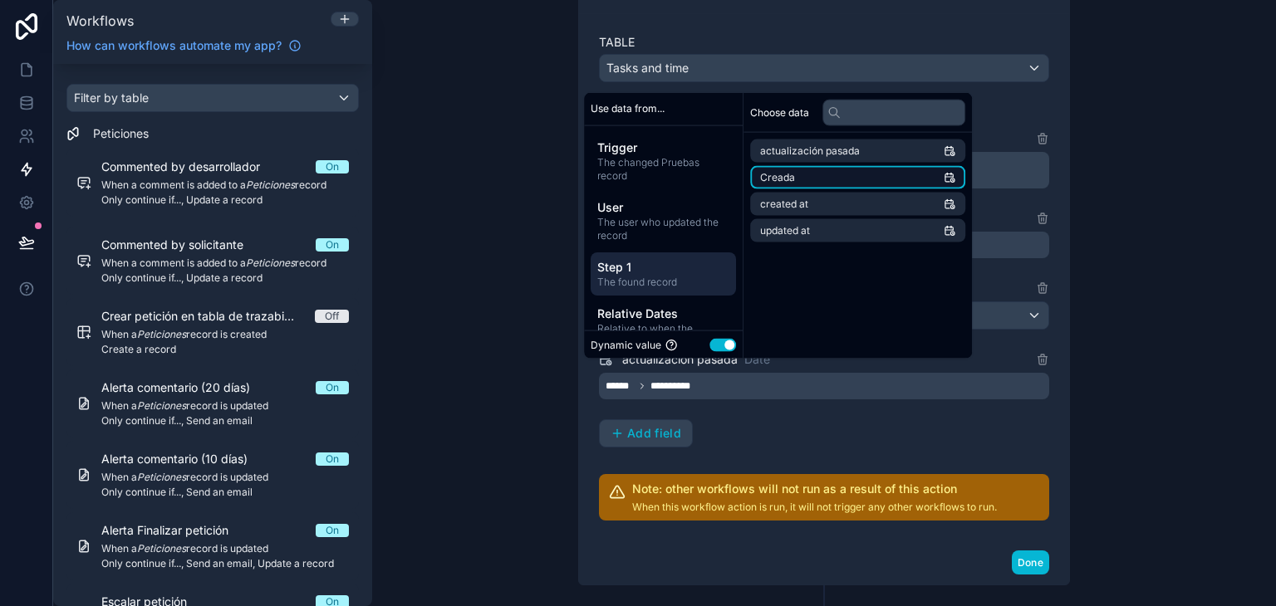
click at [854, 180] on li "Creada" at bounding box center [857, 177] width 215 height 23
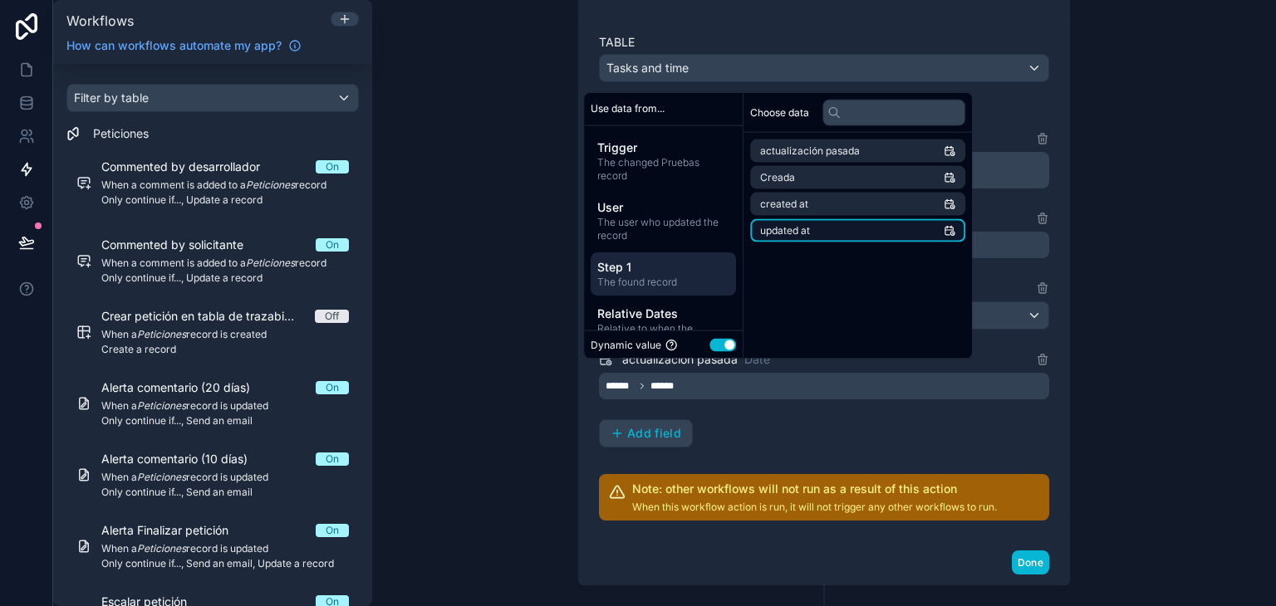
click at [897, 233] on li "updated at" at bounding box center [857, 230] width 215 height 23
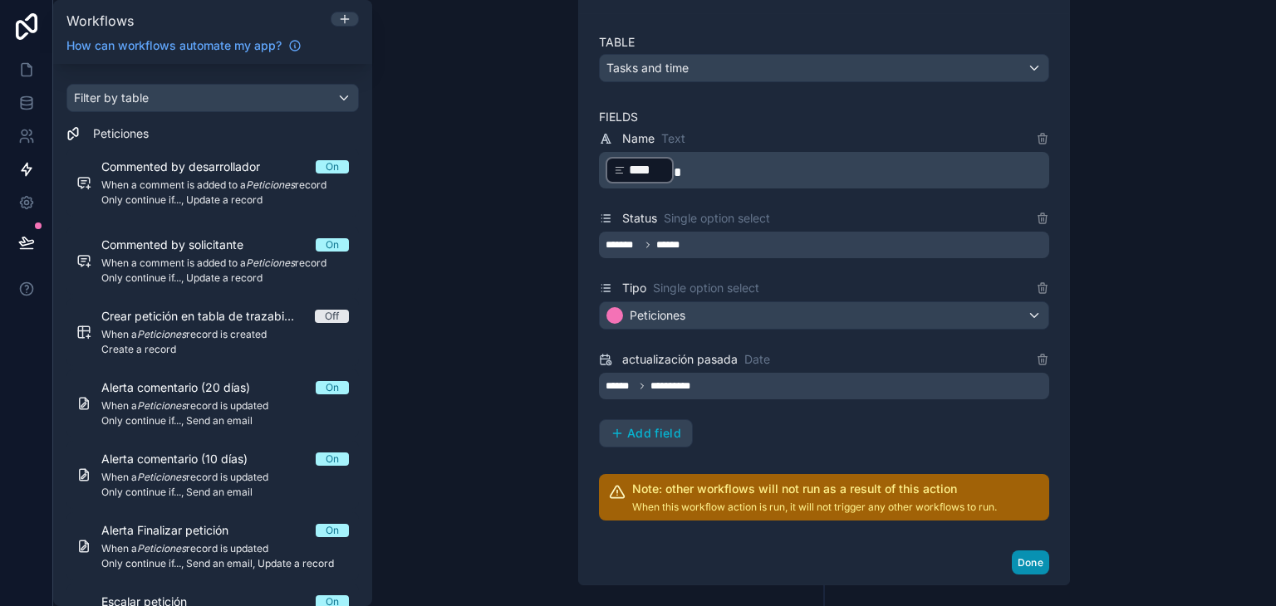
click at [1020, 551] on button "Done" at bounding box center [1030, 563] width 37 height 24
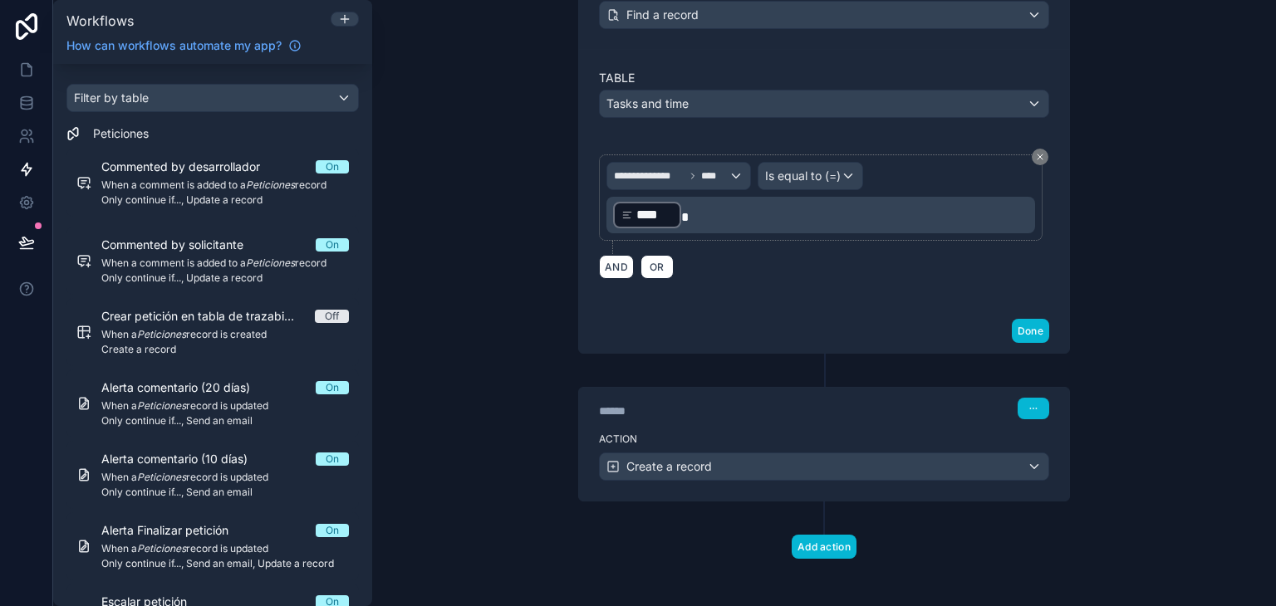
click at [847, 419] on div "****** Step 2" at bounding box center [824, 407] width 490 height 38
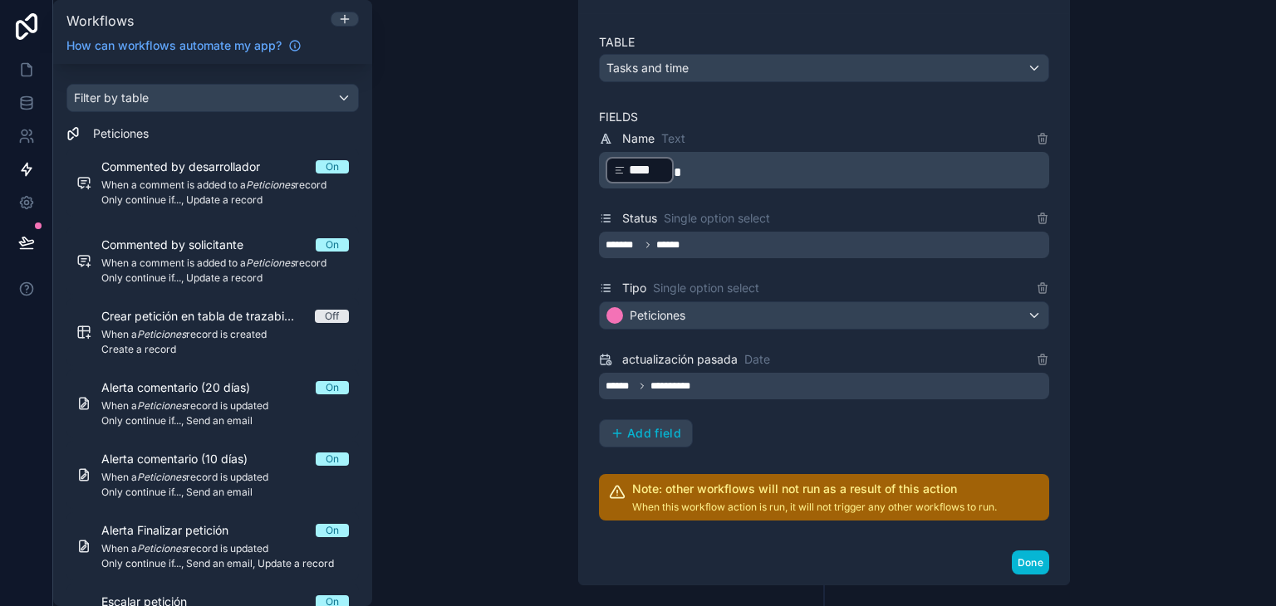
click at [823, 379] on div "**********" at bounding box center [824, 386] width 450 height 27
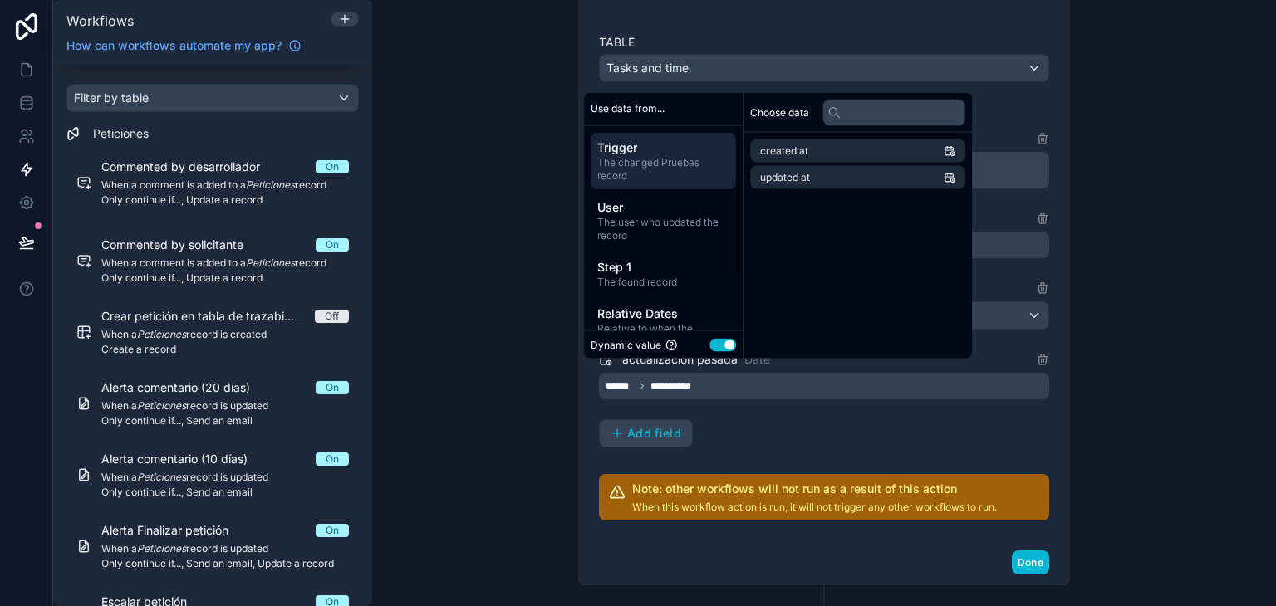
click at [489, 223] on div "**********" at bounding box center [824, 303] width 904 height 606
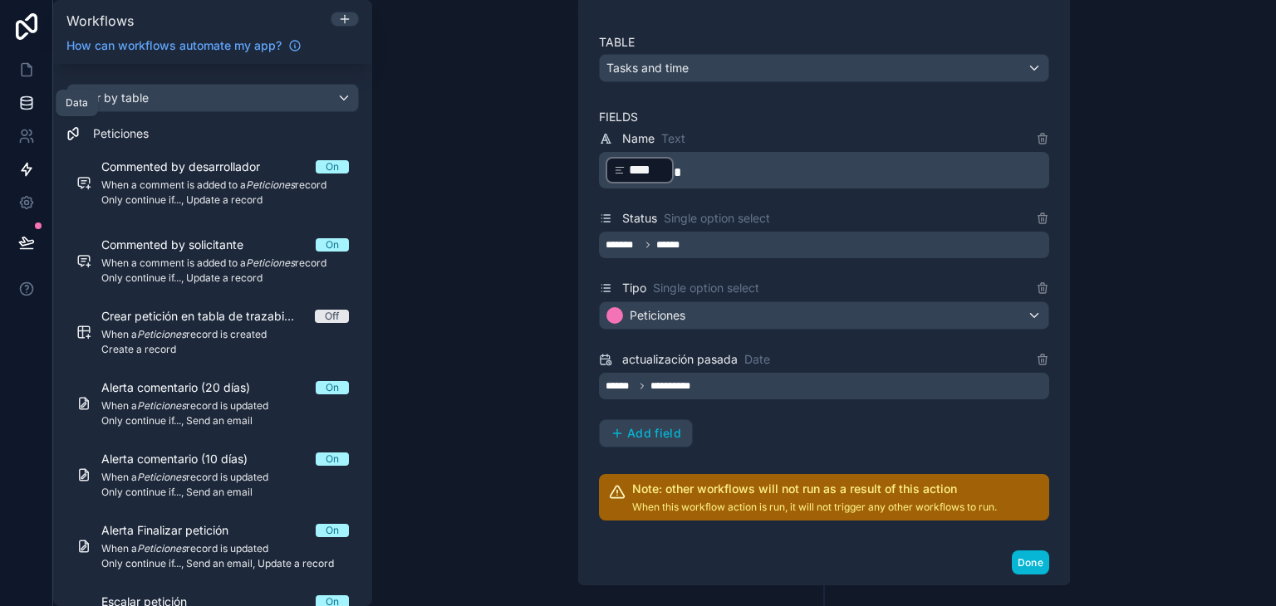
click at [34, 105] on link at bounding box center [26, 102] width 52 height 33
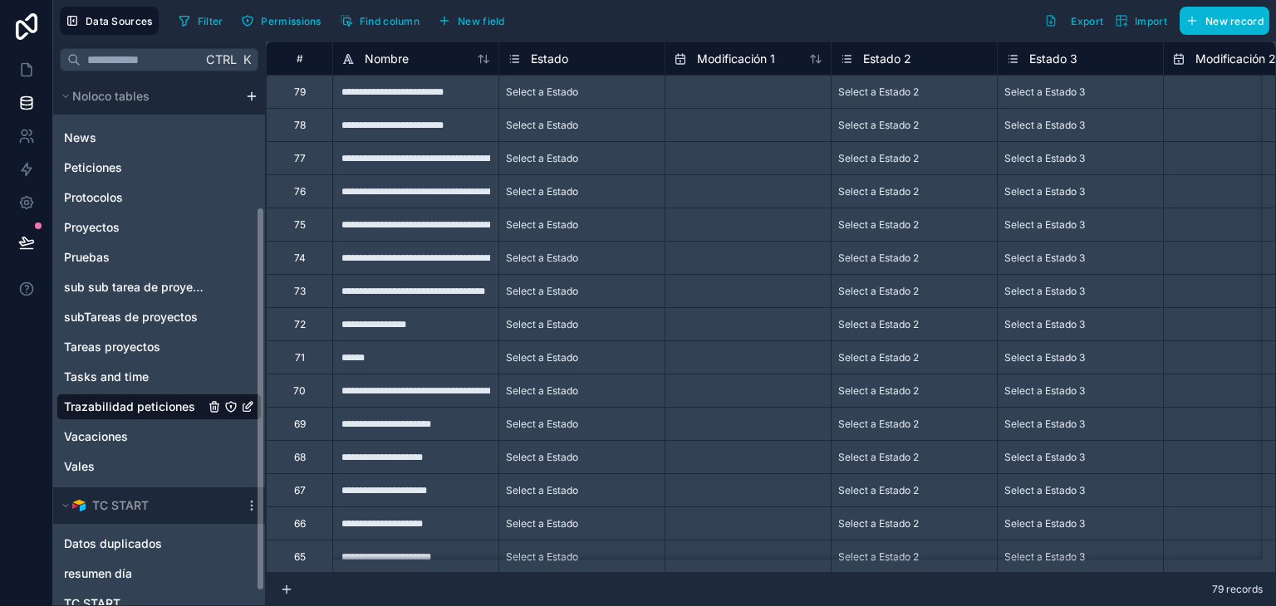
scroll to position [176, 0]
click at [150, 439] on div "Vacaciones" at bounding box center [158, 437] width 205 height 27
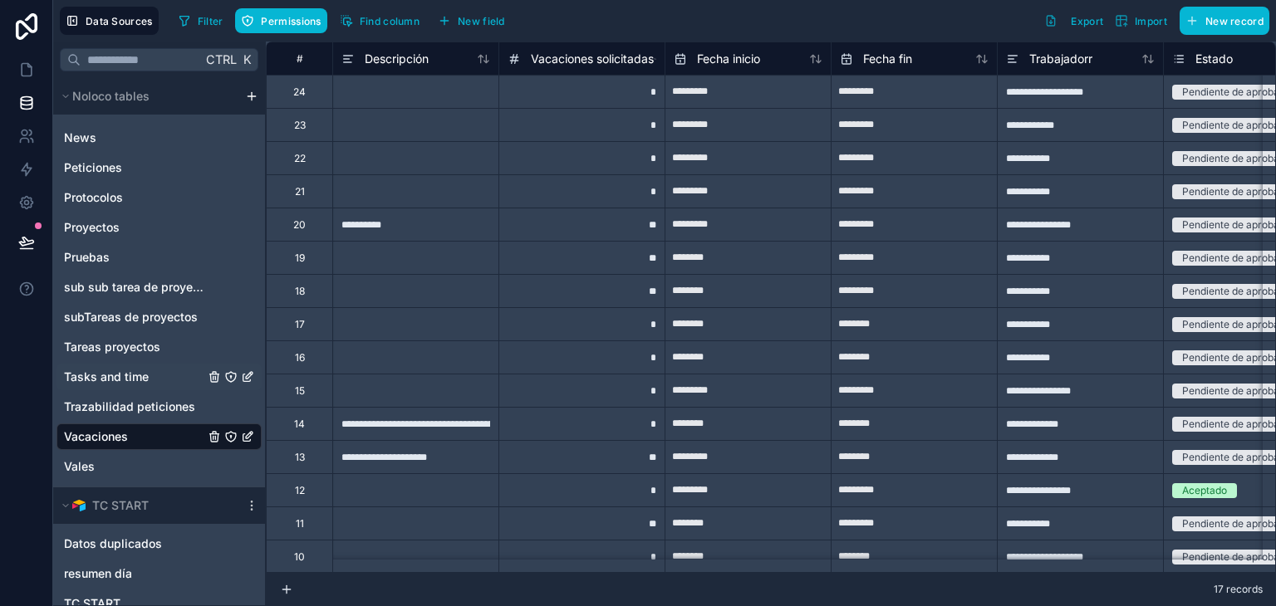
click at [133, 370] on span "Tasks and time" at bounding box center [106, 377] width 85 height 17
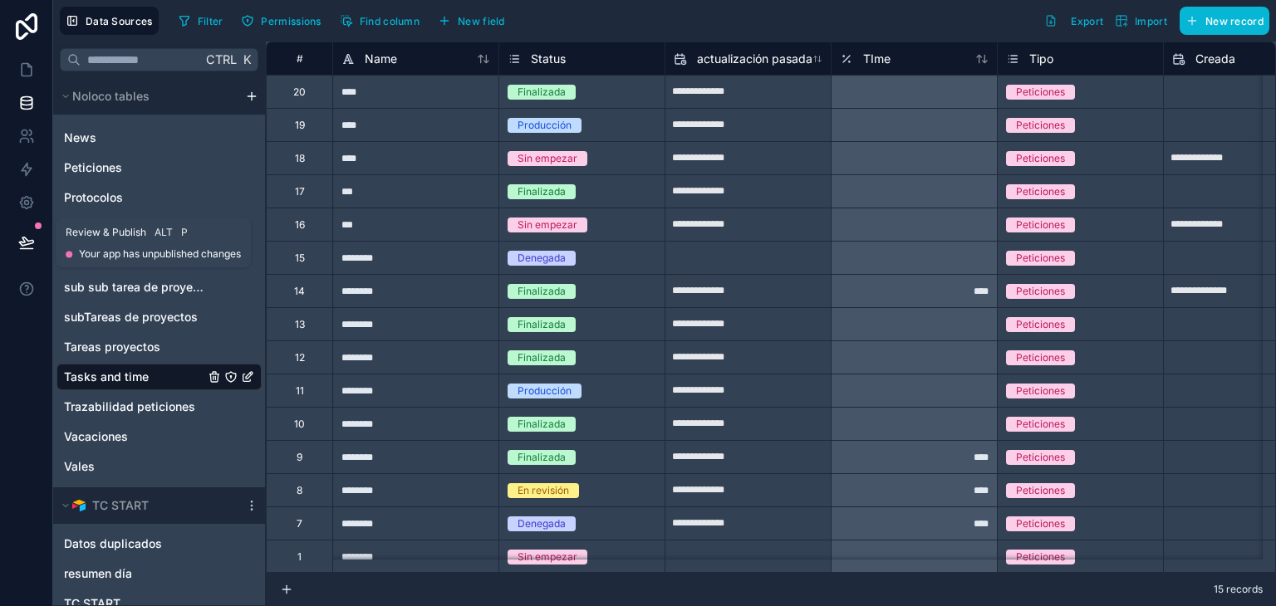
click at [22, 234] on icon at bounding box center [26, 242] width 17 height 17
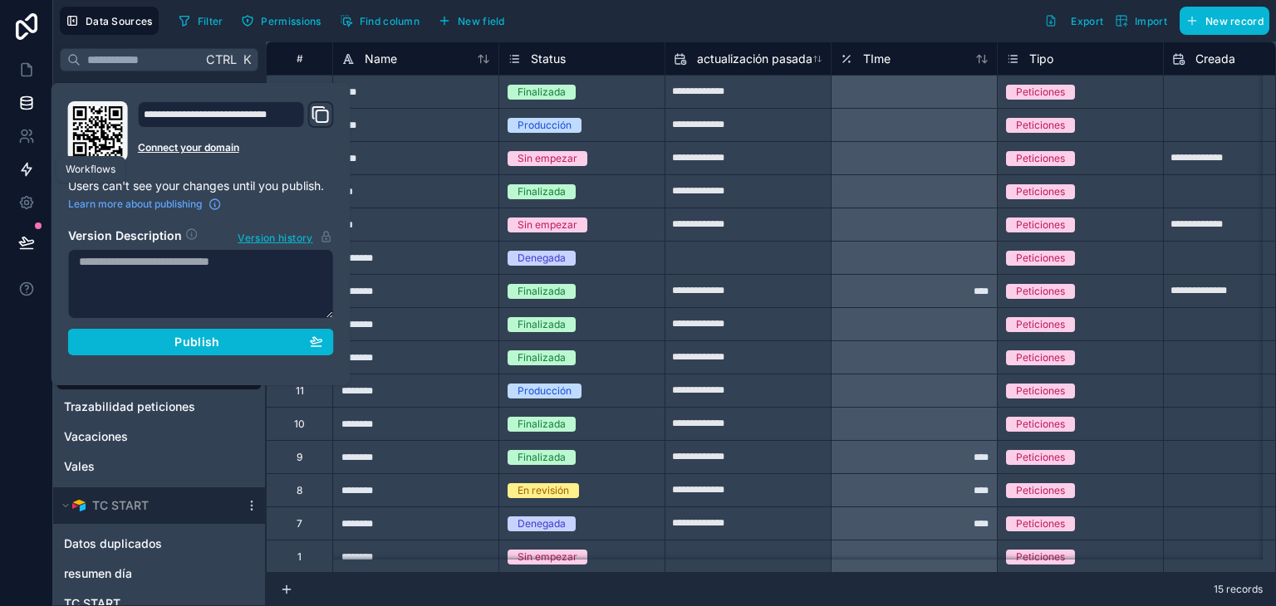
click at [27, 174] on icon at bounding box center [27, 170] width 10 height 12
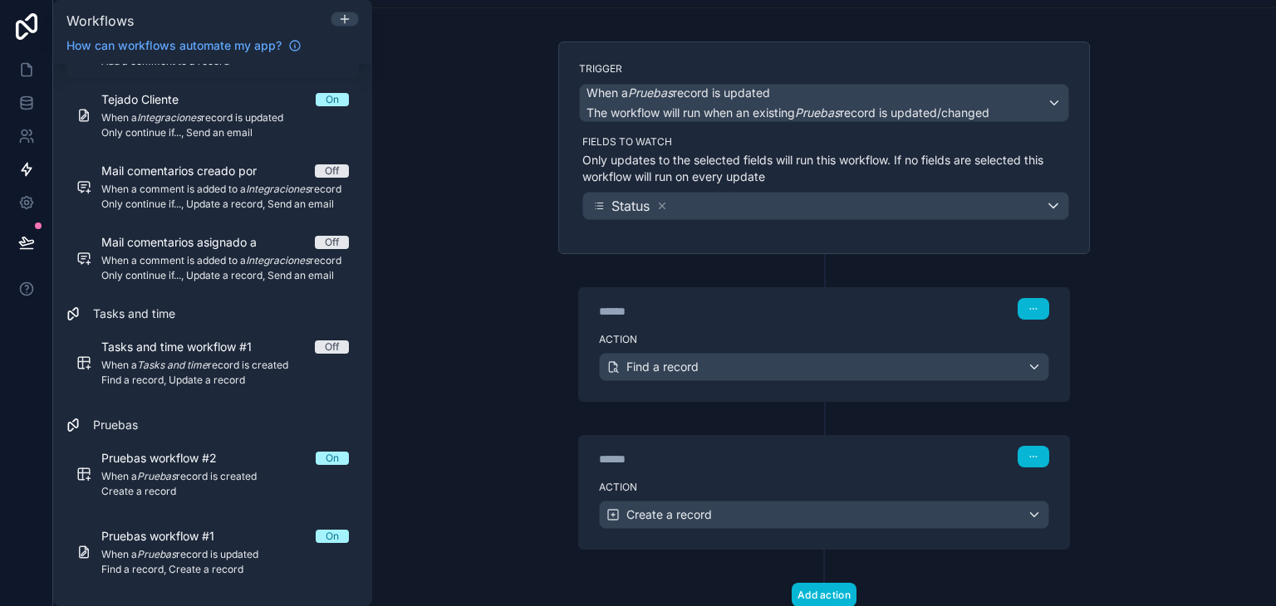
scroll to position [133, 0]
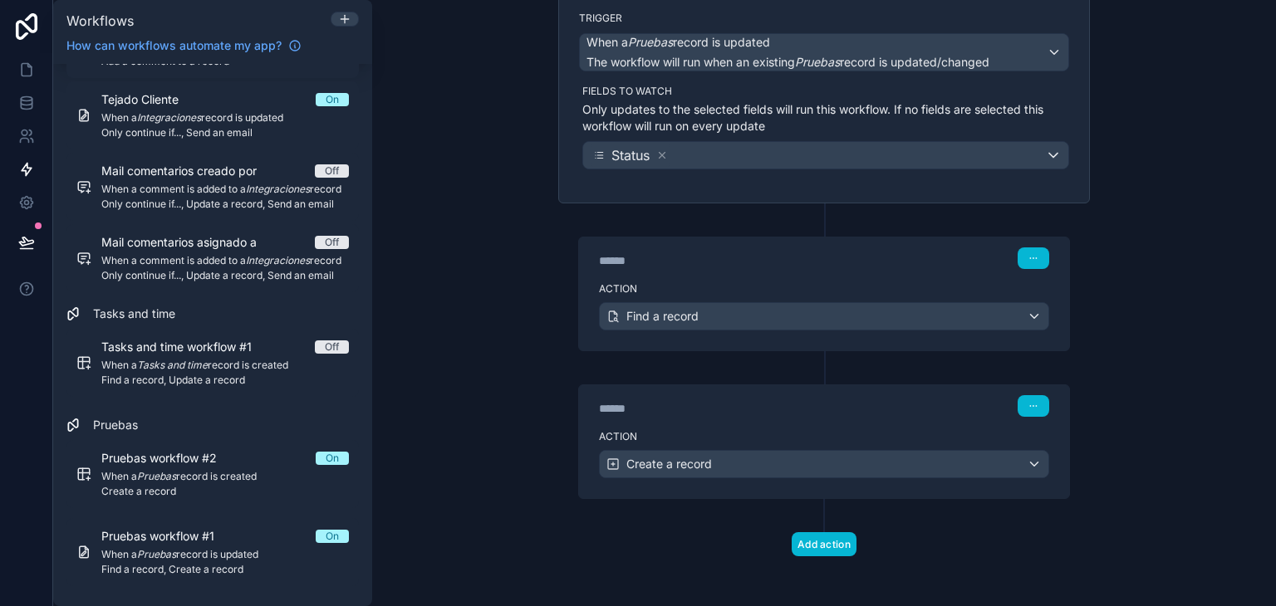
click at [833, 430] on label "Action" at bounding box center [824, 436] width 450 height 13
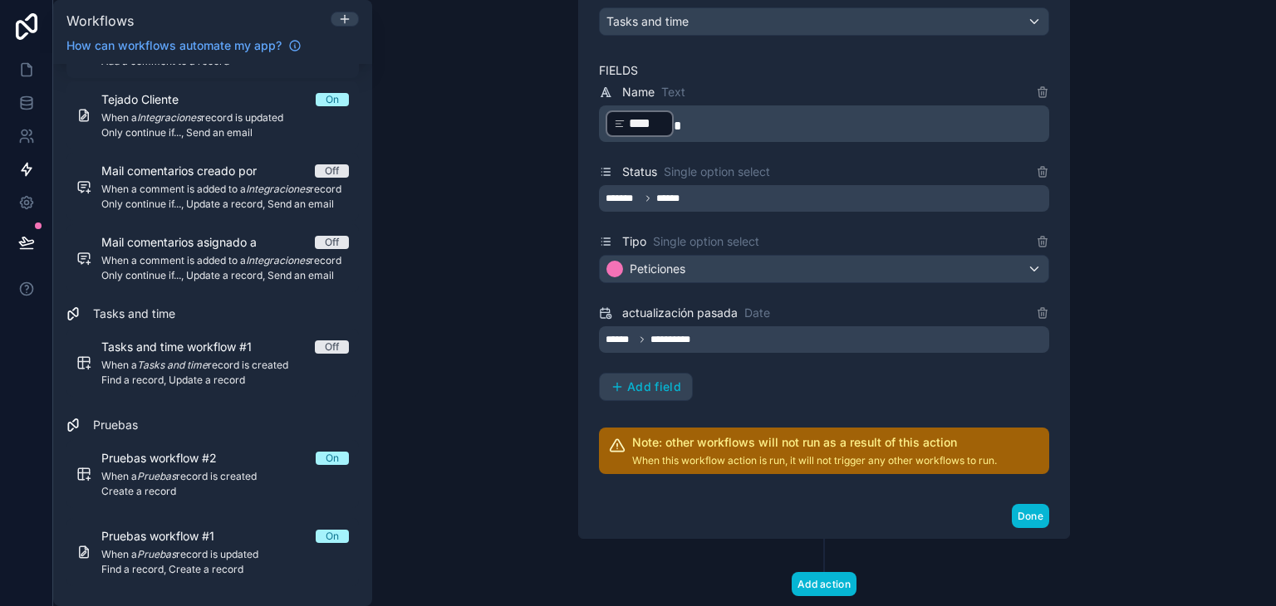
scroll to position [663, 0]
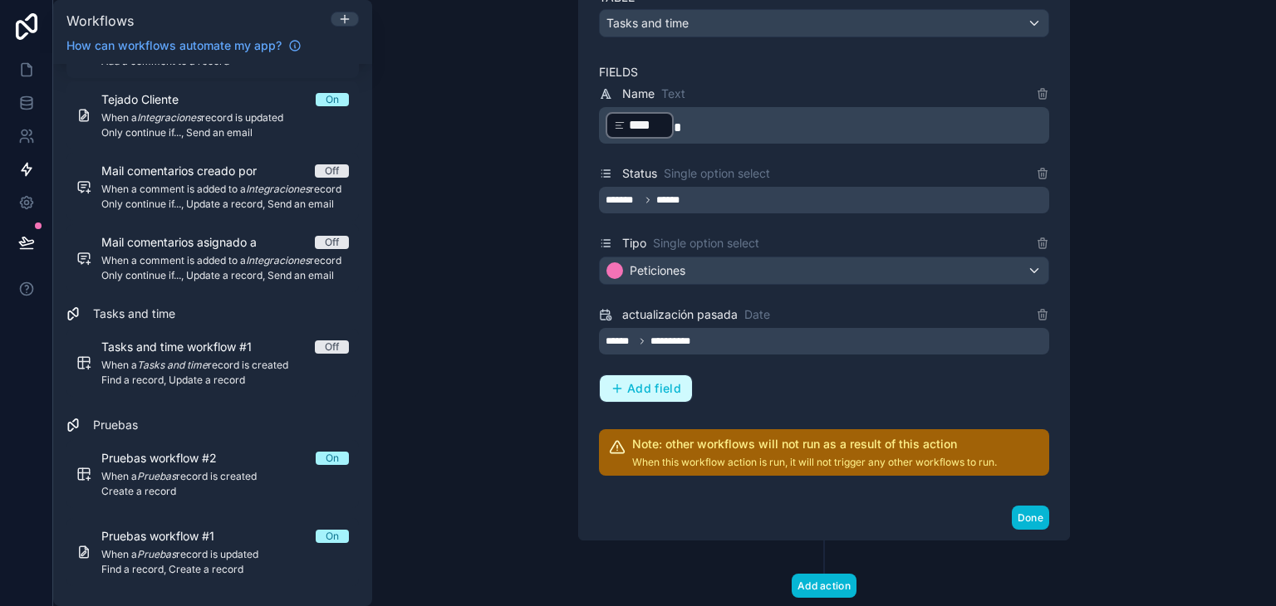
click at [660, 388] on span "Add field" at bounding box center [654, 388] width 54 height 15
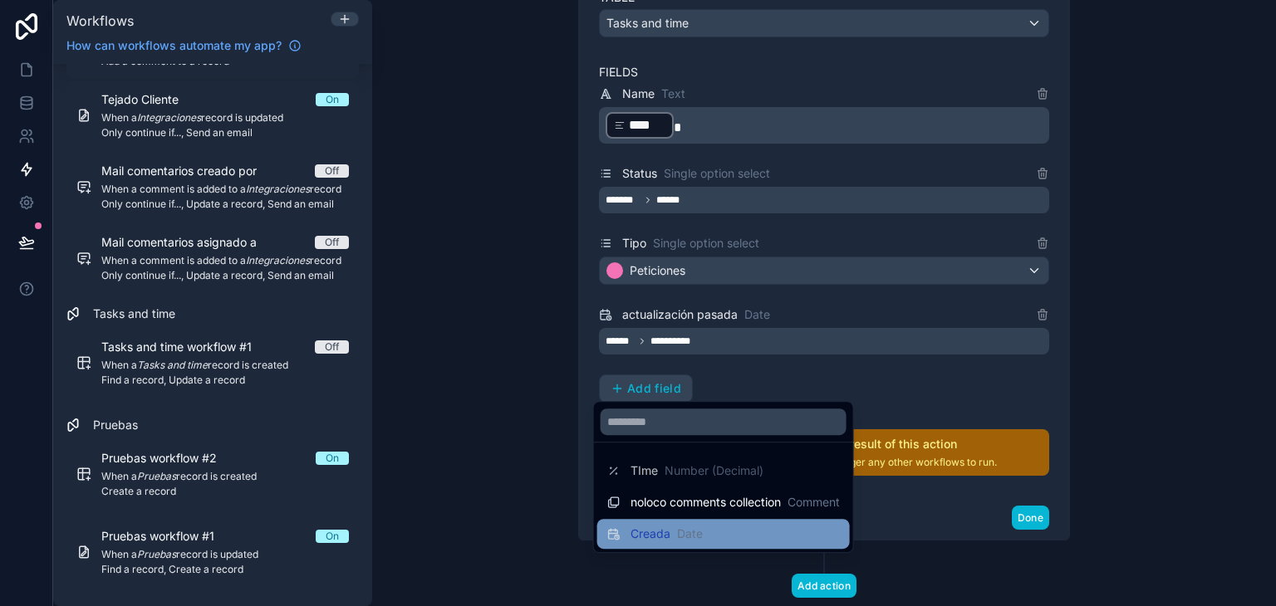
click at [708, 527] on div "Creada Date" at bounding box center [723, 534] width 233 height 20
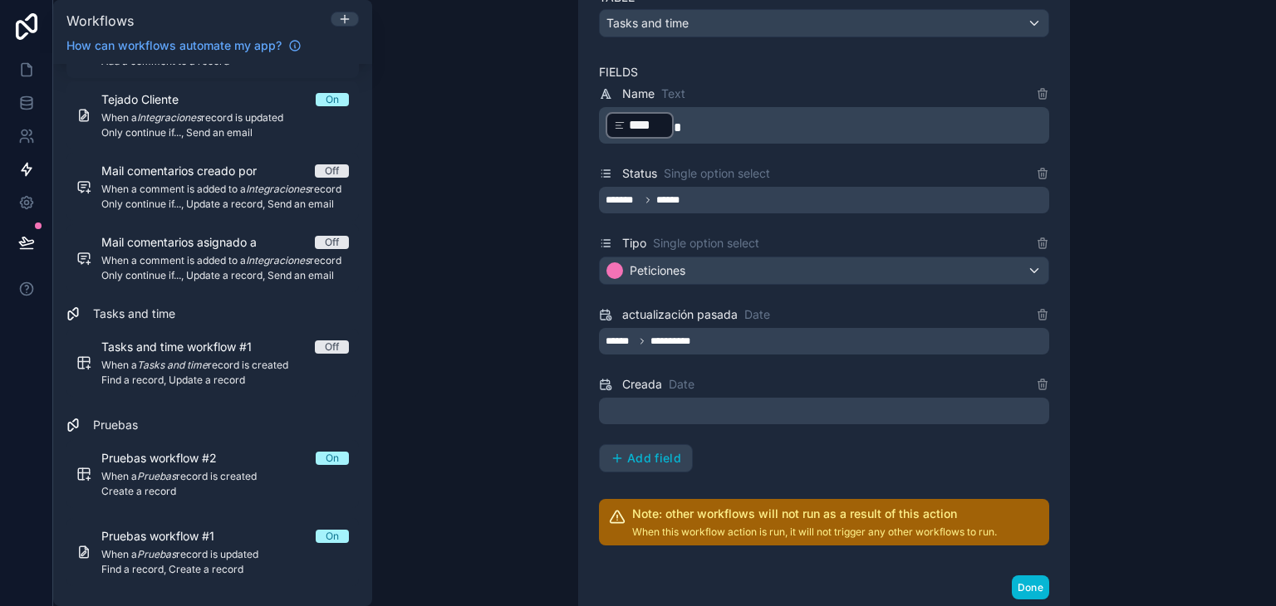
click at [663, 406] on div at bounding box center [824, 411] width 450 height 27
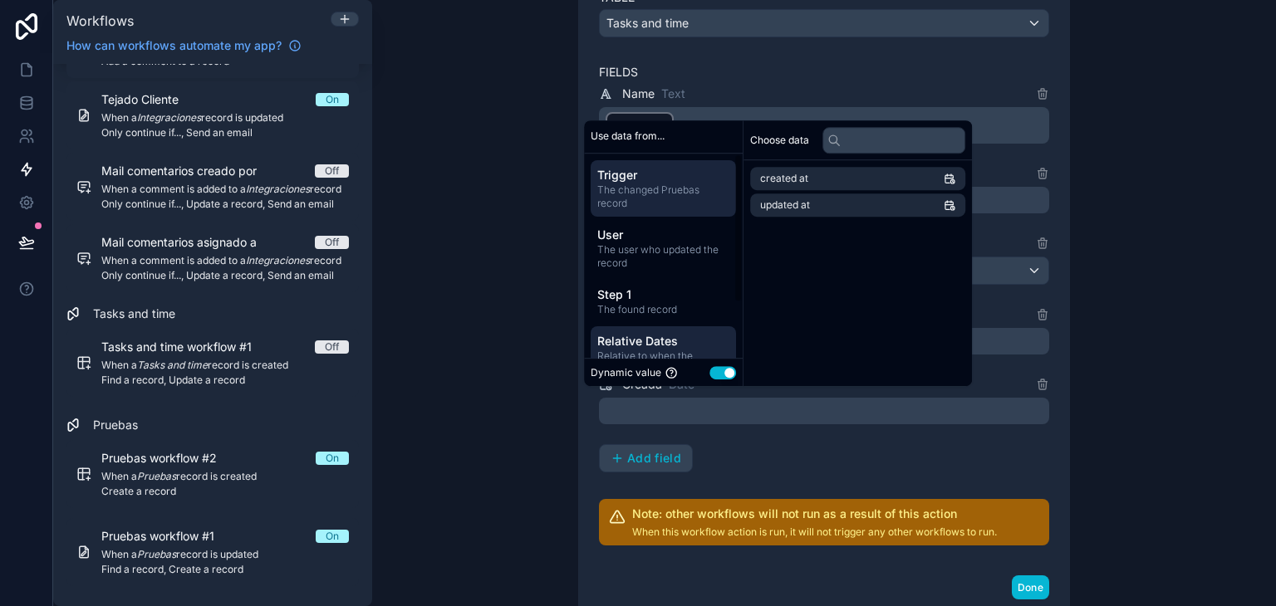
click at [695, 330] on div "Relative Dates Relative to when the workflow runs" at bounding box center [663, 355] width 145 height 56
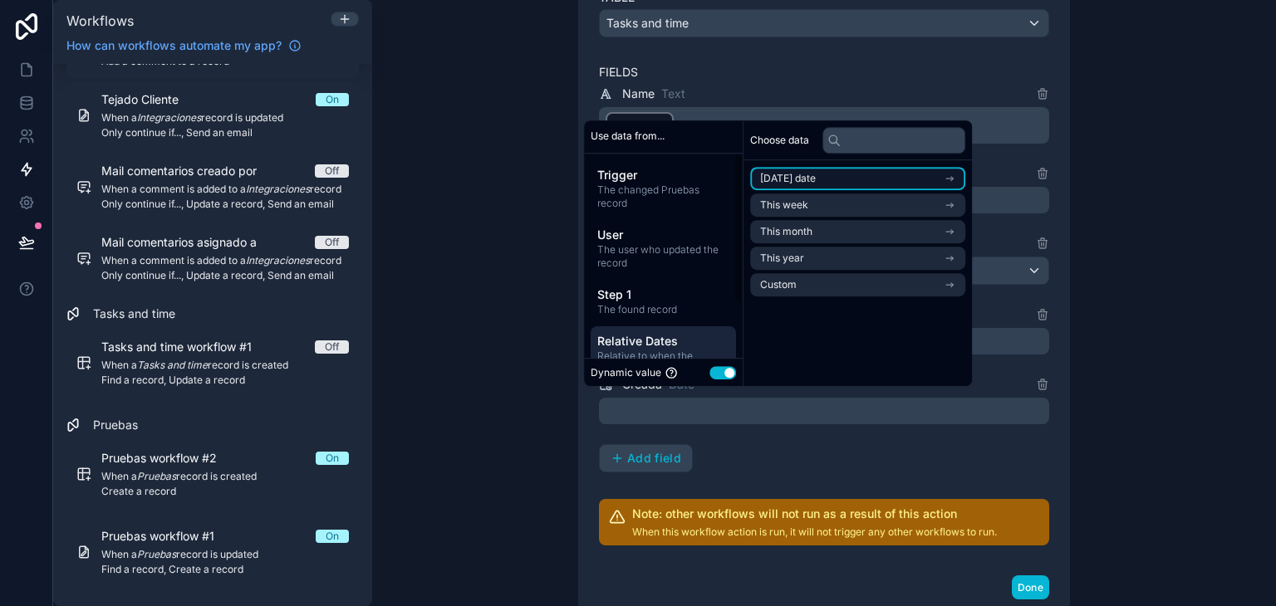
click at [816, 173] on span "Today's date" at bounding box center [788, 178] width 56 height 13
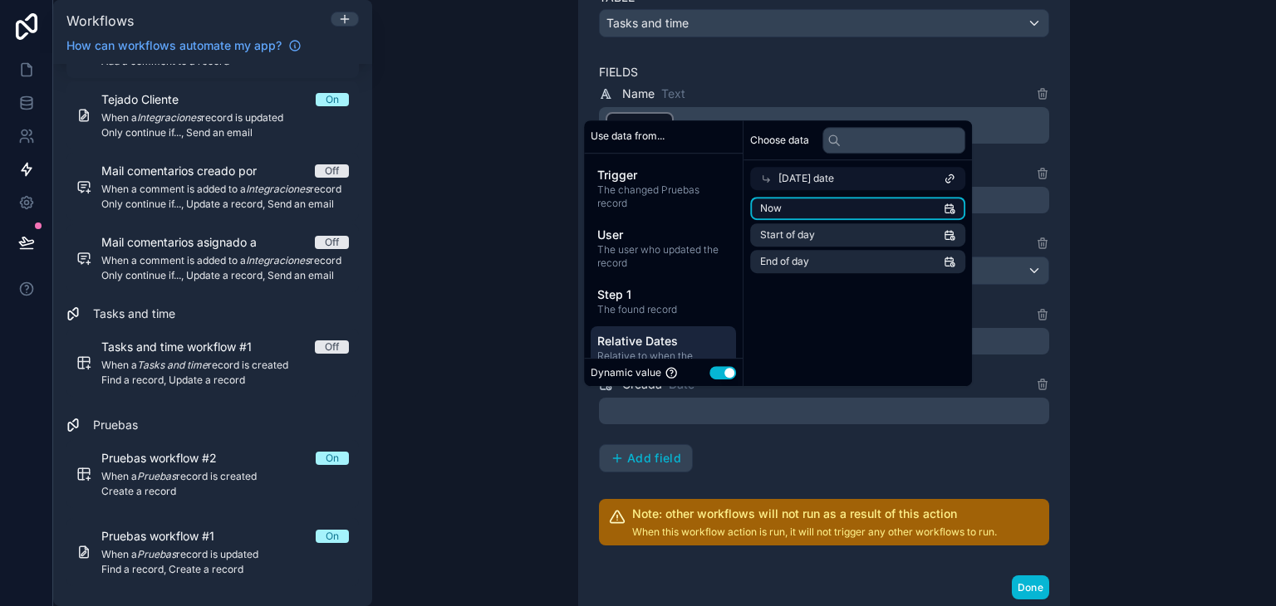
click at [837, 204] on li "Now" at bounding box center [857, 208] width 215 height 23
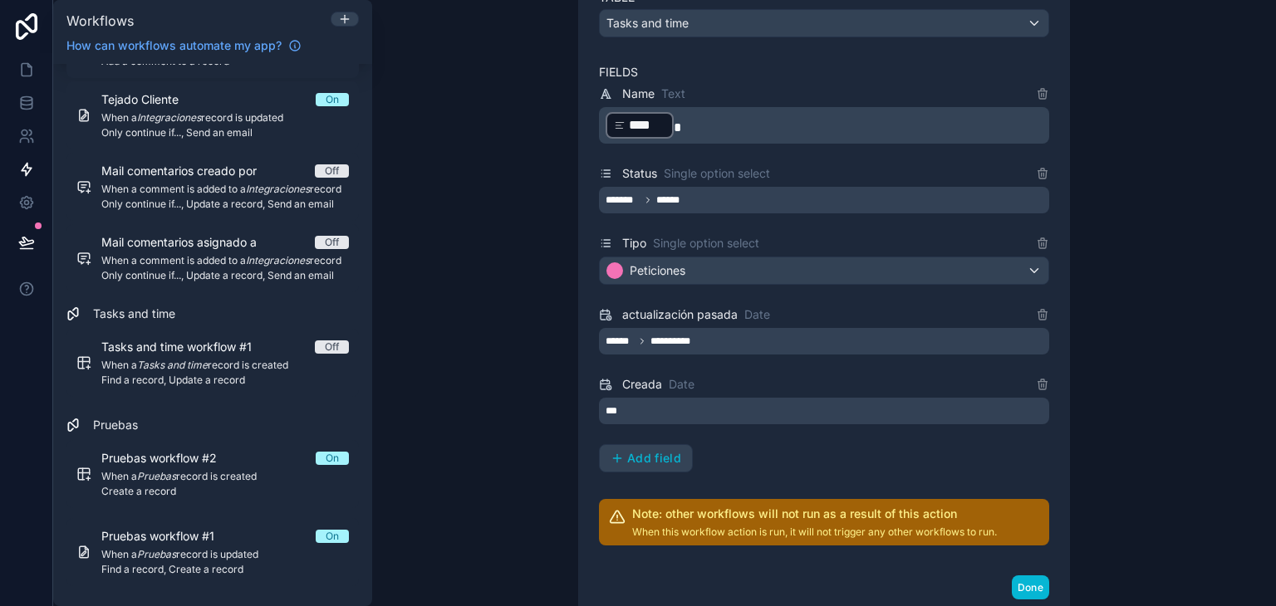
click at [834, 473] on div "**********" at bounding box center [824, 267] width 450 height 557
click at [754, 340] on div "**********" at bounding box center [824, 341] width 450 height 27
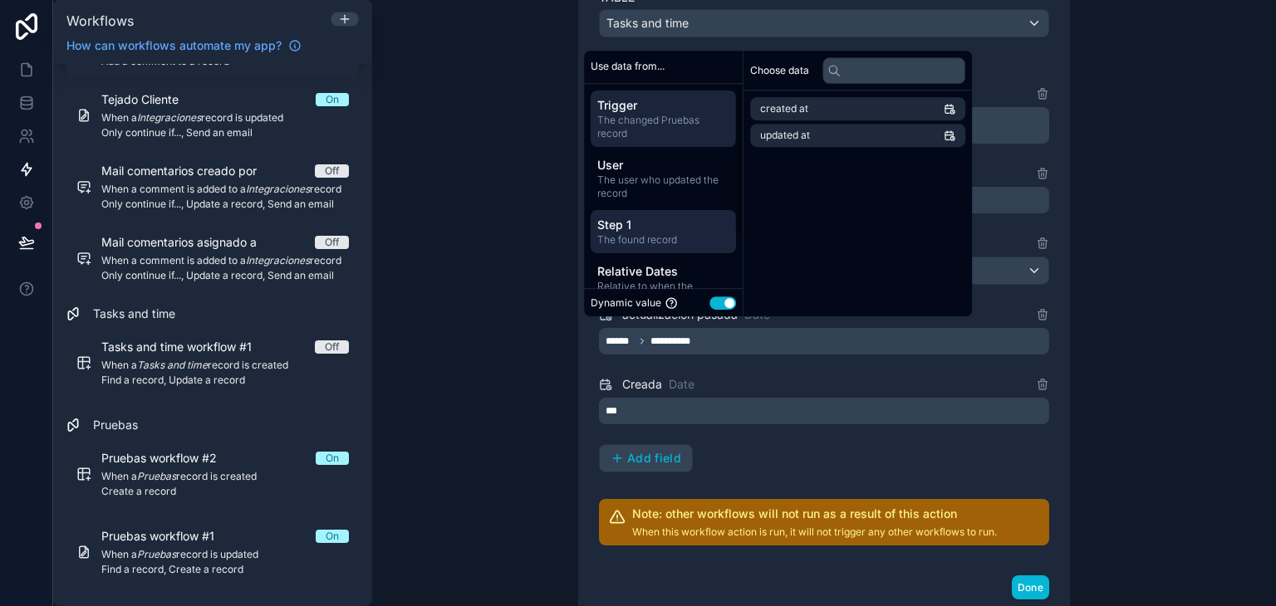
click at [690, 238] on span "The found record" at bounding box center [663, 239] width 132 height 13
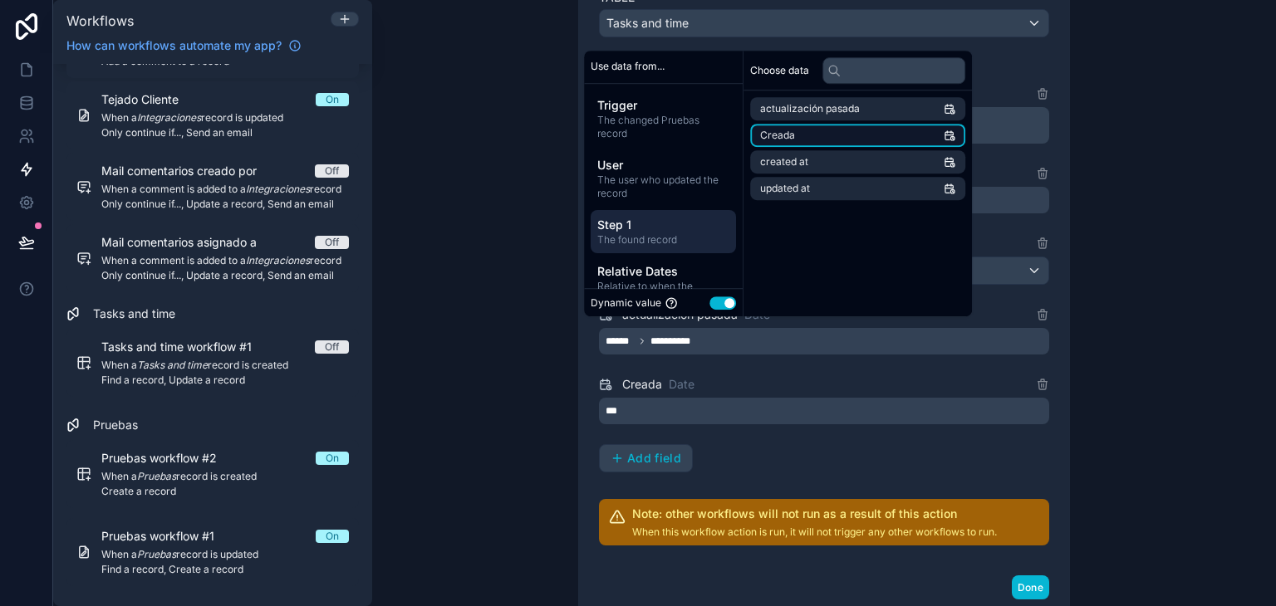
click at [881, 129] on li "Creada" at bounding box center [857, 135] width 215 height 23
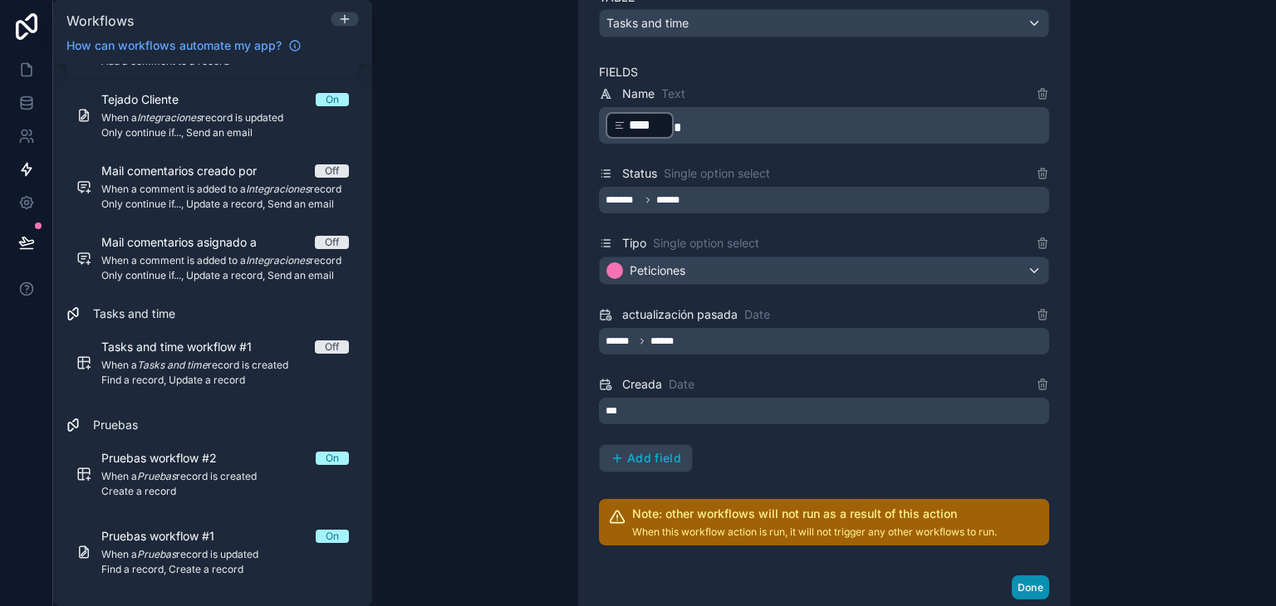
click at [1030, 583] on button "Done" at bounding box center [1030, 588] width 37 height 24
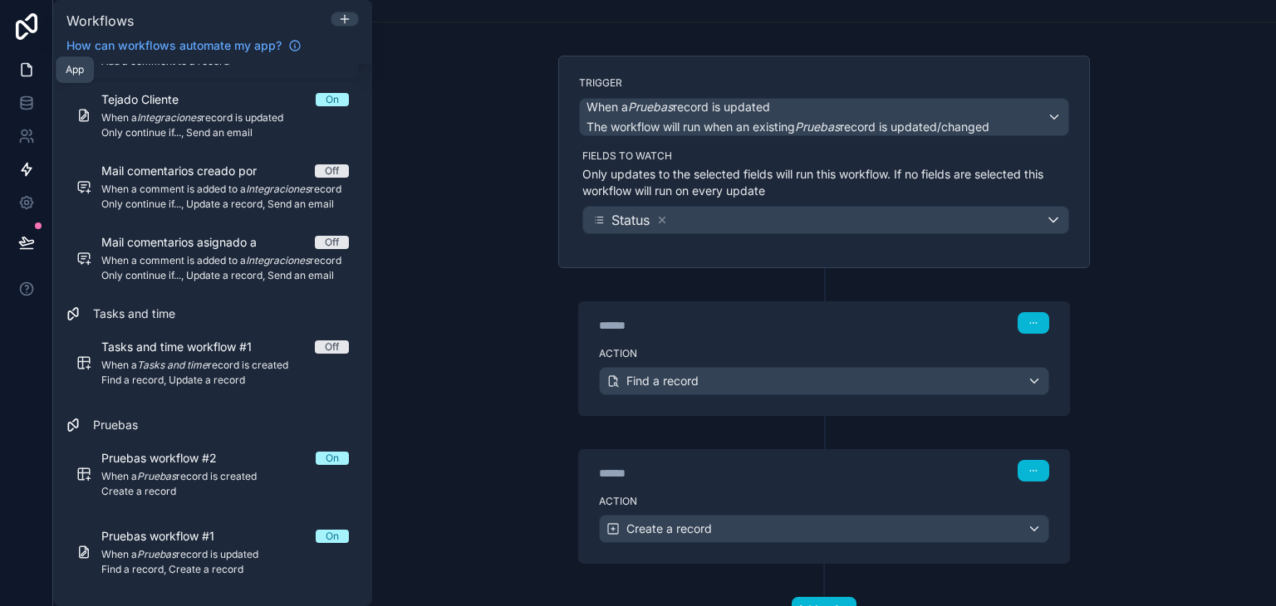
click at [17, 77] on link at bounding box center [26, 69] width 52 height 33
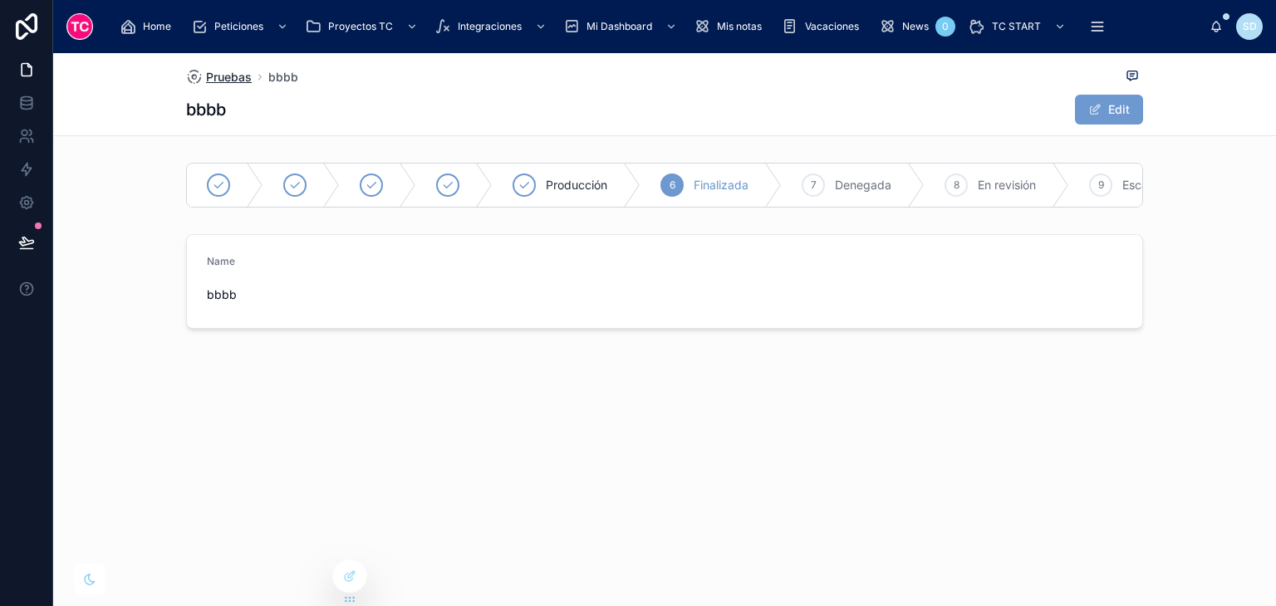
click at [218, 81] on span "Pruebas" at bounding box center [229, 77] width 46 height 17
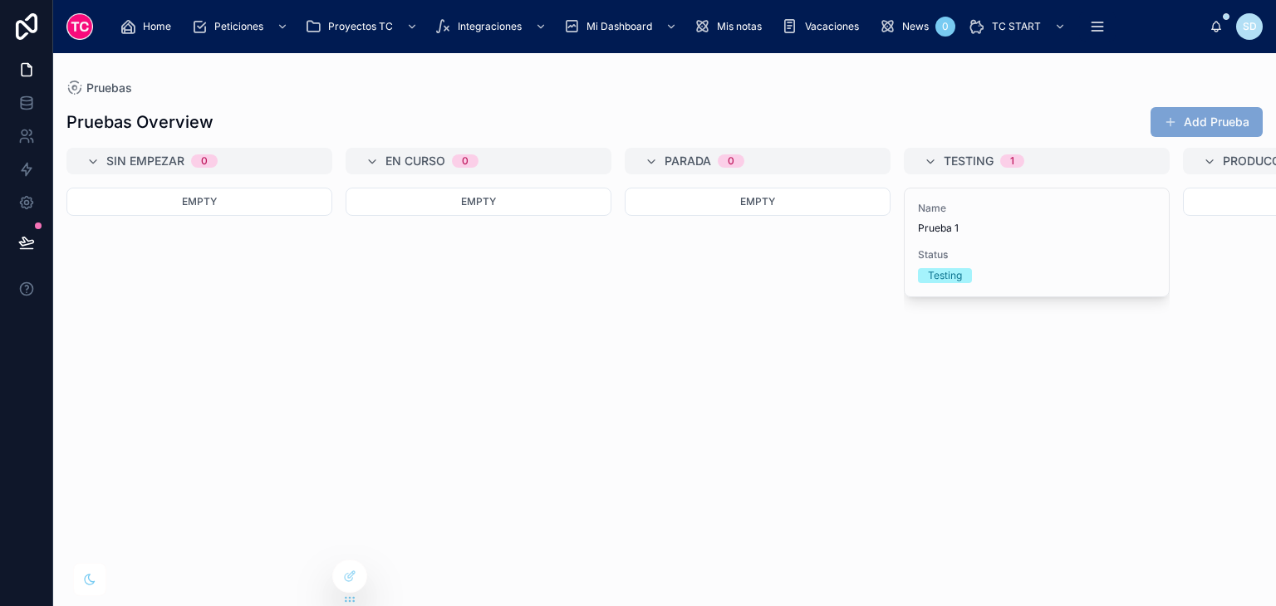
click at [1216, 115] on button "Add Prueba" at bounding box center [1207, 122] width 112 height 30
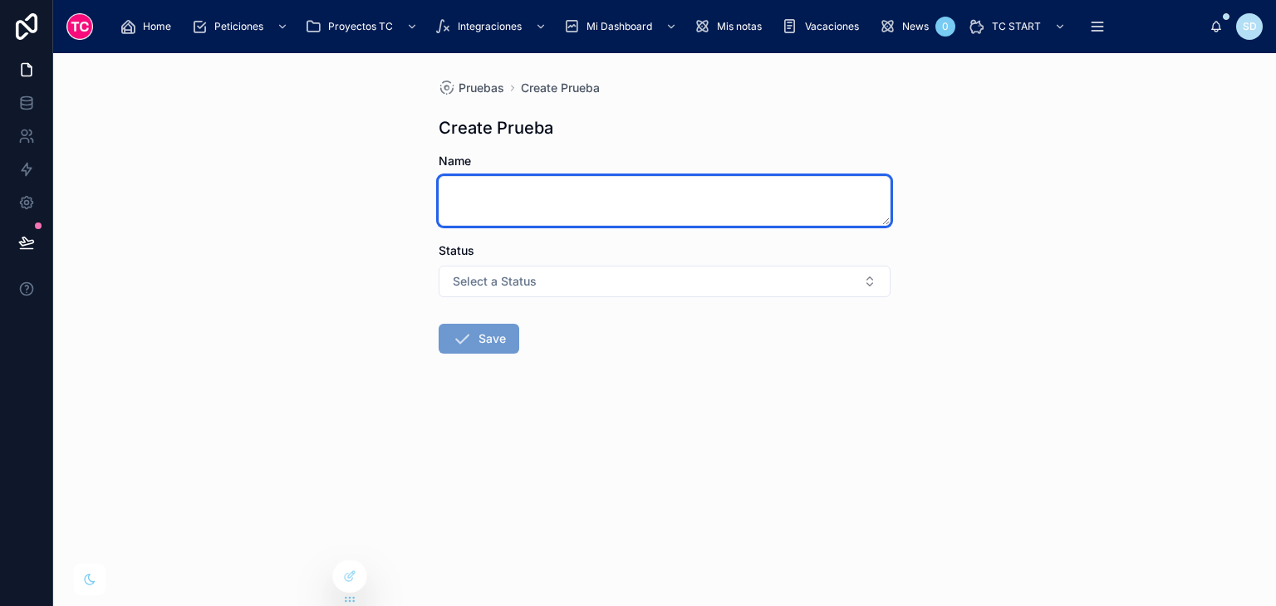
click at [472, 220] on textarea at bounding box center [665, 201] width 452 height 50
type textarea "***"
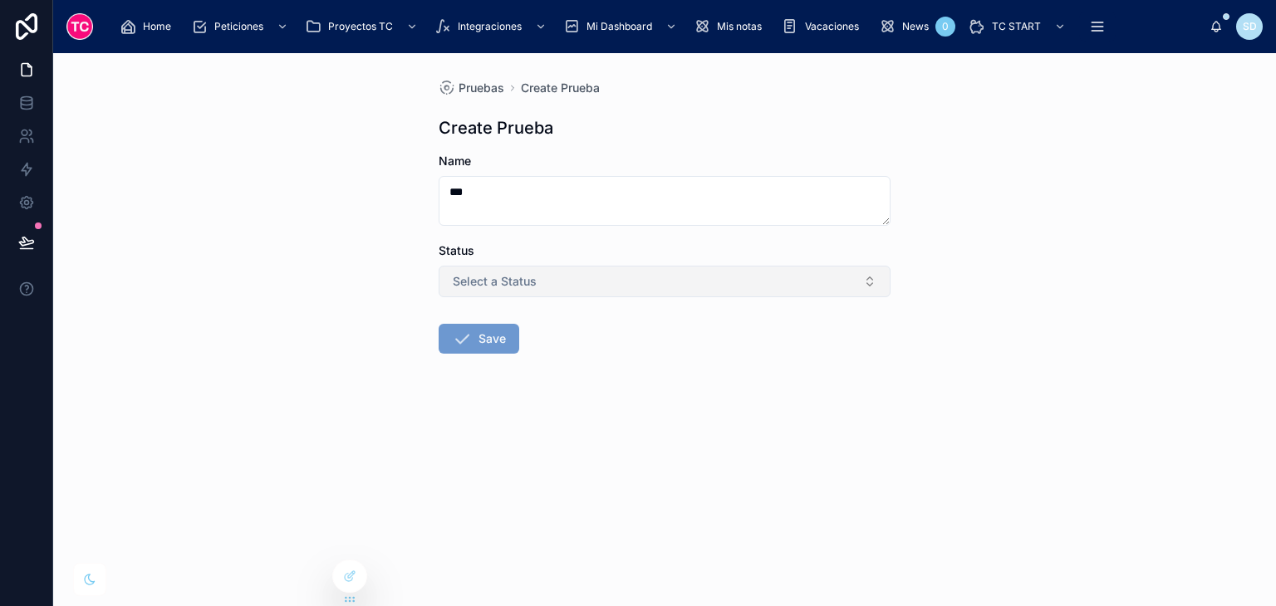
click at [546, 274] on button "Select a Status" at bounding box center [665, 282] width 452 height 32
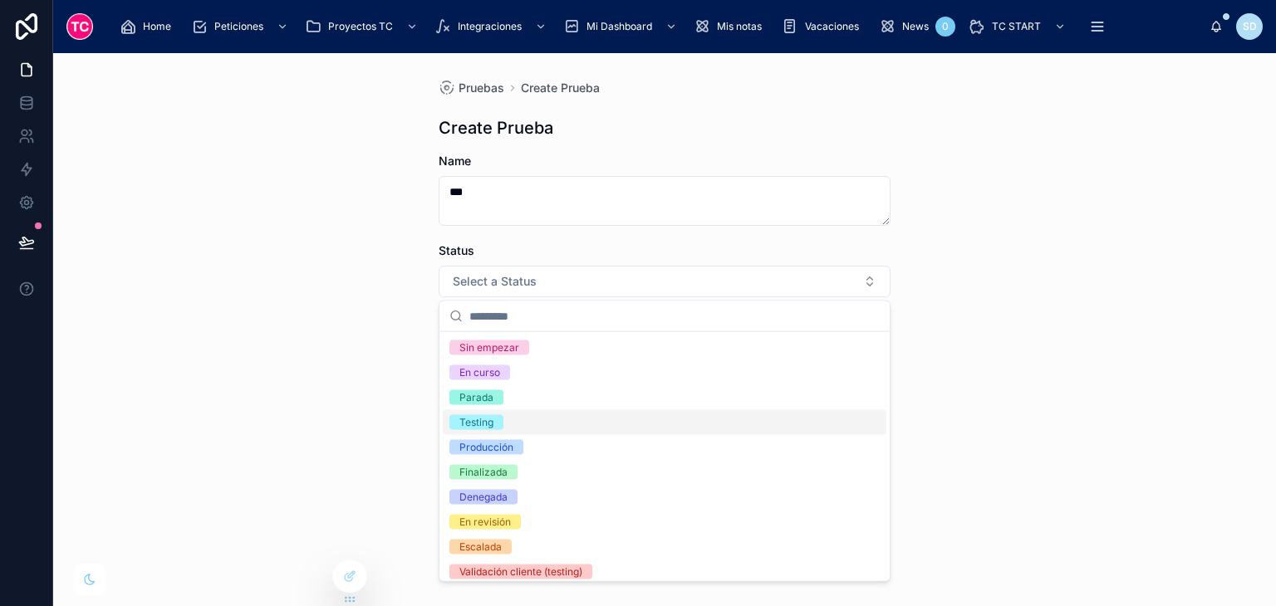
click at [552, 430] on div "Testing" at bounding box center [665, 422] width 444 height 25
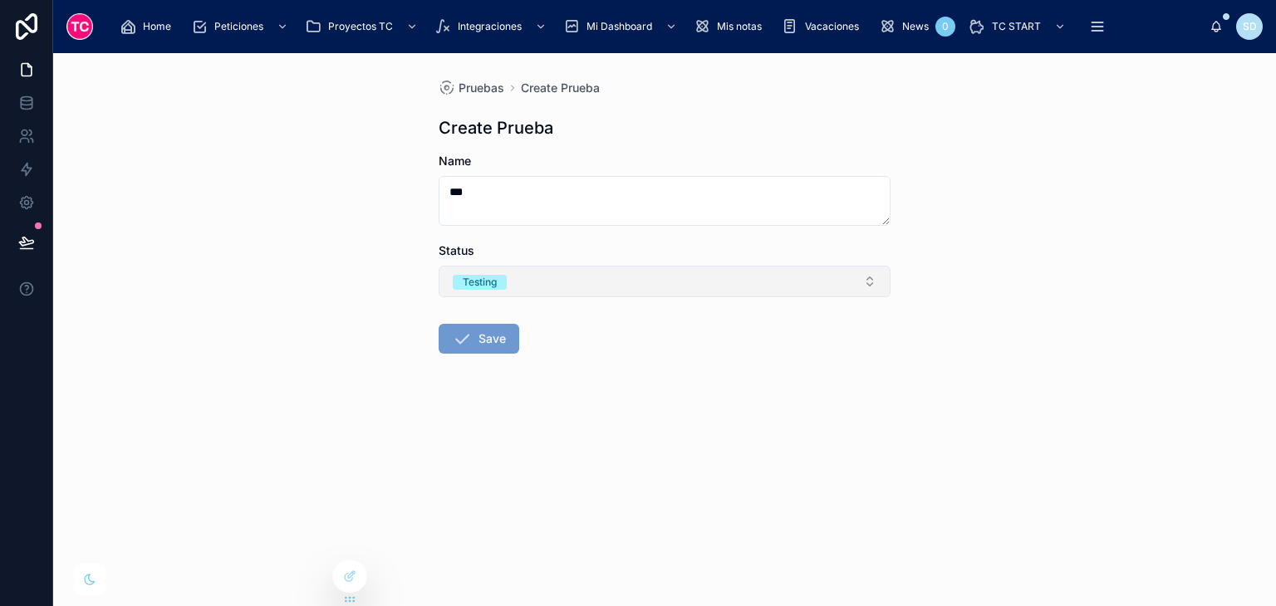
click at [523, 282] on button "Testing" at bounding box center [665, 282] width 452 height 32
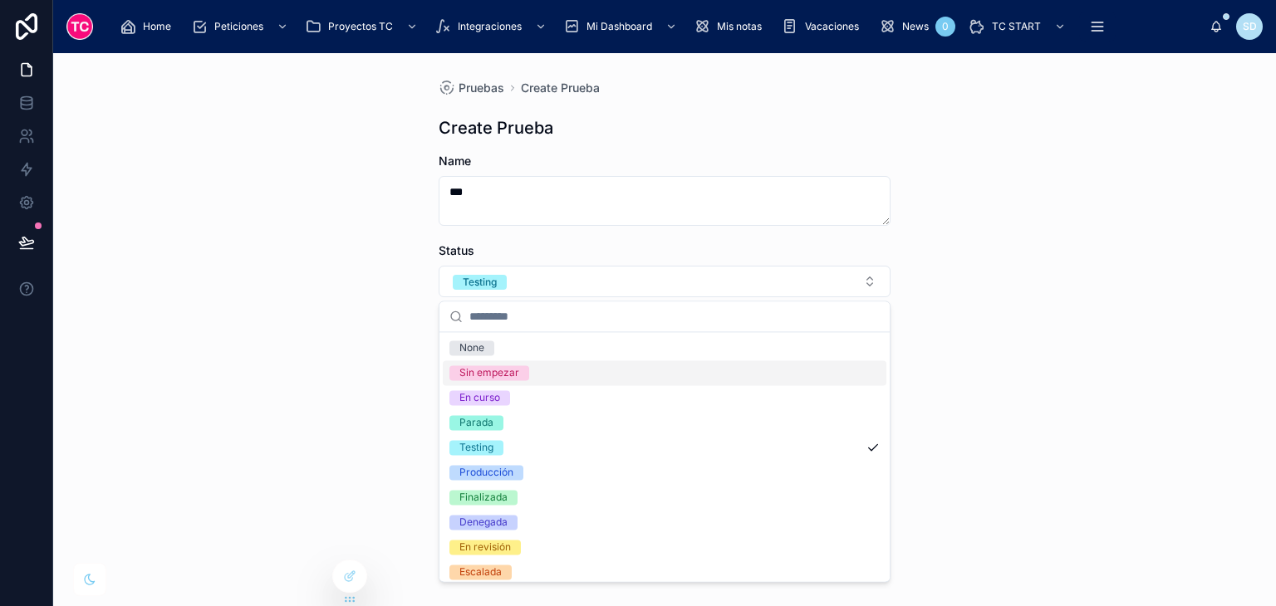
click at [551, 371] on div "Sin empezar" at bounding box center [665, 373] width 444 height 25
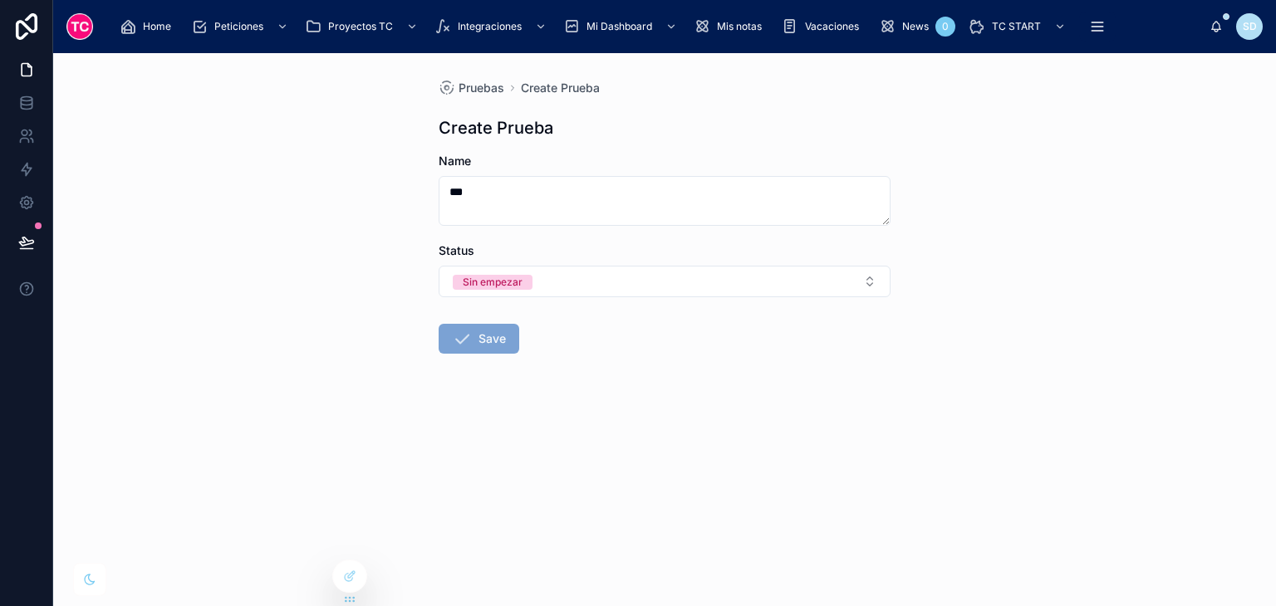
click at [495, 340] on button "Save" at bounding box center [479, 339] width 81 height 30
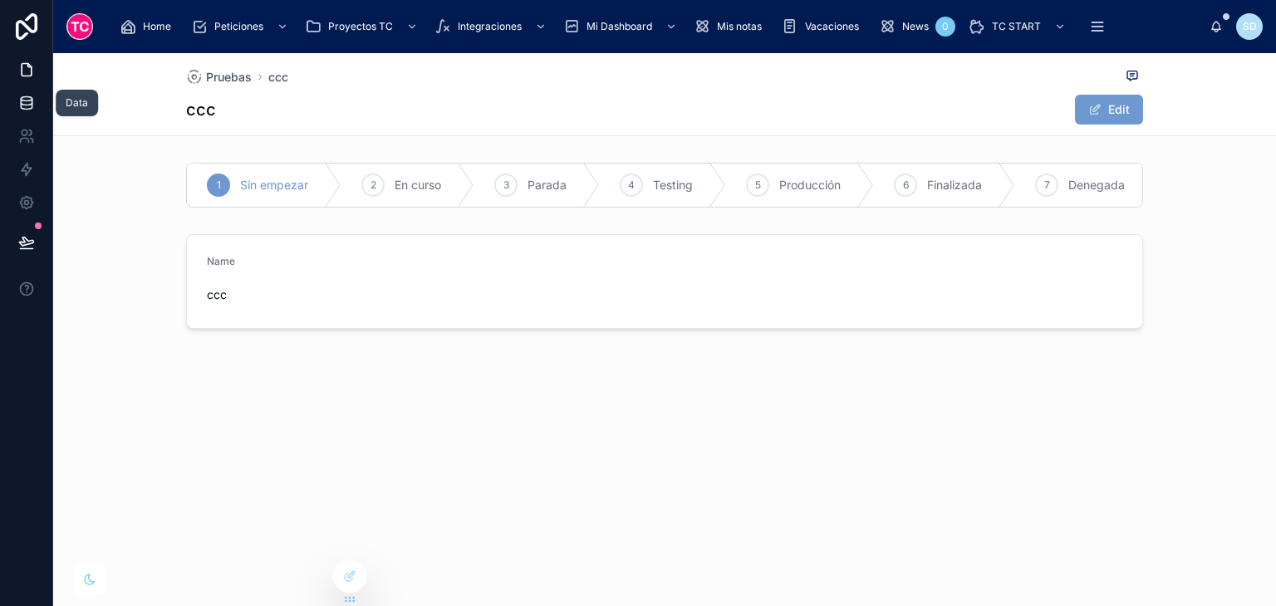
click at [29, 101] on icon at bounding box center [26, 99] width 11 height 4
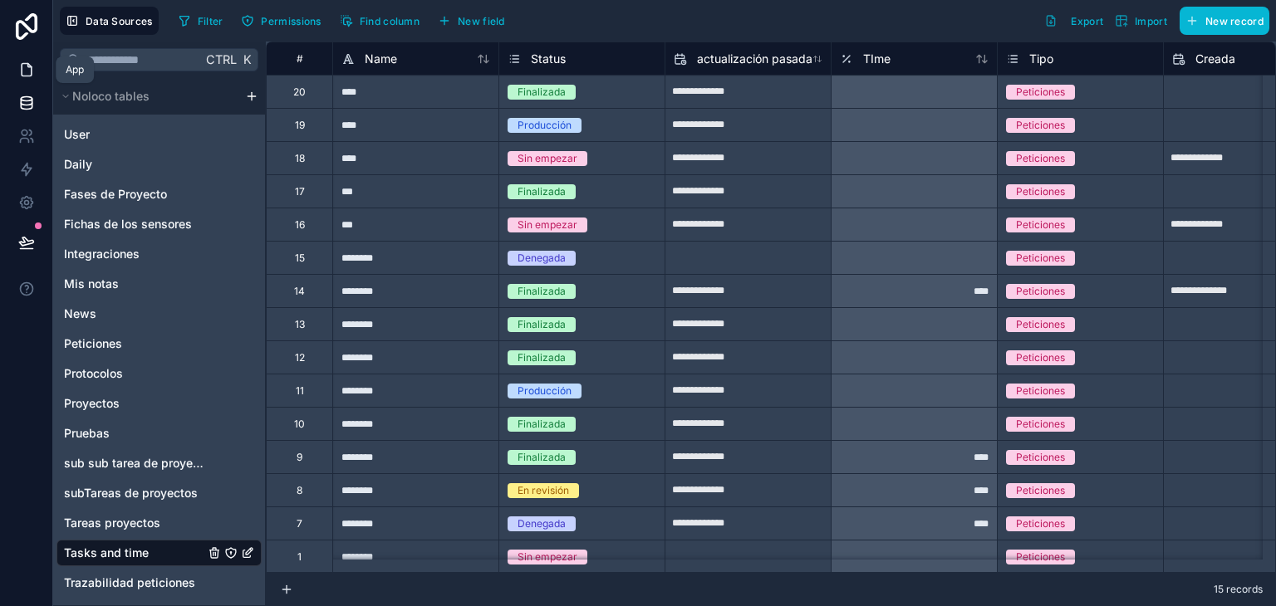
click at [19, 66] on icon at bounding box center [26, 69] width 17 height 17
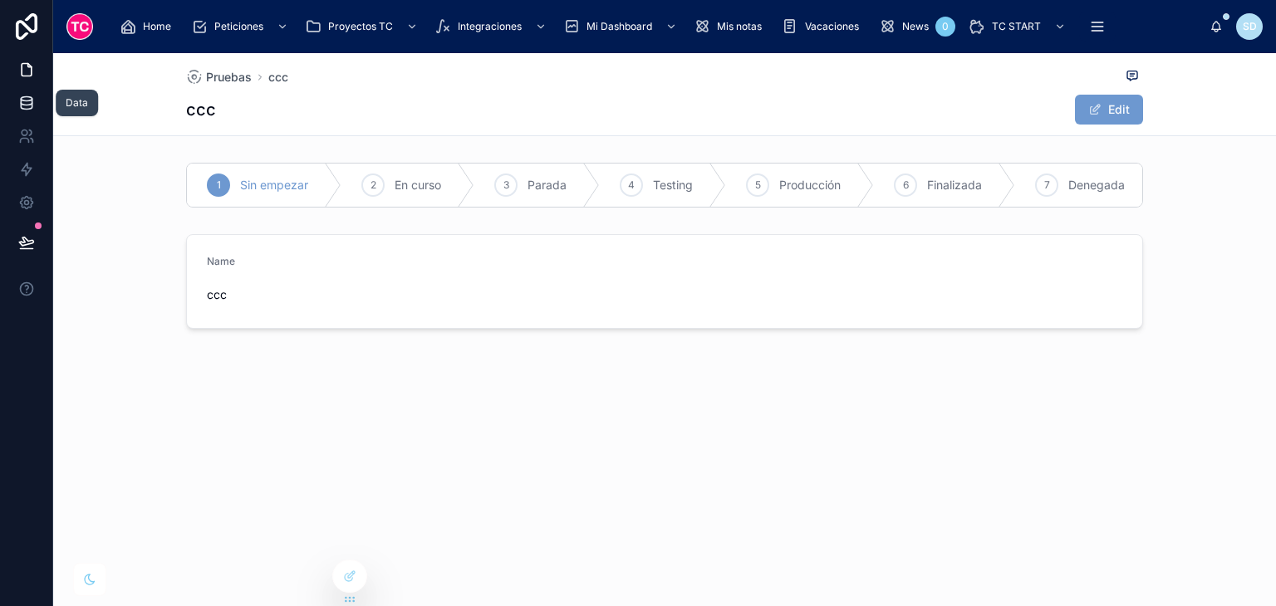
click at [32, 114] on link at bounding box center [26, 102] width 52 height 33
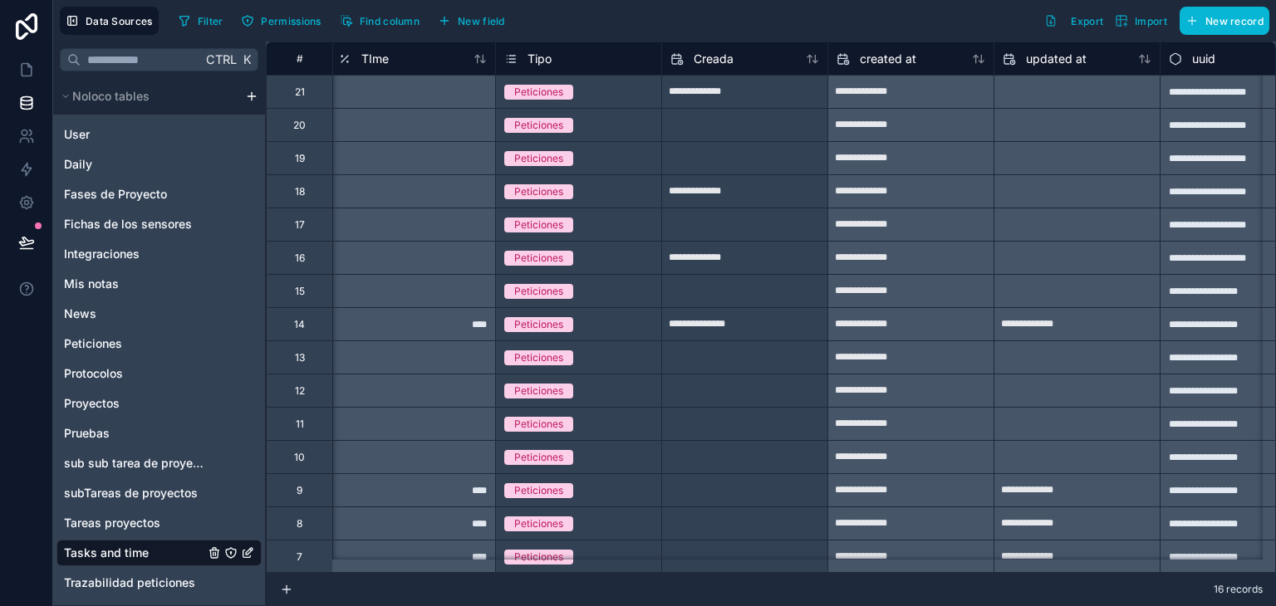
scroll to position [0, 503]
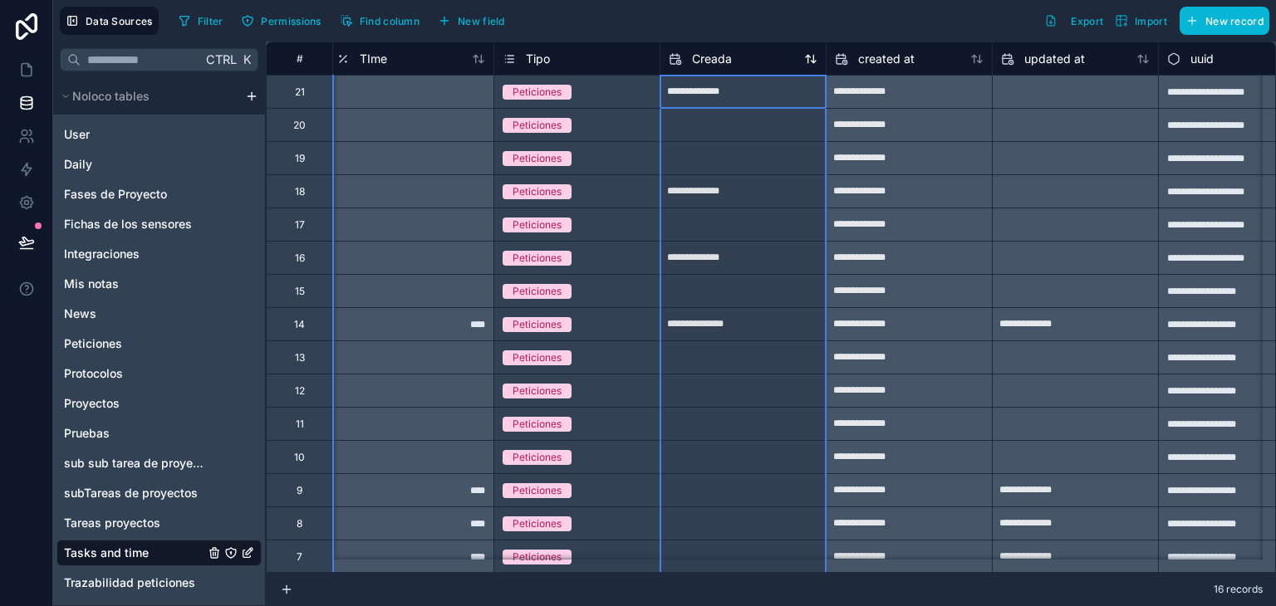
click at [728, 66] on div "Creada" at bounding box center [700, 59] width 63 height 20
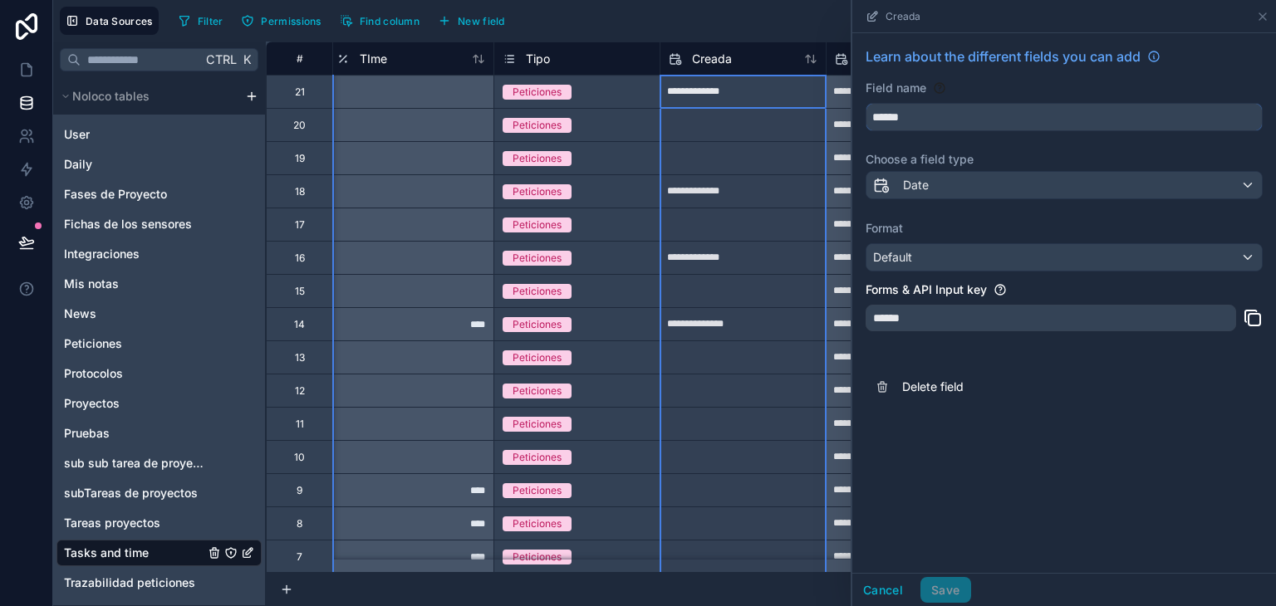
click at [984, 120] on input "******" at bounding box center [1064, 117] width 395 height 27
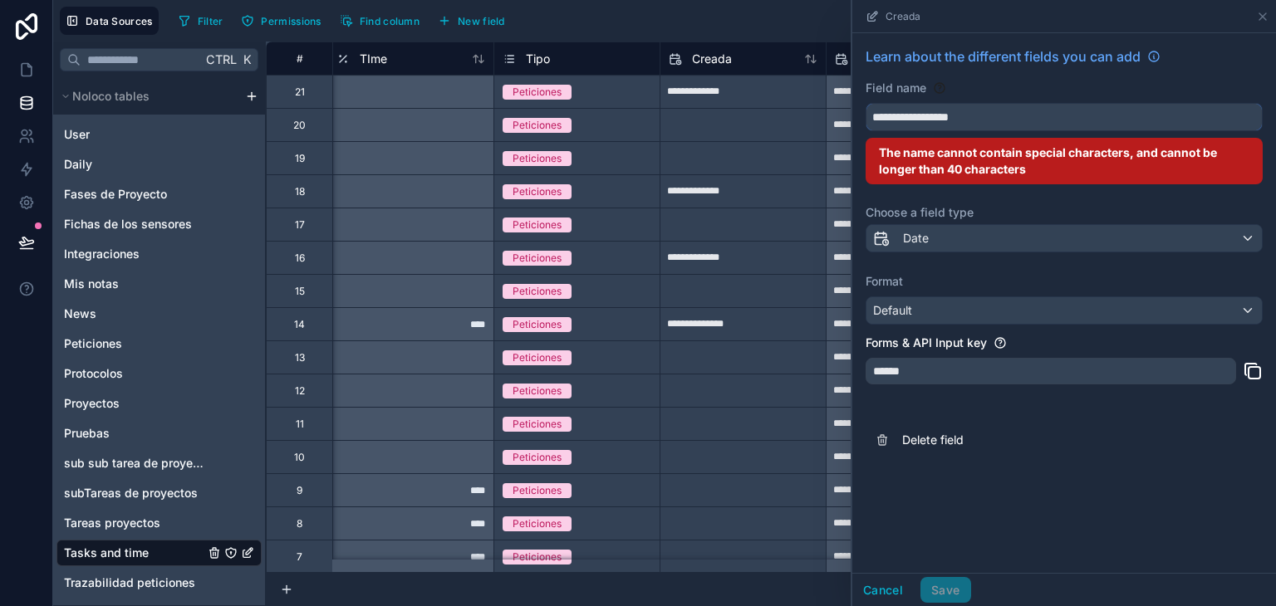
click at [914, 114] on input "**********" at bounding box center [1064, 117] width 395 height 27
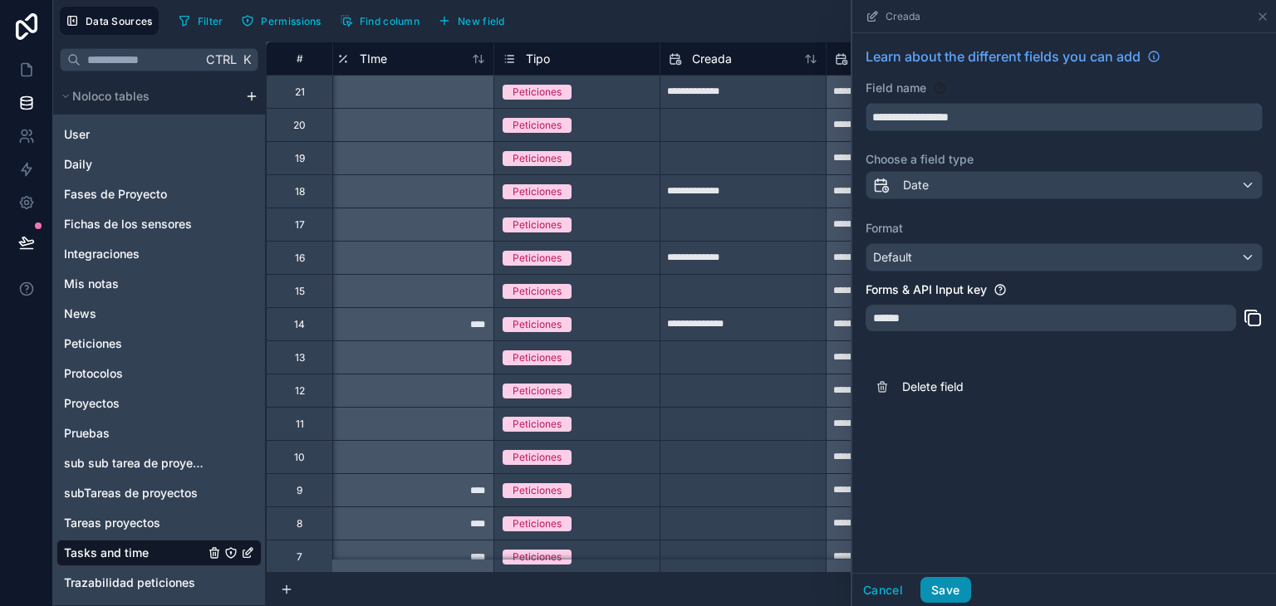
type input "**********"
click at [962, 593] on button "Save" at bounding box center [946, 590] width 50 height 27
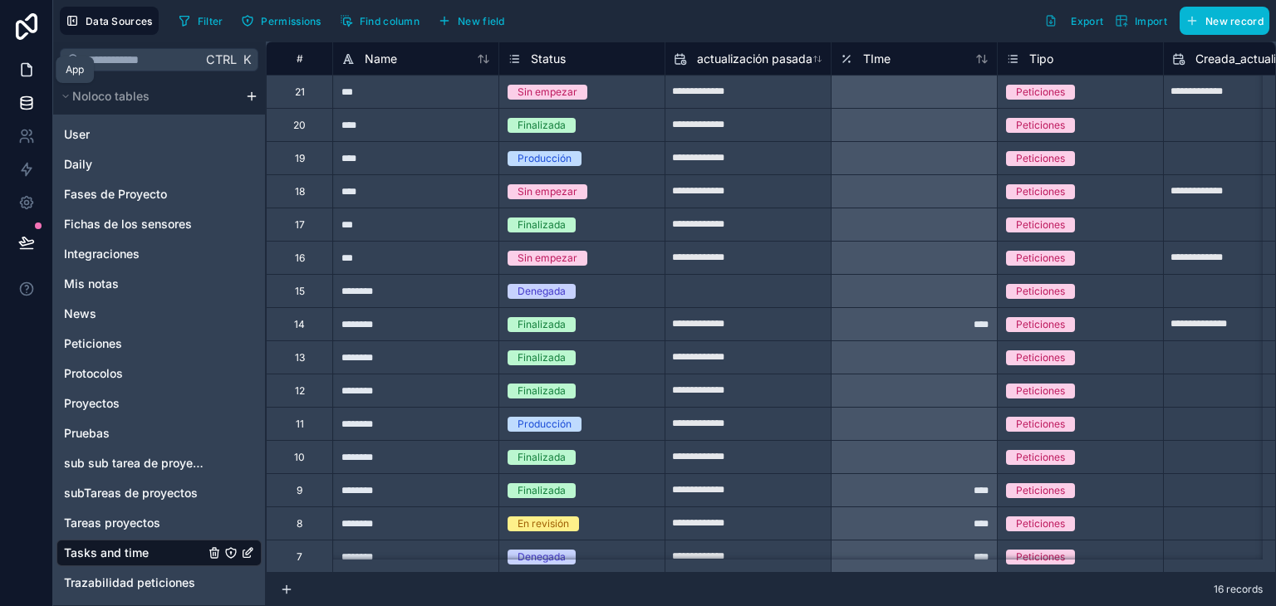
click at [27, 76] on icon at bounding box center [27, 70] width 10 height 12
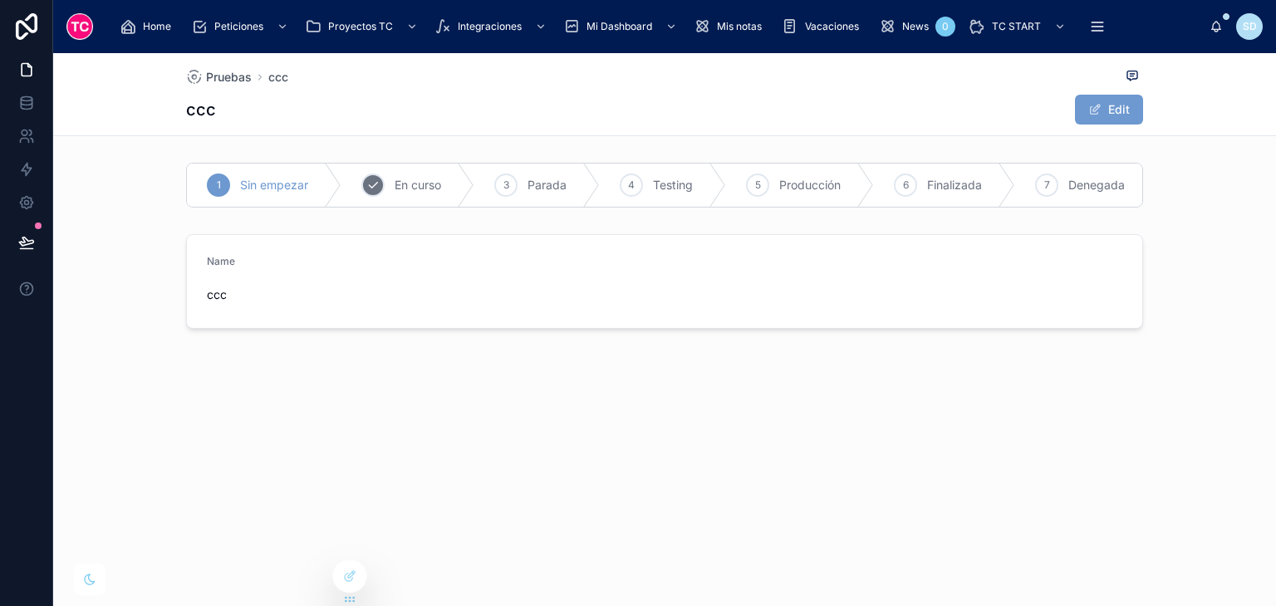
click at [412, 184] on span "En curso" at bounding box center [418, 185] width 47 height 17
click at [27, 101] on icon at bounding box center [26, 103] width 17 height 17
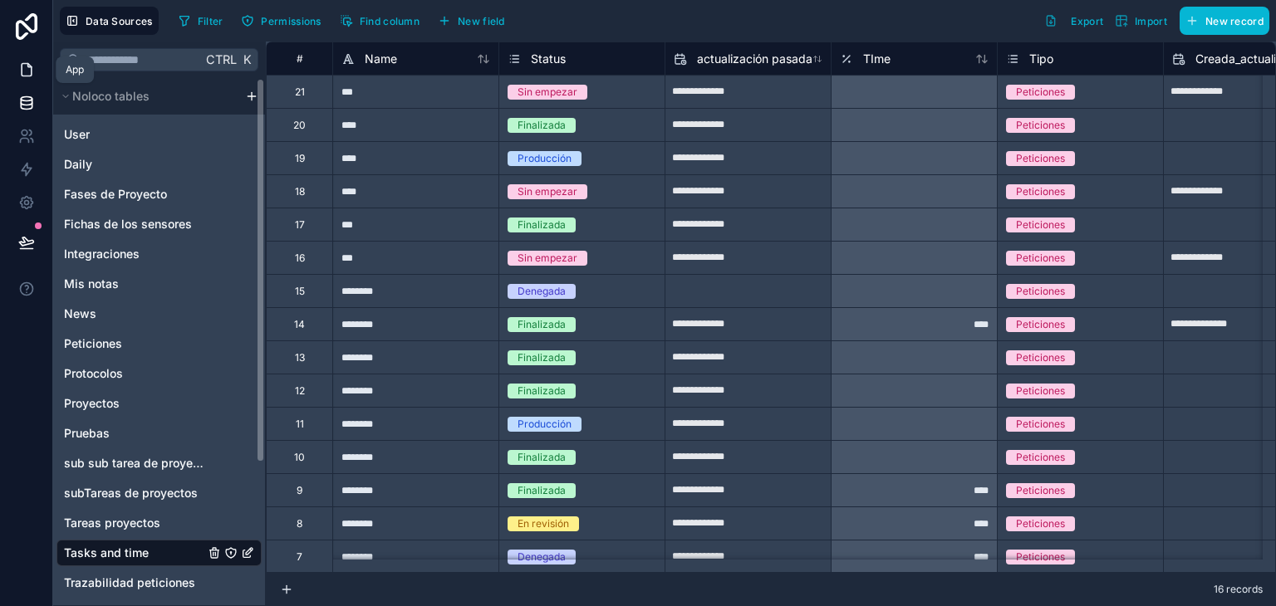
click at [27, 71] on icon at bounding box center [26, 69] width 17 height 17
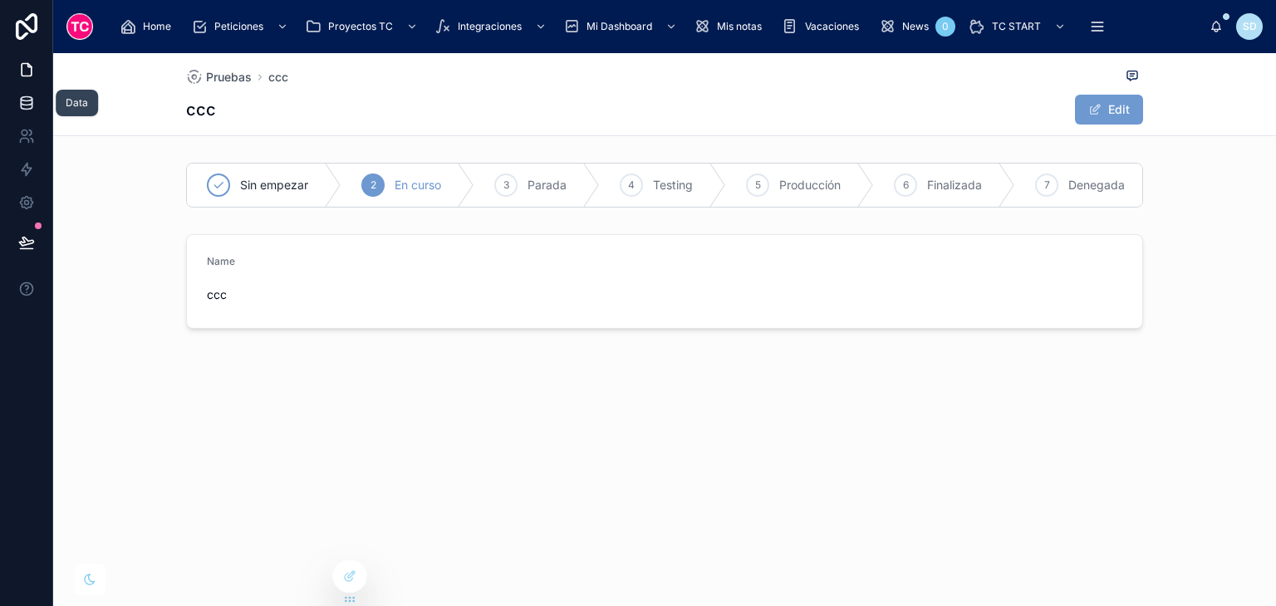
click at [30, 110] on icon at bounding box center [26, 103] width 17 height 17
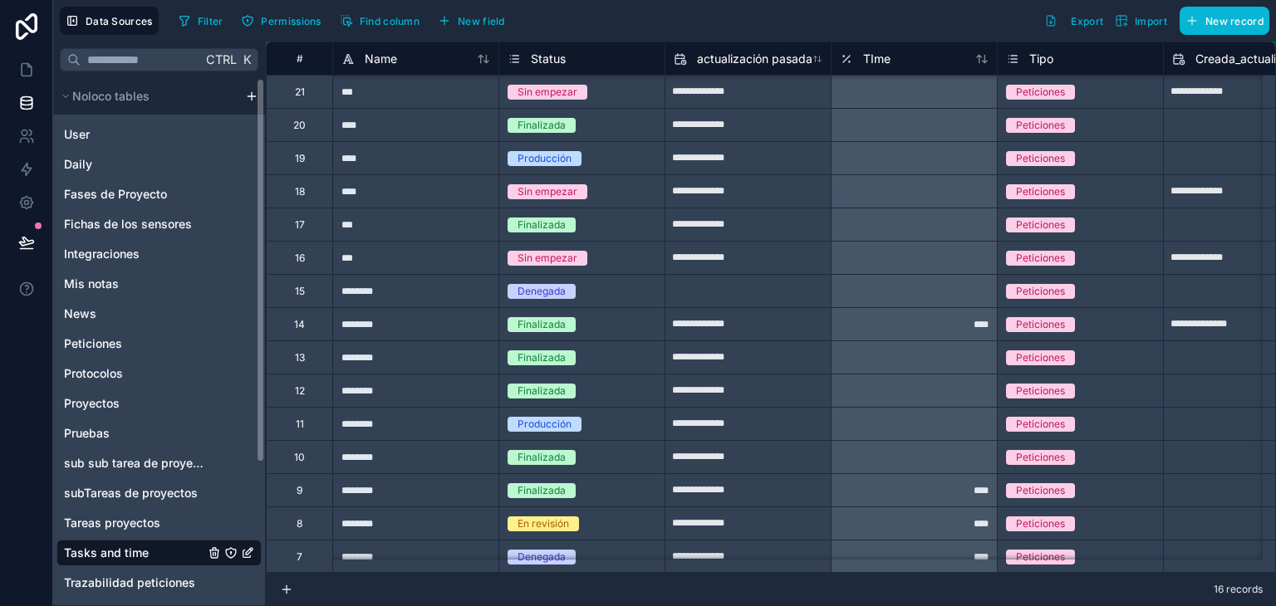
scroll to position [47, 0]
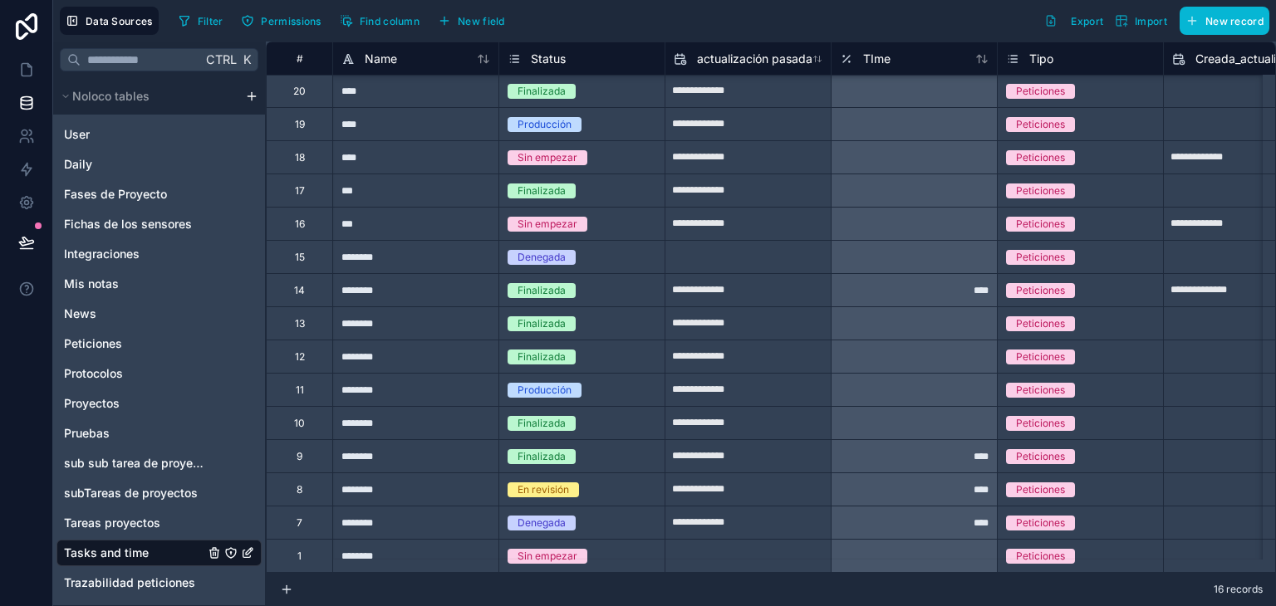
click at [295, 540] on div "1" at bounding box center [299, 555] width 66 height 33
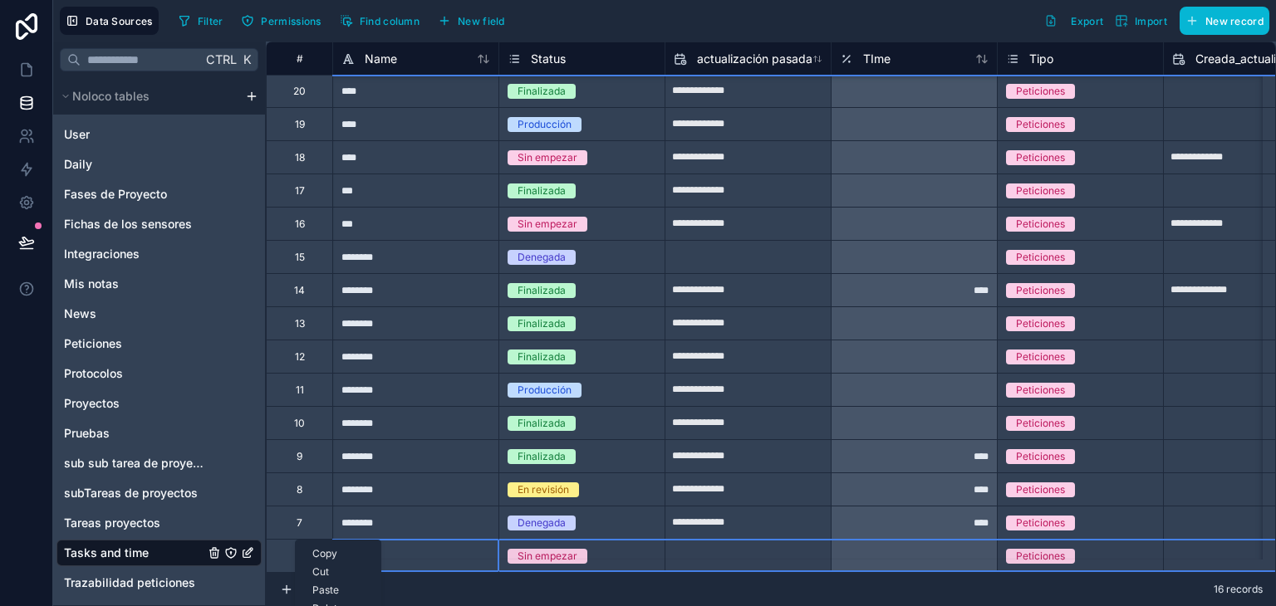
click at [349, 602] on div "Delete row" at bounding box center [338, 609] width 85 height 18
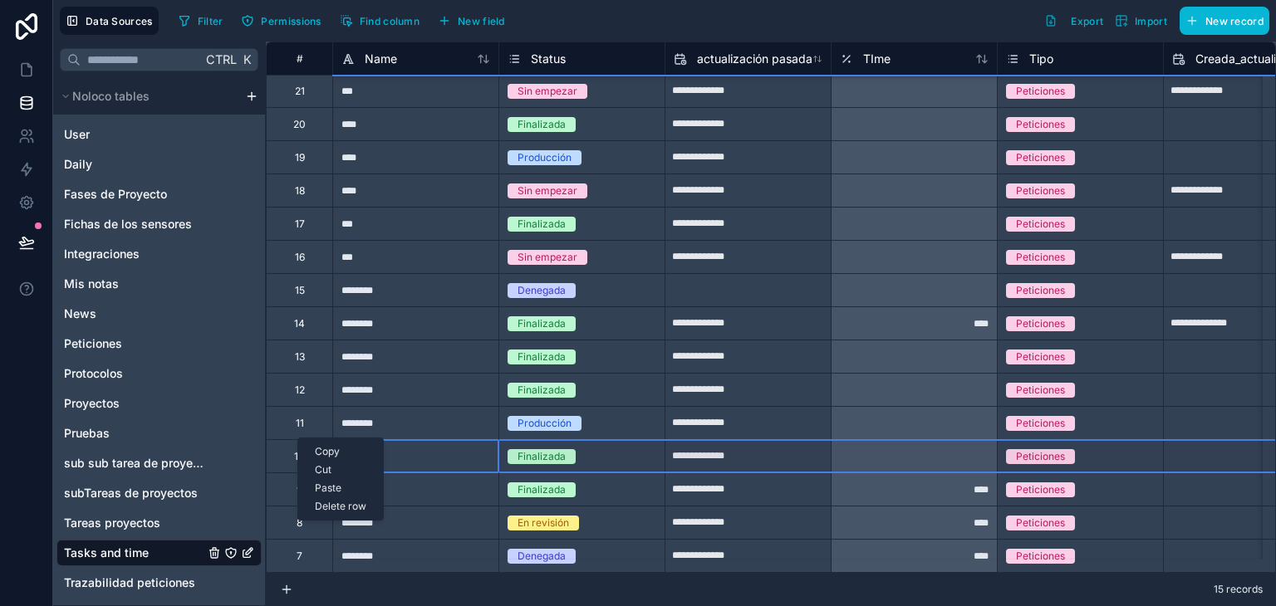
click at [348, 512] on div "Delete row" at bounding box center [340, 507] width 85 height 18
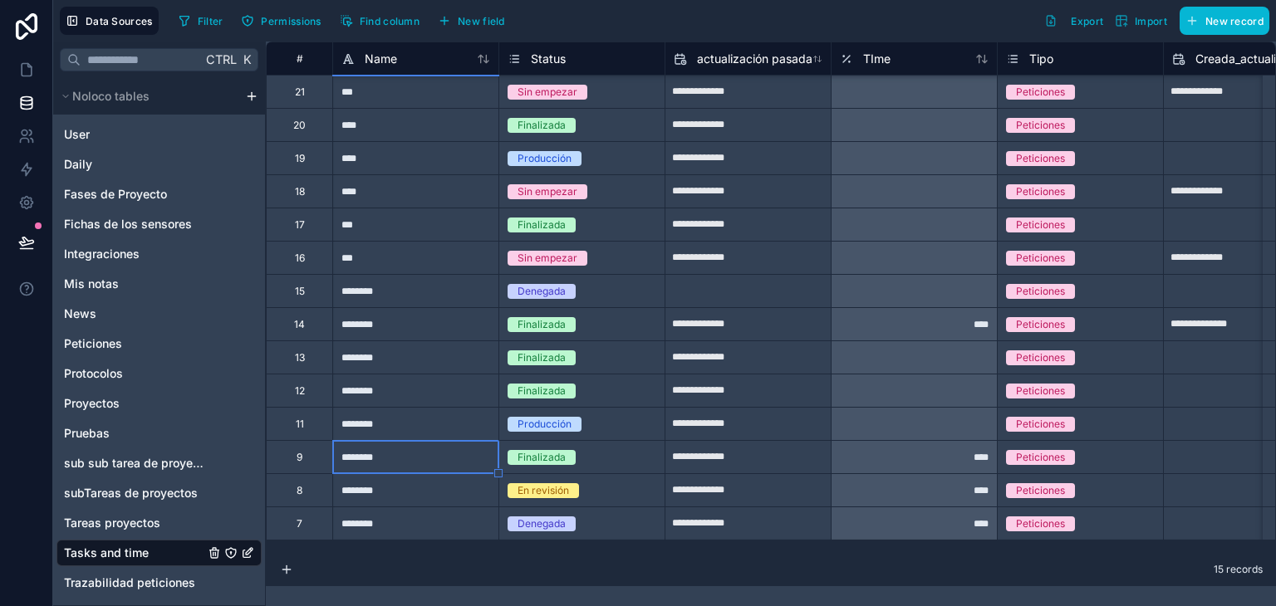
type input "**********"
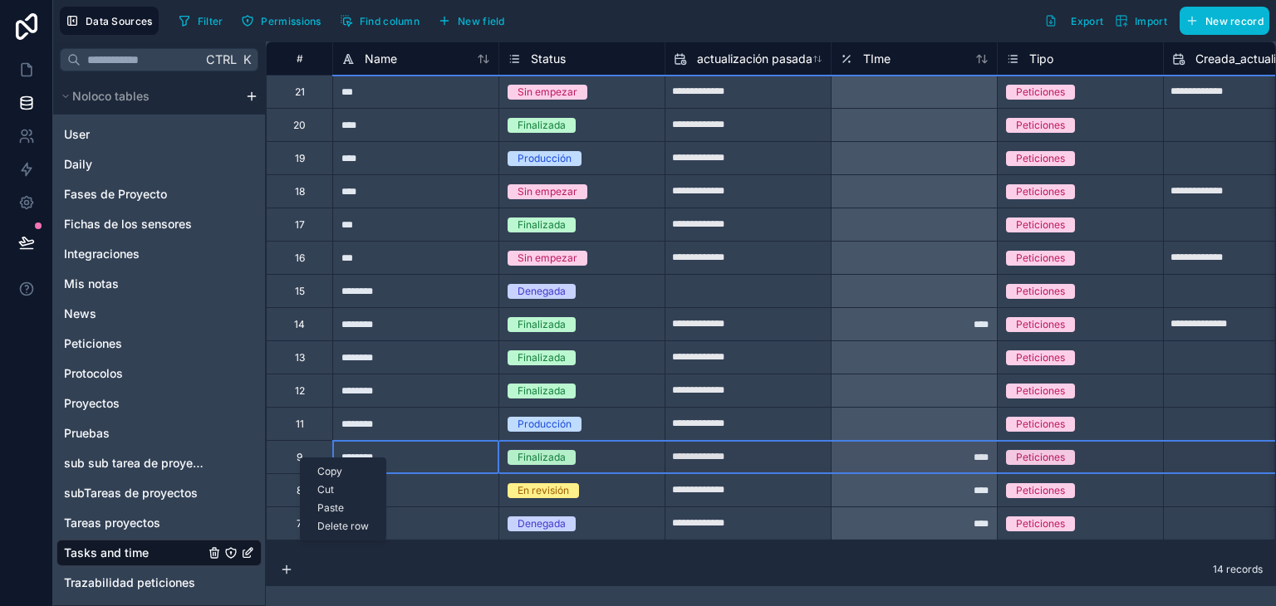
drag, startPoint x: 300, startPoint y: 458, endPoint x: 351, endPoint y: 533, distance: 90.3
click at [351, 533] on div "Delete row" at bounding box center [343, 527] width 85 height 18
type input "**********"
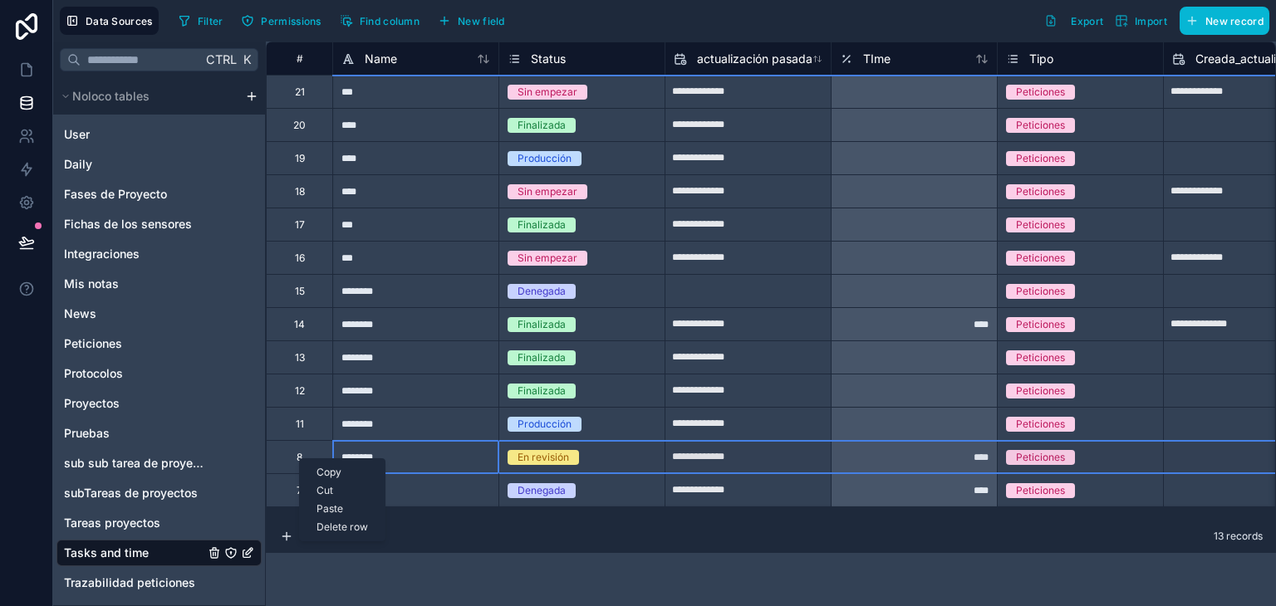
click at [336, 523] on div "Delete row" at bounding box center [342, 527] width 85 height 18
type input "**********"
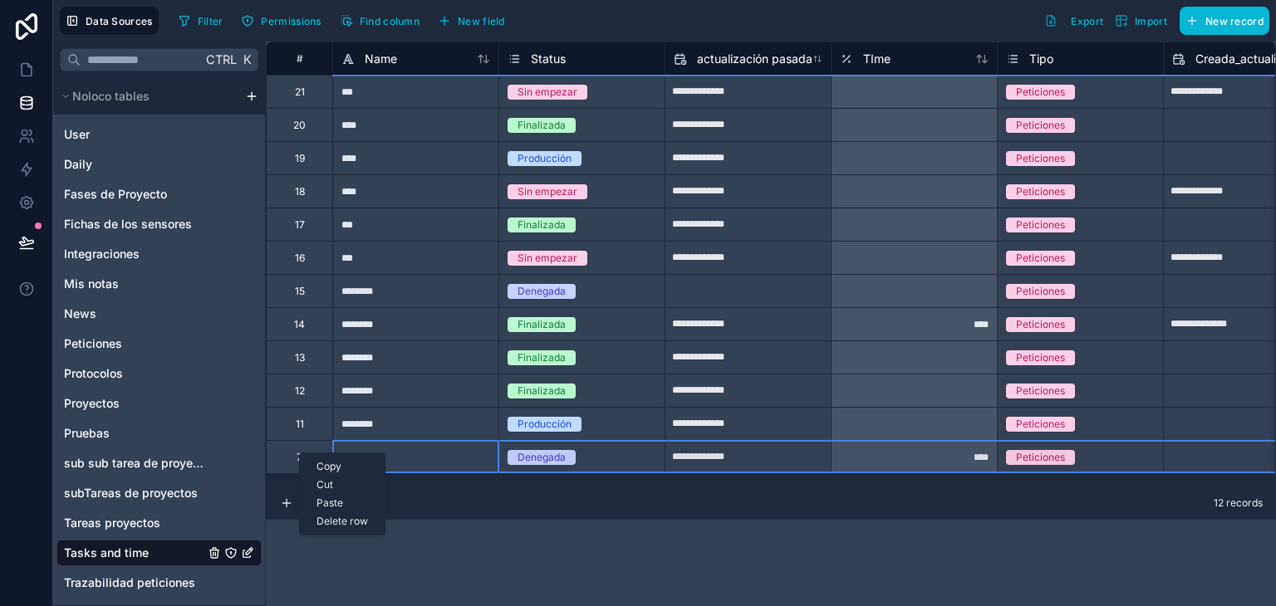
drag, startPoint x: 299, startPoint y: 453, endPoint x: 343, endPoint y: 524, distance: 83.9
click at [343, 524] on div "Delete row" at bounding box center [342, 522] width 85 height 18
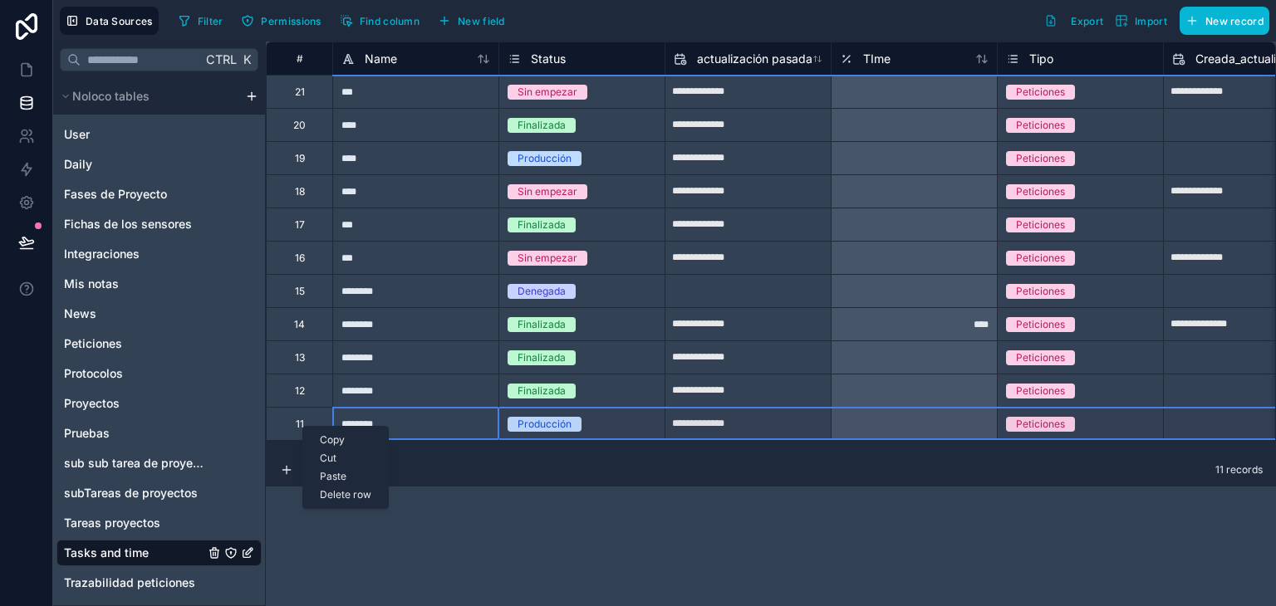
click at [356, 493] on div "Delete row" at bounding box center [345, 495] width 85 height 18
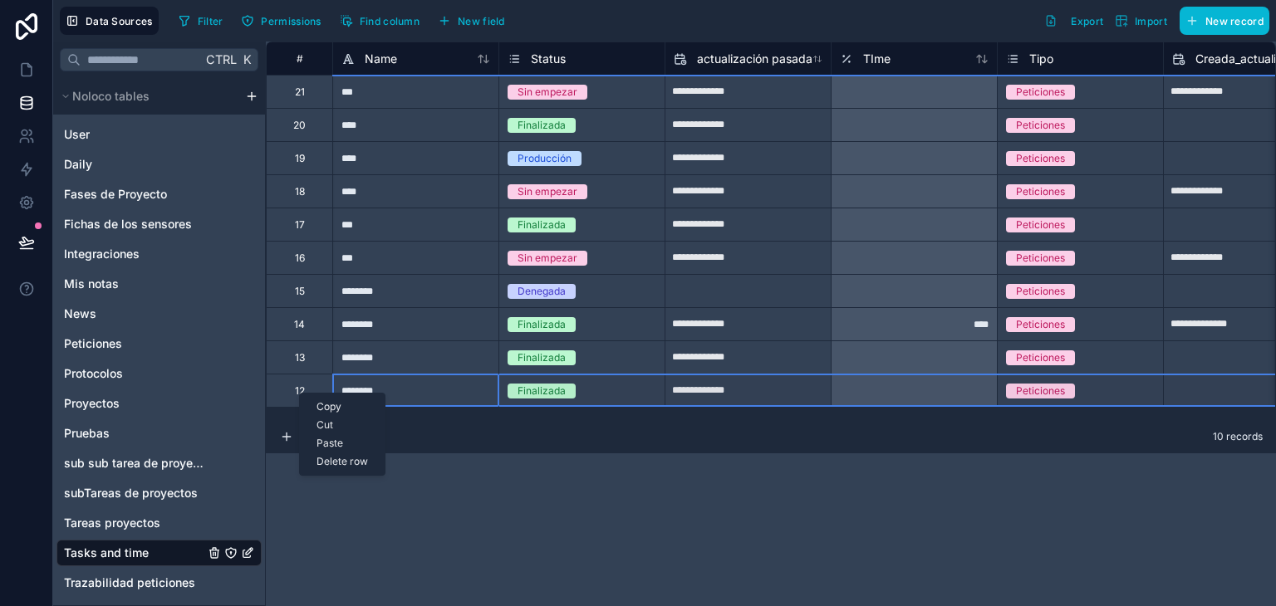
drag, startPoint x: 299, startPoint y: 393, endPoint x: 360, endPoint y: 466, distance: 95.0
click at [360, 466] on div "Delete row" at bounding box center [342, 462] width 85 height 18
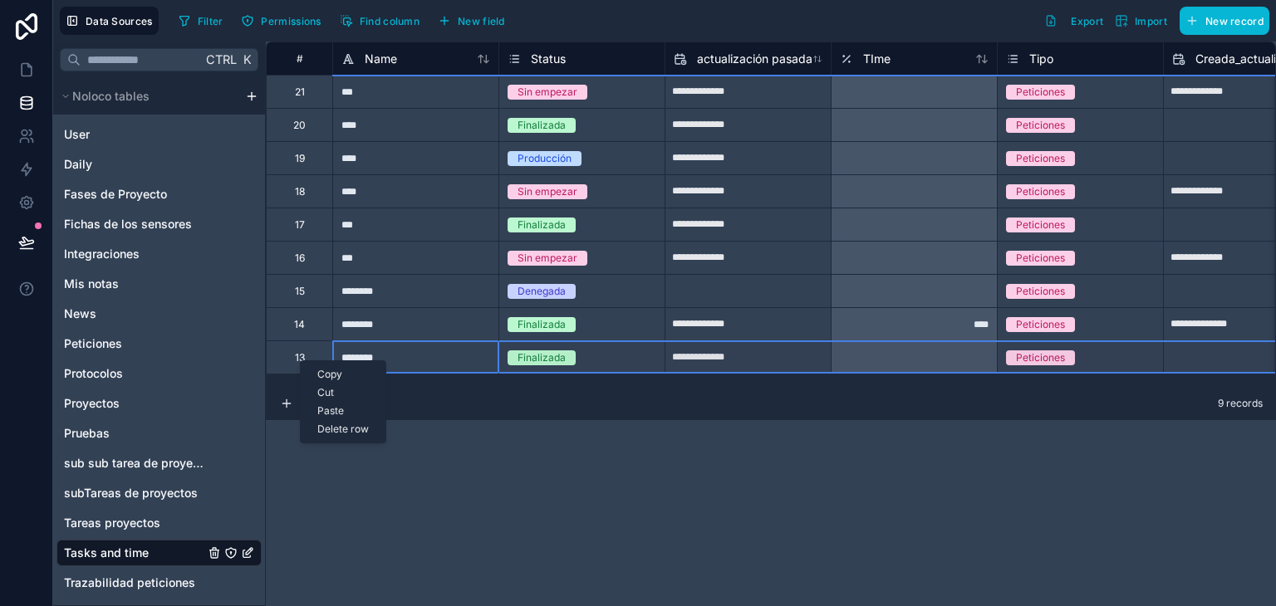
drag, startPoint x: 300, startPoint y: 361, endPoint x: 343, endPoint y: 430, distance: 81.4
click at [343, 430] on div "Delete row" at bounding box center [343, 429] width 85 height 18
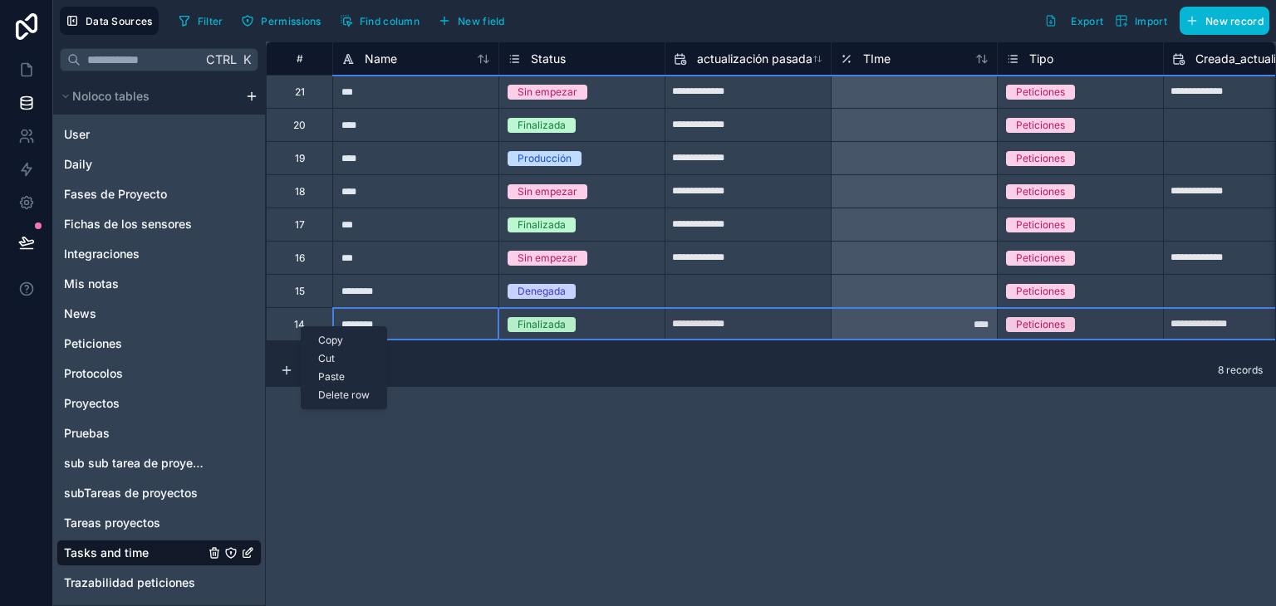
click at [331, 393] on div "Delete row" at bounding box center [344, 395] width 85 height 18
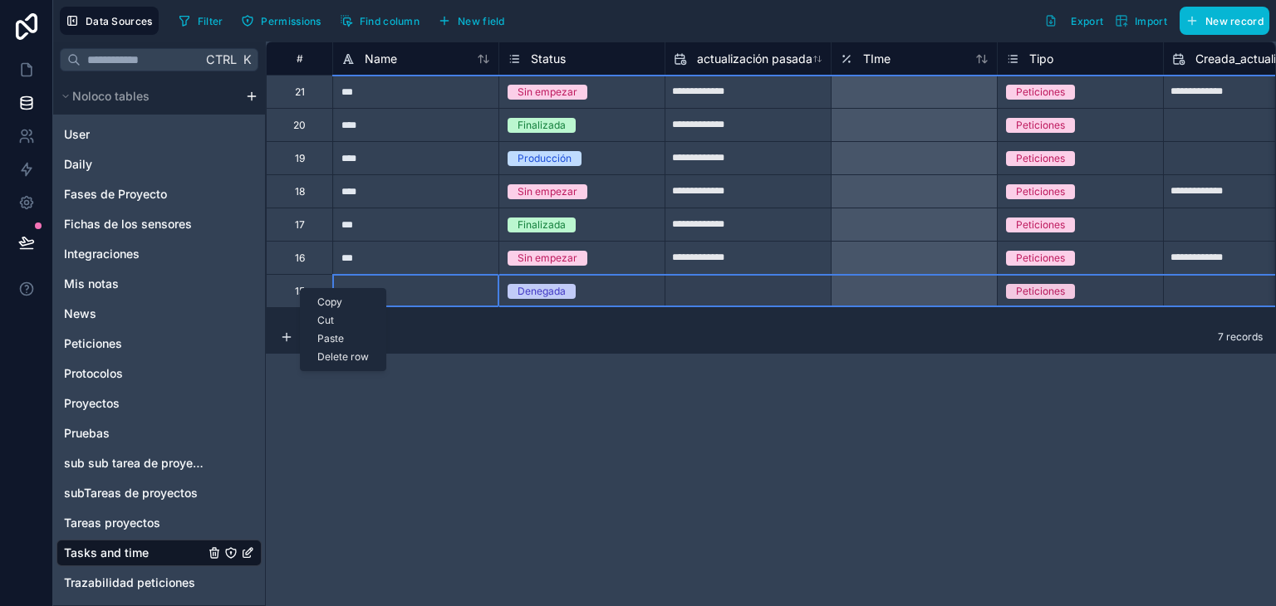
drag, startPoint x: 300, startPoint y: 288, endPoint x: 732, endPoint y: 420, distance: 451.5
click at [732, 420] on div "**********" at bounding box center [771, 324] width 1010 height 565
click at [360, 367] on div "Delete row" at bounding box center [354, 362] width 85 height 18
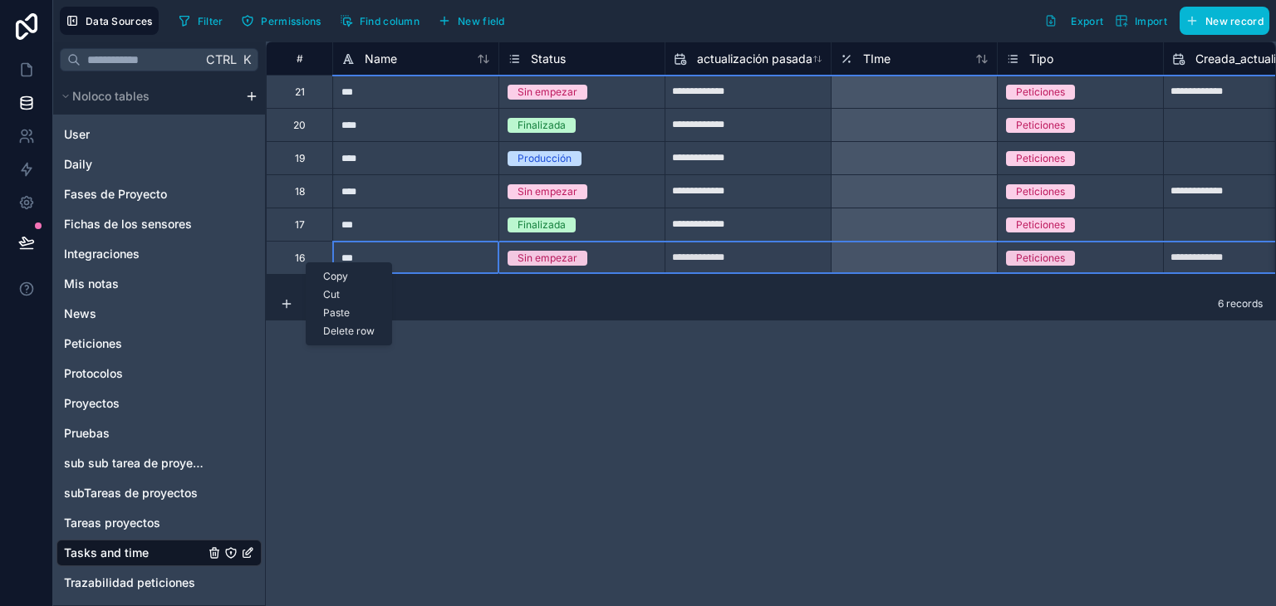
click at [366, 330] on div "Delete row" at bounding box center [349, 331] width 85 height 18
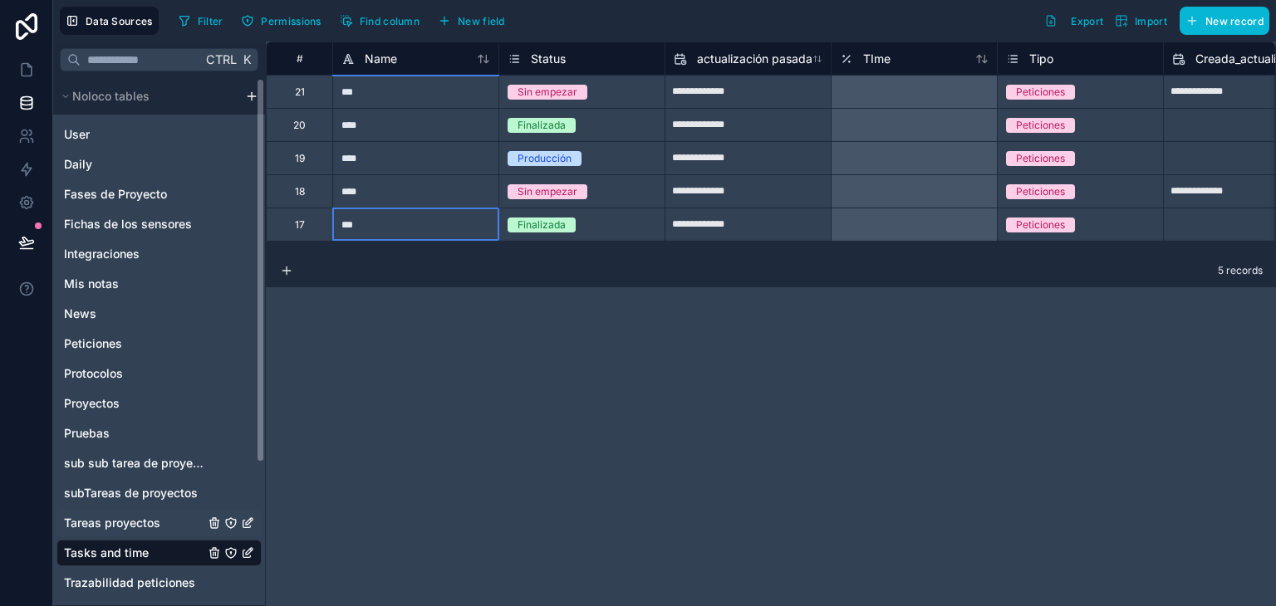
click at [143, 515] on span "Tareas proyectos" at bounding box center [112, 523] width 96 height 17
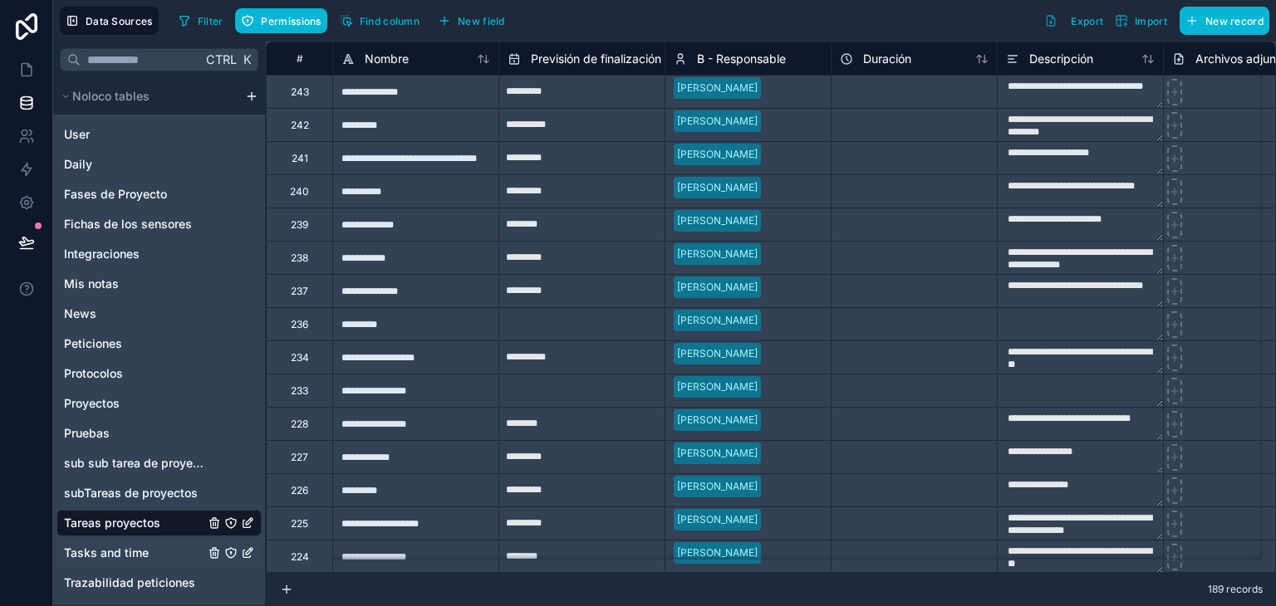
click at [150, 555] on div "Tasks and time" at bounding box center [158, 553] width 205 height 27
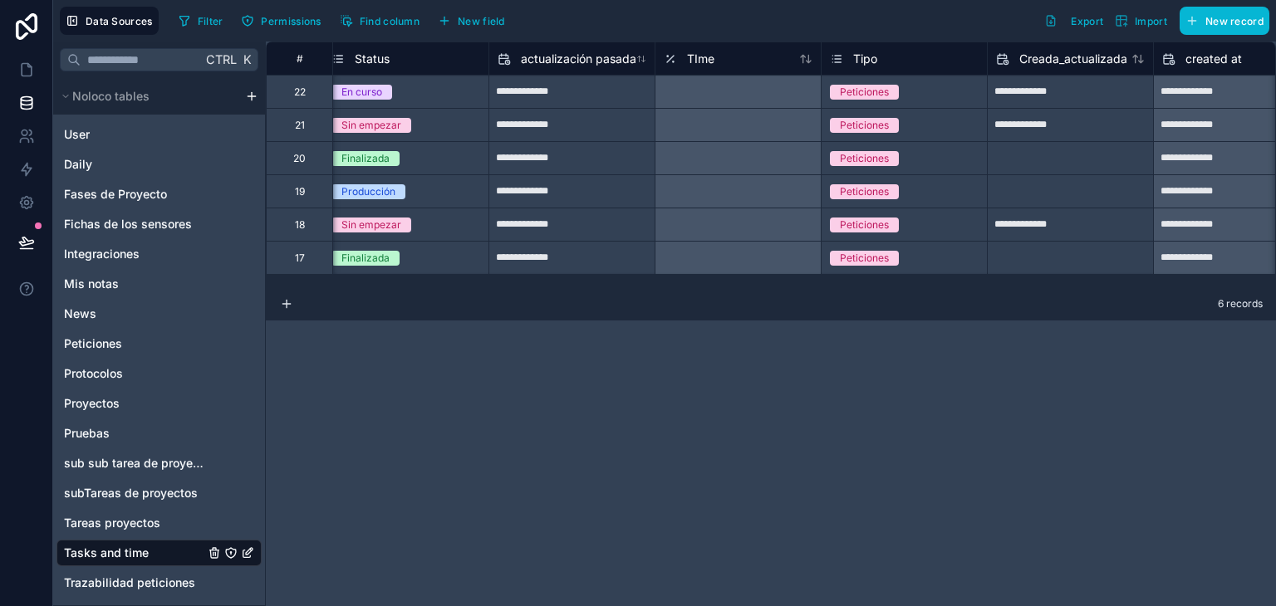
scroll to position [0, 179]
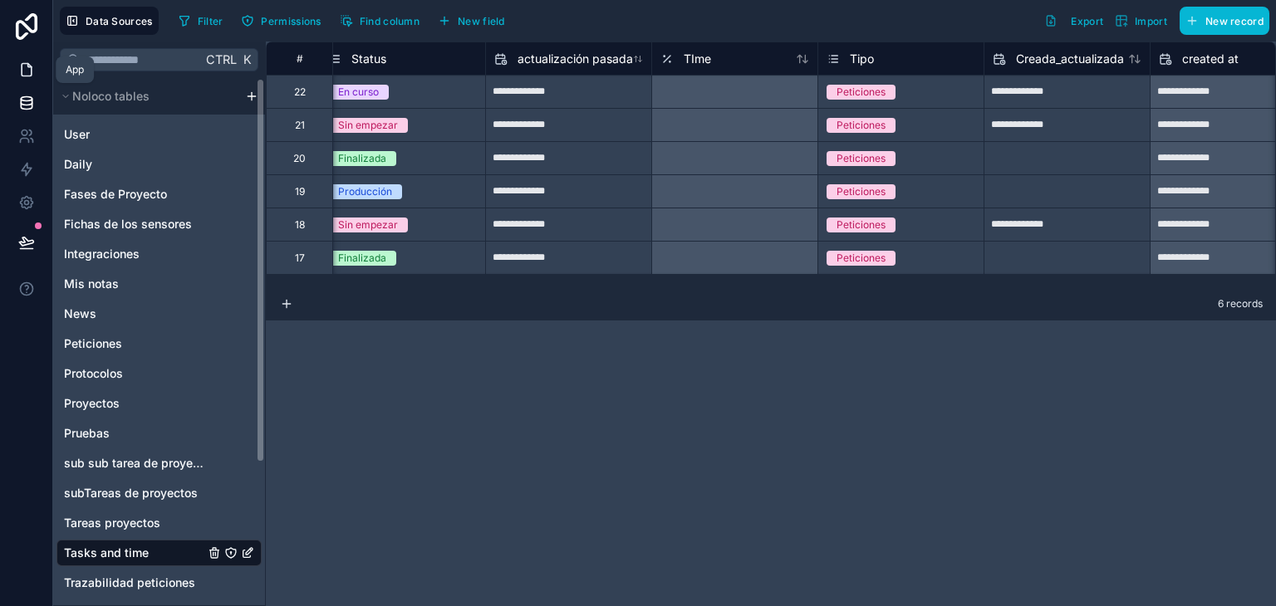
click at [15, 71] on link at bounding box center [26, 69] width 52 height 33
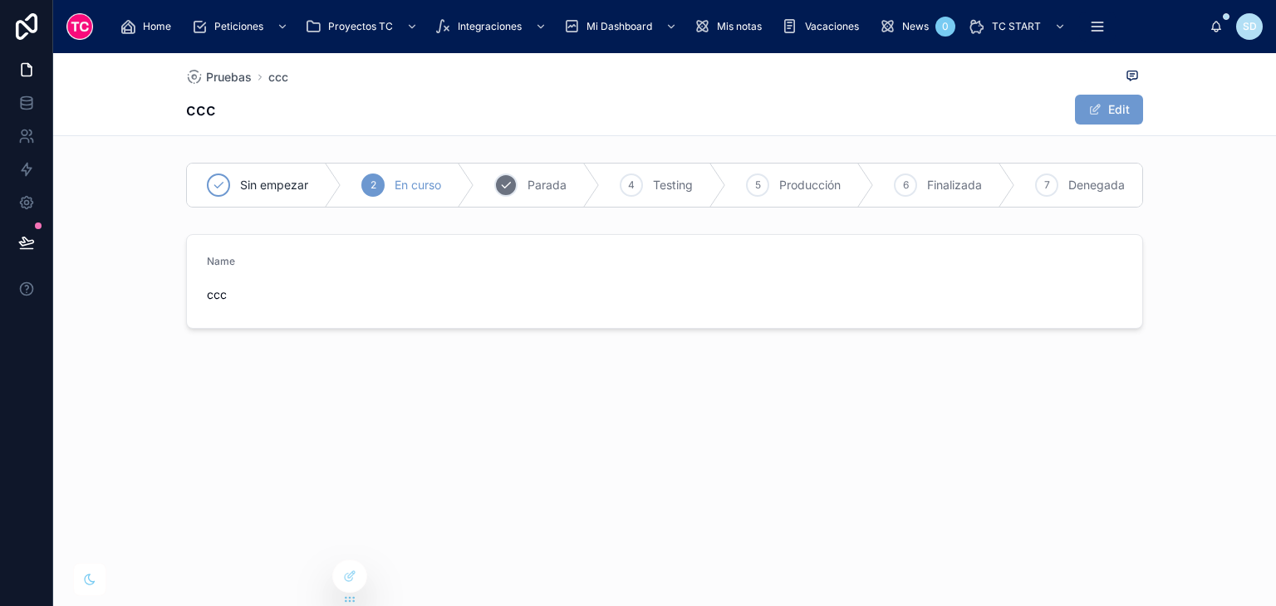
click at [538, 179] on span "Parada" at bounding box center [547, 185] width 39 height 17
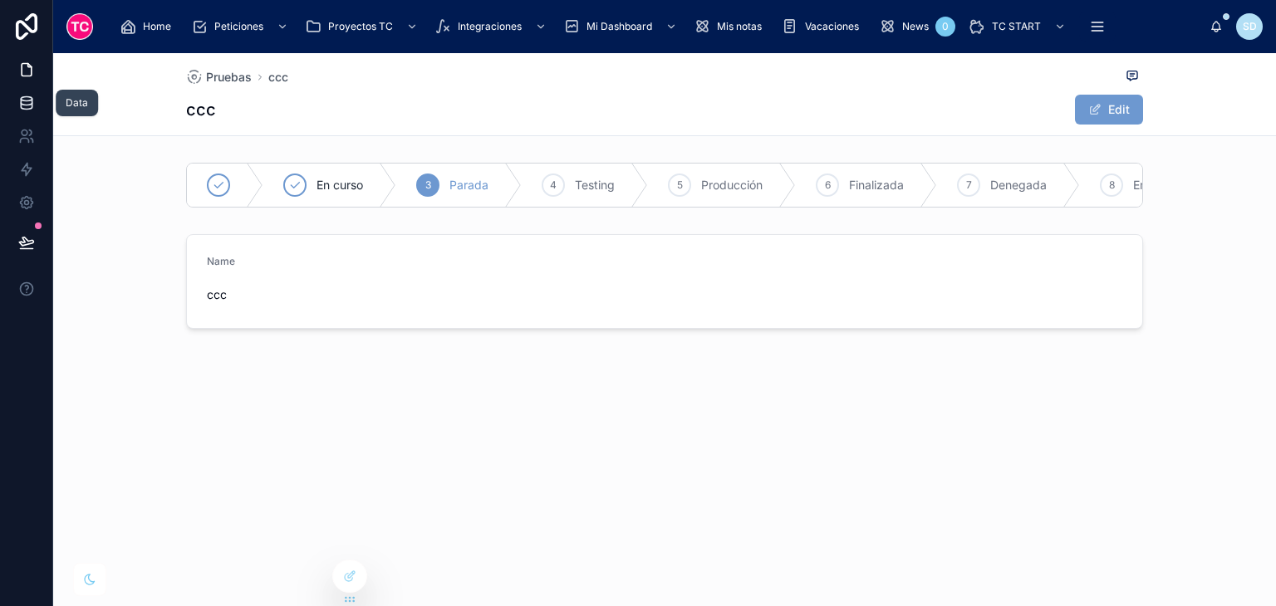
click at [10, 101] on link at bounding box center [26, 102] width 52 height 33
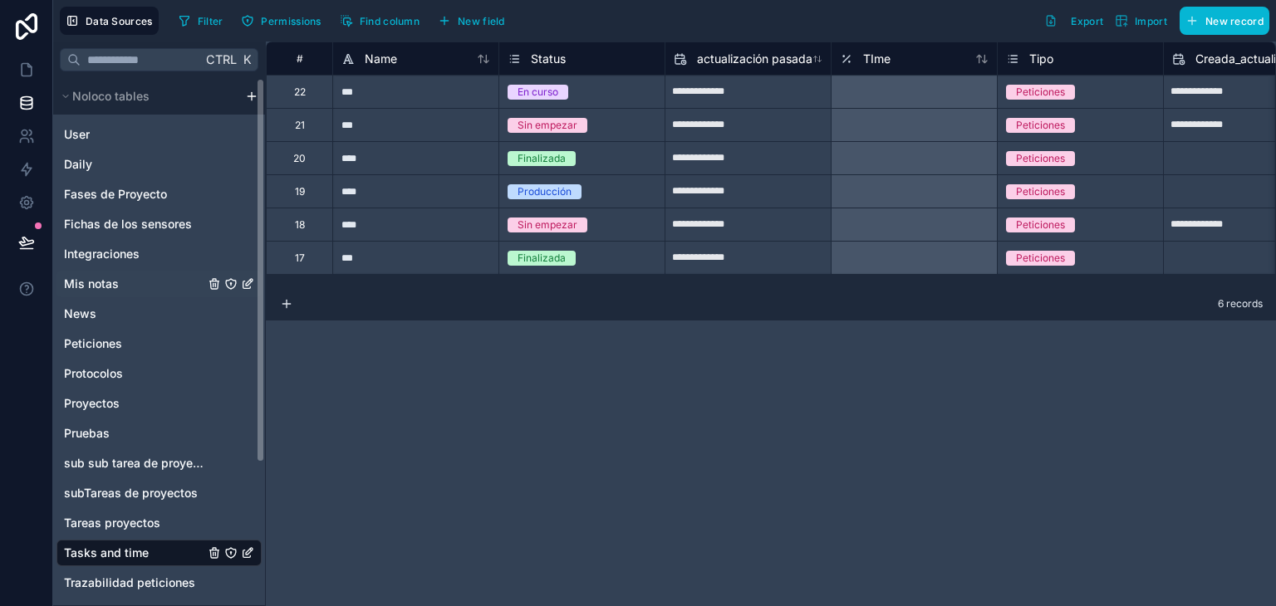
click at [82, 296] on div "Mis notas" at bounding box center [158, 284] width 205 height 27
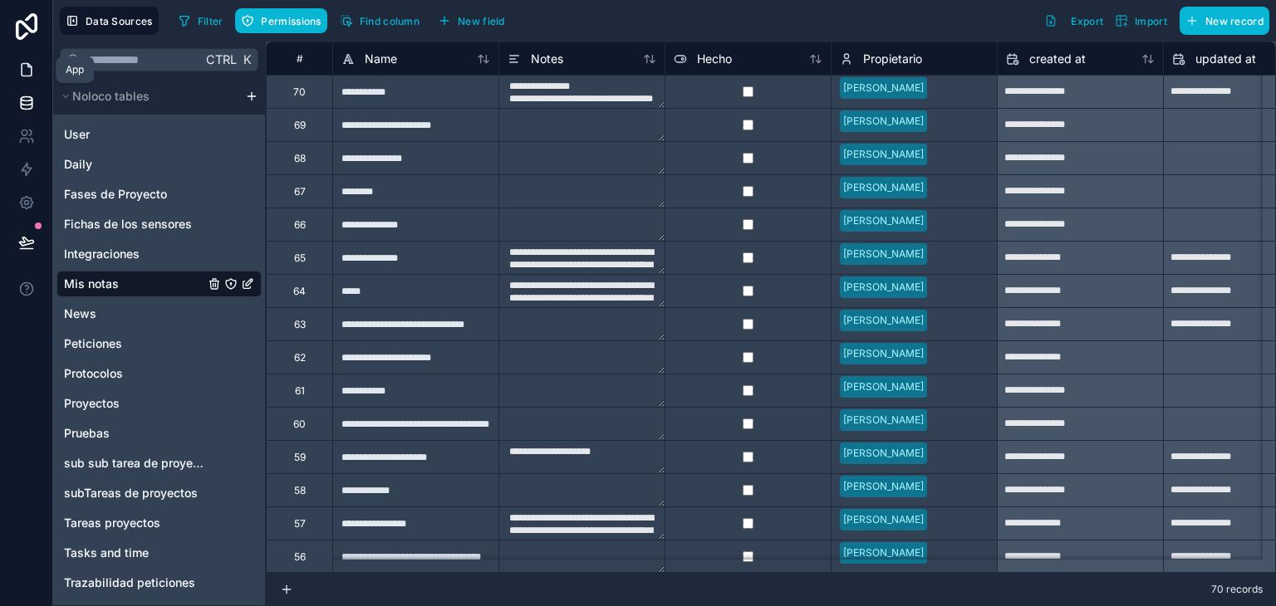
click at [25, 64] on icon at bounding box center [27, 70] width 10 height 12
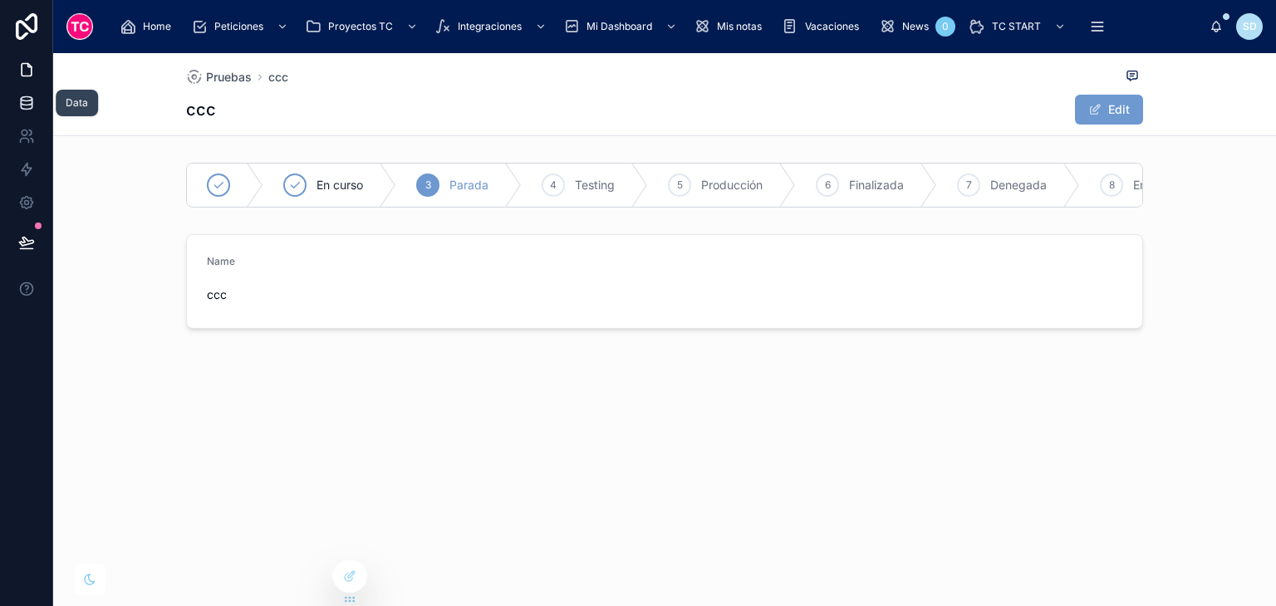
click at [37, 102] on link at bounding box center [26, 102] width 52 height 33
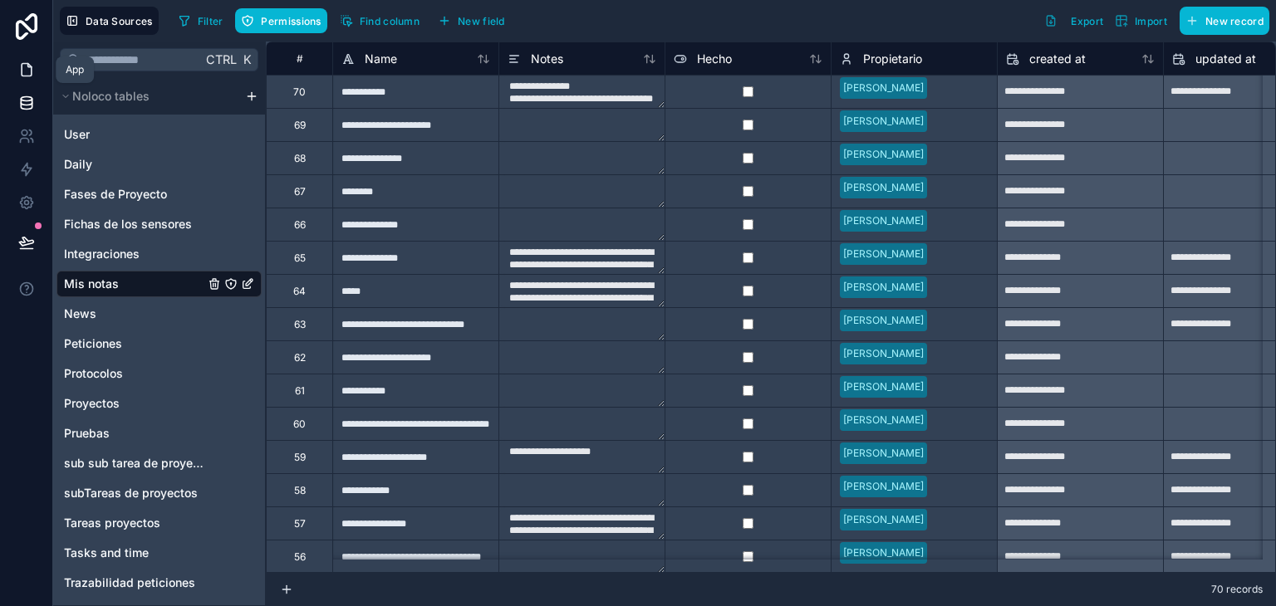
click at [28, 82] on link at bounding box center [26, 69] width 52 height 33
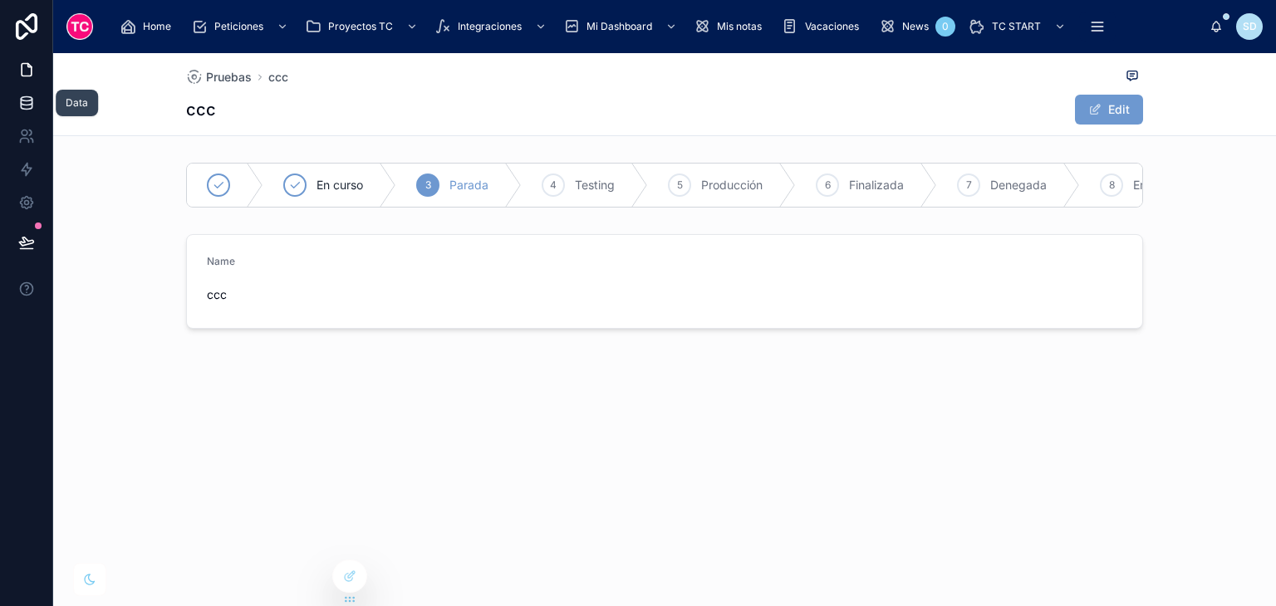
click at [12, 114] on link at bounding box center [26, 102] width 52 height 33
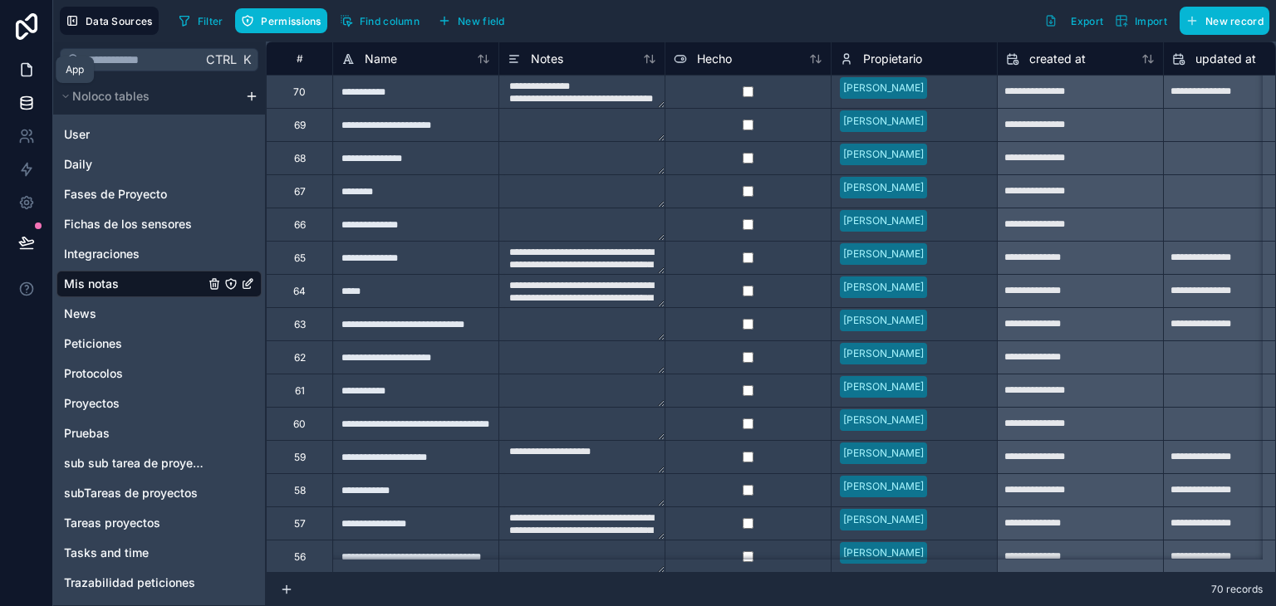
click at [15, 77] on link at bounding box center [26, 69] width 52 height 33
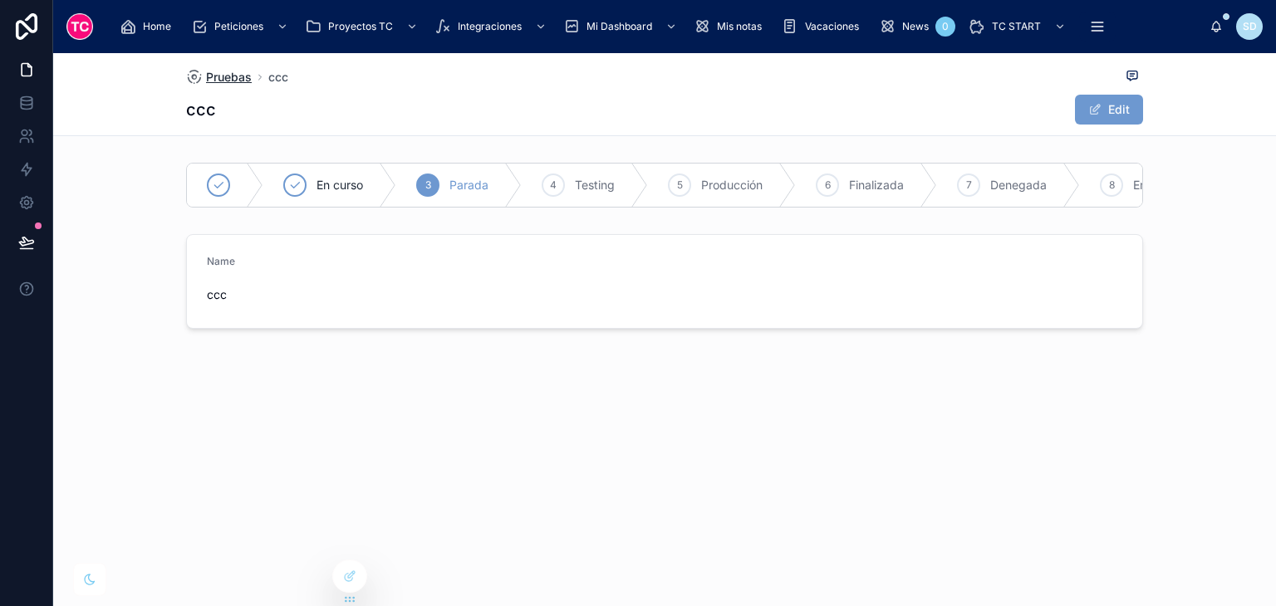
click at [240, 84] on span "Pruebas" at bounding box center [229, 77] width 46 height 17
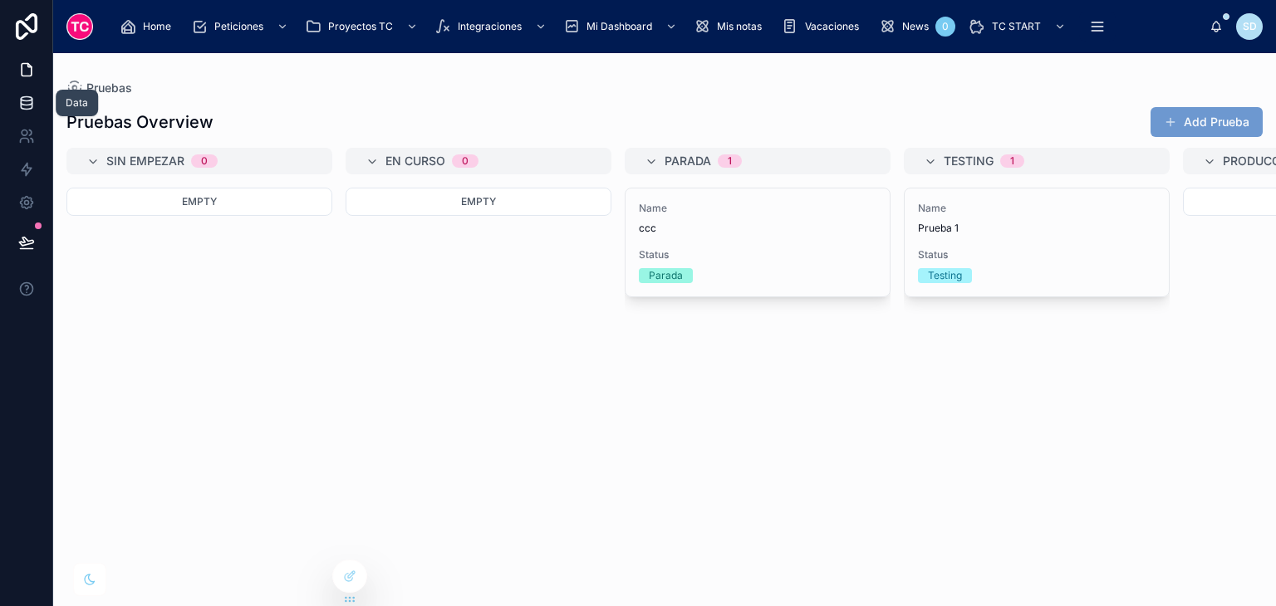
click at [13, 96] on link at bounding box center [26, 102] width 52 height 33
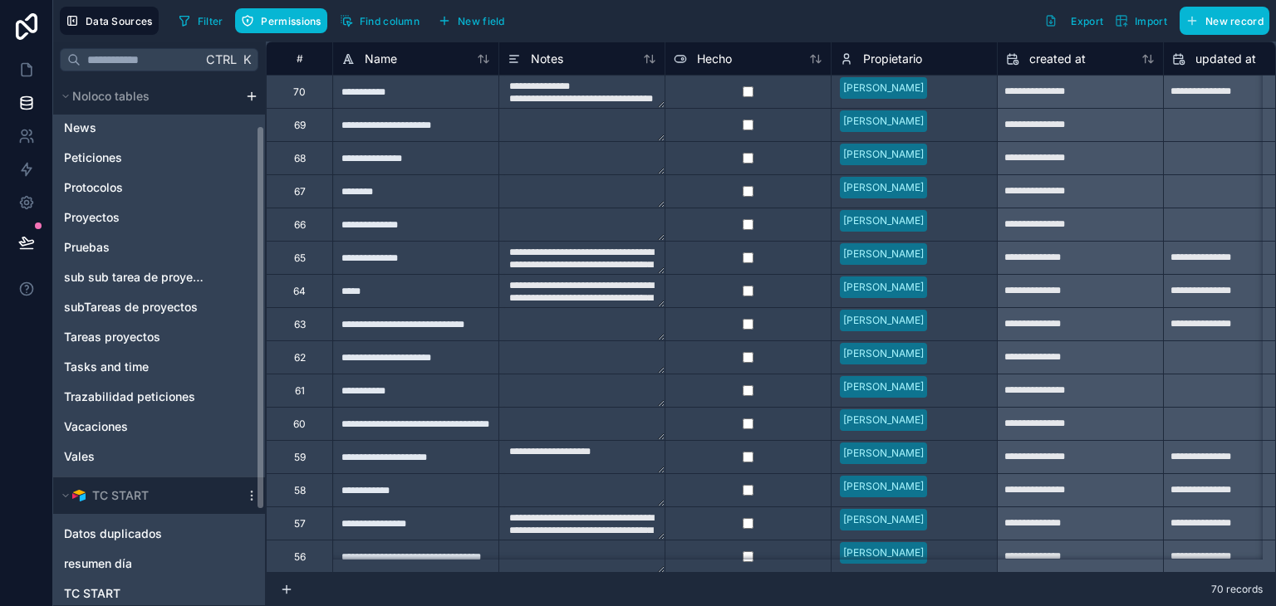
scroll to position [194, 0]
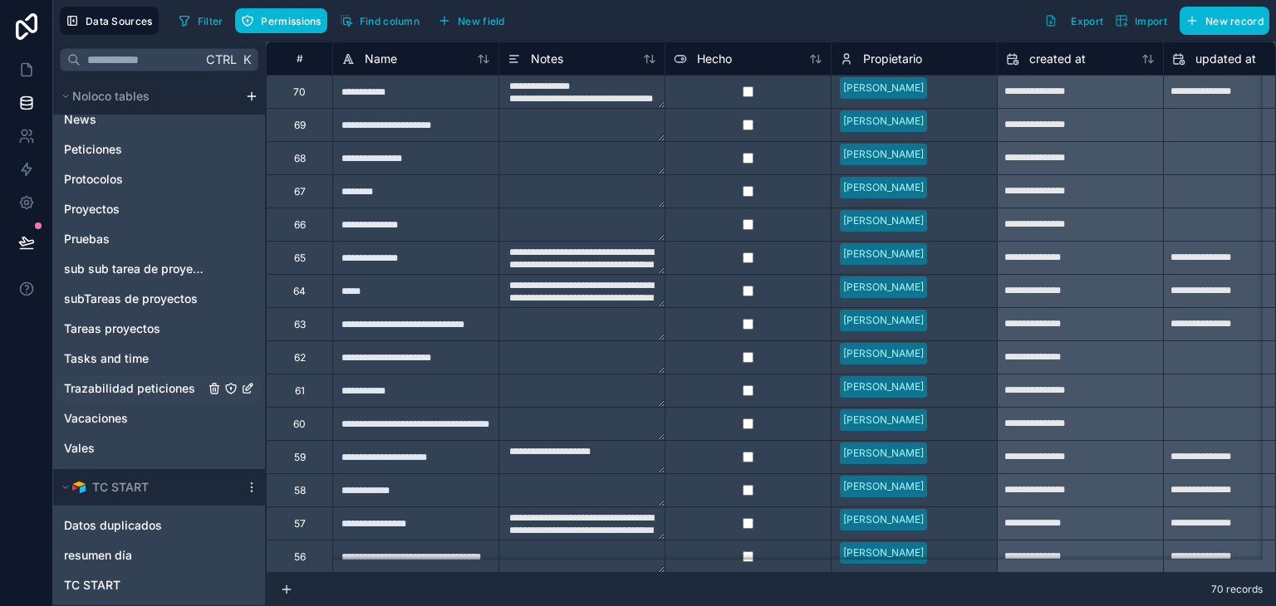
click at [121, 387] on span "Trazabilidad peticiones" at bounding box center [129, 389] width 131 height 17
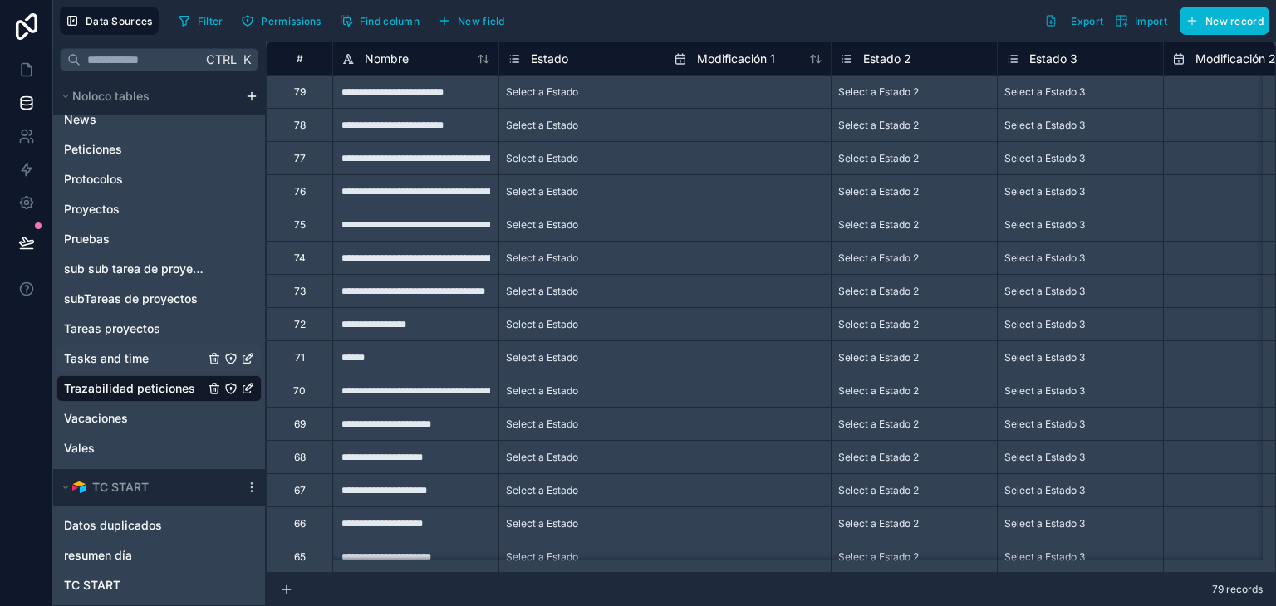
click at [120, 366] on span "Tasks and time" at bounding box center [106, 359] width 85 height 17
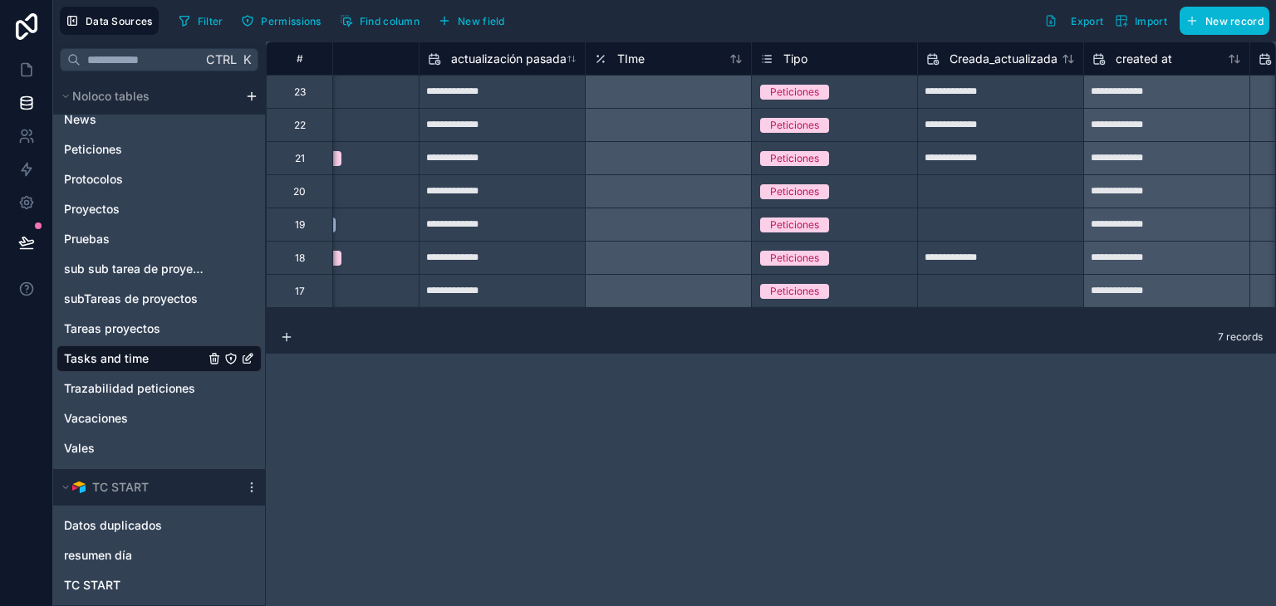
scroll to position [0, 251]
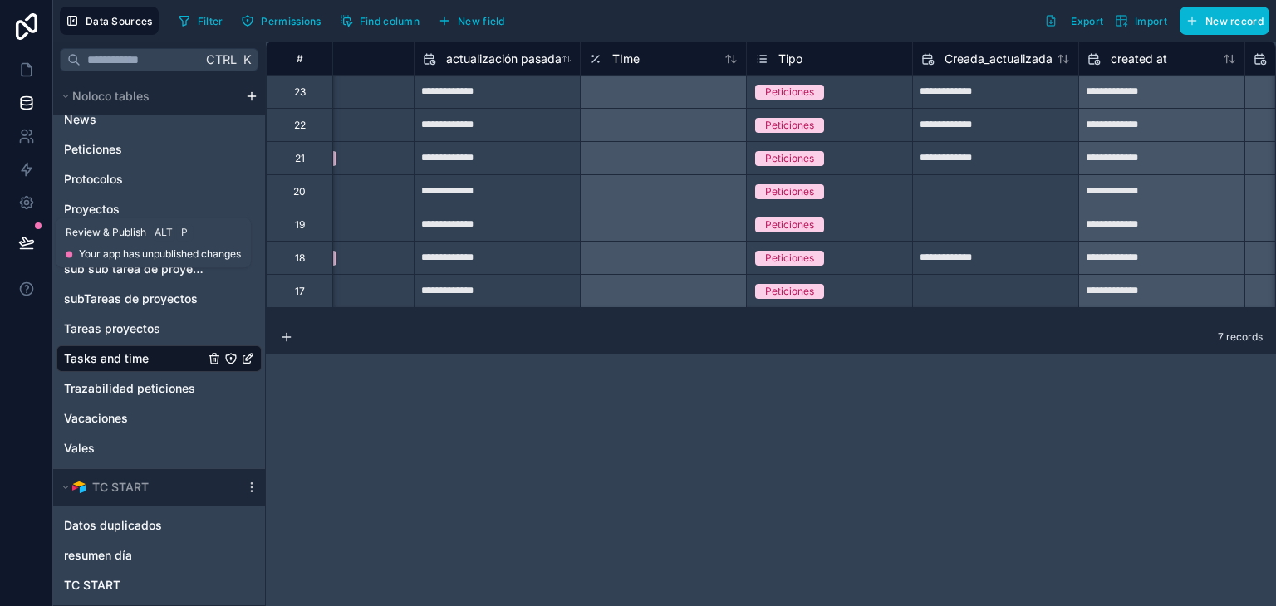
click at [30, 245] on icon at bounding box center [26, 242] width 17 height 17
click at [23, 181] on link at bounding box center [26, 169] width 52 height 33
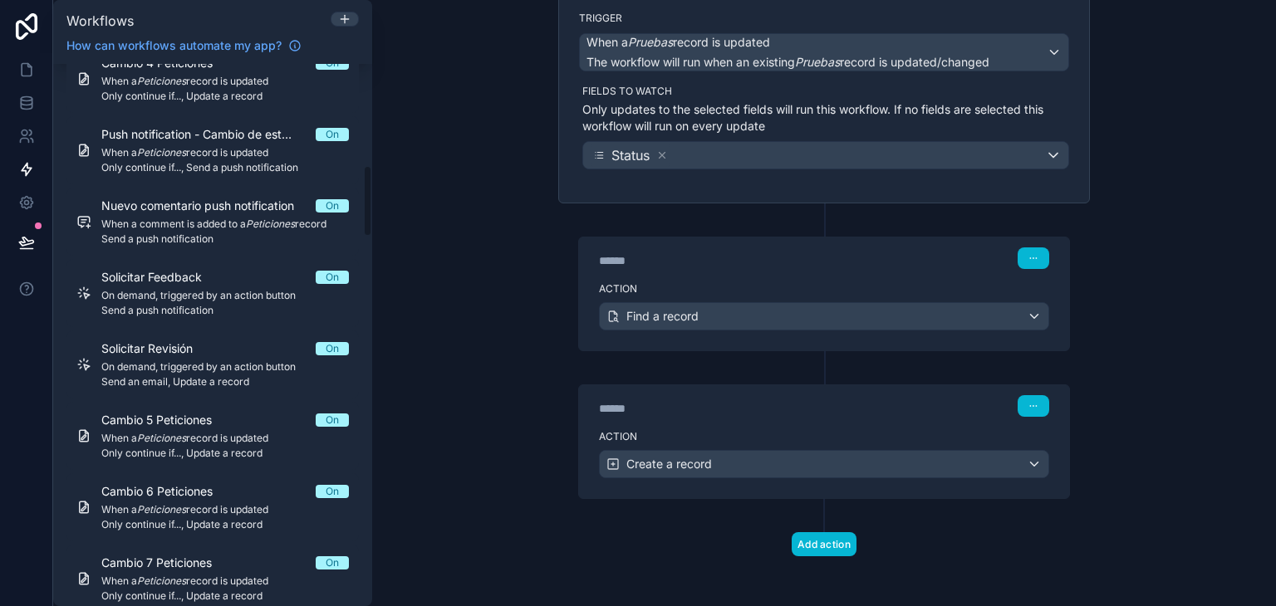
scroll to position [3552, 0]
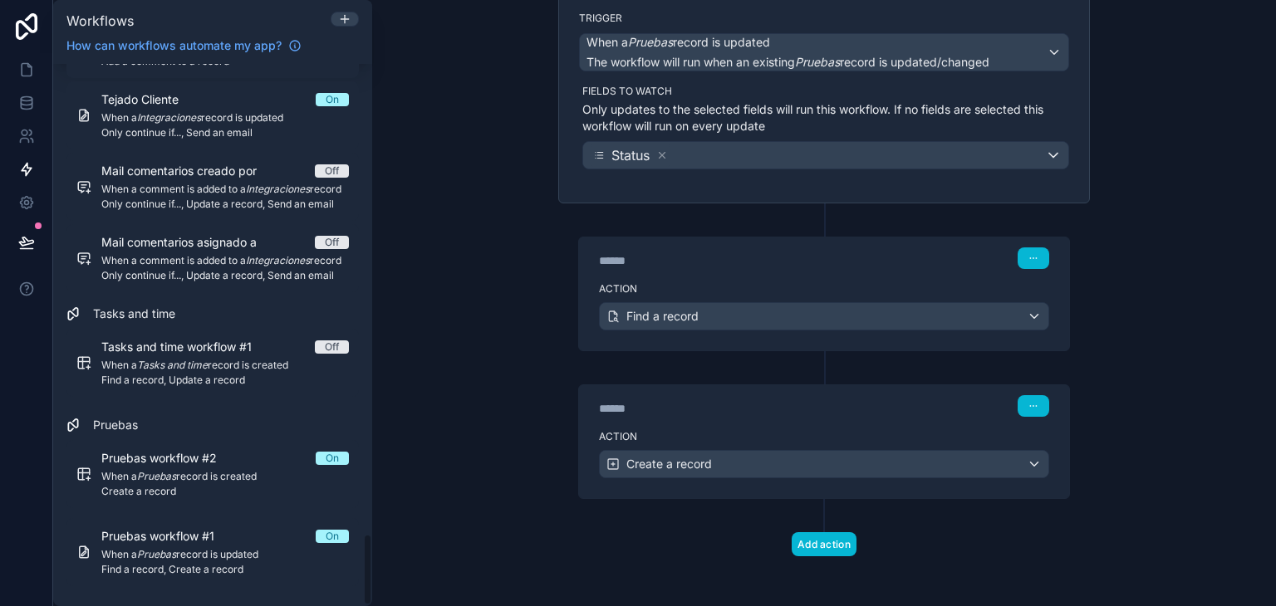
drag, startPoint x: 368, startPoint y: 124, endPoint x: 422, endPoint y: 645, distance: 523.7
click at [422, 606] on html "Workflows How can workflows automate my app? Filter by table Peticiones Comment…" at bounding box center [638, 303] width 1276 height 606
click at [859, 419] on div "****** Step 2" at bounding box center [824, 404] width 490 height 38
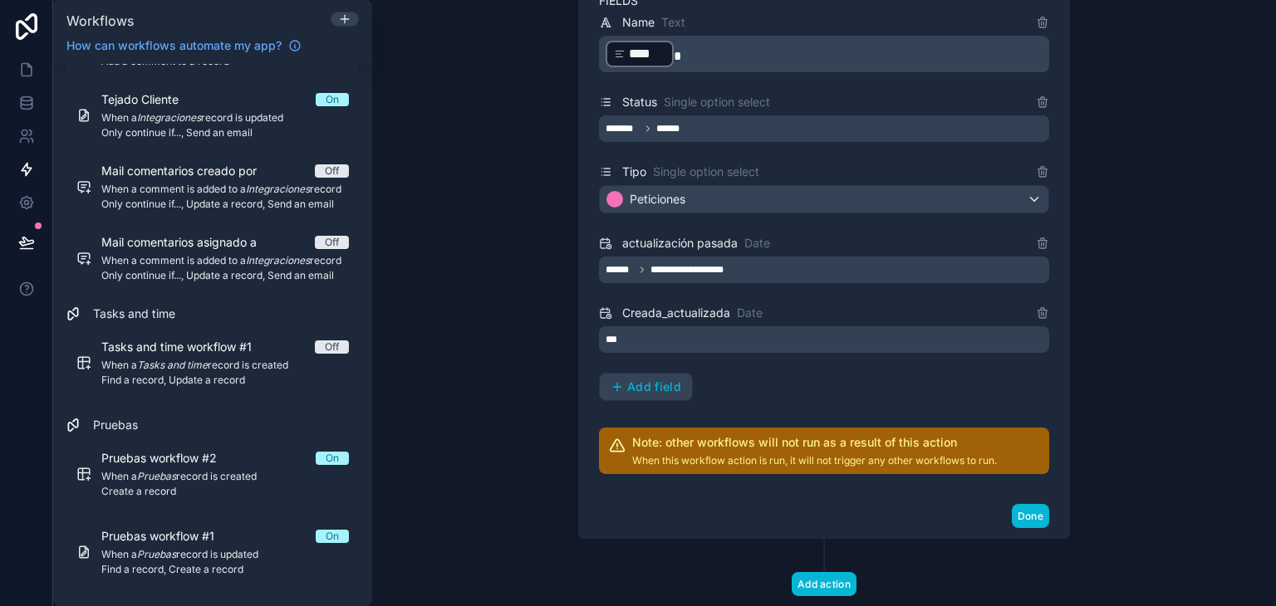
scroll to position [685, 0]
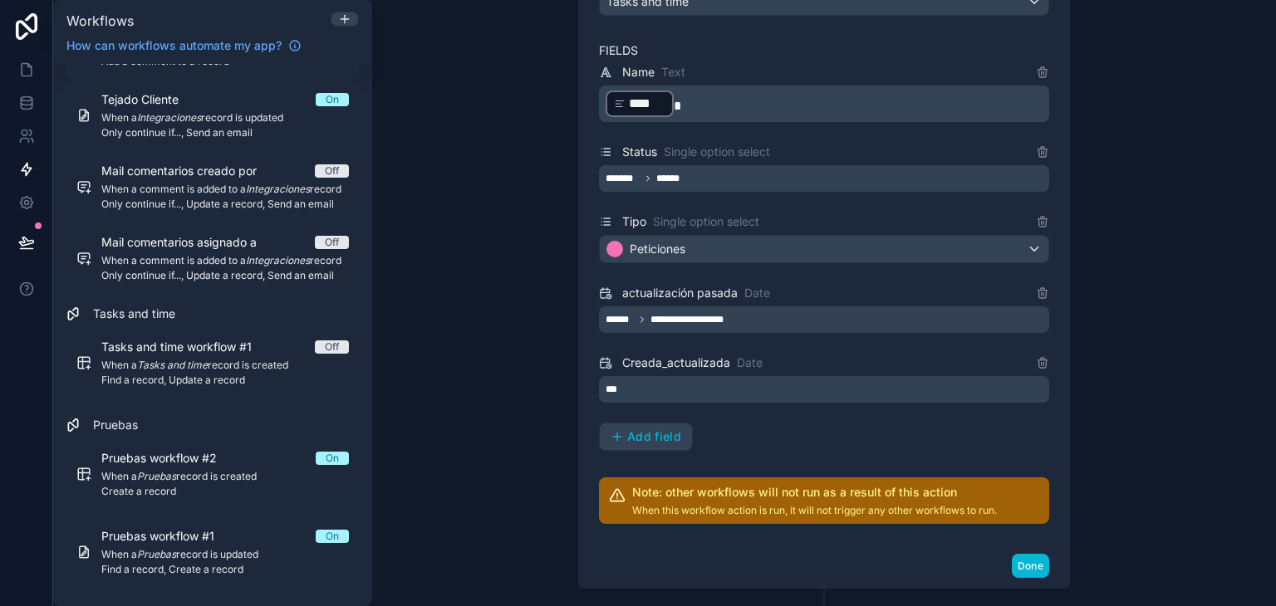
click at [729, 313] on span "**********" at bounding box center [697, 319] width 92 height 13
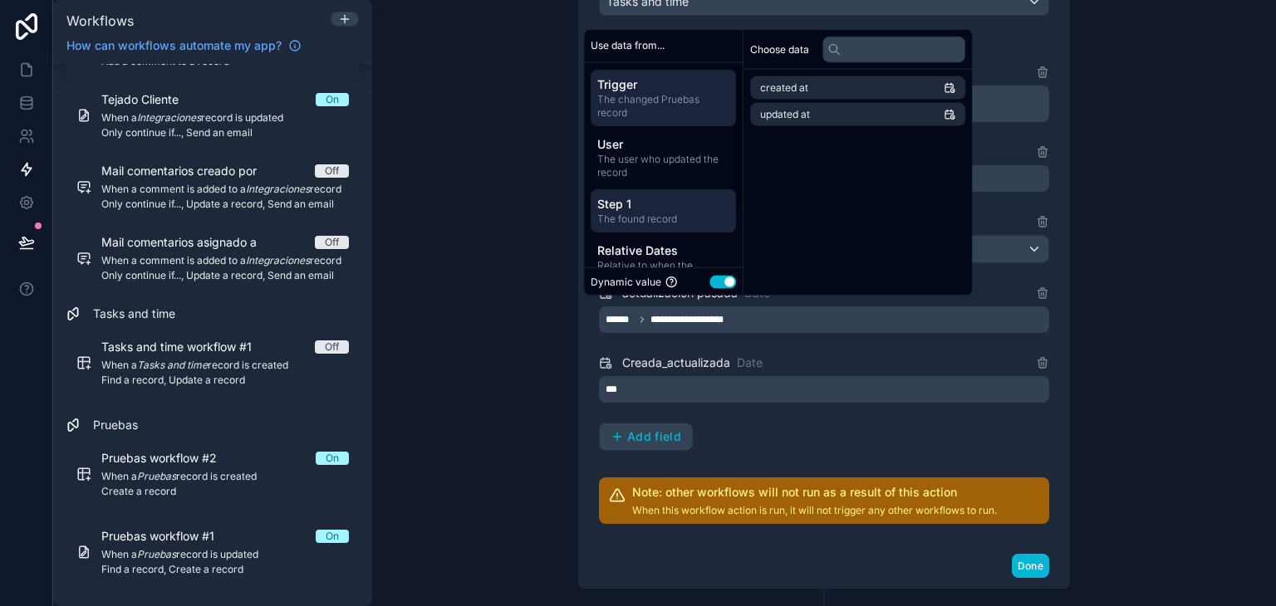
click at [675, 223] on span "The found record" at bounding box center [663, 218] width 132 height 13
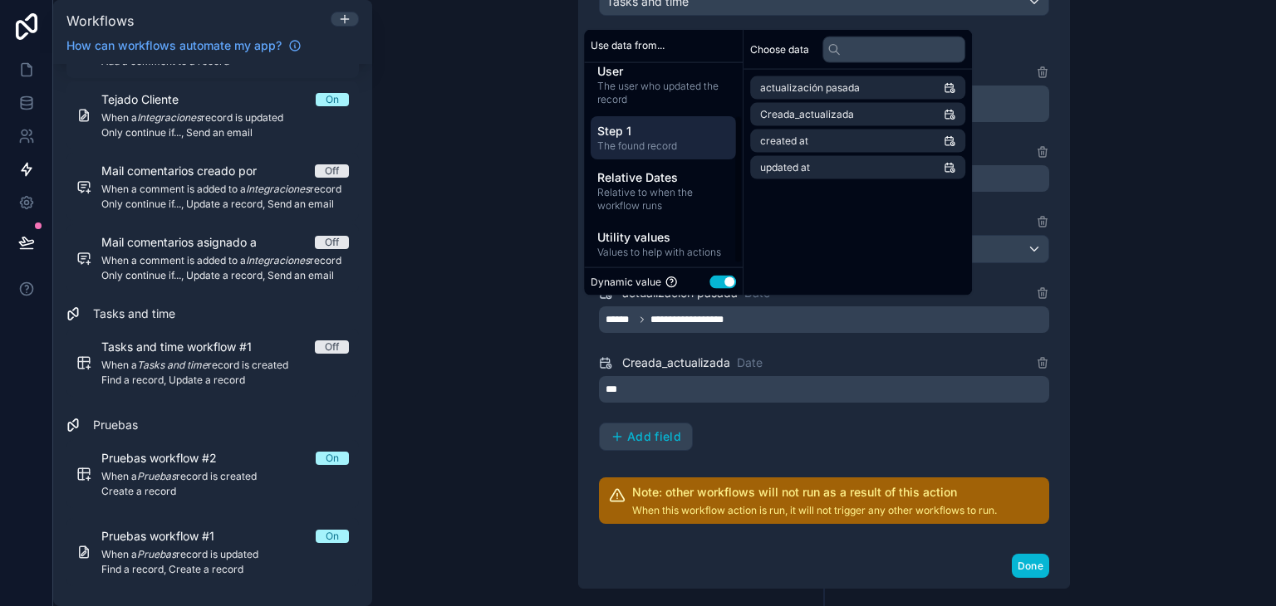
scroll to position [76, 0]
click at [675, 223] on div "Utility values Values to help with actions" at bounding box center [663, 240] width 145 height 43
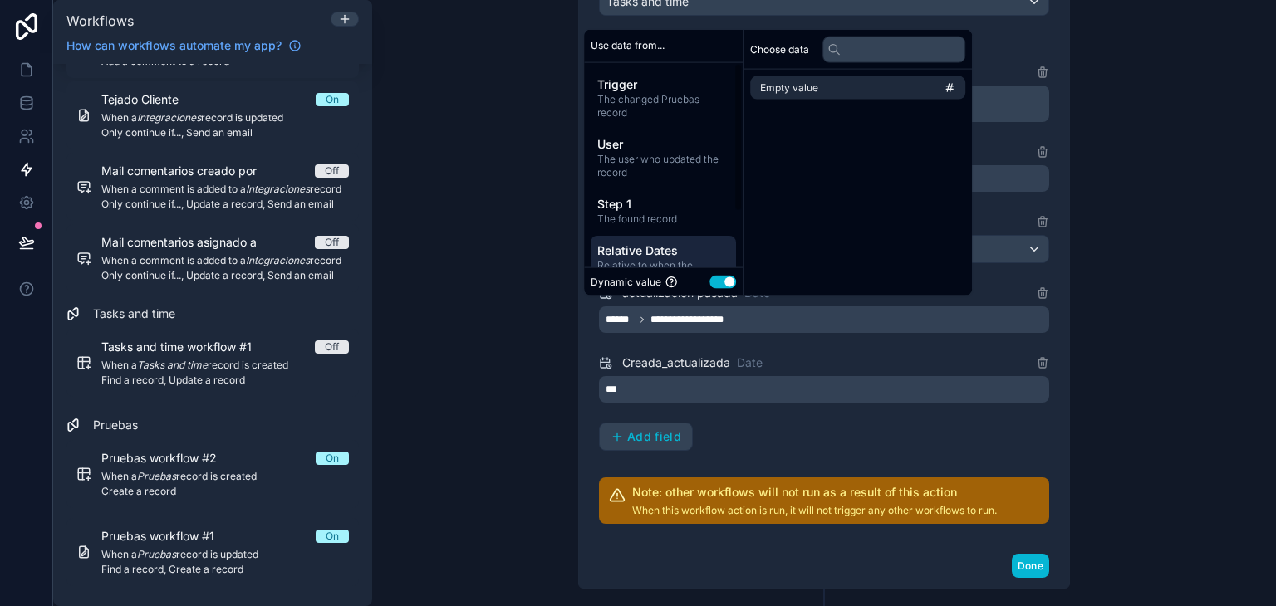
scroll to position [0, 0]
click at [1039, 293] on icon at bounding box center [1042, 294] width 7 height 7
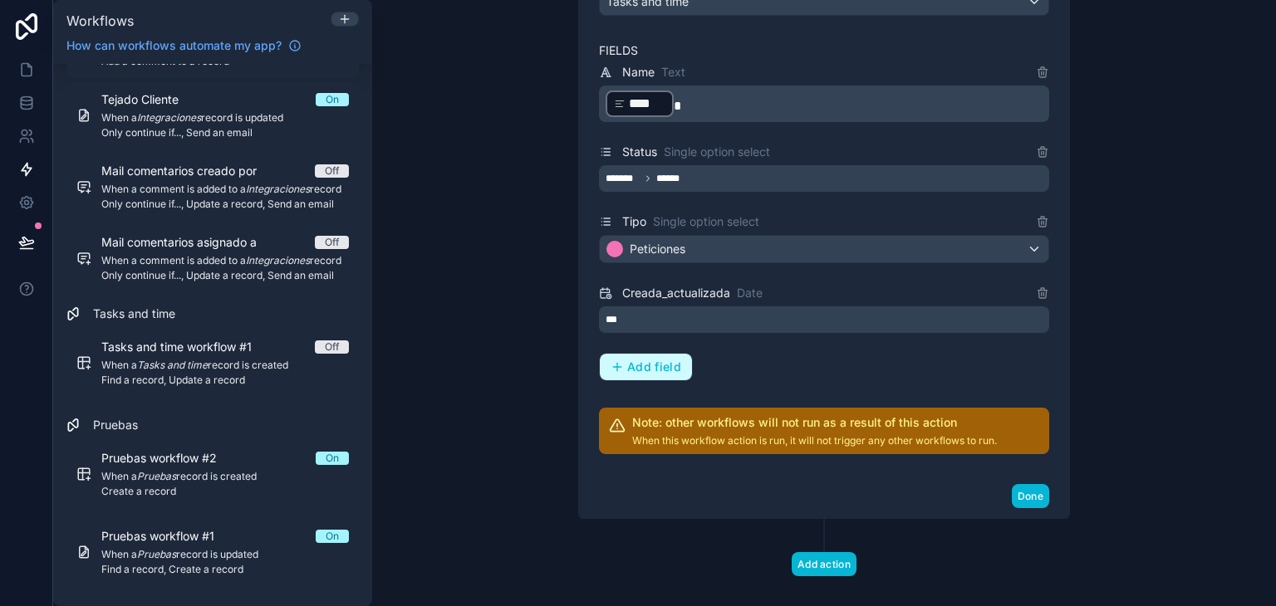
click at [651, 361] on span "Add field" at bounding box center [654, 367] width 54 height 15
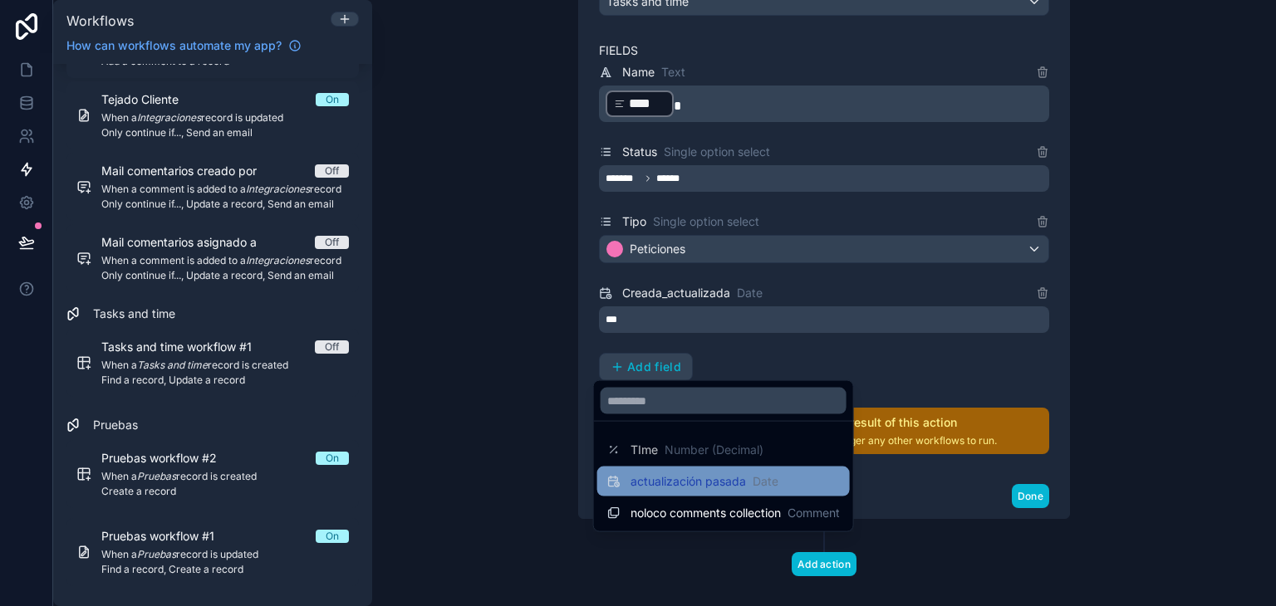
click at [680, 477] on span "actualización pasada" at bounding box center [688, 482] width 115 height 17
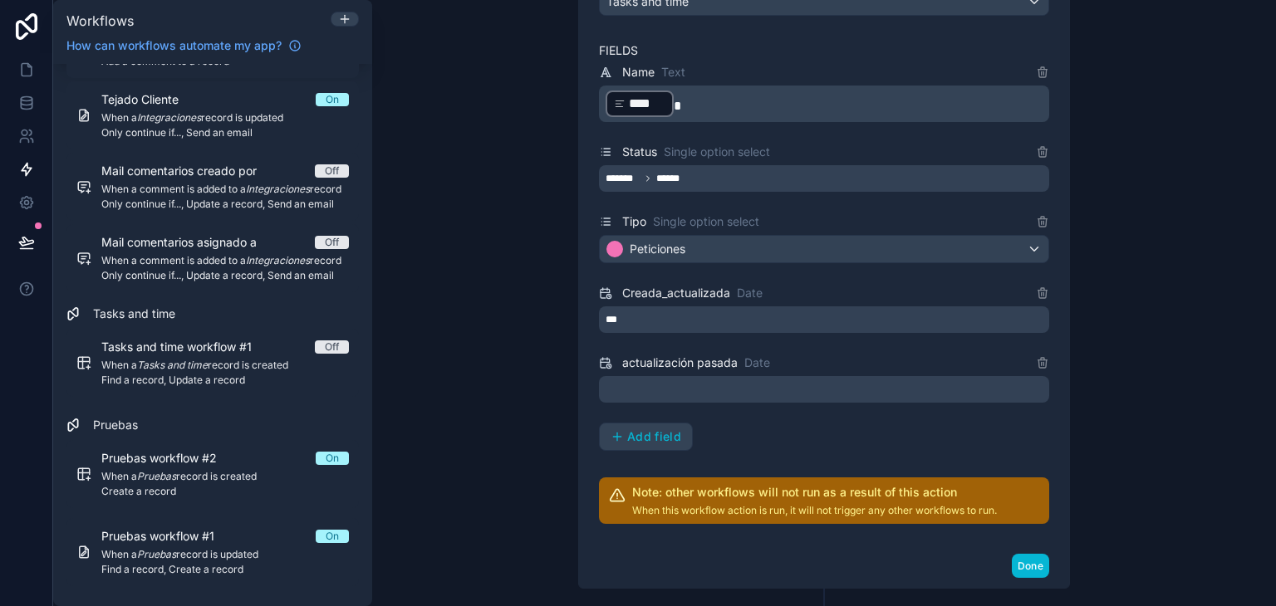
click at [665, 388] on div at bounding box center [824, 389] width 450 height 27
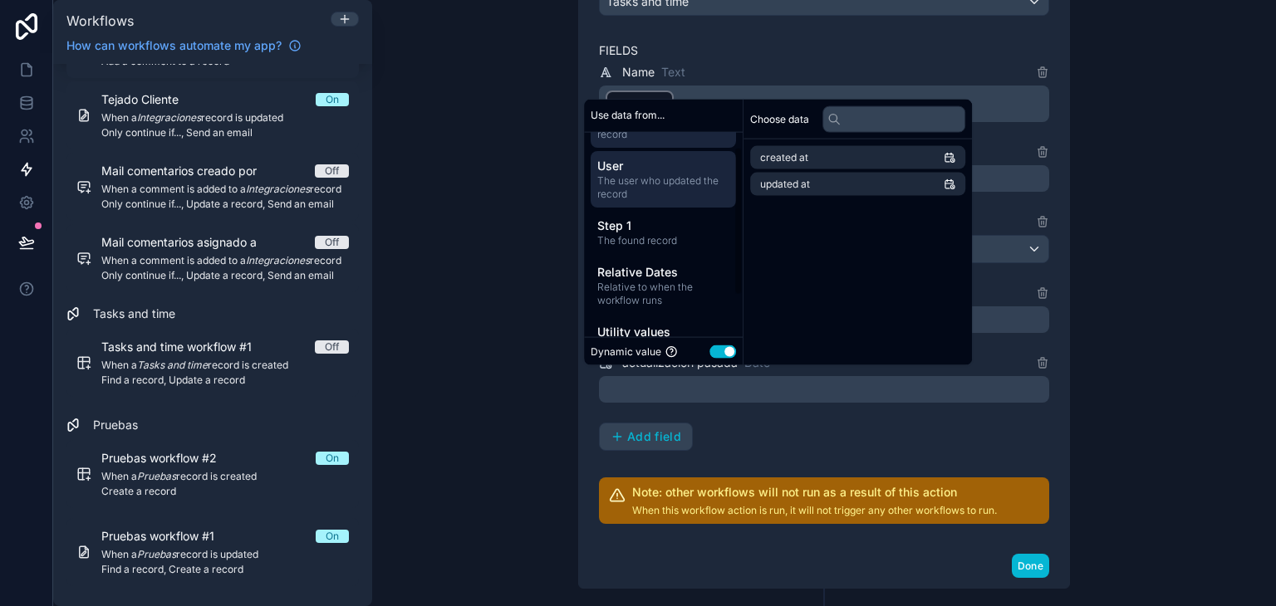
scroll to position [76, 0]
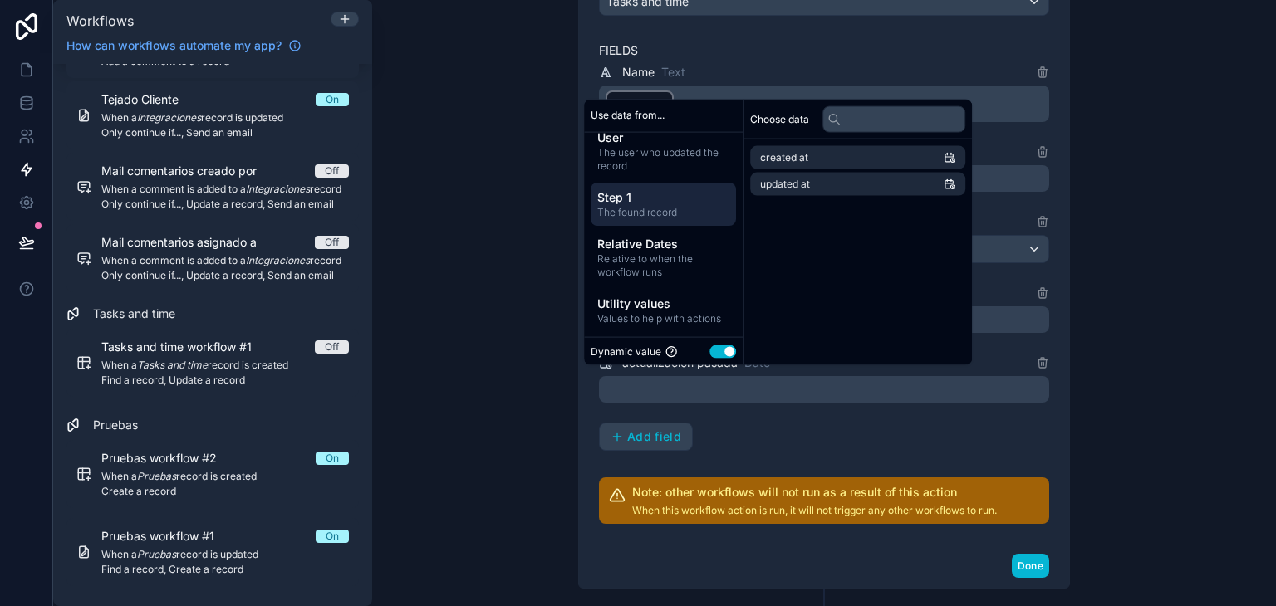
click at [652, 208] on span "The found record" at bounding box center [663, 211] width 132 height 13
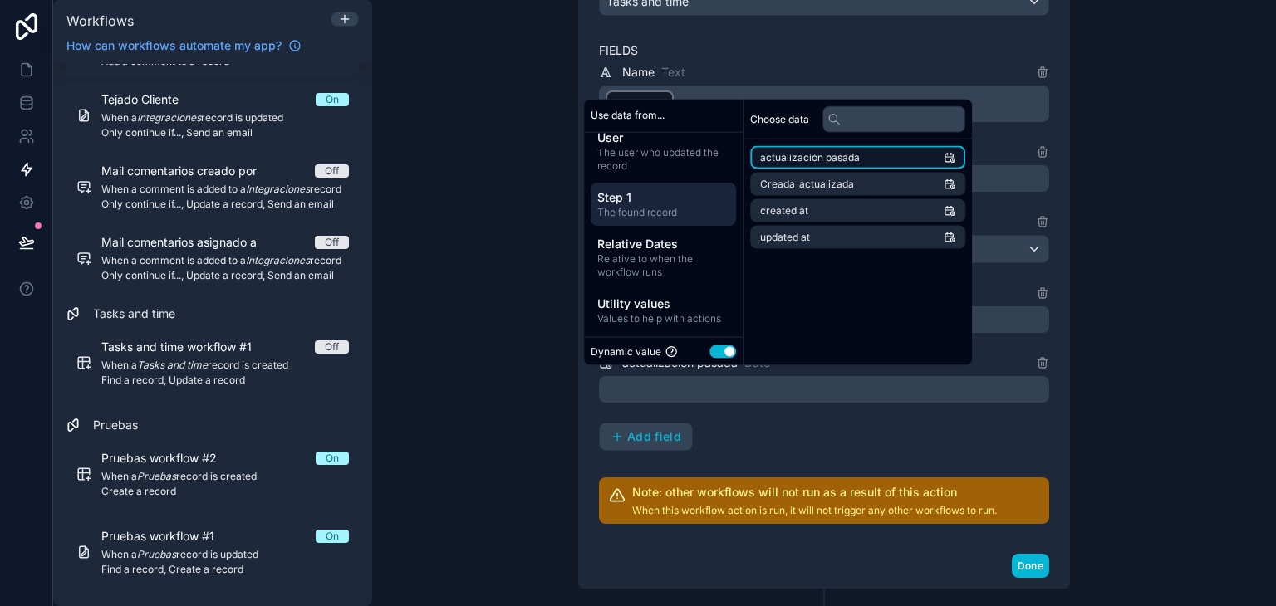
click at [872, 155] on li "actualización pasada" at bounding box center [857, 157] width 215 height 23
click at [21, 81] on link at bounding box center [26, 69] width 52 height 33
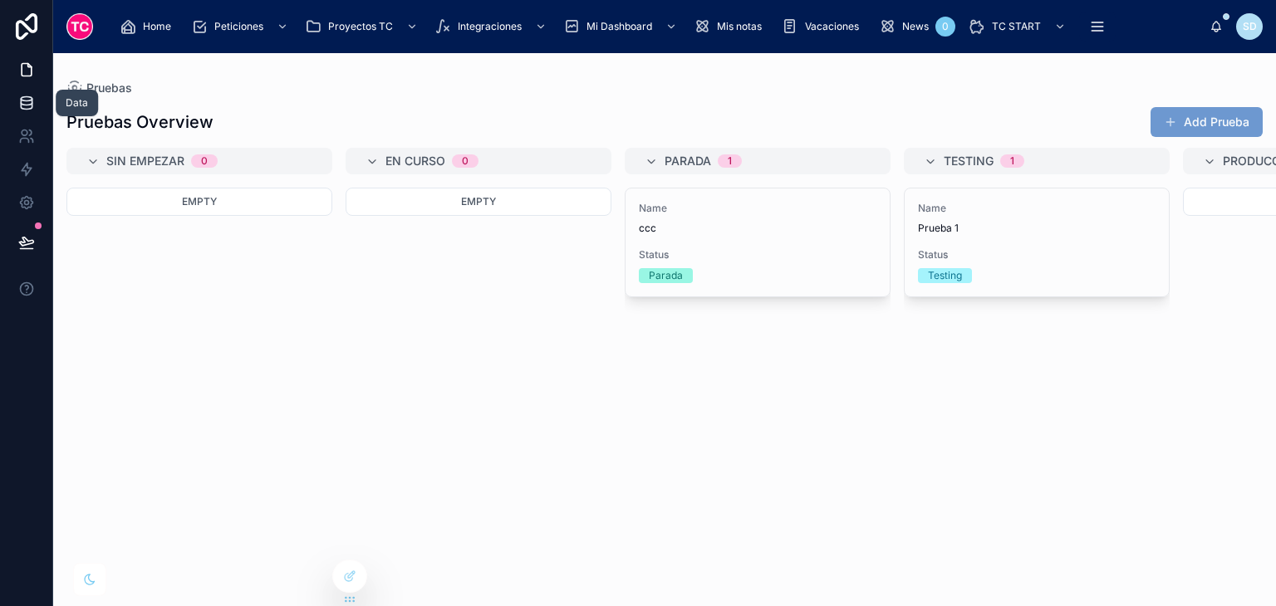
click at [37, 110] on link at bounding box center [26, 102] width 52 height 33
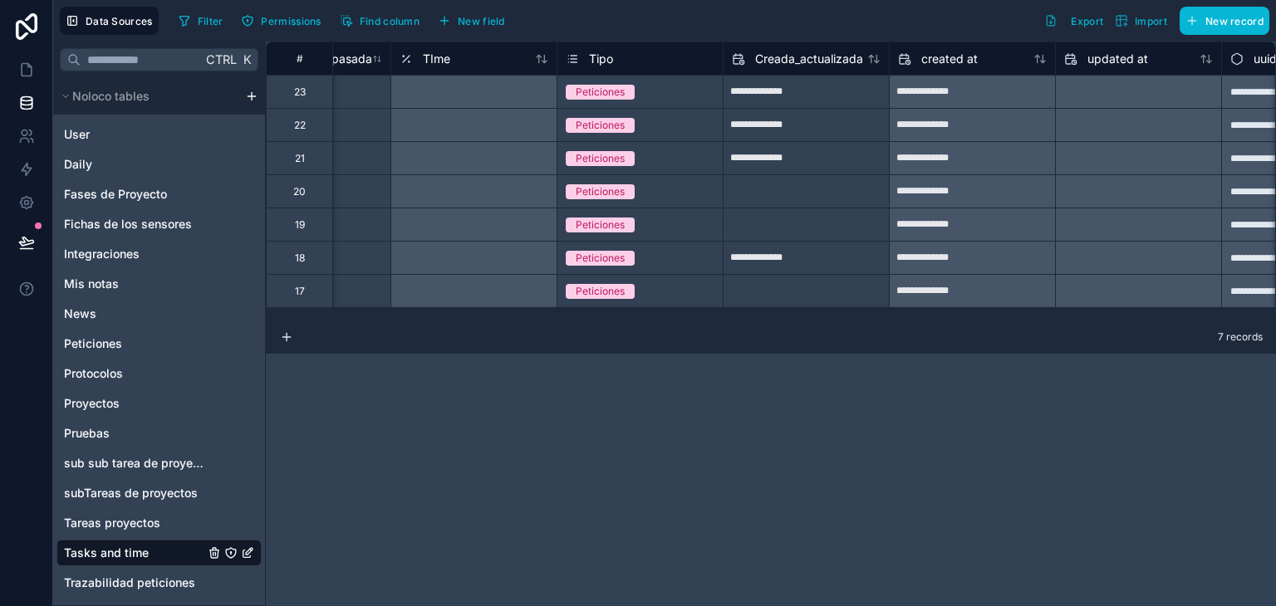
scroll to position [0, 552]
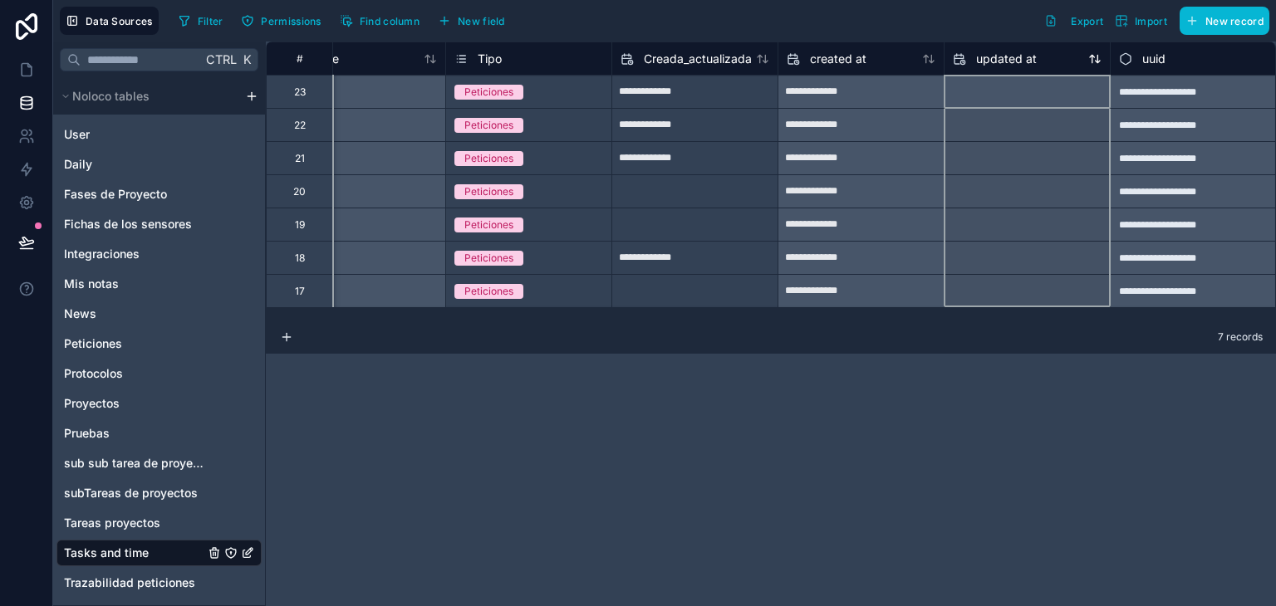
click at [1007, 62] on span "updated at" at bounding box center [1006, 59] width 61 height 17
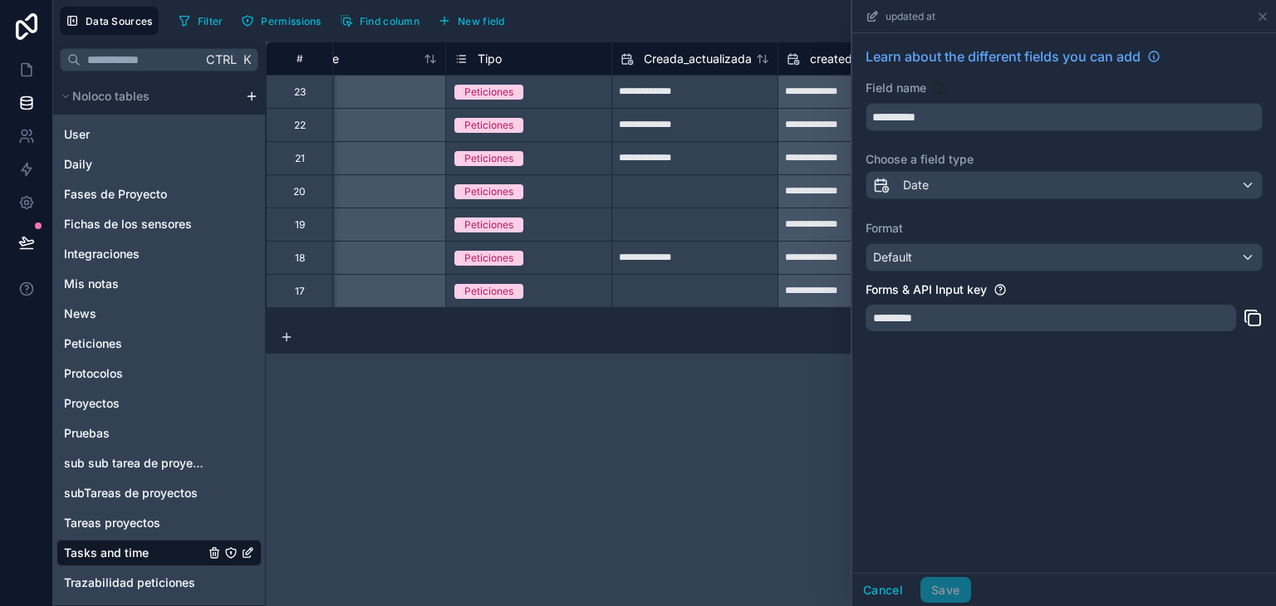
click at [1127, 435] on div "**********" at bounding box center [1064, 303] width 424 height 540
click at [1266, 15] on icon at bounding box center [1262, 16] width 13 height 13
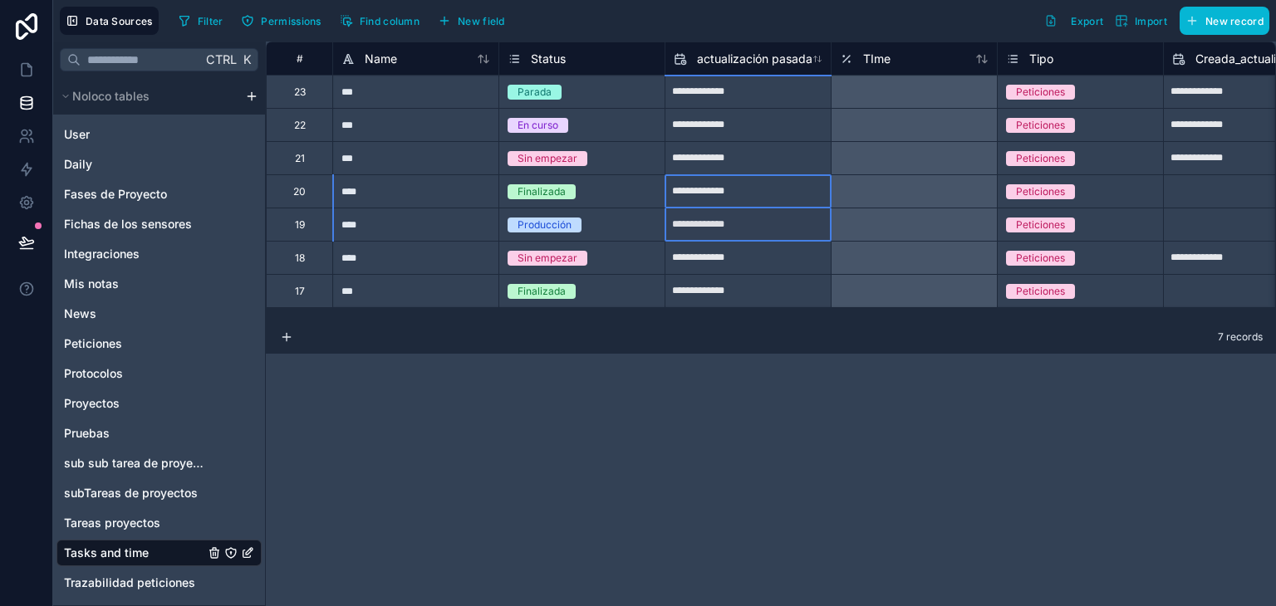
drag, startPoint x: 762, startPoint y: 199, endPoint x: 763, endPoint y: 212, distance: 12.5
click at [763, 212] on div "**********" at bounding box center [1047, 175] width 1562 height 266
click at [768, 366] on div "**********" at bounding box center [771, 324] width 1010 height 565
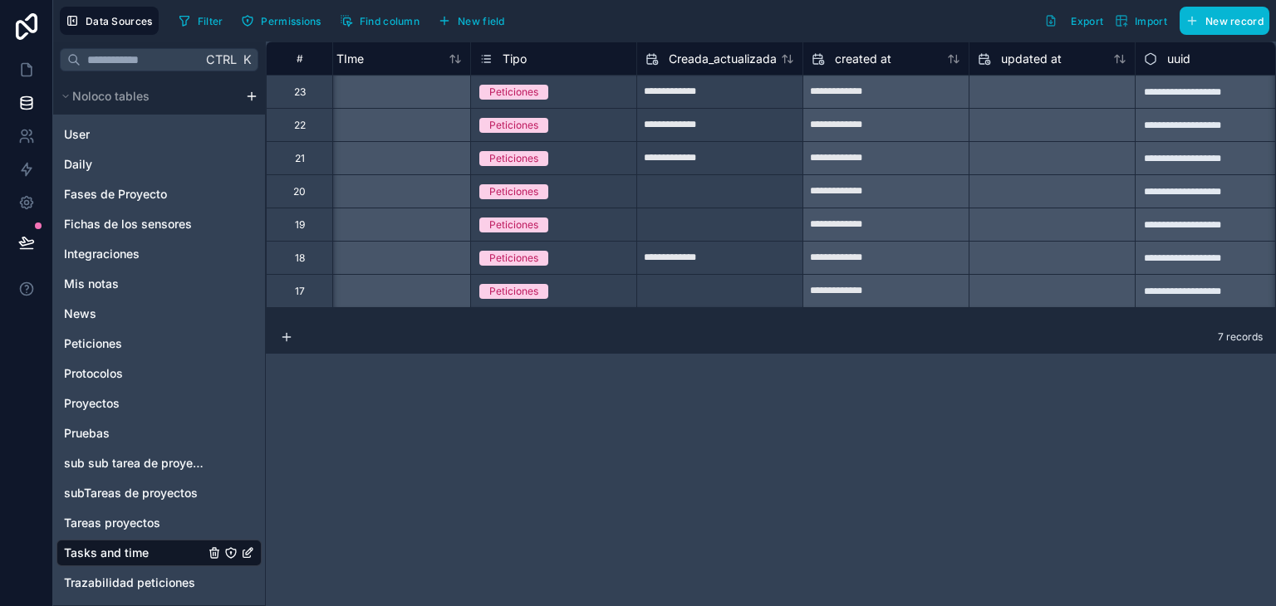
scroll to position [0, 552]
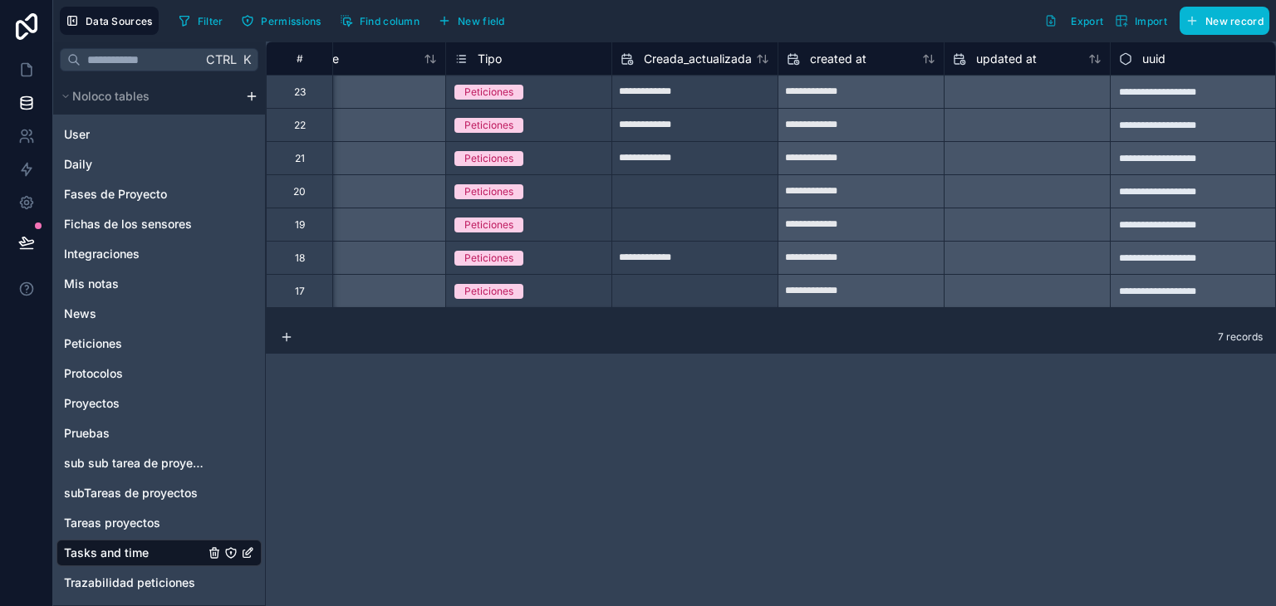
click at [1275, 160] on div "**********" at bounding box center [771, 181] width 1010 height 279
click at [1050, 57] on div "updated at" at bounding box center [1027, 59] width 149 height 20
click at [1013, 60] on span "updated at" at bounding box center [1006, 59] width 61 height 17
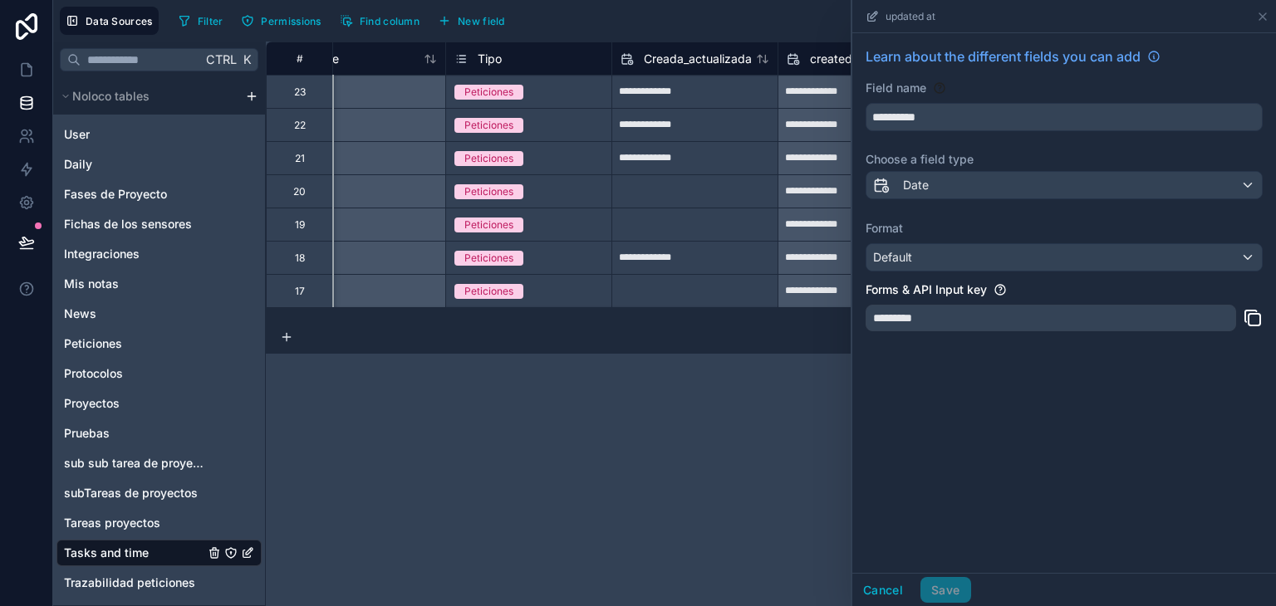
click at [699, 436] on div "**********" at bounding box center [771, 324] width 1010 height 565
click at [660, 460] on div "**********" at bounding box center [771, 324] width 1010 height 565
click at [1265, 20] on icon at bounding box center [1262, 16] width 13 height 13
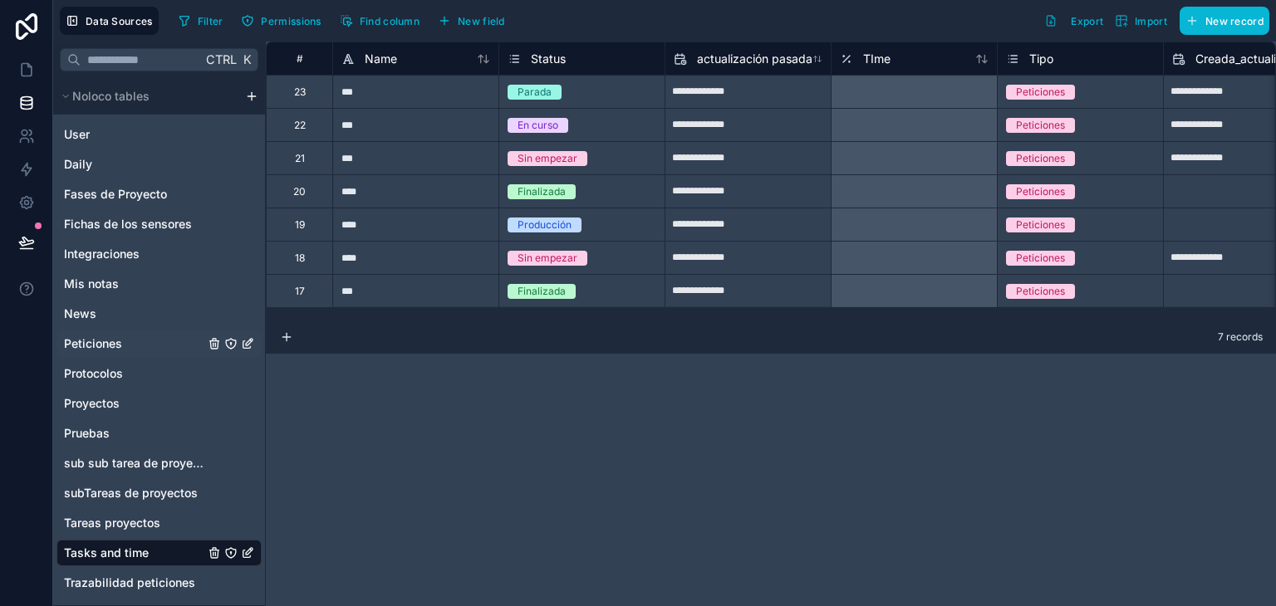
click at [122, 352] on div "Peticiones" at bounding box center [158, 344] width 205 height 27
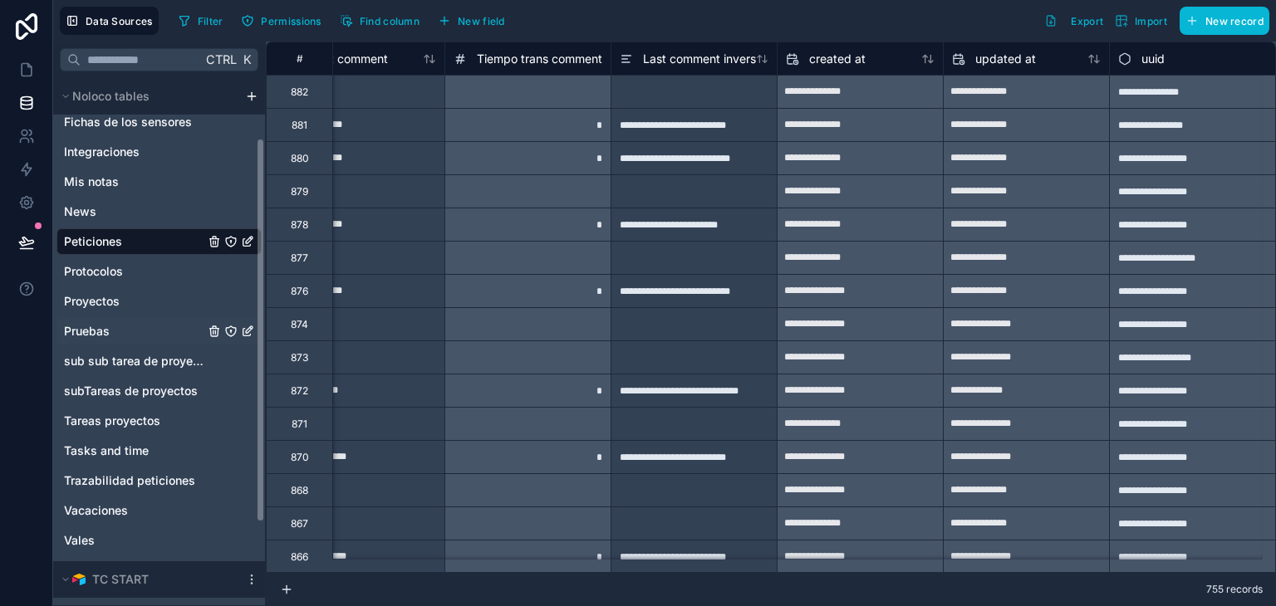
scroll to position [194, 0]
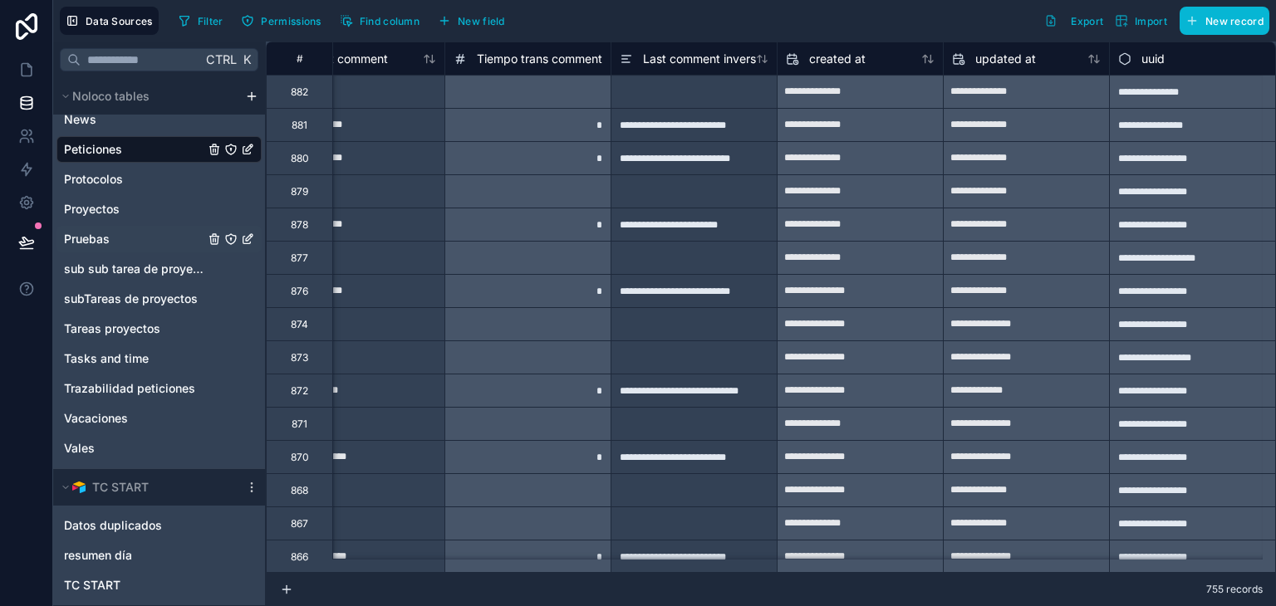
click at [126, 234] on div "Pruebas" at bounding box center [158, 239] width 205 height 27
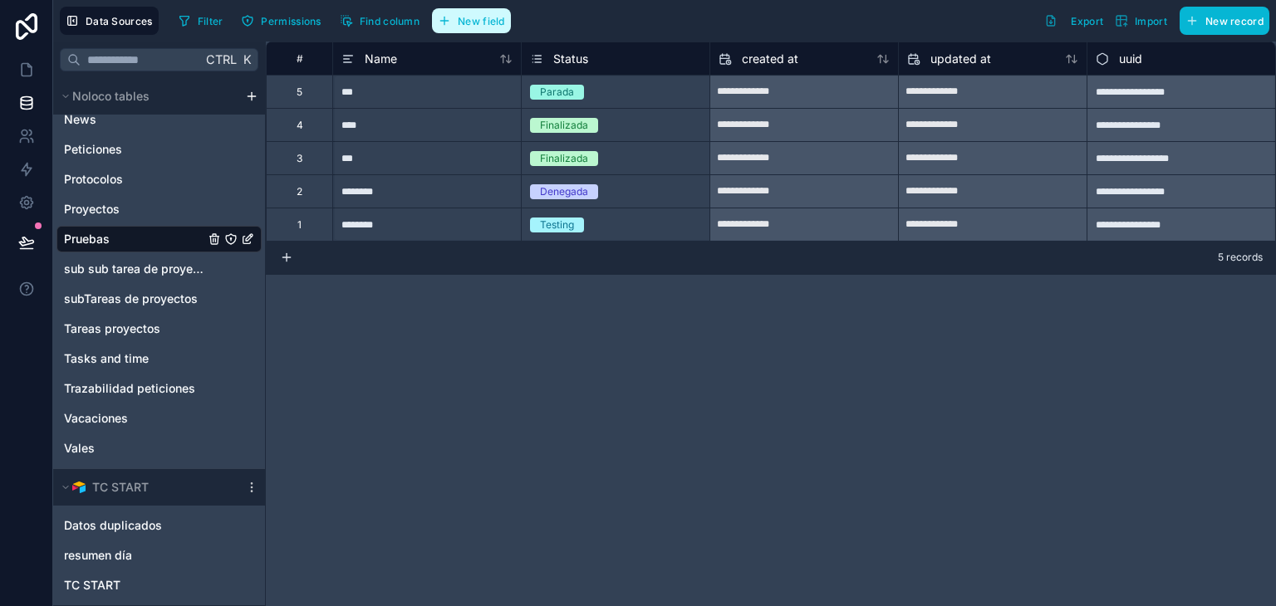
click at [488, 12] on button "New field" at bounding box center [471, 20] width 79 height 25
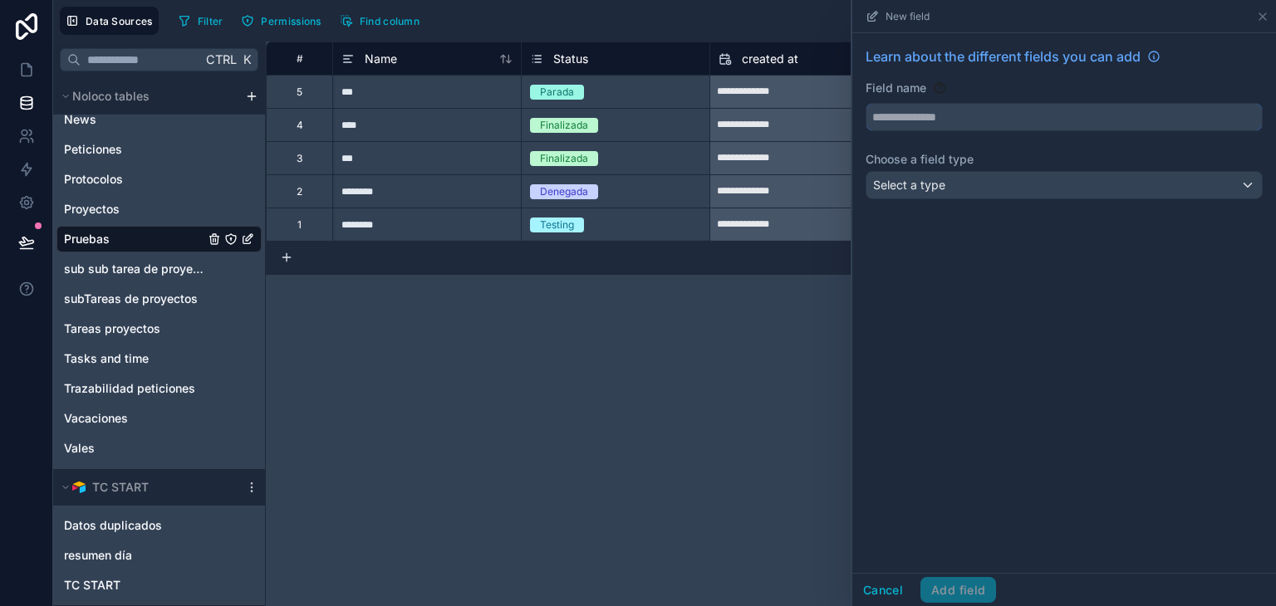
click at [921, 116] on input "text" at bounding box center [1064, 117] width 395 height 27
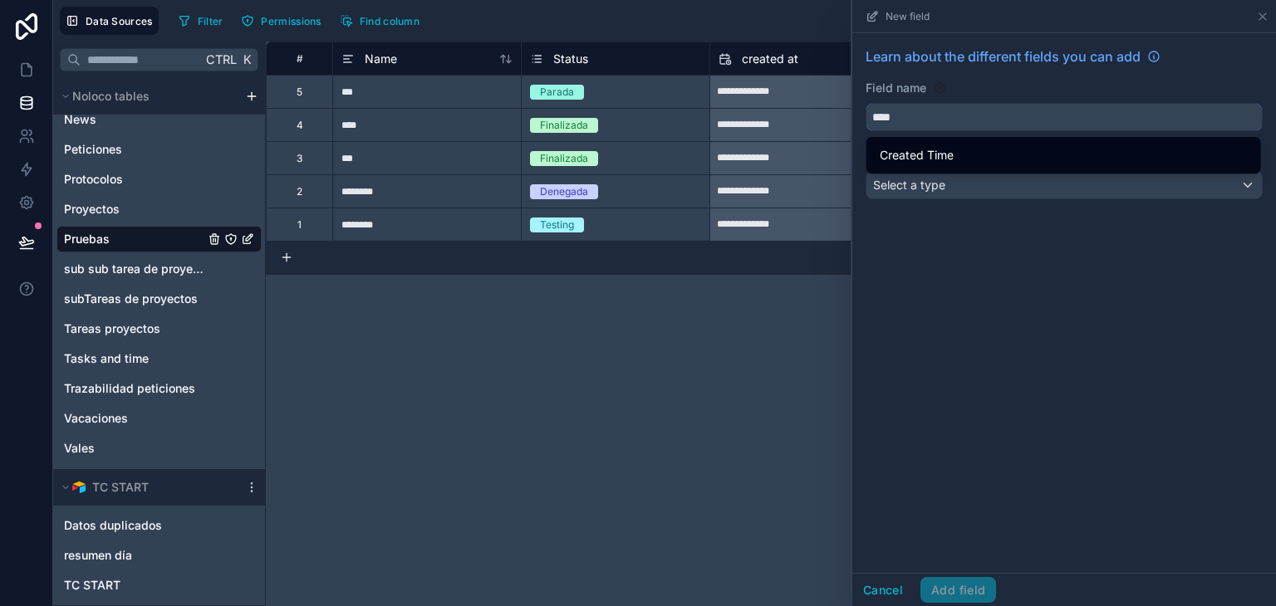
type input "****"
click at [1004, 266] on div "Learn about the different fields you can add Field name **** Choose a field typ…" at bounding box center [1064, 303] width 424 height 540
click at [969, 190] on div "Select a type" at bounding box center [1064, 185] width 395 height 27
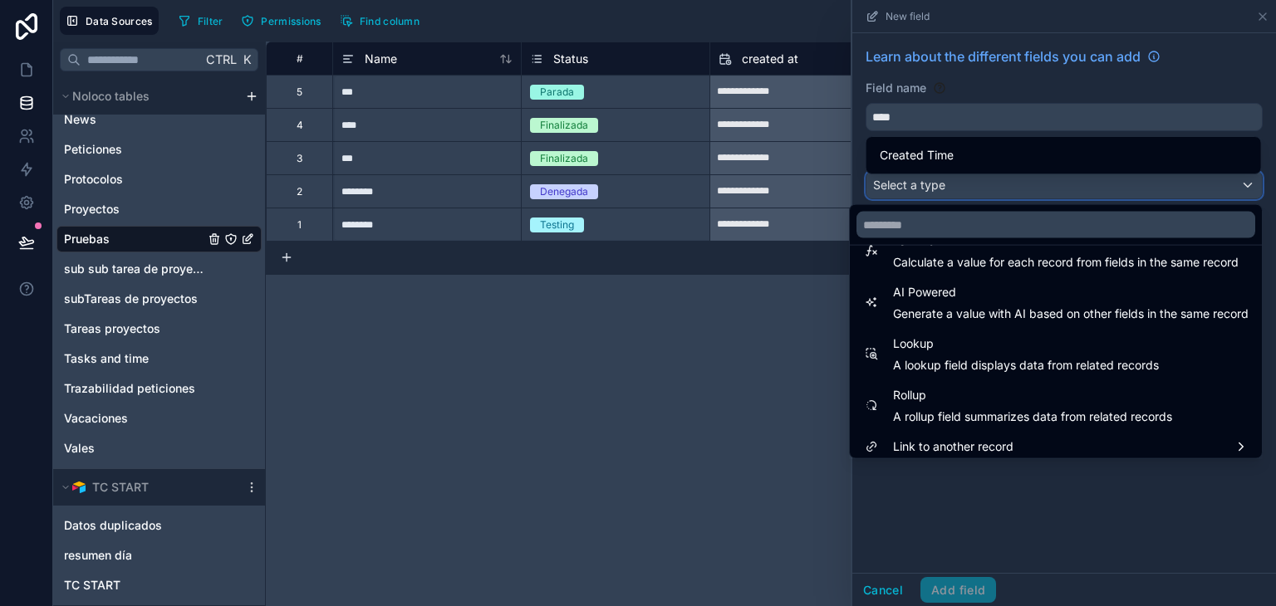
scroll to position [482, 0]
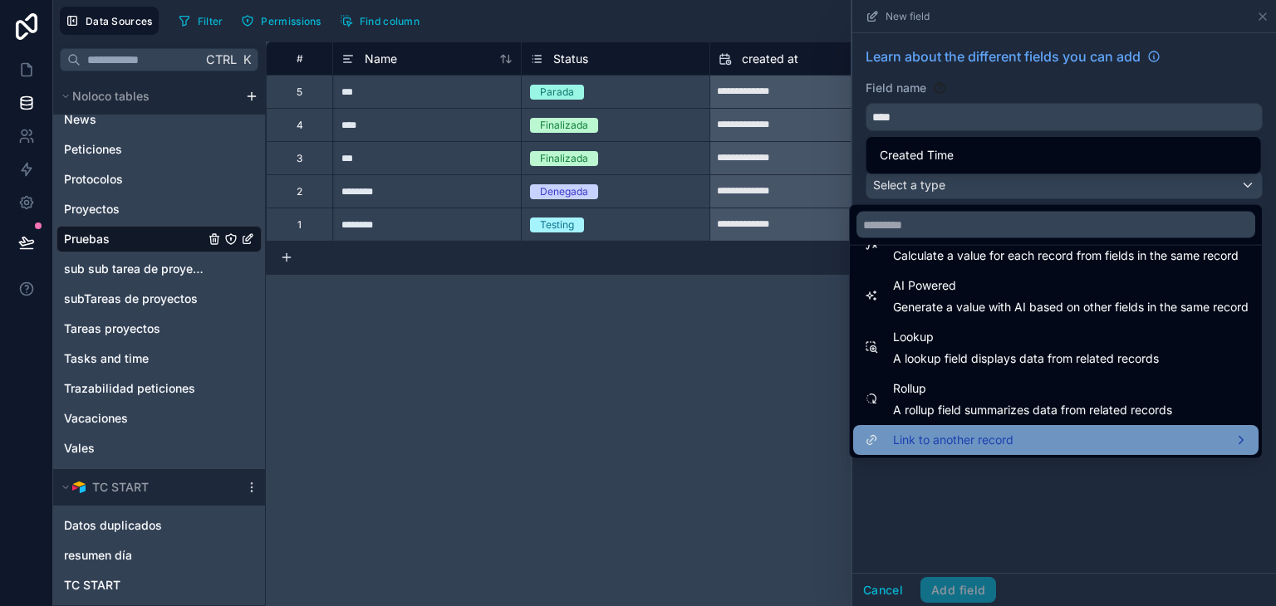
click at [967, 443] on span "Link to another record" at bounding box center [953, 440] width 120 height 20
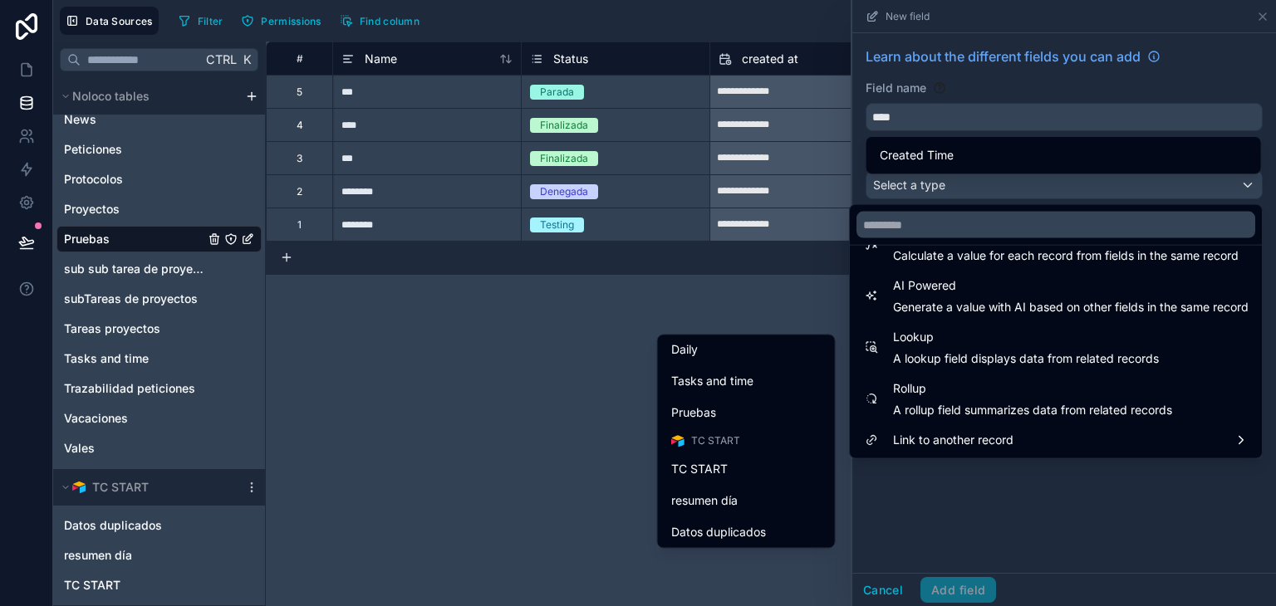
scroll to position [505, 0]
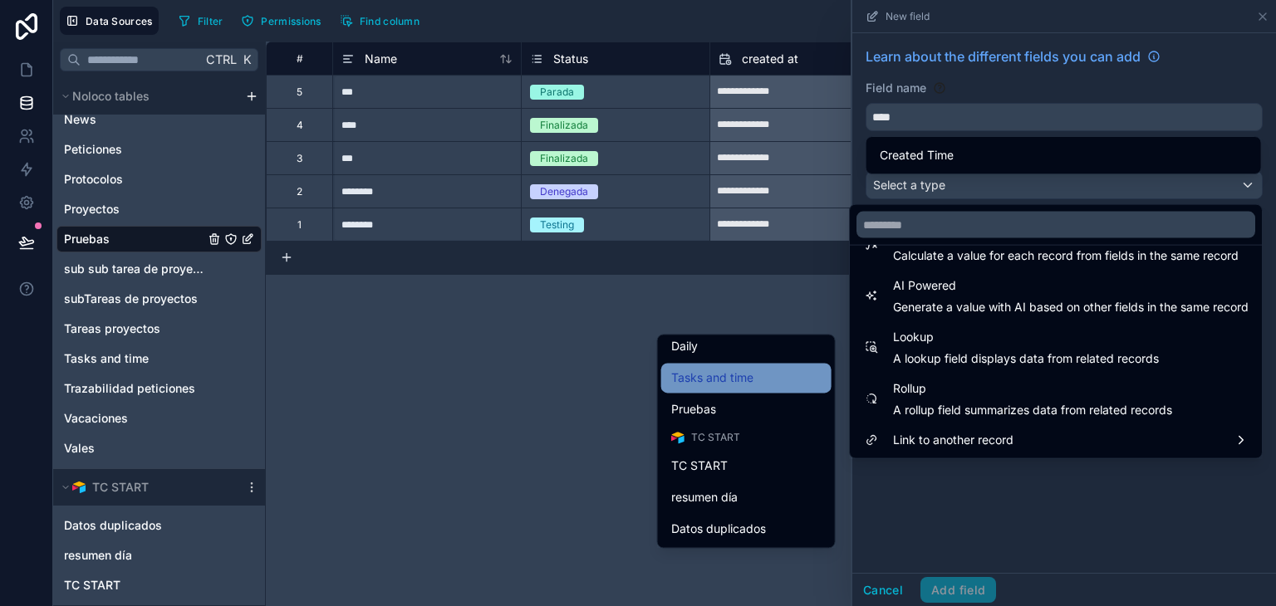
click at [731, 377] on span "Tasks and time" at bounding box center [712, 378] width 82 height 20
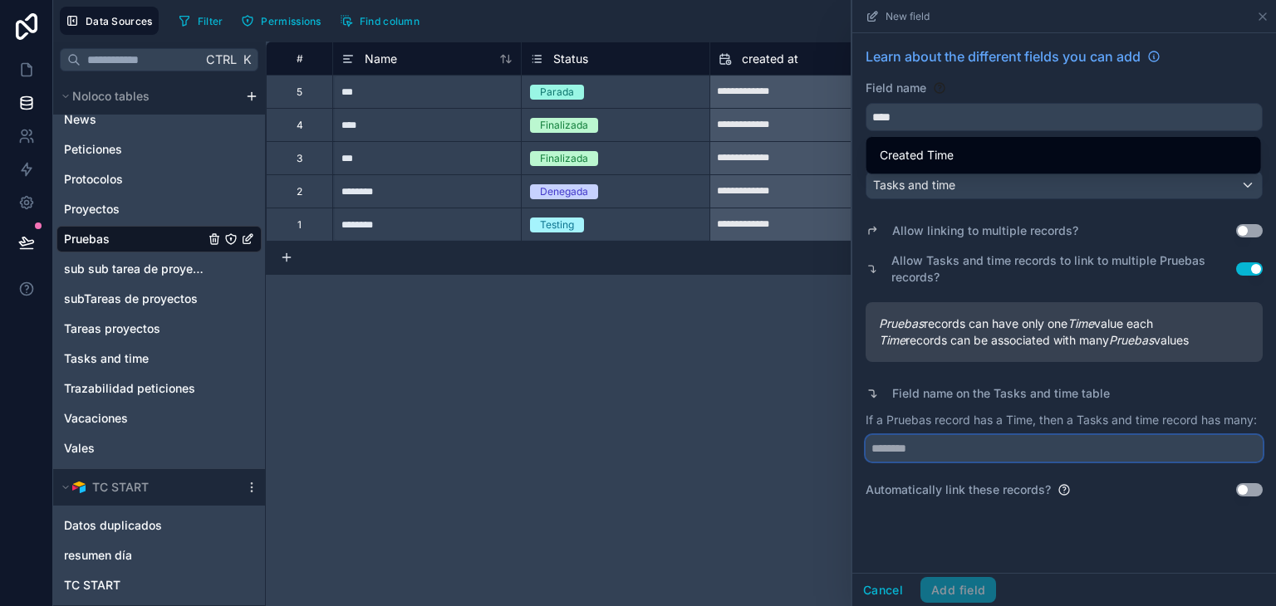
click at [957, 449] on input "text" at bounding box center [1064, 448] width 397 height 27
click at [1245, 230] on button "Use setting" at bounding box center [1249, 230] width 27 height 13
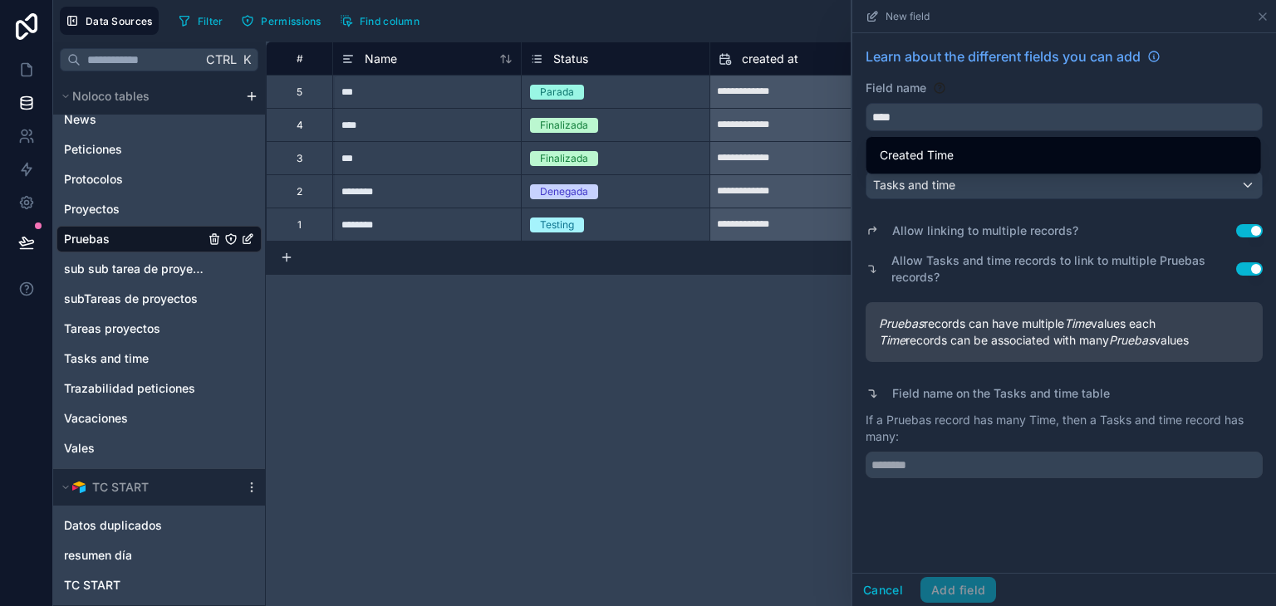
click at [1245, 230] on button "Use setting" at bounding box center [1249, 230] width 27 height 13
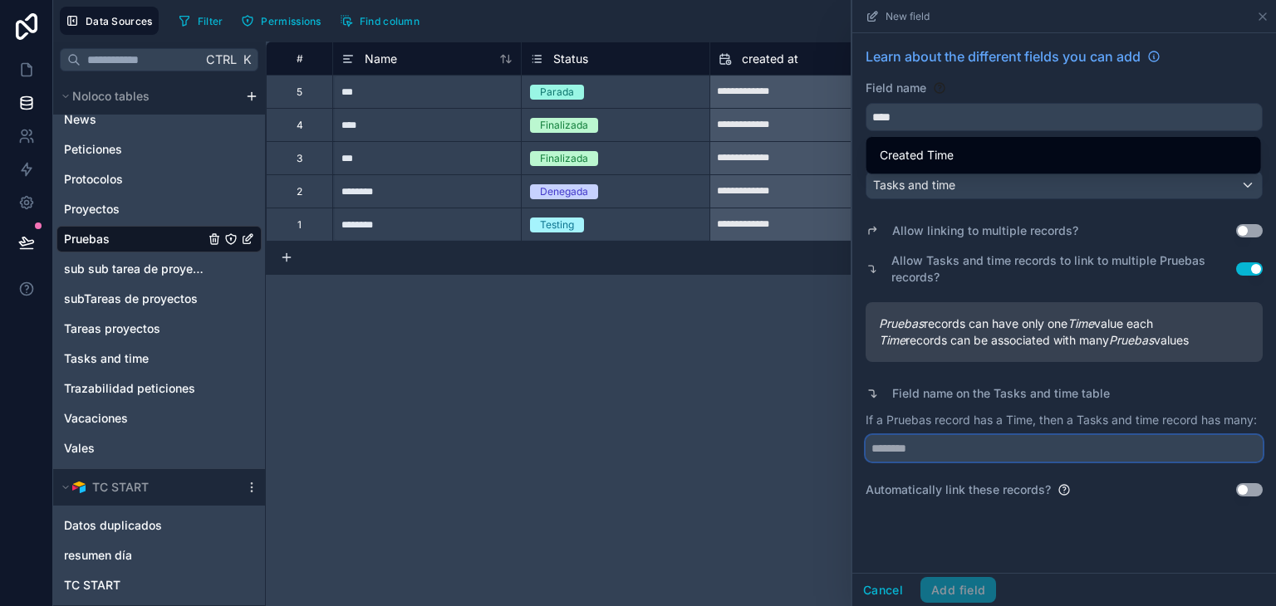
click at [935, 459] on input "text" at bounding box center [1064, 448] width 397 height 27
type input "*********"
click at [988, 586] on button "Add field" at bounding box center [959, 590] width 76 height 27
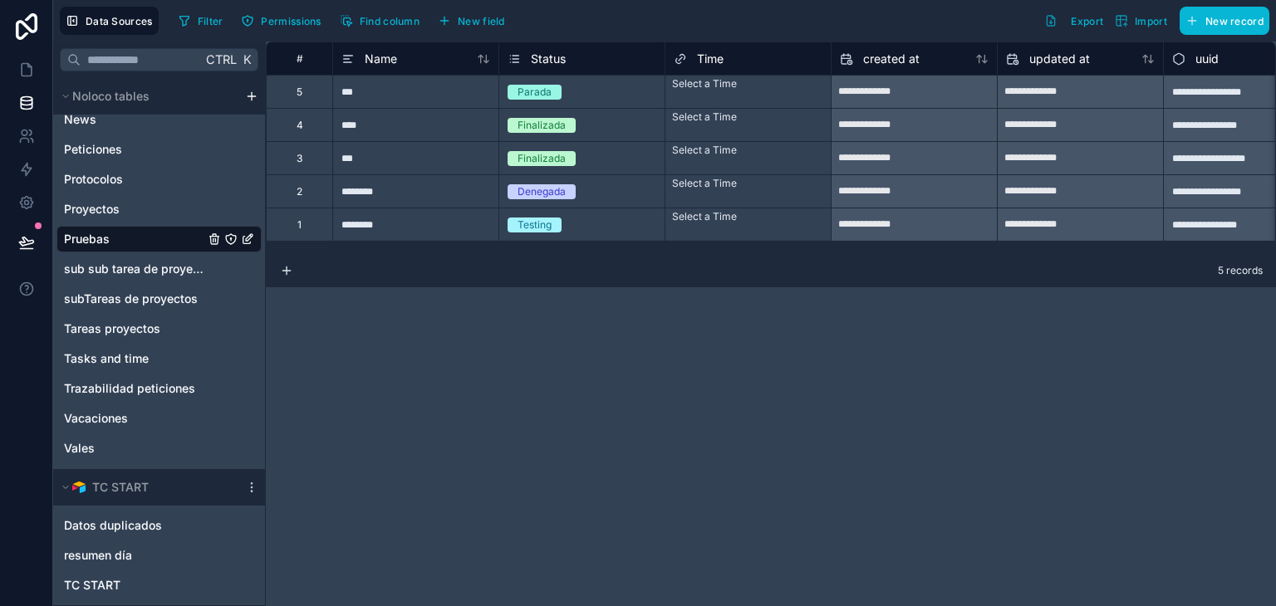
scroll to position [0, 53]
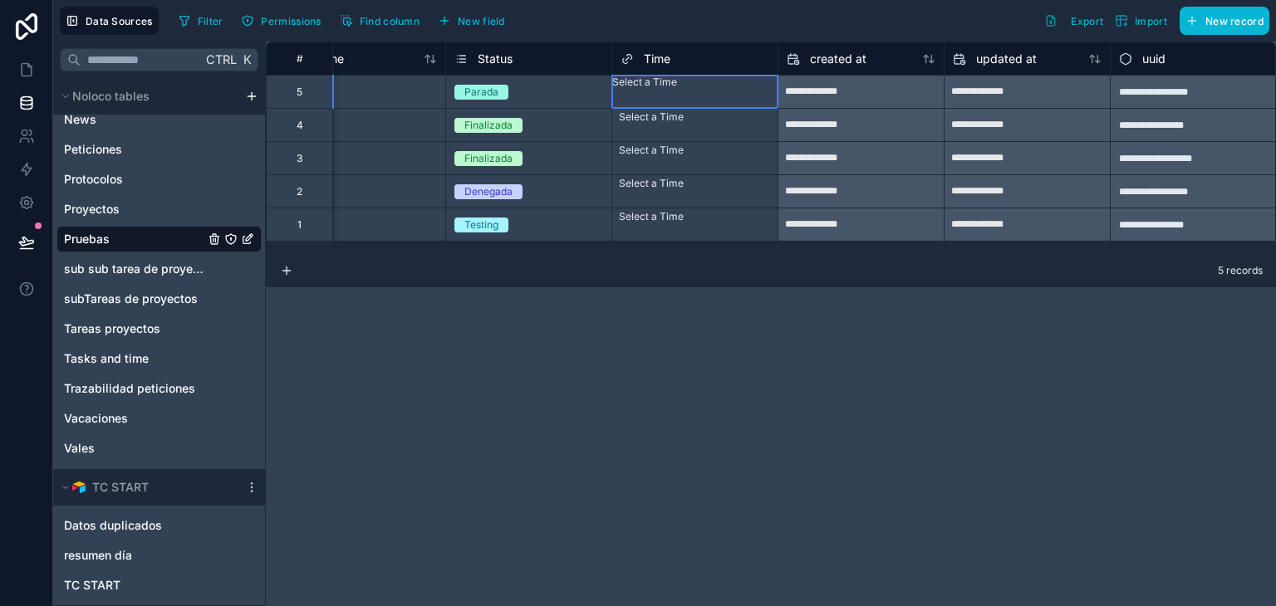
click at [656, 81] on div "Select a Time" at bounding box center [694, 82] width 165 height 13
click at [656, 85] on div "Select a Time" at bounding box center [694, 82] width 165 height 13
click at [675, 31] on div "Filter Permissions Find column New field Export Import New record" at bounding box center [720, 21] width 1097 height 28
click at [660, 57] on span "Time" at bounding box center [657, 59] width 27 height 17
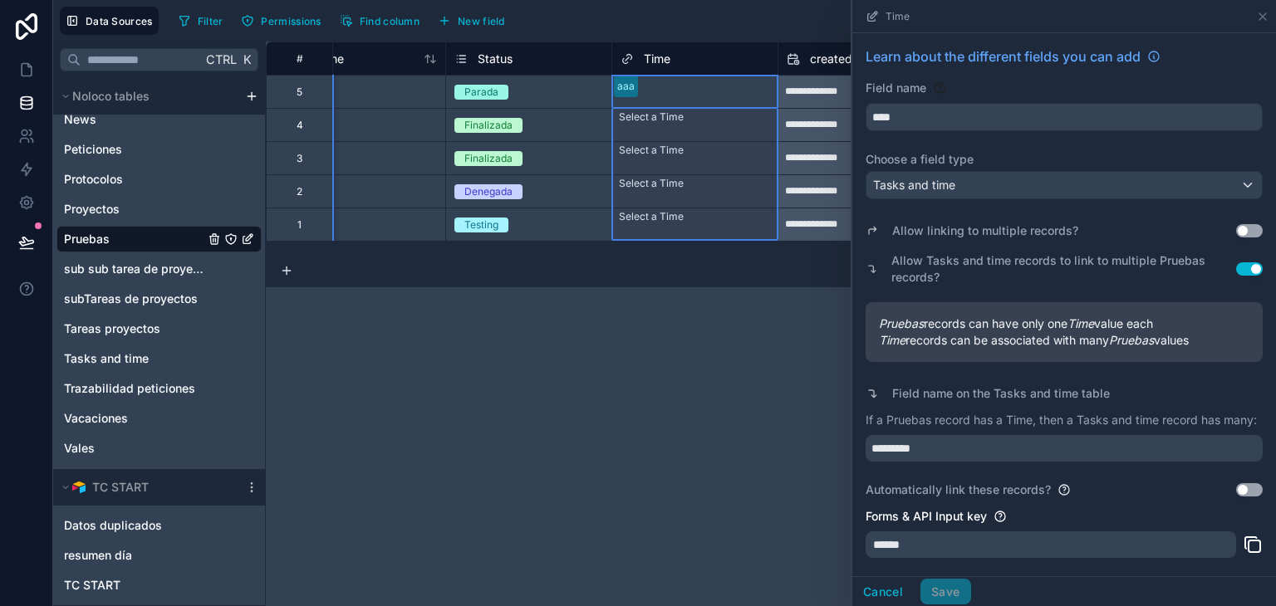
click at [652, 61] on span "Time" at bounding box center [657, 59] width 27 height 17
click at [658, 91] on div "aaa" at bounding box center [694, 87] width 165 height 22
click at [673, 97] on div "aaa" at bounding box center [694, 87] width 165 height 22
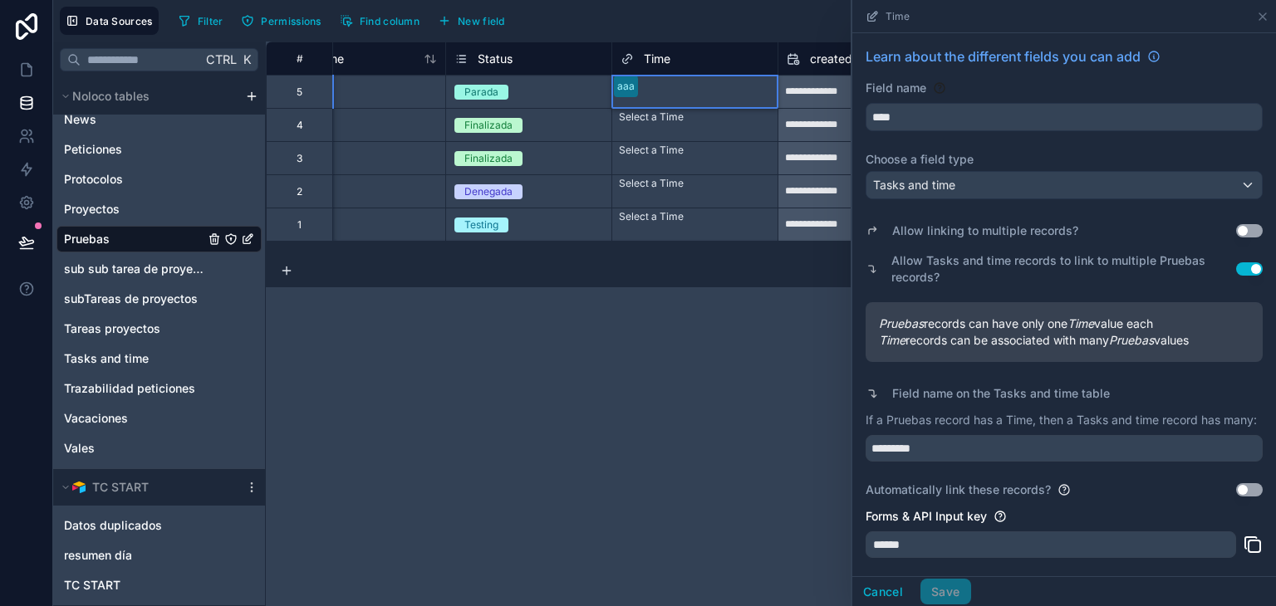
click at [673, 97] on div "aaa" at bounding box center [694, 87] width 165 height 22
click at [658, 310] on div "**********" at bounding box center [771, 324] width 1010 height 565
click at [674, 85] on div "aaa" at bounding box center [694, 88] width 165 height 25
click at [674, 85] on div "aaa" at bounding box center [694, 87] width 165 height 22
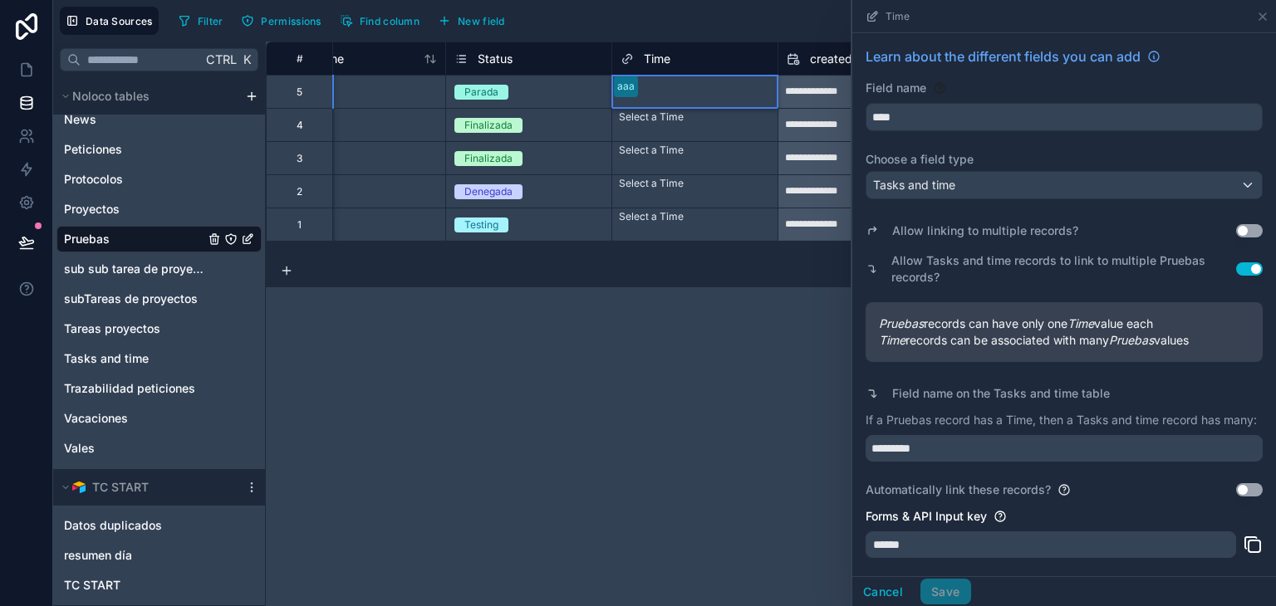
click at [682, 263] on div "5 records" at bounding box center [771, 270] width 1010 height 33
click at [668, 91] on div "aaa" at bounding box center [694, 87] width 165 height 22
click at [1236, 233] on button "Use setting" at bounding box center [1249, 230] width 27 height 13
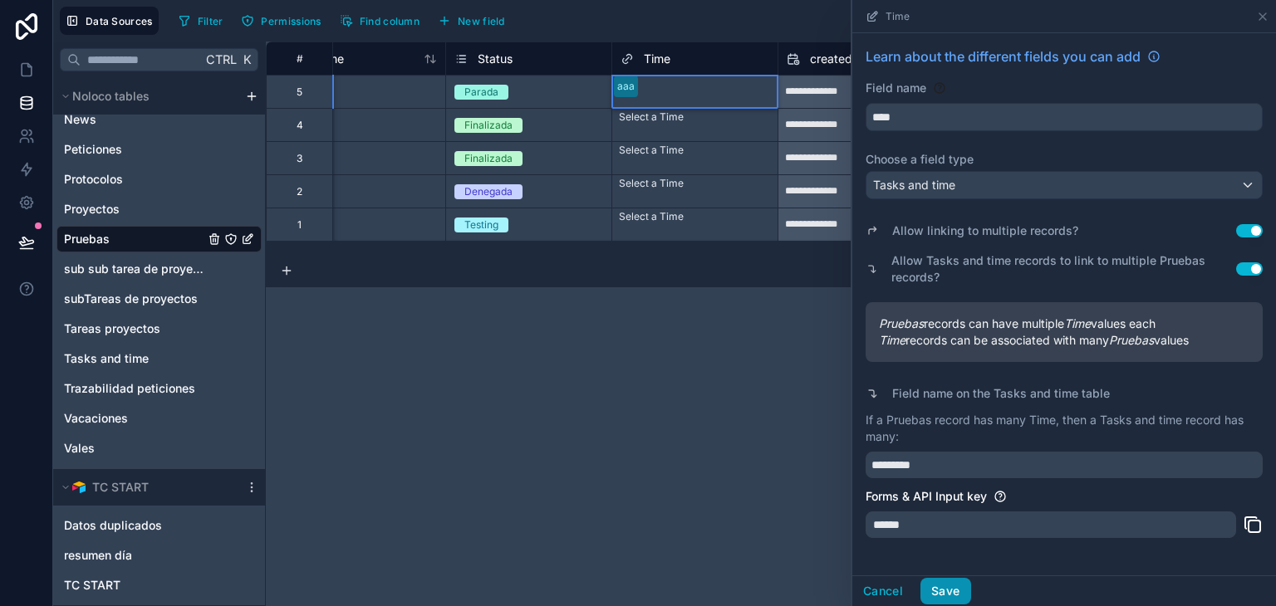
click at [944, 587] on button "Save" at bounding box center [946, 591] width 50 height 27
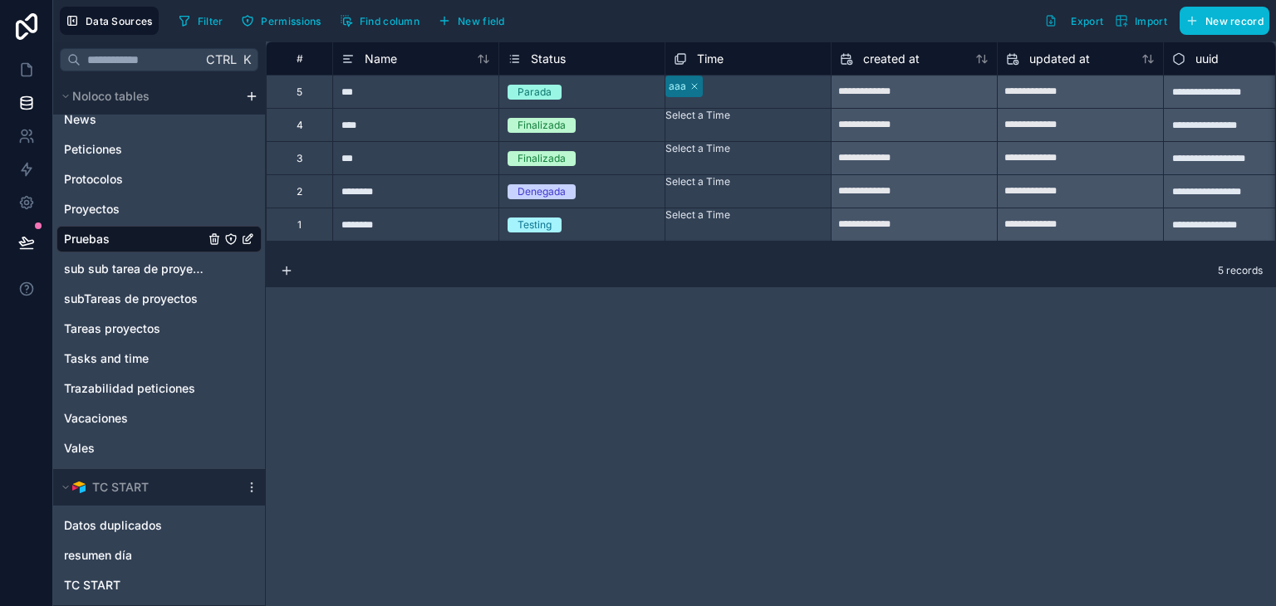
click at [741, 94] on div "aaa" at bounding box center [747, 87] width 165 height 22
click at [700, 90] on icon at bounding box center [695, 86] width 10 height 10
click at [711, 606] on div "ccc" at bounding box center [638, 616] width 1276 height 20
click at [741, 95] on div "ccc" at bounding box center [747, 87] width 165 height 22
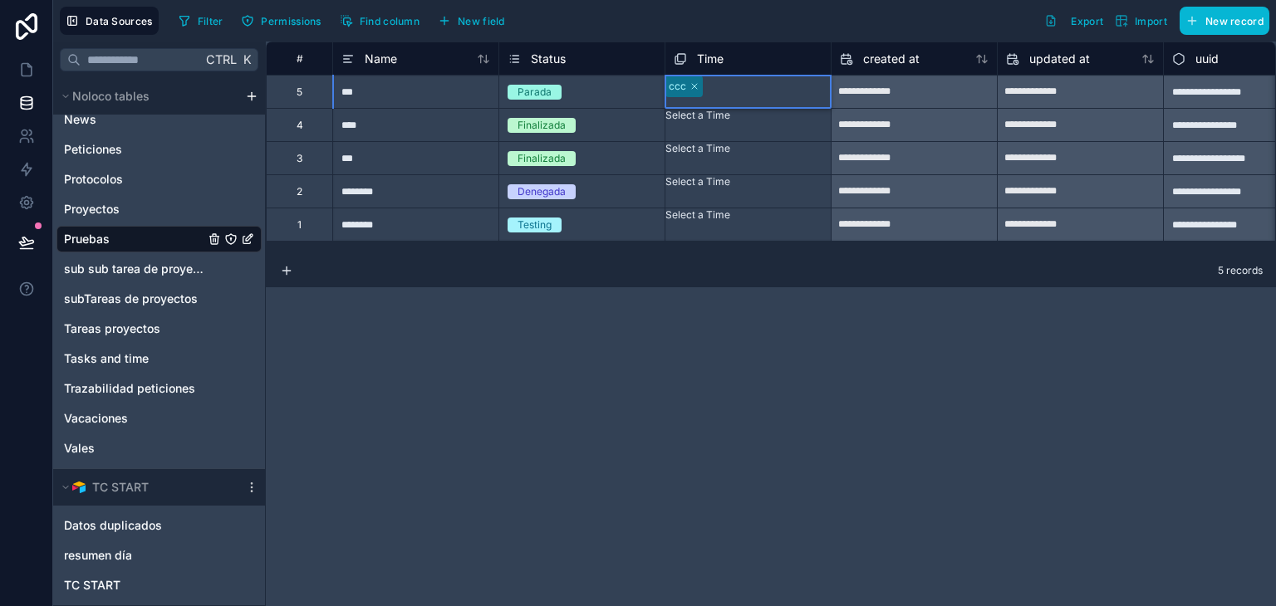
click at [759, 97] on div "ccc ccc" at bounding box center [747, 87] width 165 height 22
click at [781, 302] on div "**********" at bounding box center [771, 324] width 1010 height 565
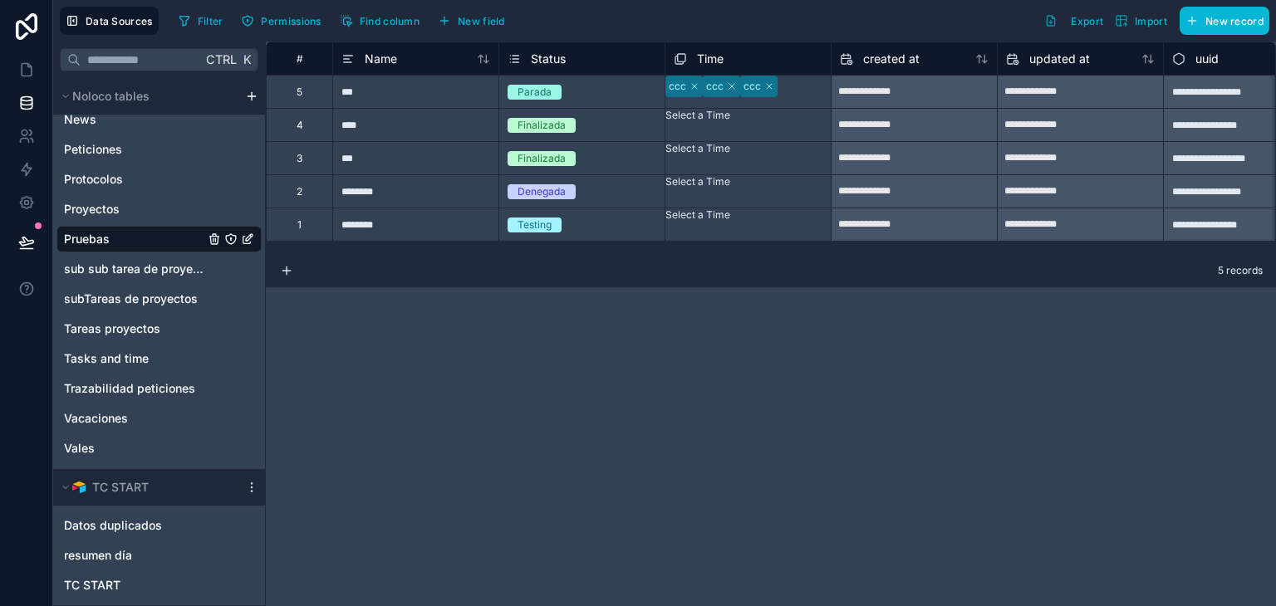
click at [715, 55] on span "Time" at bounding box center [710, 59] width 27 height 17
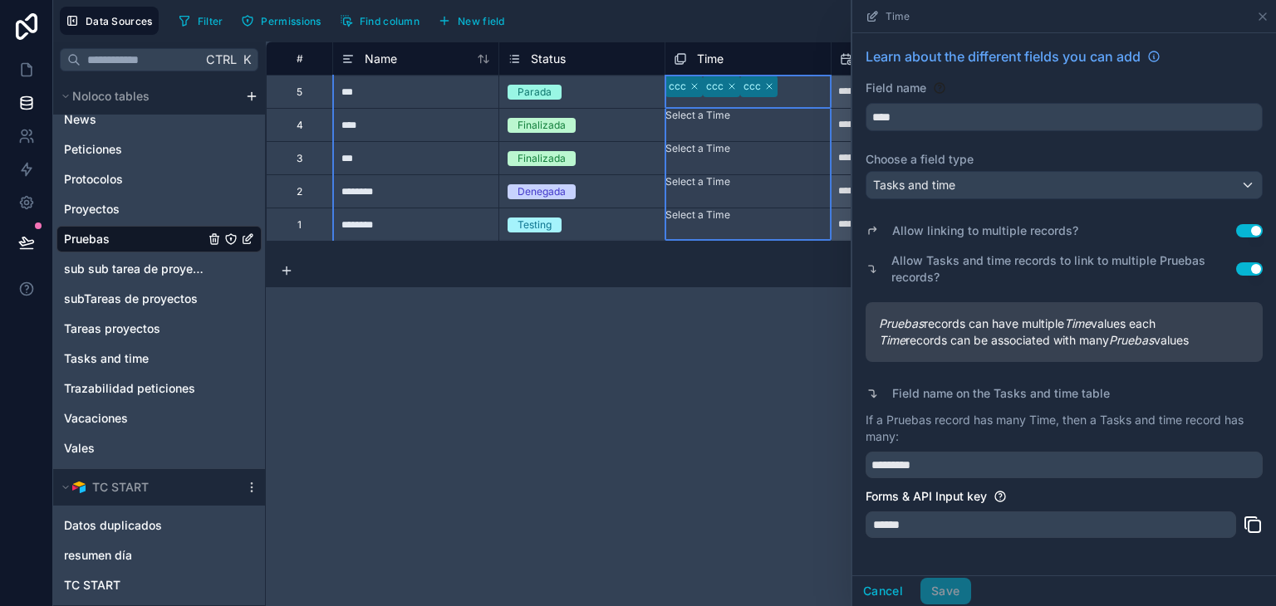
click at [715, 55] on span "Time" at bounding box center [710, 59] width 27 height 17
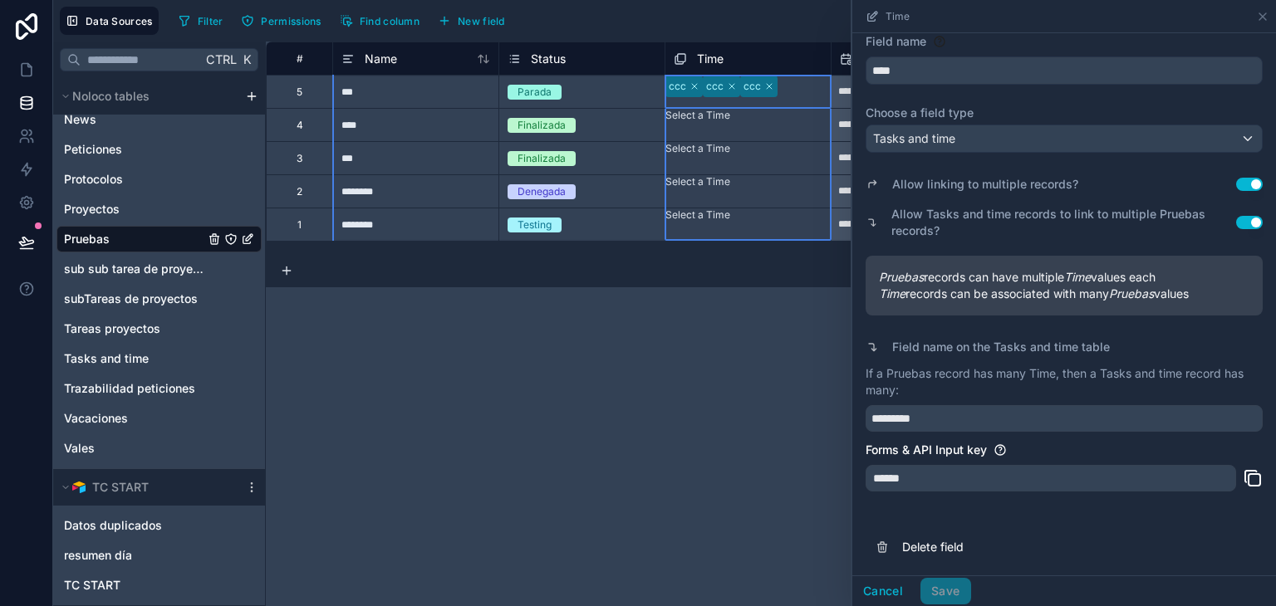
scroll to position [49, 0]
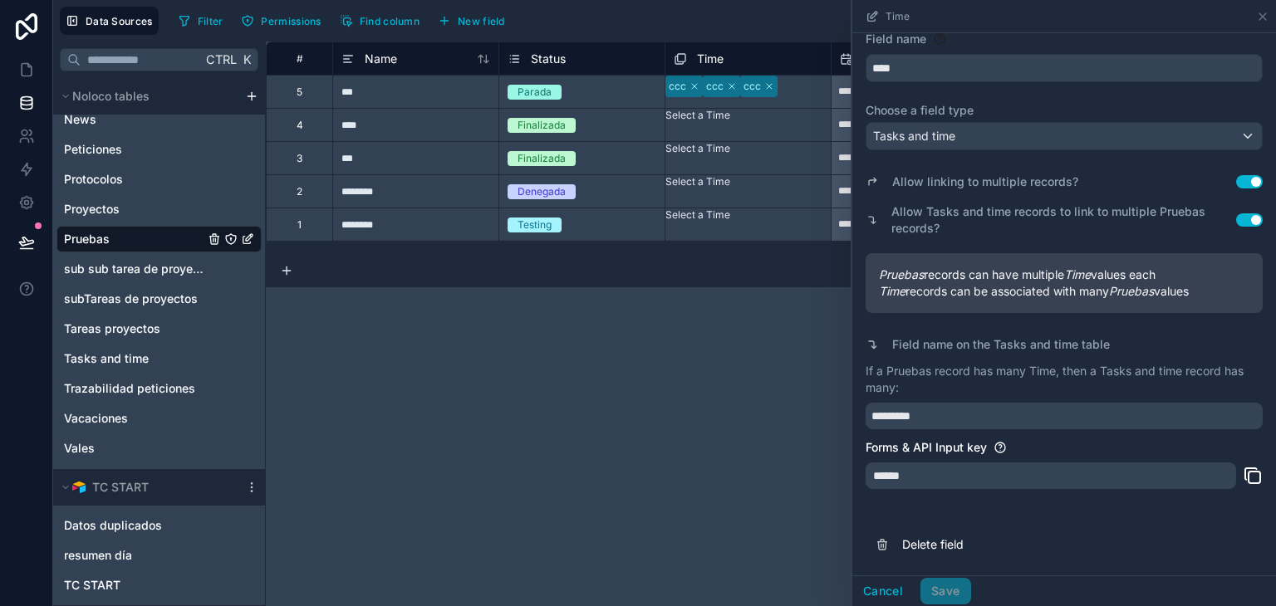
click at [646, 489] on div "**********" at bounding box center [771, 324] width 1010 height 565
click at [487, 21] on span "New field" at bounding box center [481, 21] width 47 height 12
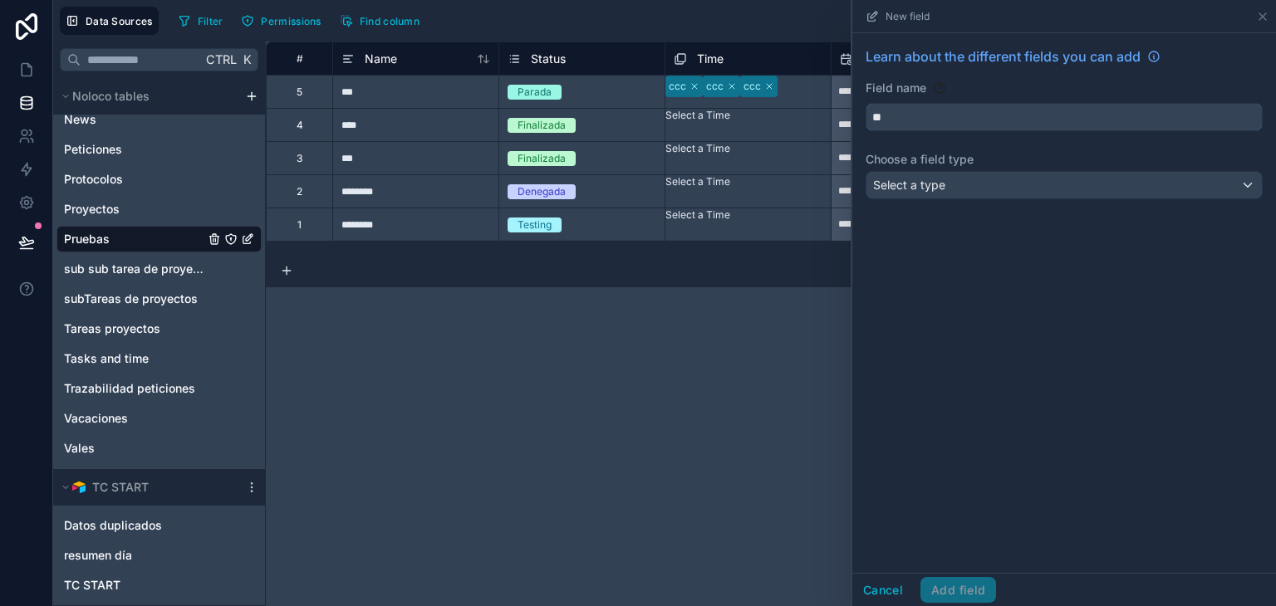
click at [1019, 116] on input "**" at bounding box center [1064, 117] width 395 height 27
type input "******"
click at [1053, 181] on div "Select a type" at bounding box center [1064, 185] width 395 height 27
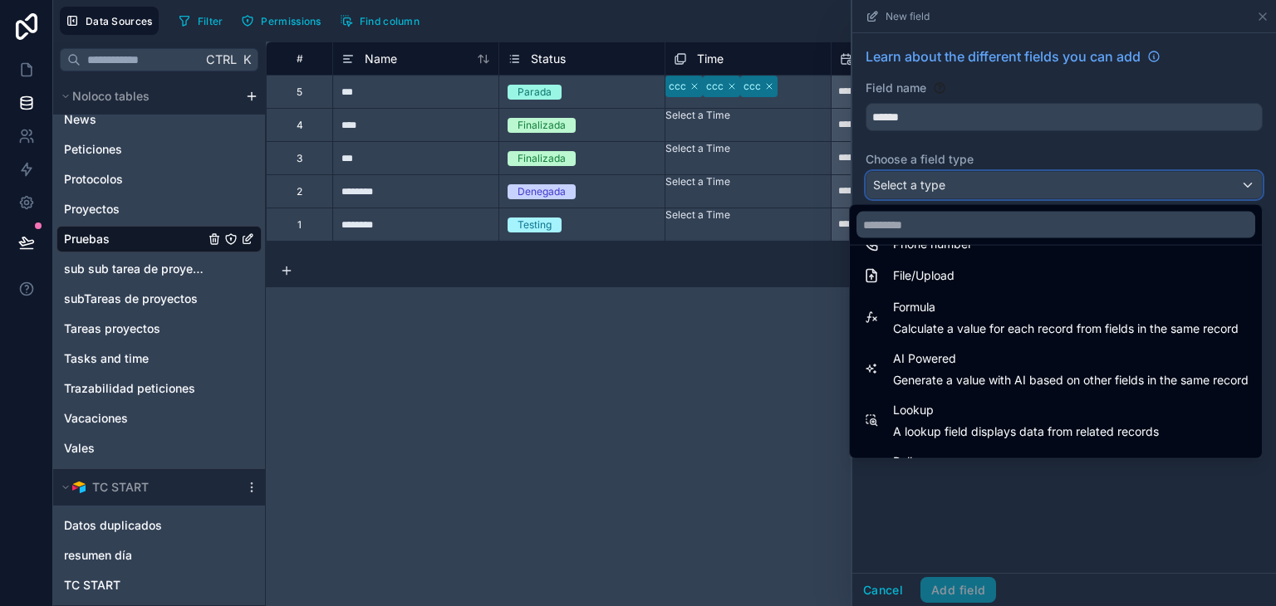
scroll to position [482, 0]
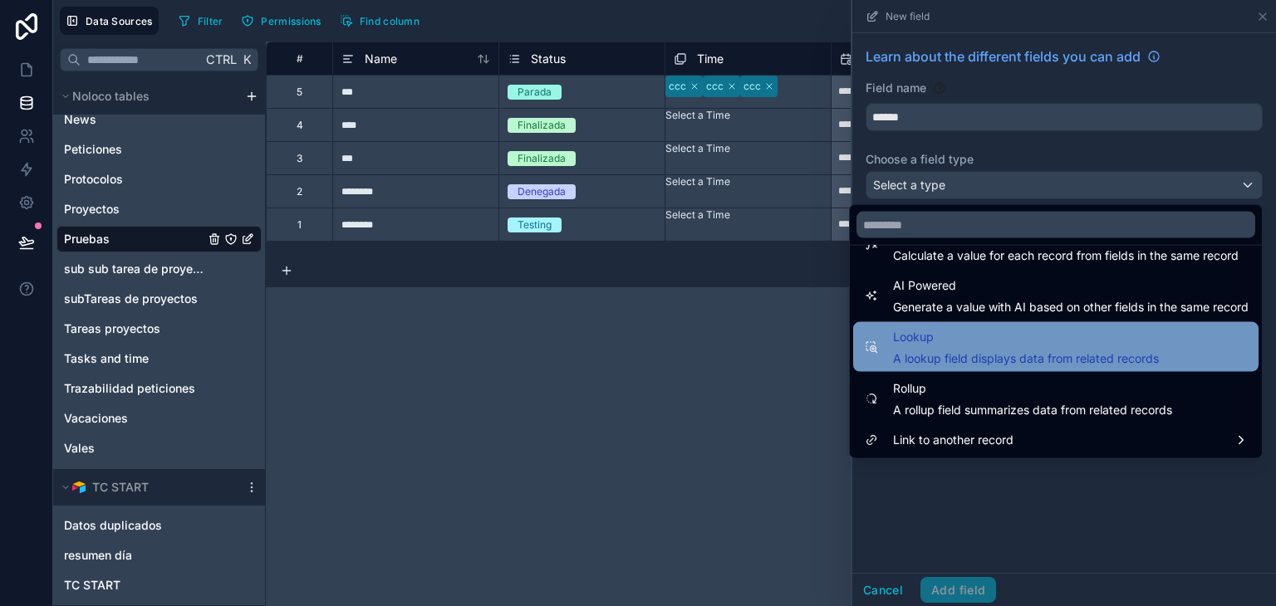
click at [1020, 347] on div "Lookup A lookup field displays data from related records" at bounding box center [1026, 347] width 266 height 40
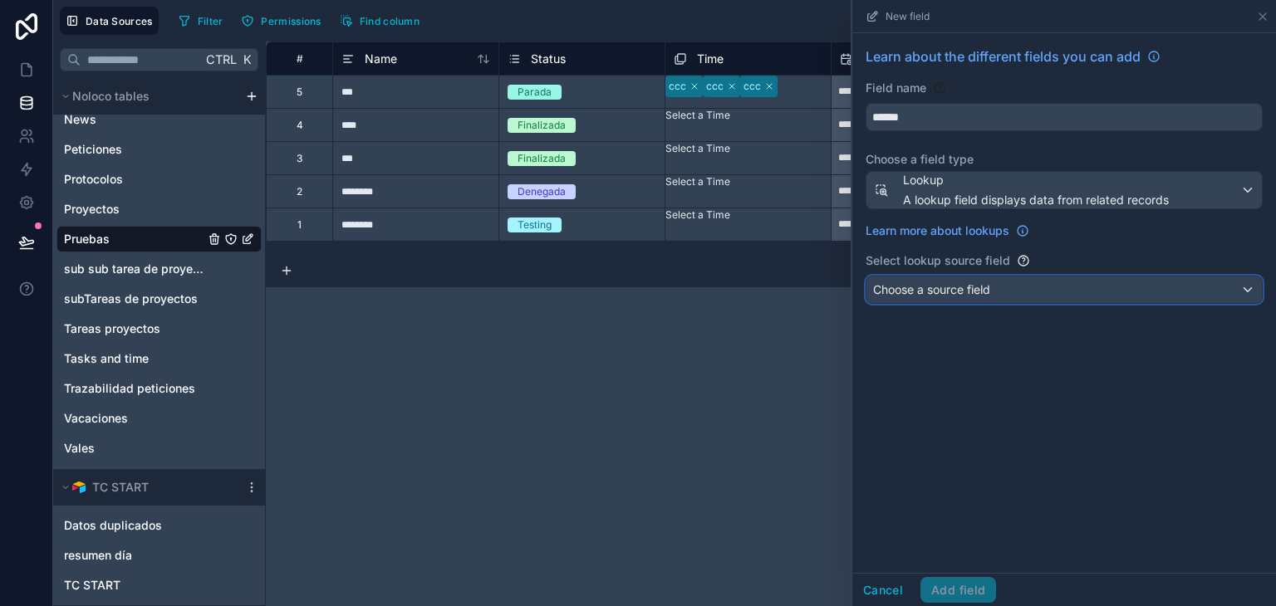
click at [1014, 288] on div "Choose a source field" at bounding box center [1064, 290] width 395 height 27
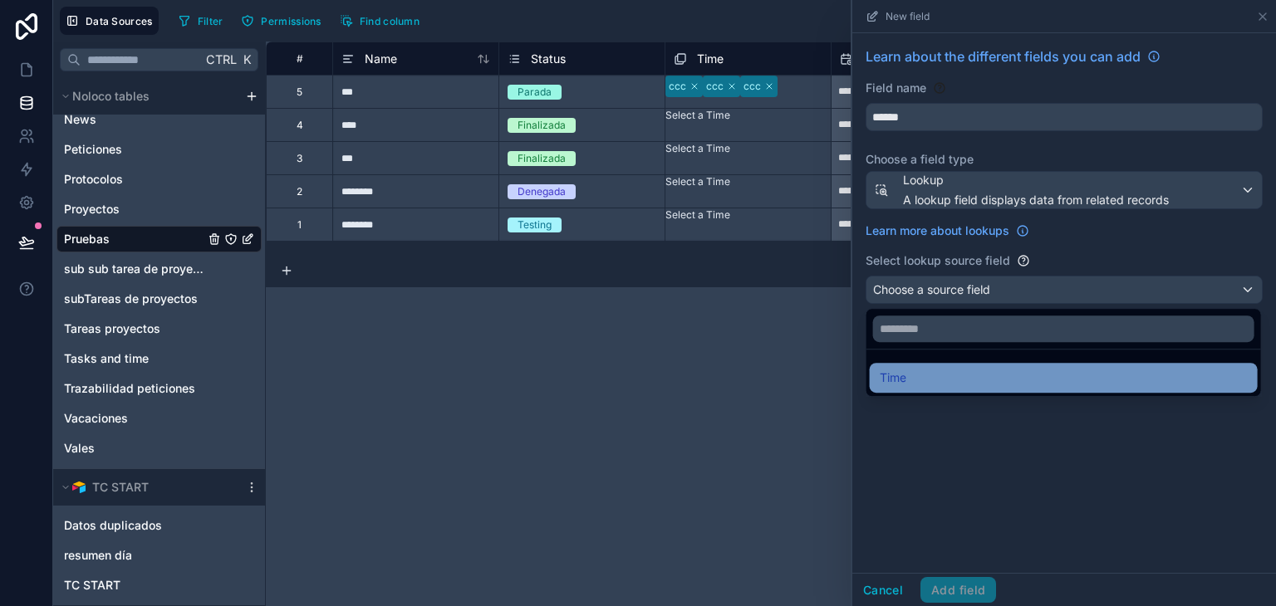
click at [999, 380] on div "Time" at bounding box center [1064, 378] width 368 height 20
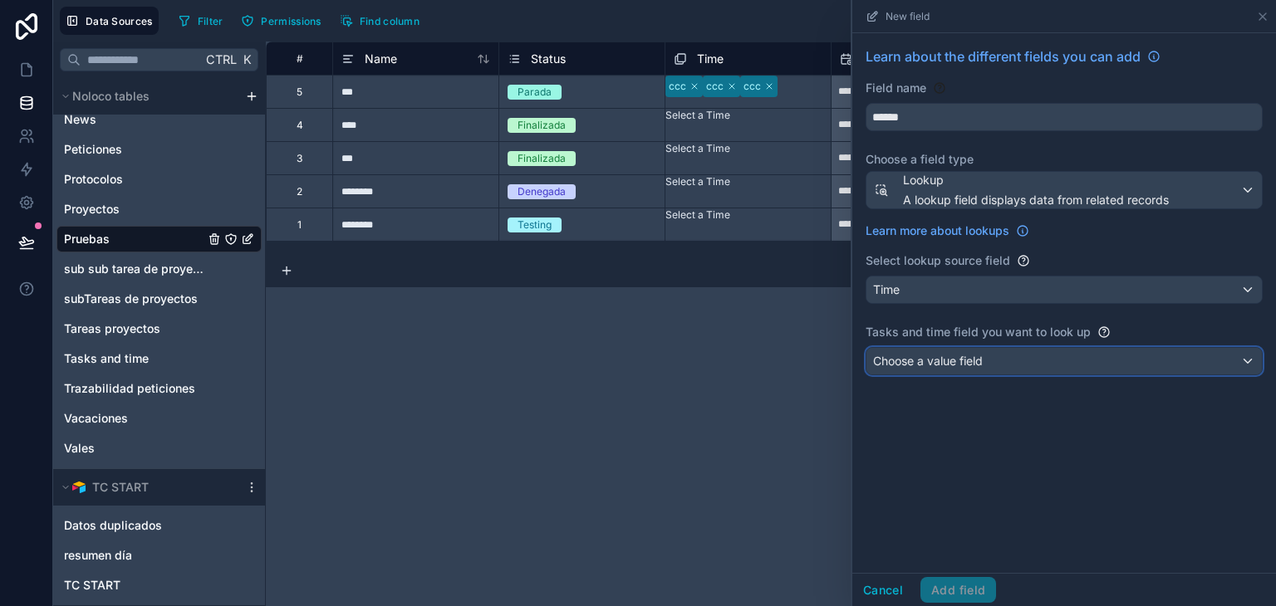
click at [989, 362] on div "Choose a value field" at bounding box center [1064, 361] width 395 height 27
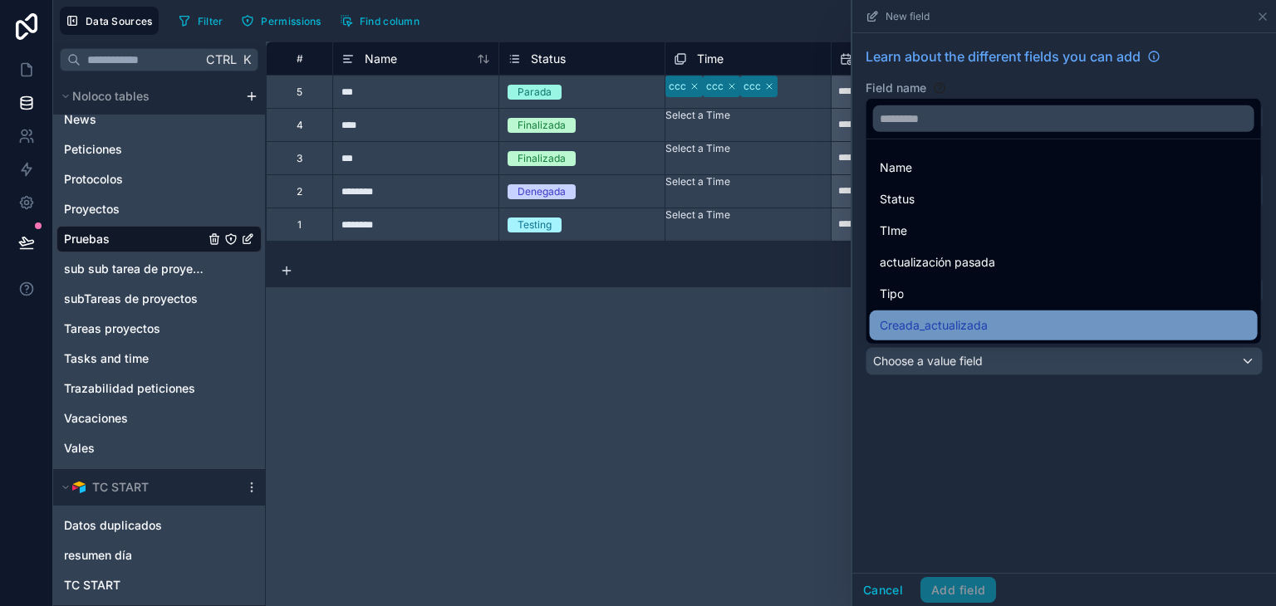
click at [1024, 317] on div "Creada_actualizada" at bounding box center [1064, 326] width 368 height 20
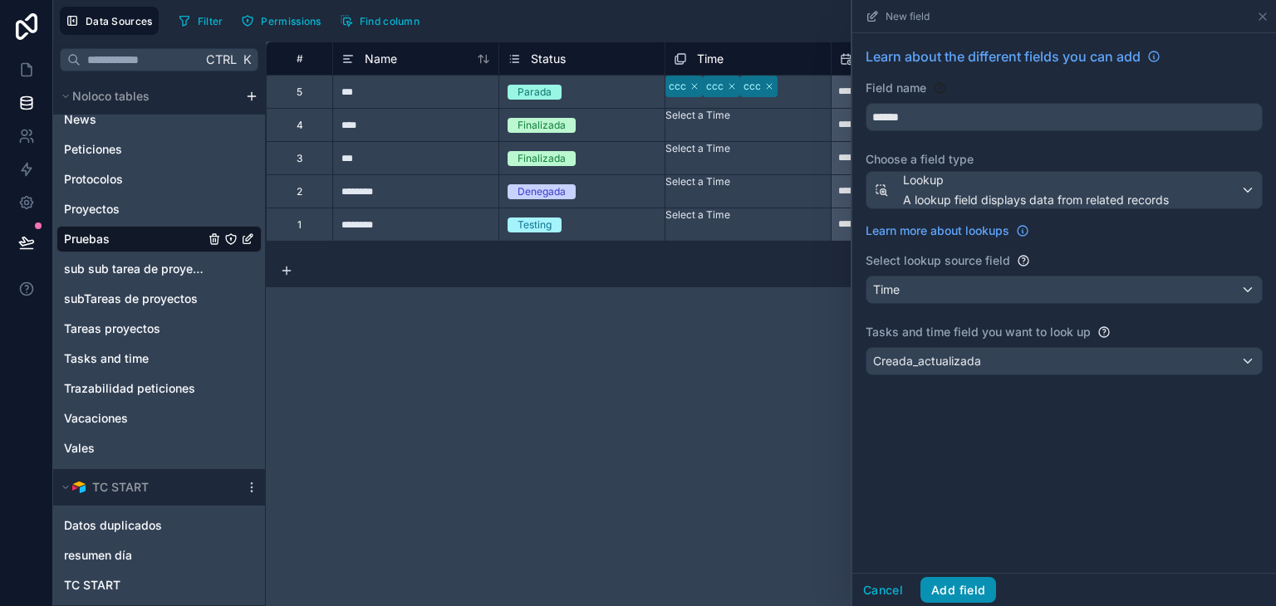
click at [970, 599] on button "Add field" at bounding box center [959, 590] width 76 height 27
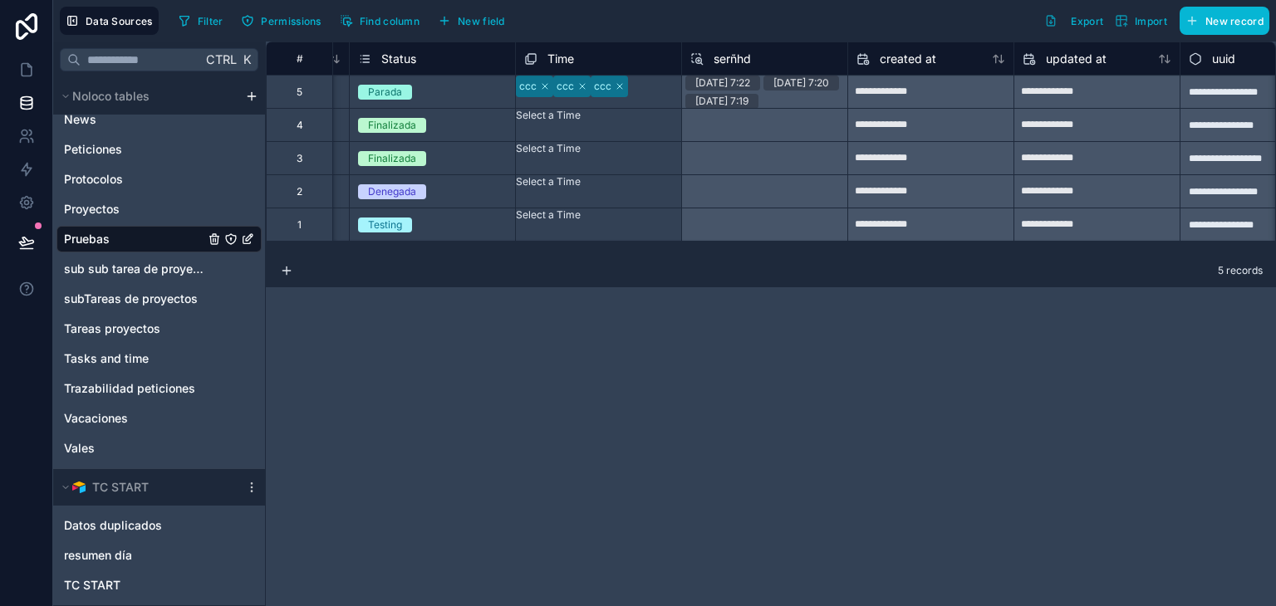
scroll to position [0, 156]
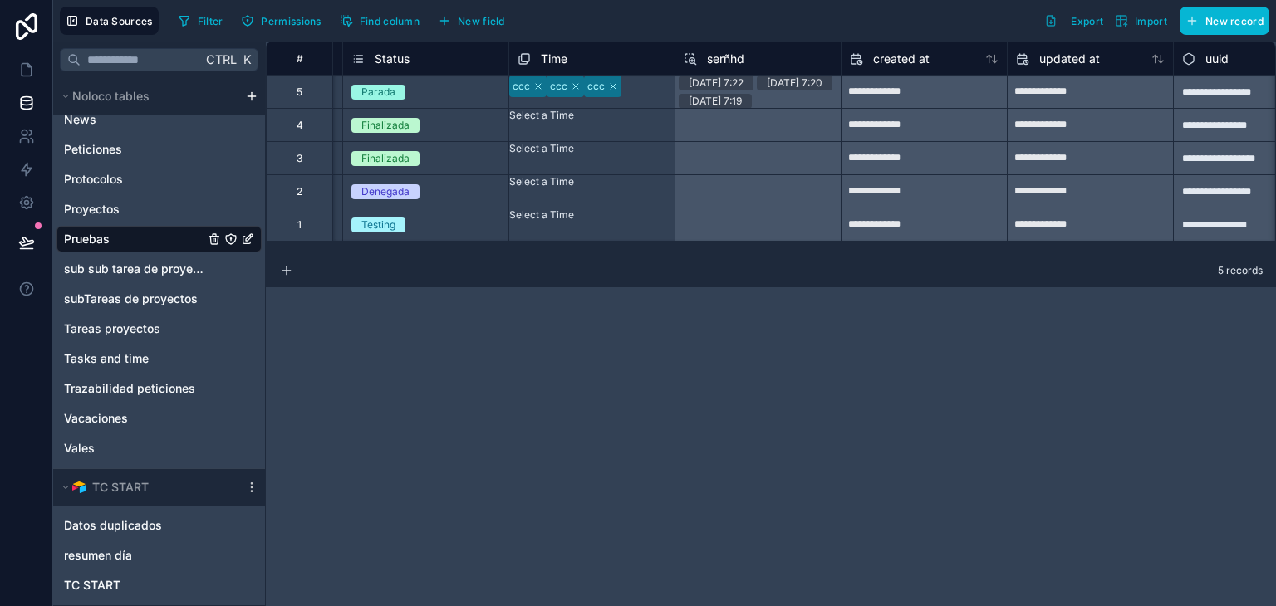
click at [710, 56] on span "serñhd" at bounding box center [725, 59] width 37 height 17
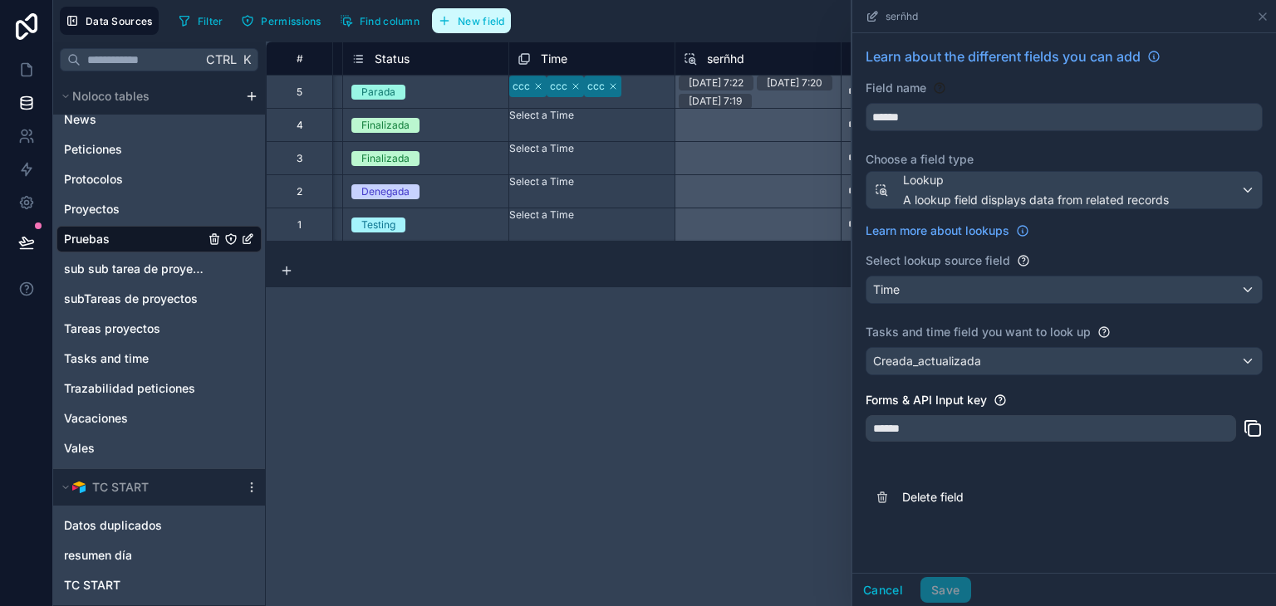
click at [490, 11] on button "New field" at bounding box center [471, 20] width 79 height 25
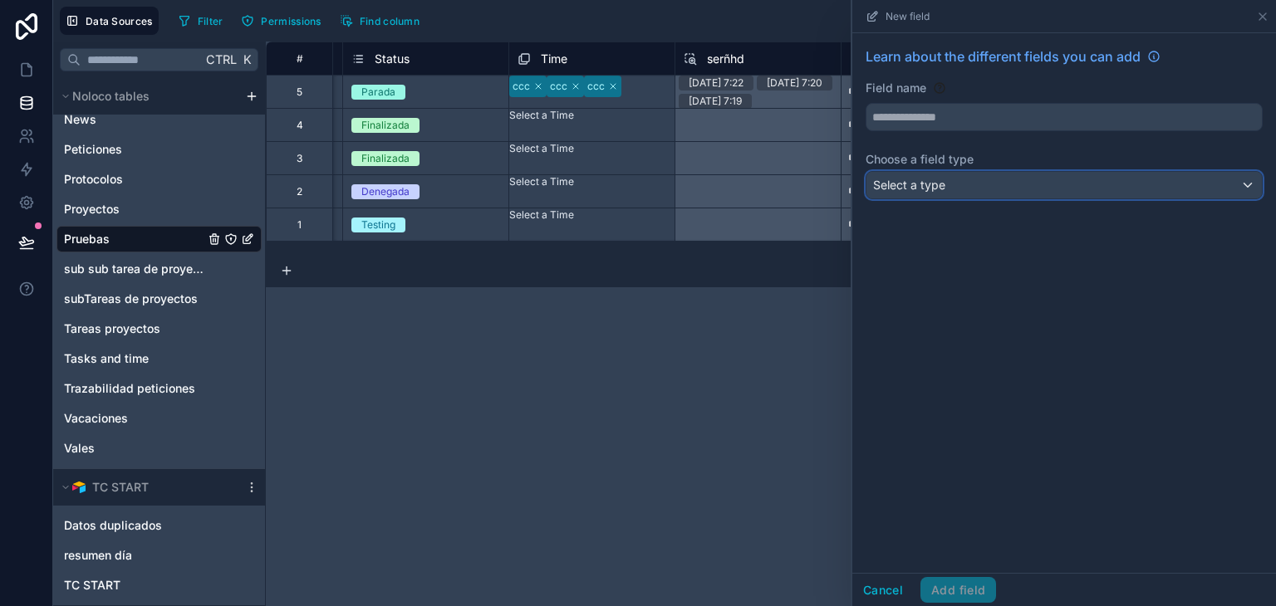
click at [991, 184] on div "Select a type" at bounding box center [1064, 185] width 395 height 27
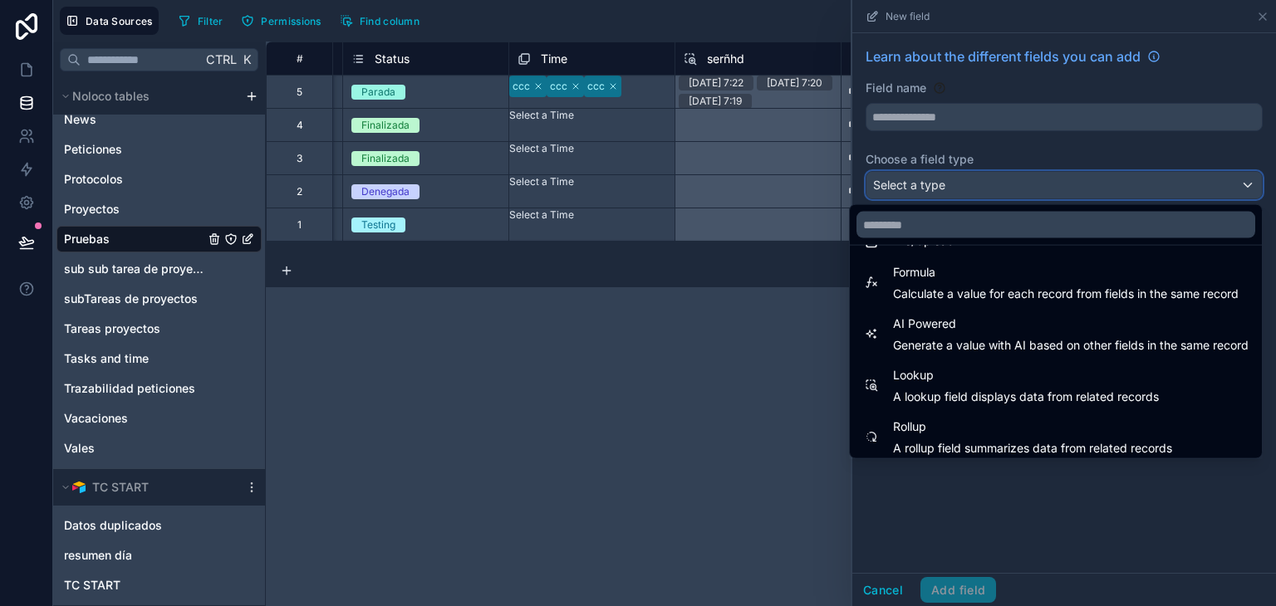
scroll to position [482, 0]
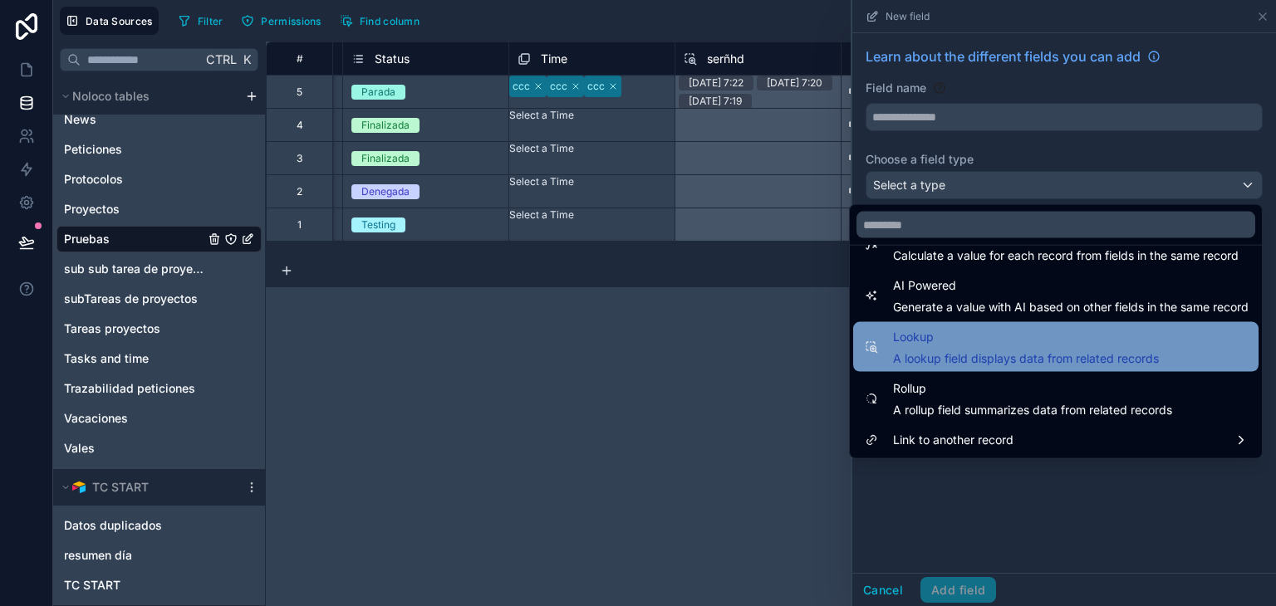
click at [1007, 334] on span "Lookup" at bounding box center [1026, 337] width 266 height 20
type input "******"
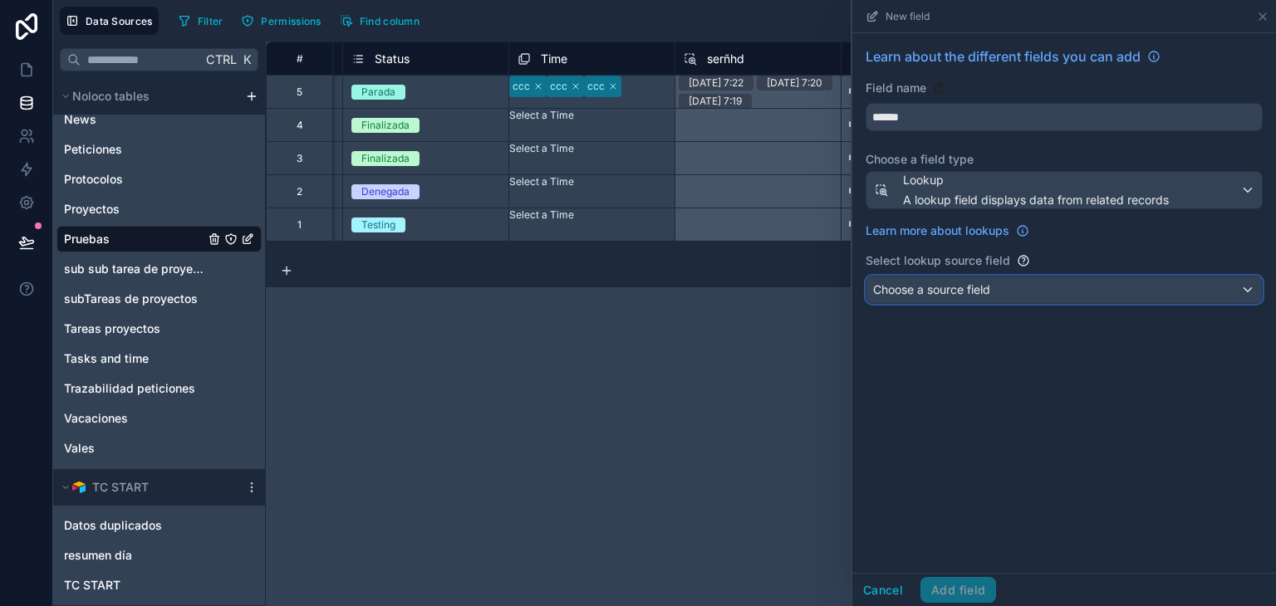
click at [989, 287] on span "Choose a source field" at bounding box center [931, 289] width 117 height 14
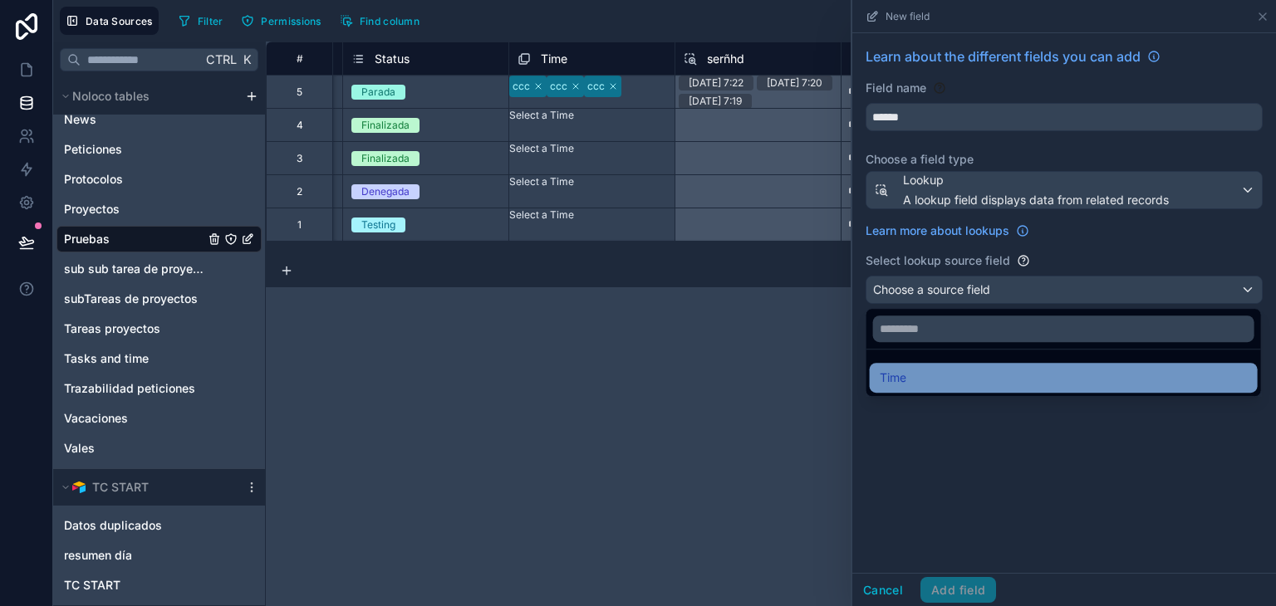
click at [984, 365] on div "Time" at bounding box center [1064, 378] width 388 height 30
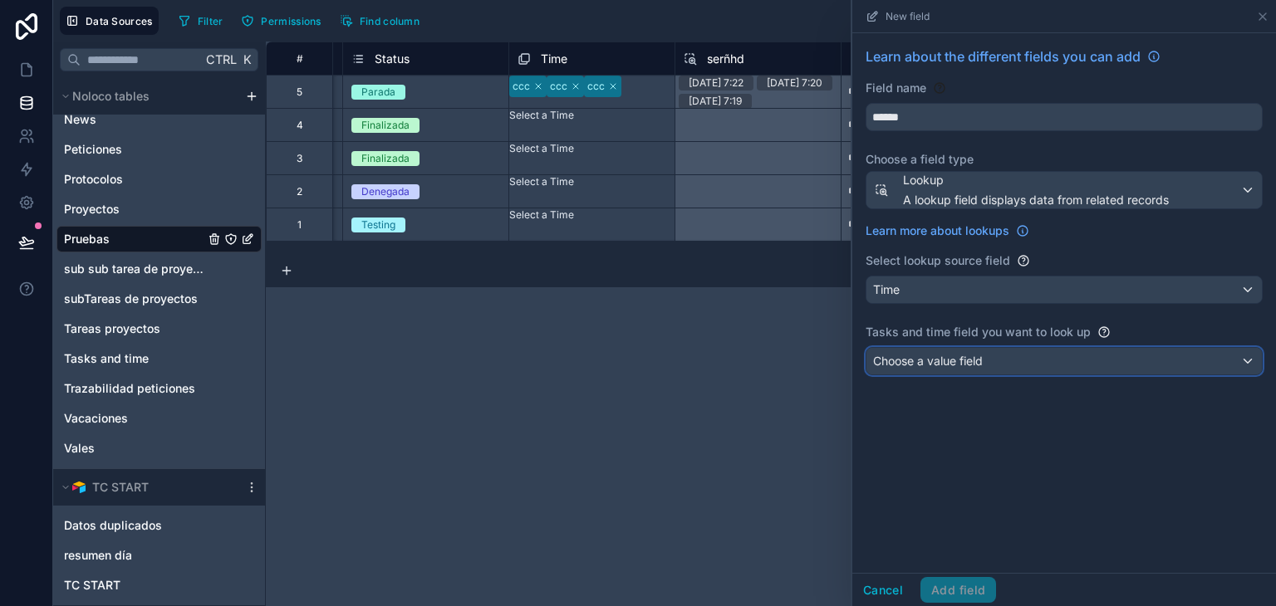
click at [983, 361] on span "Choose a value field" at bounding box center [928, 361] width 110 height 14
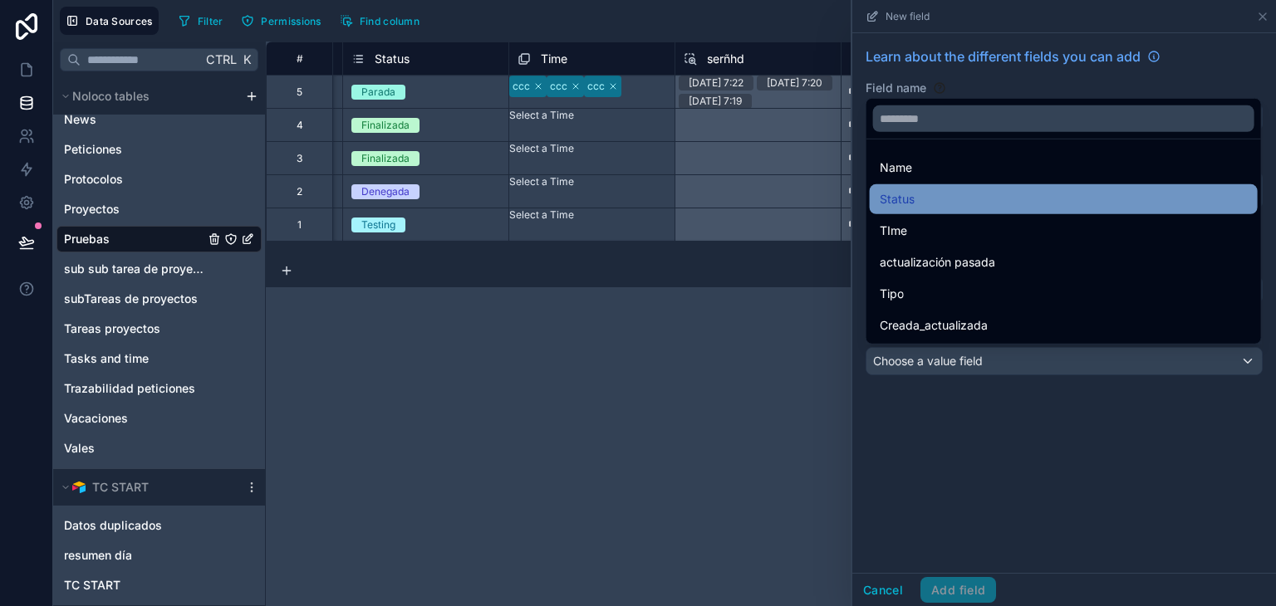
click at [965, 192] on div "Status" at bounding box center [1064, 199] width 368 height 20
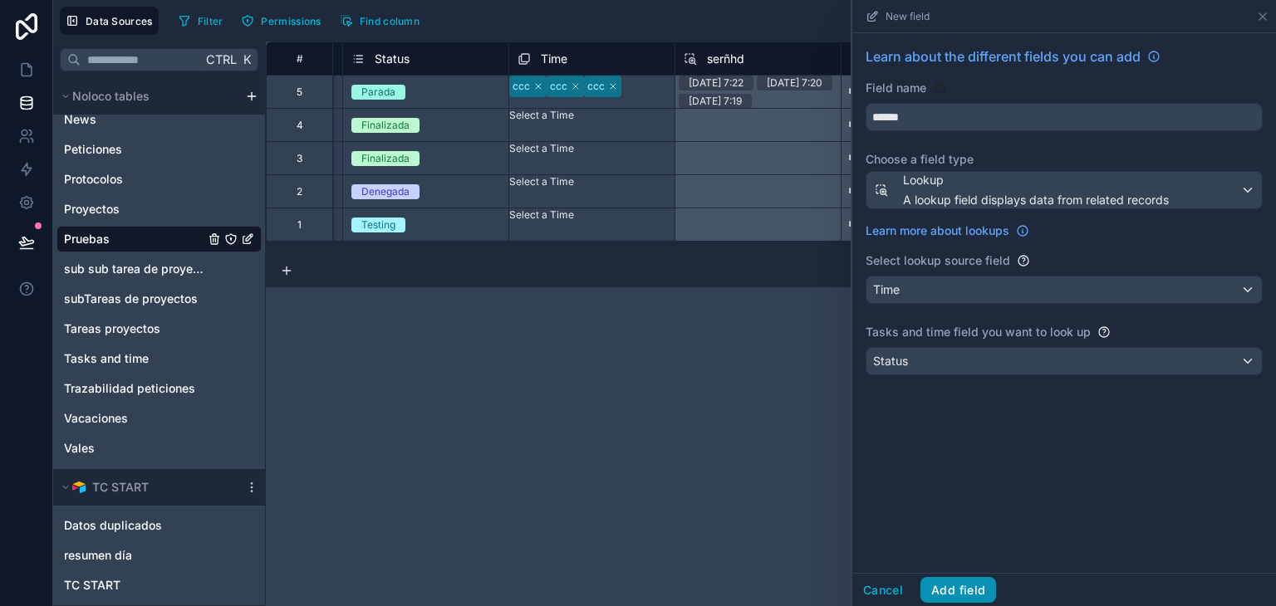
click at [979, 589] on button "Add field" at bounding box center [959, 590] width 76 height 27
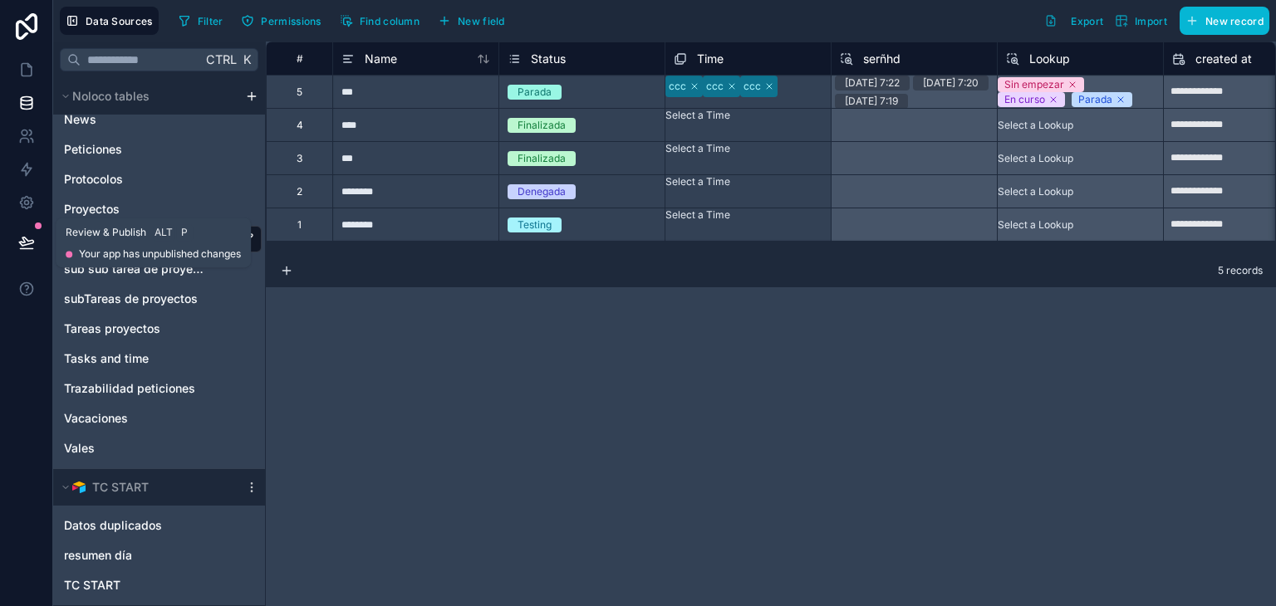
click at [32, 237] on icon at bounding box center [26, 242] width 17 height 17
click at [27, 169] on icon at bounding box center [26, 169] width 17 height 17
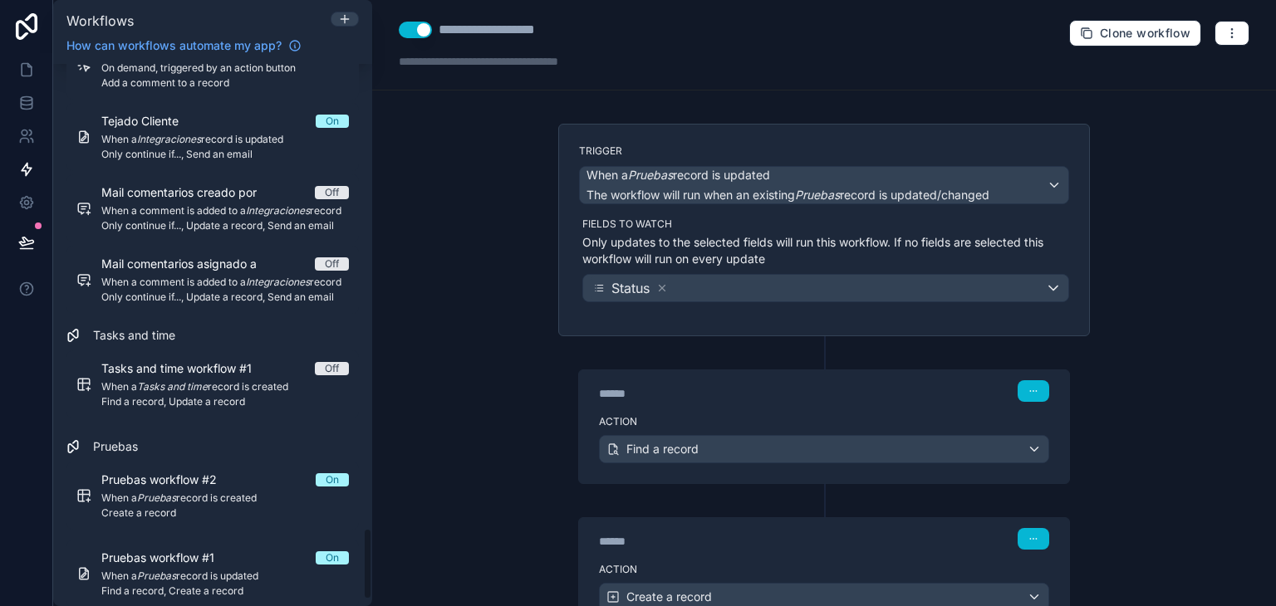
scroll to position [3552, 0]
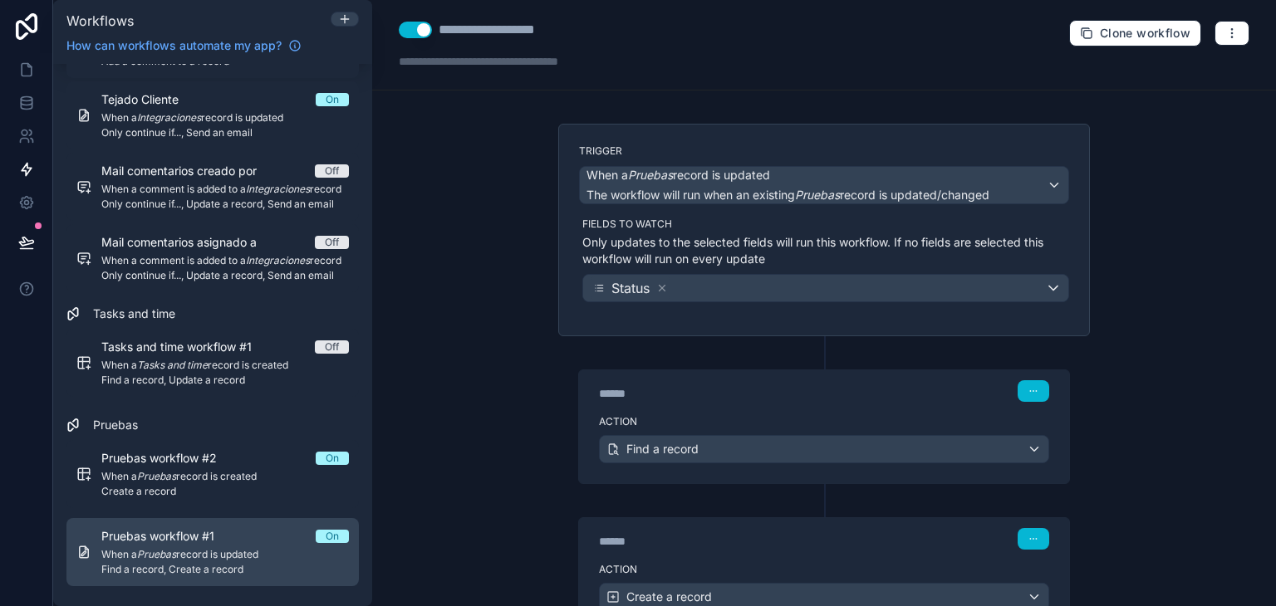
click at [236, 539] on div "Pruebas workflow #1 On" at bounding box center [225, 536] width 248 height 17
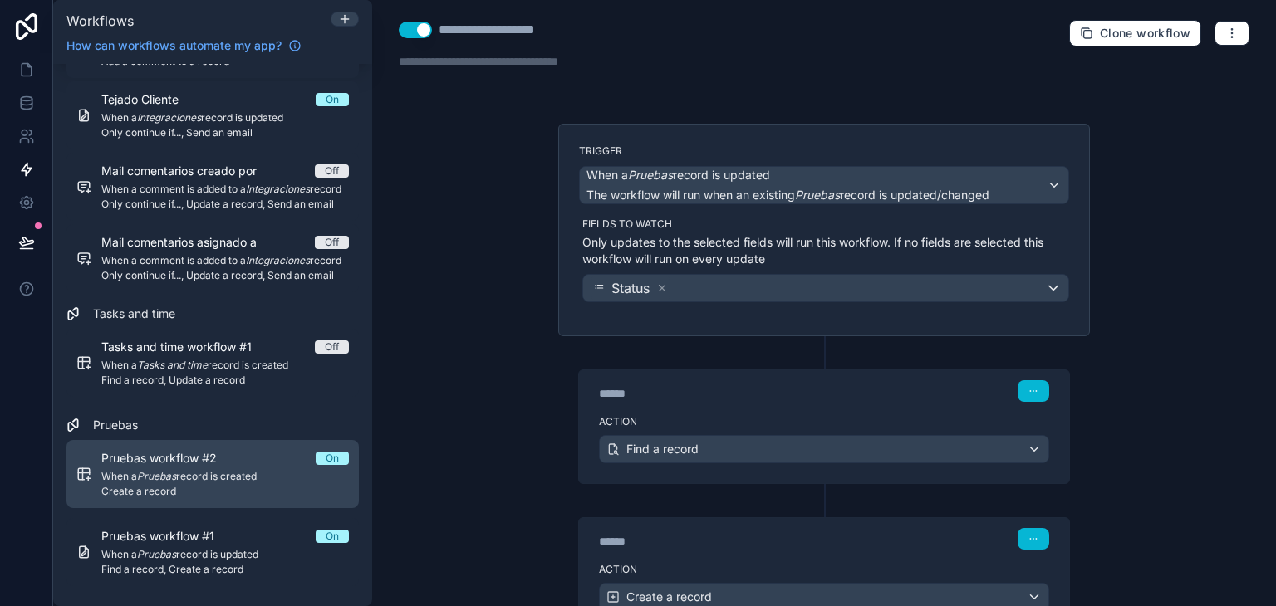
click at [248, 481] on span "When a Pruebas record is created" at bounding box center [225, 476] width 248 height 13
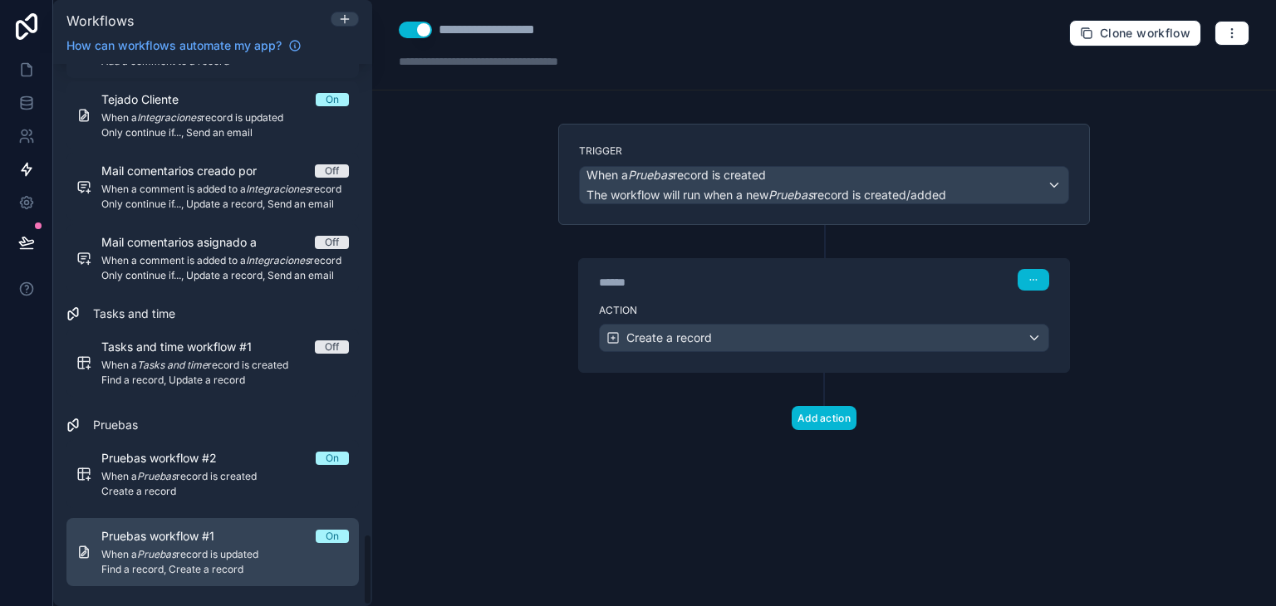
click at [230, 548] on span "When a Pruebas record is updated" at bounding box center [225, 554] width 248 height 13
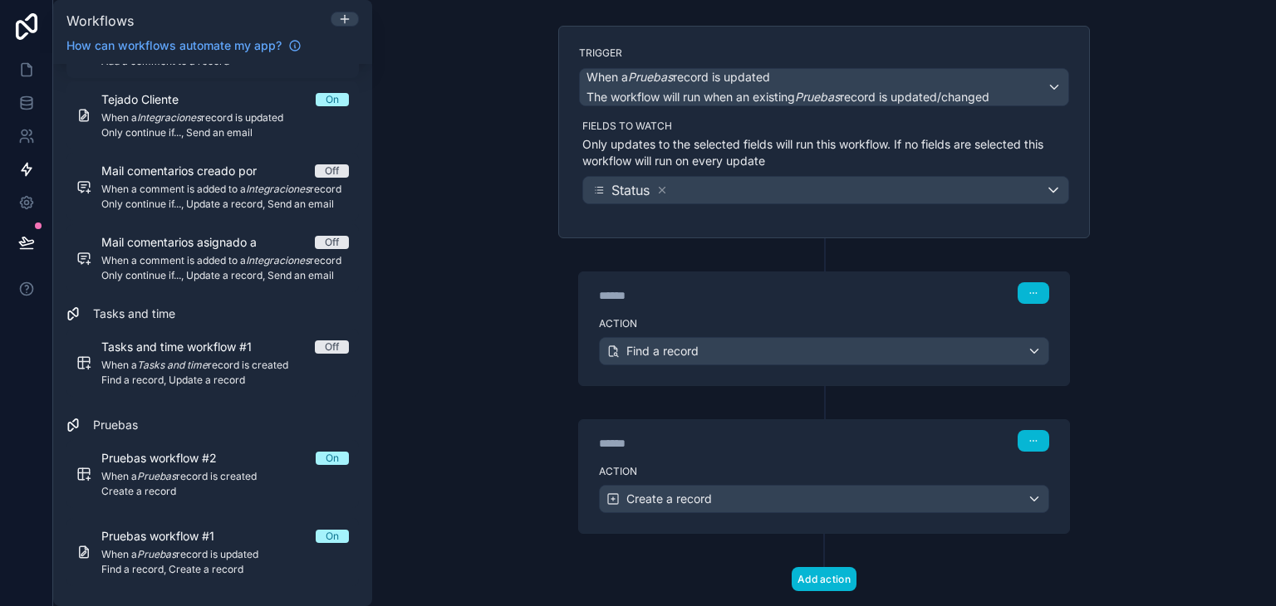
scroll to position [133, 0]
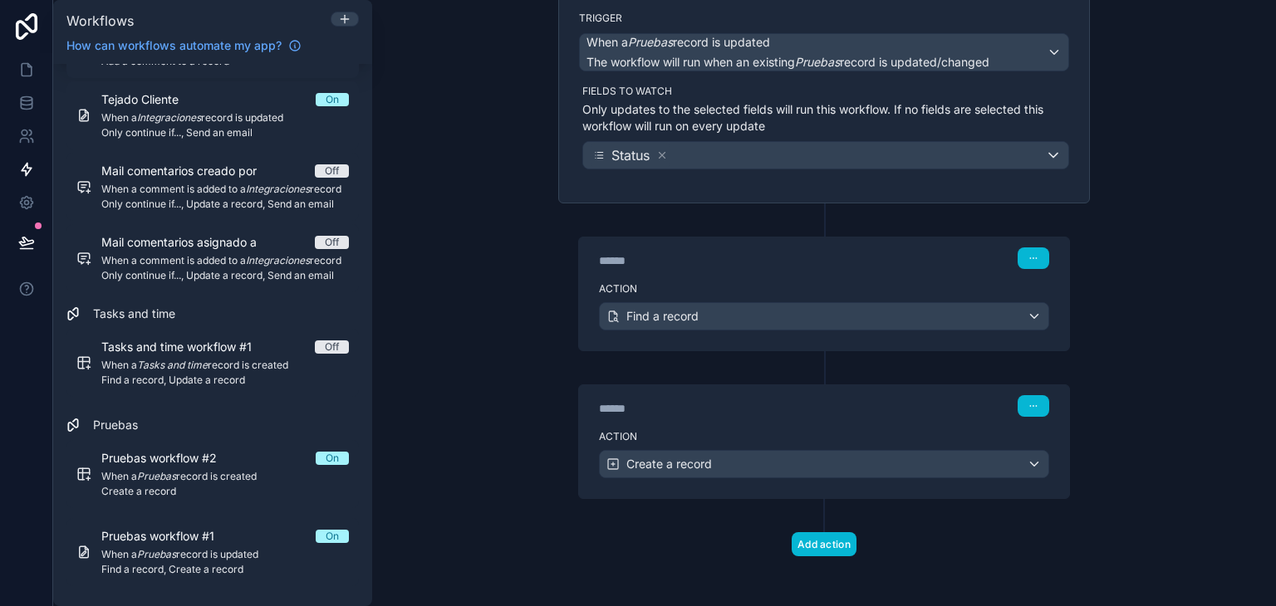
click at [708, 416] on div "****** Step 2" at bounding box center [824, 404] width 490 height 38
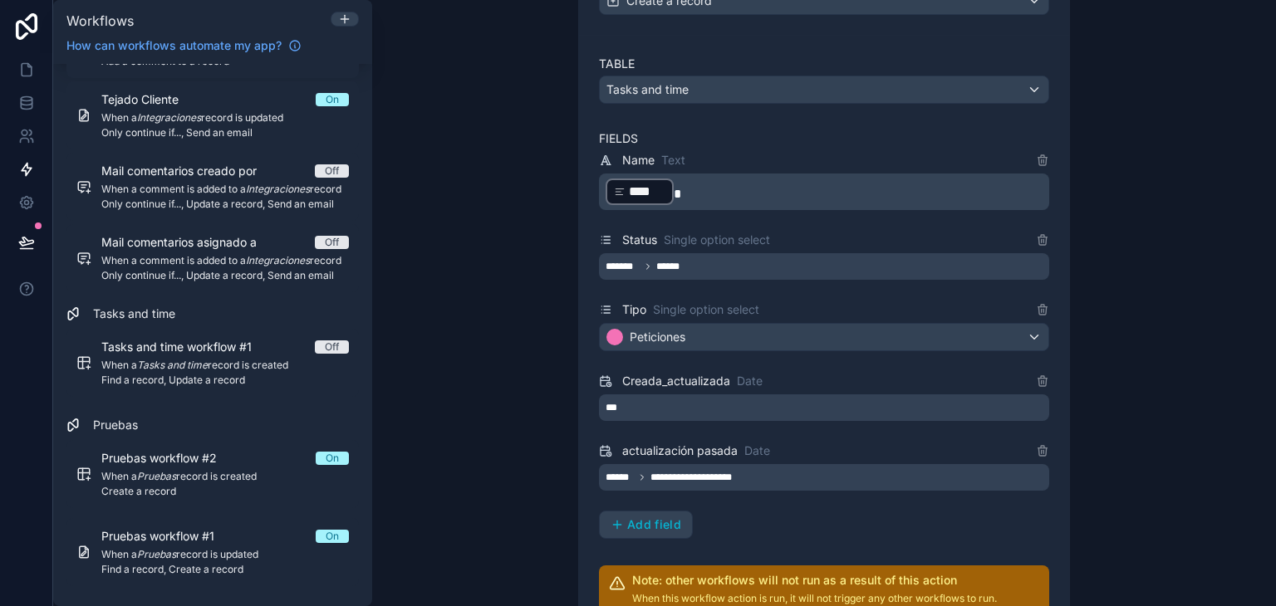
scroll to position [597, 0]
click at [823, 464] on div "**********" at bounding box center [824, 477] width 450 height 27
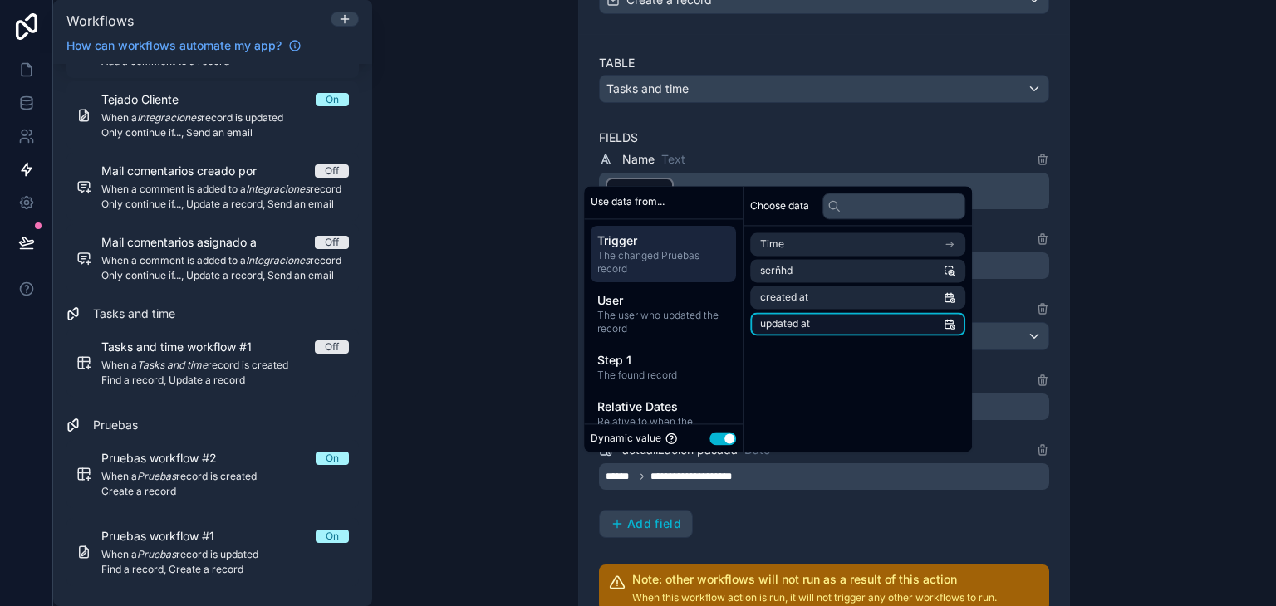
click at [897, 327] on li "updated at" at bounding box center [857, 323] width 215 height 23
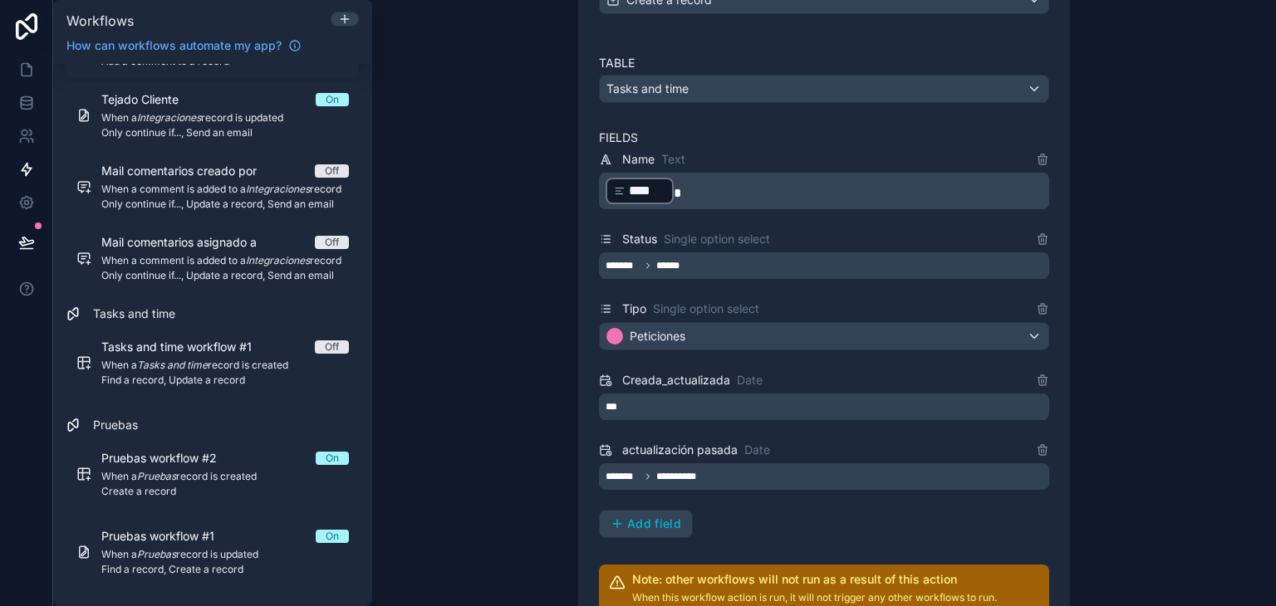
click at [1153, 351] on div "**********" at bounding box center [824, 303] width 904 height 606
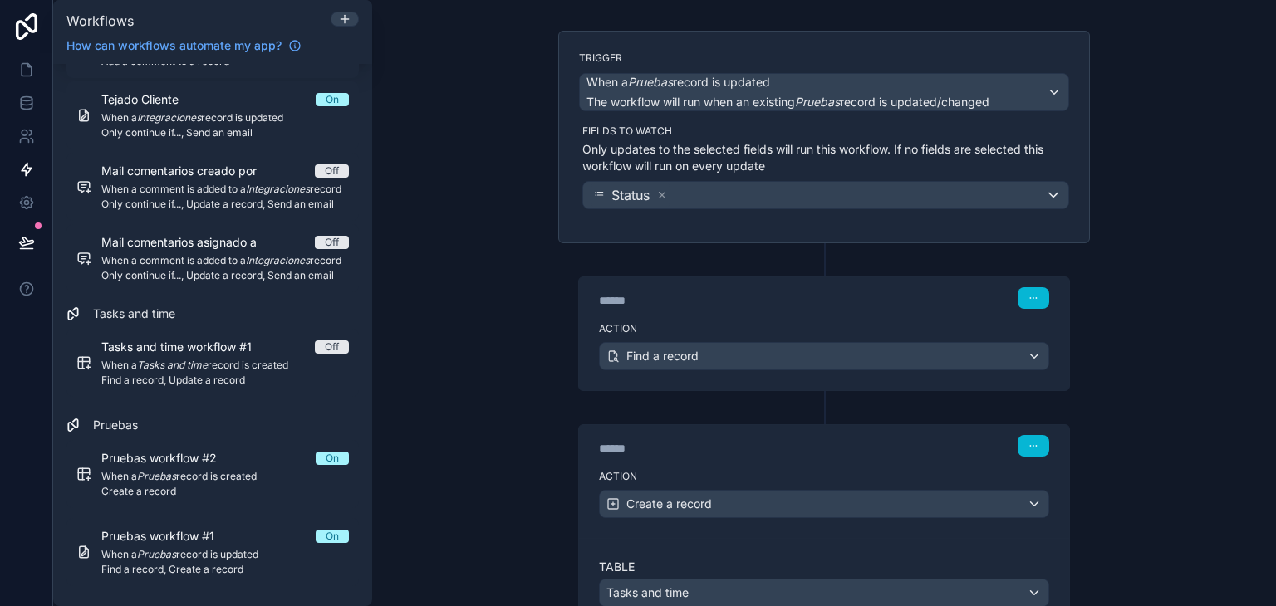
scroll to position [92, 0]
click at [1027, 307] on button "button" at bounding box center [1034, 299] width 32 height 22
click at [1049, 354] on span "Delete" at bounding box center [1058, 360] width 31 height 13
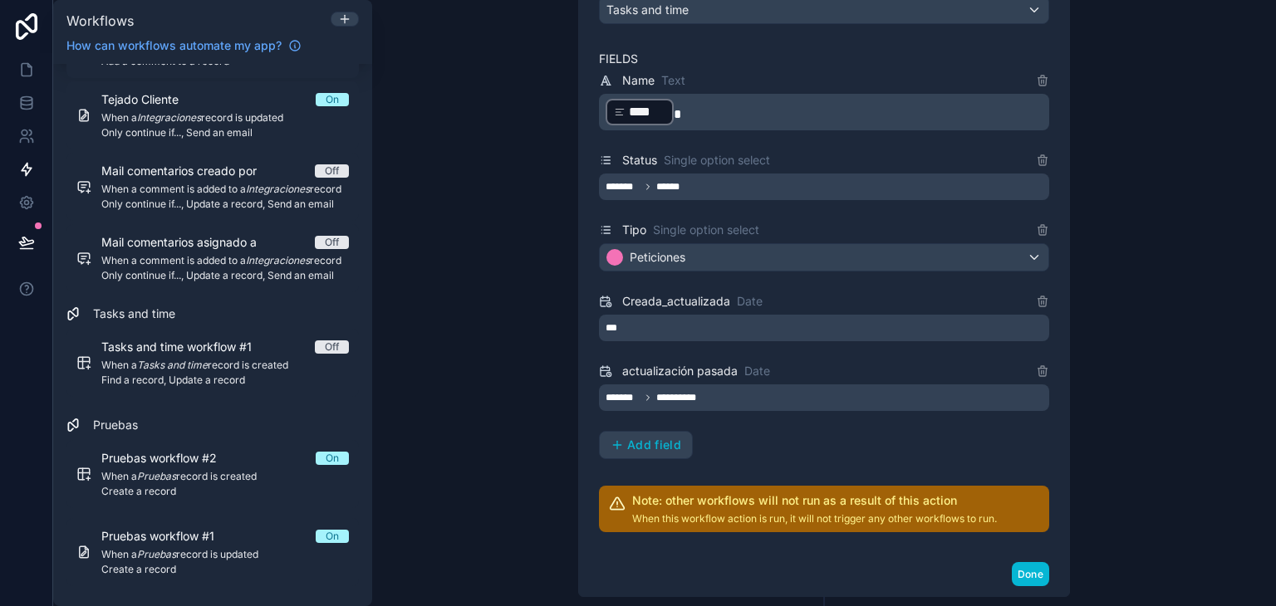
scroll to position [486, 0]
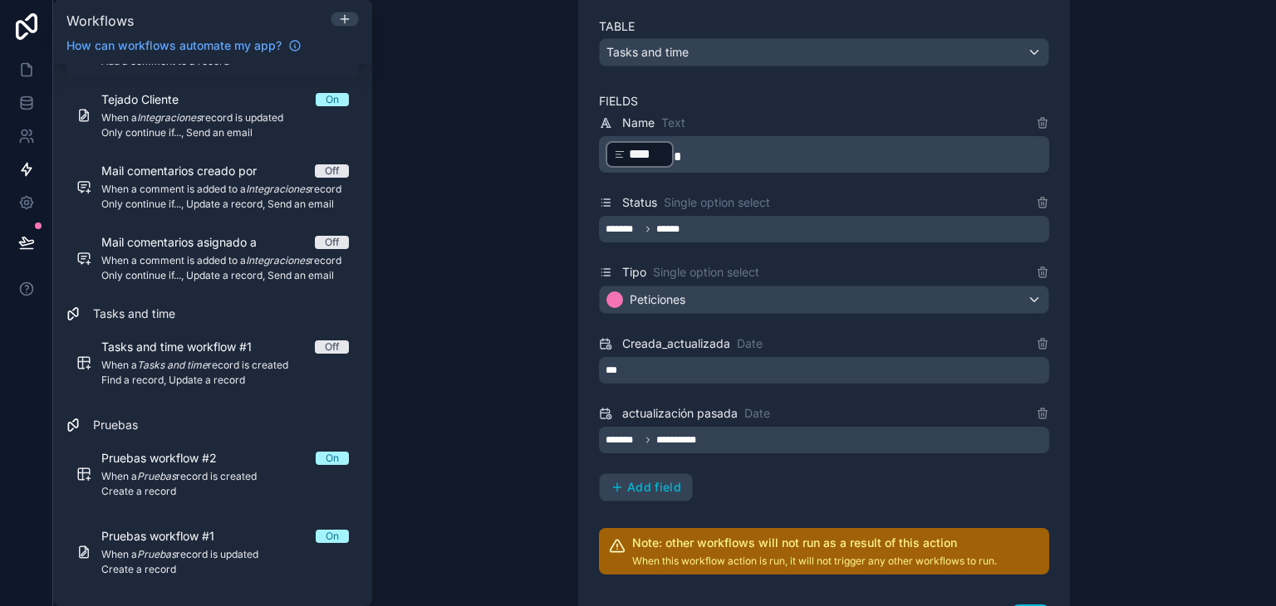
click at [813, 433] on div "**********" at bounding box center [824, 440] width 450 height 27
click at [453, 256] on div "**********" at bounding box center [824, 303] width 904 height 606
click at [23, 107] on icon at bounding box center [26, 103] width 17 height 17
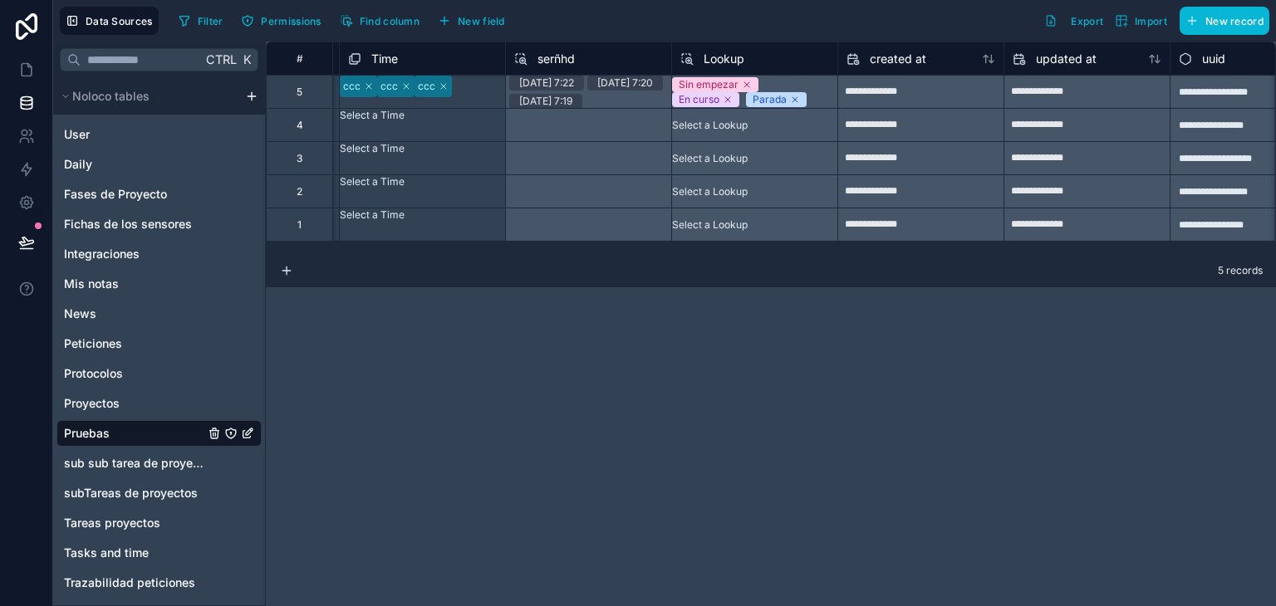
scroll to position [0, 322]
click at [728, 53] on span "Lookup" at bounding box center [728, 59] width 41 height 17
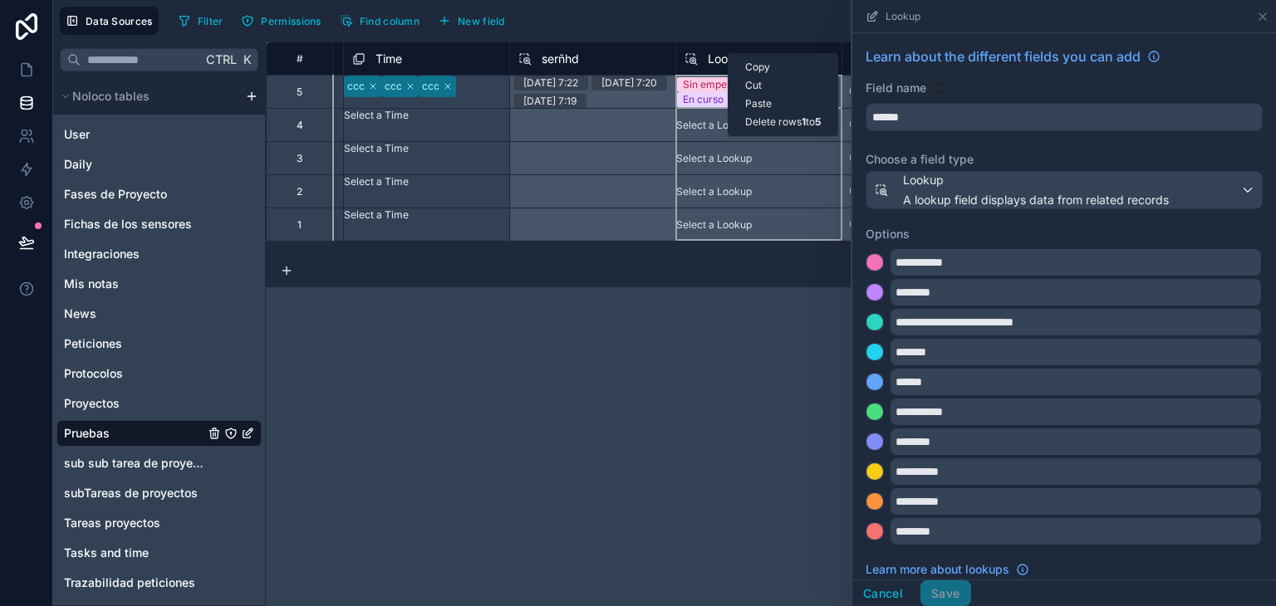
drag, startPoint x: 728, startPoint y: 53, endPoint x: 707, endPoint y: 544, distance: 491.4
click at [707, 544] on div "**********" at bounding box center [771, 324] width 1010 height 565
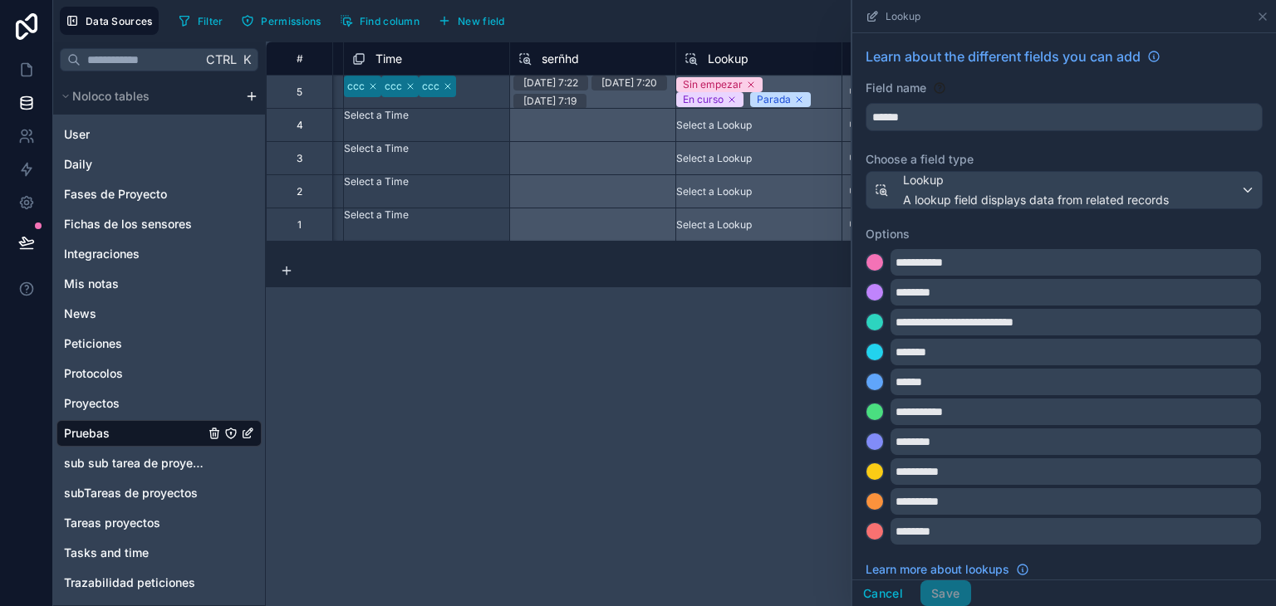
click at [712, 337] on div "**********" at bounding box center [771, 324] width 1010 height 565
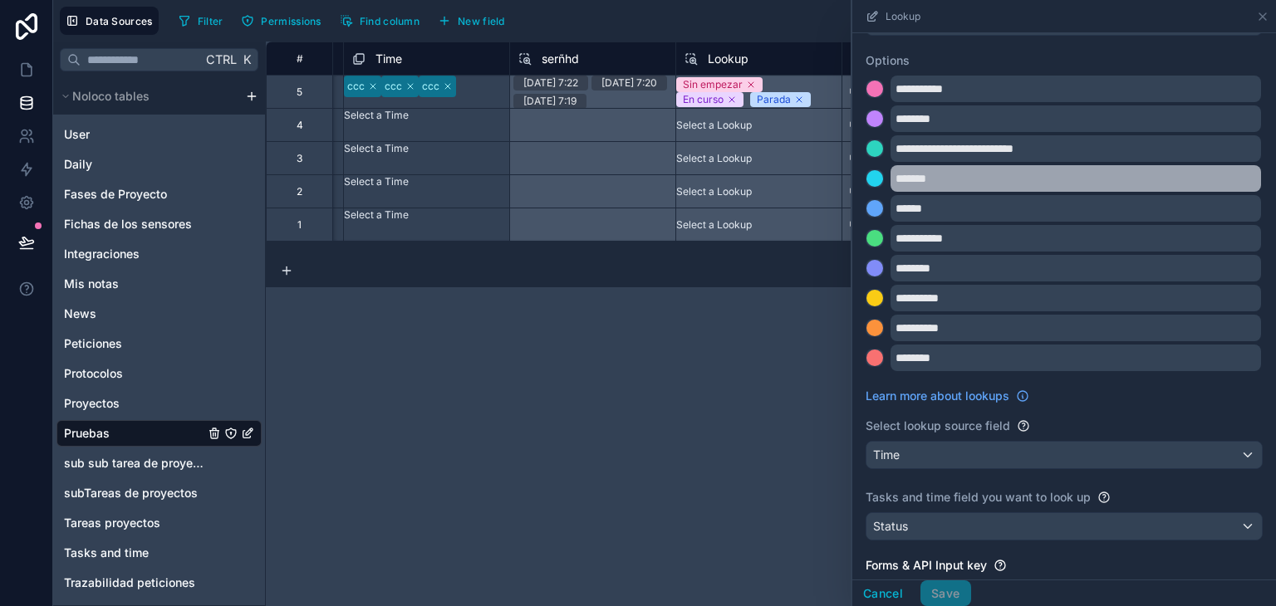
scroll to position [175, 0]
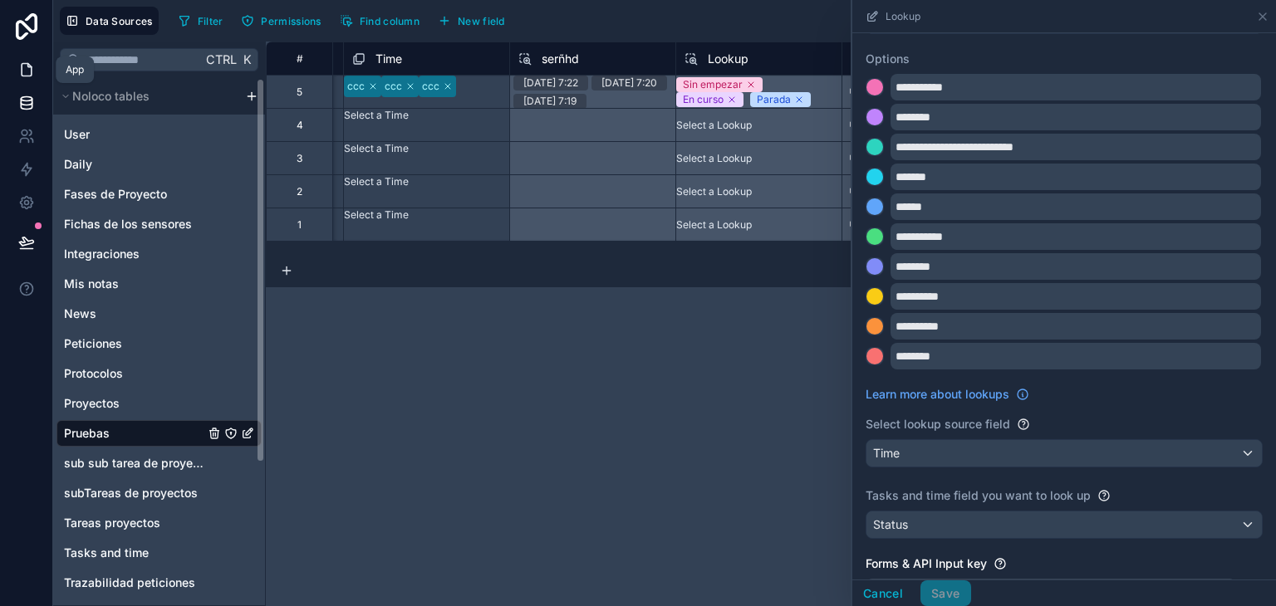
click at [17, 68] on link at bounding box center [26, 69] width 52 height 33
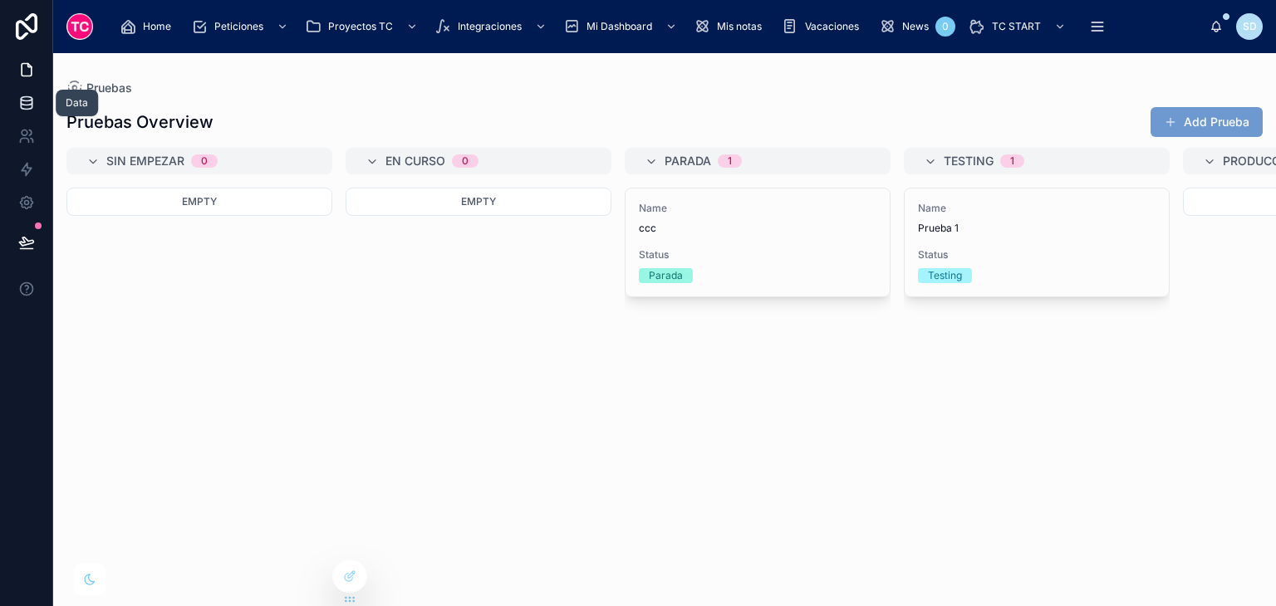
click at [19, 92] on link at bounding box center [26, 102] width 52 height 33
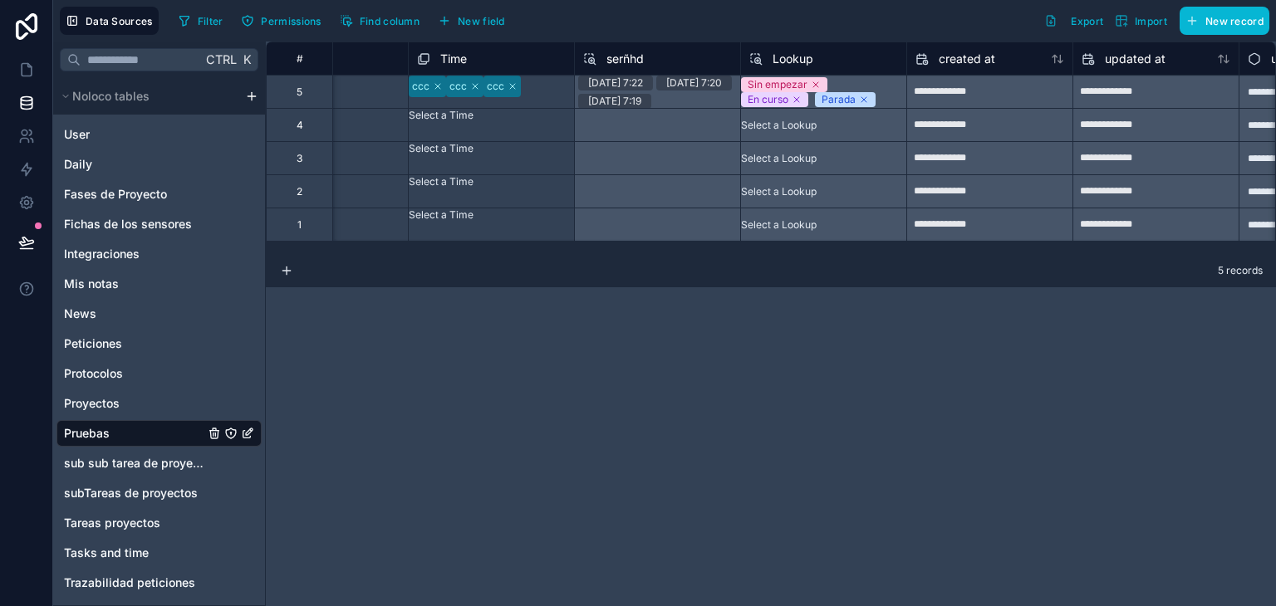
scroll to position [0, 262]
click at [498, 35] on div "Data Sources Filter Permissions Find column New field Export Import New record" at bounding box center [664, 21] width 1223 height 42
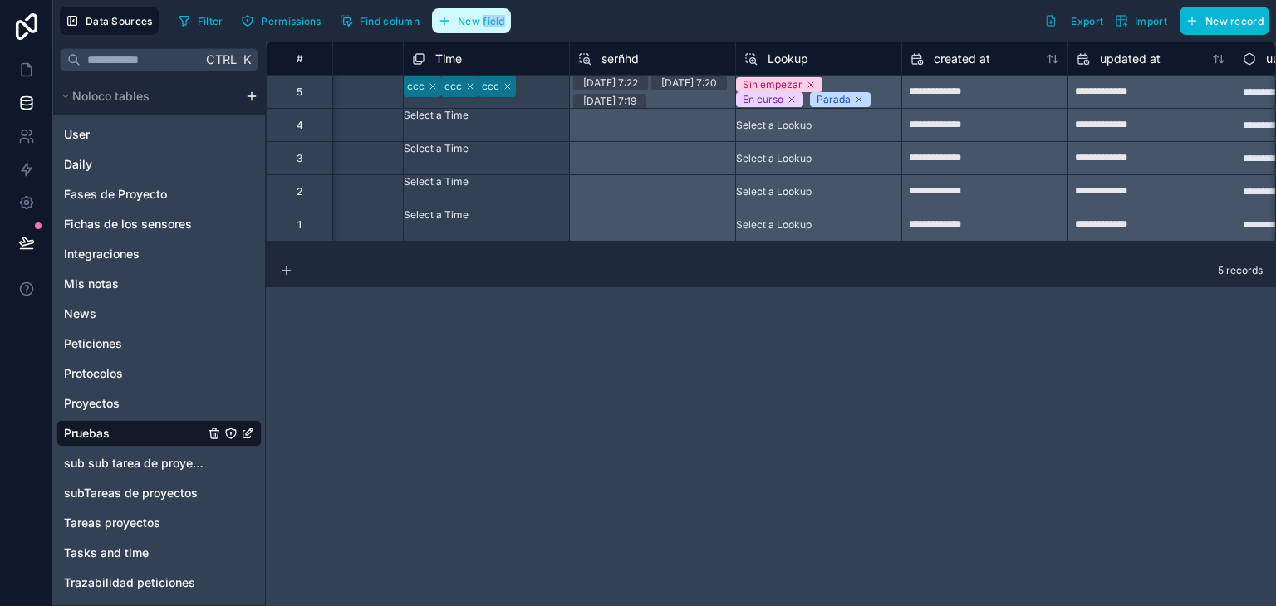
click at [484, 15] on span "New field" at bounding box center [481, 21] width 47 height 12
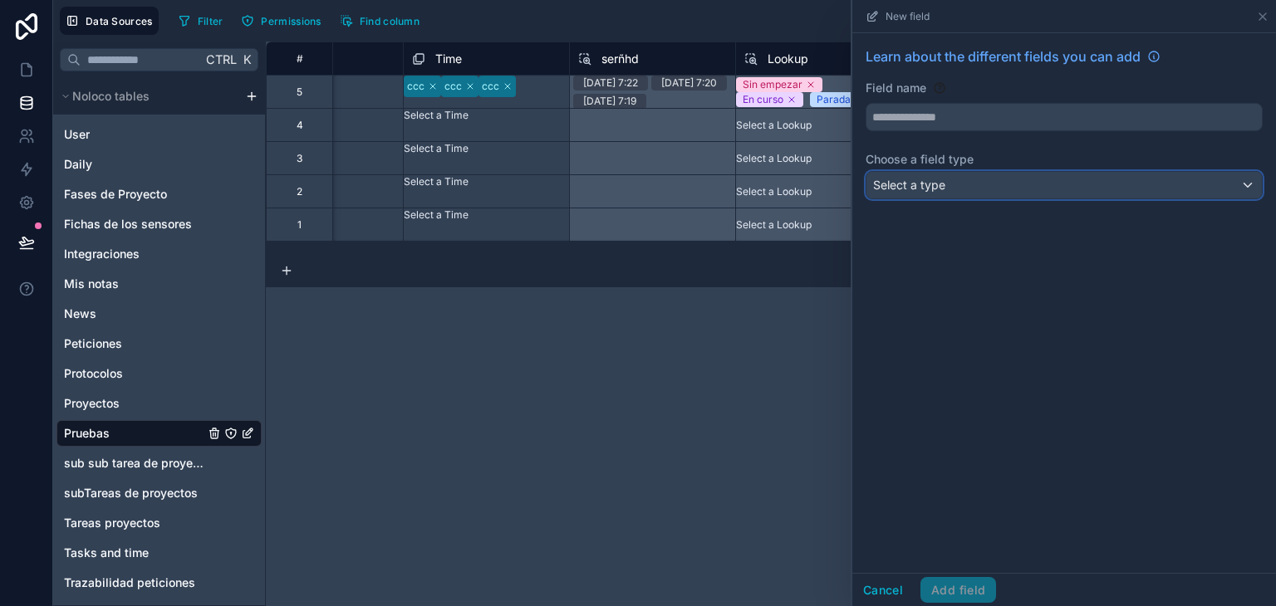
click at [951, 194] on div "Select a type" at bounding box center [1064, 185] width 395 height 27
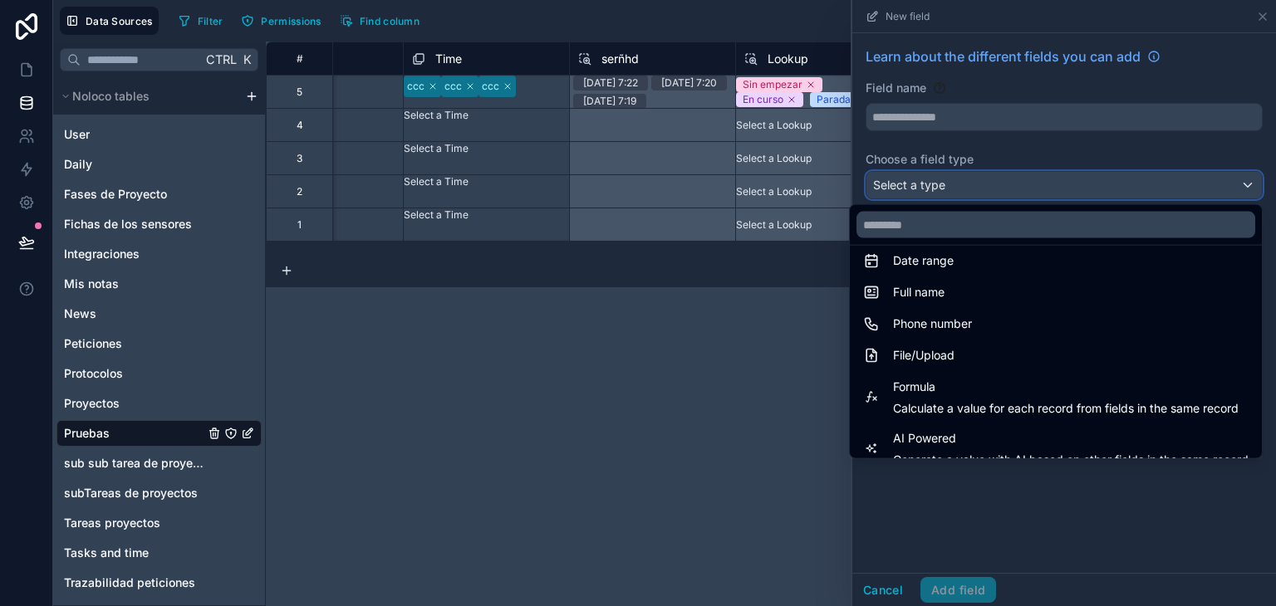
scroll to position [364, 0]
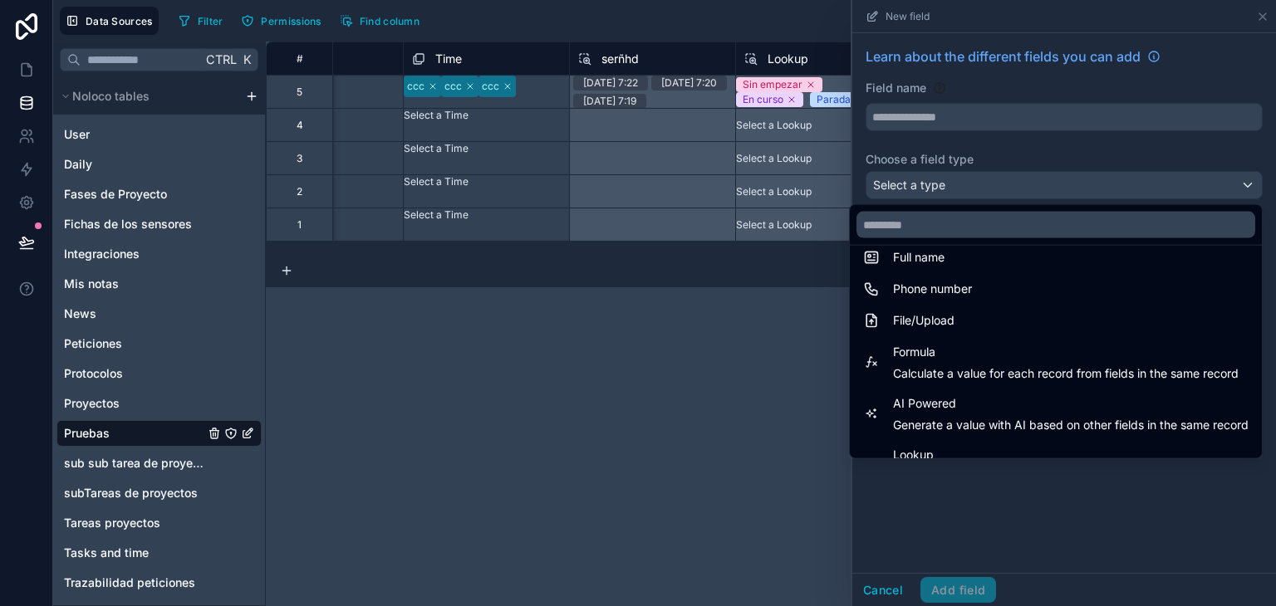
click at [949, 371] on span "Calculate a value for each record from fields in the same record" at bounding box center [1066, 374] width 346 height 17
type input "*******"
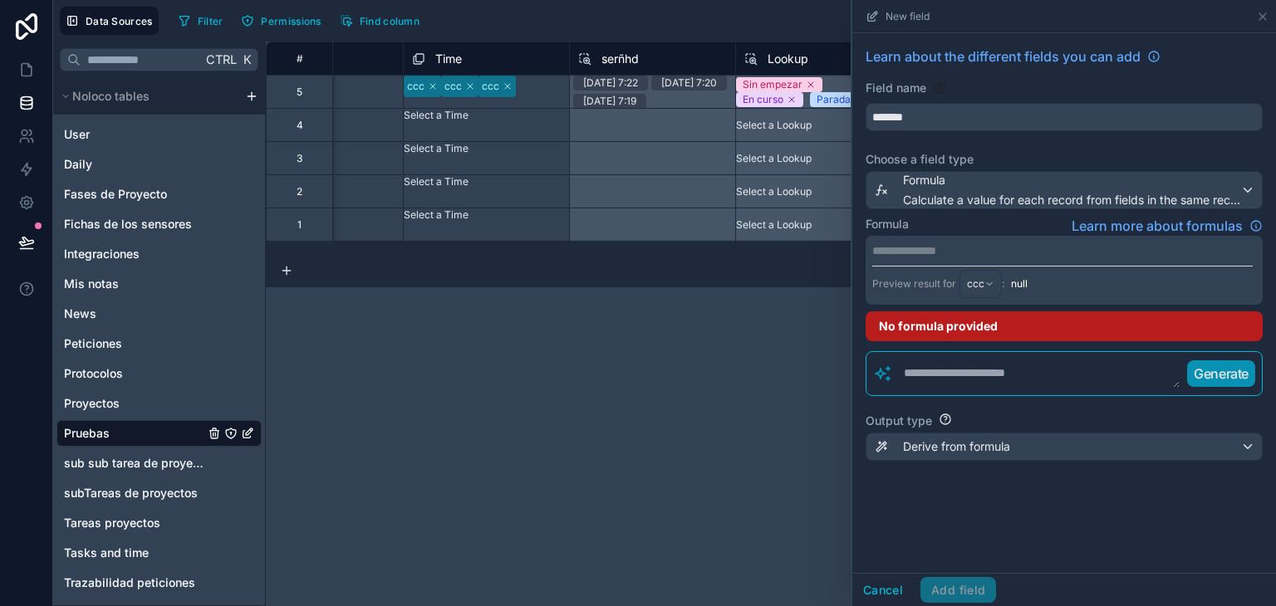
click at [931, 261] on div "**********" at bounding box center [1064, 270] width 397 height 69
click at [931, 247] on p "**********" at bounding box center [1062, 251] width 381 height 17
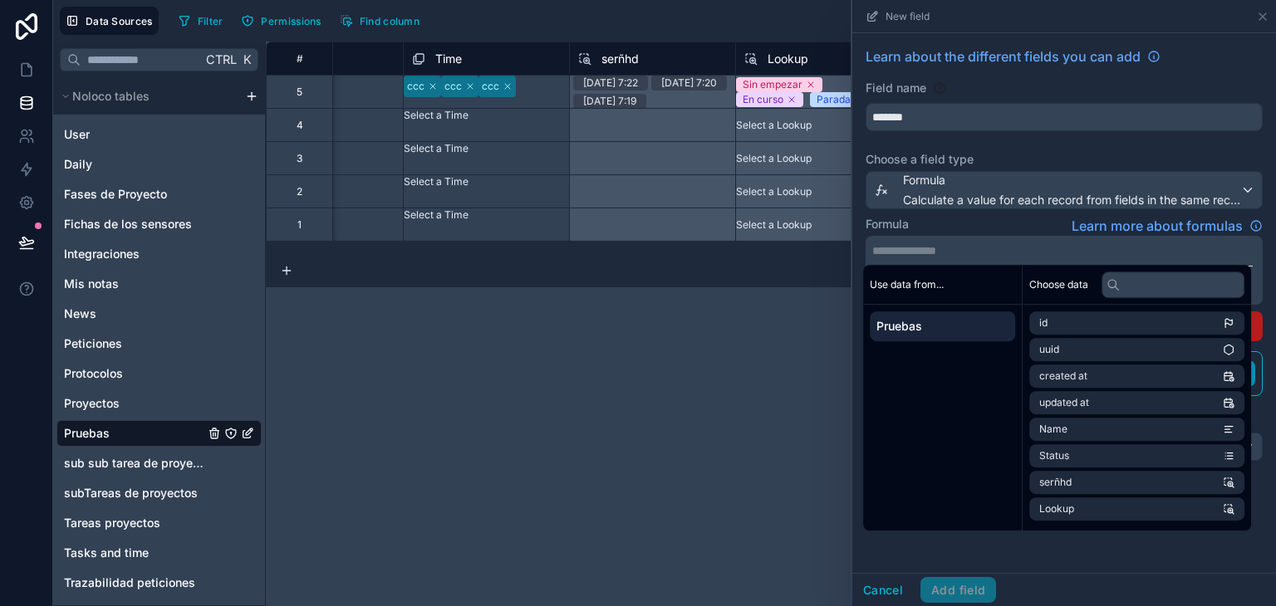
click at [997, 572] on div "**********" at bounding box center [1064, 303] width 424 height 540
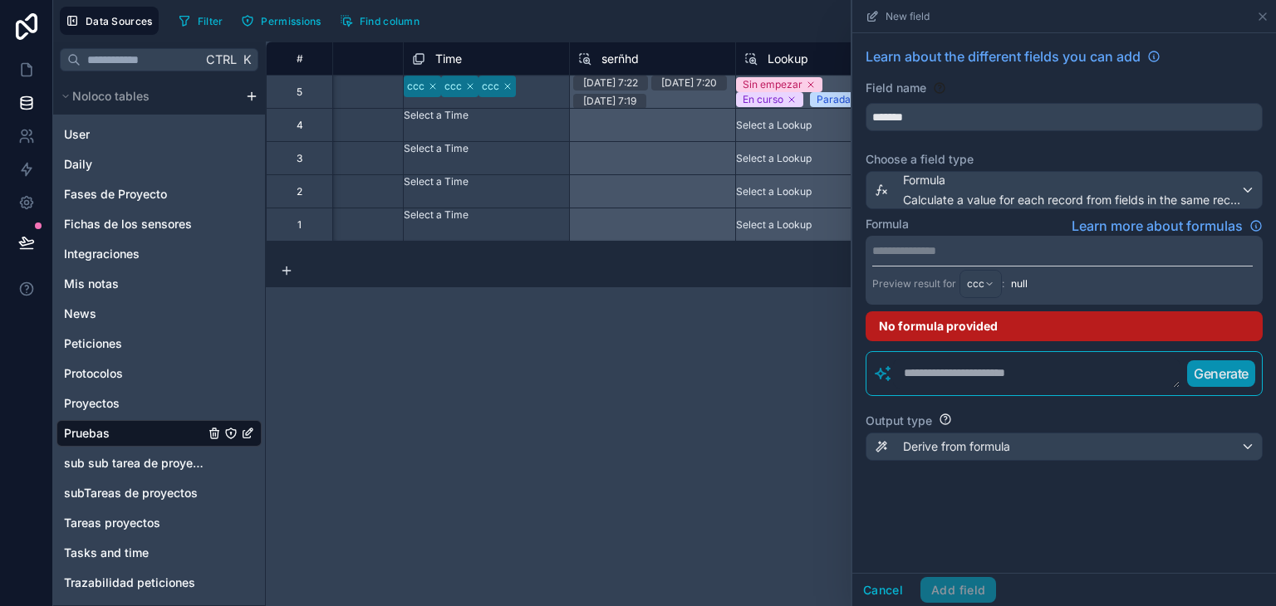
click at [967, 378] on textarea at bounding box center [1036, 374] width 287 height 30
type textarea "**********"
click at [1230, 371] on p "Generate" at bounding box center [1221, 374] width 55 height 20
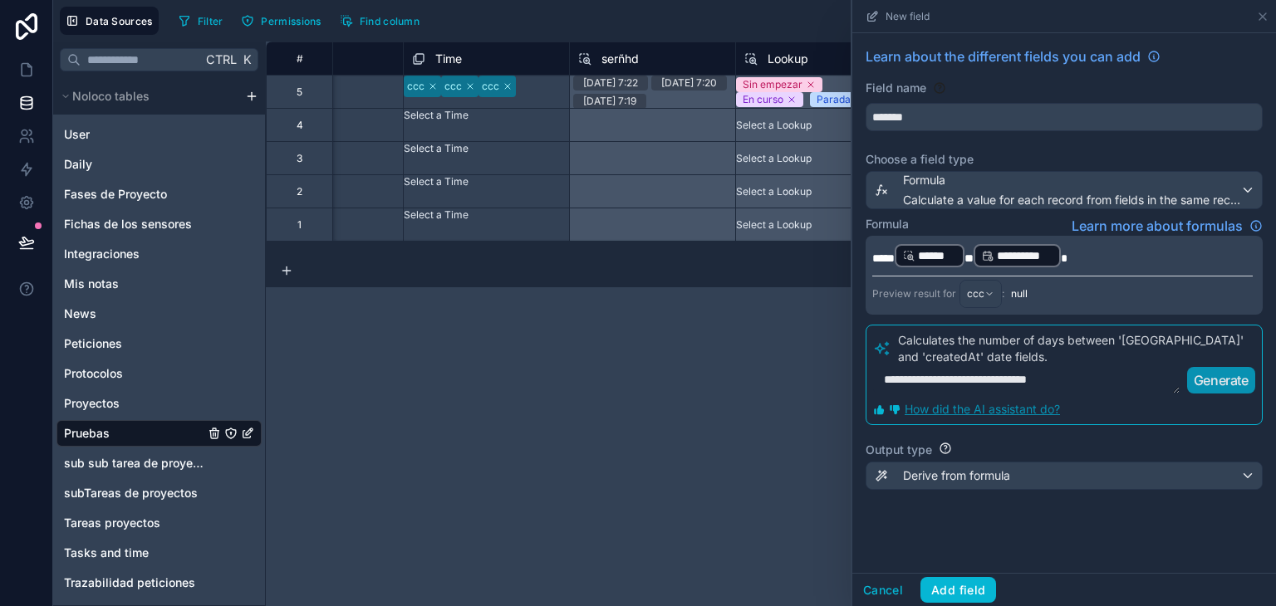
click at [1068, 253] on span "*" at bounding box center [1064, 259] width 7 height 12
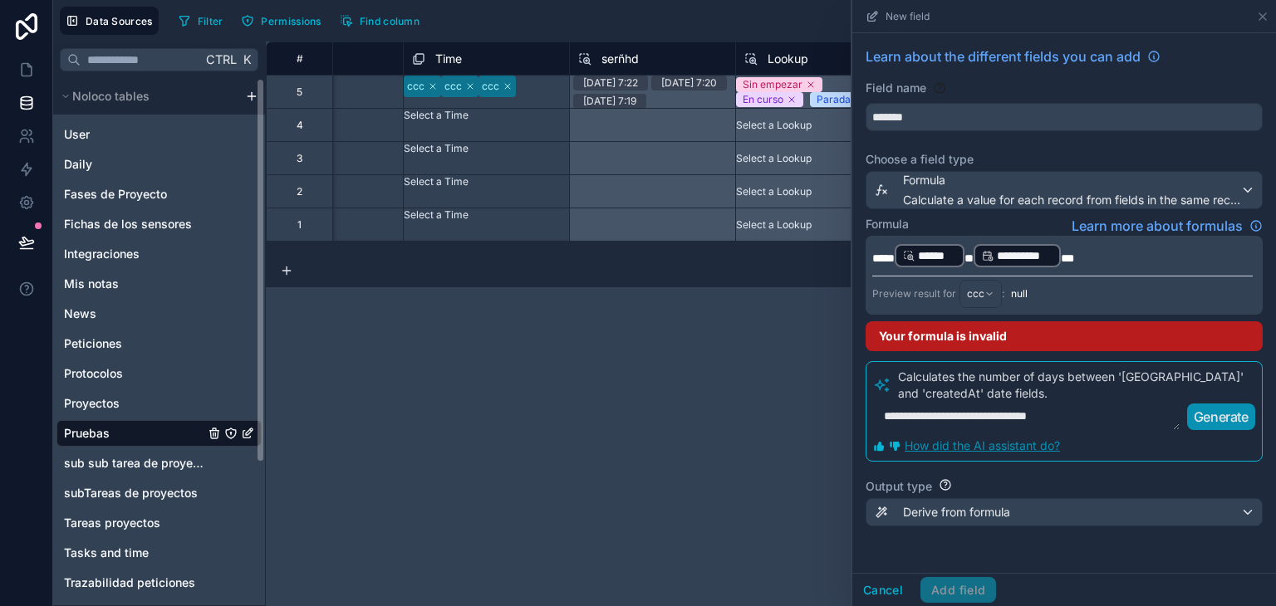
click at [539, 391] on div "**********" at bounding box center [771, 324] width 1010 height 565
click at [1261, 14] on icon at bounding box center [1263, 16] width 7 height 7
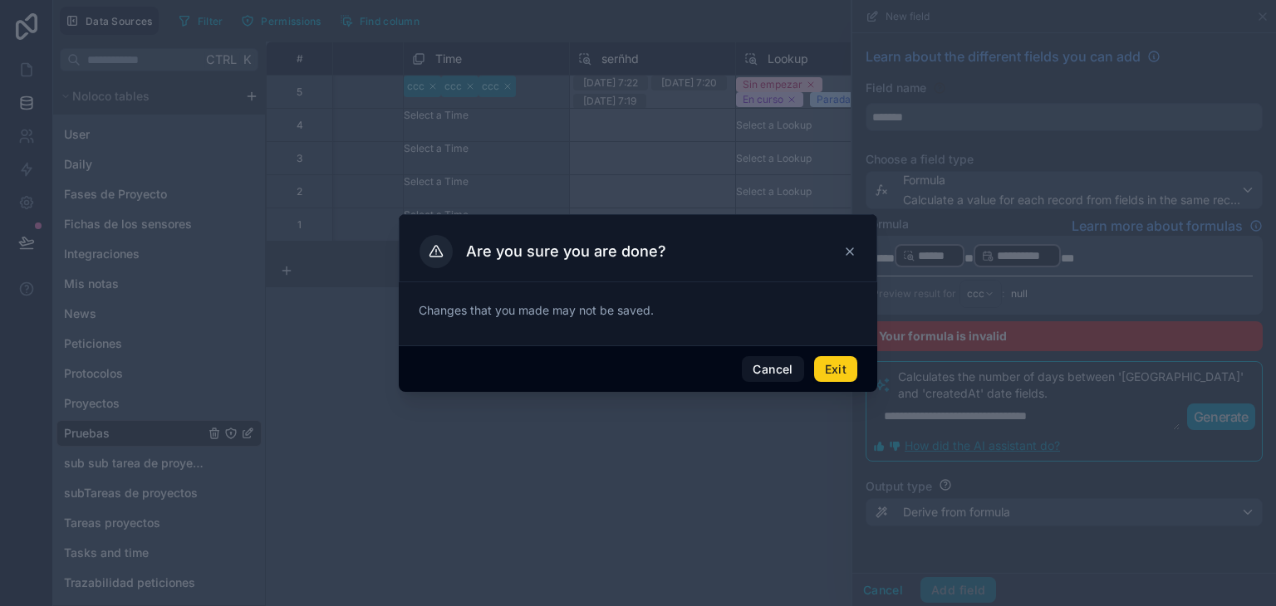
click at [834, 371] on button "Exit" at bounding box center [835, 369] width 43 height 27
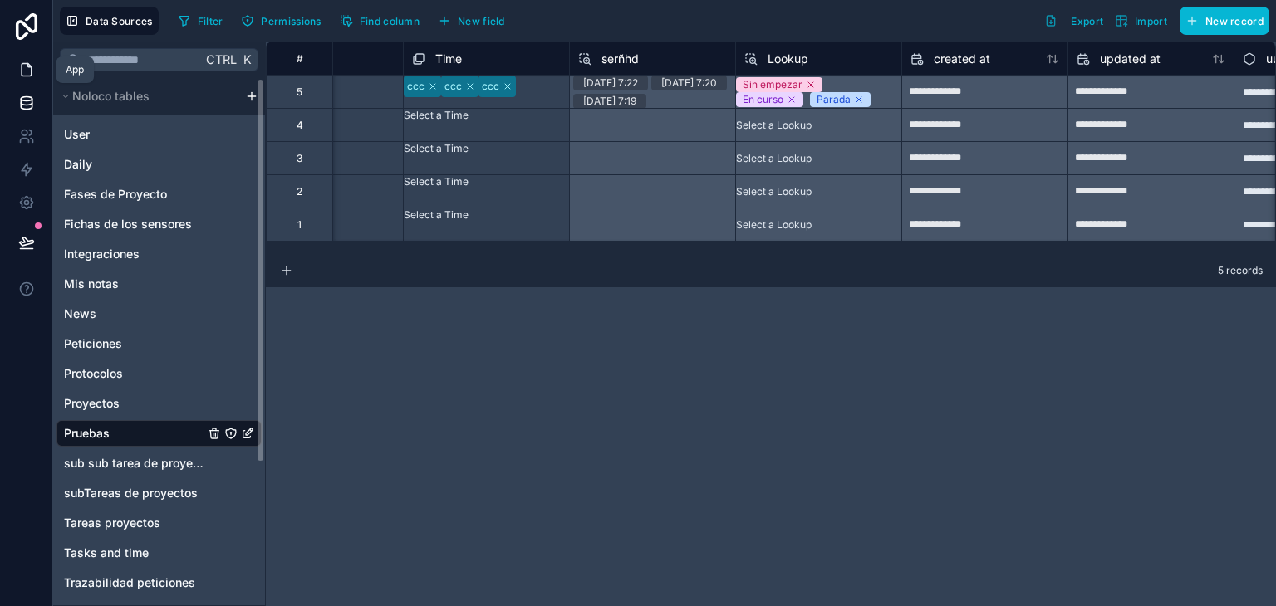
click at [24, 71] on icon at bounding box center [26, 69] width 17 height 17
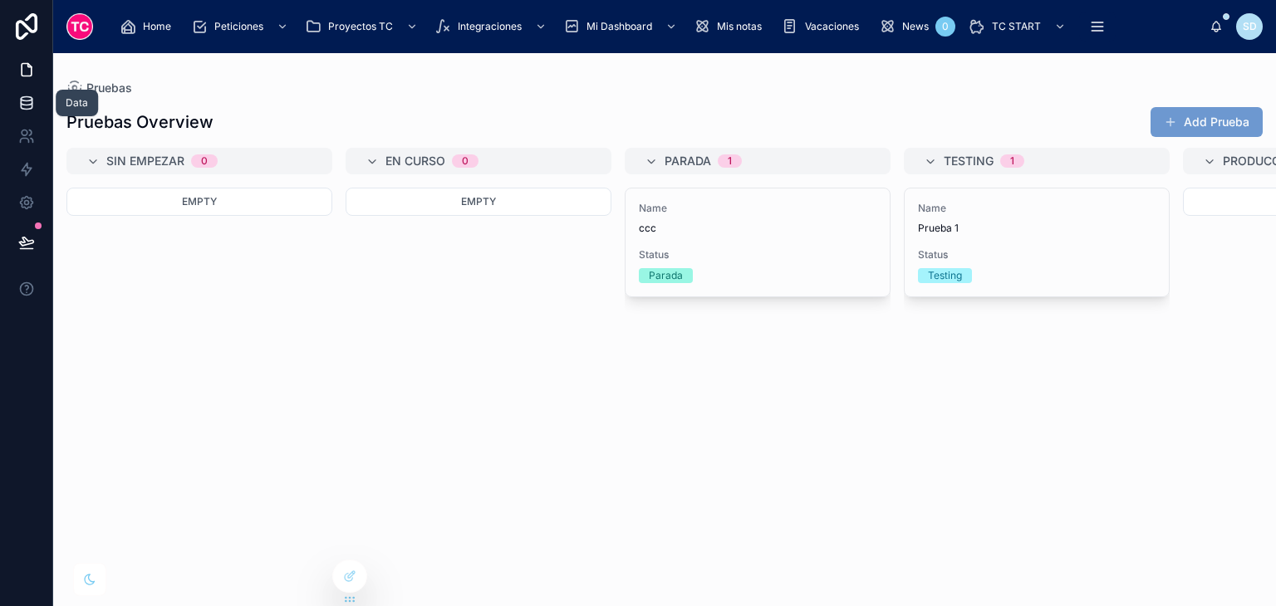
click at [14, 98] on link at bounding box center [26, 102] width 52 height 33
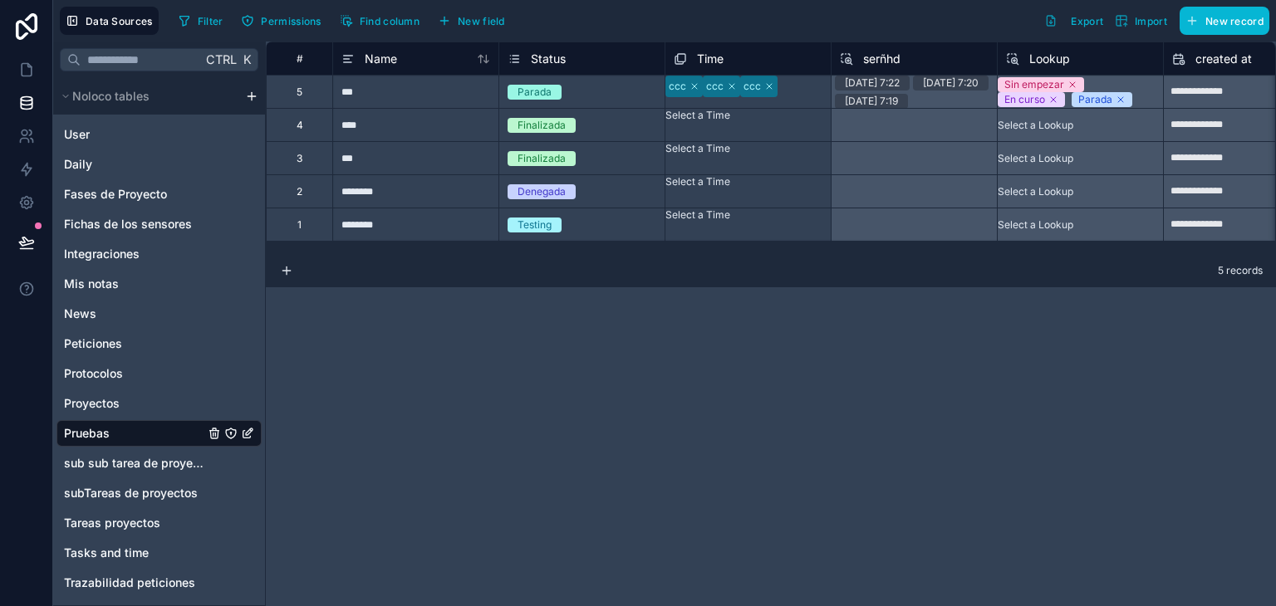
click at [714, 57] on span "Time" at bounding box center [710, 59] width 27 height 17
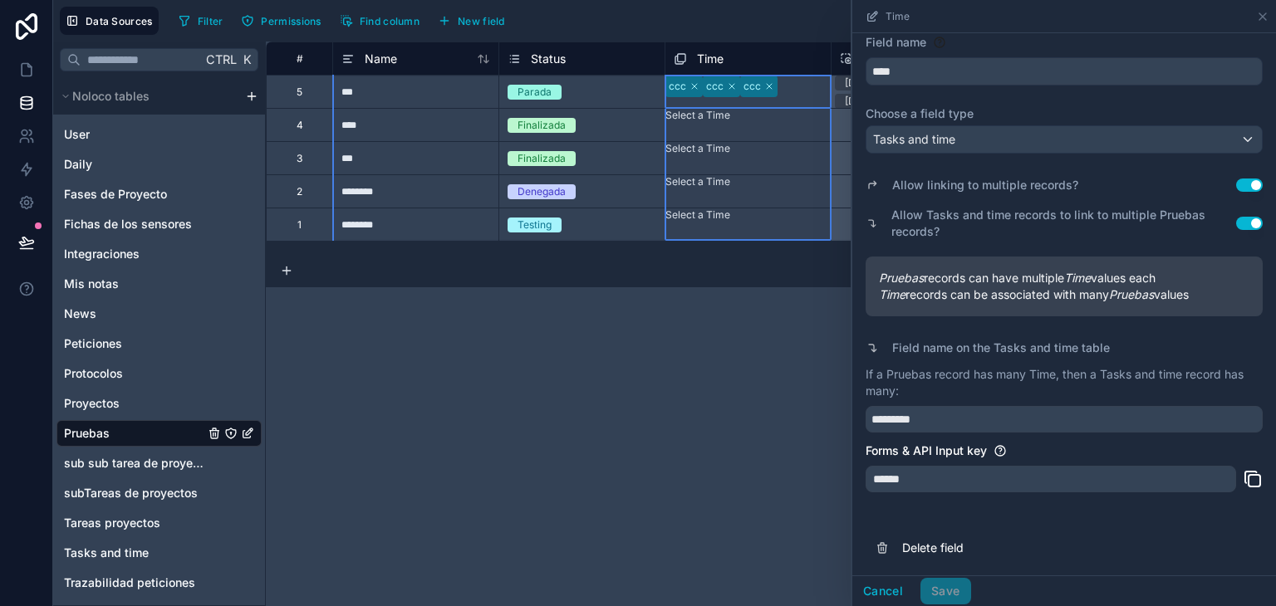
scroll to position [49, 0]
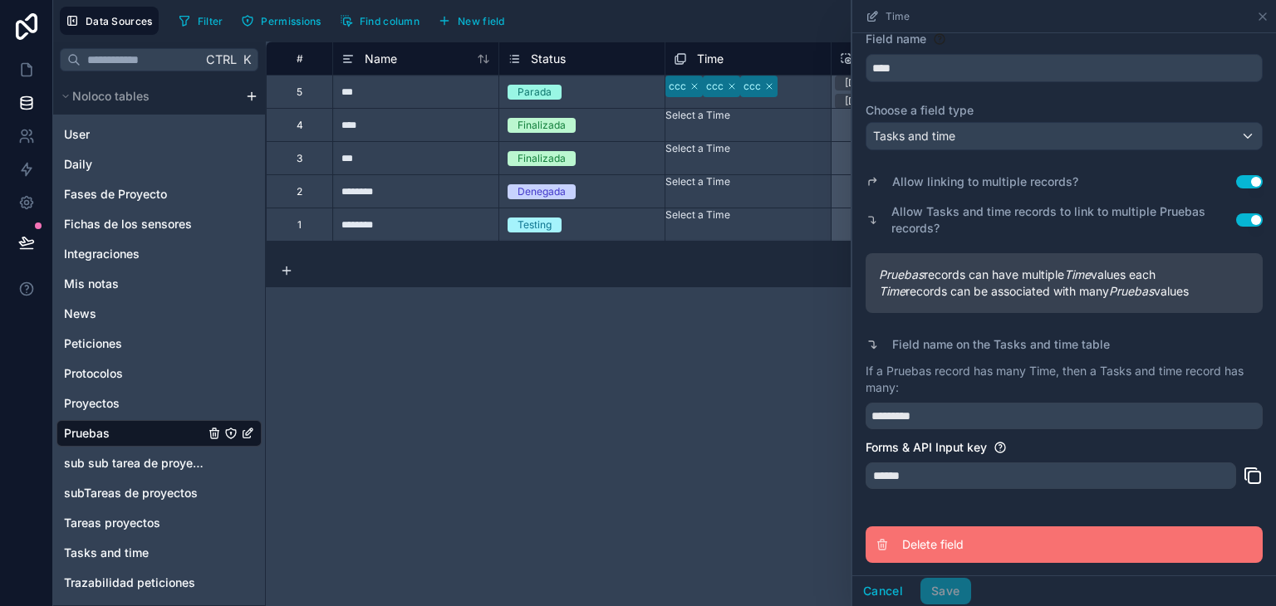
click at [1000, 537] on span "Delete field" at bounding box center [1021, 545] width 239 height 17
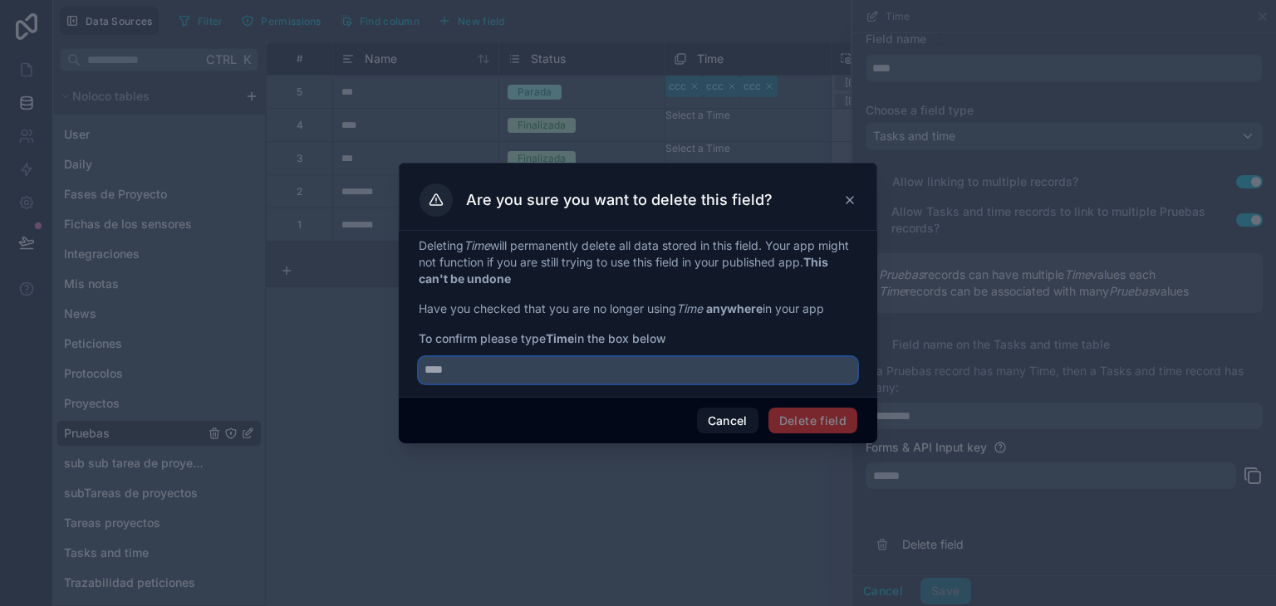
click at [621, 366] on input "text" at bounding box center [638, 370] width 439 height 27
type input "****"
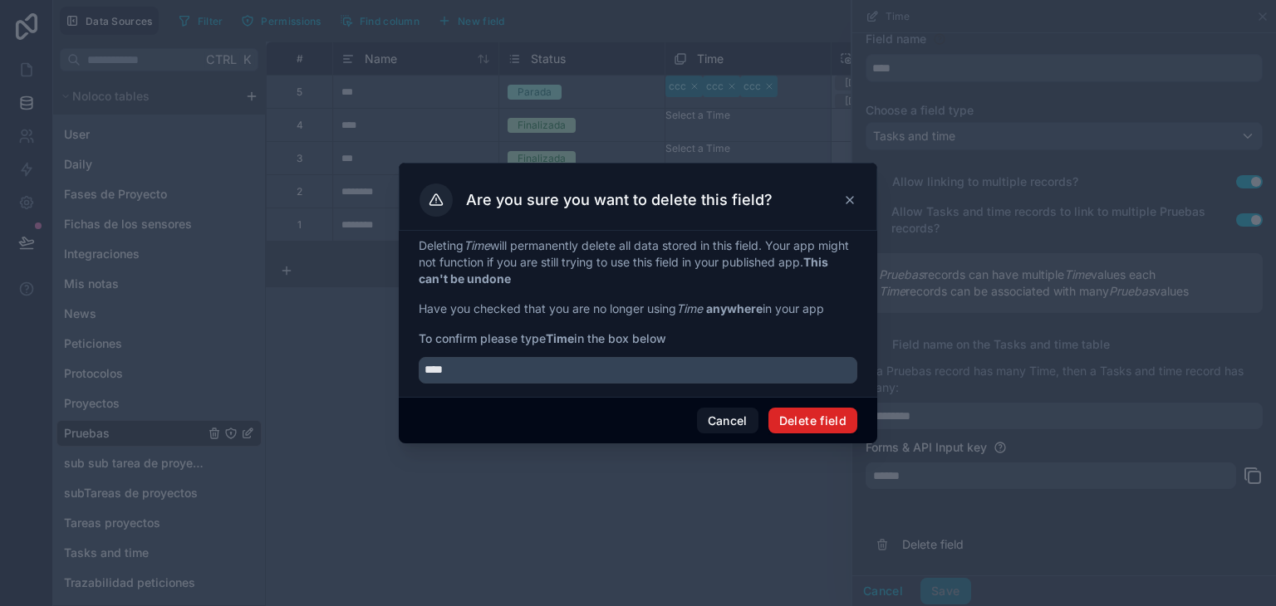
click at [818, 416] on button "Delete field" at bounding box center [812, 421] width 89 height 27
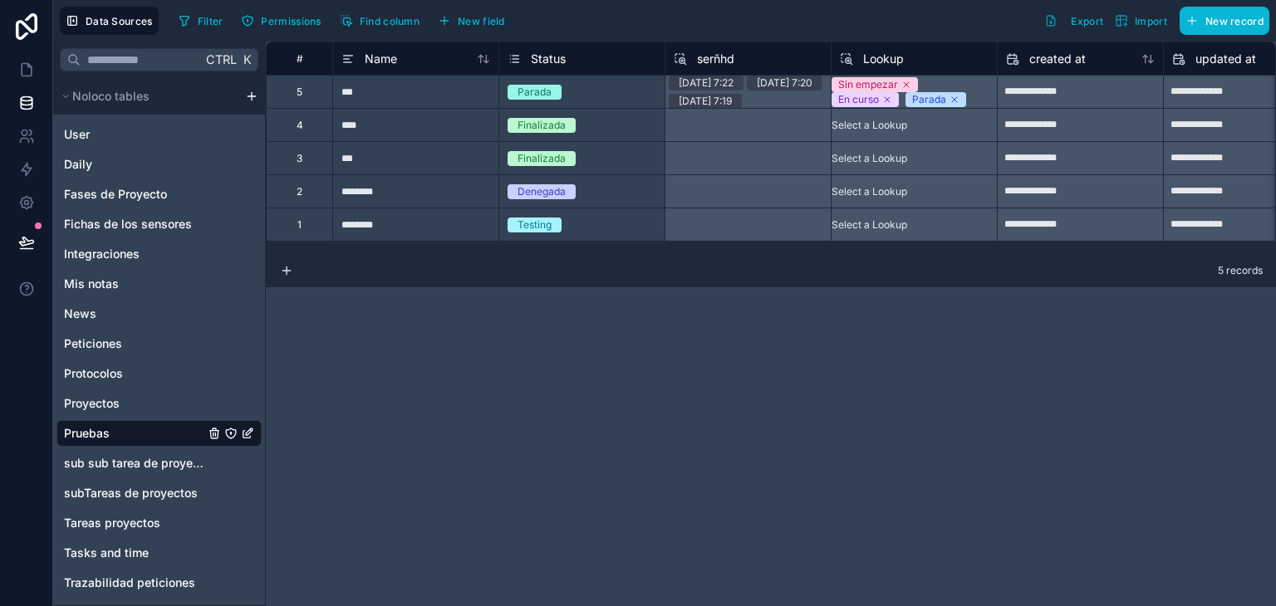
click at [699, 59] on span "serñhd" at bounding box center [715, 59] width 37 height 17
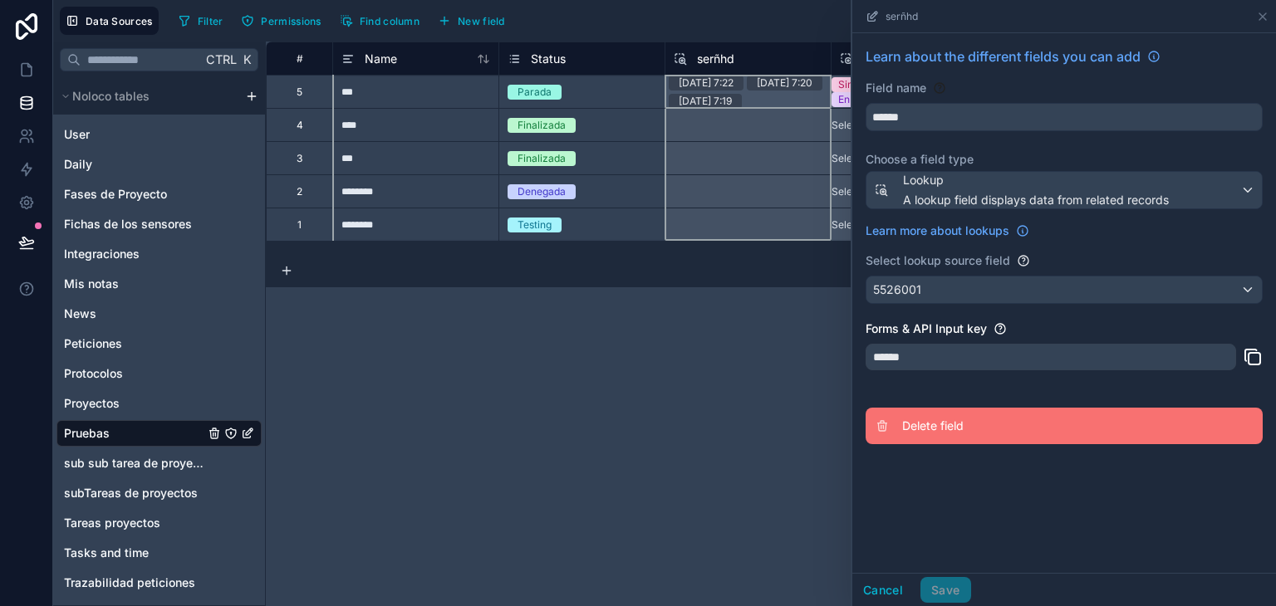
click at [959, 425] on span "Delete field" at bounding box center [1021, 426] width 239 height 17
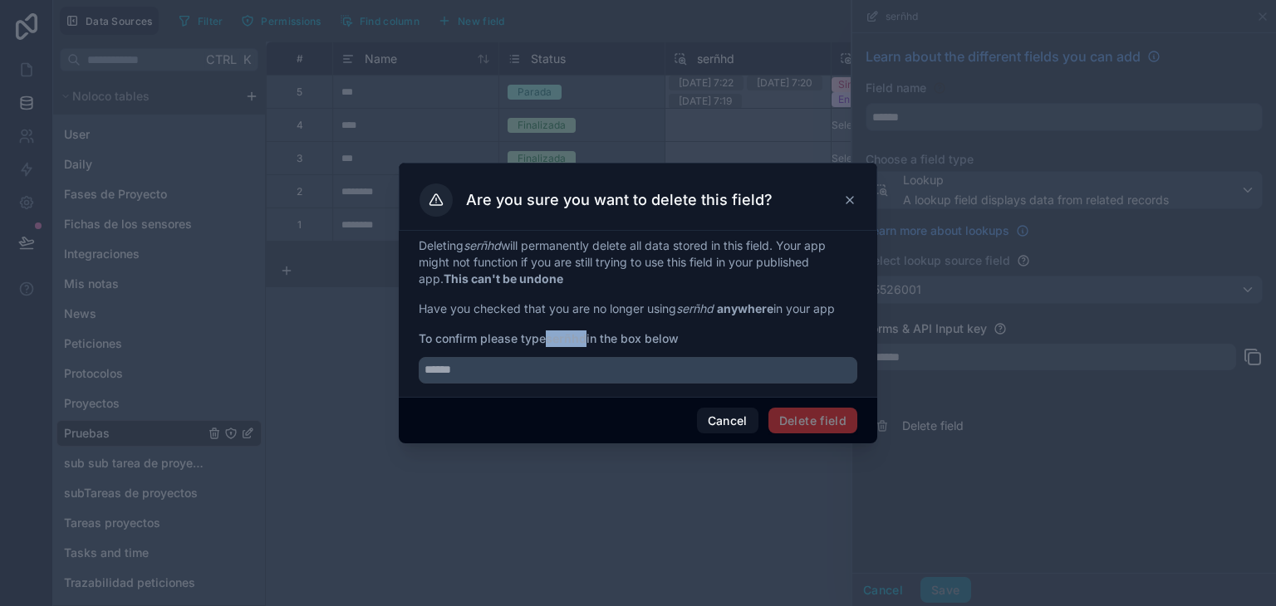
drag, startPoint x: 550, startPoint y: 334, endPoint x: 588, endPoint y: 337, distance: 38.4
click at [587, 337] on strong "serñhd" at bounding box center [566, 338] width 41 height 14
copy strong "serñhd"
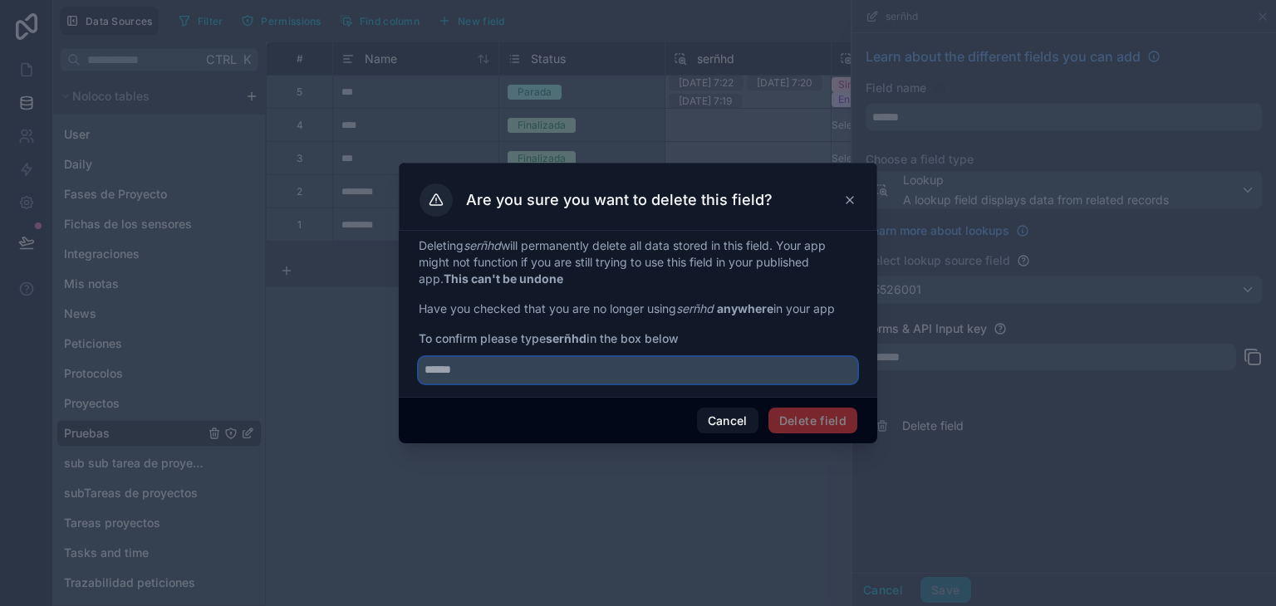
click at [591, 371] on input "text" at bounding box center [638, 370] width 439 height 27
paste input "******"
type input "******"
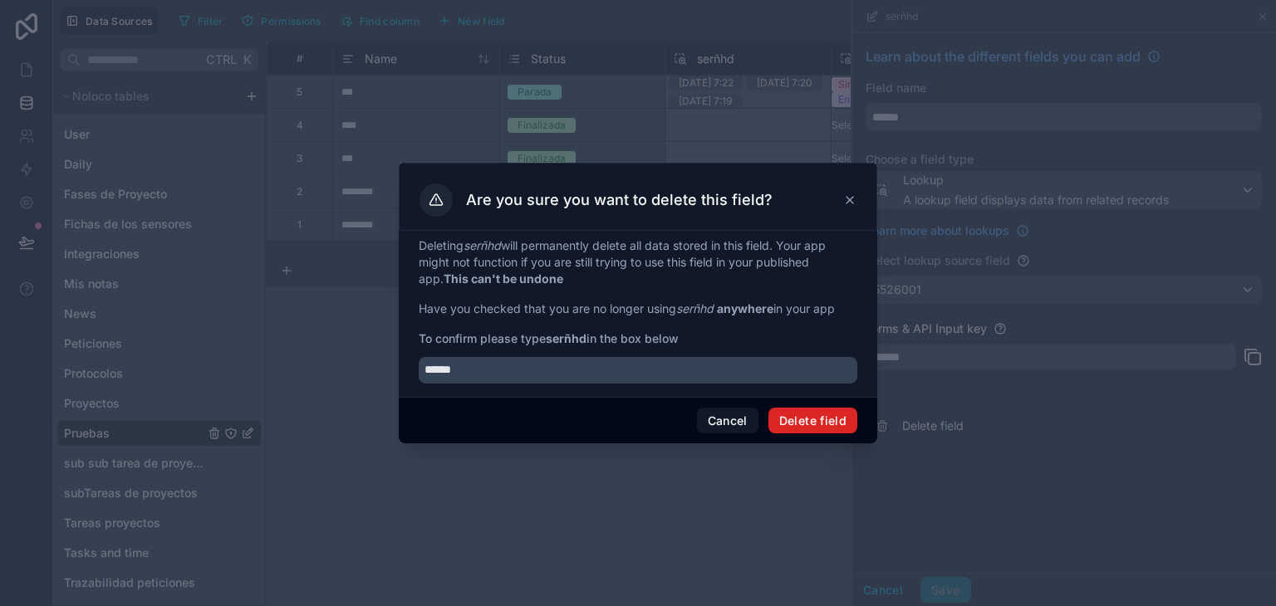
click at [794, 422] on button "Delete field" at bounding box center [812, 421] width 89 height 27
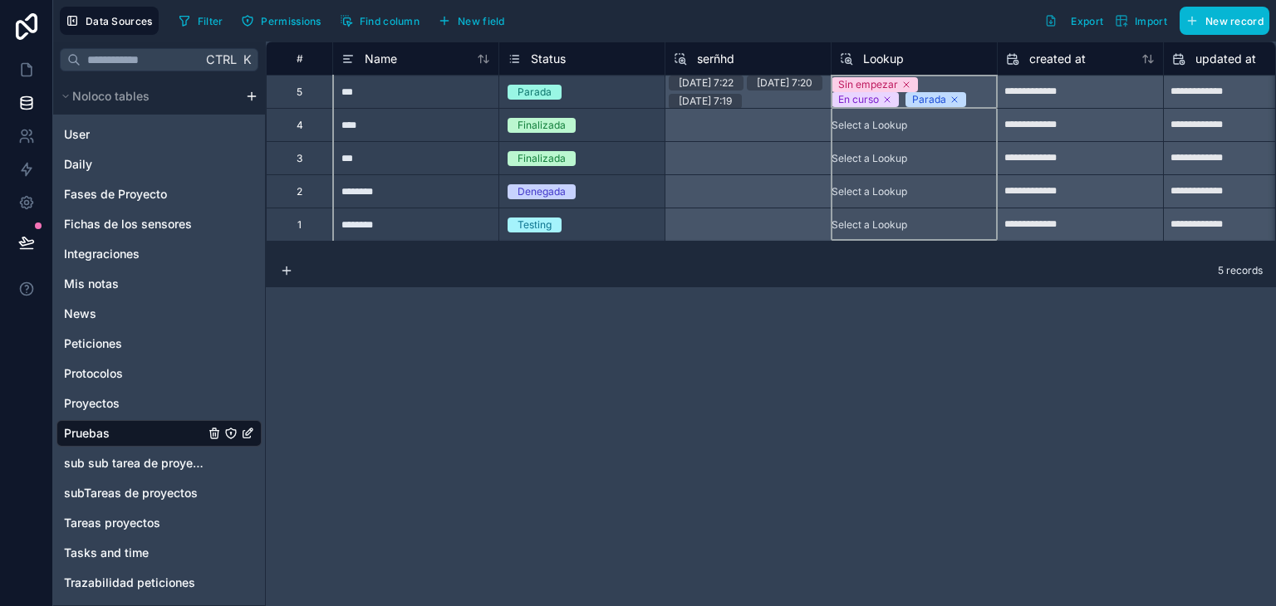
click at [881, 57] on span "Lookup" at bounding box center [883, 59] width 41 height 17
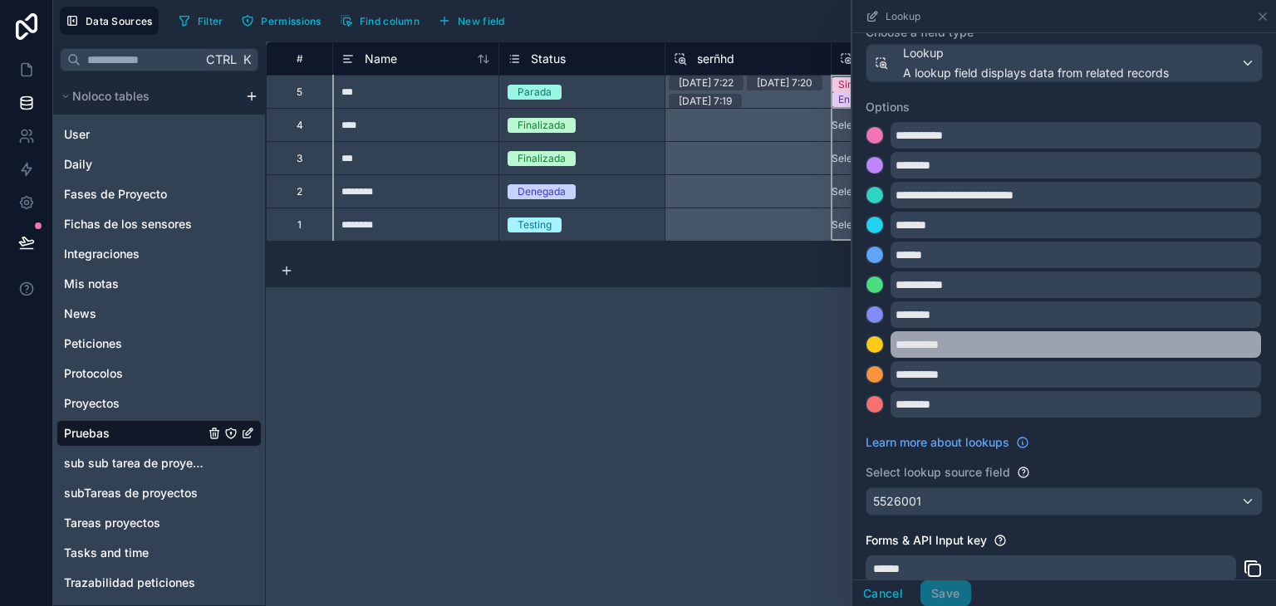
scroll to position [216, 0]
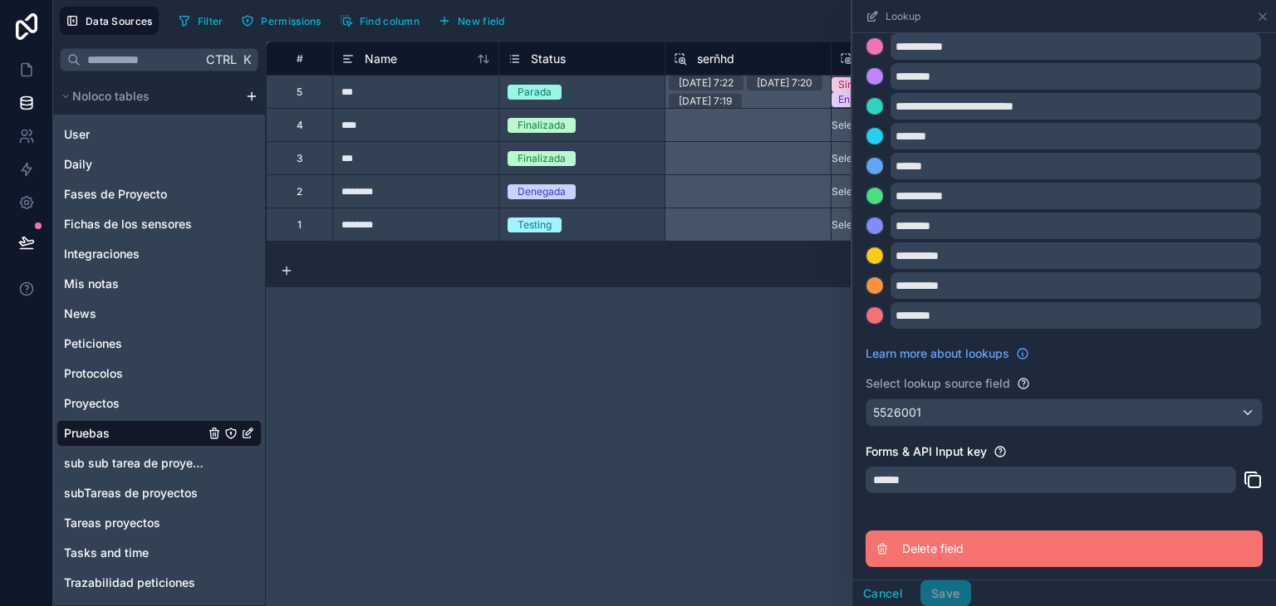
click at [934, 549] on span "Delete field" at bounding box center [1021, 549] width 239 height 17
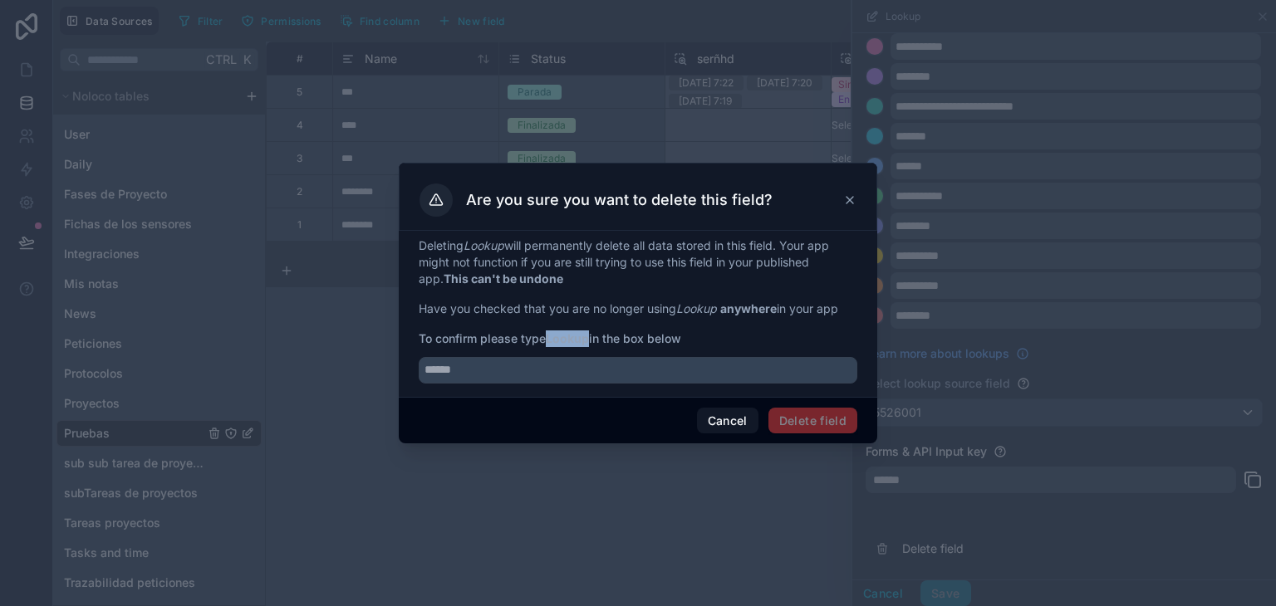
drag, startPoint x: 548, startPoint y: 340, endPoint x: 592, endPoint y: 344, distance: 43.4
click at [592, 344] on span "To confirm please type Lookup in the box below" at bounding box center [638, 339] width 439 height 17
copy strong "Lookup"
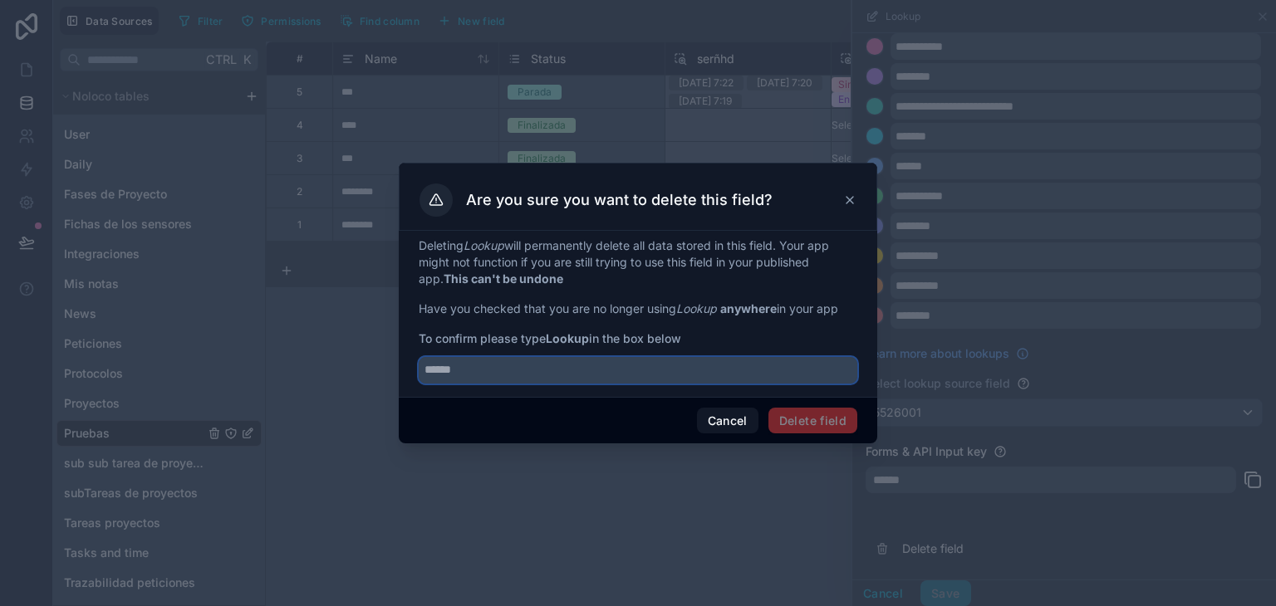
click at [585, 367] on input "text" at bounding box center [638, 370] width 439 height 27
paste input "******"
type input "******"
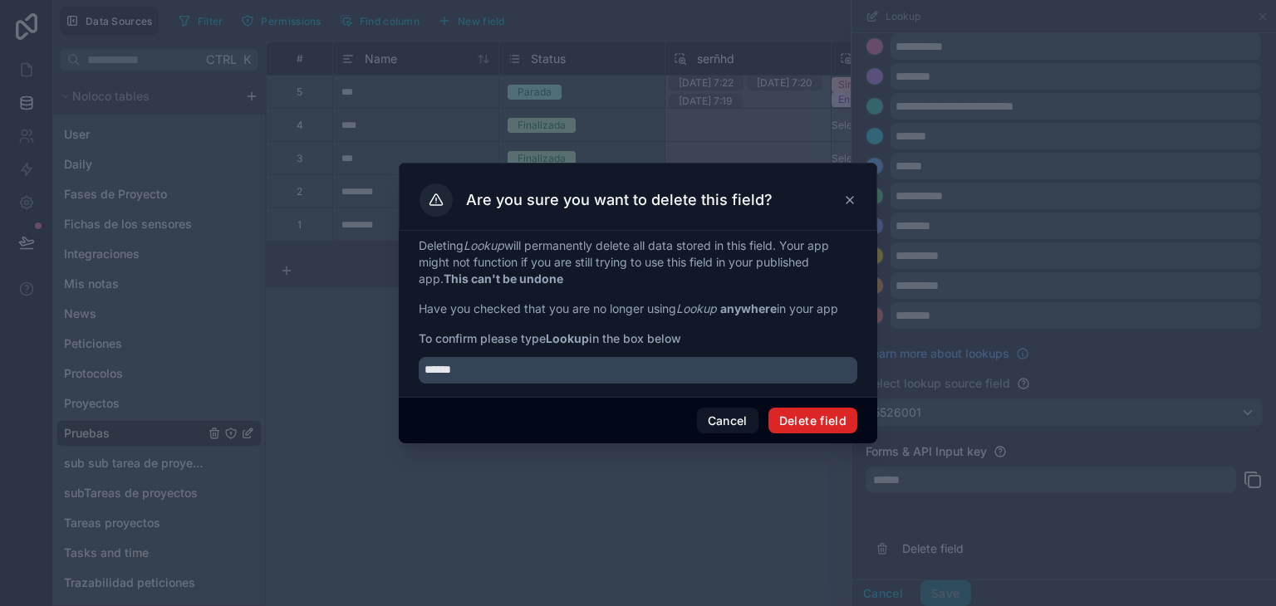
click at [805, 421] on button "Delete field" at bounding box center [812, 421] width 89 height 27
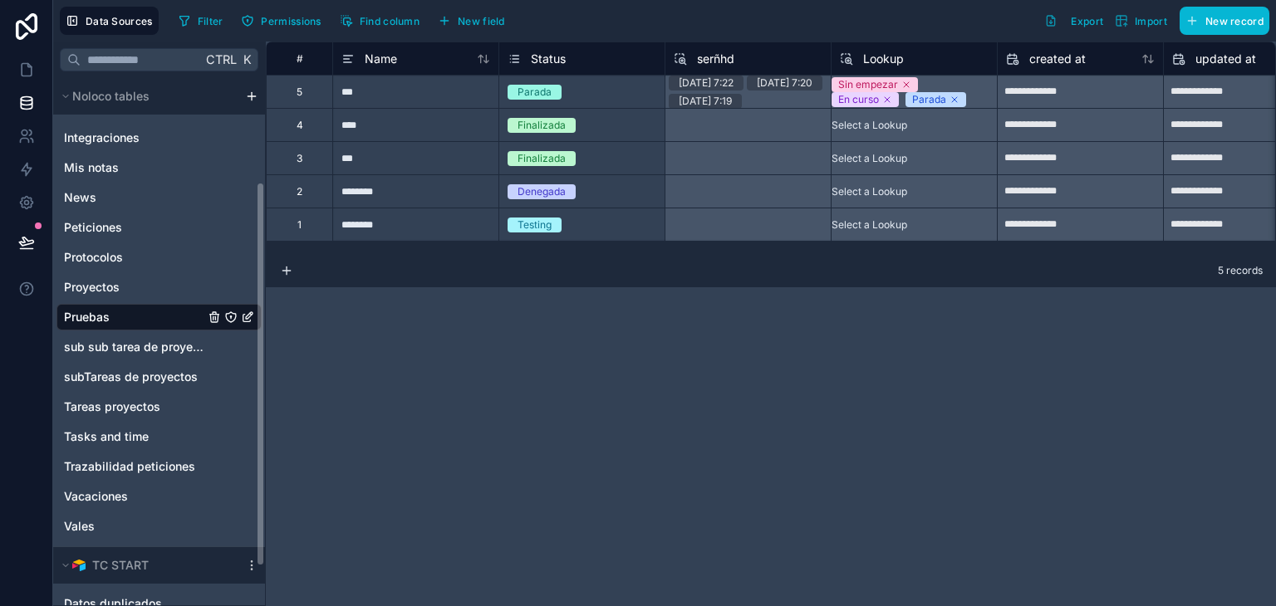
scroll to position [179, 0]
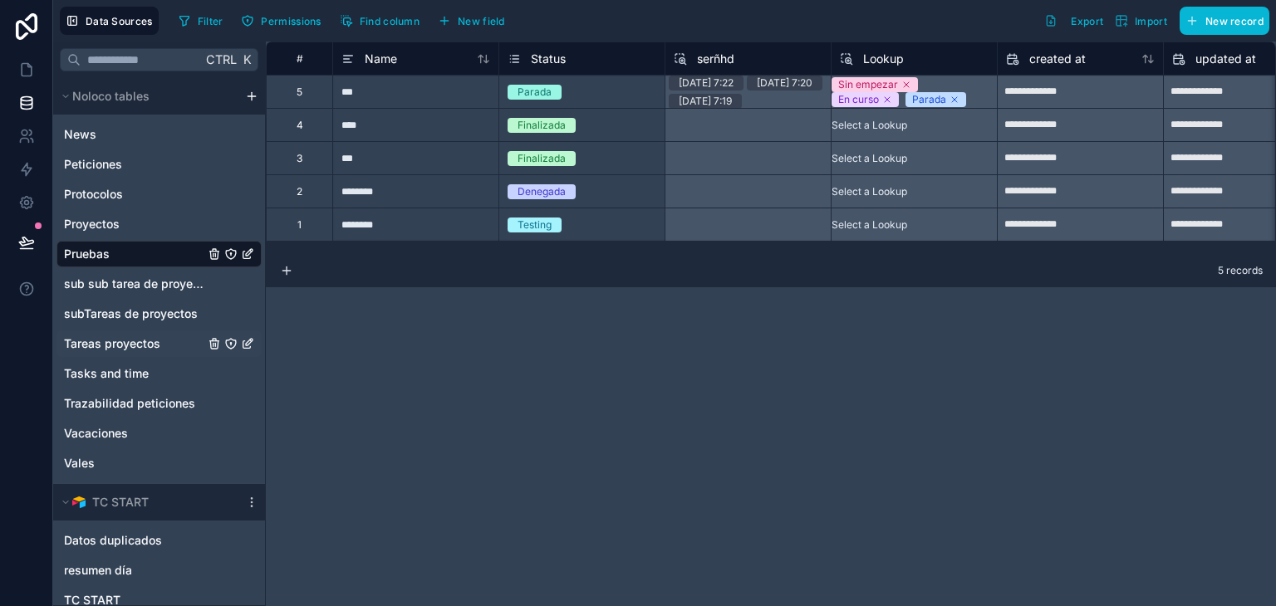
click at [100, 349] on span "Tareas proyectos" at bounding box center [112, 344] width 96 height 17
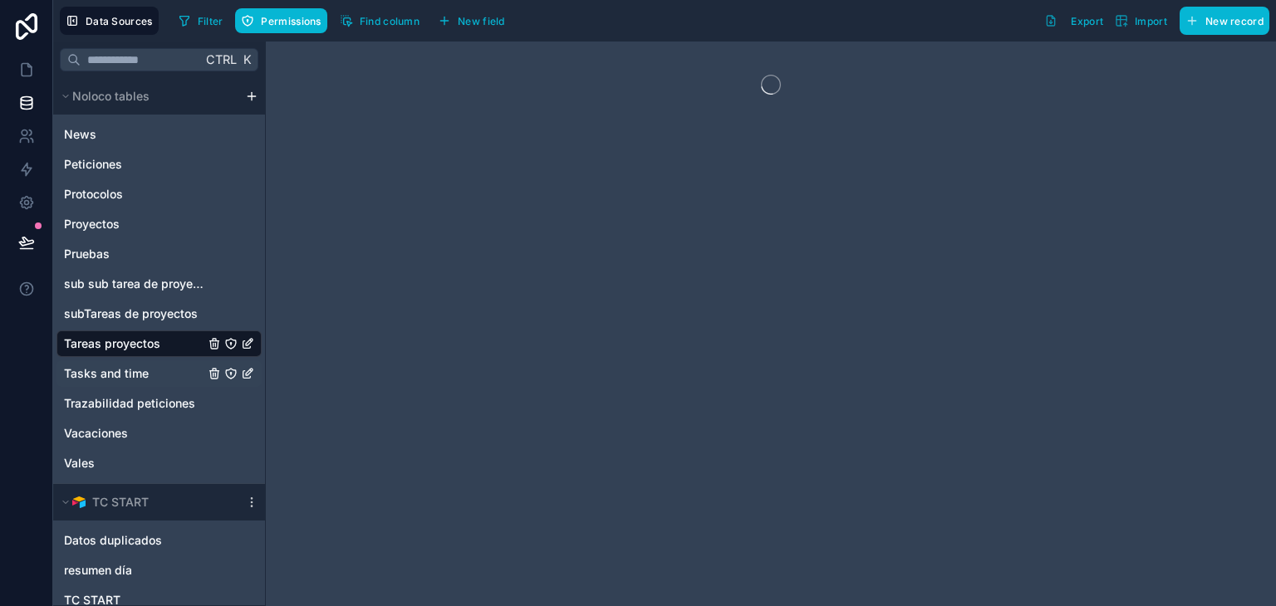
click at [111, 373] on span "Tasks and time" at bounding box center [106, 374] width 85 height 17
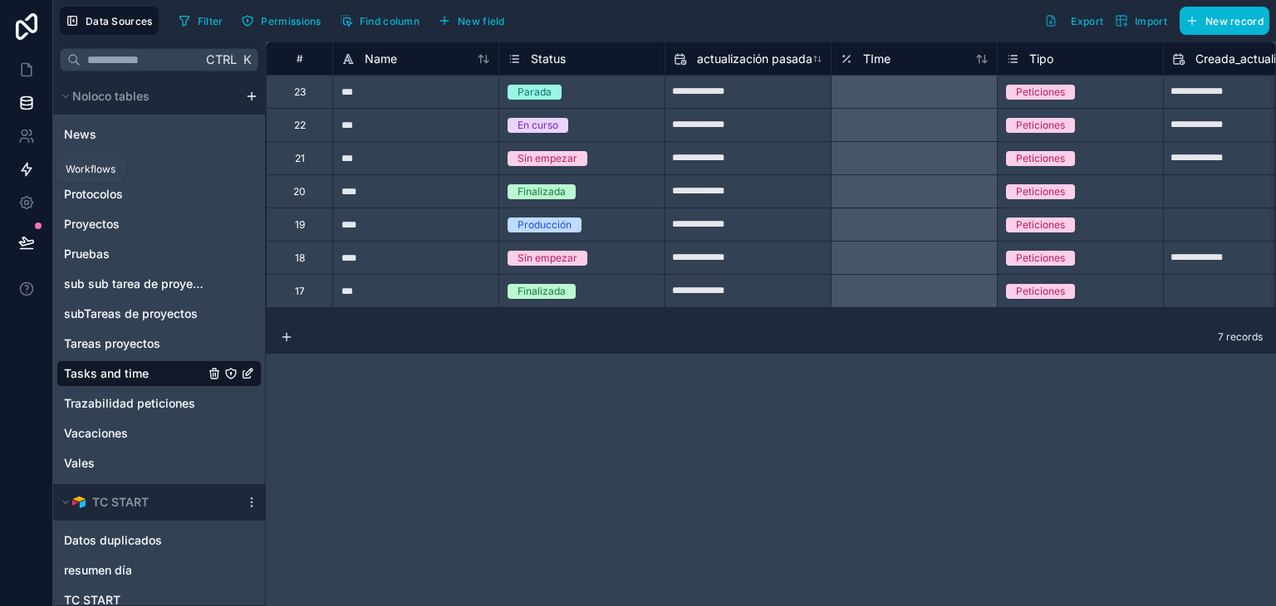
click at [21, 176] on icon at bounding box center [26, 169] width 17 height 17
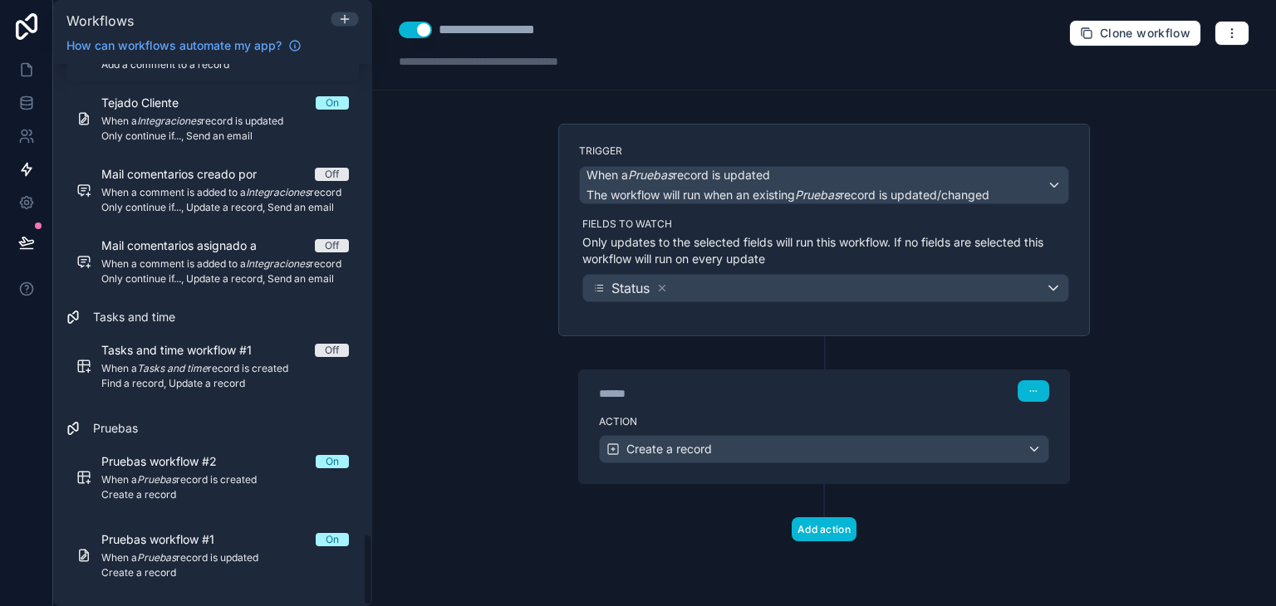
scroll to position [3552, 0]
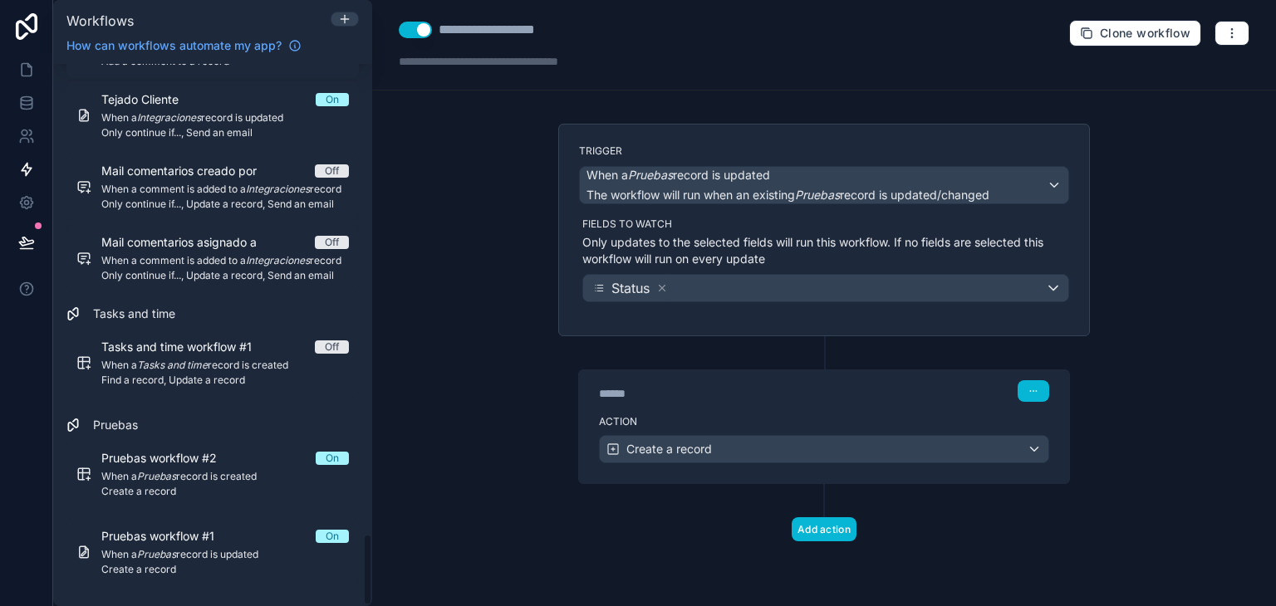
drag, startPoint x: 368, startPoint y: 219, endPoint x: 378, endPoint y: 645, distance: 426.3
click at [378, 606] on html "Workflows How can workflows automate my app? Filter by table Peticiones Comment…" at bounding box center [638, 303] width 1276 height 606
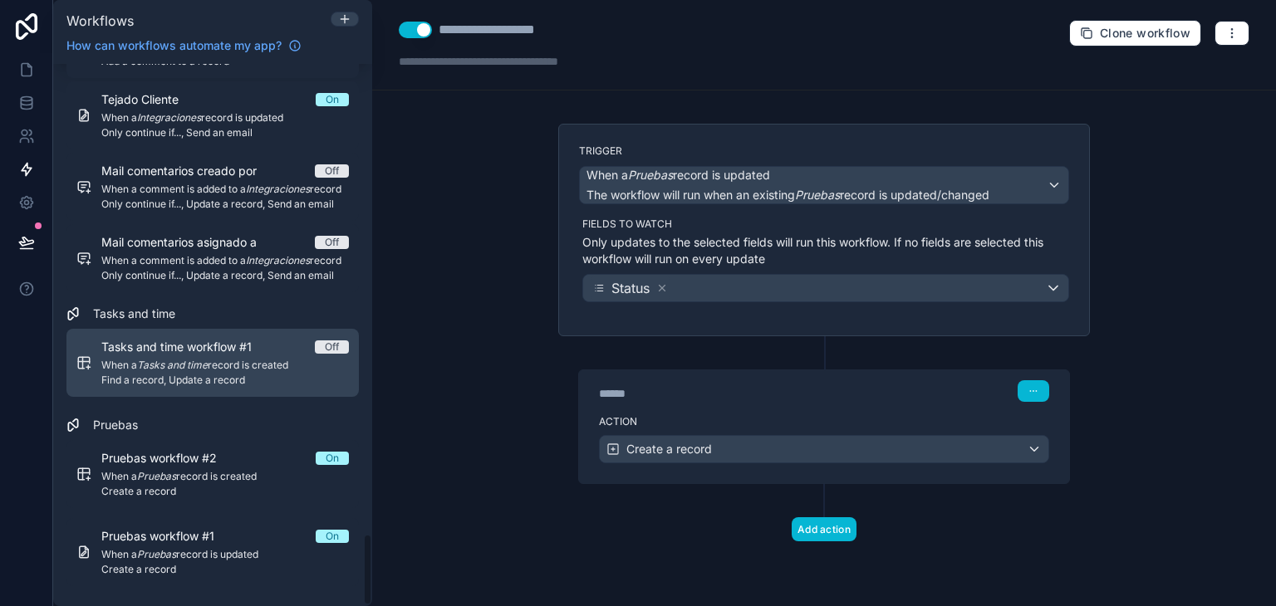
click at [212, 357] on div "Tasks and time workflow #1 Off When a Tasks and time record is created Find a r…" at bounding box center [225, 363] width 248 height 48
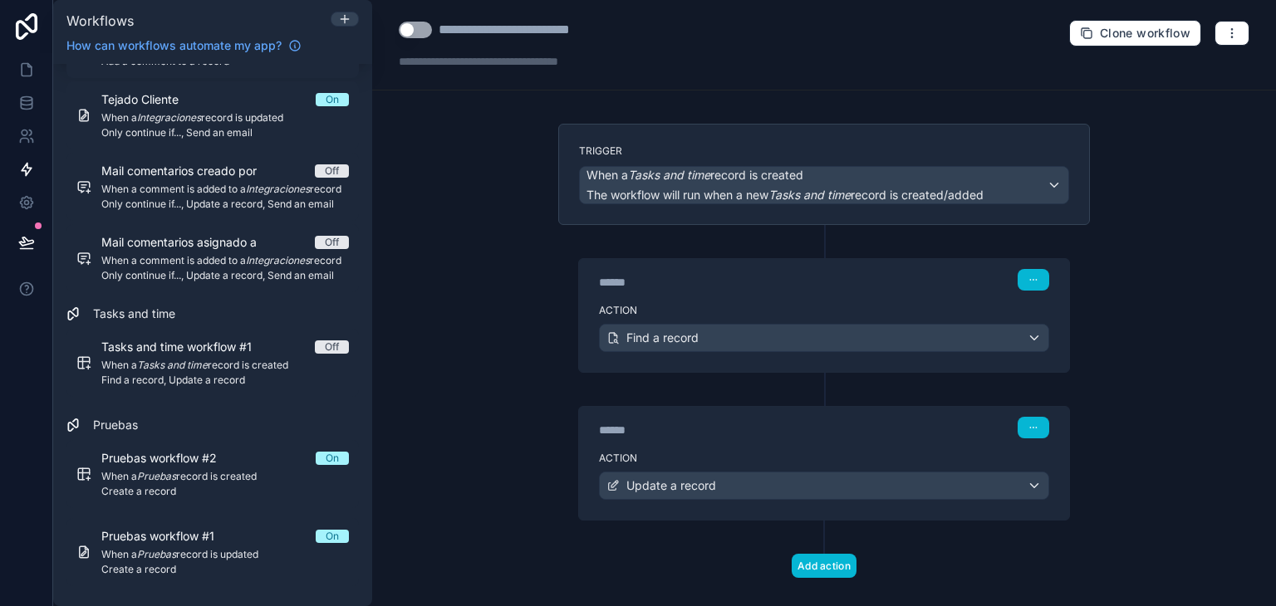
click at [761, 453] on label "Action" at bounding box center [824, 458] width 450 height 13
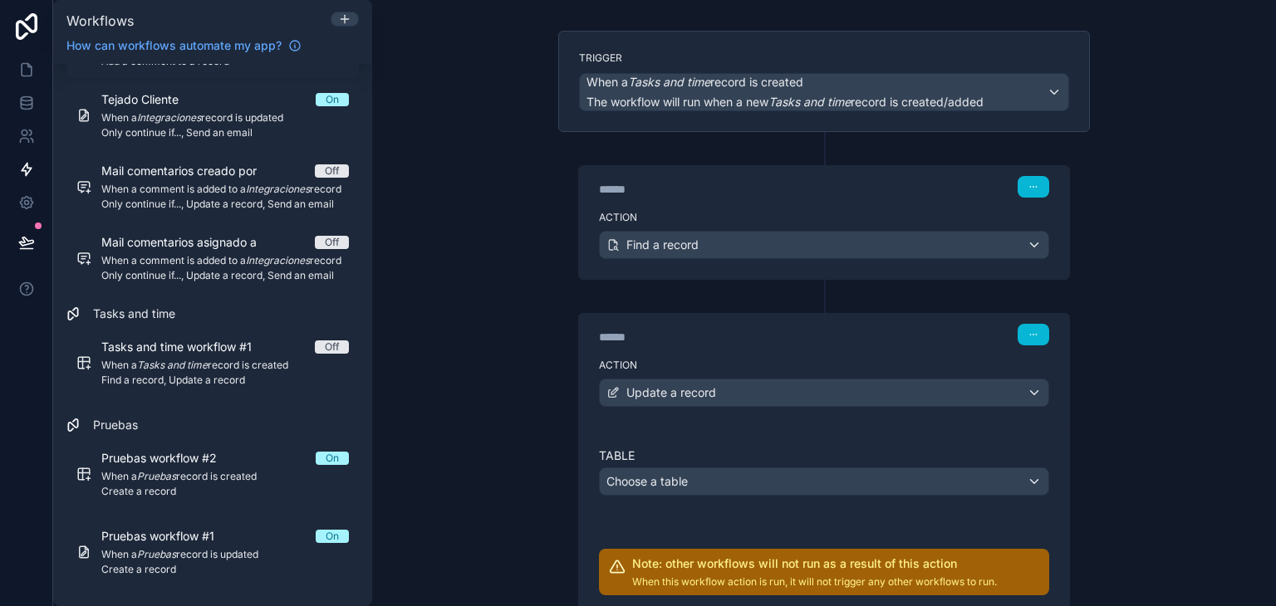
scroll to position [253, 0]
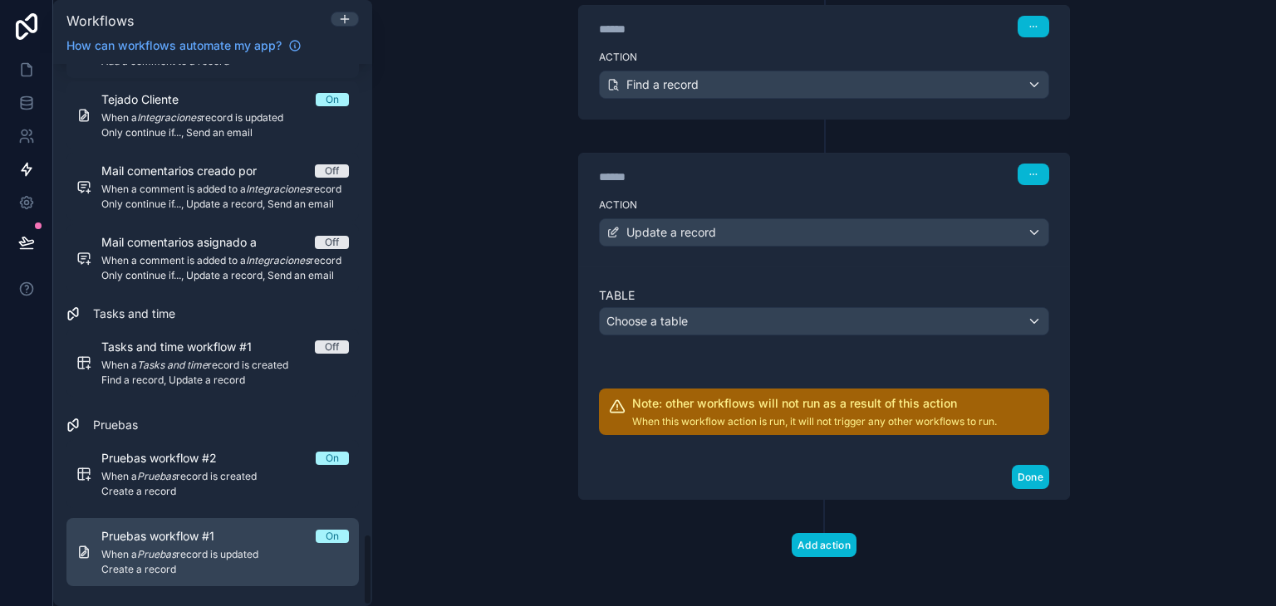
click at [276, 540] on div "Pruebas workflow #1 On" at bounding box center [225, 536] width 248 height 17
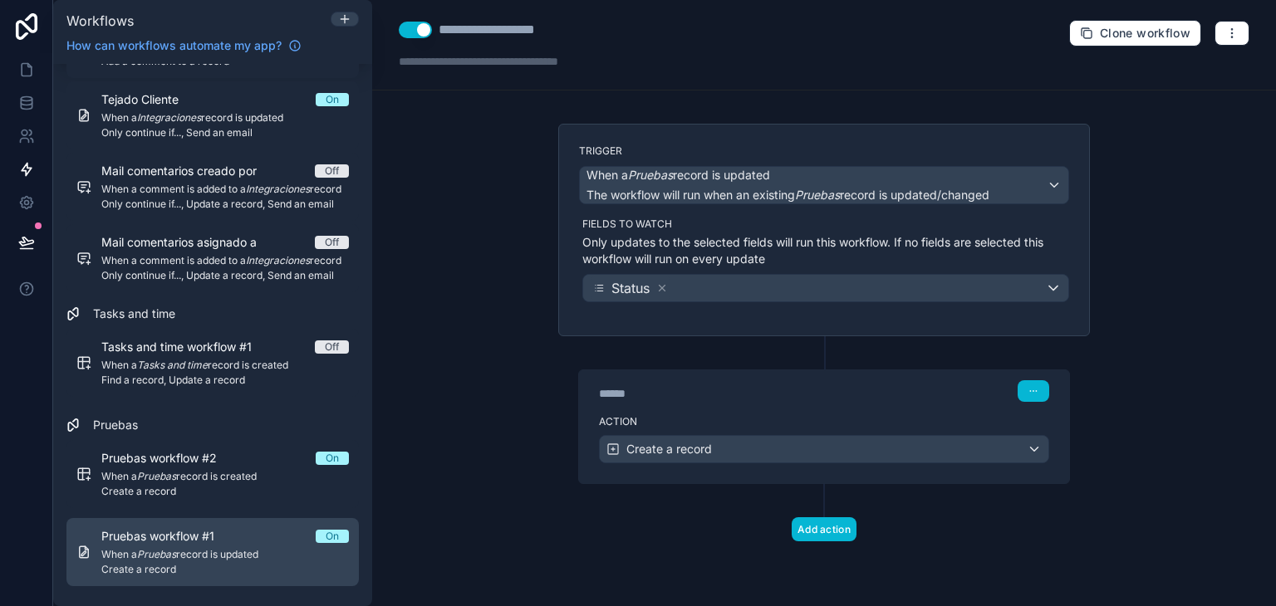
click at [292, 536] on div "Pruebas workflow #1 On" at bounding box center [225, 536] width 248 height 17
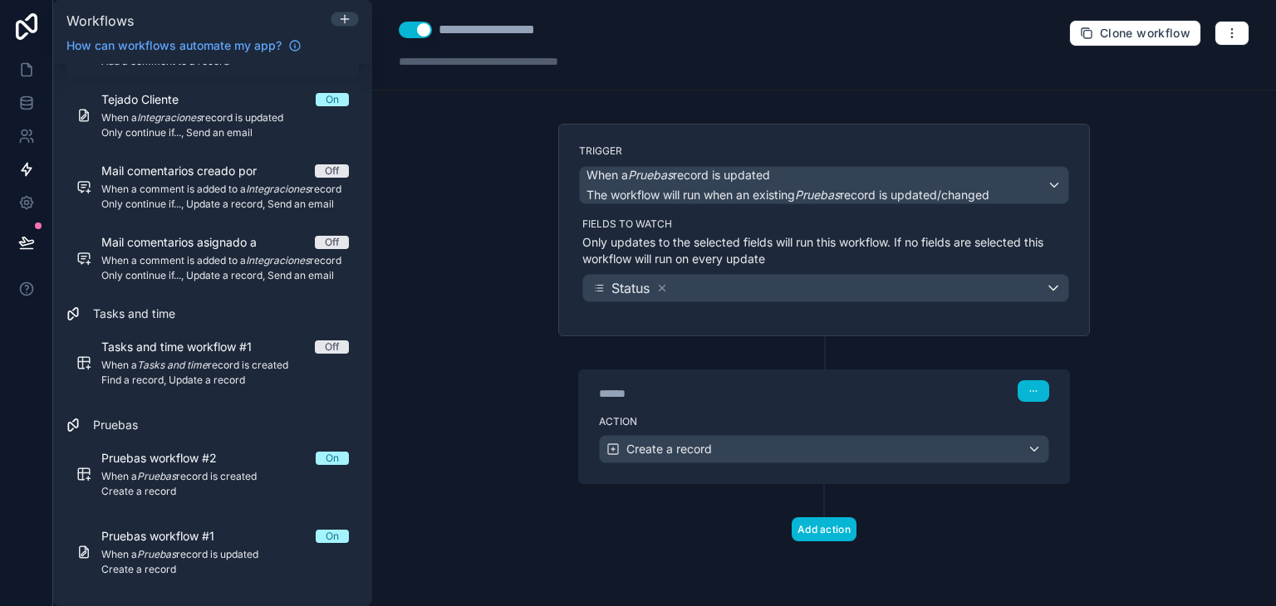
click at [789, 405] on div "****** Step 1" at bounding box center [824, 390] width 490 height 38
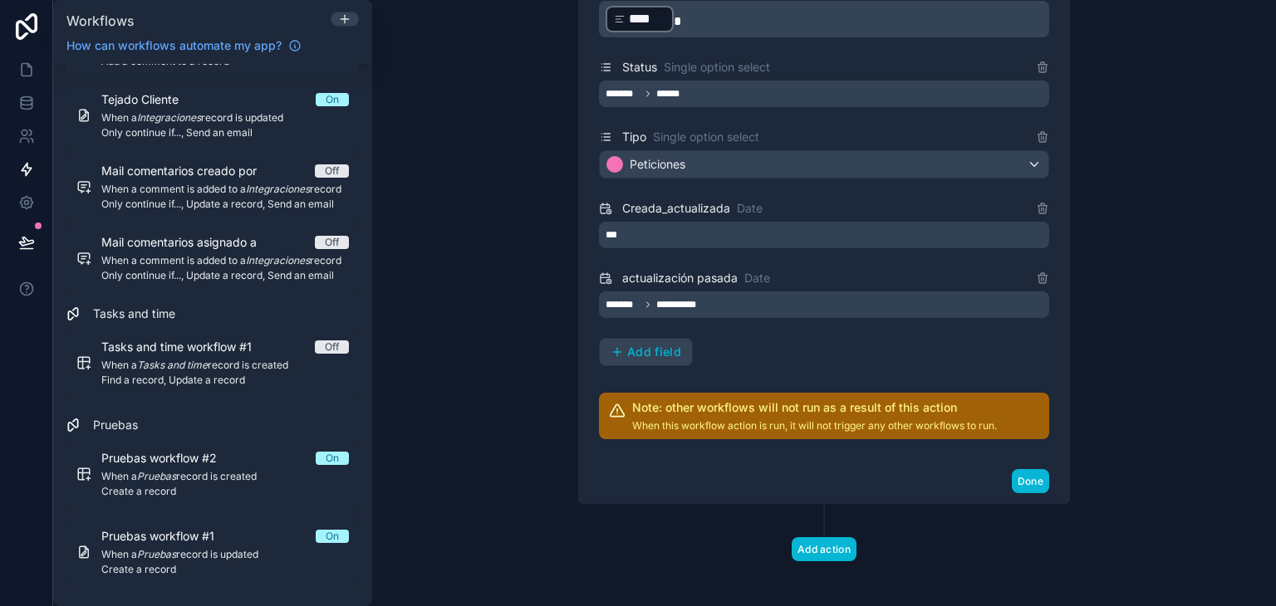
scroll to position [624, 0]
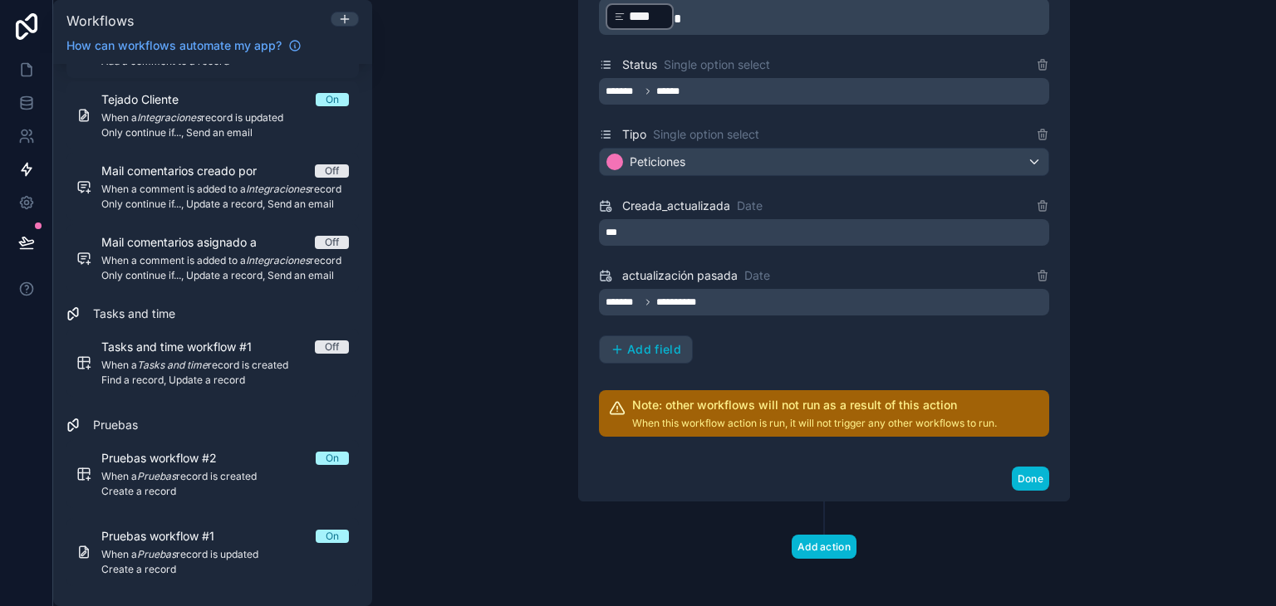
click at [730, 346] on div "**********" at bounding box center [824, 169] width 450 height 389
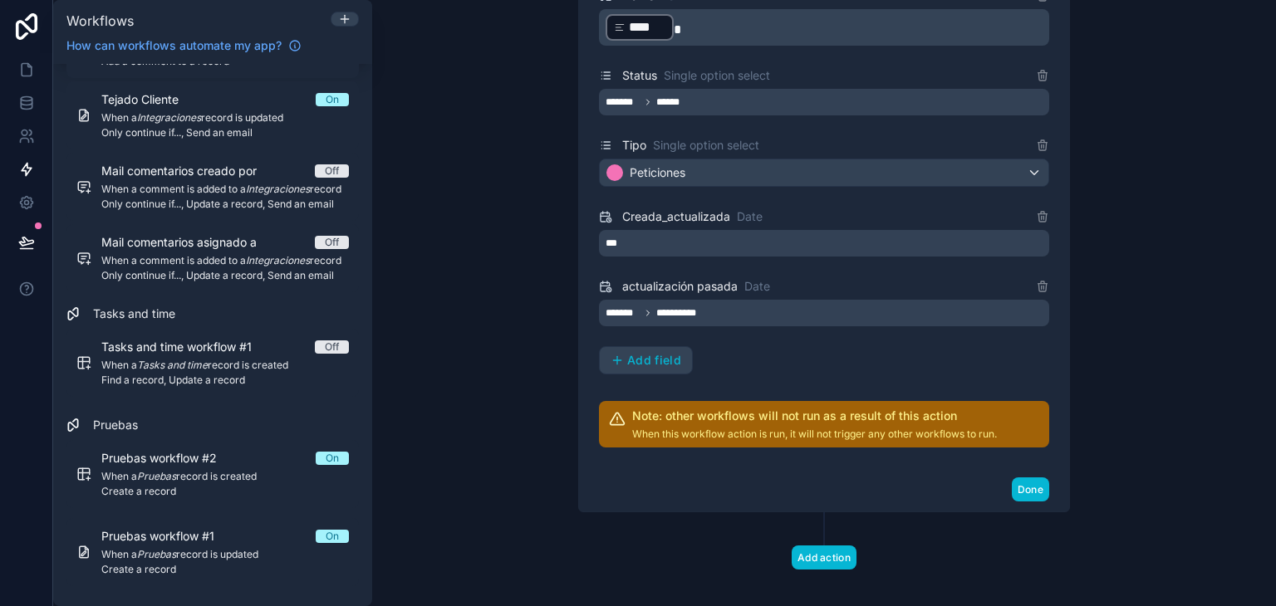
scroll to position [603, 0]
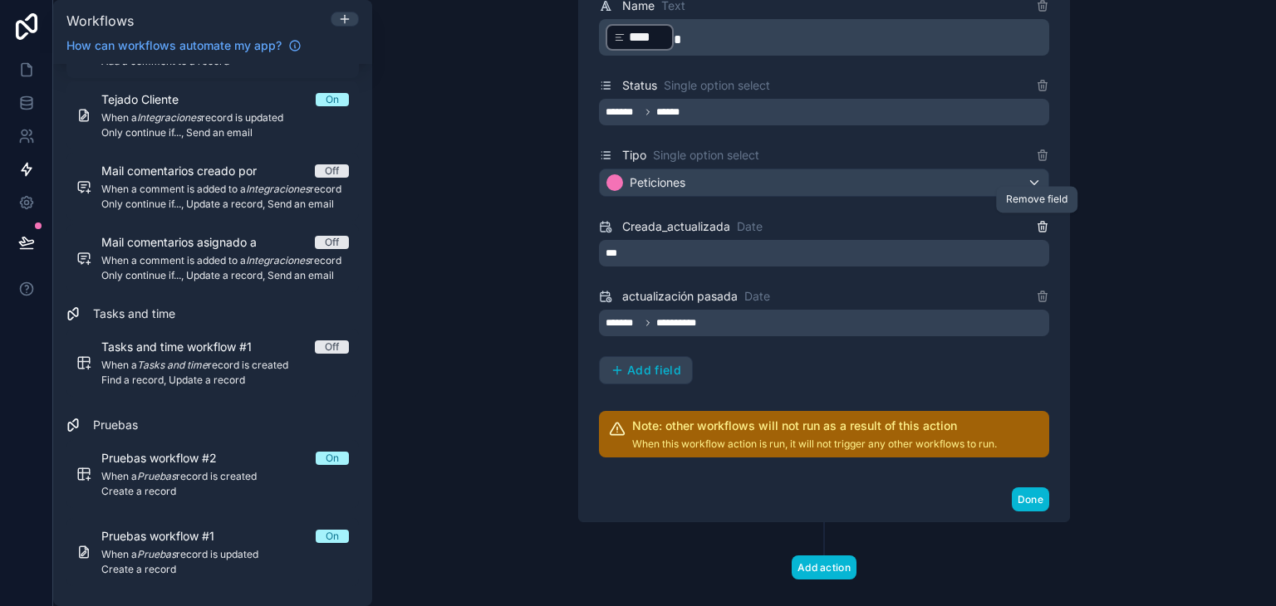
click at [1039, 224] on icon at bounding box center [1042, 227] width 7 height 7
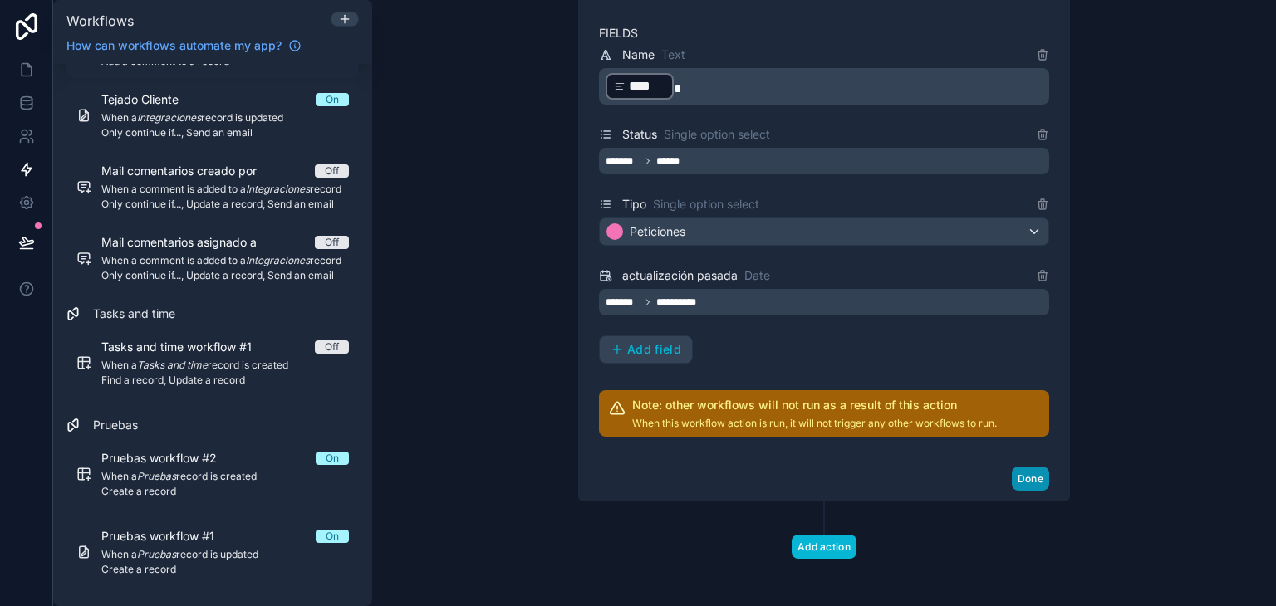
click at [1019, 474] on button "Done" at bounding box center [1030, 479] width 37 height 24
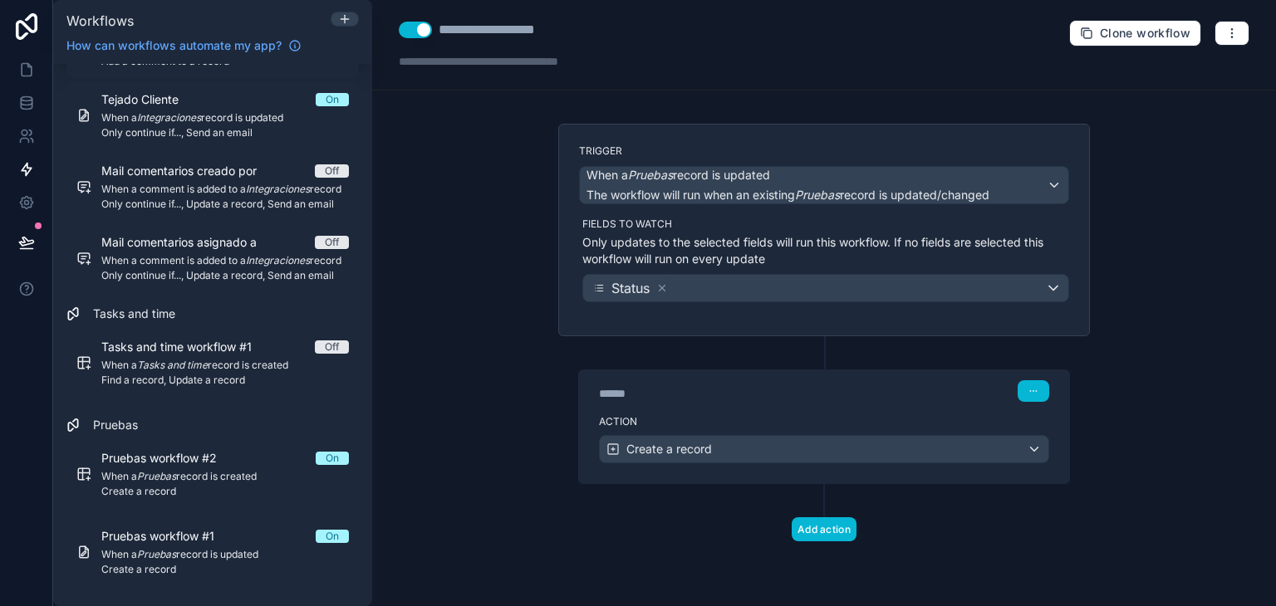
scroll to position [0, 0]
click at [25, 74] on icon at bounding box center [26, 69] width 17 height 17
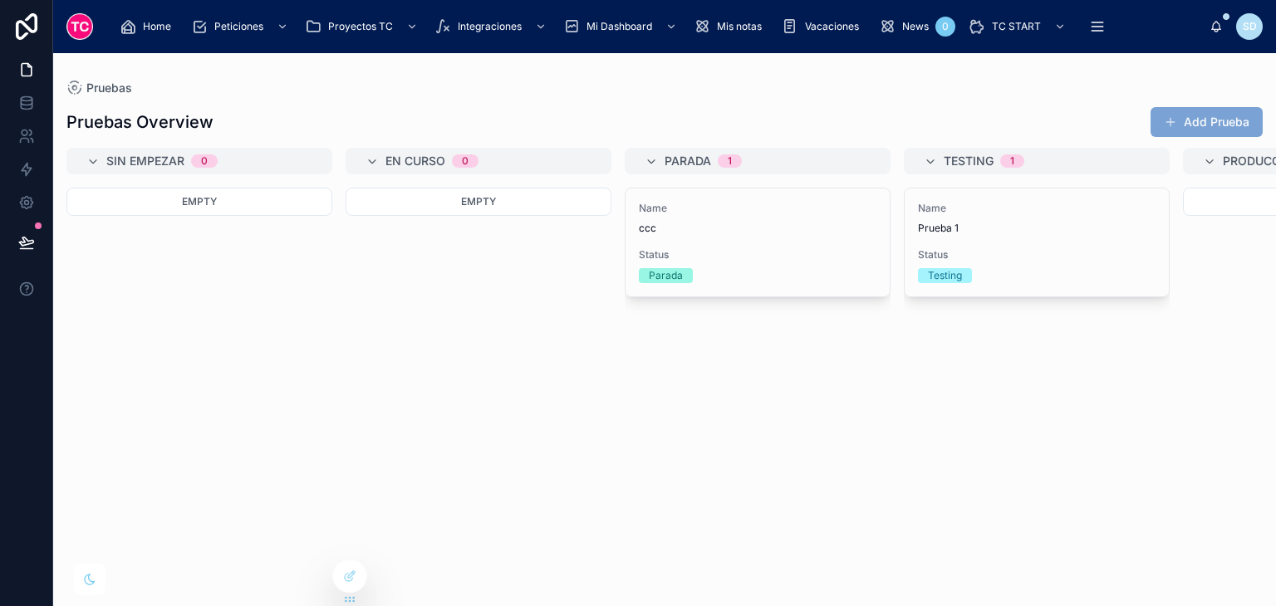
click at [1174, 120] on span at bounding box center [1170, 121] width 13 height 13
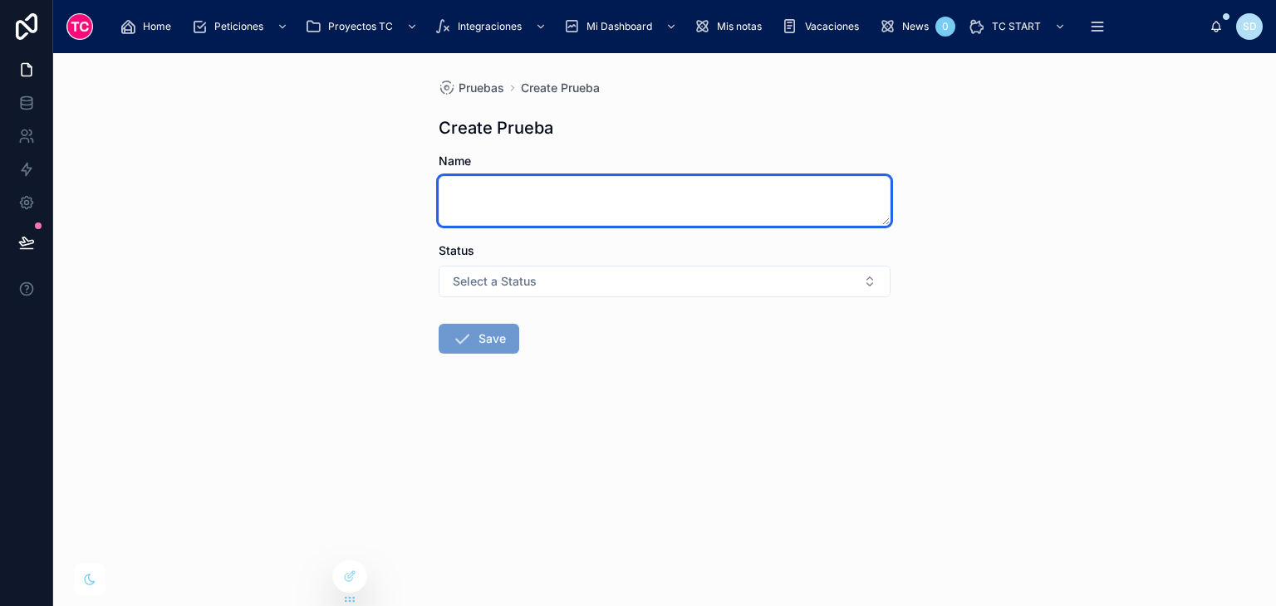
click at [542, 219] on textarea at bounding box center [665, 201] width 452 height 50
type textarea "*"
type textarea "****"
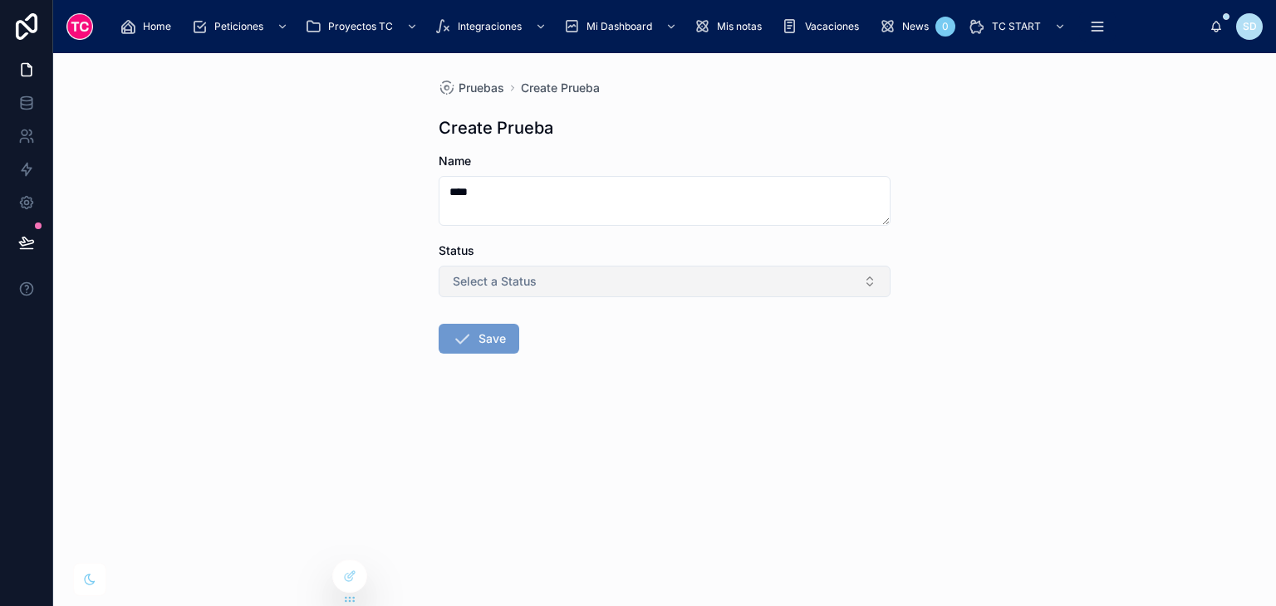
click at [562, 280] on button "Select a Status" at bounding box center [665, 282] width 452 height 32
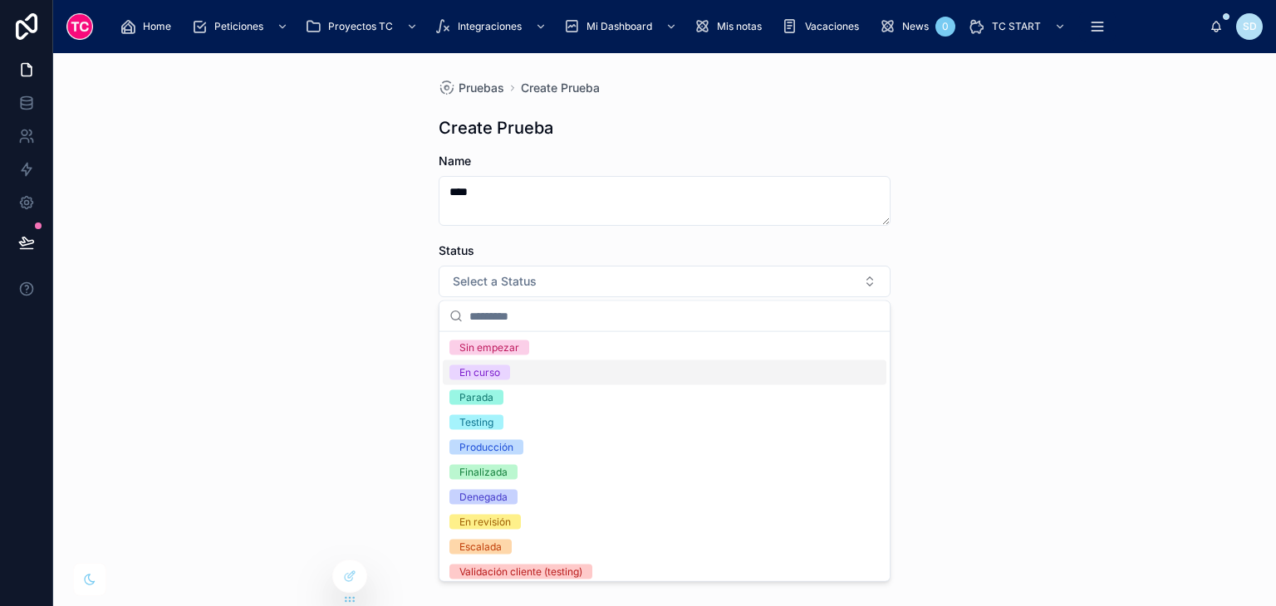
click at [502, 366] on span "En curso" at bounding box center [479, 373] width 61 height 15
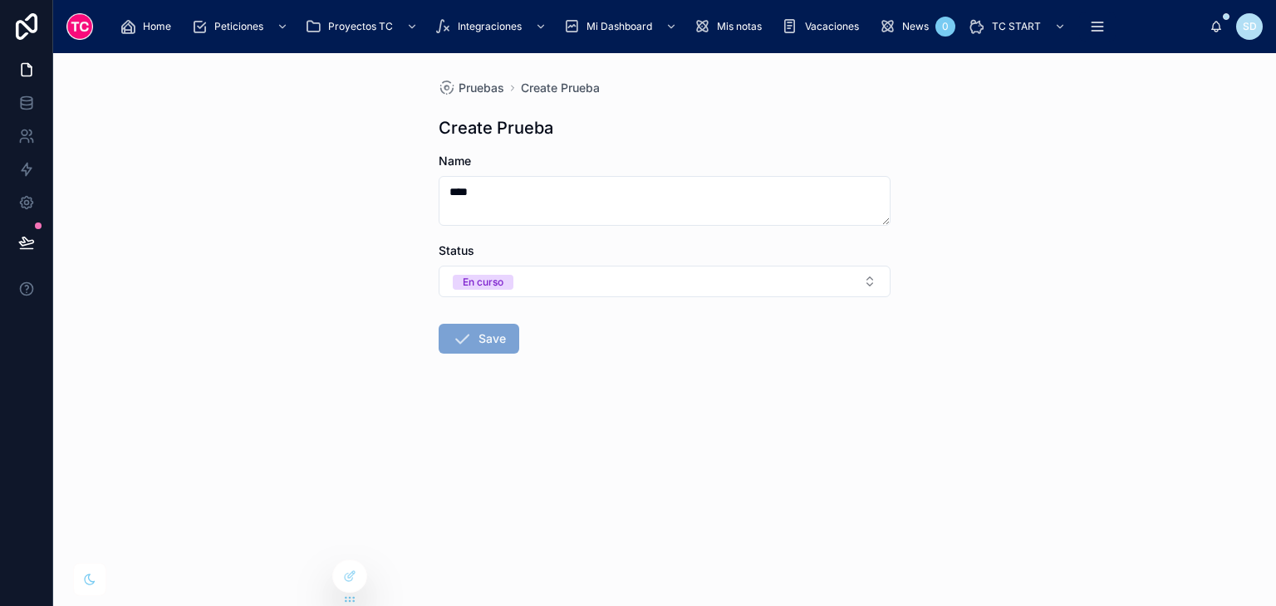
click at [483, 324] on button "Save" at bounding box center [479, 339] width 81 height 30
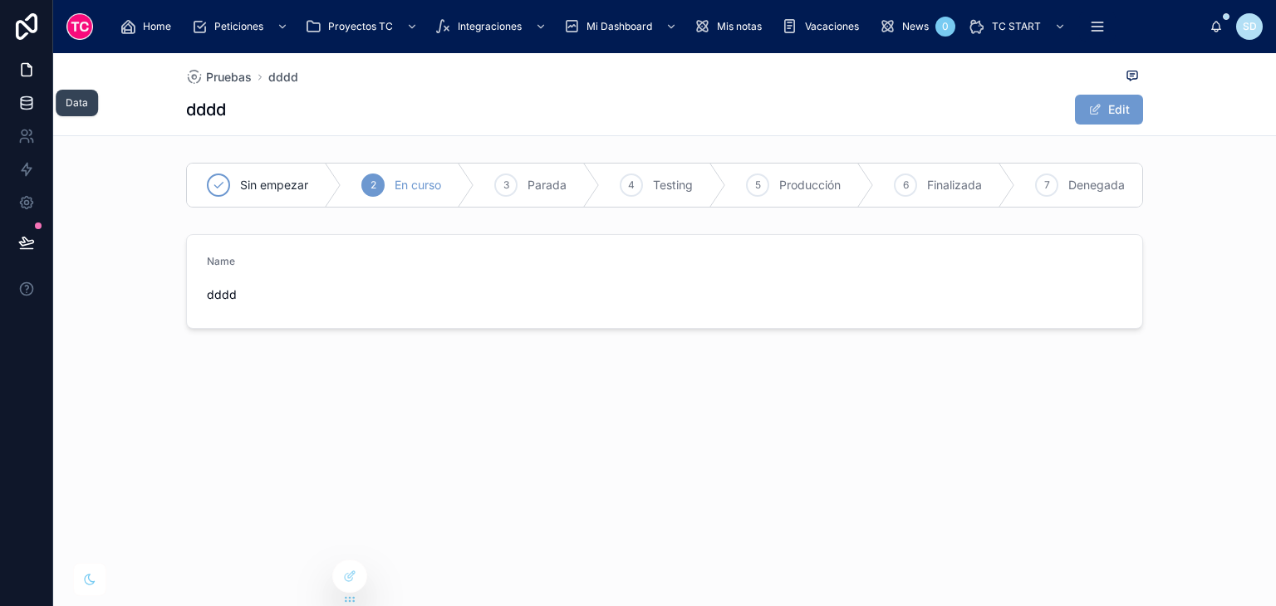
click at [15, 108] on link at bounding box center [26, 102] width 52 height 33
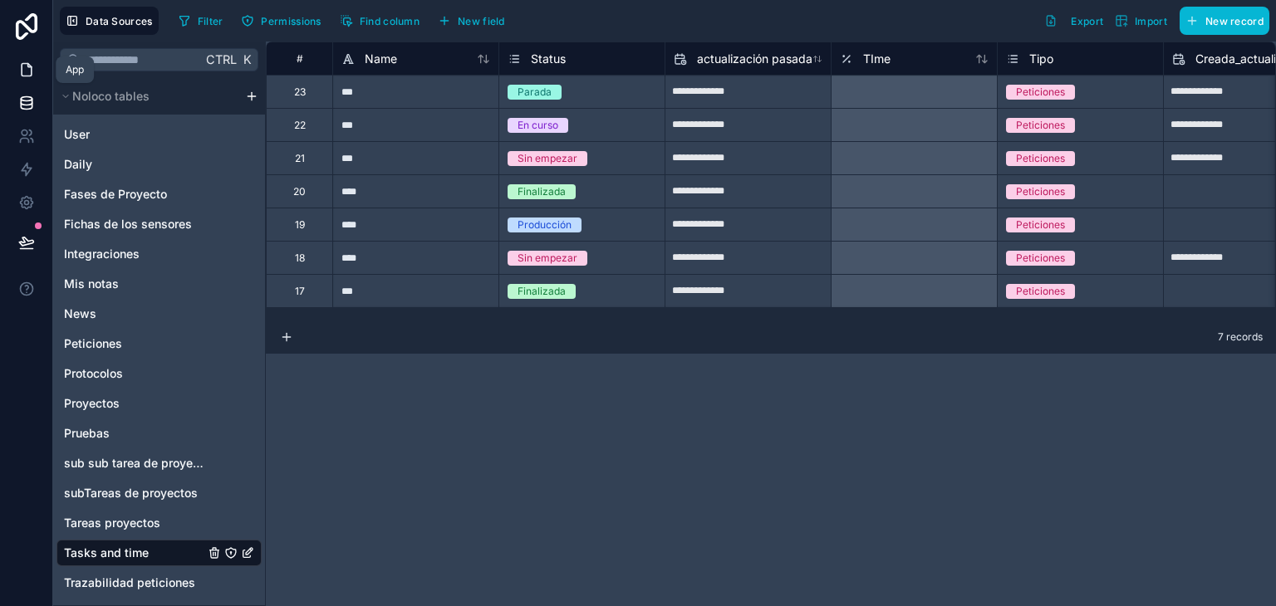
click at [22, 73] on icon at bounding box center [26, 69] width 17 height 17
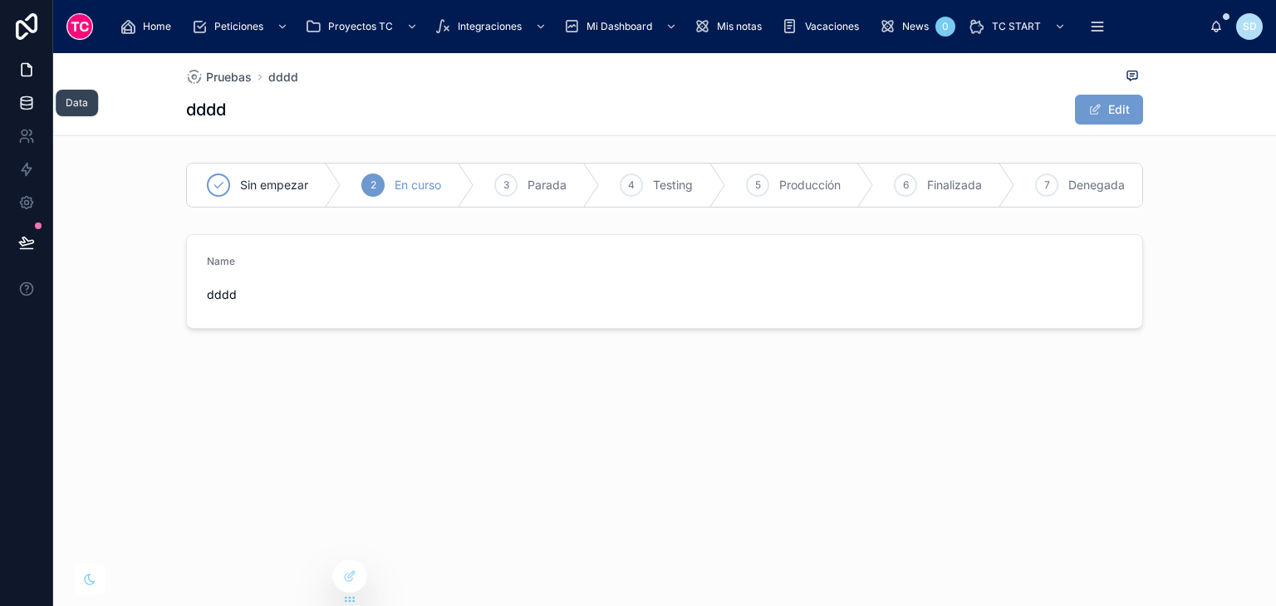
click at [22, 108] on icon at bounding box center [26, 106] width 11 height 7
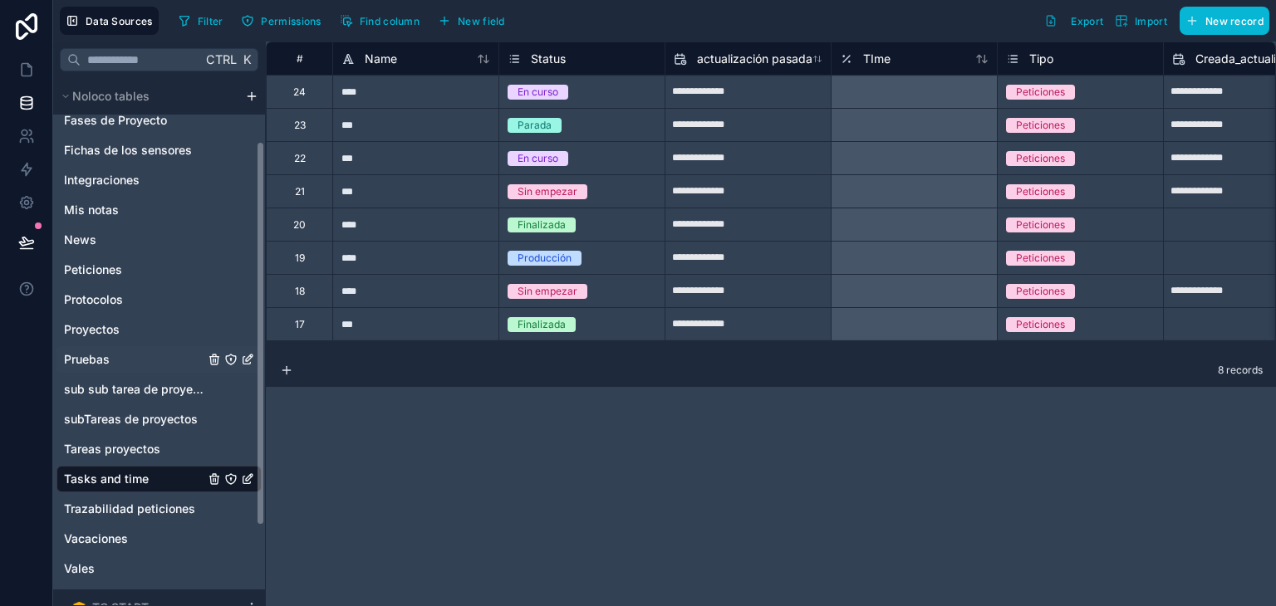
scroll to position [96, 0]
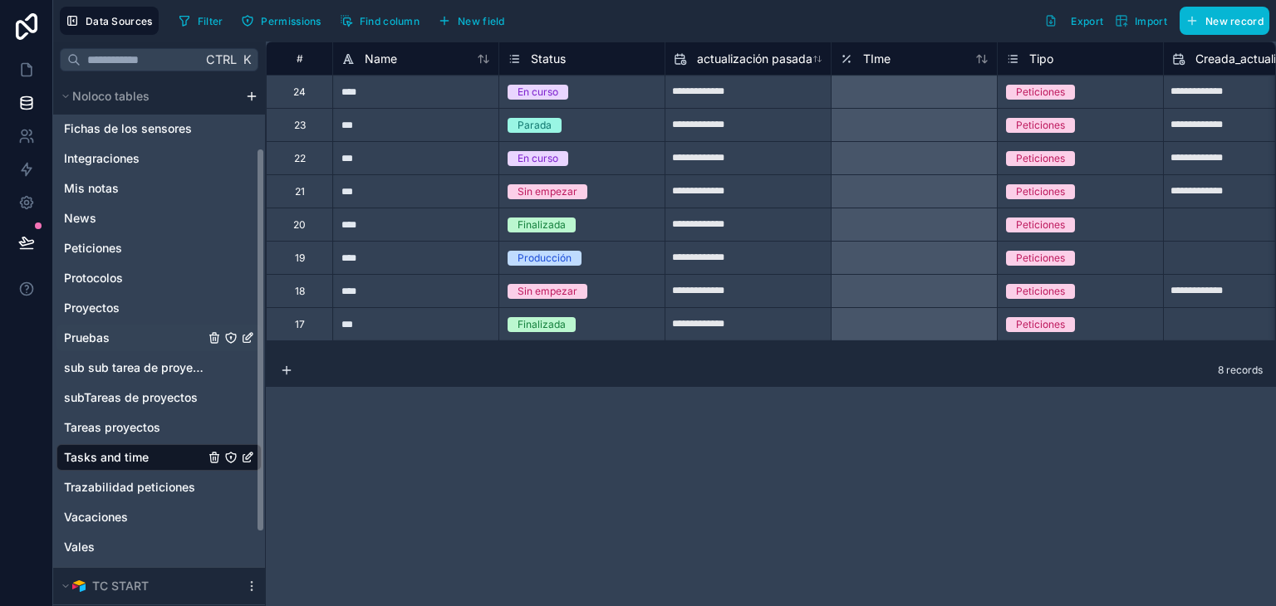
click at [123, 339] on div "Pruebas" at bounding box center [158, 338] width 205 height 27
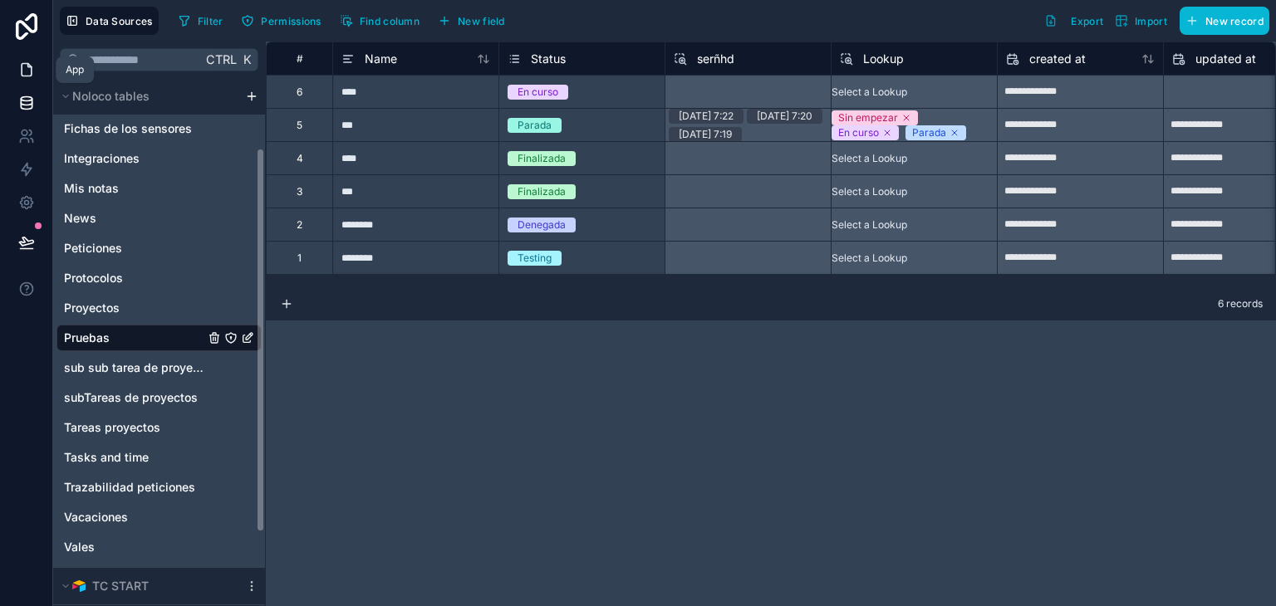
click at [29, 66] on icon at bounding box center [27, 70] width 10 height 12
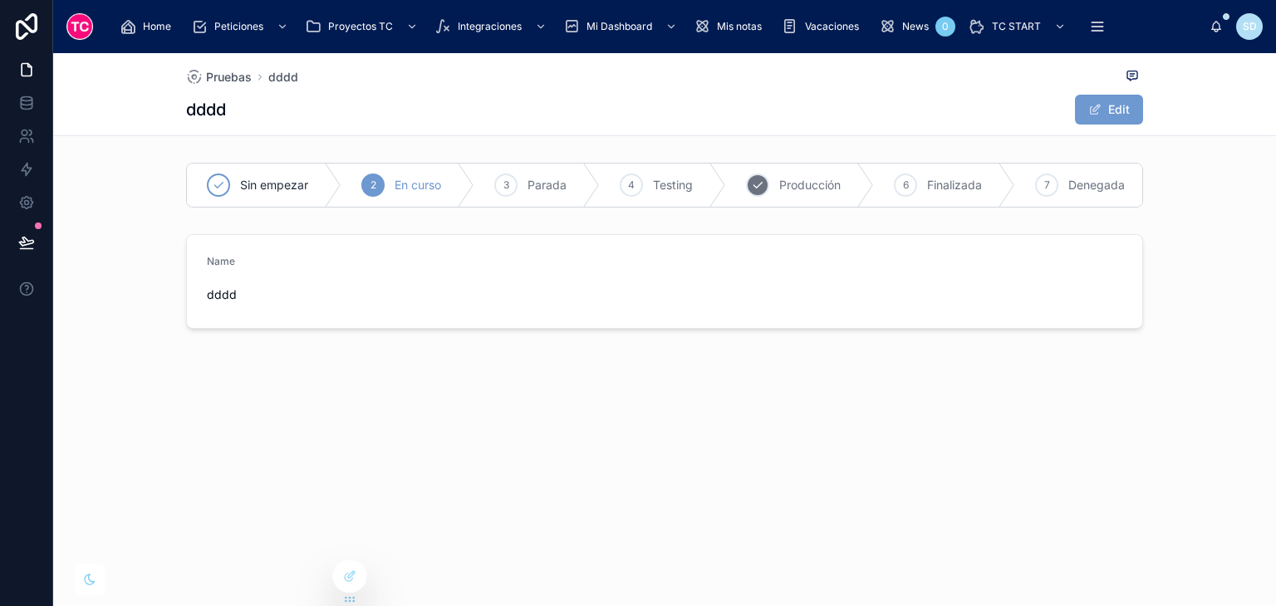
click at [774, 189] on div "5 Producción" at bounding box center [800, 185] width 148 height 43
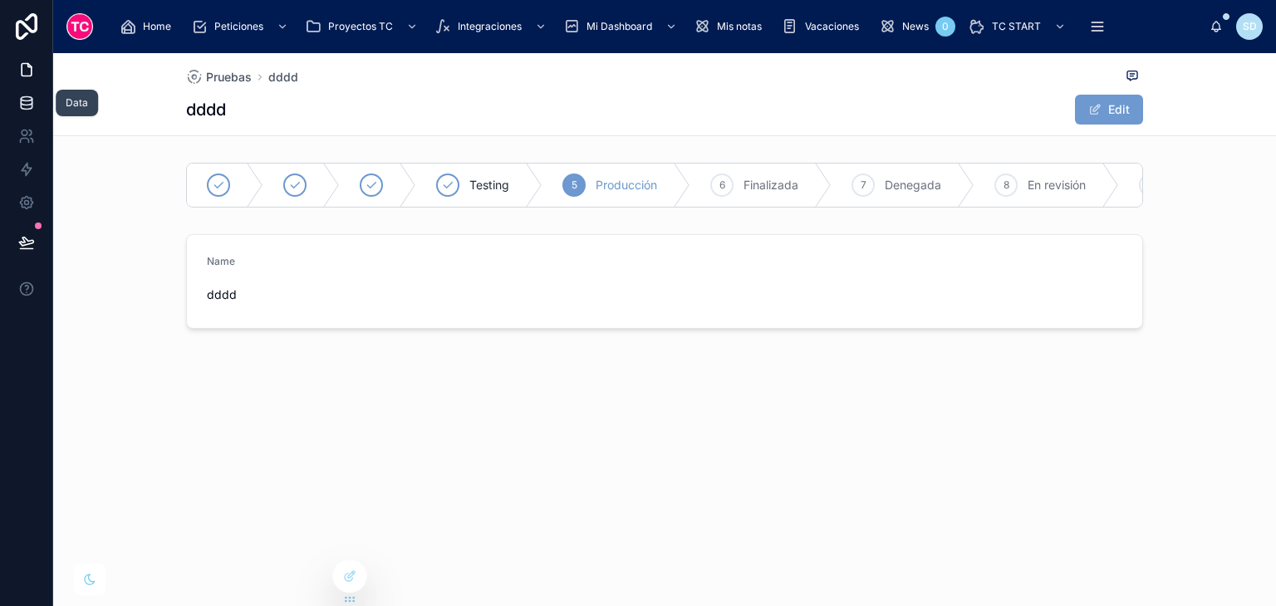
click at [33, 98] on icon at bounding box center [26, 103] width 17 height 17
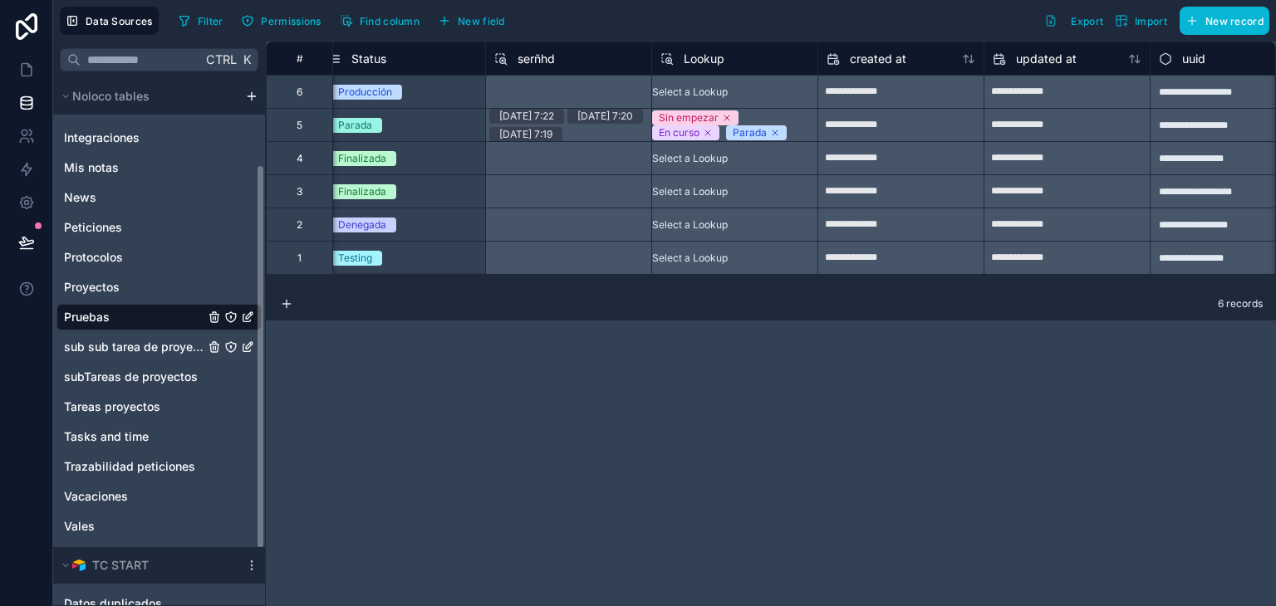
scroll to position [118, 0]
click at [132, 439] on span "Tasks and time" at bounding box center [106, 435] width 85 height 17
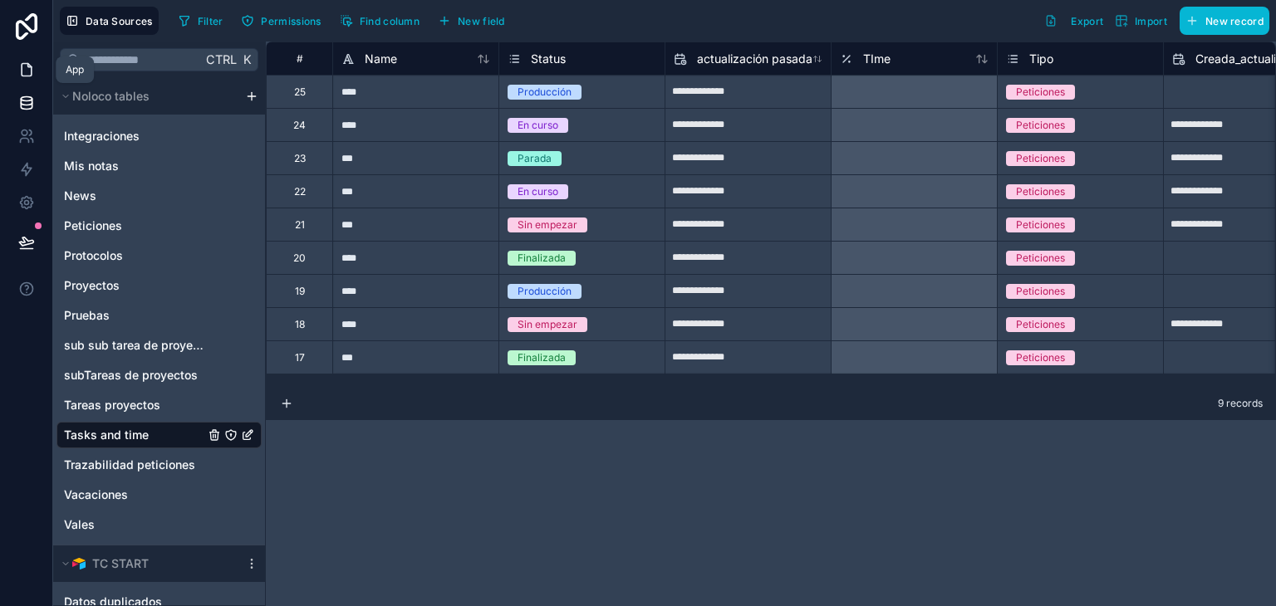
click at [33, 66] on icon at bounding box center [26, 69] width 17 height 17
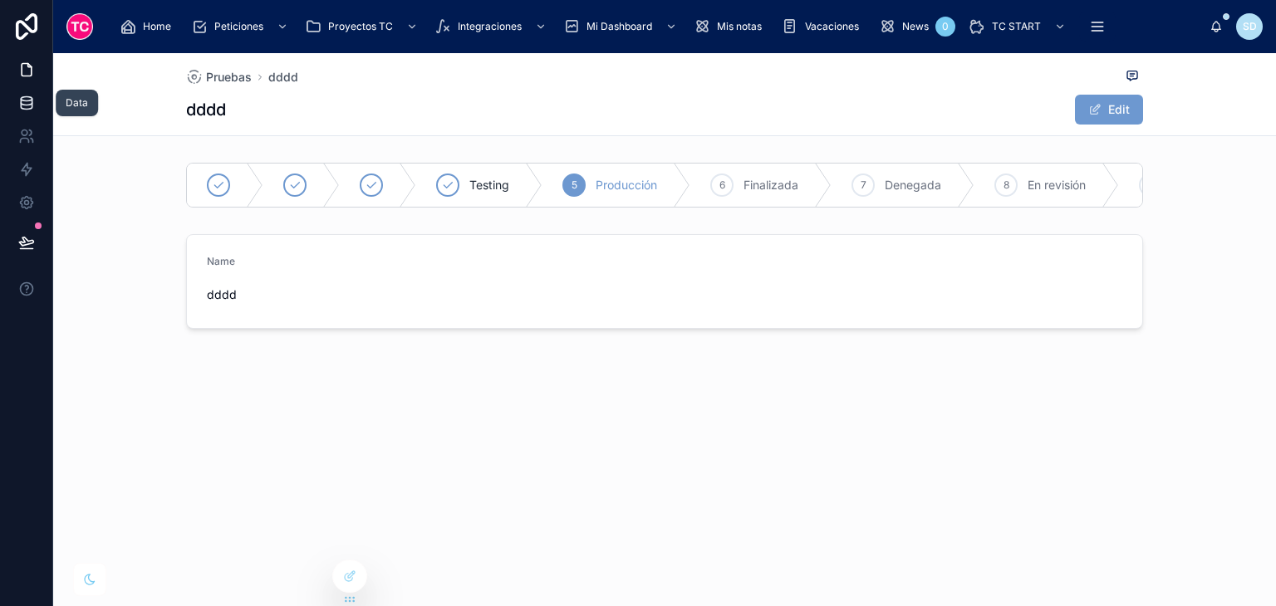
click at [27, 101] on icon at bounding box center [26, 103] width 17 height 17
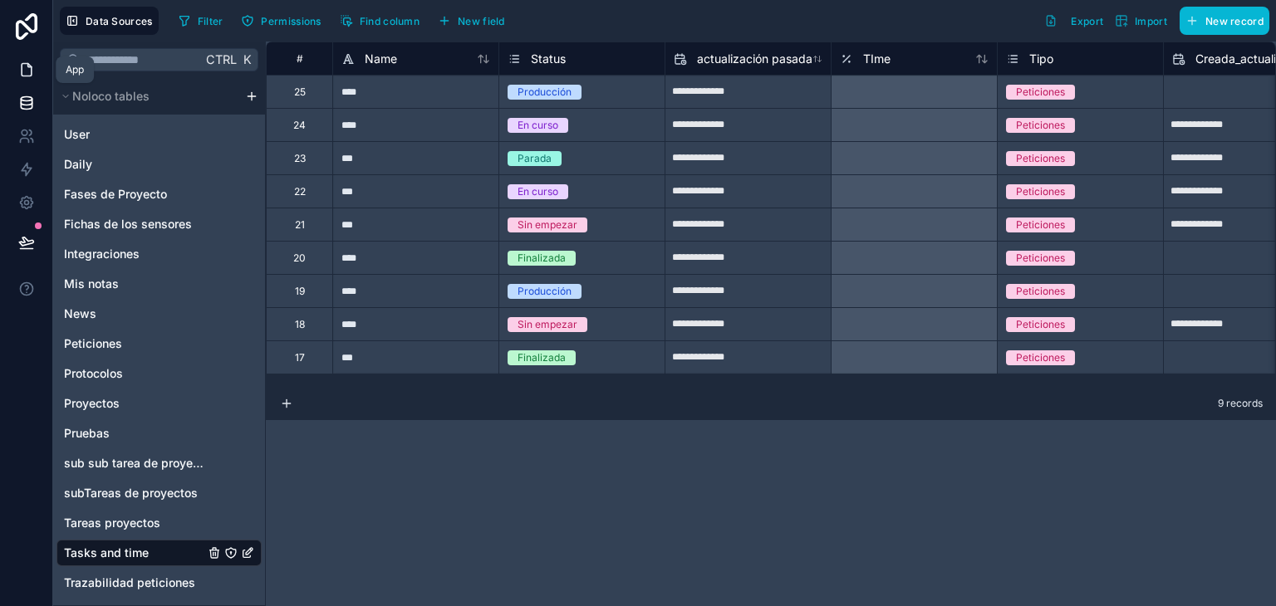
click at [5, 77] on link at bounding box center [26, 69] width 52 height 33
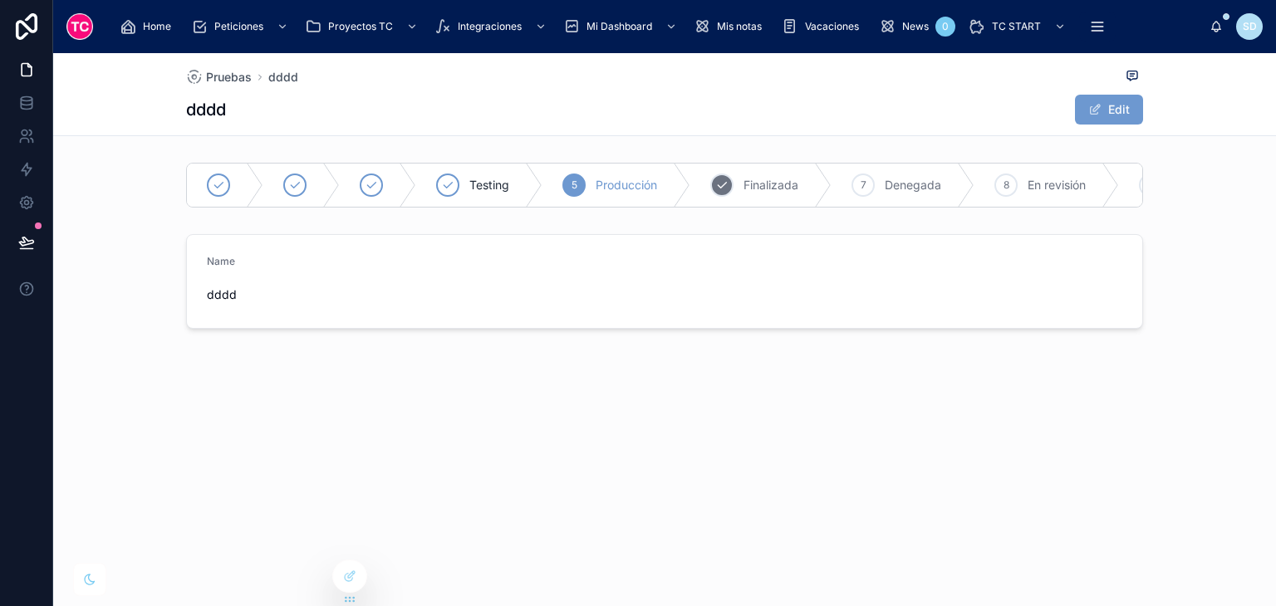
click at [762, 183] on span "Finalizada" at bounding box center [771, 185] width 55 height 17
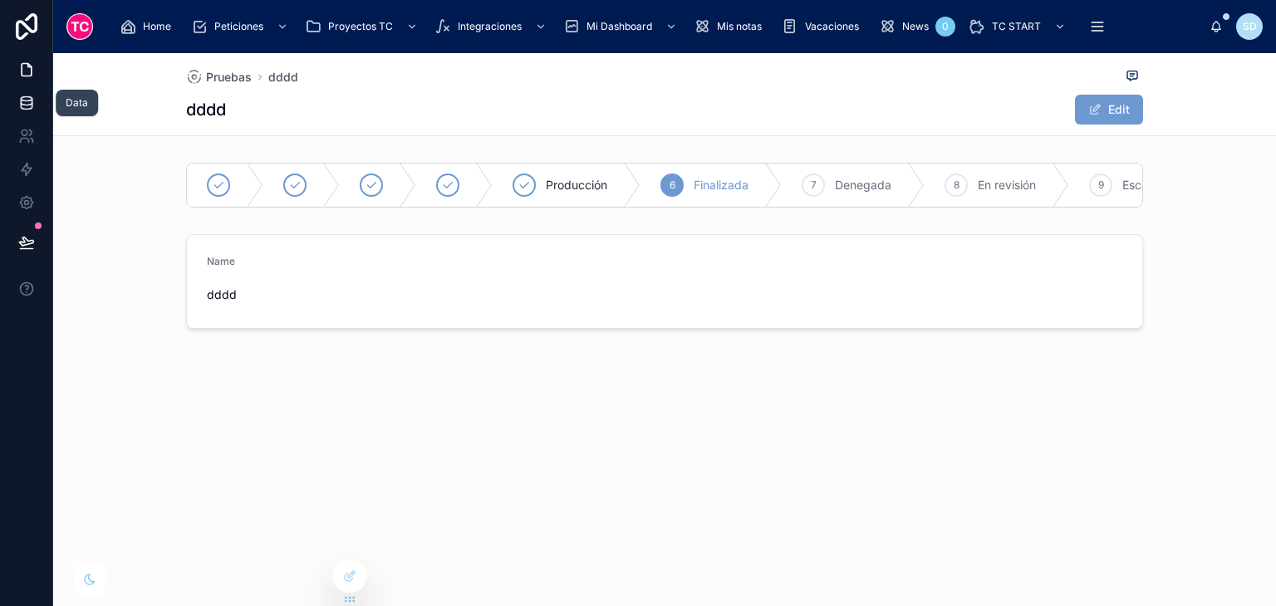
click at [27, 107] on icon at bounding box center [26, 103] width 17 height 17
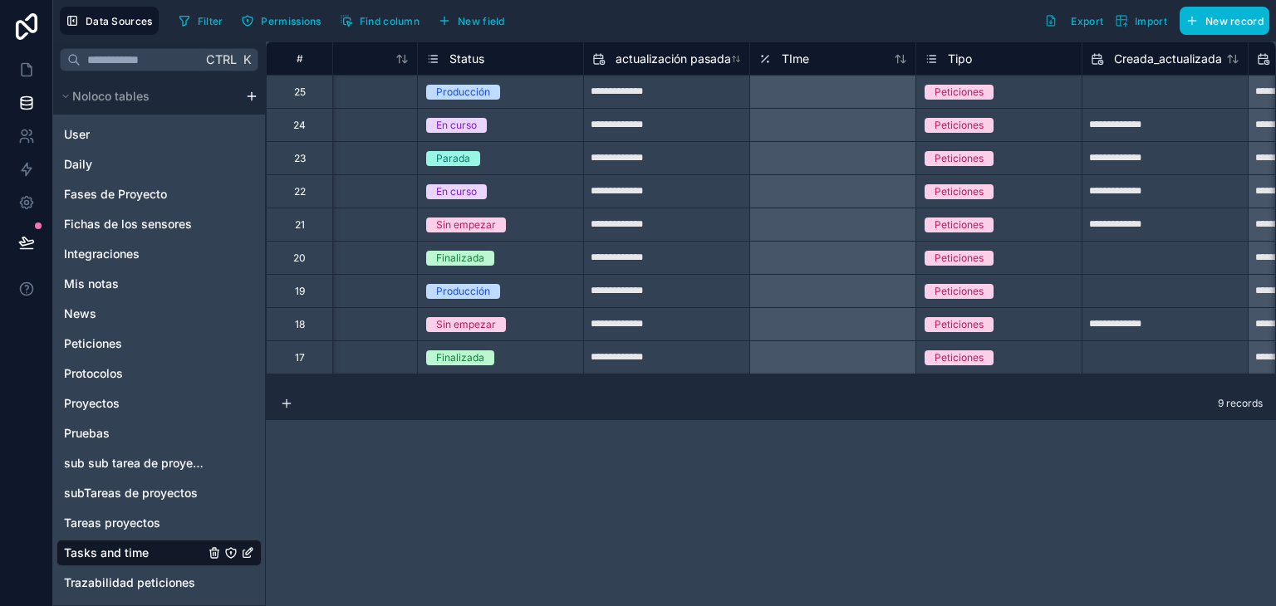
scroll to position [0, 76]
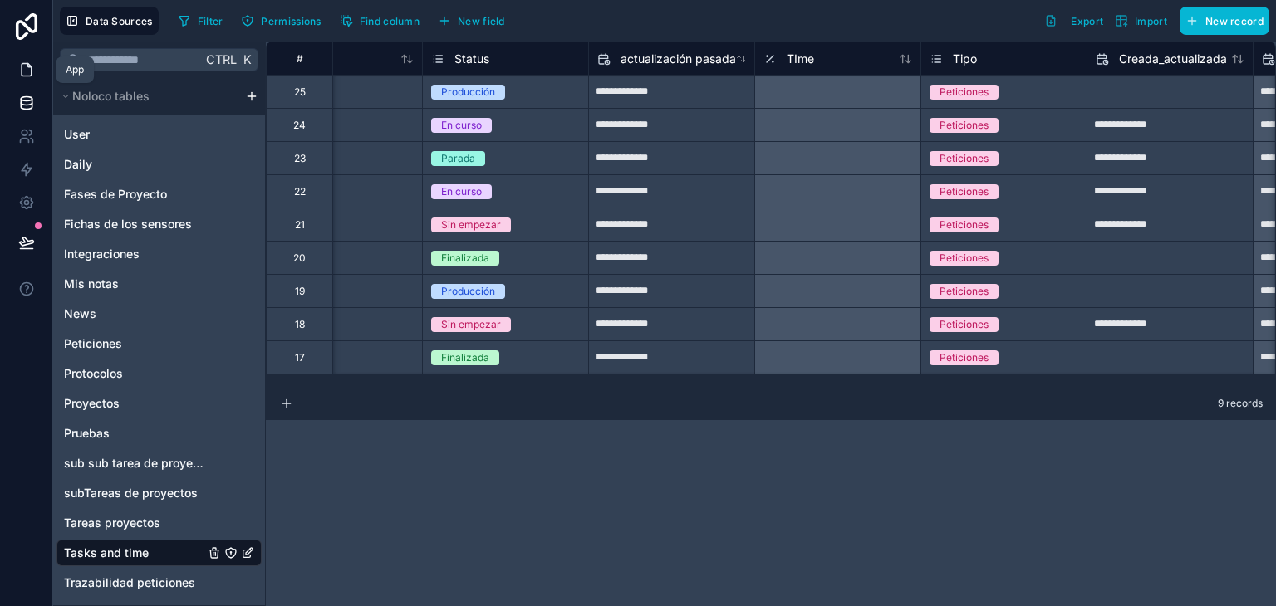
click at [28, 71] on icon at bounding box center [26, 69] width 17 height 17
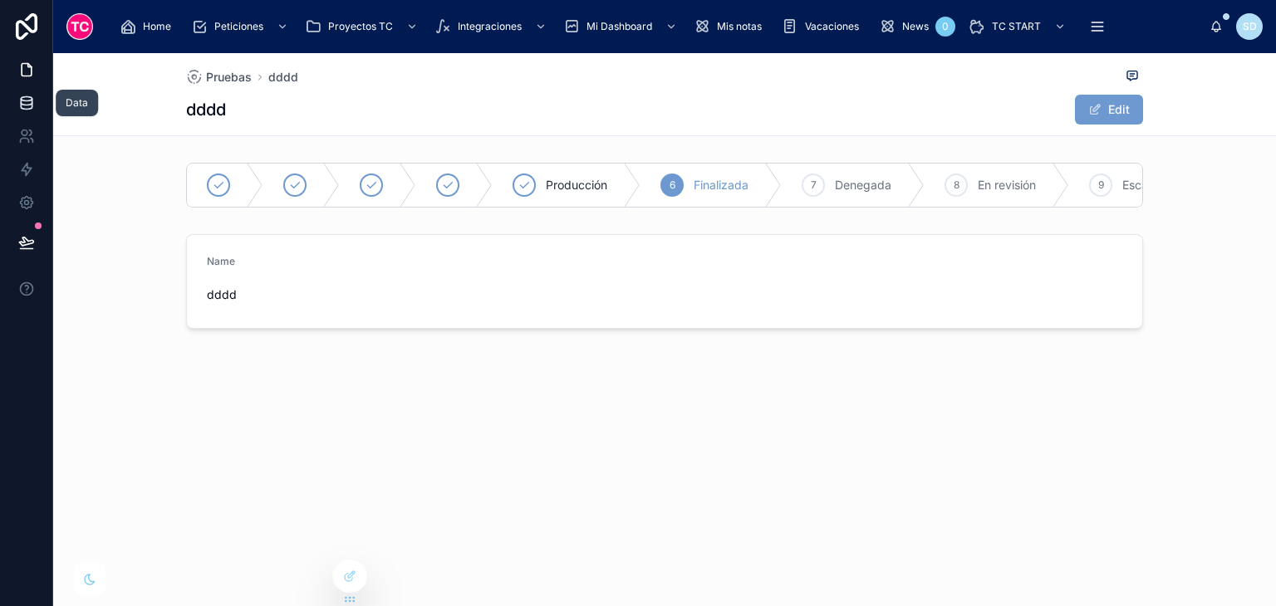
click at [29, 111] on link at bounding box center [26, 102] width 52 height 33
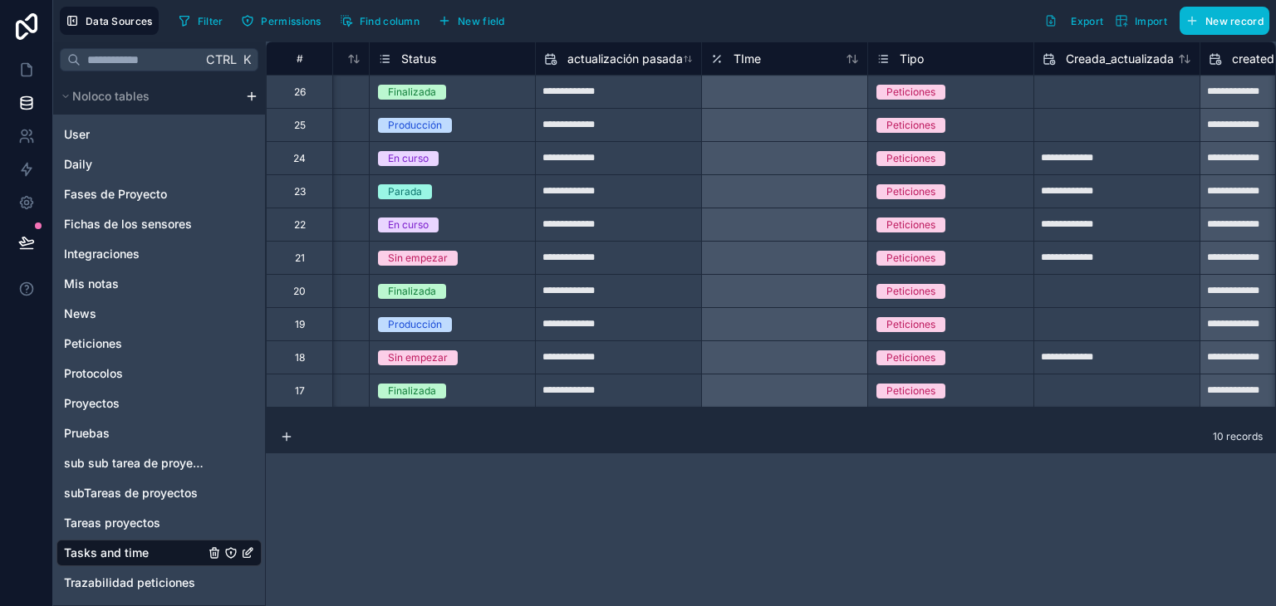
scroll to position [0, 166]
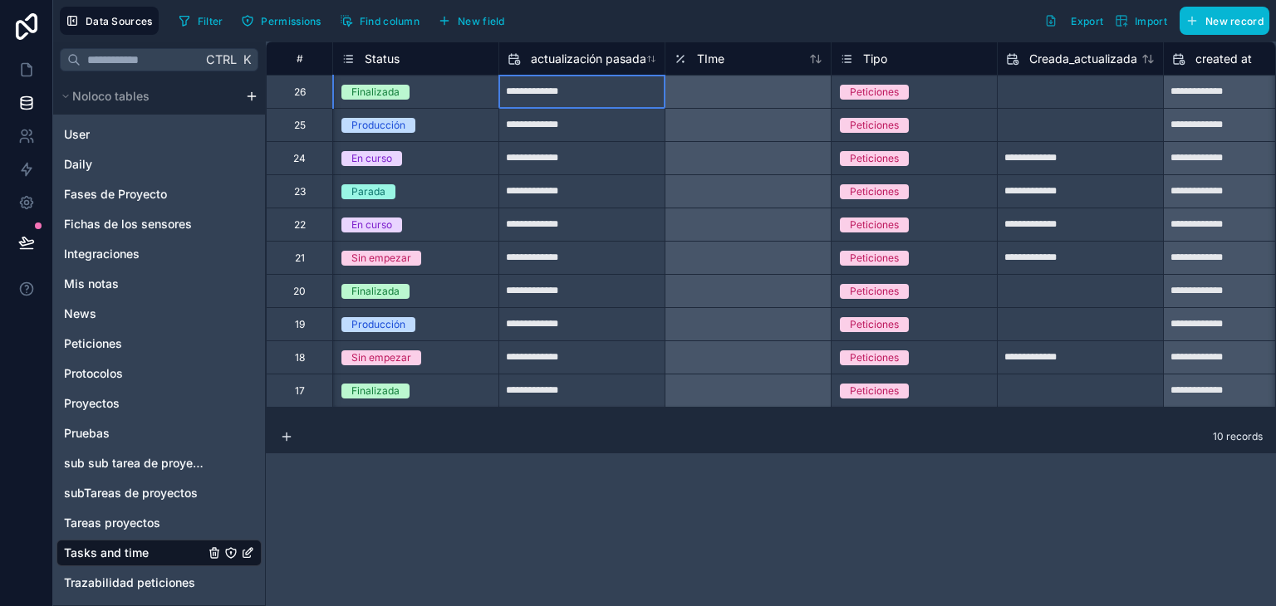
click at [652, 83] on input "**********" at bounding box center [581, 92] width 165 height 27
select select "****"
select select "*"
click at [637, 479] on div "**********" at bounding box center [771, 324] width 1010 height 565
click at [739, 89] on div at bounding box center [748, 91] width 166 height 33
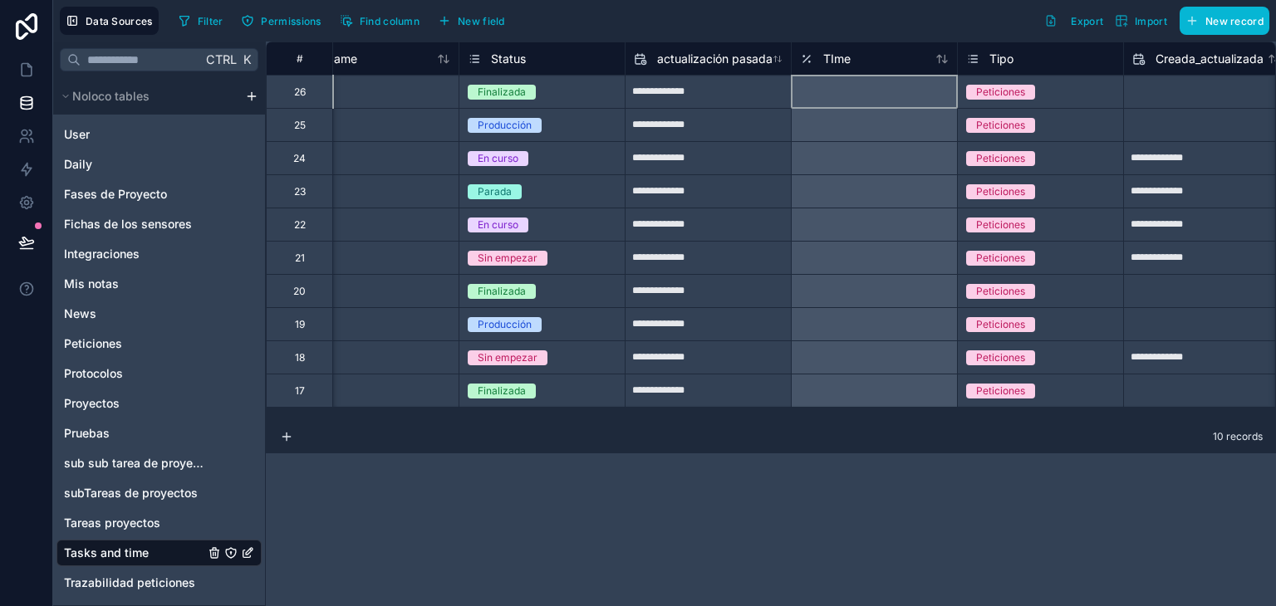
scroll to position [0, 54]
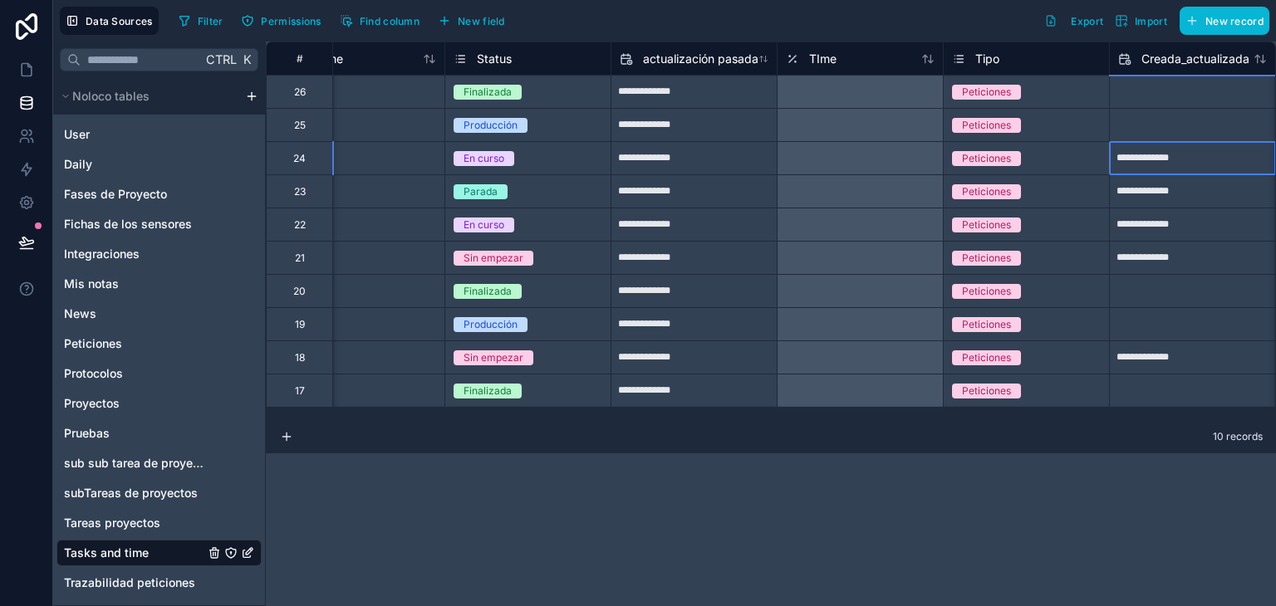
drag, startPoint x: 1200, startPoint y: 159, endPoint x: 1165, endPoint y: 156, distance: 35.0
click at [777, 106] on input "**********" at bounding box center [693, 92] width 165 height 27
select select "****"
select select "*"
click at [966, 521] on div "**********" at bounding box center [771, 324] width 1010 height 565
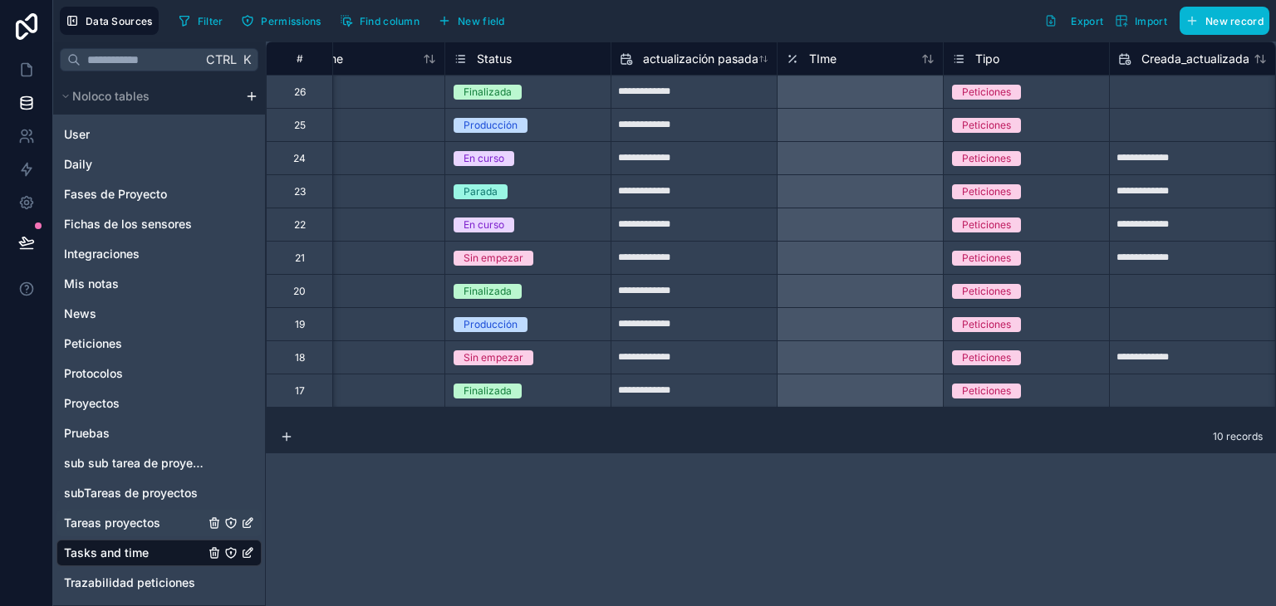
click at [167, 523] on div "Tareas proyectos" at bounding box center [158, 523] width 205 height 27
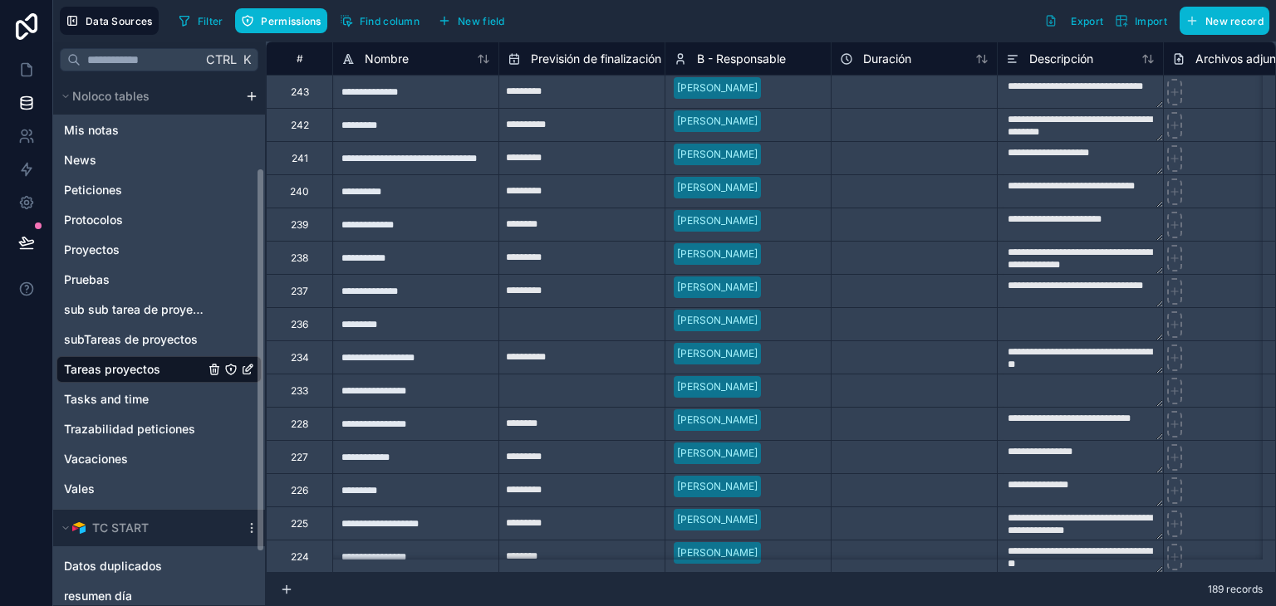
scroll to position [181, 0]
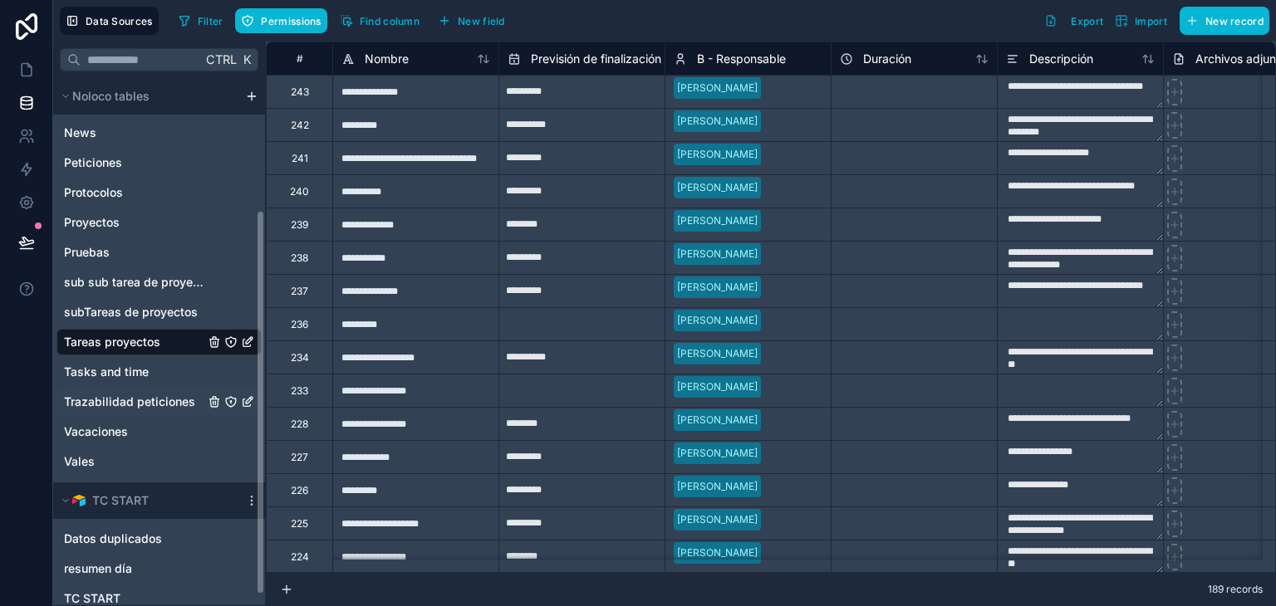
click at [156, 403] on span "Trazabilidad peticiones" at bounding box center [129, 402] width 131 height 17
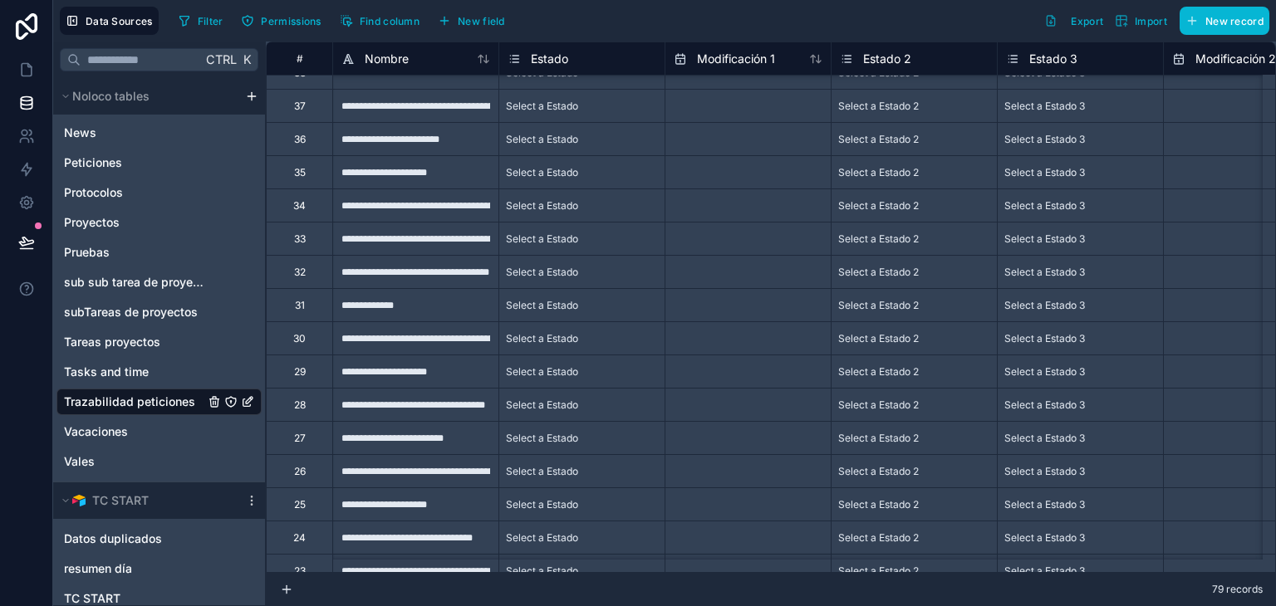
scroll to position [1386, 0]
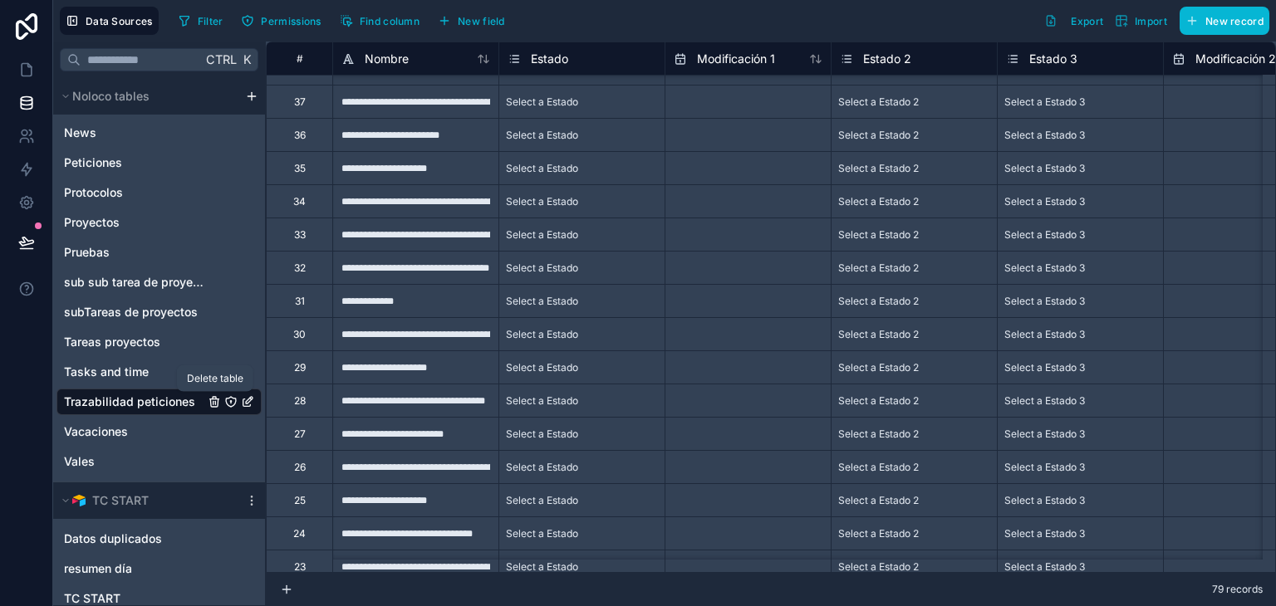
click at [215, 397] on icon "Trazabilidad peticiones" at bounding box center [214, 401] width 13 height 13
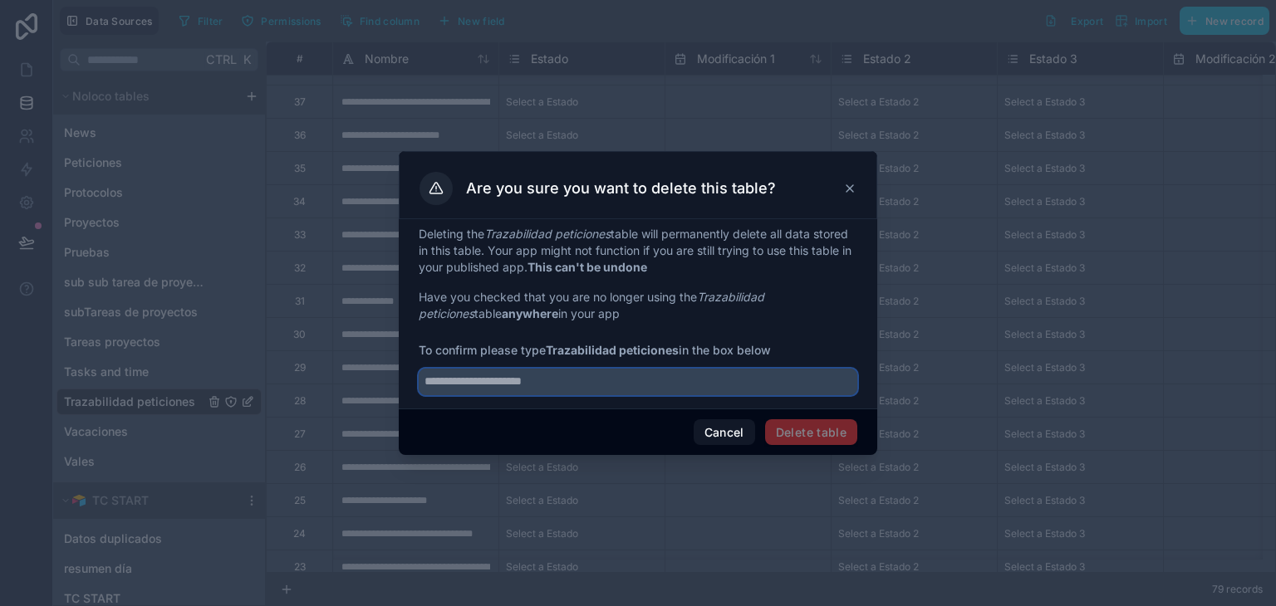
click at [575, 382] on input "text" at bounding box center [638, 382] width 439 height 27
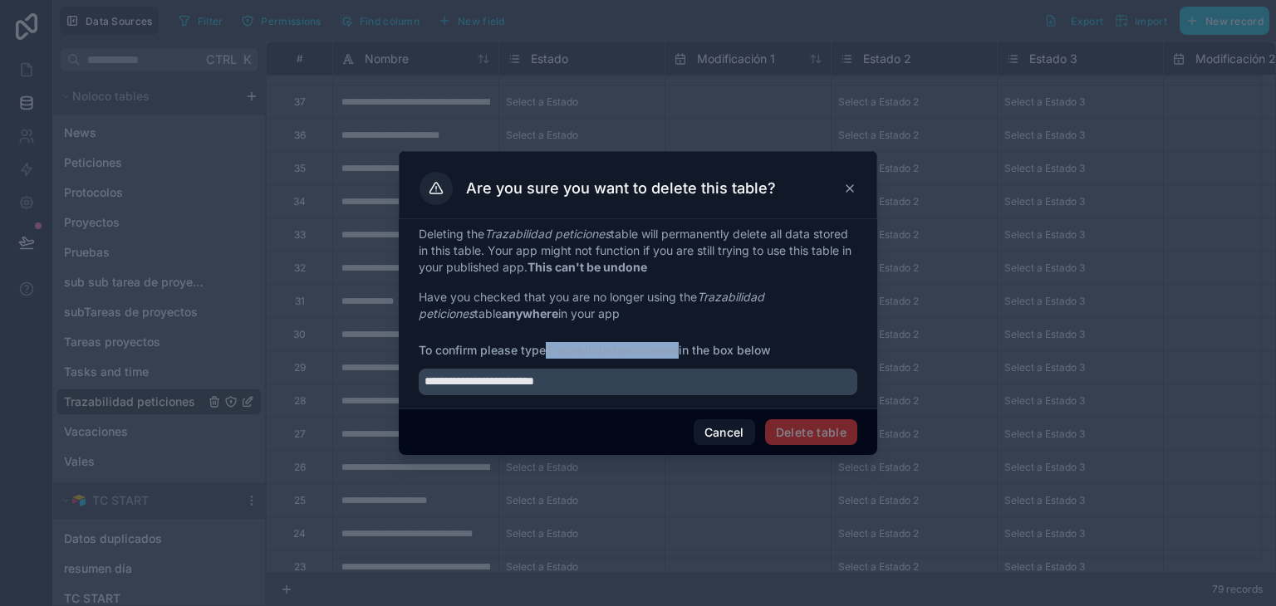
drag, startPoint x: 552, startPoint y: 347, endPoint x: 681, endPoint y: 341, distance: 129.8
click at [681, 341] on div "**********" at bounding box center [638, 310] width 439 height 169
copy strong "Trazabilidad peticiones"
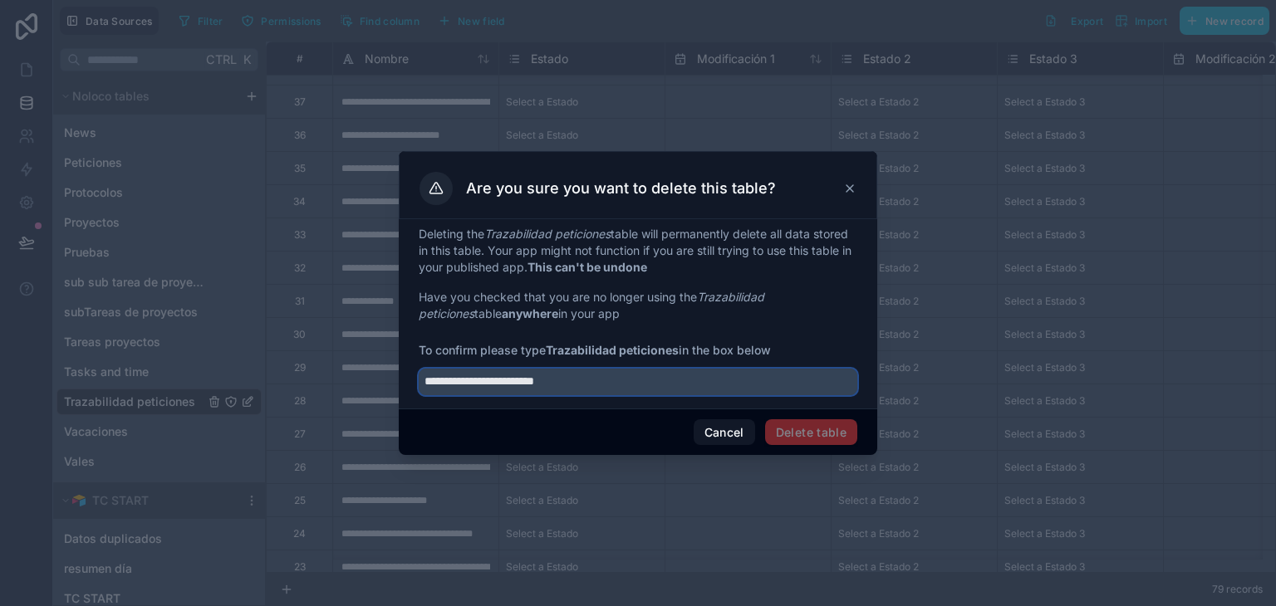
drag, startPoint x: 609, startPoint y: 381, endPoint x: 277, endPoint y: 383, distance: 331.5
click at [277, 383] on div "**********" at bounding box center [638, 303] width 1276 height 606
paste input "text"
type input "**********"
click at [819, 431] on button "Delete table" at bounding box center [811, 433] width 92 height 27
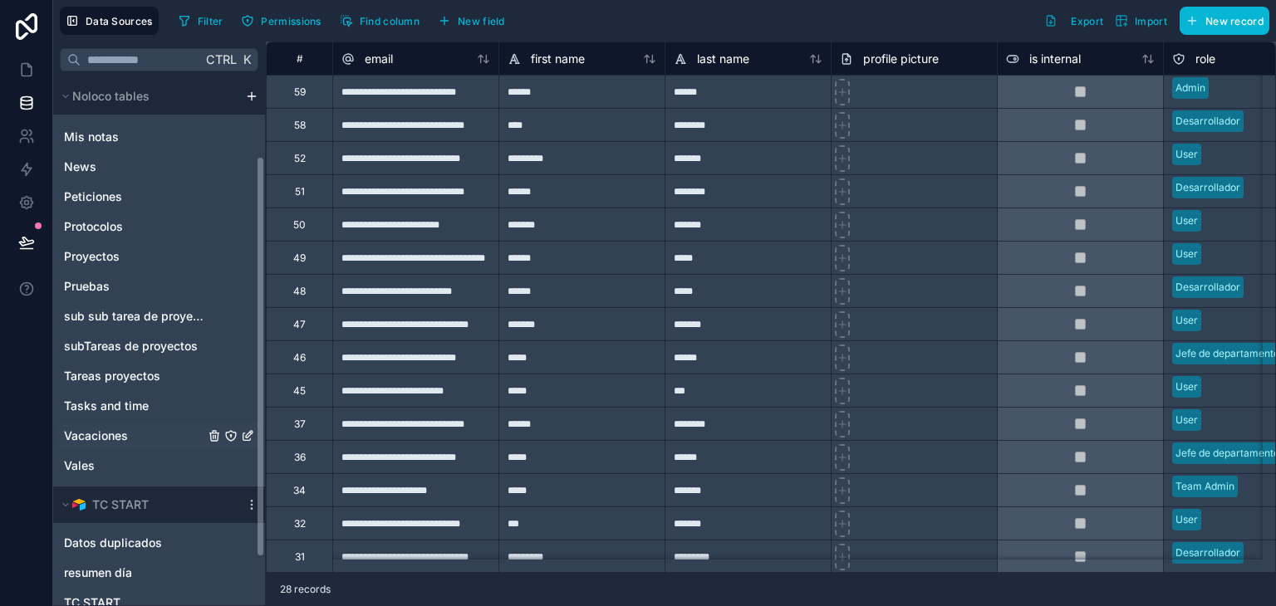
scroll to position [165, 0]
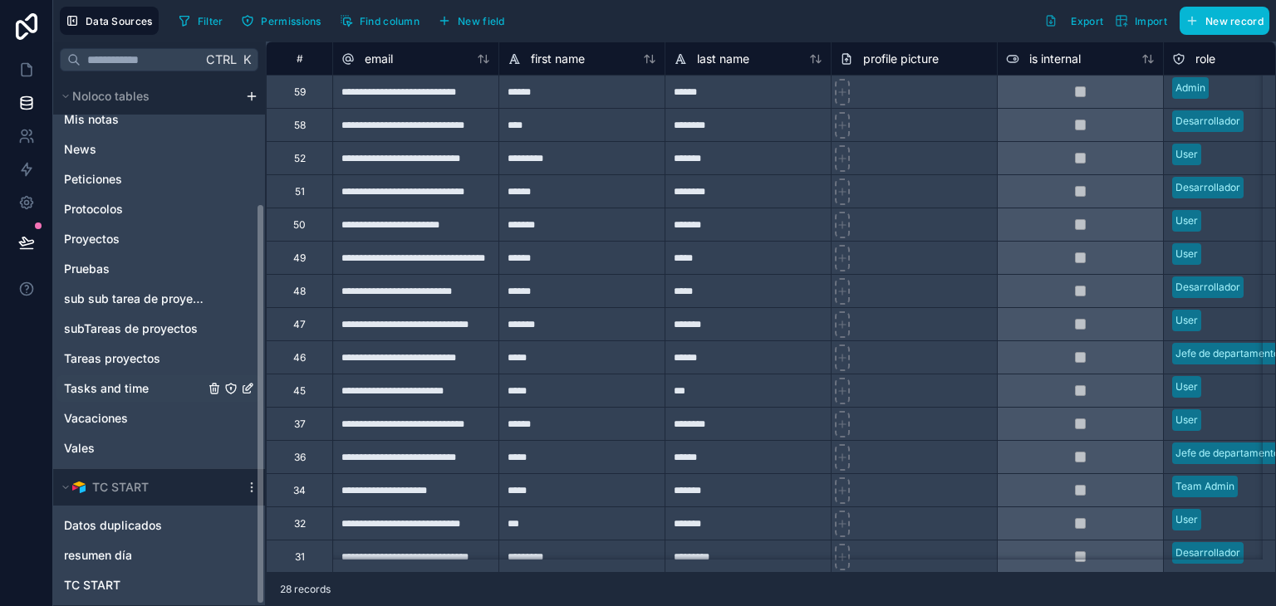
click at [137, 388] on span "Tasks and time" at bounding box center [106, 389] width 85 height 17
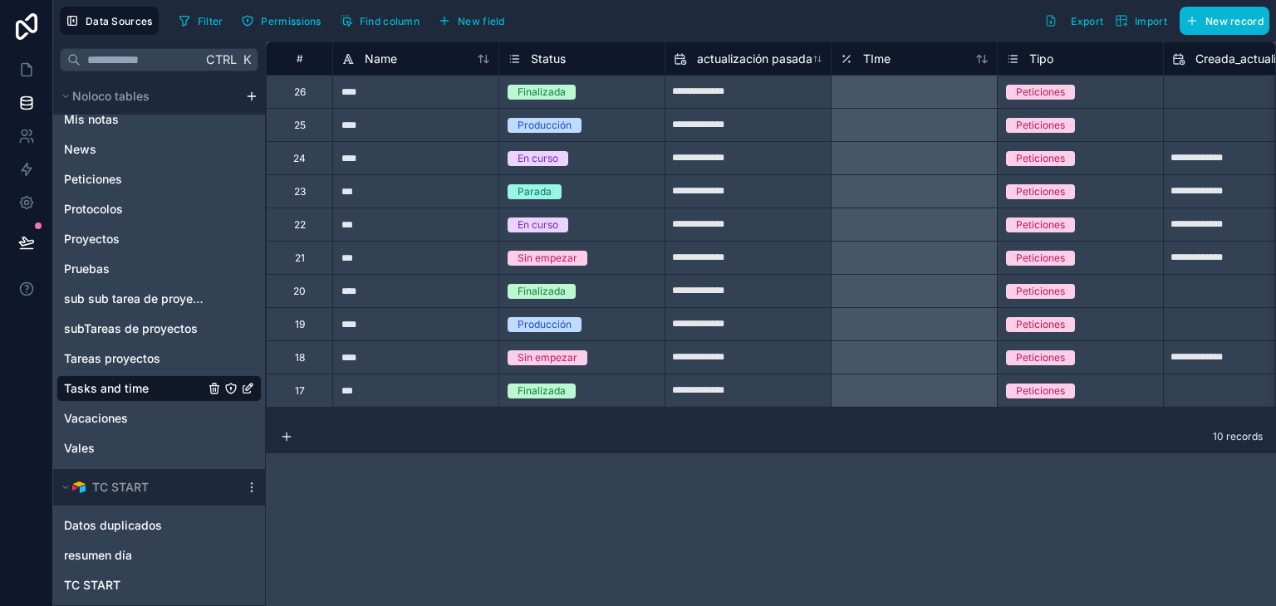
click at [912, 502] on div "**********" at bounding box center [771, 324] width 1010 height 565
click at [24, 66] on icon at bounding box center [26, 69] width 17 height 17
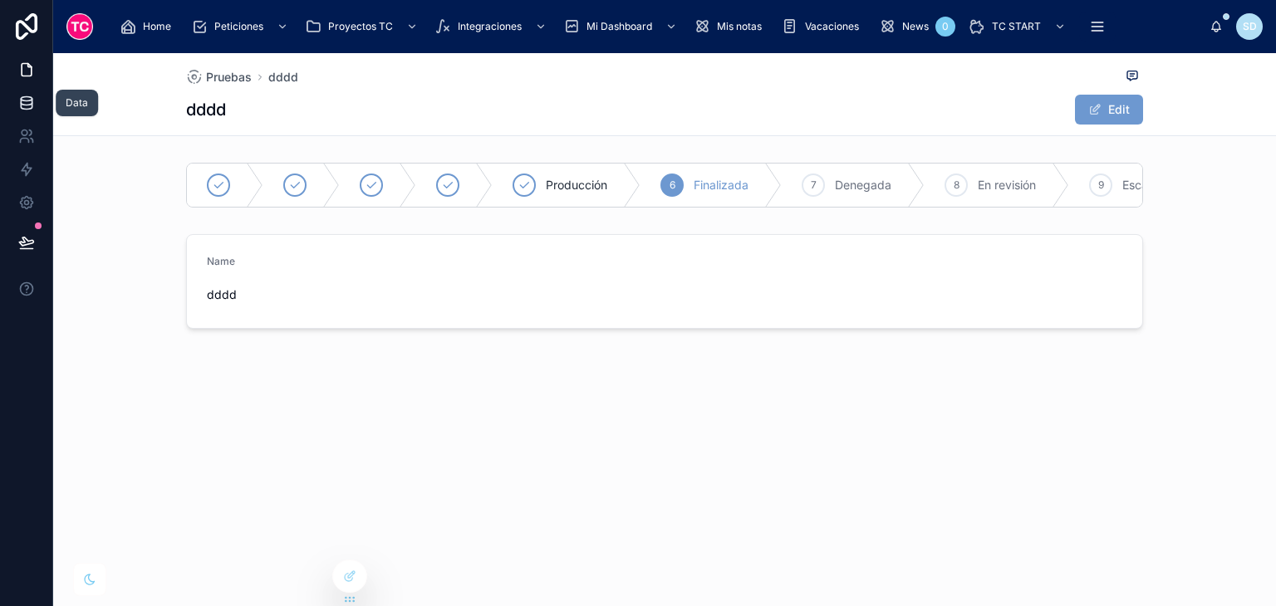
click at [23, 114] on link at bounding box center [26, 102] width 52 height 33
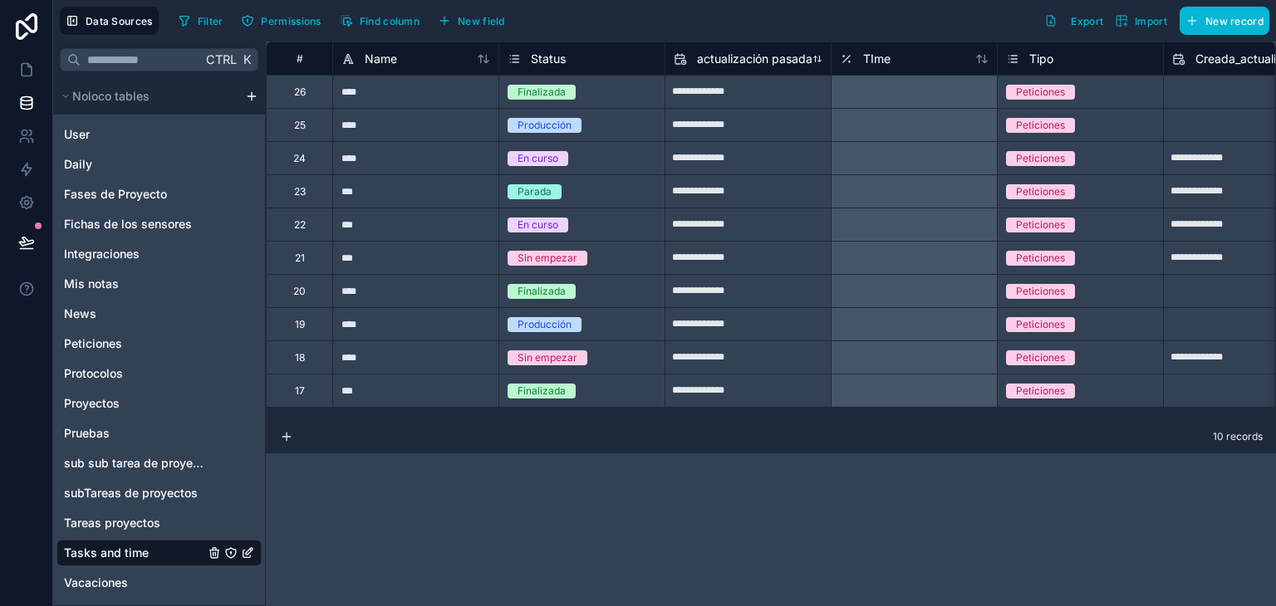
click at [743, 61] on span "actualización pasada" at bounding box center [754, 59] width 115 height 17
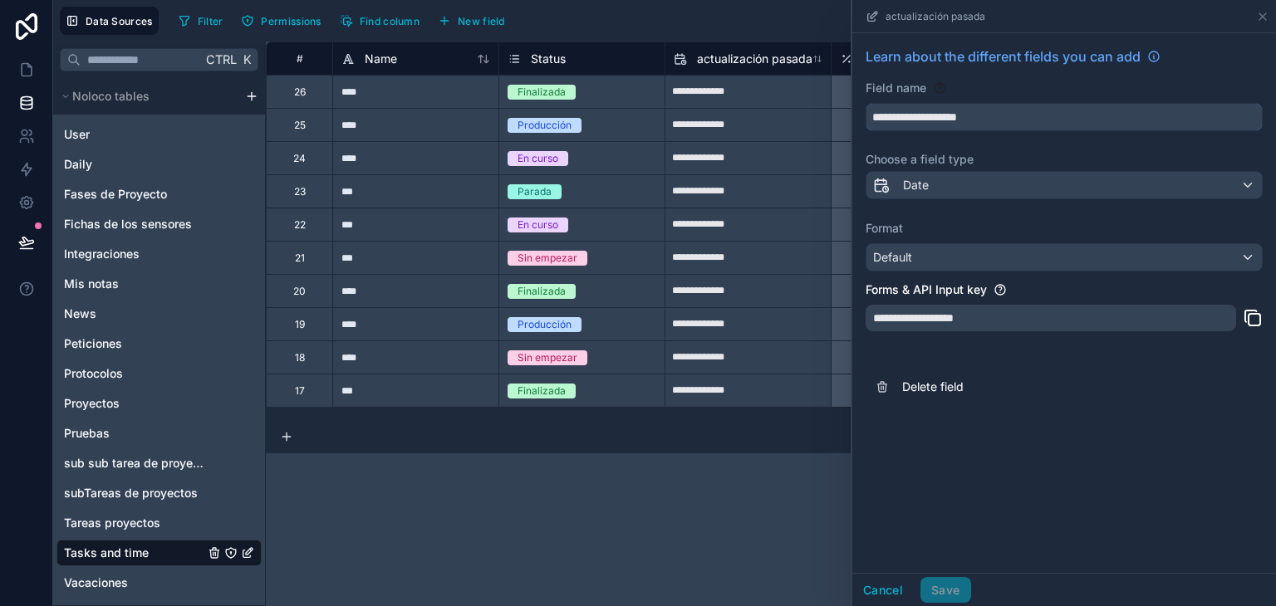
drag, startPoint x: 1006, startPoint y: 113, endPoint x: 776, endPoint y: 126, distance: 230.5
click at [776, 126] on div "**********" at bounding box center [771, 324] width 1010 height 565
type input "******"
click at [955, 589] on button "Save" at bounding box center [946, 590] width 50 height 27
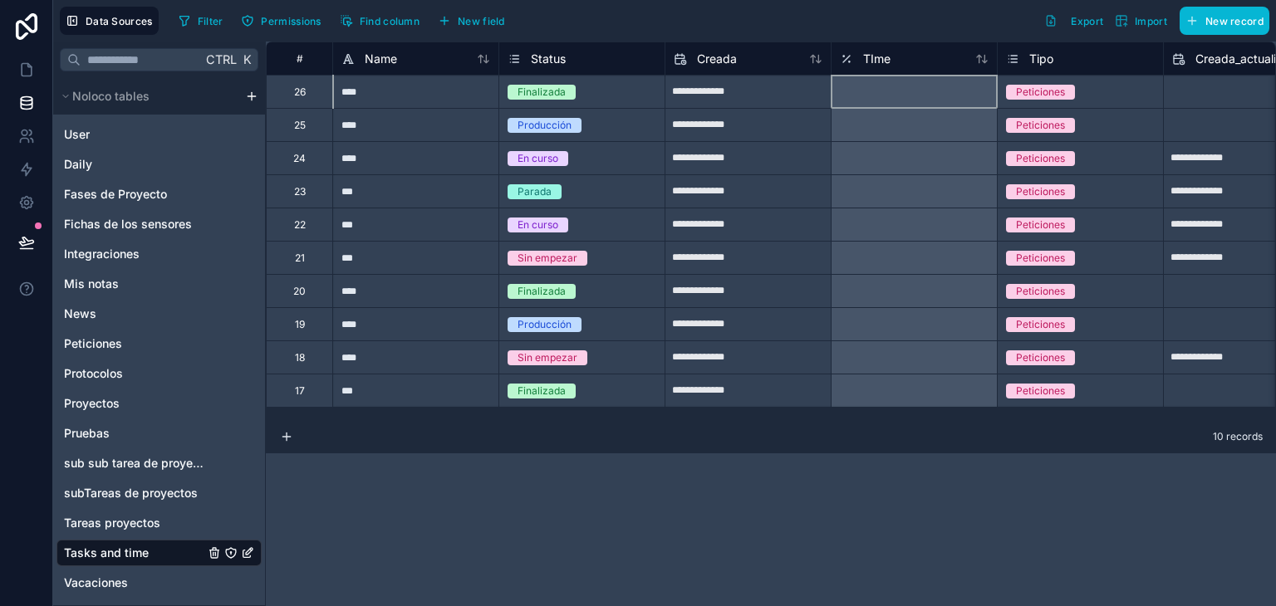
click at [878, 89] on div at bounding box center [914, 91] width 166 height 33
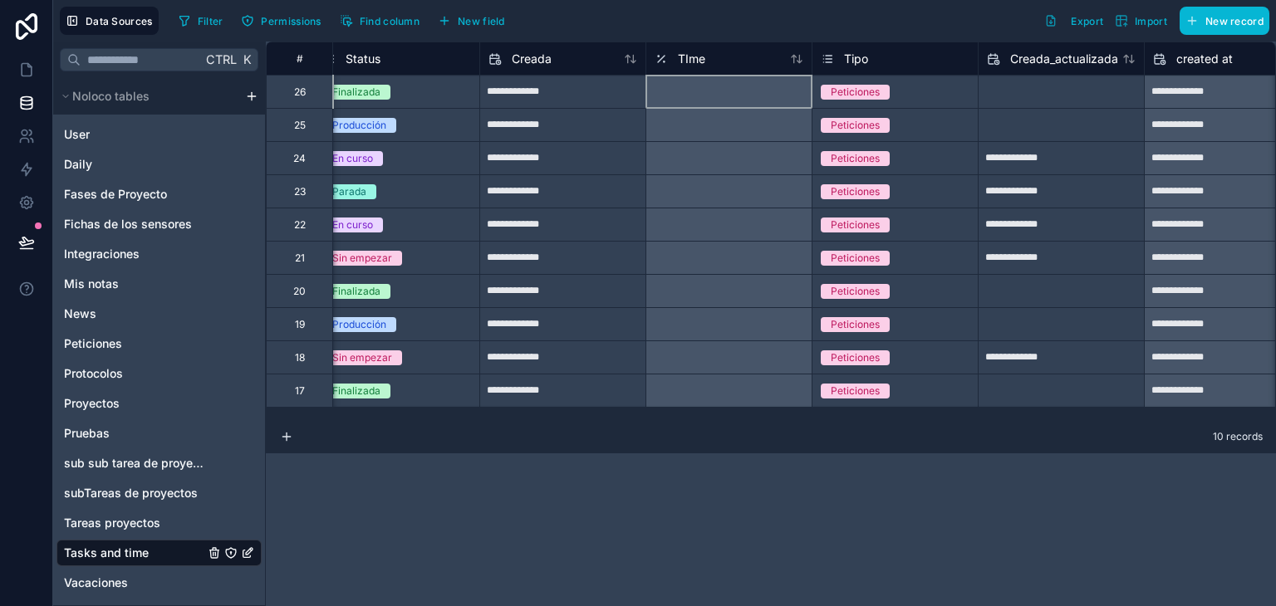
scroll to position [0, 249]
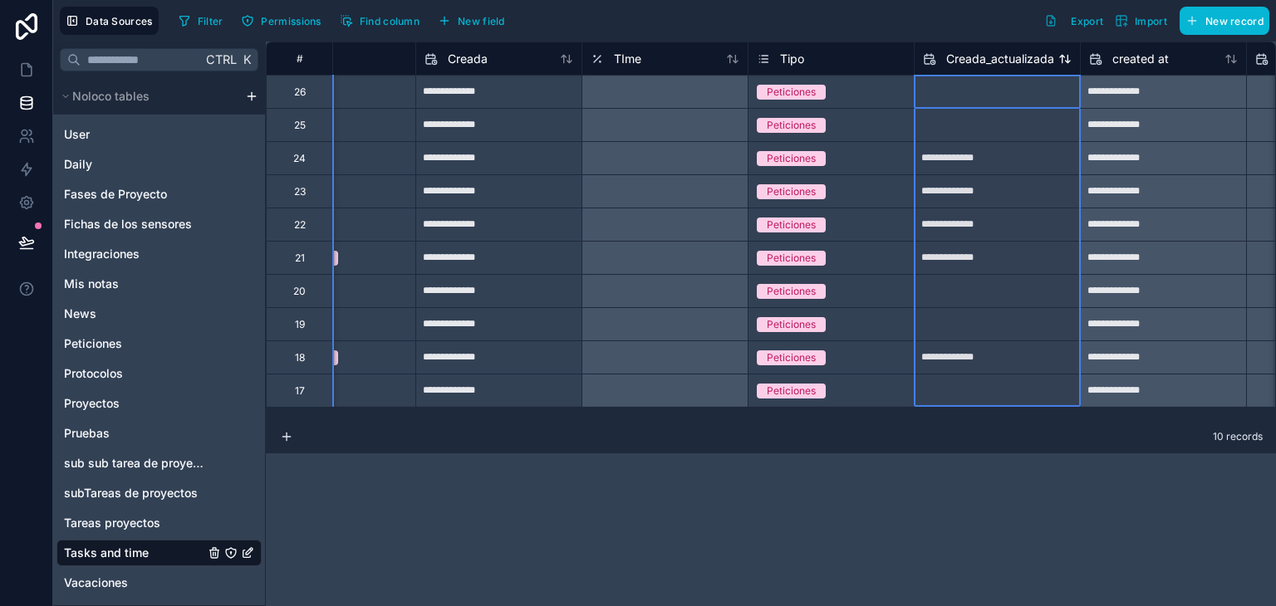
click at [985, 61] on span "Creada_actualizada" at bounding box center [1000, 59] width 108 height 17
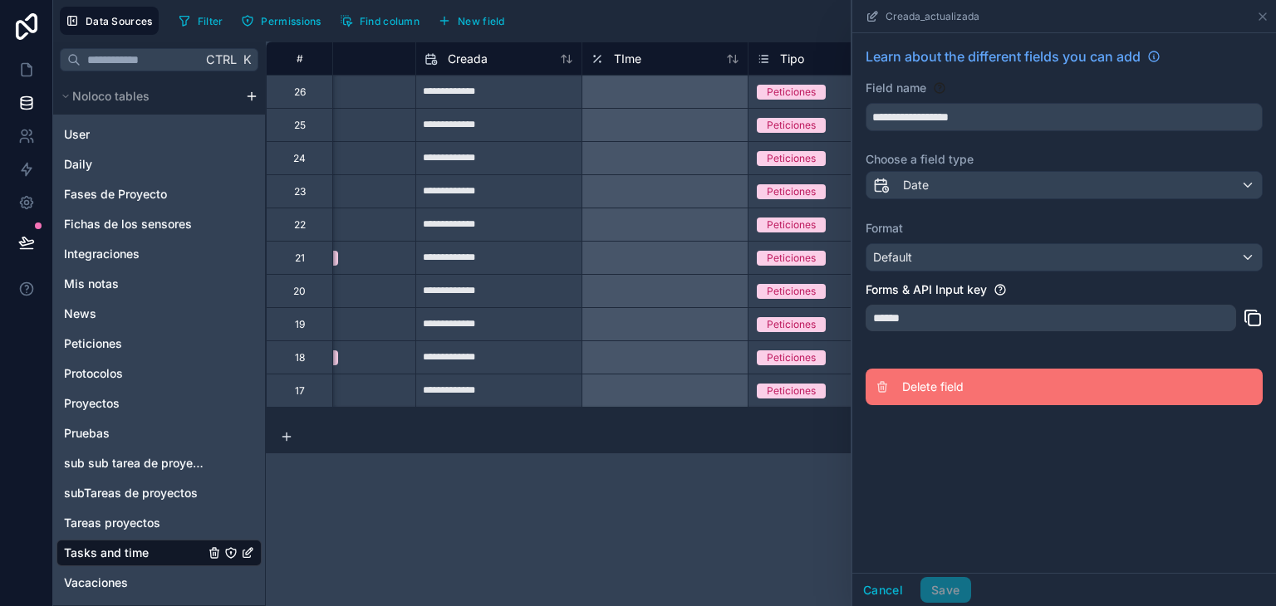
click at [912, 381] on span "Delete field" at bounding box center [1021, 387] width 239 height 17
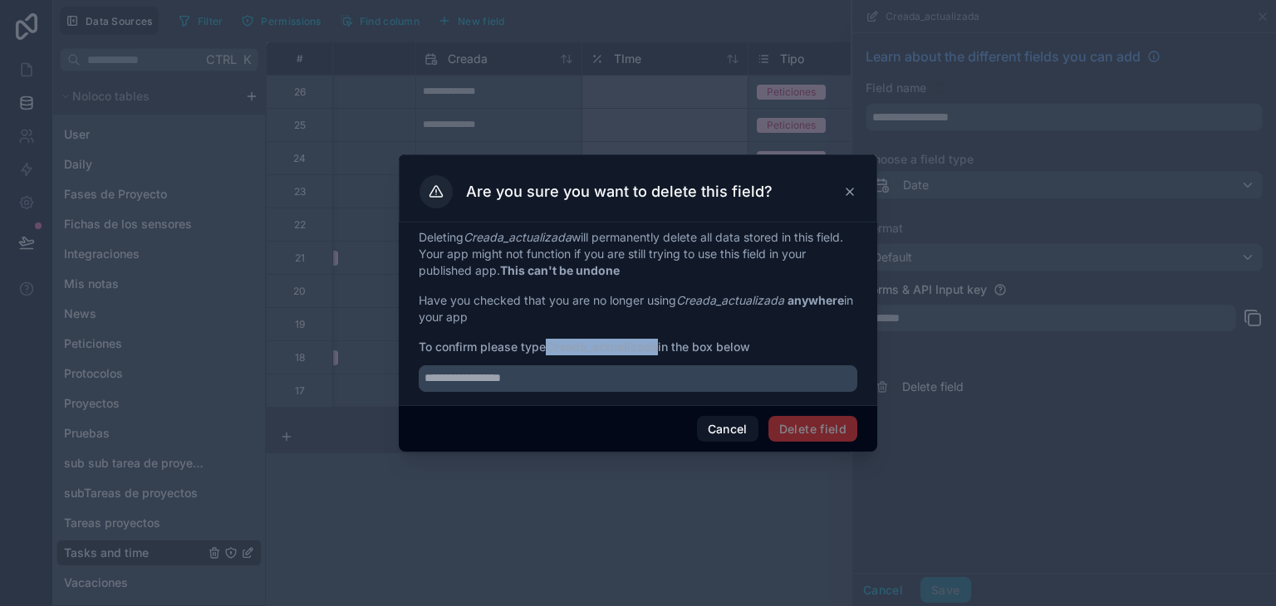
drag, startPoint x: 548, startPoint y: 348, endPoint x: 660, endPoint y: 350, distance: 112.2
click at [658, 350] on strong "Creada_actualizada" at bounding box center [602, 347] width 112 height 14
copy strong "Creada_actualizada"
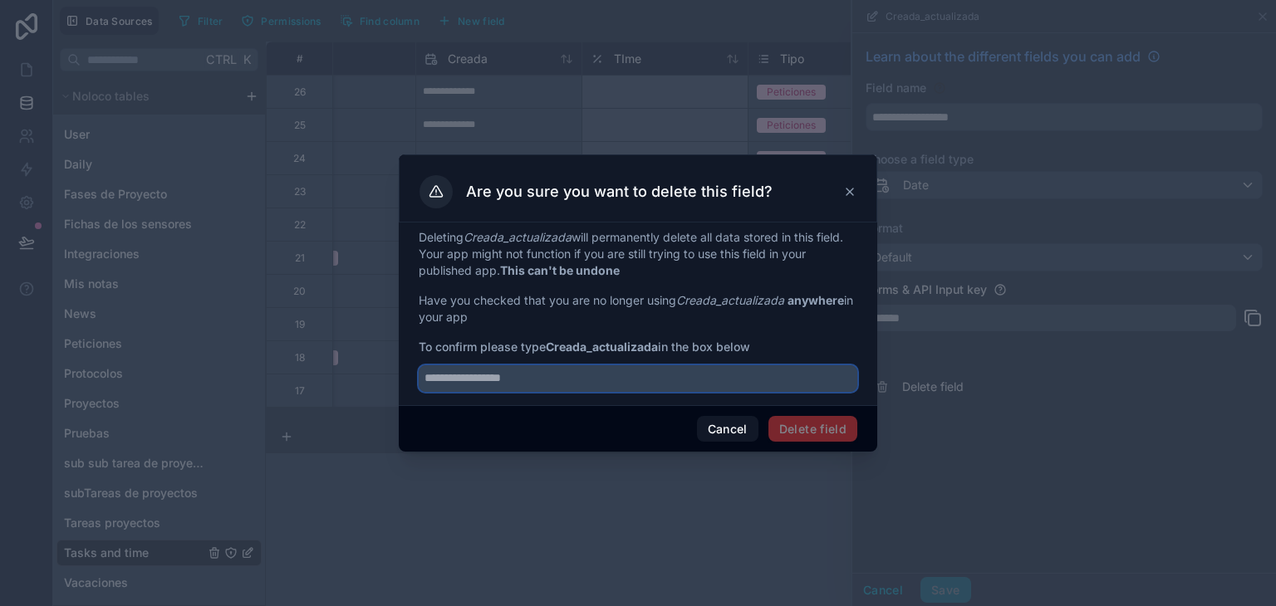
click at [651, 372] on input "text" at bounding box center [638, 379] width 439 height 27
paste input "**********"
type input "**********"
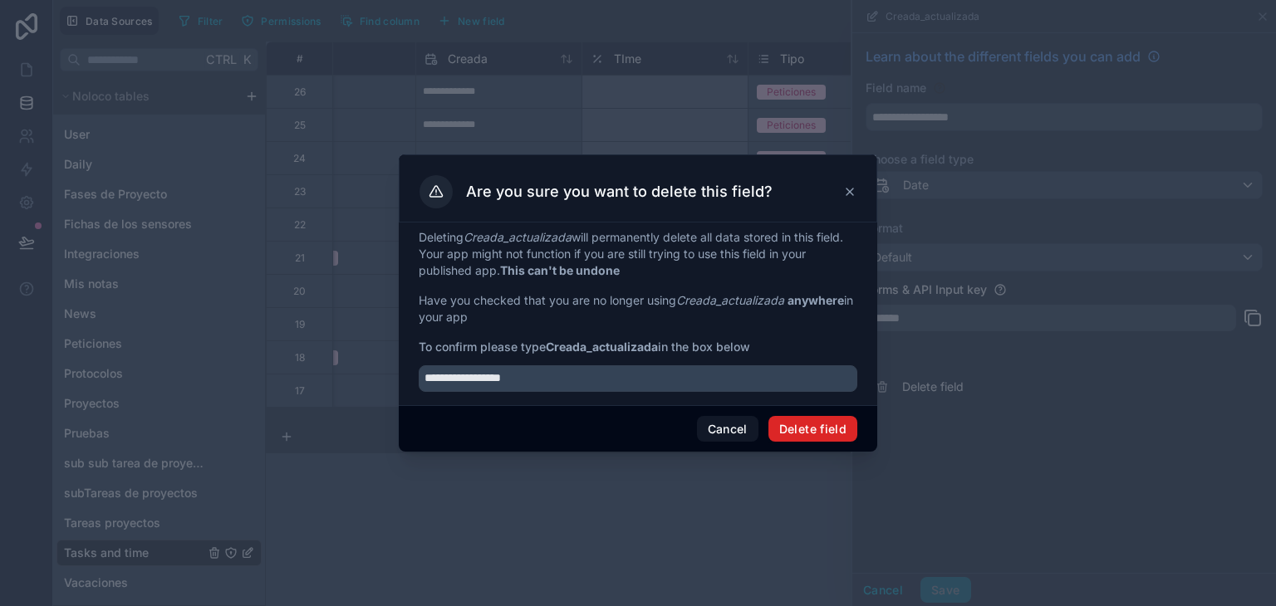
click at [801, 430] on button "Delete field" at bounding box center [812, 429] width 89 height 27
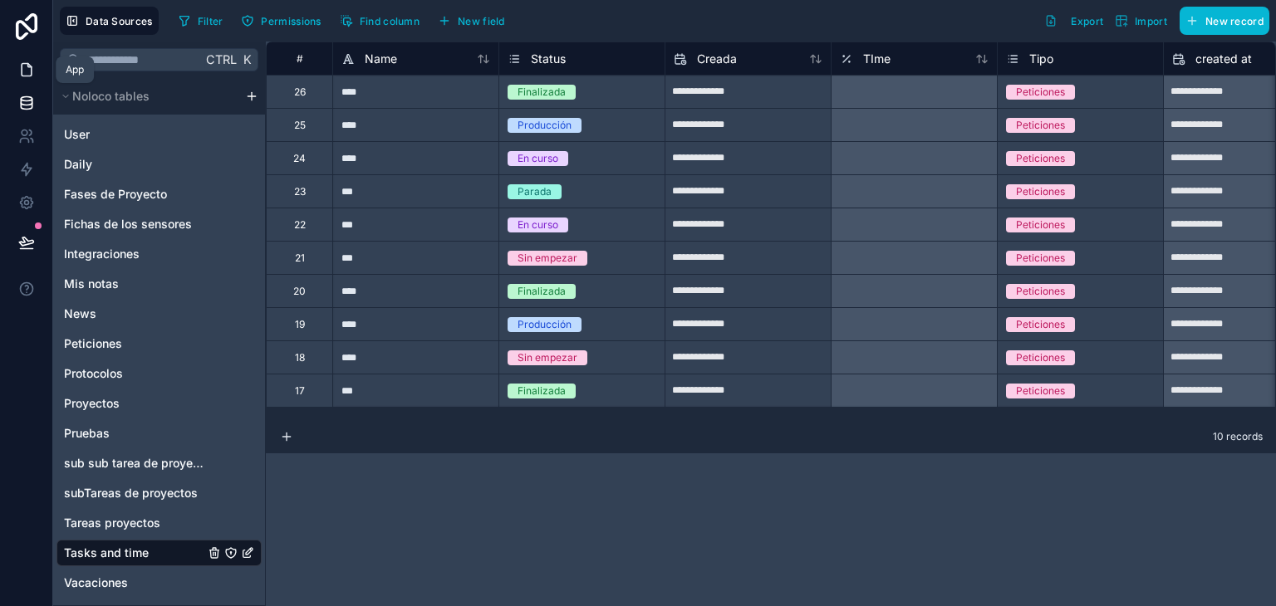
click at [17, 66] on link at bounding box center [26, 69] width 52 height 33
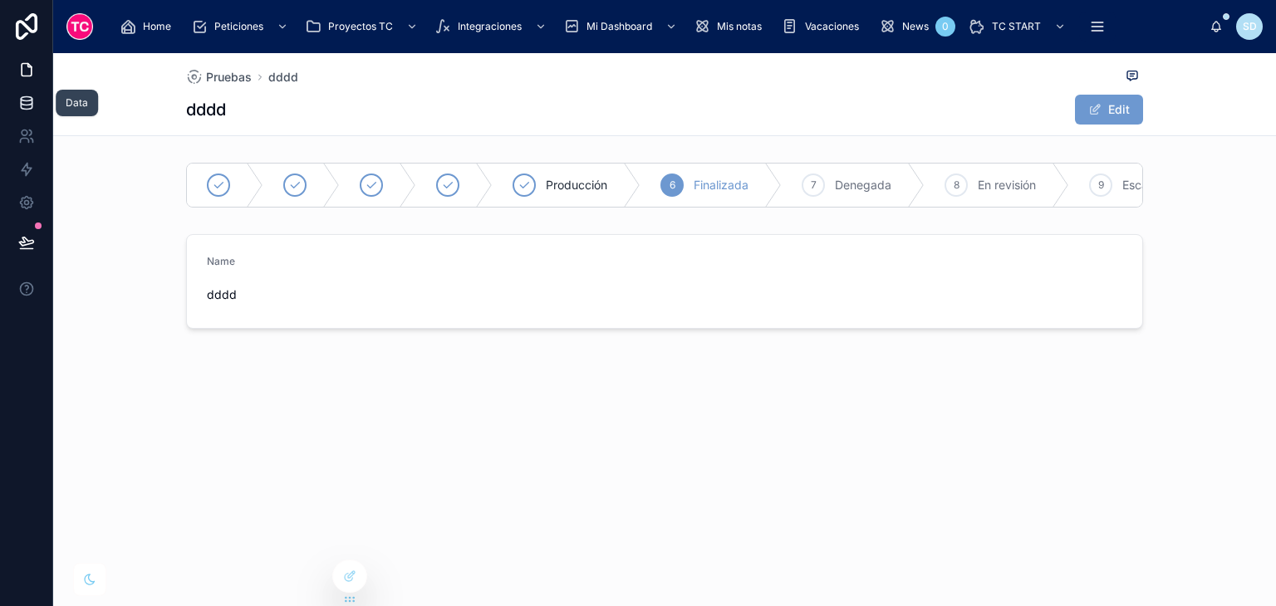
click at [23, 91] on link at bounding box center [26, 102] width 52 height 33
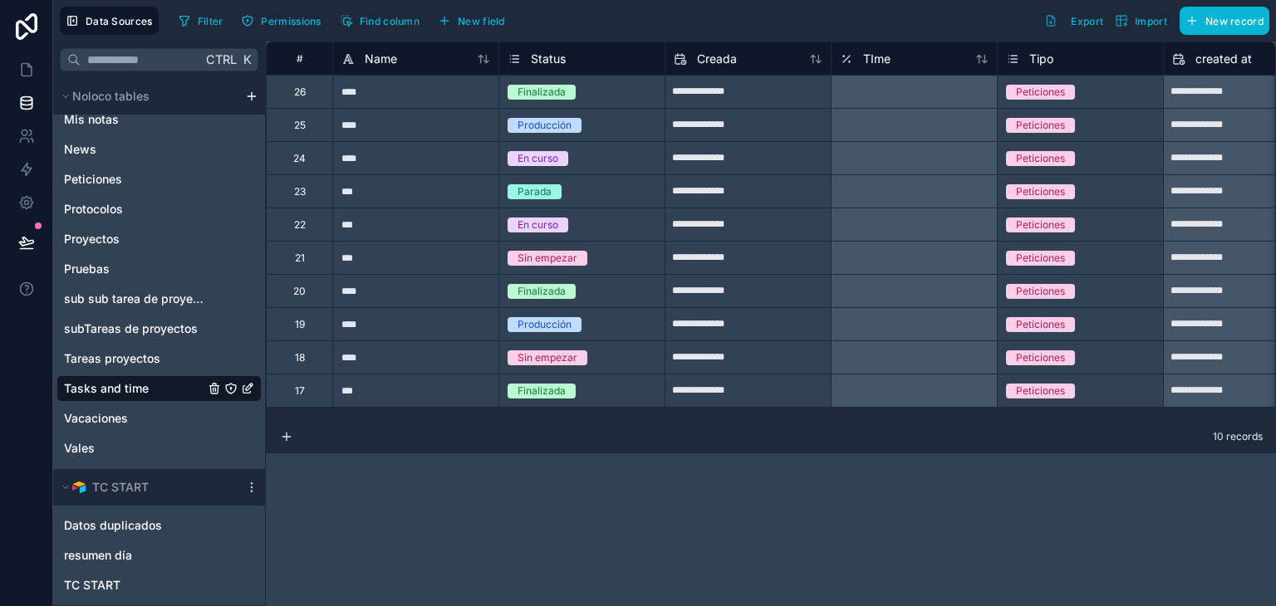
click at [653, 524] on div "**********" at bounding box center [771, 324] width 1010 height 565
click at [464, 31] on button "New field" at bounding box center [471, 20] width 79 height 25
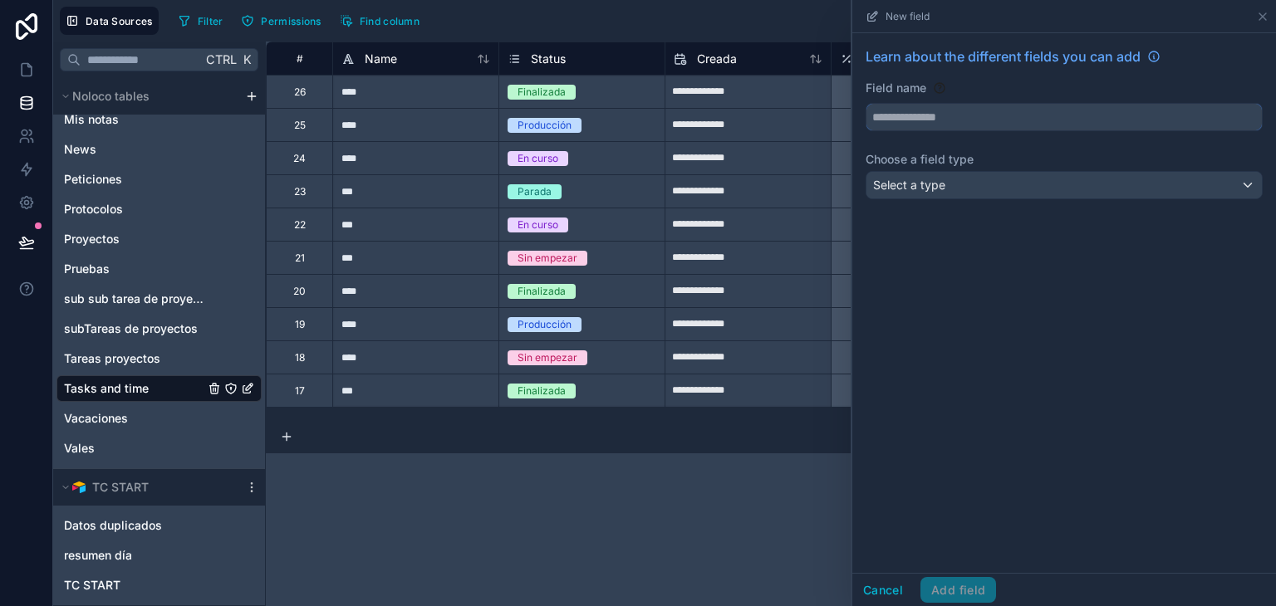
click at [979, 120] on input "text" at bounding box center [1064, 117] width 395 height 27
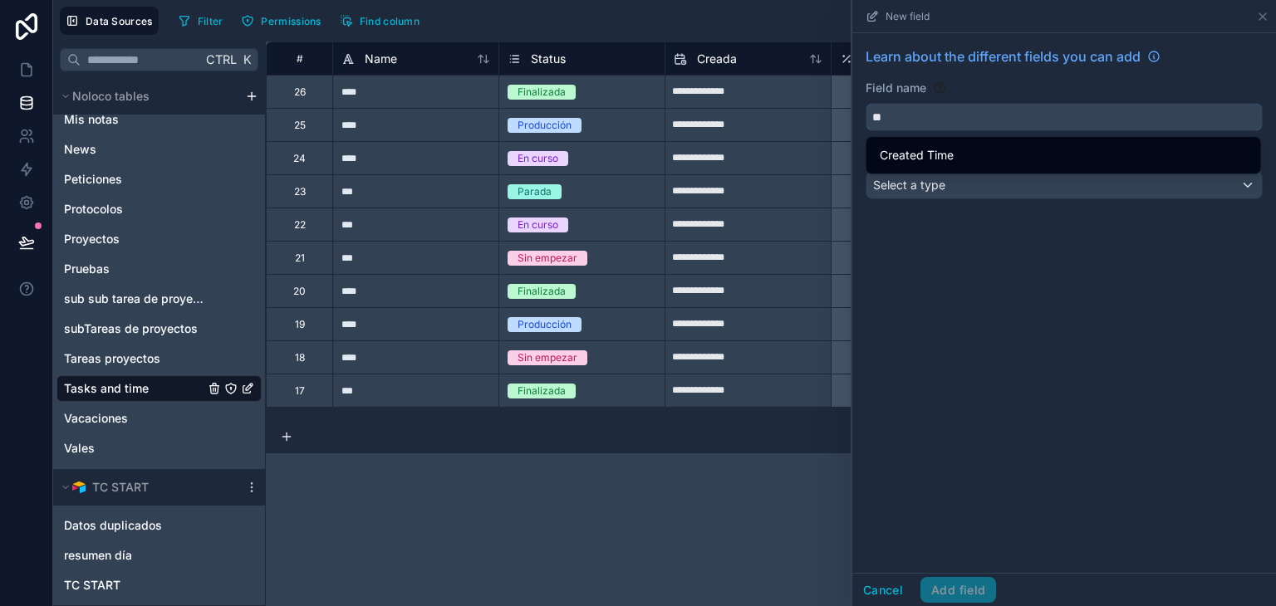
type input "*"
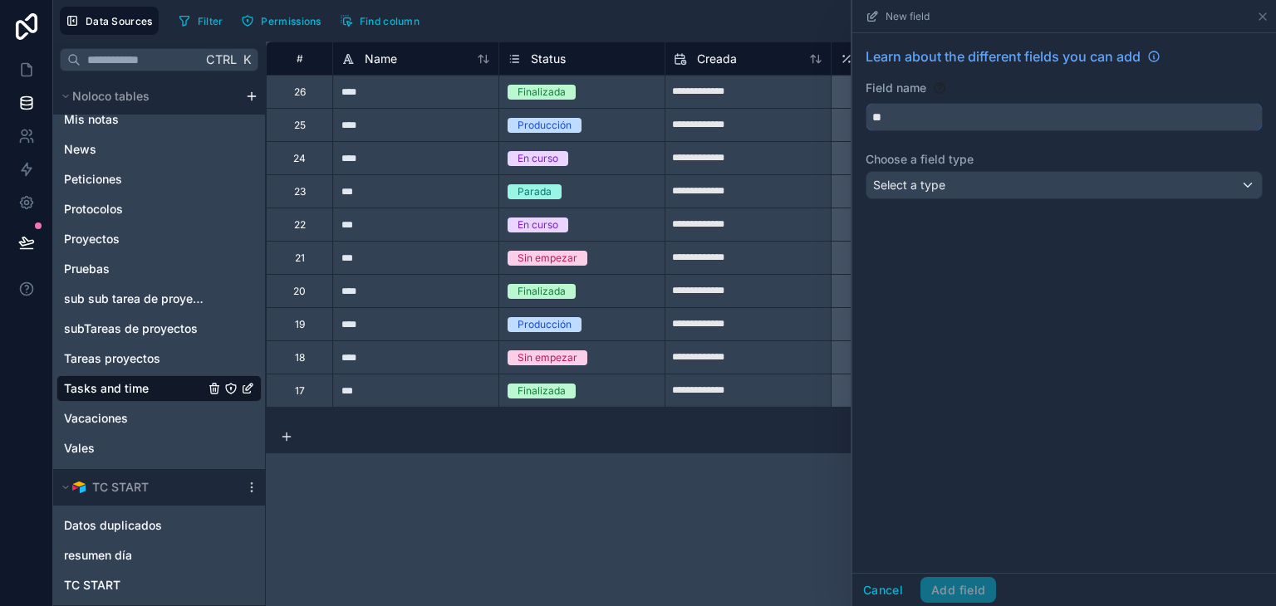
type input "*"
type input "********"
click at [961, 183] on div "Select a type" at bounding box center [1064, 185] width 395 height 27
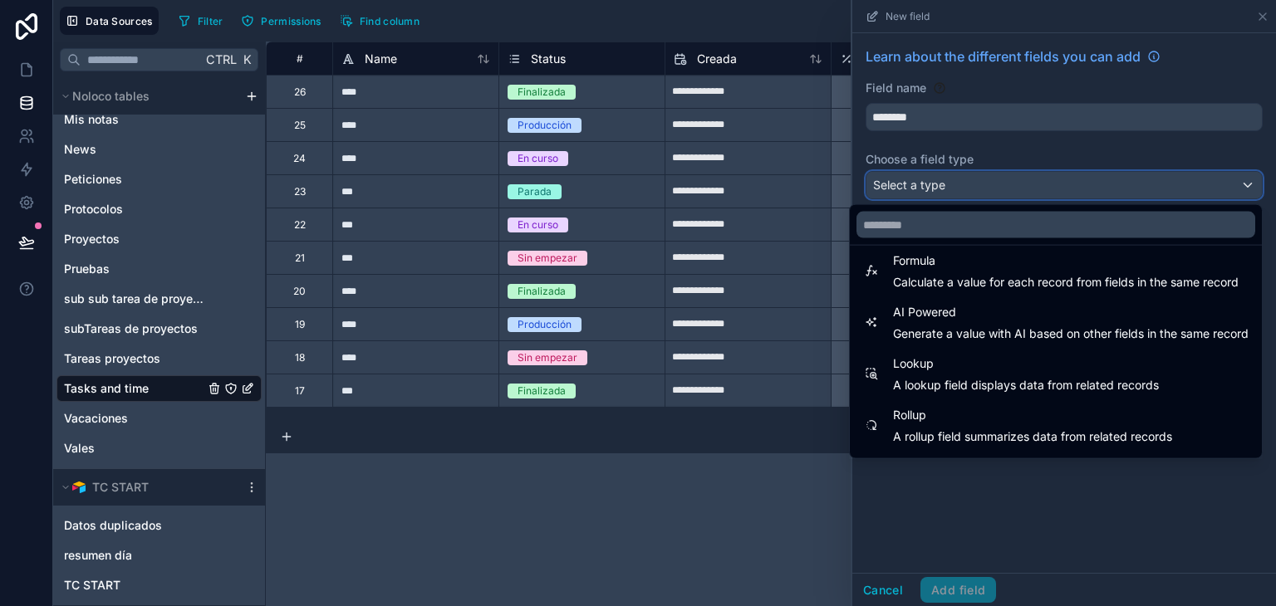
scroll to position [482, 0]
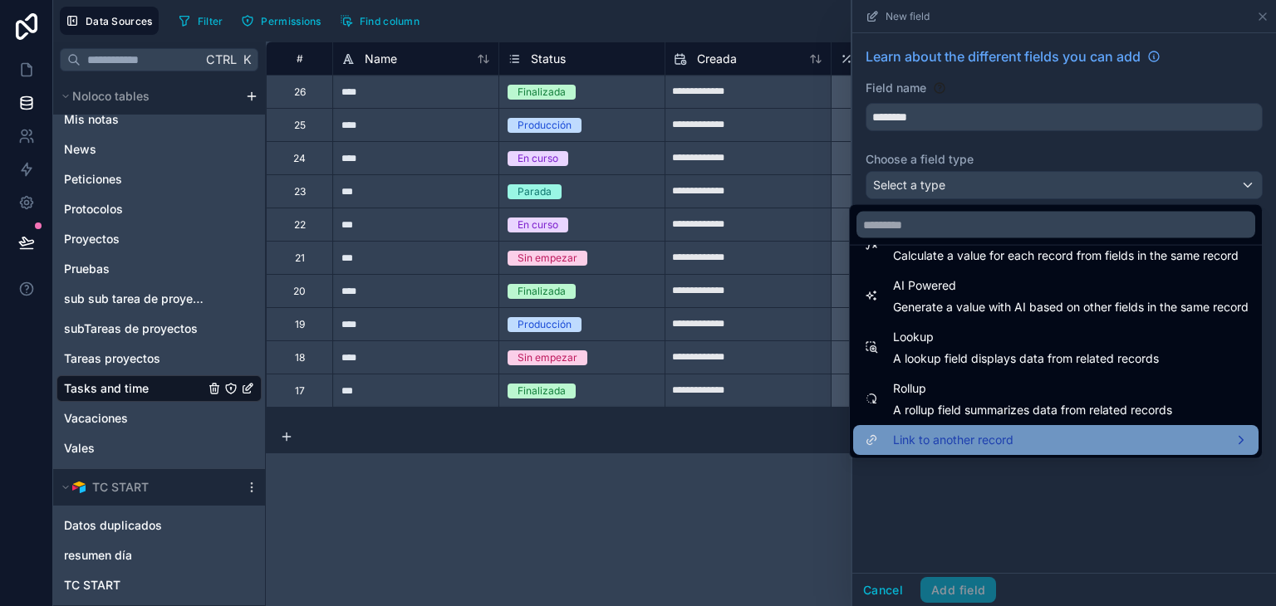
click at [1012, 439] on div "Link to another record" at bounding box center [1055, 440] width 385 height 20
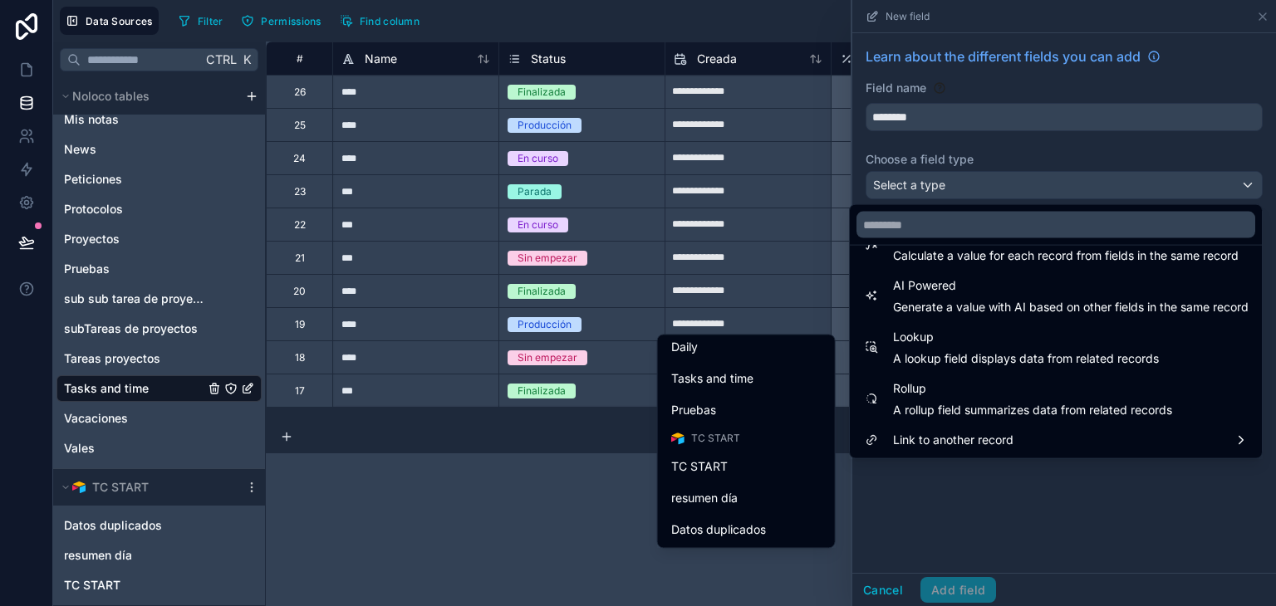
scroll to position [474, 0]
click at [723, 383] on span "Tasks and time" at bounding box center [712, 378] width 82 height 20
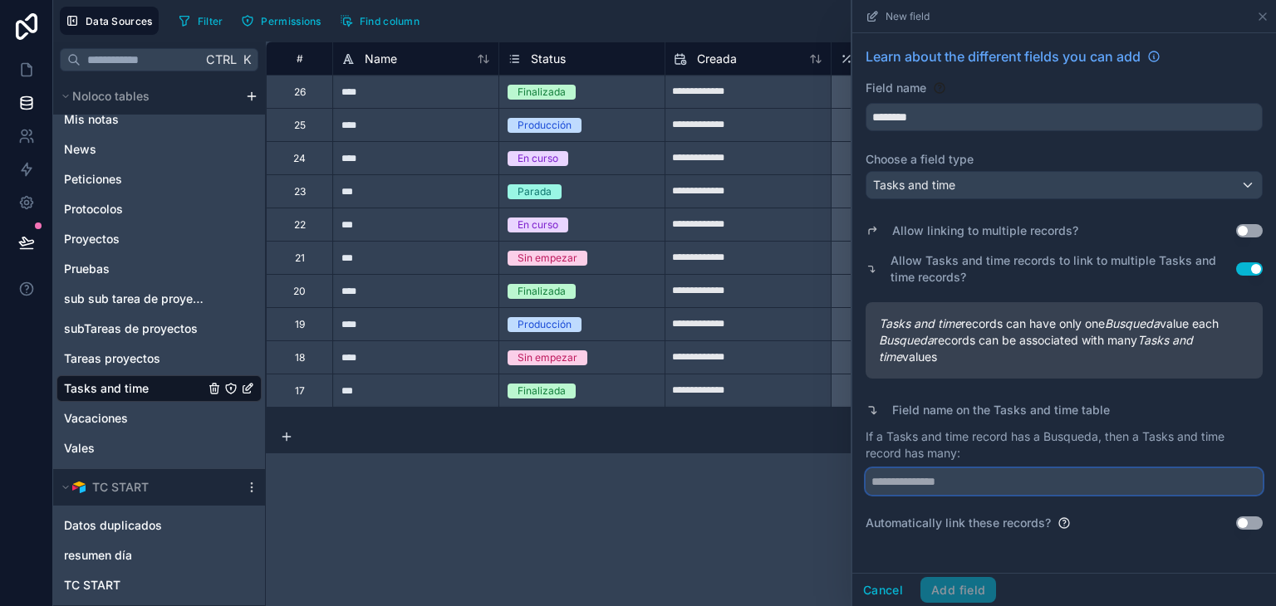
click at [1066, 485] on input "text" at bounding box center [1064, 482] width 397 height 27
click at [1246, 519] on button "Use setting" at bounding box center [1249, 523] width 27 height 13
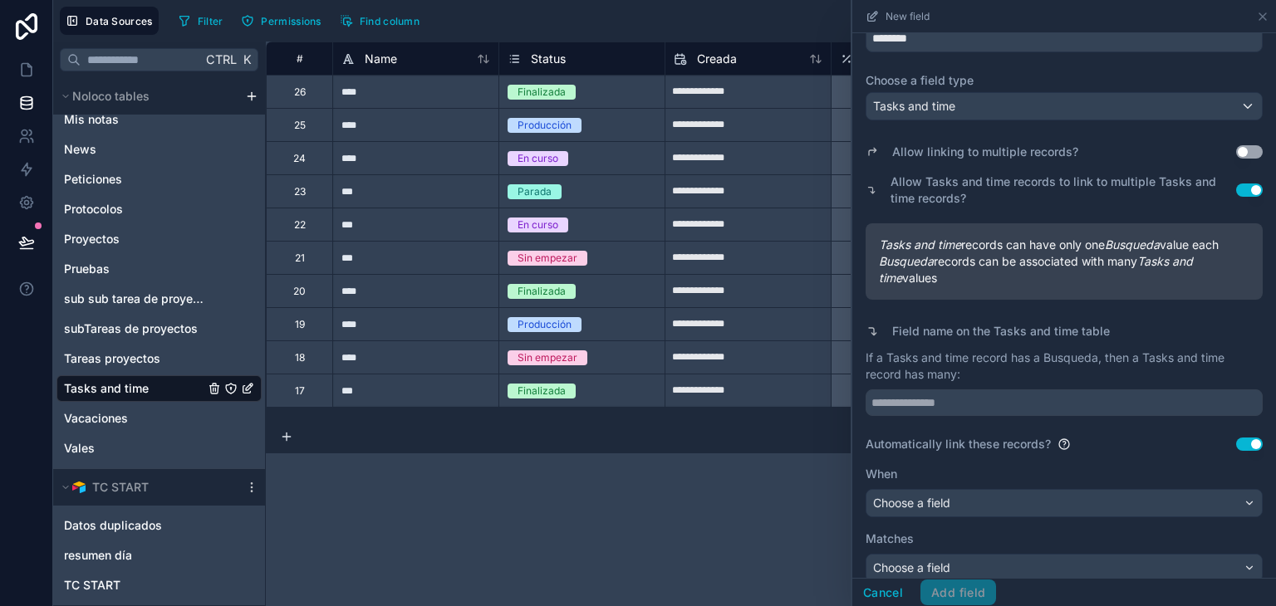
scroll to position [96, 0]
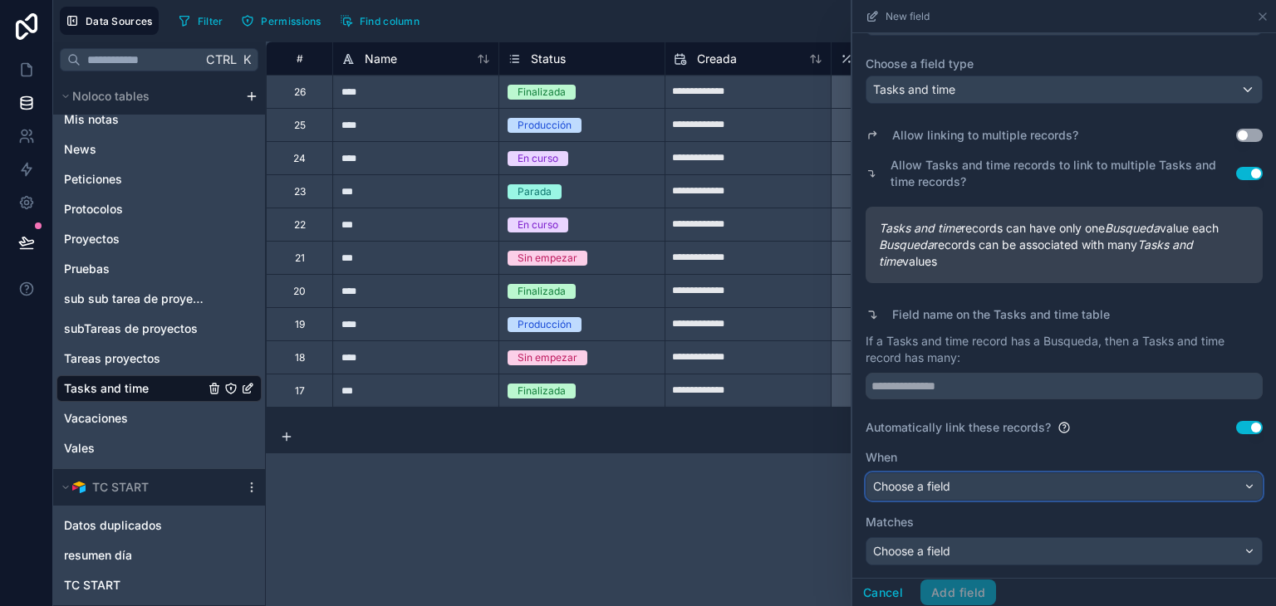
click at [1023, 494] on div "Choose a field" at bounding box center [1064, 487] width 395 height 27
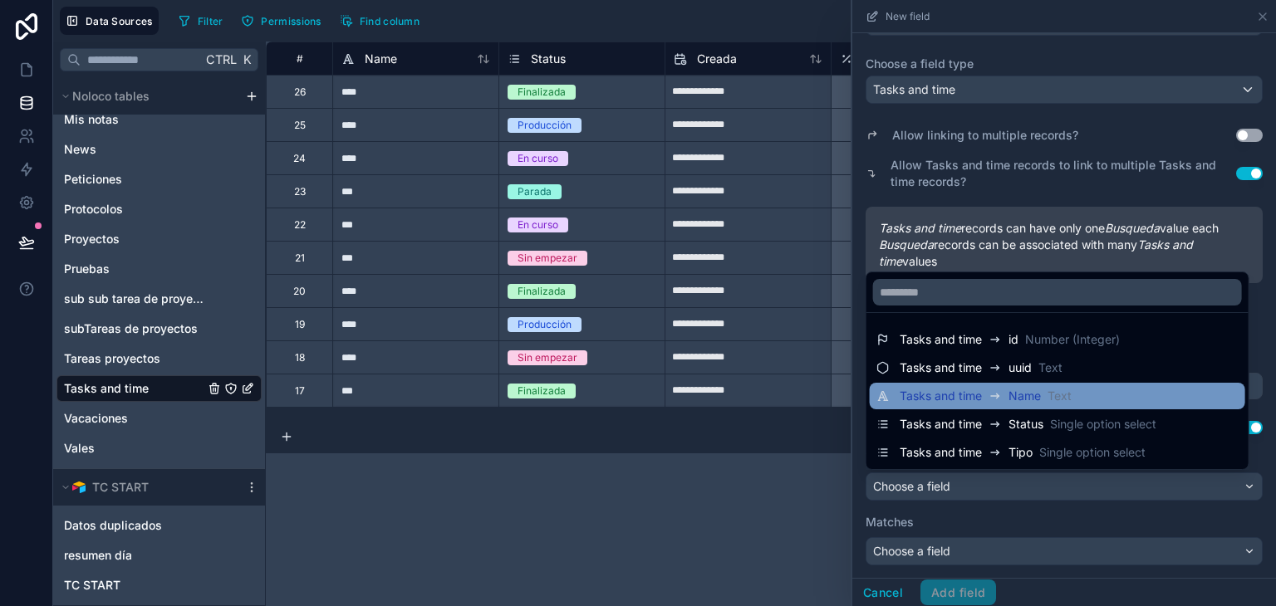
click at [1014, 395] on span "Name" at bounding box center [1025, 396] width 32 height 17
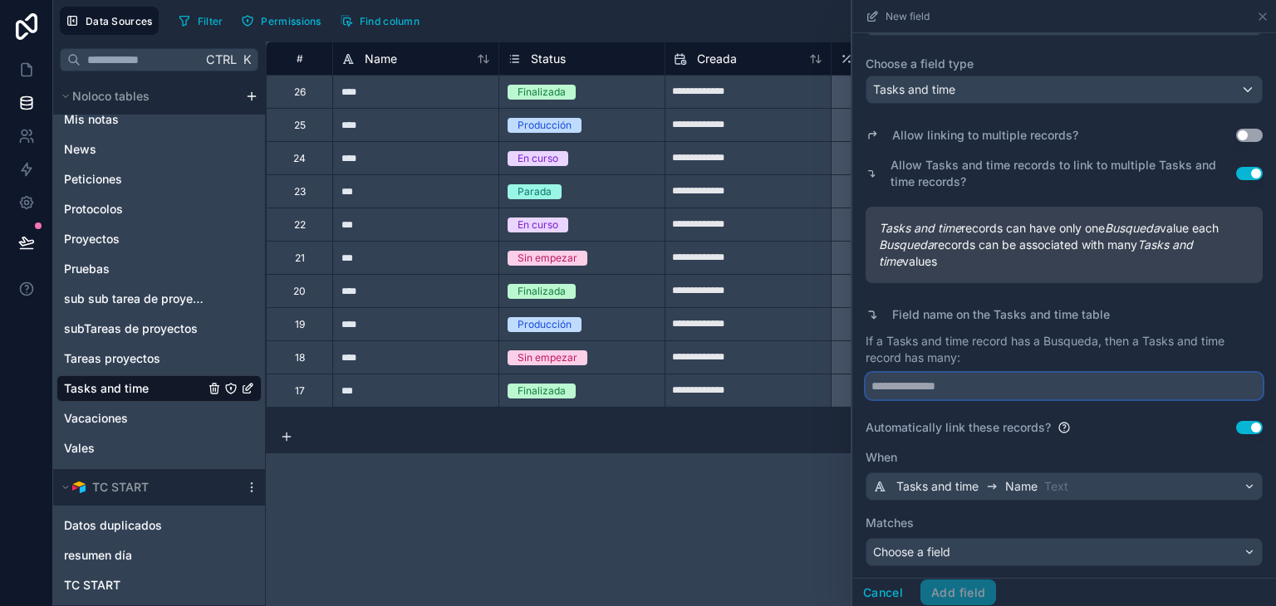
drag, startPoint x: 1014, startPoint y: 393, endPoint x: 1058, endPoint y: 535, distance: 148.7
click at [1058, 535] on div "Allow linking to multiple records? Use setting Allow Tasks and time records to …" at bounding box center [1064, 338] width 397 height 456
click at [998, 556] on div "Choose a field" at bounding box center [1064, 552] width 395 height 27
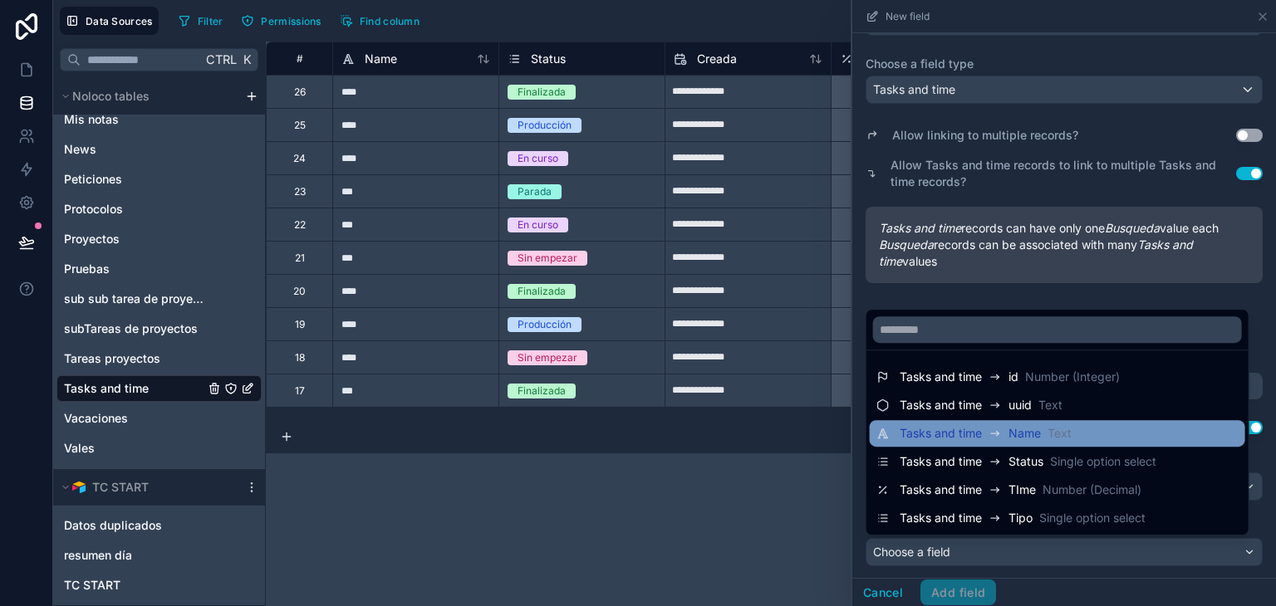
click at [1004, 433] on div "Tasks and time" at bounding box center [954, 434] width 109 height 20
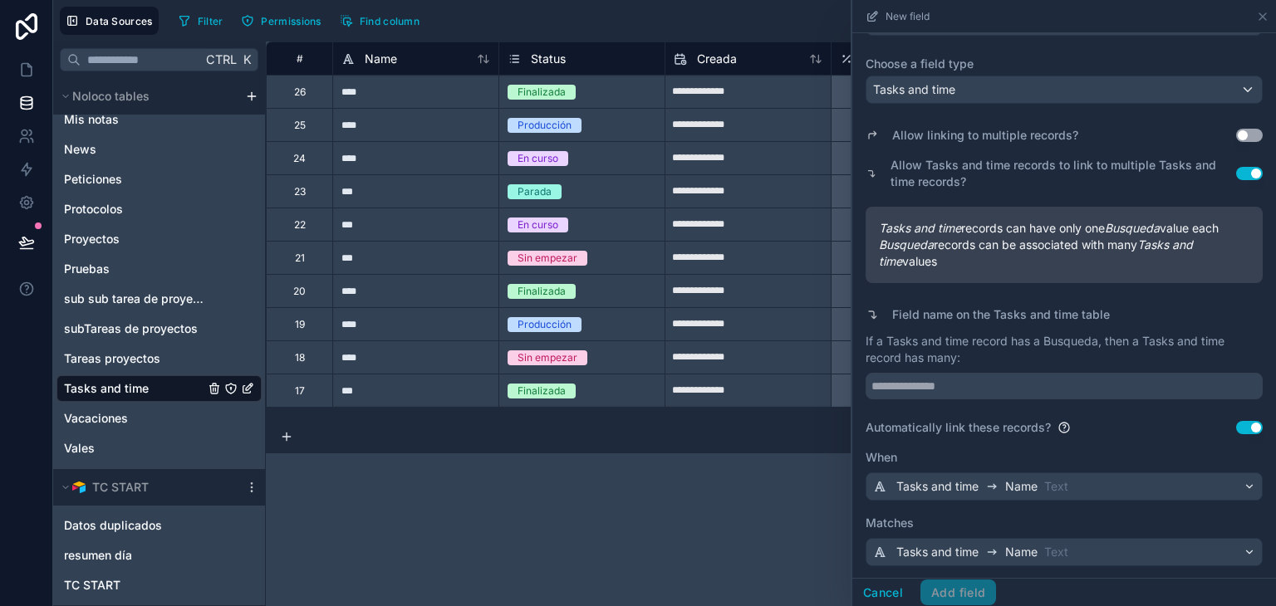
click at [980, 589] on div "Cancel Add field" at bounding box center [924, 593] width 144 height 27
click at [936, 390] on input "text" at bounding box center [1064, 384] width 397 height 27
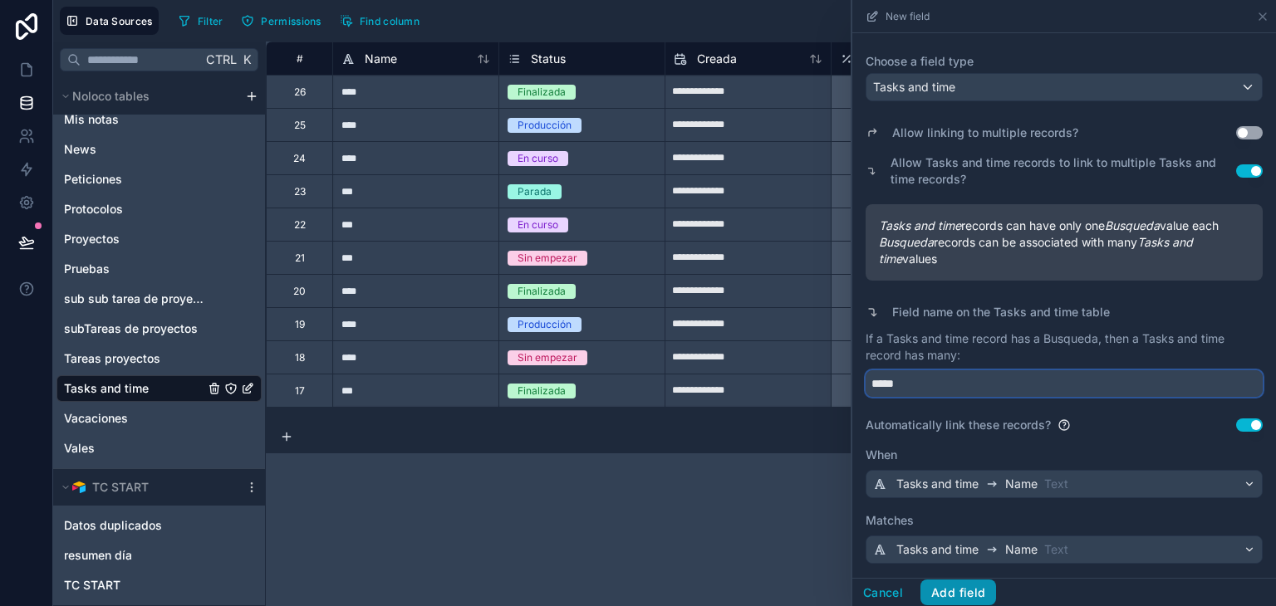
type input "*****"
click at [960, 582] on button "Add field" at bounding box center [959, 593] width 76 height 27
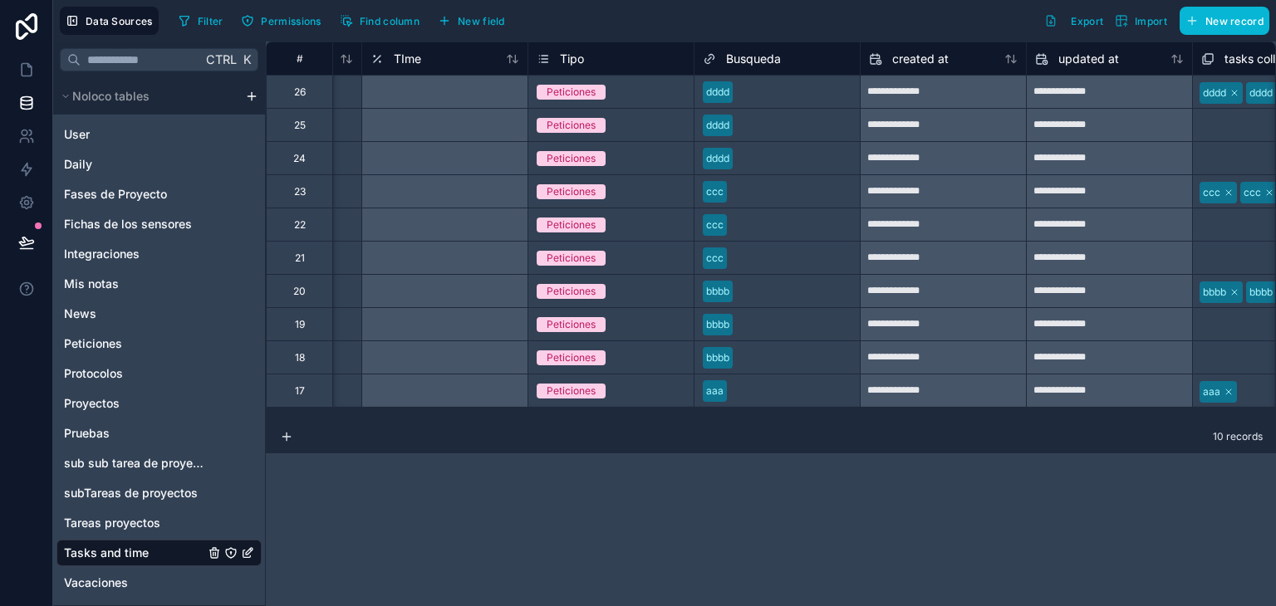
scroll to position [0, 464]
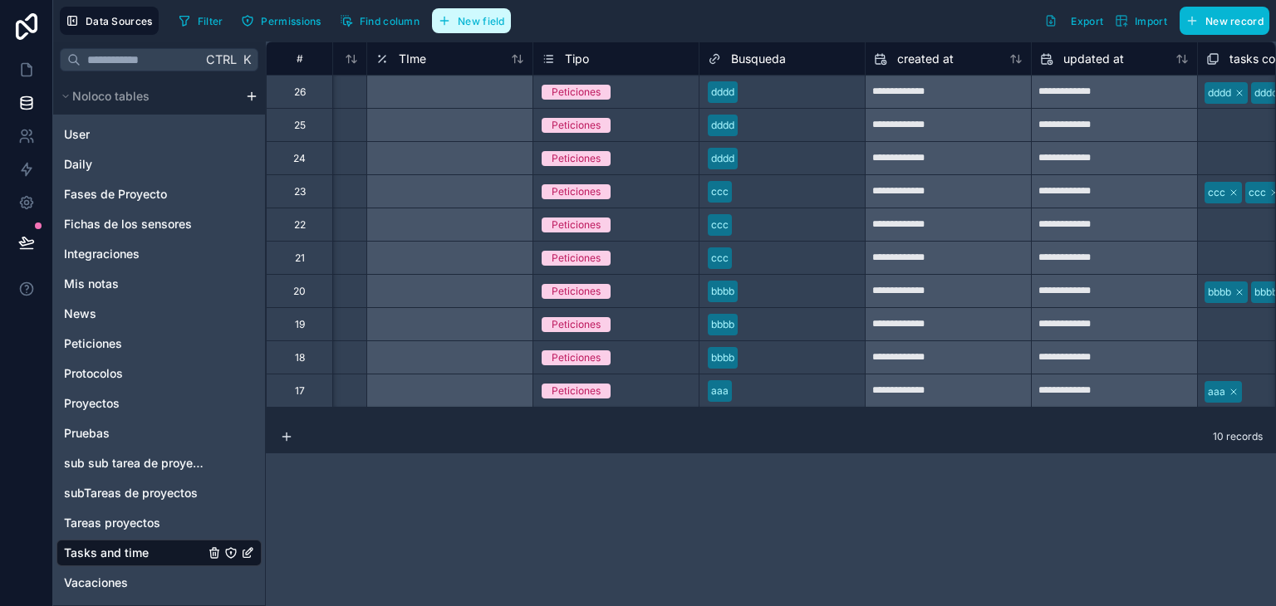
click at [489, 15] on span "New field" at bounding box center [481, 21] width 47 height 12
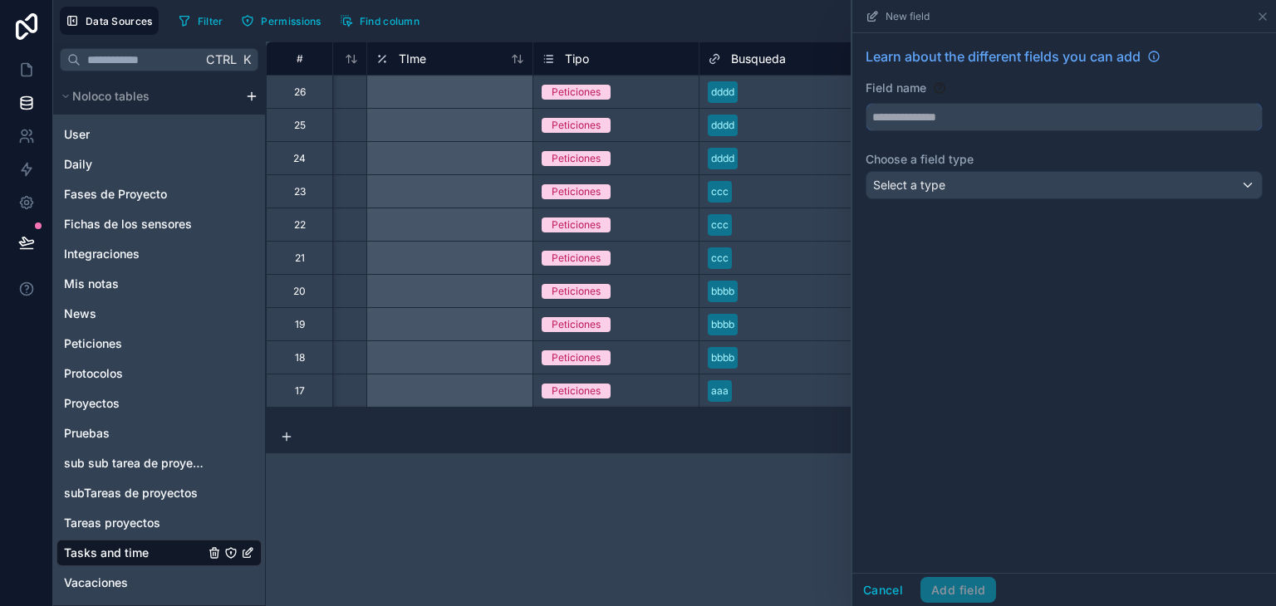
click at [930, 112] on input "text" at bounding box center [1064, 117] width 395 height 27
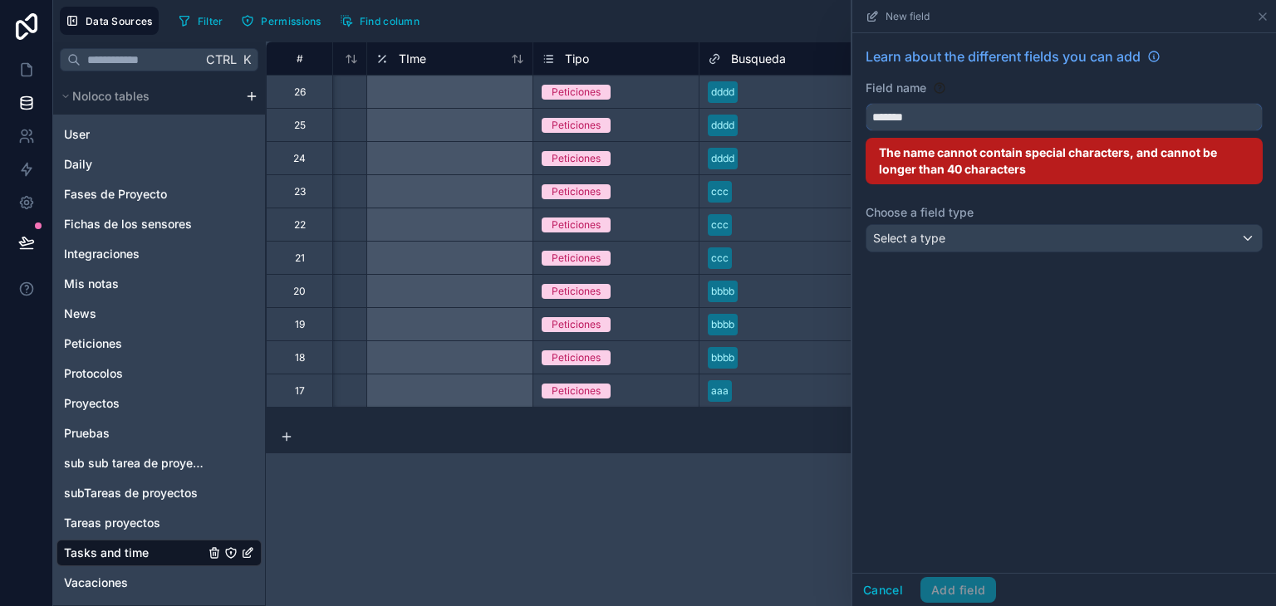
click at [866, 103] on button "******" at bounding box center [1064, 117] width 397 height 28
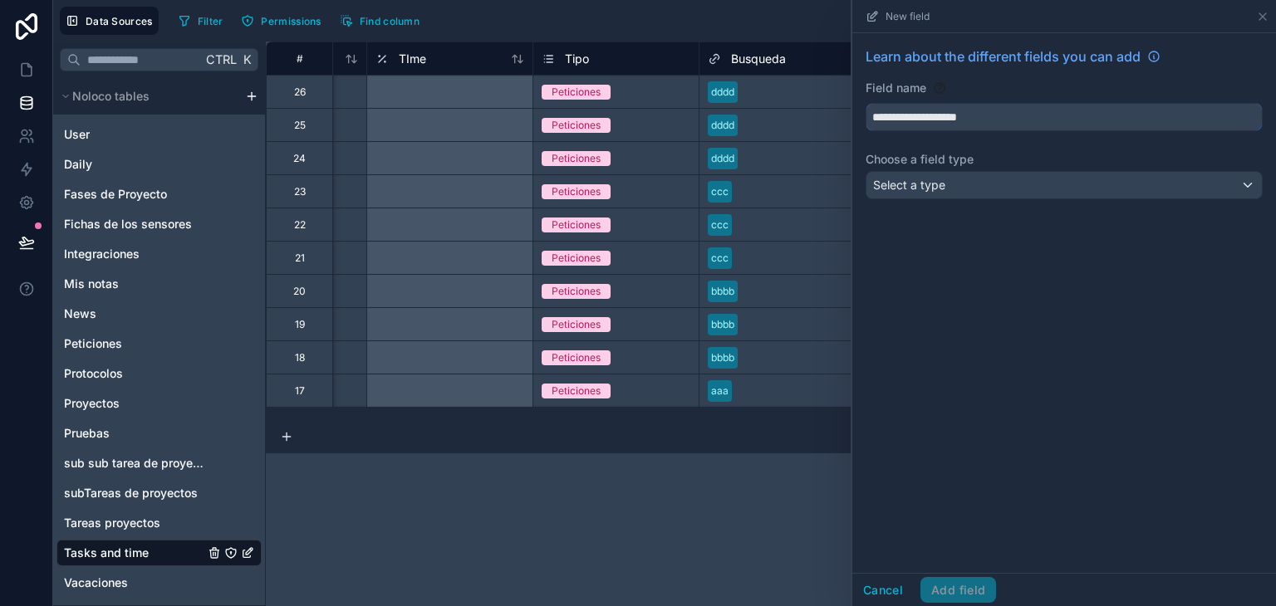
type input "**********"
click at [991, 185] on div "Select a type" at bounding box center [1064, 185] width 395 height 27
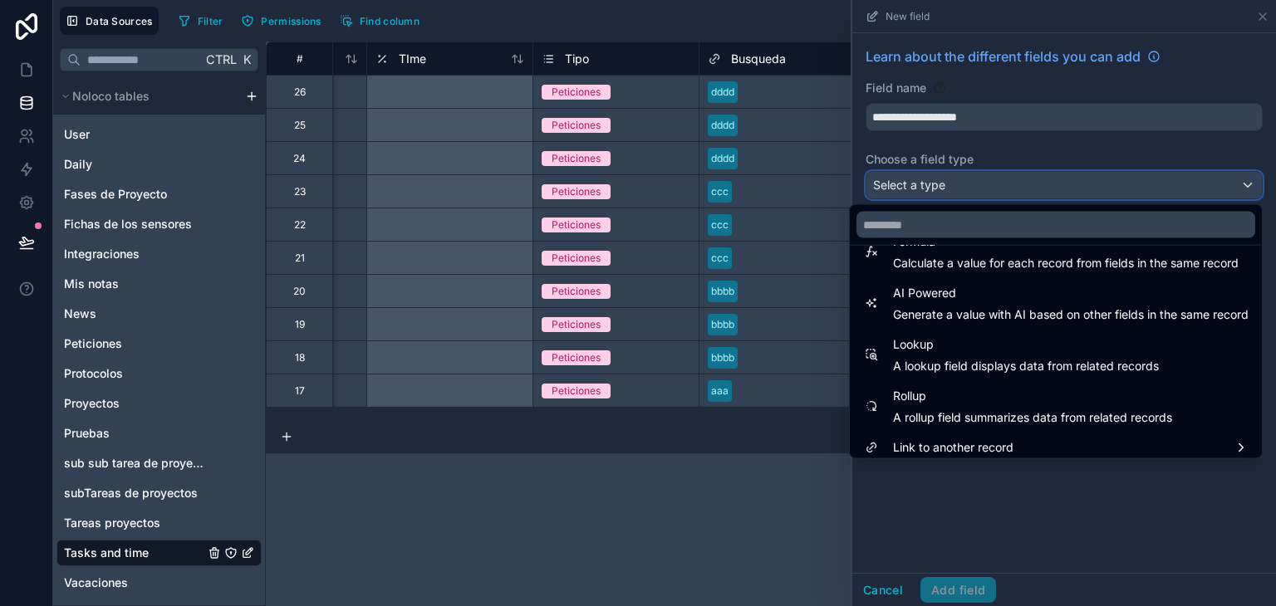
scroll to position [482, 0]
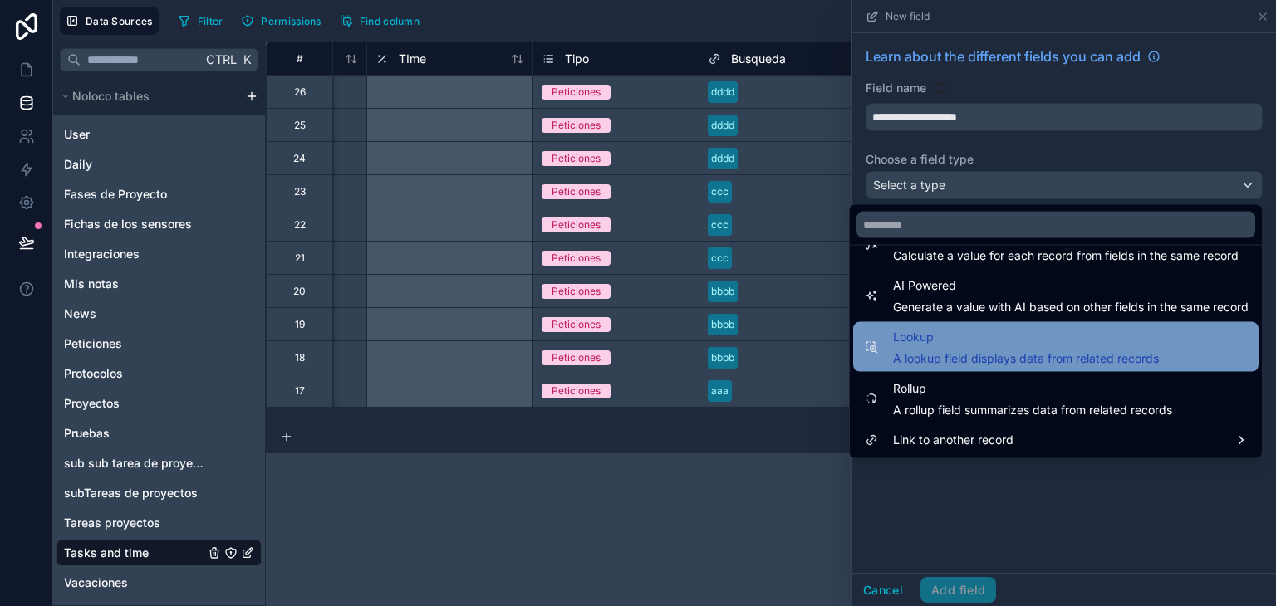
click at [1007, 360] on span "A lookup field displays data from related records" at bounding box center [1026, 359] width 266 height 17
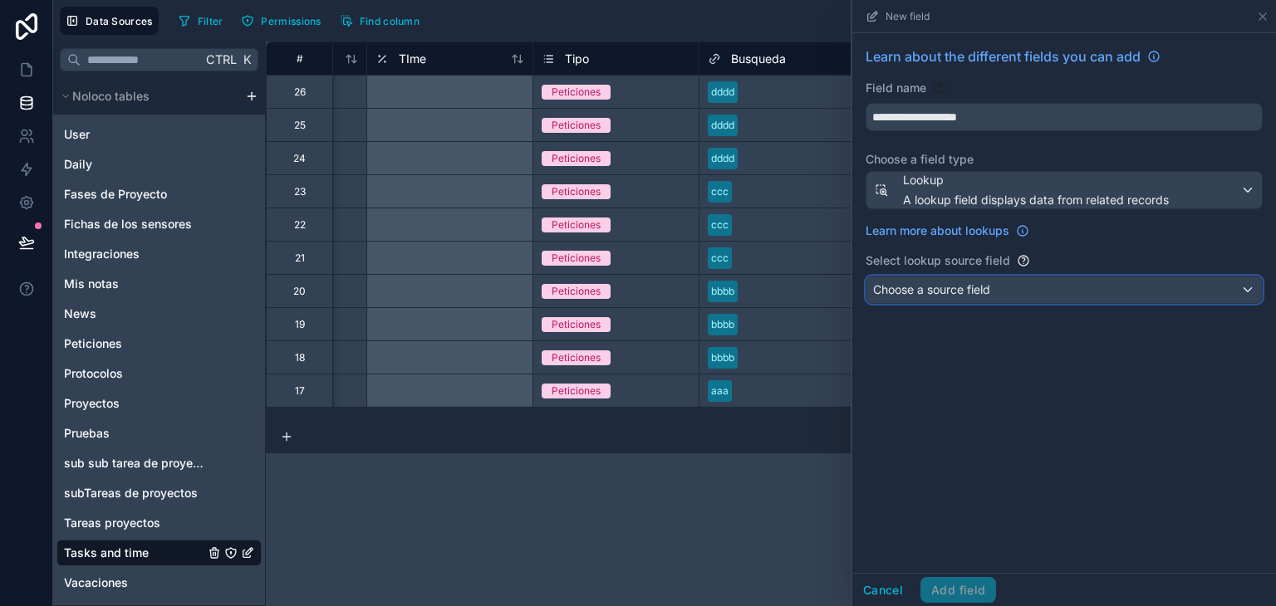
click at [977, 294] on span "Choose a source field" at bounding box center [931, 289] width 117 height 14
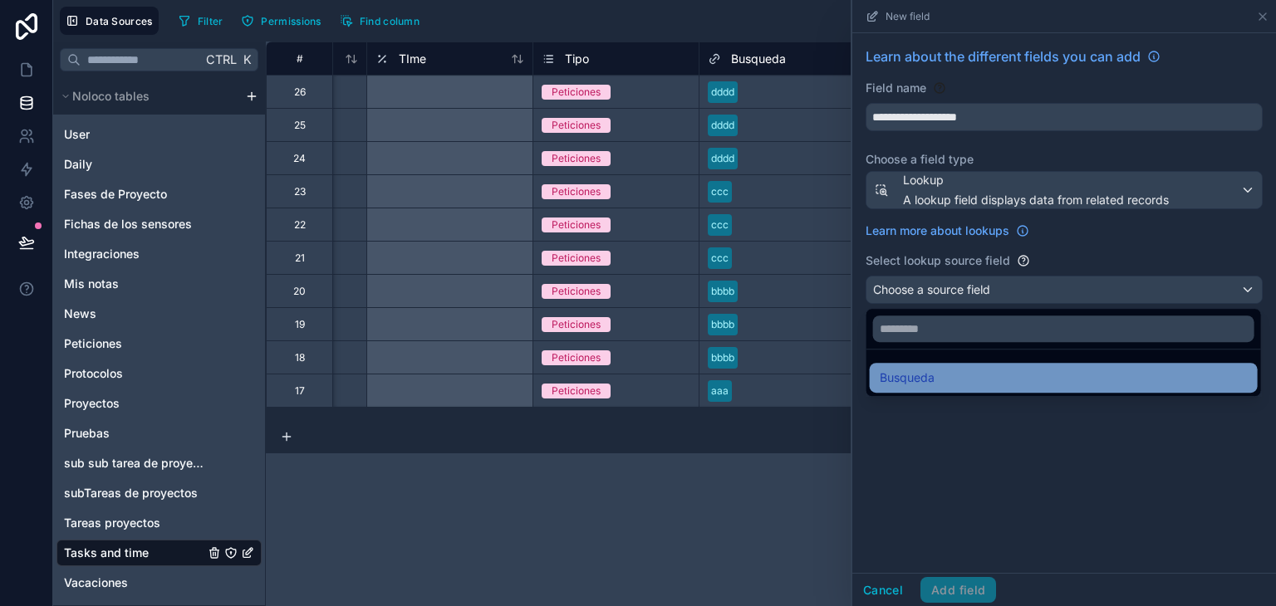
click at [989, 372] on div "Busqueda" at bounding box center [1064, 378] width 368 height 20
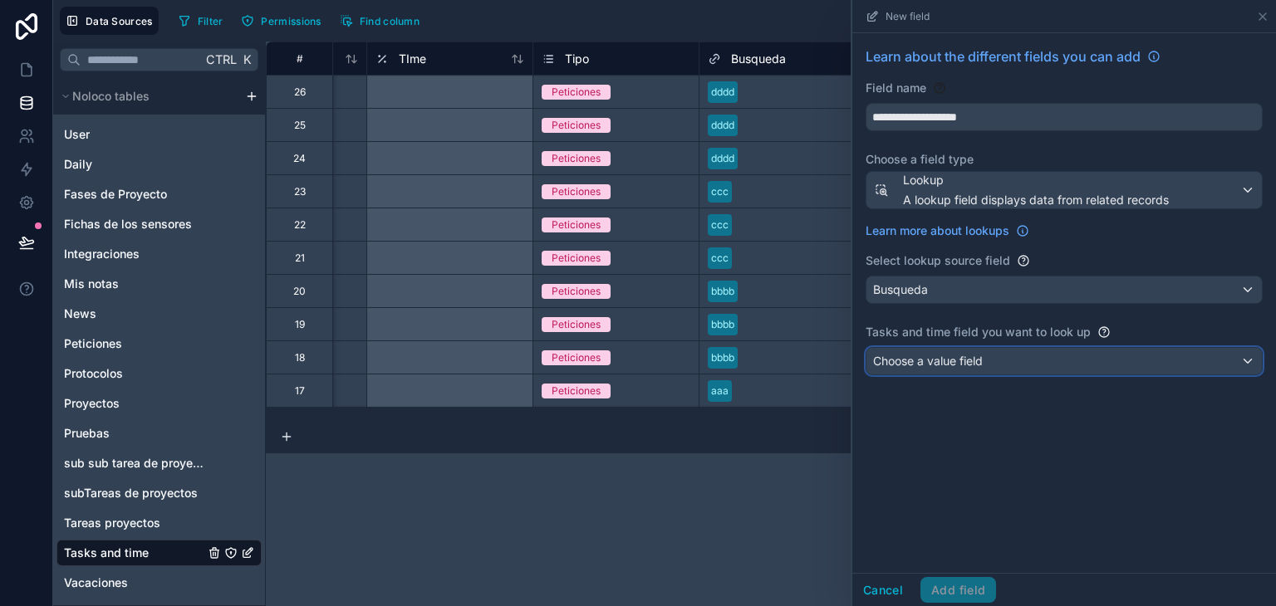
click at [985, 360] on div "Choose a value field" at bounding box center [1064, 361] width 395 height 27
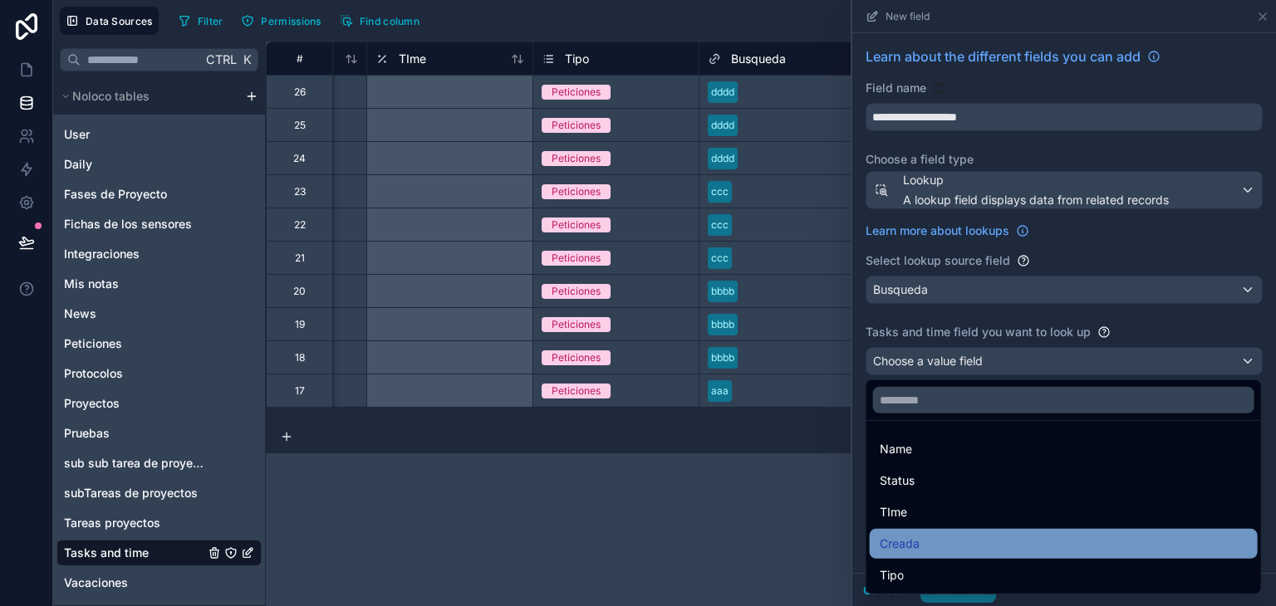
click at [993, 556] on div "Creada" at bounding box center [1064, 544] width 388 height 30
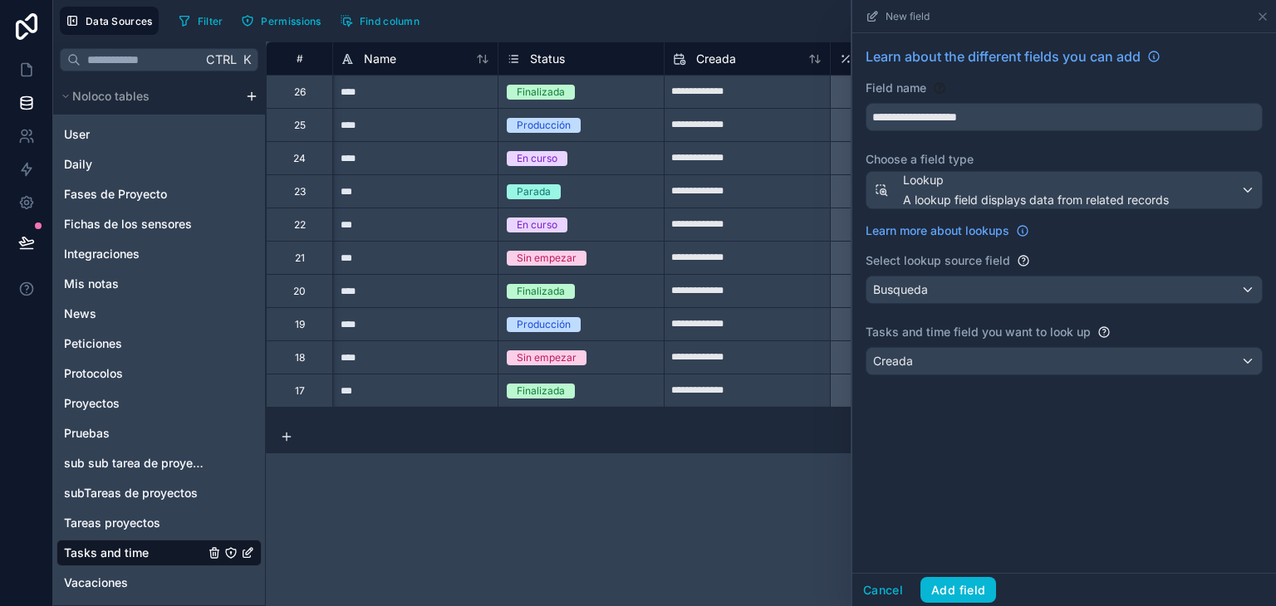
scroll to position [0, 0]
click at [960, 587] on button "Add field" at bounding box center [959, 590] width 76 height 27
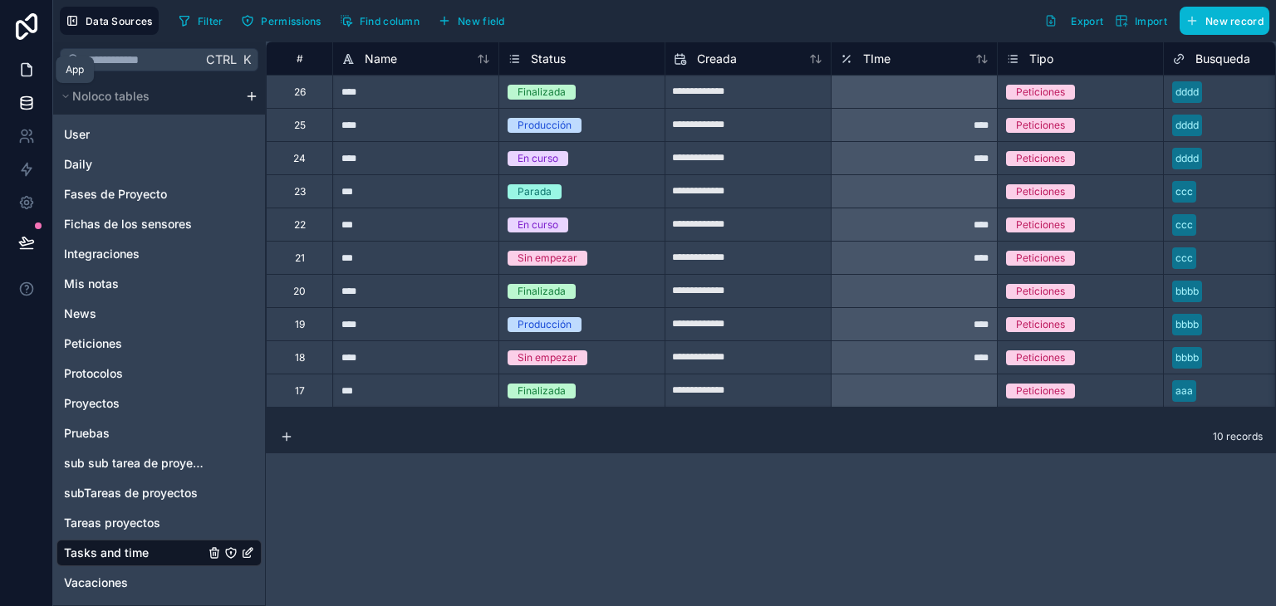
click at [17, 74] on link at bounding box center [26, 69] width 52 height 33
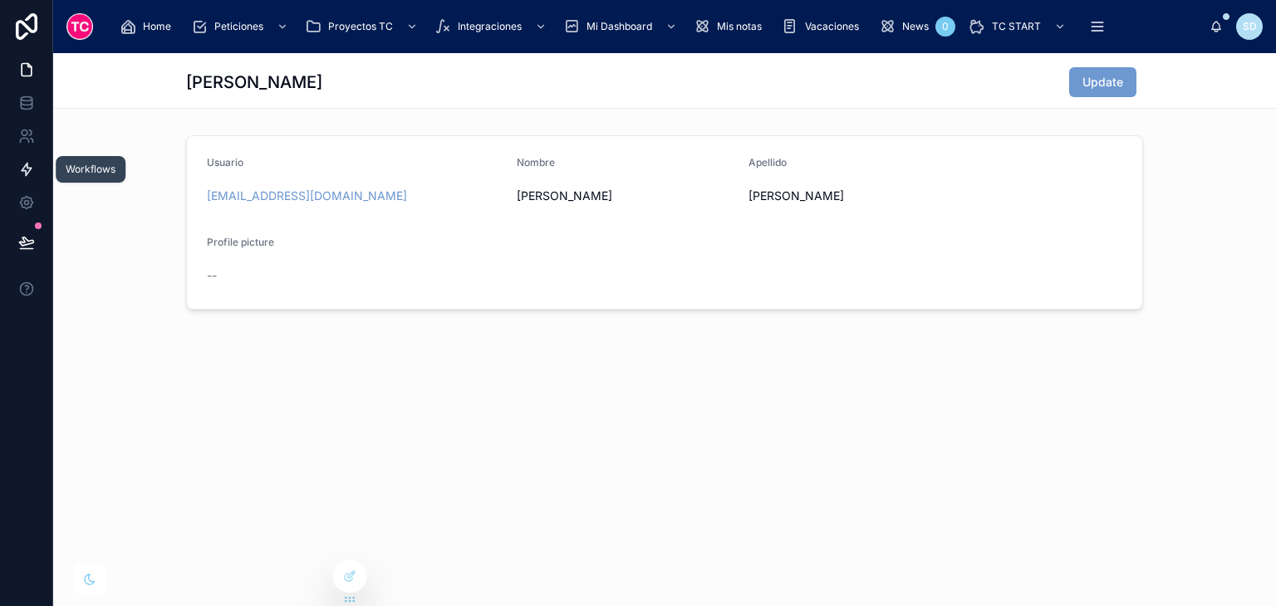
click at [17, 184] on link at bounding box center [26, 169] width 52 height 33
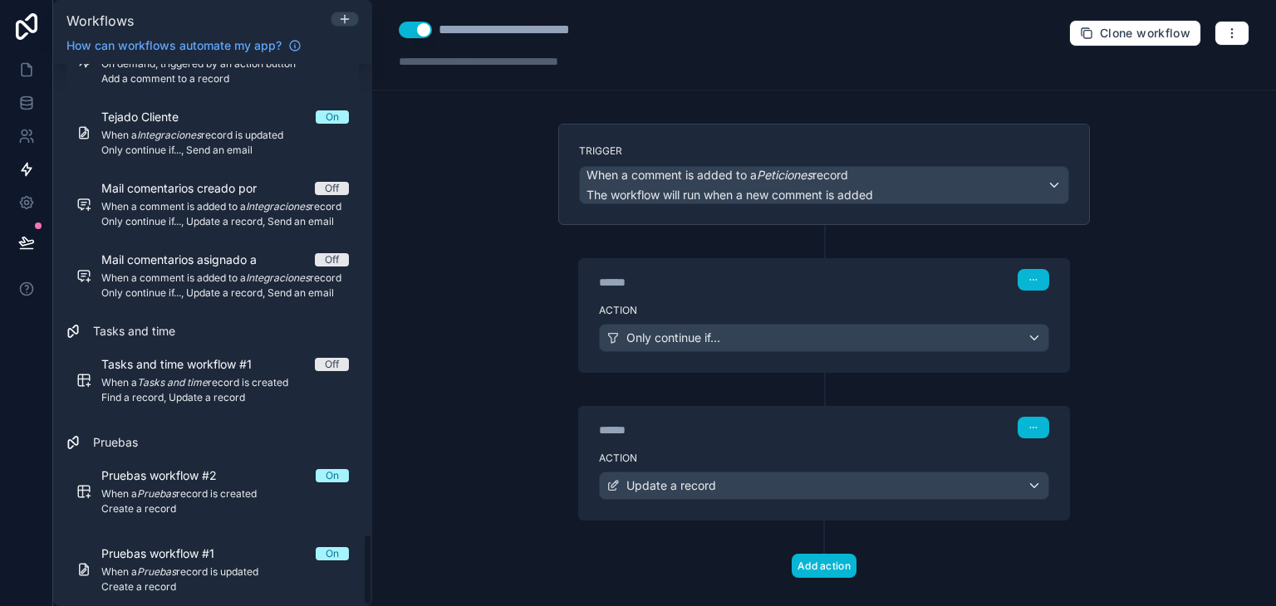
scroll to position [3552, 0]
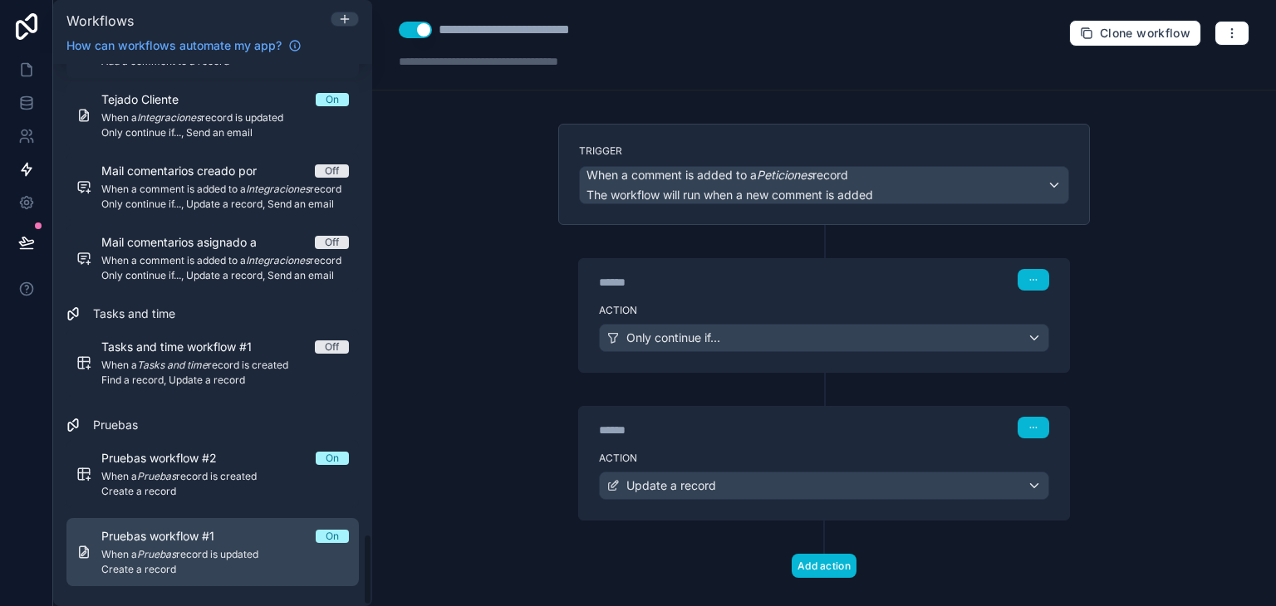
click at [226, 567] on span "Create a record" at bounding box center [225, 569] width 248 height 13
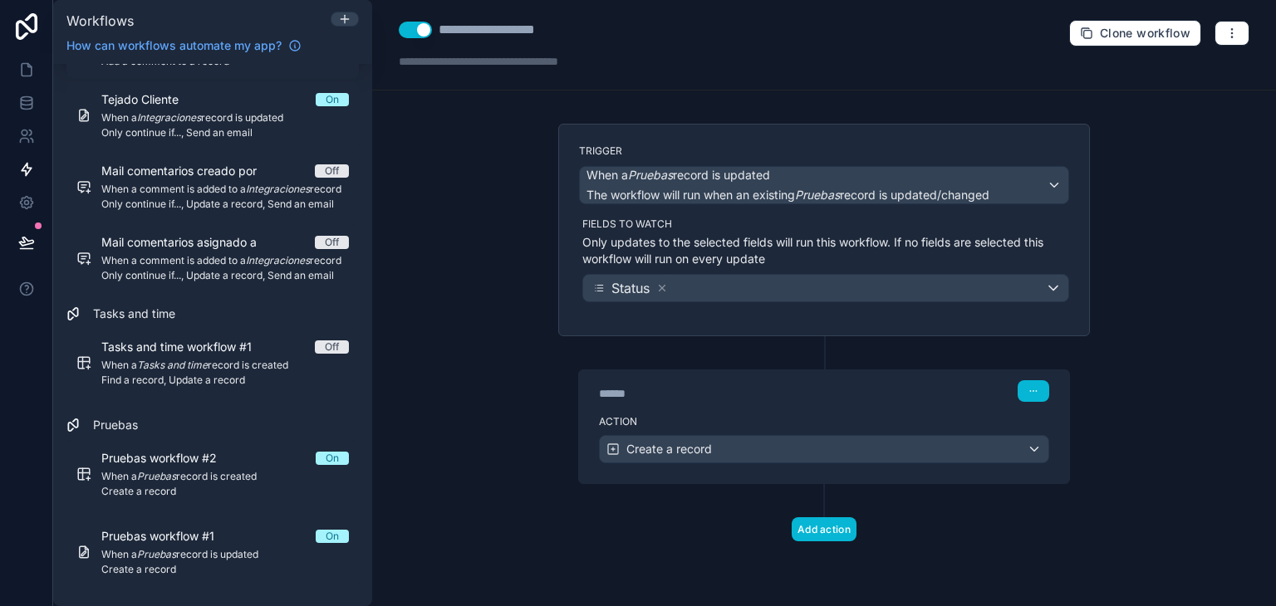
click at [823, 396] on div "******" at bounding box center [723, 393] width 249 height 17
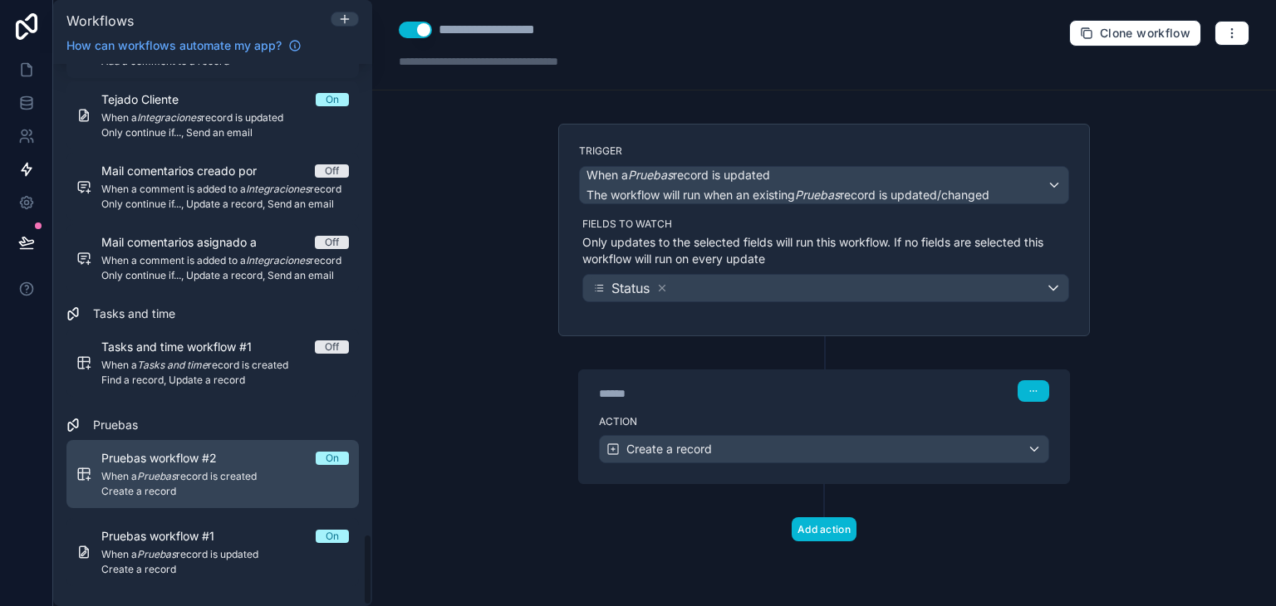
click at [199, 449] on link "Pruebas workflow #2 On When a Pruebas record is created Create a record" at bounding box center [212, 474] width 292 height 68
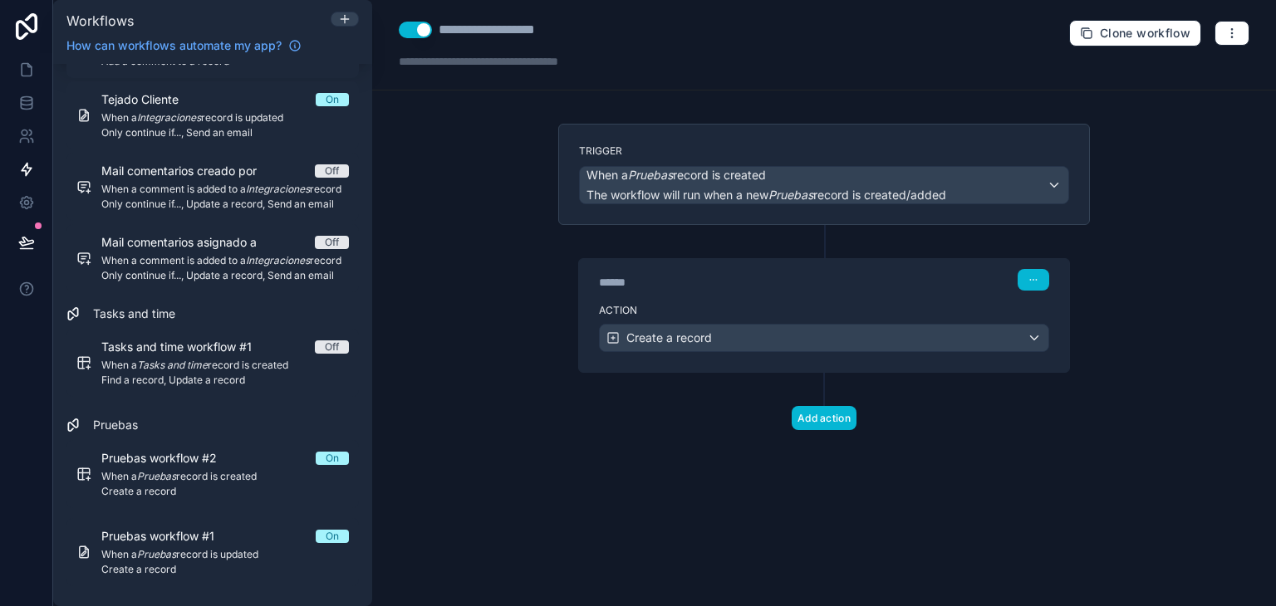
click at [867, 285] on div "****** Step 1" at bounding box center [824, 280] width 450 height 22
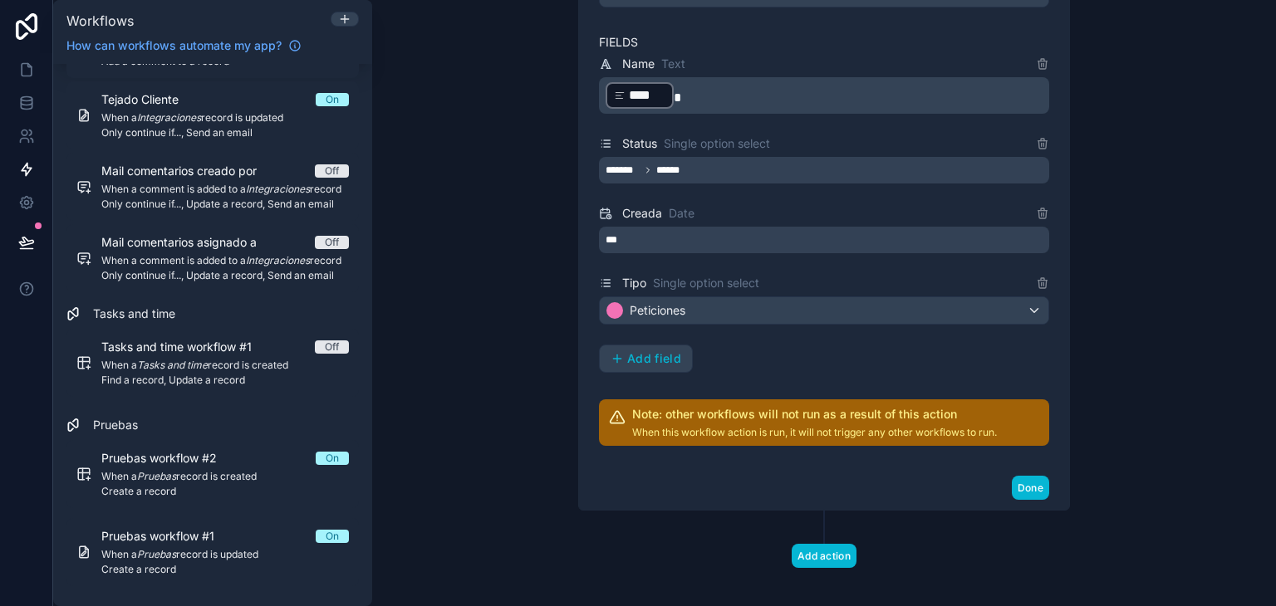
scroll to position [443, 0]
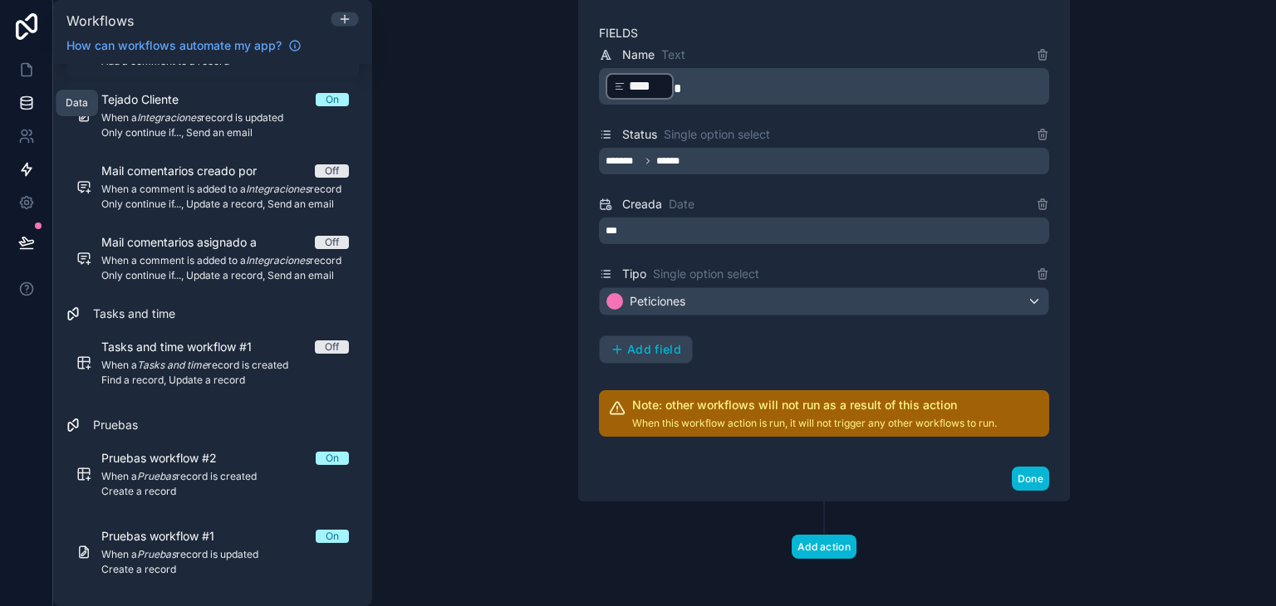
click at [19, 115] on link at bounding box center [26, 102] width 52 height 33
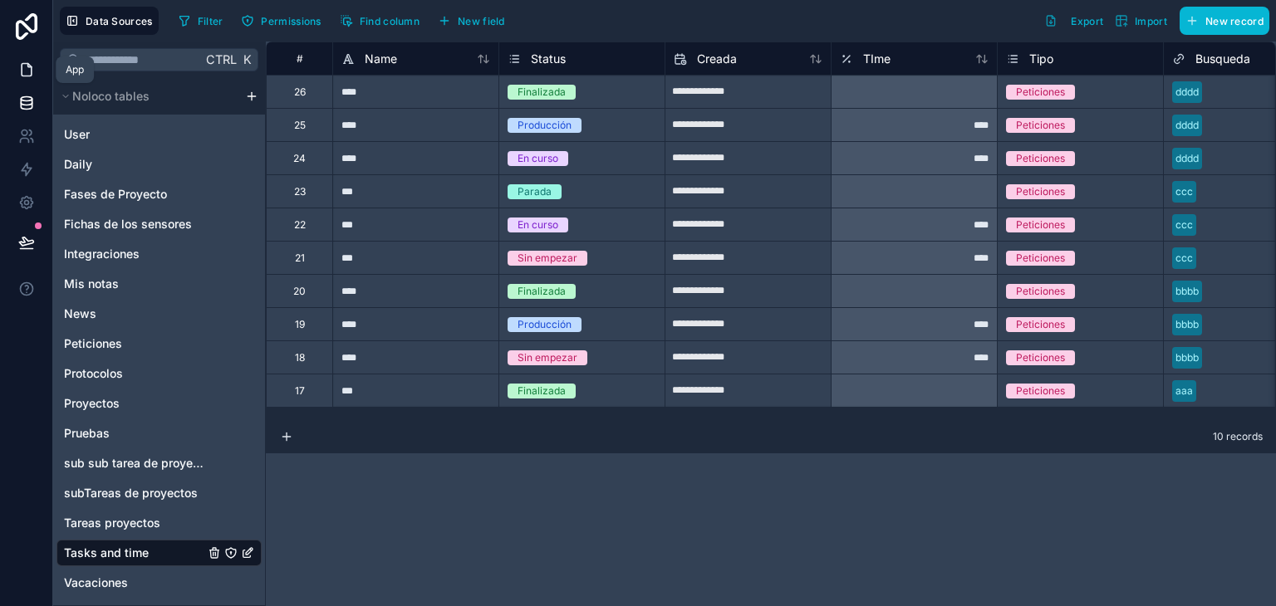
click at [37, 69] on link at bounding box center [26, 69] width 52 height 33
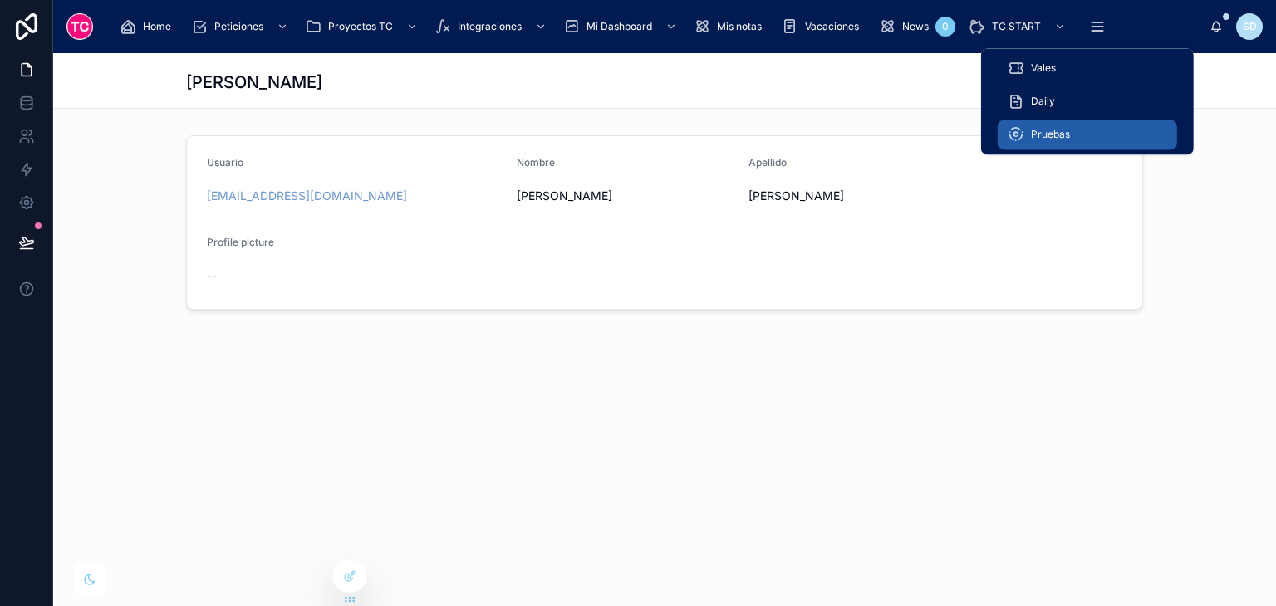
click at [1100, 134] on div "Pruebas" at bounding box center [1088, 134] width 160 height 27
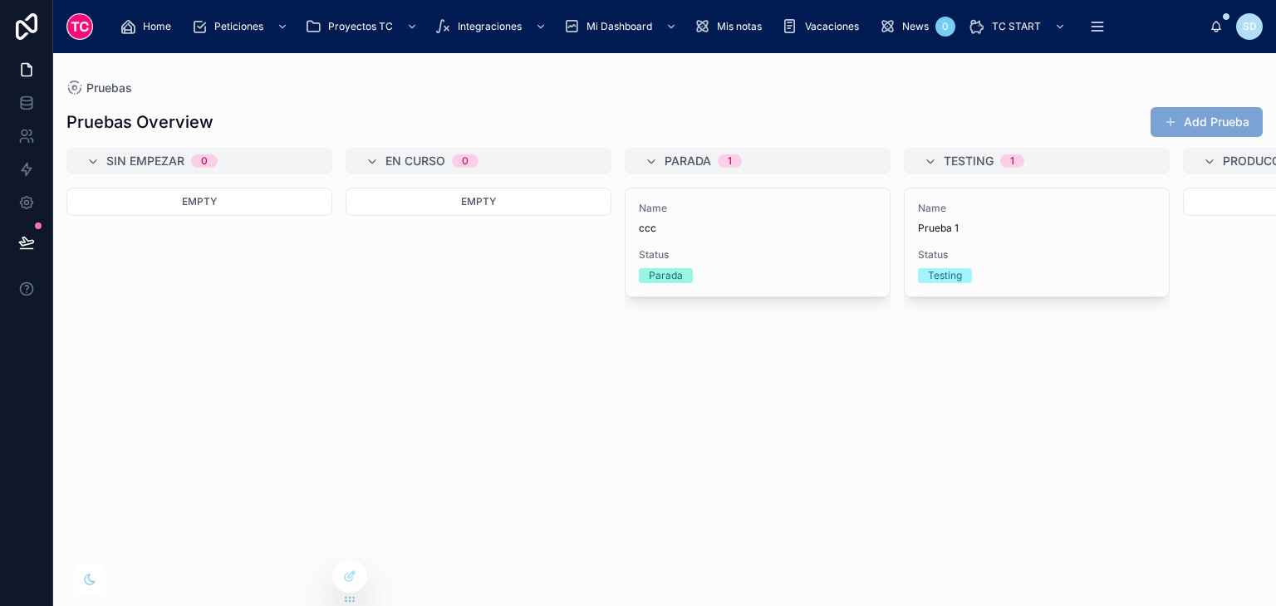
click at [1245, 126] on button "Add Prueba" at bounding box center [1207, 122] width 112 height 30
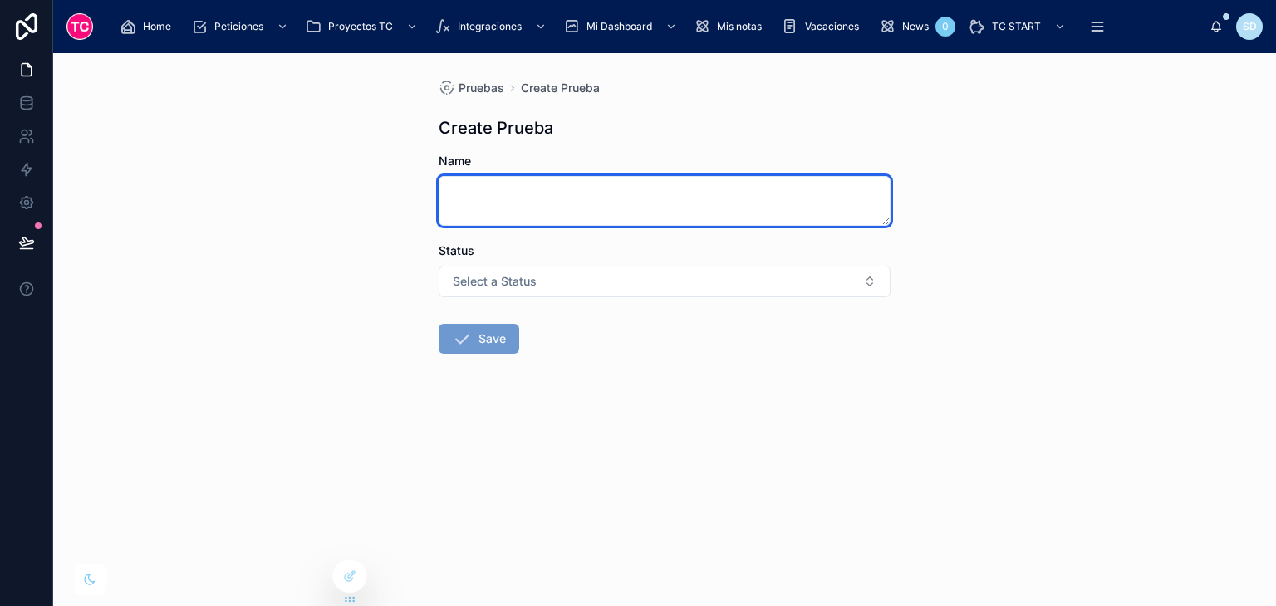
click at [533, 209] on textarea at bounding box center [665, 201] width 452 height 50
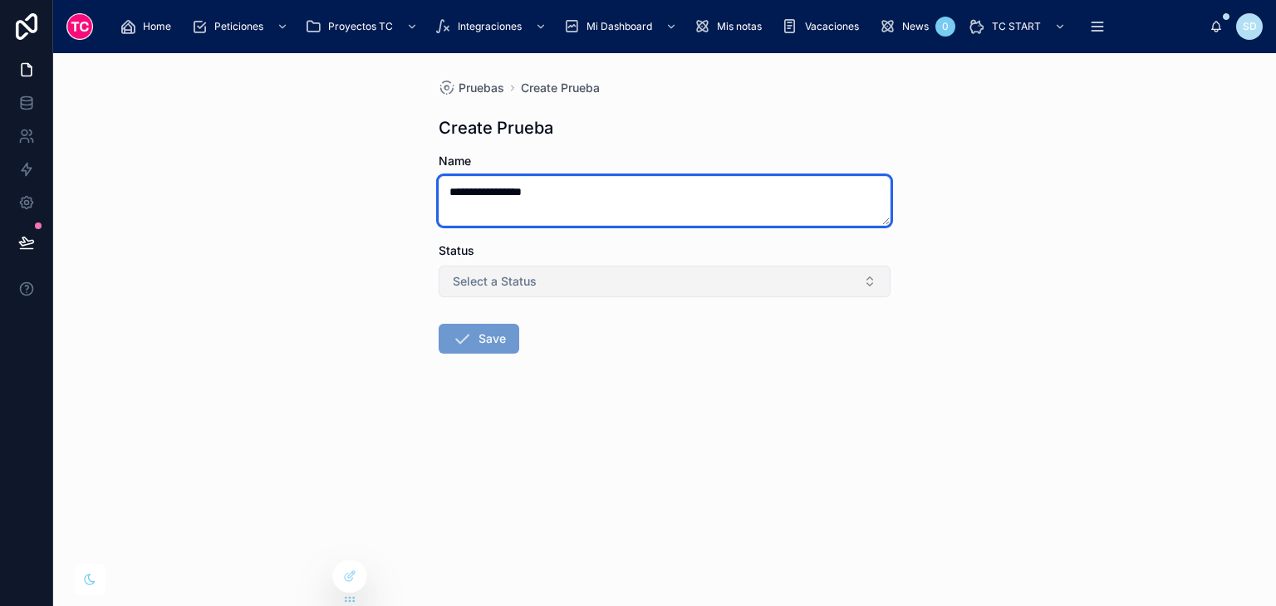
type textarea "**********"
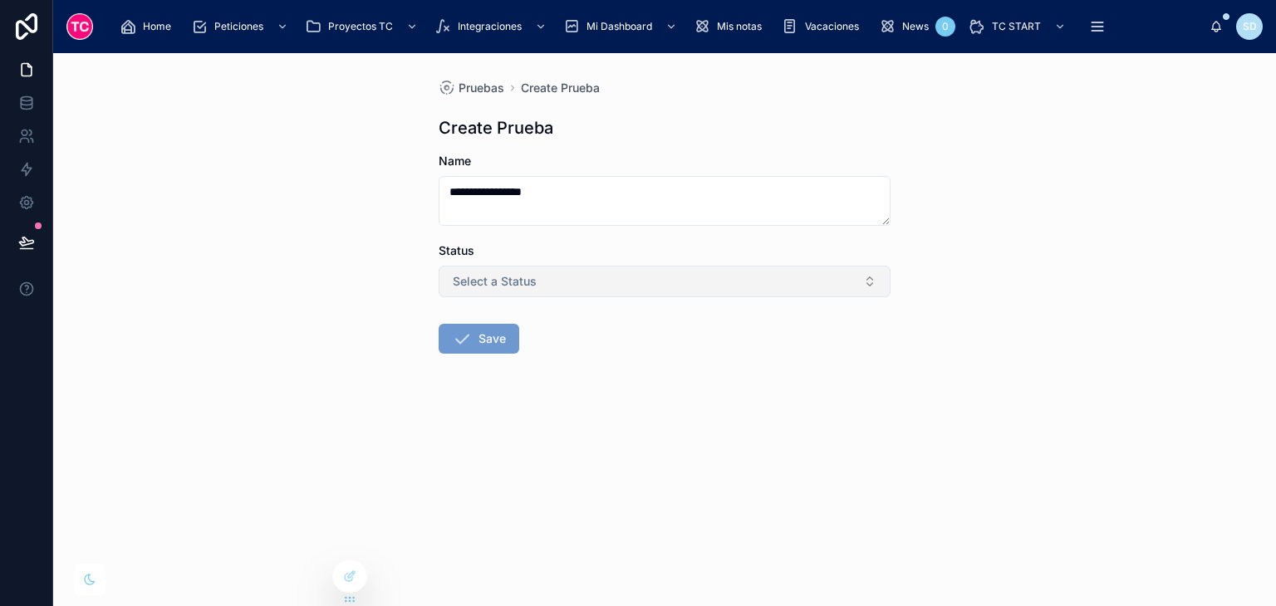
click at [561, 280] on button "Select a Status" at bounding box center [665, 282] width 452 height 32
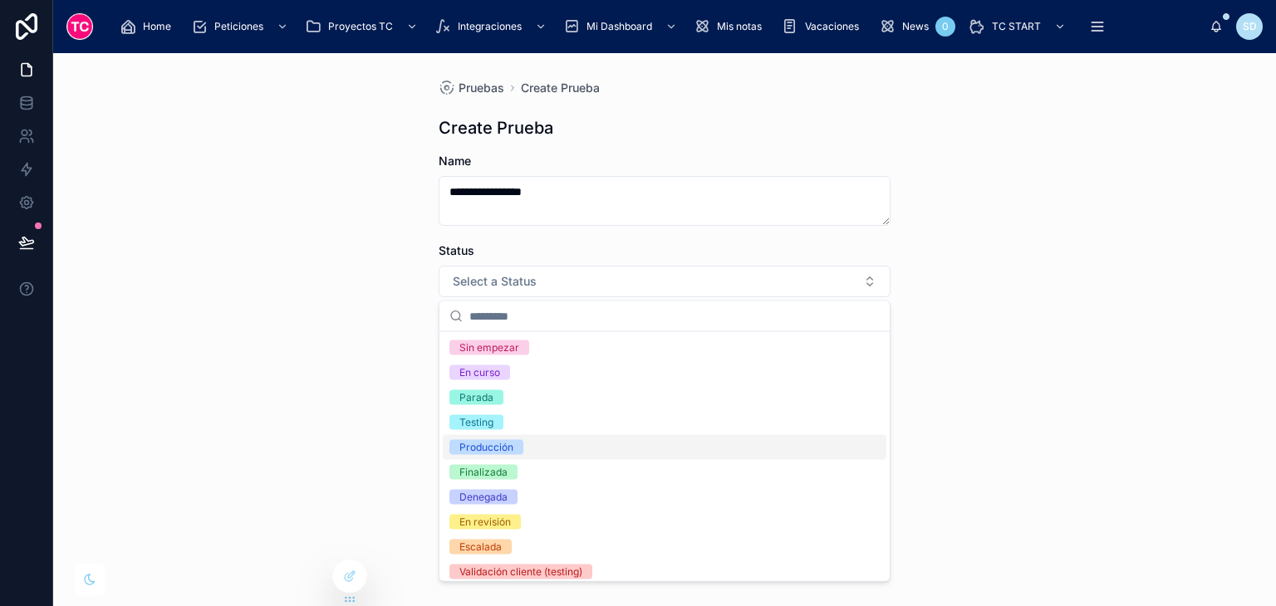
scroll to position [7, 0]
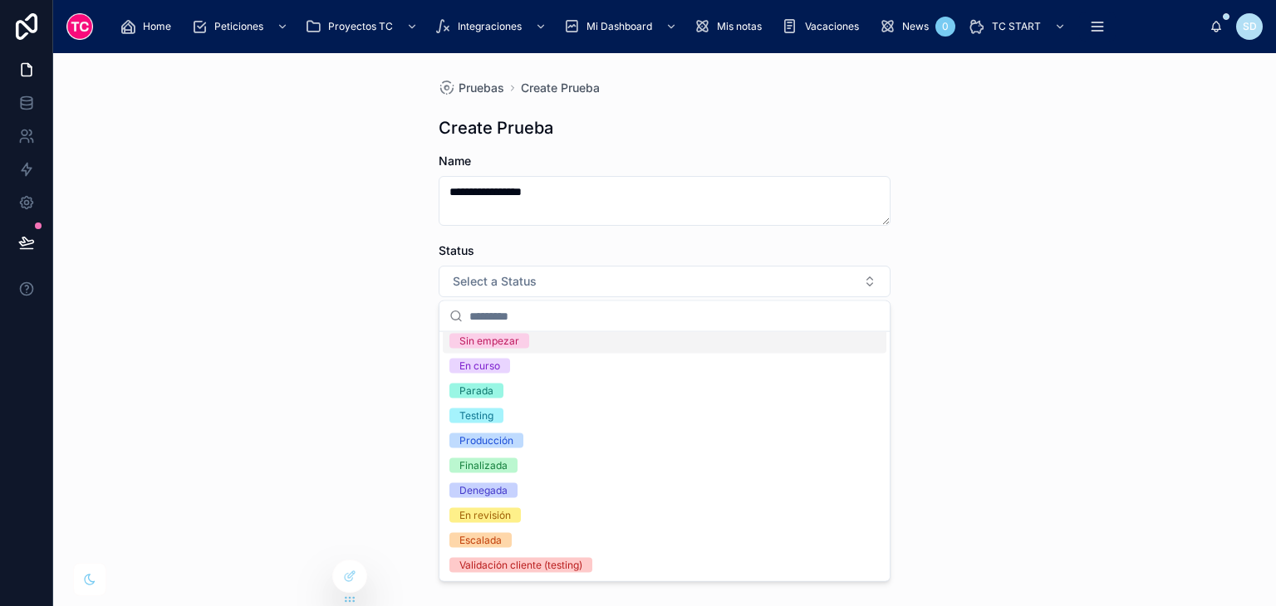
click at [592, 343] on div "Sin empezar" at bounding box center [665, 341] width 444 height 25
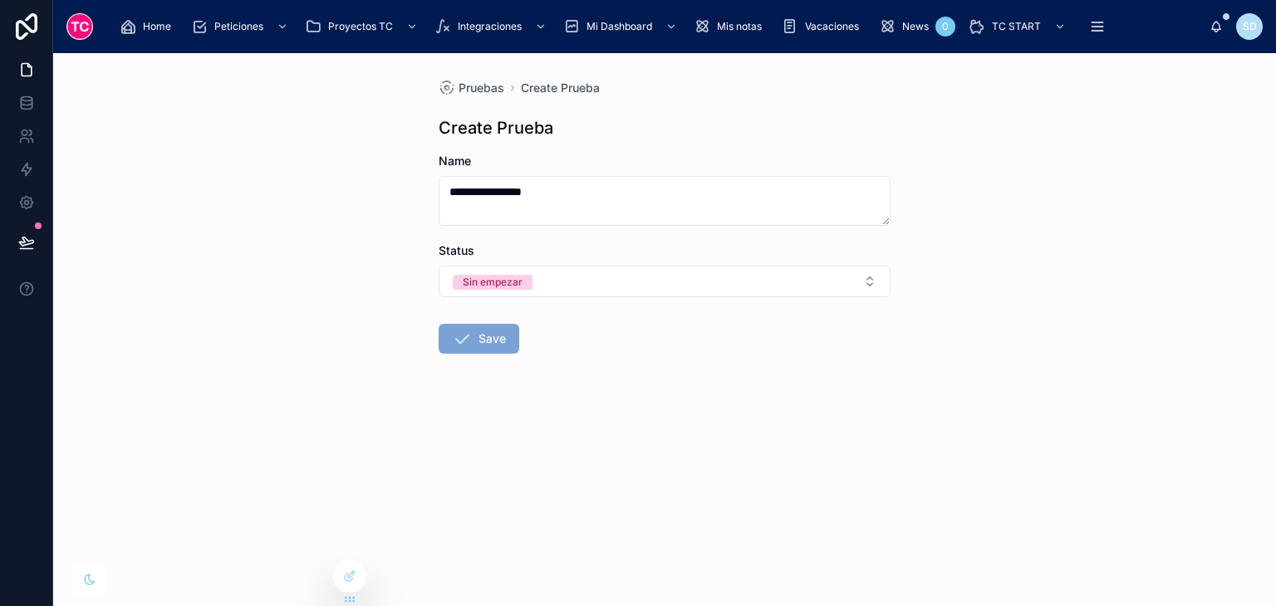
click at [489, 339] on button "Save" at bounding box center [479, 339] width 81 height 30
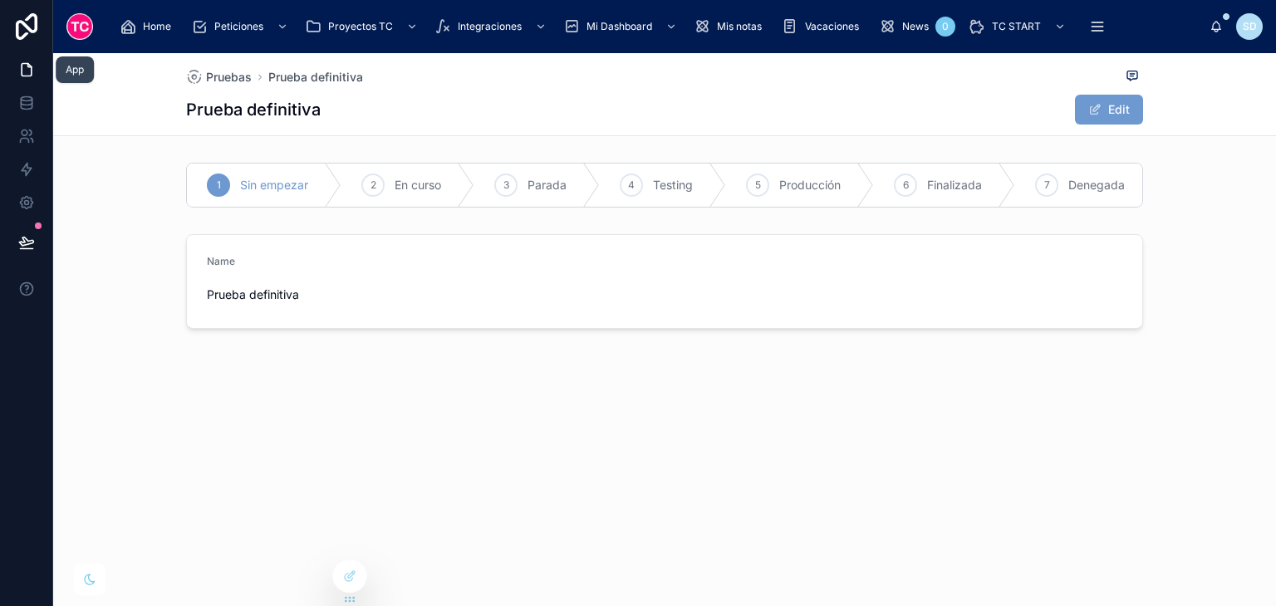
click at [26, 78] on link at bounding box center [26, 69] width 52 height 33
click at [26, 97] on icon at bounding box center [26, 99] width 11 height 4
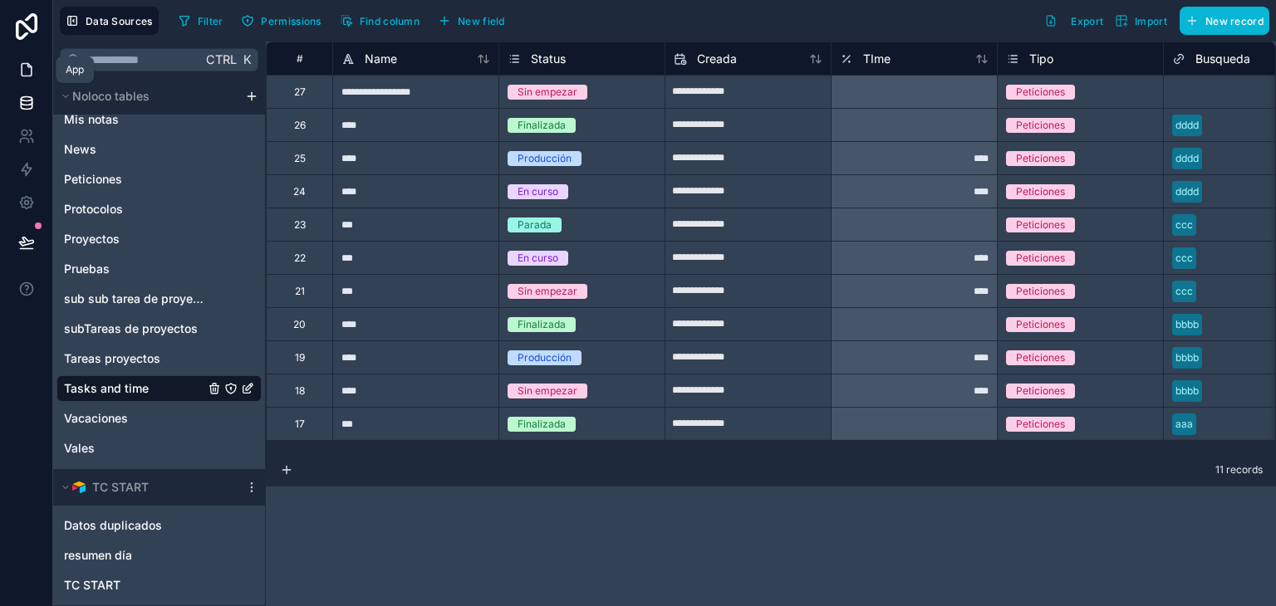
click at [19, 60] on link at bounding box center [26, 69] width 52 height 33
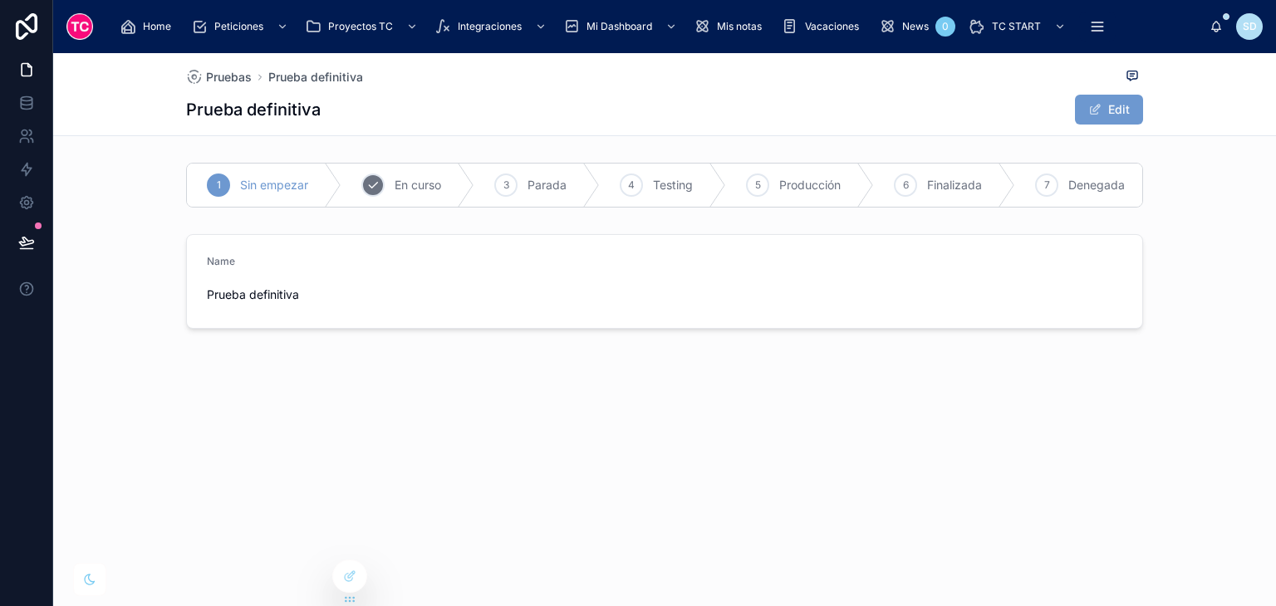
click at [405, 194] on div "2 En curso" at bounding box center [407, 185] width 133 height 43
click at [15, 83] on link at bounding box center [26, 69] width 52 height 33
click at [23, 104] on icon at bounding box center [26, 102] width 11 height 7
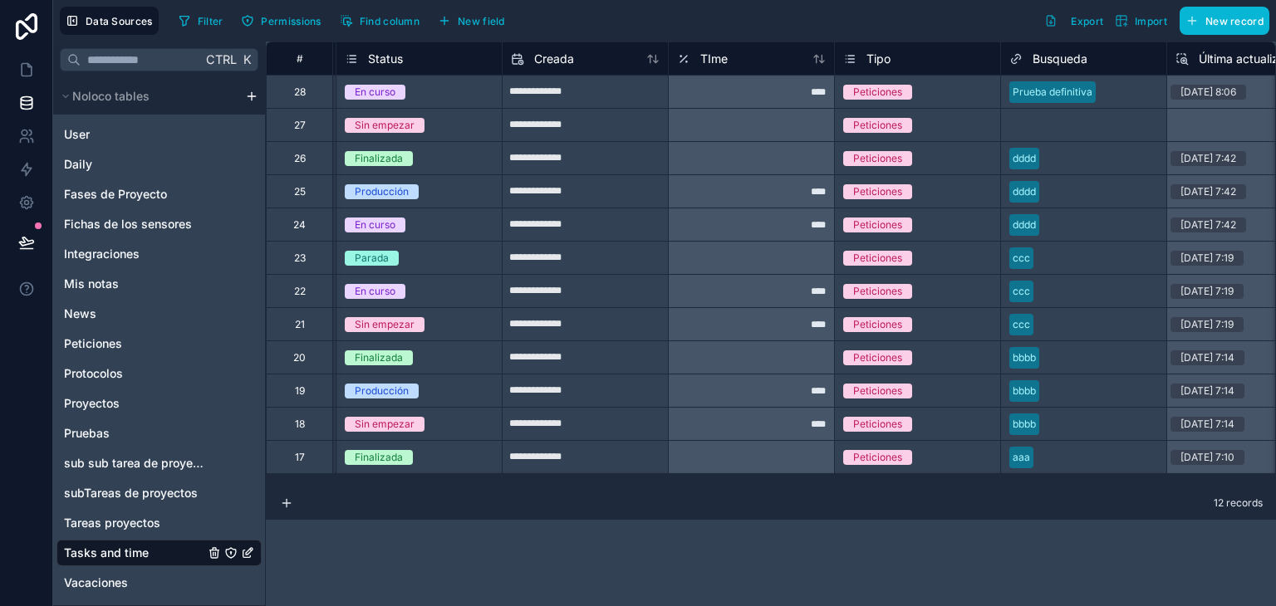
scroll to position [0, 168]
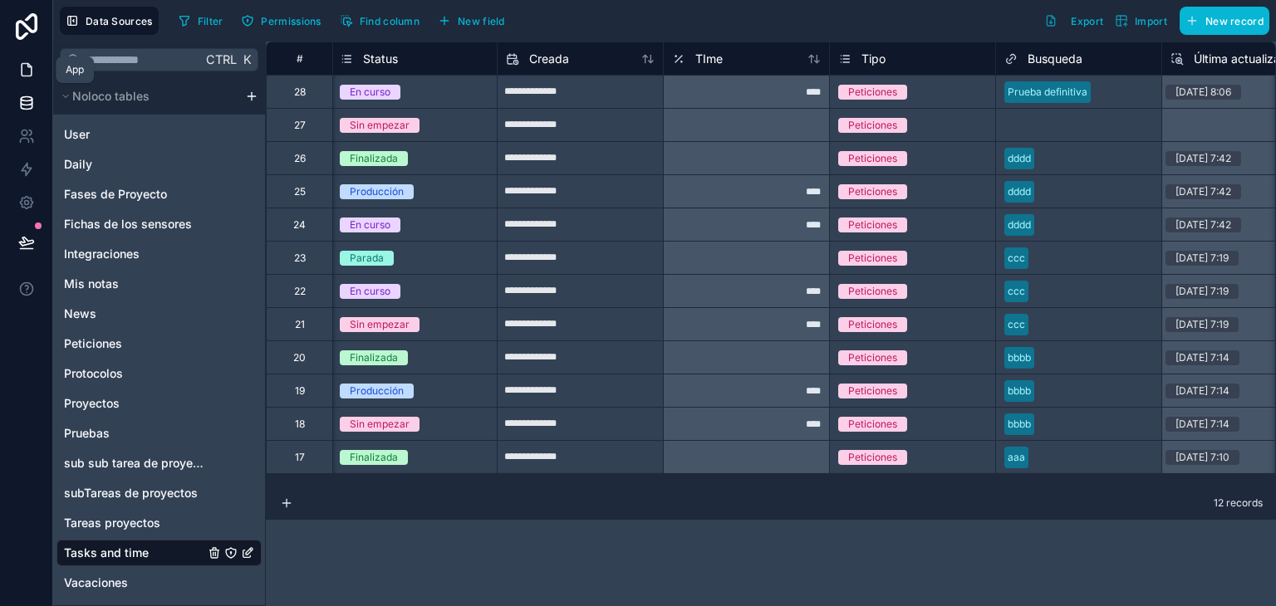
click at [30, 66] on icon at bounding box center [27, 70] width 10 height 12
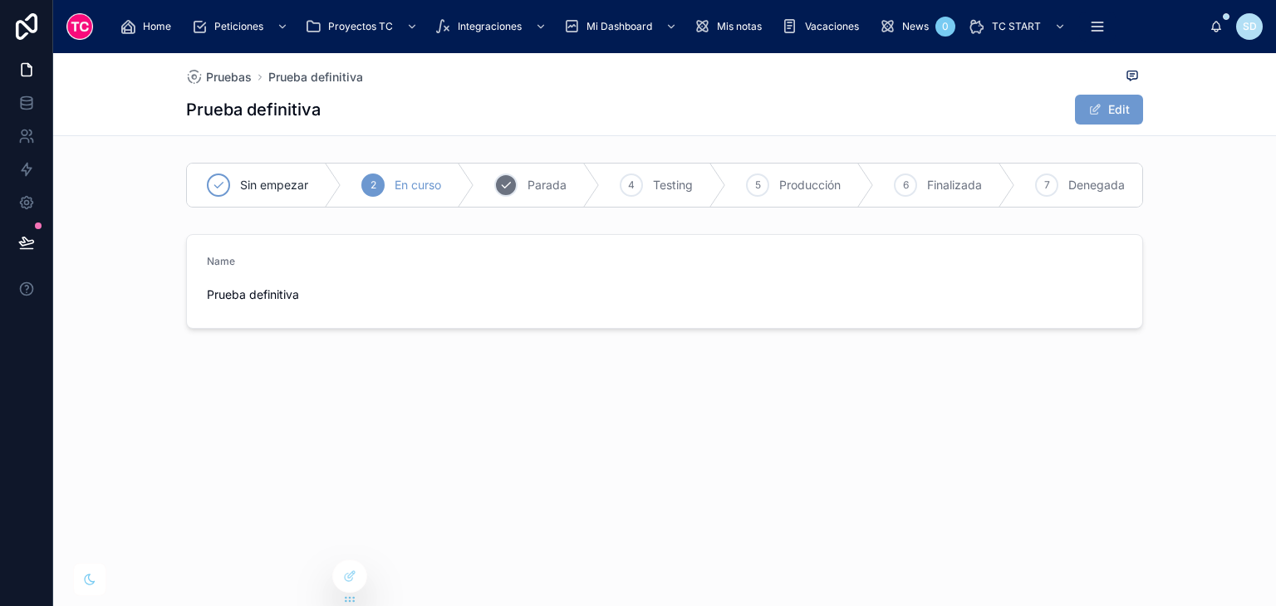
click at [542, 179] on span "Parada" at bounding box center [547, 185] width 39 height 17
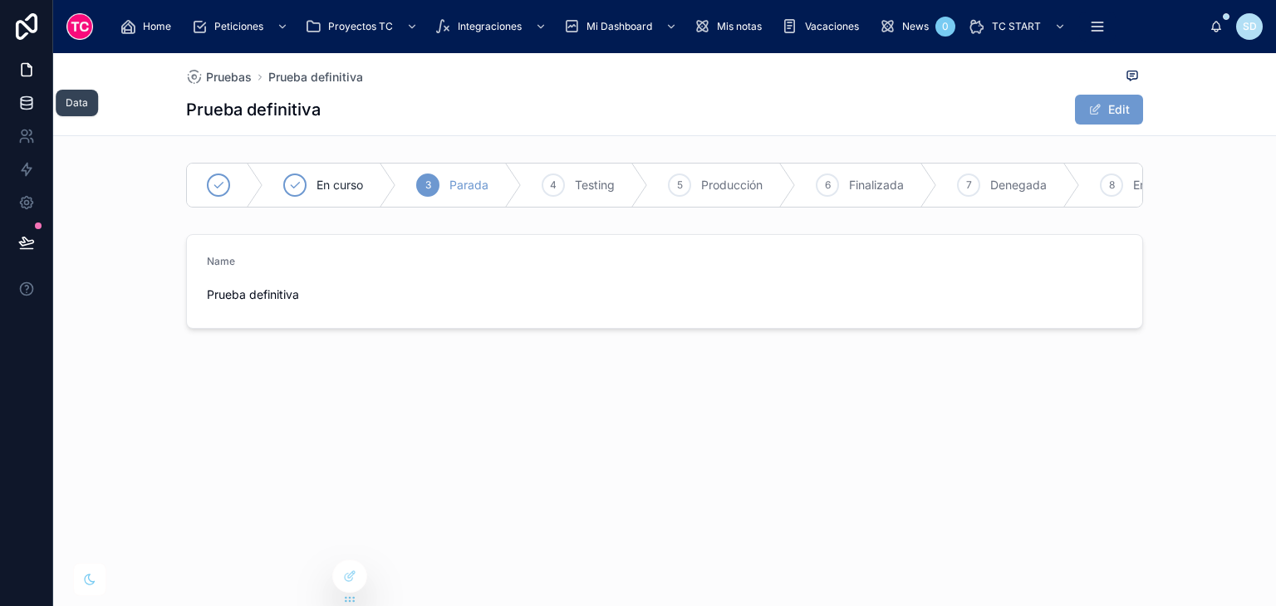
click at [21, 107] on icon at bounding box center [26, 106] width 11 height 7
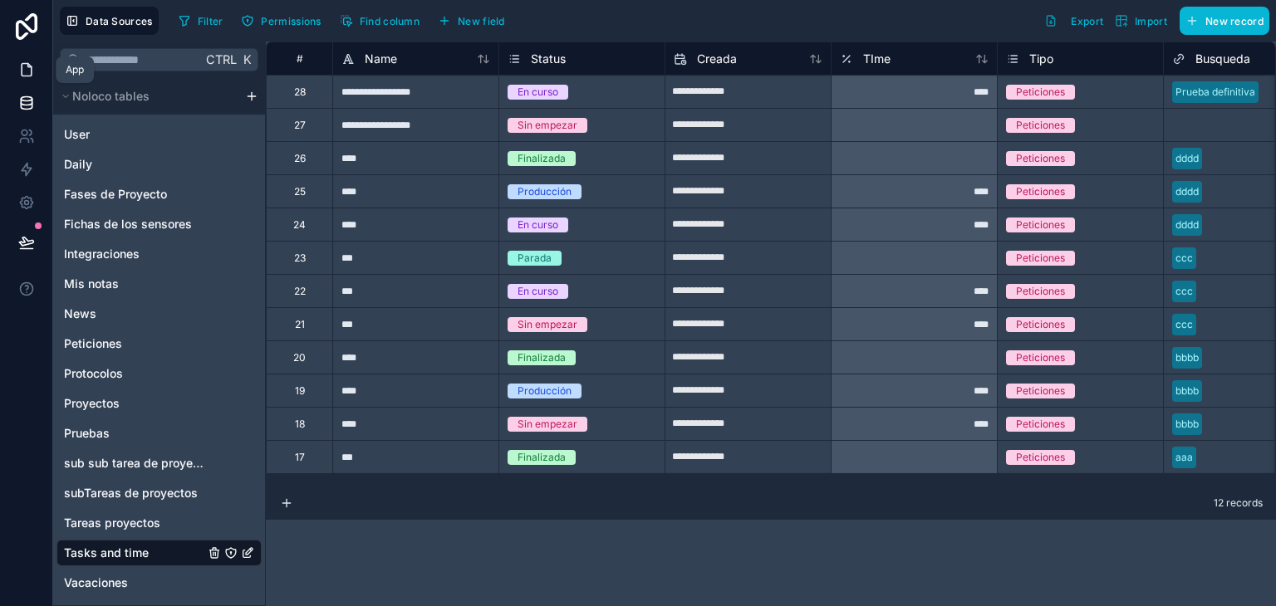
click at [16, 74] on link at bounding box center [26, 69] width 52 height 33
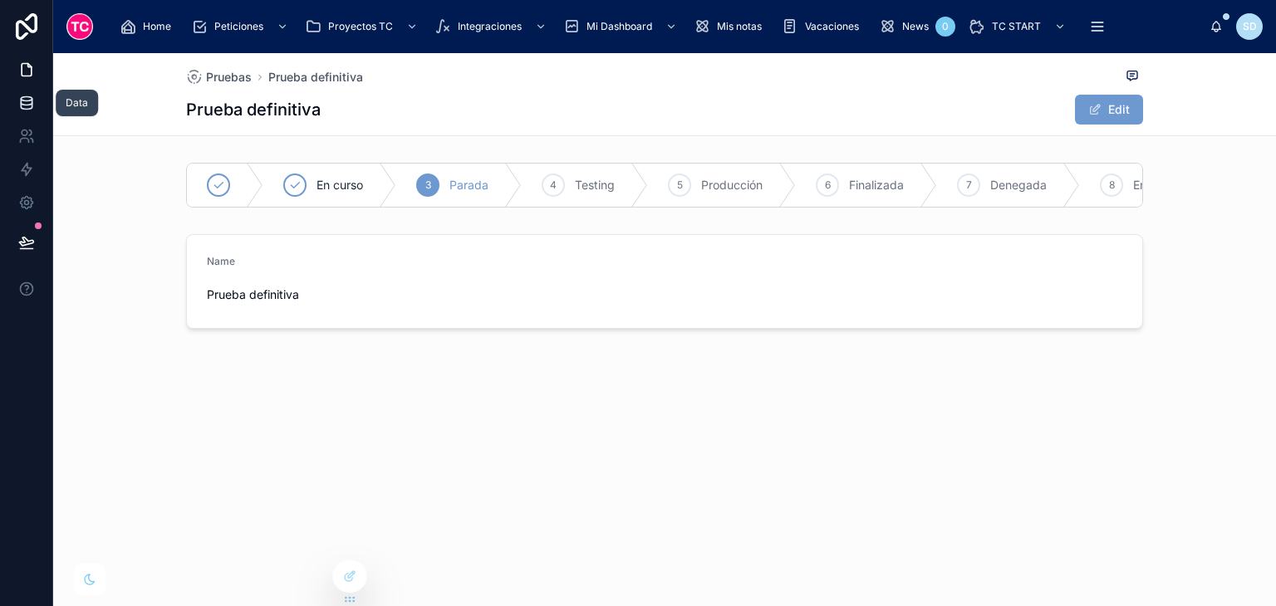
click at [22, 98] on icon at bounding box center [26, 103] width 17 height 17
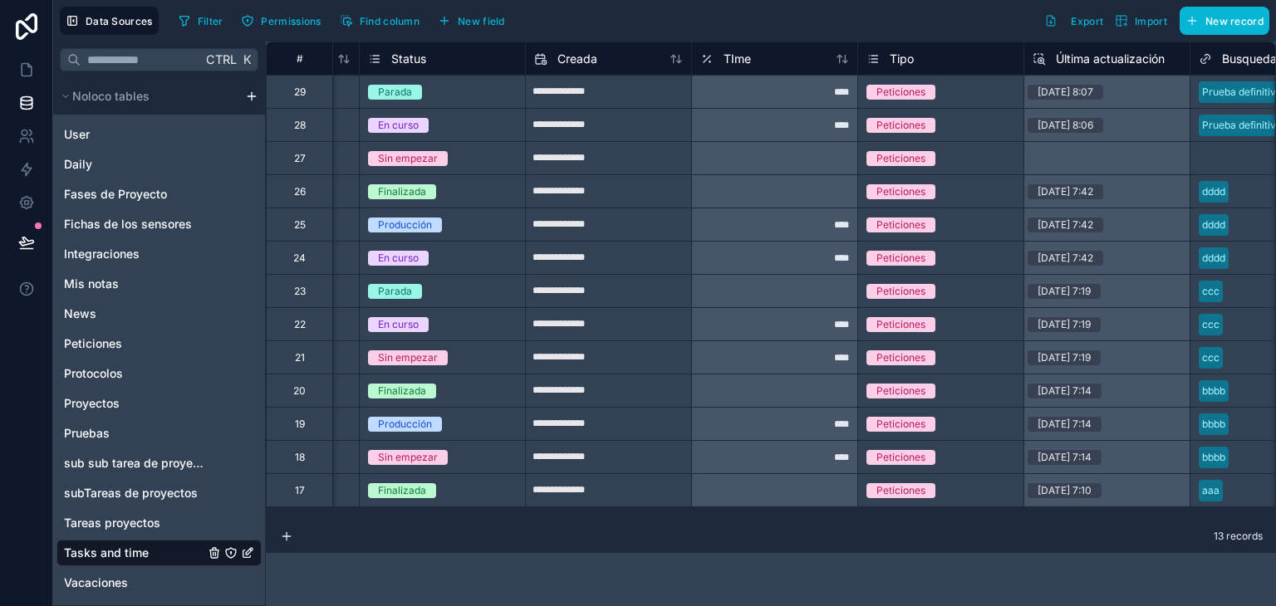
scroll to position [0, 141]
click at [1108, 54] on span "Última actualización" at bounding box center [1108, 59] width 109 height 17
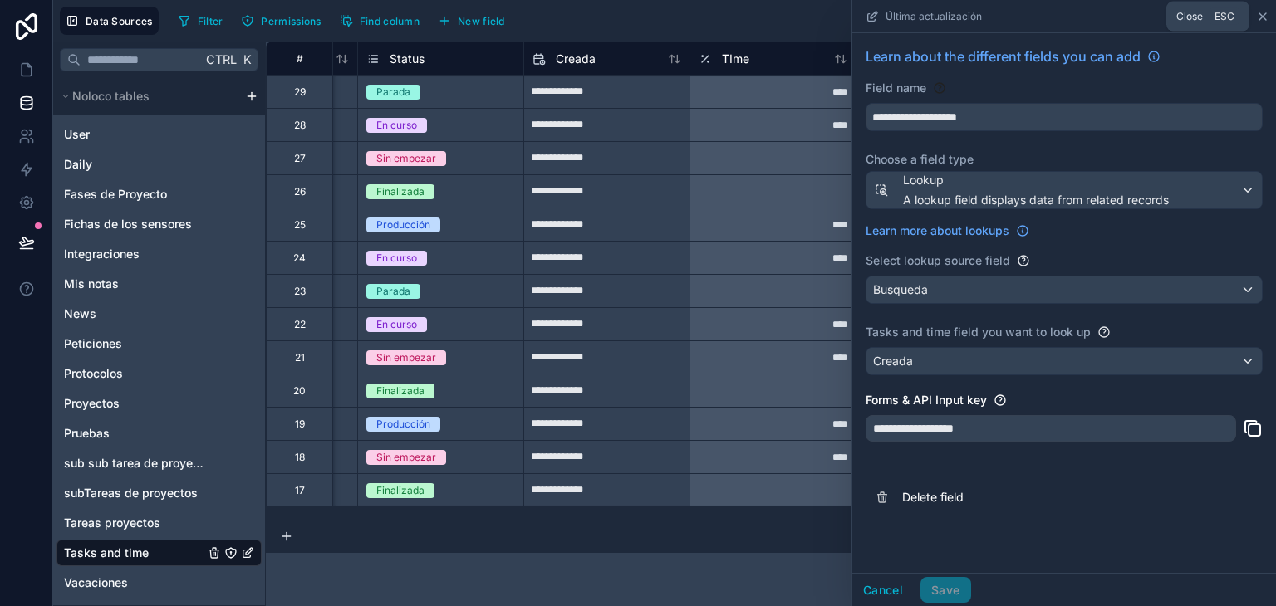
click at [1260, 17] on icon at bounding box center [1262, 16] width 13 height 13
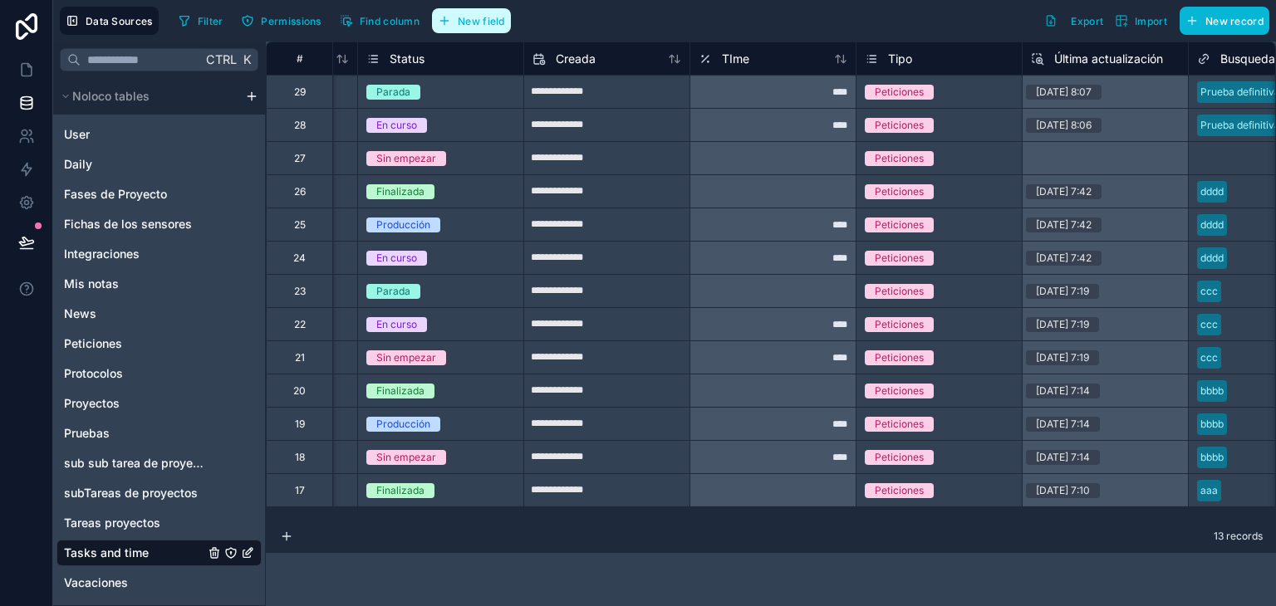
click at [469, 29] on button "New field" at bounding box center [471, 20] width 79 height 25
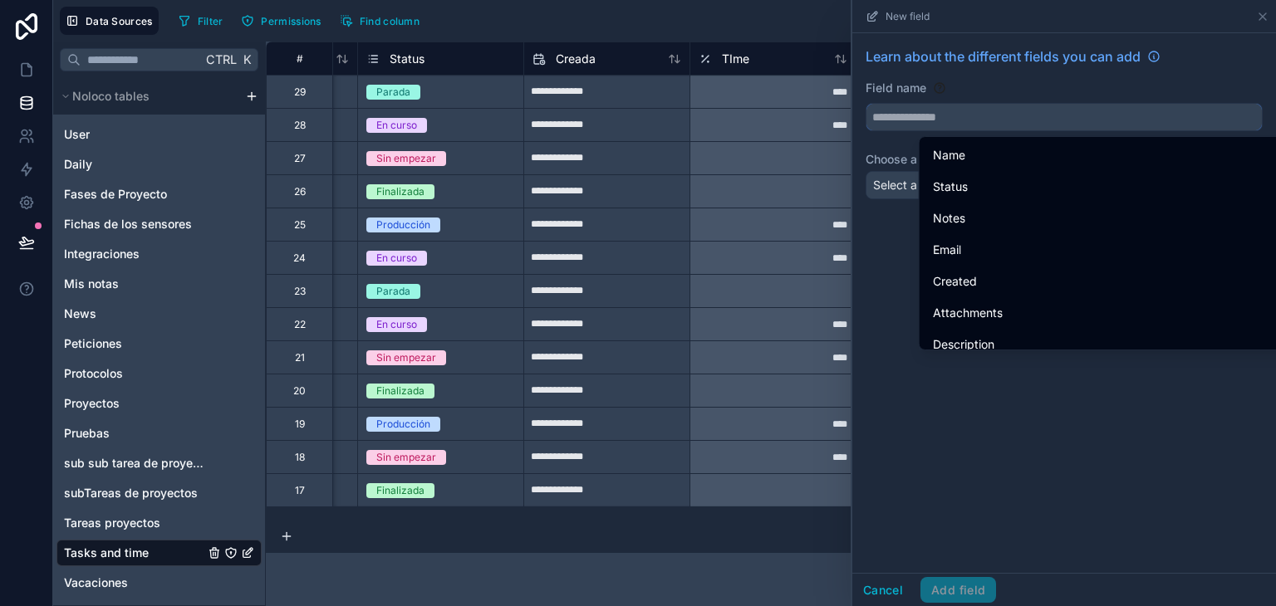
click at [921, 118] on input "text" at bounding box center [1064, 117] width 395 height 27
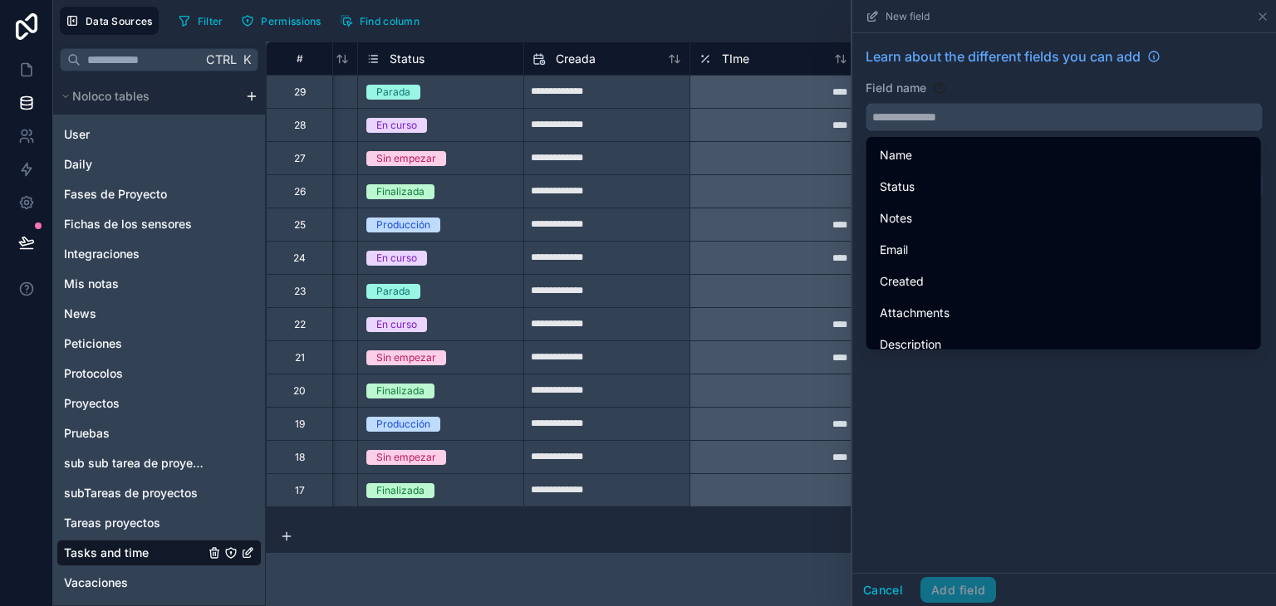
type input "*"
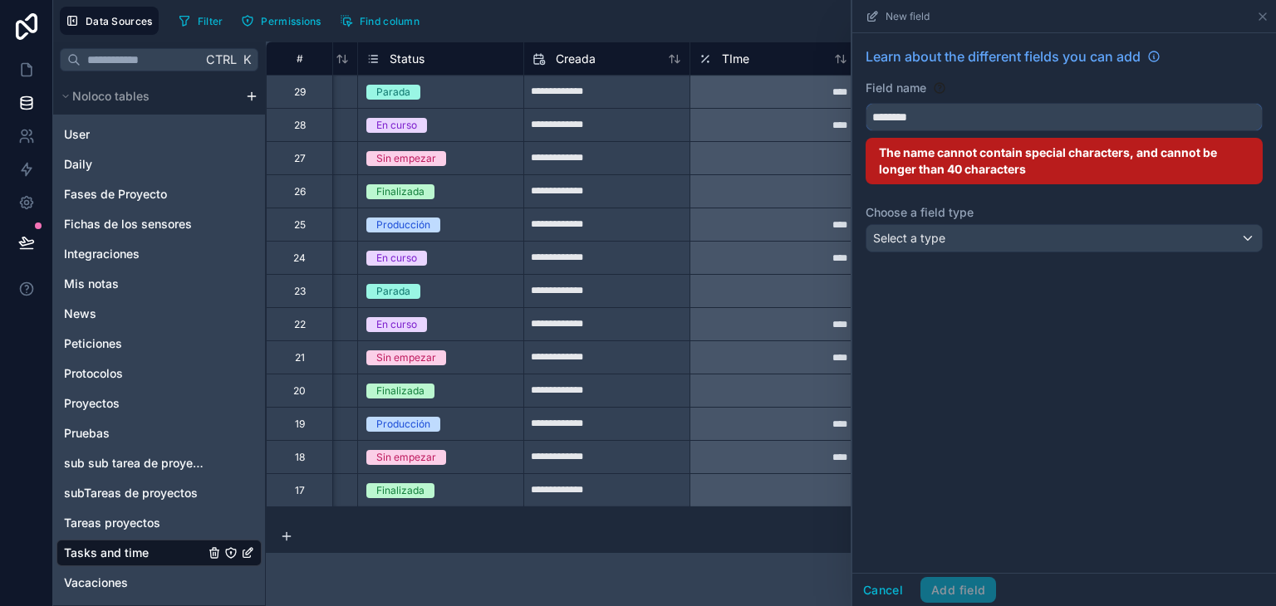
click at [866, 103] on button "********" at bounding box center [1064, 117] width 397 height 28
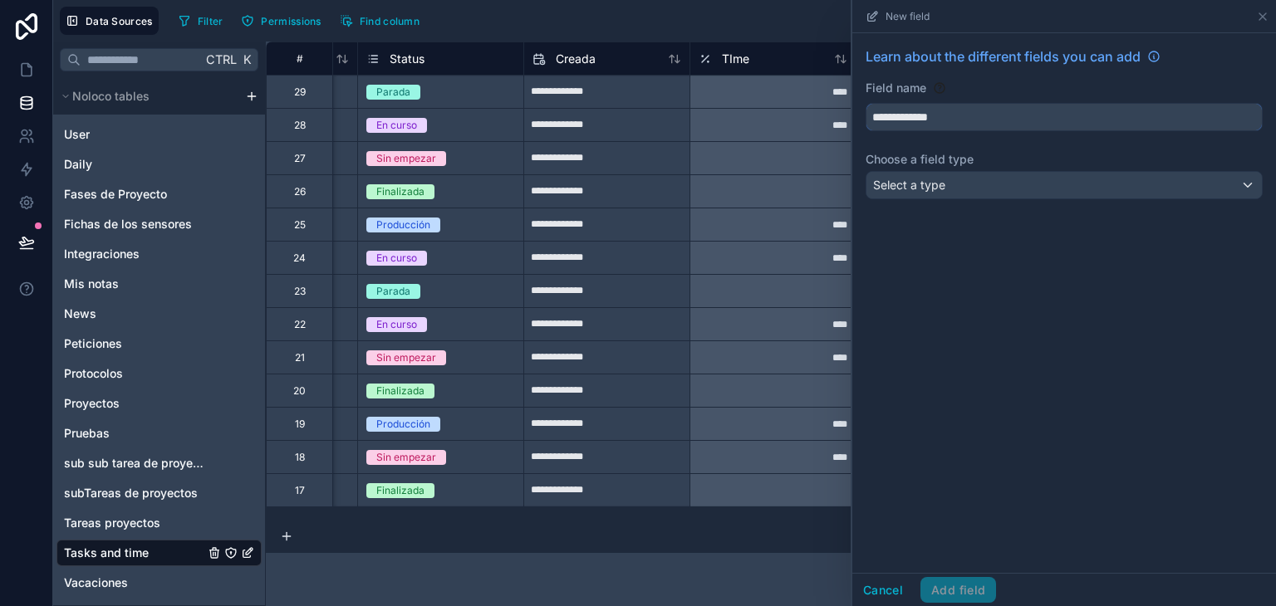
type input "**********"
click at [970, 199] on div "**********" at bounding box center [1064, 126] width 424 height 186
click at [961, 182] on div "Select a type" at bounding box center [1064, 185] width 395 height 27
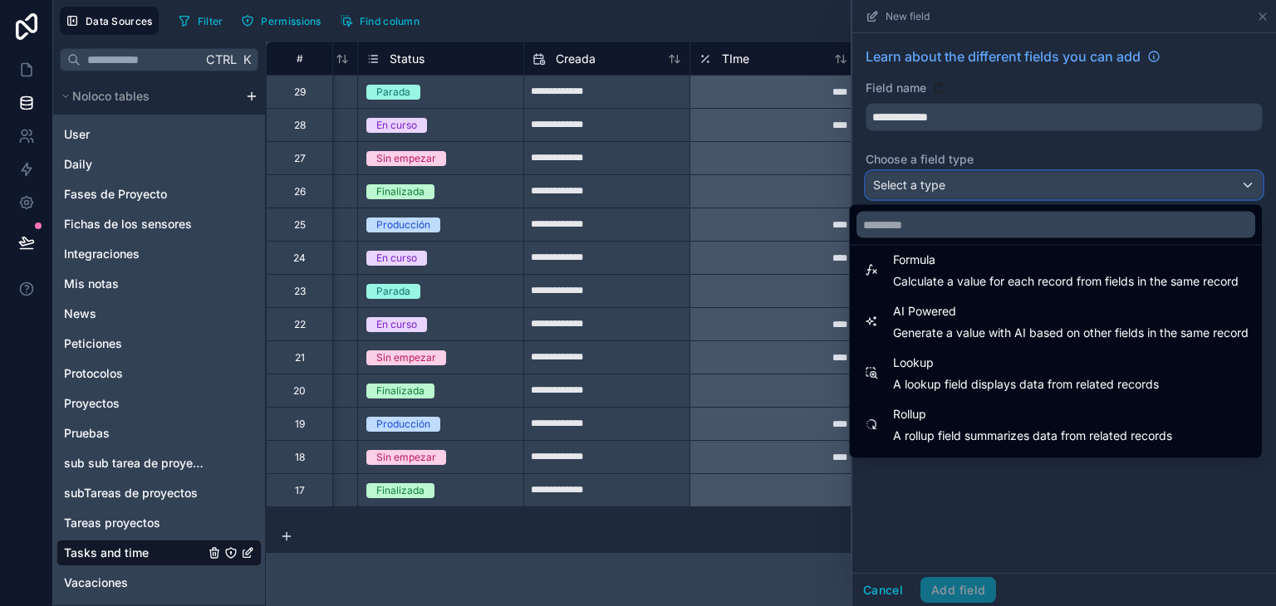
scroll to position [482, 0]
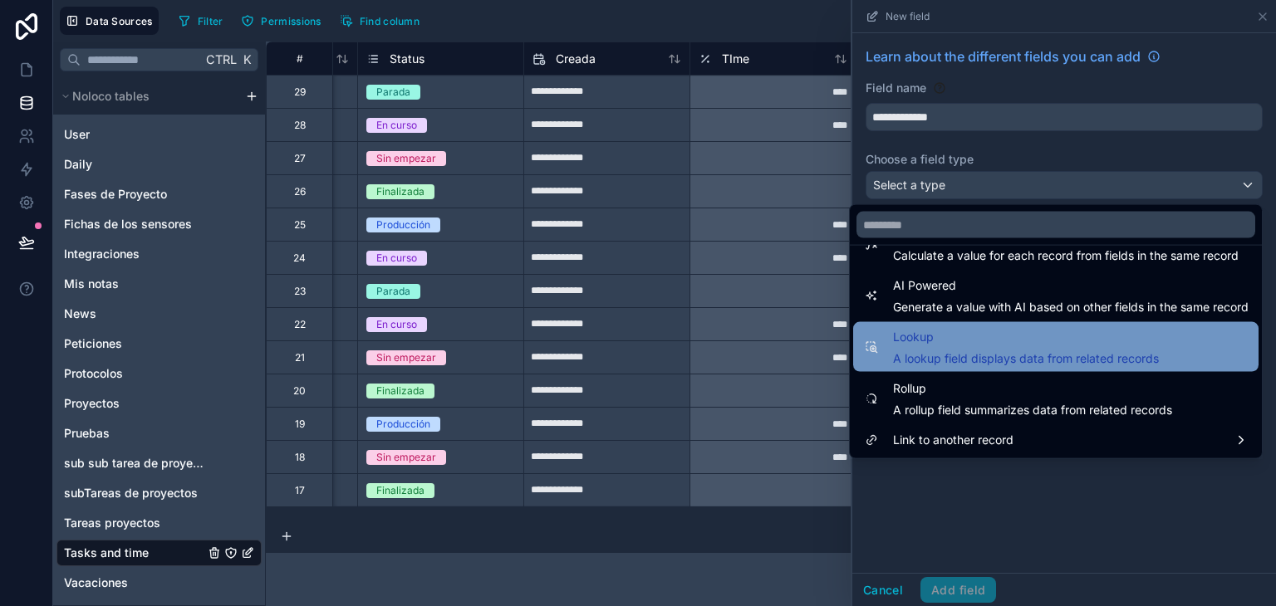
click at [979, 333] on span "Lookup" at bounding box center [1026, 337] width 266 height 20
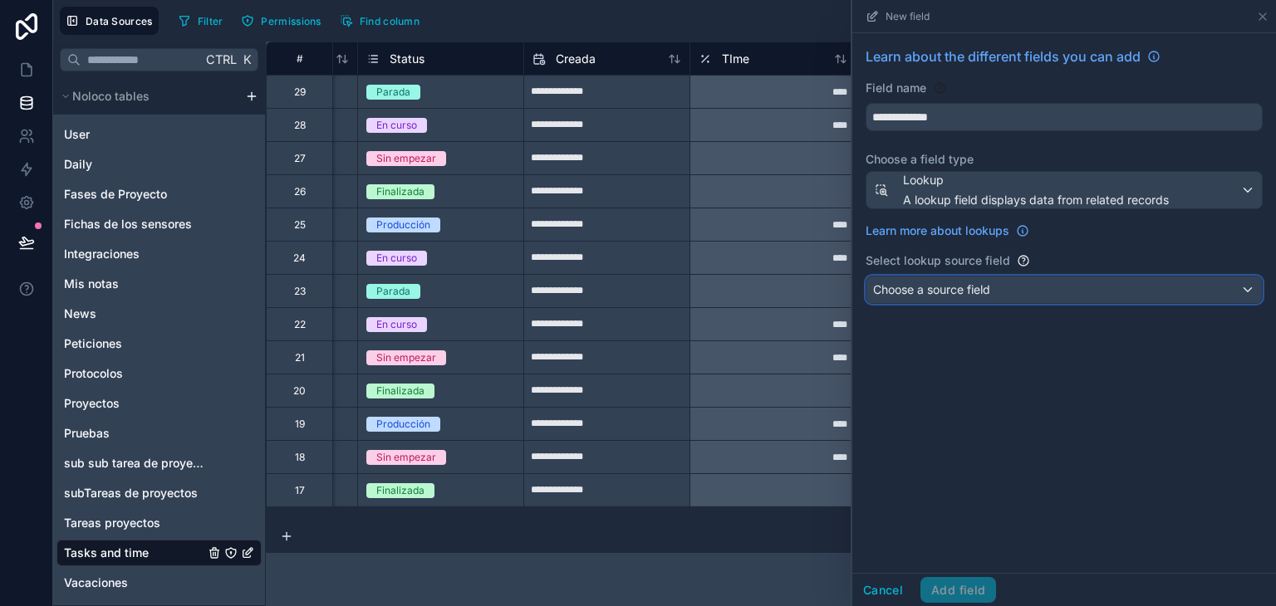
click at [979, 299] on div "Choose a source field" at bounding box center [1064, 290] width 395 height 27
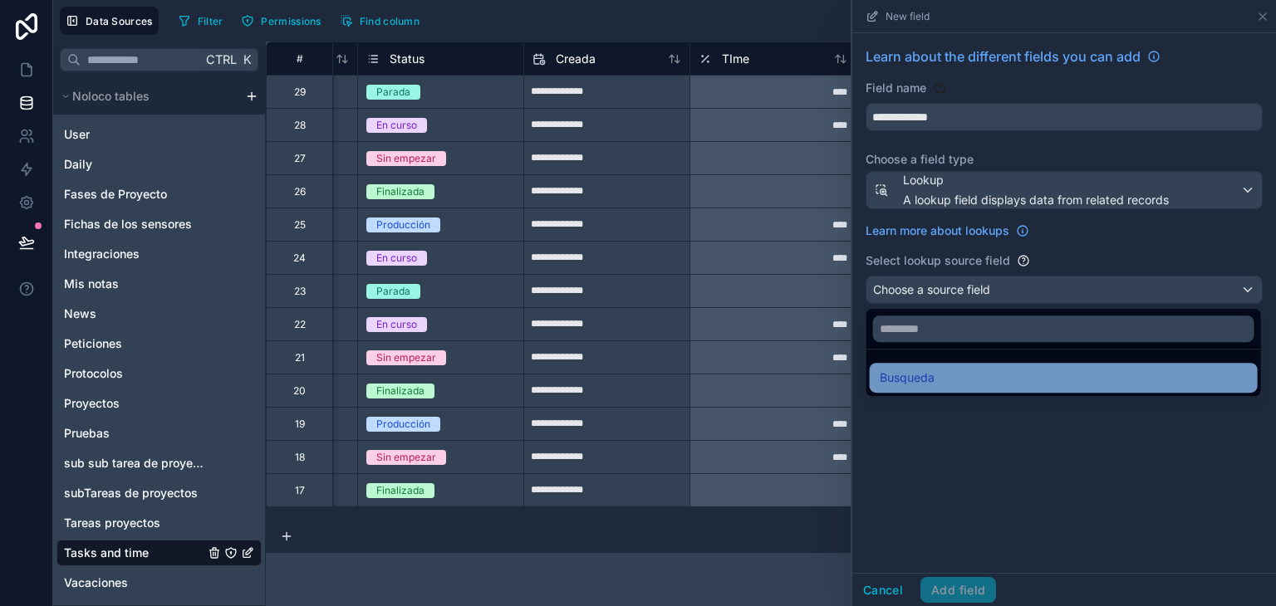
click at [979, 378] on div "Busqueda" at bounding box center [1064, 378] width 368 height 20
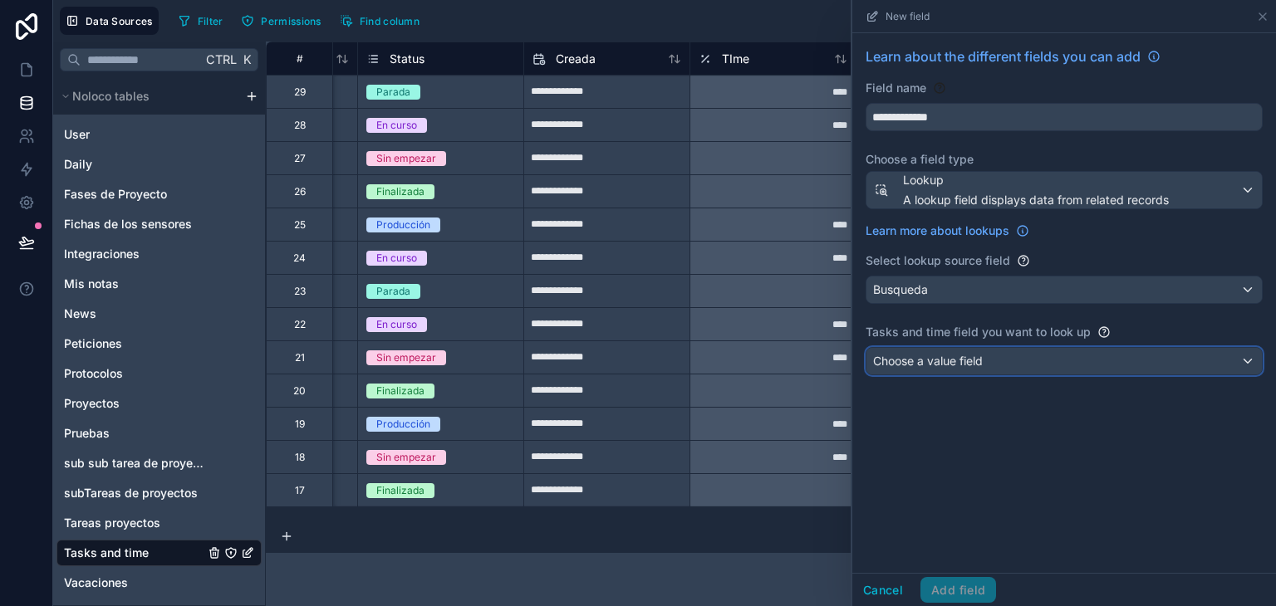
click at [974, 361] on span "Choose a value field" at bounding box center [928, 361] width 110 height 14
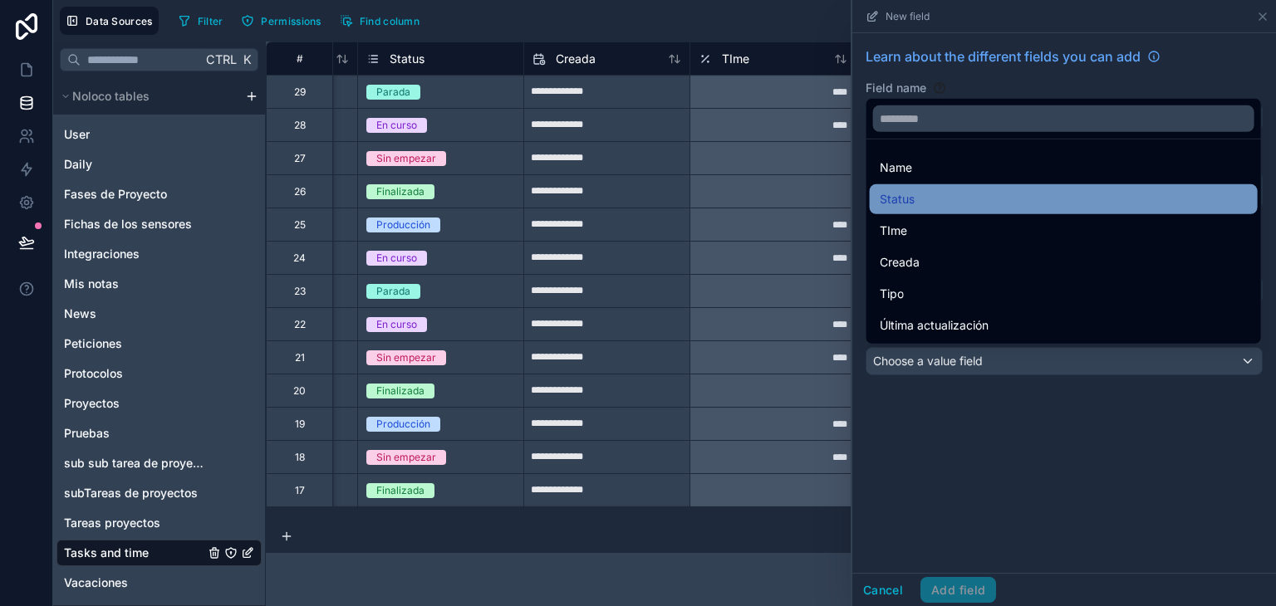
click at [950, 199] on div "Status" at bounding box center [1064, 199] width 368 height 20
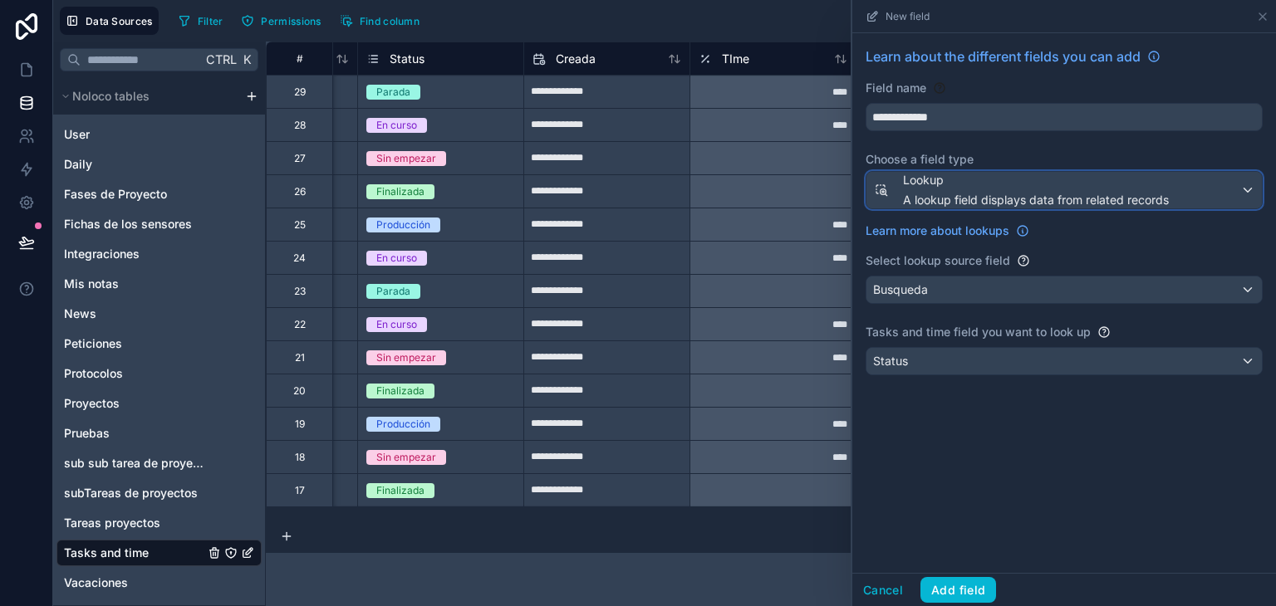
click at [950, 199] on span "A lookup field displays data from related records" at bounding box center [1036, 200] width 266 height 17
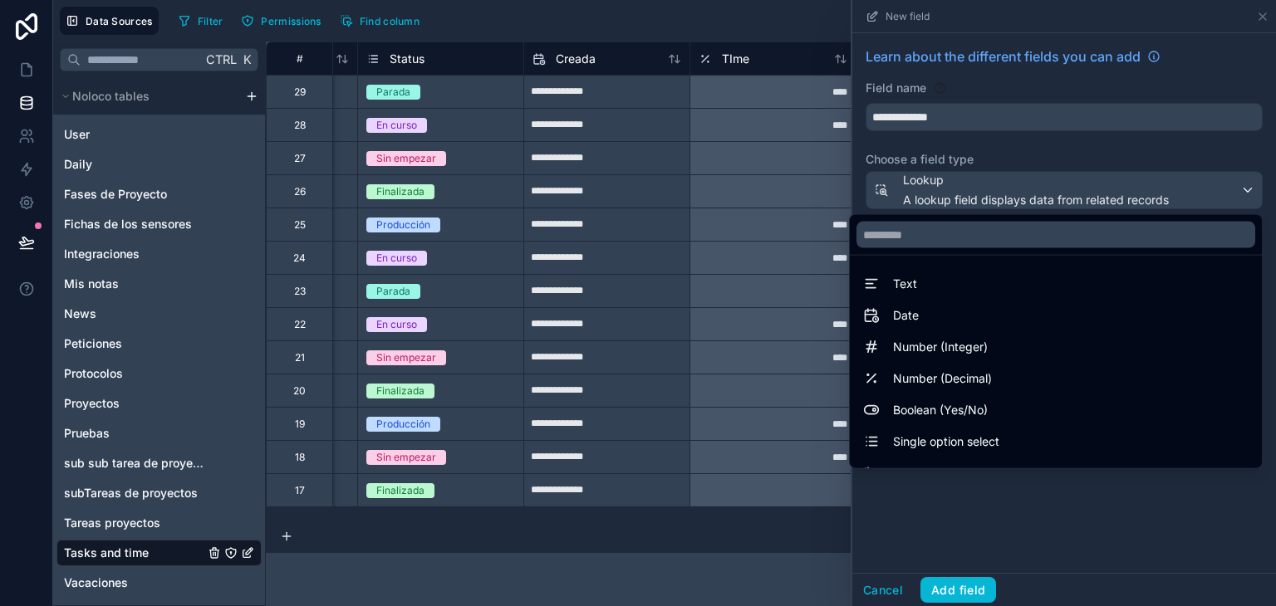
click at [1167, 562] on div at bounding box center [1064, 303] width 424 height 606
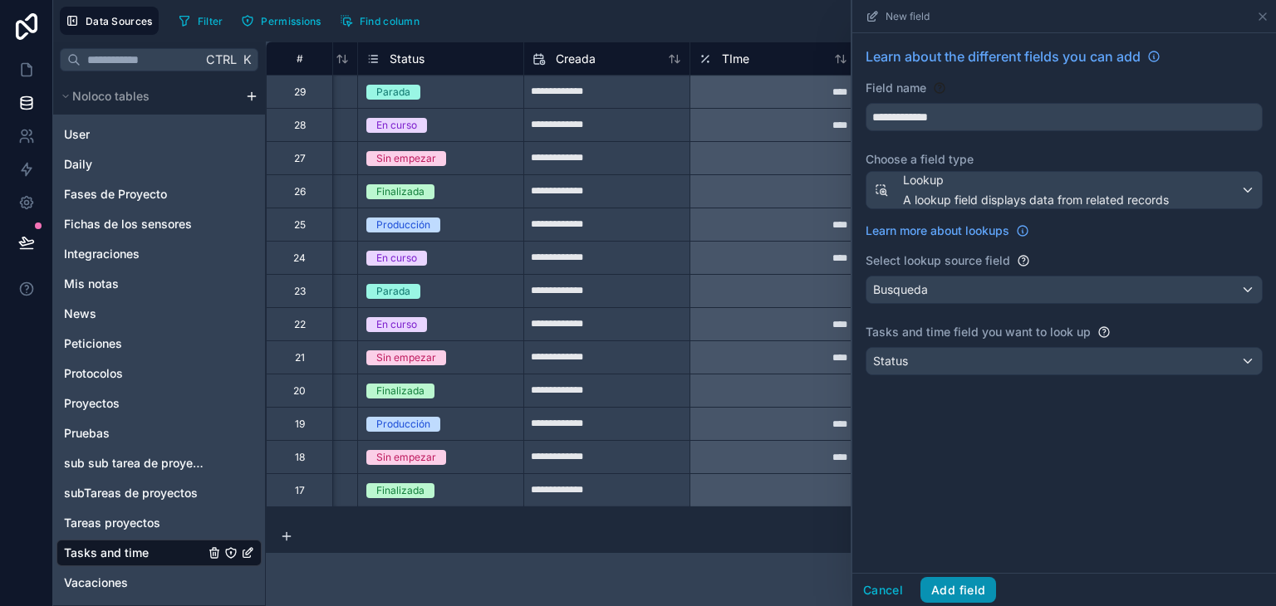
click at [982, 597] on button "Add field" at bounding box center [959, 590] width 76 height 27
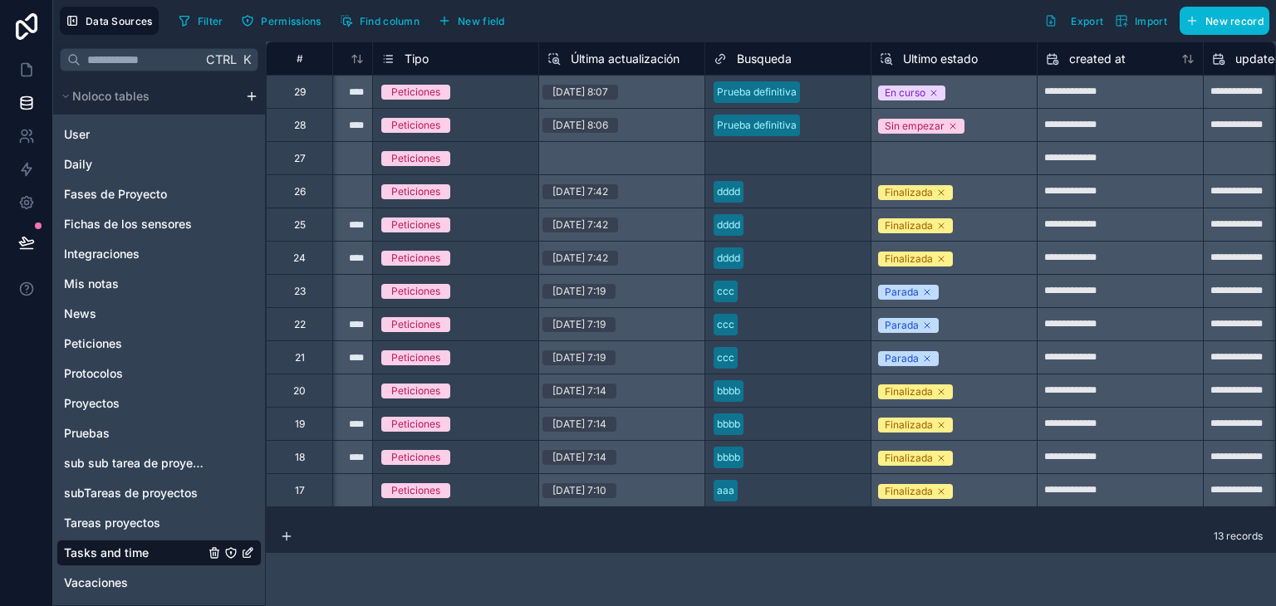
scroll to position [0, 633]
